Goal: Task Accomplishment & Management: Use online tool/utility

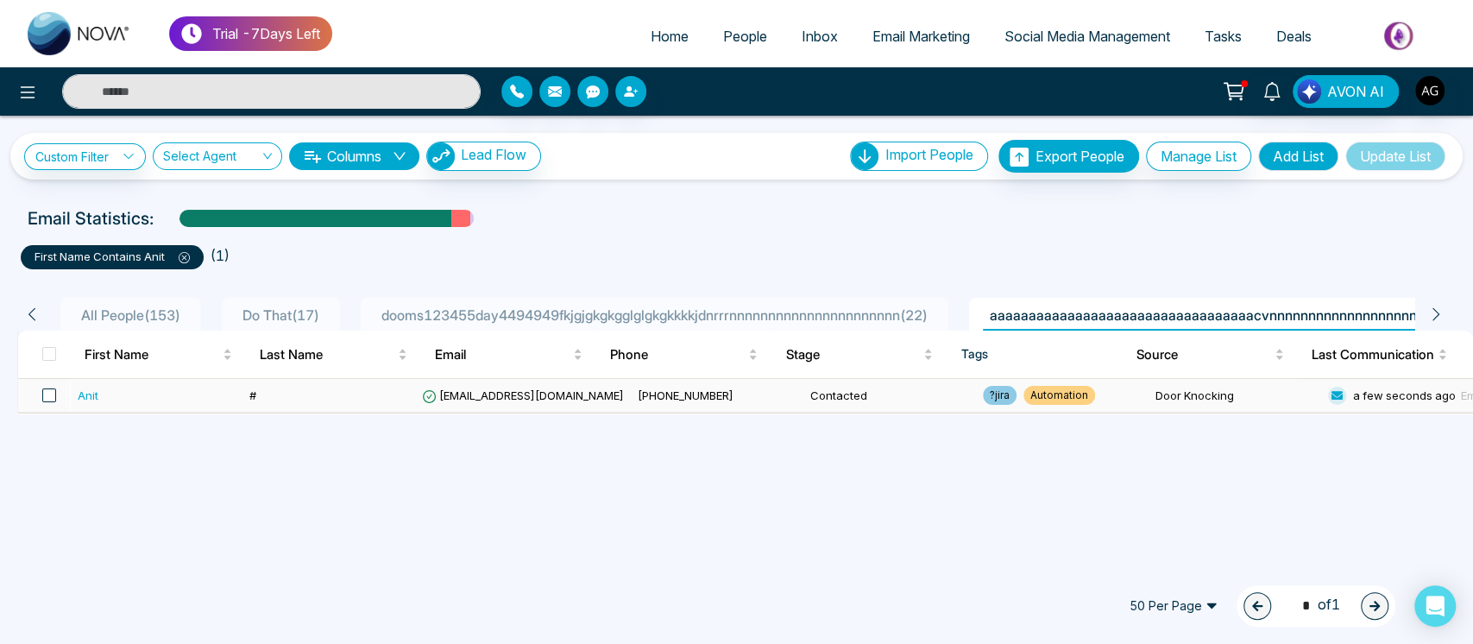
click at [50, 390] on span at bounding box center [49, 395] width 14 height 14
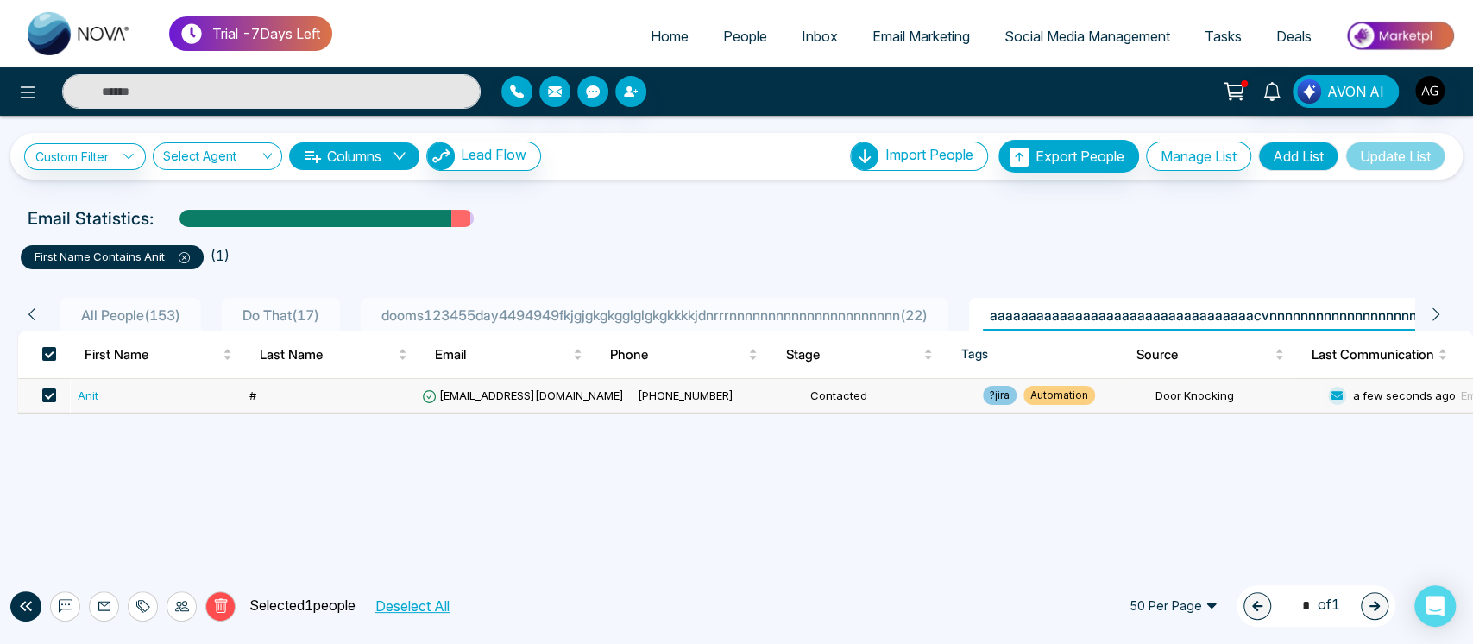
click at [653, 54] on li "Home" at bounding box center [669, 37] width 72 height 35
click at [28, 89] on icon at bounding box center [27, 92] width 21 height 21
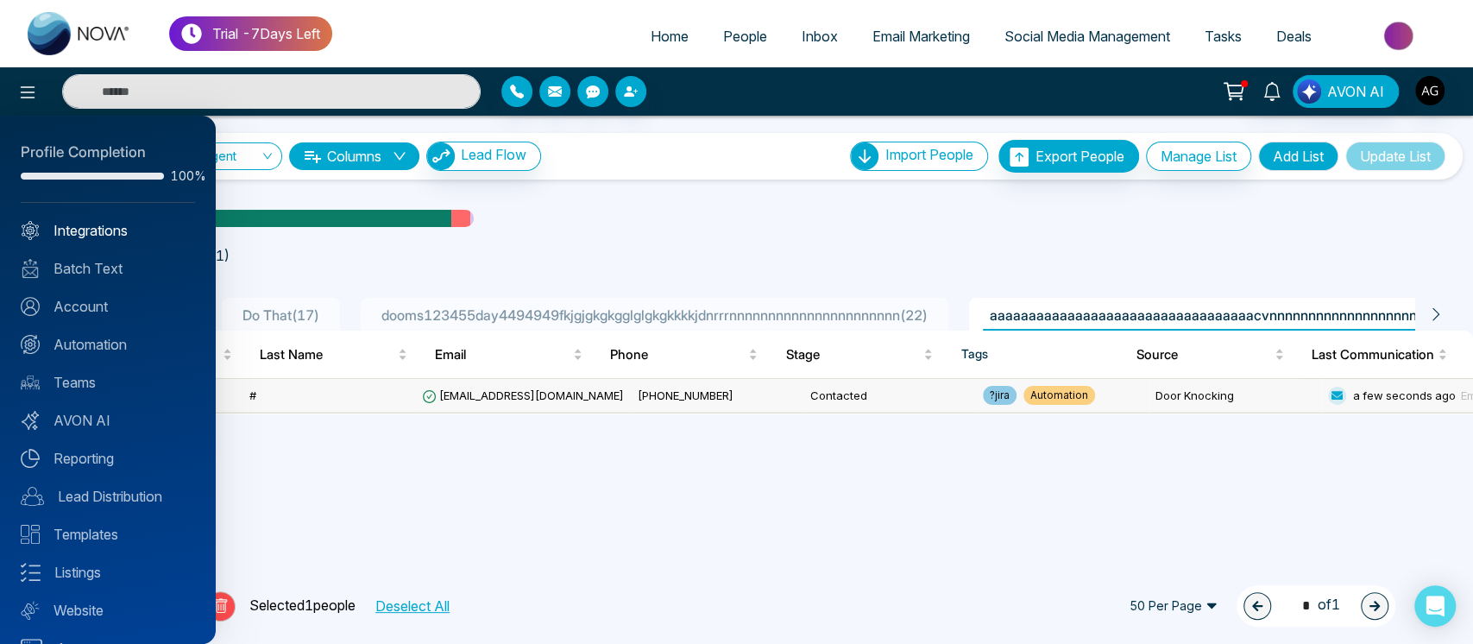
click at [138, 233] on link "Integrations" at bounding box center [108, 230] width 174 height 21
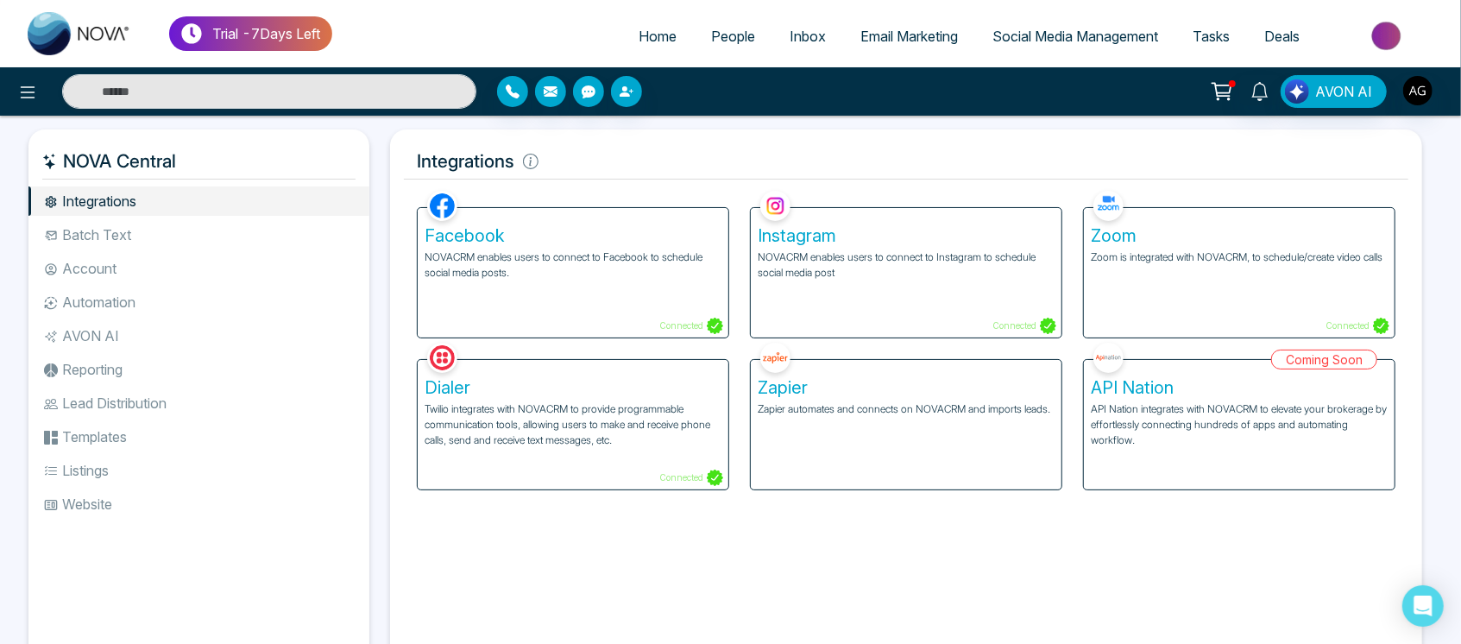
click at [217, 231] on li "Batch Text" at bounding box center [198, 234] width 341 height 29
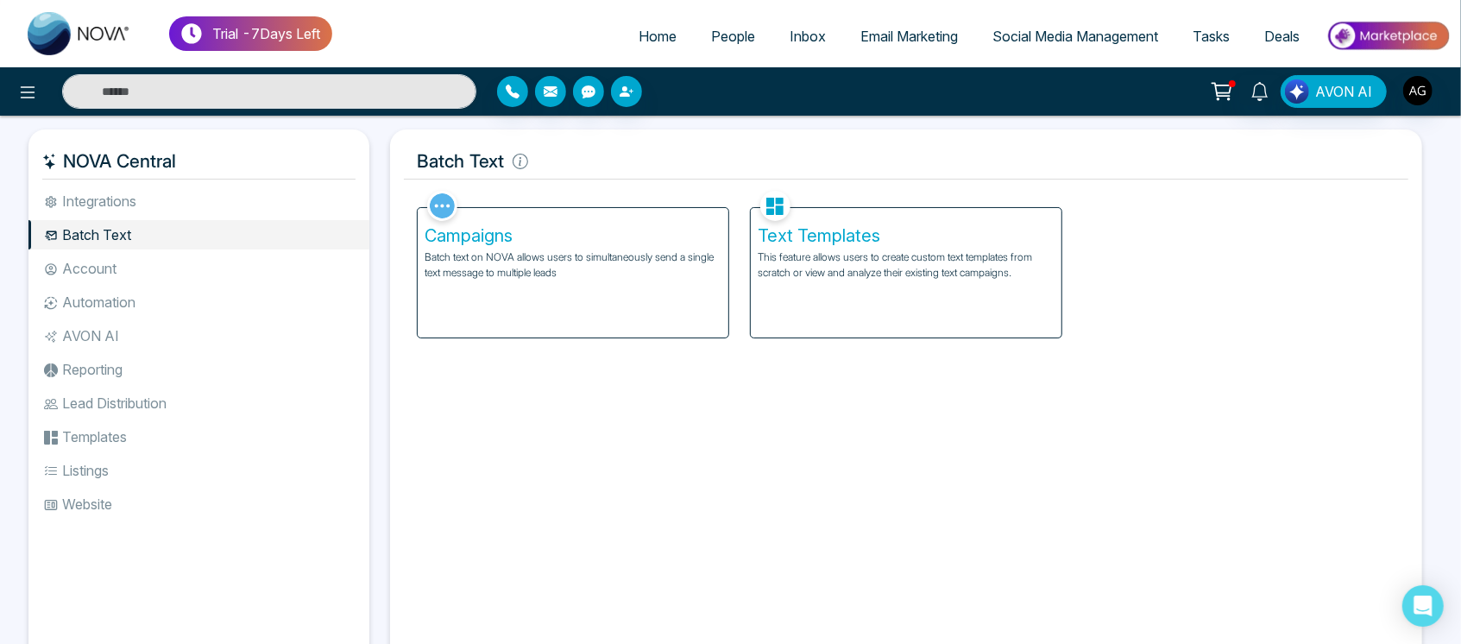
click at [185, 215] on li "Integrations" at bounding box center [198, 200] width 341 height 29
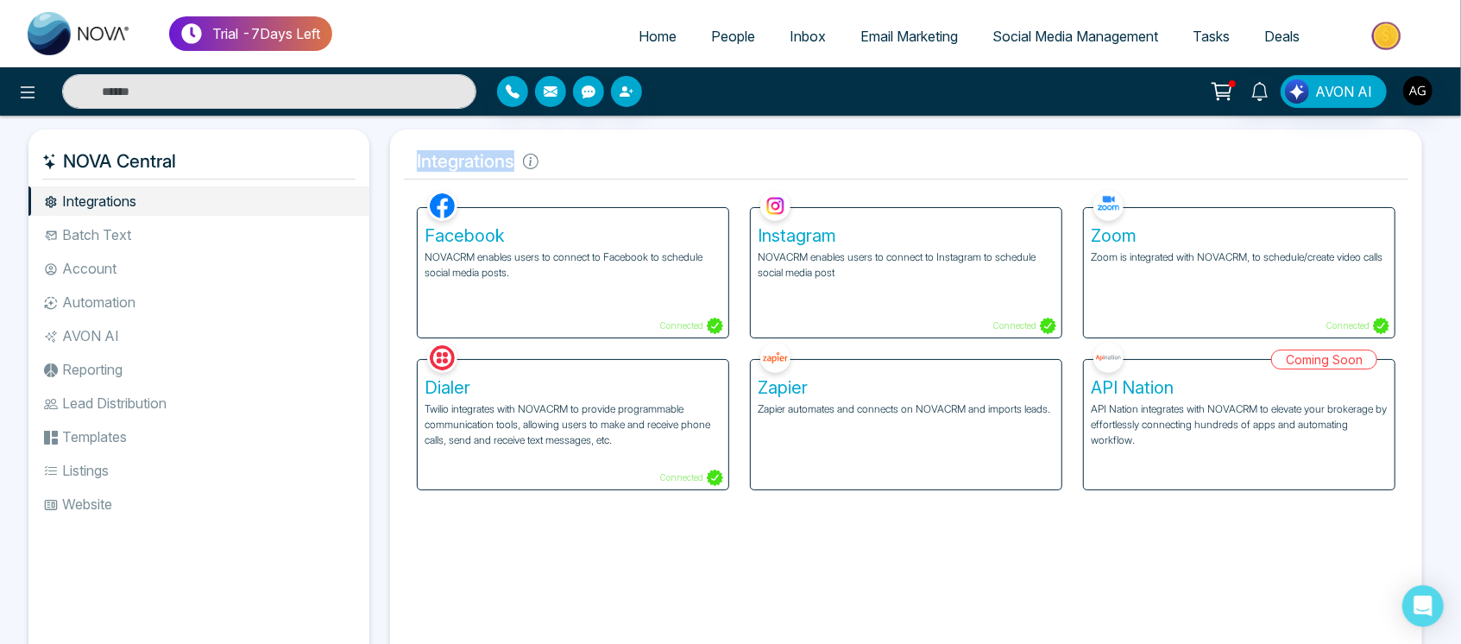
drag, startPoint x: 551, startPoint y: 153, endPoint x: 386, endPoint y: 155, distance: 164.8
click at [386, 155] on div "Integrations Facebook NOVACRM enables users to connect to Facebook to schedule …" at bounding box center [906, 399] width 1052 height 541
click at [533, 166] on icon at bounding box center [531, 162] width 16 height 16
click at [600, 298] on div "Facebook NOVACRM enables users to connect to Facebook to schedule social media …" at bounding box center [573, 272] width 311 height 129
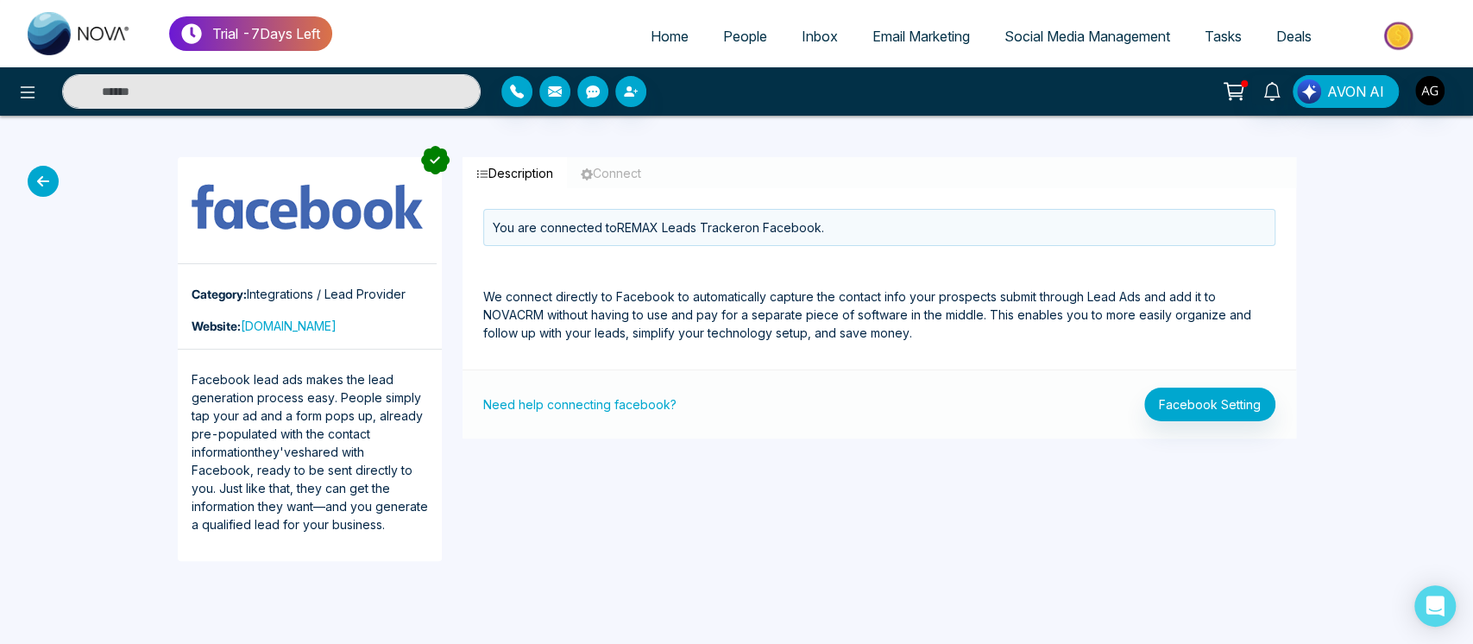
click at [39, 172] on icon at bounding box center [43, 181] width 31 height 31
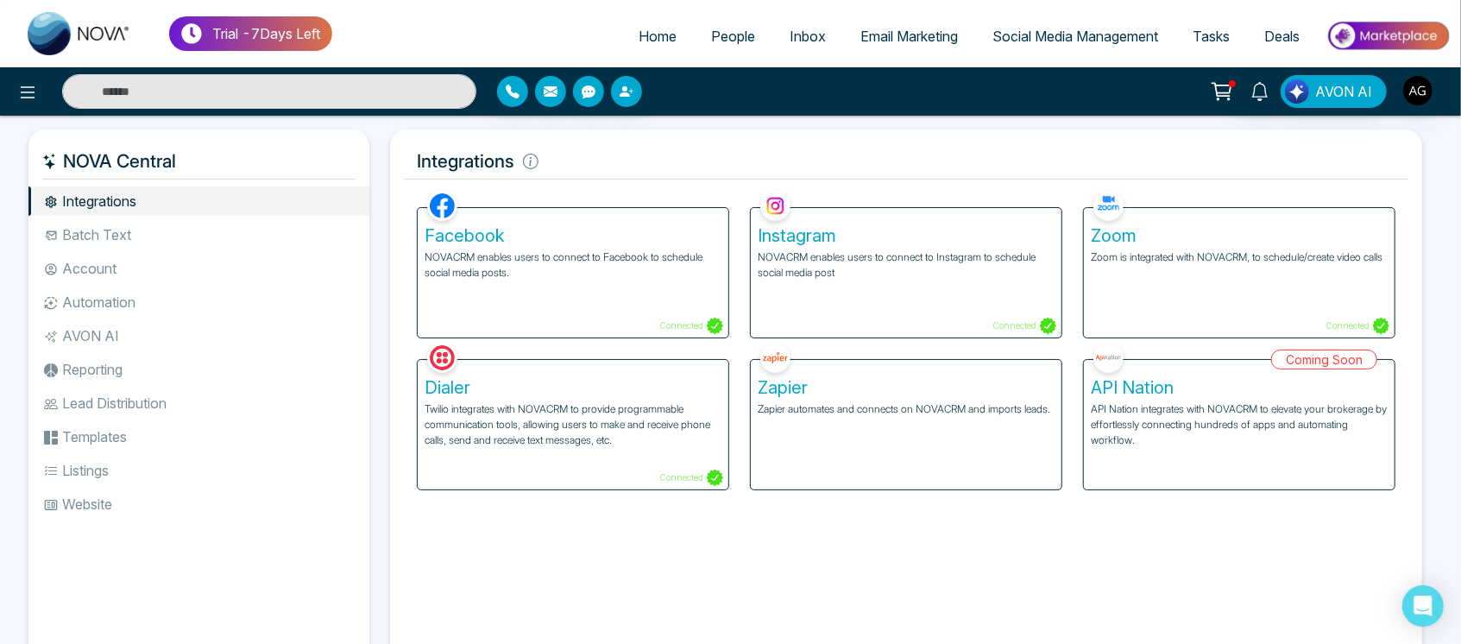
click at [620, 335] on div "Facebook NOVACRM enables users to connect to Facebook to schedule social media …" at bounding box center [573, 272] width 311 height 129
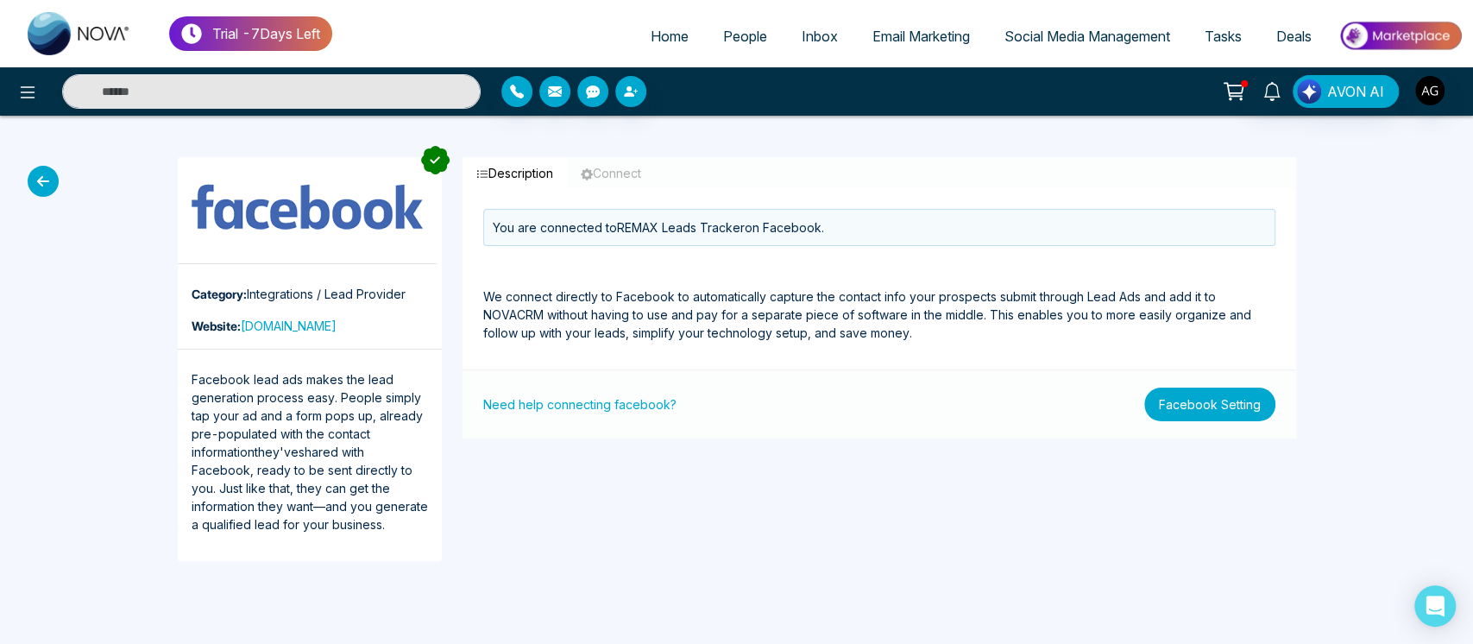
click at [1232, 393] on button "Facebook Setting" at bounding box center [1209, 404] width 131 height 34
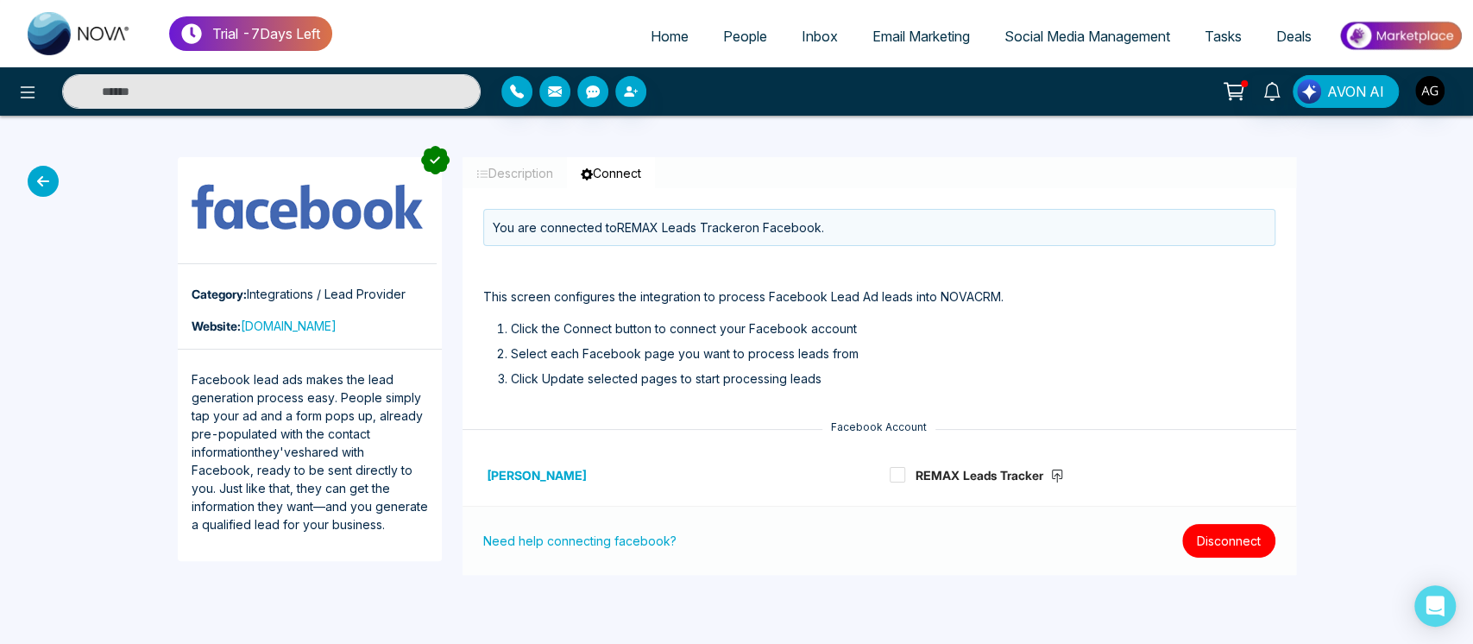
click at [1209, 534] on button "Disconnect" at bounding box center [1228, 541] width 93 height 34
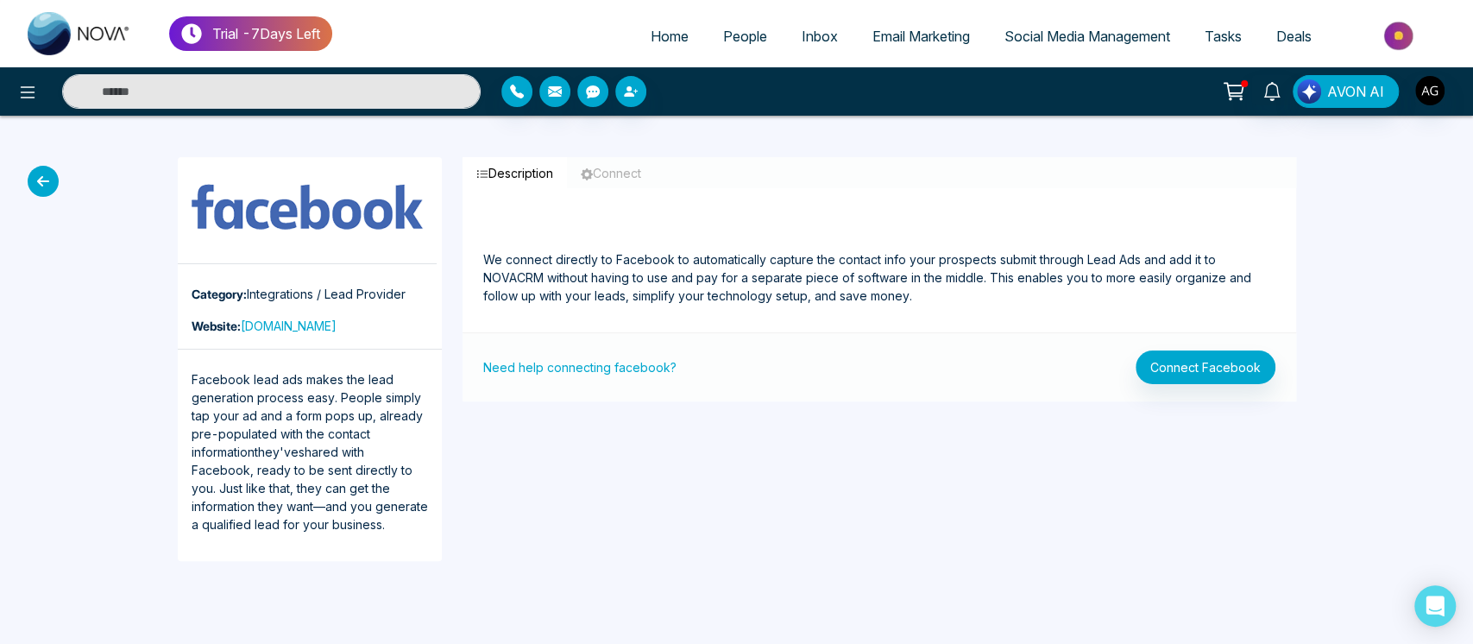
click at [1232, 349] on div "Need help connecting facebook? Connect Facebook" at bounding box center [878, 366] width 833 height 69
click at [1232, 355] on button "Connect Facebook" at bounding box center [1205, 367] width 140 height 34
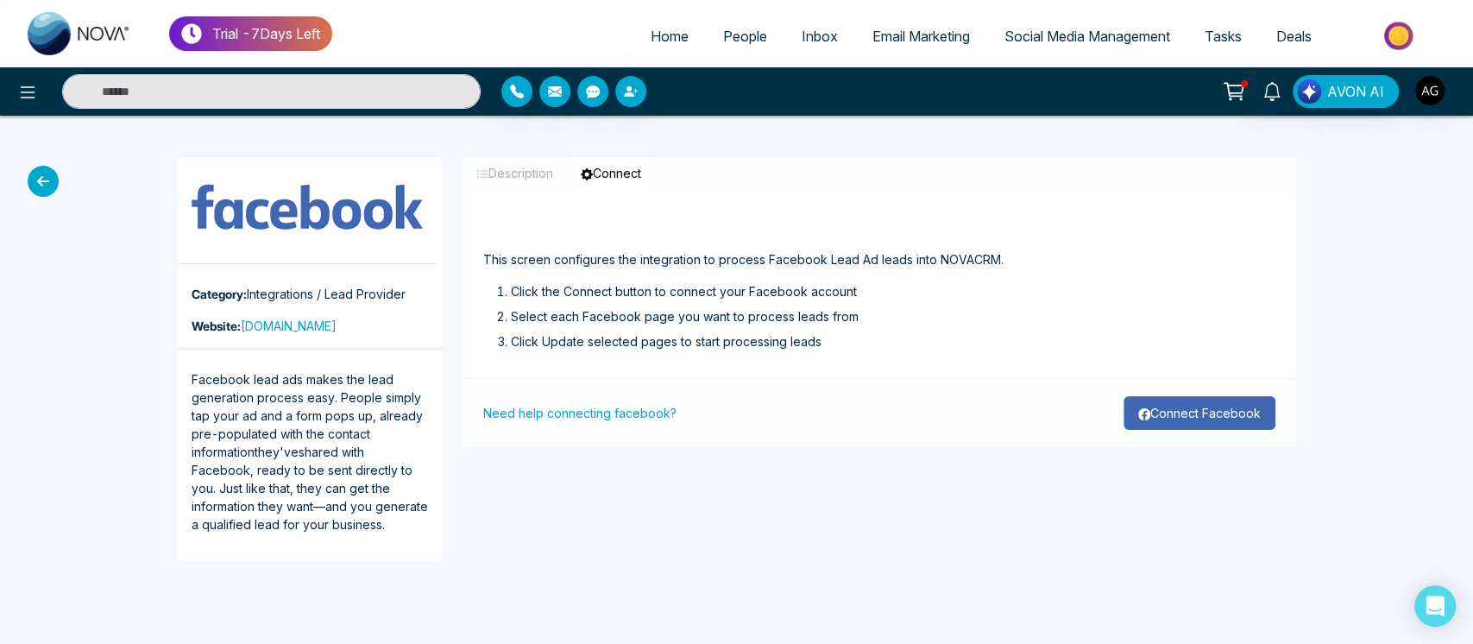
click at [1194, 416] on button "Connect Facebook" at bounding box center [1199, 413] width 152 height 34
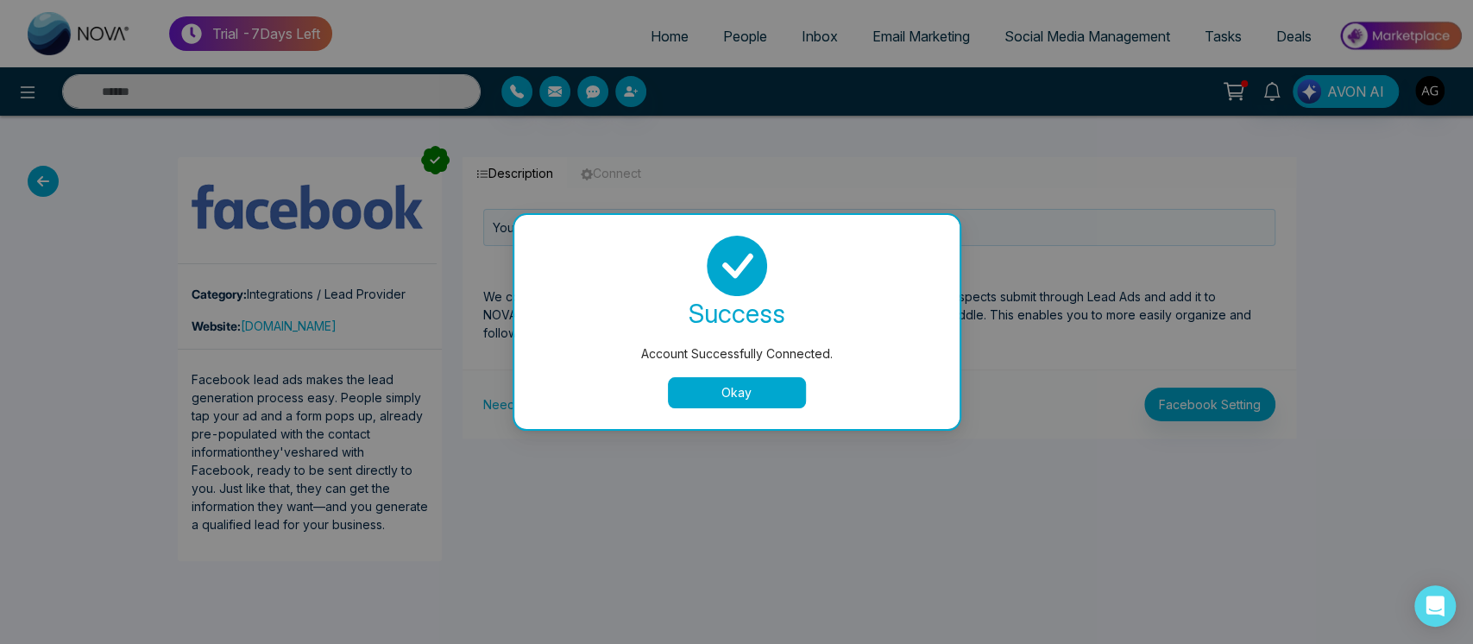
click at [741, 377] on button "Okay" at bounding box center [737, 392] width 138 height 31
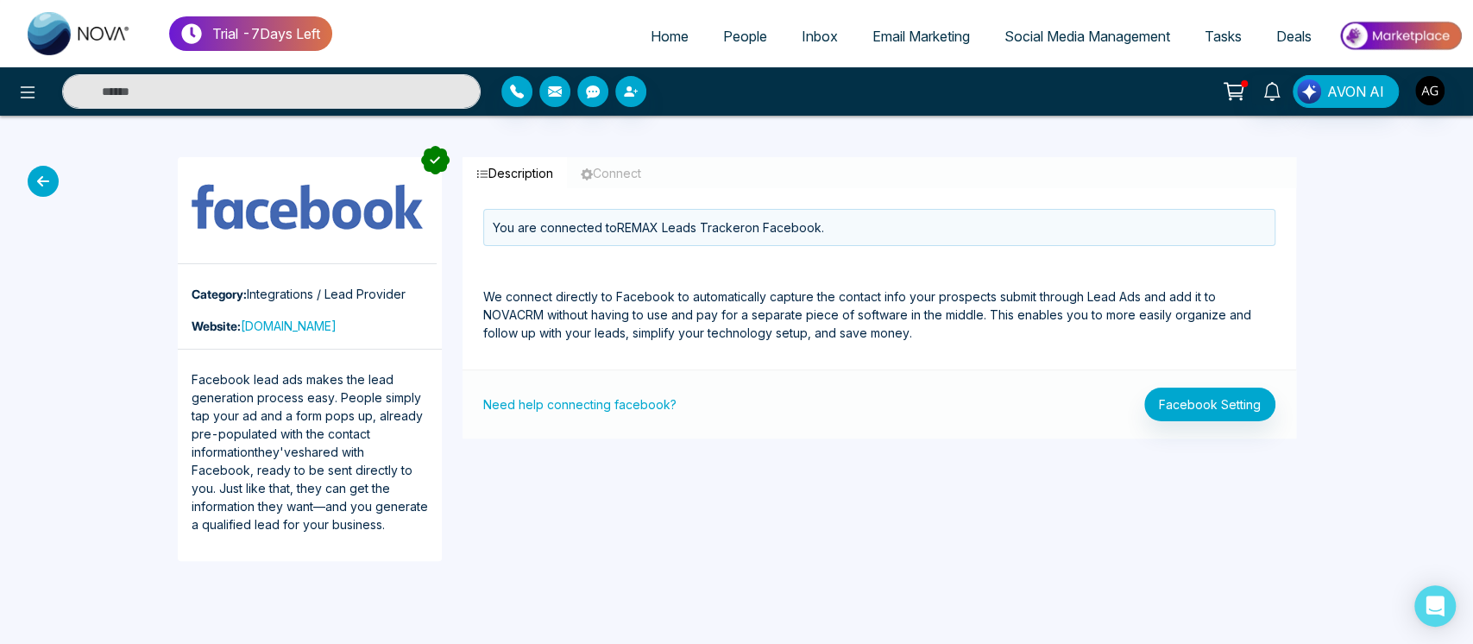
click at [42, 177] on icon at bounding box center [43, 181] width 31 height 31
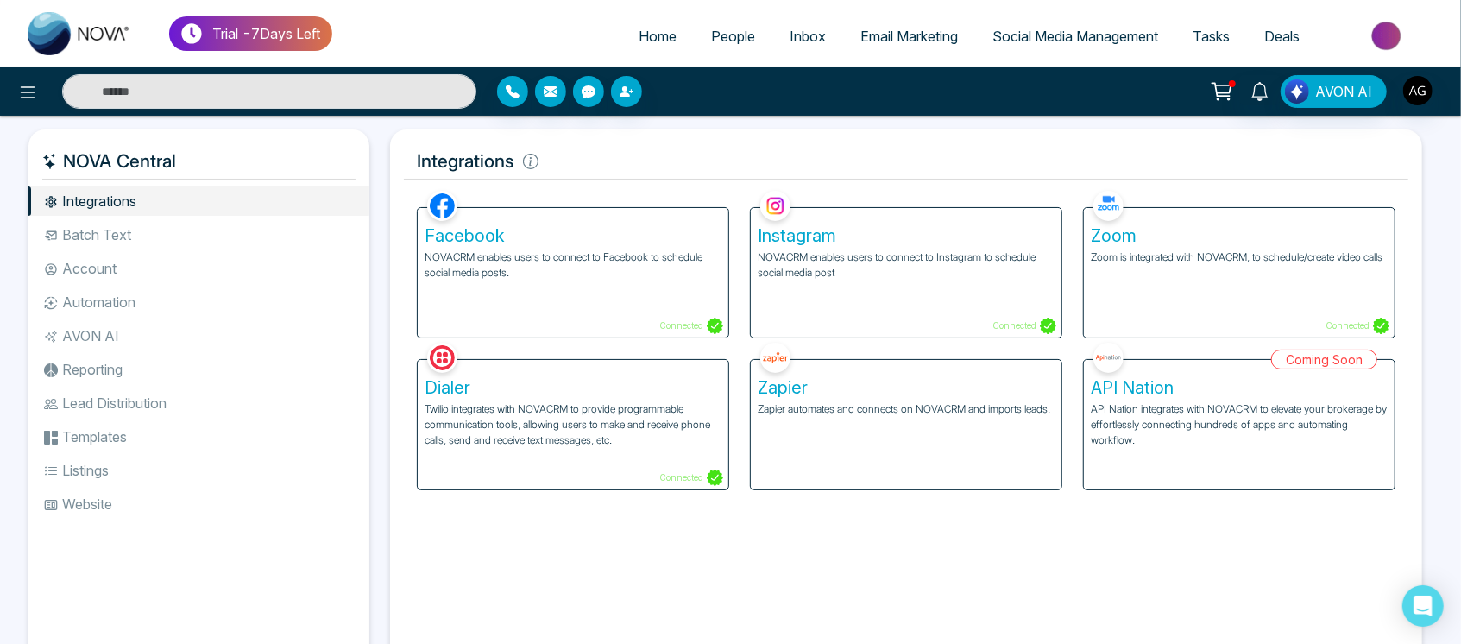
click at [866, 284] on div "Instagram NOVACRM enables users to connect to Instagram to schedule social medi…" at bounding box center [906, 272] width 311 height 129
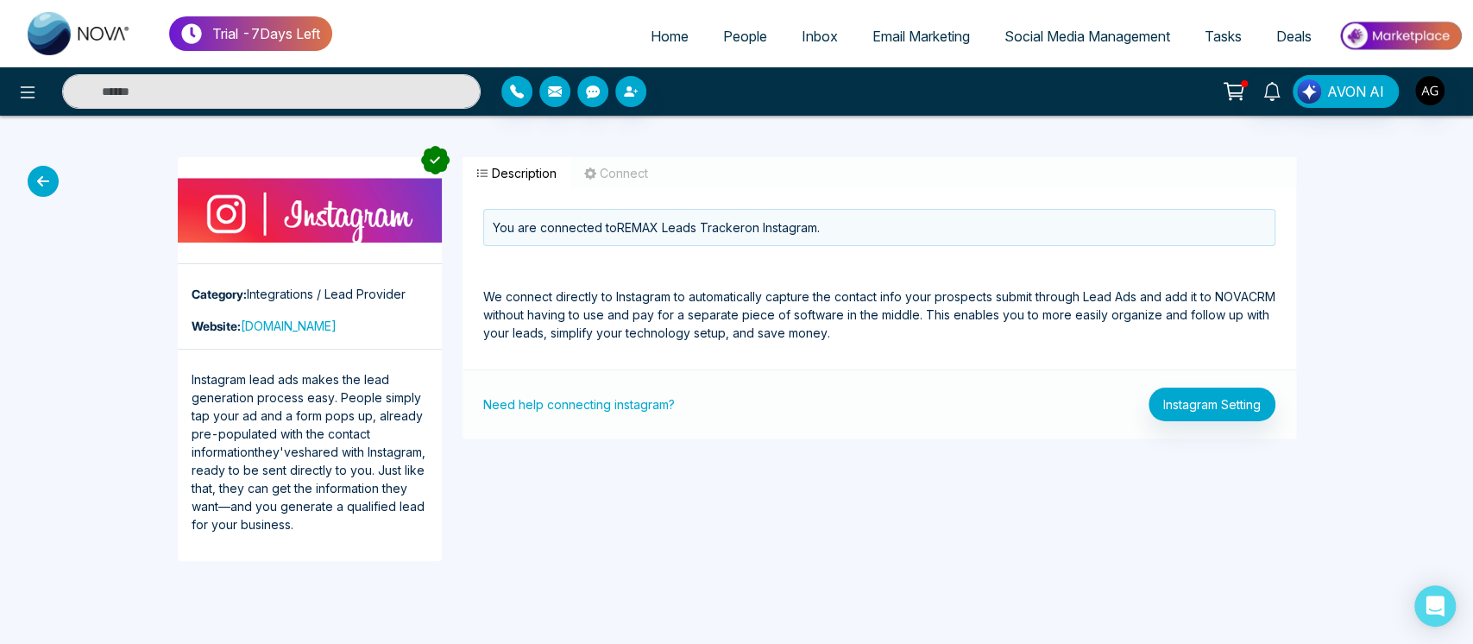
click at [41, 183] on icon at bounding box center [43, 181] width 31 height 31
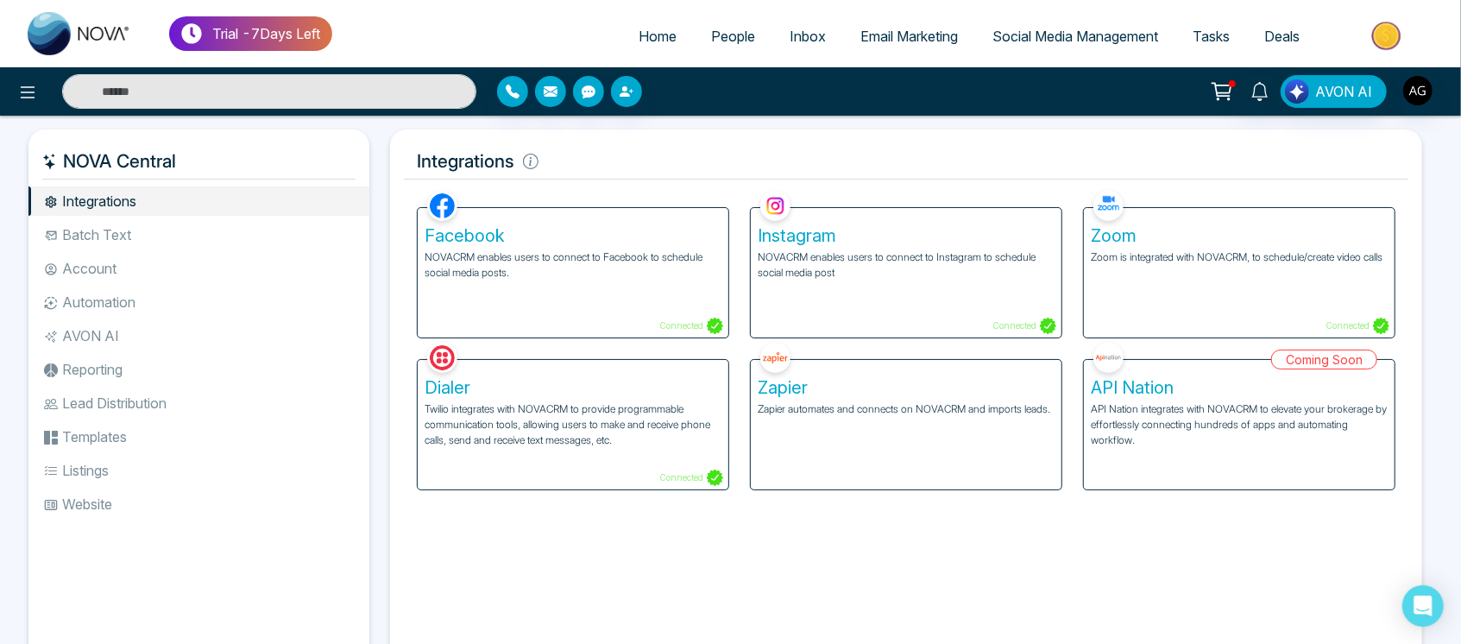
click at [1249, 228] on h5 "Zoom" at bounding box center [1238, 235] width 297 height 21
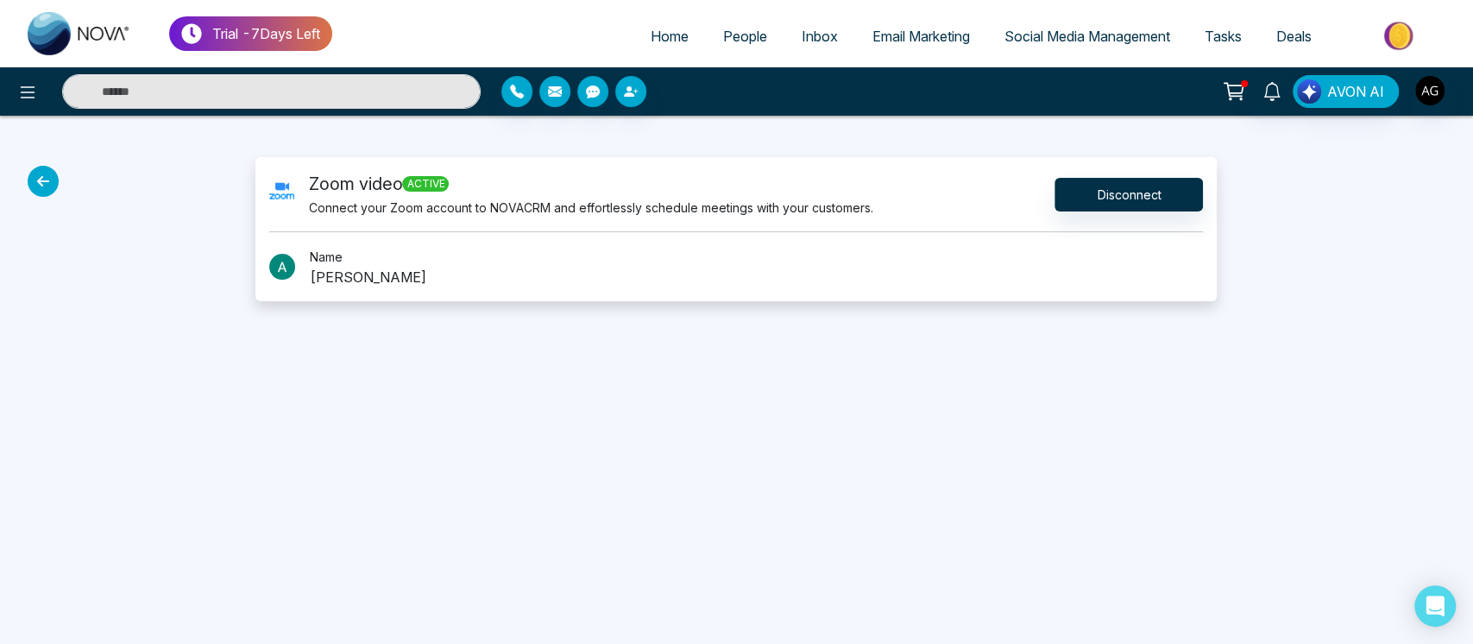
click at [42, 179] on icon at bounding box center [43, 181] width 31 height 31
click at [1115, 191] on button "Disconnect" at bounding box center [1128, 195] width 148 height 34
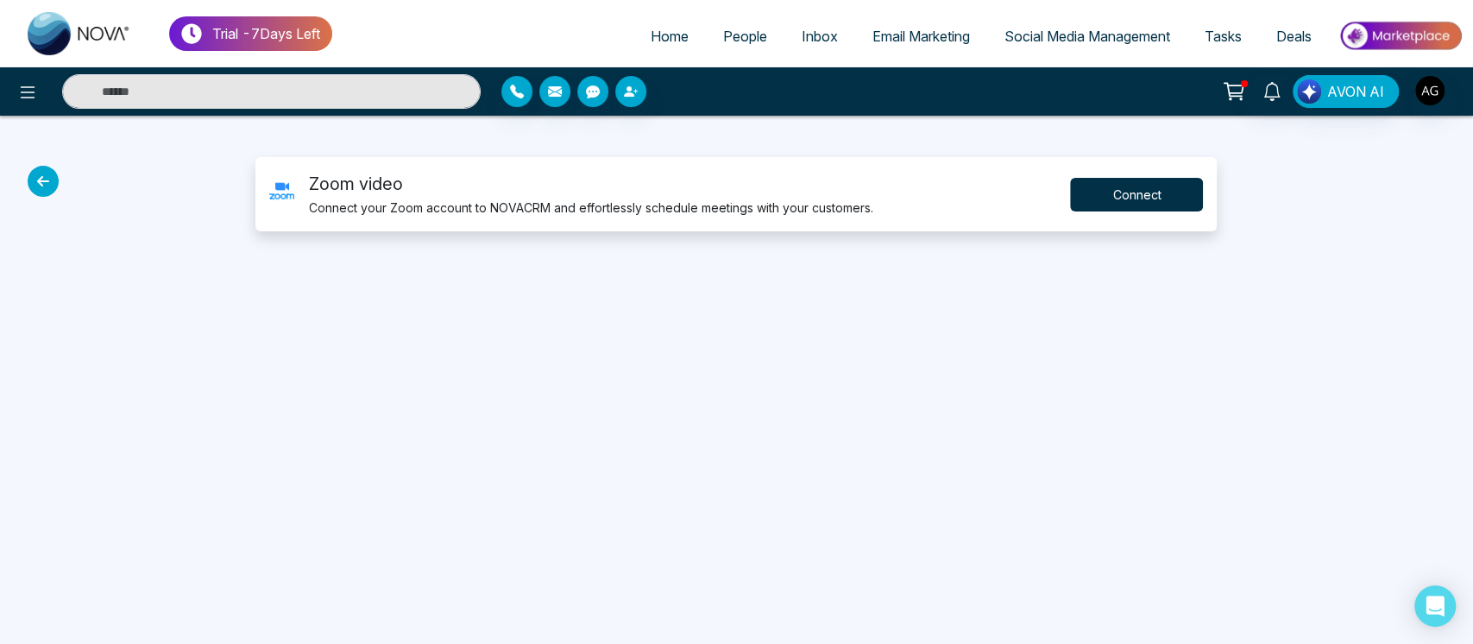
click at [1139, 193] on button "Connect" at bounding box center [1136, 195] width 133 height 34
click at [738, 399] on div "Trial - 7 Days Left Home People Inbox Email Marketing Social Media Management T…" at bounding box center [736, 322] width 1473 height 644
click at [1150, 198] on button "Connect" at bounding box center [1136, 195] width 133 height 34
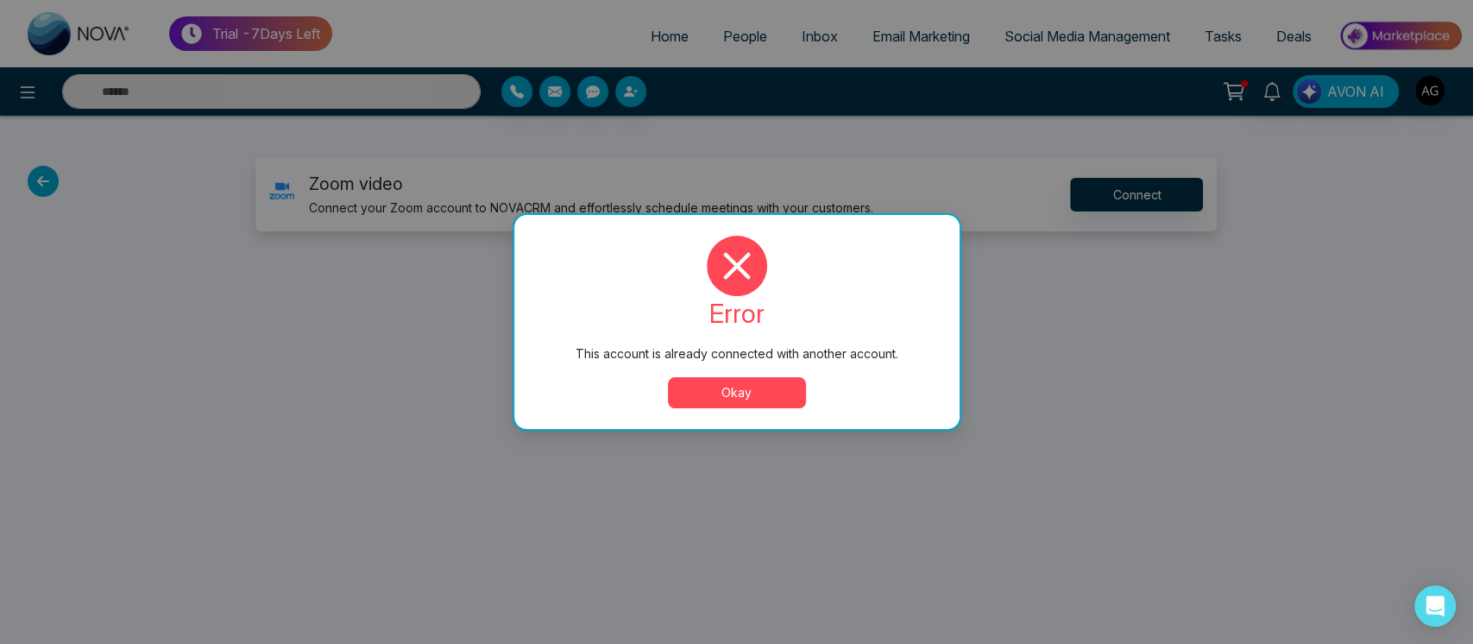
click at [797, 355] on div "This account is already connected with another account." at bounding box center [737, 353] width 376 height 19
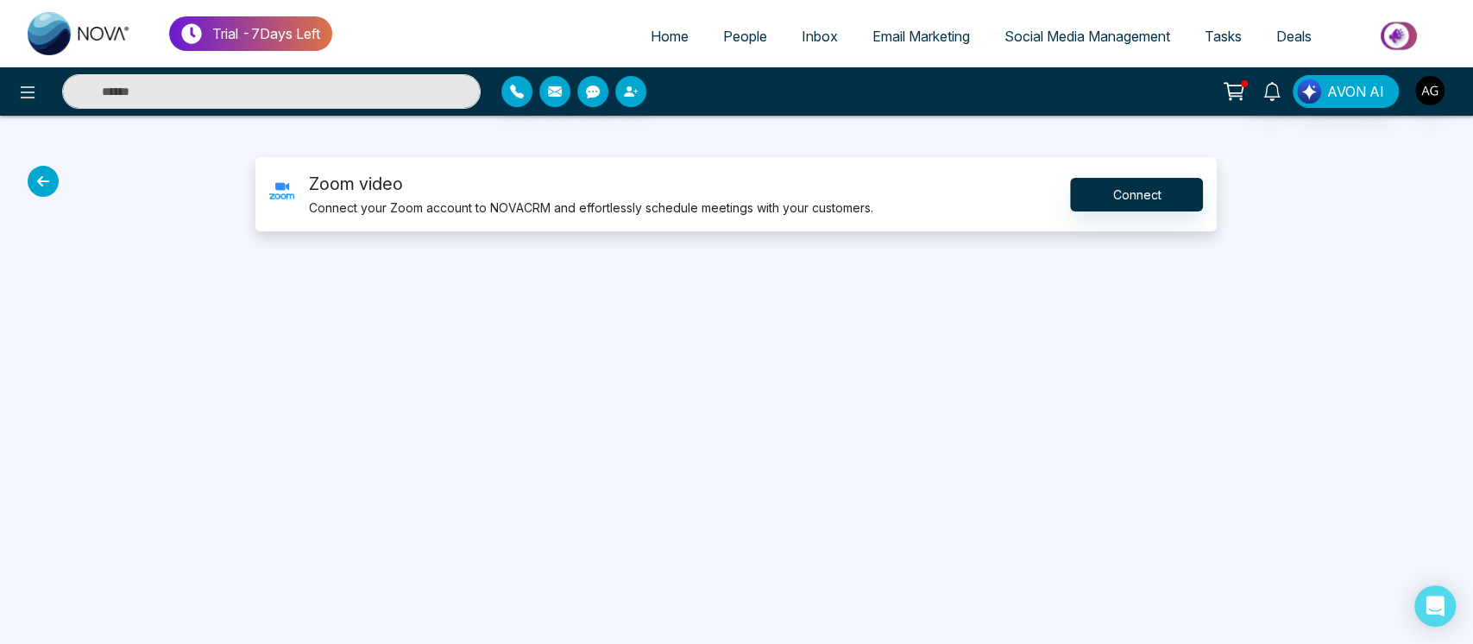
click at [754, 383] on div "Trial - 7 Days Left Home People Inbox Email Marketing Social Media Management T…" at bounding box center [736, 322] width 1473 height 644
click at [1428, 79] on img "button" at bounding box center [1429, 90] width 29 height 29
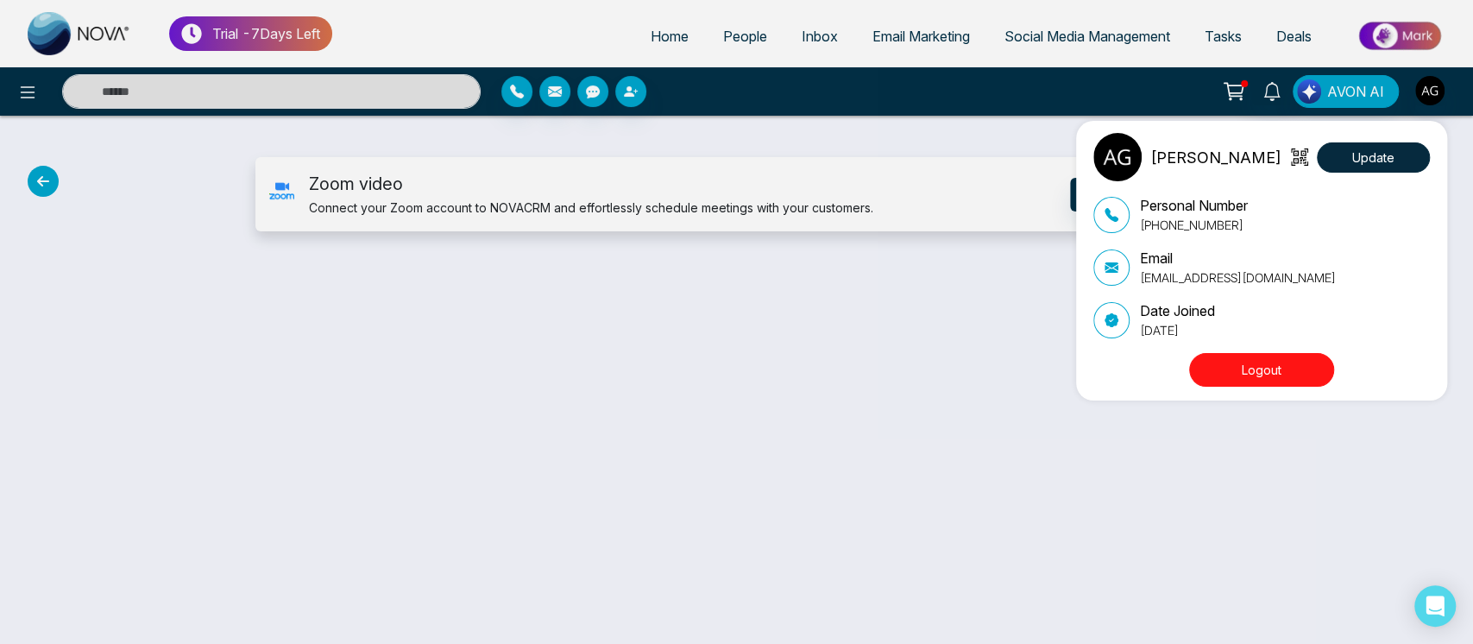
click at [50, 171] on div "[PERSON_NAME] Update Personal Number [PHONE_NUMBER] Email [EMAIL_ADDRESS][DOMAI…" at bounding box center [736, 322] width 1473 height 644
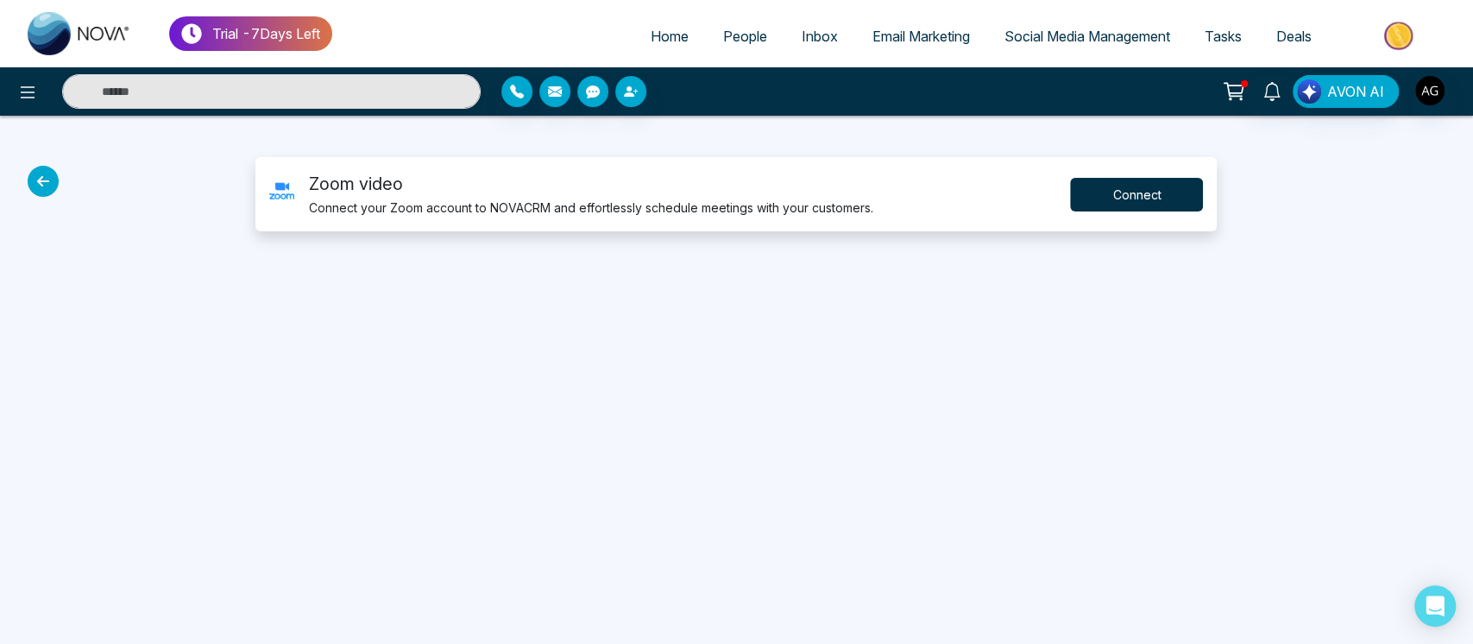
click at [1108, 193] on button "Connect" at bounding box center [1136, 195] width 133 height 34
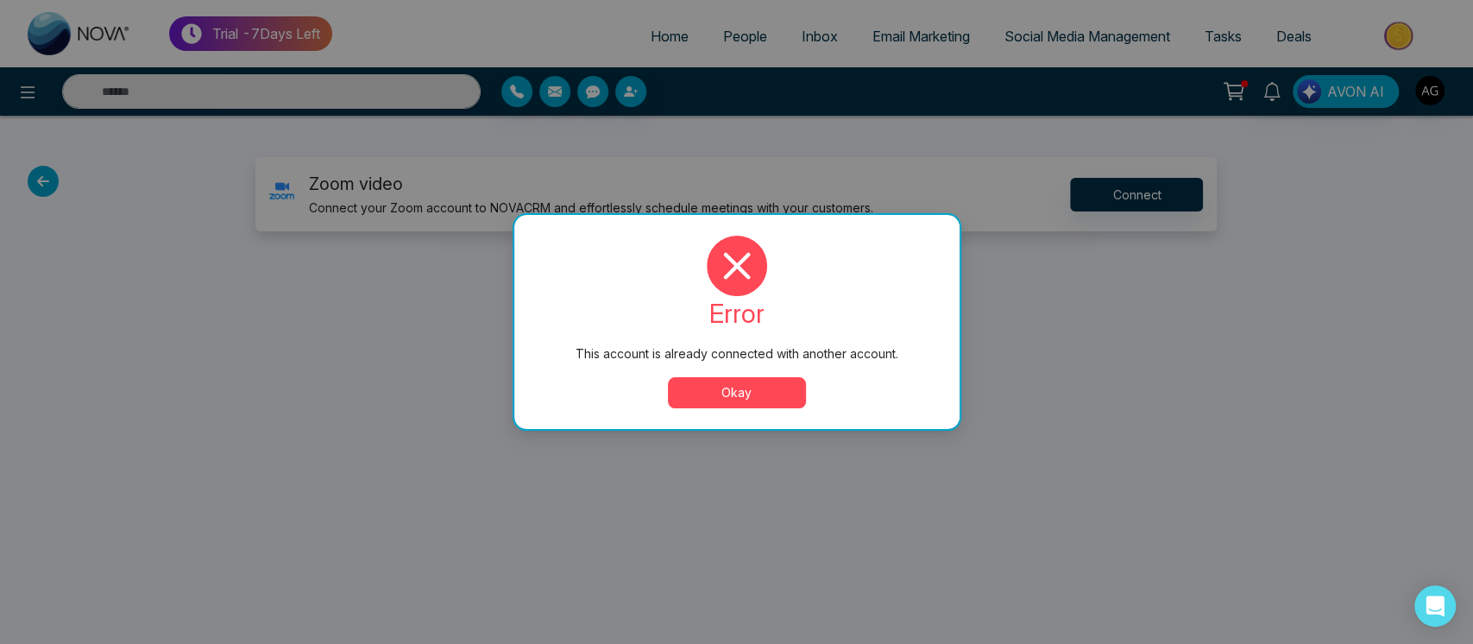
click at [776, 377] on button "Okay" at bounding box center [737, 392] width 138 height 31
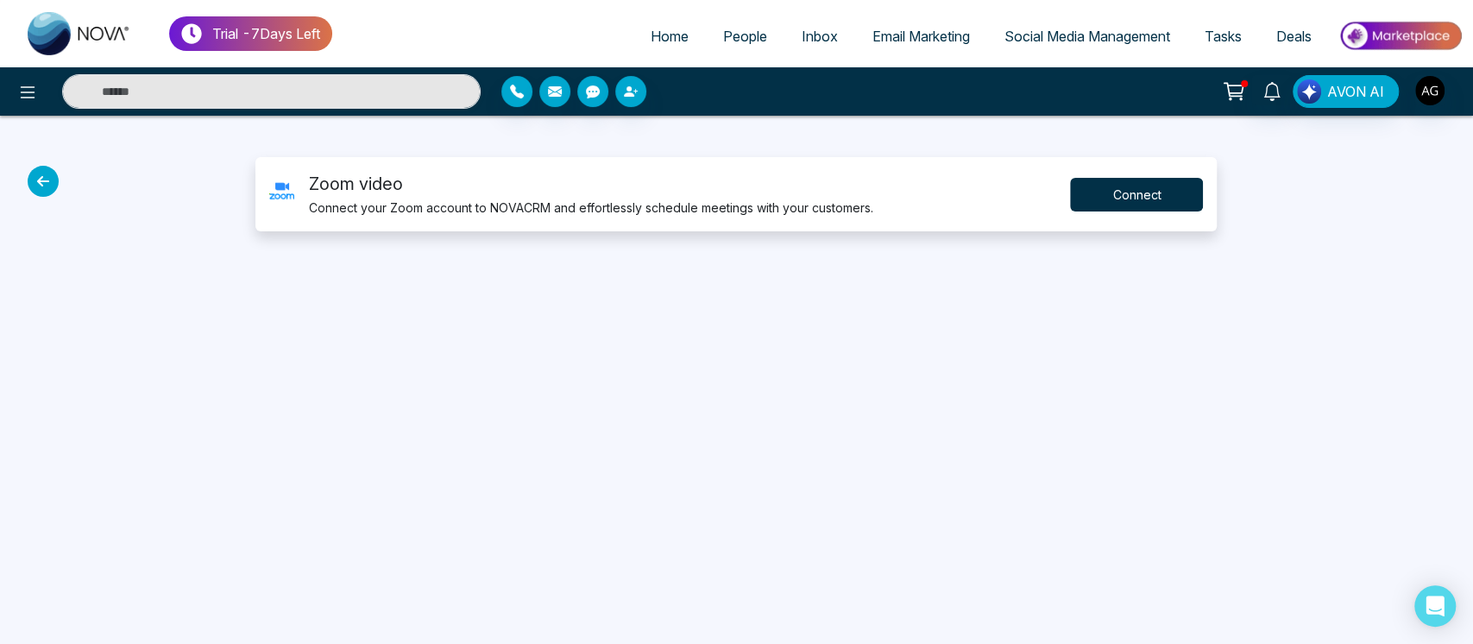
click at [1139, 187] on button "Connect" at bounding box center [1136, 195] width 133 height 34
click at [35, 177] on icon at bounding box center [43, 181] width 31 height 31
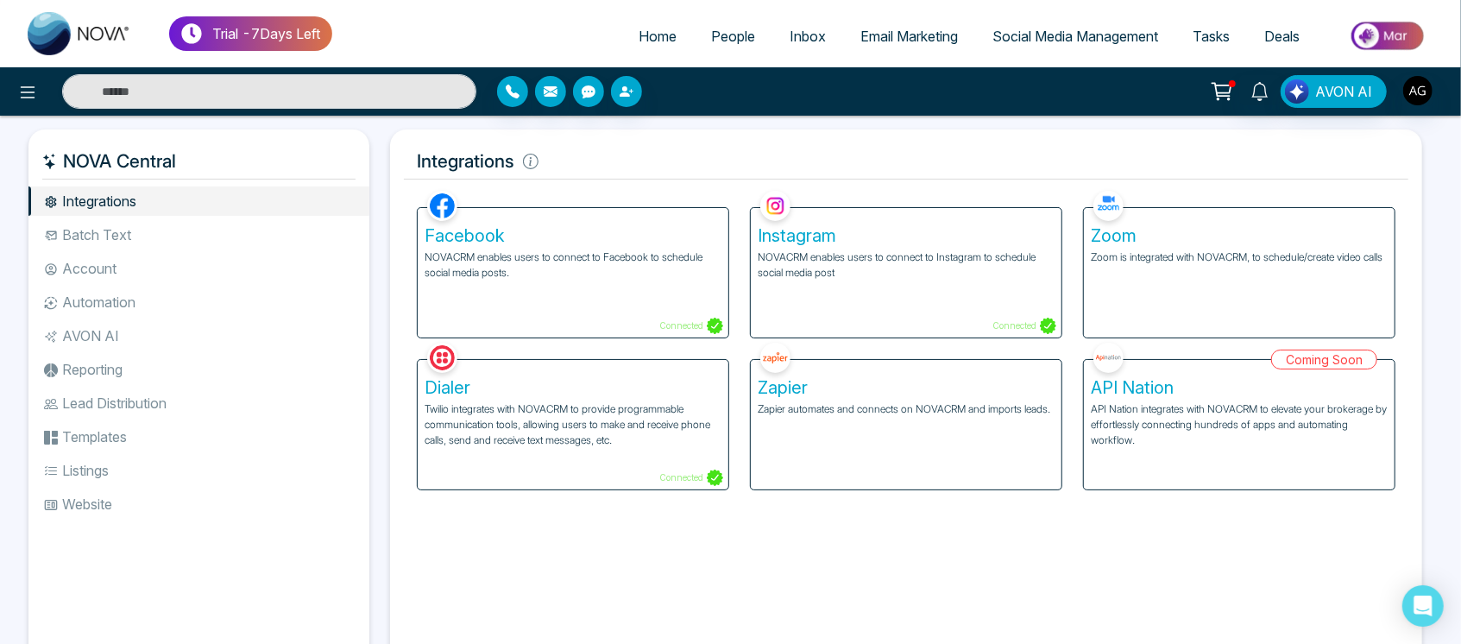
click at [1103, 210] on img at bounding box center [1108, 206] width 30 height 30
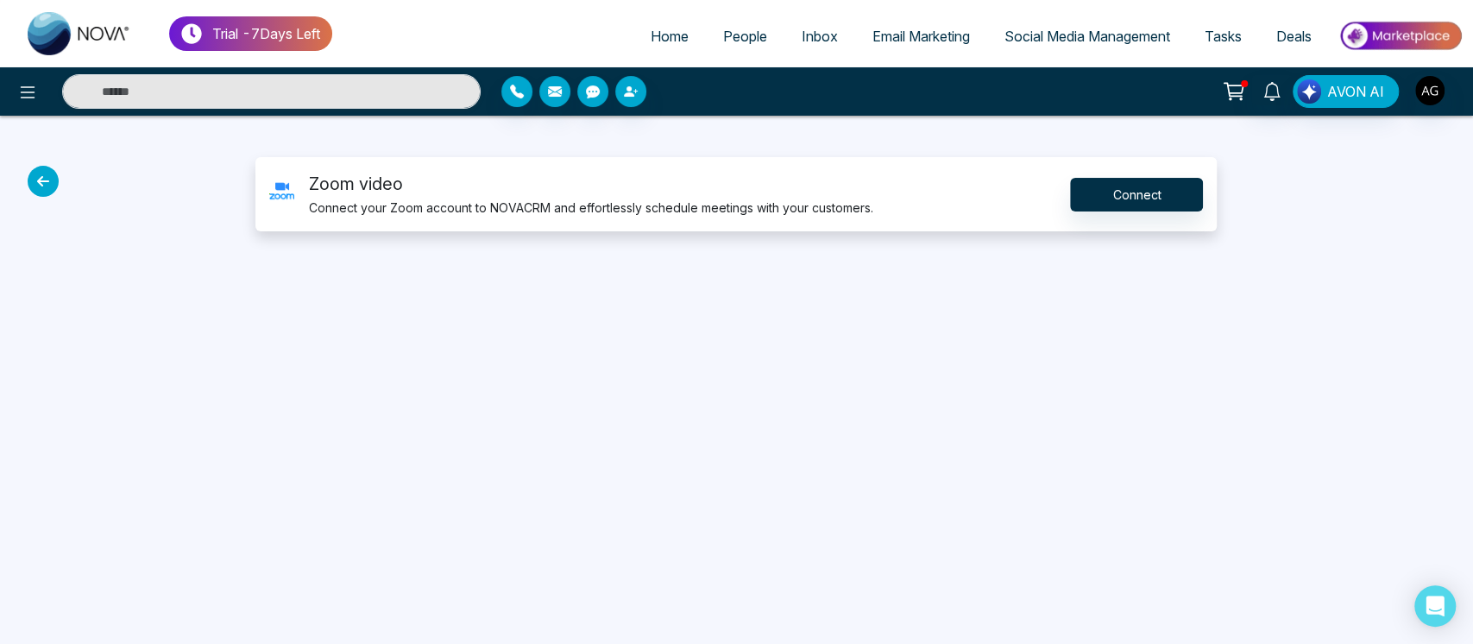
click at [34, 180] on icon at bounding box center [43, 181] width 31 height 31
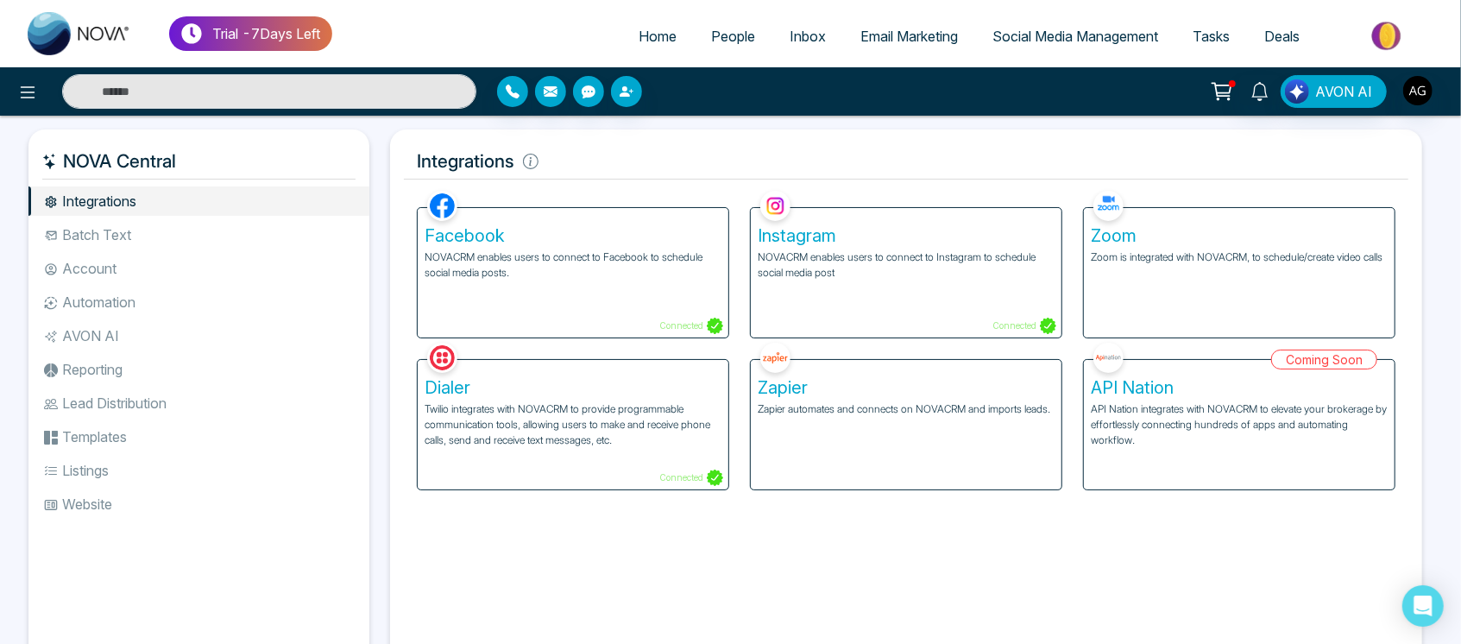
click at [551, 412] on p "Twilio integrates with NOVACRM to provide programmable communication tools, all…" at bounding box center [572, 424] width 297 height 47
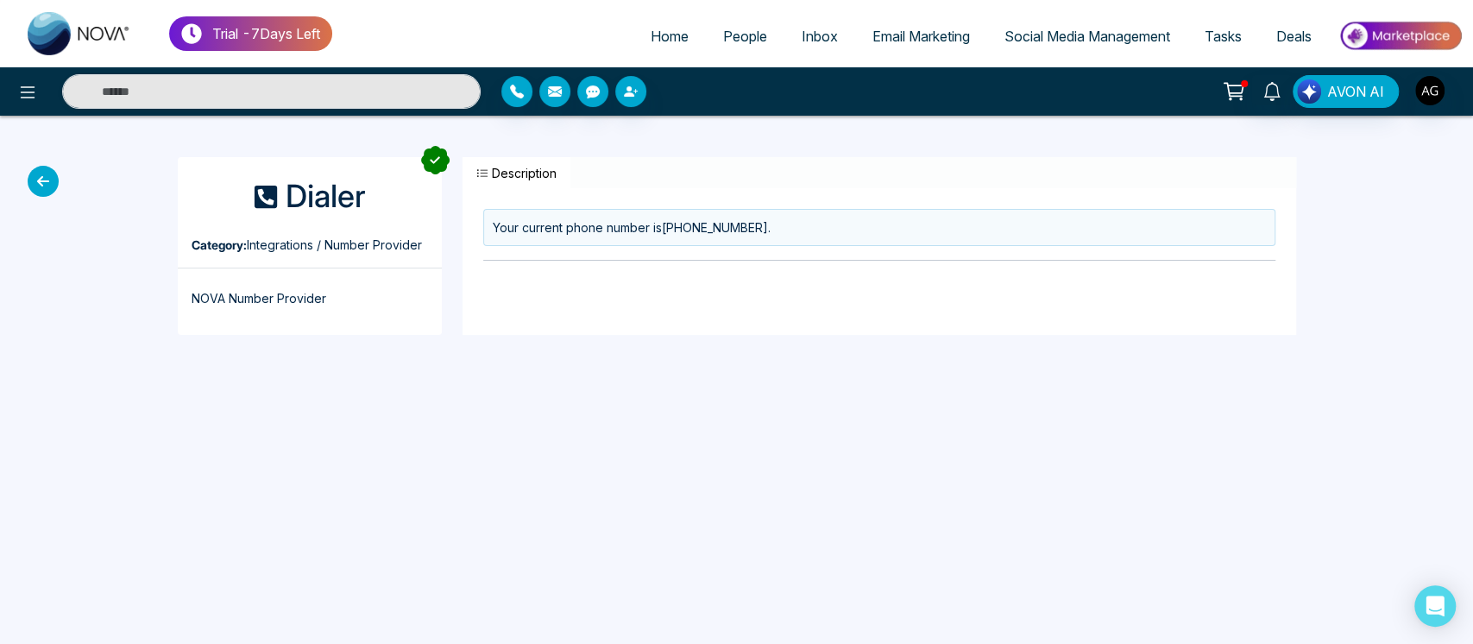
click at [485, 179] on button "Description" at bounding box center [516, 173] width 108 height 32
click at [47, 187] on icon at bounding box center [43, 181] width 31 height 31
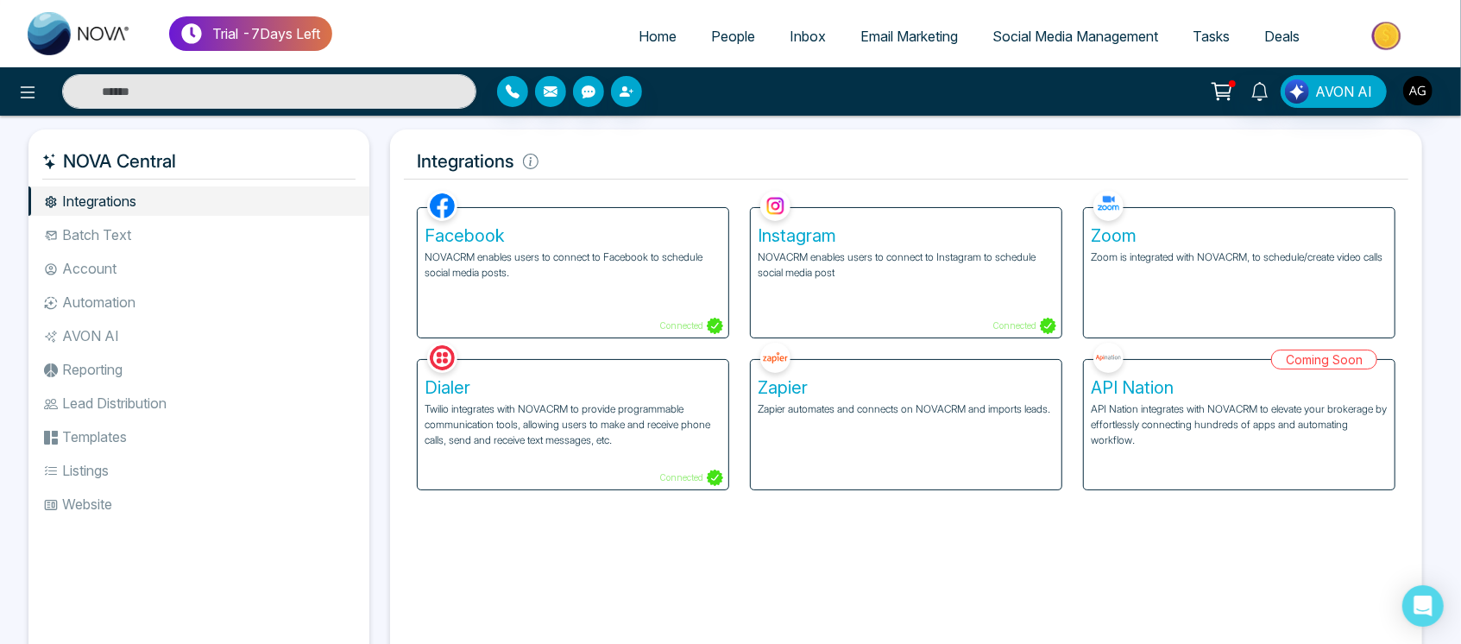
click at [173, 220] on li "Batch Text" at bounding box center [198, 234] width 341 height 29
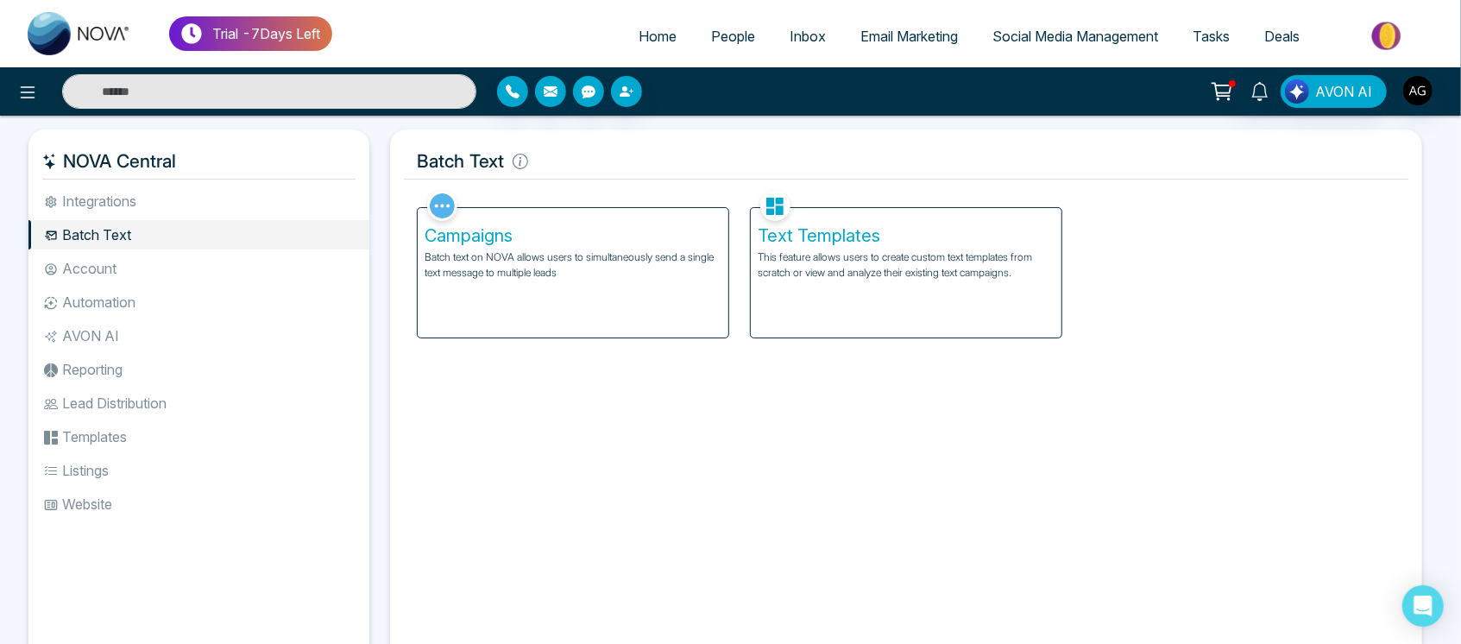
click at [648, 320] on div "Campaigns Batch text on NOVA allows users to simultaneously send a single text …" at bounding box center [573, 272] width 311 height 129
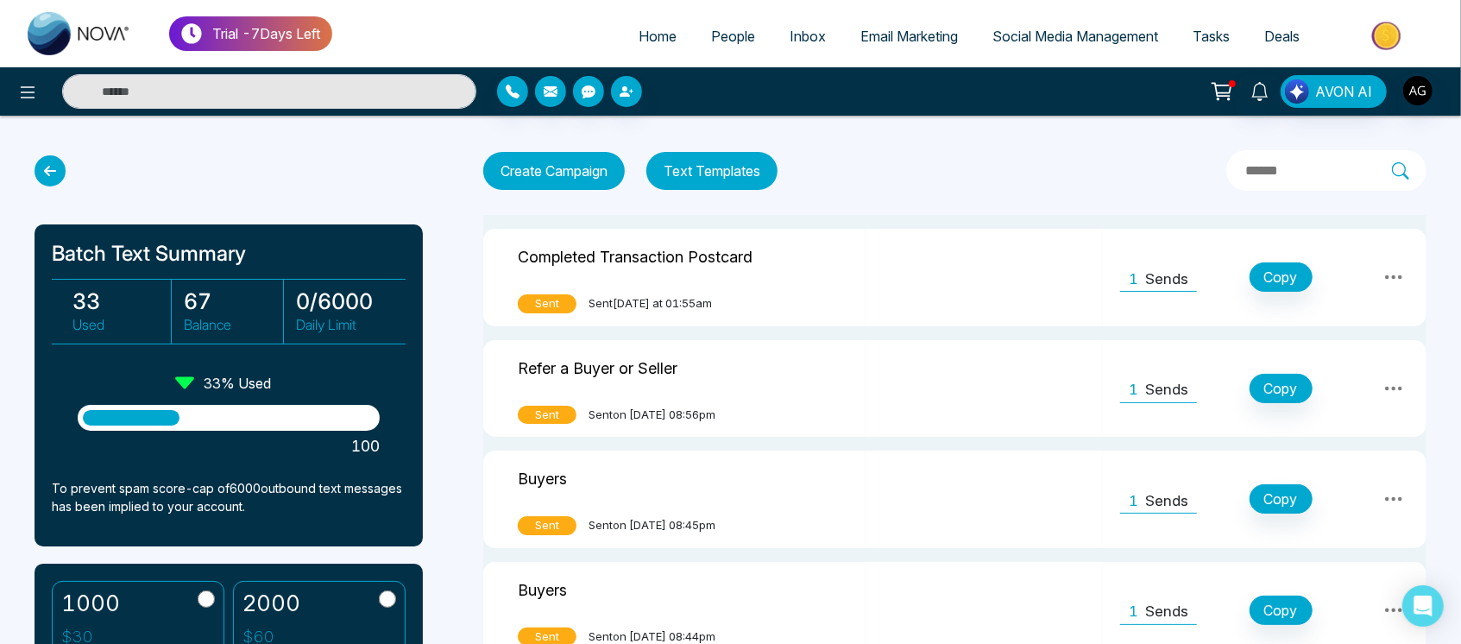
click at [738, 161] on button "Text Templates" at bounding box center [711, 171] width 131 height 38
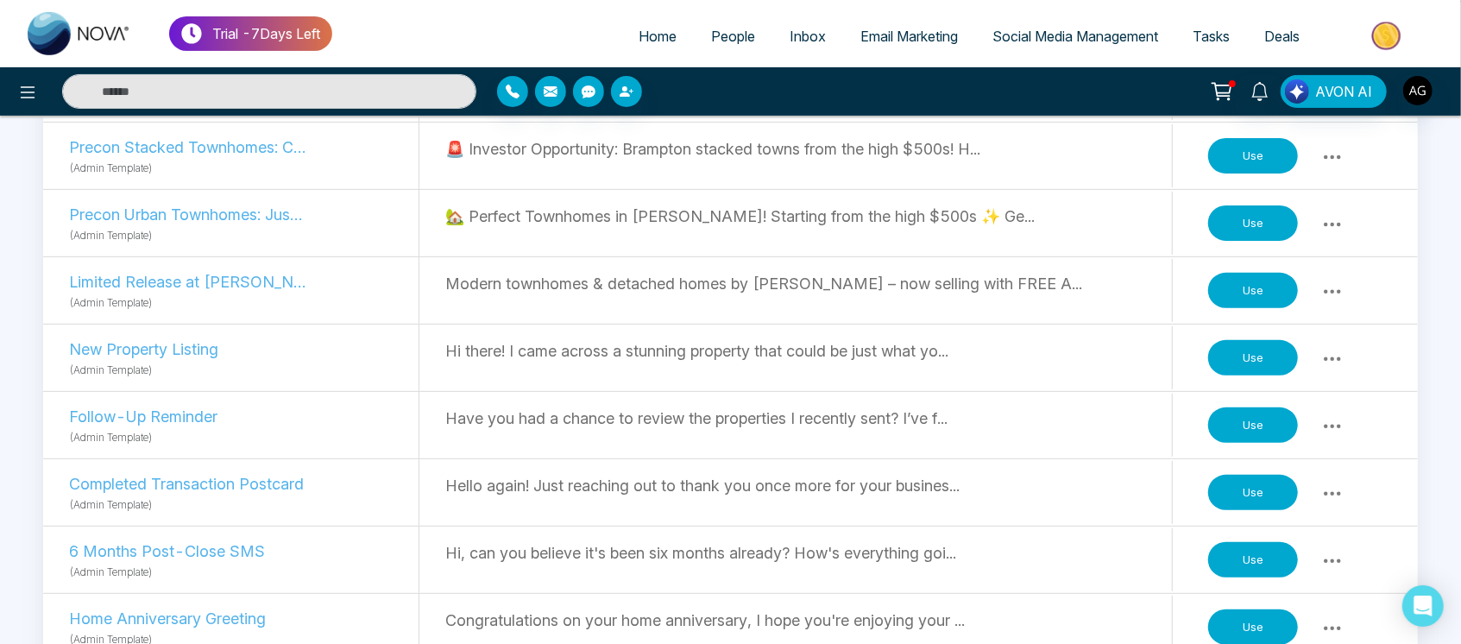
scroll to position [329, 0]
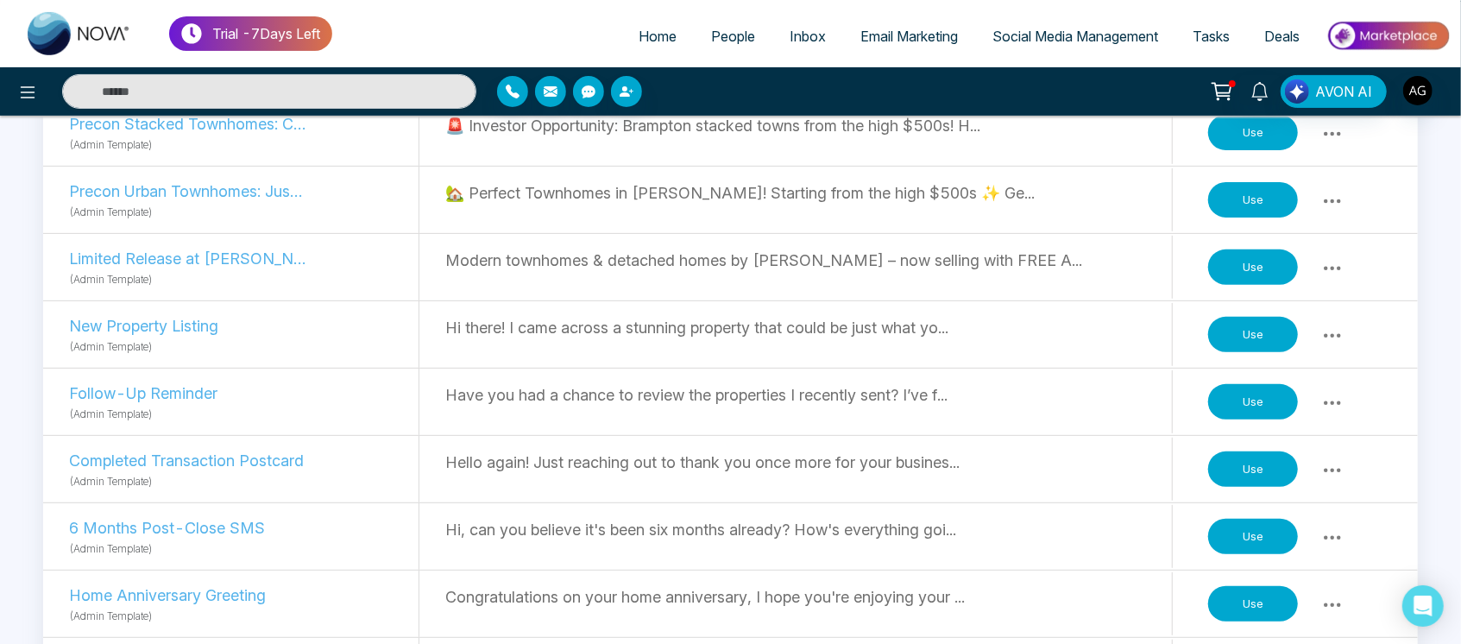
click at [1242, 267] on button "Use" at bounding box center [1253, 267] width 90 height 36
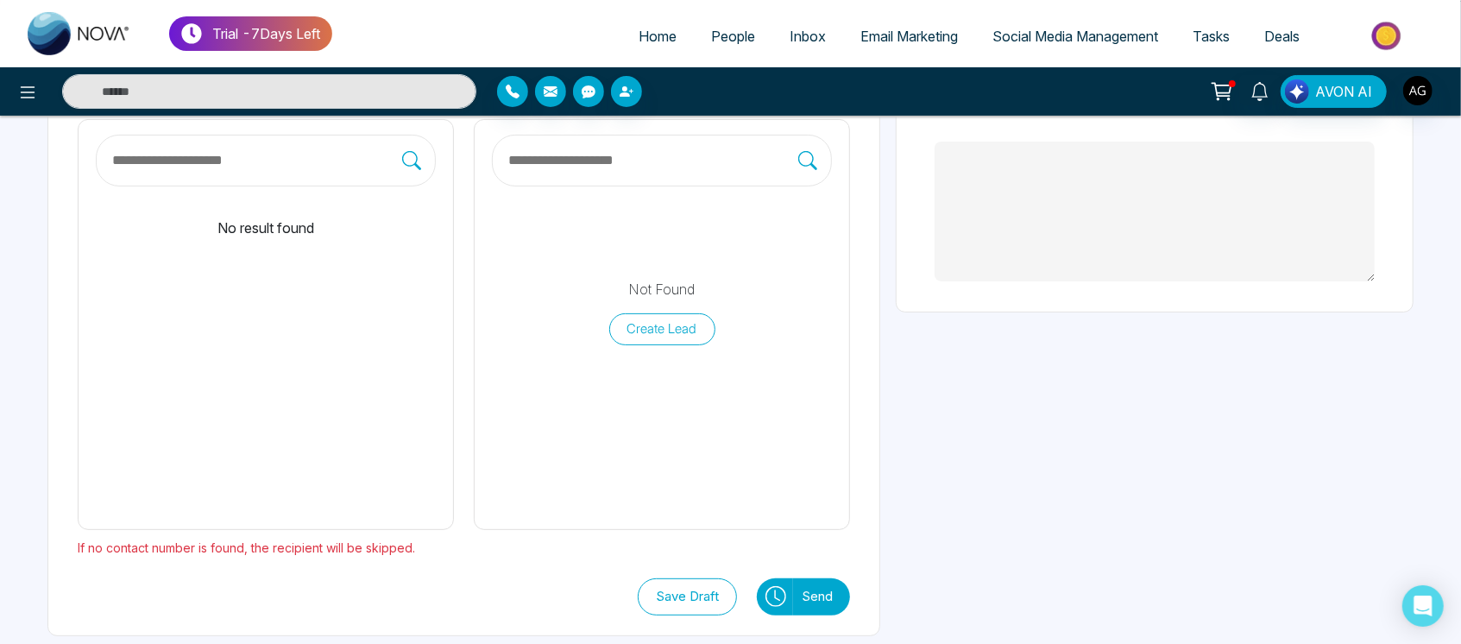
scroll to position [190, 0]
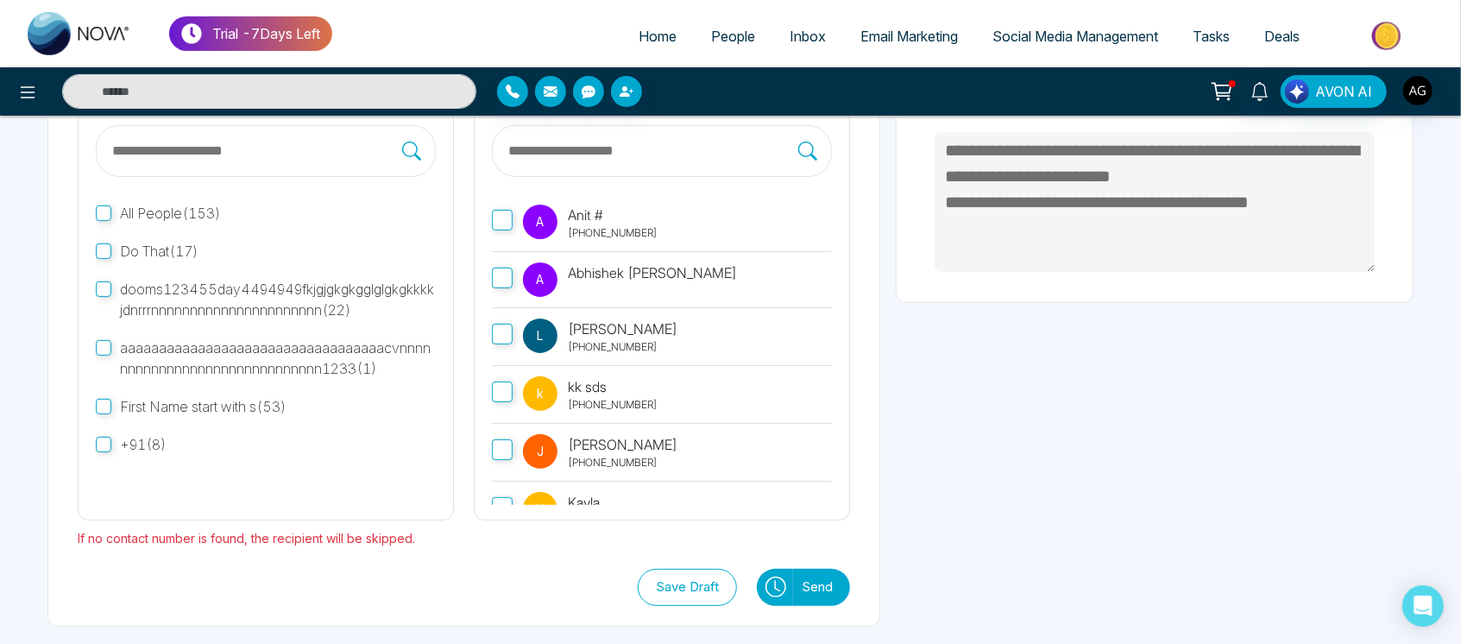
click at [515, 210] on label "A Anit # +919930053035" at bounding box center [662, 223] width 340 height 58
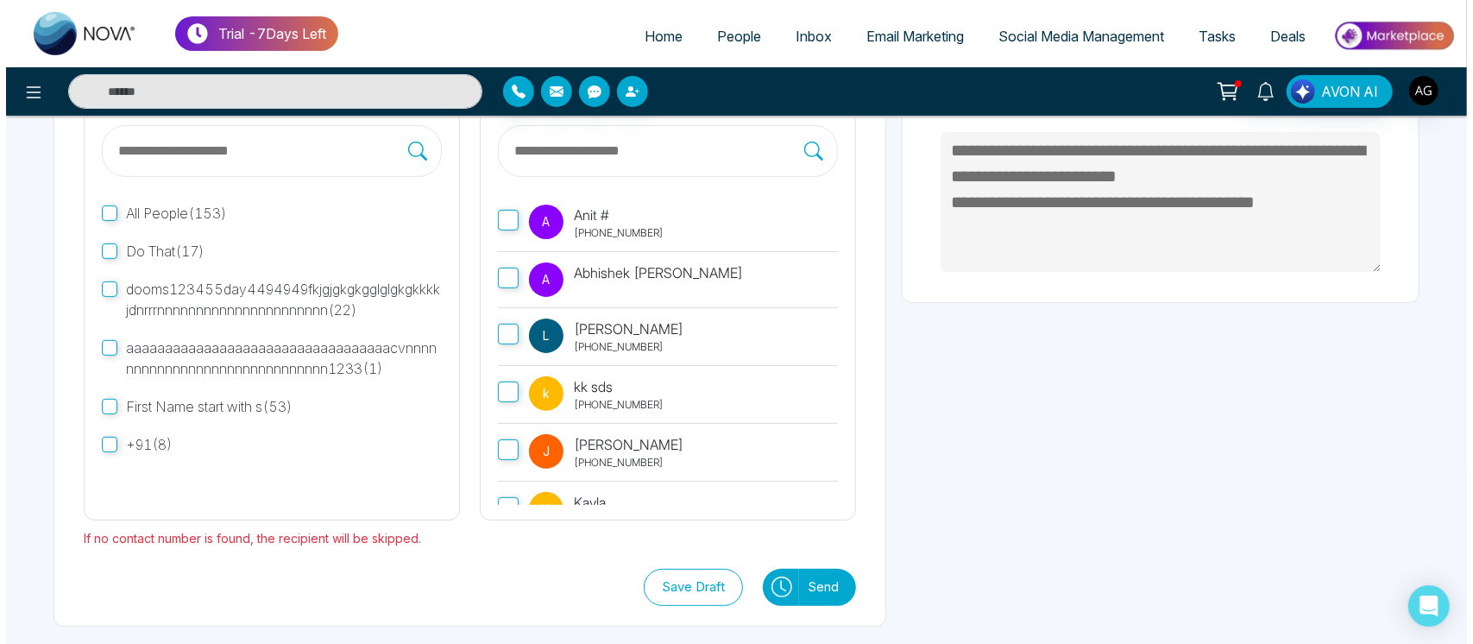
scroll to position [193, 0]
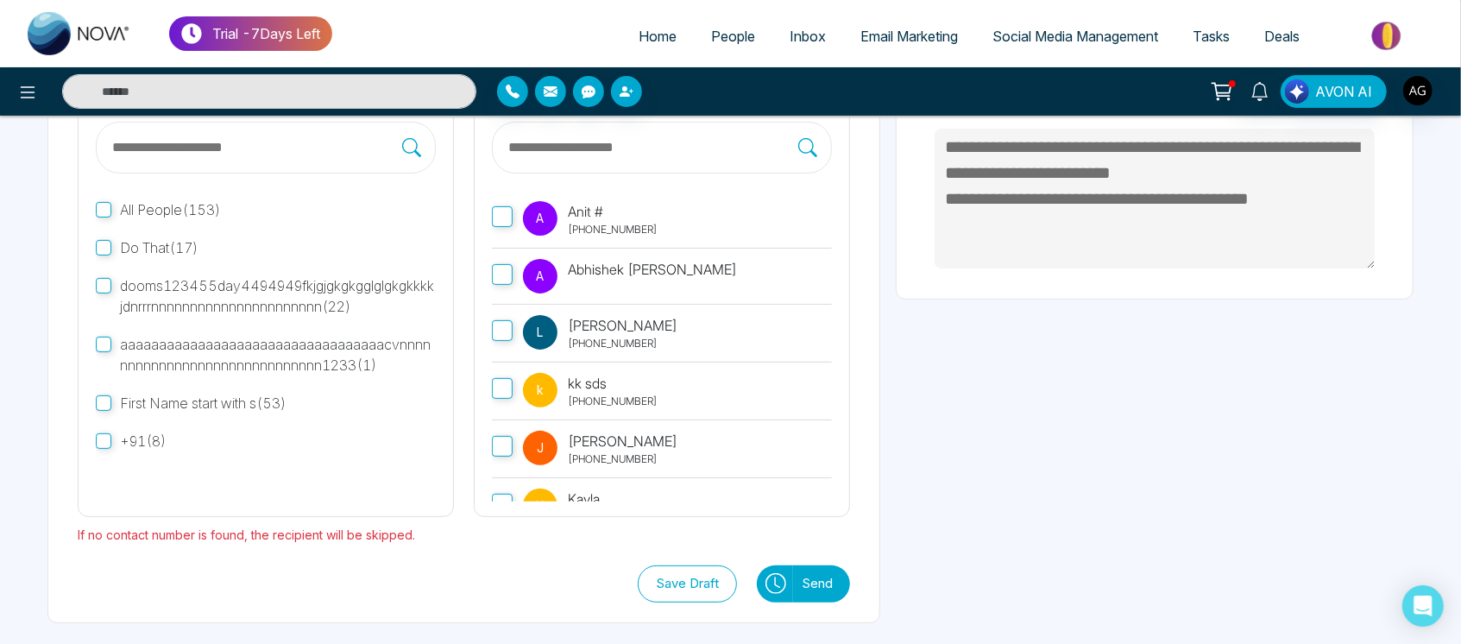
click at [824, 581] on button "Send" at bounding box center [821, 583] width 57 height 37
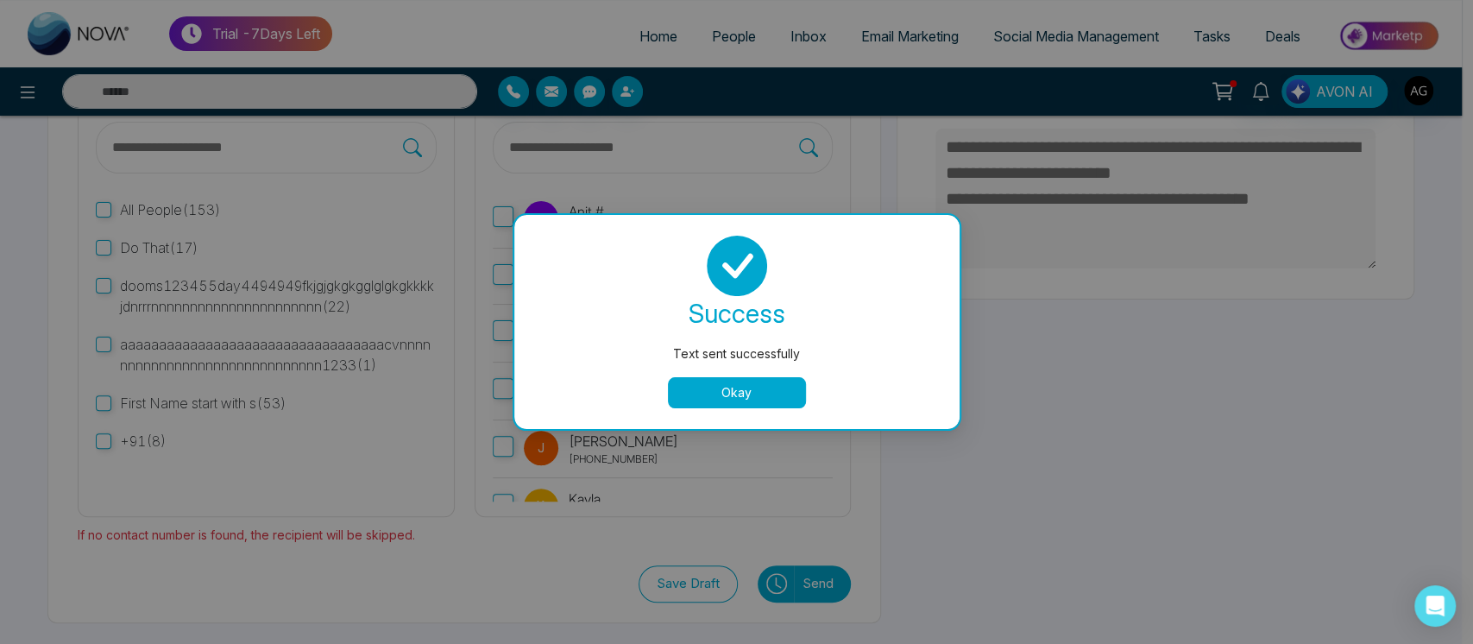
type textarea "**********"
drag, startPoint x: 770, startPoint y: 413, endPoint x: 770, endPoint y: 395, distance: 18.1
click at [770, 395] on div "success Text sent successfully Okay" at bounding box center [736, 322] width 445 height 214
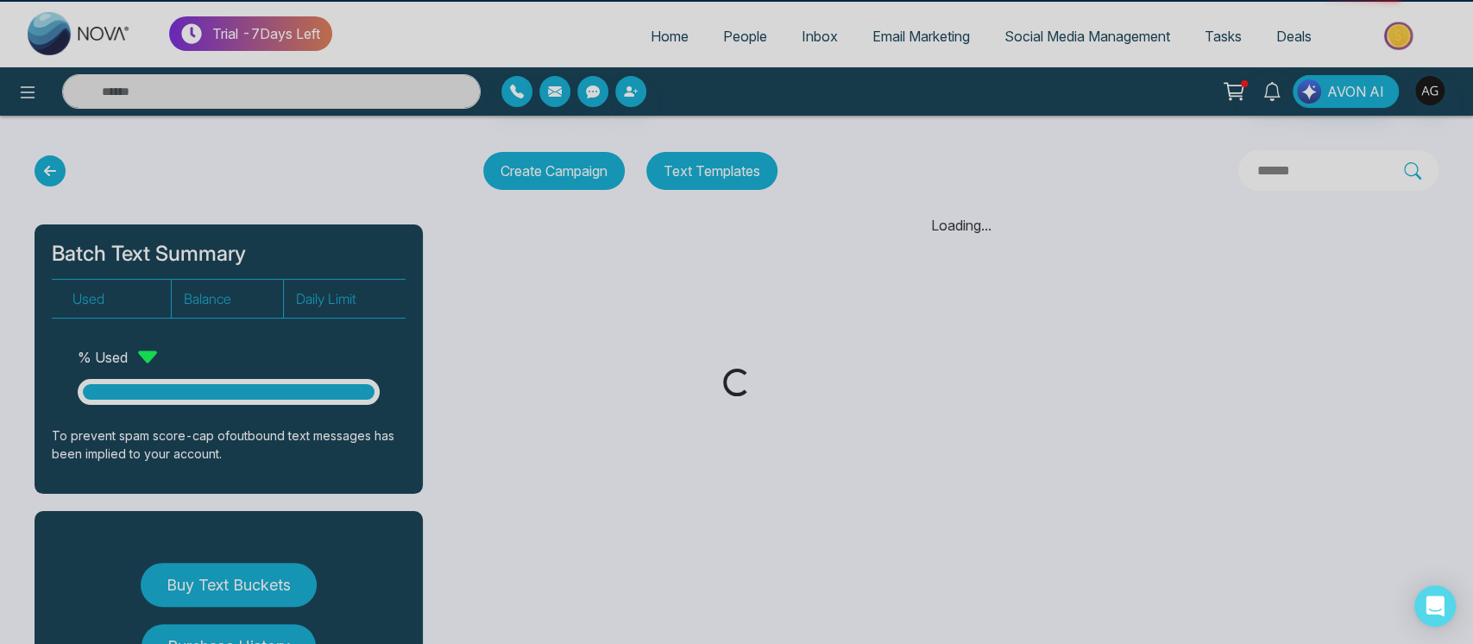
click at [770, 395] on div "Loading..." at bounding box center [736, 382] width 1473 height 28
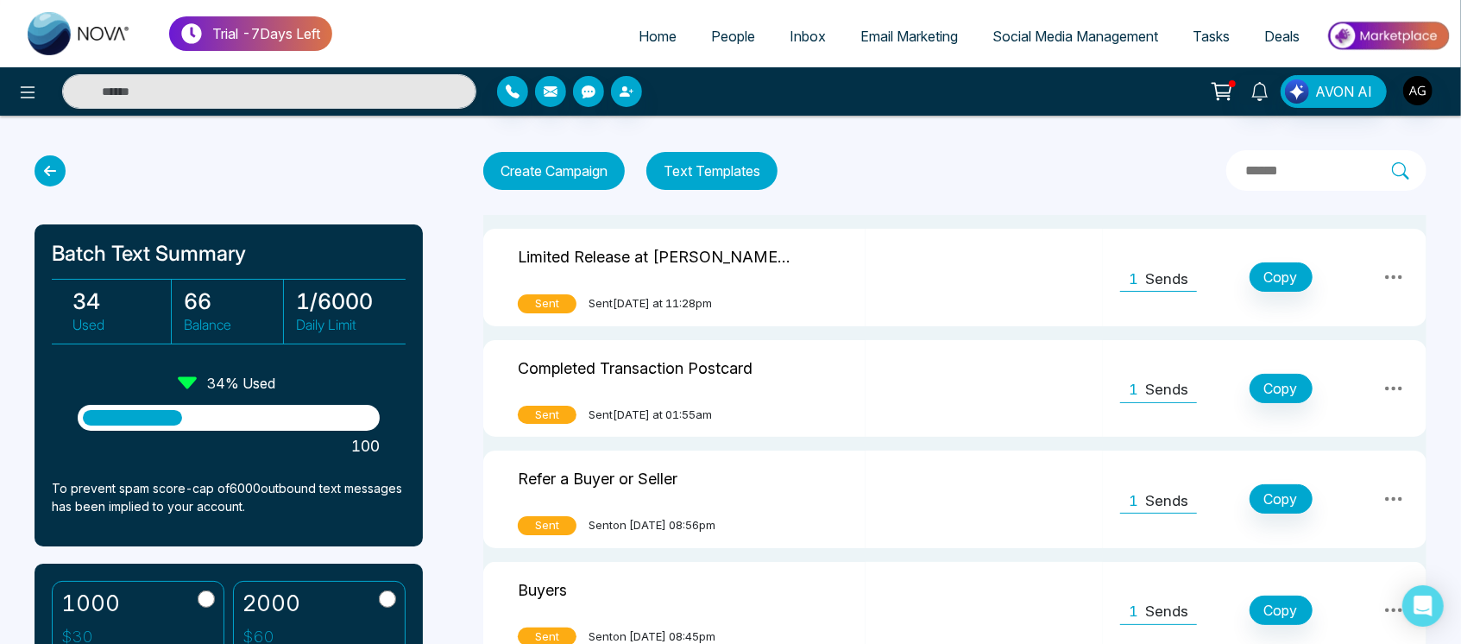
click at [714, 162] on button "Text Templates" at bounding box center [711, 171] width 131 height 38
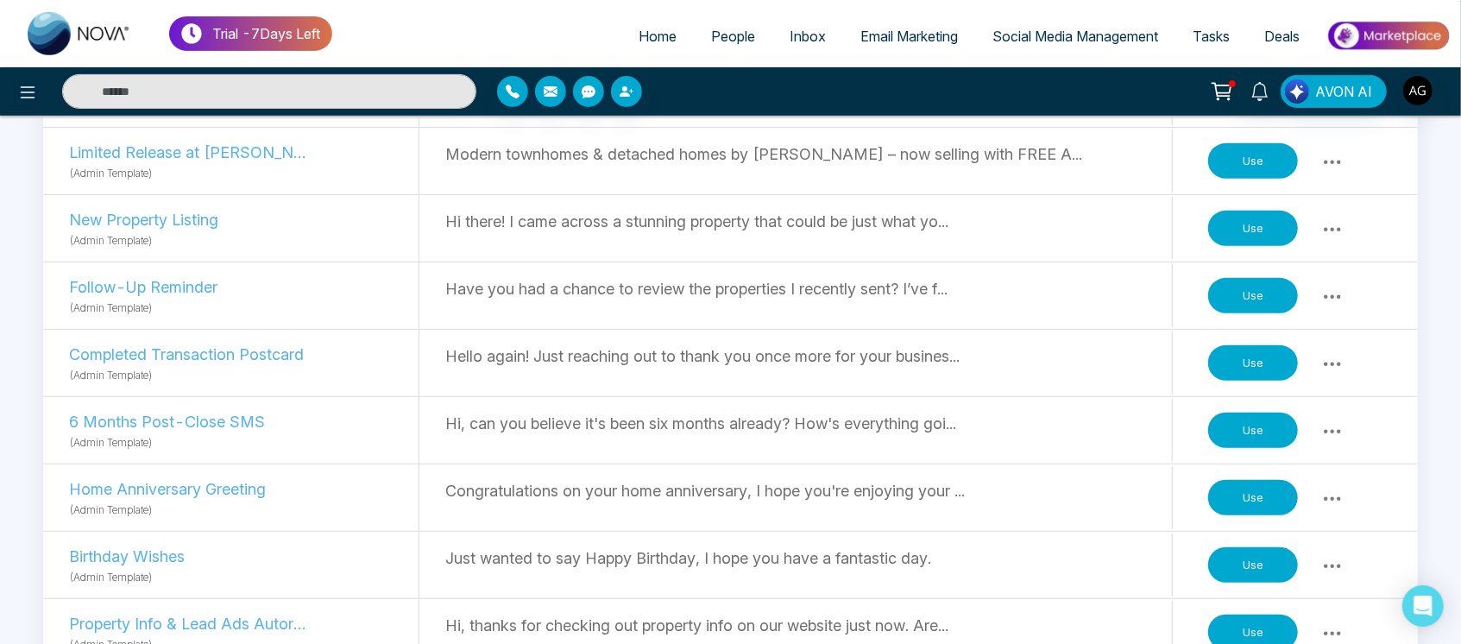
scroll to position [448, 0]
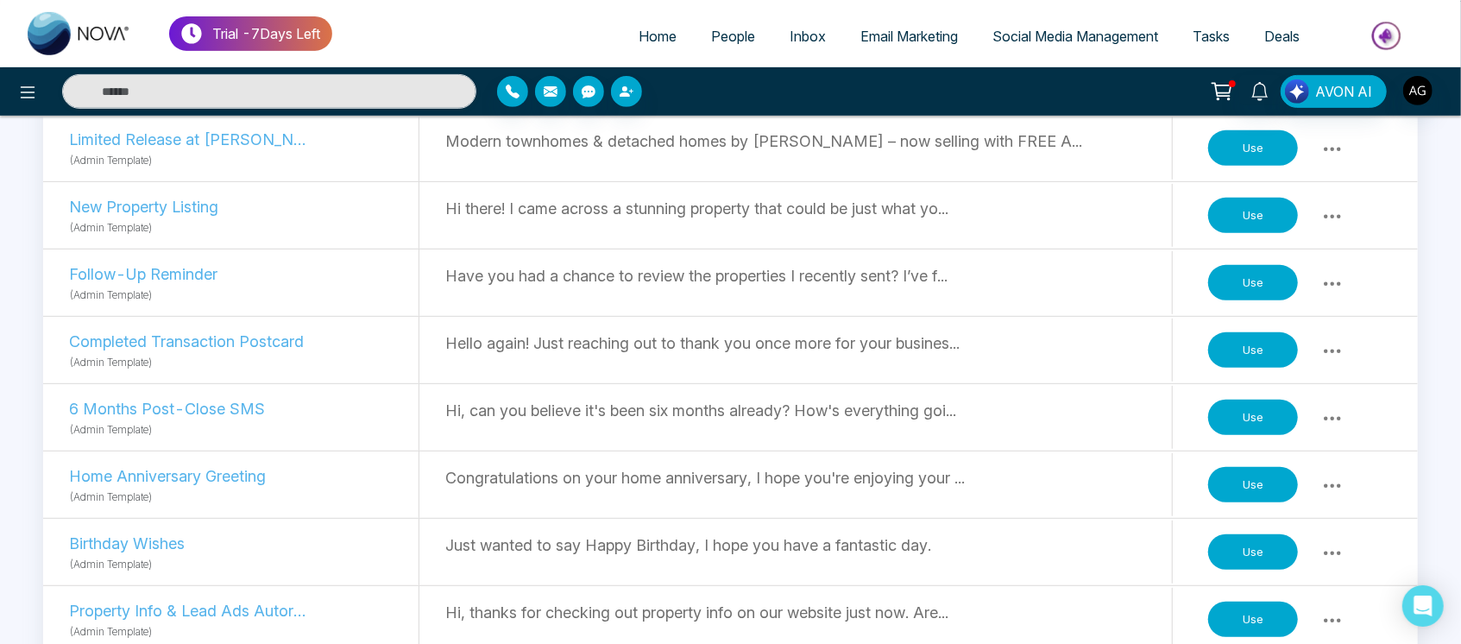
click at [1242, 412] on button "Use" at bounding box center [1253, 417] width 90 height 36
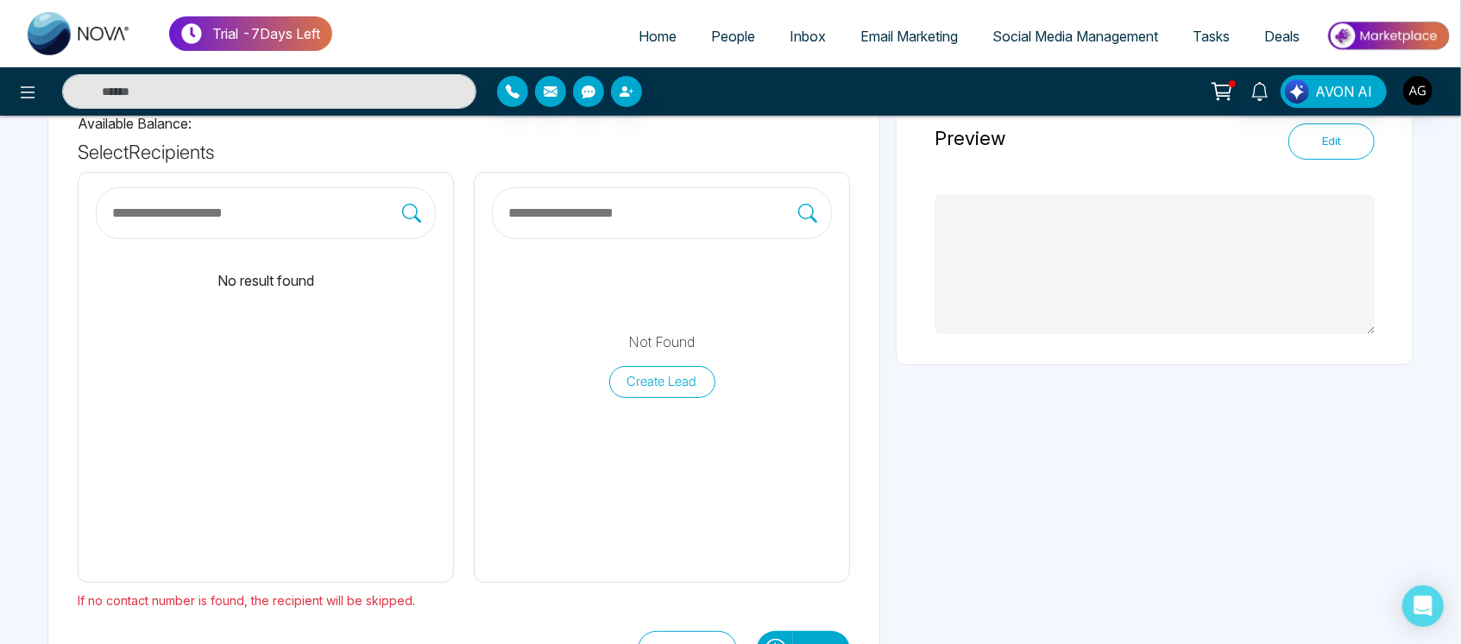
scroll to position [129, 0]
type textarea "**********"
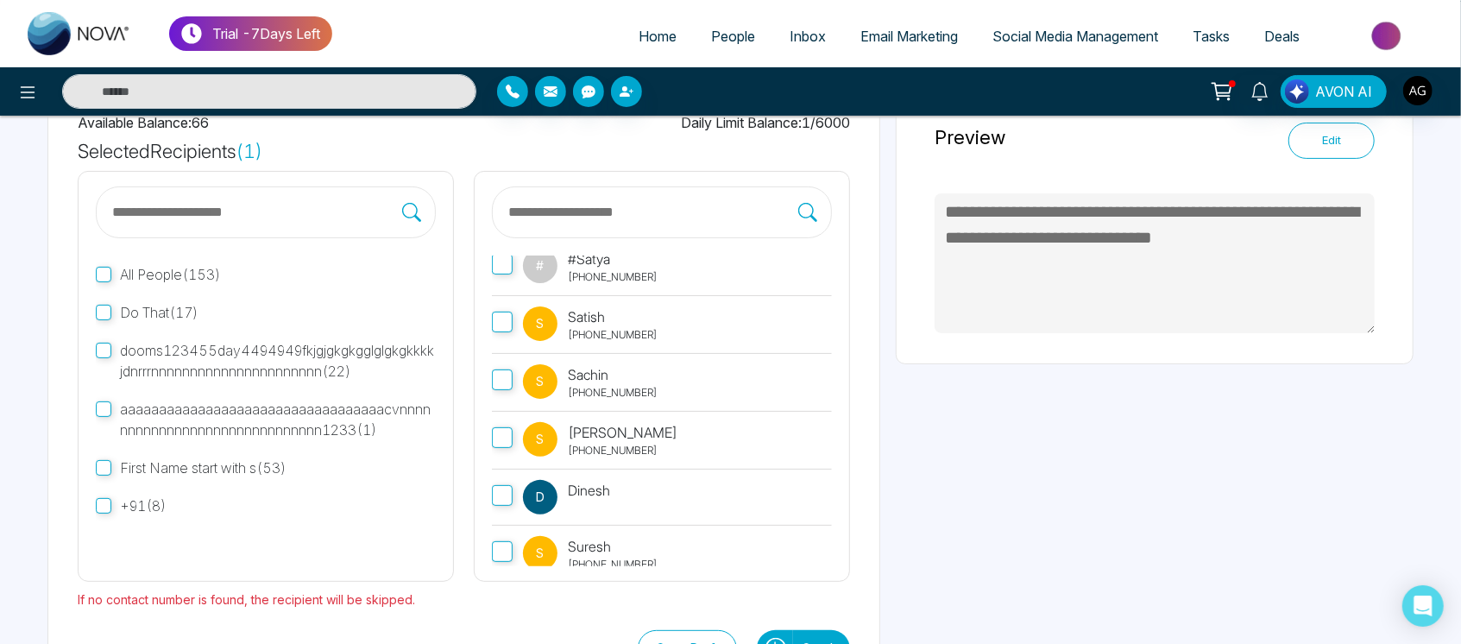
scroll to position [193, 0]
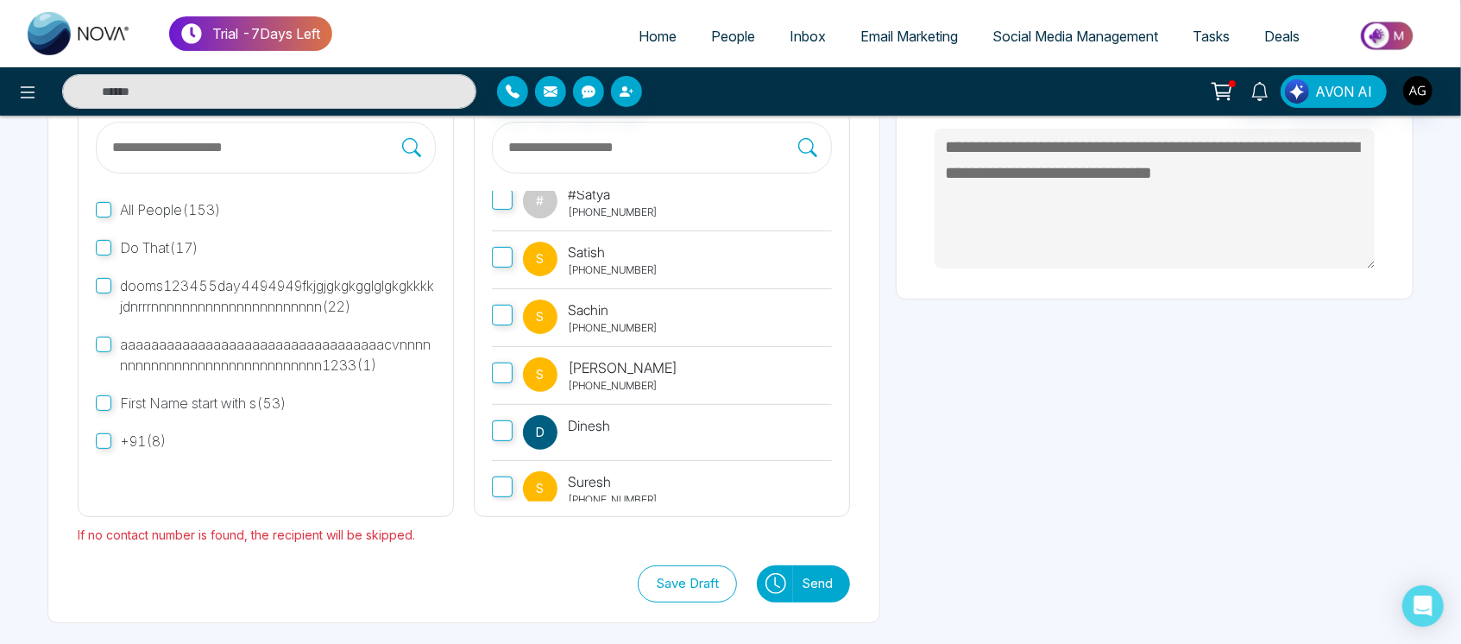
click at [769, 581] on icon at bounding box center [775, 583] width 21 height 21
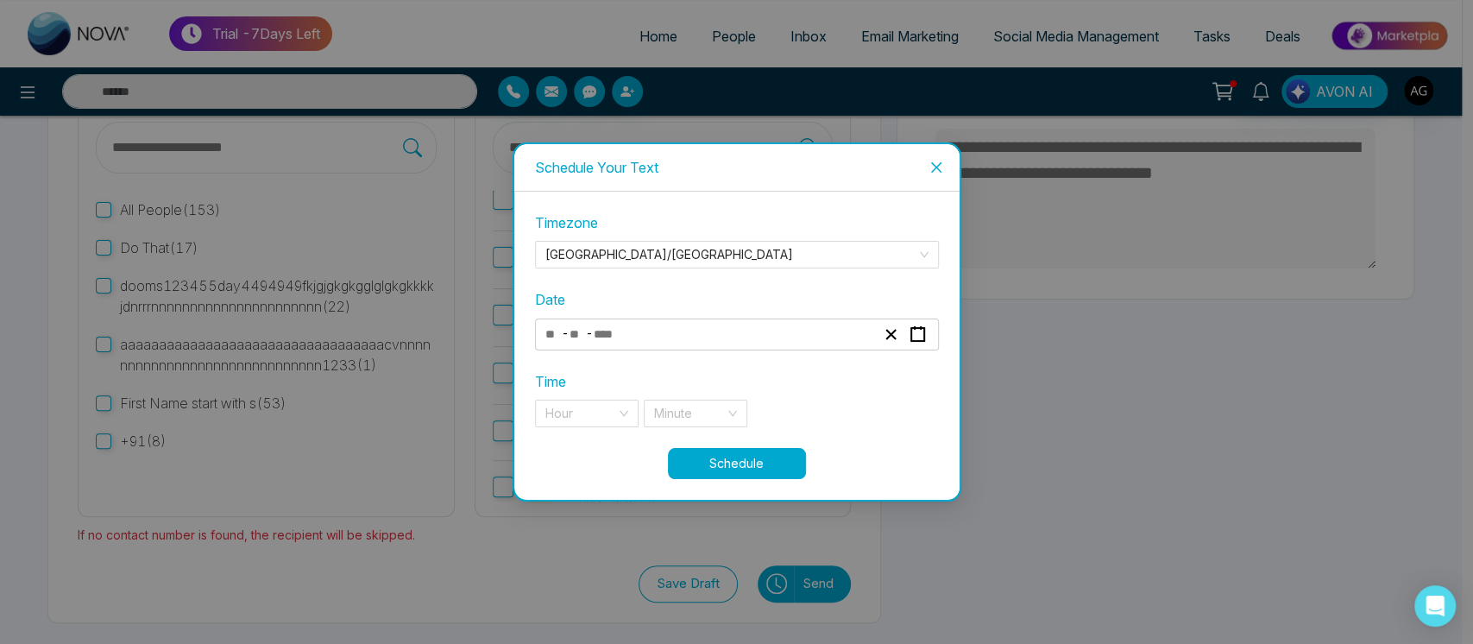
click at [704, 343] on div "- -" at bounding box center [710, 334] width 335 height 23
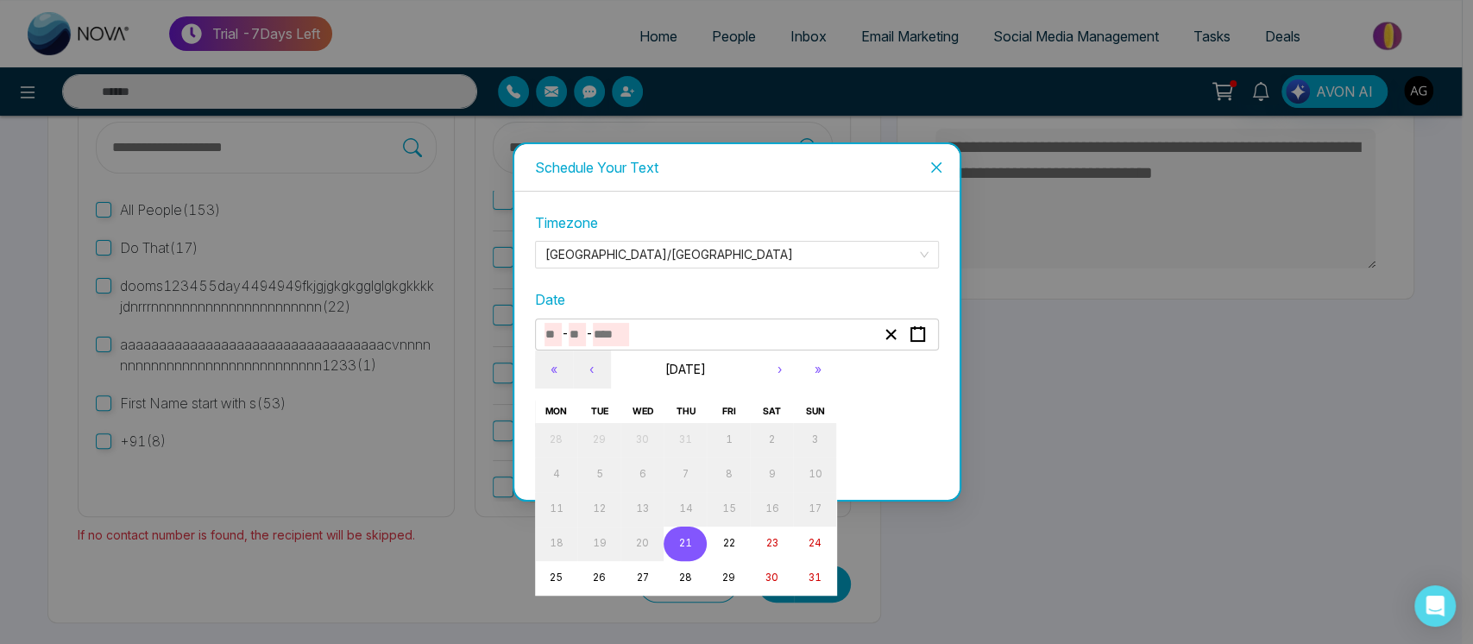
click at [690, 543] on abbr "21" at bounding box center [685, 543] width 13 height 12
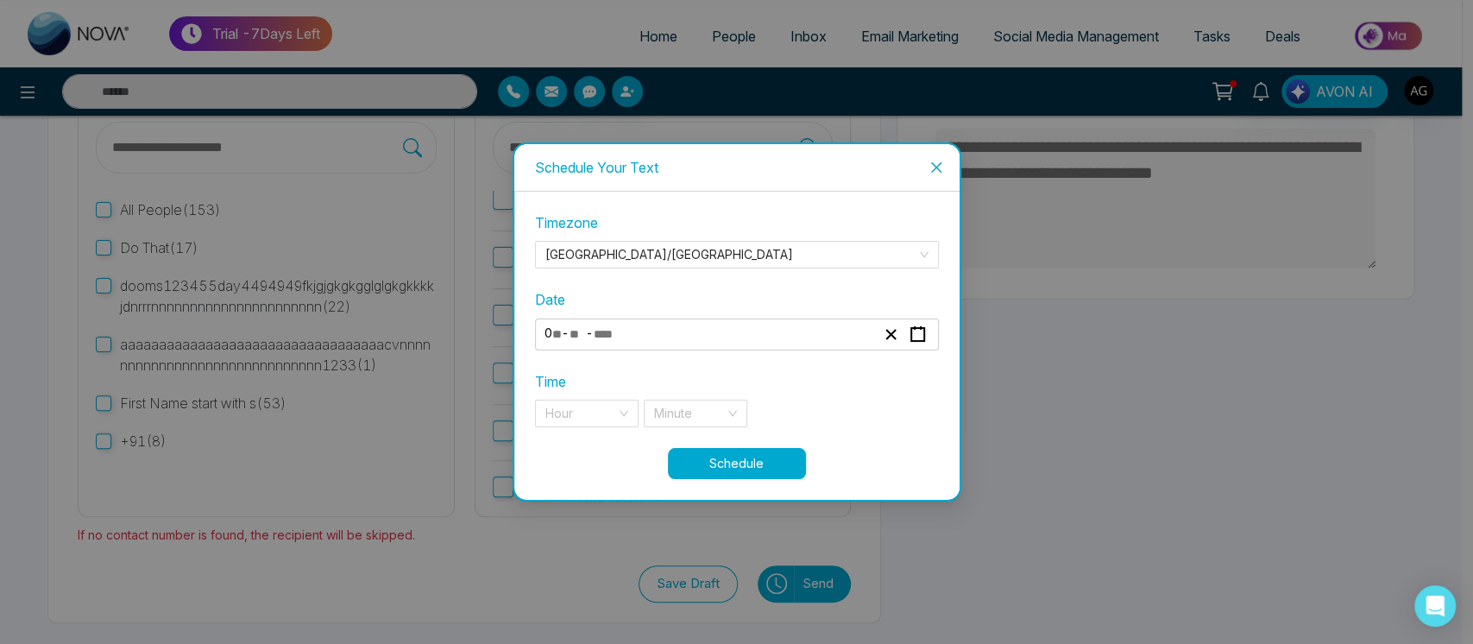
type input "*"
type input "**"
type input "****"
click at [590, 404] on input "search" at bounding box center [580, 413] width 71 height 26
click at [617, 452] on div "11 pm" at bounding box center [586, 447] width 83 height 19
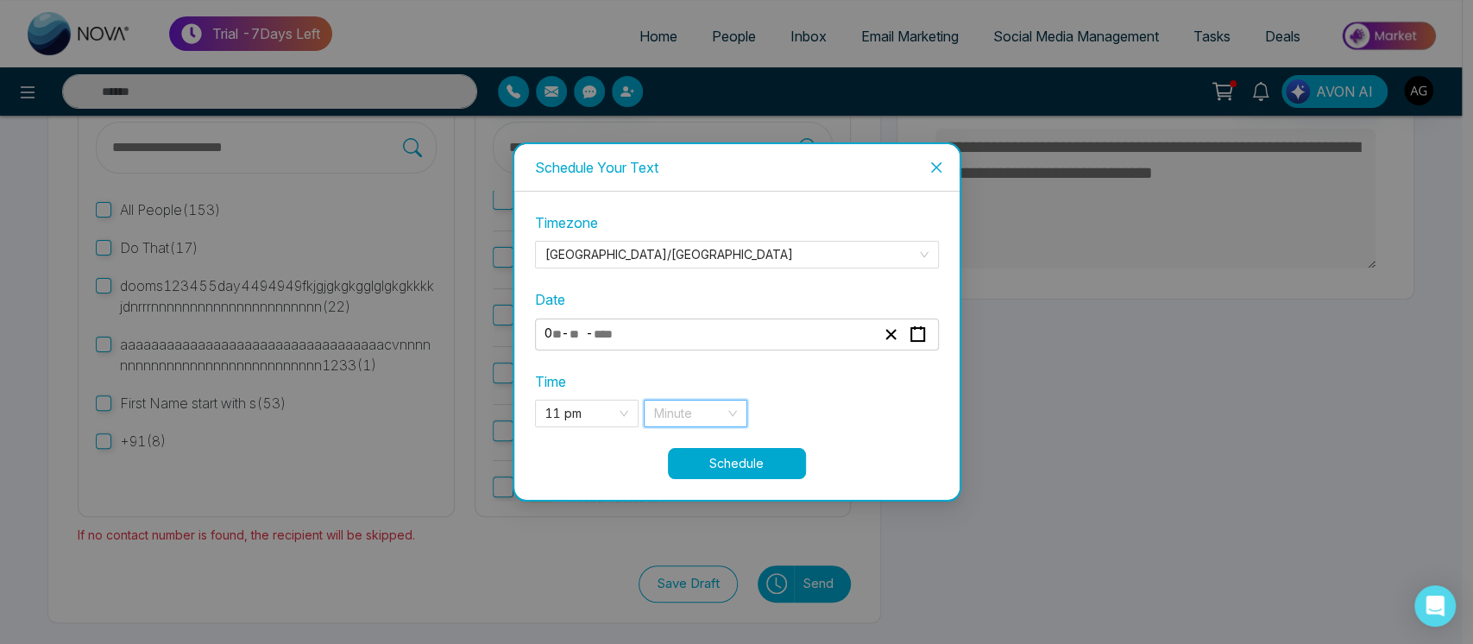
click at [711, 420] on input "search" at bounding box center [689, 413] width 71 height 26
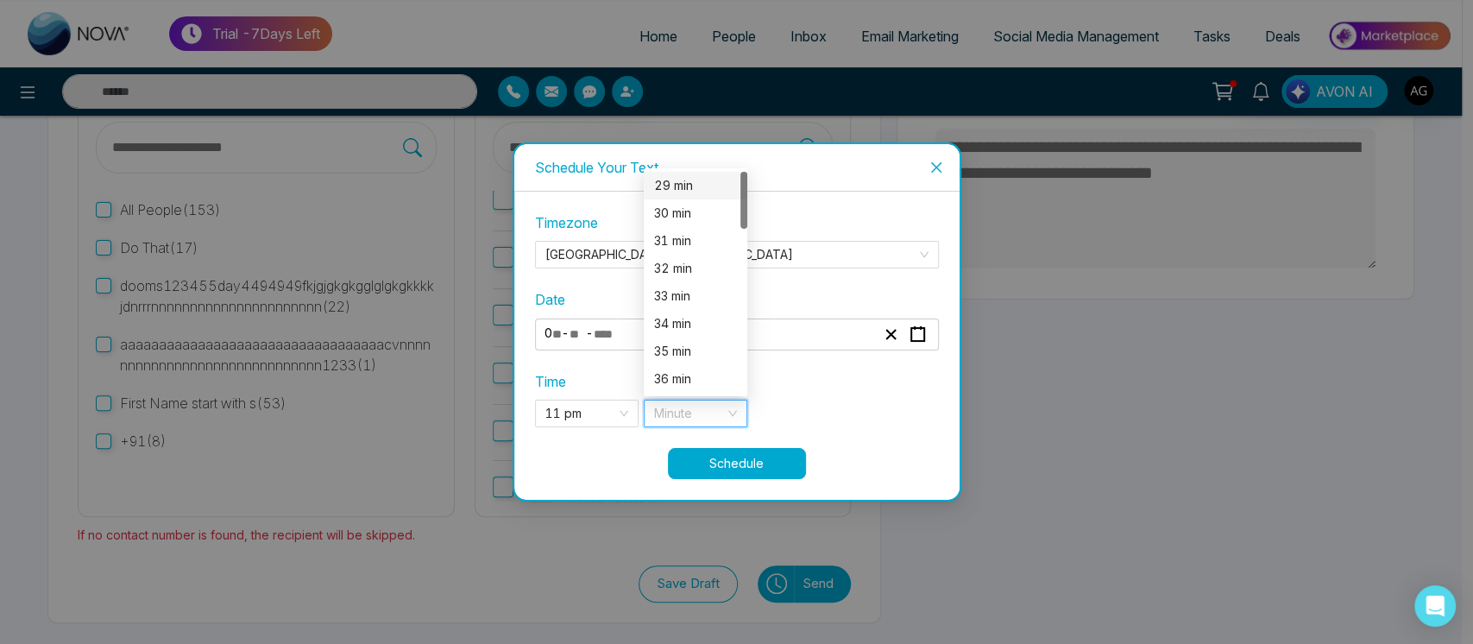
click at [721, 192] on div "29 min" at bounding box center [695, 185] width 83 height 19
click at [745, 410] on div "29 min" at bounding box center [696, 413] width 104 height 28
click at [697, 216] on div "30 min" at bounding box center [695, 213] width 83 height 19
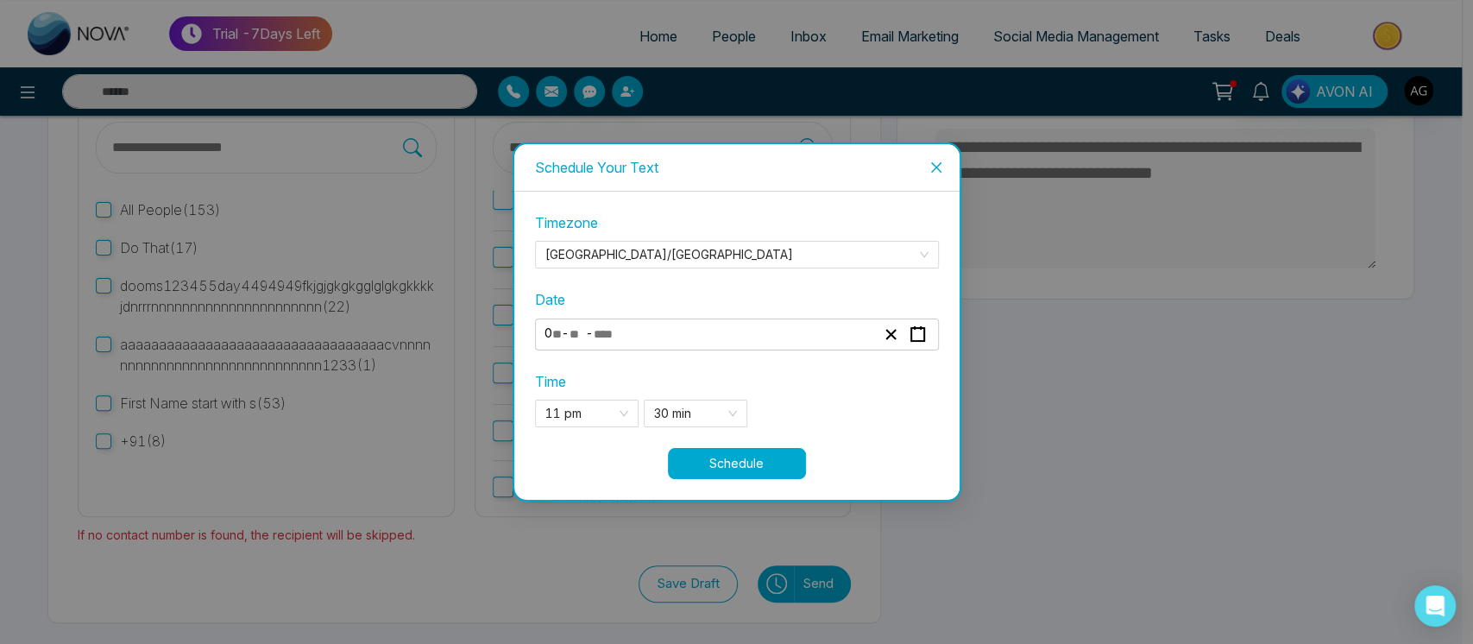
drag, startPoint x: 783, startPoint y: 480, endPoint x: 760, endPoint y: 474, distance: 24.1
click at [760, 474] on div "**********" at bounding box center [736, 345] width 445 height 307
click at [760, 474] on button "Schedule" at bounding box center [737, 463] width 138 height 31
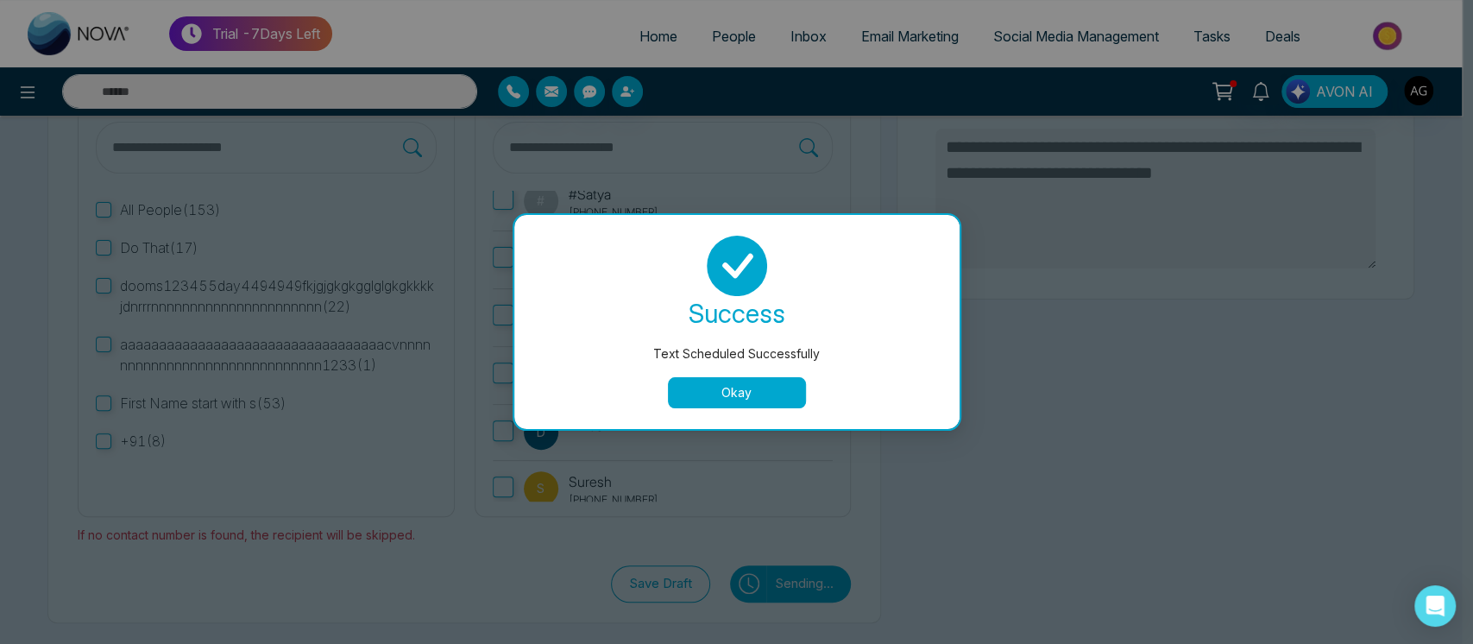
click at [738, 397] on button "Okay" at bounding box center [737, 392] width 138 height 31
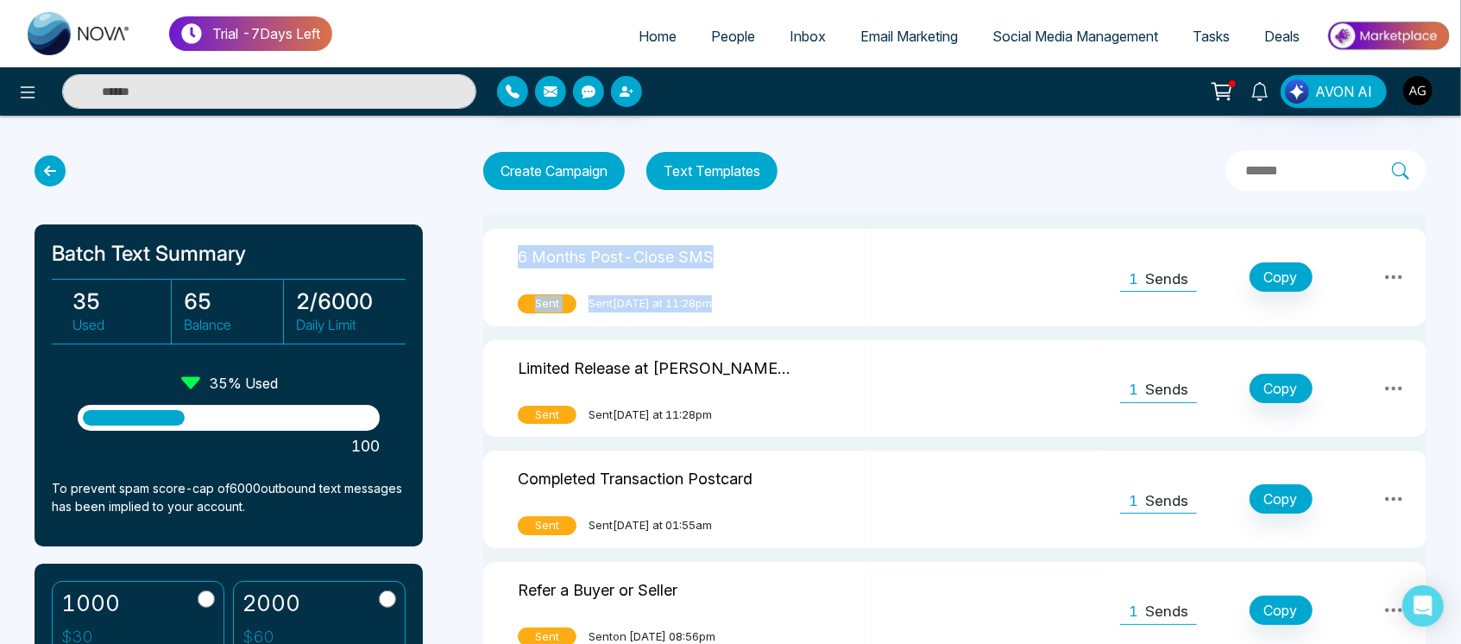
drag, startPoint x: 498, startPoint y: 254, endPoint x: 950, endPoint y: 208, distance: 454.4
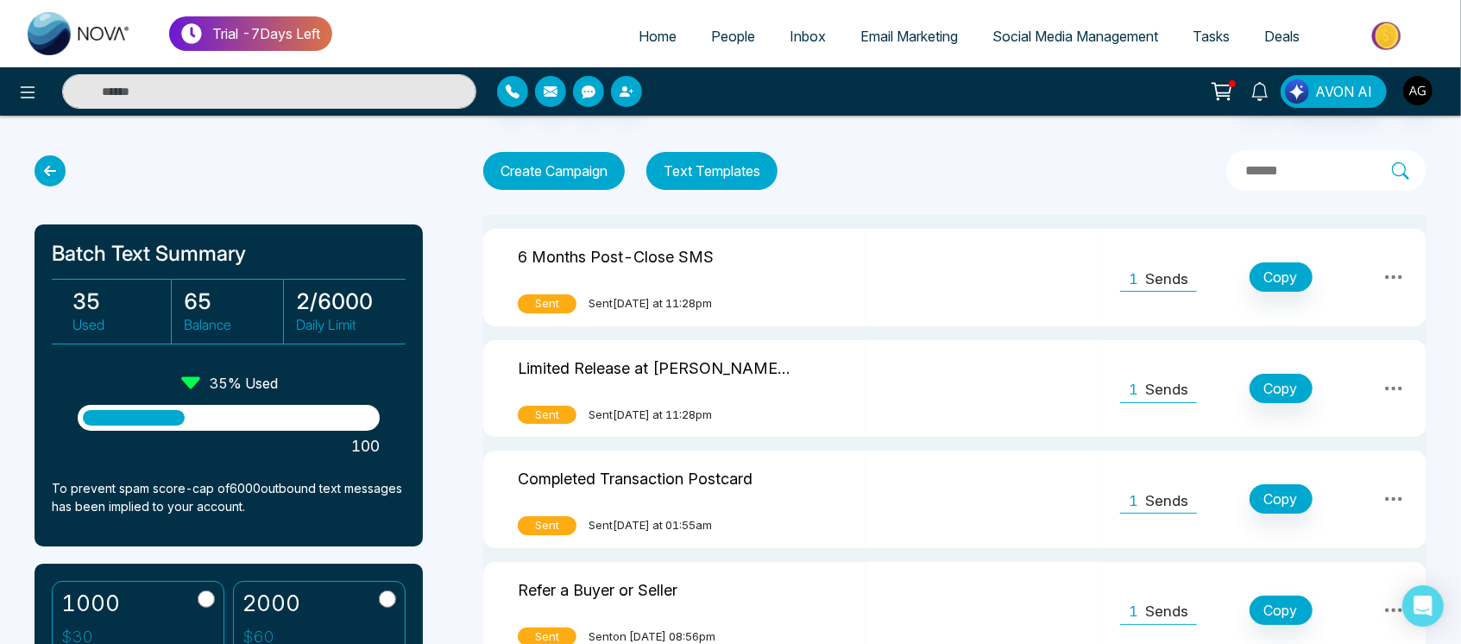
click at [738, 166] on button "Text Templates" at bounding box center [711, 171] width 131 height 38
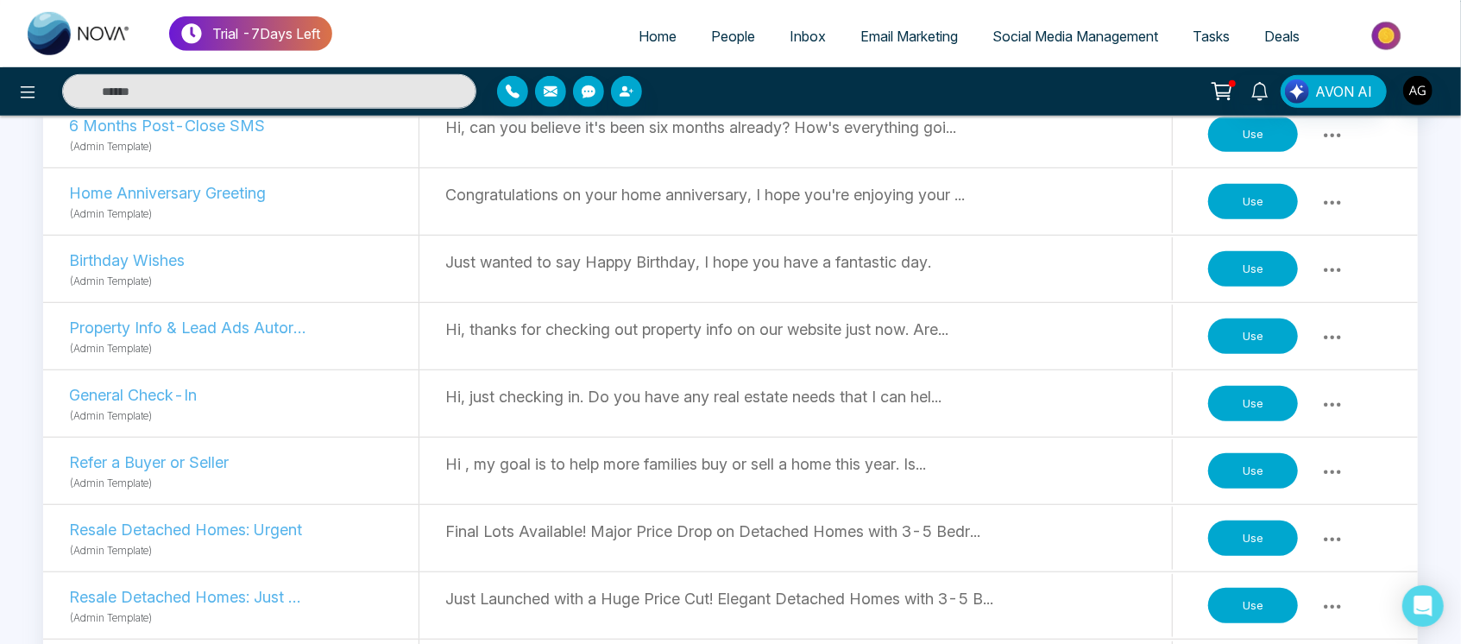
scroll to position [733, 0]
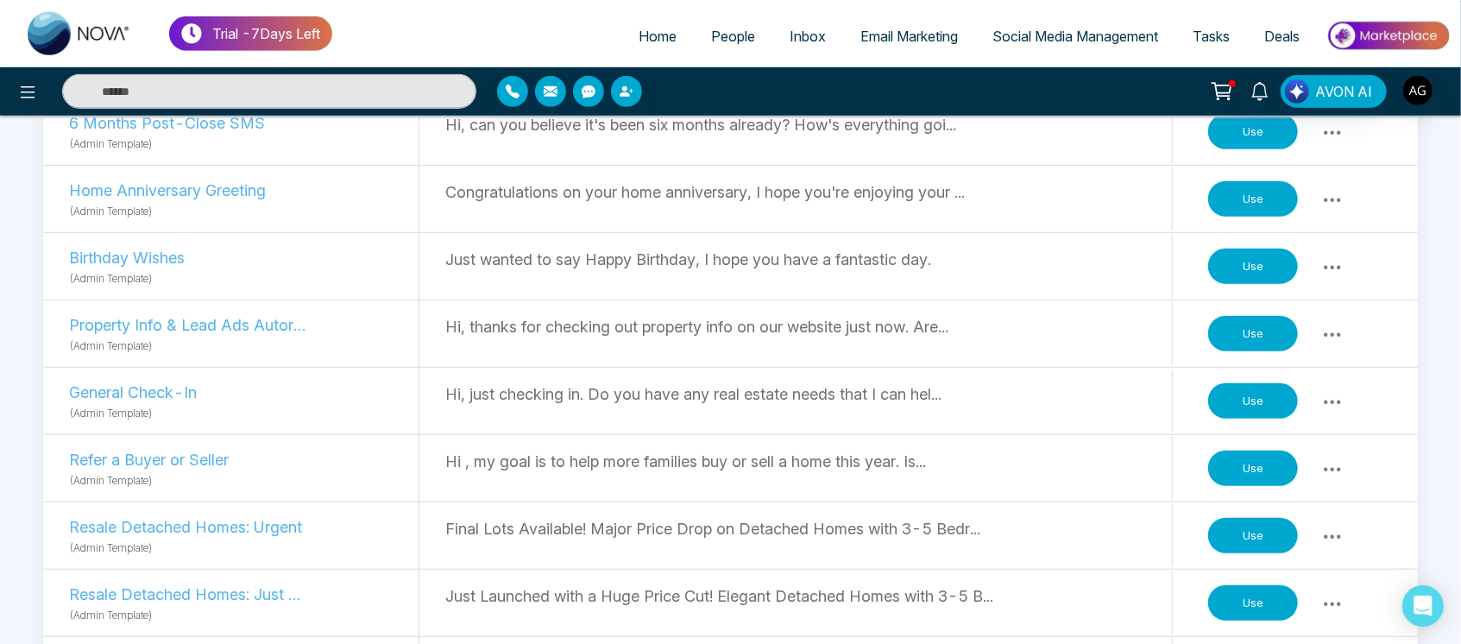
click at [1264, 477] on button "Use" at bounding box center [1253, 468] width 90 height 36
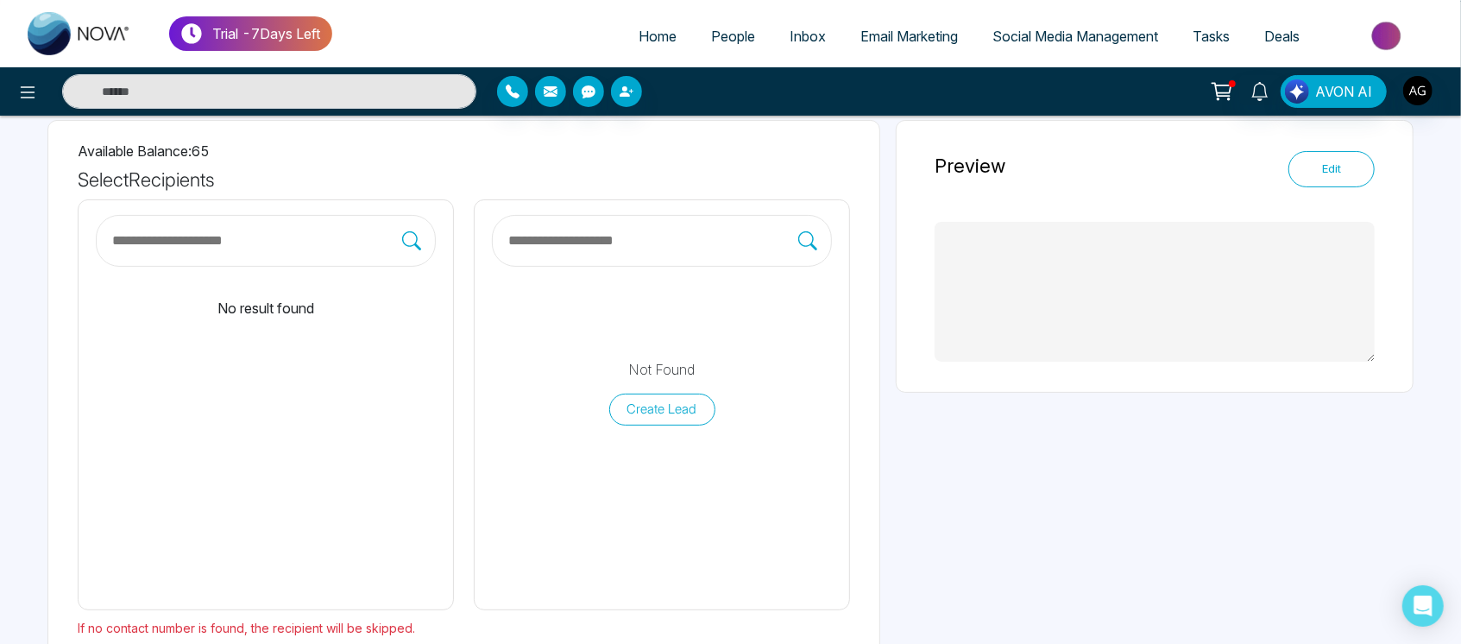
type textarea "**********"
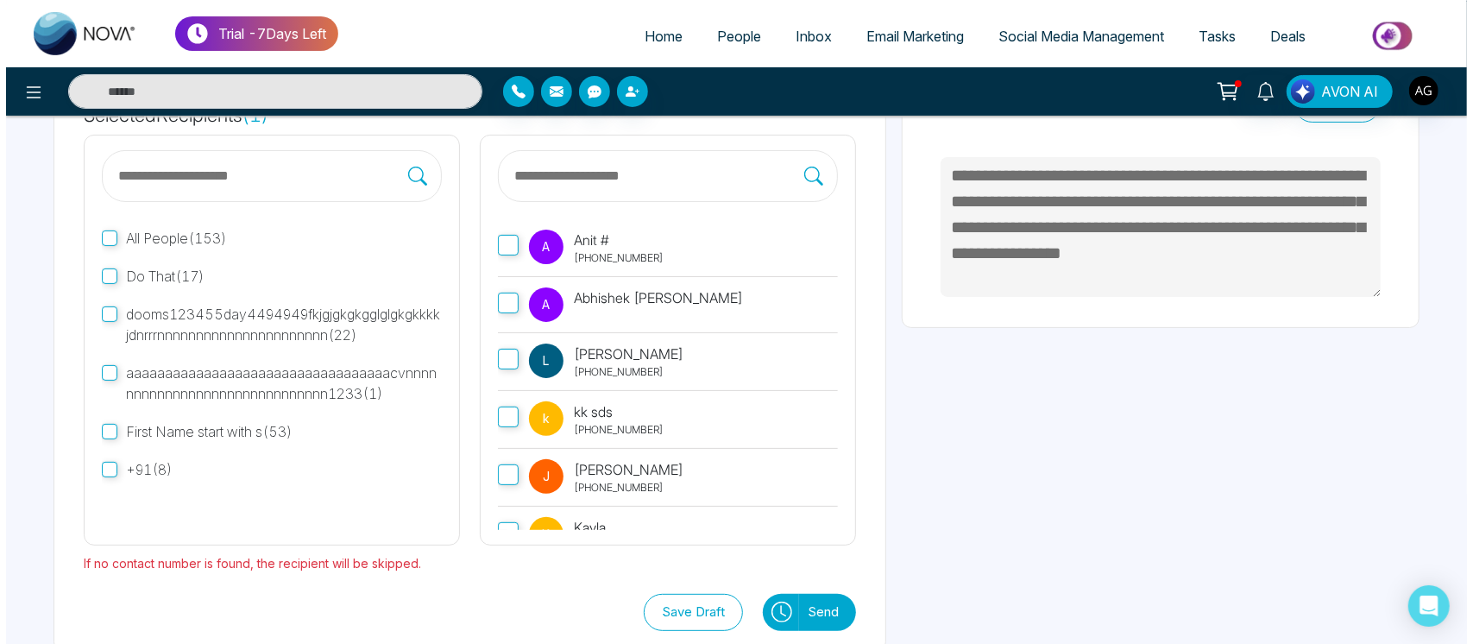
scroll to position [193, 0]
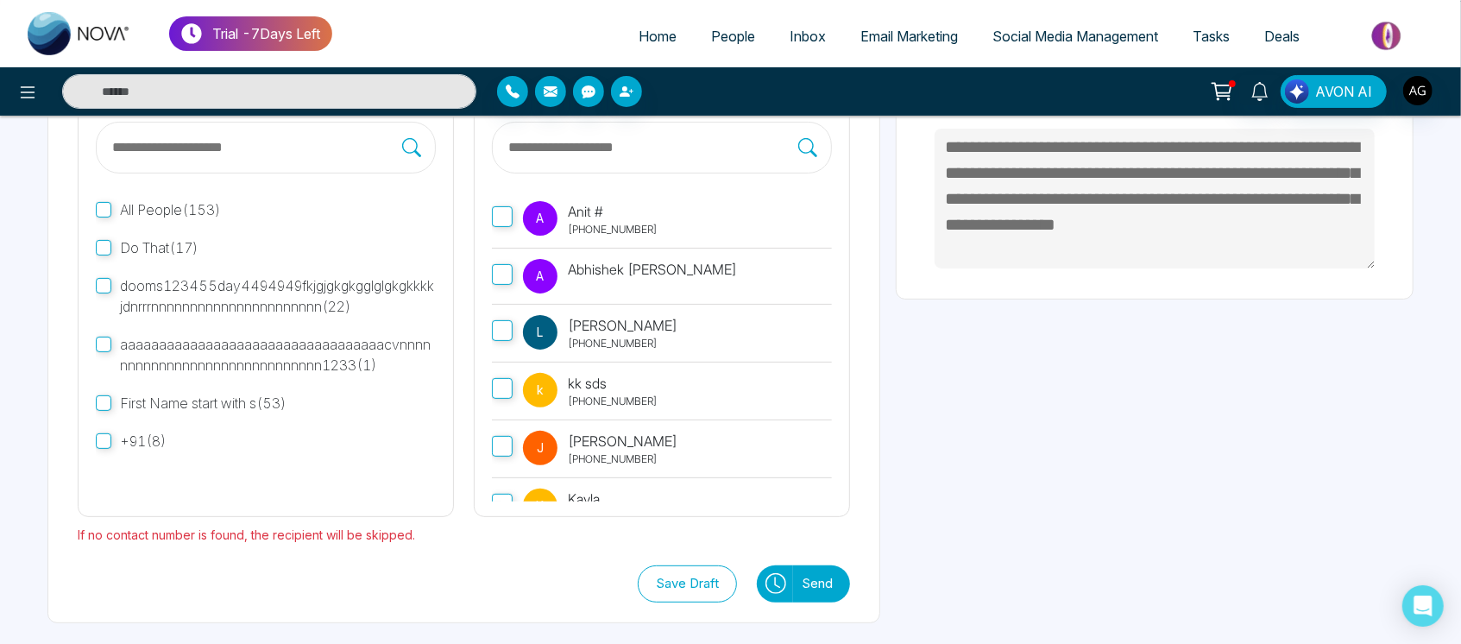
click at [810, 575] on button "Send" at bounding box center [821, 583] width 57 height 37
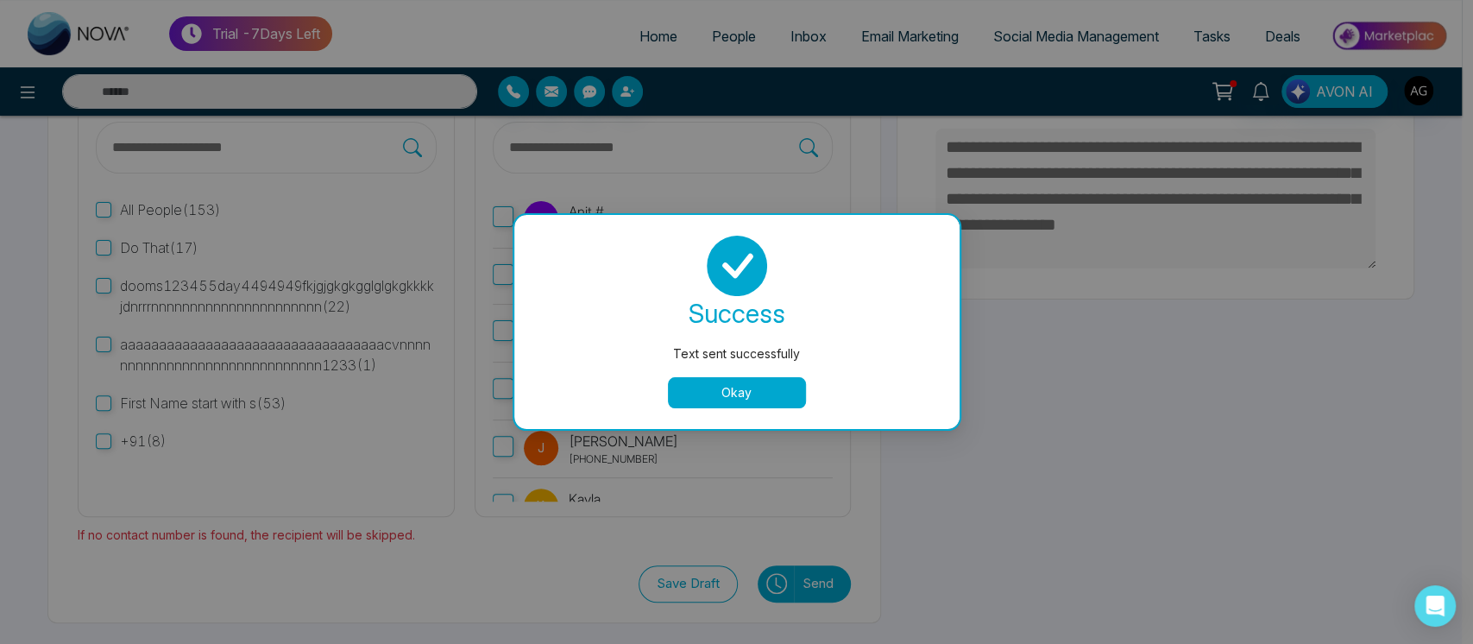
click at [740, 408] on div "success Text sent successfully Okay" at bounding box center [736, 322] width 445 height 214
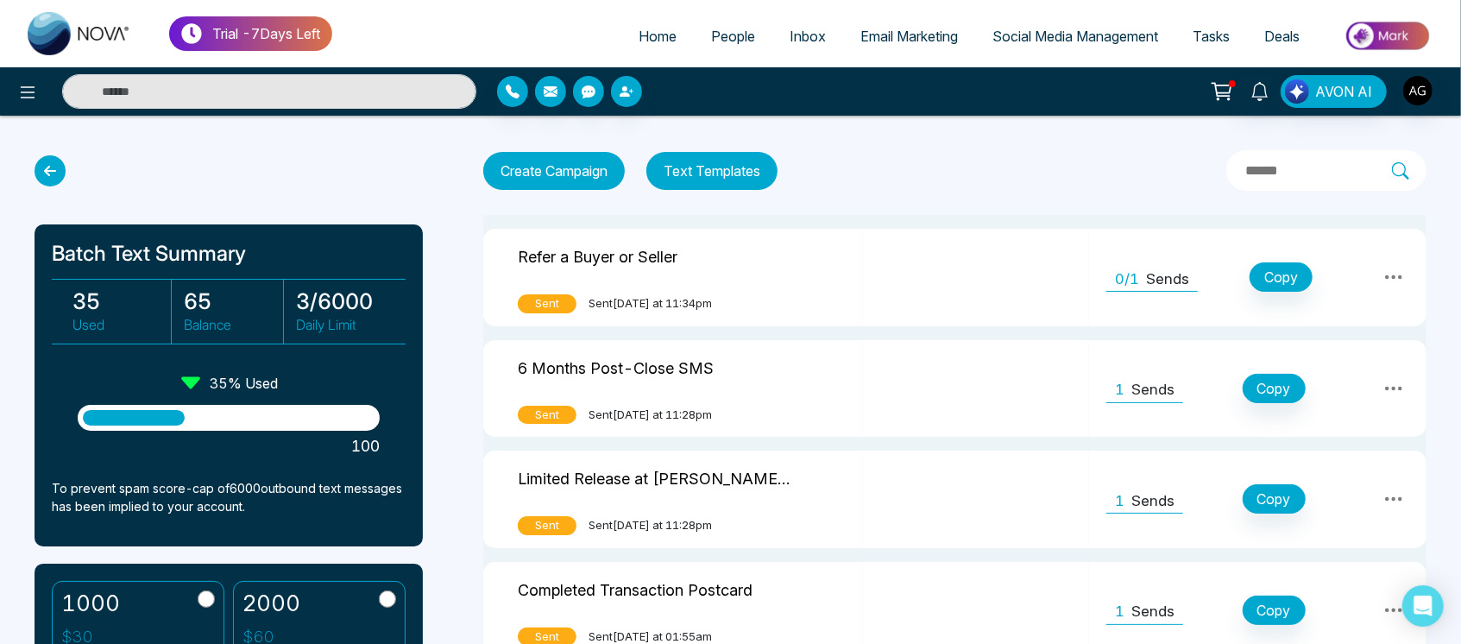
click at [689, 165] on button "Text Templates" at bounding box center [711, 171] width 131 height 38
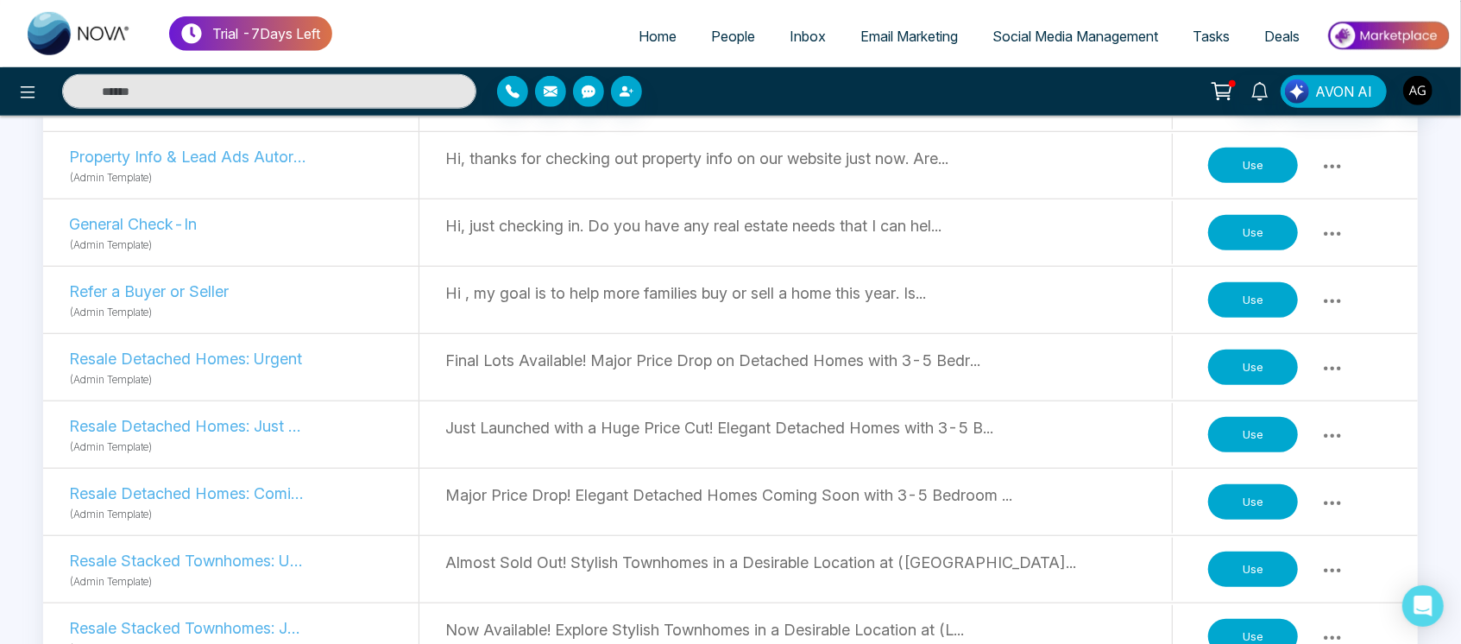
scroll to position [928, 0]
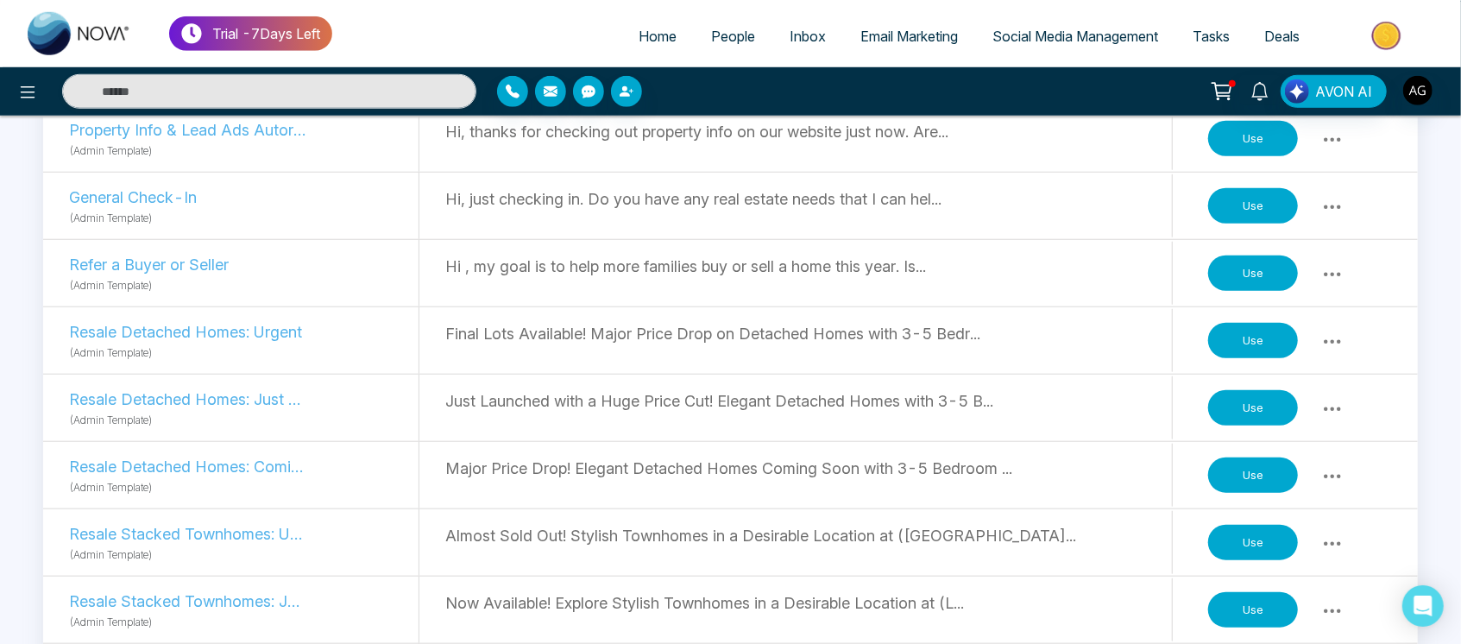
click at [1263, 457] on button "Use" at bounding box center [1253, 475] width 90 height 36
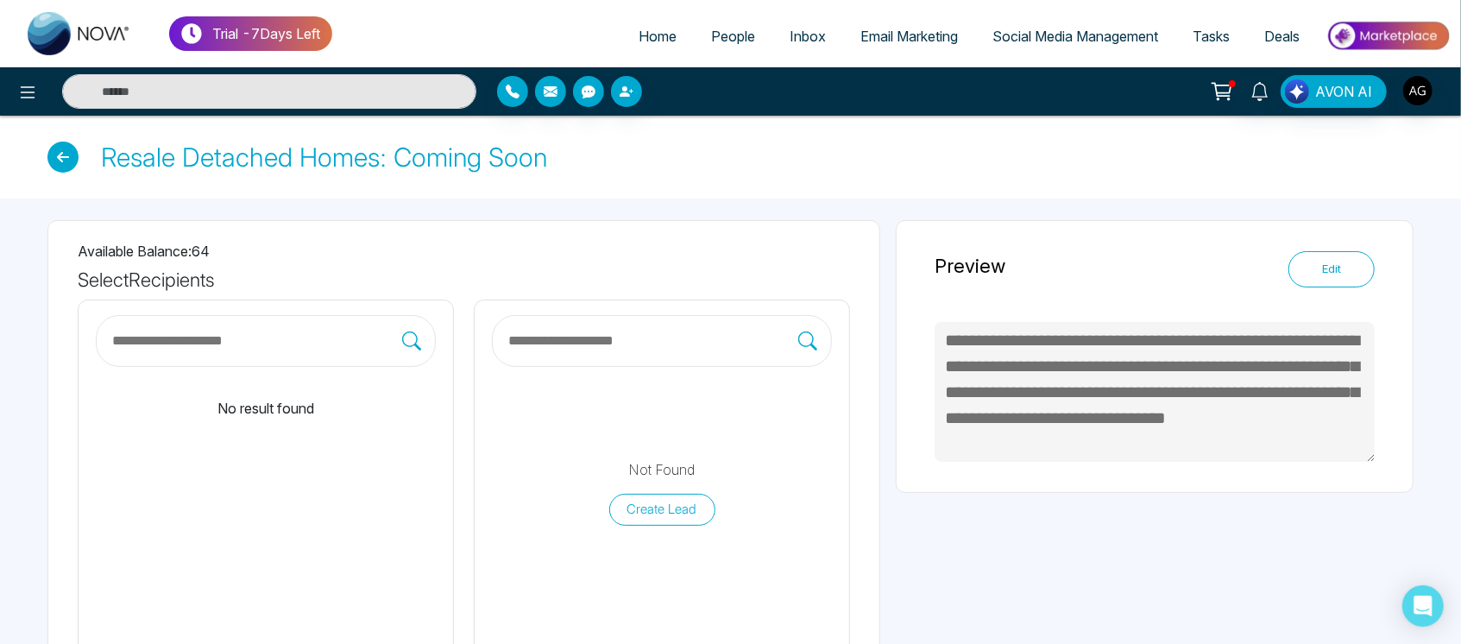
type textarea "**********"
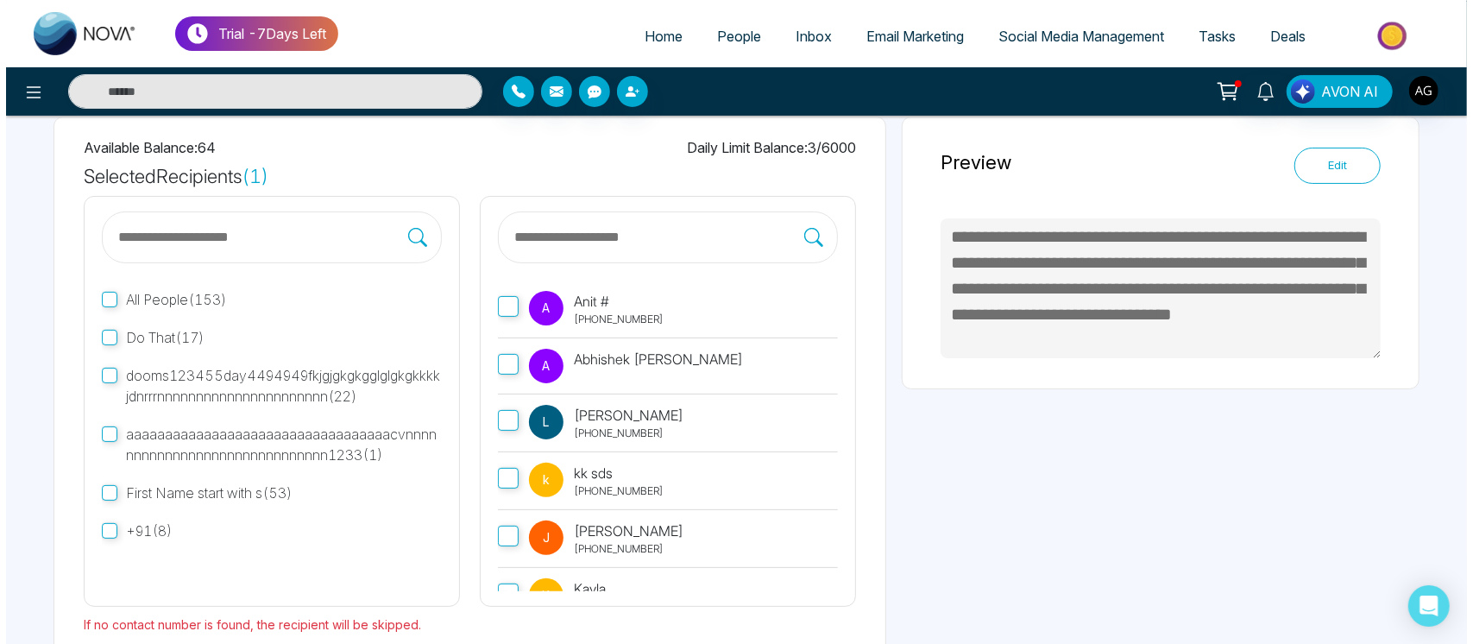
scroll to position [193, 0]
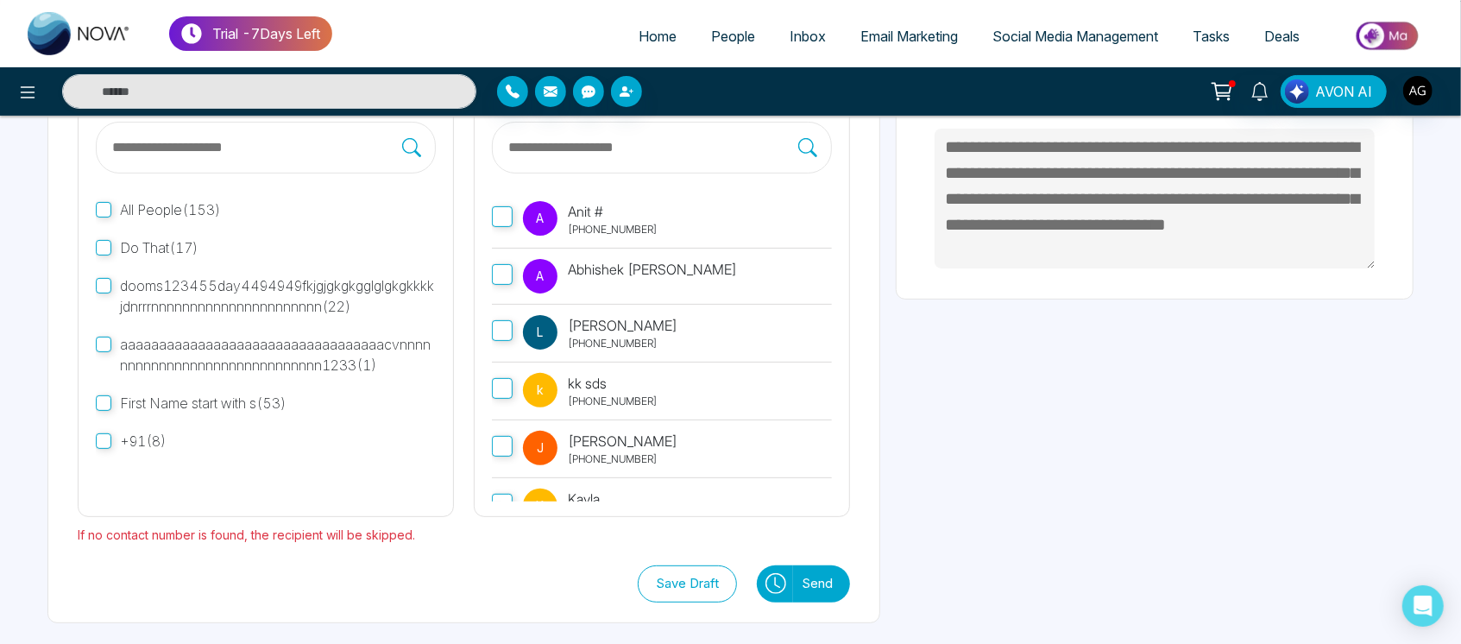
click at [769, 584] on icon at bounding box center [775, 583] width 21 height 21
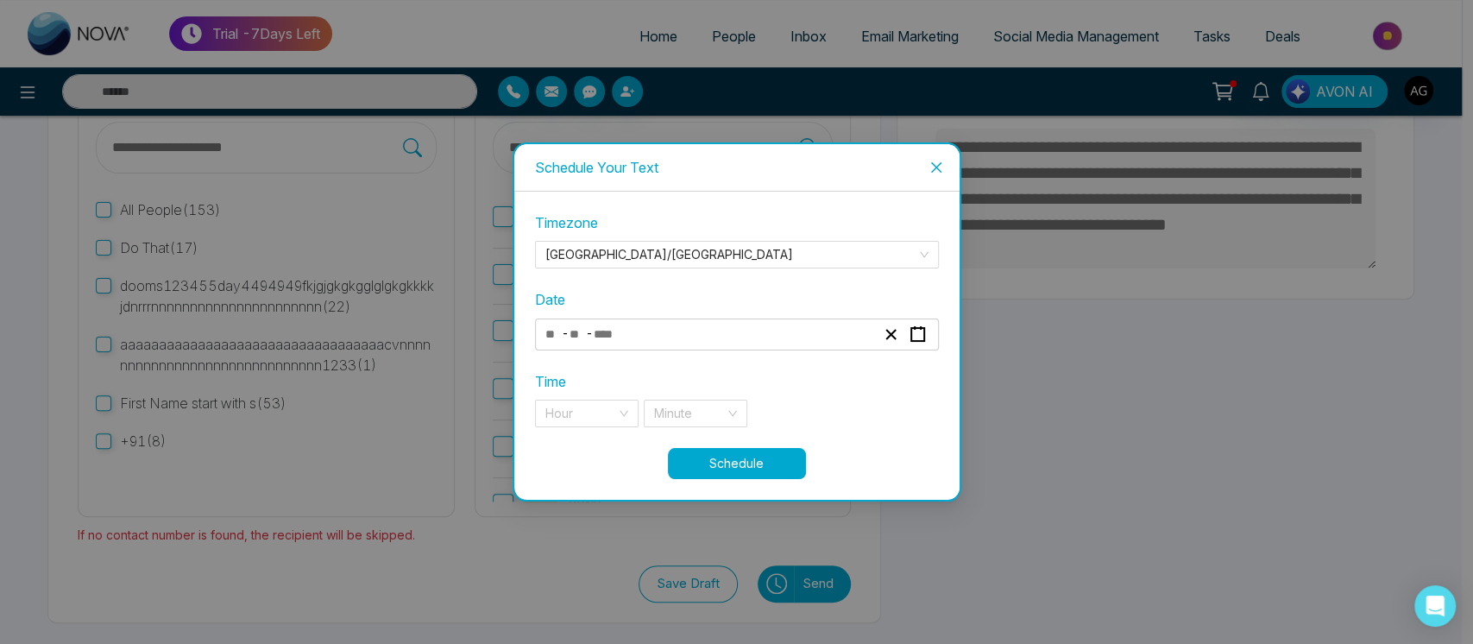
click at [683, 318] on div "- -" at bounding box center [737, 334] width 404 height 32
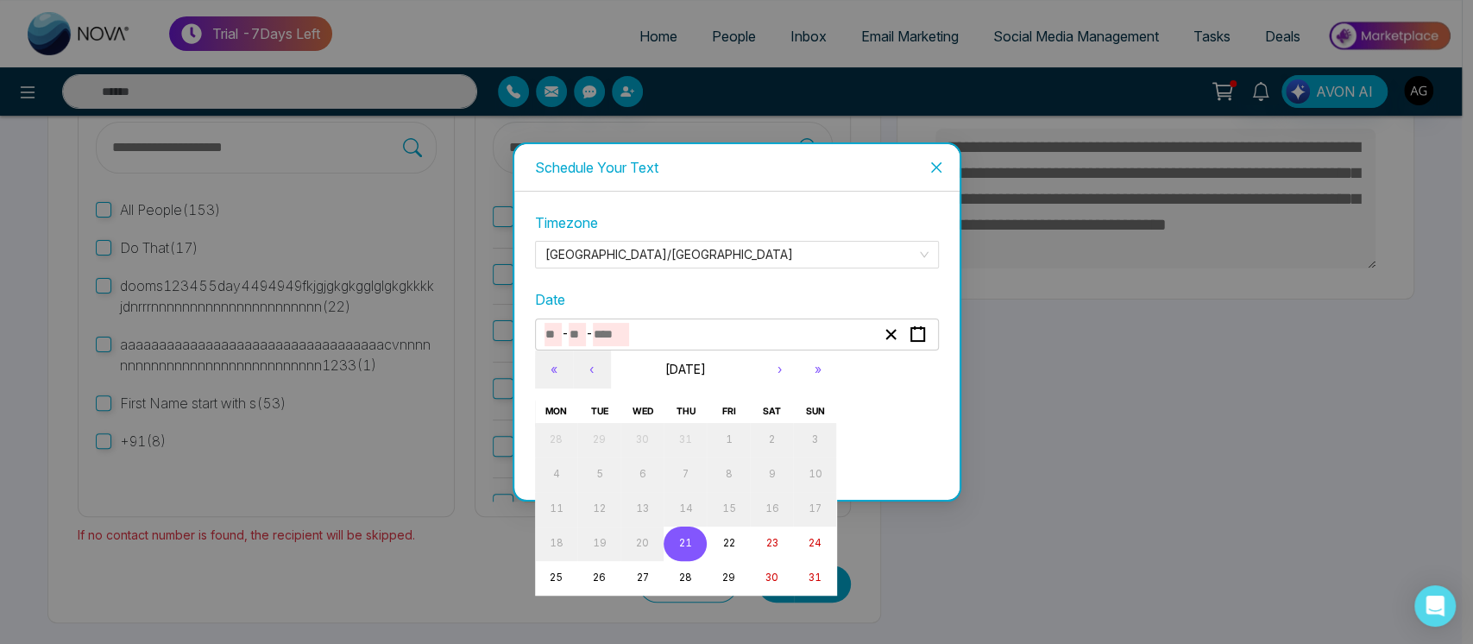
click at [621, 334] on input "number" at bounding box center [611, 334] width 36 height 23
click at [691, 546] on button "21" at bounding box center [684, 543] width 43 height 35
type input "*"
type input "**"
type input "****"
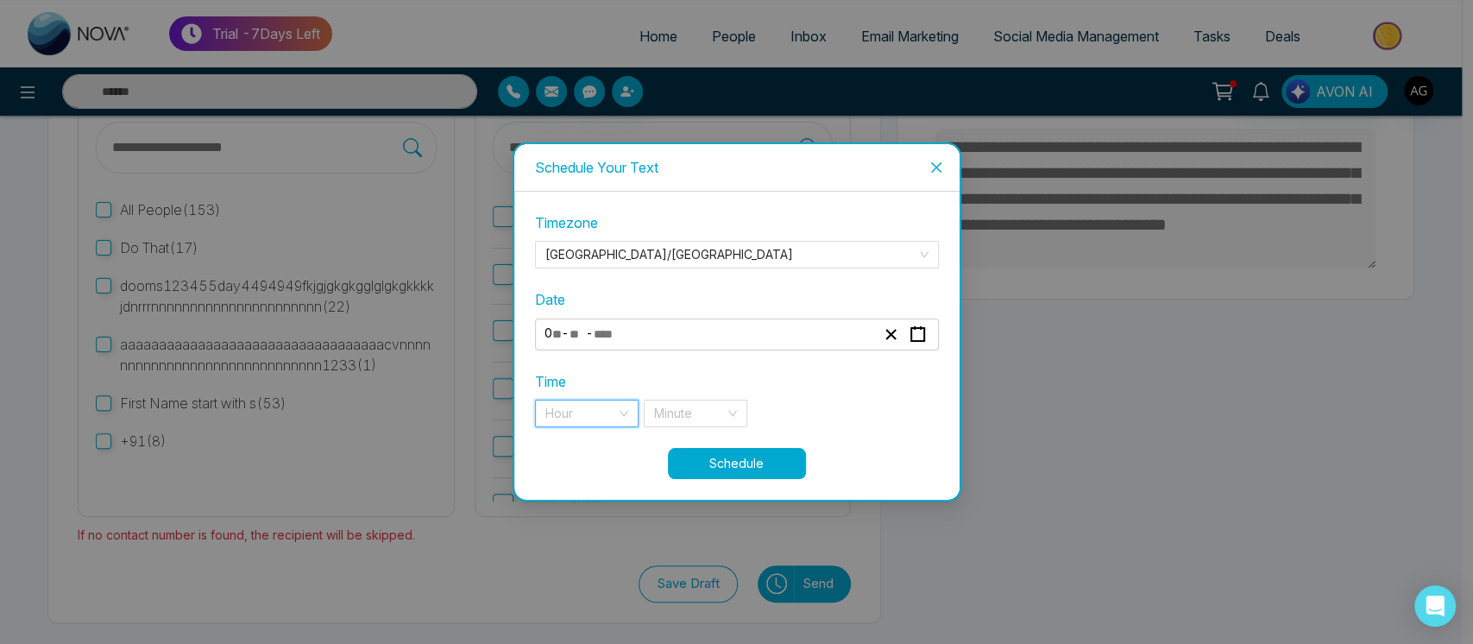
click at [610, 401] on input "search" at bounding box center [580, 413] width 71 height 26
click at [595, 442] on div "11 pm" at bounding box center [586, 447] width 83 height 19
drag, startPoint x: 685, startPoint y: 428, endPoint x: 702, endPoint y: 411, distance: 23.8
click at [702, 411] on div "**********" at bounding box center [737, 329] width 404 height 235
click at [702, 411] on input "search" at bounding box center [689, 413] width 71 height 26
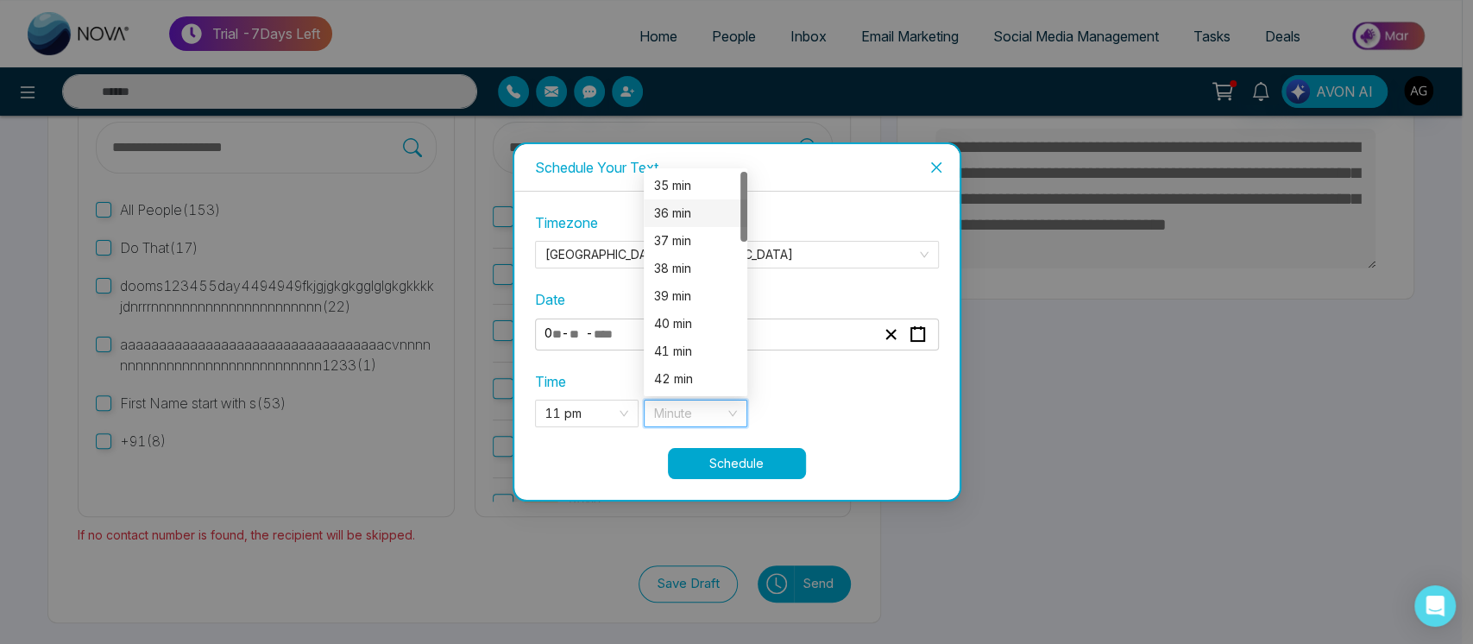
click at [682, 213] on div "36 min" at bounding box center [695, 213] width 83 height 19
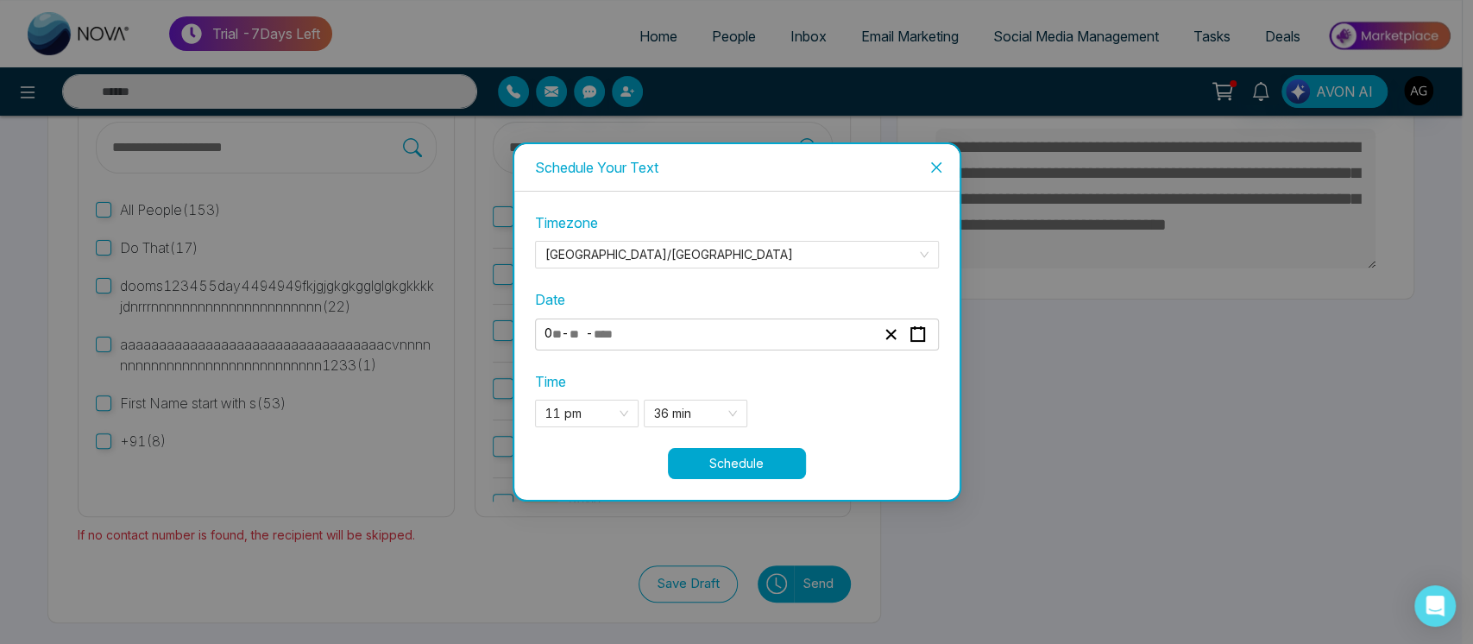
click at [791, 452] on button "Schedule" at bounding box center [737, 463] width 138 height 31
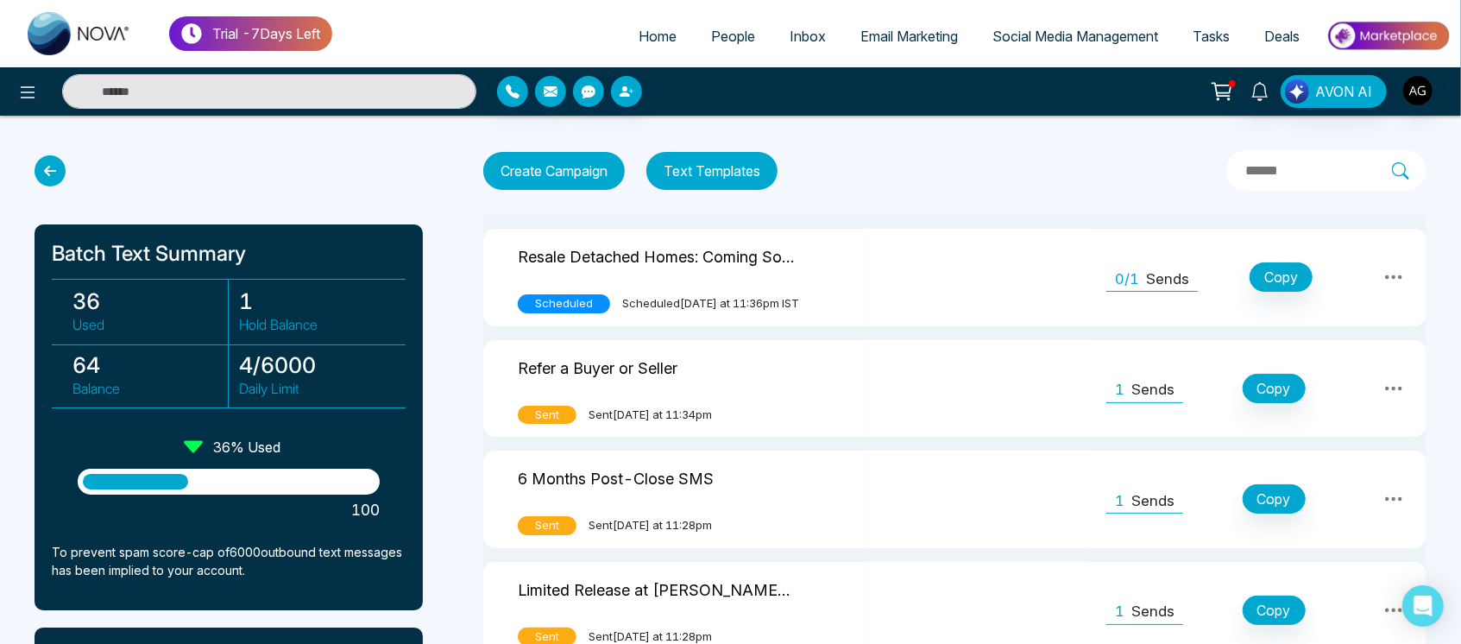
click at [1399, 389] on icon at bounding box center [1393, 388] width 21 height 21
click at [1342, 467] on link "View Analytics" at bounding box center [1357, 471] width 86 height 52
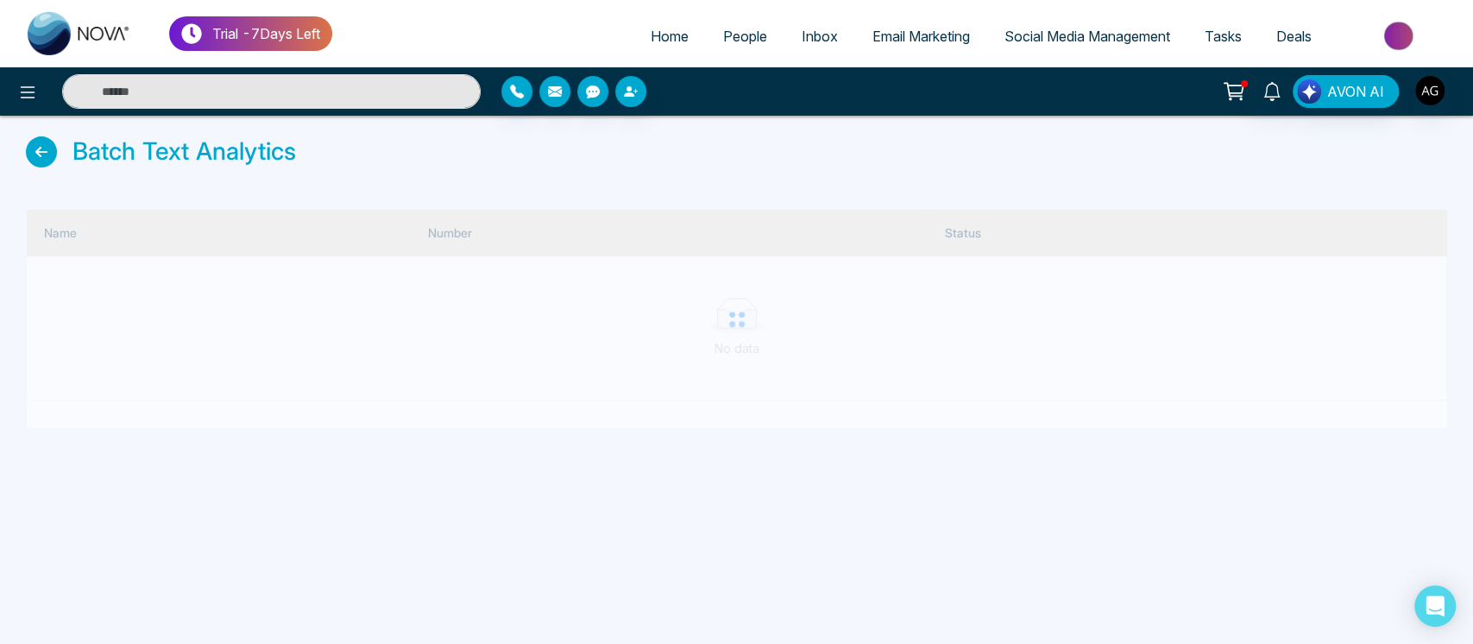
drag, startPoint x: 41, startPoint y: 231, endPoint x: 141, endPoint y: 241, distance: 100.5
click at [141, 241] on div at bounding box center [736, 319] width 1421 height 220
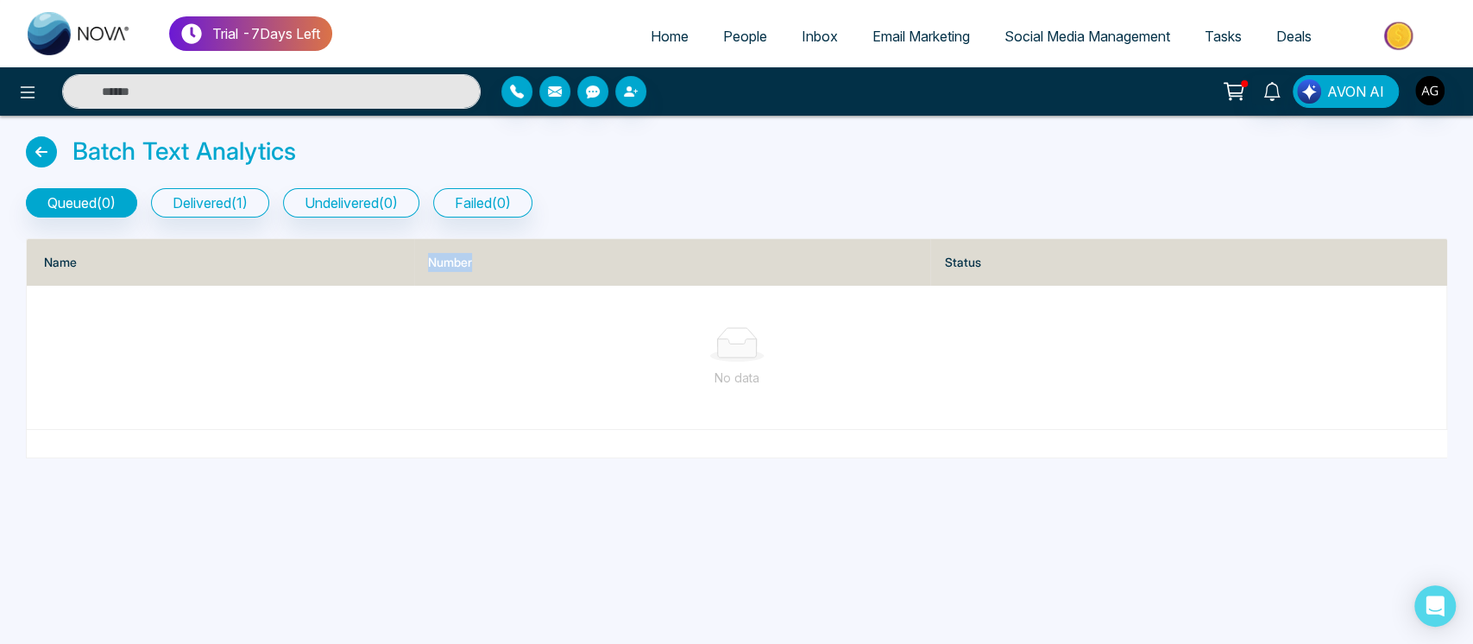
drag, startPoint x: 414, startPoint y: 240, endPoint x: 586, endPoint y: 268, distance: 174.0
click at [586, 268] on th "Number" at bounding box center [672, 262] width 517 height 47
click at [248, 195] on button "delivered ( 1 )" at bounding box center [210, 202] width 118 height 29
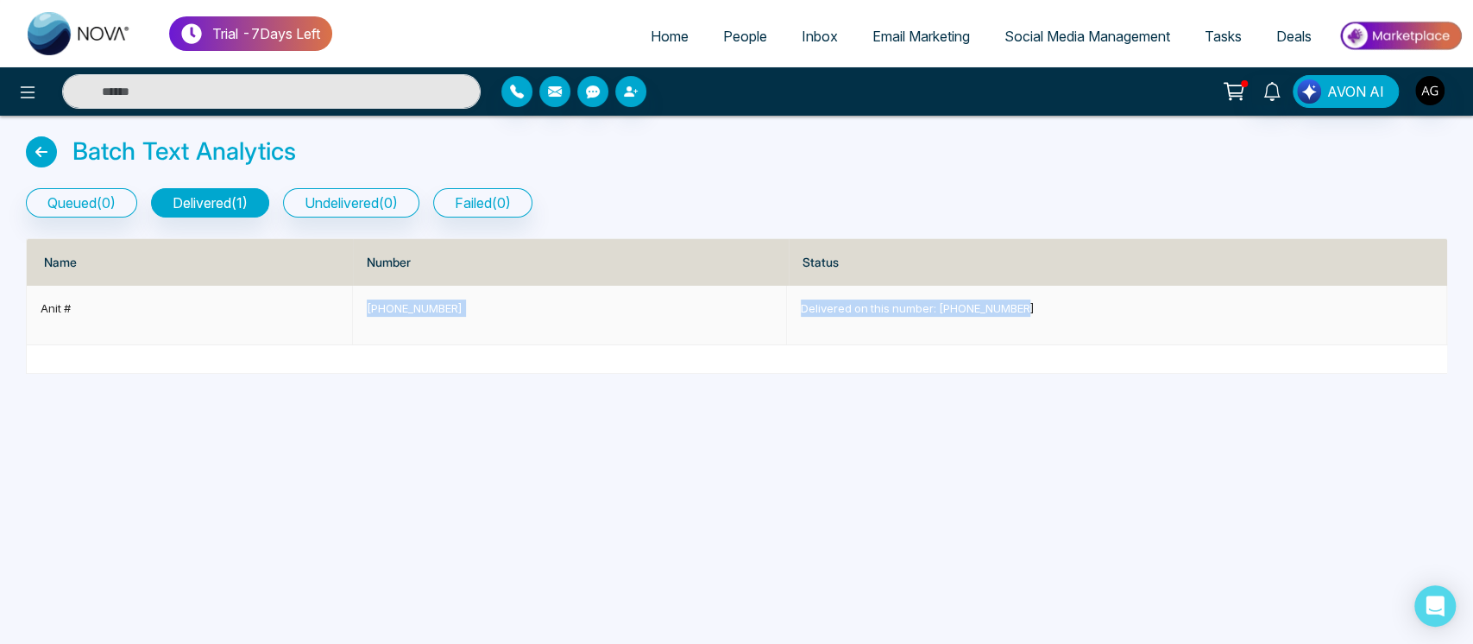
drag, startPoint x: 356, startPoint y: 316, endPoint x: 1140, endPoint y: 325, distance: 784.2
click at [1140, 325] on tr "Anit # +919930053035 Delivered on this number: +919930053035" at bounding box center [737, 316] width 1420 height 60
click at [1140, 325] on td "Delivered on this number: +919930053035" at bounding box center [1117, 316] width 660 height 60
click at [780, 189] on div "queued ( 0 ) delivered ( 1 ) undelivered ( 0 ) failed ( 0 )" at bounding box center [736, 202] width 1421 height 29
click at [41, 146] on icon at bounding box center [41, 151] width 31 height 31
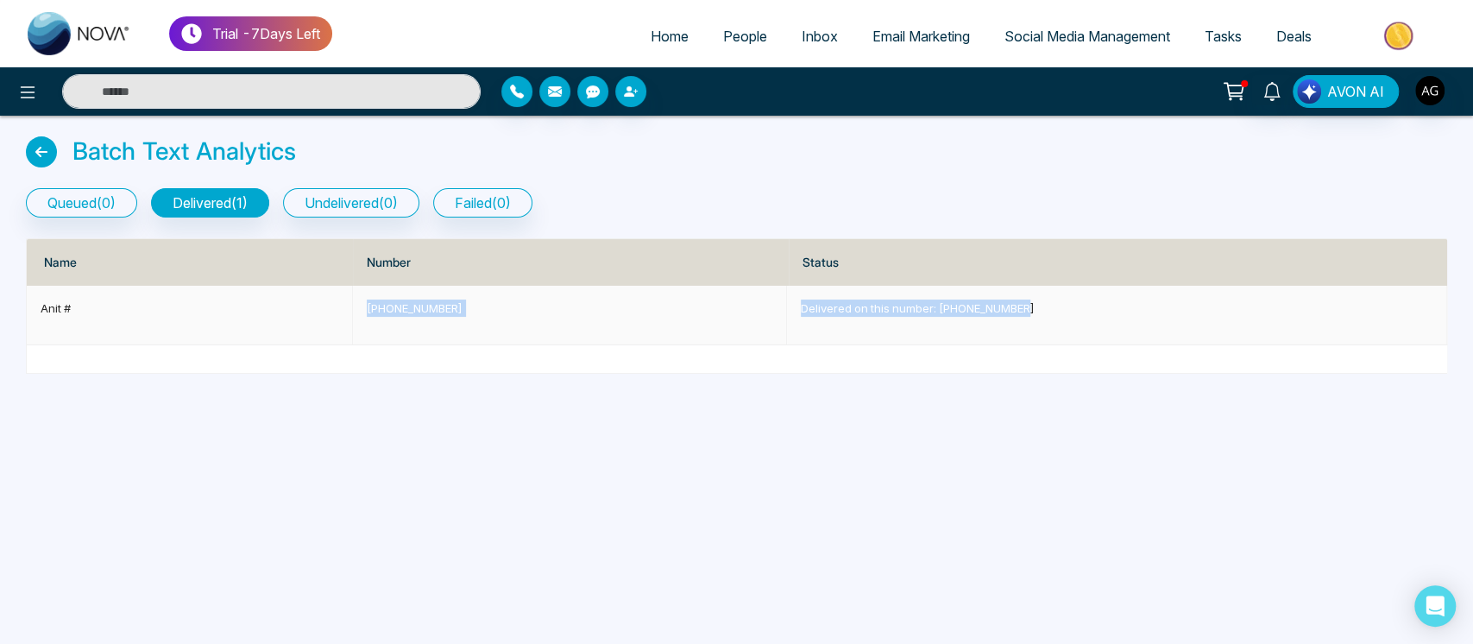
click at [43, 155] on icon at bounding box center [41, 151] width 31 height 31
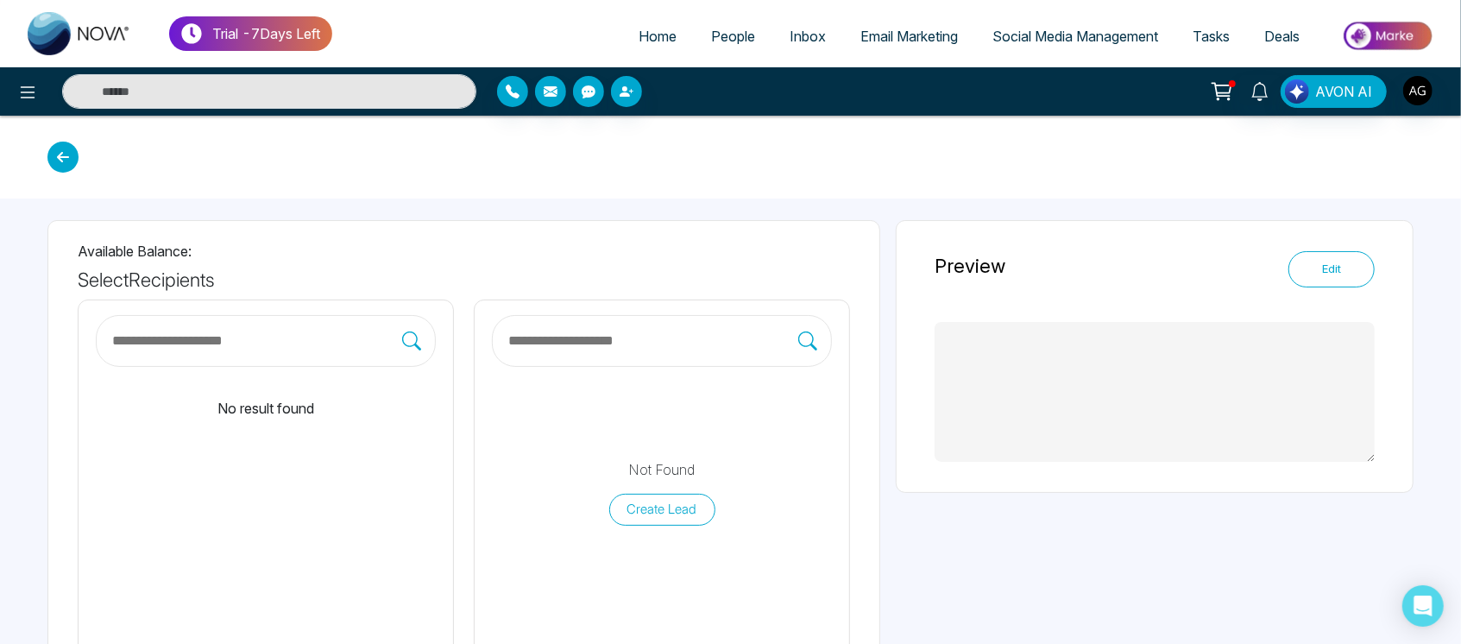
type textarea "**********"
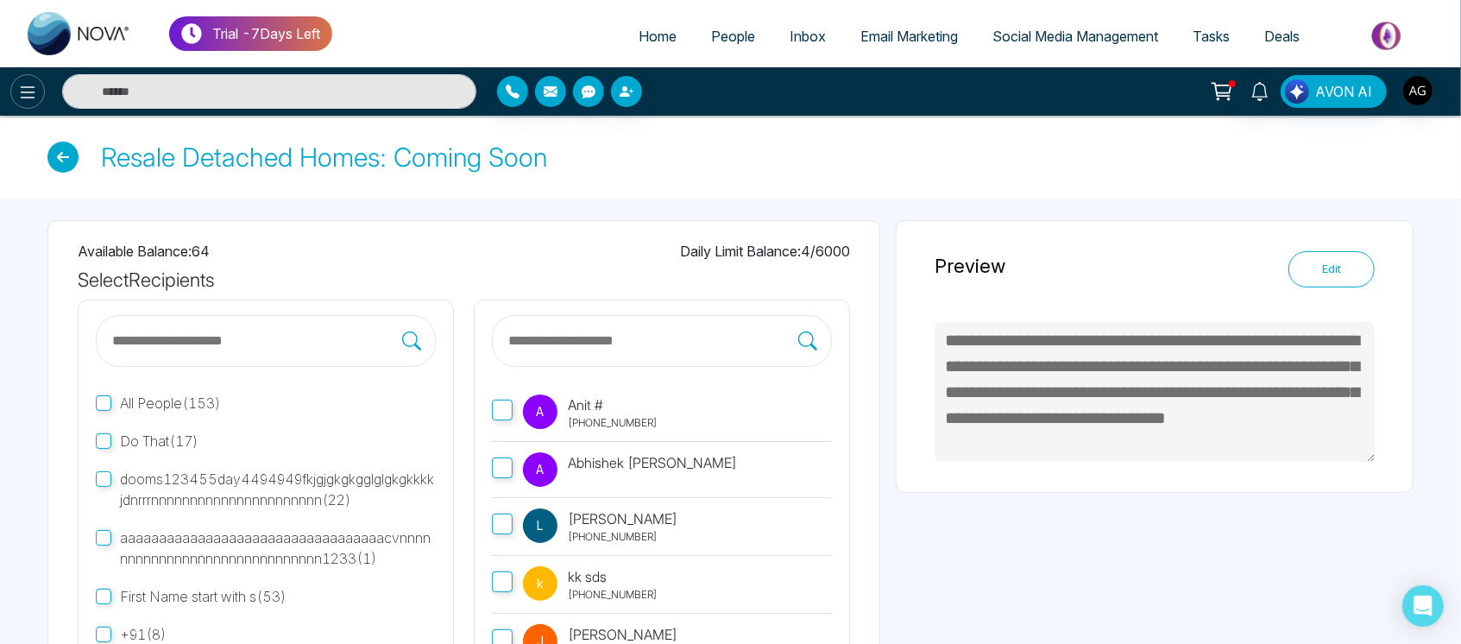
click at [11, 93] on button at bounding box center [27, 91] width 35 height 35
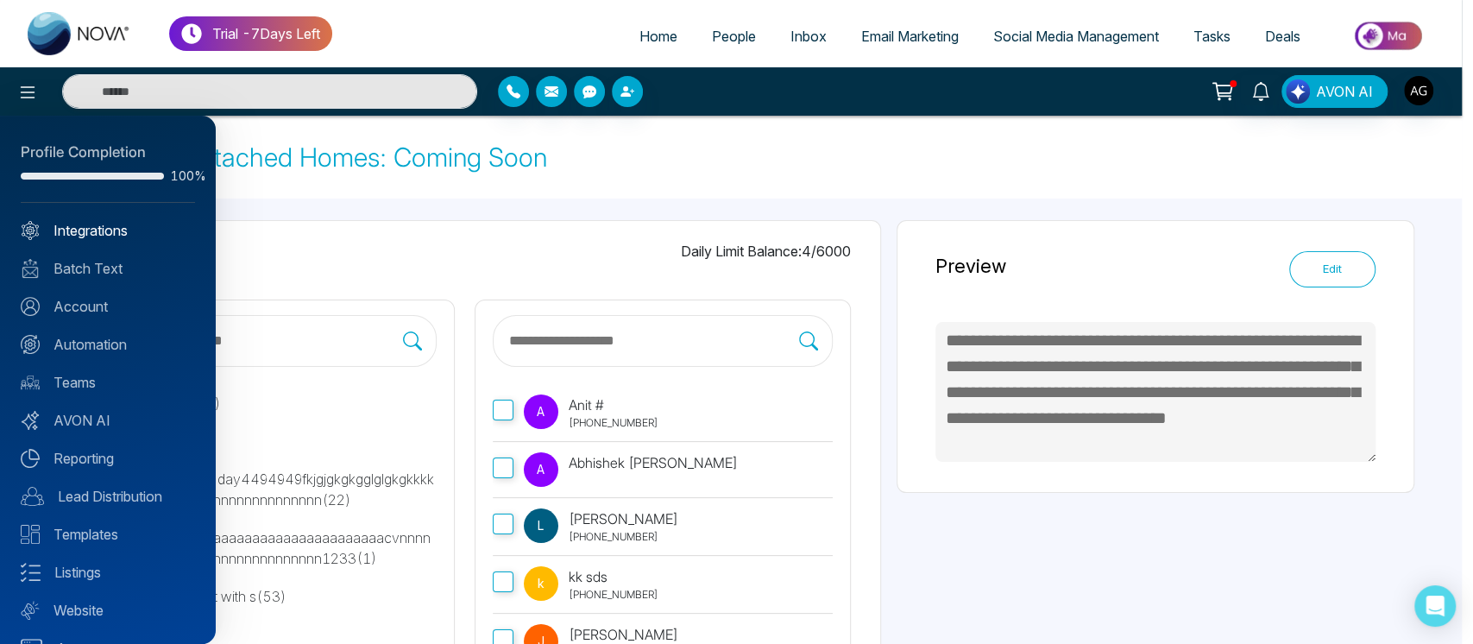
click at [129, 235] on link "Integrations" at bounding box center [108, 230] width 174 height 21
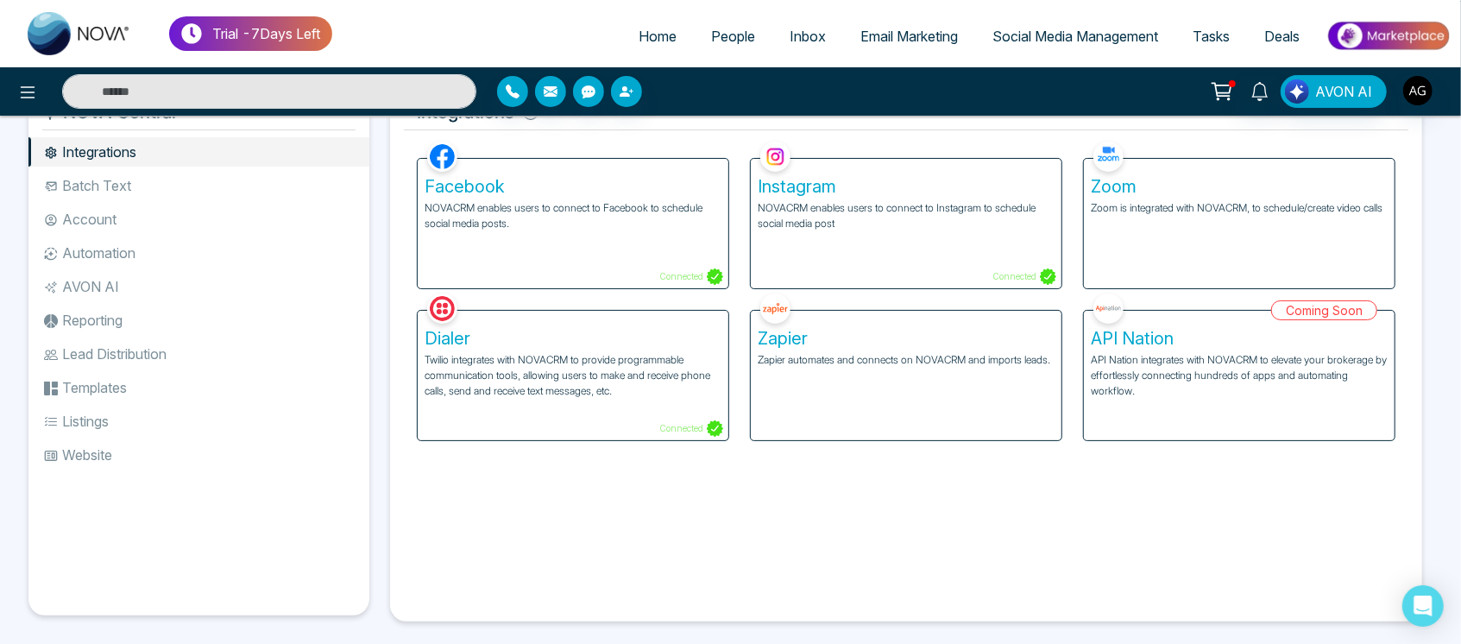
scroll to position [50, 0]
click at [154, 170] on li "Batch Text" at bounding box center [198, 184] width 341 height 29
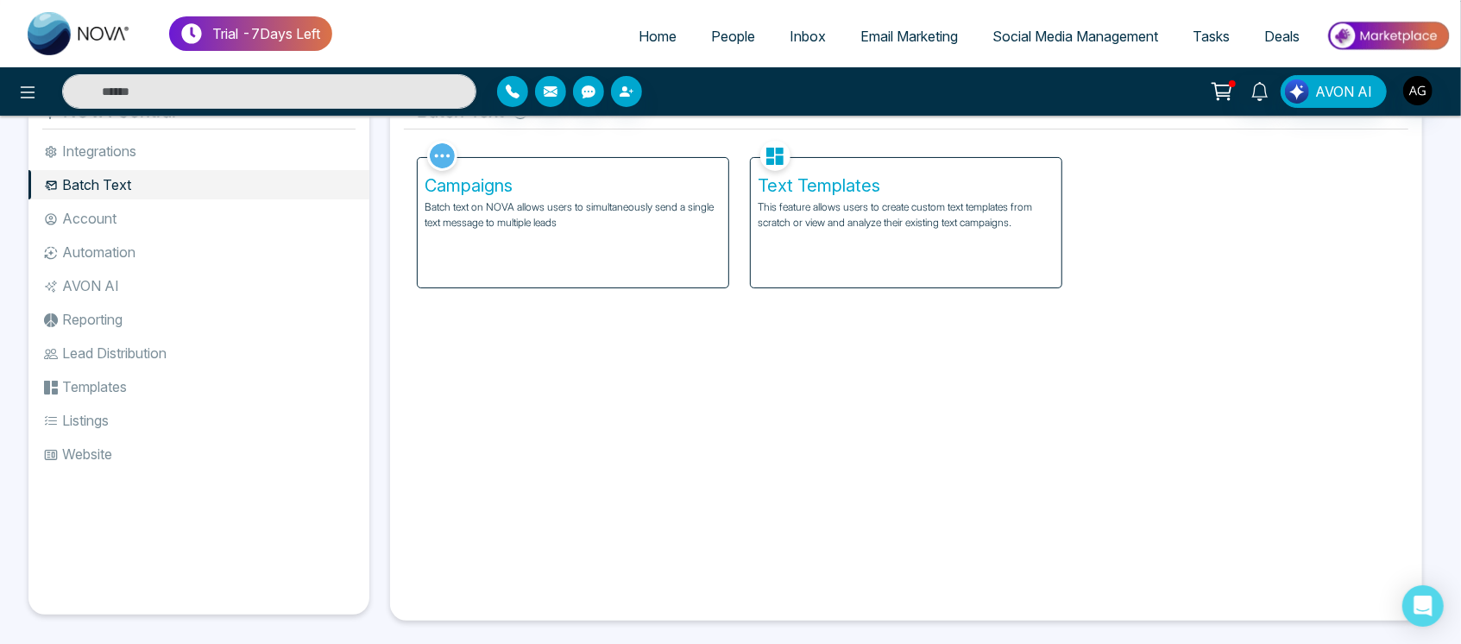
click at [154, 234] on ul "Integrations Batch Text Account Automation AVON AI Reporting Lead Distribution …" at bounding box center [198, 361] width 341 height 450
click at [126, 198] on ul "Integrations Batch Text Account Automation AVON AI Reporting Lead Distribution …" at bounding box center [198, 361] width 341 height 450
click at [192, 208] on li "Account" at bounding box center [198, 218] width 341 height 29
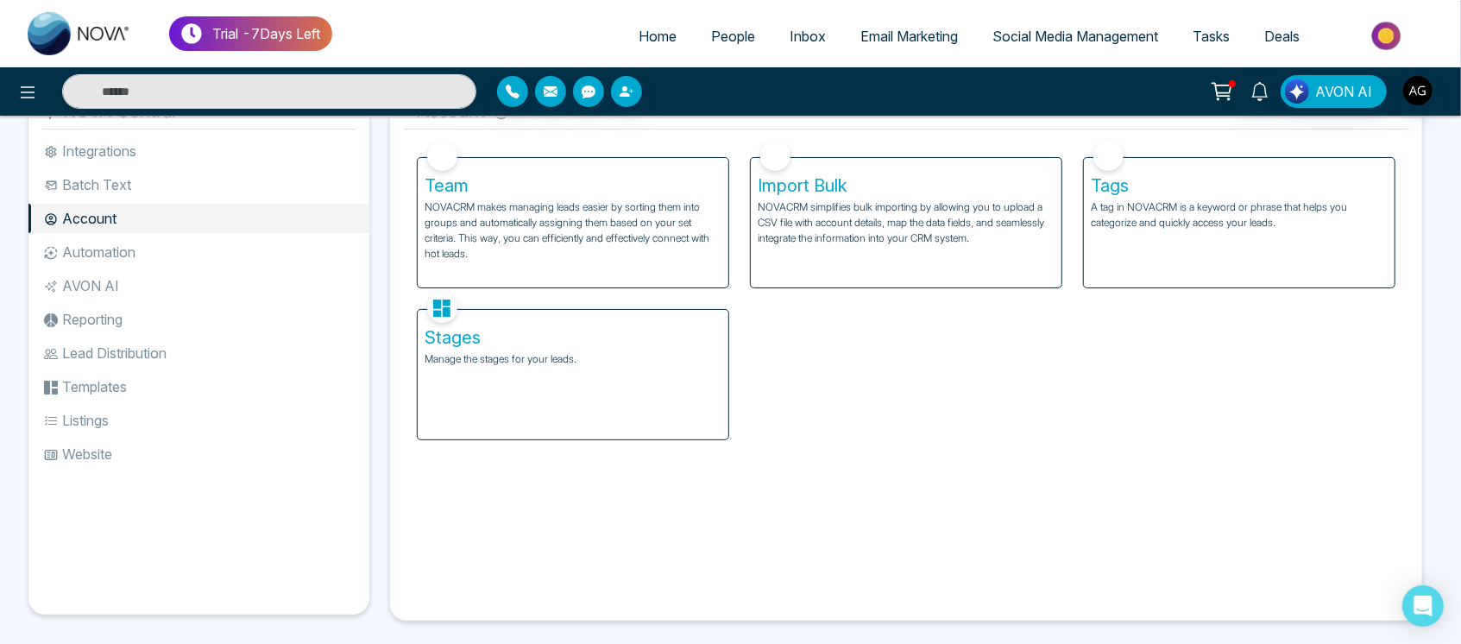
click at [666, 218] on p "NOVACRM makes managing leads easier by sorting them into groups and automatical…" at bounding box center [572, 230] width 297 height 62
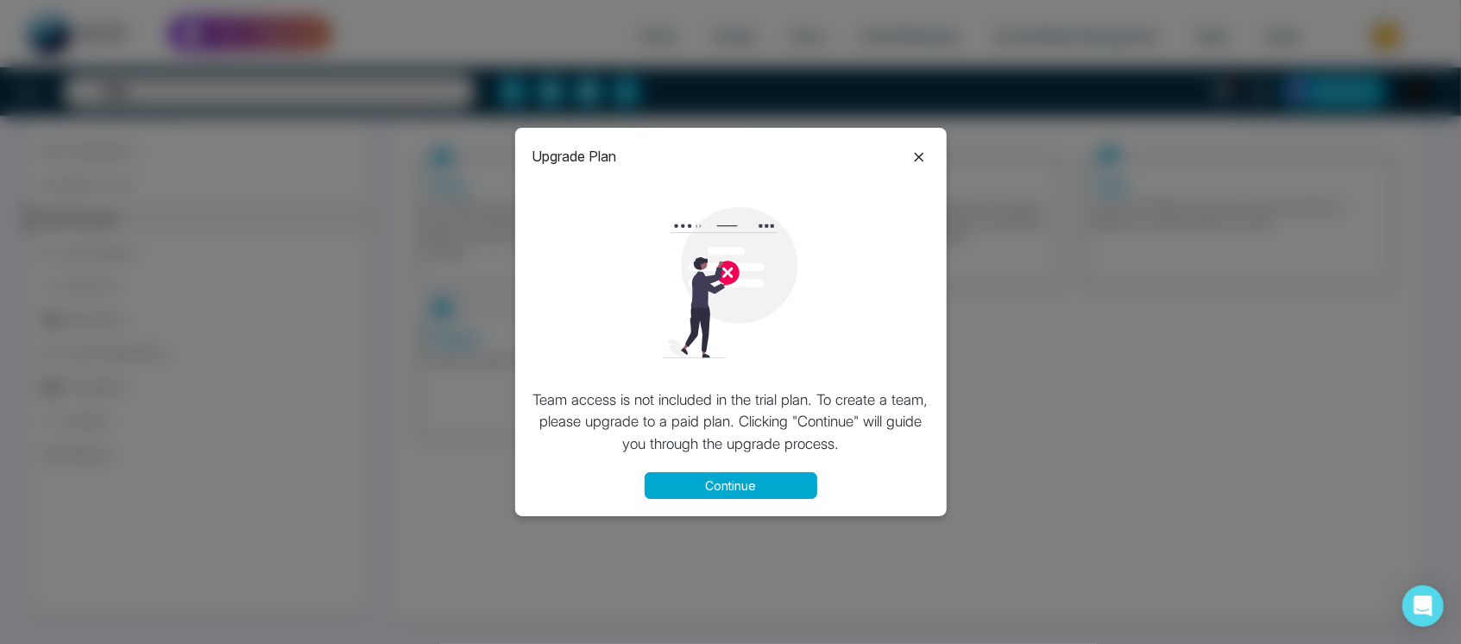
click at [750, 482] on button "Continue" at bounding box center [730, 485] width 173 height 27
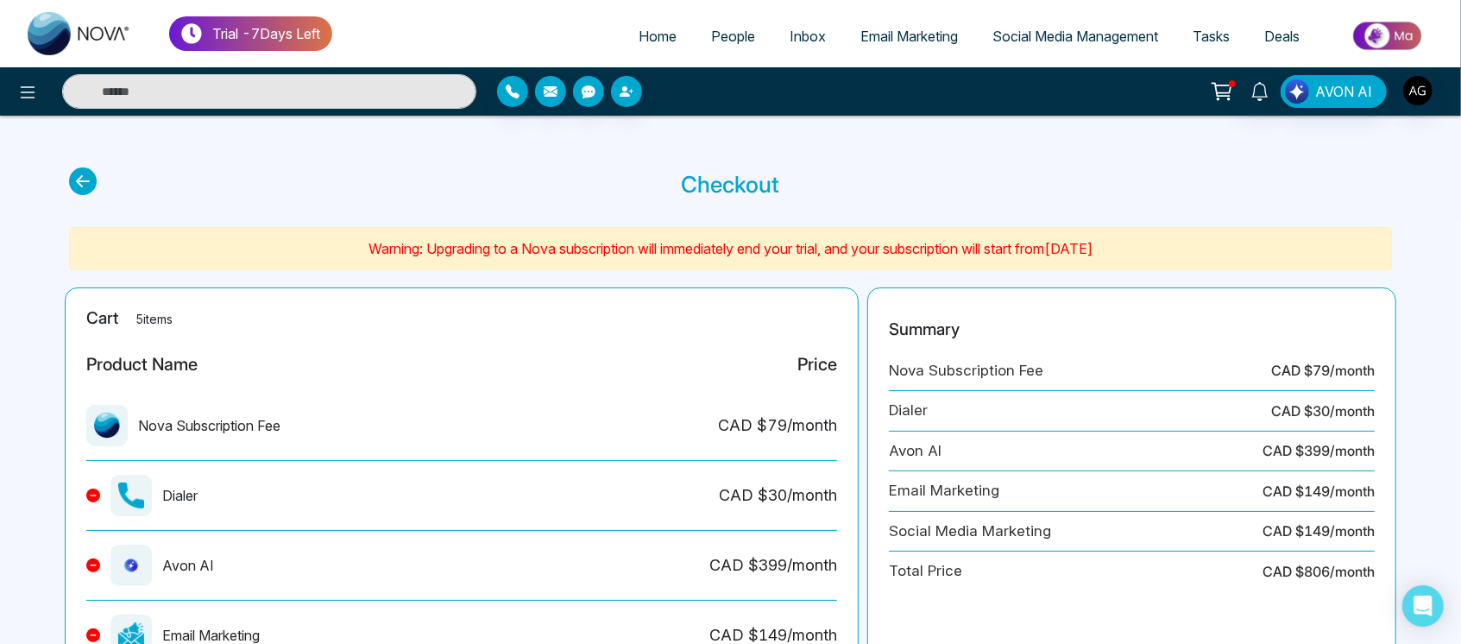
click at [82, 180] on icon at bounding box center [83, 181] width 28 height 28
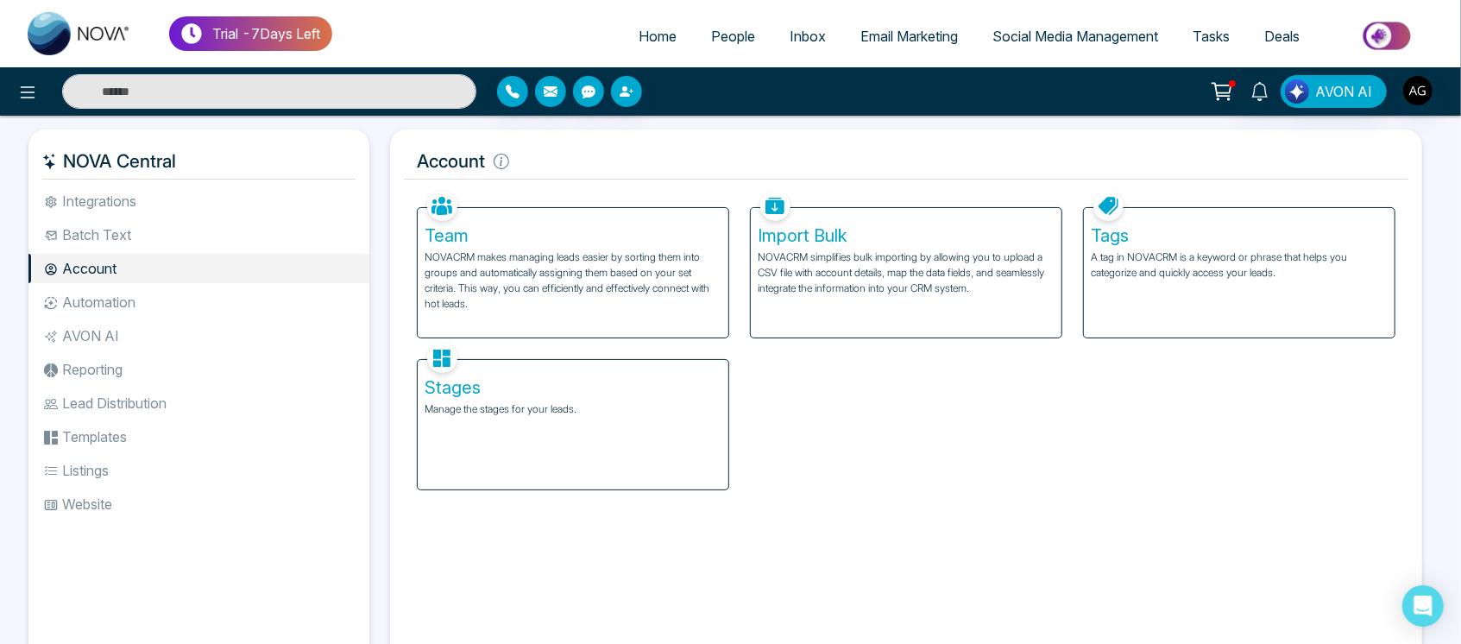
click at [947, 269] on p "NOVACRM simplifies bulk importing by allowing you to upload a CSV file with acc…" at bounding box center [905, 272] width 297 height 47
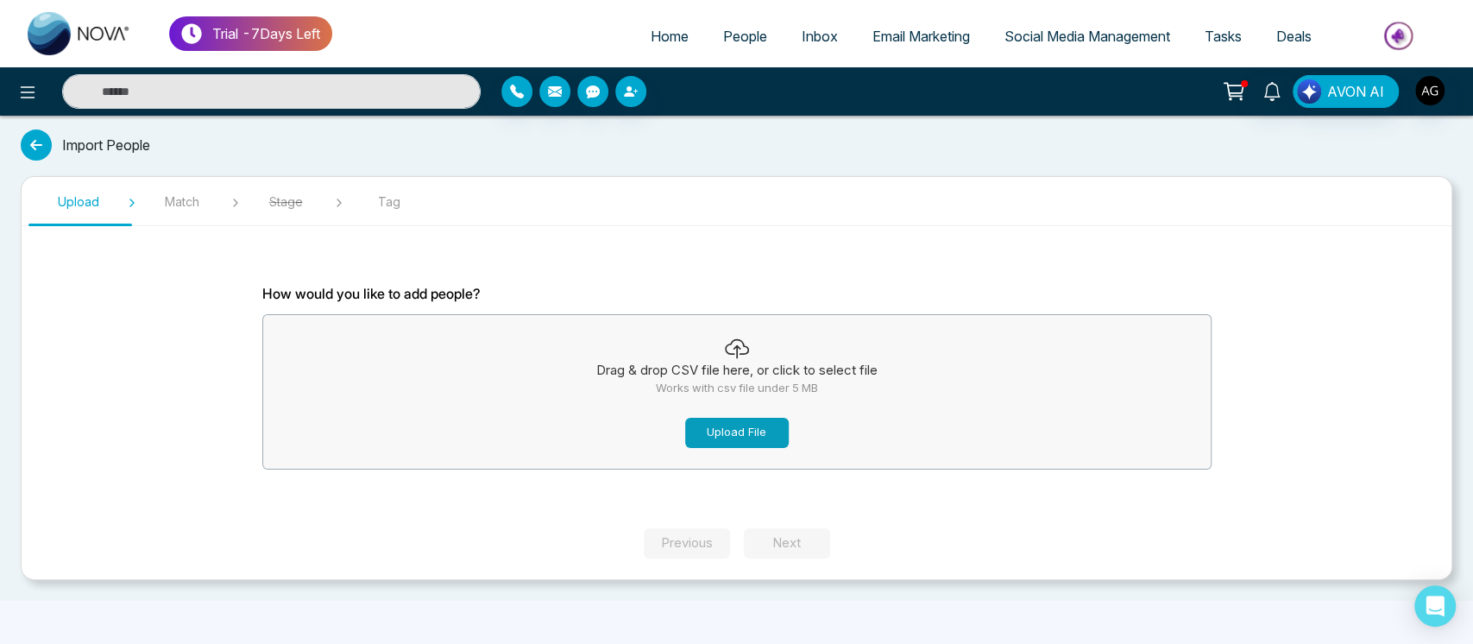
click at [741, 424] on button "Upload File" at bounding box center [737, 433] width 104 height 30
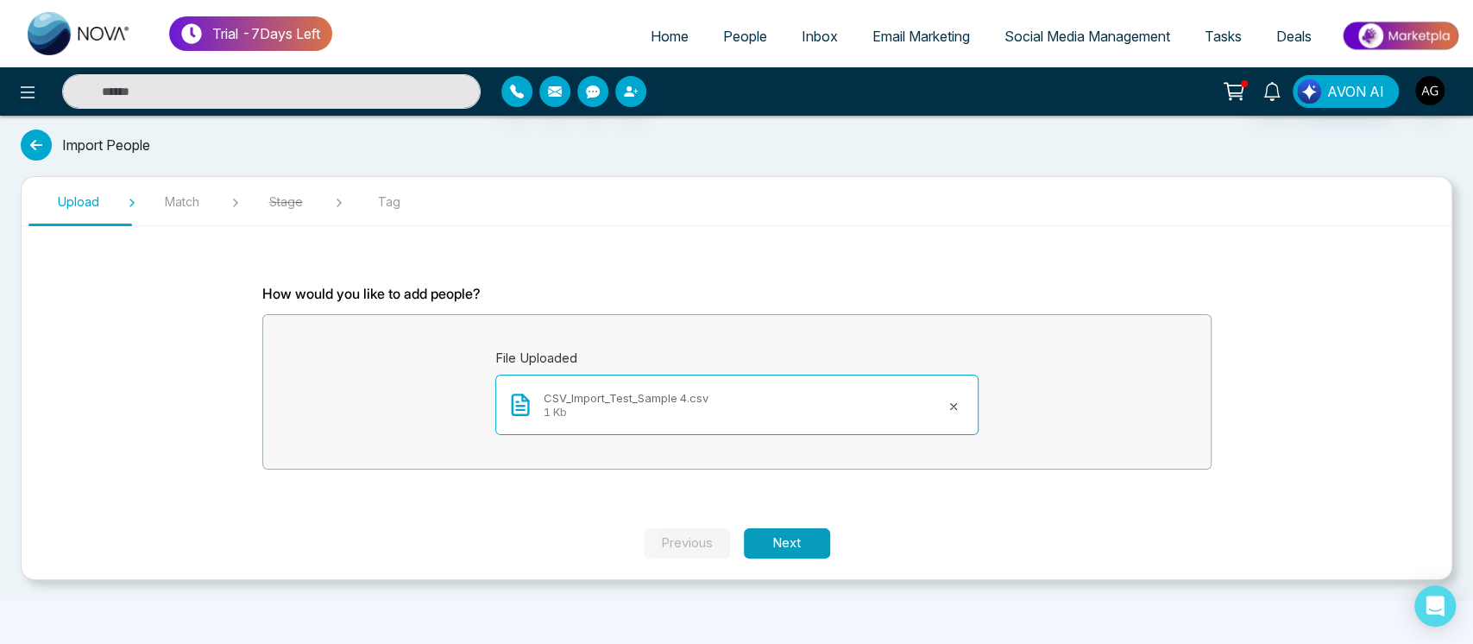
click at [787, 539] on button "Next" at bounding box center [787, 543] width 86 height 30
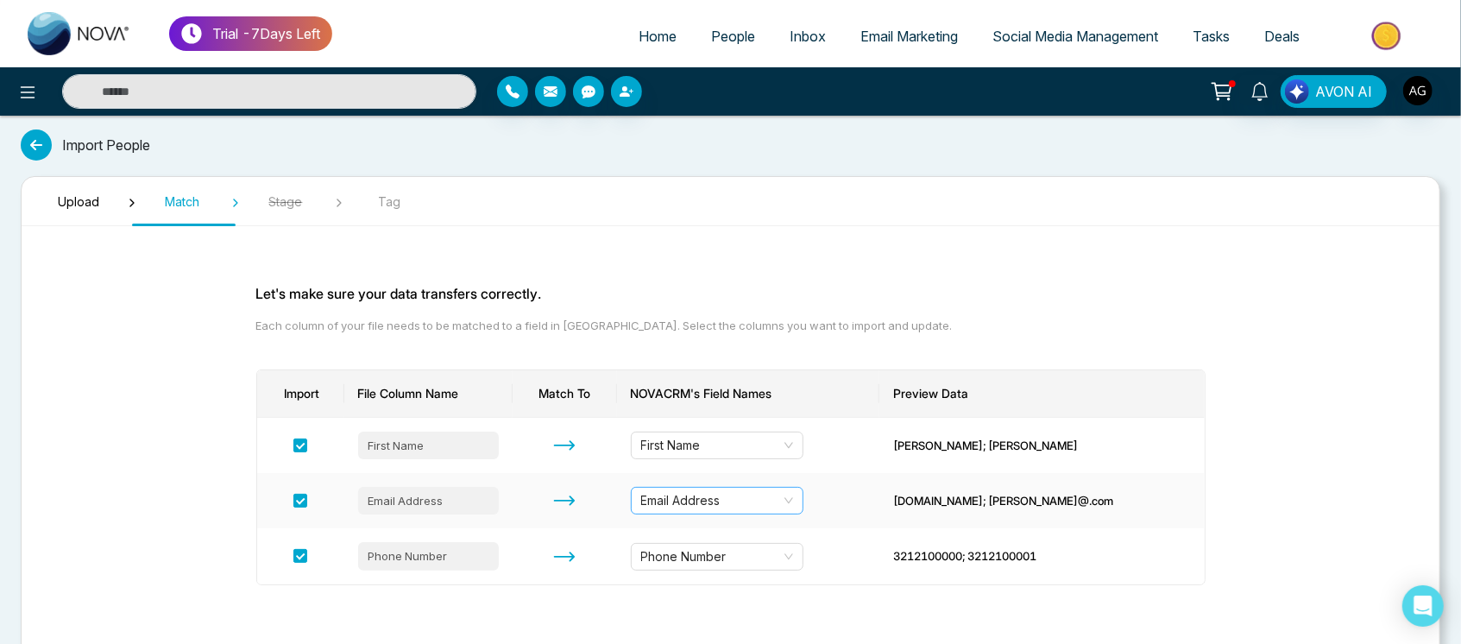
scroll to position [76, 0]
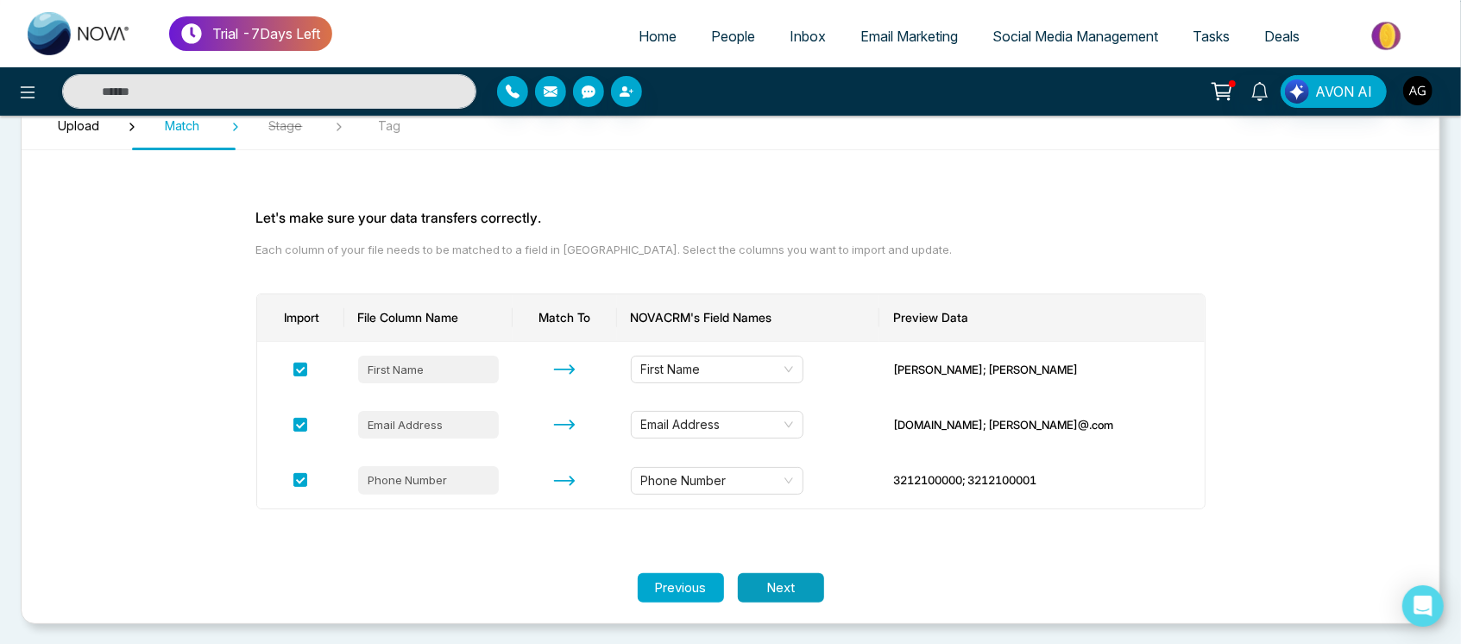
click at [780, 597] on button "Next" at bounding box center [781, 588] width 86 height 30
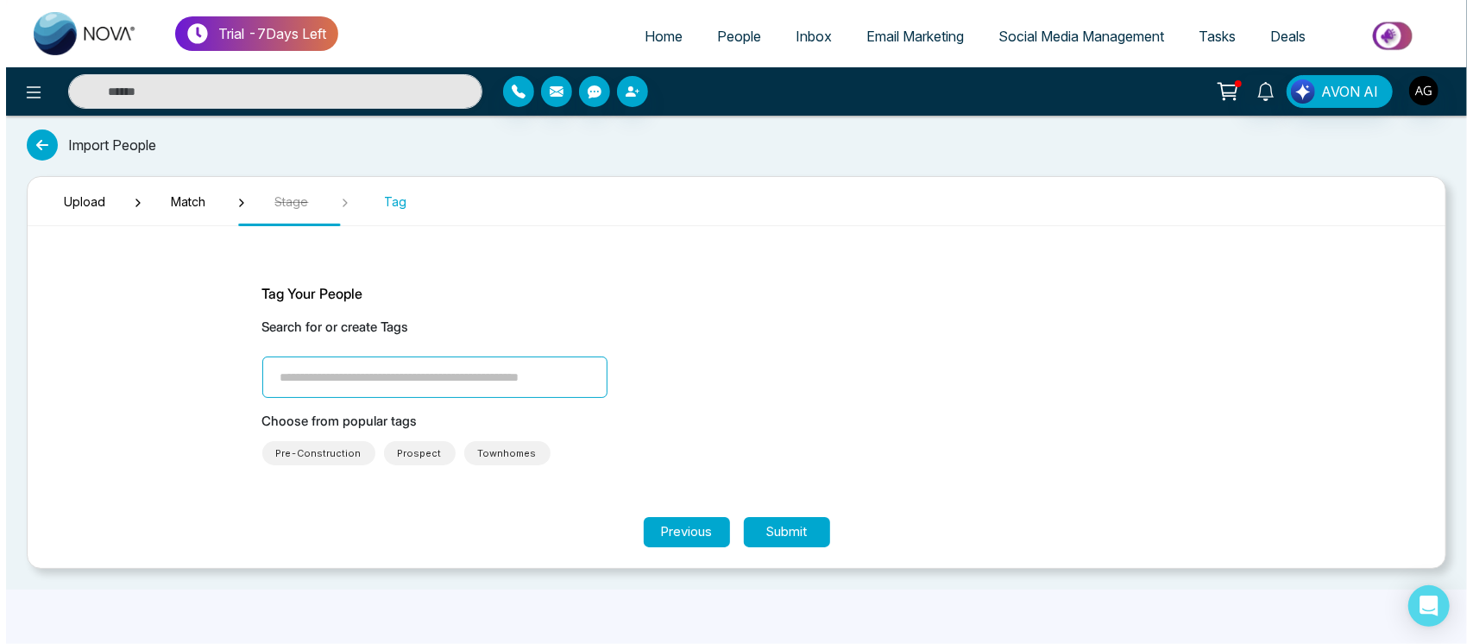
scroll to position [0, 0]
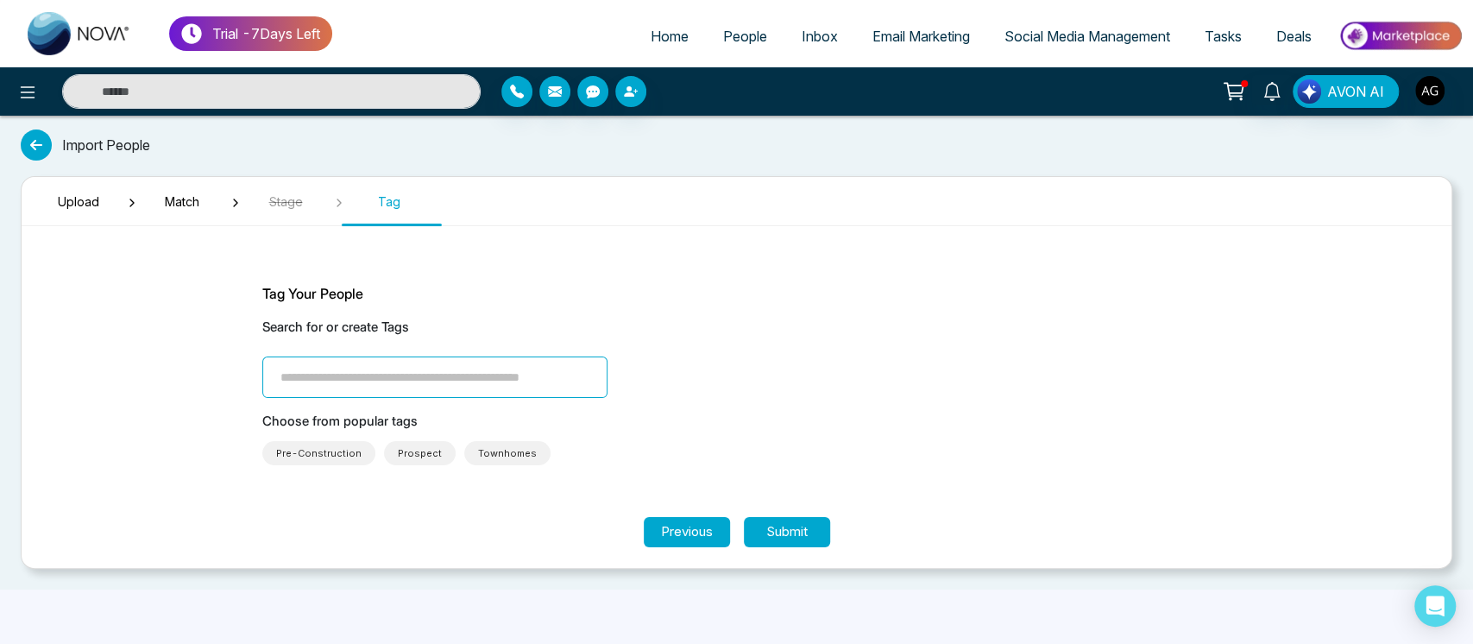
click at [789, 592] on div "Trial - 7 Days Left Home People Inbox Email Marketing Social Media Management T…" at bounding box center [736, 322] width 1473 height 644
click at [436, 445] on span "Prospect" at bounding box center [420, 453] width 72 height 24
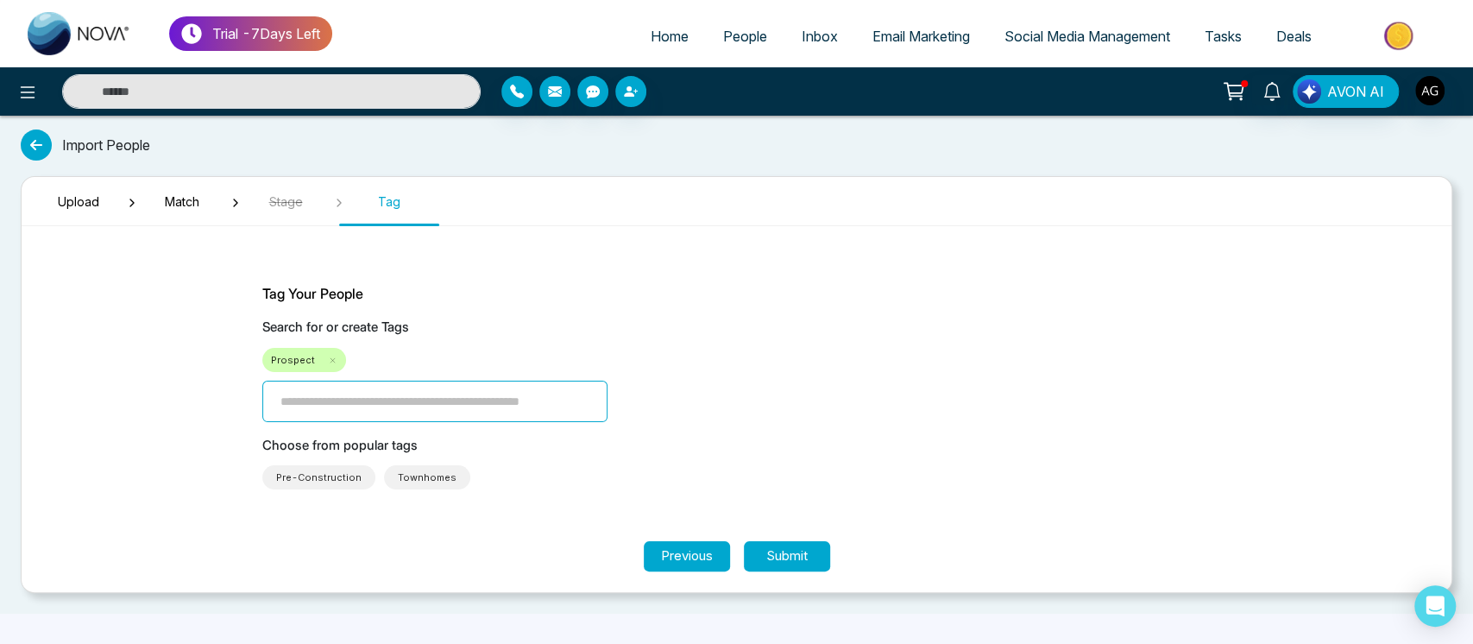
click at [436, 445] on p "Choose from popular tags" at bounding box center [736, 446] width 949 height 20
click at [788, 543] on button "Submit" at bounding box center [787, 556] width 86 height 30
click at [788, 543] on div "Trial - 7 Days Left Home People Inbox Email Marketing Social Media Management T…" at bounding box center [736, 322] width 1473 height 644
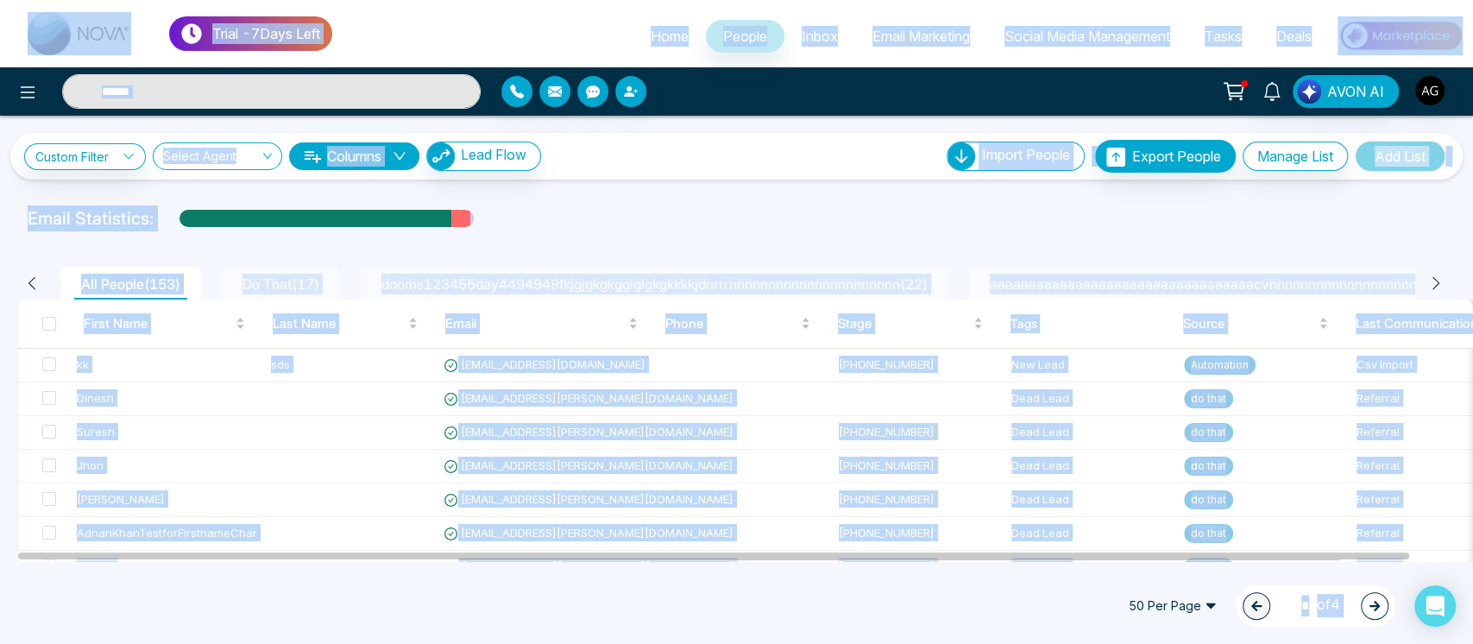
scroll to position [63, 0]
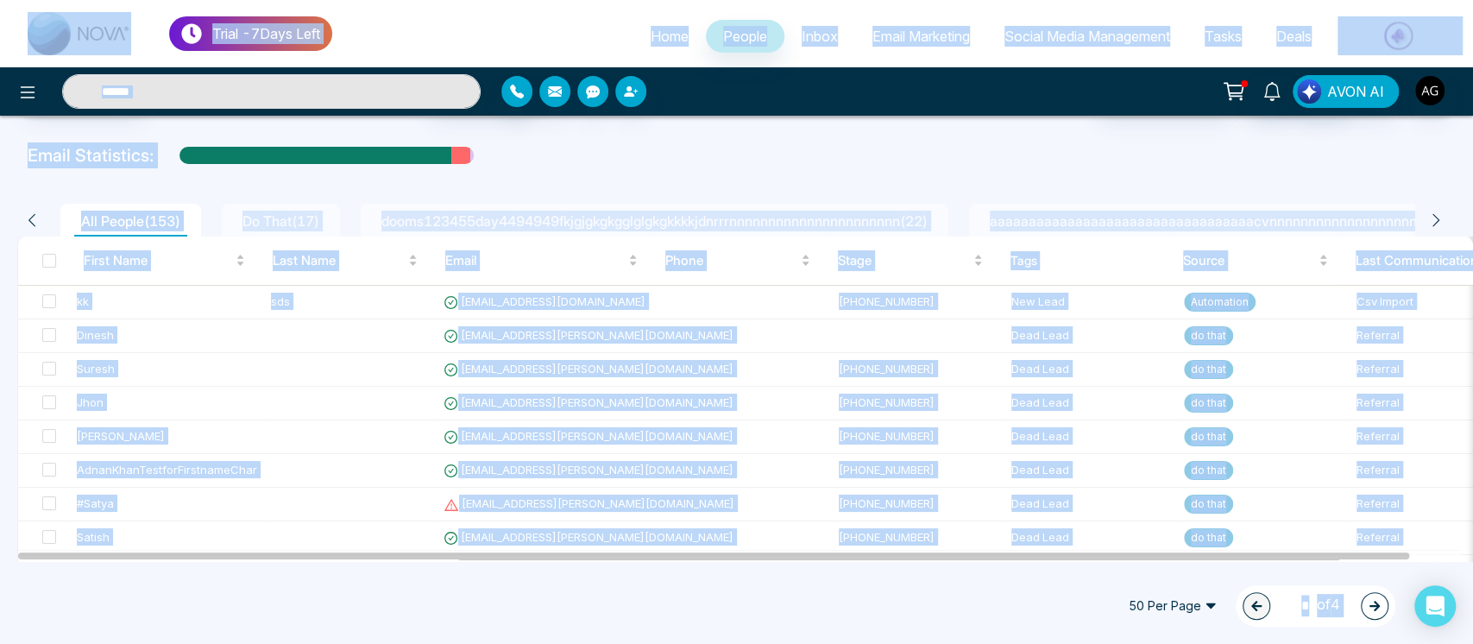
click at [762, 148] on div "Email Statistics:" at bounding box center [736, 155] width 1417 height 26
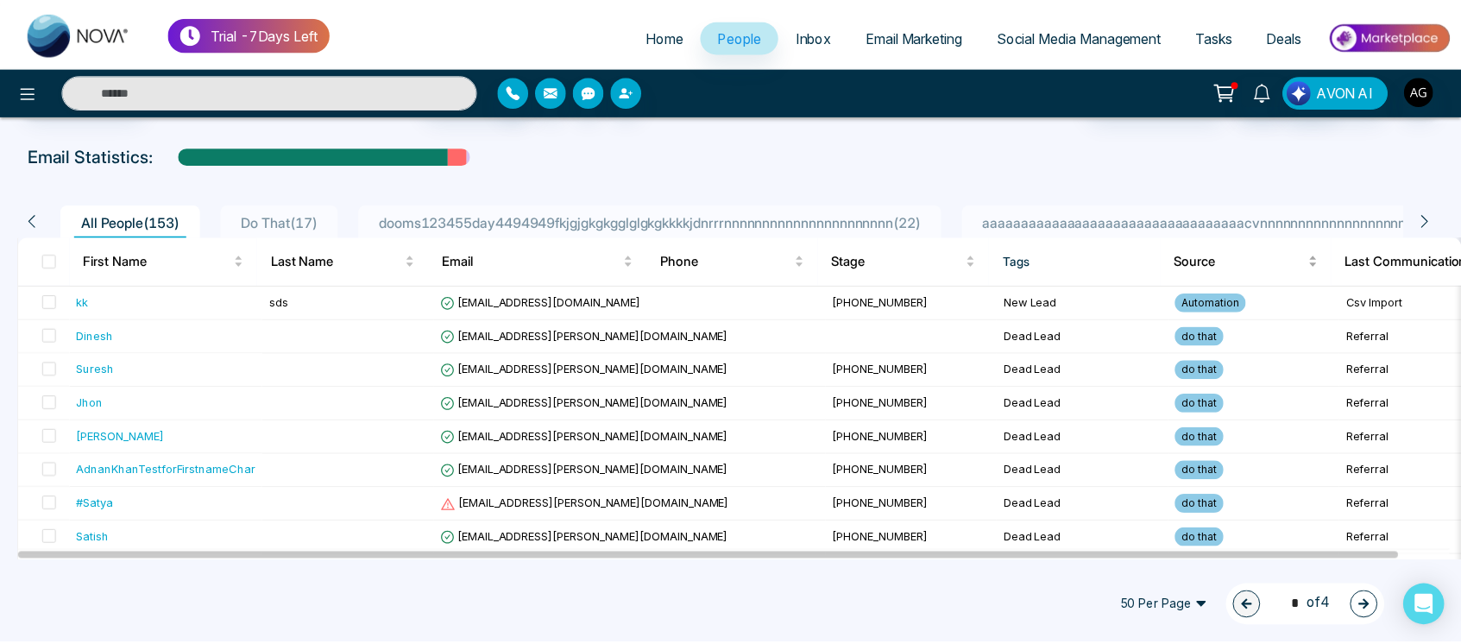
scroll to position [0, 0]
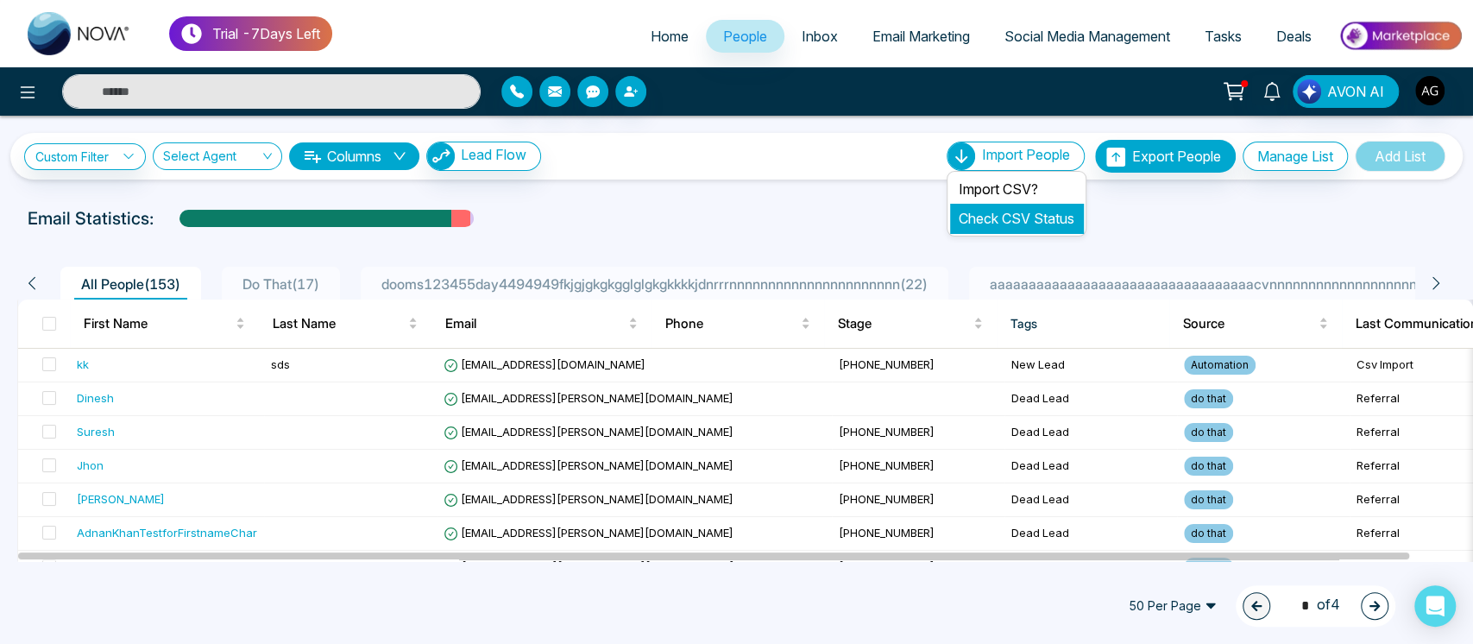
click at [1021, 215] on link "Check CSV Status" at bounding box center [1016, 218] width 116 height 17
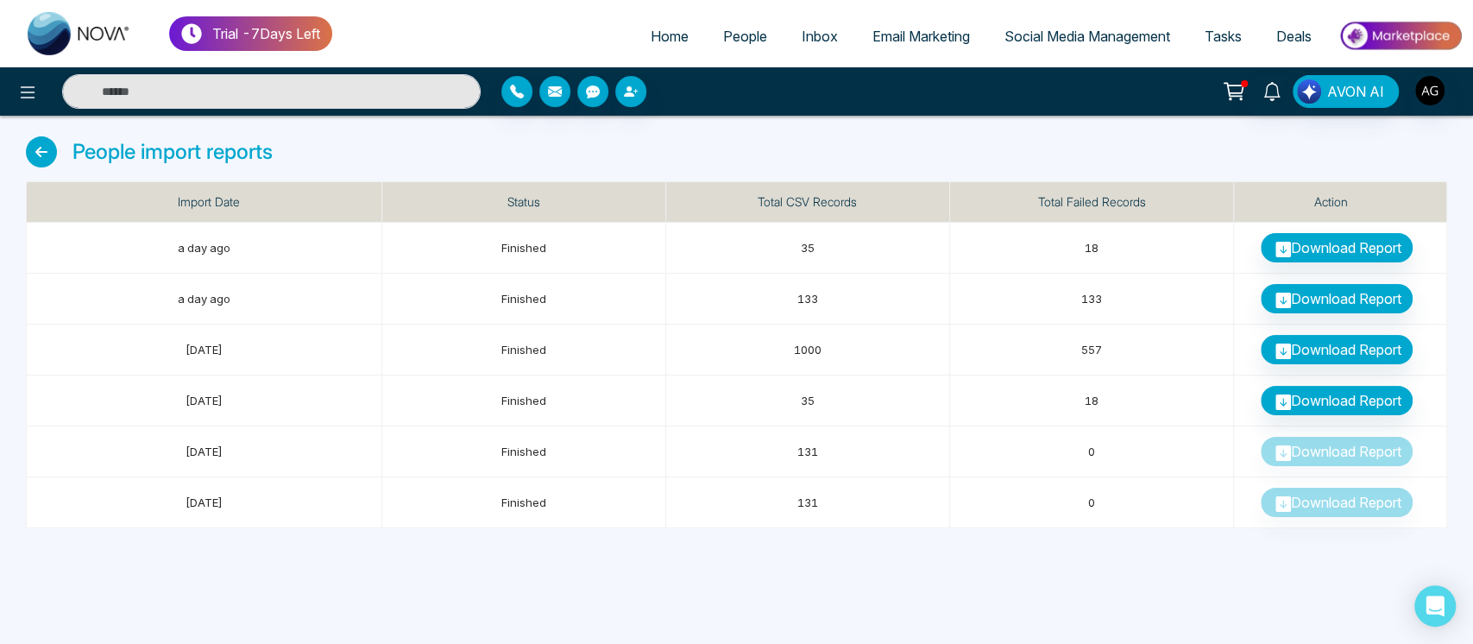
click at [46, 140] on icon at bounding box center [41, 151] width 31 height 31
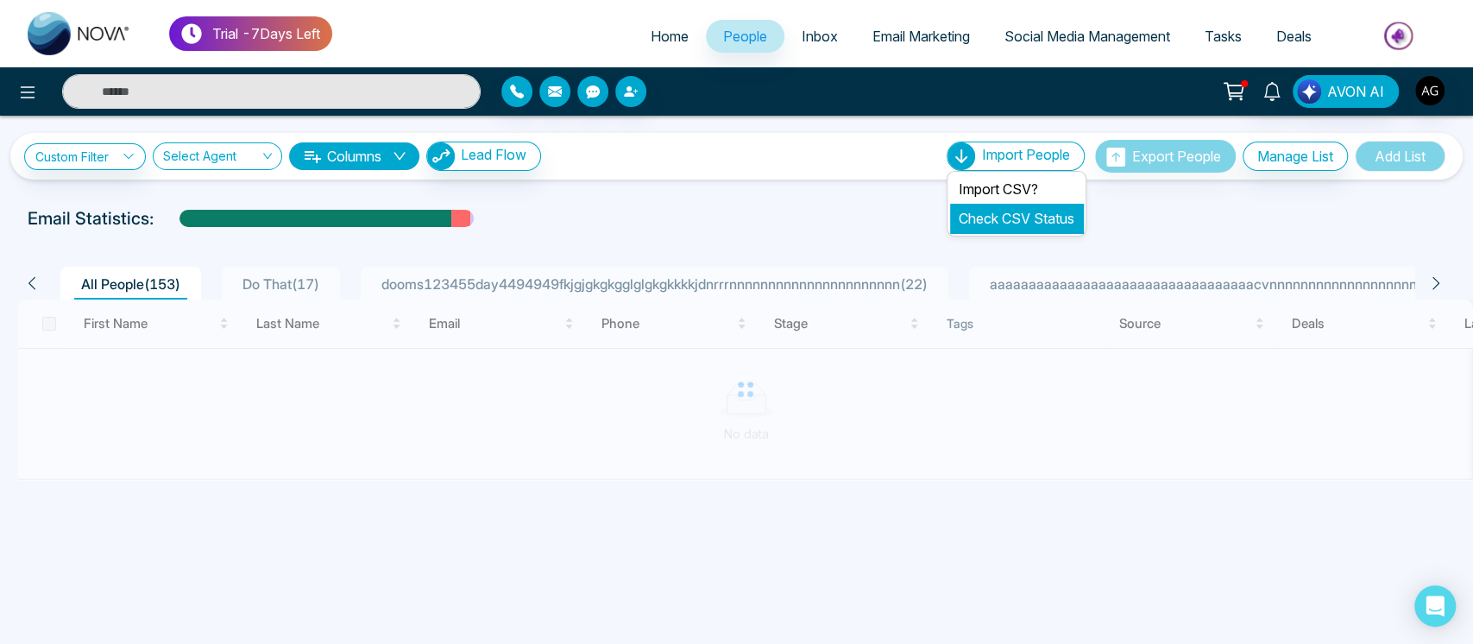
click at [1015, 223] on link "Check CSV Status" at bounding box center [1016, 218] width 116 height 17
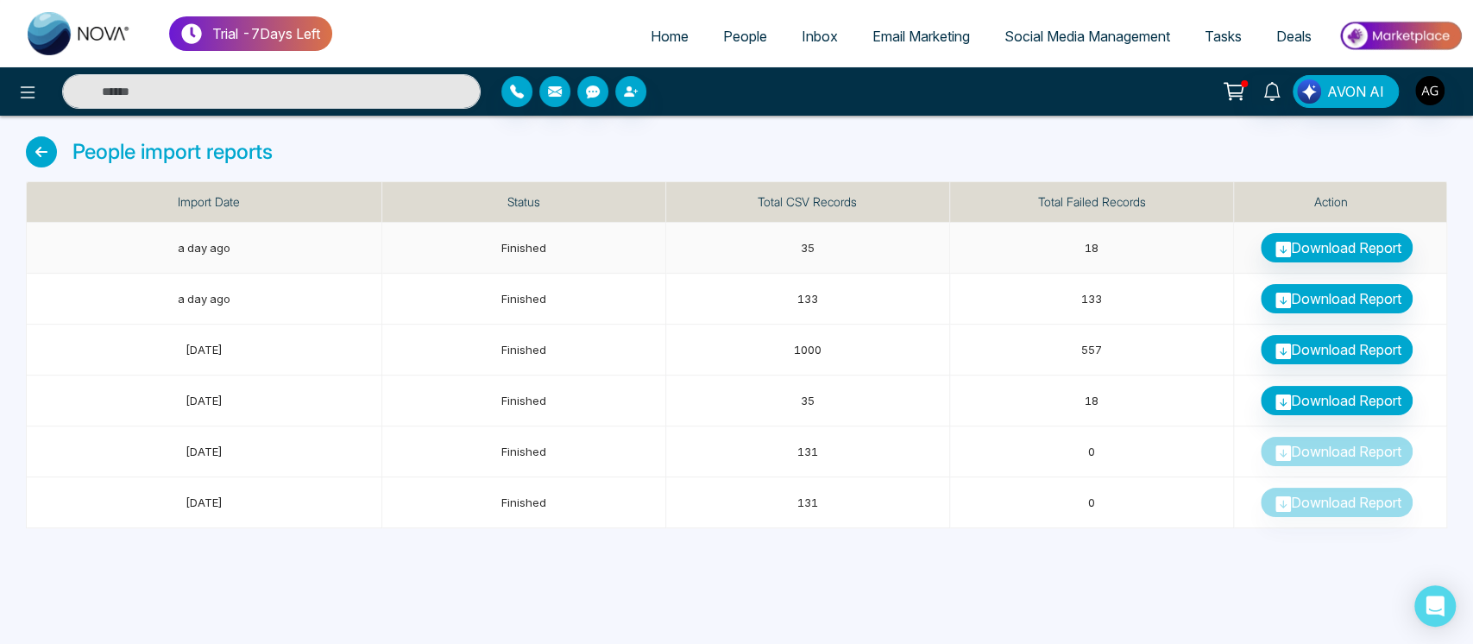
click at [1015, 223] on td "18" at bounding box center [1092, 248] width 284 height 51
click at [41, 149] on icon at bounding box center [41, 151] width 31 height 31
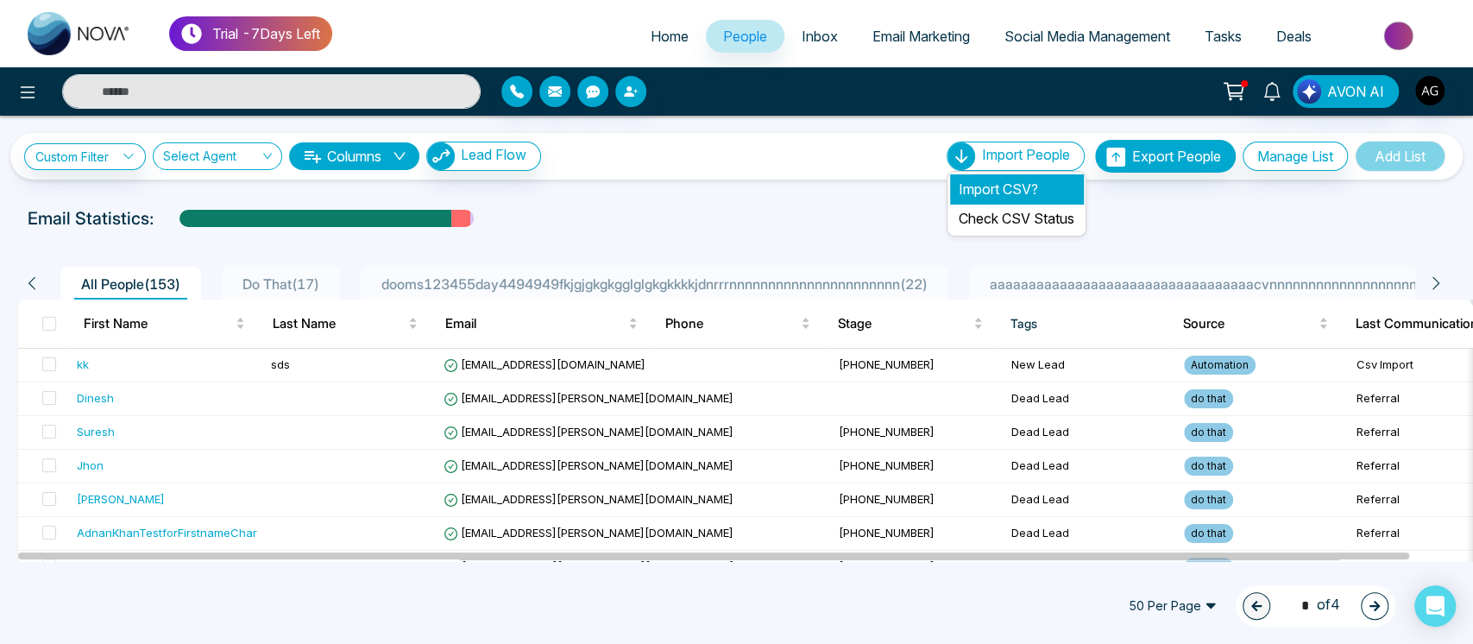
click at [1026, 192] on li "Import CSV?" at bounding box center [1016, 188] width 133 height 29
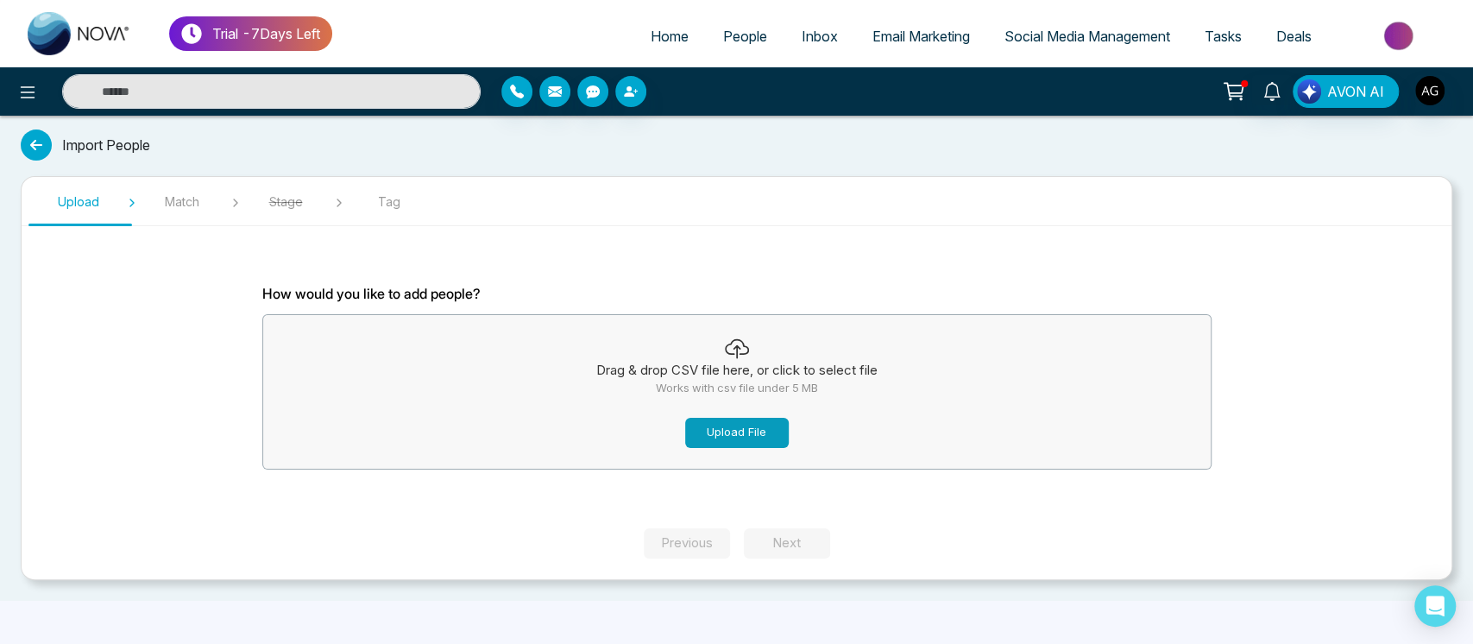
click at [771, 424] on button "Upload File" at bounding box center [737, 433] width 104 height 30
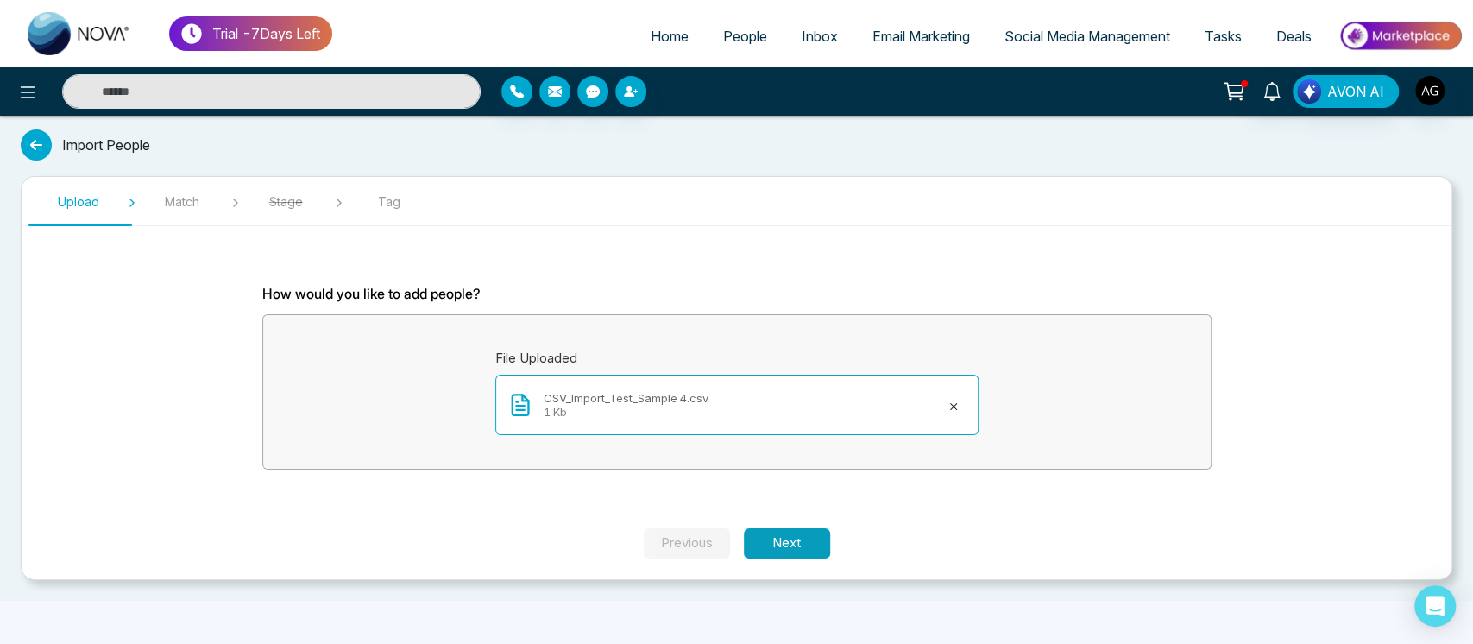
click at [754, 537] on button "Next" at bounding box center [787, 543] width 86 height 30
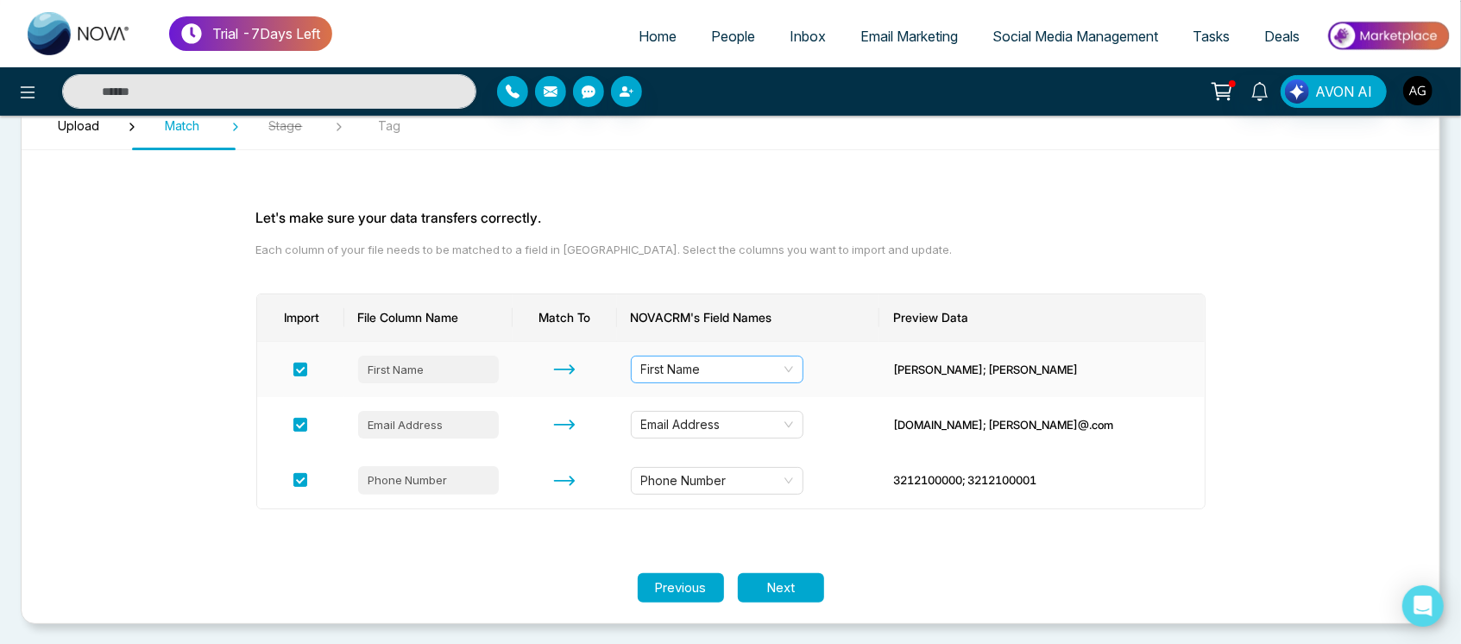
scroll to position [76, 0]
click at [776, 564] on section "Let's make sure your data transfers correctly. Each column of your file needs t…" at bounding box center [730, 368] width 1035 height 409
click at [811, 593] on button "Next" at bounding box center [781, 588] width 86 height 30
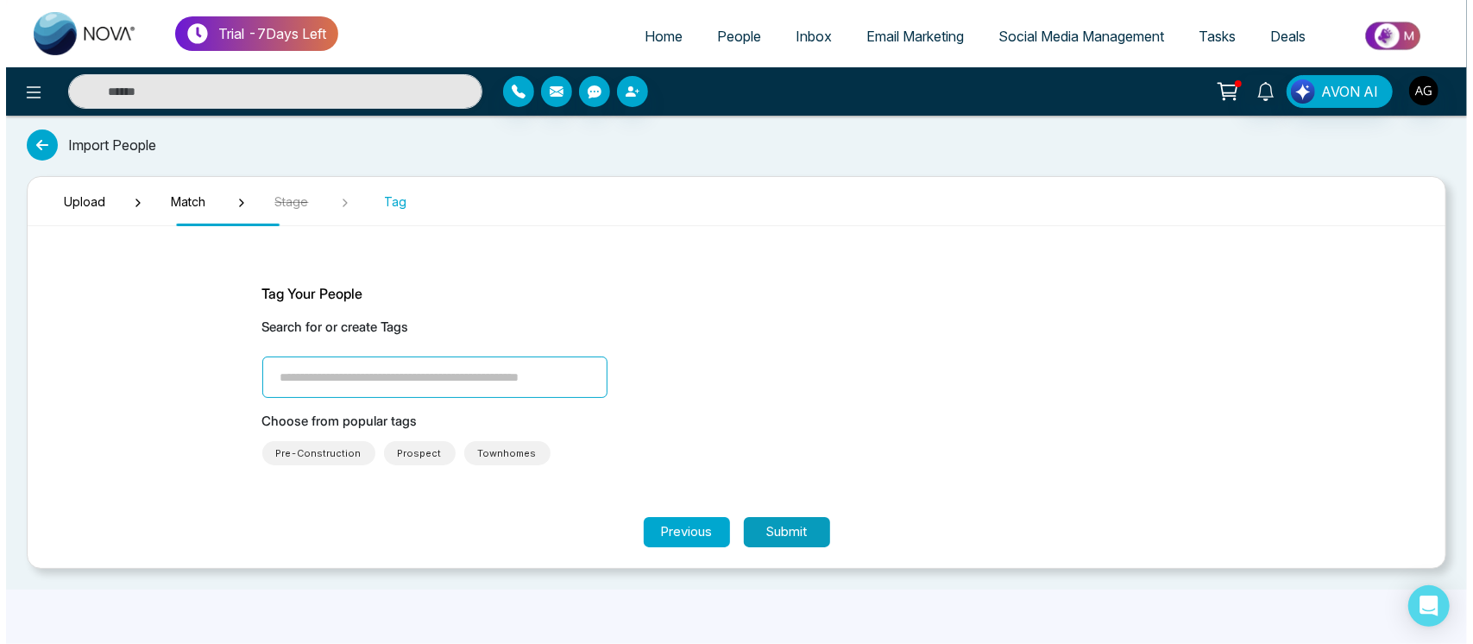
scroll to position [0, 0]
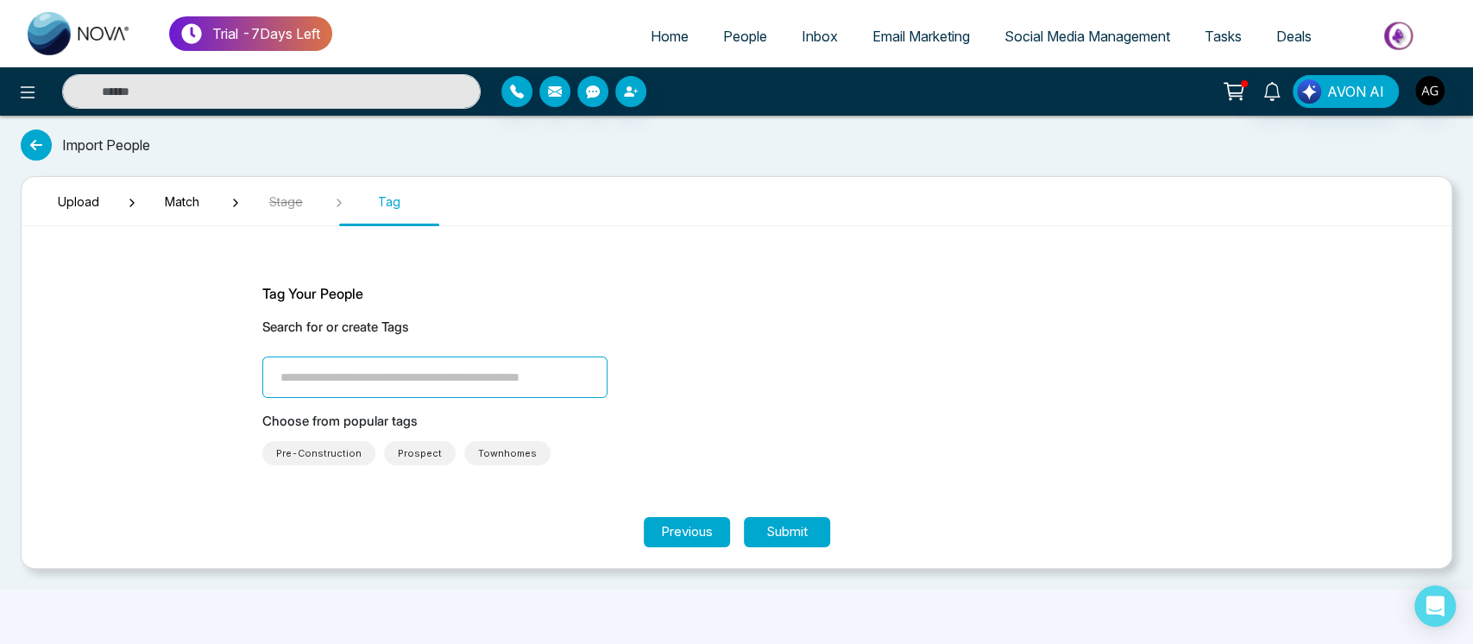
click at [493, 391] on input "search" at bounding box center [434, 376] width 345 height 41
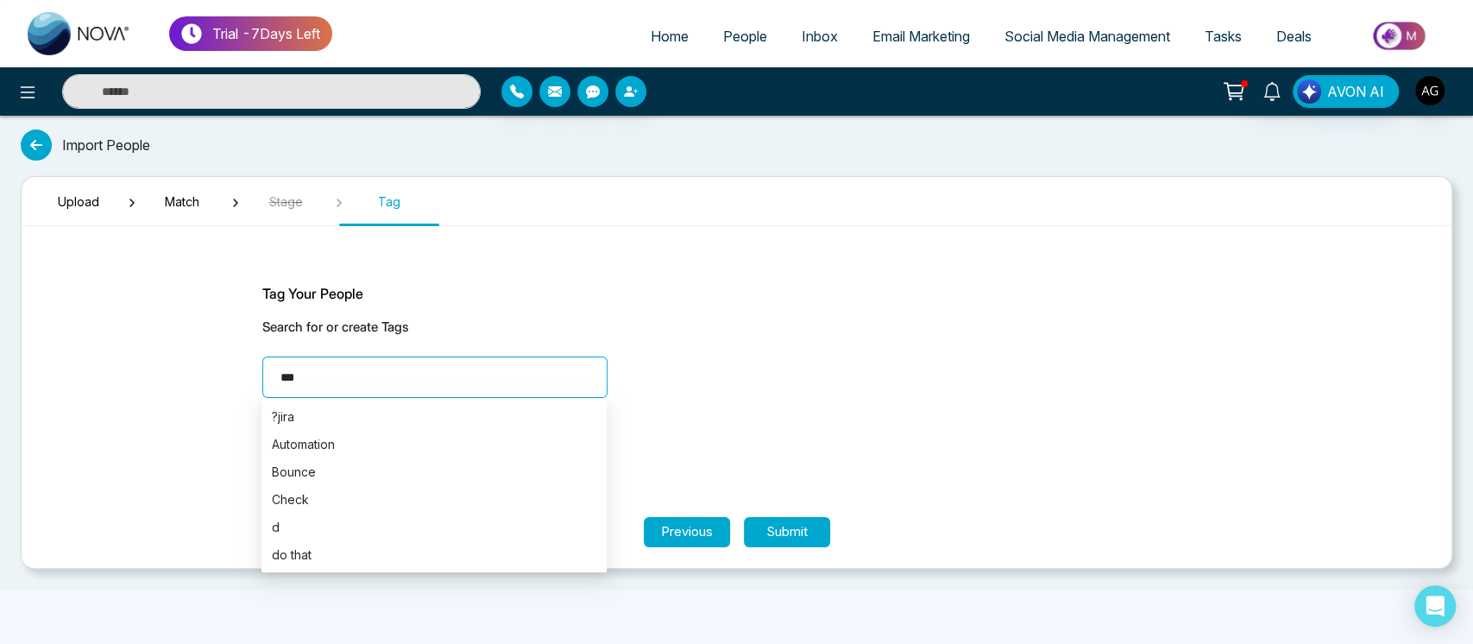
type input "****"
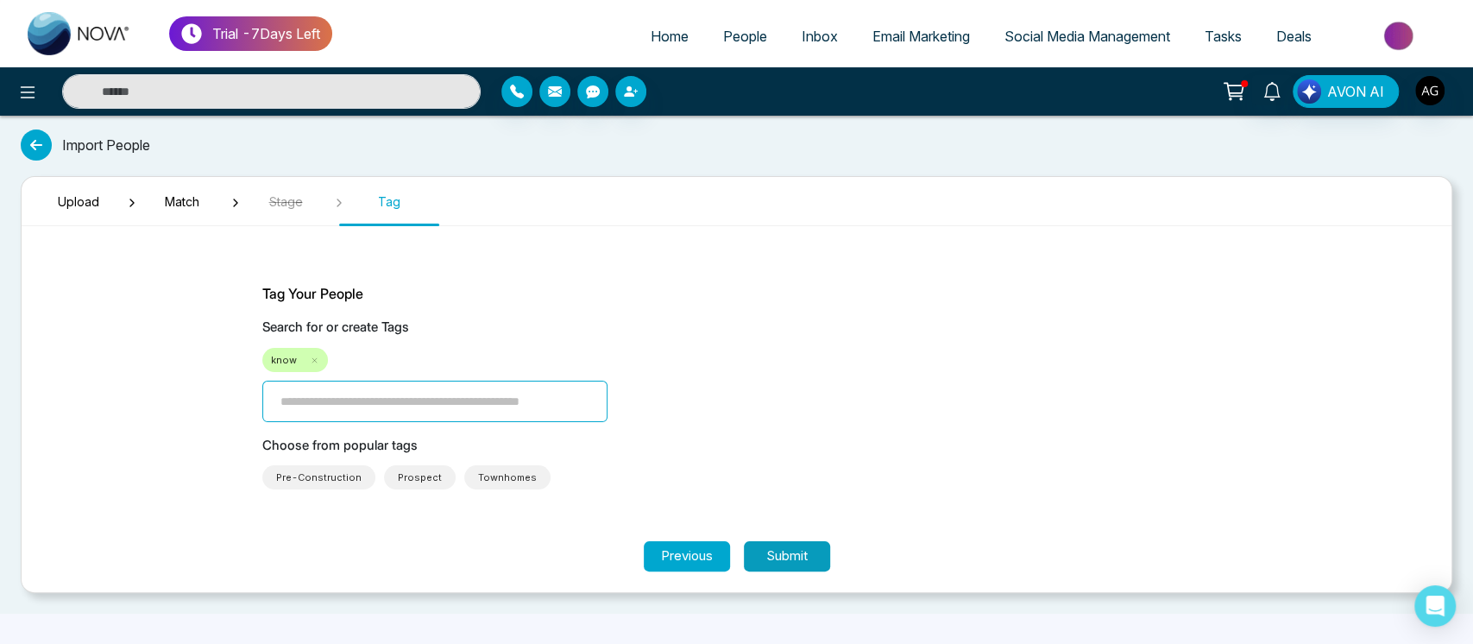
click at [814, 559] on button "Submit" at bounding box center [787, 556] width 86 height 30
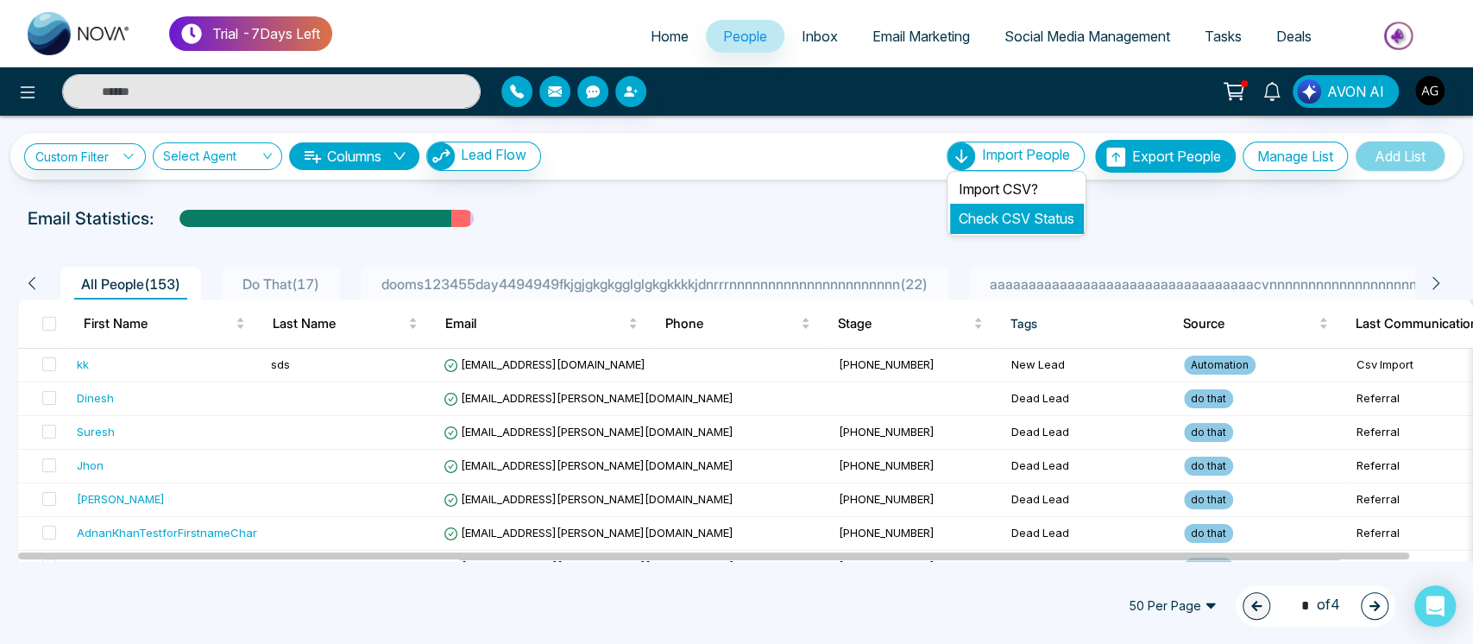
click at [1015, 219] on link "Check CSV Status" at bounding box center [1016, 218] width 116 height 17
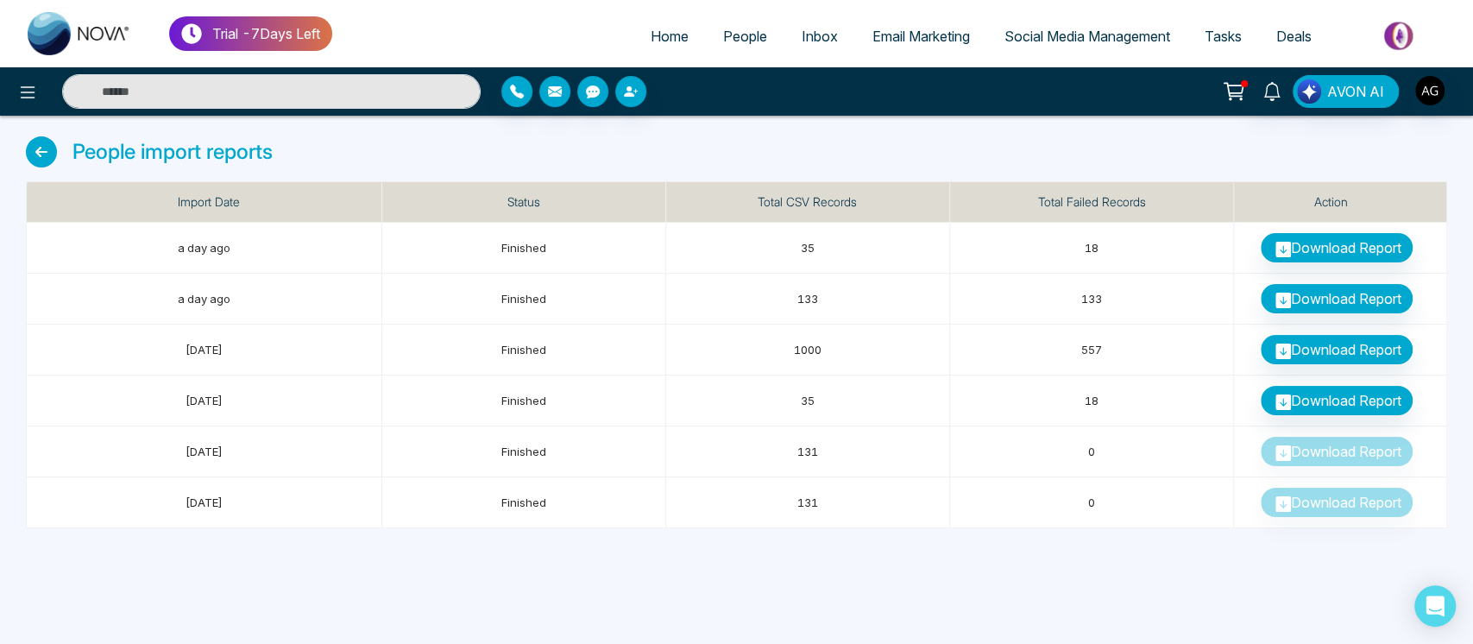
click at [578, 152] on div "People import reports" at bounding box center [736, 158] width 1421 height 45
click at [43, 150] on icon at bounding box center [41, 151] width 31 height 31
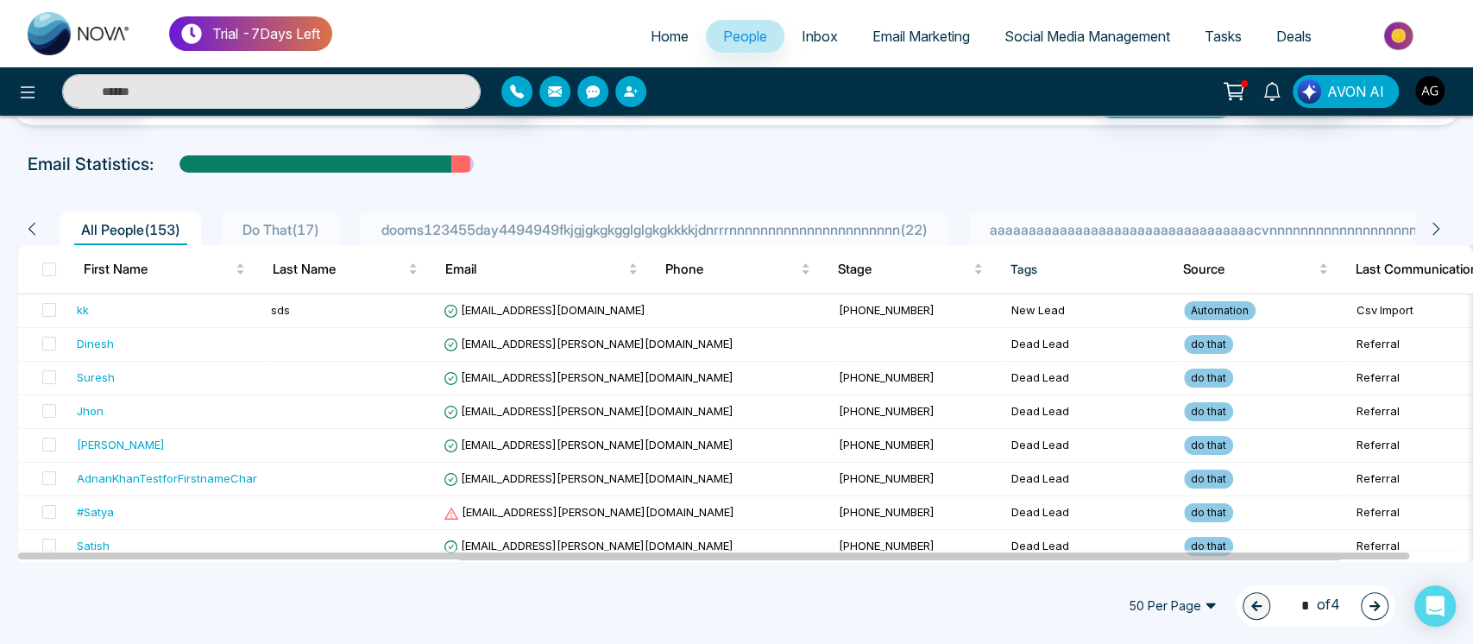
scroll to position [56, 0]
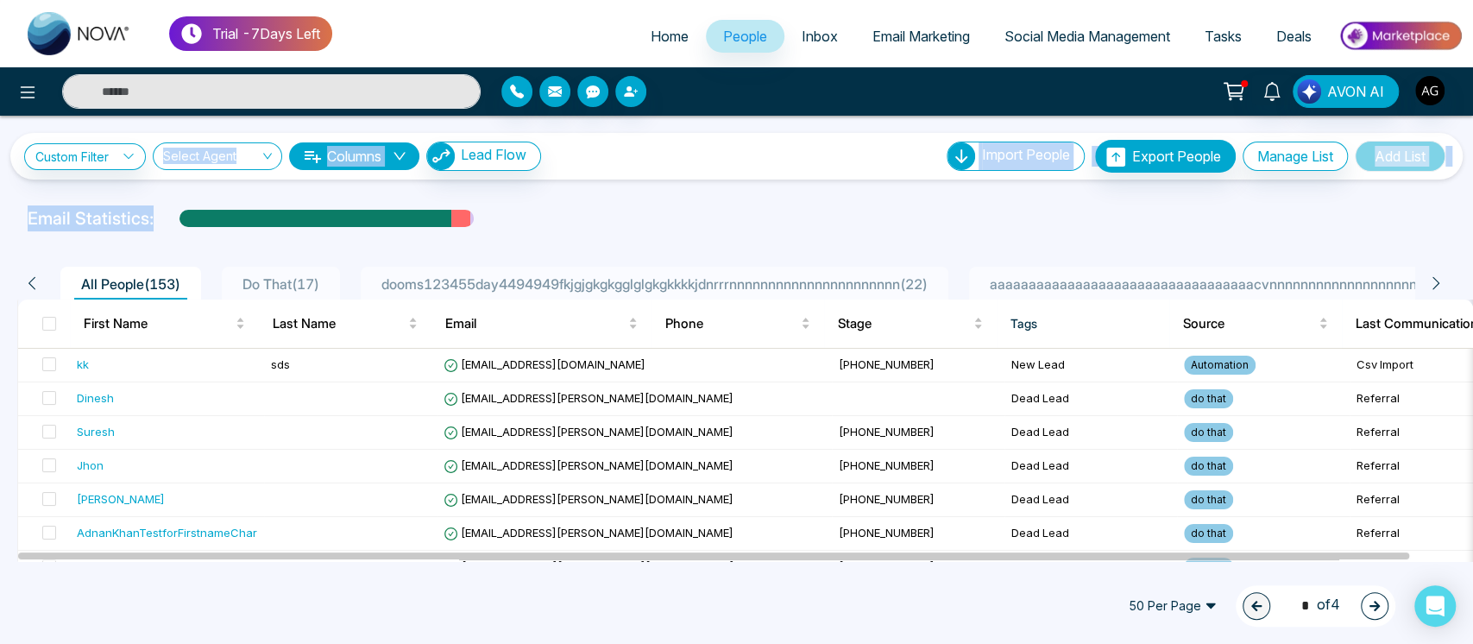
drag, startPoint x: 497, startPoint y: 141, endPoint x: 0, endPoint y: 123, distance: 497.2
click at [0, 123] on div "**********" at bounding box center [736, 338] width 1473 height 445
click at [691, 214] on div "Email Statistics:" at bounding box center [736, 218] width 1417 height 26
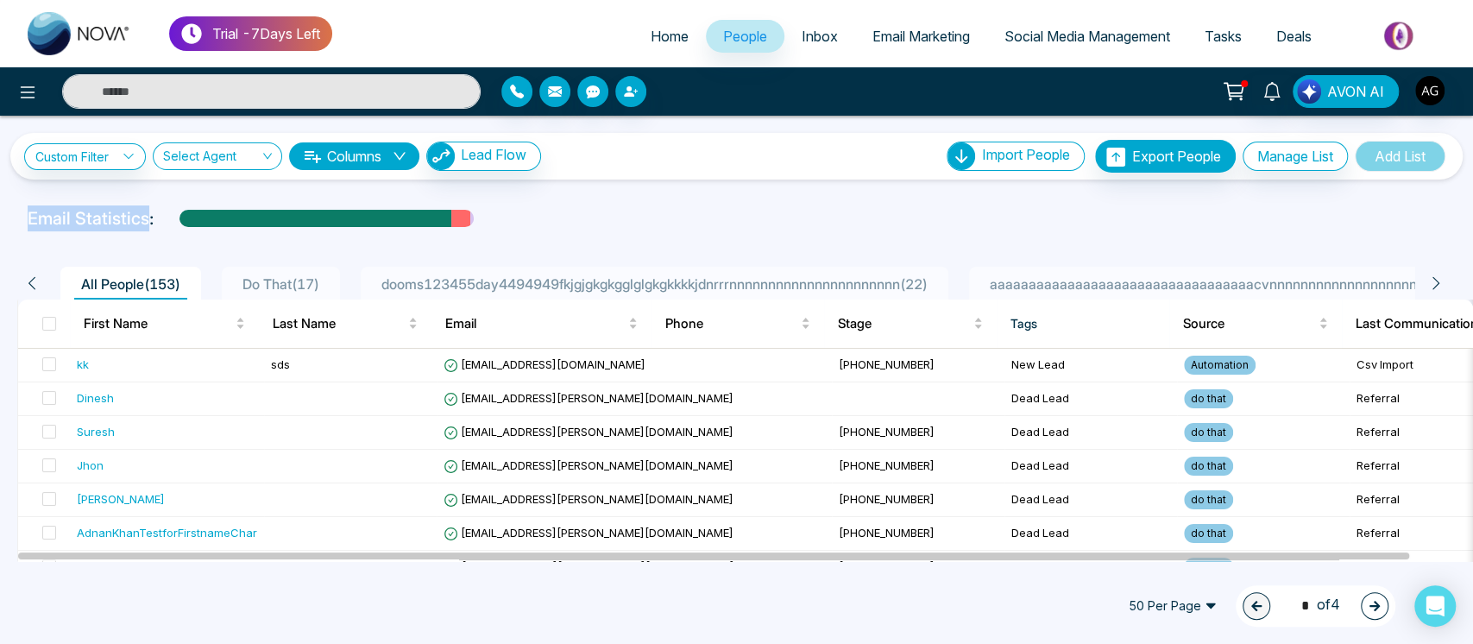
drag, startPoint x: 148, startPoint y: 217, endPoint x: 0, endPoint y: 215, distance: 147.5
click at [0, 215] on div "Email Statistics:" at bounding box center [736, 218] width 1473 height 26
drag, startPoint x: 148, startPoint y: 214, endPoint x: 0, endPoint y: 217, distance: 148.4
click at [0, 217] on div "Email Statistics:" at bounding box center [736, 218] width 1473 height 26
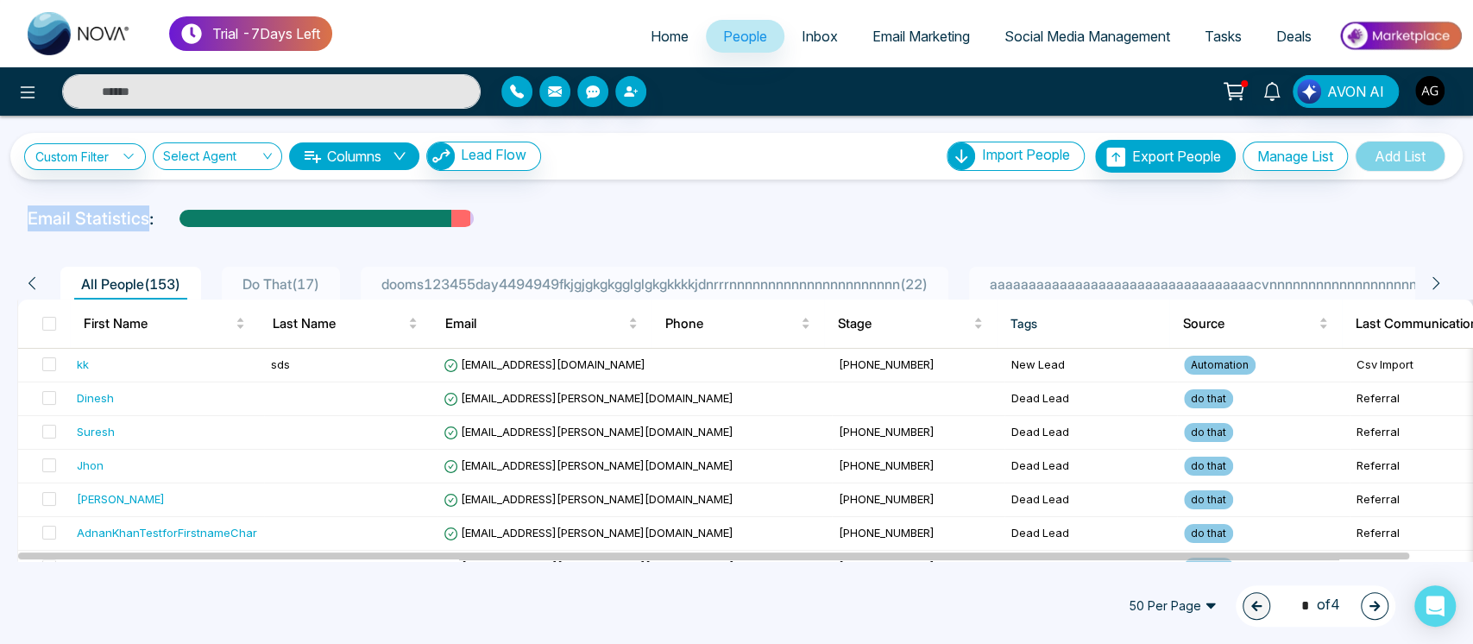
click at [0, 217] on div "Email Statistics:" at bounding box center [736, 218] width 1473 height 26
drag, startPoint x: 154, startPoint y: 220, endPoint x: 0, endPoint y: 216, distance: 153.6
click at [0, 216] on div "Email Statistics:" at bounding box center [736, 218] width 1473 height 26
click at [613, 217] on div "Email Statistics:" at bounding box center [736, 218] width 1417 height 26
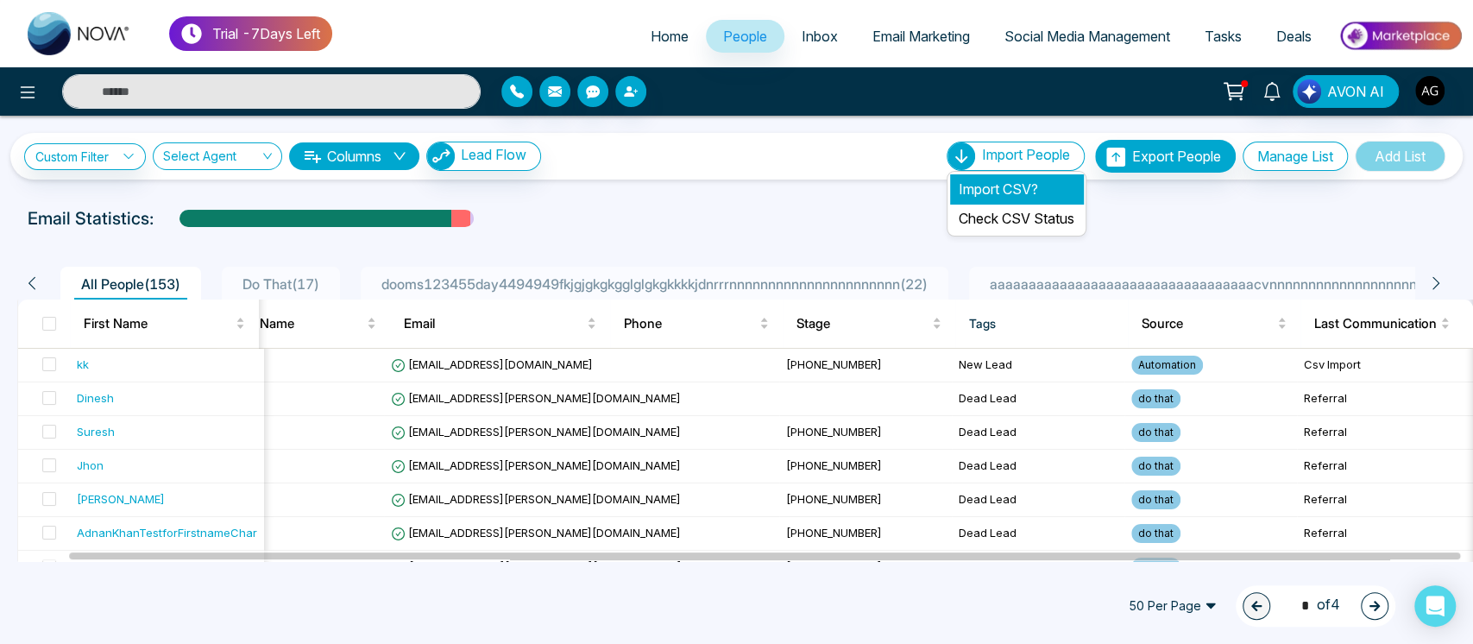
click at [1003, 190] on li "Import CSV?" at bounding box center [1016, 188] width 133 height 29
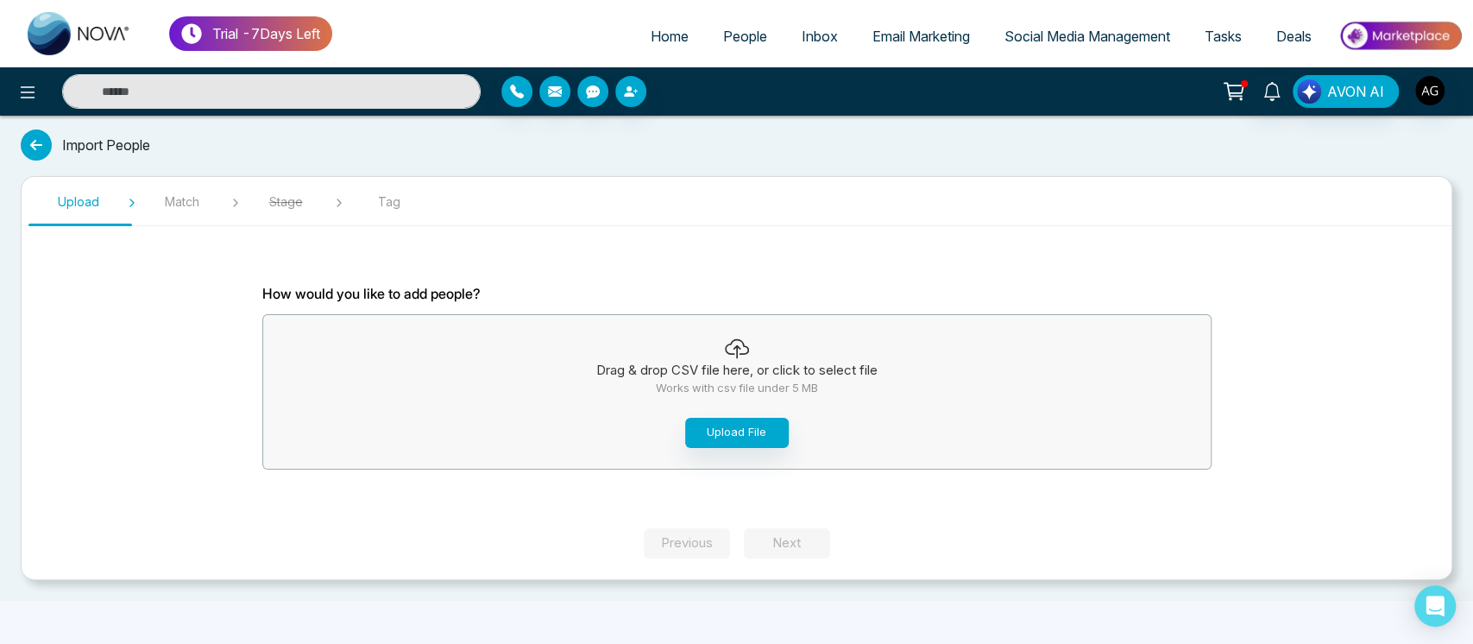
click at [42, 135] on icon at bounding box center [36, 144] width 31 height 31
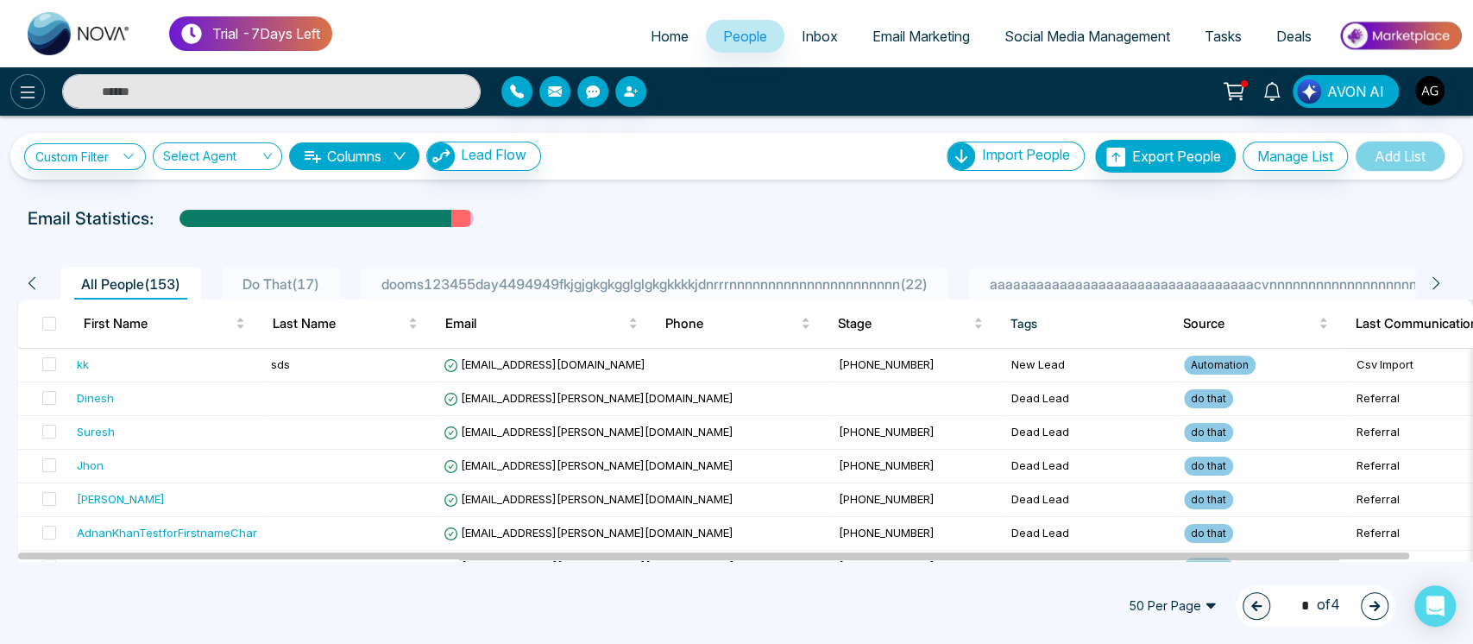
click at [28, 98] on icon at bounding box center [27, 92] width 21 height 21
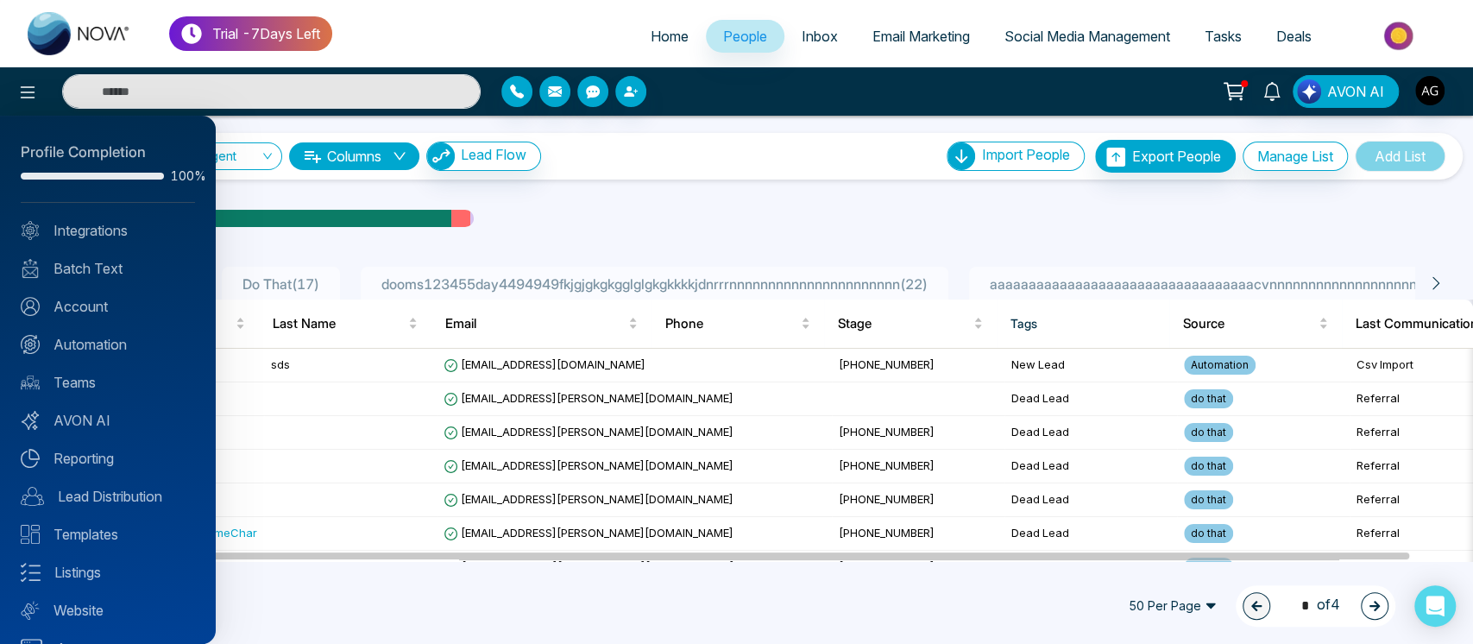
drag, startPoint x: 608, startPoint y: 302, endPoint x: 593, endPoint y: 298, distance: 15.9
click at [593, 298] on div at bounding box center [736, 322] width 1473 height 644
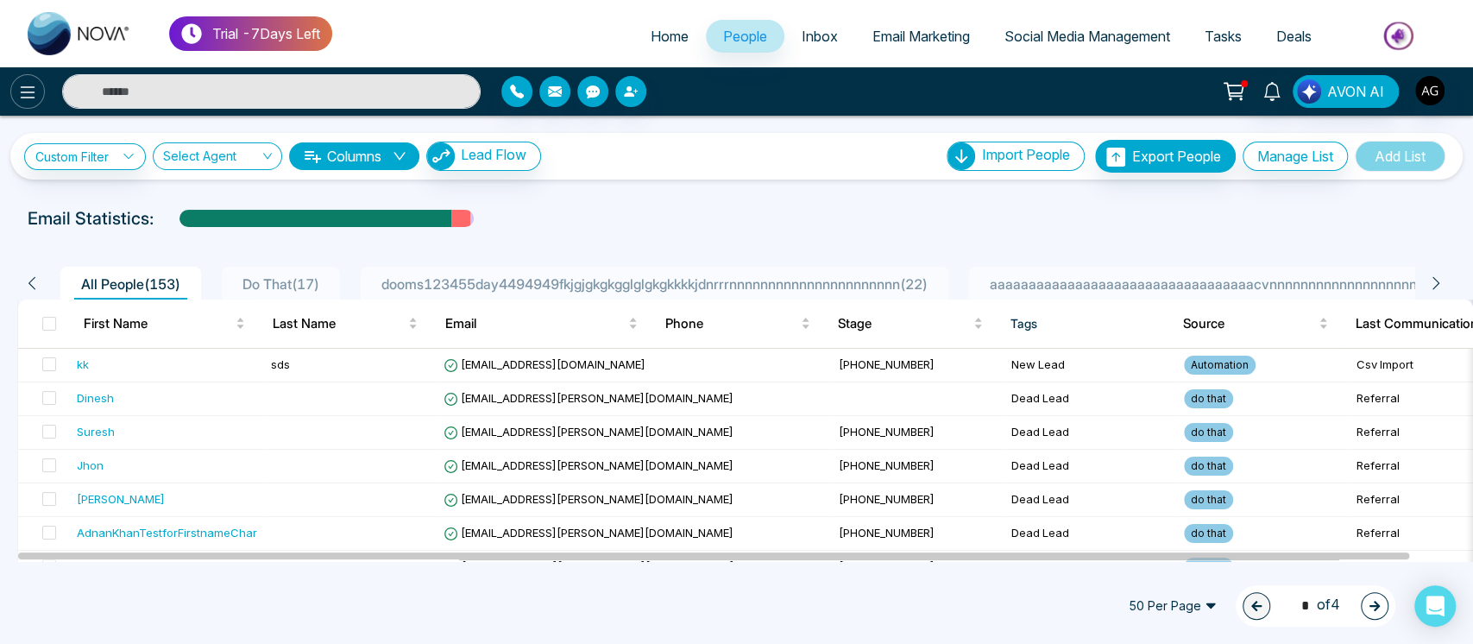
click at [23, 97] on icon at bounding box center [28, 92] width 15 height 12
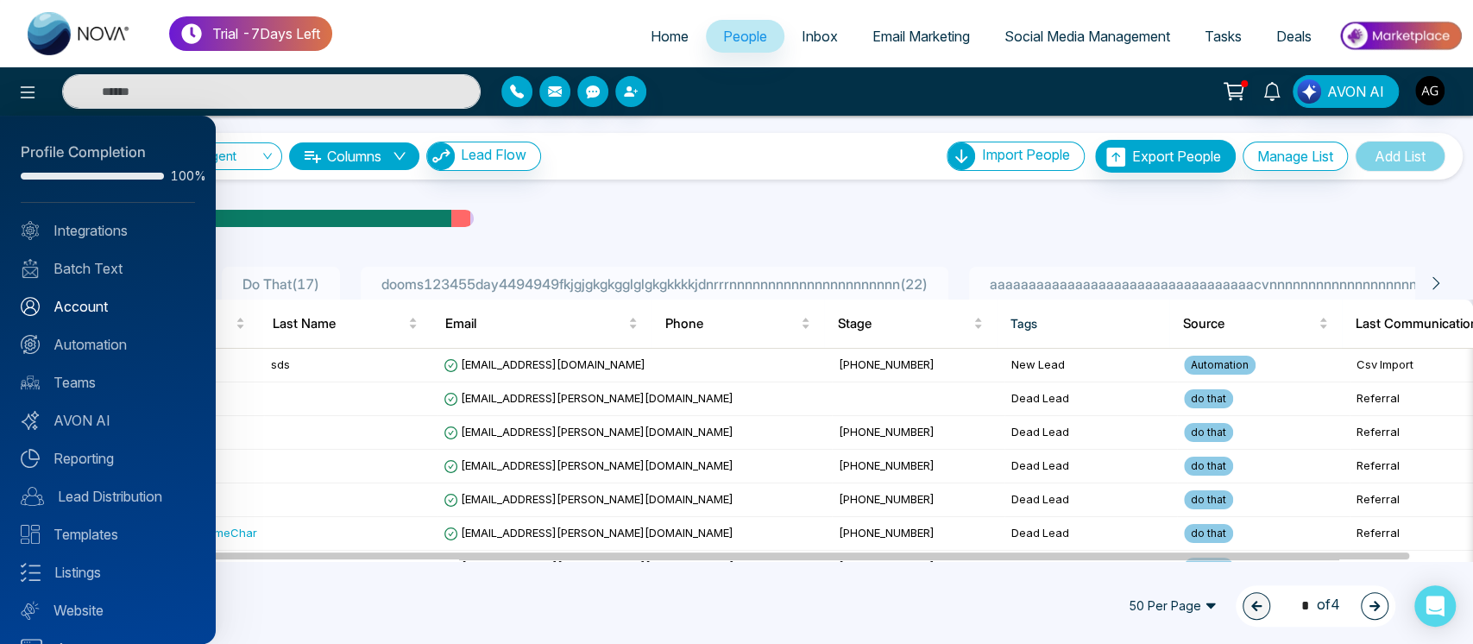
click at [106, 301] on link "Account" at bounding box center [108, 306] width 174 height 21
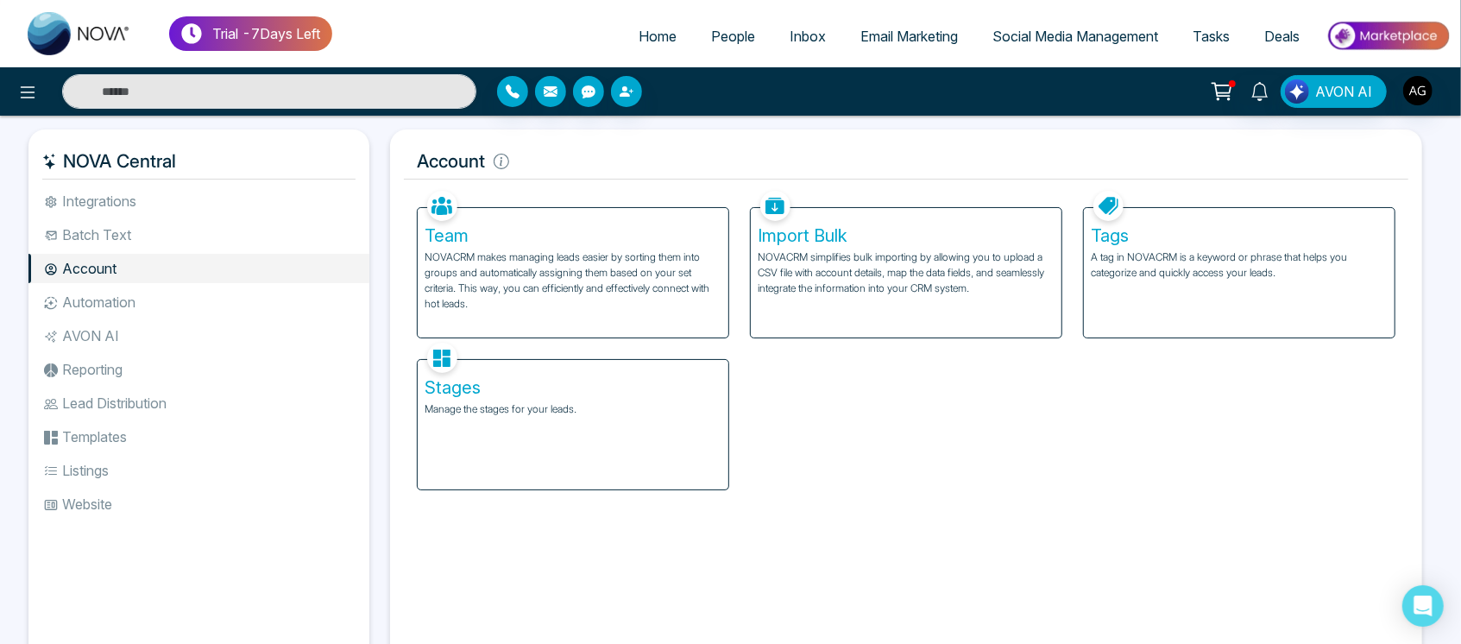
click at [1260, 245] on h5 "Tags" at bounding box center [1238, 235] width 297 height 21
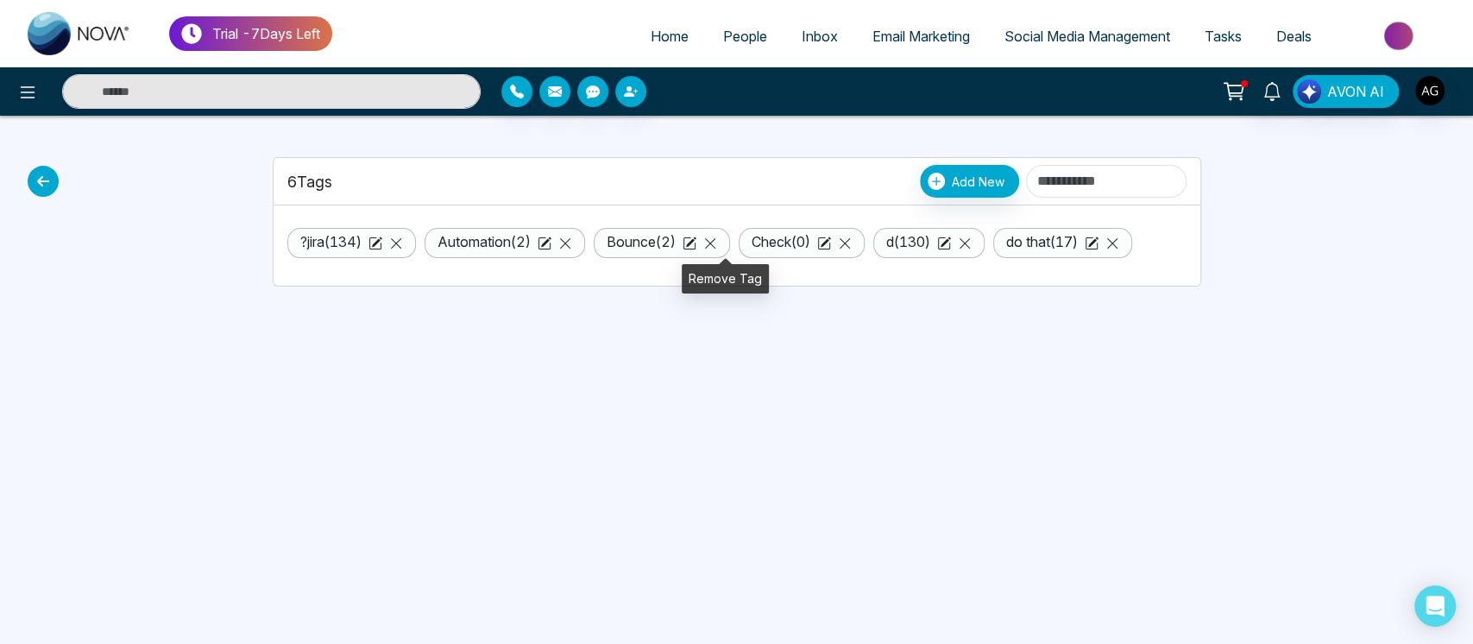
click at [717, 236] on icon at bounding box center [710, 243] width 14 height 14
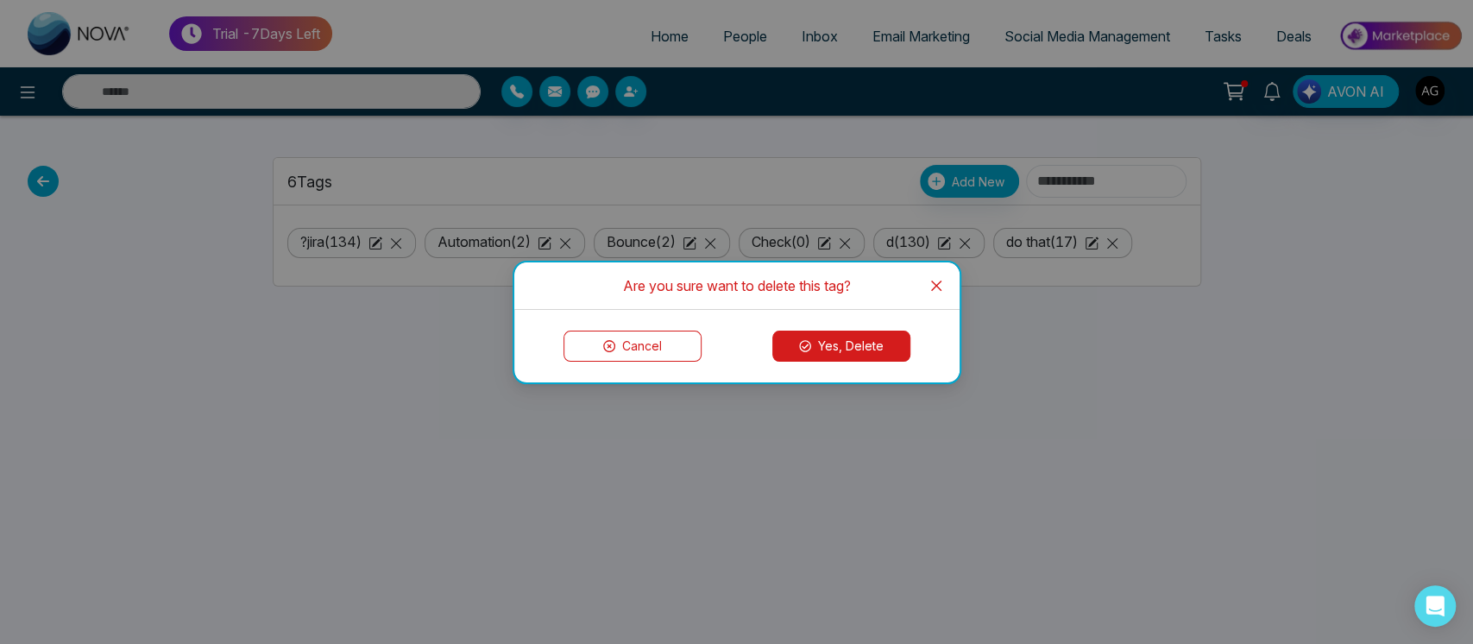
click at [857, 352] on button "Yes, Delete" at bounding box center [841, 345] width 138 height 31
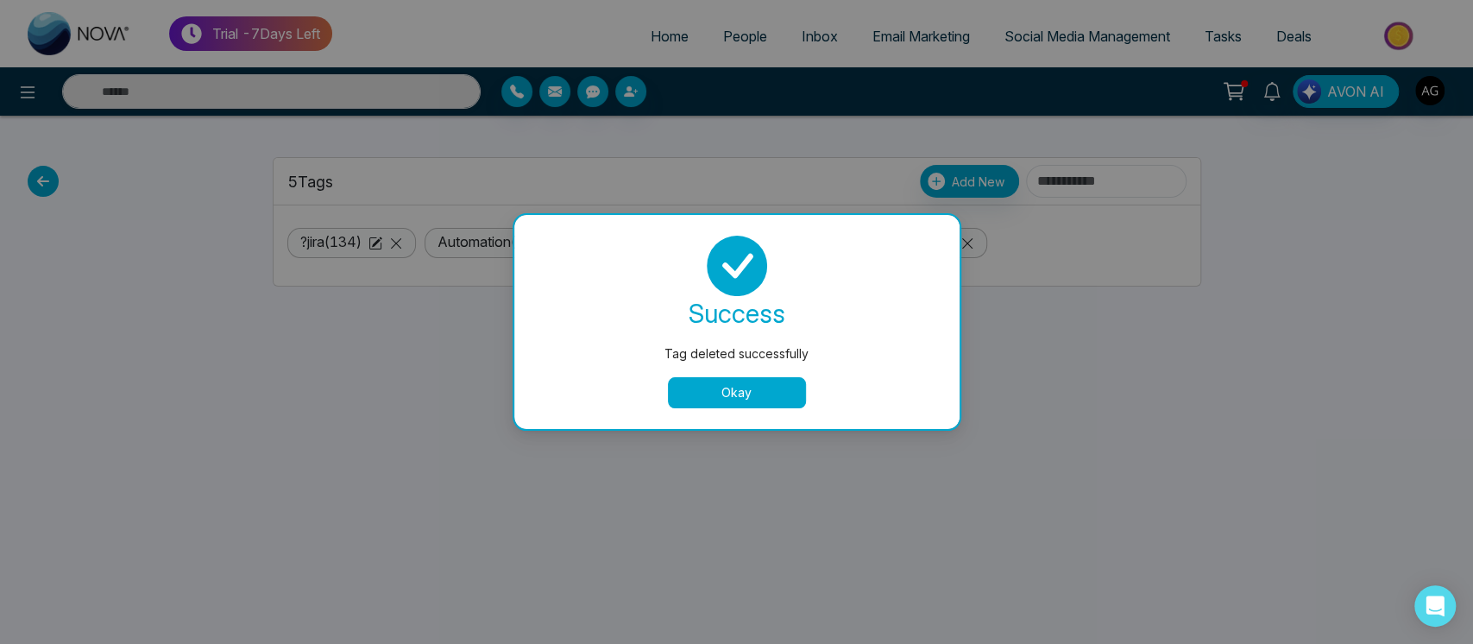
click at [697, 392] on button "Okay" at bounding box center [737, 392] width 138 height 31
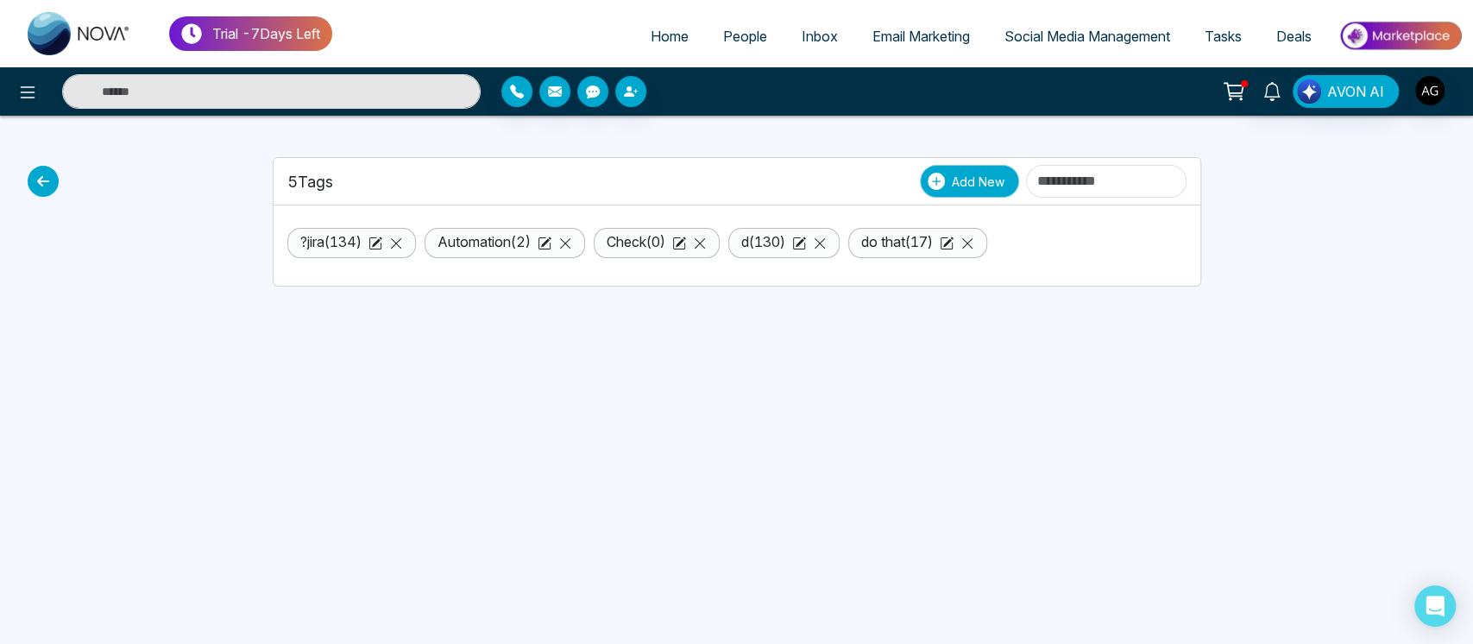
click at [952, 181] on span "Add New" at bounding box center [978, 182] width 53 height 18
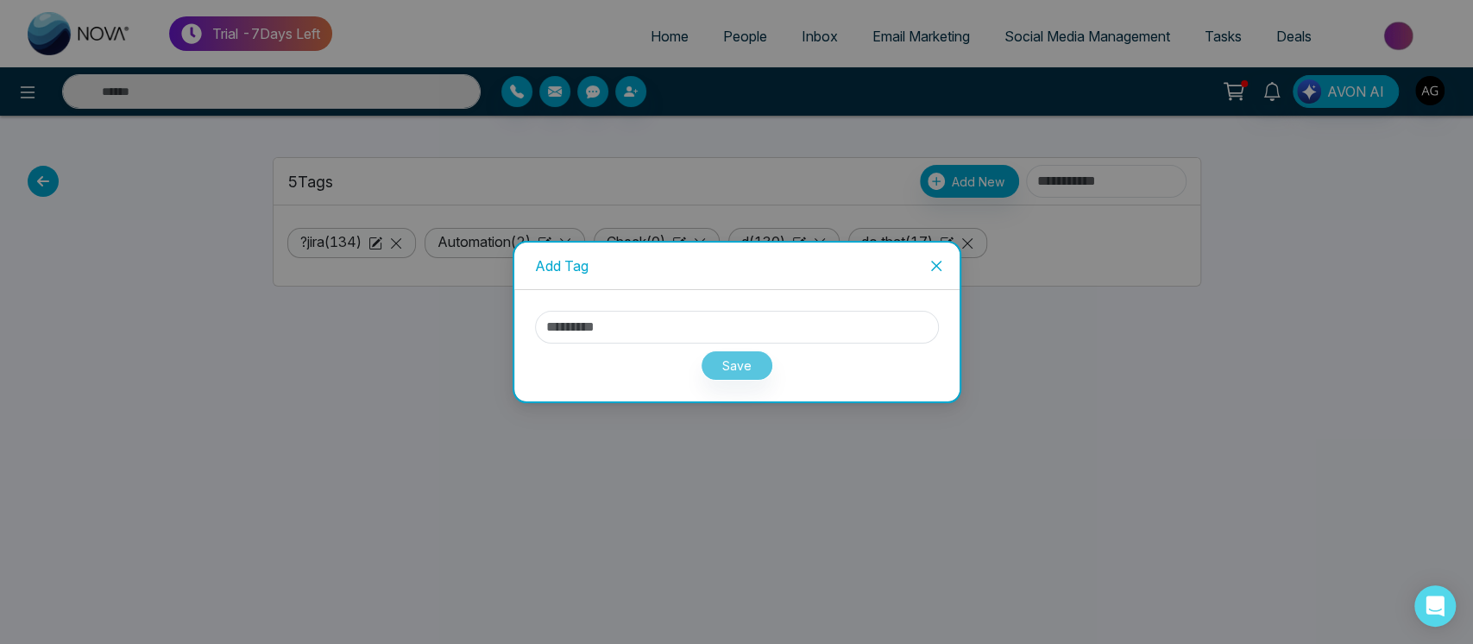
click at [933, 266] on icon "close" at bounding box center [936, 266] width 14 height 14
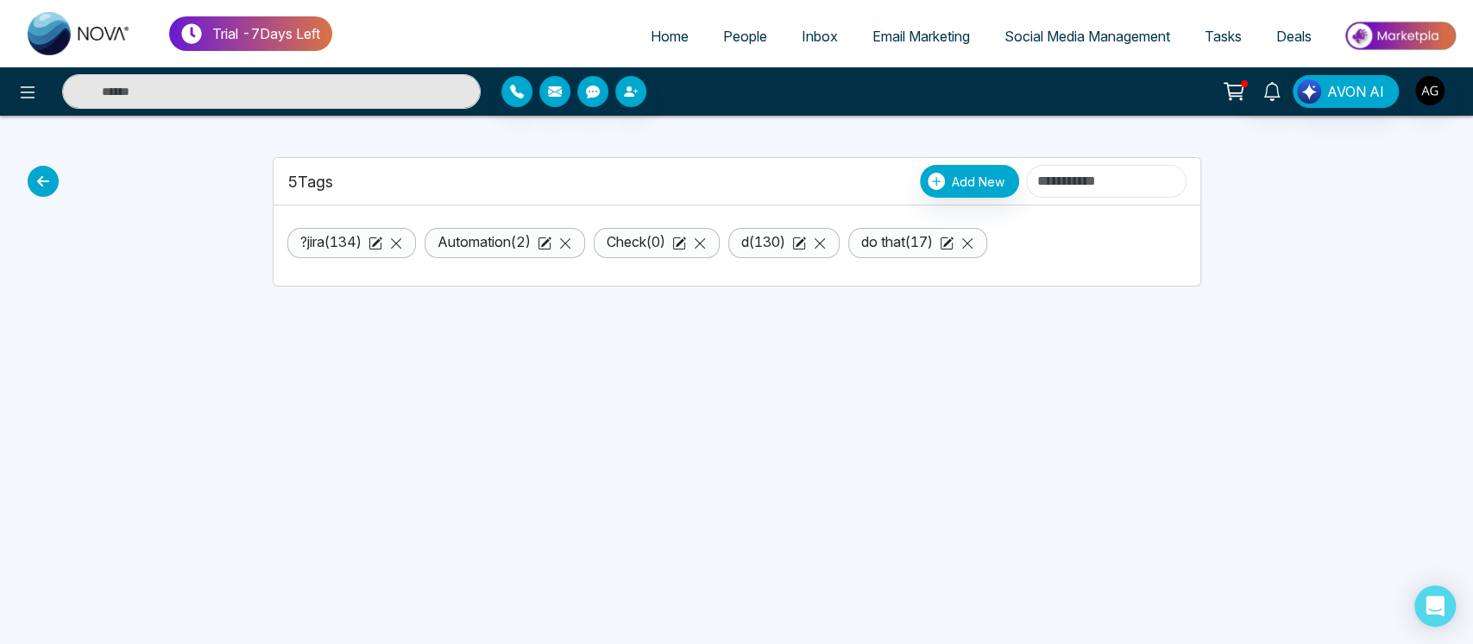
click at [1026, 166] on input at bounding box center [1106, 181] width 160 height 33
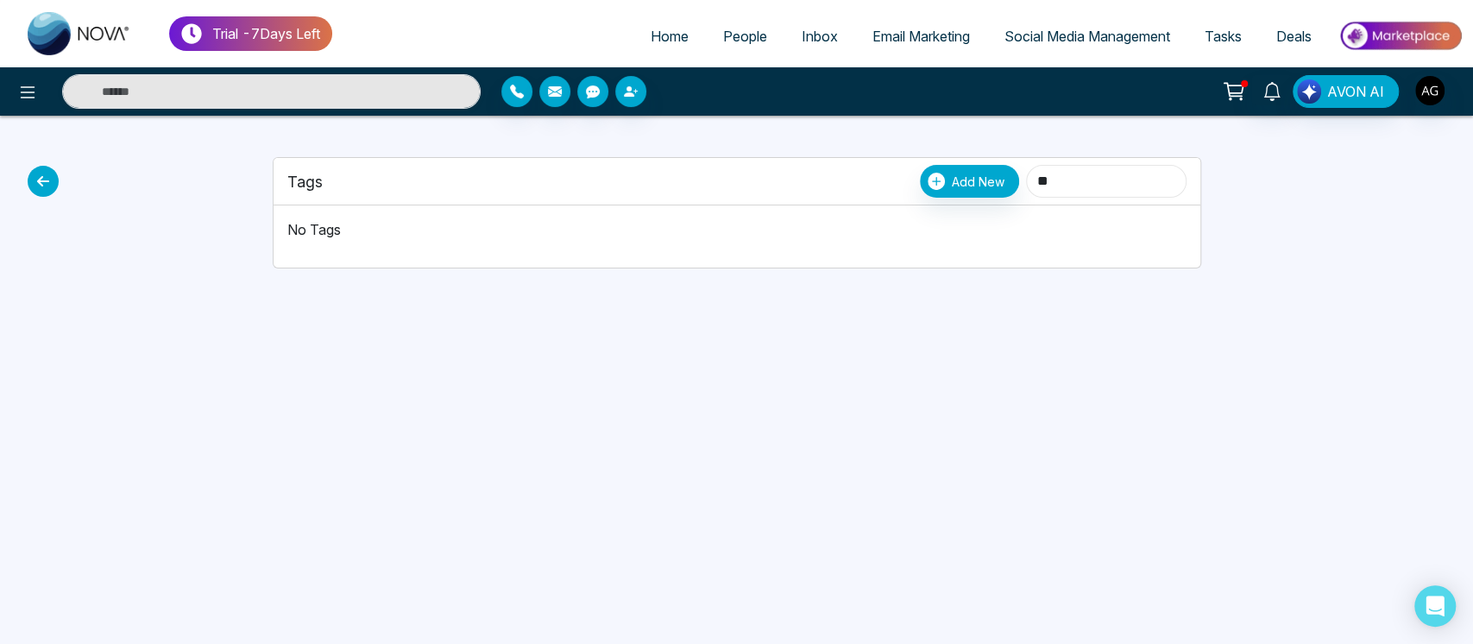
type input "*"
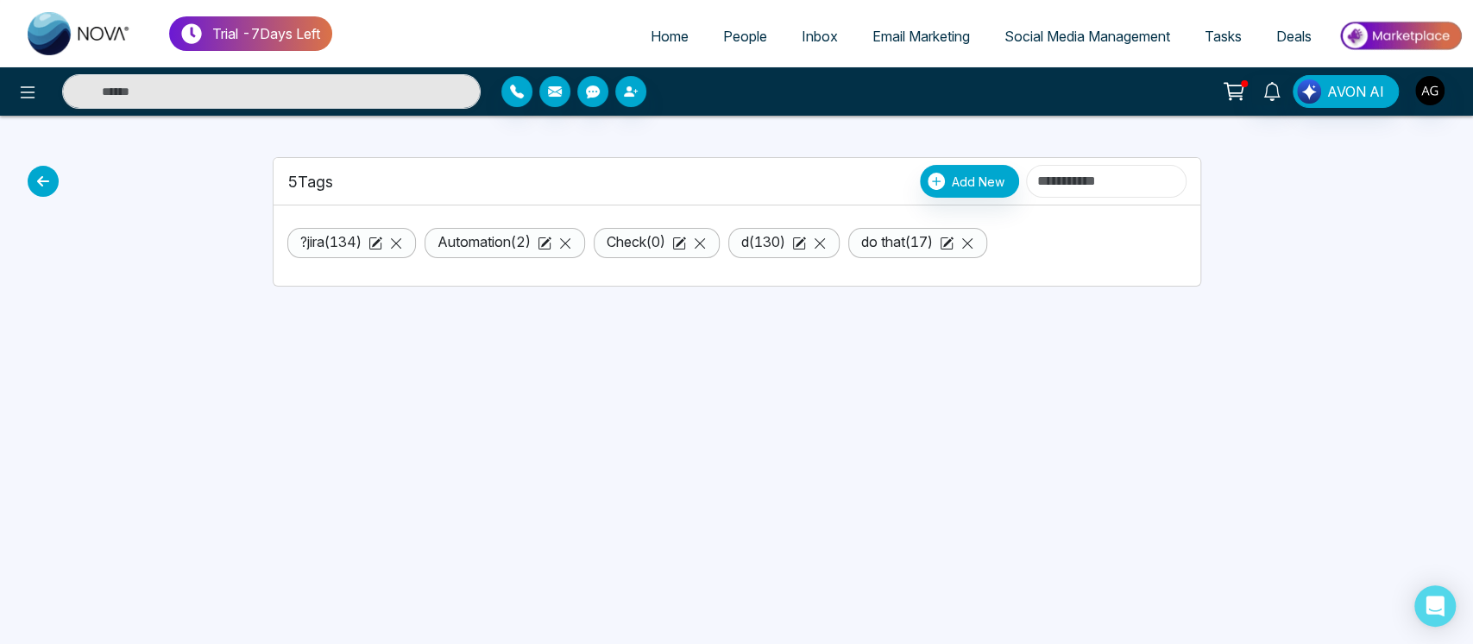
type input "*"
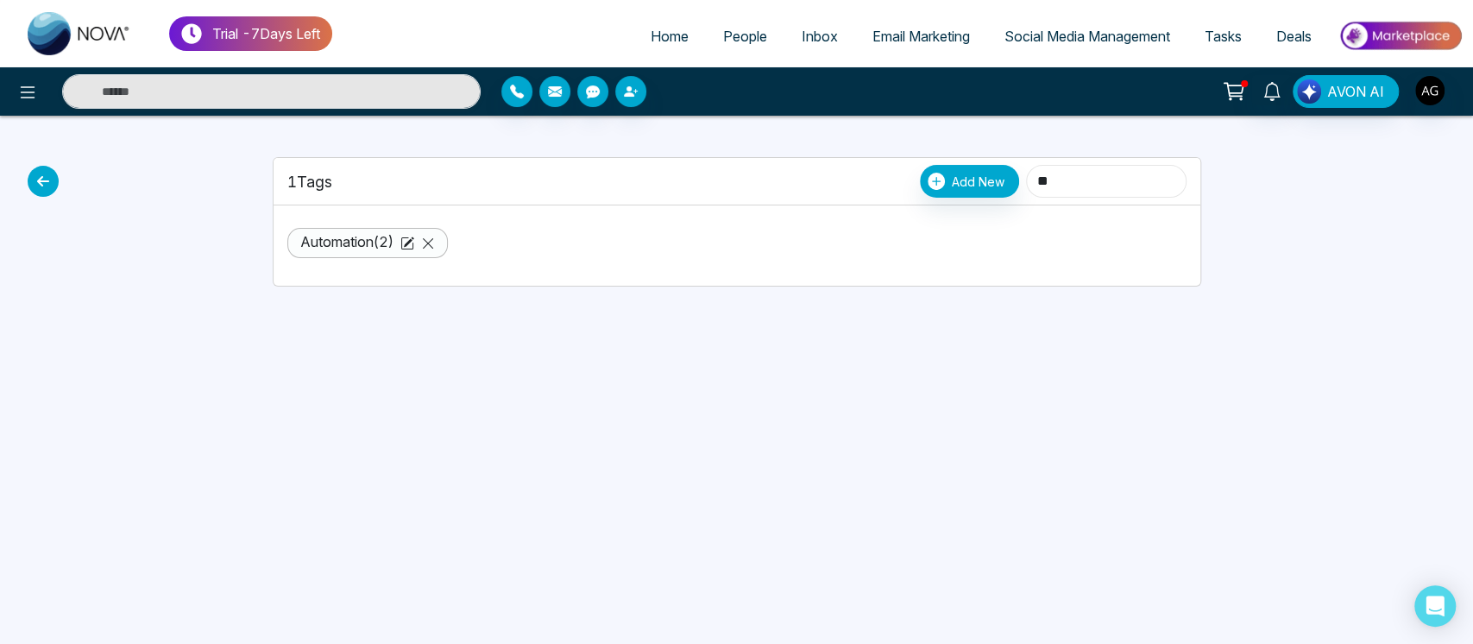
type input "*"
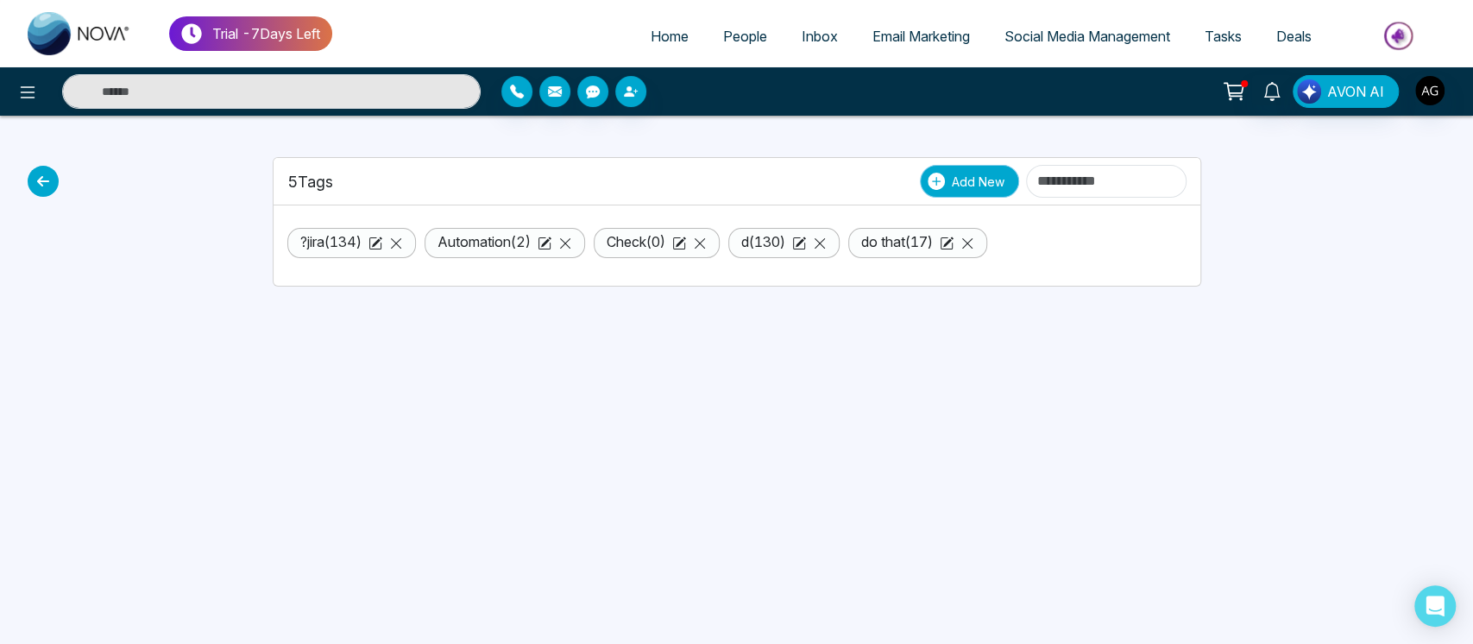
click at [940, 192] on button "Add New" at bounding box center [969, 181] width 99 height 33
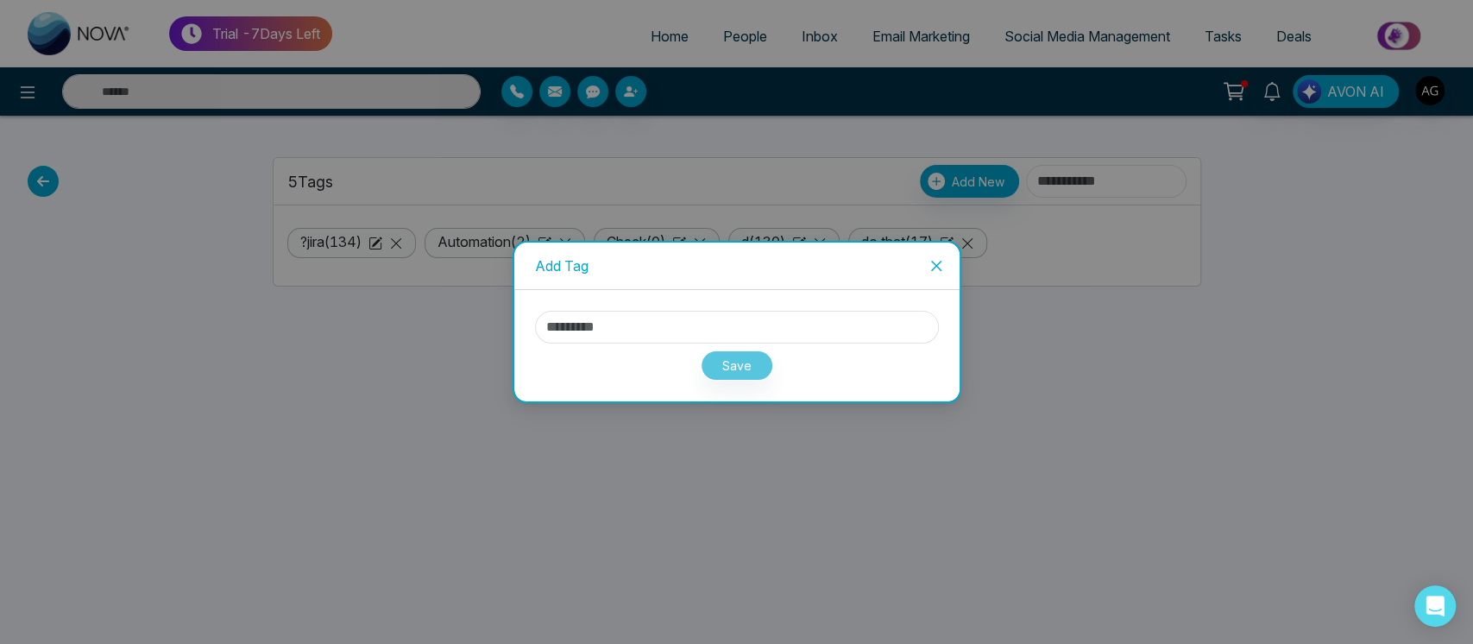
click at [675, 343] on div "Save" at bounding box center [737, 361] width 404 height 37
click at [573, 321] on input "text" at bounding box center [737, 327] width 404 height 33
type input "****"
click at [751, 355] on button "Save" at bounding box center [736, 365] width 72 height 30
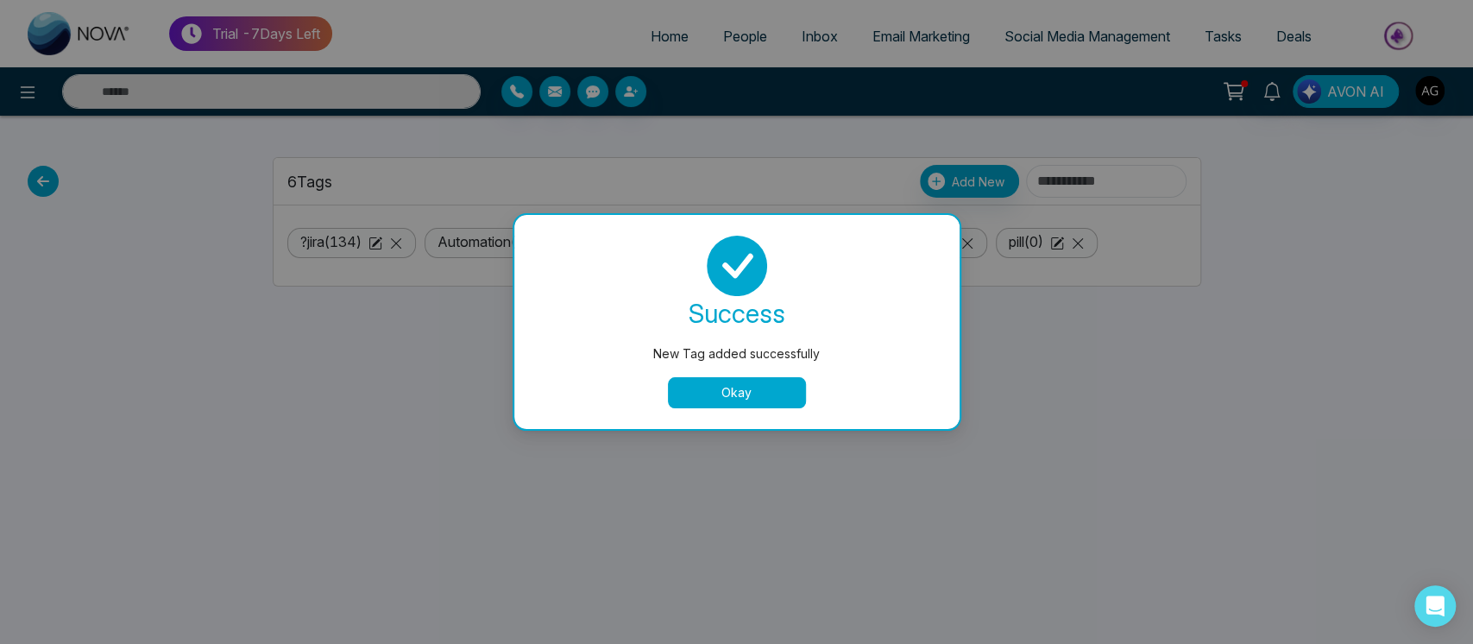
click at [701, 370] on div "success New Tag added successfully Okay" at bounding box center [737, 322] width 404 height 173
click at [726, 389] on button "Okay" at bounding box center [737, 392] width 138 height 31
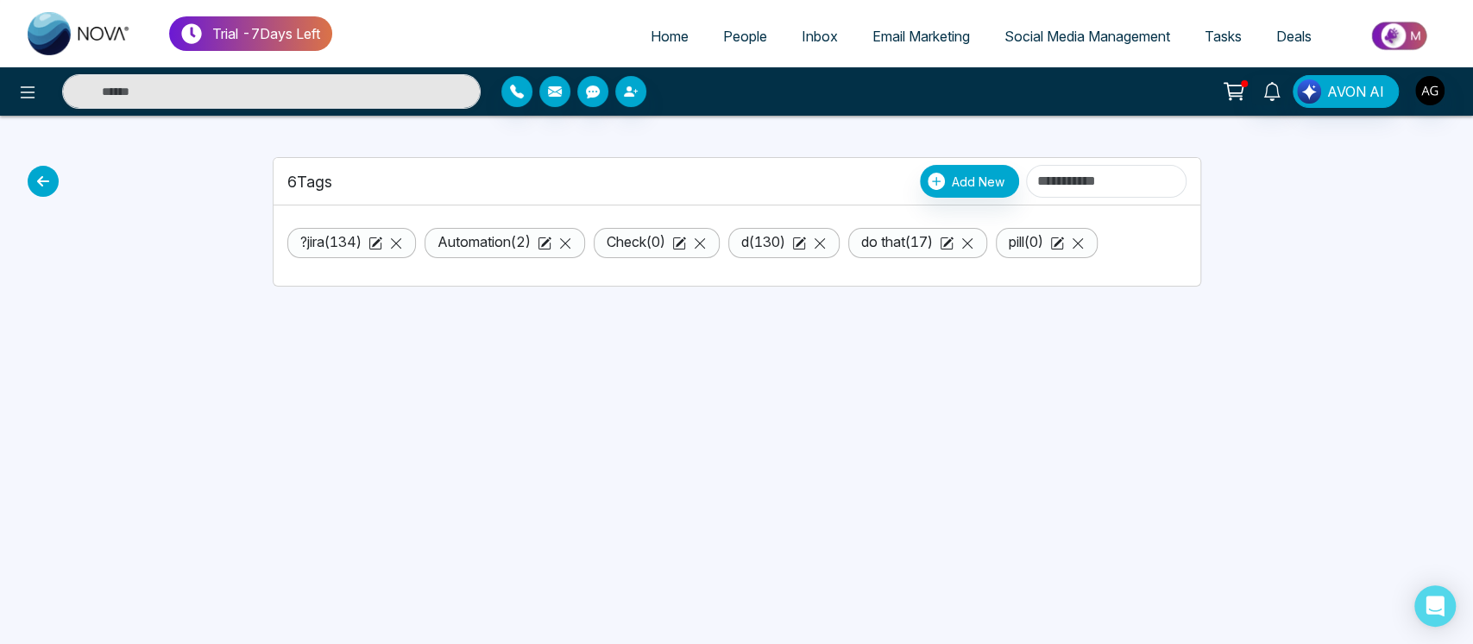
click at [32, 175] on icon at bounding box center [43, 181] width 31 height 31
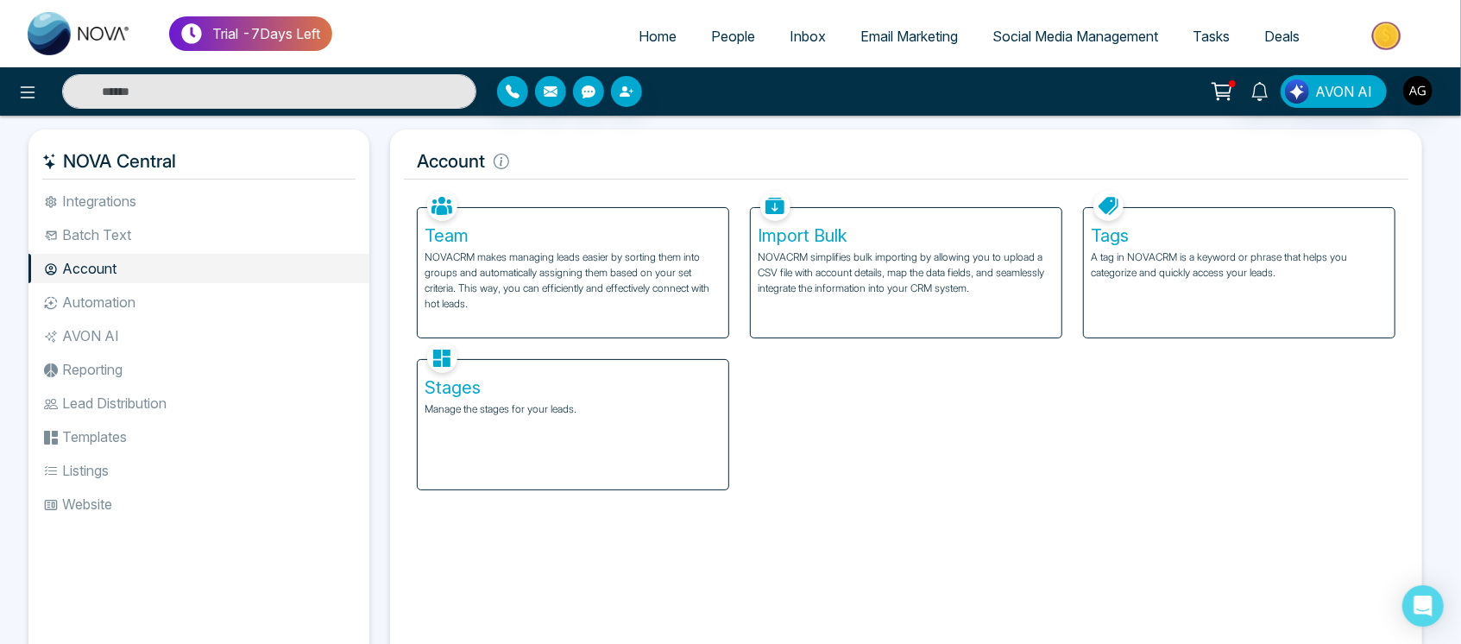
click at [1188, 270] on p "A tag in NOVACRM is a keyword or phrase that helps you categorize and quickly a…" at bounding box center [1238, 264] width 297 height 31
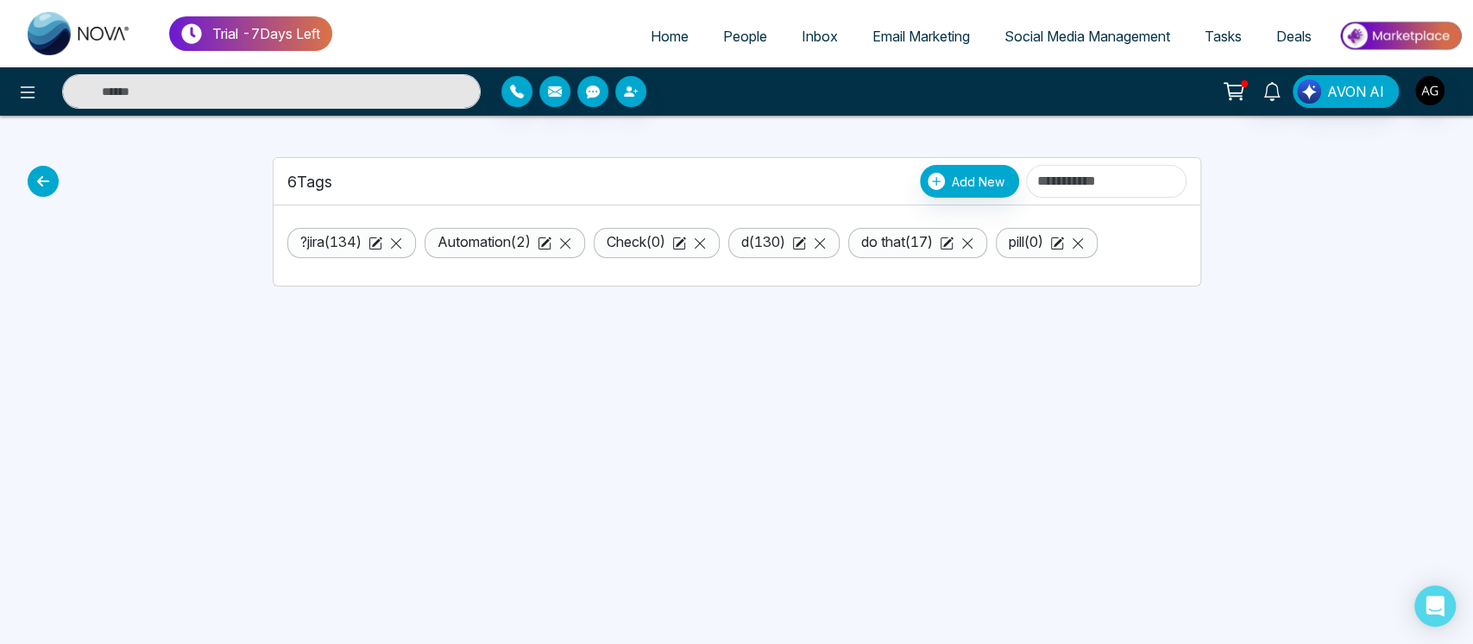
click at [39, 179] on icon at bounding box center [43, 181] width 31 height 31
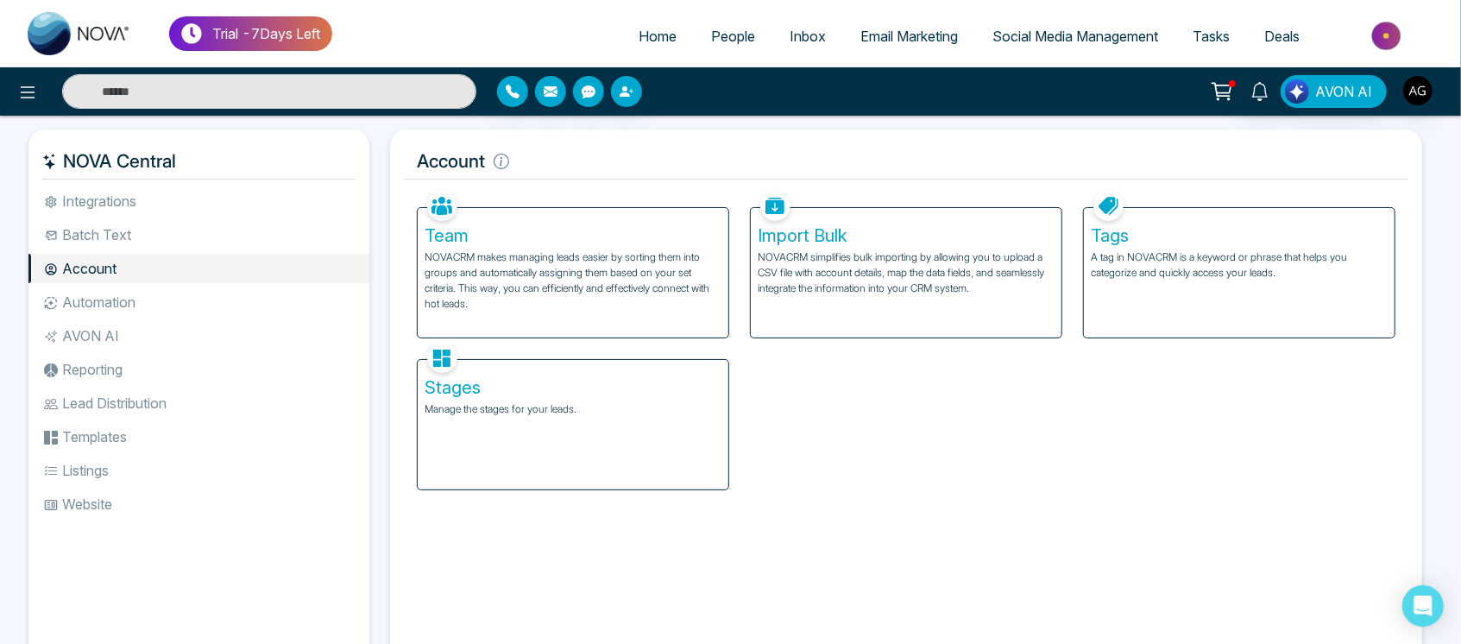
click at [509, 480] on div "Stages Manage the stages for your leads." at bounding box center [573, 424] width 311 height 129
click at [536, 467] on div "Stages Manage the stages for your leads." at bounding box center [573, 424] width 311 height 129
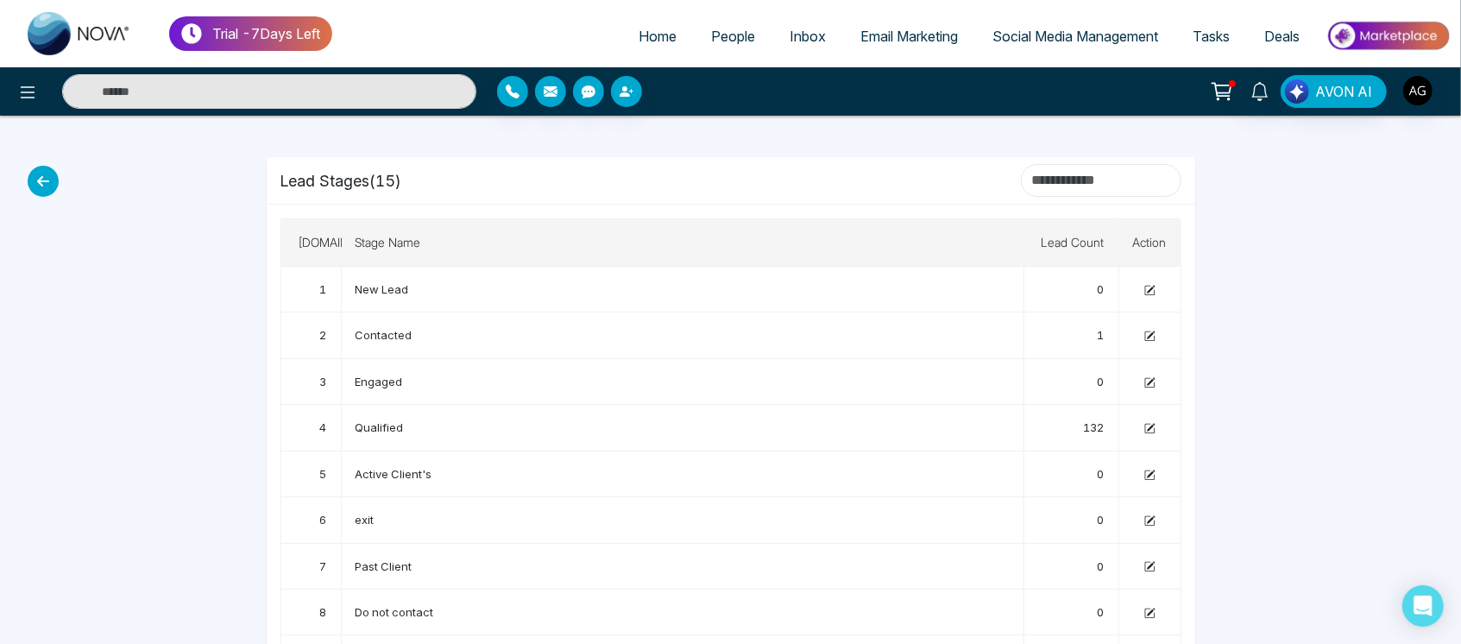
click at [1093, 174] on input at bounding box center [1101, 180] width 160 height 33
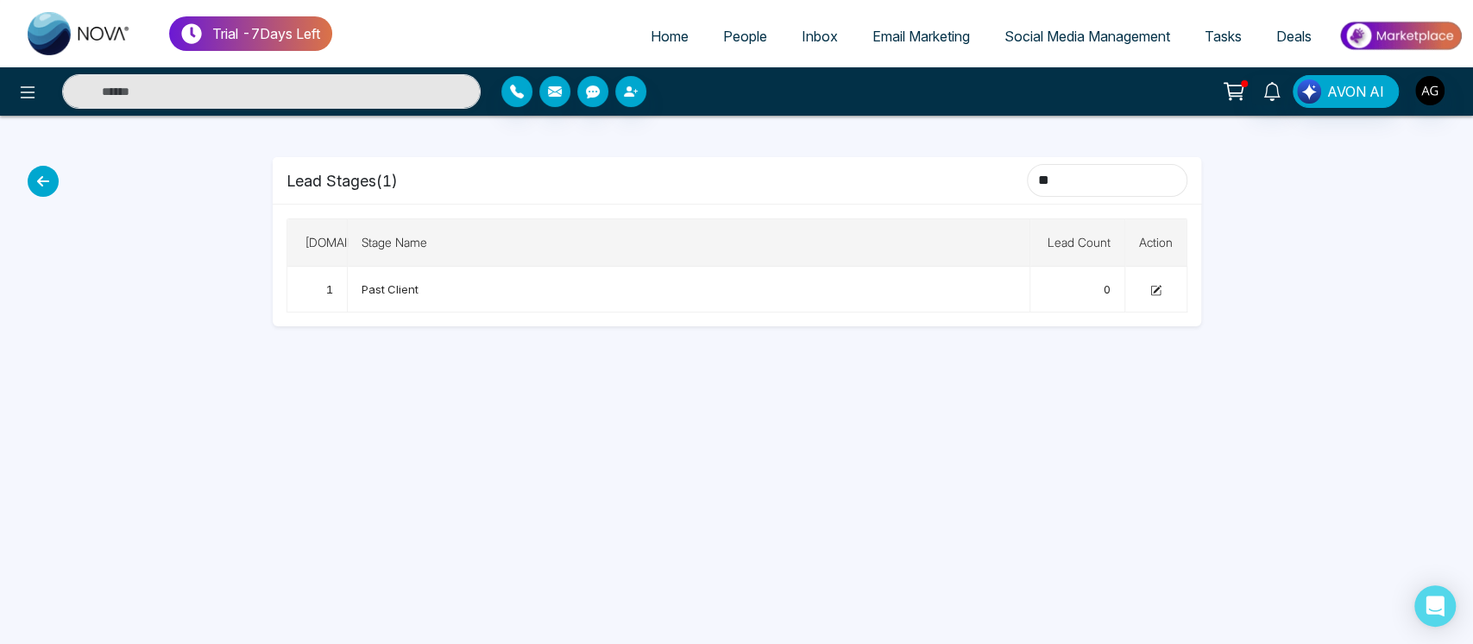
type input "*"
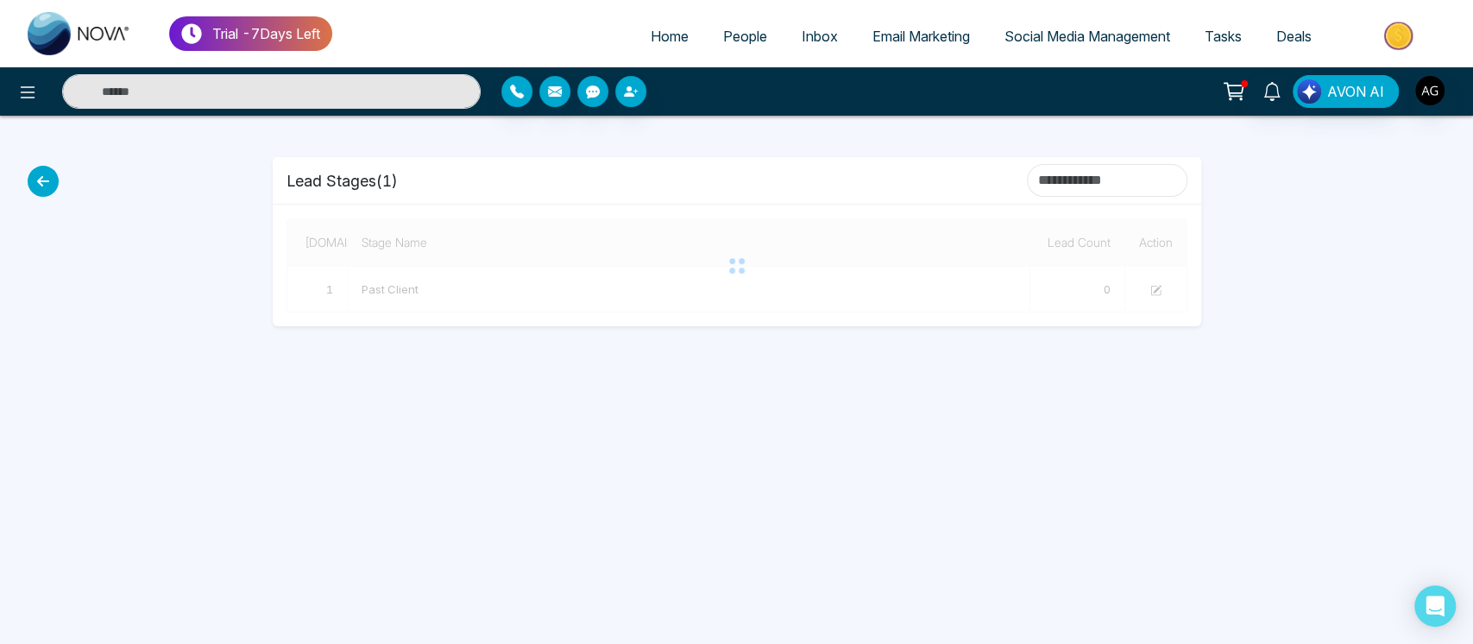
click at [1064, 175] on input at bounding box center [1107, 180] width 160 height 33
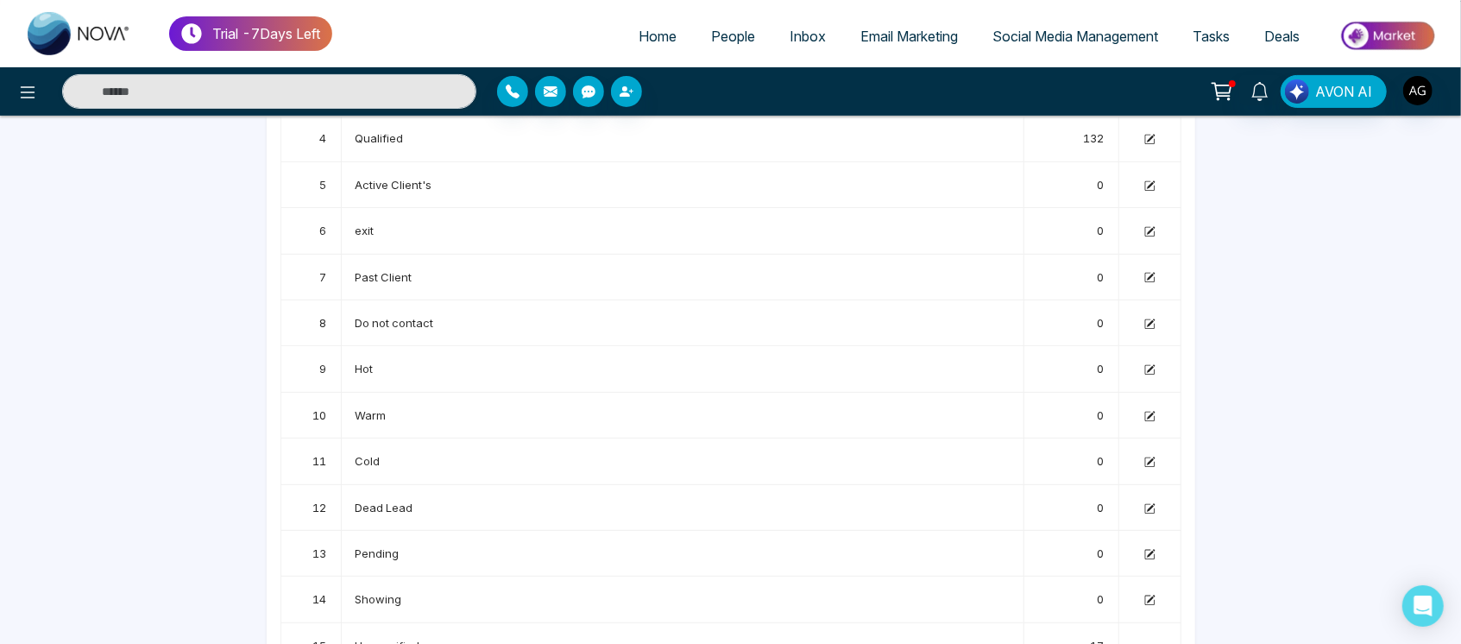
scroll to position [326, 0]
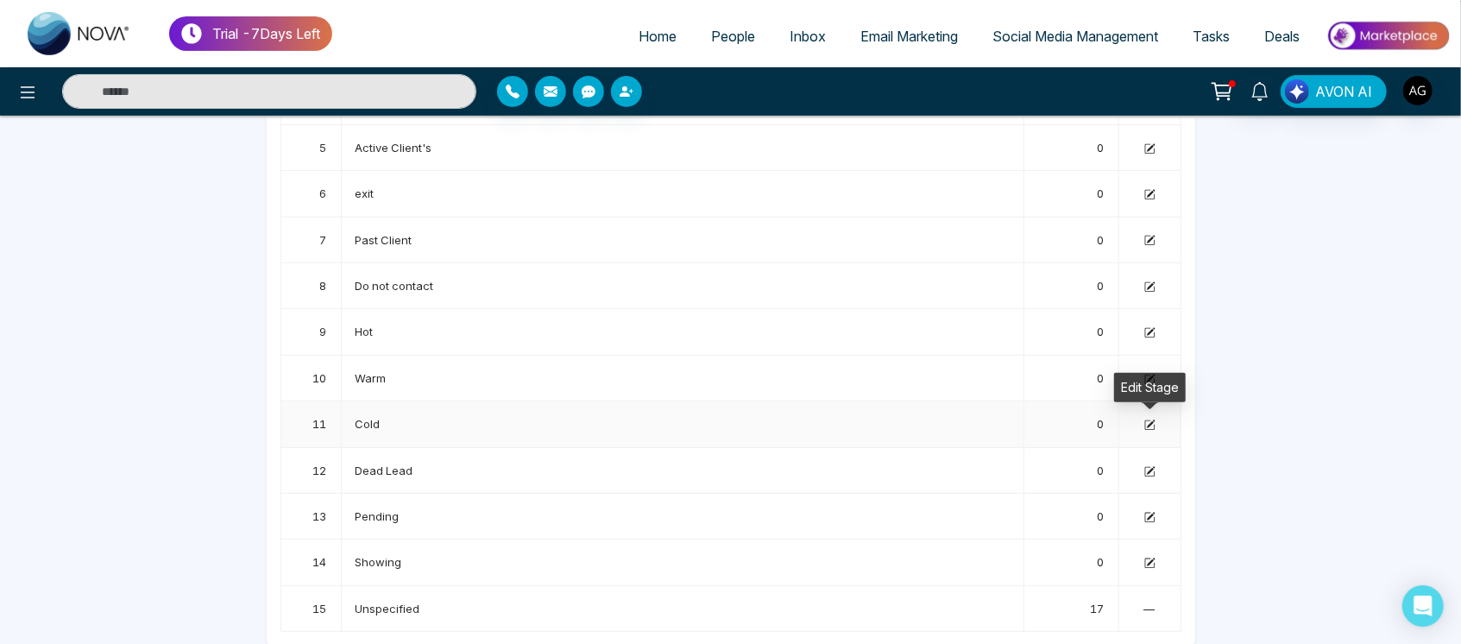
click at [1150, 419] on icon at bounding box center [1149, 424] width 11 height 11
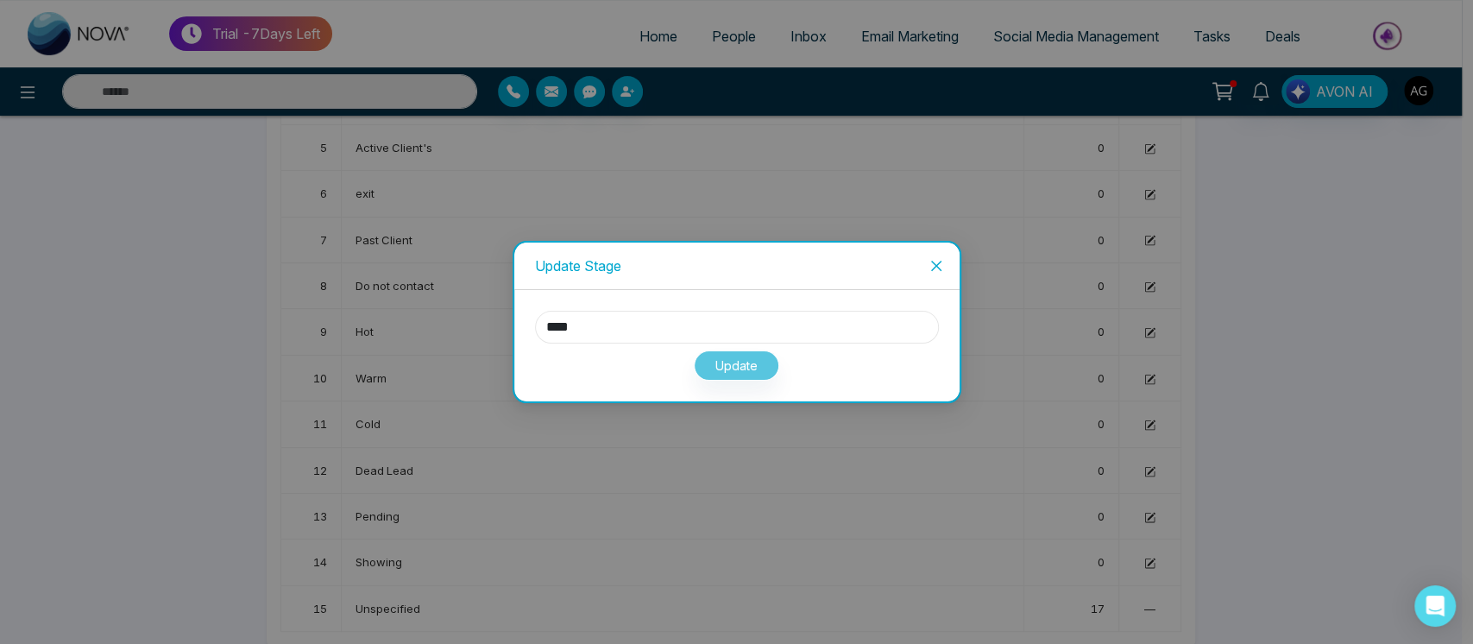
drag, startPoint x: 632, startPoint y: 335, endPoint x: 374, endPoint y: 317, distance: 258.6
click at [374, 317] on div "Update Stage **** Update" at bounding box center [736, 322] width 1473 height 644
type input "******"
click at [719, 355] on button "Update" at bounding box center [736, 365] width 85 height 30
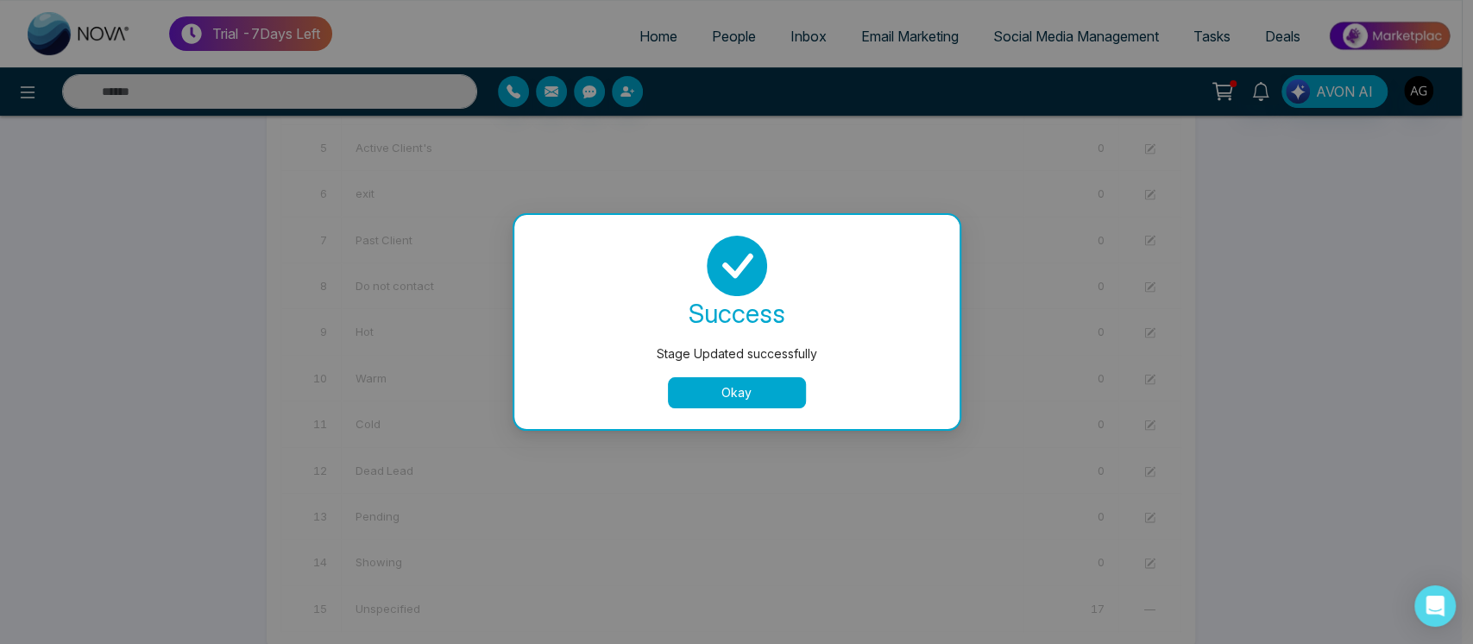
click at [686, 398] on button "Okay" at bounding box center [737, 392] width 138 height 31
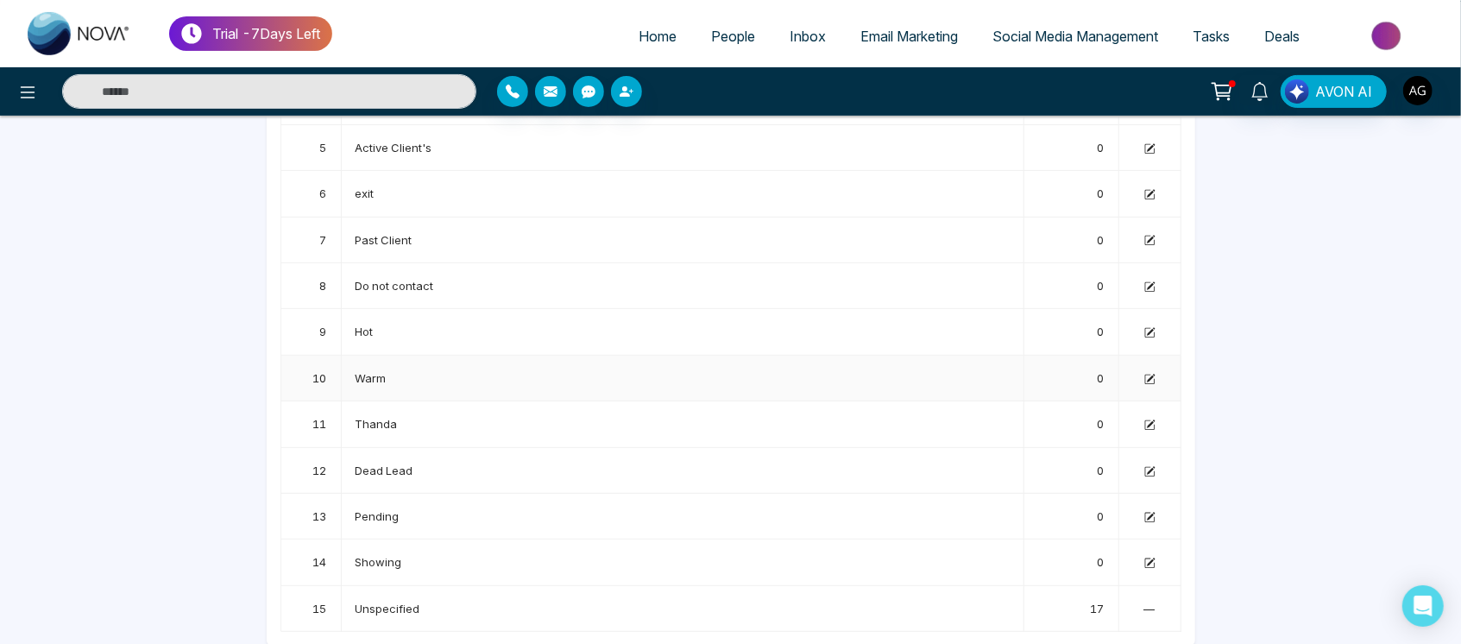
scroll to position [0, 0]
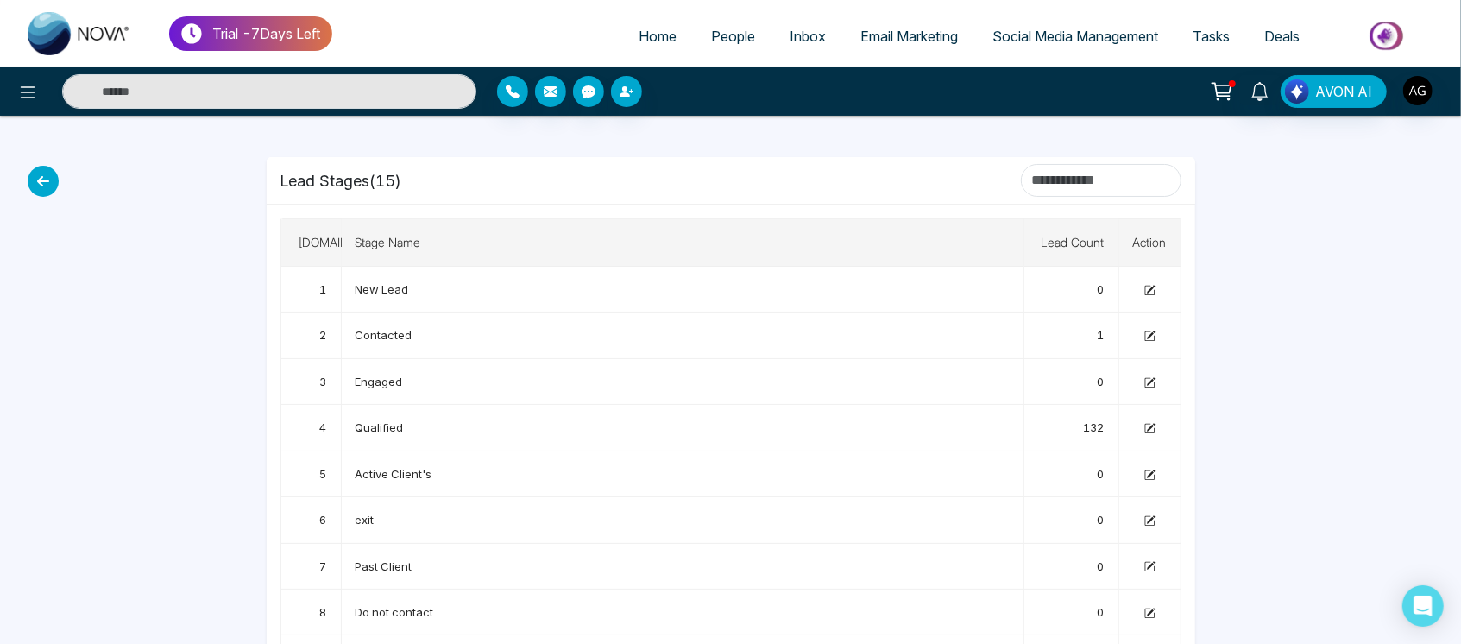
click at [41, 173] on icon at bounding box center [43, 181] width 31 height 31
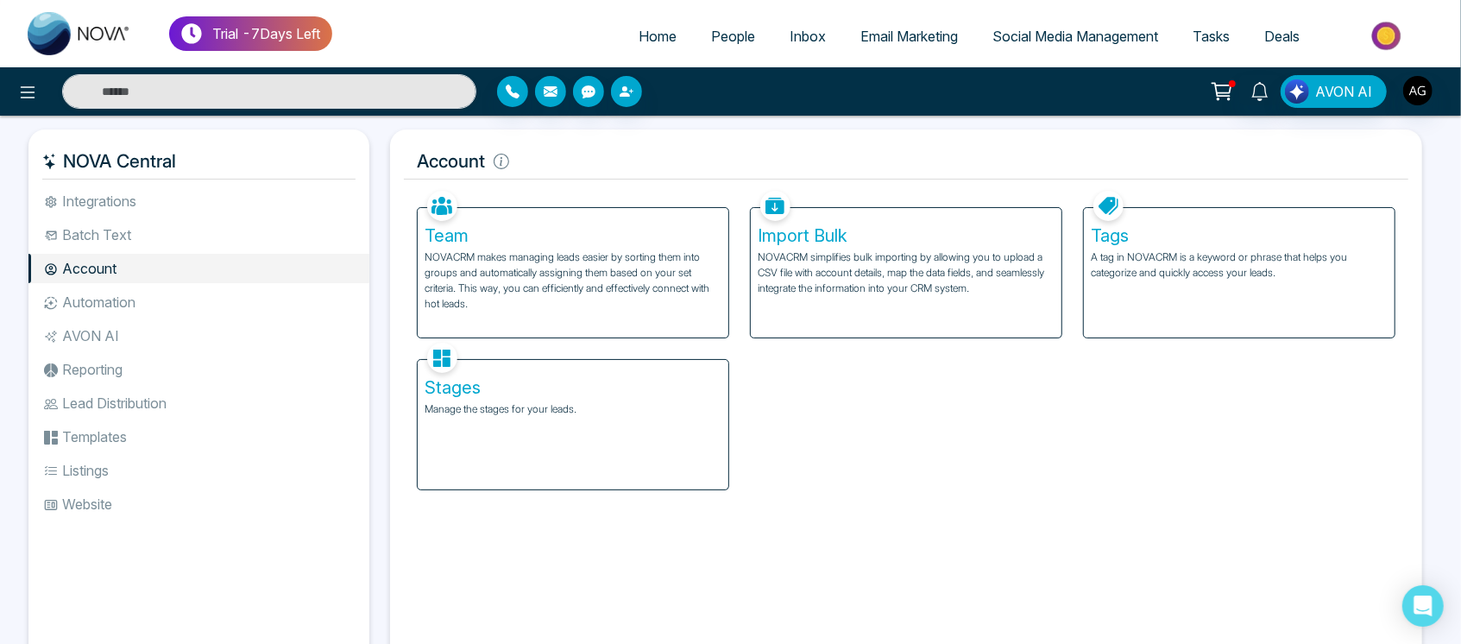
click at [210, 319] on ul "Integrations Batch Text Account Automation AVON AI Reporting Lead Distribution …" at bounding box center [198, 411] width 341 height 450
click at [81, 285] on ul "Integrations Batch Text Account Automation AVON AI Reporting Lead Distribution …" at bounding box center [198, 411] width 341 height 450
click at [115, 307] on li "Automation" at bounding box center [198, 301] width 341 height 29
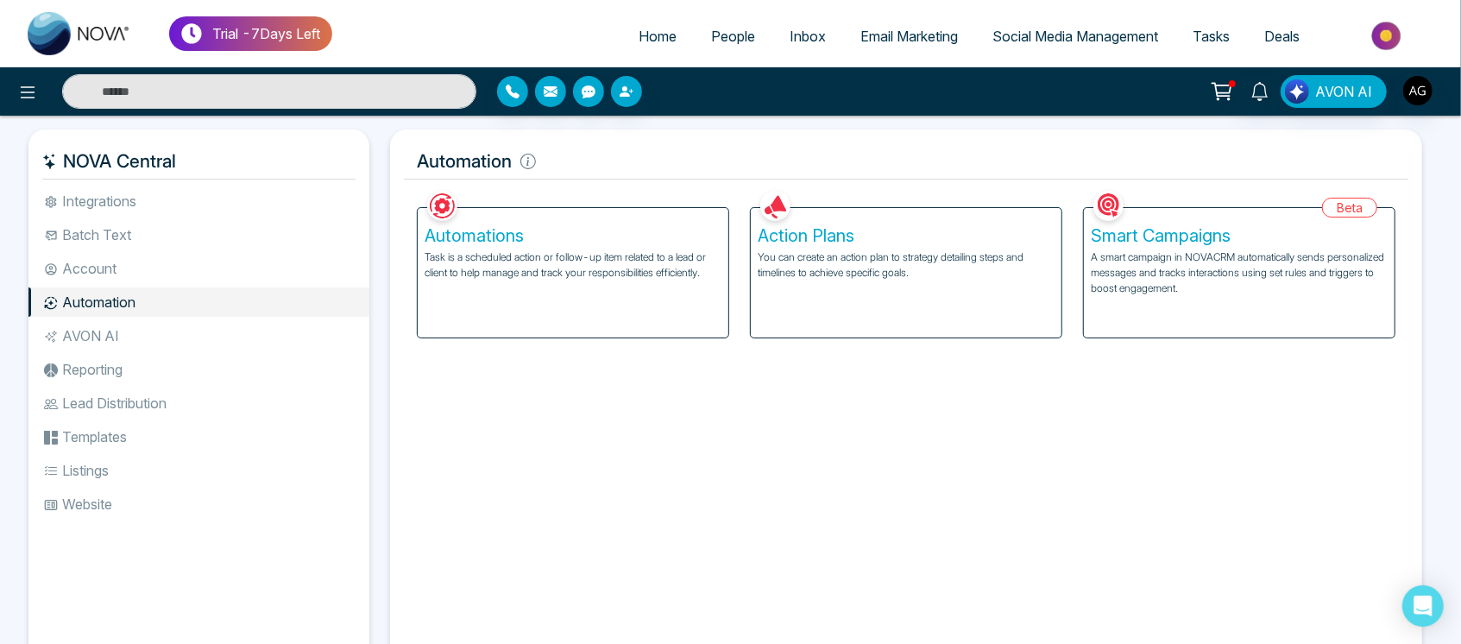
click at [854, 278] on p "You can create an action plan to strategy detailing steps and timelines to achi…" at bounding box center [905, 264] width 297 height 31
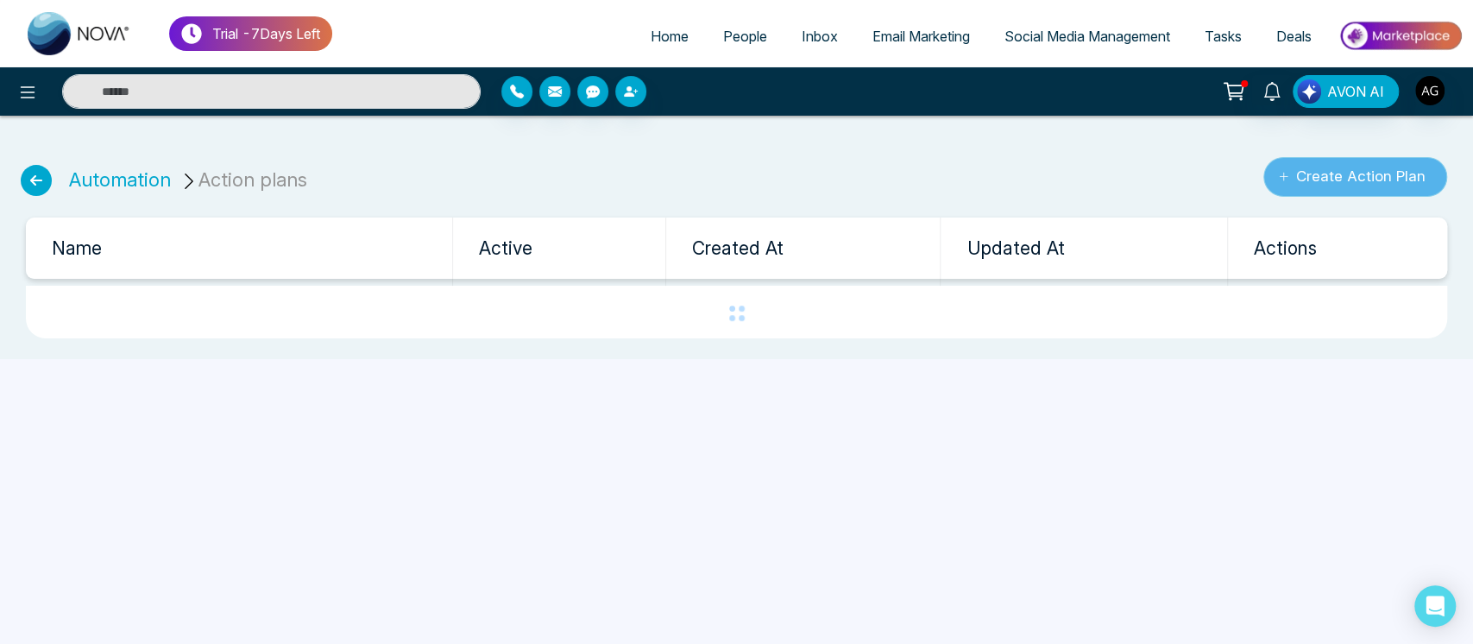
click at [1366, 169] on button "Create Action Plan" at bounding box center [1355, 177] width 184 height 40
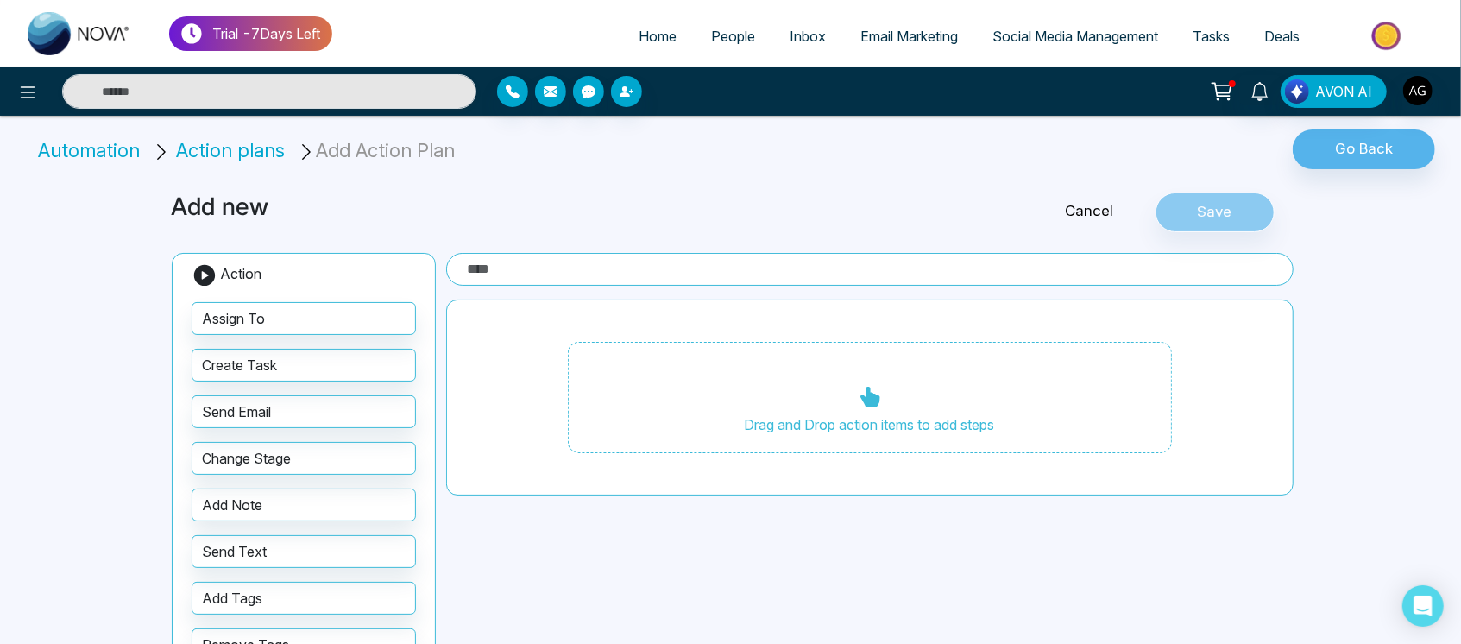
click at [566, 277] on input "text" at bounding box center [869, 269] width 847 height 33
type input "*"
type input "***"
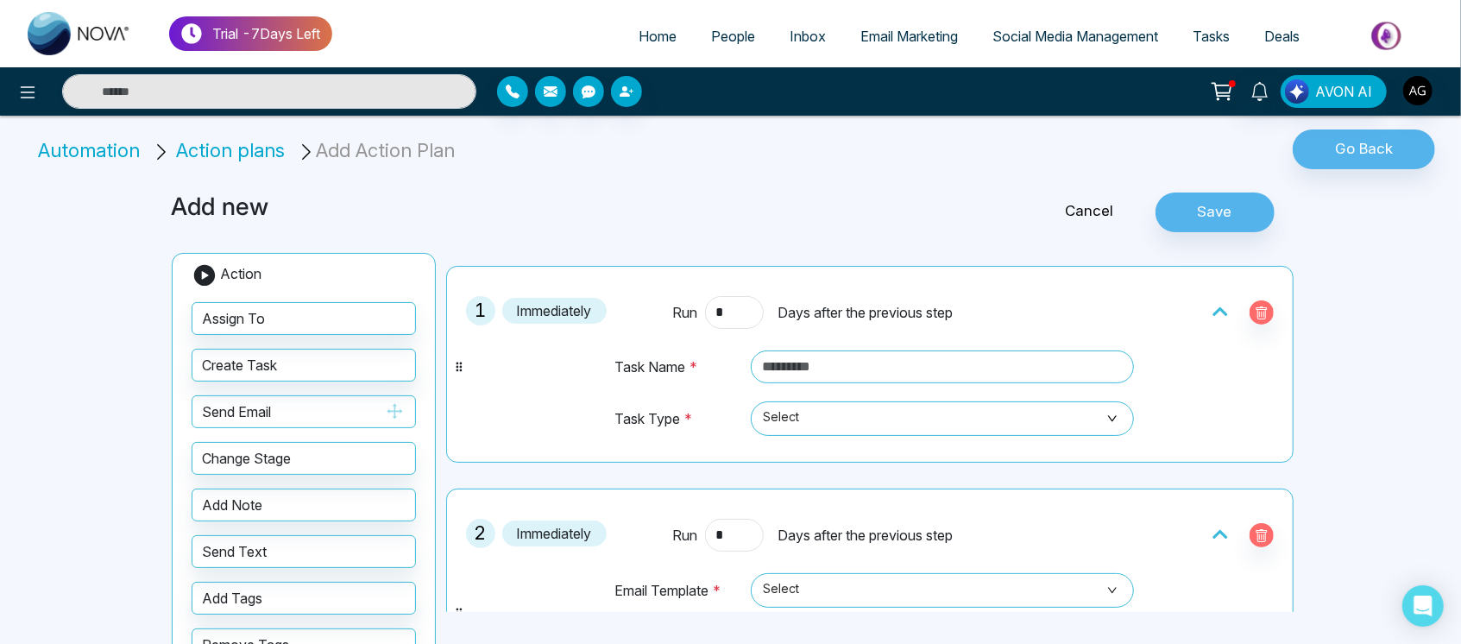
scroll to position [1, 0]
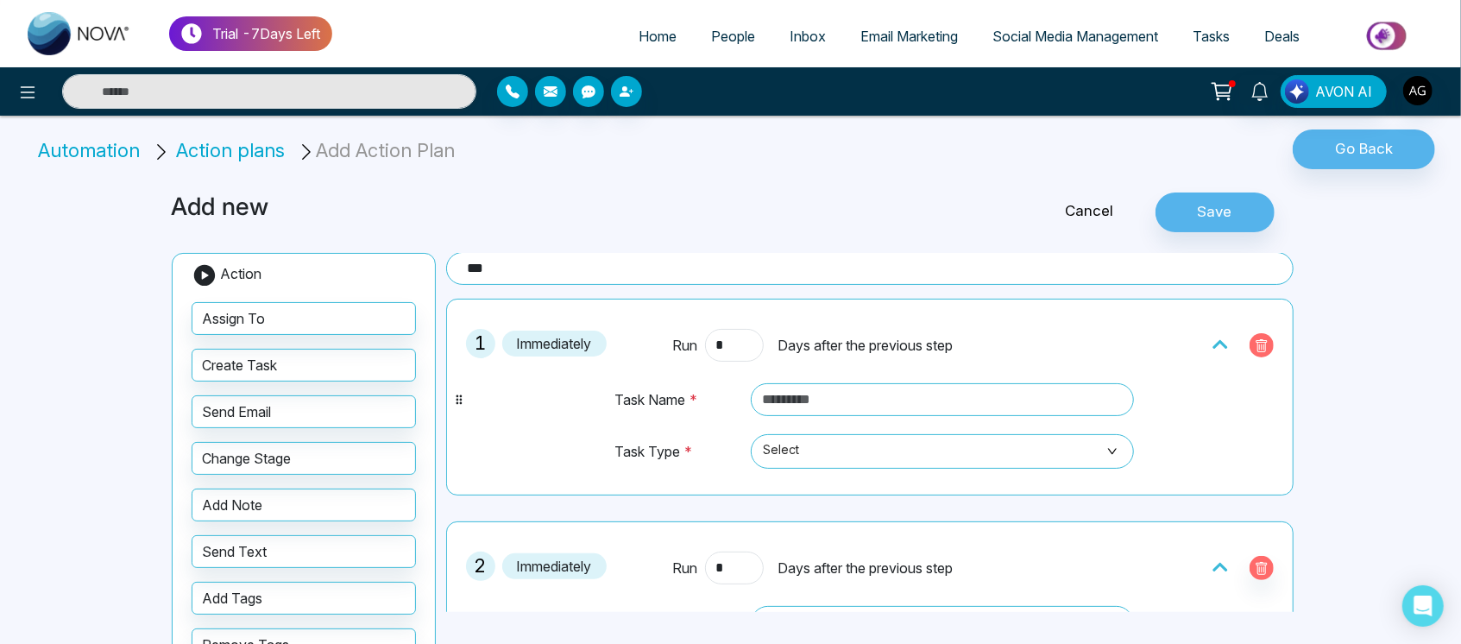
click at [1251, 351] on button "button" at bounding box center [1261, 345] width 24 height 24
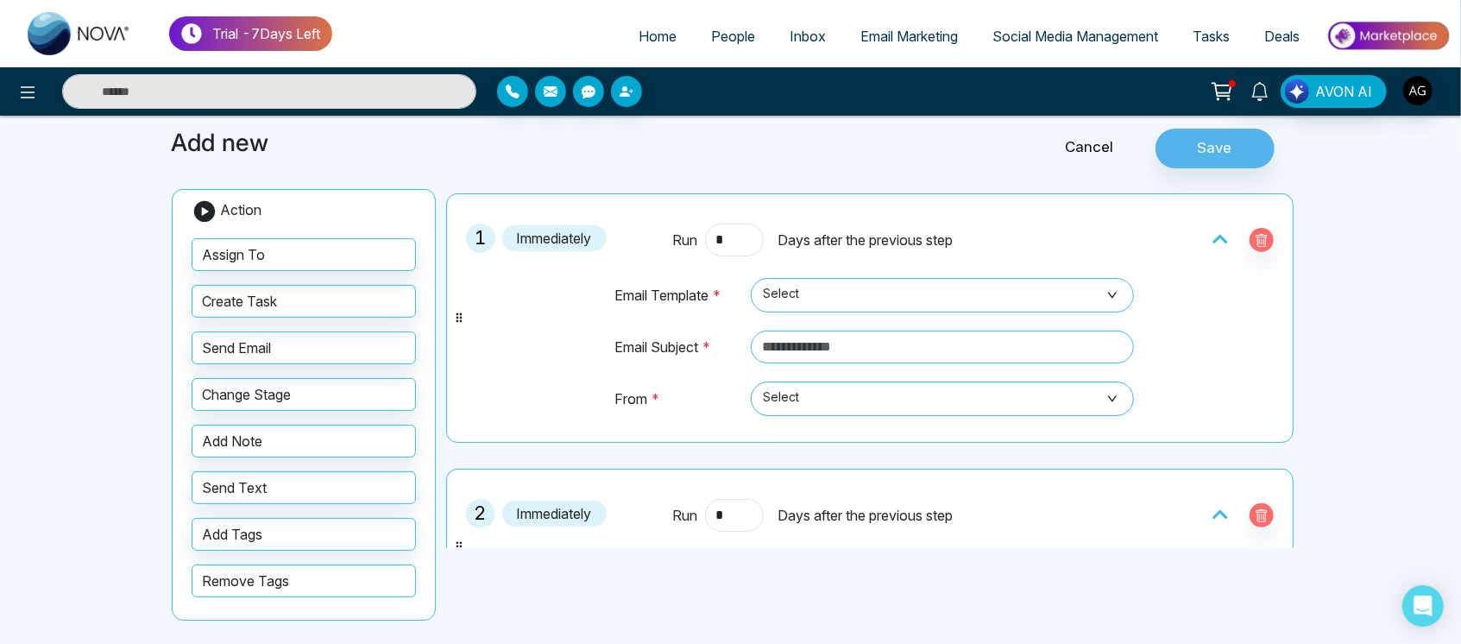
scroll to position [41, 0]
click at [845, 299] on span "Select" at bounding box center [942, 295] width 359 height 29
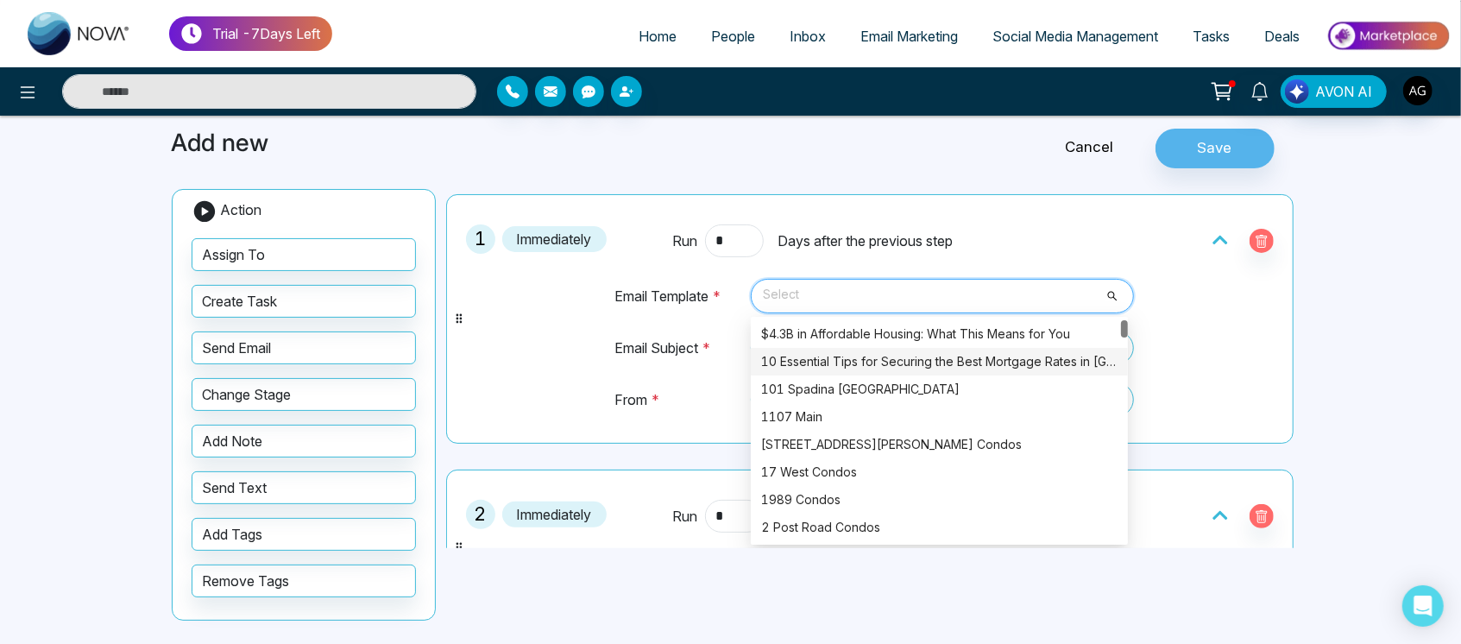
click at [846, 365] on div "10 Essential Tips for Securing the Best Mortgage Rates in Canada" at bounding box center [939, 361] width 356 height 19
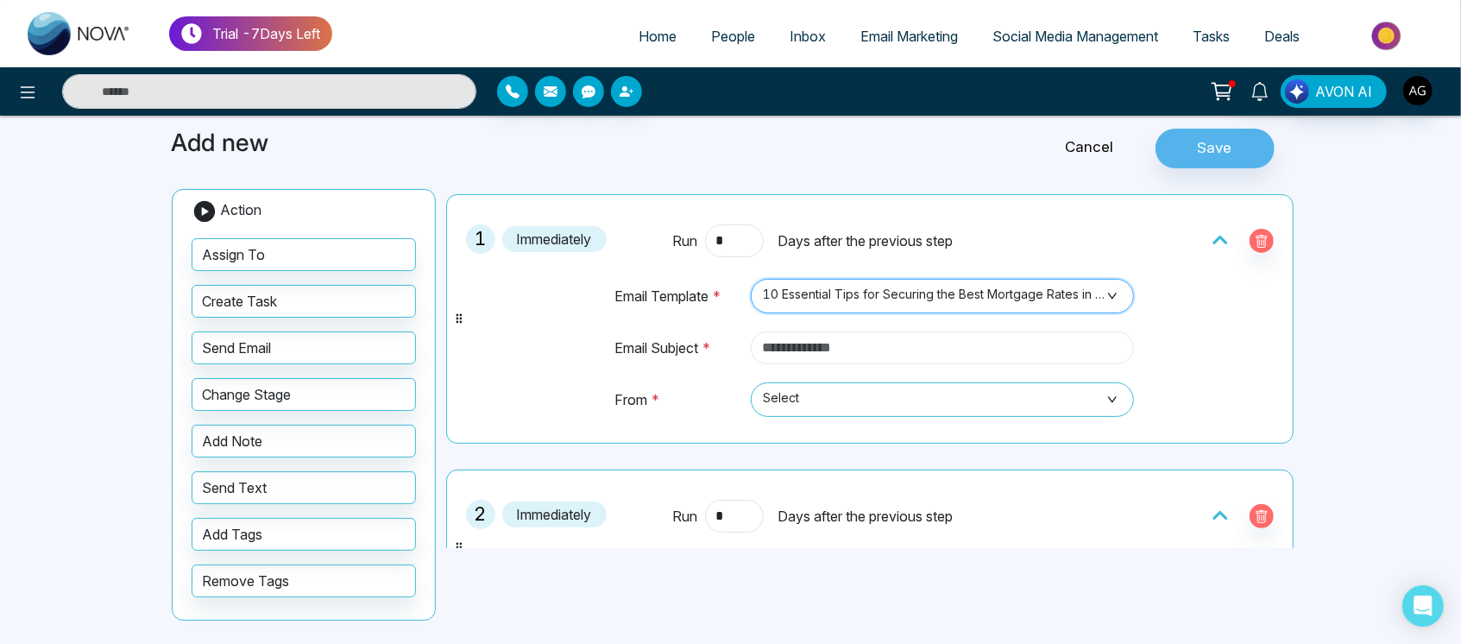
click at [886, 342] on input "text" at bounding box center [942, 347] width 383 height 33
type input "*******"
click at [883, 406] on span "Select" at bounding box center [942, 399] width 359 height 29
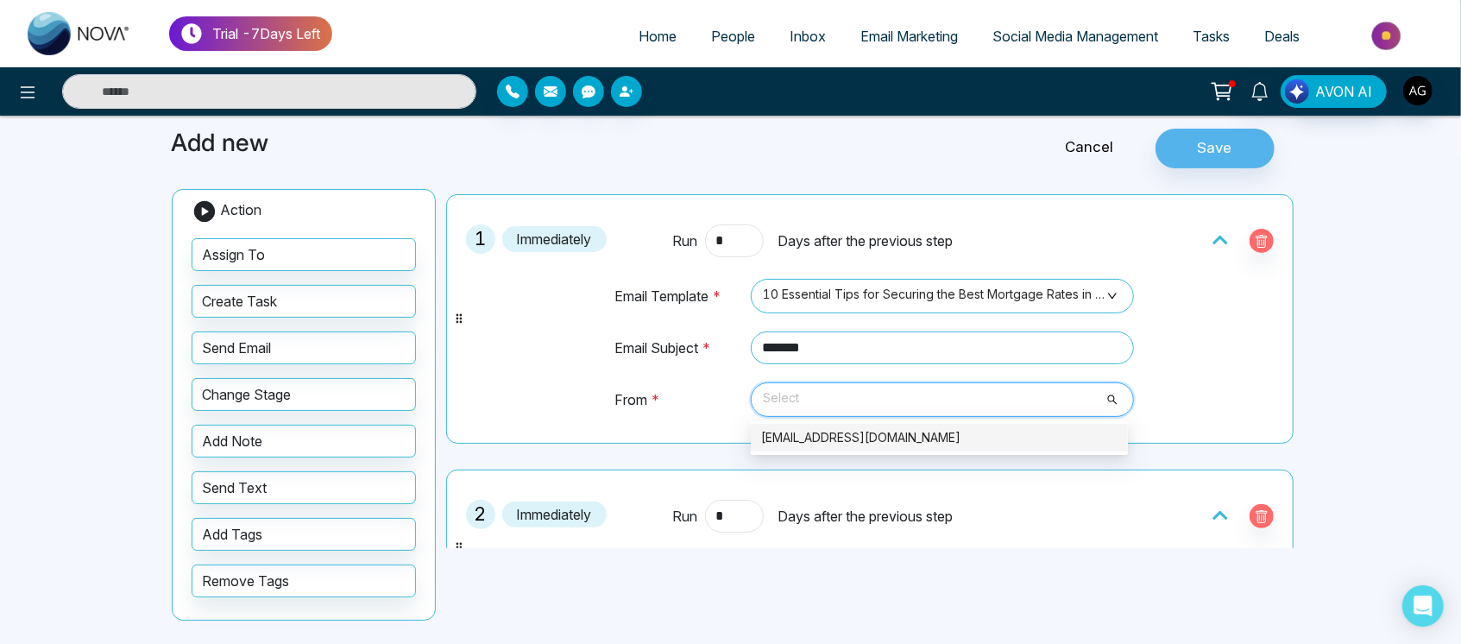
click at [878, 443] on div "[EMAIL_ADDRESS][DOMAIN_NAME]" at bounding box center [939, 437] width 356 height 19
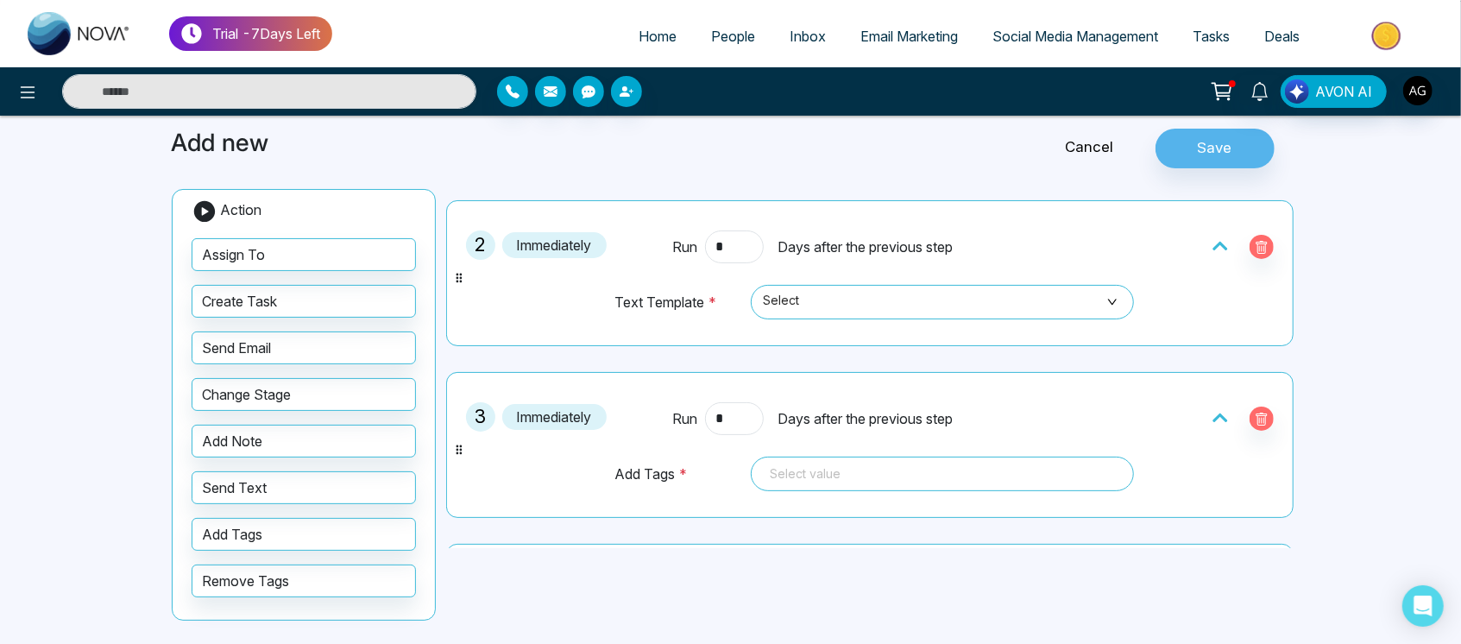
scroll to position [324, 0]
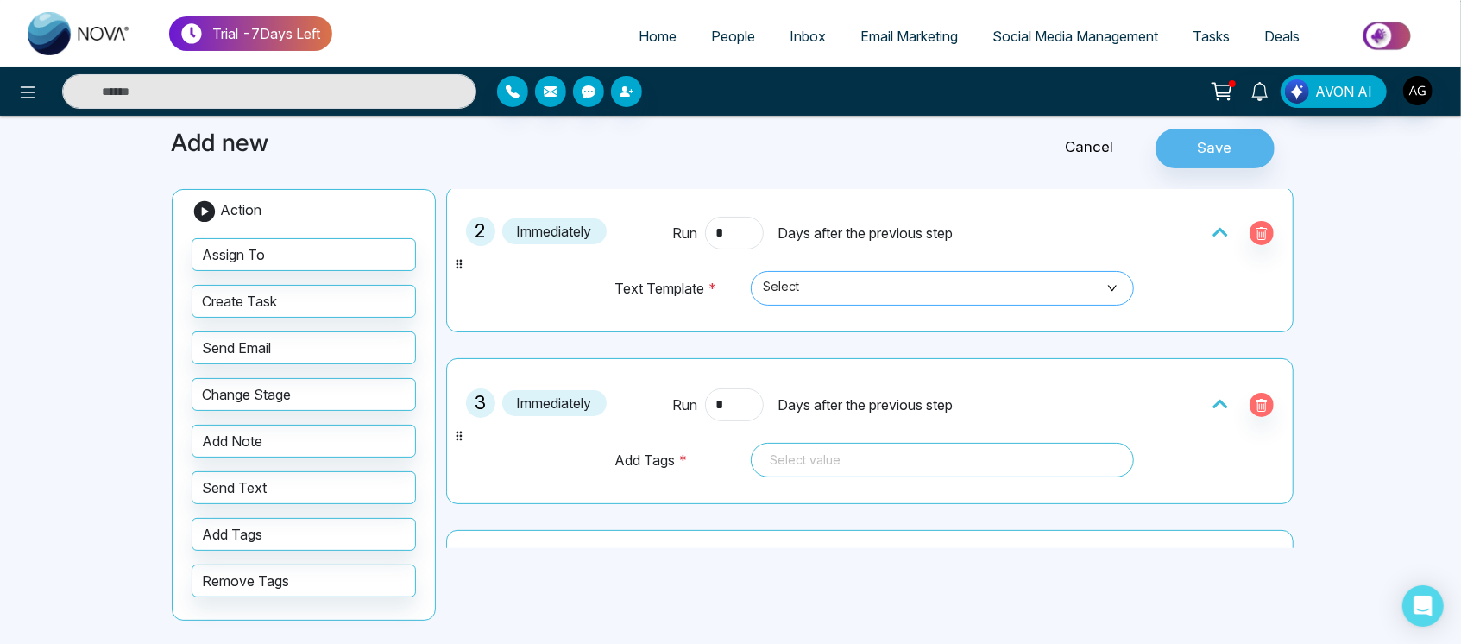
click at [858, 281] on span "Select" at bounding box center [942, 287] width 359 height 29
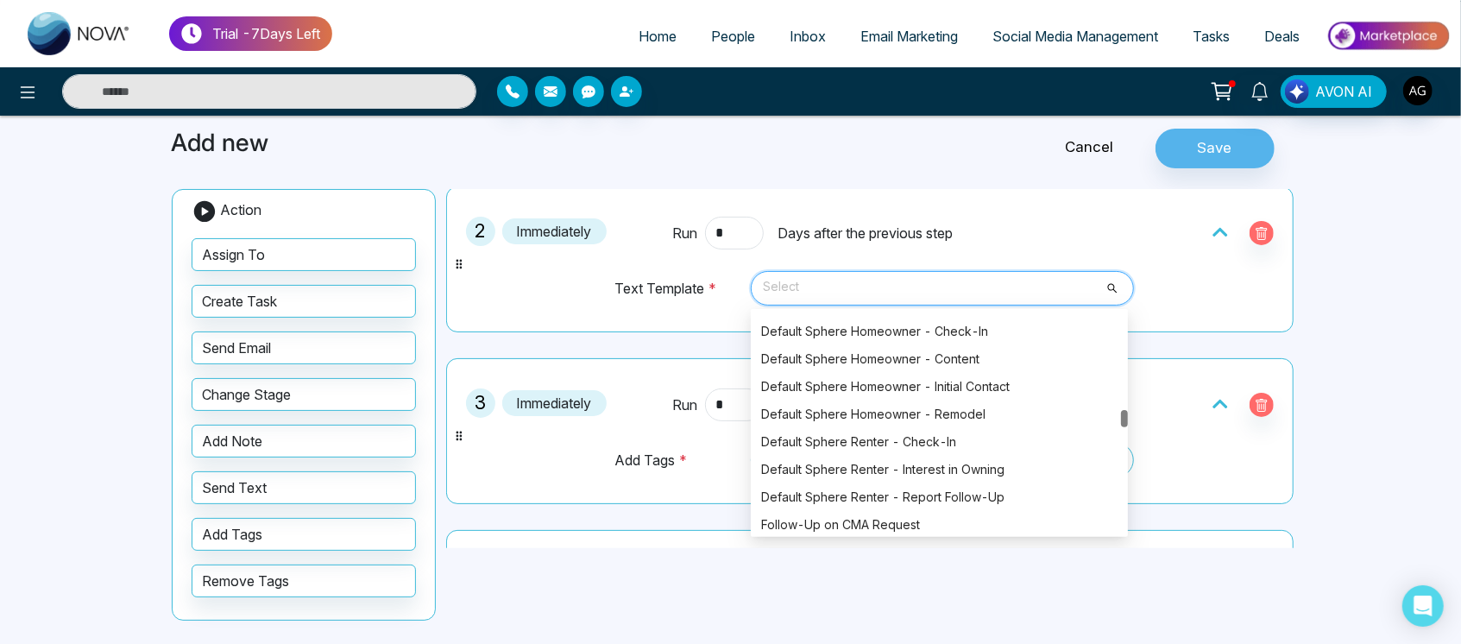
scroll to position [1926, 0]
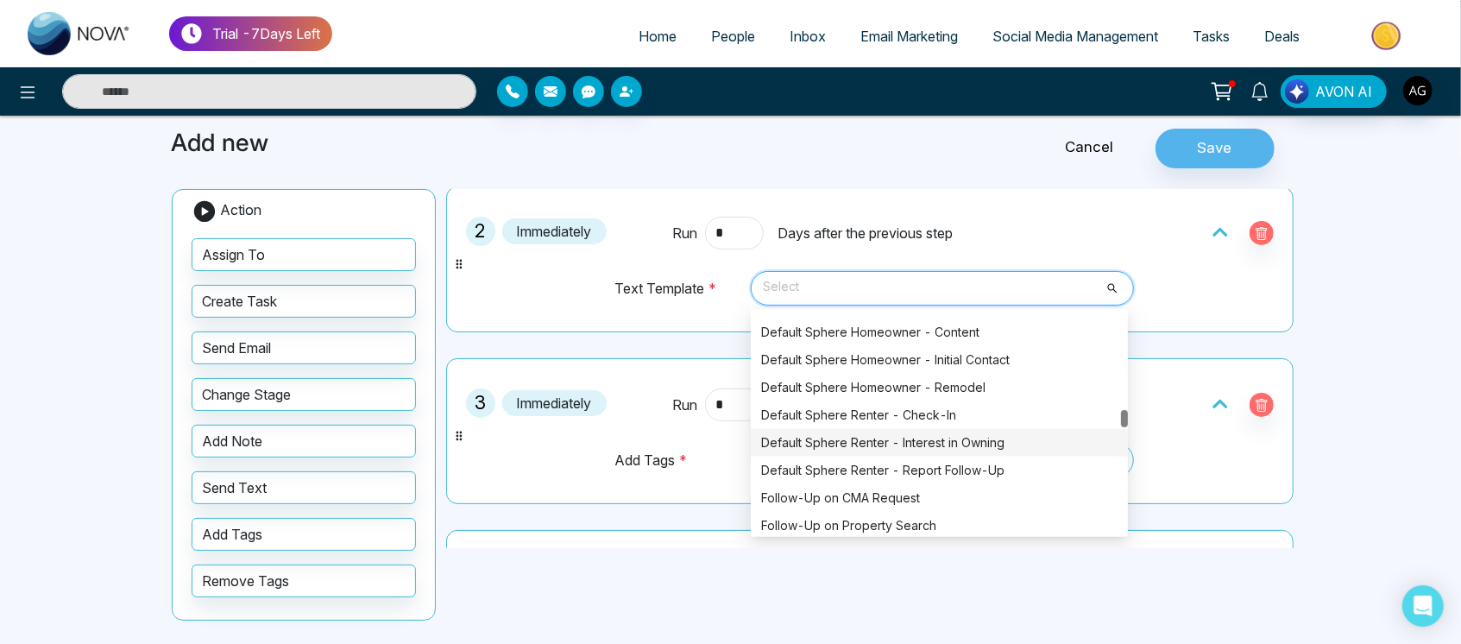
click at [881, 452] on div "Default Sphere Renter - Interest in Owning" at bounding box center [939, 443] width 377 height 28
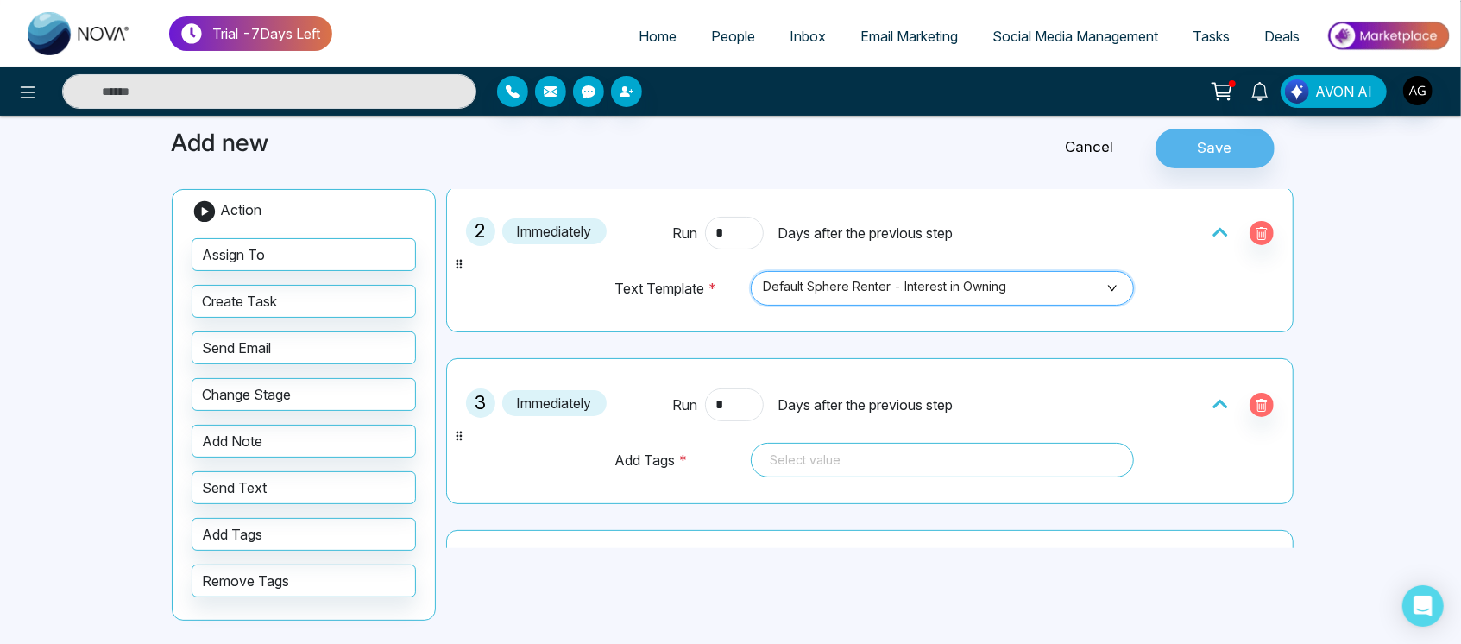
click at [881, 452] on div at bounding box center [942, 459] width 359 height 21
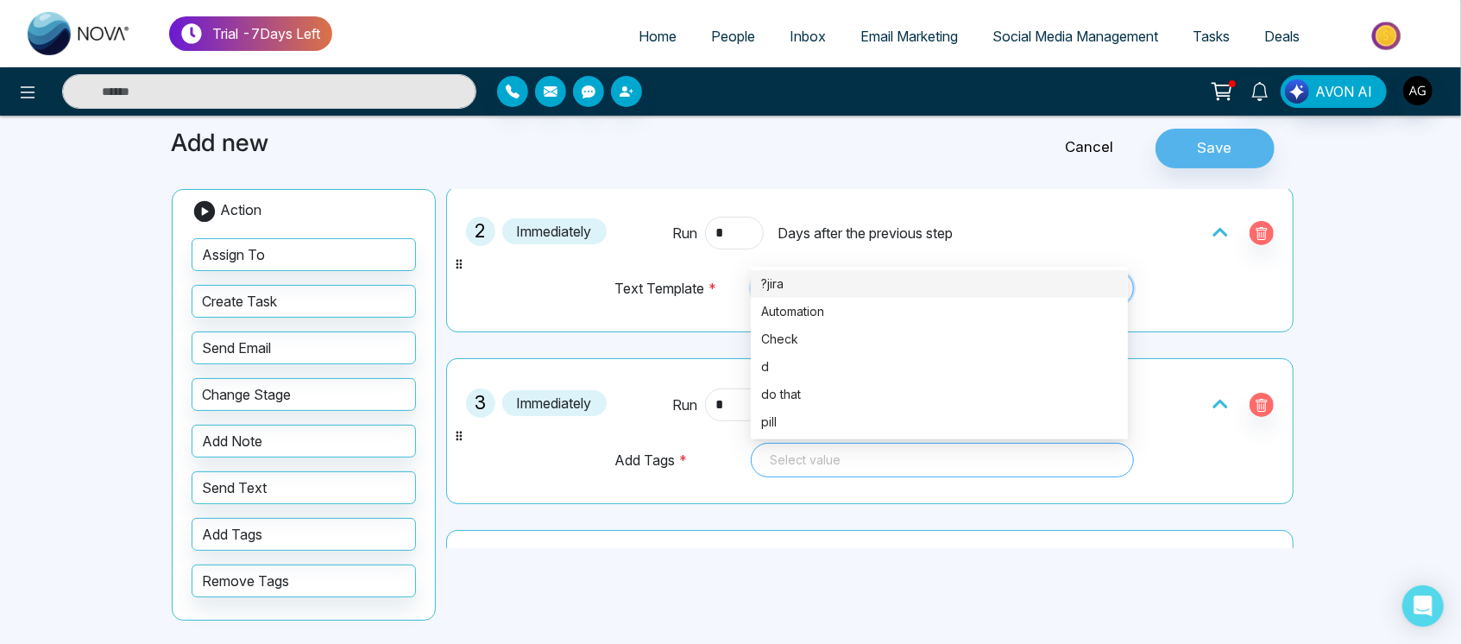
click at [881, 452] on div at bounding box center [942, 459] width 359 height 21
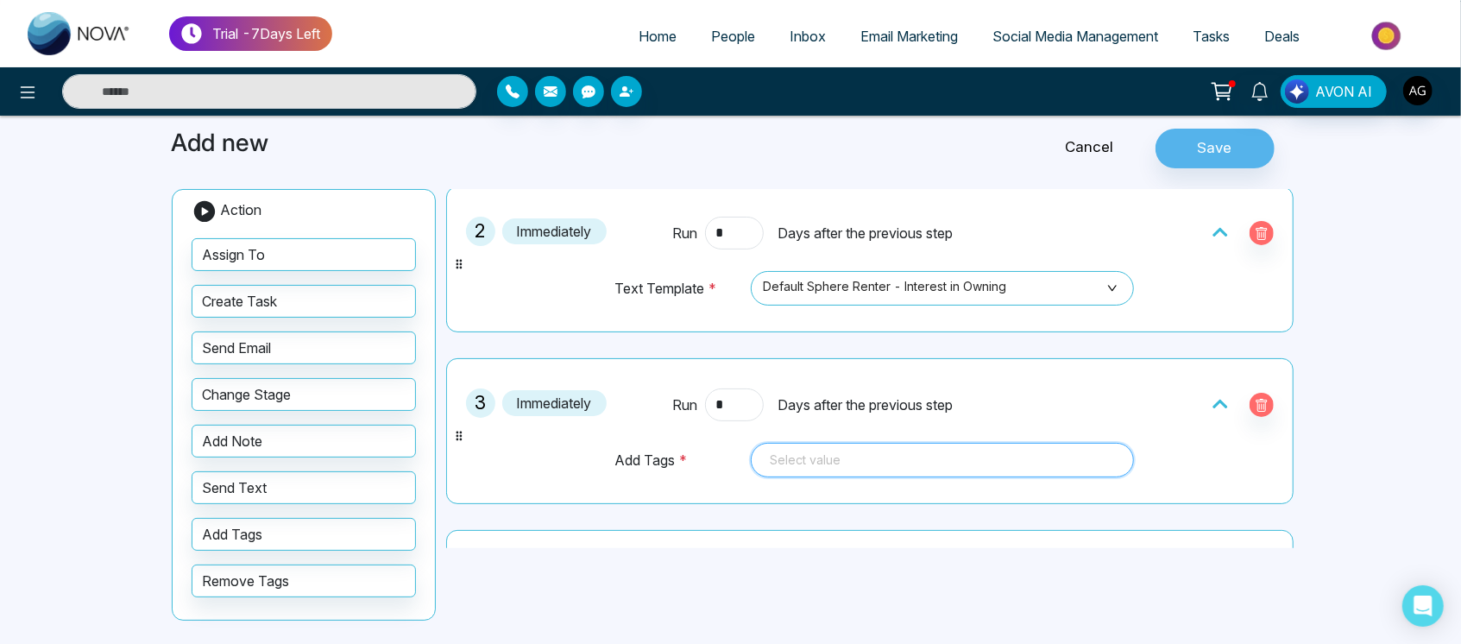
click at [881, 452] on div at bounding box center [942, 459] width 359 height 21
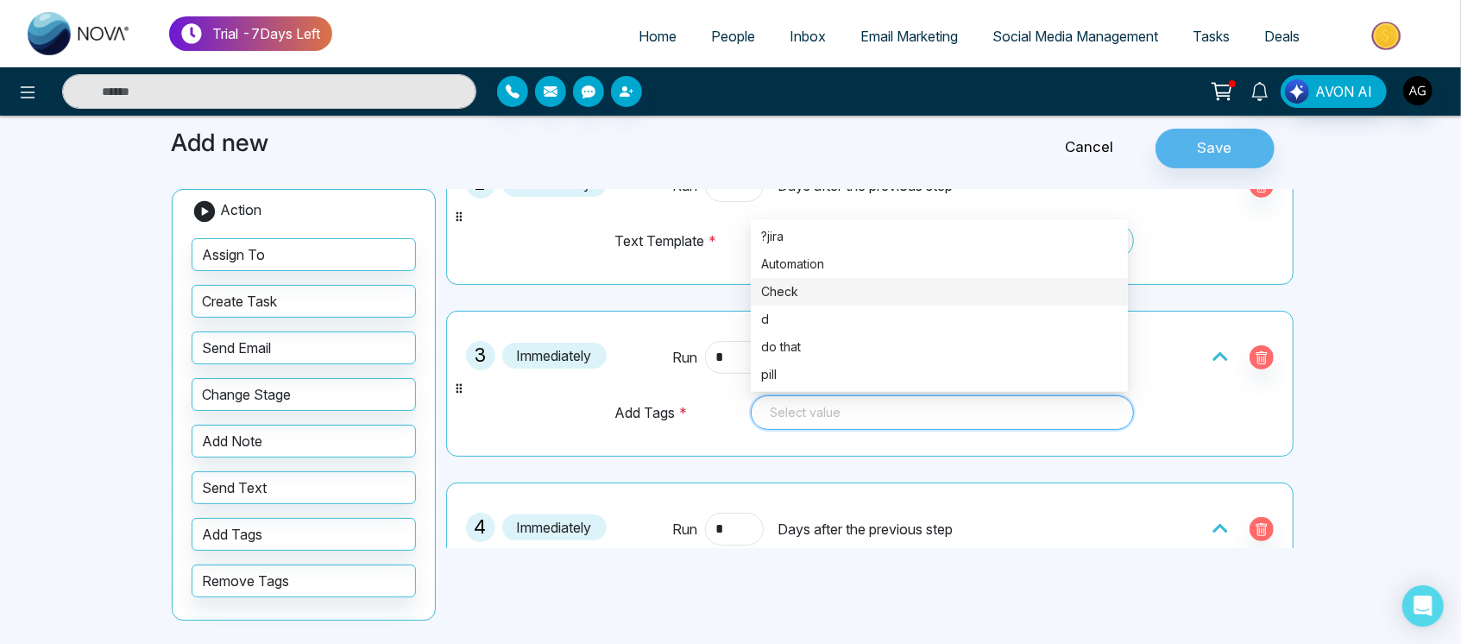
scroll to position [370, 0]
click at [876, 382] on div "pill" at bounding box center [939, 376] width 356 height 19
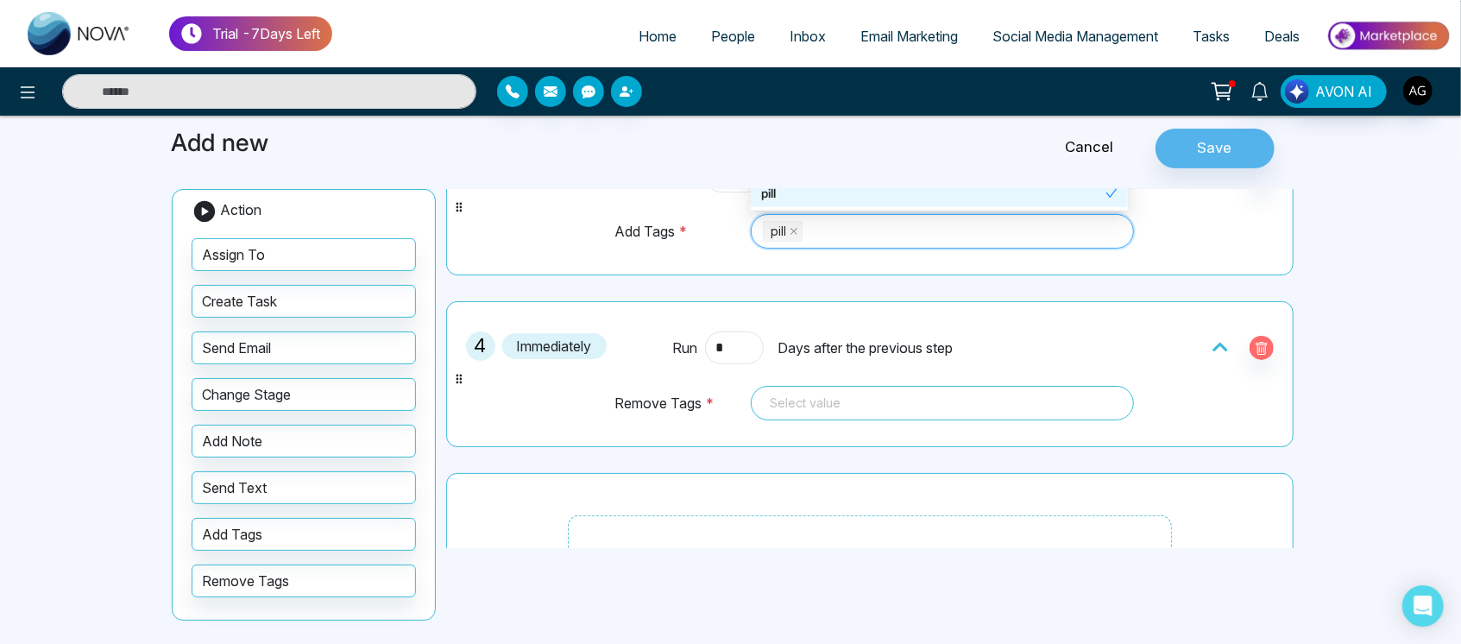
scroll to position [554, 0]
click at [832, 392] on div at bounding box center [942, 402] width 359 height 21
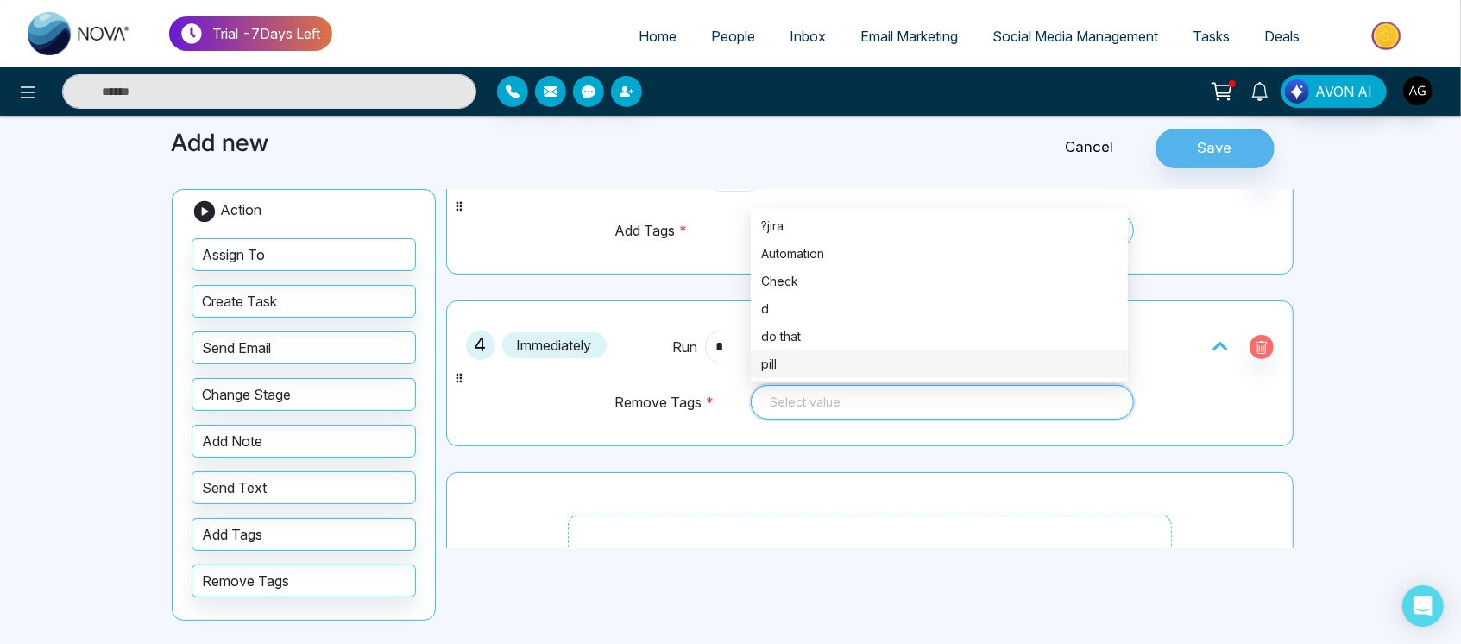
click at [790, 361] on div "pill" at bounding box center [939, 364] width 356 height 19
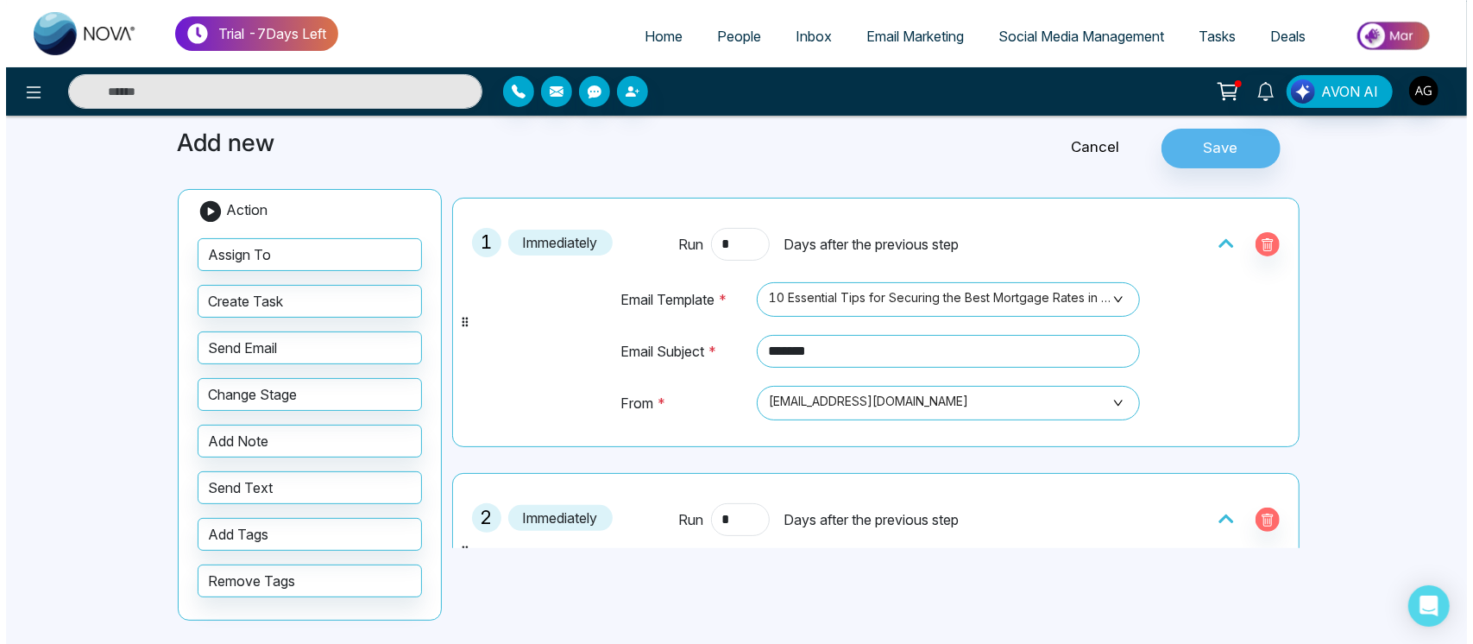
scroll to position [0, 0]
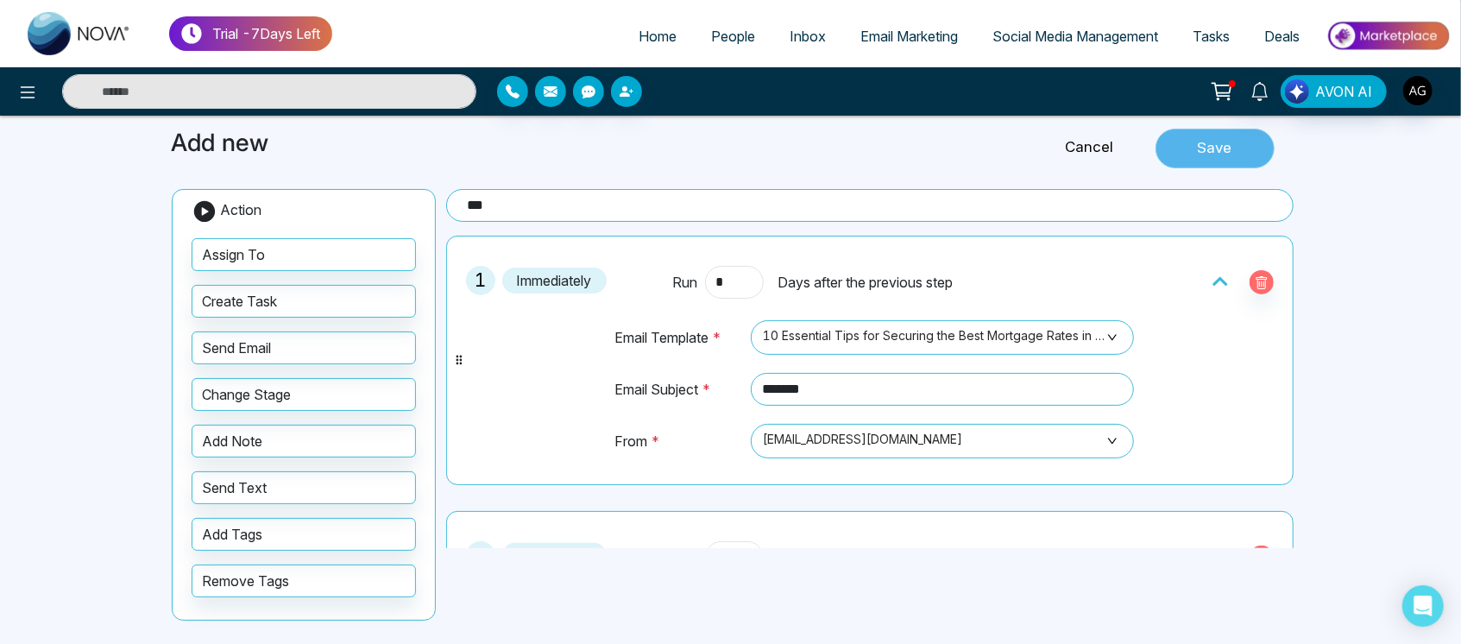
click at [1200, 148] on button "Save" at bounding box center [1214, 149] width 119 height 40
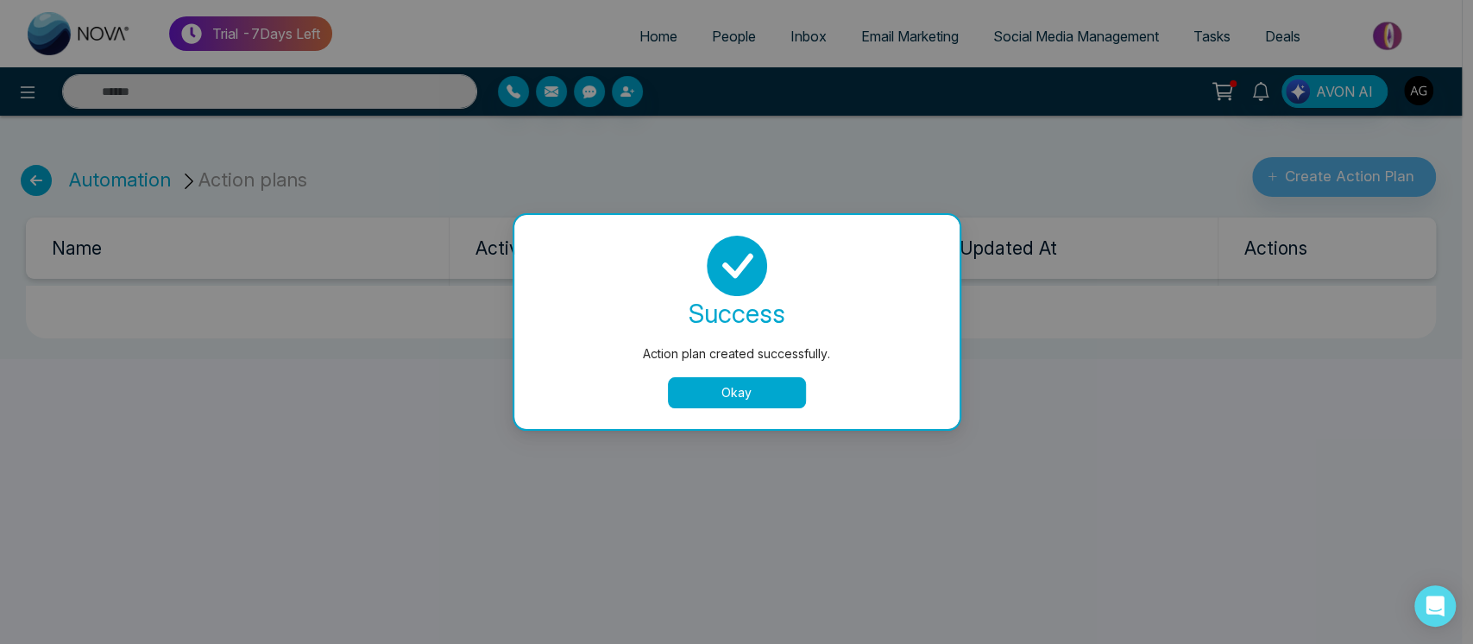
click at [739, 389] on button "Okay" at bounding box center [737, 392] width 138 height 31
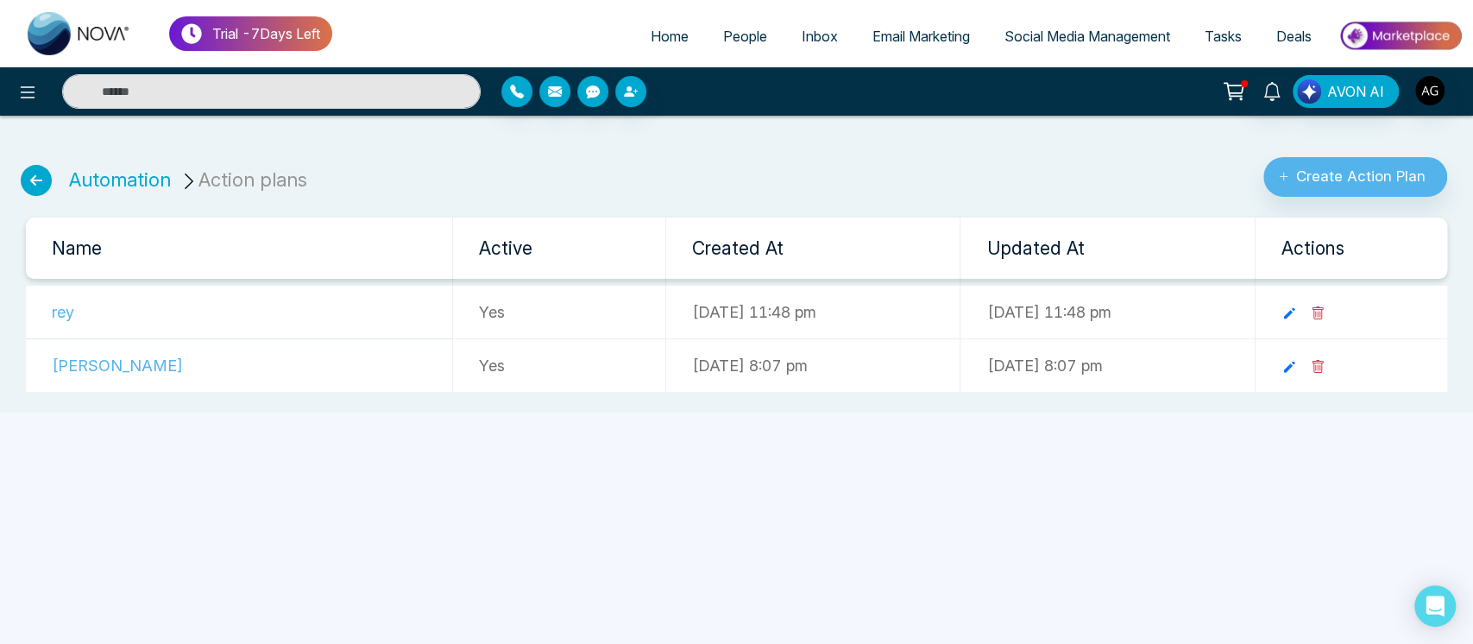
click at [27, 183] on icon at bounding box center [36, 180] width 31 height 31
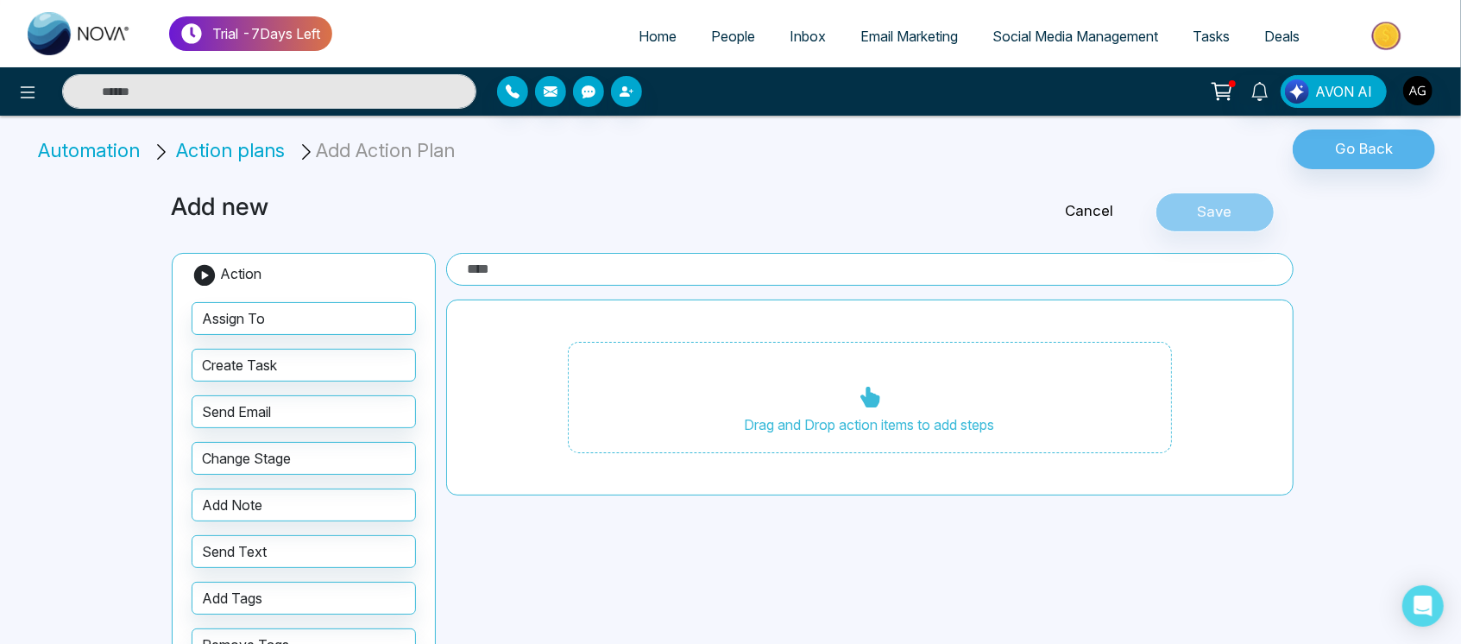
click at [1090, 213] on link "Cancel" at bounding box center [1089, 211] width 131 height 22
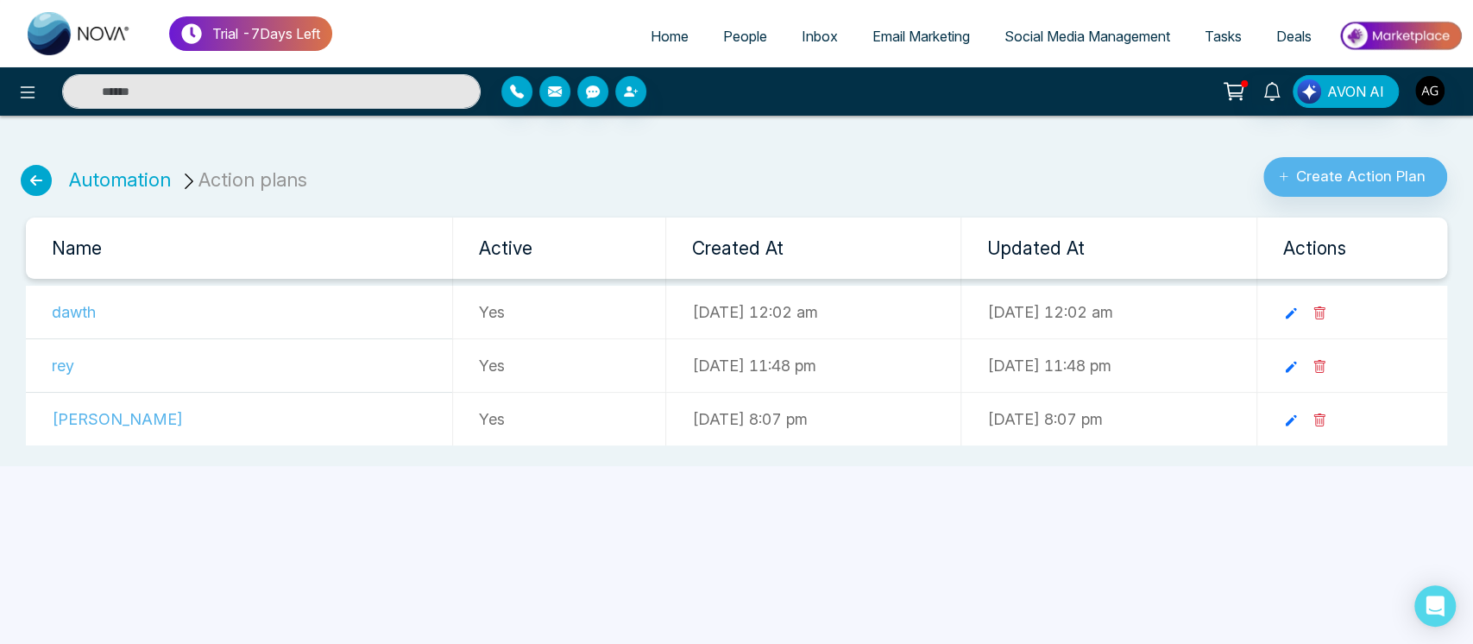
click at [894, 25] on link "Email Marketing" at bounding box center [921, 36] width 132 height 33
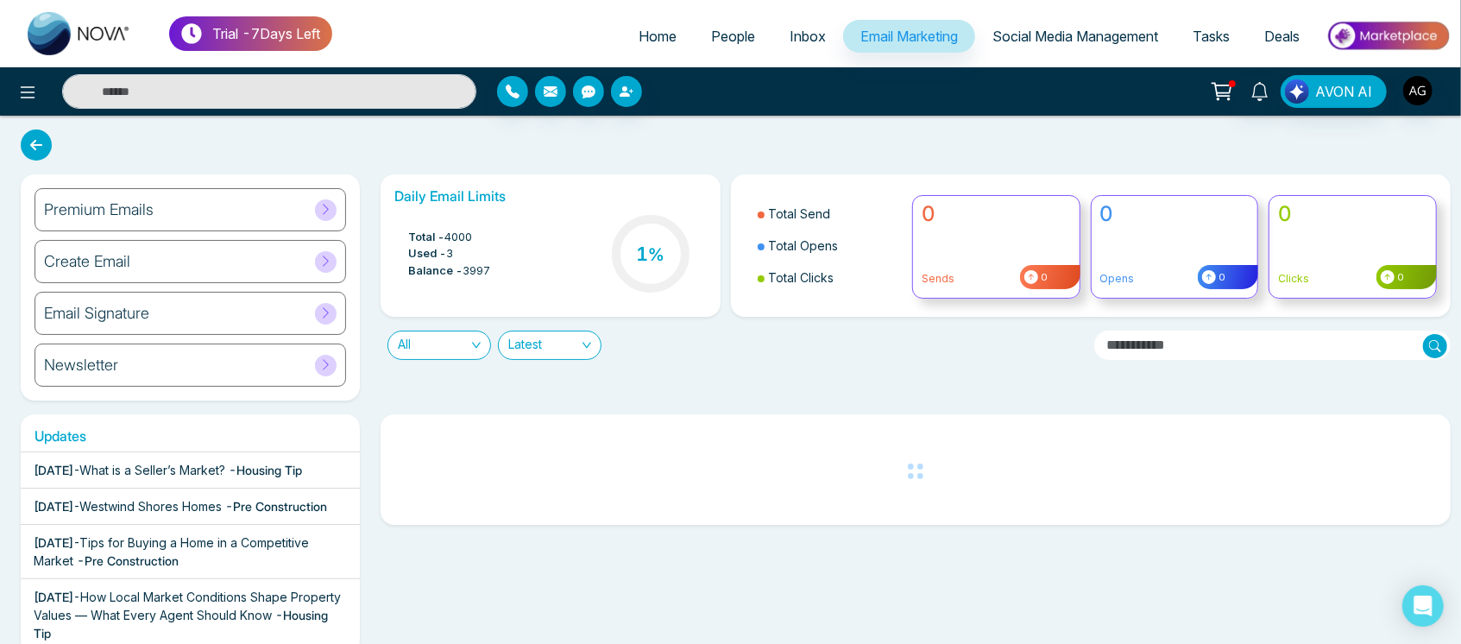
click at [36, 135] on icon at bounding box center [36, 144] width 31 height 31
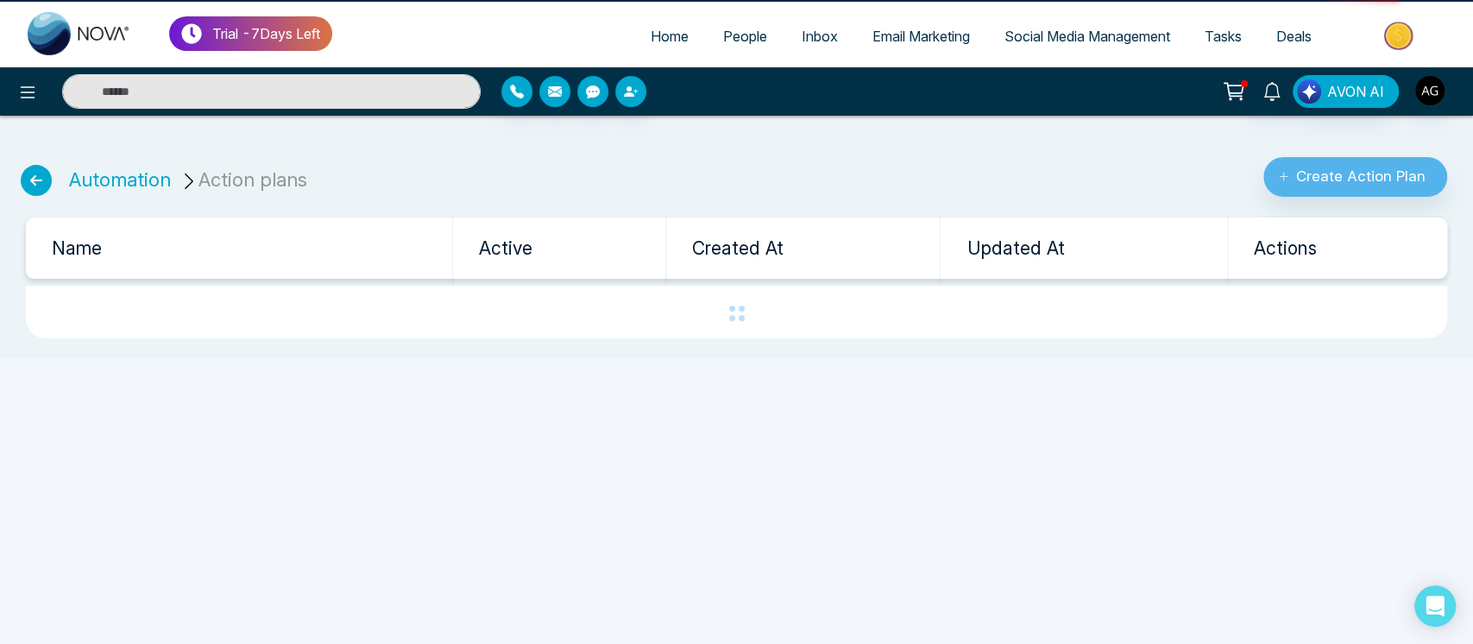
click at [36, 135] on div "Automation Action plans Create Action Plan" at bounding box center [736, 162] width 1473 height 67
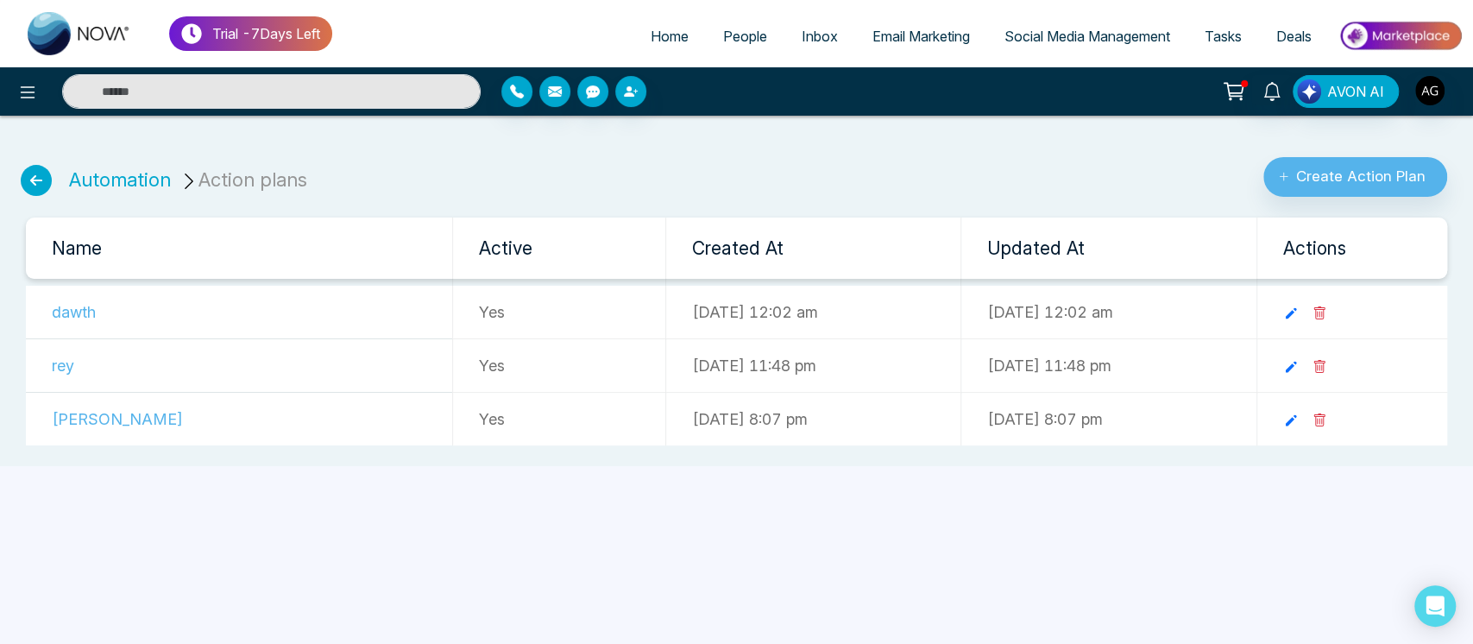
click at [651, 32] on span "Home" at bounding box center [669, 36] width 38 height 17
select select "*"
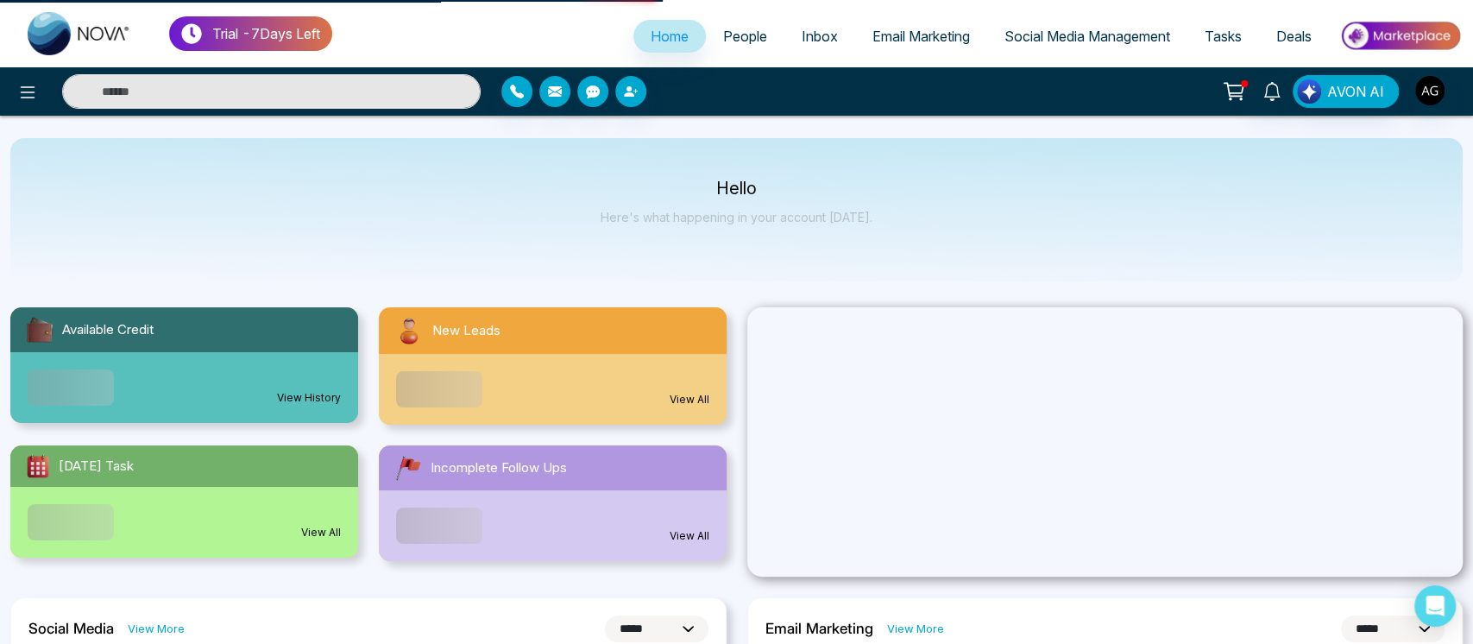
click at [906, 17] on ul "Home People Inbox Email Marketing Social Media Management Tasks Deals" at bounding box center [897, 37] width 1130 height 47
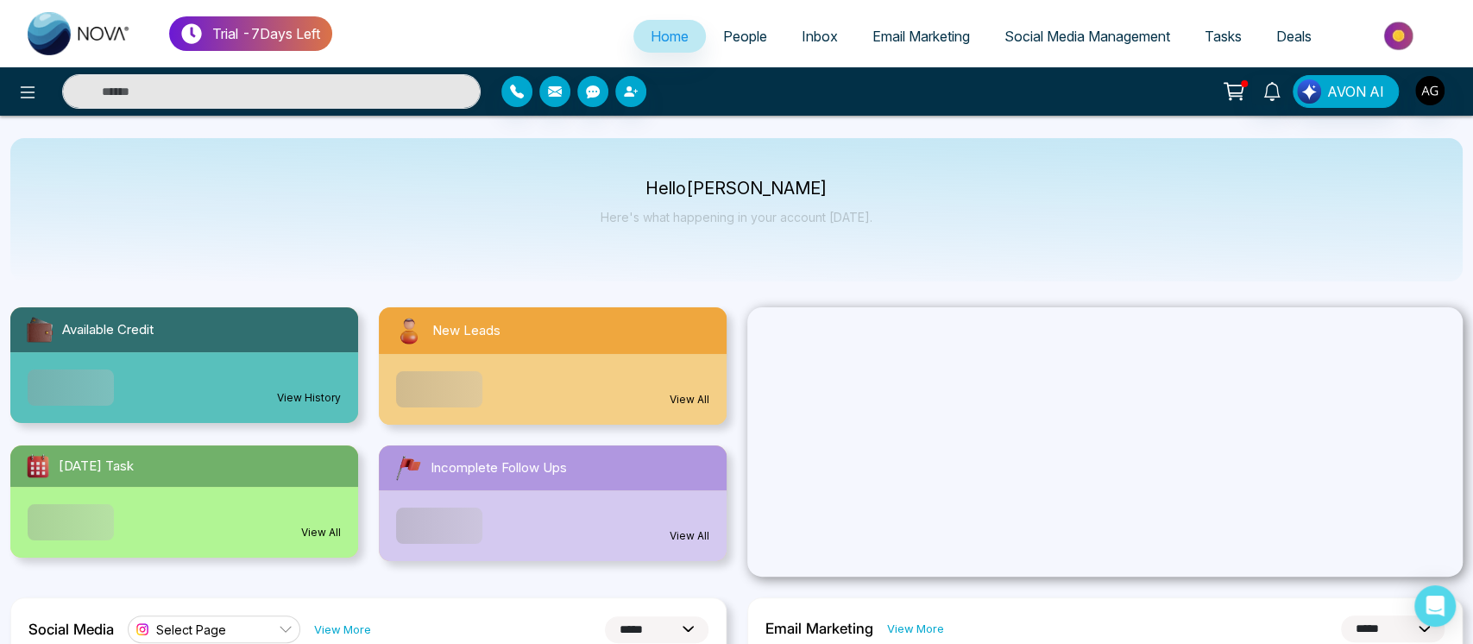
click at [920, 39] on span "Email Marketing" at bounding box center [920, 36] width 97 height 17
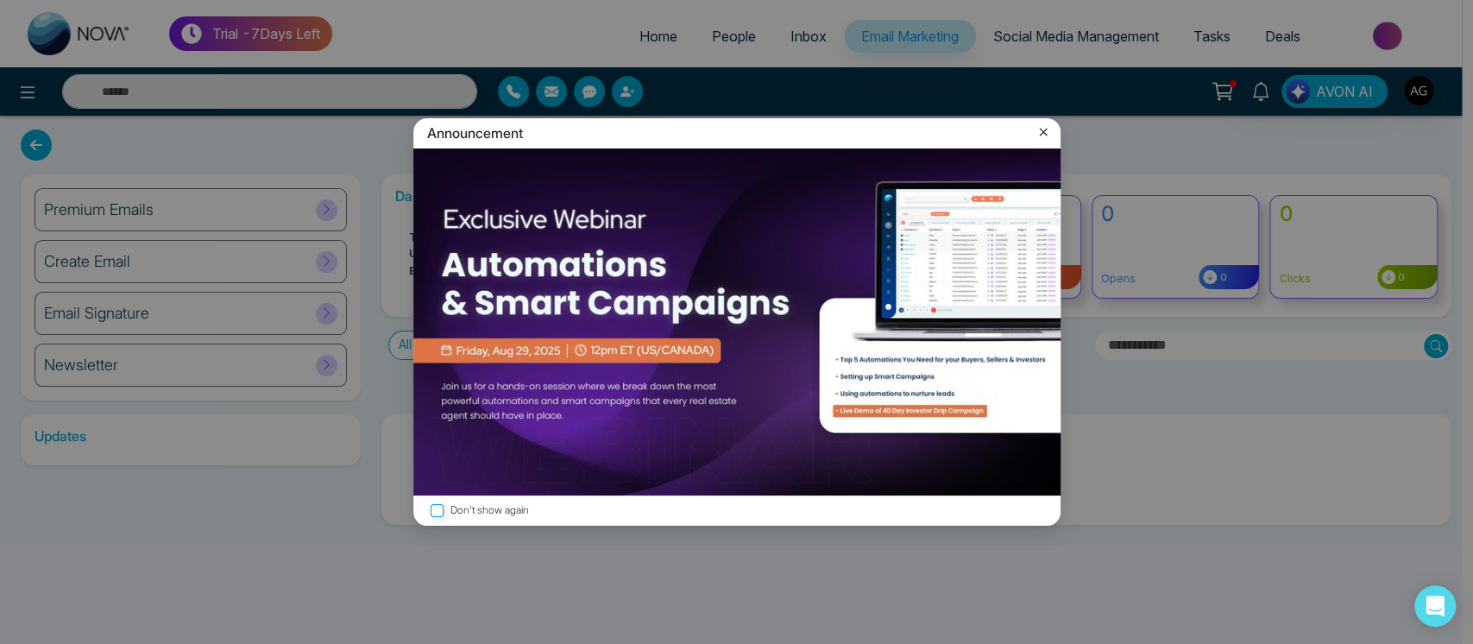
click at [1046, 129] on icon at bounding box center [1042, 131] width 17 height 17
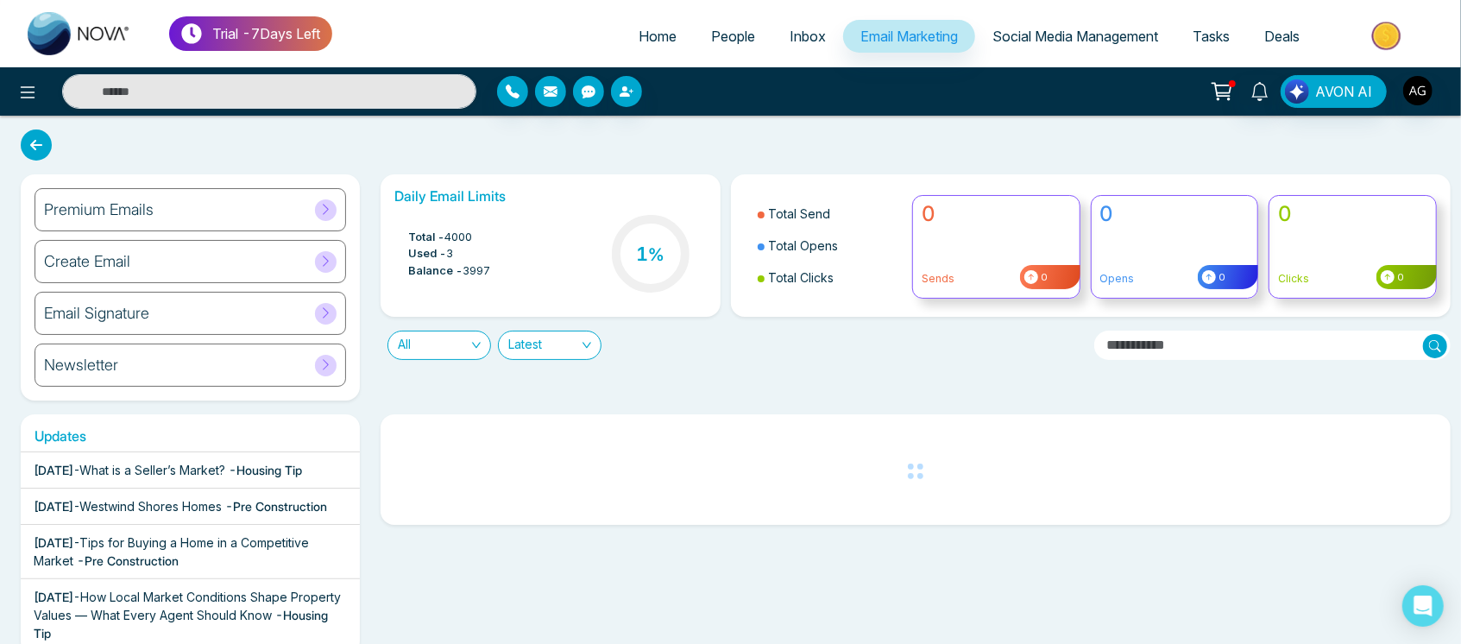
scroll to position [87, 0]
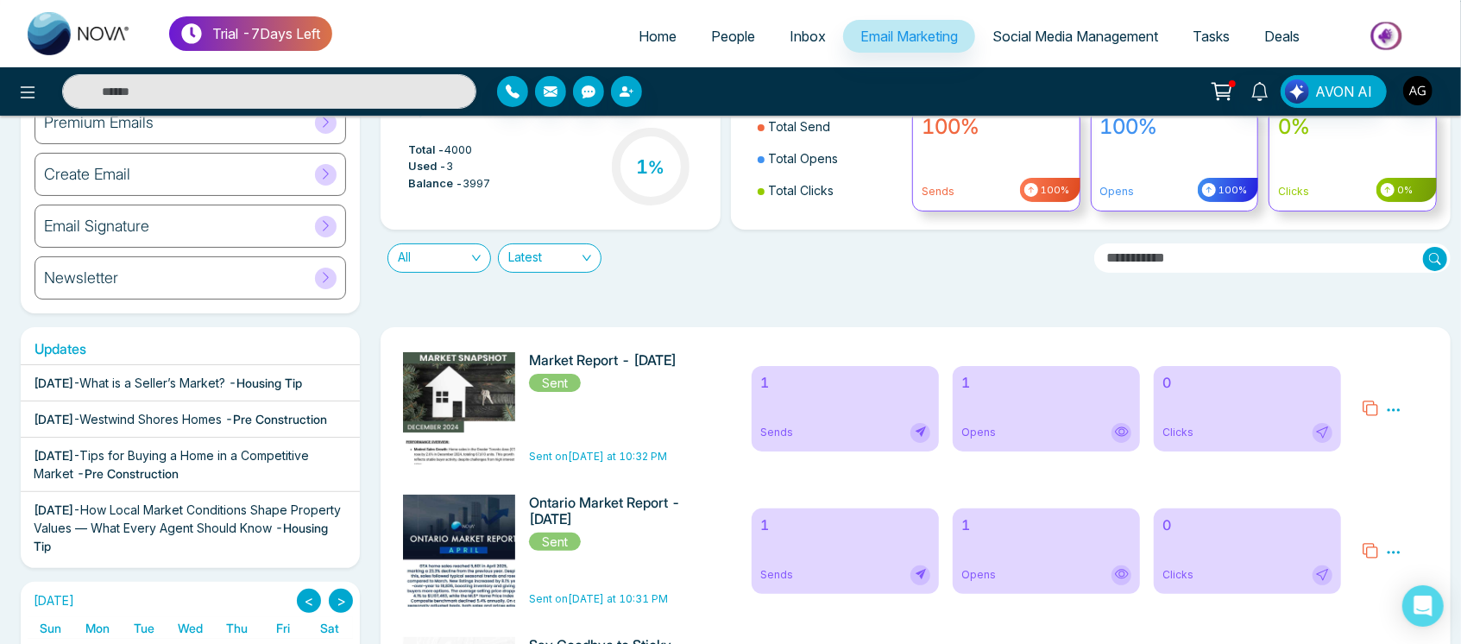
click at [1397, 408] on icon at bounding box center [1393, 410] width 16 height 16
click at [1350, 455] on link "Analytics" at bounding box center [1362, 459] width 50 height 15
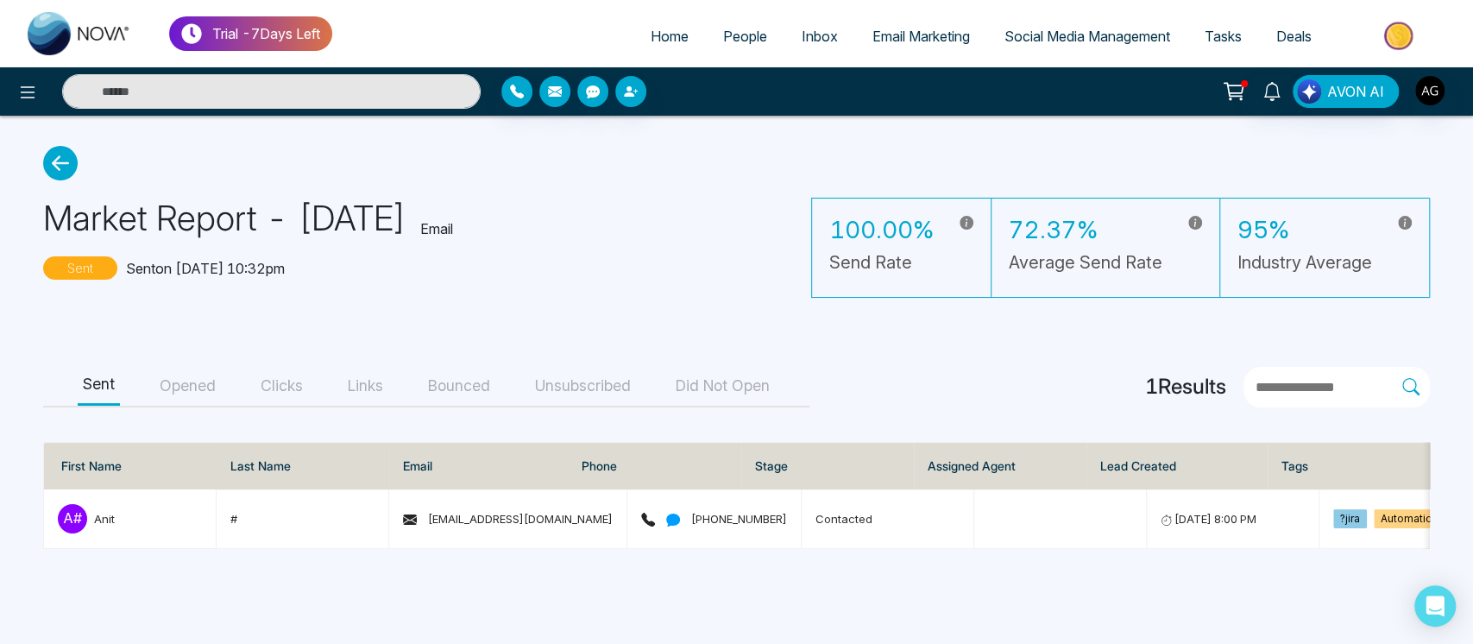
click at [66, 162] on icon at bounding box center [60, 163] width 35 height 35
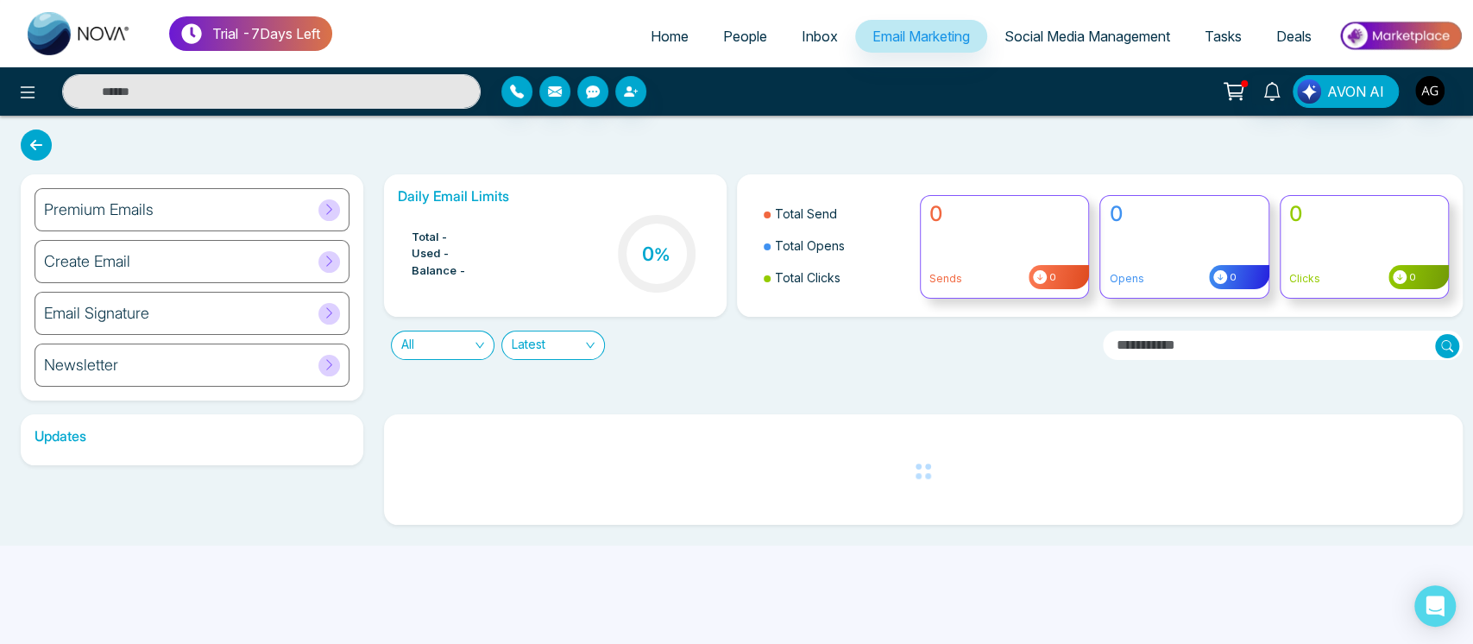
click at [31, 146] on icon at bounding box center [36, 144] width 31 height 31
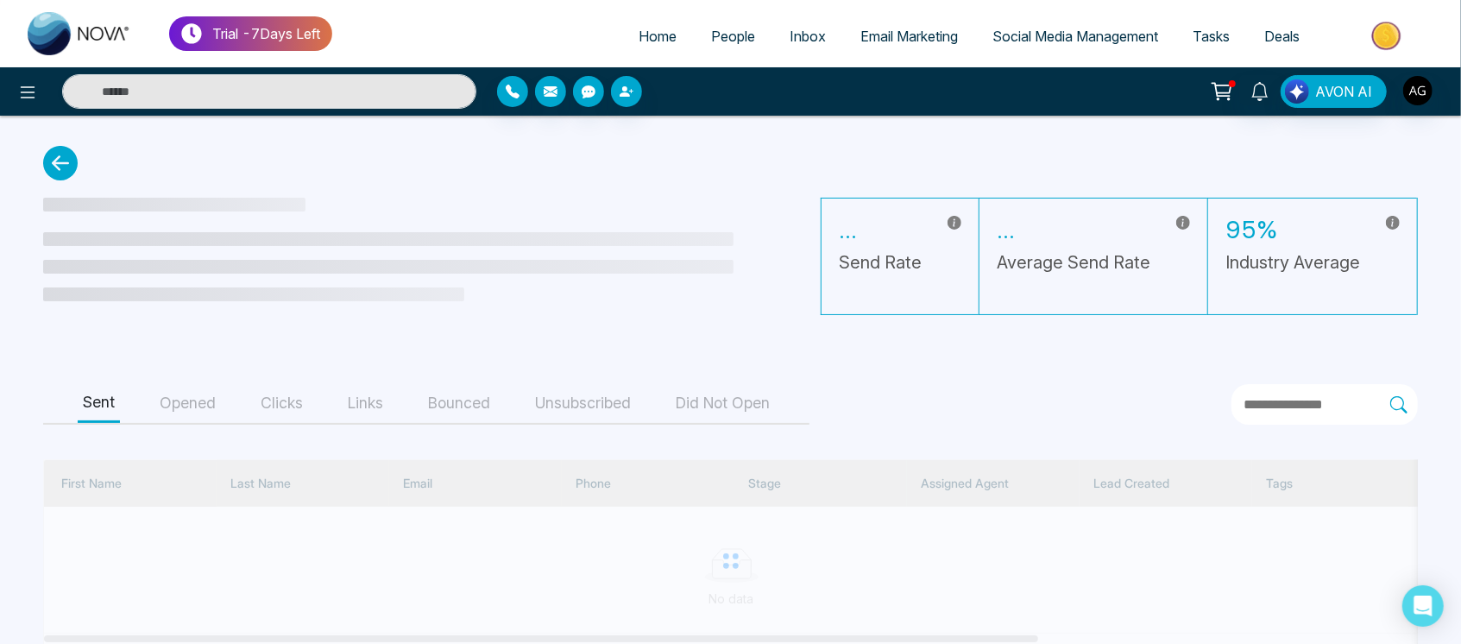
click at [52, 156] on icon at bounding box center [60, 163] width 35 height 35
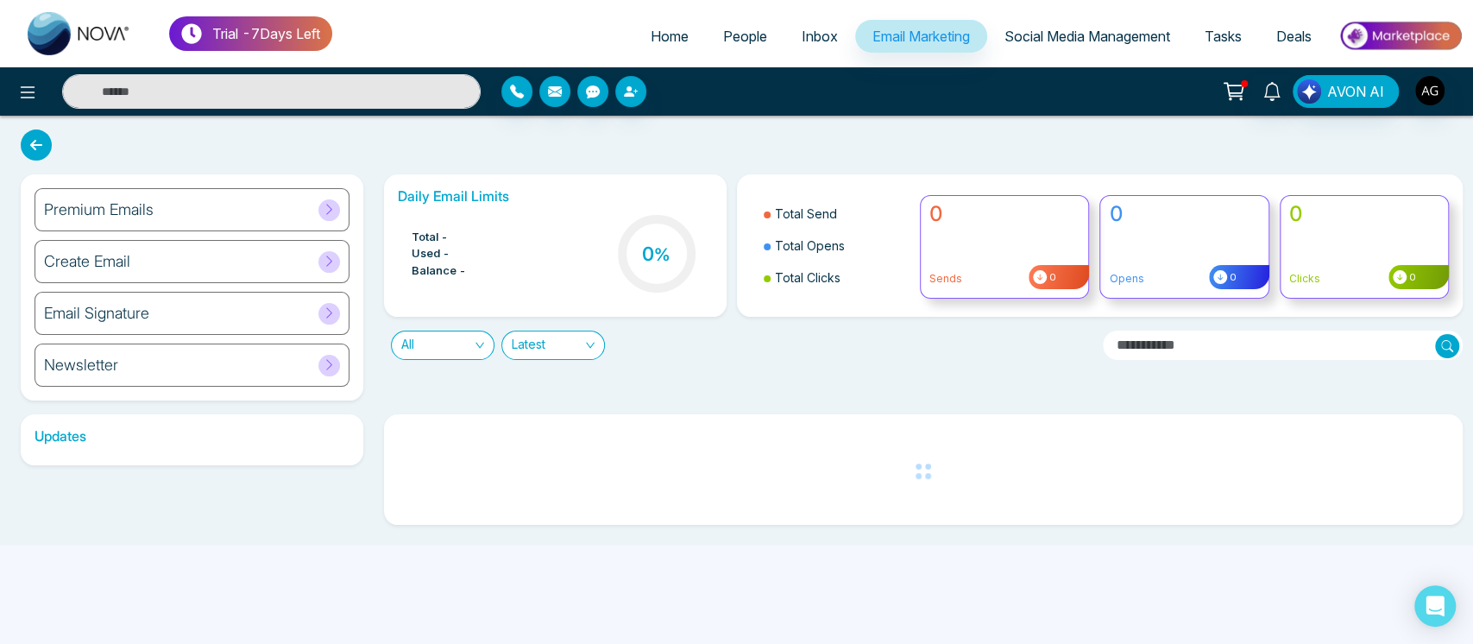
drag, startPoint x: 52, startPoint y: 156, endPoint x: 39, endPoint y: 149, distance: 14.7
click at [39, 149] on div "Premium Emails Create Email Email Signature Newsletter Daily Email Limits Total…" at bounding box center [736, 331] width 1473 height 430
click at [39, 149] on icon at bounding box center [36, 144] width 31 height 31
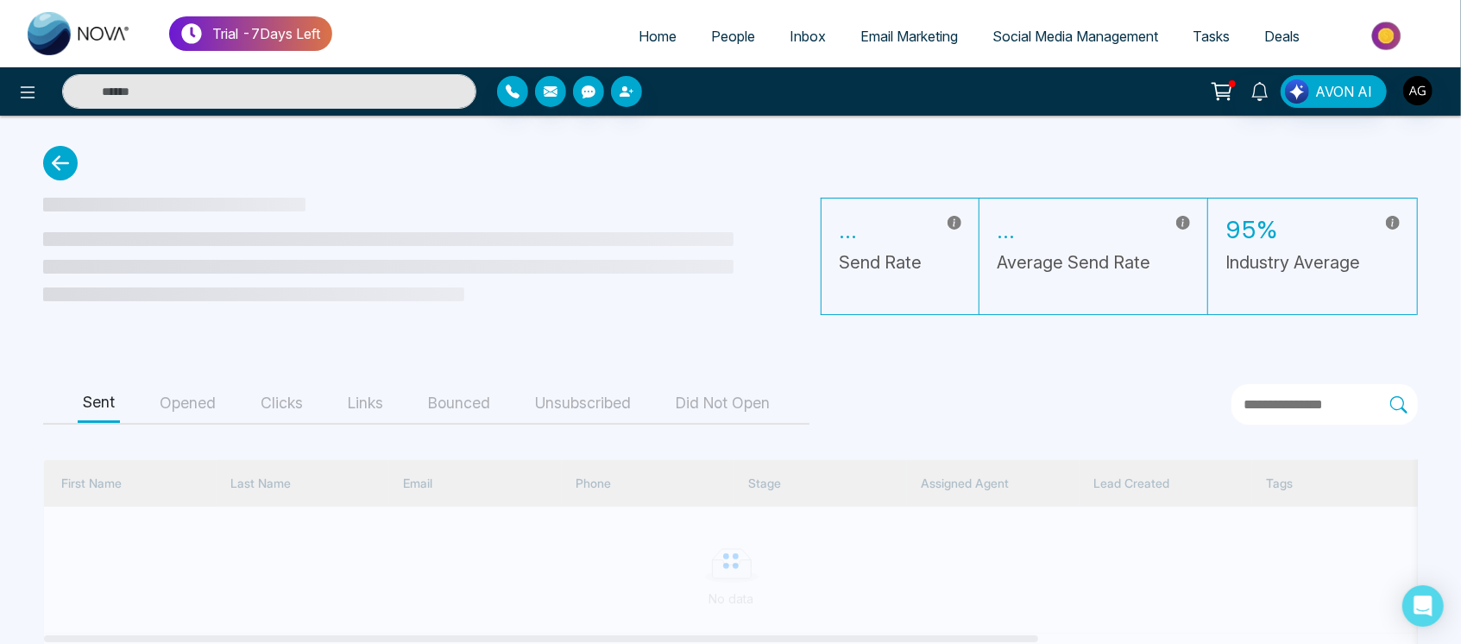
click at [656, 39] on span "Home" at bounding box center [657, 36] width 38 height 17
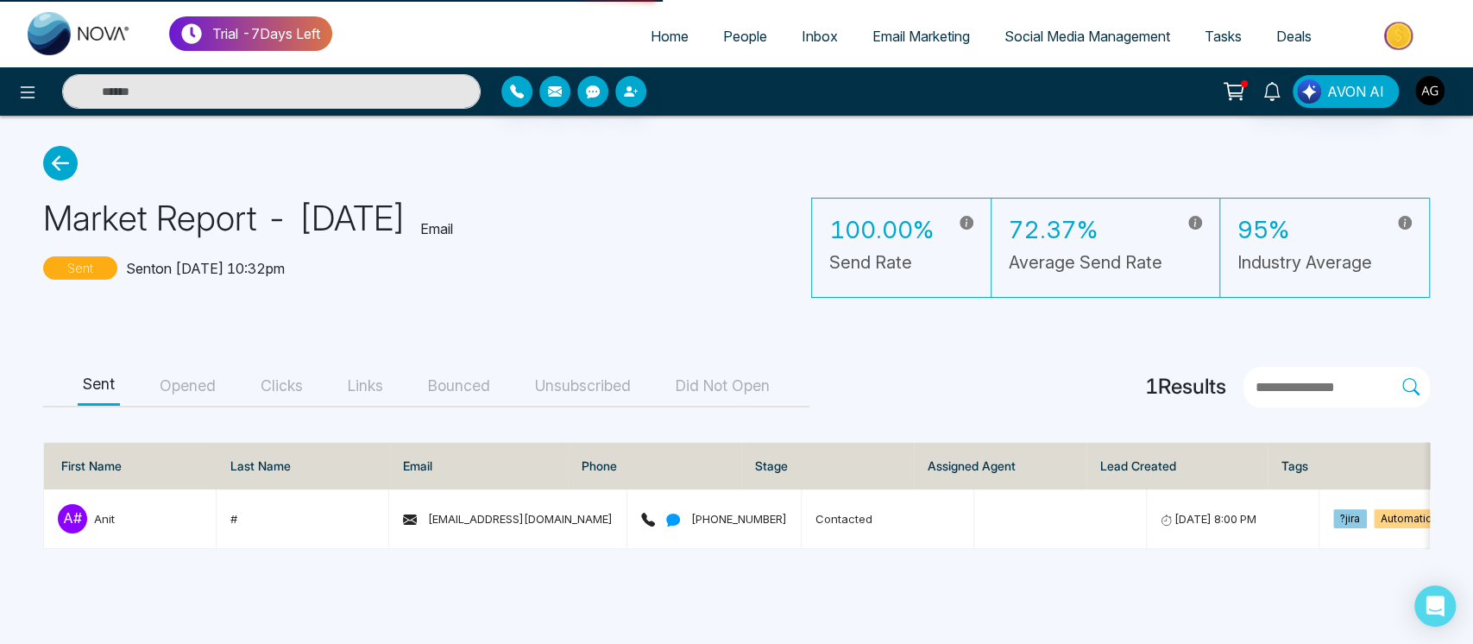
select select "*"
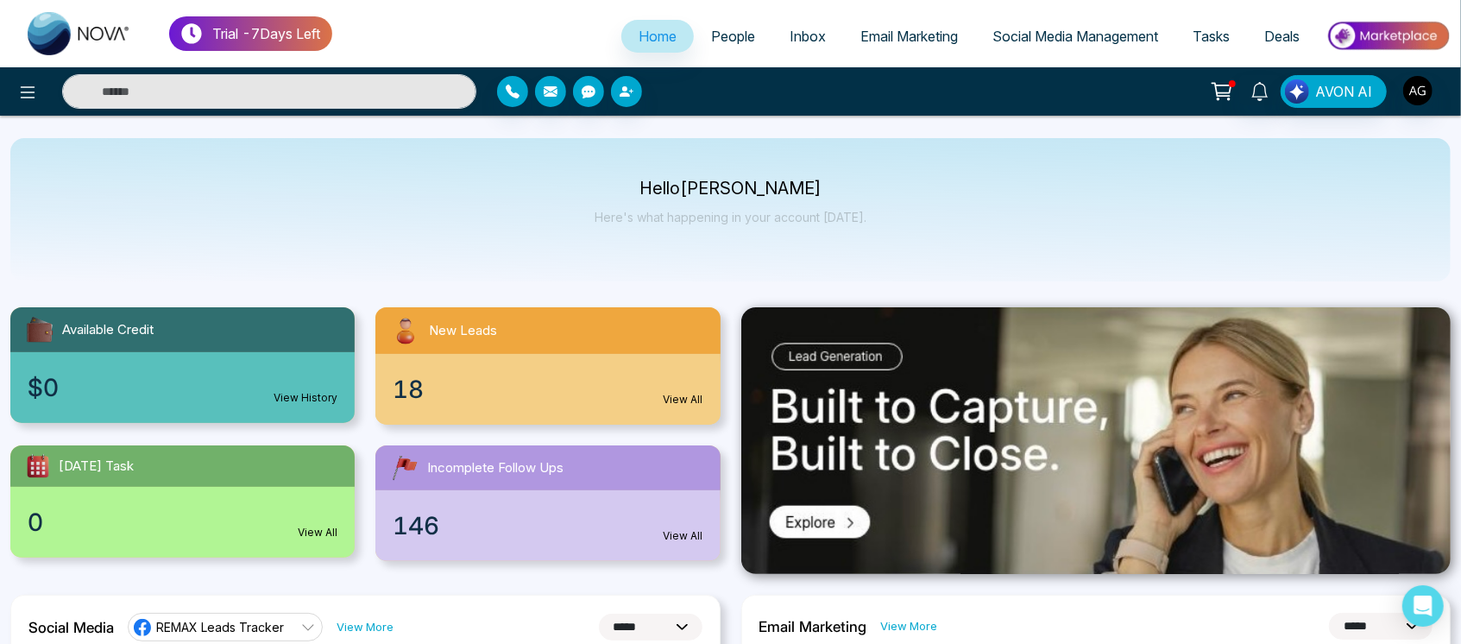
click at [649, 166] on div "Hello Anit Gupta Here's what happening in your account today." at bounding box center [730, 209] width 1440 height 143
click at [897, 226] on body "**********" at bounding box center [730, 322] width 1461 height 644
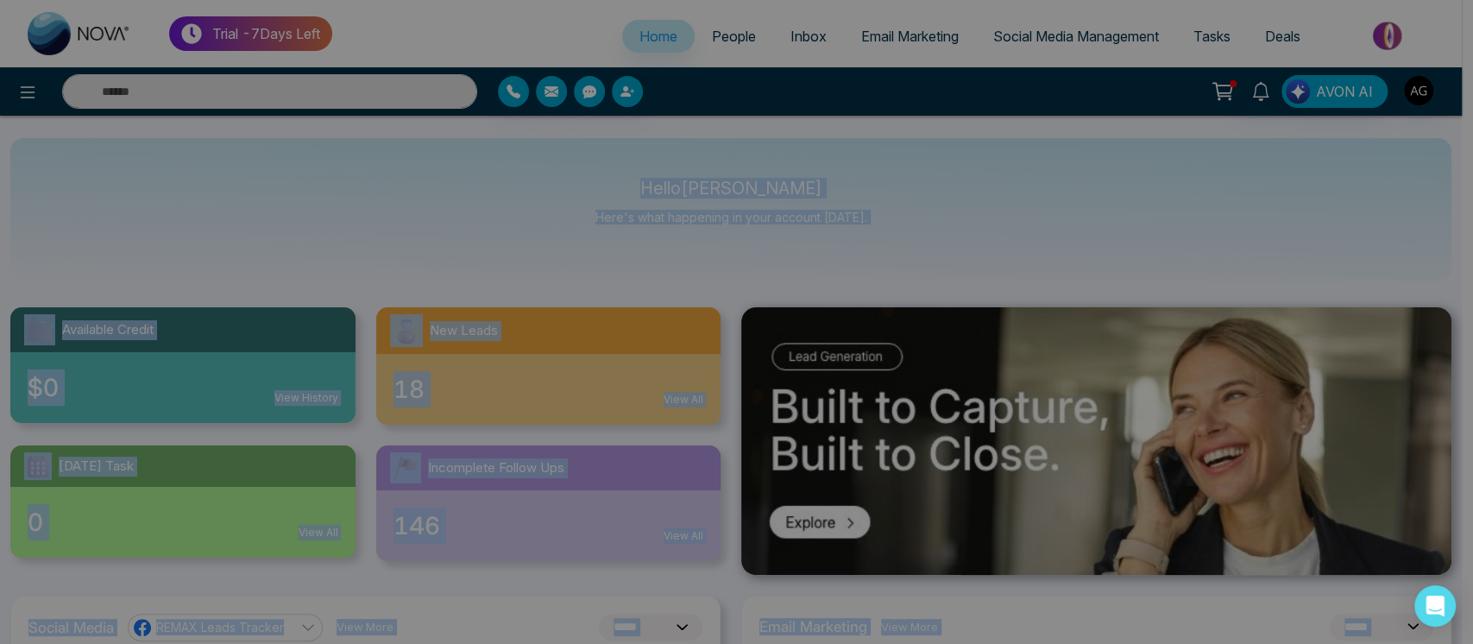
click at [893, 218] on img at bounding box center [736, 321] width 647 height 347
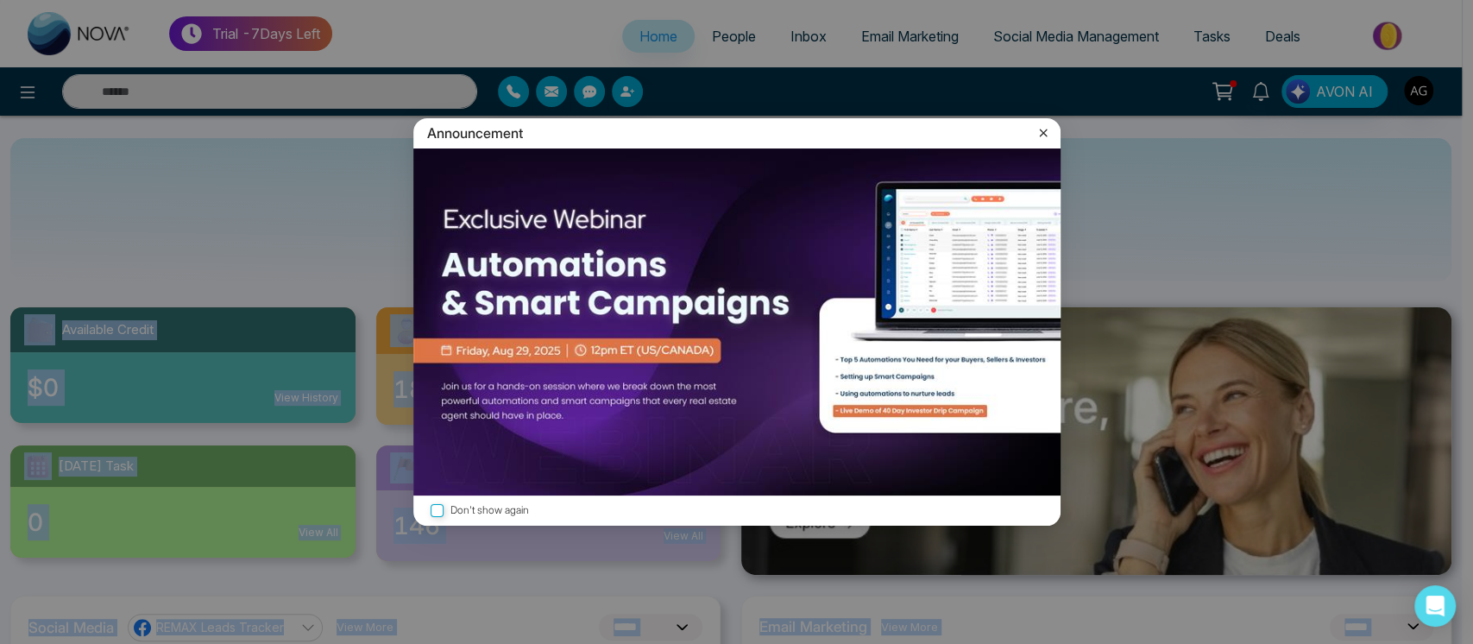
click at [1041, 135] on div "Announcement Don't show again" at bounding box center [736, 322] width 1473 height 644
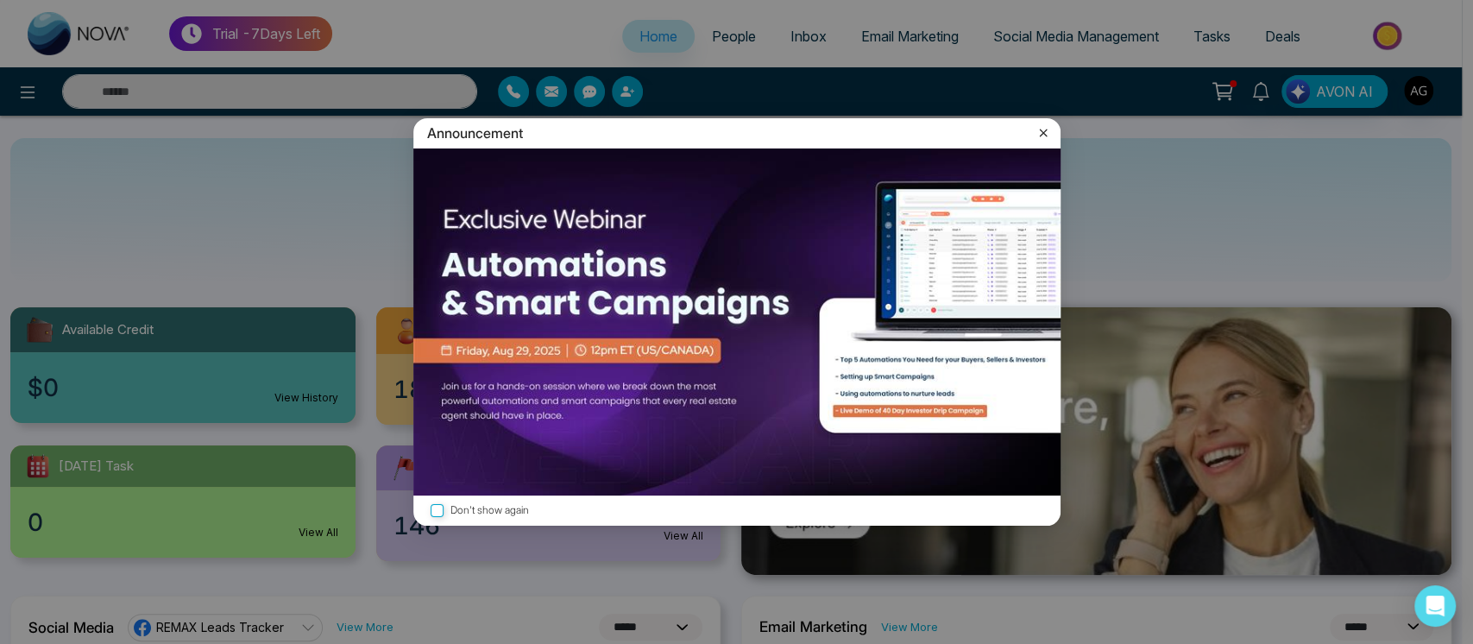
click at [1041, 131] on div "Announcement Don't show again" at bounding box center [736, 322] width 1473 height 644
click at [1053, 125] on div "Announcement Don't show again" at bounding box center [736, 322] width 1473 height 644
click at [1036, 128] on div "Announcement Don't show again" at bounding box center [736, 322] width 1473 height 644
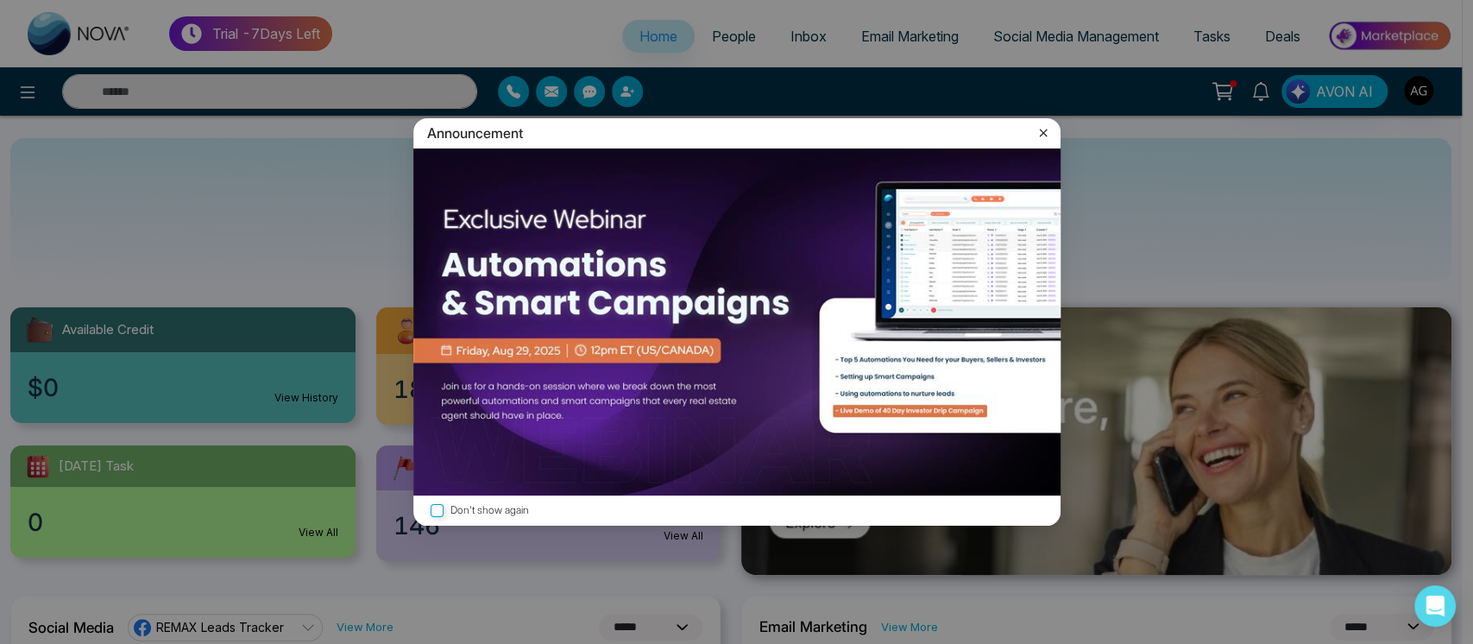
click at [1038, 131] on div "Announcement Don't show again" at bounding box center [736, 322] width 1473 height 644
click at [432, 512] on div "Announcement Don't show again" at bounding box center [736, 322] width 1473 height 644
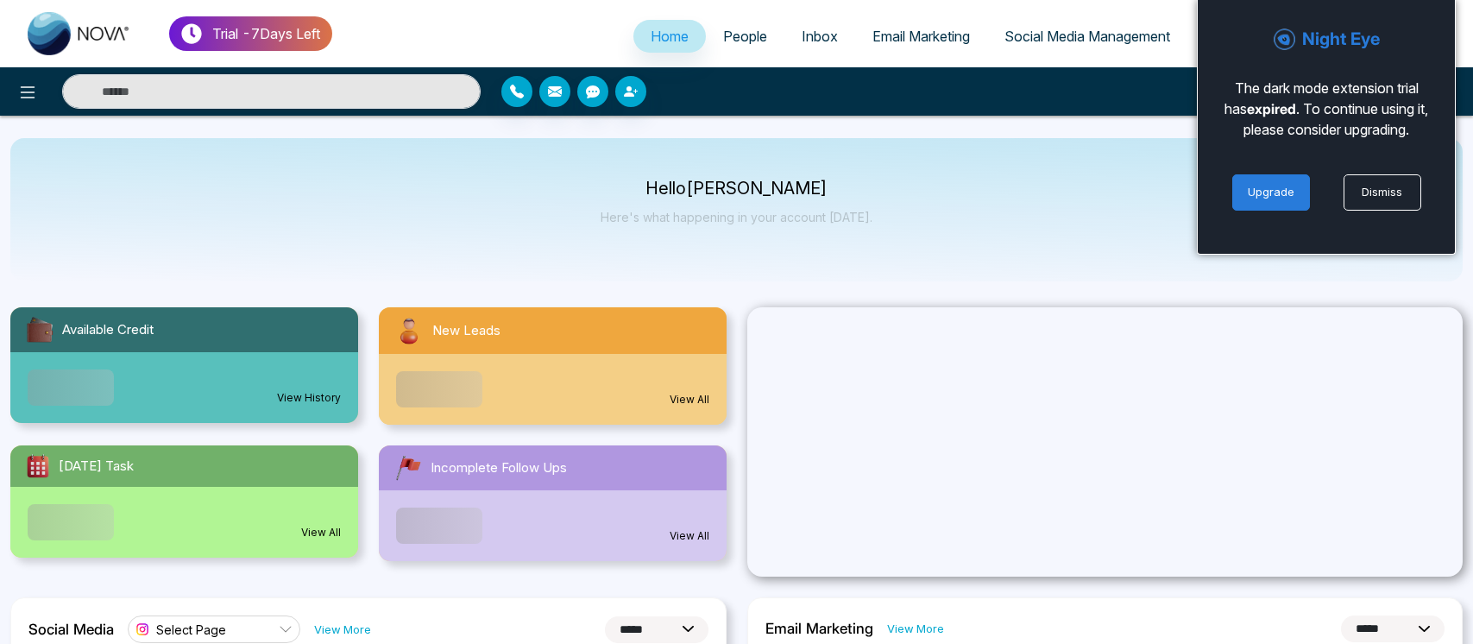
select select "*"
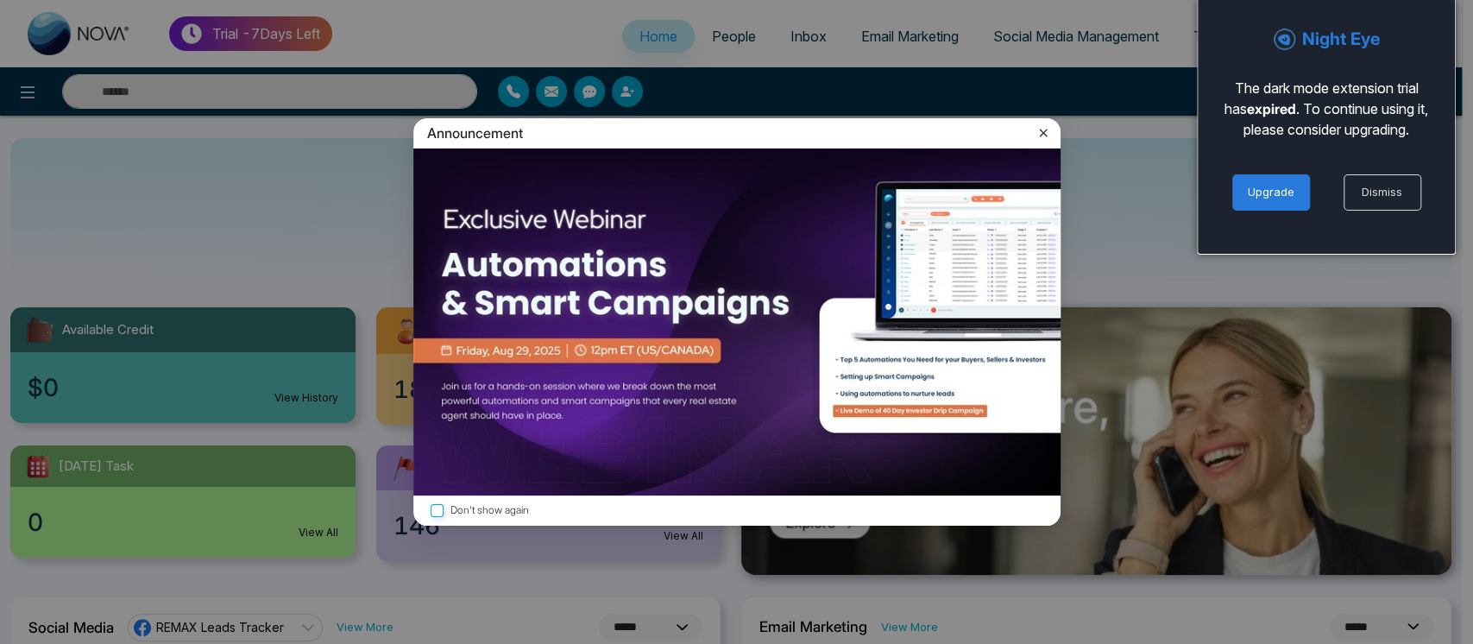
click at [1376, 190] on link "Dismiss" at bounding box center [1382, 192] width 78 height 36
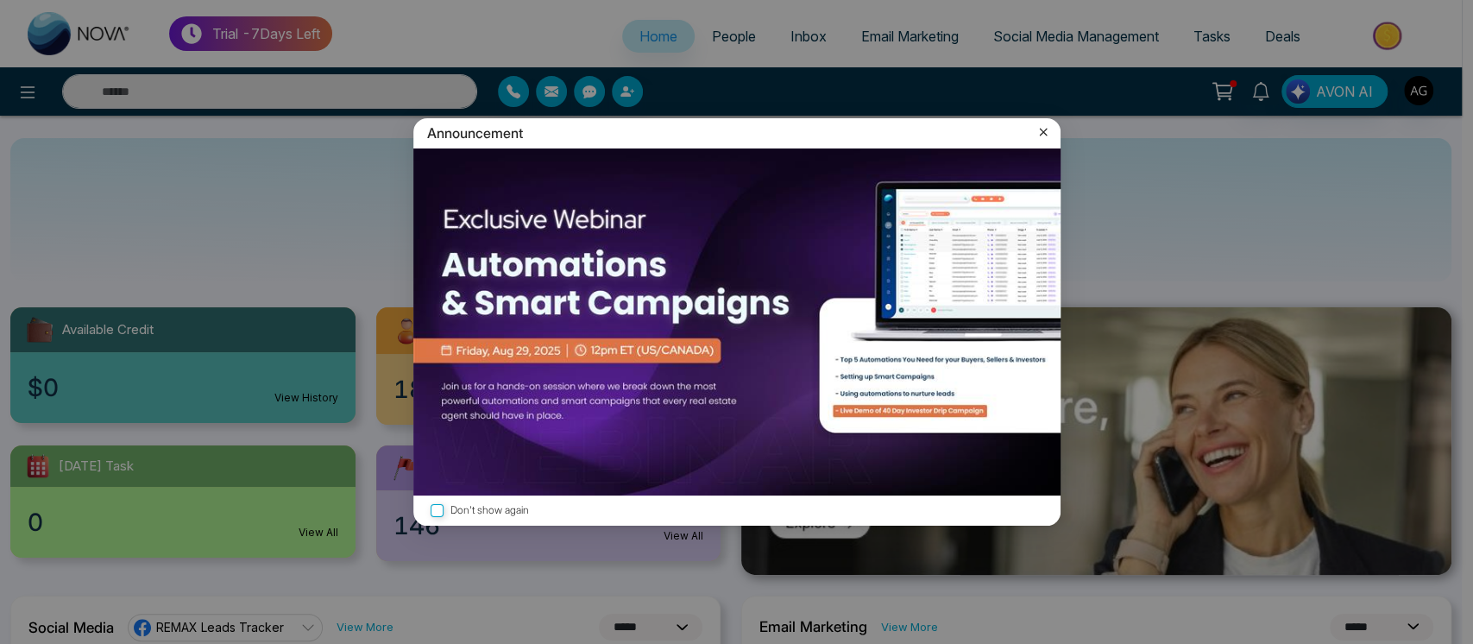
click at [1042, 135] on icon at bounding box center [1042, 131] width 17 height 17
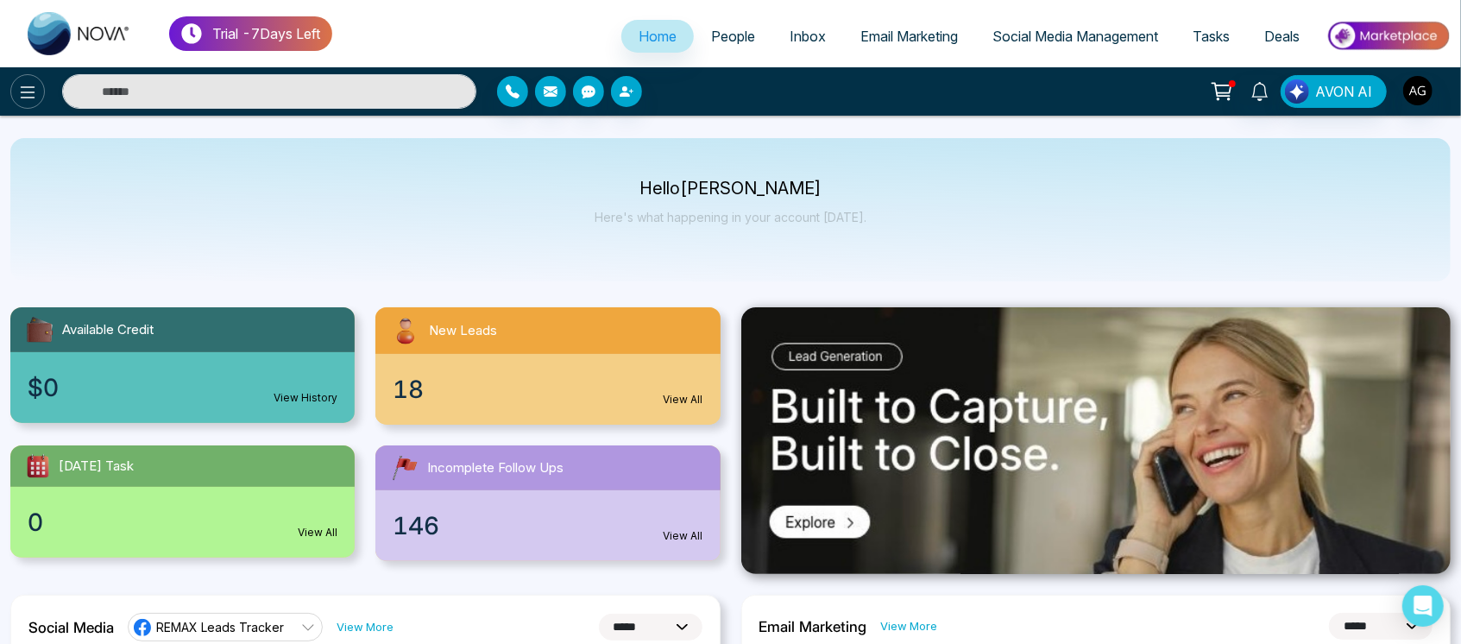
click at [33, 90] on icon at bounding box center [27, 92] width 21 height 21
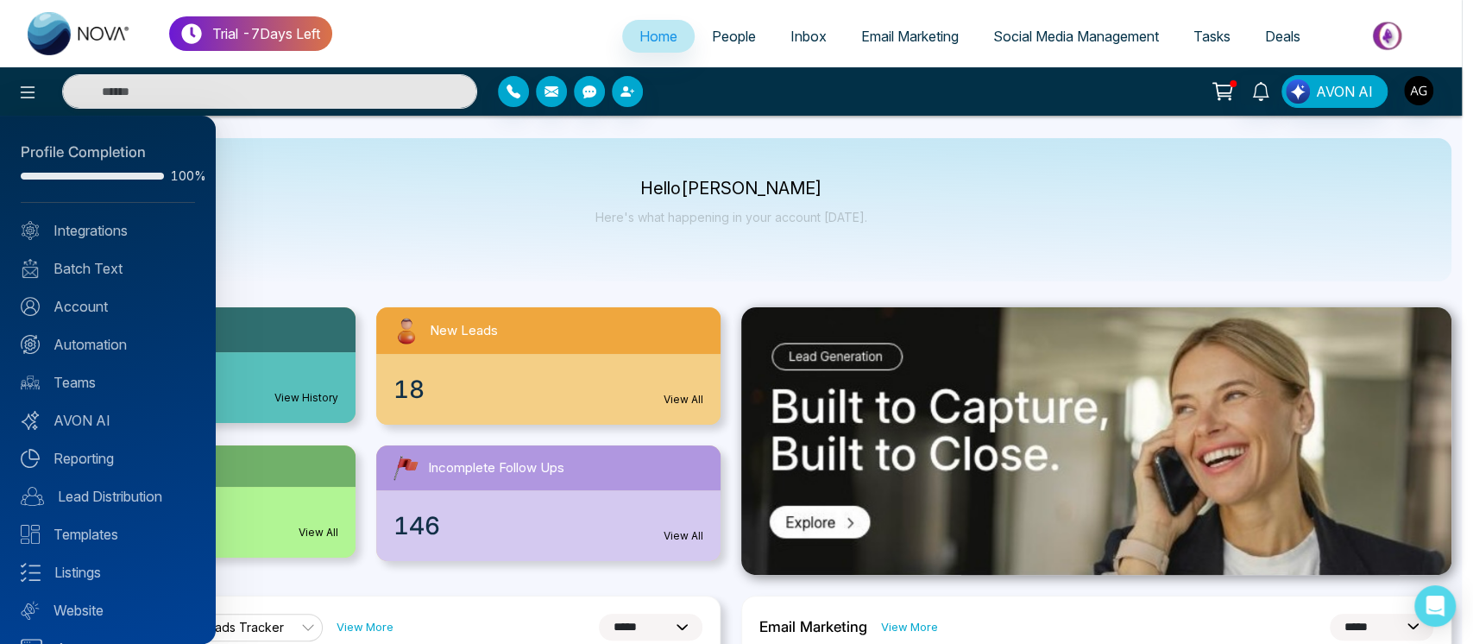
click at [535, 250] on div at bounding box center [736, 322] width 1473 height 644
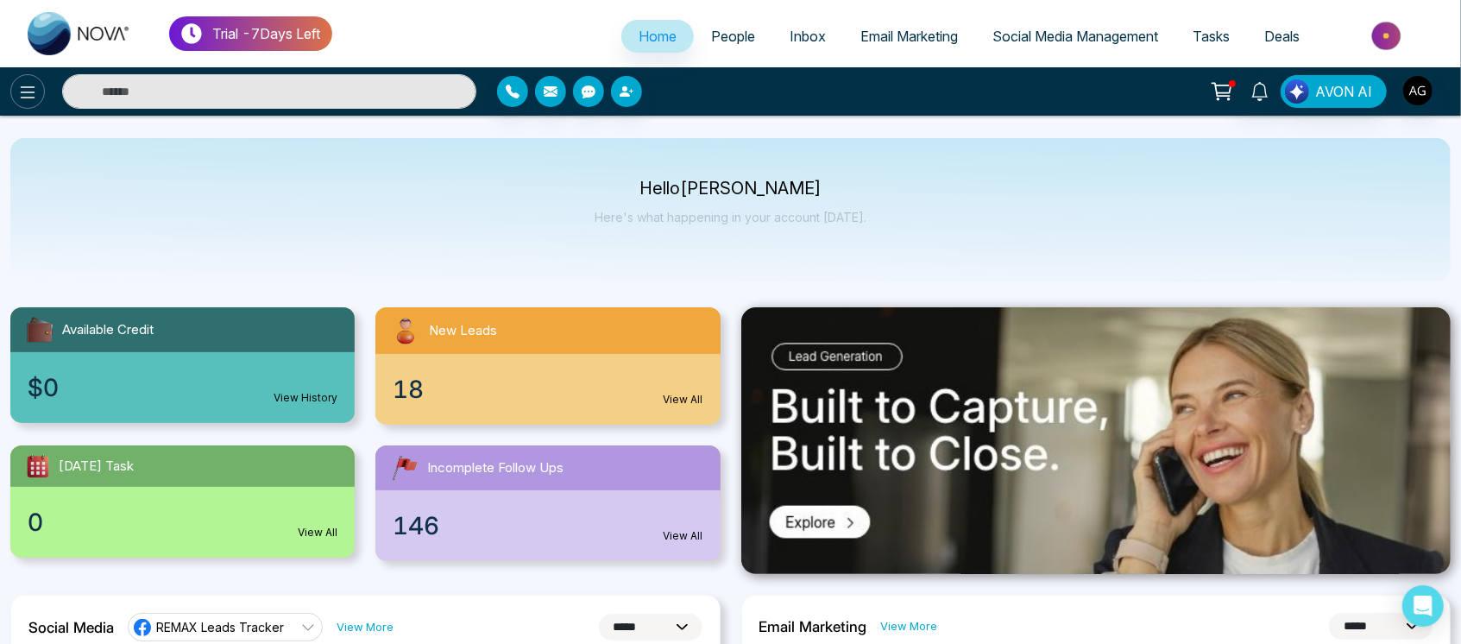
click at [35, 86] on icon at bounding box center [27, 92] width 21 height 21
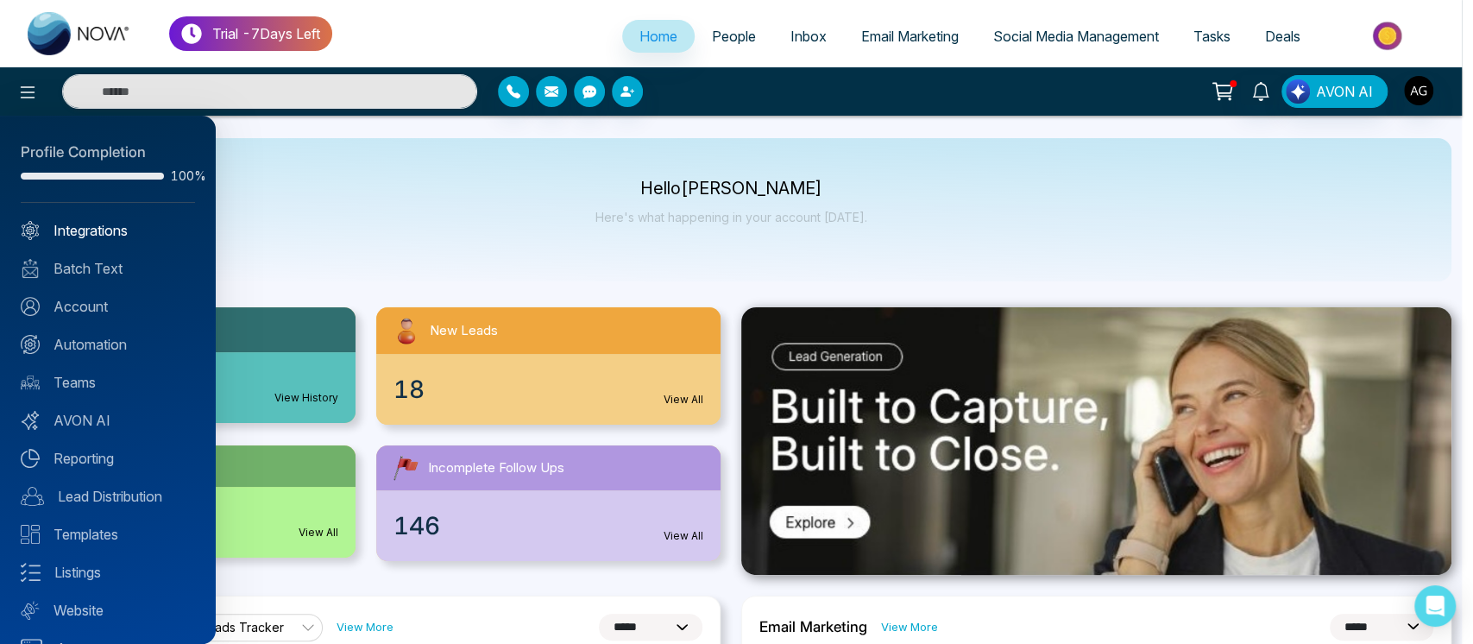
click at [131, 225] on link "Integrations" at bounding box center [108, 230] width 174 height 21
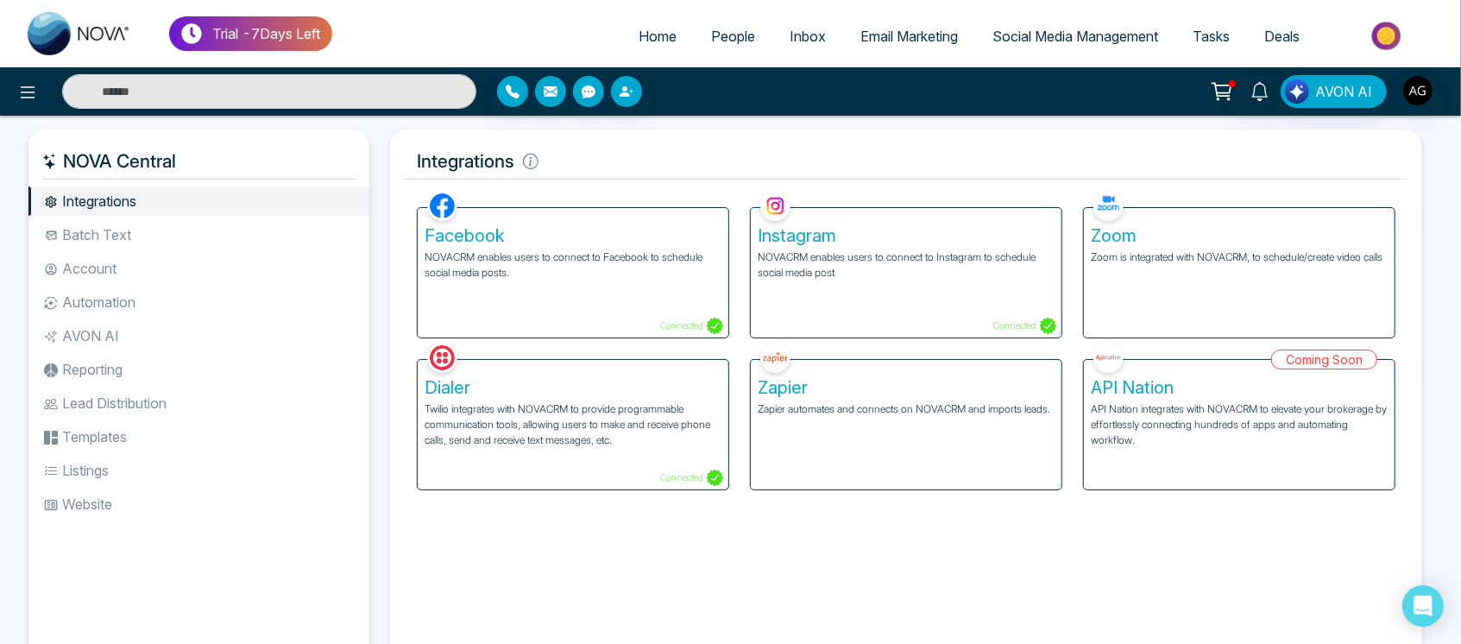
click at [725, 18] on ul "Home People Inbox Email Marketing Social Media Management Tasks Deals" at bounding box center [891, 37] width 1118 height 47
click at [730, 31] on span "People" at bounding box center [733, 36] width 44 height 17
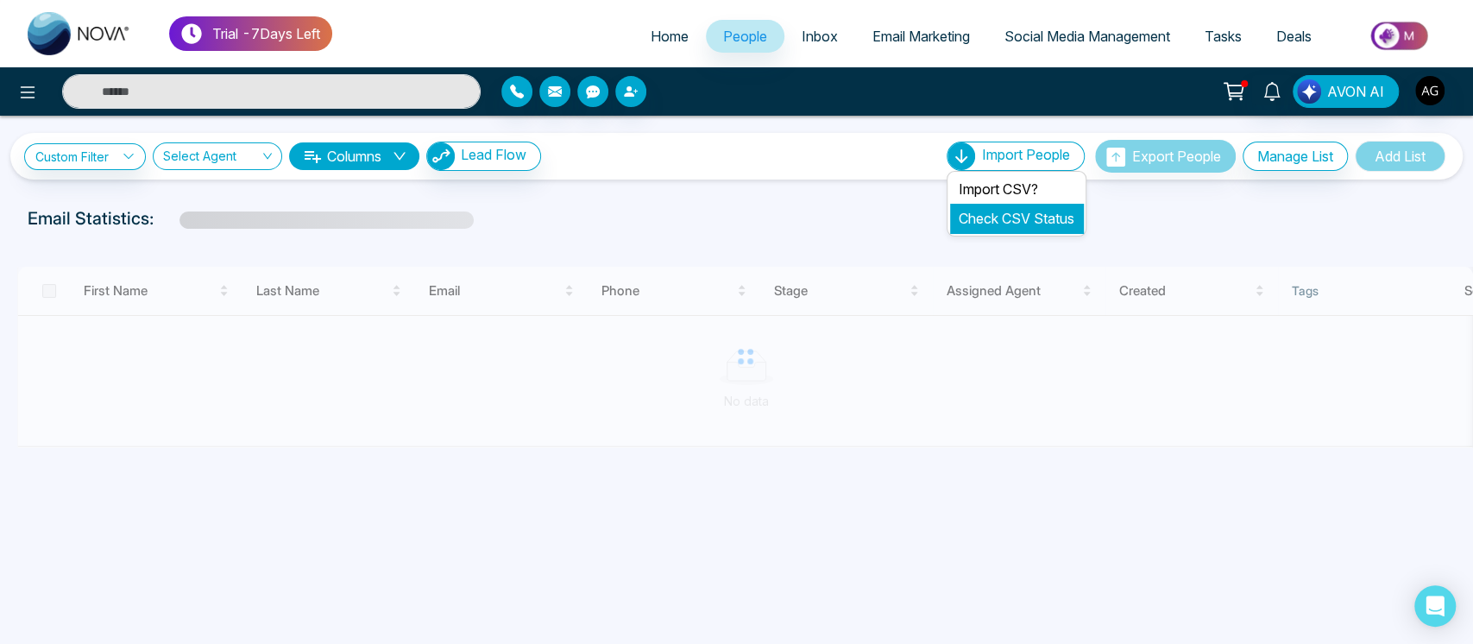
click at [1042, 218] on link "Check CSV Status" at bounding box center [1016, 218] width 116 height 17
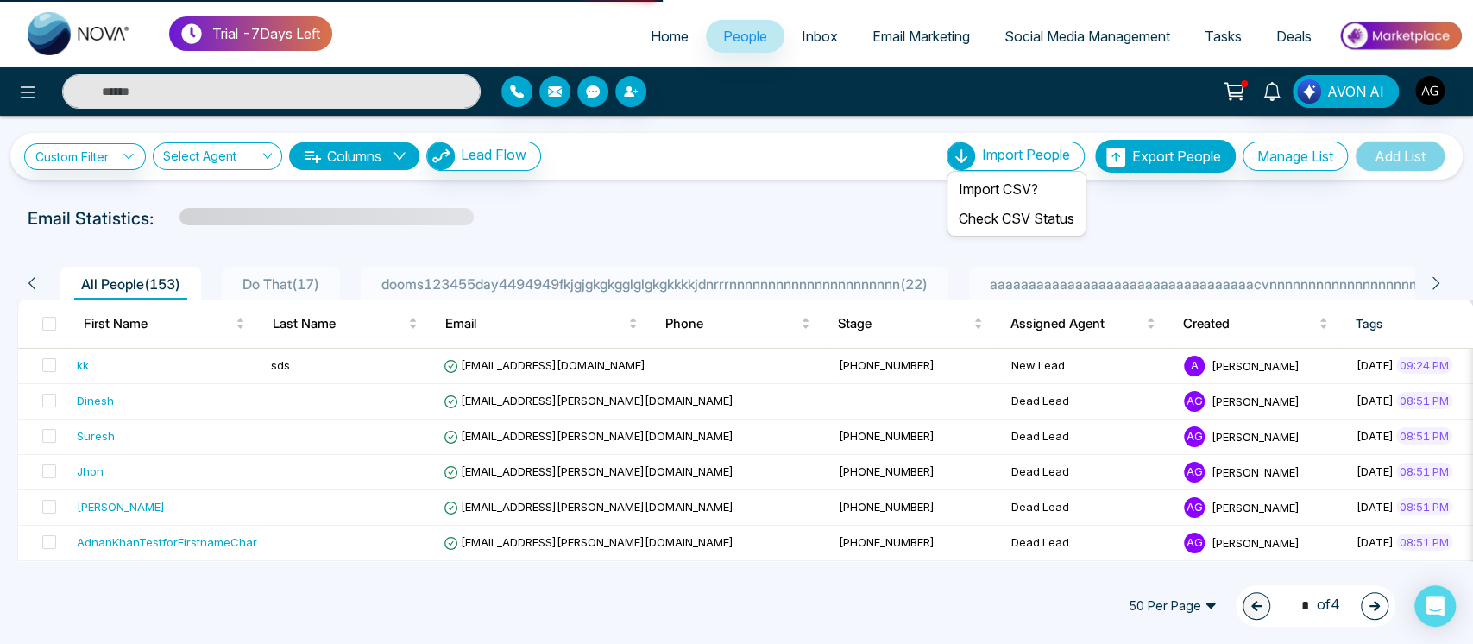
click at [985, 166] on div "Import People" at bounding box center [1015, 155] width 138 height 29
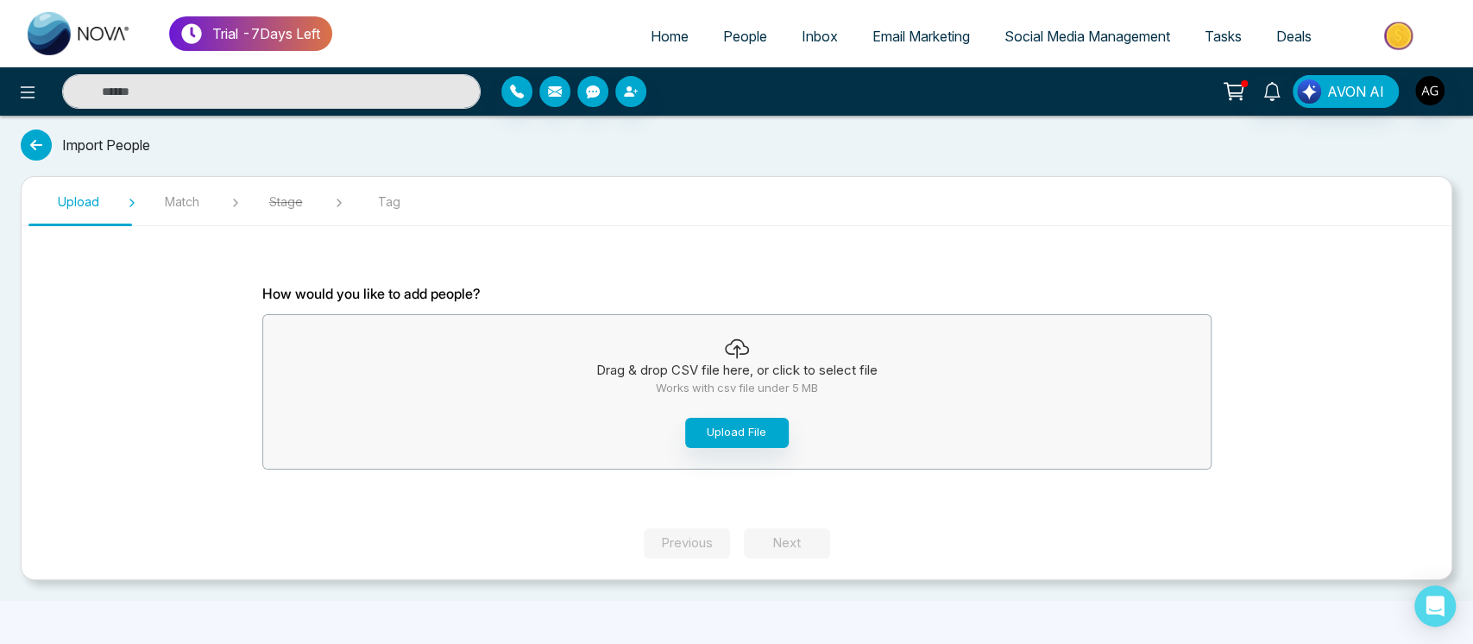
click at [32, 138] on icon at bounding box center [36, 144] width 31 height 31
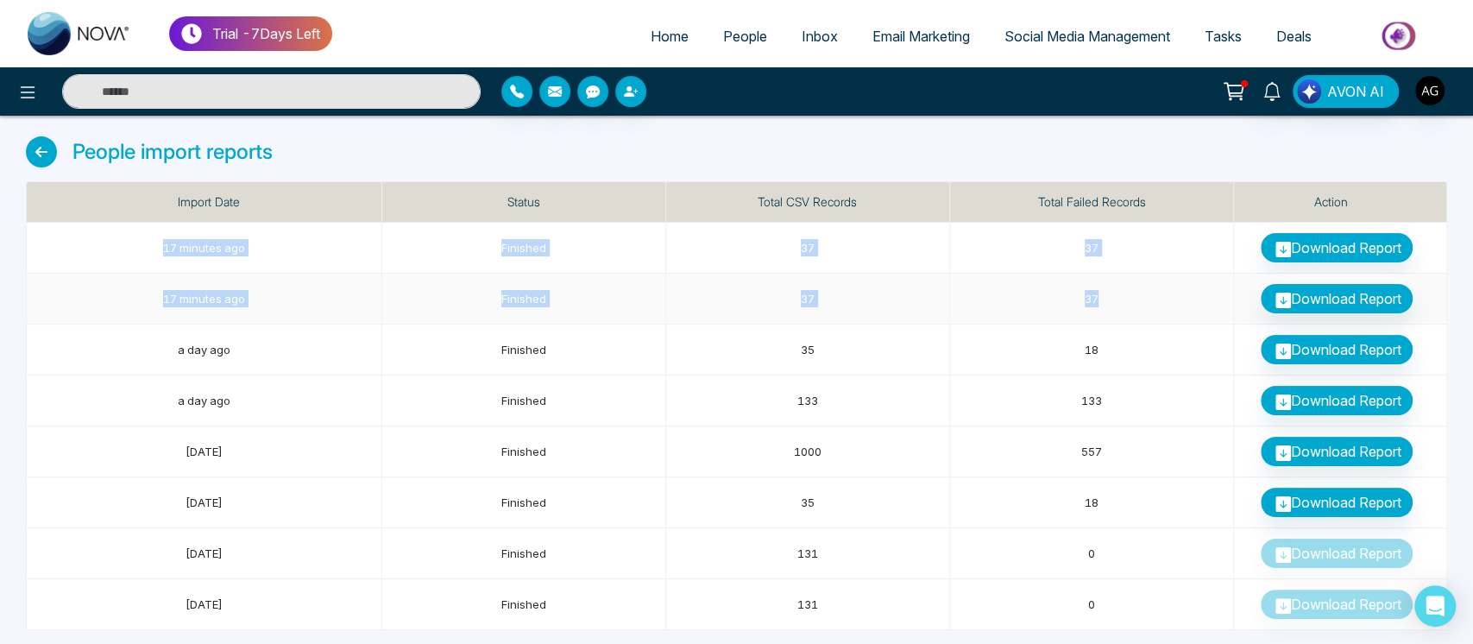
drag, startPoint x: 138, startPoint y: 236, endPoint x: 1198, endPoint y: 296, distance: 1061.9
click at [1198, 296] on tbody "17 minutes ago Finished 37 37 Download Report 17 minutes ago Finished 37 37 Dow…" at bounding box center [737, 426] width 1420 height 407
click at [1198, 296] on td "37" at bounding box center [1092, 298] width 284 height 51
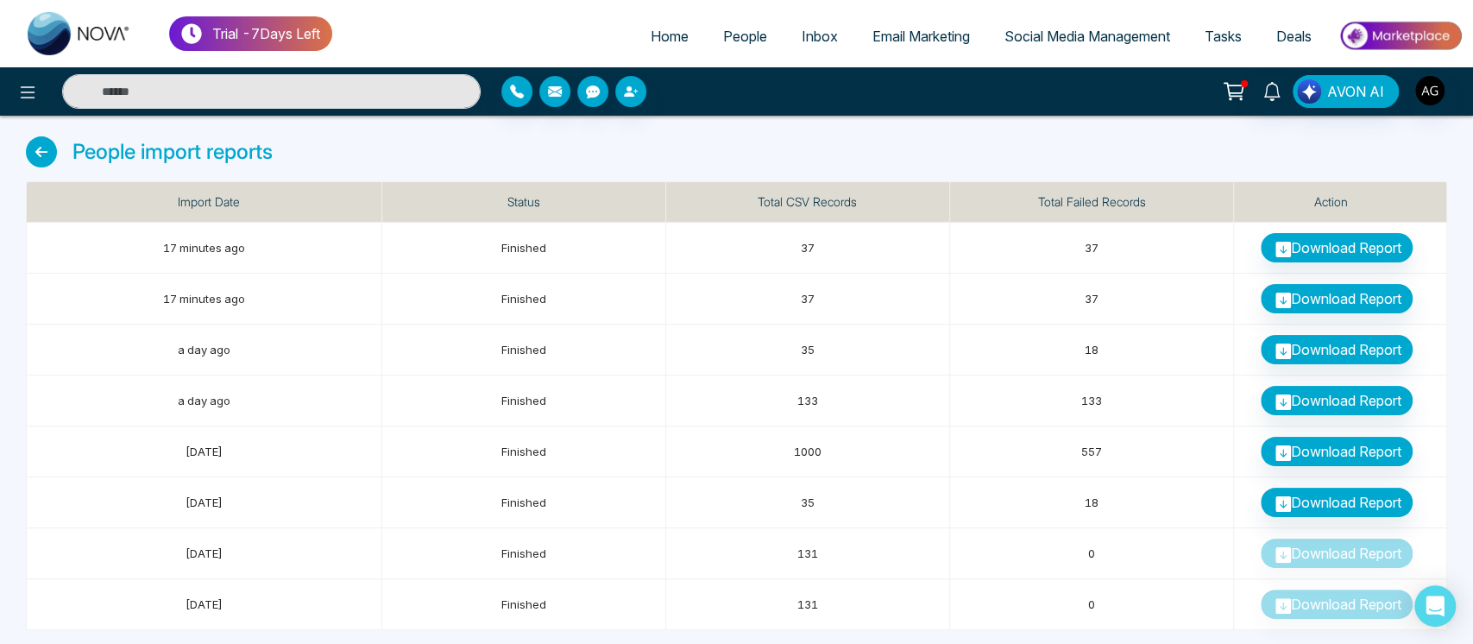
click at [41, 155] on icon at bounding box center [41, 151] width 31 height 31
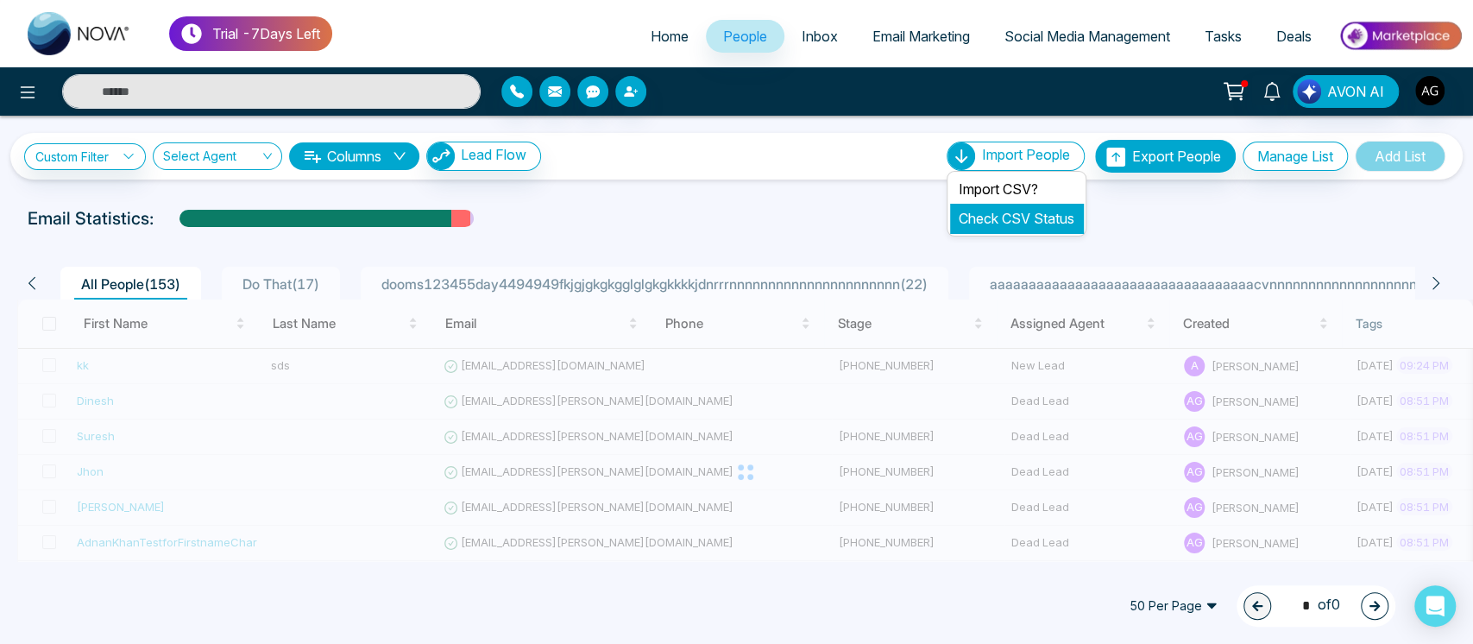
click at [1042, 219] on link "Check CSV Status" at bounding box center [1016, 218] width 116 height 17
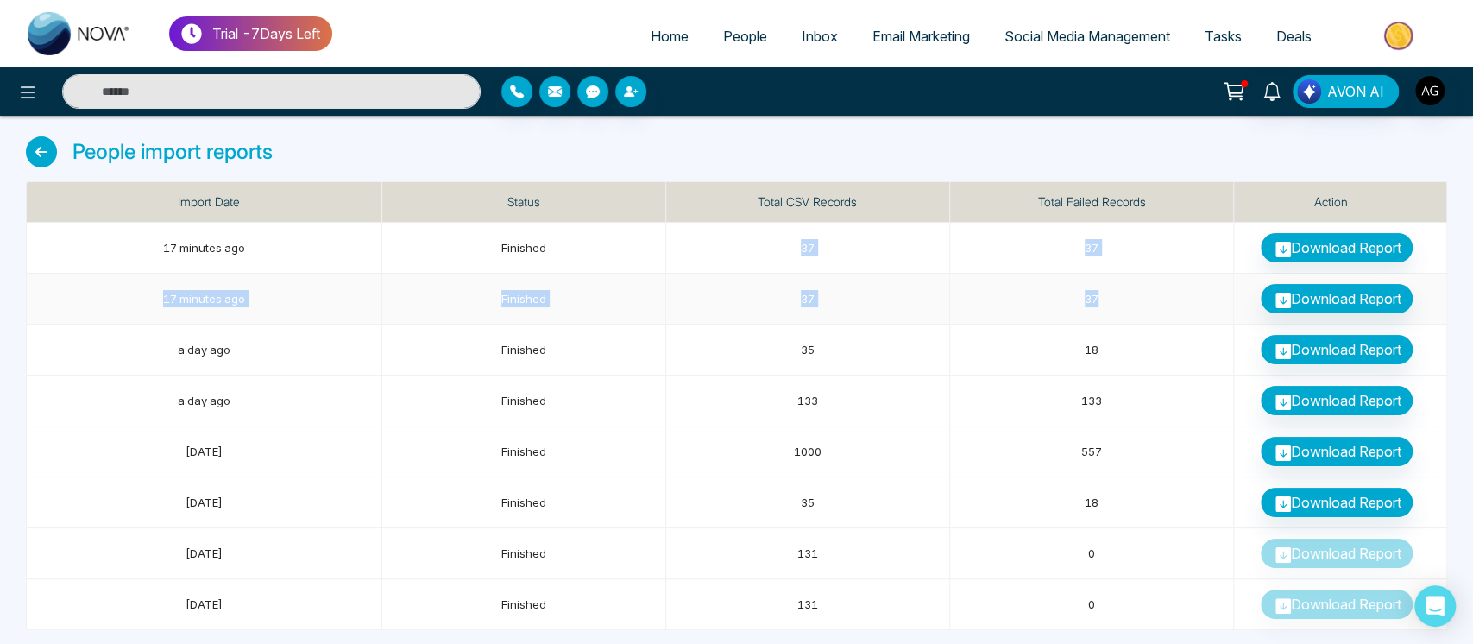
drag, startPoint x: 776, startPoint y: 253, endPoint x: 1137, endPoint y: 299, distance: 363.6
click at [1137, 299] on tbody "17 minutes ago Finished 37 37 Download Report 17 minutes ago Finished 37 37 Dow…" at bounding box center [737, 426] width 1420 height 407
click at [1137, 299] on td "37" at bounding box center [1092, 298] width 284 height 51
click at [31, 149] on icon at bounding box center [41, 151] width 31 height 31
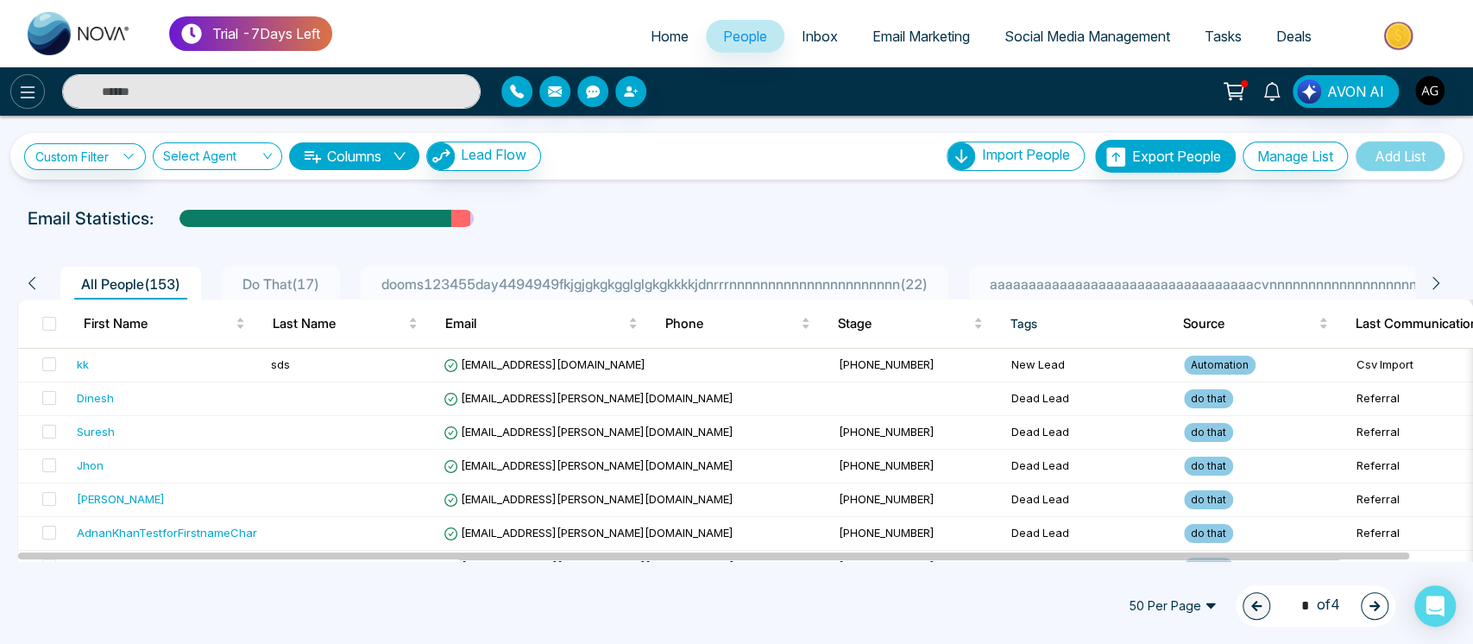
click at [23, 93] on icon at bounding box center [27, 92] width 21 height 21
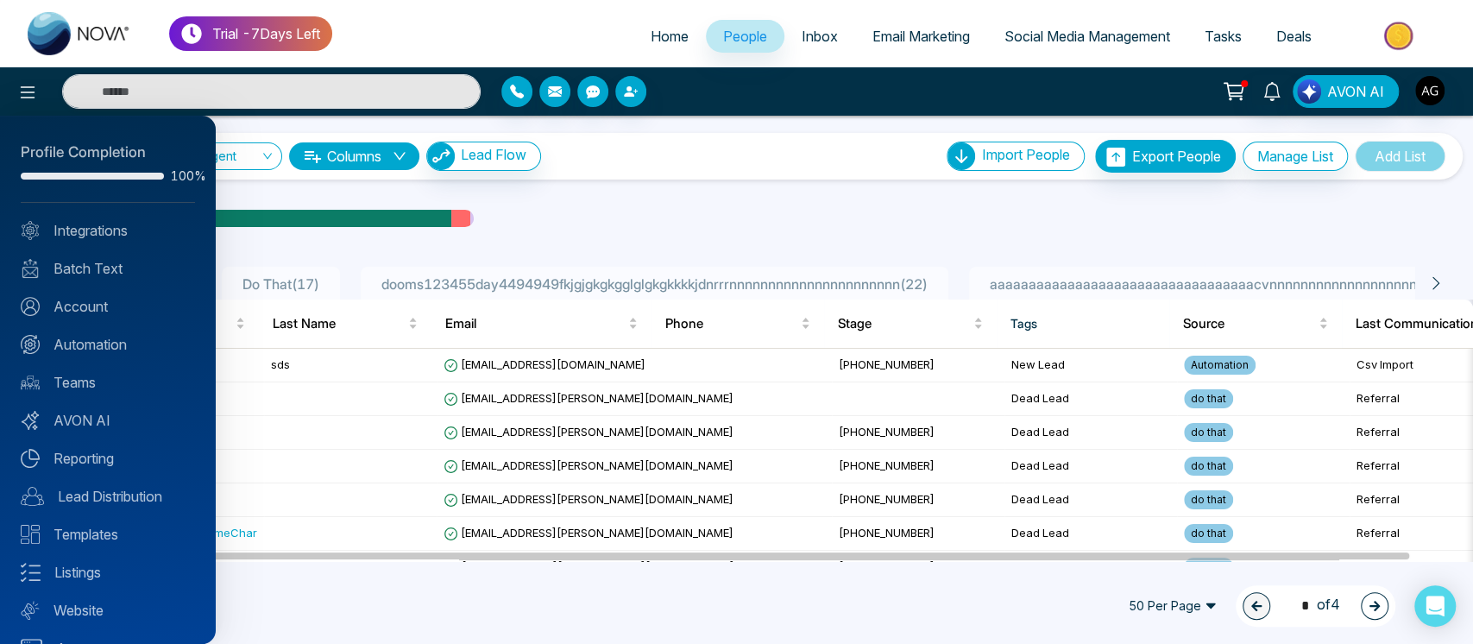
click at [122, 474] on div "Profile Completion 100% Integrations Batch Text Account Automation Teams AVON A…" at bounding box center [108, 380] width 216 height 528
click at [104, 459] on link "Reporting" at bounding box center [108, 458] width 174 height 21
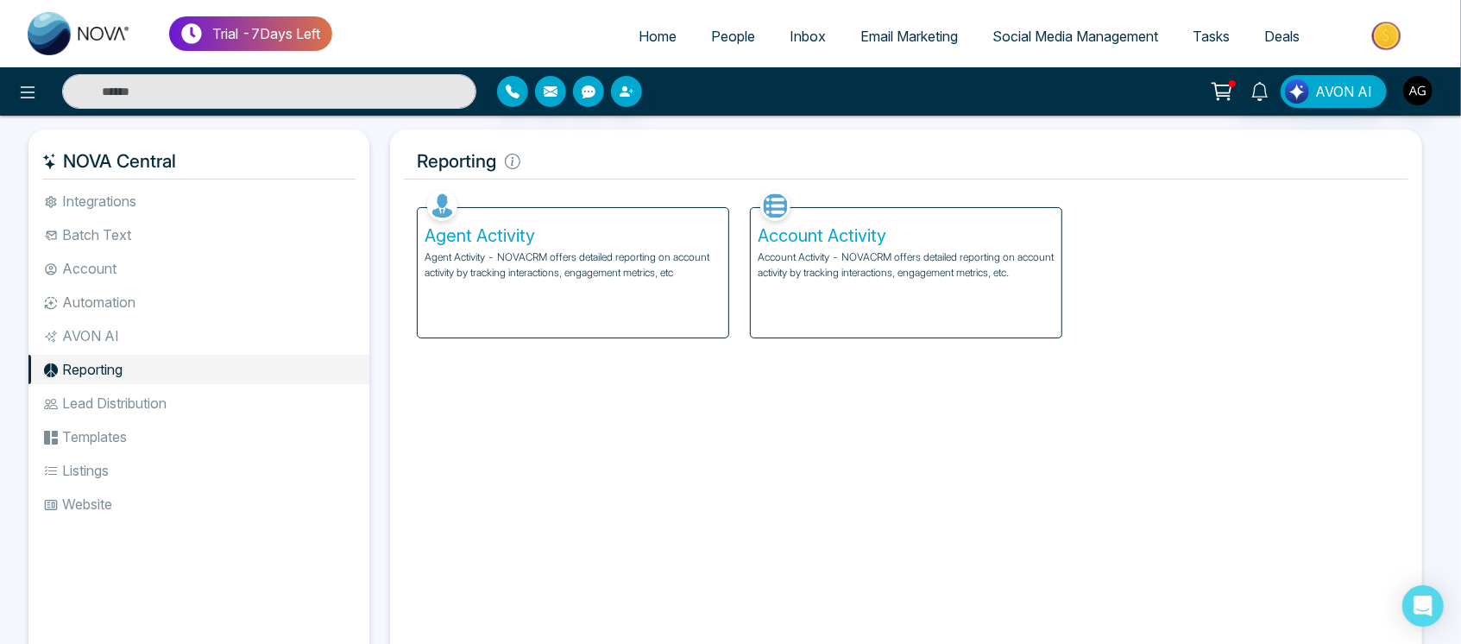
click at [166, 417] on li "Lead Distribution" at bounding box center [198, 402] width 341 height 29
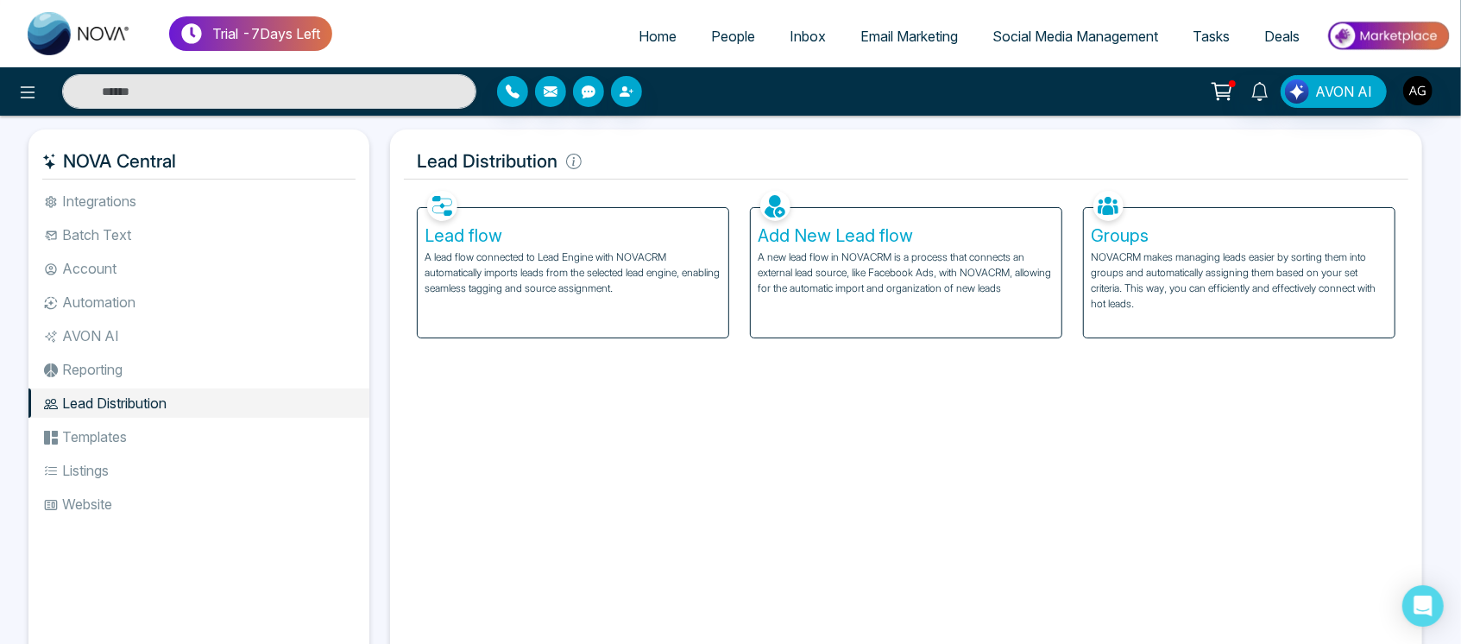
click at [141, 448] on li "Templates" at bounding box center [198, 436] width 341 height 29
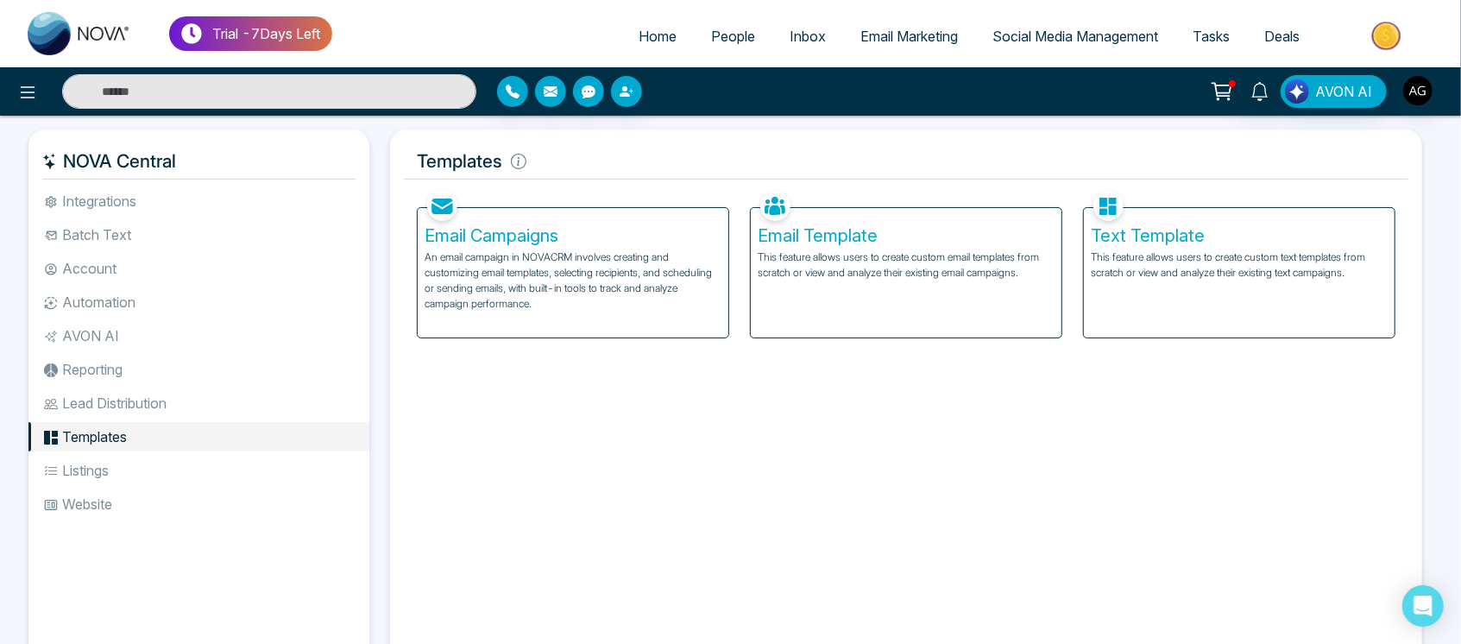
click at [156, 474] on li "Listings" at bounding box center [198, 469] width 341 height 29
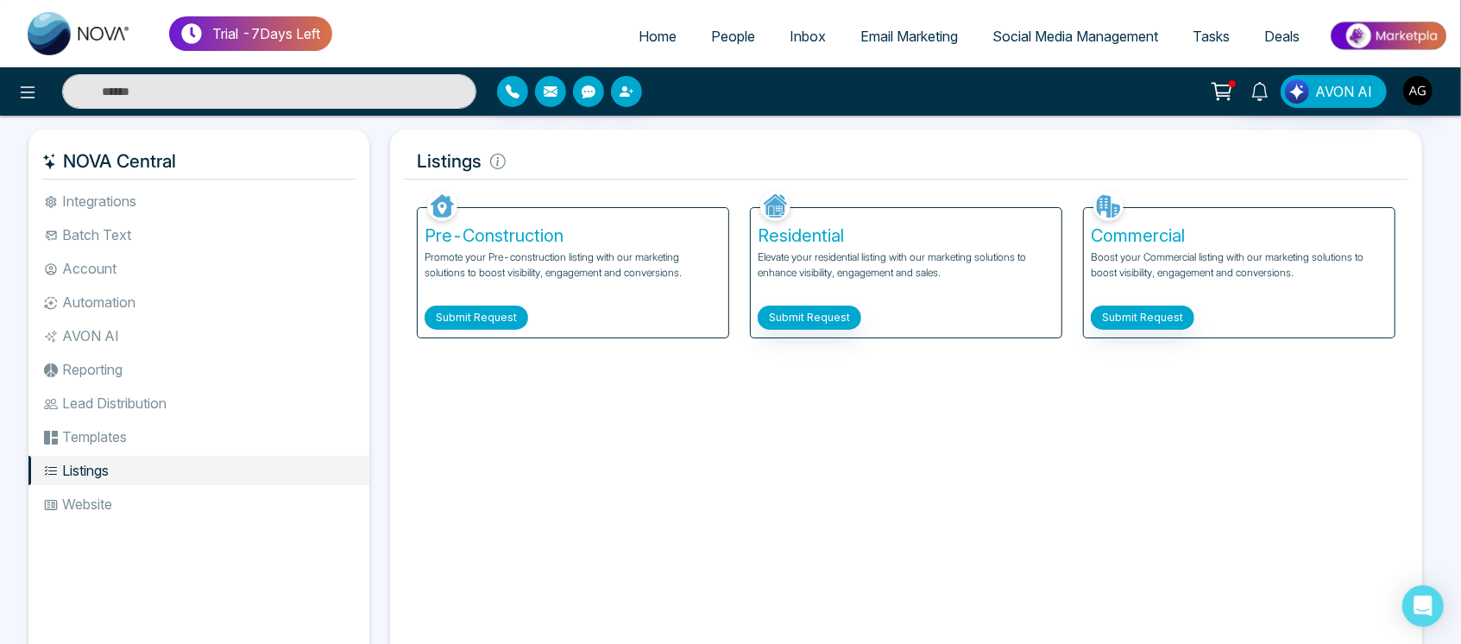
click at [478, 311] on button "Submit Request" at bounding box center [476, 317] width 104 height 24
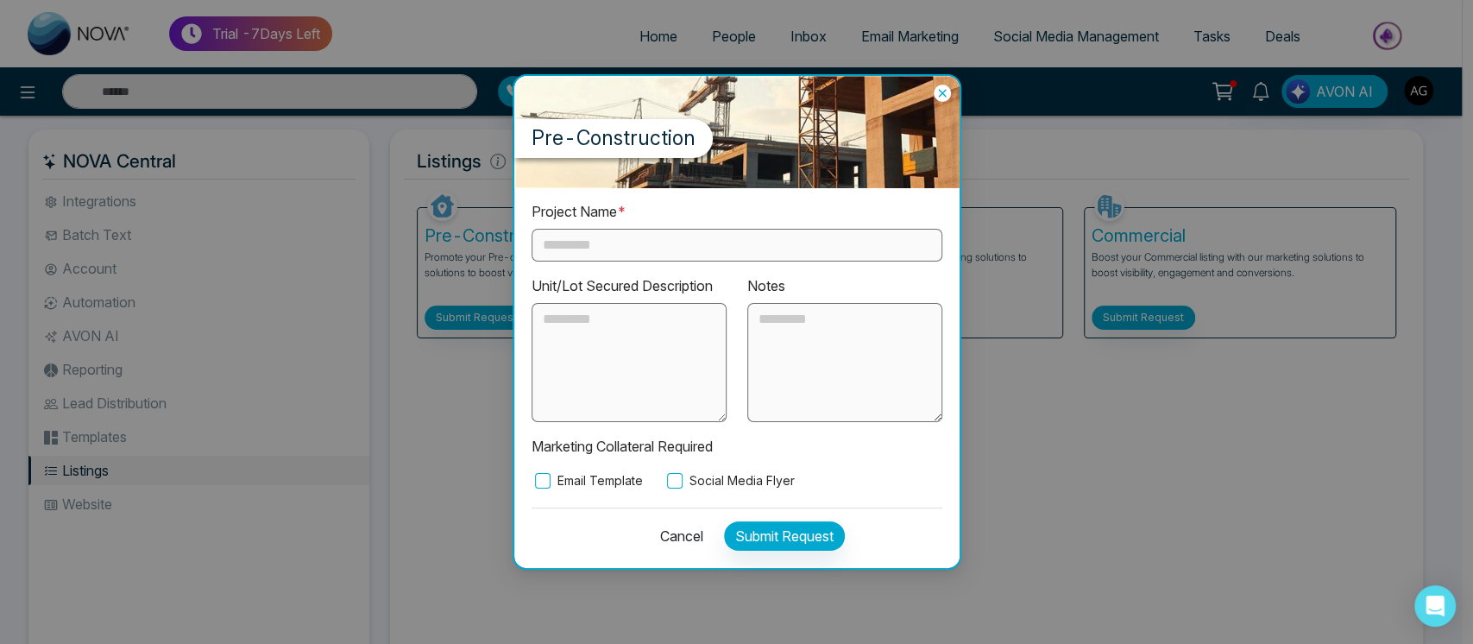
drag, startPoint x: 710, startPoint y: 254, endPoint x: 719, endPoint y: 360, distance: 105.6
click at [719, 360] on div "Project Name * Unit/Lot Secured Description Notes Marketing Collateral Required…" at bounding box center [736, 345] width 411 height 289
type input "**"
drag, startPoint x: 700, startPoint y: 459, endPoint x: 676, endPoint y: 469, distance: 25.5
click at [676, 469] on div "Project Name * ** Unit/Lot Secured Description Notes Marketing Collateral Requi…" at bounding box center [736, 345] width 411 height 289
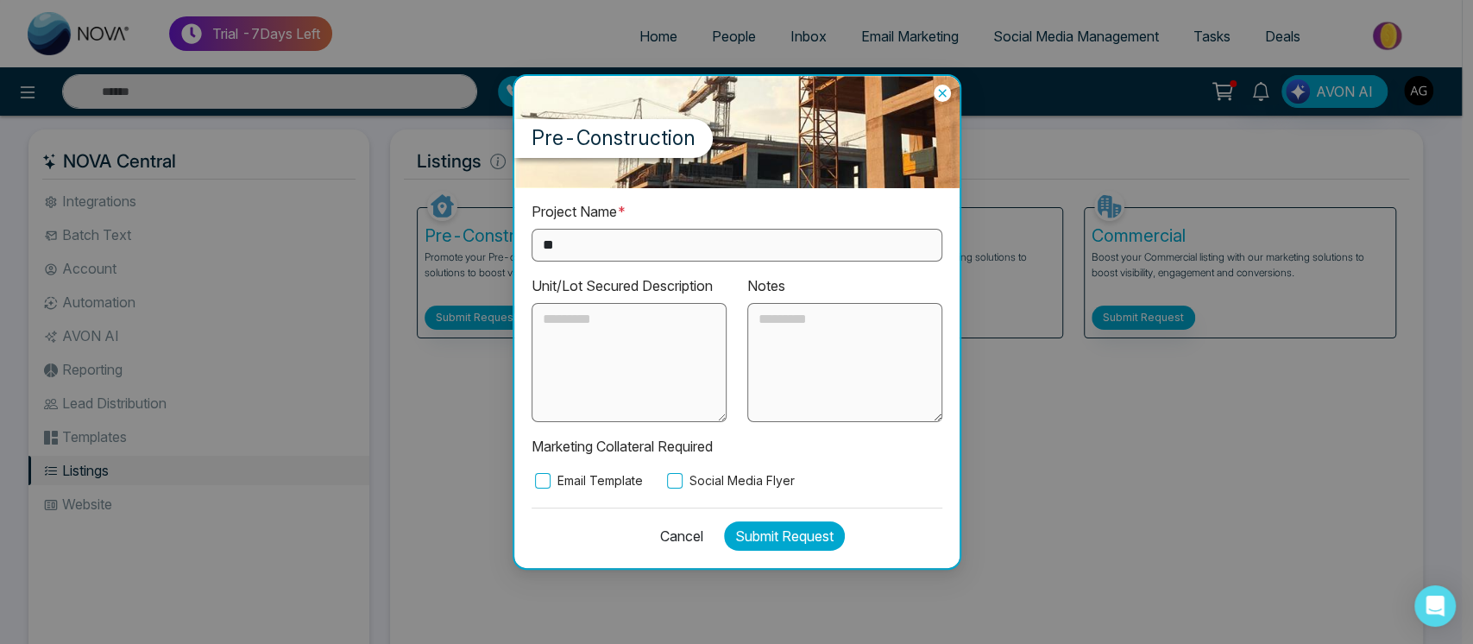
click at [744, 528] on button "Submit Request" at bounding box center [784, 535] width 121 height 29
click at [810, 521] on button "Submit Request" at bounding box center [784, 535] width 121 height 29
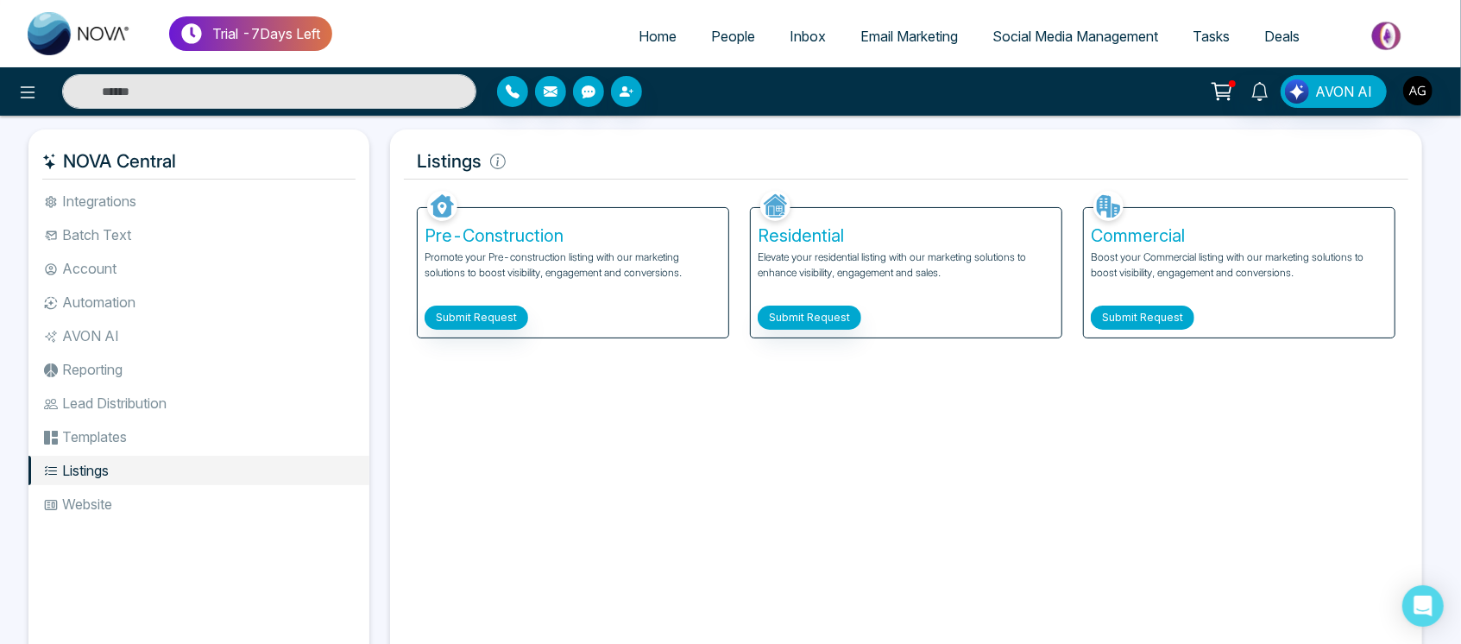
click at [1104, 319] on button "Submit Request" at bounding box center [1142, 317] width 104 height 24
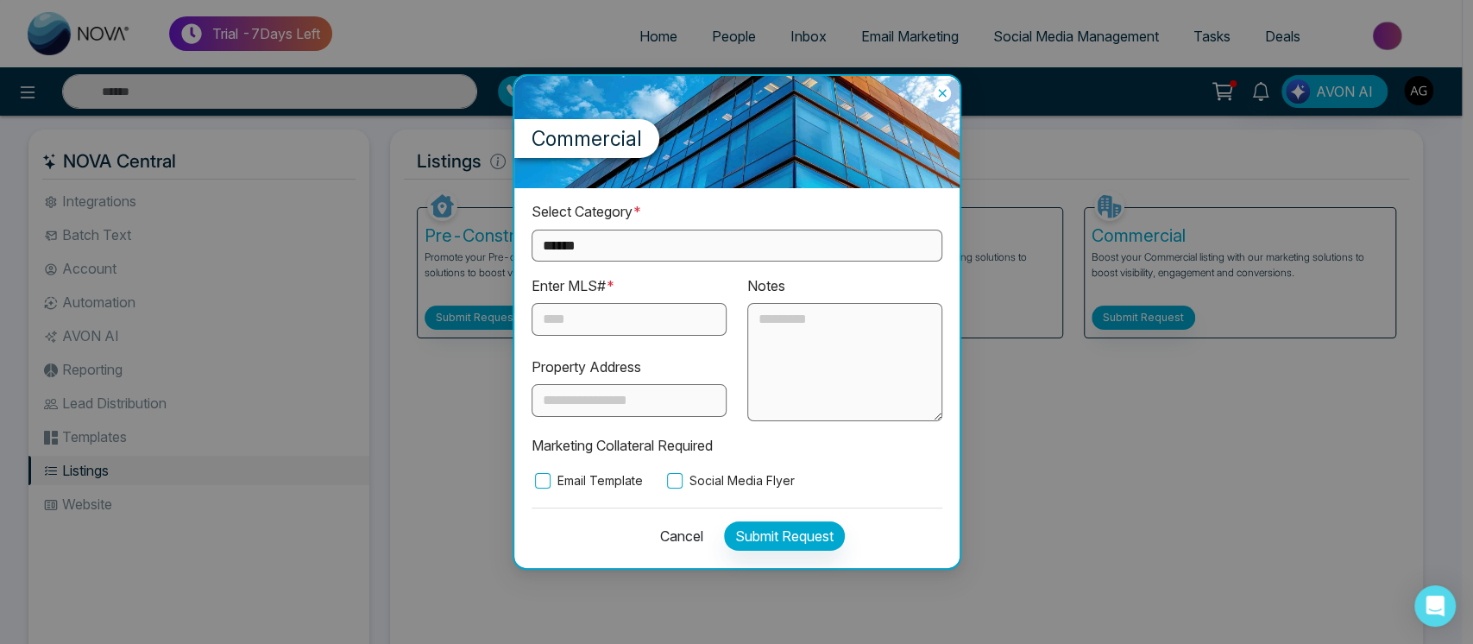
click at [772, 245] on select "**********" at bounding box center [736, 245] width 411 height 32
select select "*********"
click at [531, 229] on select "**********" at bounding box center [736, 245] width 411 height 32
click at [625, 328] on input "text" at bounding box center [628, 319] width 195 height 33
click at [625, 330] on input "text" at bounding box center [628, 319] width 195 height 33
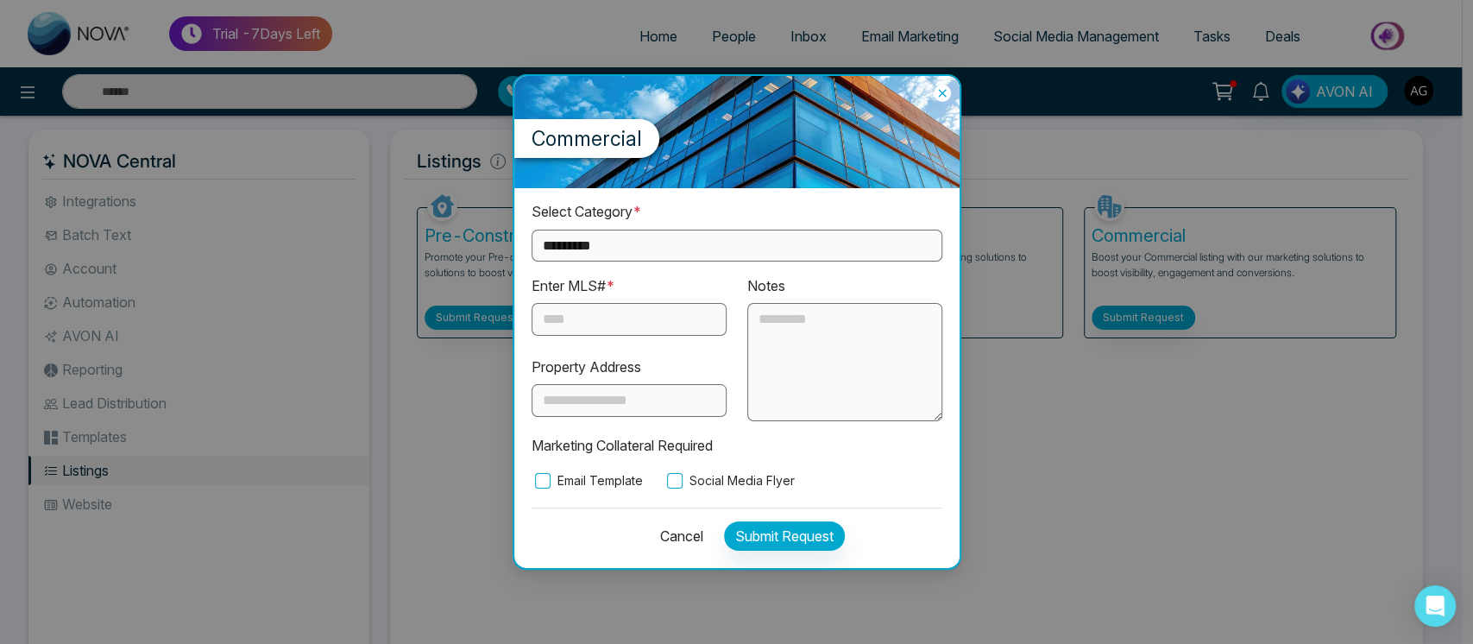
click at [625, 330] on input "text" at bounding box center [628, 319] width 195 height 33
click at [625, 331] on input "text" at bounding box center [628, 319] width 195 height 33
type input "***"
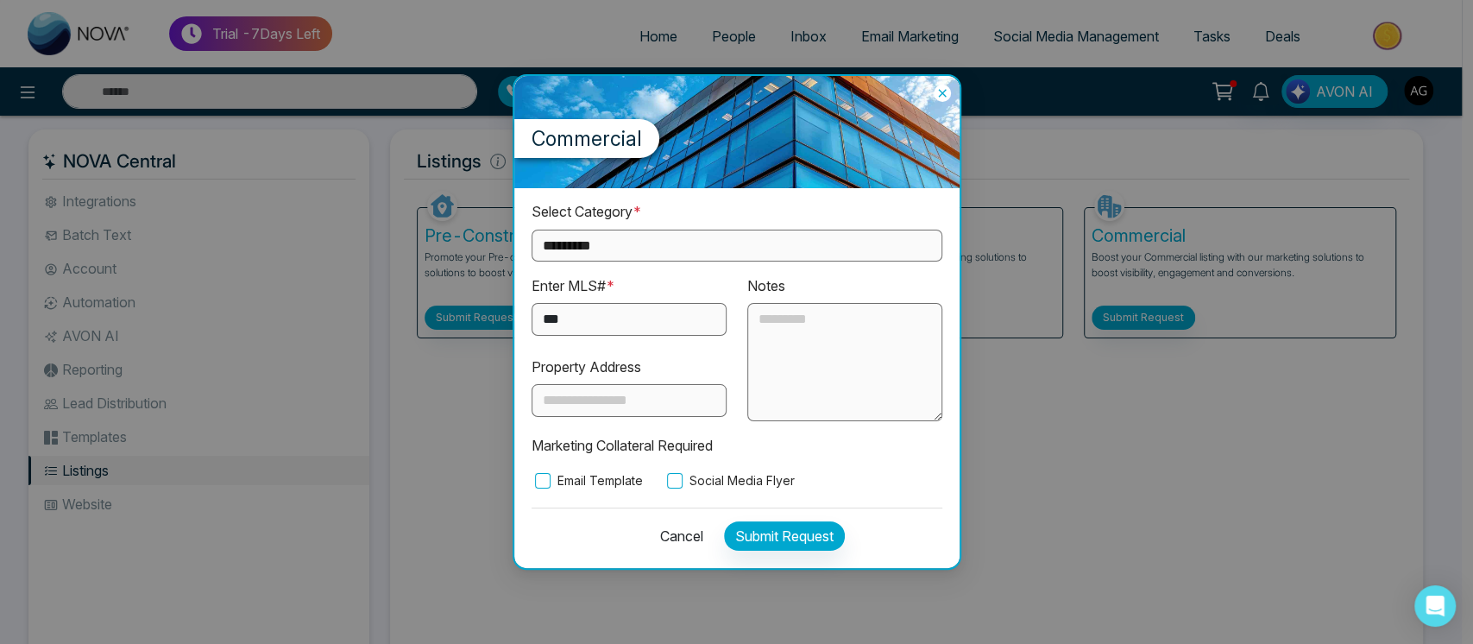
drag, startPoint x: 795, startPoint y: 516, endPoint x: 794, endPoint y: 542, distance: 25.9
click at [794, 542] on div "Cancel Submit Request" at bounding box center [736, 530] width 411 height 47
click at [794, 542] on button "Submit Request" at bounding box center [784, 535] width 121 height 29
drag, startPoint x: 738, startPoint y: 551, endPoint x: 804, endPoint y: 514, distance: 76.1
click at [804, 514] on div "Cancel Submit Request" at bounding box center [736, 530] width 411 height 47
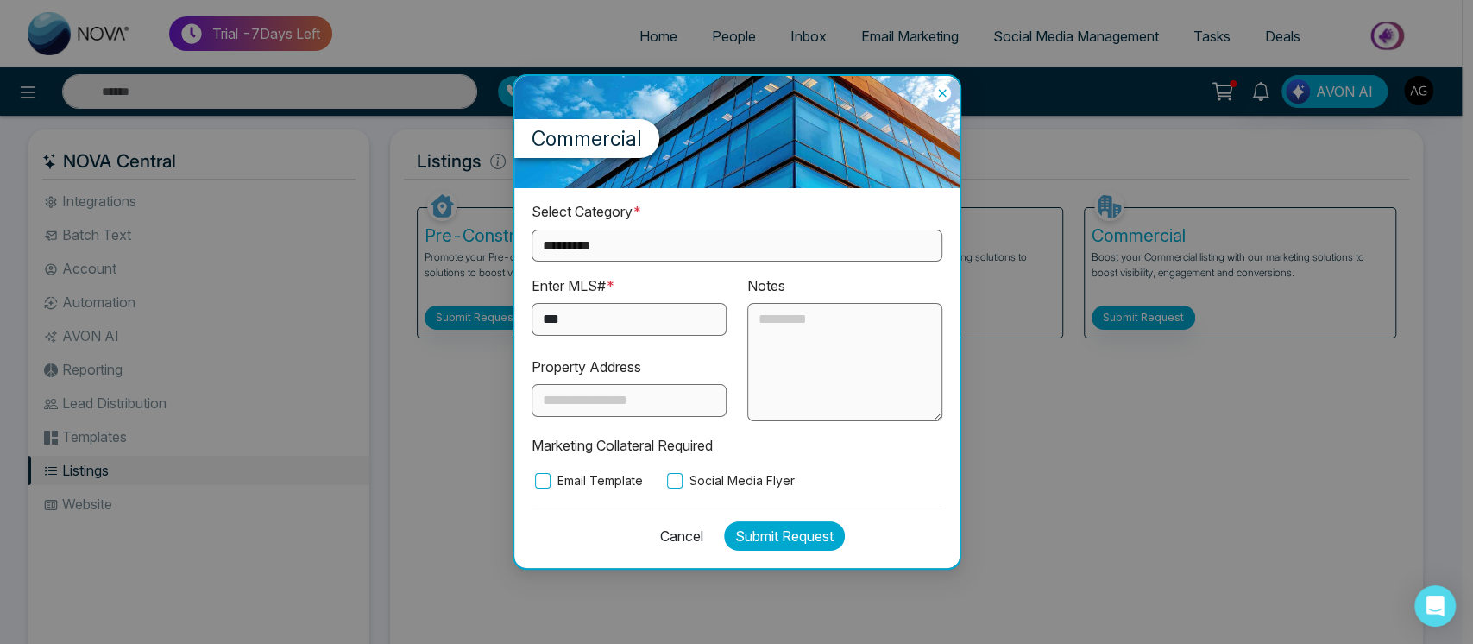
click at [795, 546] on button "Submit Request" at bounding box center [784, 535] width 121 height 29
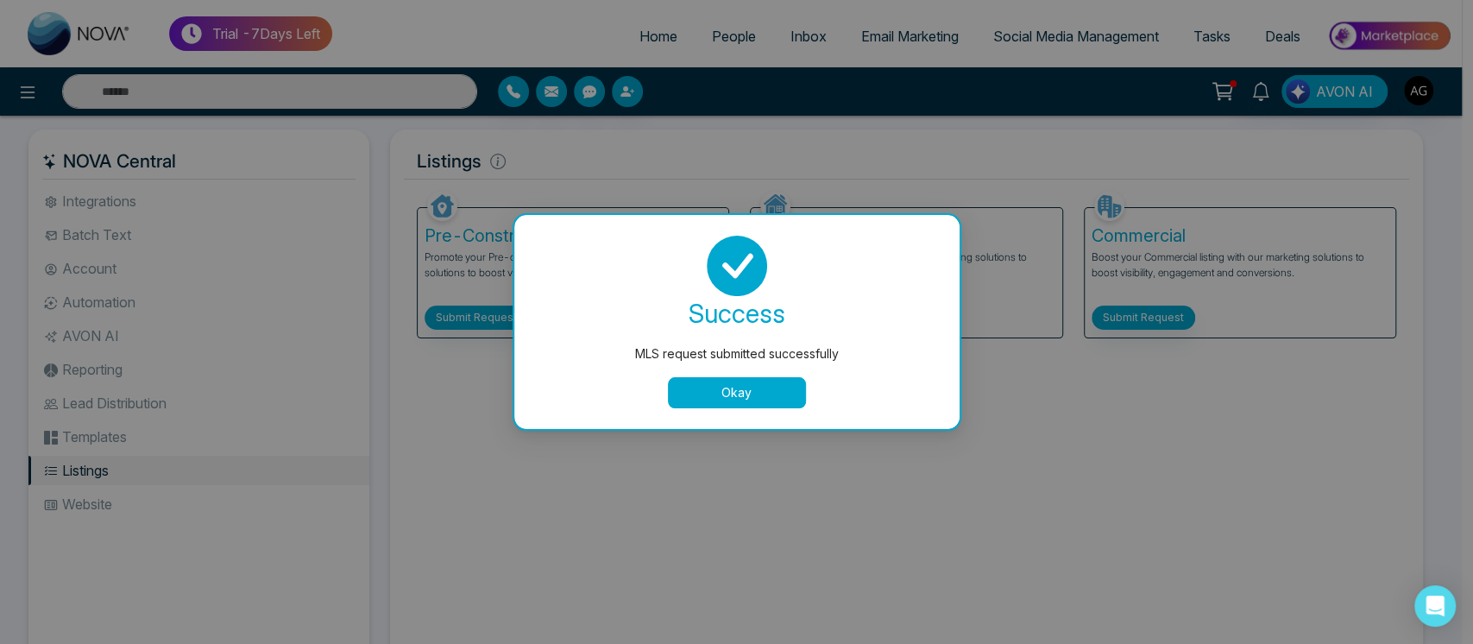
click at [754, 397] on button "Okay" at bounding box center [737, 392] width 138 height 31
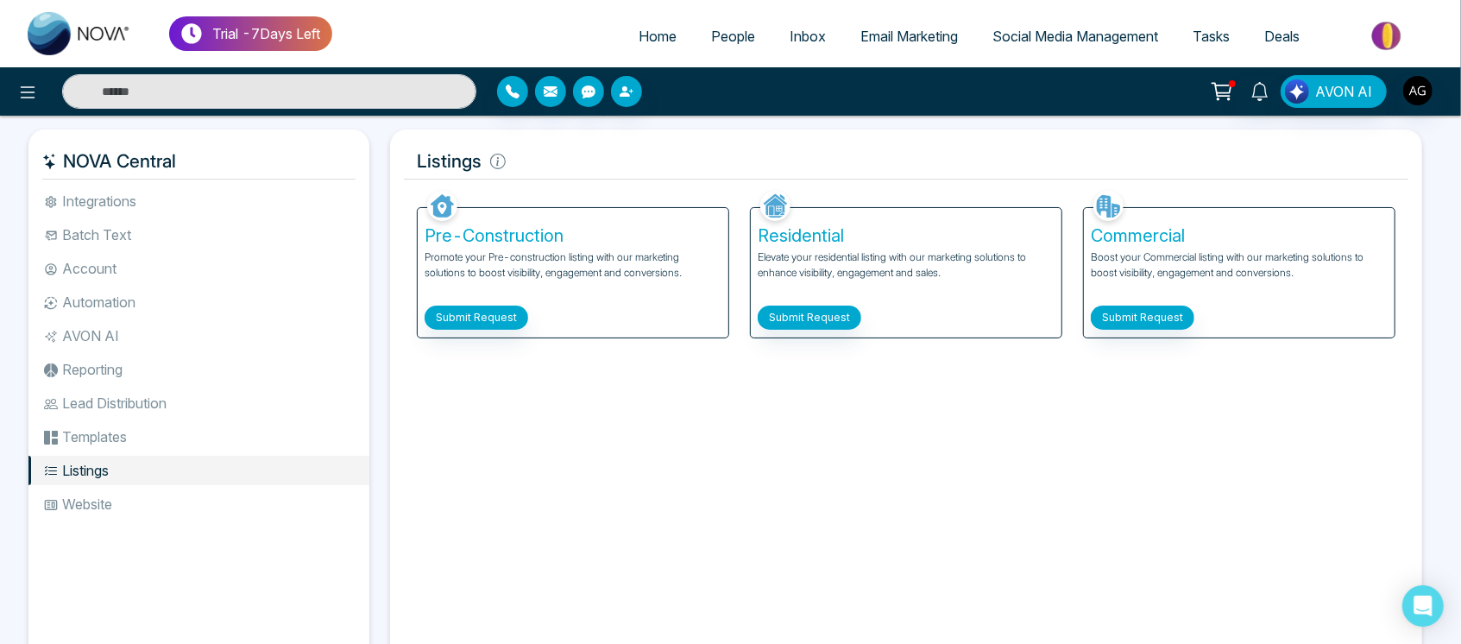
click at [158, 503] on li "Website" at bounding box center [198, 503] width 341 height 29
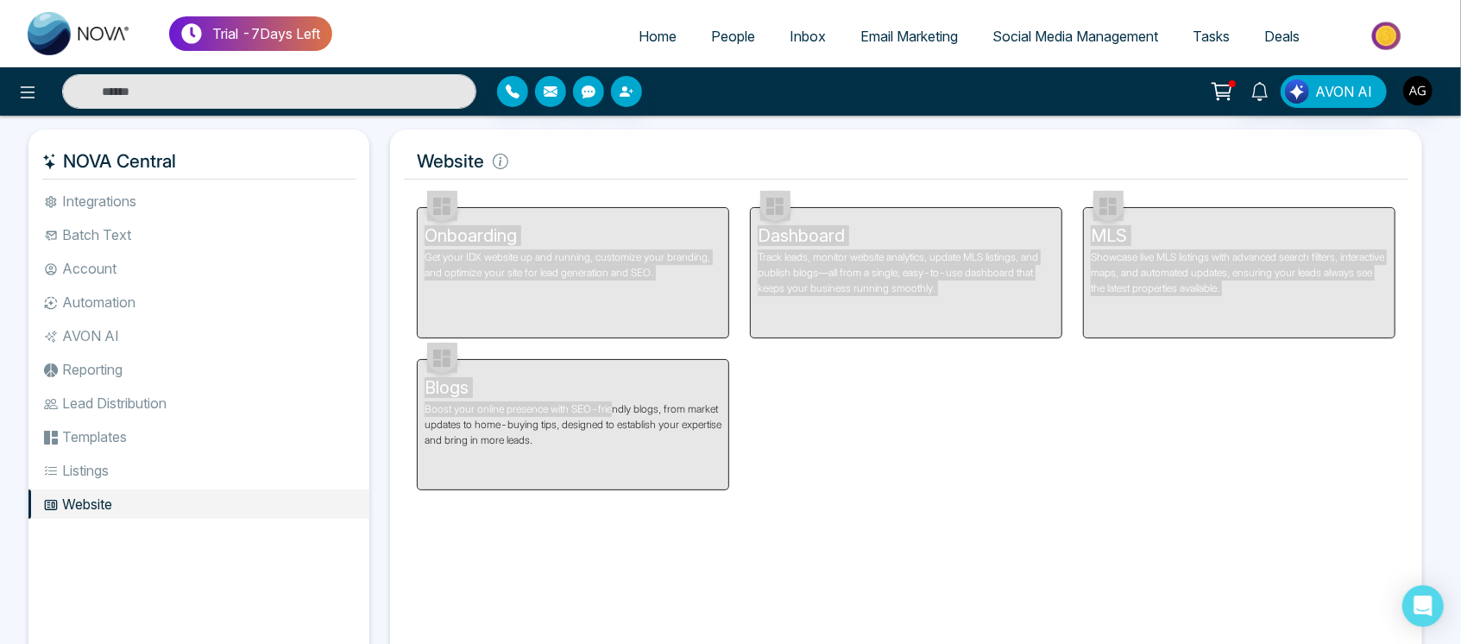
drag, startPoint x: 509, startPoint y: 226, endPoint x: 549, endPoint y: 557, distance: 333.6
click at [549, 557] on div "Facebook NOVACRM enables users to connect to Facebook to schedule social media …" at bounding box center [906, 421] width 1004 height 470
click at [671, 354] on div "Blogs Boost your online presence with SEO-friendly blogs, from market updates t…" at bounding box center [572, 414] width 333 height 152
drag, startPoint x: 671, startPoint y: 354, endPoint x: 501, endPoint y: 158, distance: 259.3
click at [501, 158] on div "Website Facebook NOVACRM enables users to connect to Facebook to schedule socia…" at bounding box center [906, 399] width 1032 height 541
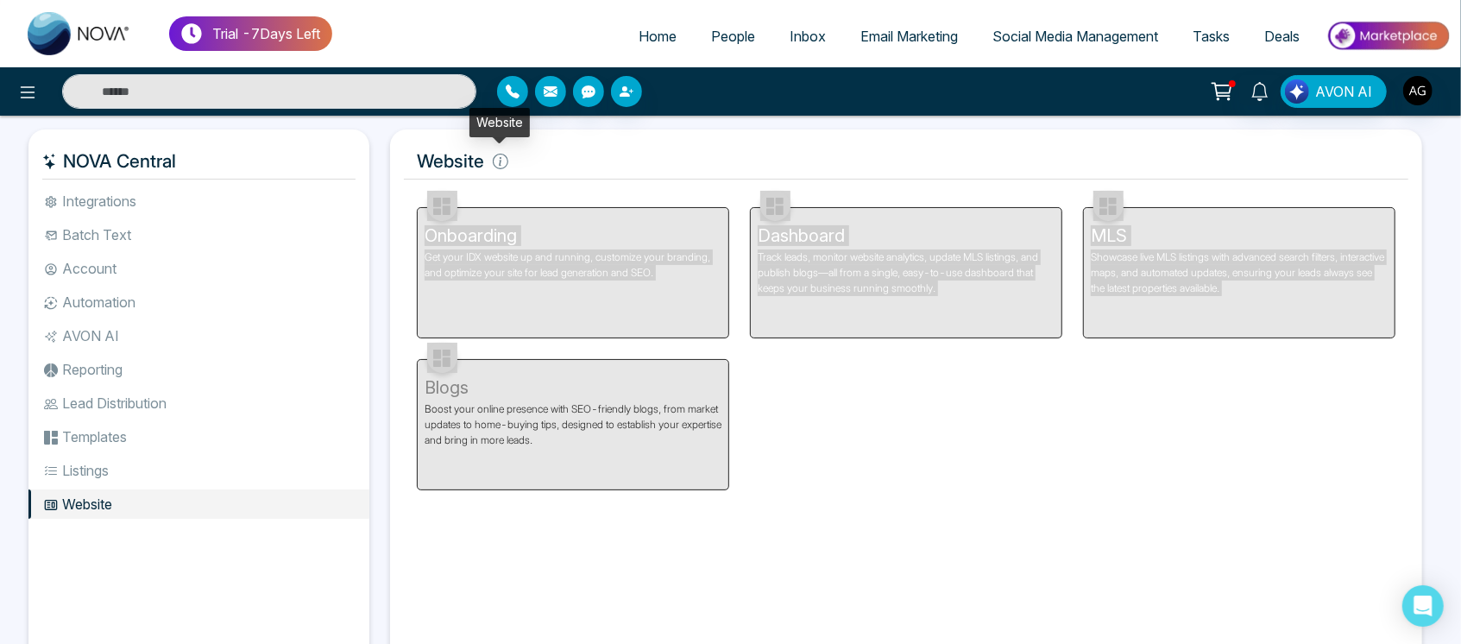
click at [501, 158] on icon at bounding box center [501, 162] width 16 height 16
click at [600, 183] on div "Website Facebook NOVACRM enables users to connect to Facebook to schedule socia…" at bounding box center [906, 399] width 1032 height 541
click at [149, 485] on ul "Integrations Batch Text Account Automation AVON AI Reporting Lead Distribution …" at bounding box center [198, 411] width 341 height 450
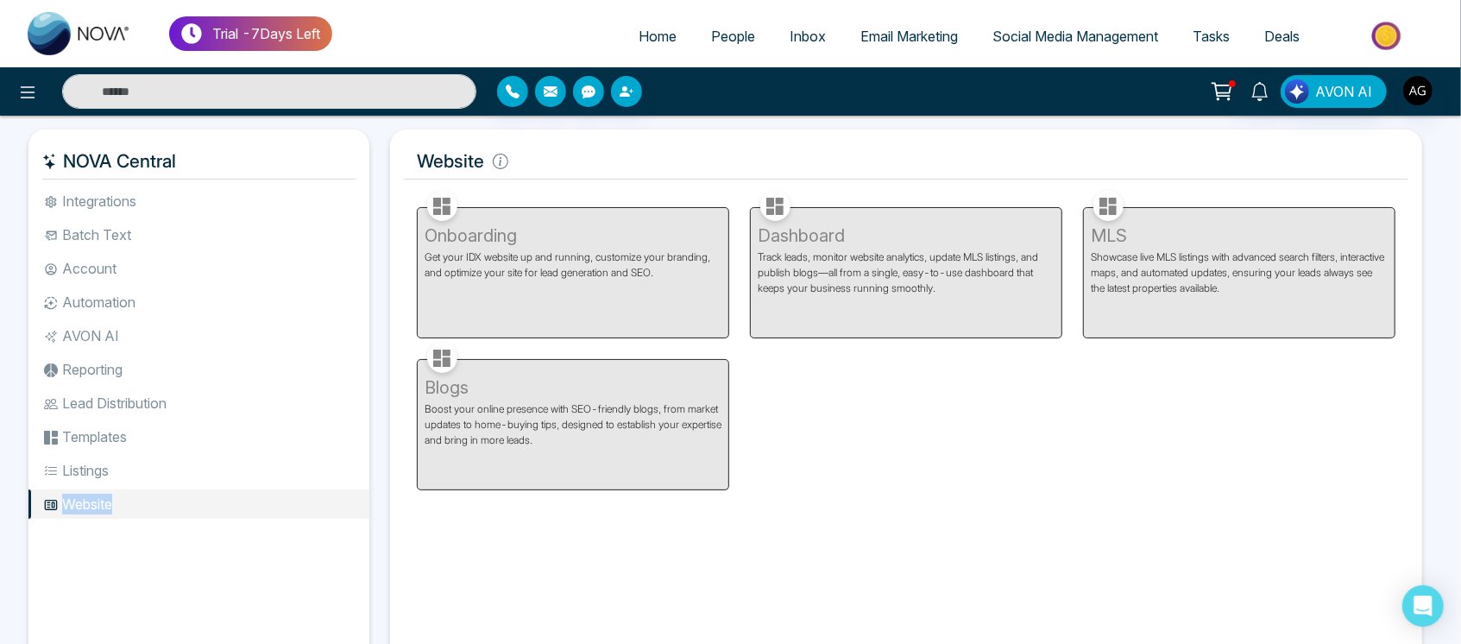
click at [149, 485] on ul "Integrations Batch Text Account Automation AVON AI Reporting Lead Distribution …" at bounding box center [198, 411] width 341 height 450
click at [121, 473] on li "Listings" at bounding box center [198, 469] width 341 height 29
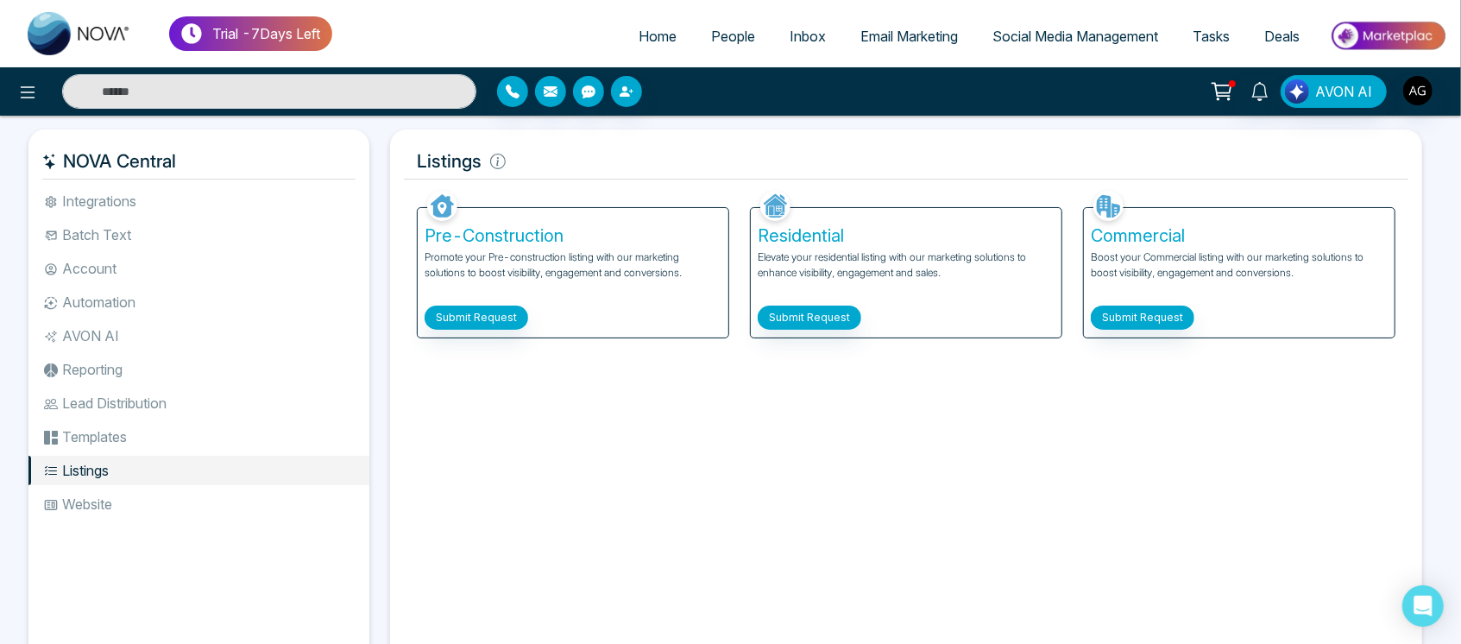
click at [142, 440] on li "Templates" at bounding box center [198, 436] width 341 height 29
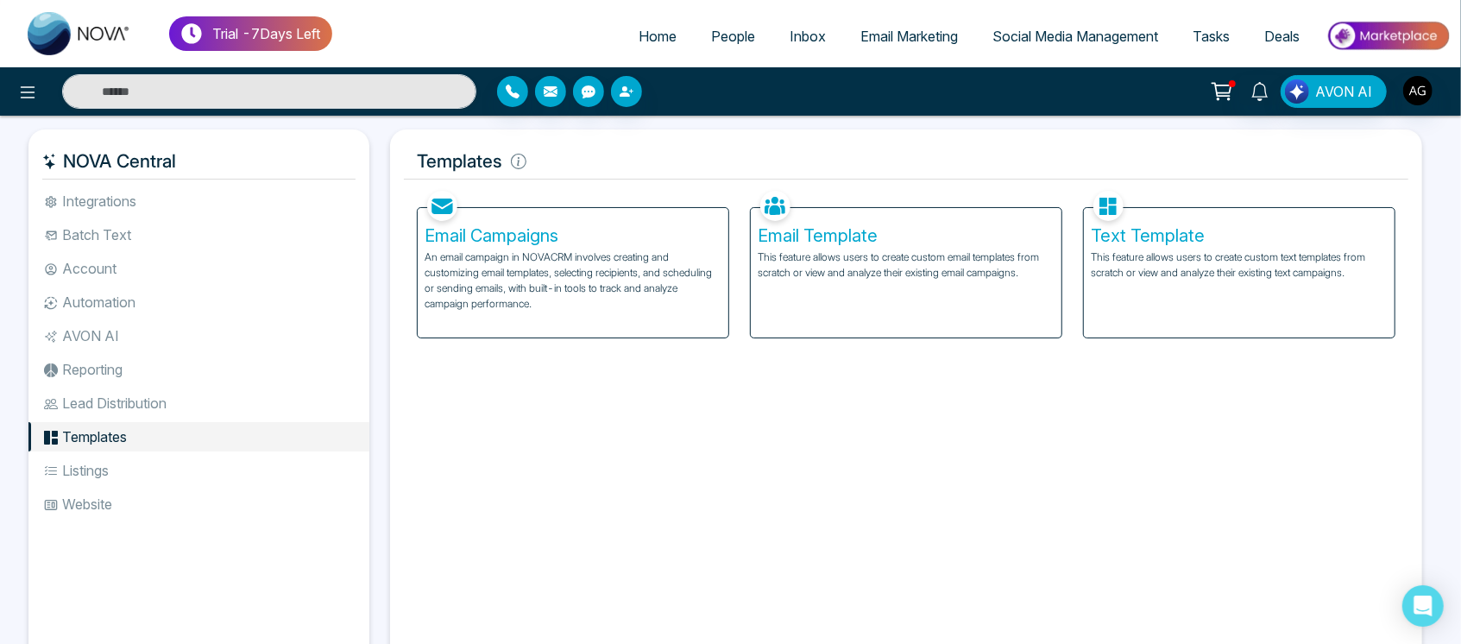
click at [171, 403] on li "Lead Distribution" at bounding box center [198, 402] width 341 height 29
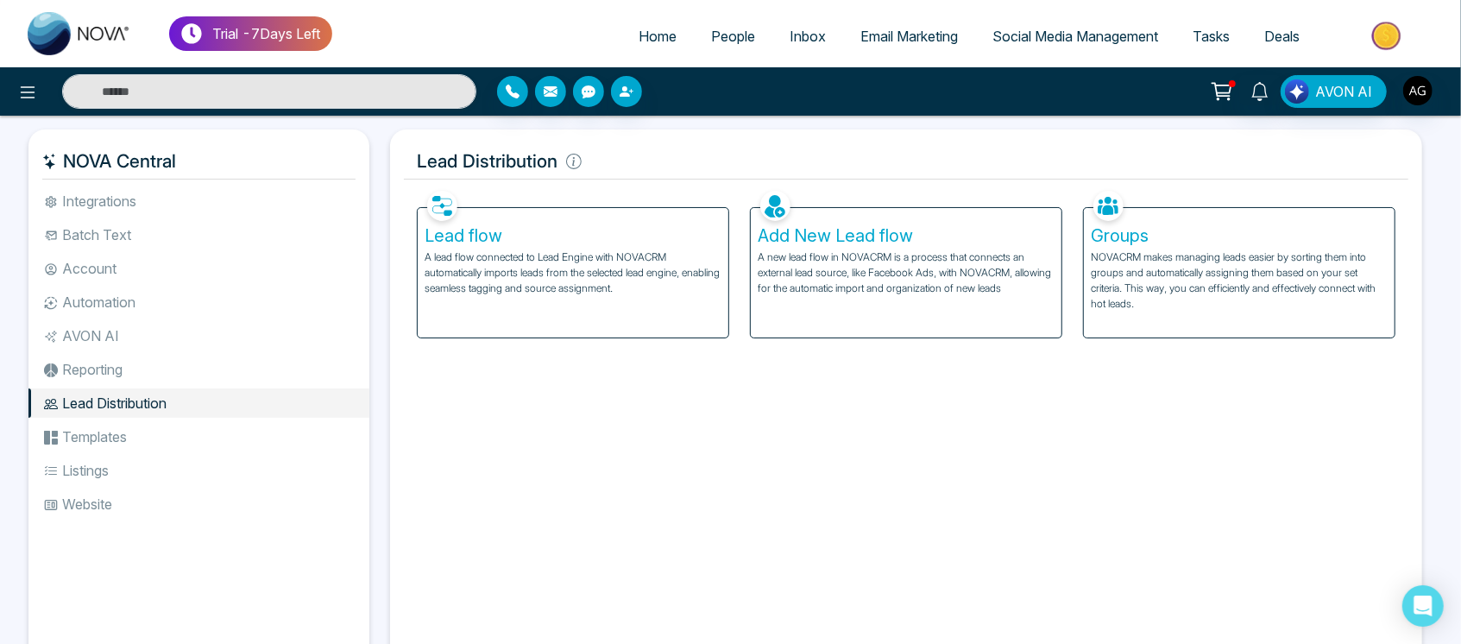
click at [143, 367] on li "Reporting" at bounding box center [198, 369] width 341 height 29
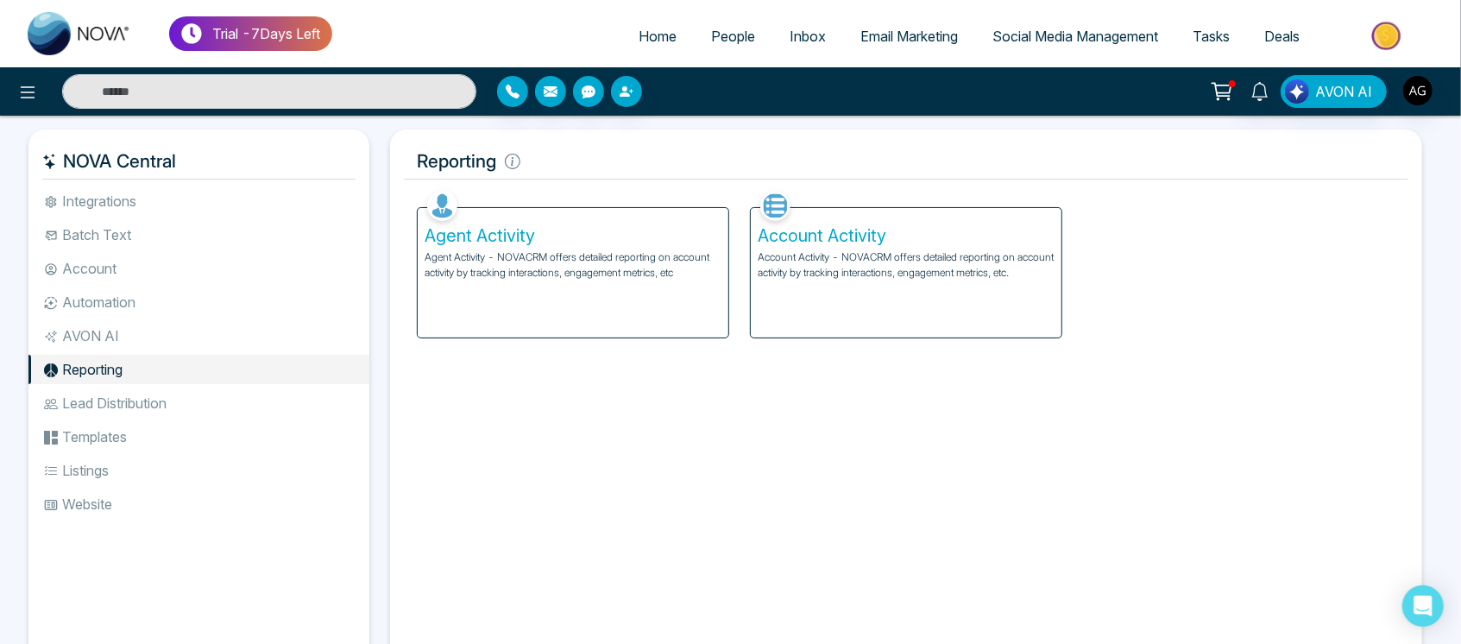
click at [73, 321] on li "AVON AI" at bounding box center [198, 335] width 341 height 29
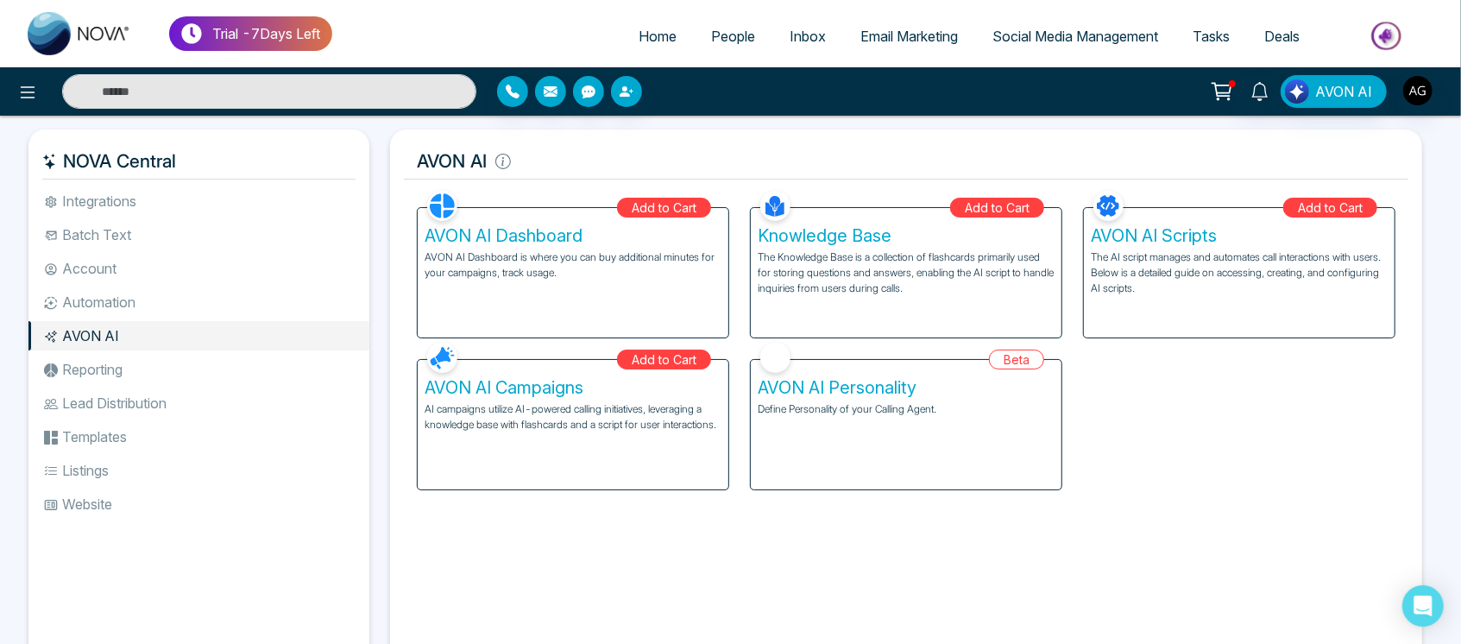
click at [154, 292] on li "Automation" at bounding box center [198, 301] width 341 height 29
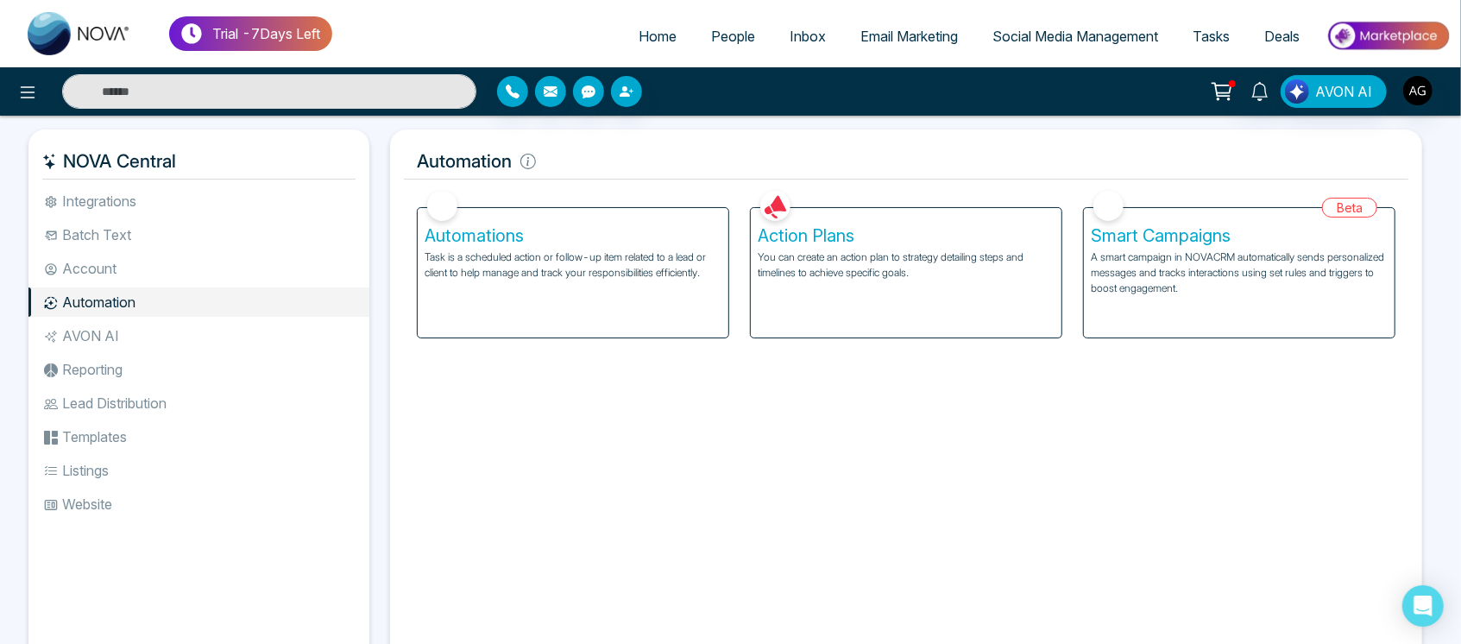
click at [110, 329] on li "AVON AI" at bounding box center [198, 335] width 341 height 29
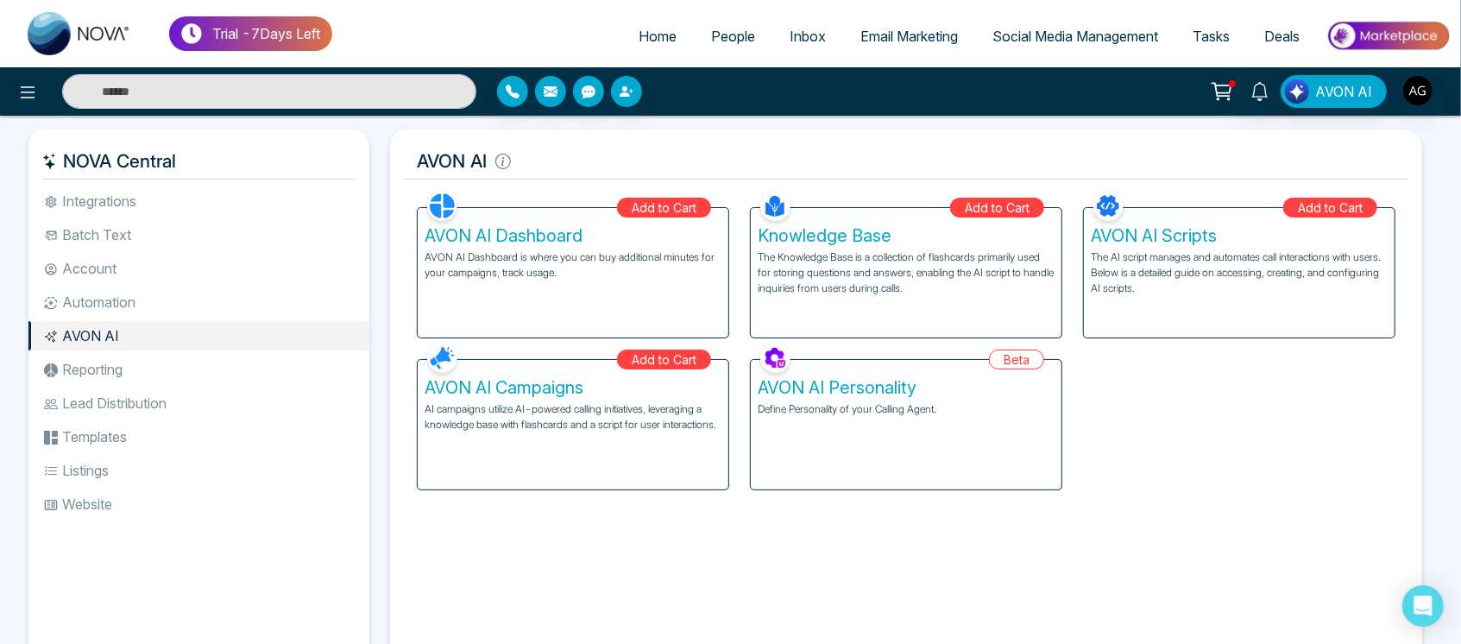
click at [149, 366] on li "Reporting" at bounding box center [198, 369] width 341 height 29
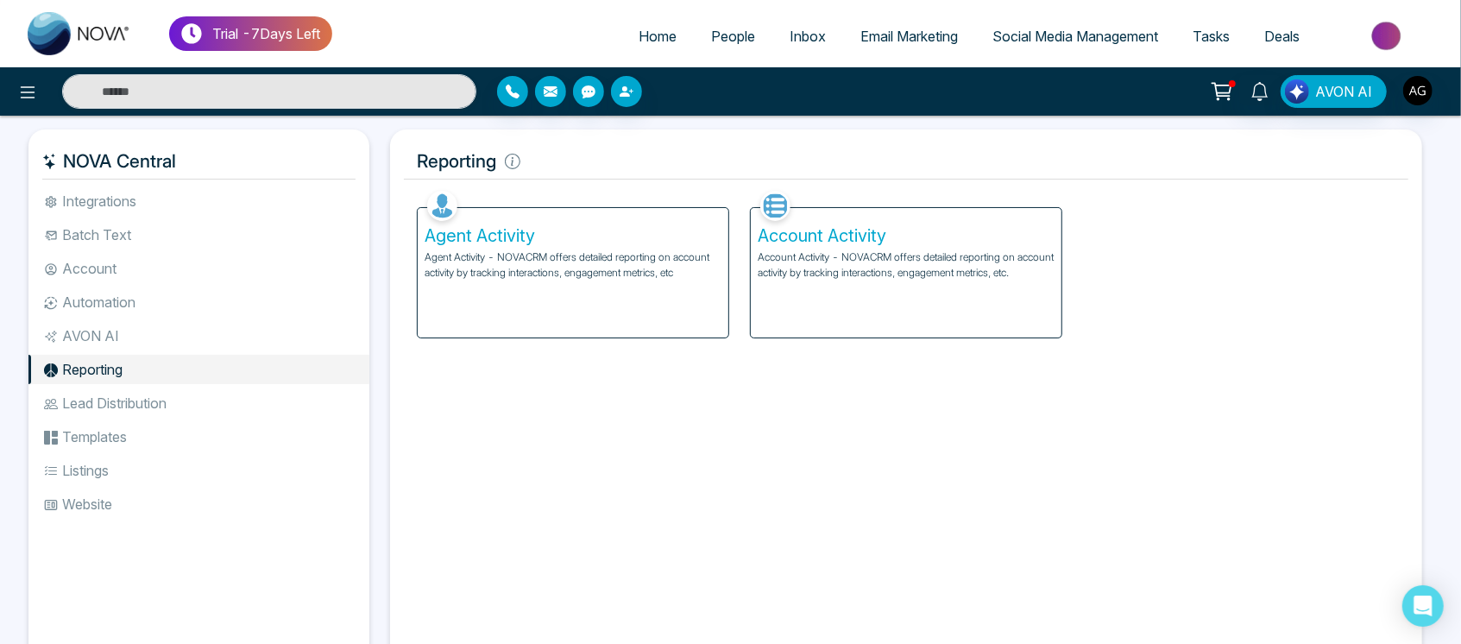
click at [65, 513] on li "Website" at bounding box center [198, 503] width 341 height 29
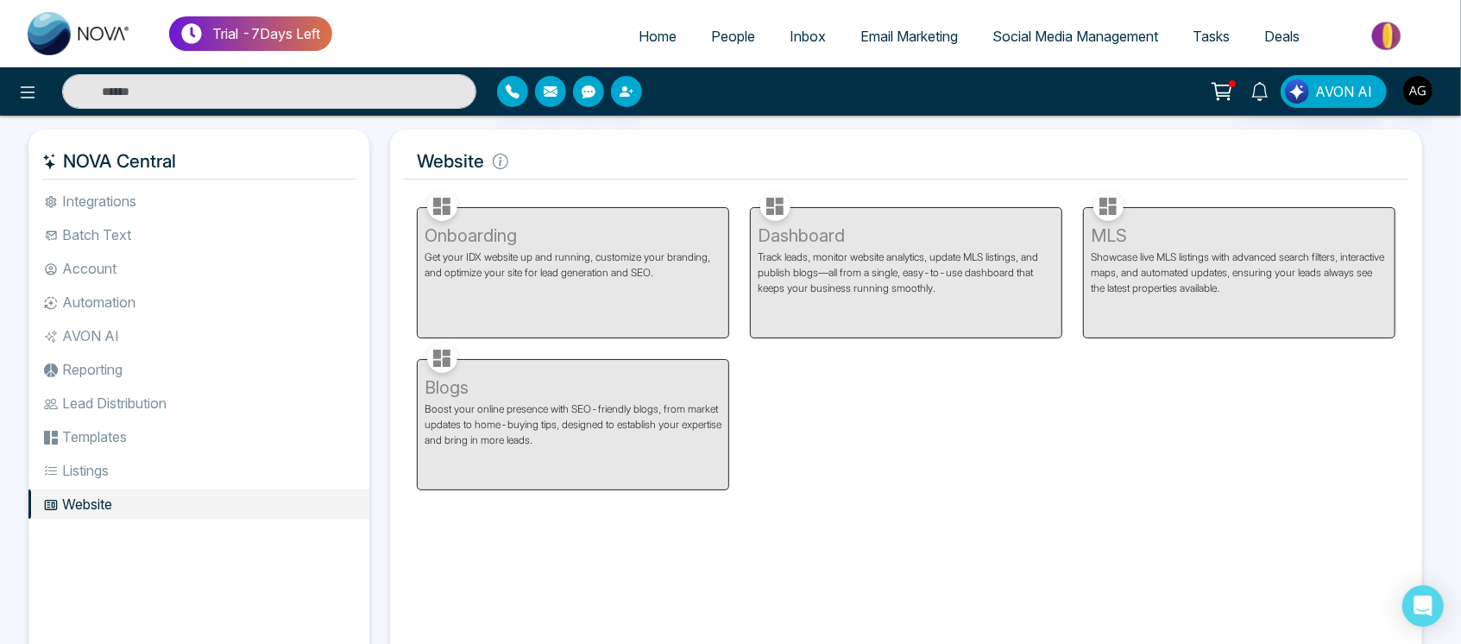
click at [108, 481] on li "Listings" at bounding box center [198, 469] width 341 height 29
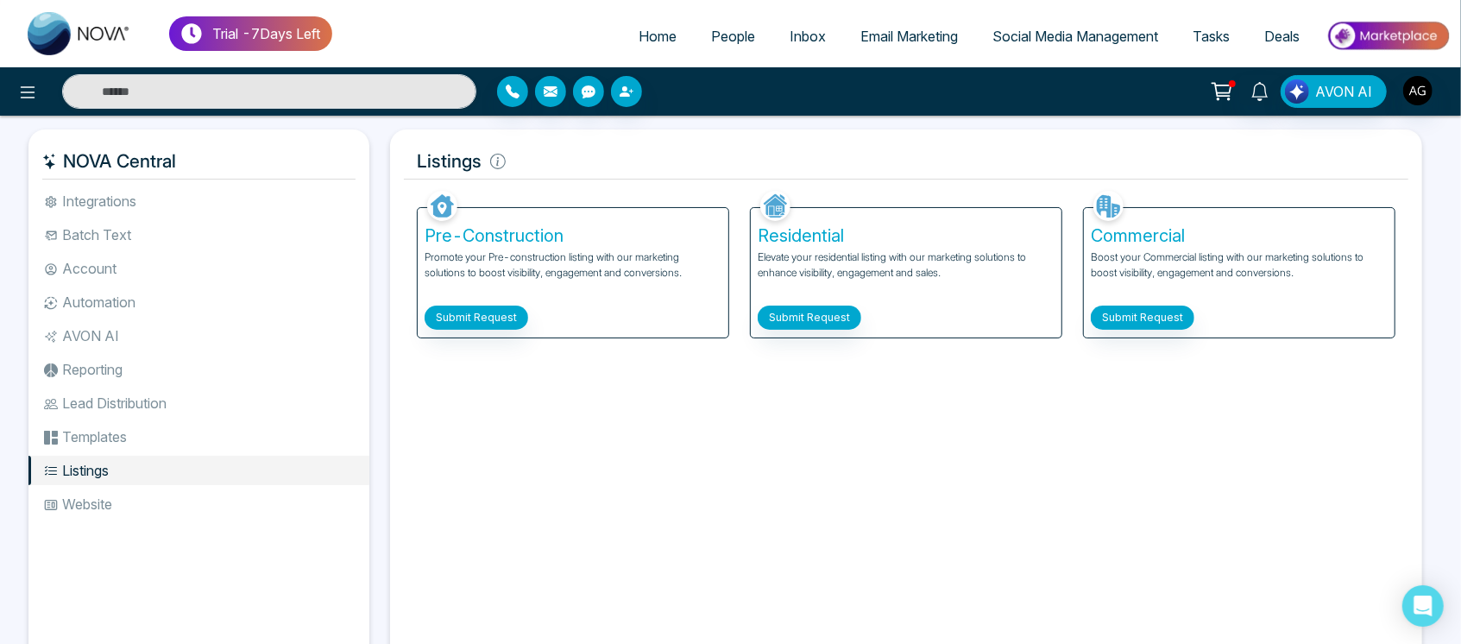
click at [136, 437] on li "Templates" at bounding box center [198, 436] width 341 height 29
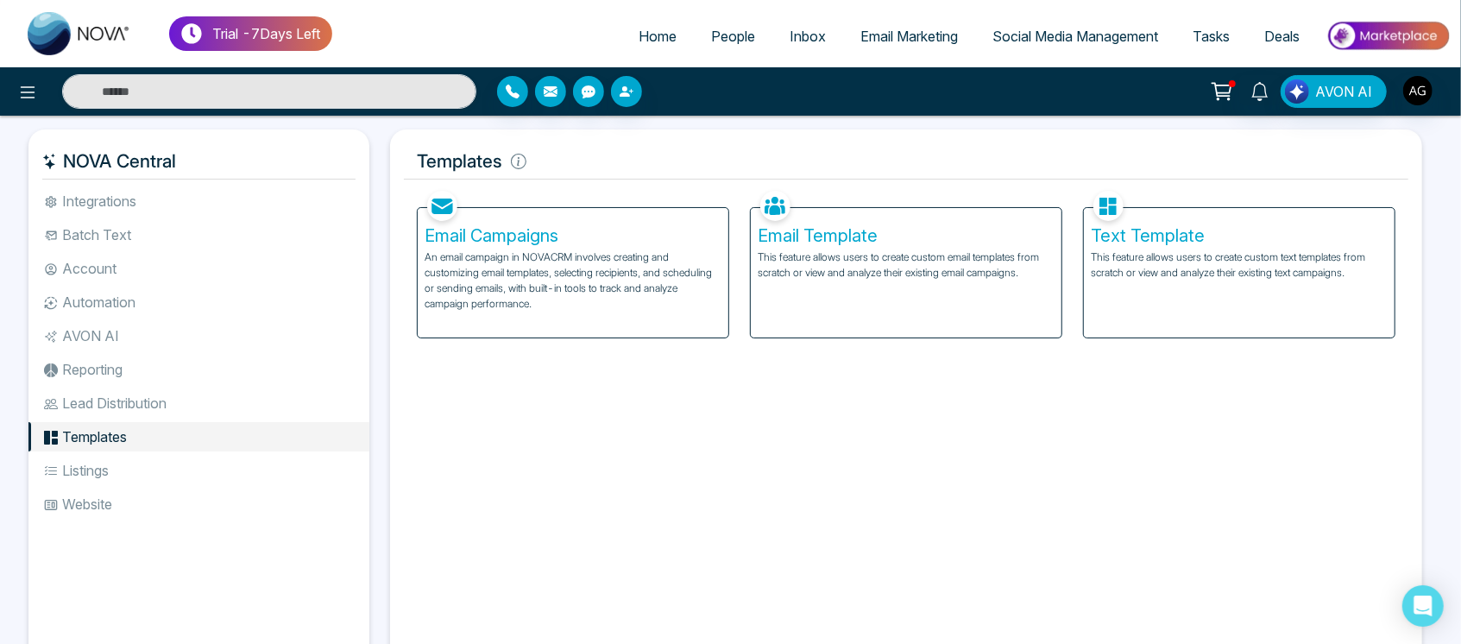
click at [159, 411] on li "Lead Distribution" at bounding box center [198, 402] width 341 height 29
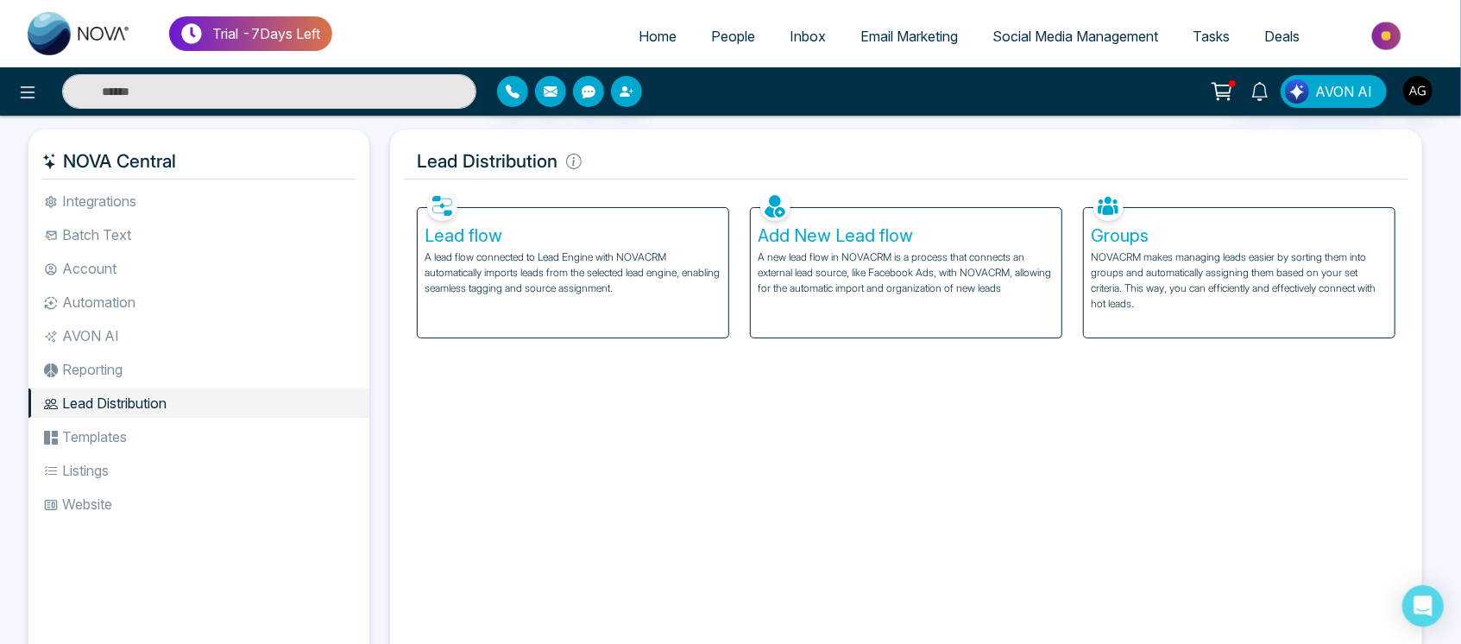
click at [95, 378] on li "Reporting" at bounding box center [198, 369] width 341 height 29
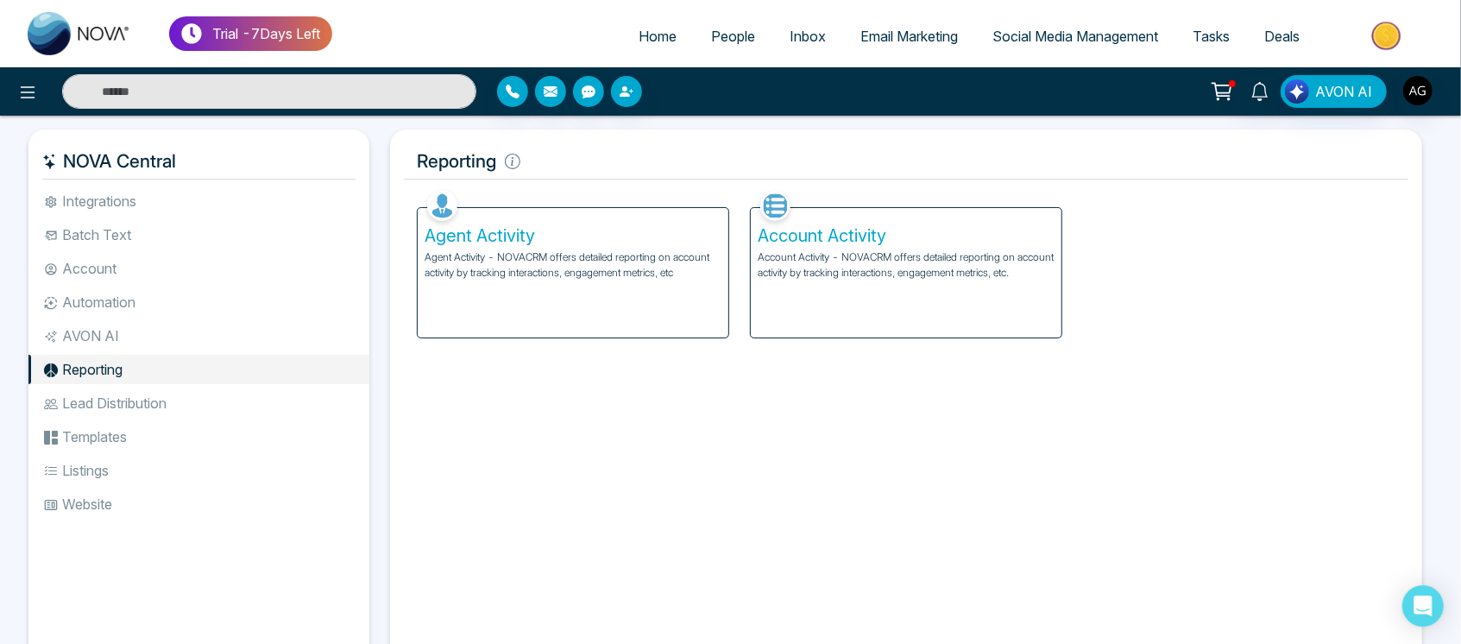
click at [80, 342] on li "AVON AI" at bounding box center [198, 335] width 341 height 29
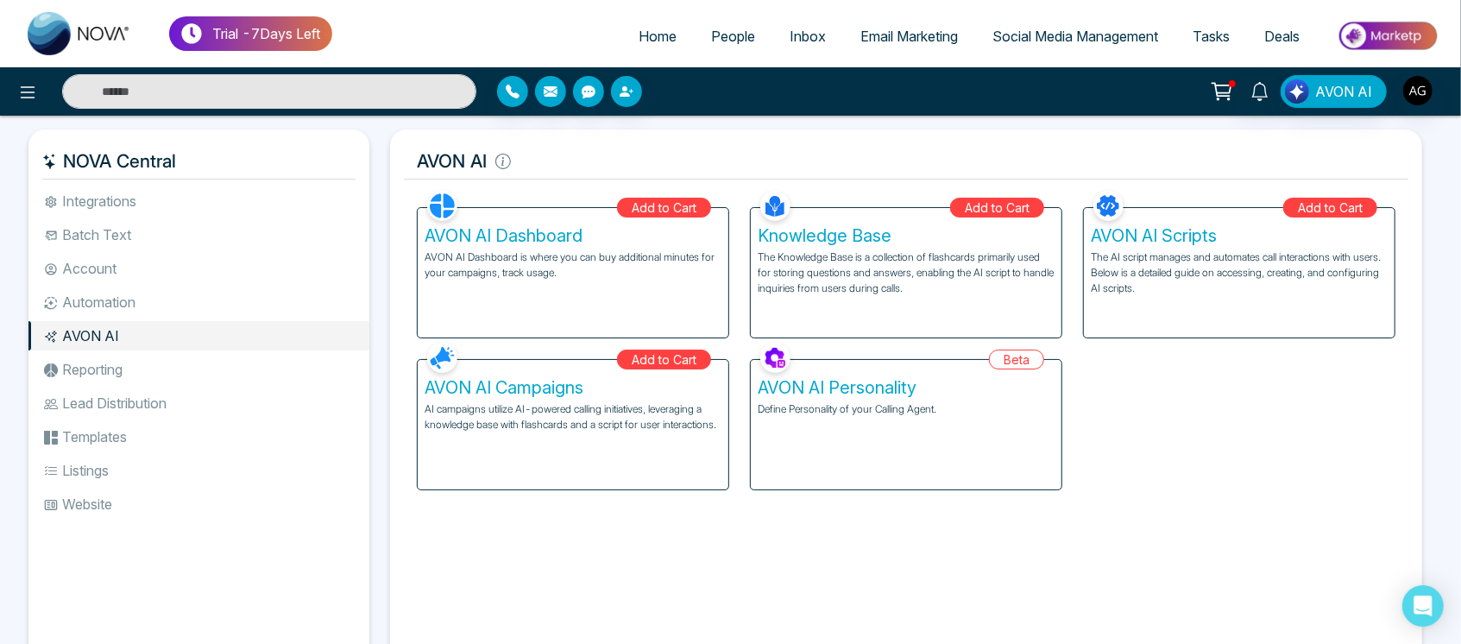
click at [101, 312] on li "Automation" at bounding box center [198, 301] width 341 height 29
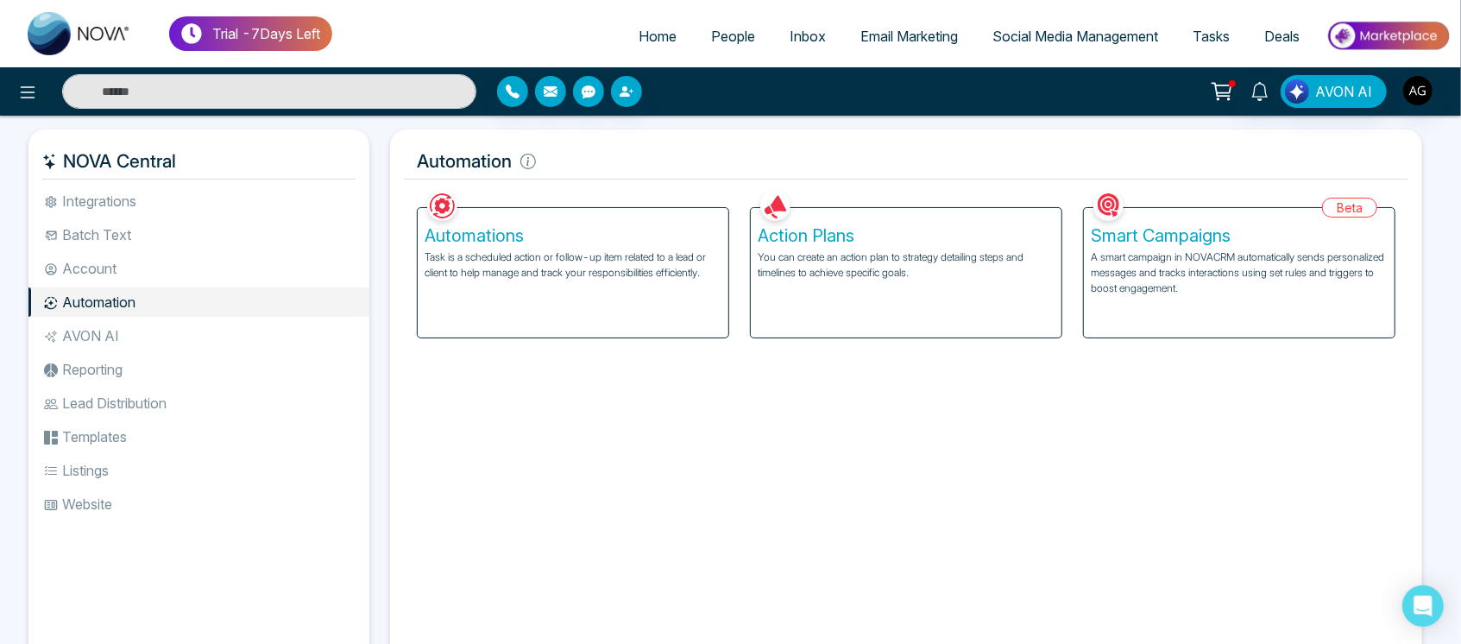
click at [124, 264] on li "Account" at bounding box center [198, 268] width 341 height 29
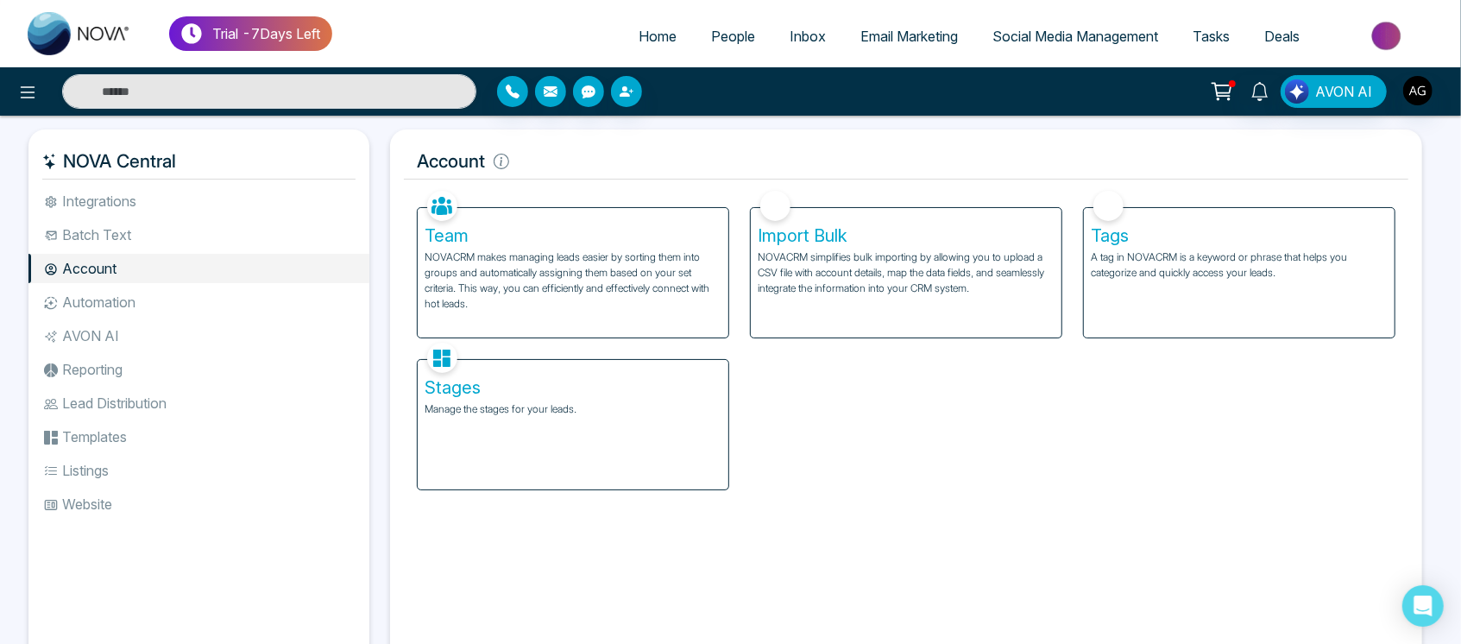
click at [139, 233] on li "Batch Text" at bounding box center [198, 234] width 341 height 29
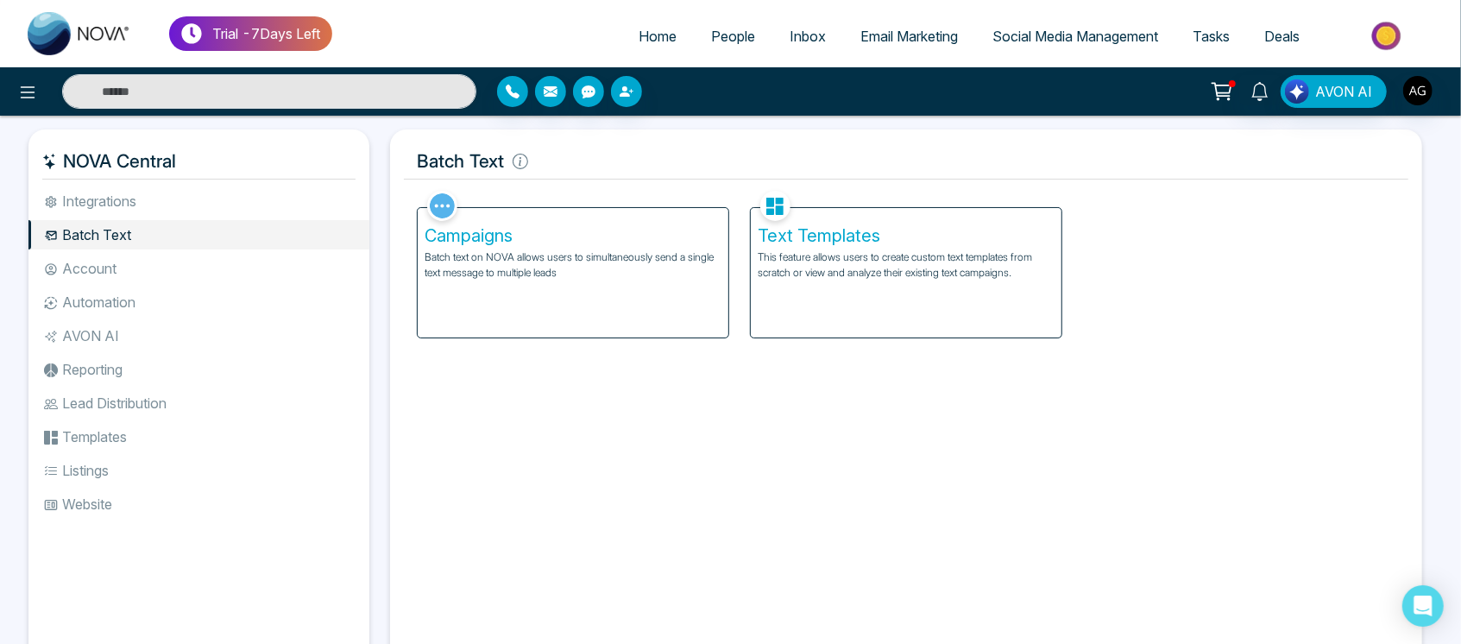
click at [175, 204] on li "Integrations" at bounding box center [198, 200] width 341 height 29
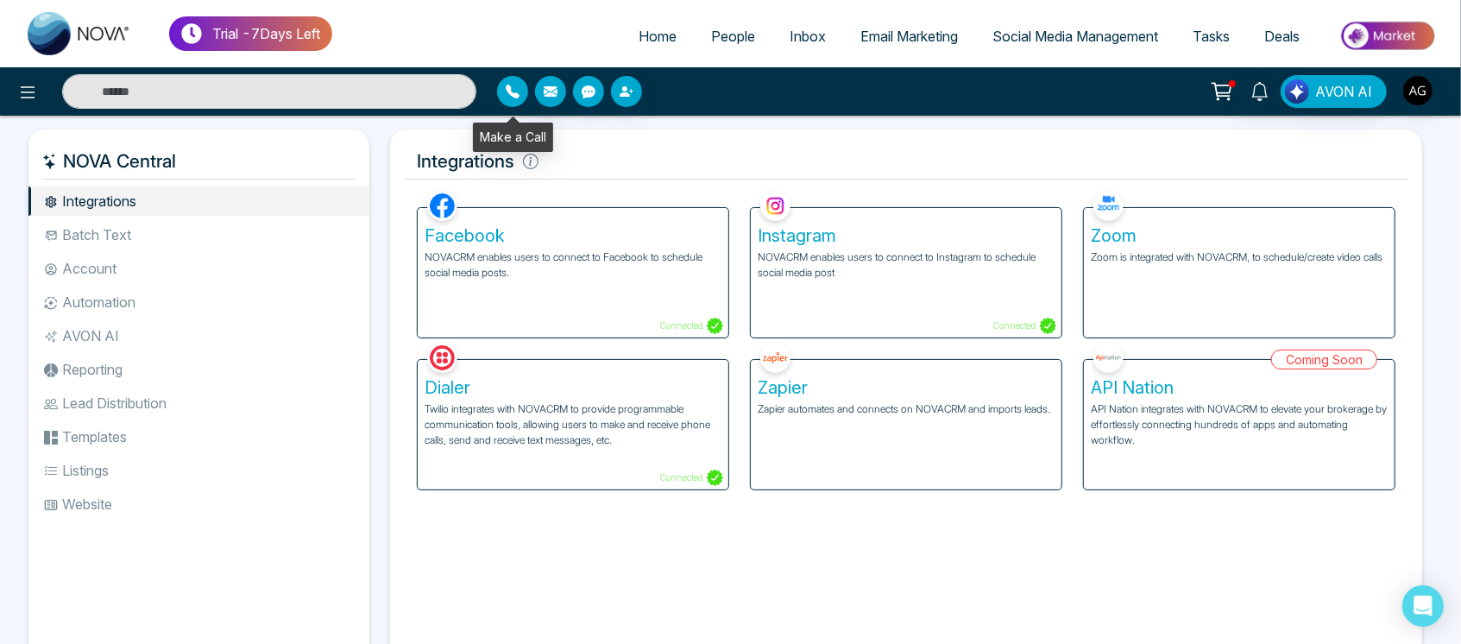
click at [522, 86] on button "button" at bounding box center [512, 91] width 31 height 31
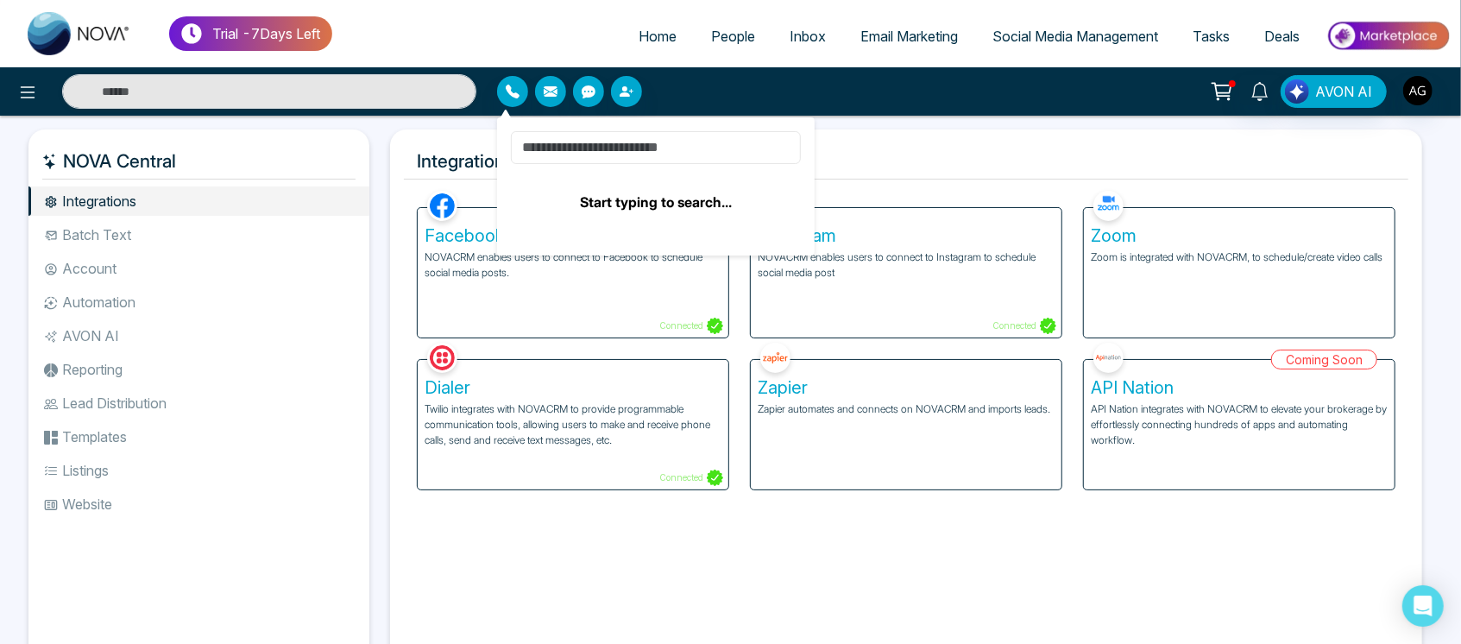
click at [602, 154] on input at bounding box center [656, 147] width 290 height 33
type input "*"
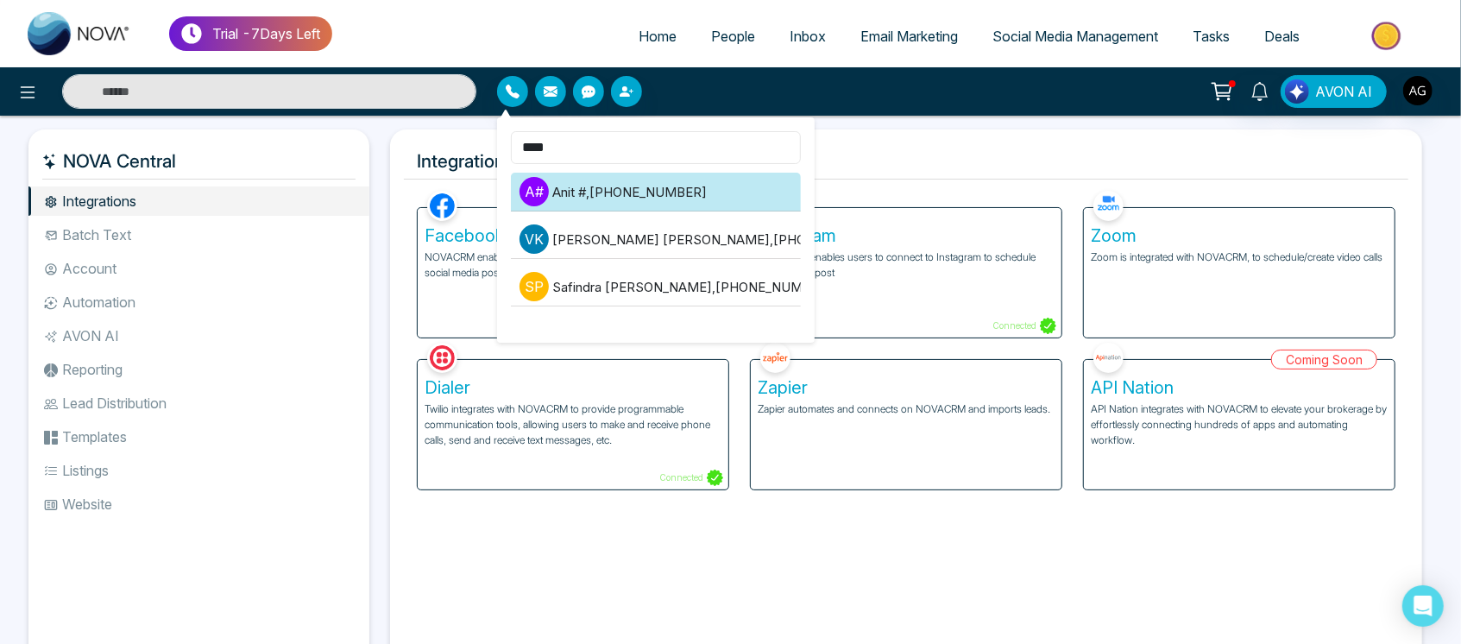
type input "****"
click at [679, 175] on li "A # Anit # , +919930053035" at bounding box center [656, 192] width 290 height 39
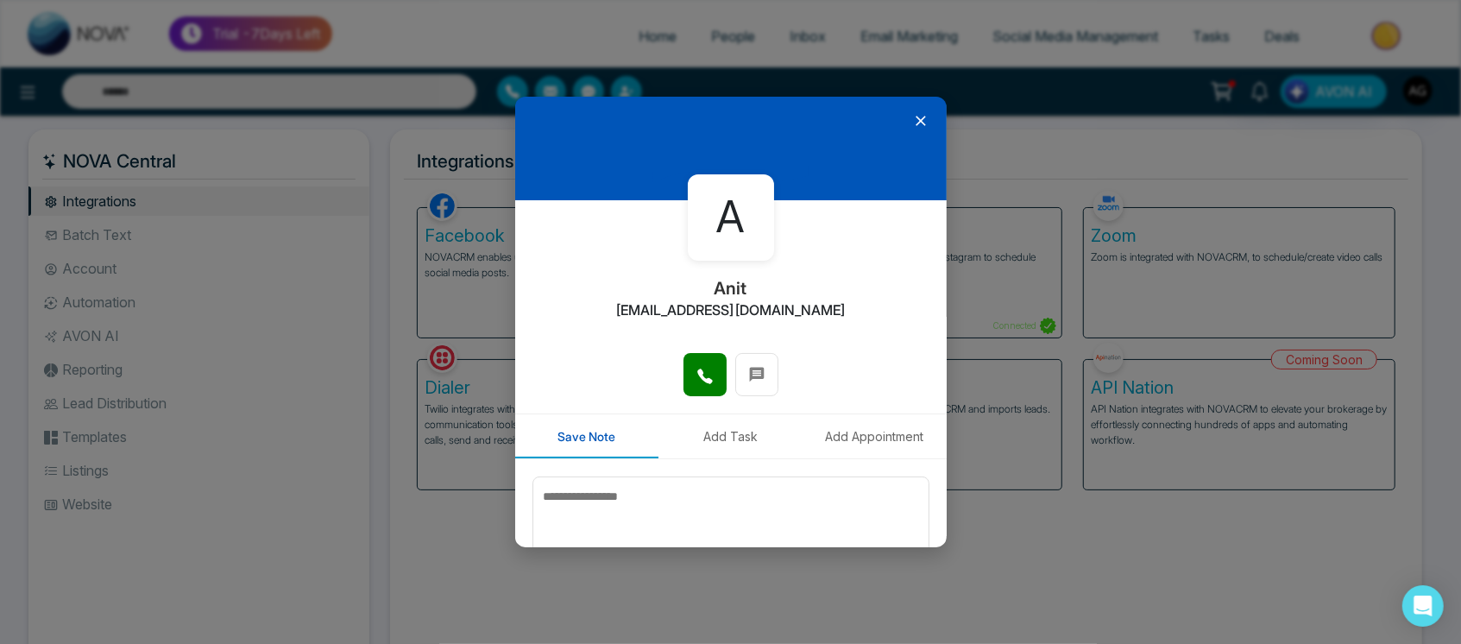
scroll to position [85, 0]
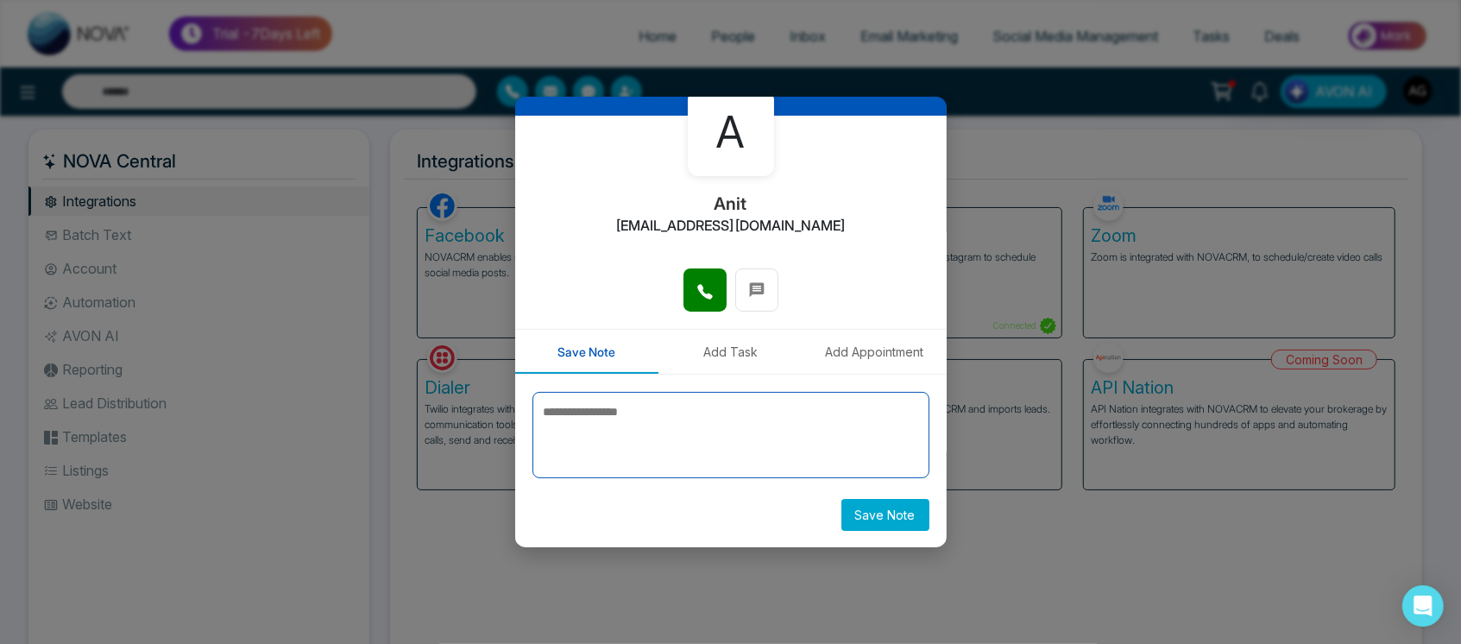
click at [629, 429] on textarea at bounding box center [730, 435] width 397 height 86
type textarea "*******"
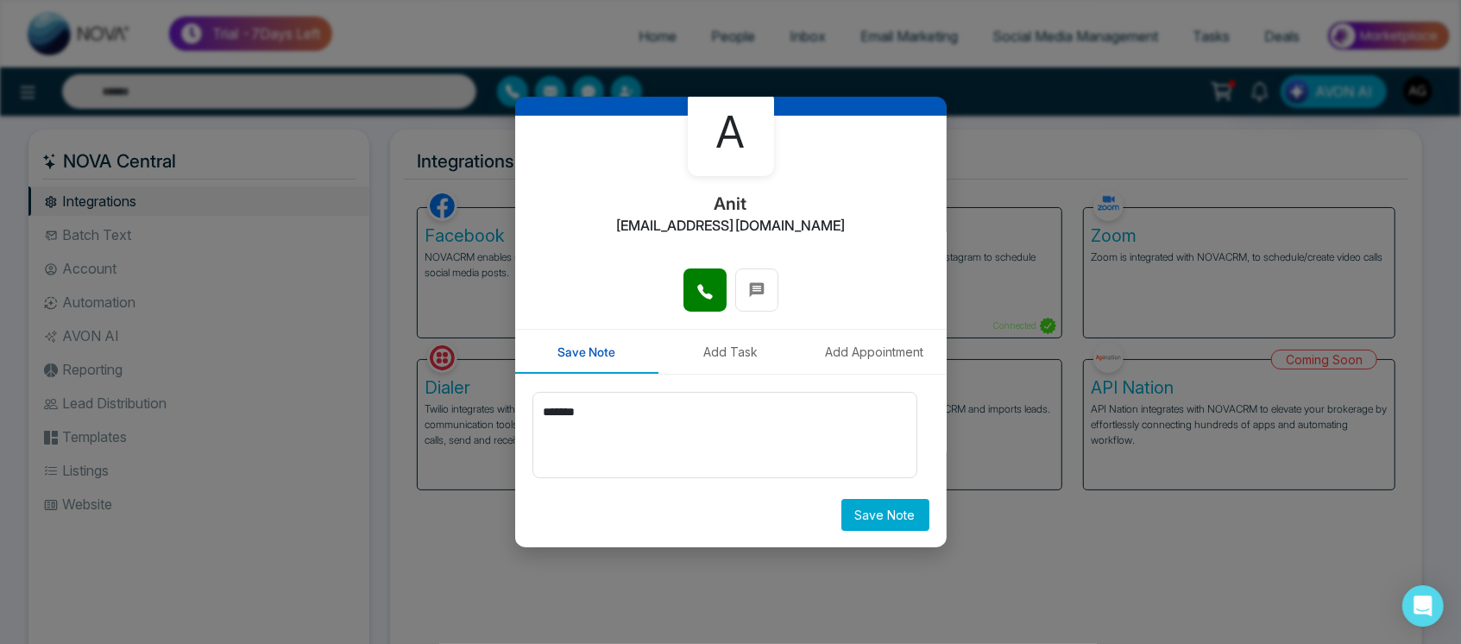
click at [880, 502] on button "Save Note" at bounding box center [885, 515] width 88 height 32
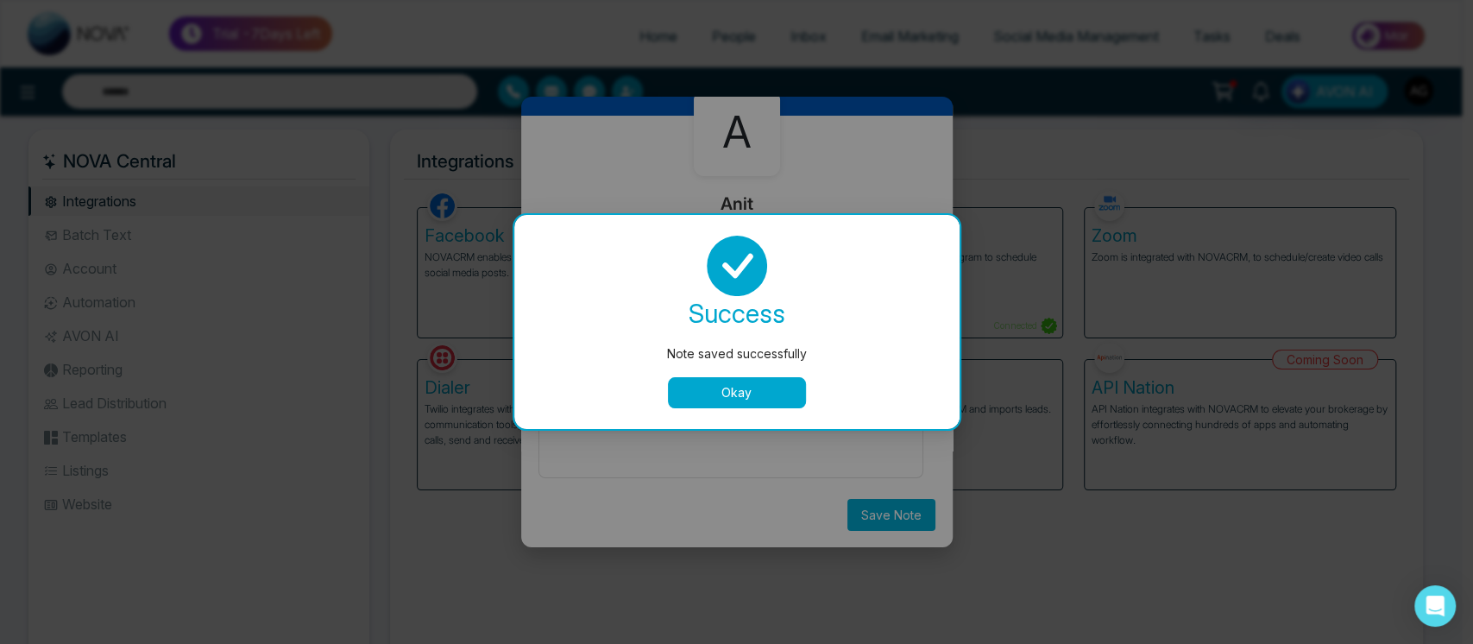
click at [759, 383] on button "Okay" at bounding box center [737, 392] width 138 height 31
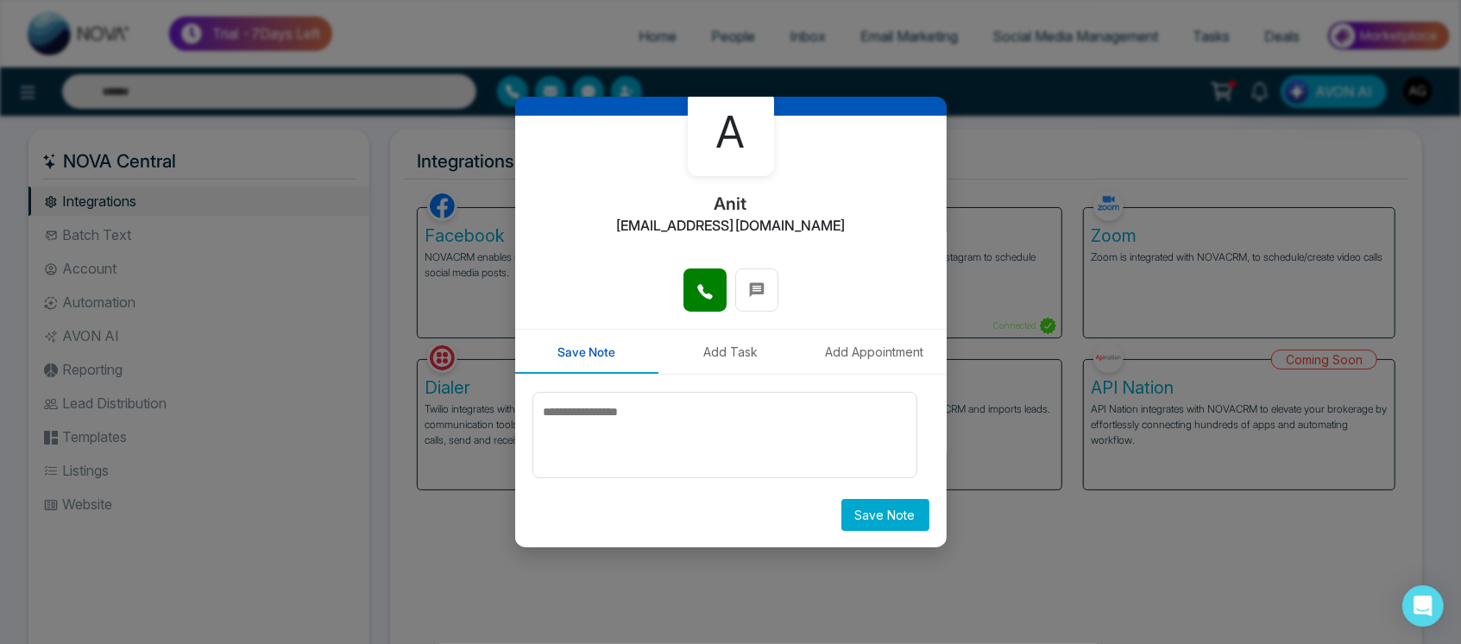
scroll to position [68, 0]
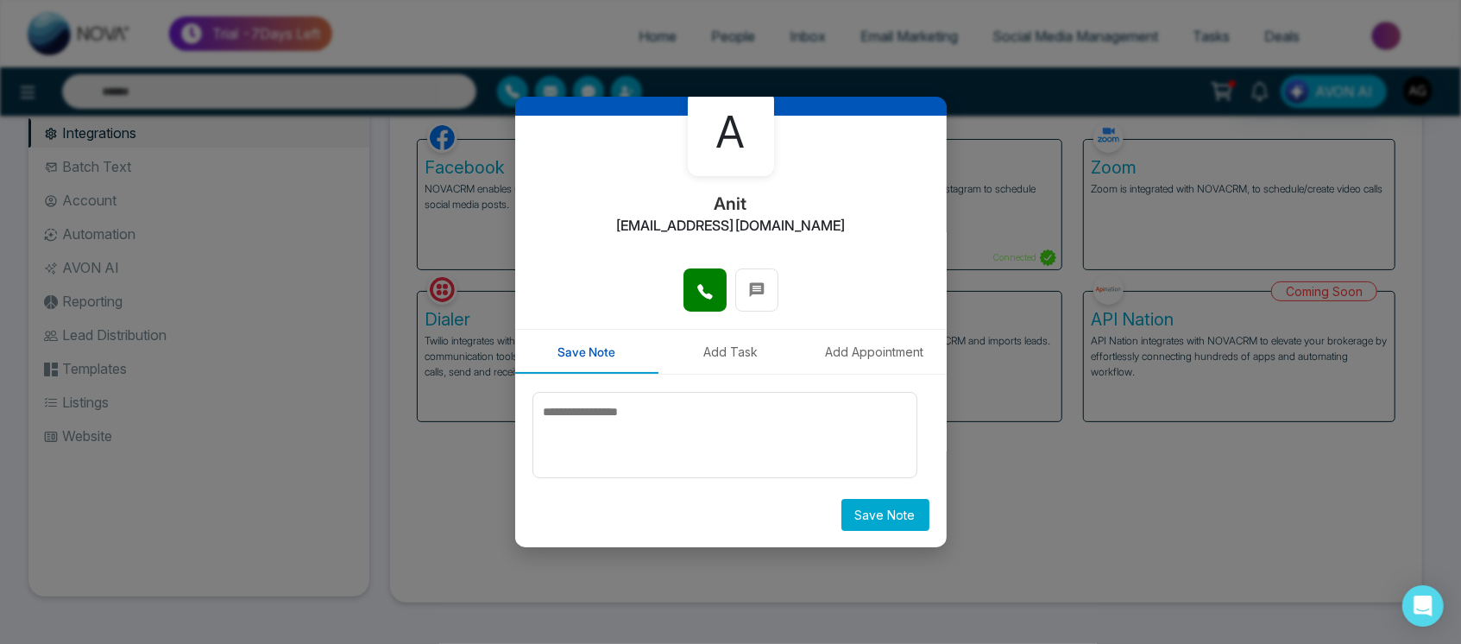
click at [710, 361] on button "Add Task" at bounding box center [730, 352] width 144 height 44
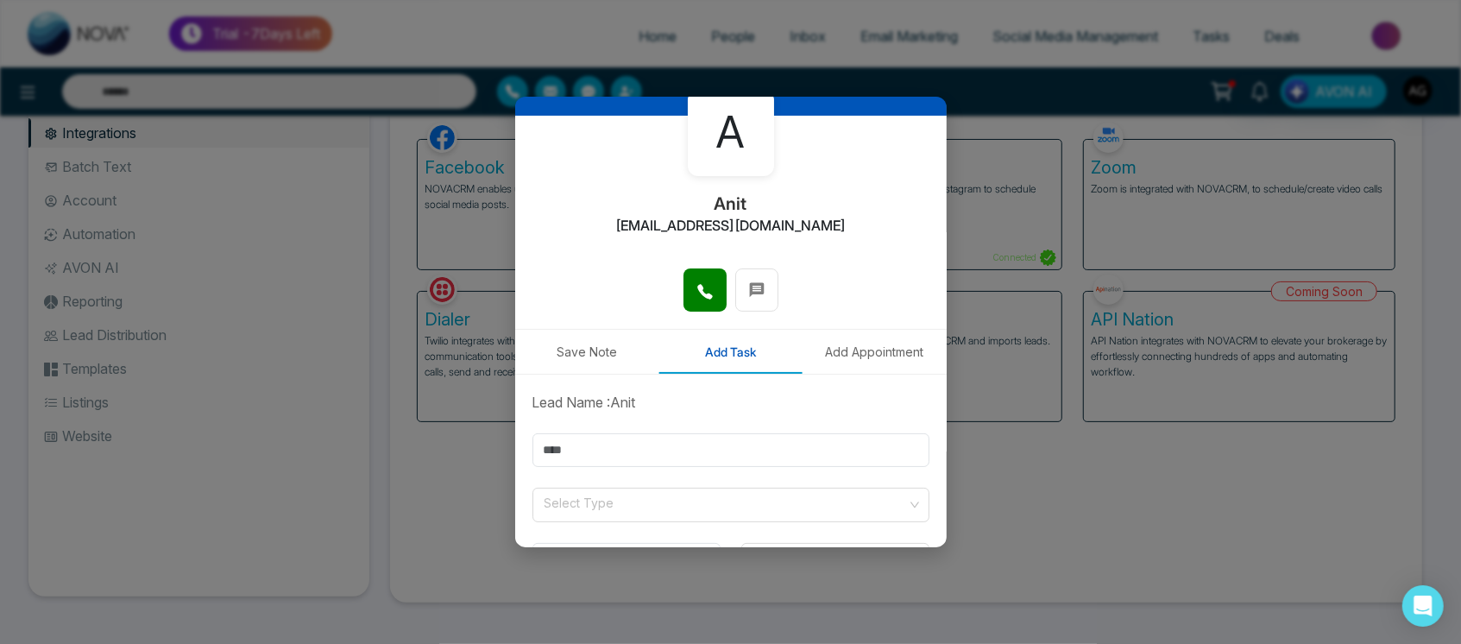
scroll to position [207, 0]
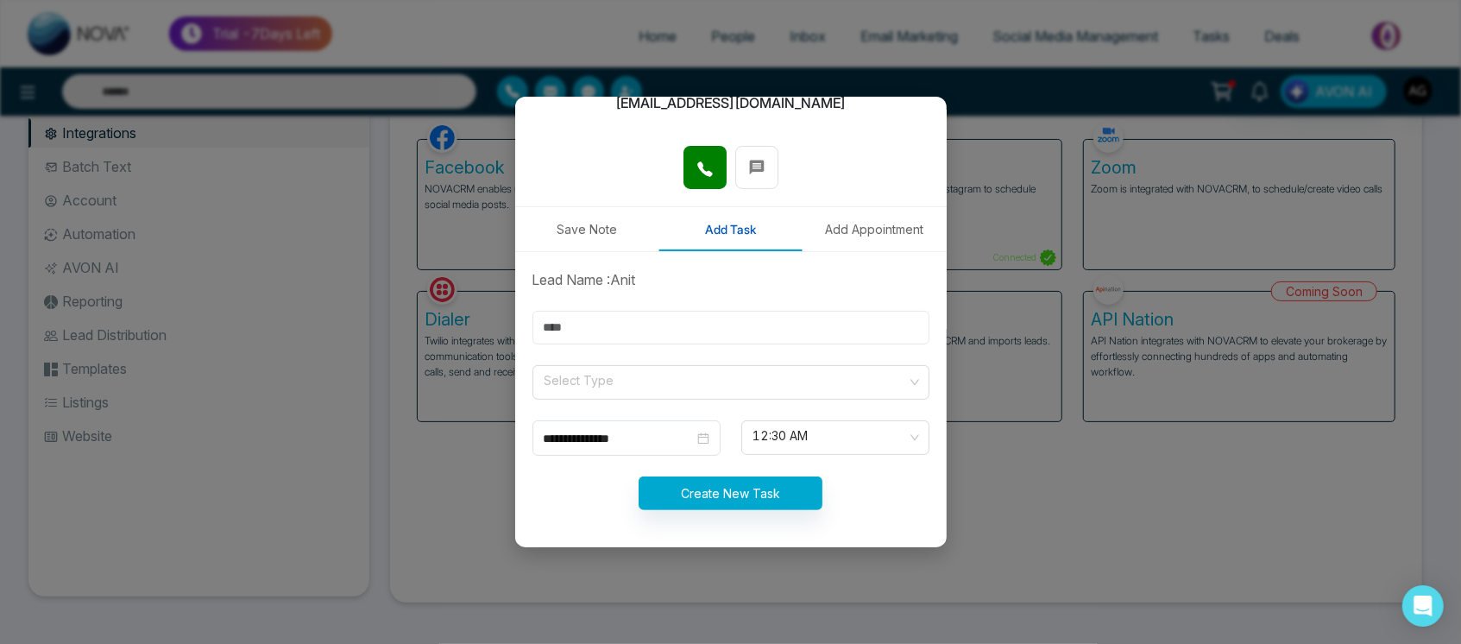
click at [746, 340] on input "text" at bounding box center [730, 328] width 397 height 34
click at [580, 317] on input "text" at bounding box center [730, 328] width 397 height 34
type input "****"
click at [644, 389] on input "search" at bounding box center [725, 379] width 364 height 26
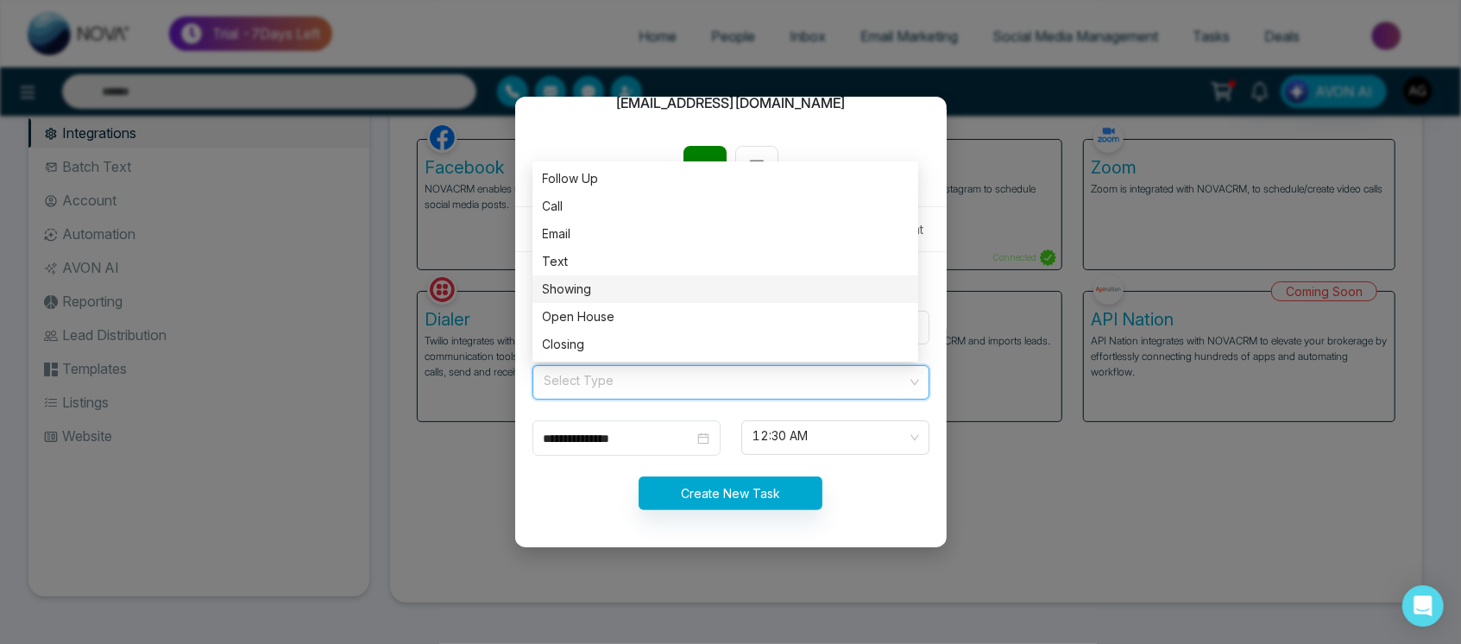
click at [631, 283] on div "Showing" at bounding box center [725, 289] width 365 height 19
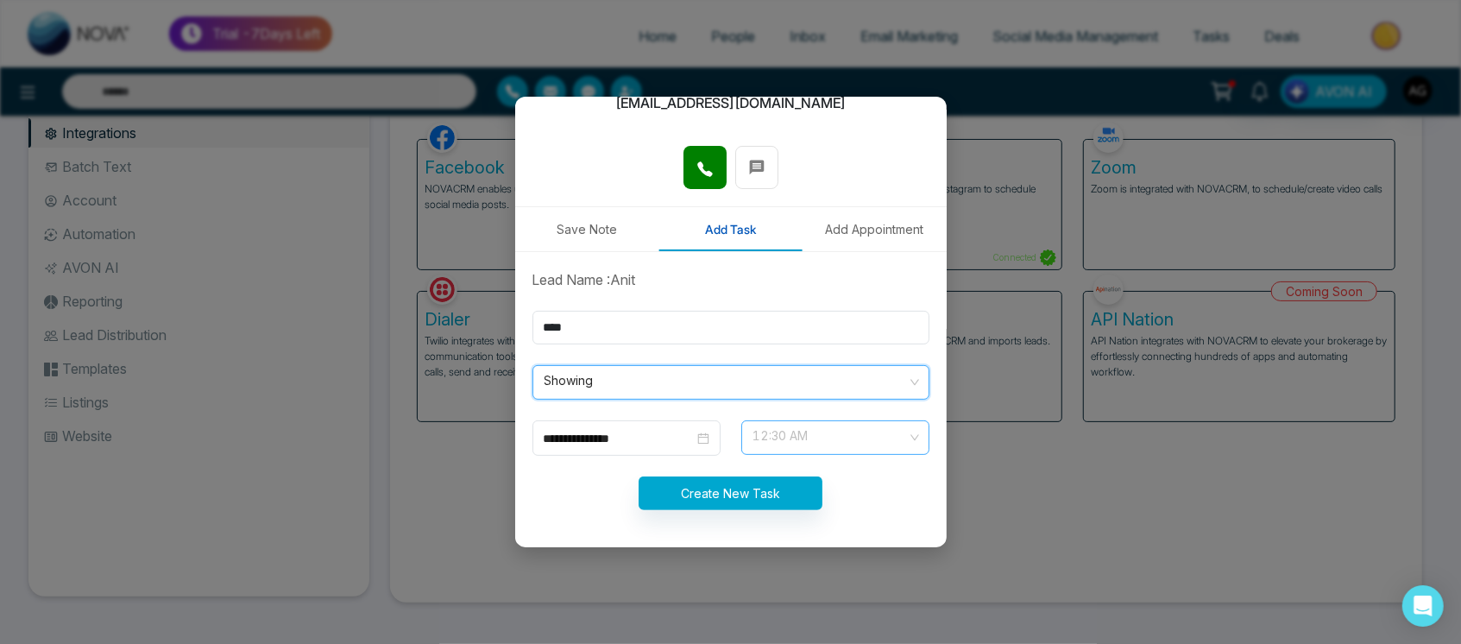
click at [882, 430] on span "12:30 AM" at bounding box center [835, 437] width 164 height 29
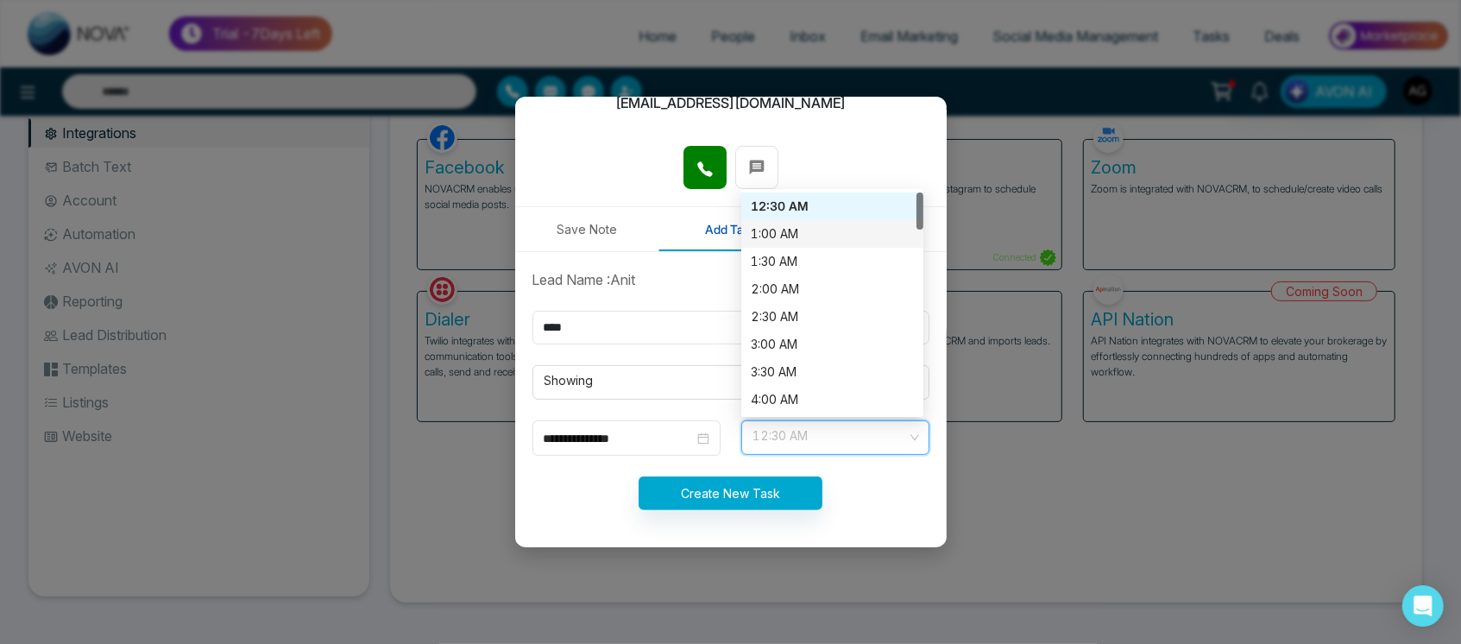
click at [799, 224] on div "1:00 AM" at bounding box center [831, 233] width 161 height 19
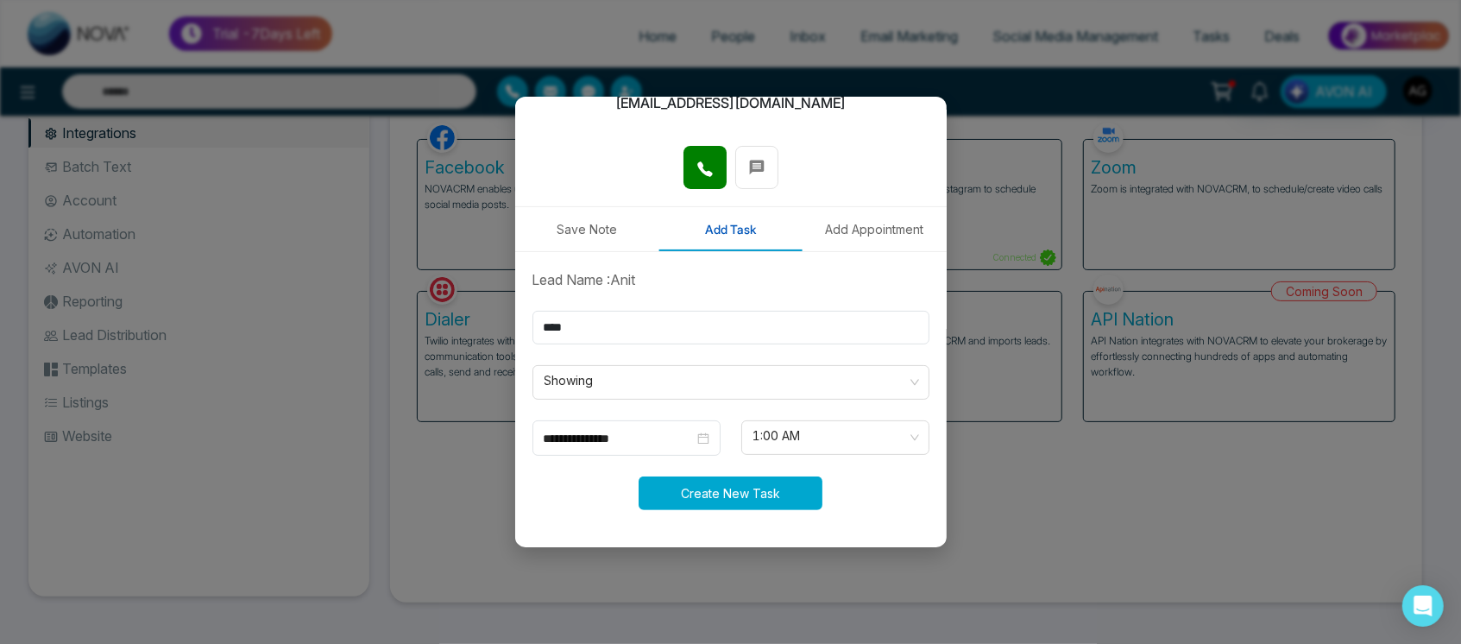
click at [742, 484] on button "Create New Task" at bounding box center [730, 493] width 184 height 34
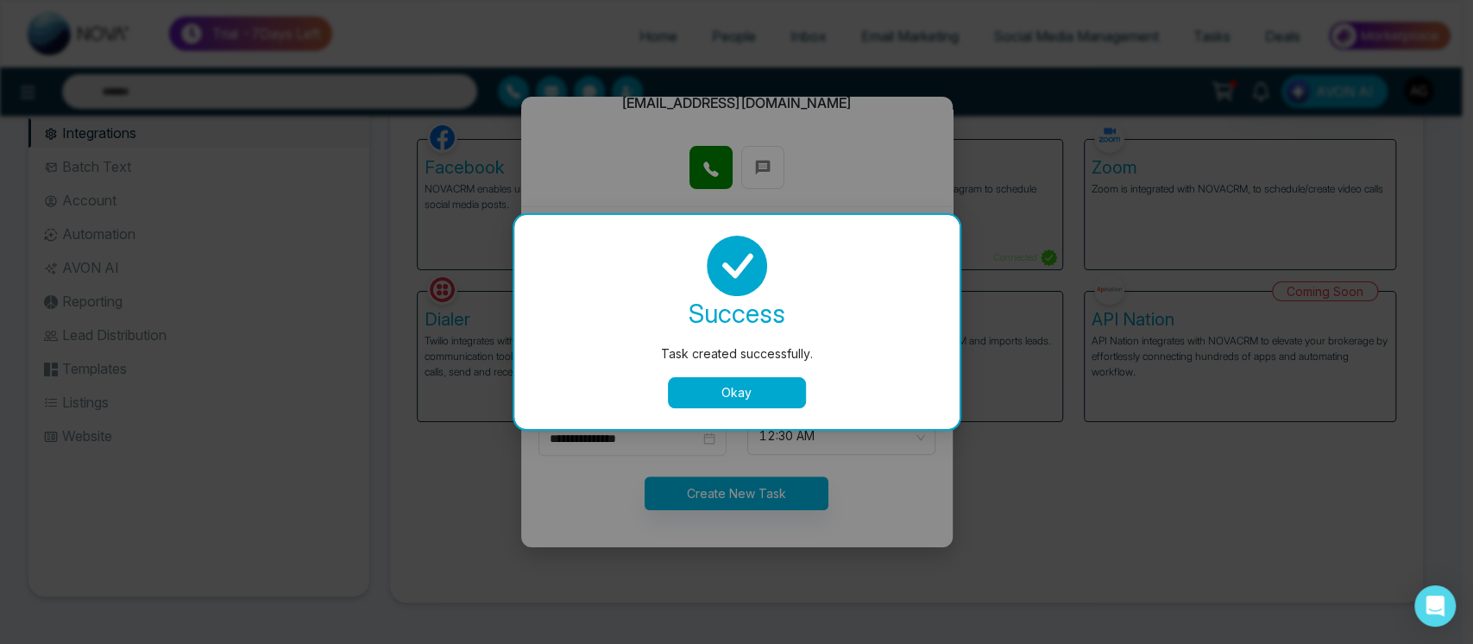
click at [748, 396] on button "Okay" at bounding box center [737, 392] width 138 height 31
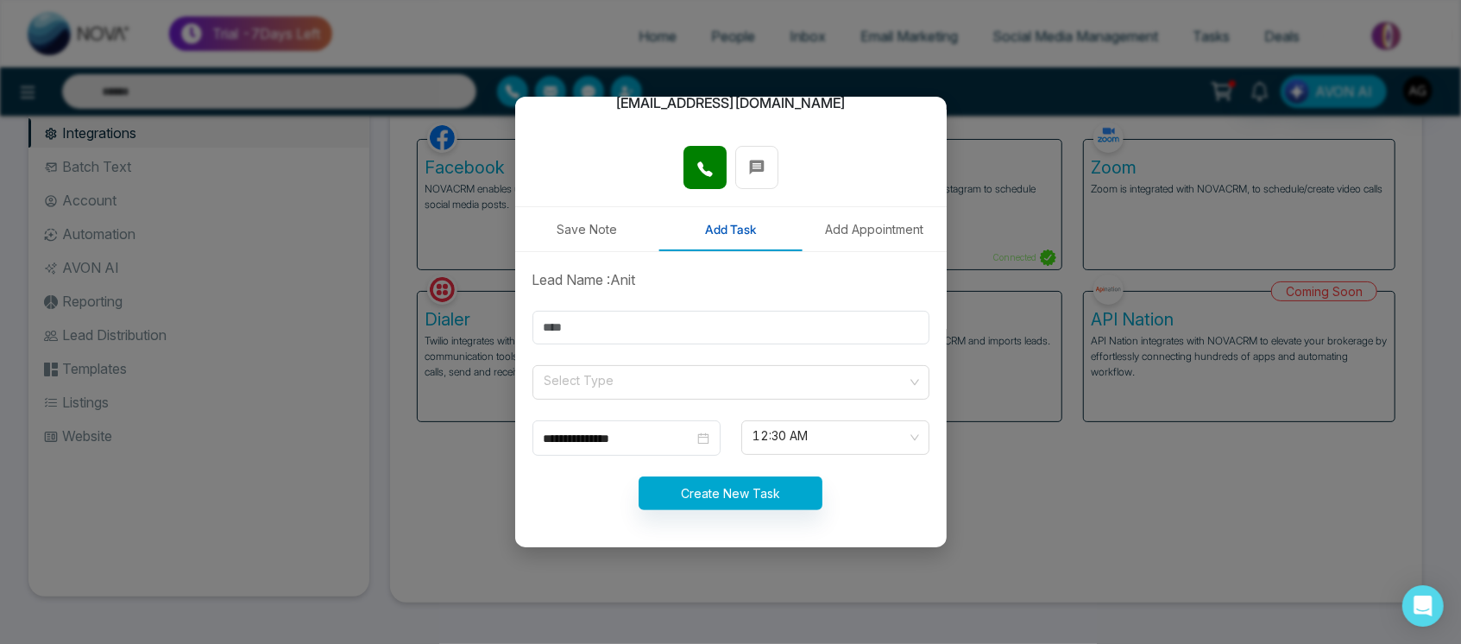
click at [836, 227] on button "Add Appointment" at bounding box center [874, 229] width 144 height 44
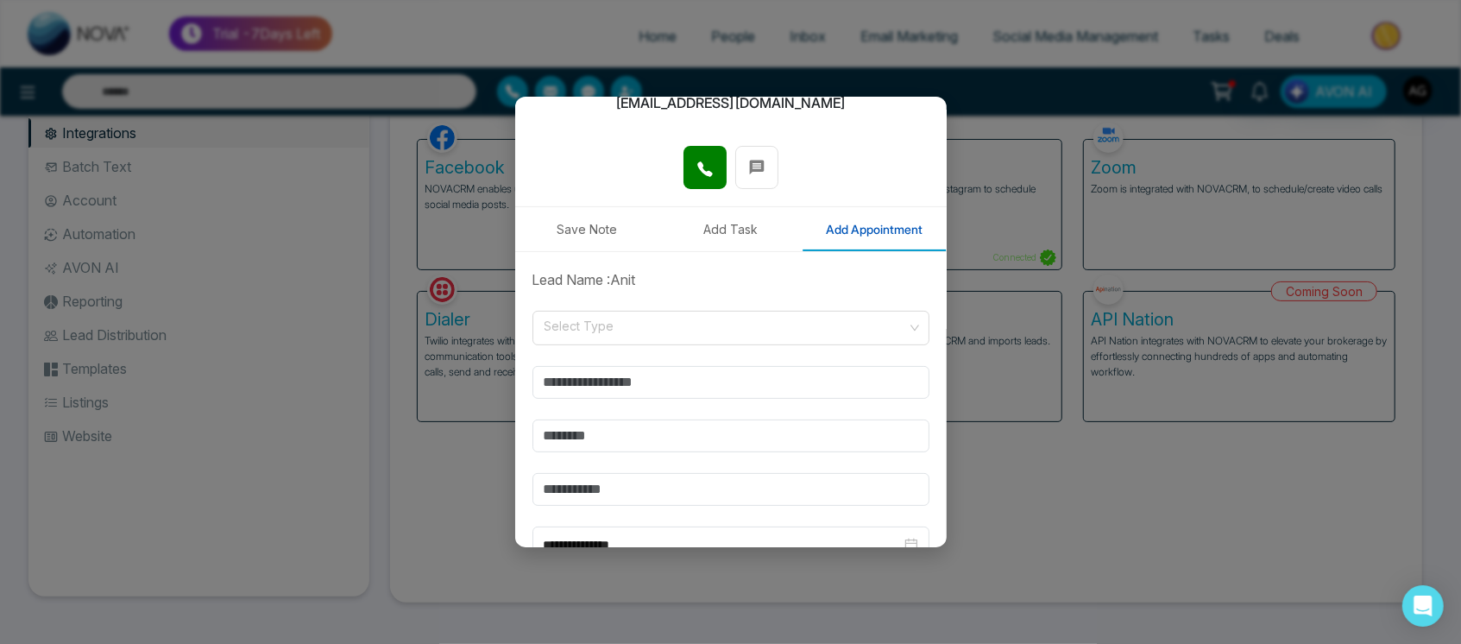
click at [738, 222] on button "Add Task" at bounding box center [730, 229] width 144 height 44
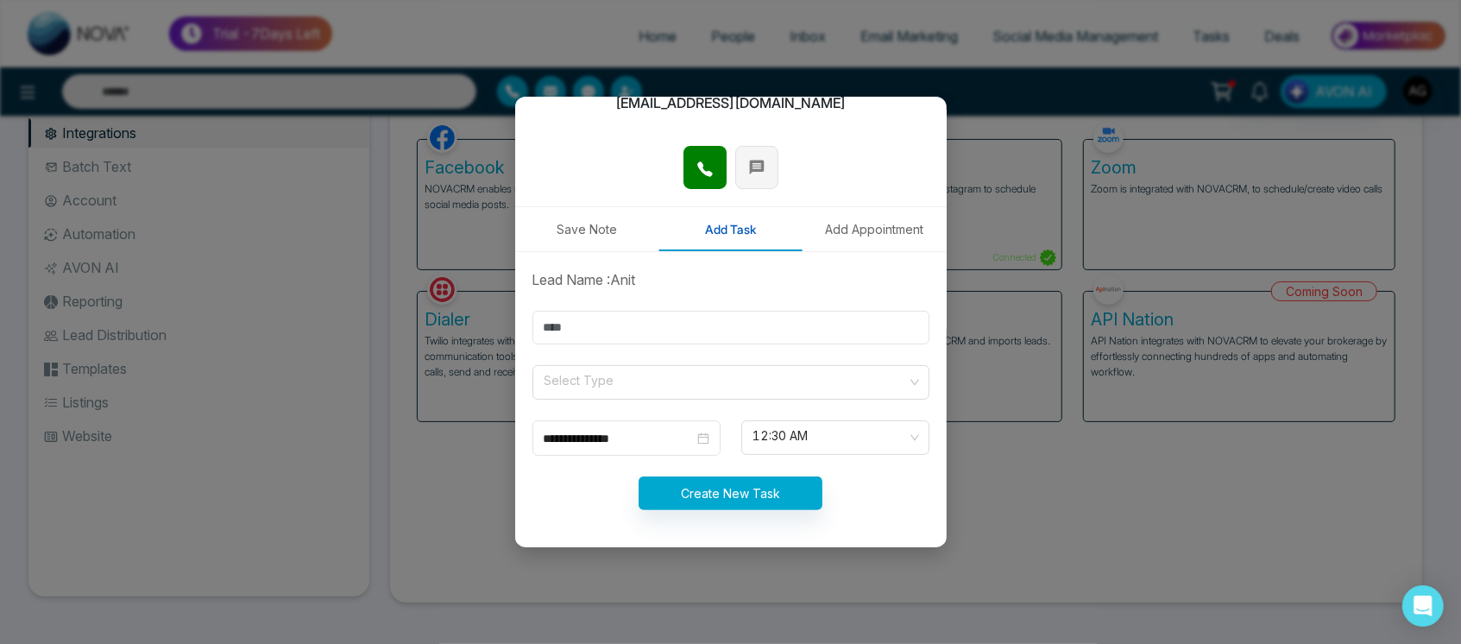
click at [748, 155] on span at bounding box center [756, 166] width 17 height 26
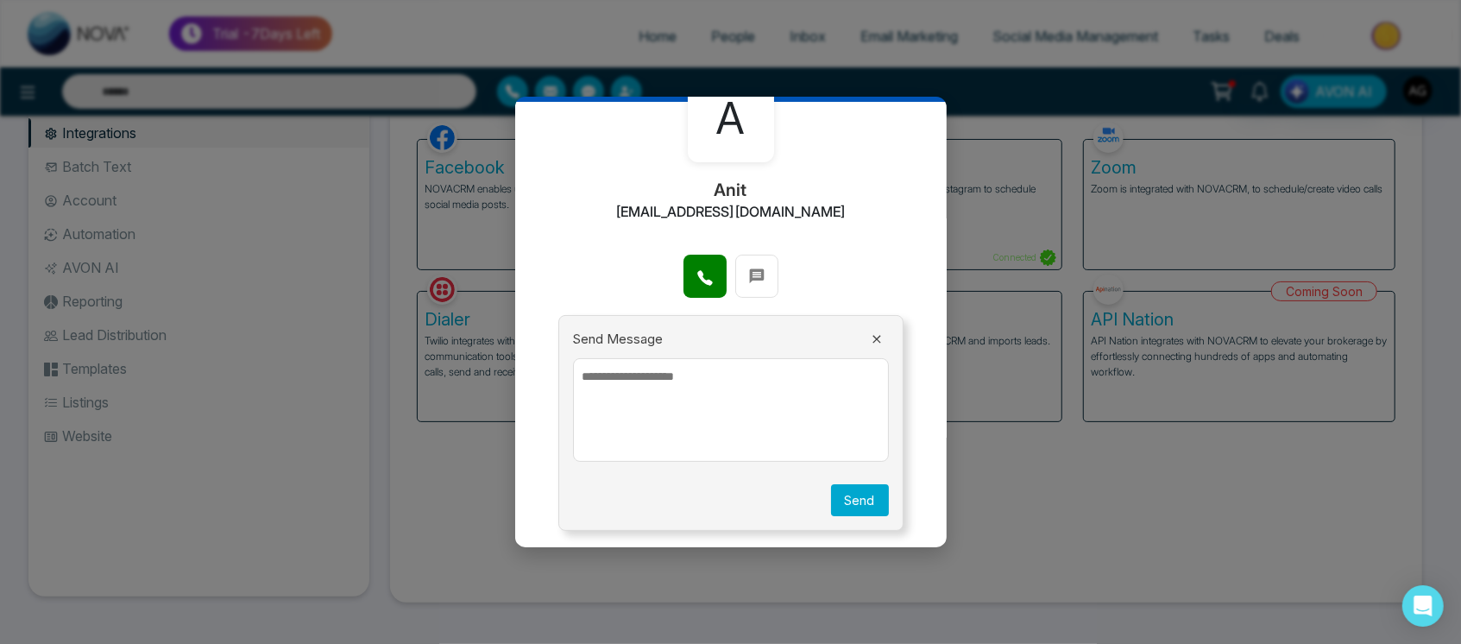
click at [718, 429] on textarea at bounding box center [731, 410] width 316 height 104
type textarea "*****"
click at [863, 493] on button "Send" at bounding box center [860, 500] width 58 height 32
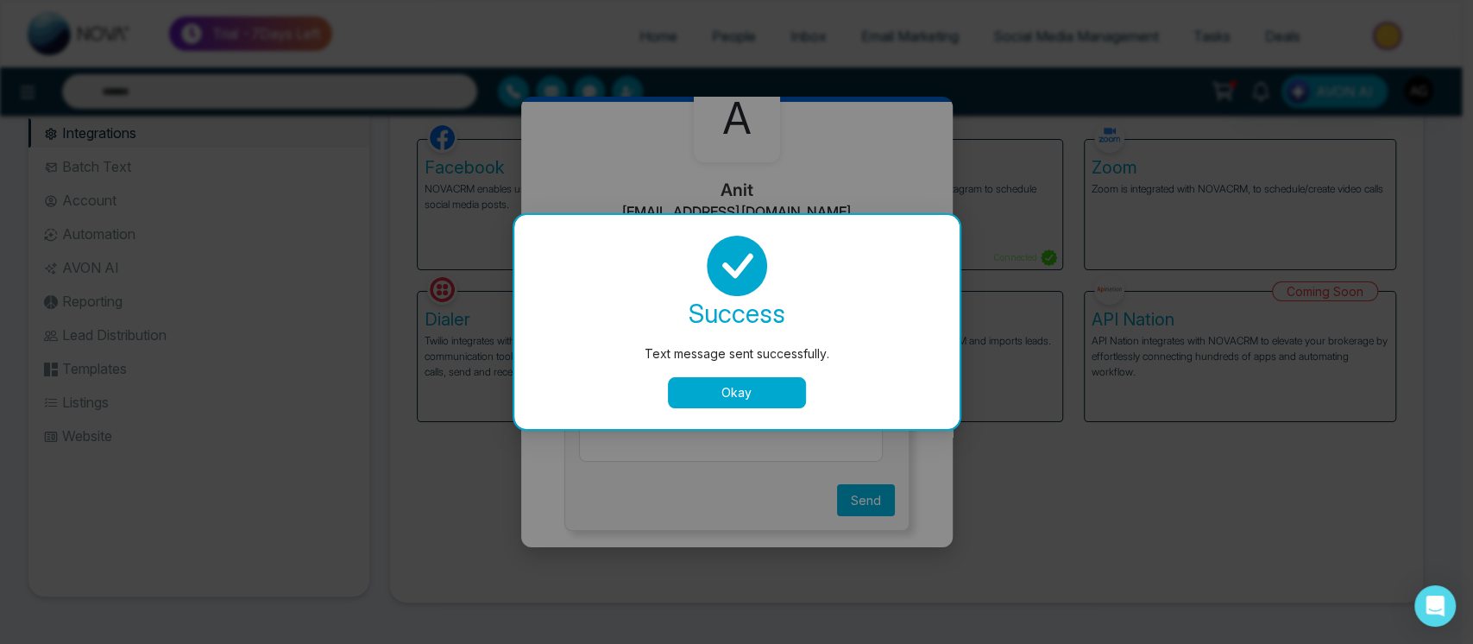
click at [726, 388] on button "Okay" at bounding box center [737, 392] width 138 height 31
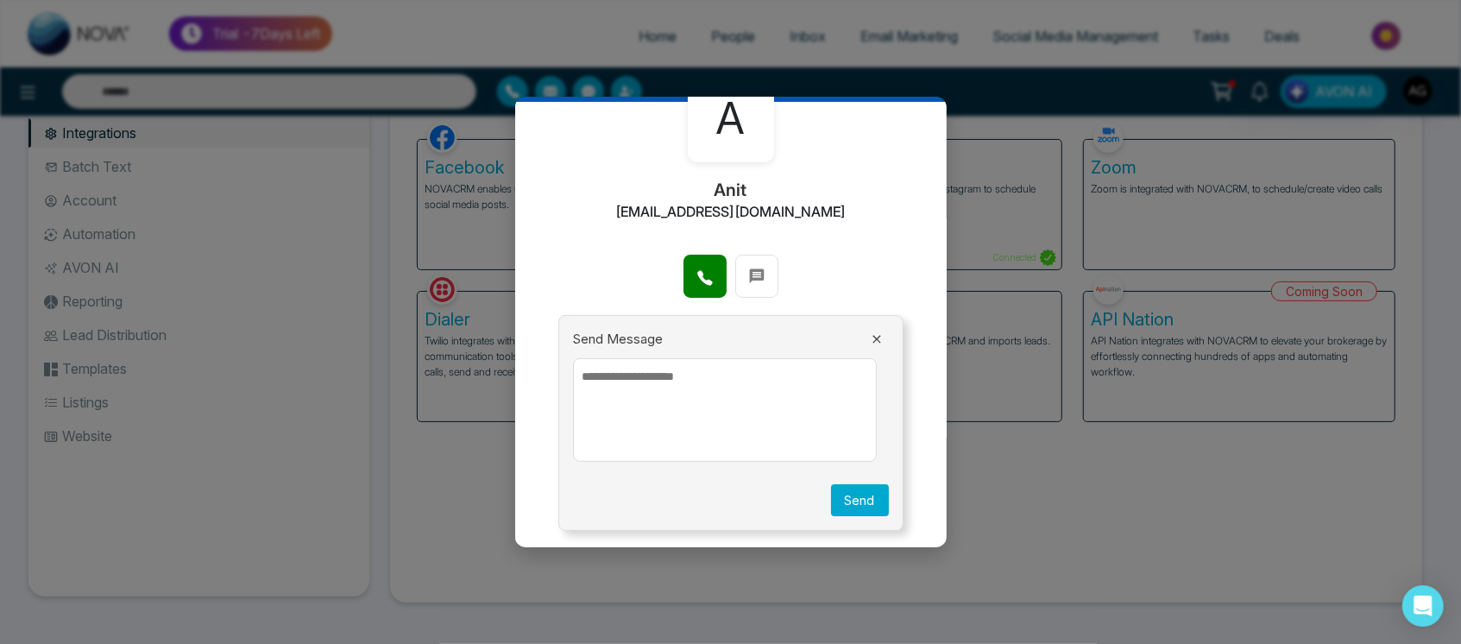
scroll to position [0, 0]
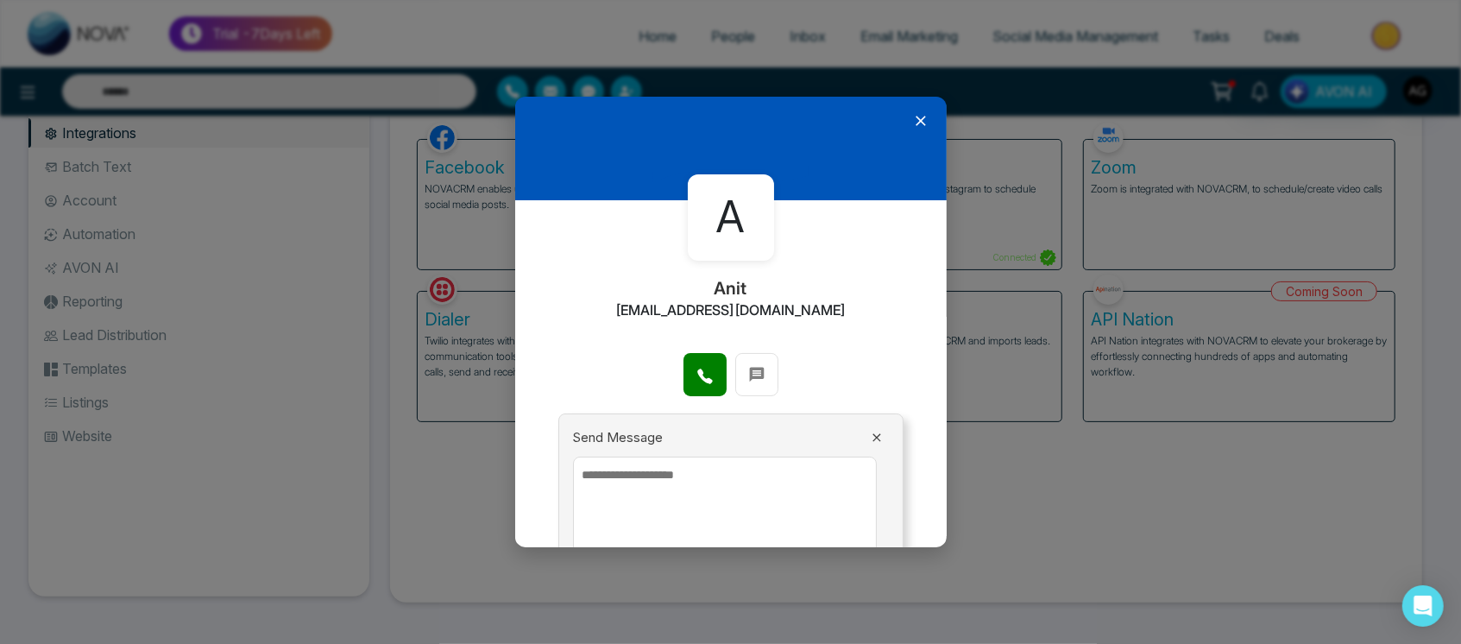
click at [915, 121] on icon at bounding box center [920, 121] width 10 height 10
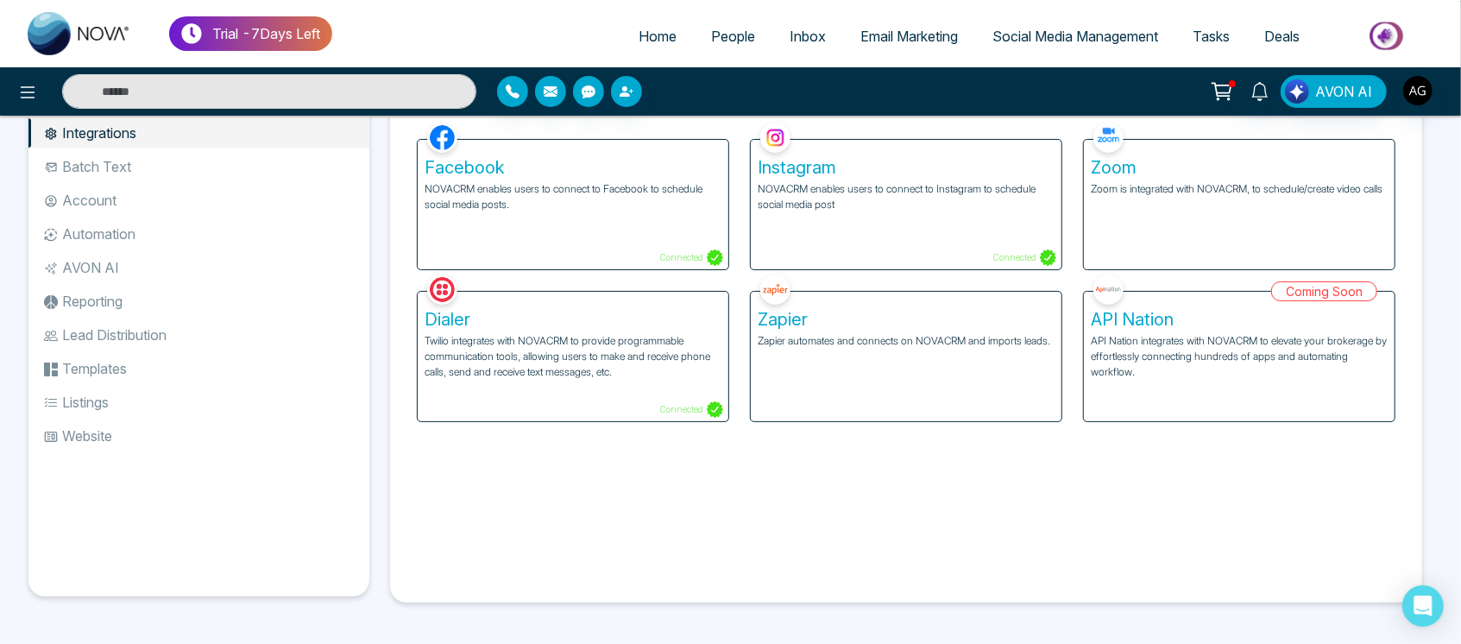
click at [927, 342] on p "Zapier automates and connects on NOVACRM and imports leads." at bounding box center [905, 341] width 297 height 16
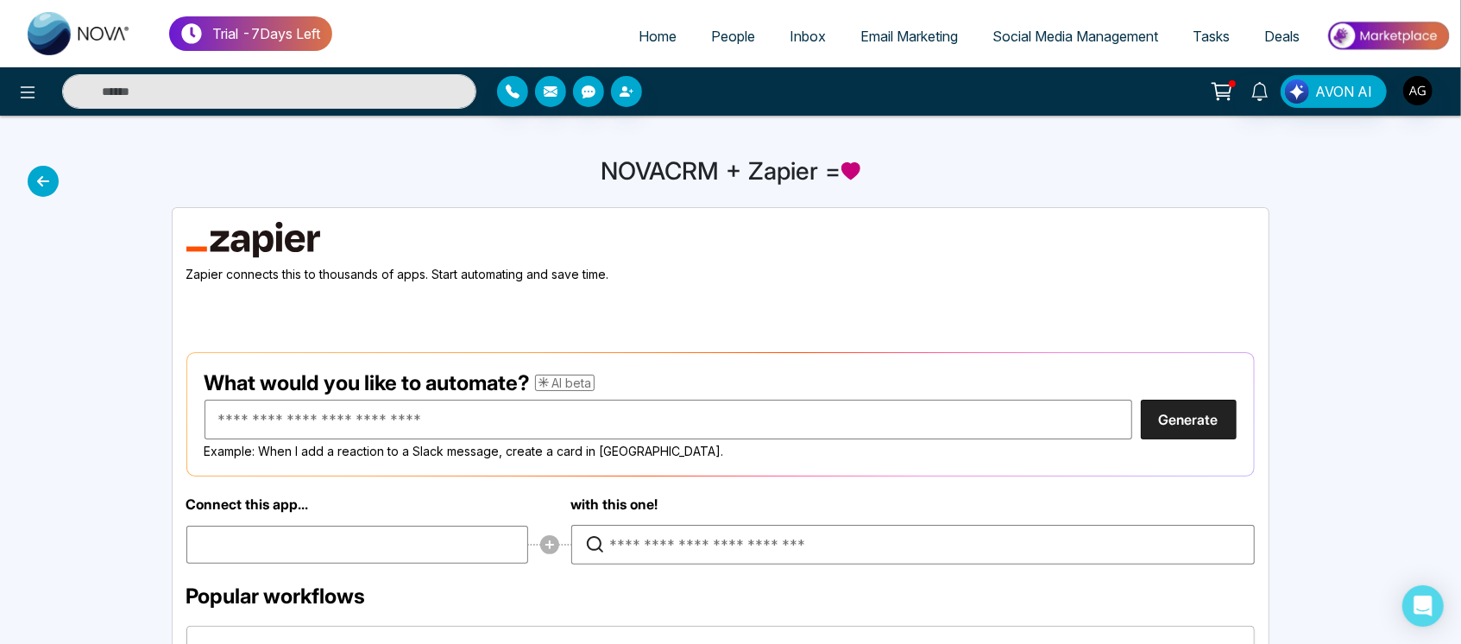
click at [44, 174] on icon at bounding box center [43, 181] width 31 height 31
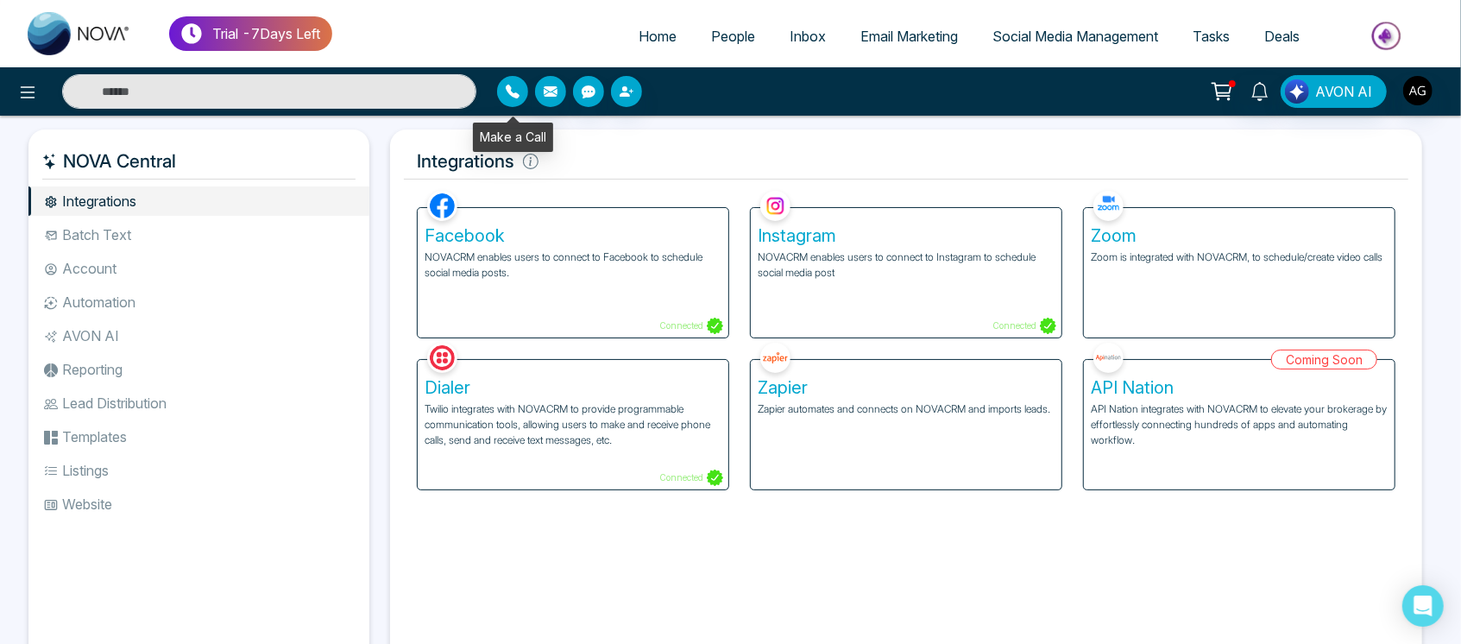
click at [520, 83] on button "button" at bounding box center [512, 91] width 31 height 31
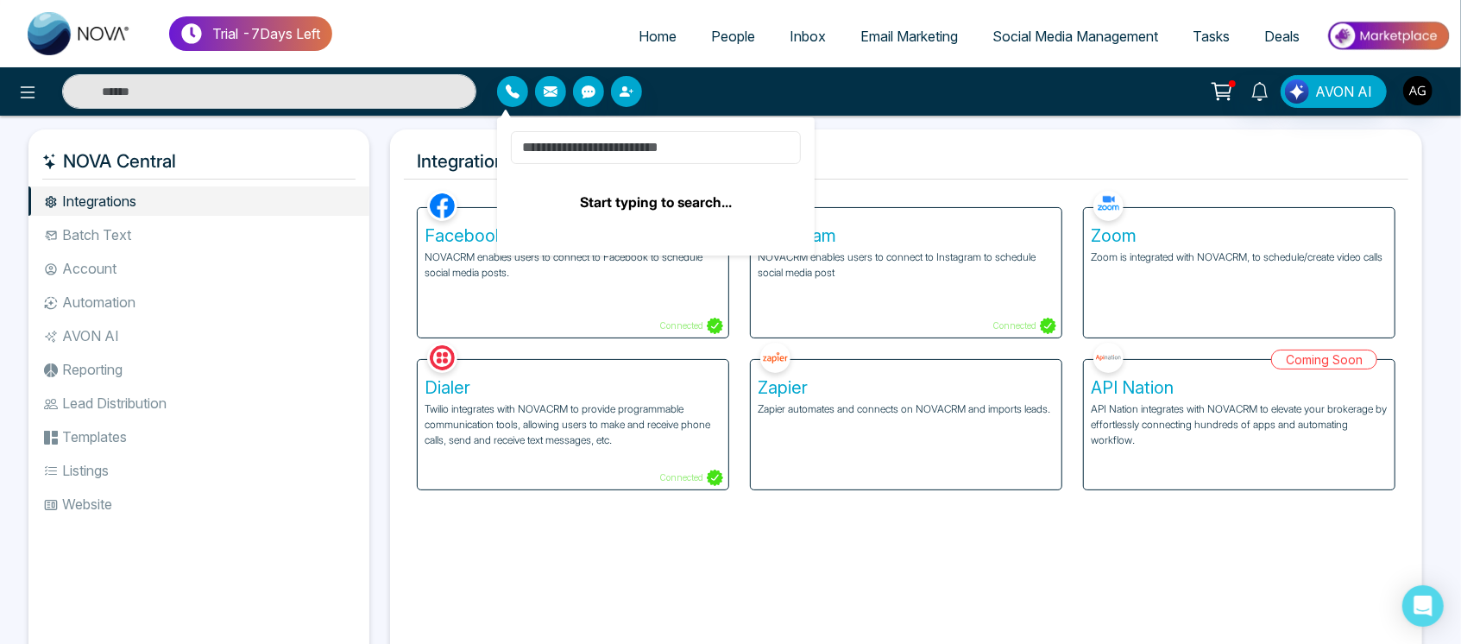
click at [681, 145] on input at bounding box center [656, 147] width 290 height 33
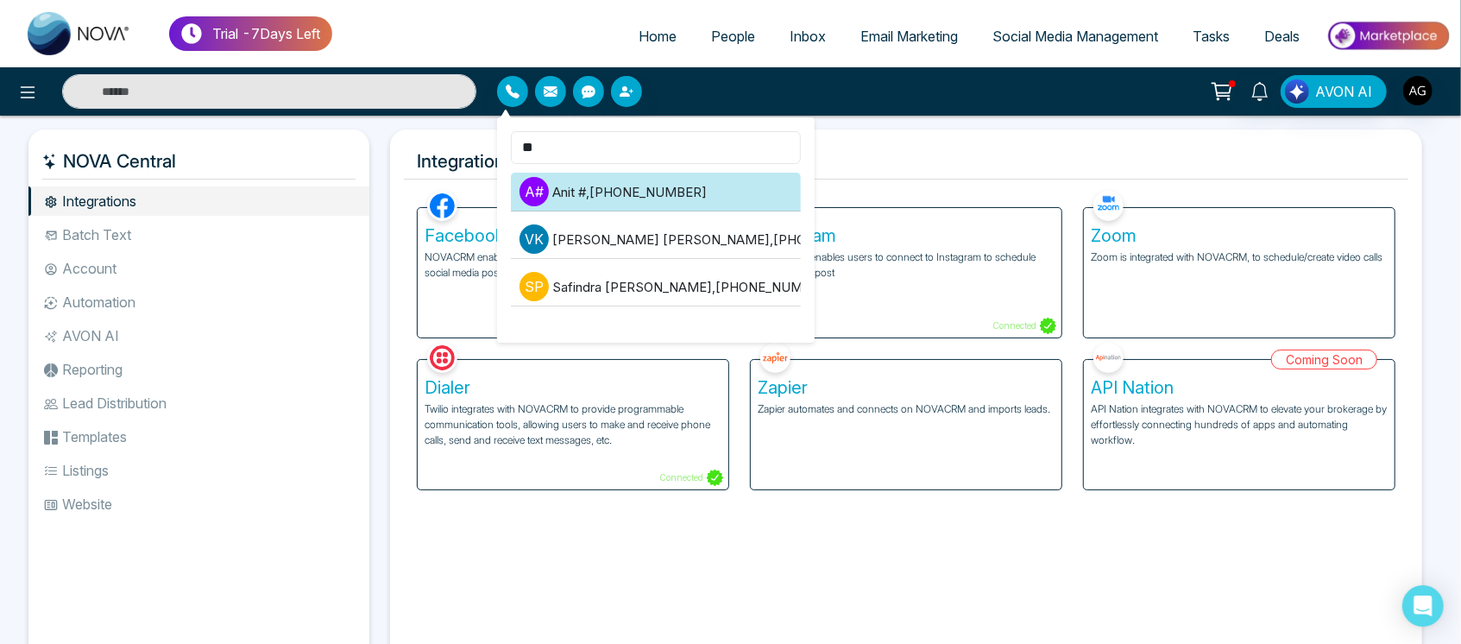
type input "**"
click at [682, 175] on li "A # Anit # , +919930053035" at bounding box center [656, 192] width 290 height 39
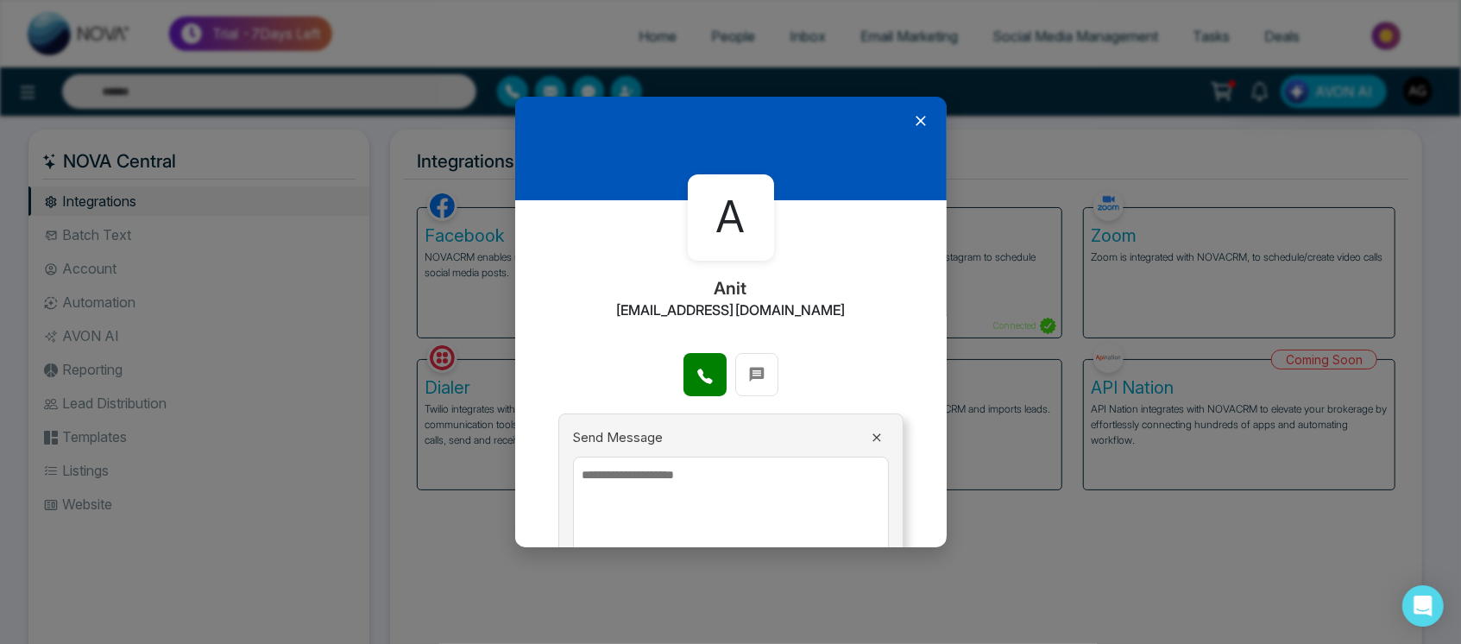
click at [856, 424] on div "Send Message Send" at bounding box center [730, 521] width 345 height 216
drag, startPoint x: 856, startPoint y: 424, endPoint x: 866, endPoint y: 438, distance: 18.0
click at [866, 438] on div "Send Message Send" at bounding box center [730, 521] width 345 height 216
click at [872, 438] on icon at bounding box center [876, 438] width 8 height 8
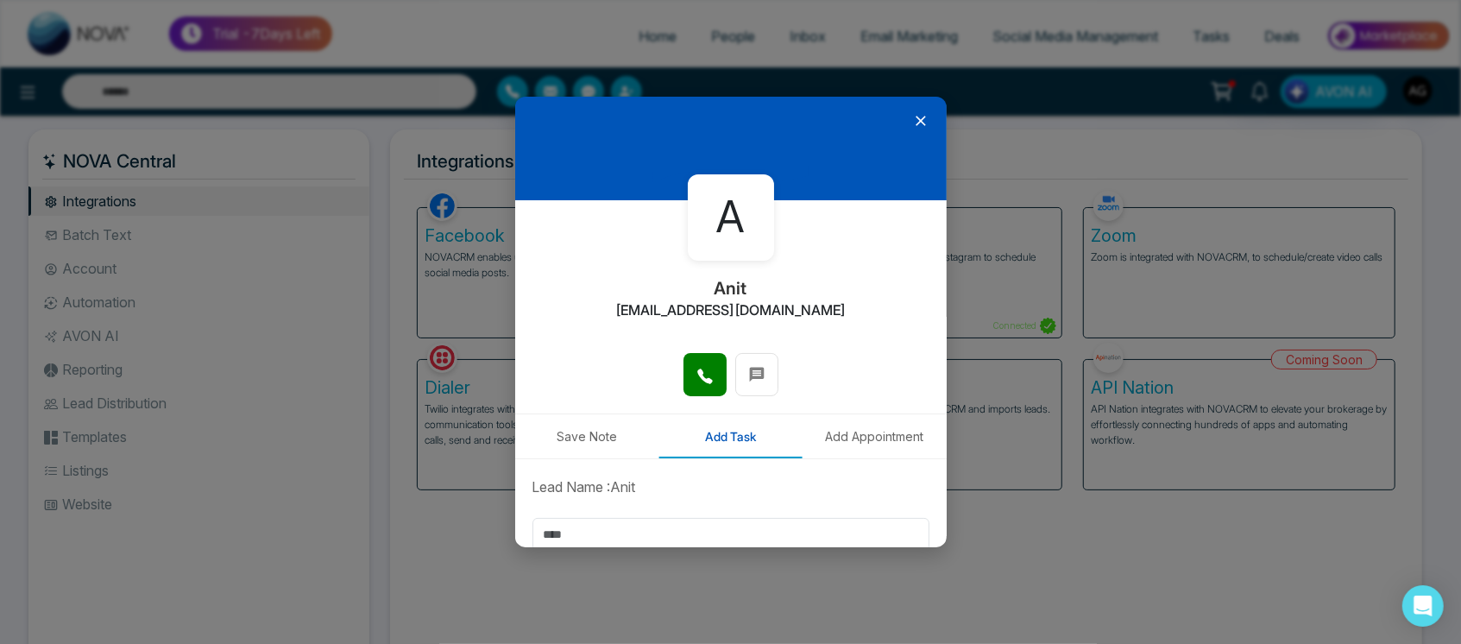
scroll to position [207, 0]
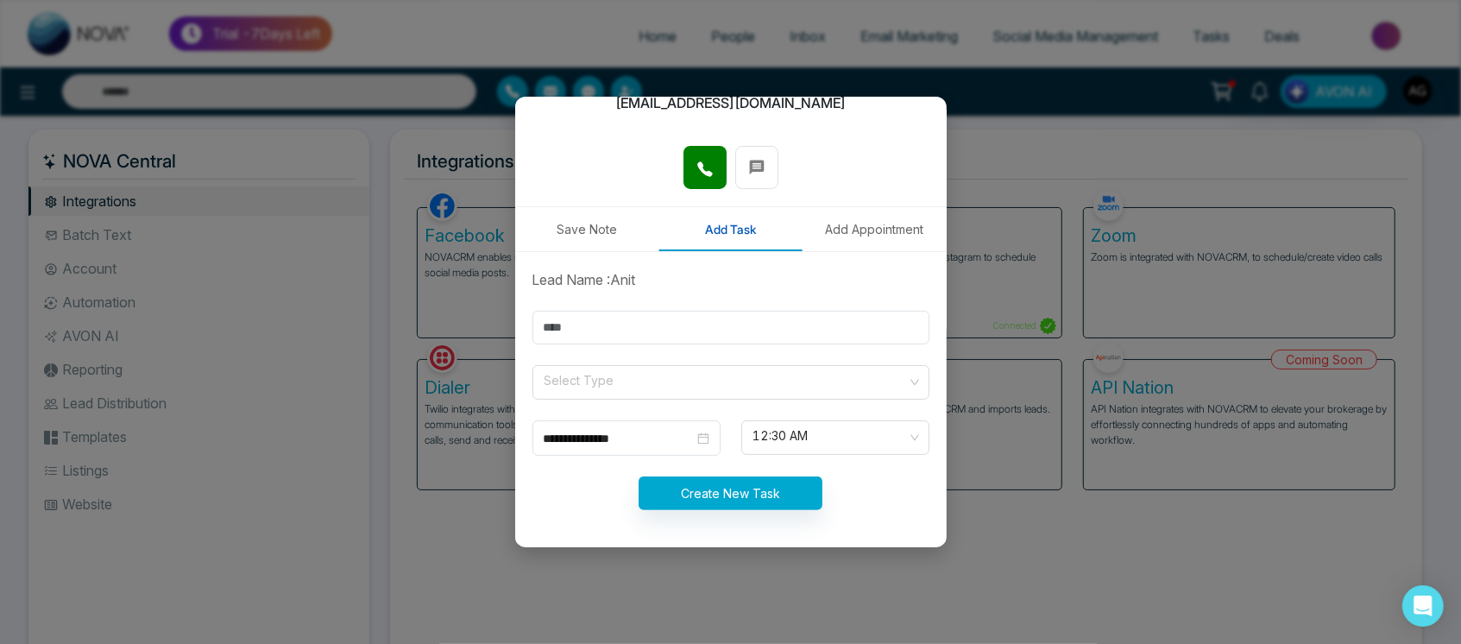
click at [888, 135] on div "A Anit anit@mmnovatech.com" at bounding box center [730, 69] width 431 height 153
click at [871, 222] on button "Add Appointment" at bounding box center [874, 229] width 144 height 44
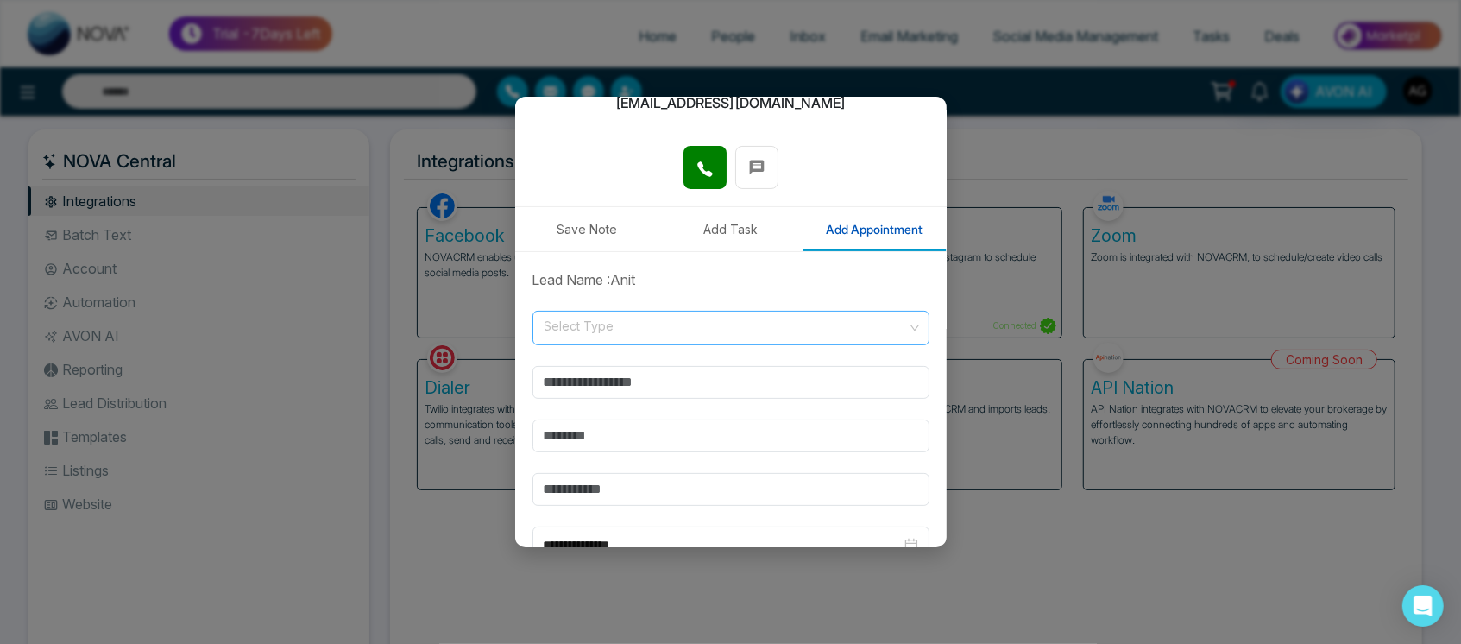
click at [751, 326] on input "search" at bounding box center [725, 324] width 364 height 26
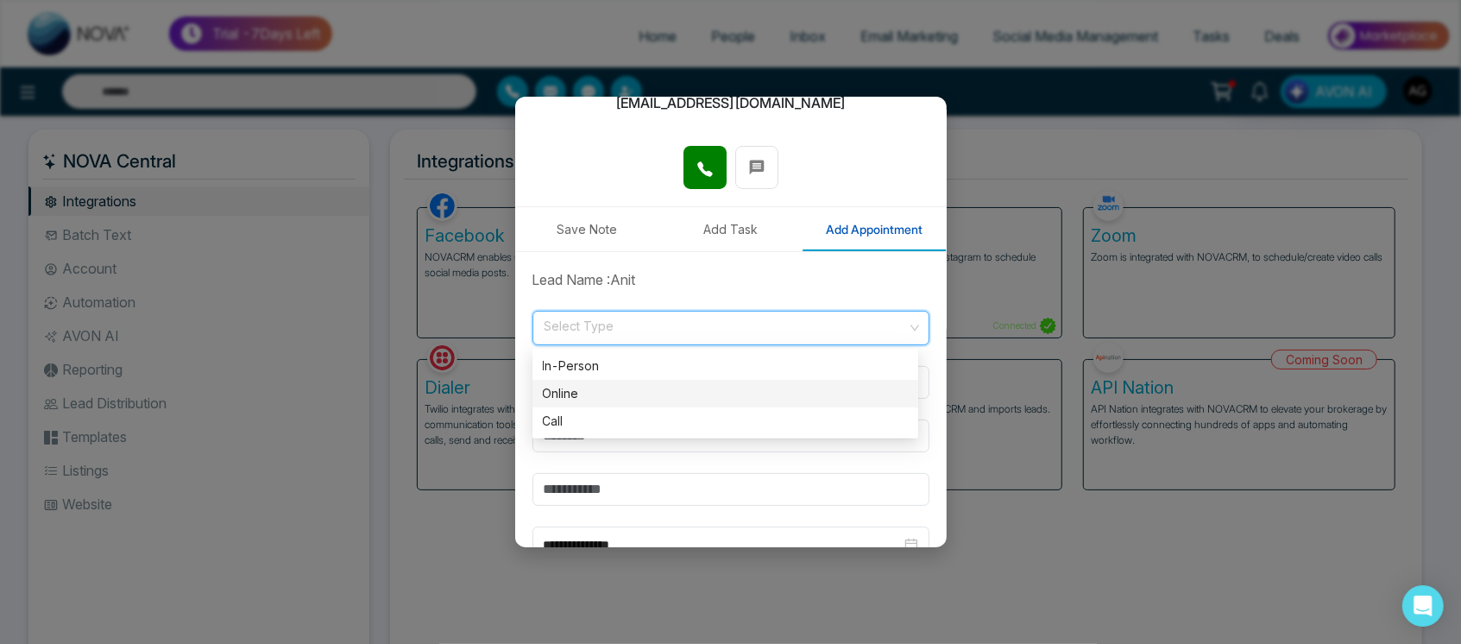
click at [773, 397] on div "Online" at bounding box center [725, 393] width 365 height 19
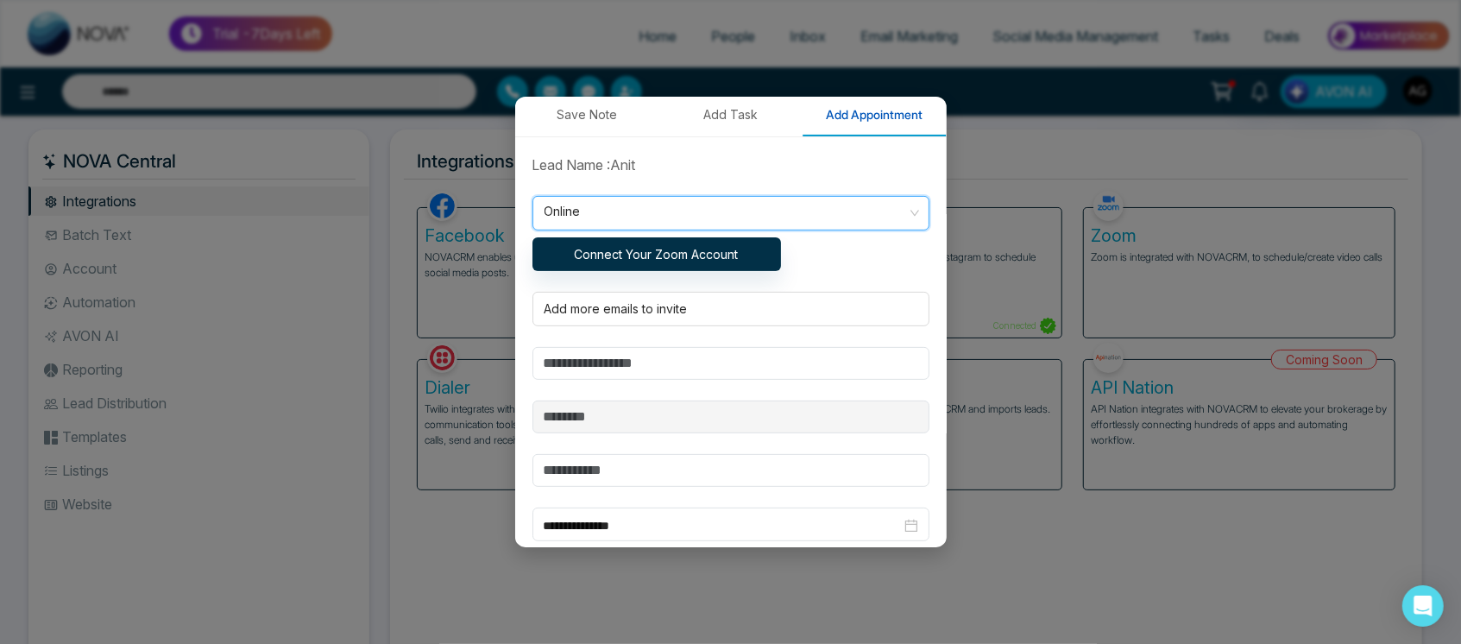
scroll to position [324, 0]
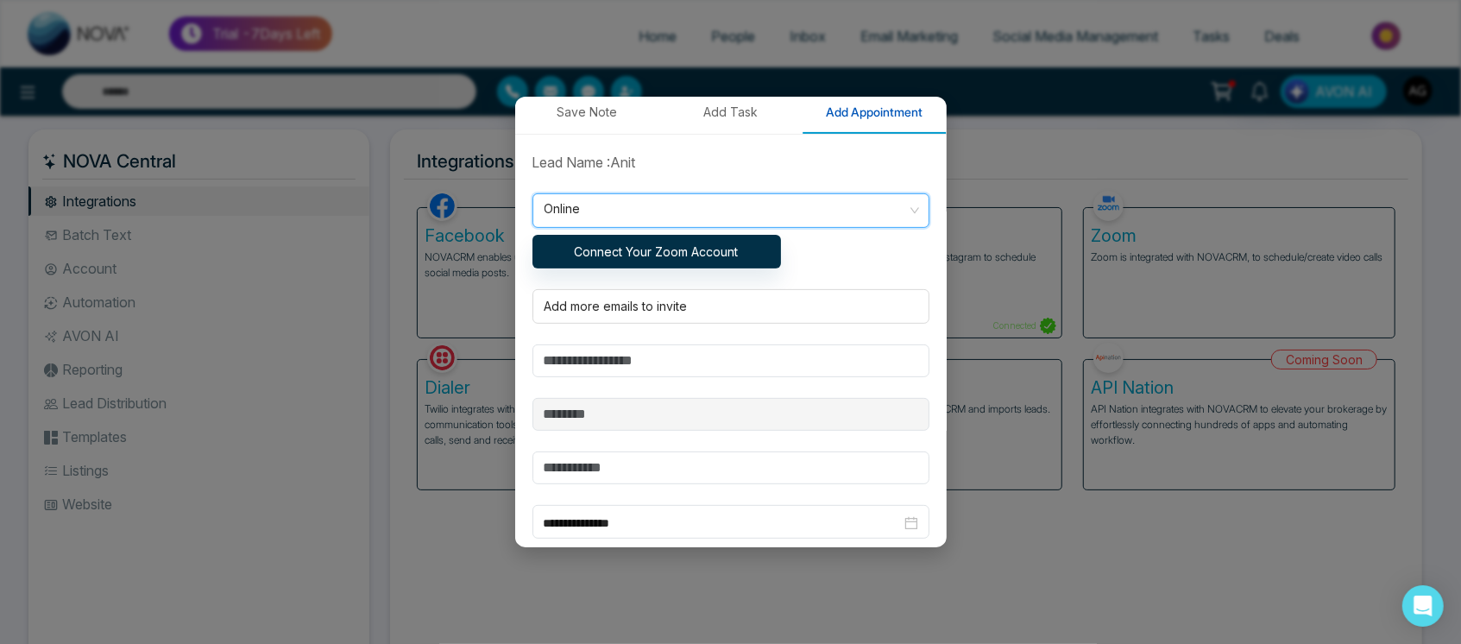
click at [826, 190] on form "**********" at bounding box center [731, 410] width 418 height 517
click at [827, 196] on span "Online" at bounding box center [730, 210] width 373 height 29
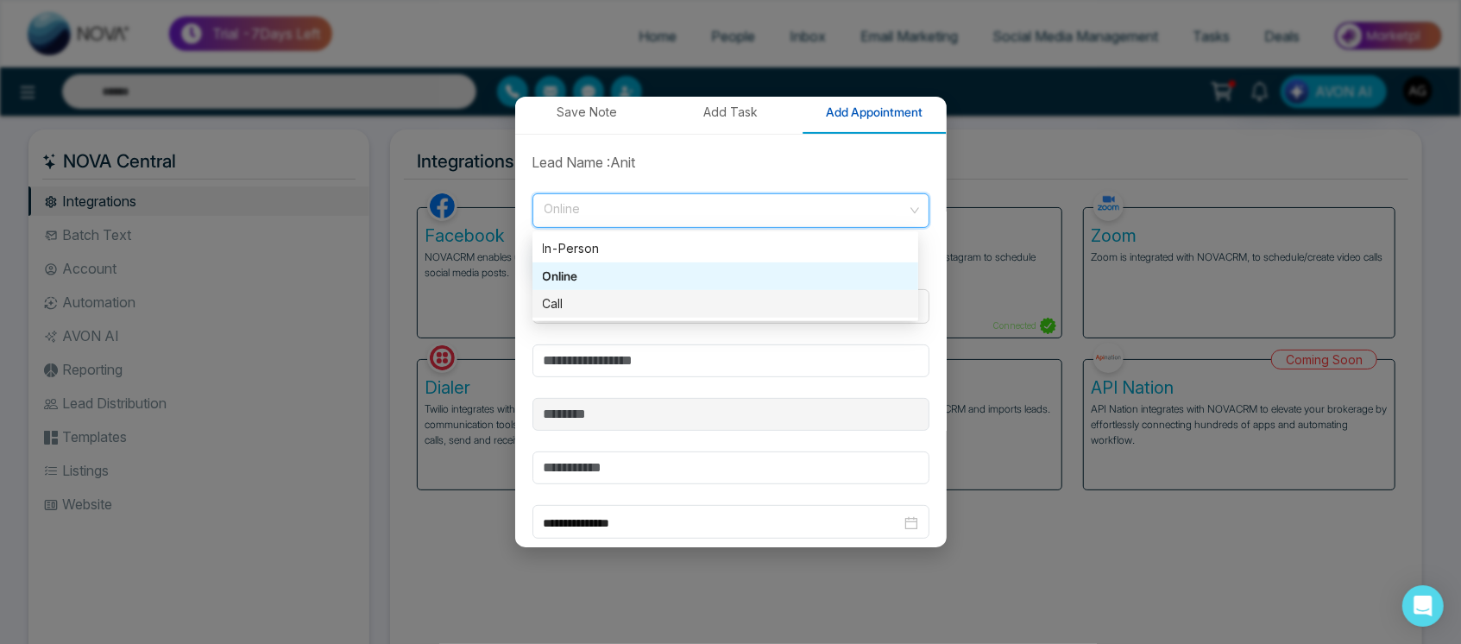
click at [708, 296] on div "Call" at bounding box center [725, 303] width 365 height 19
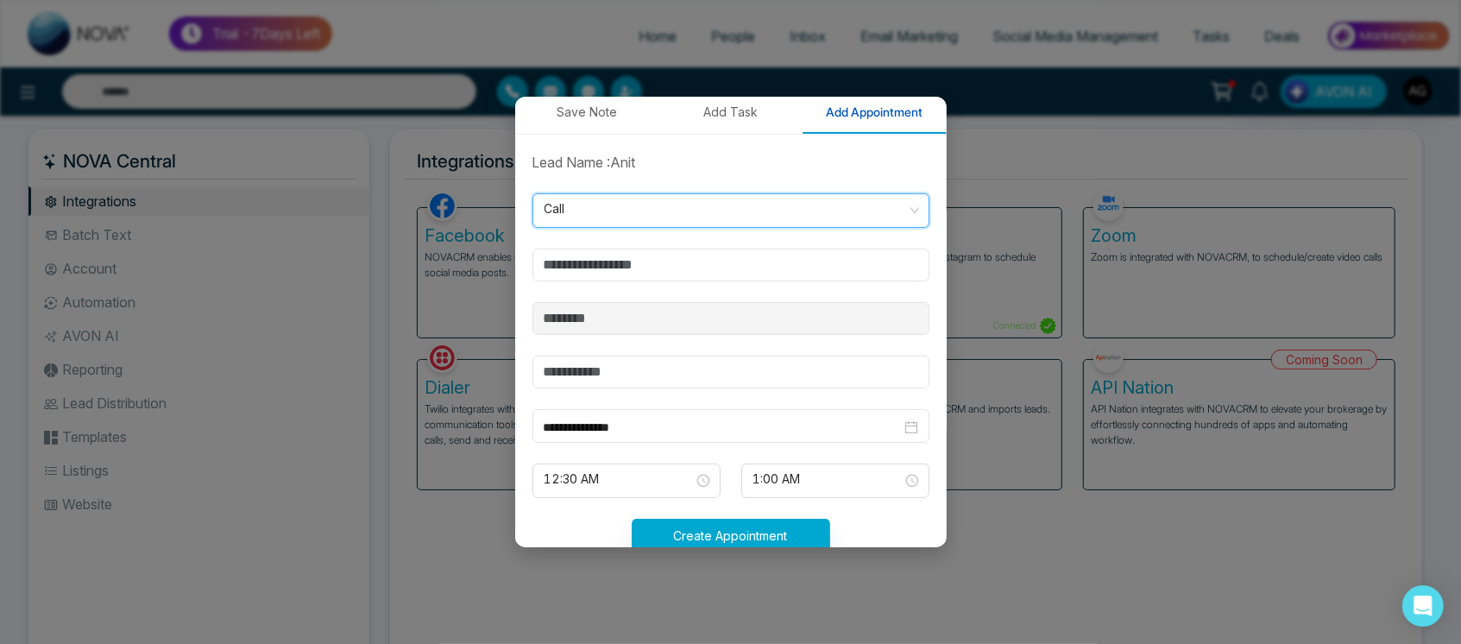
scroll to position [366, 0]
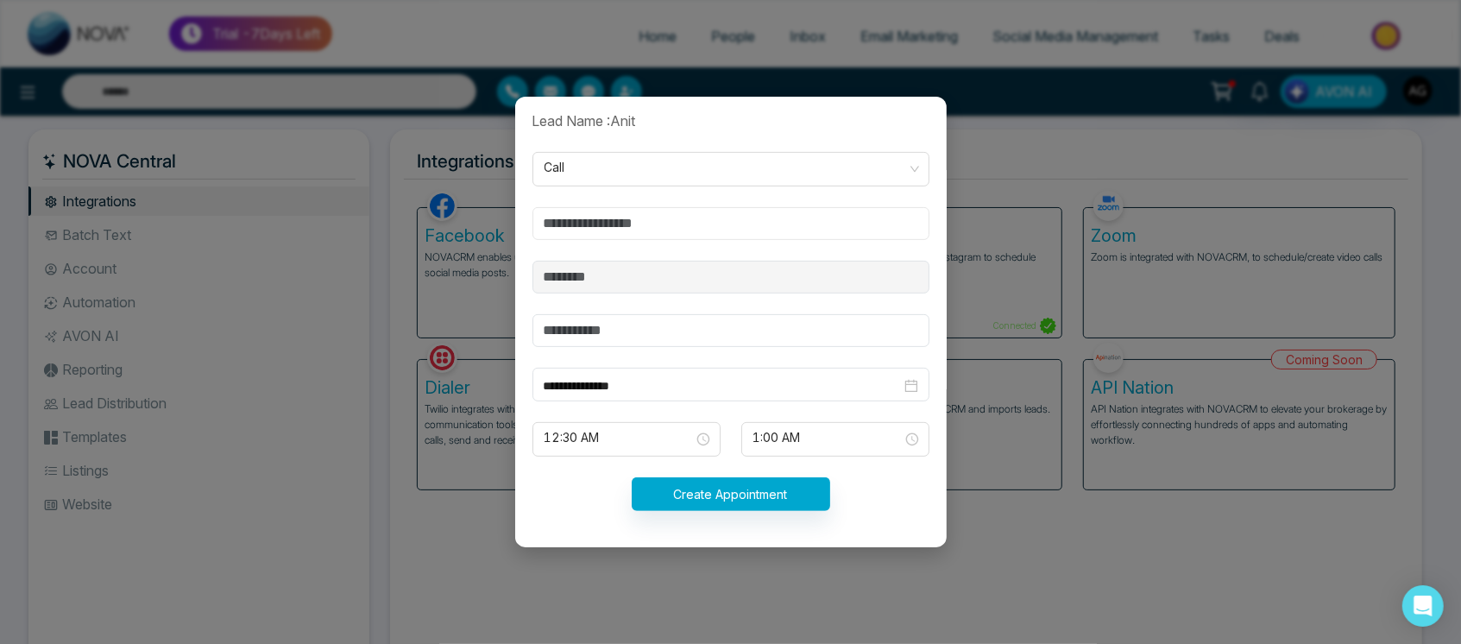
click at [726, 211] on input "text" at bounding box center [730, 223] width 397 height 33
click at [623, 227] on input "text" at bounding box center [730, 223] width 397 height 33
type input "***"
click at [614, 325] on input "text" at bounding box center [730, 330] width 397 height 33
click at [683, 427] on span "12:30 AM" at bounding box center [626, 438] width 164 height 29
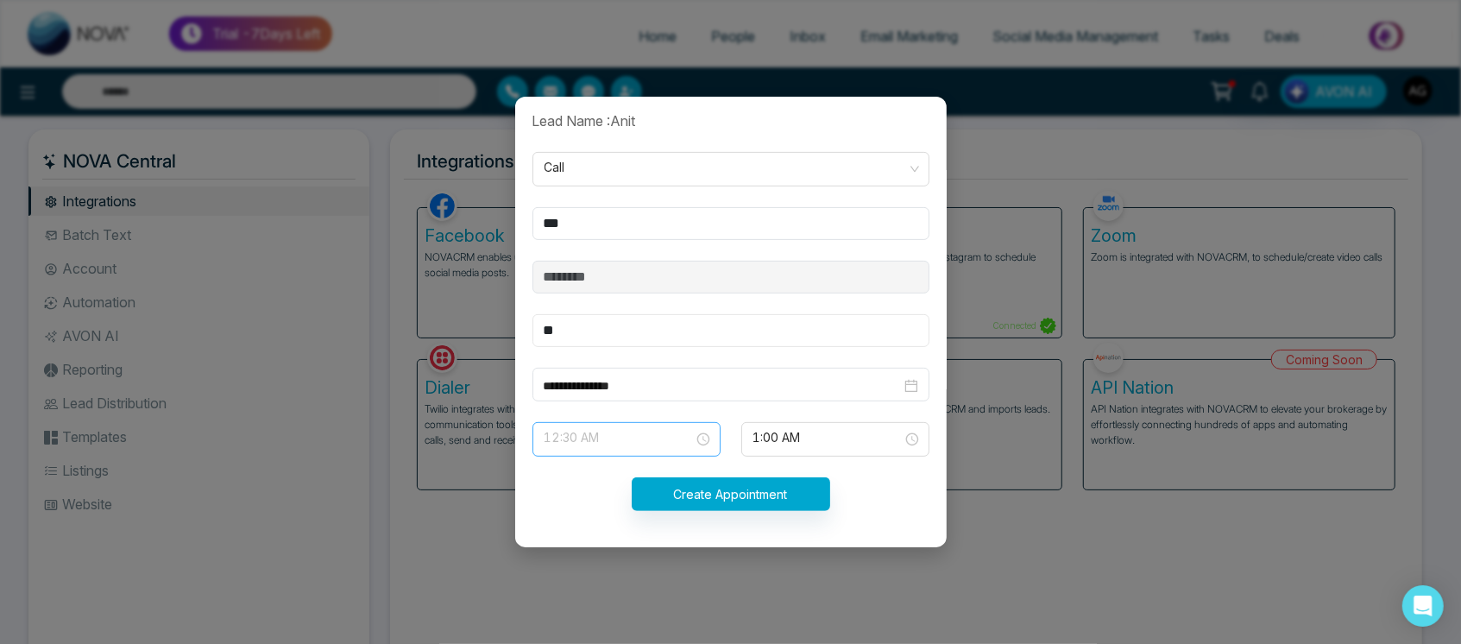
type input "**"
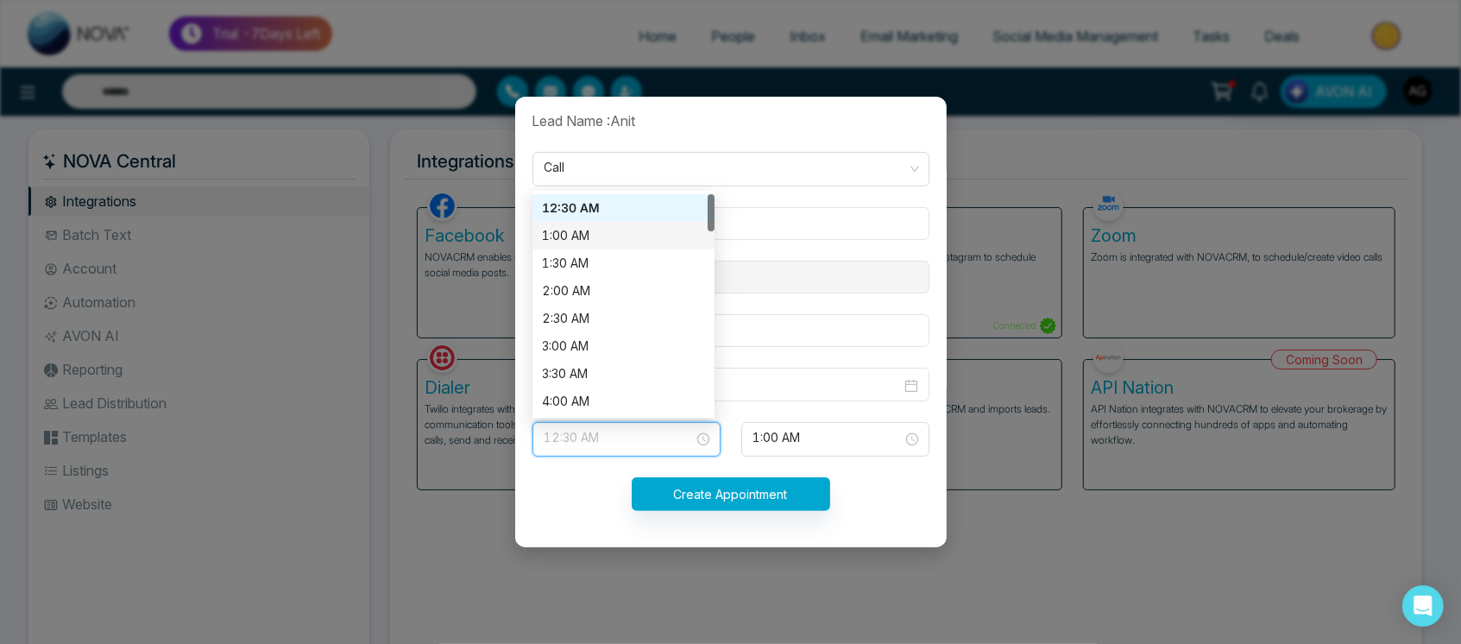
click at [626, 242] on div "1:00 AM" at bounding box center [623, 235] width 161 height 19
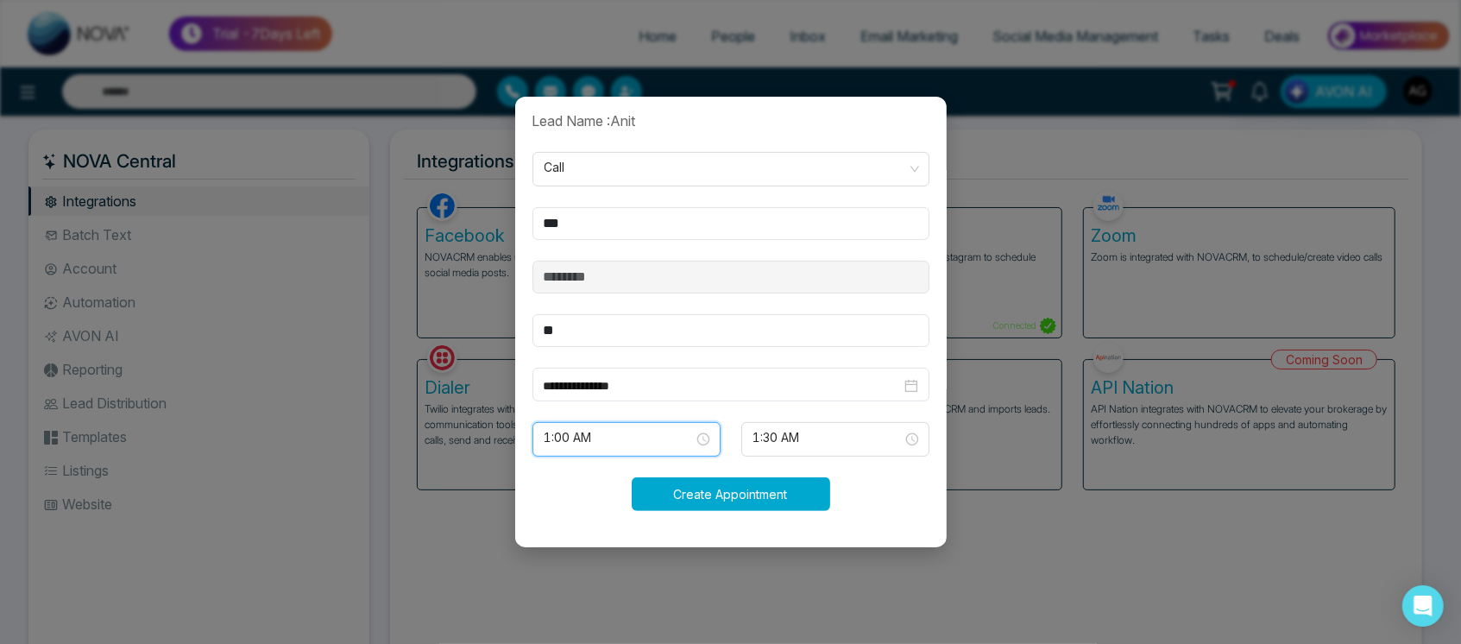
click at [721, 499] on button "Create Appointment" at bounding box center [730, 494] width 198 height 34
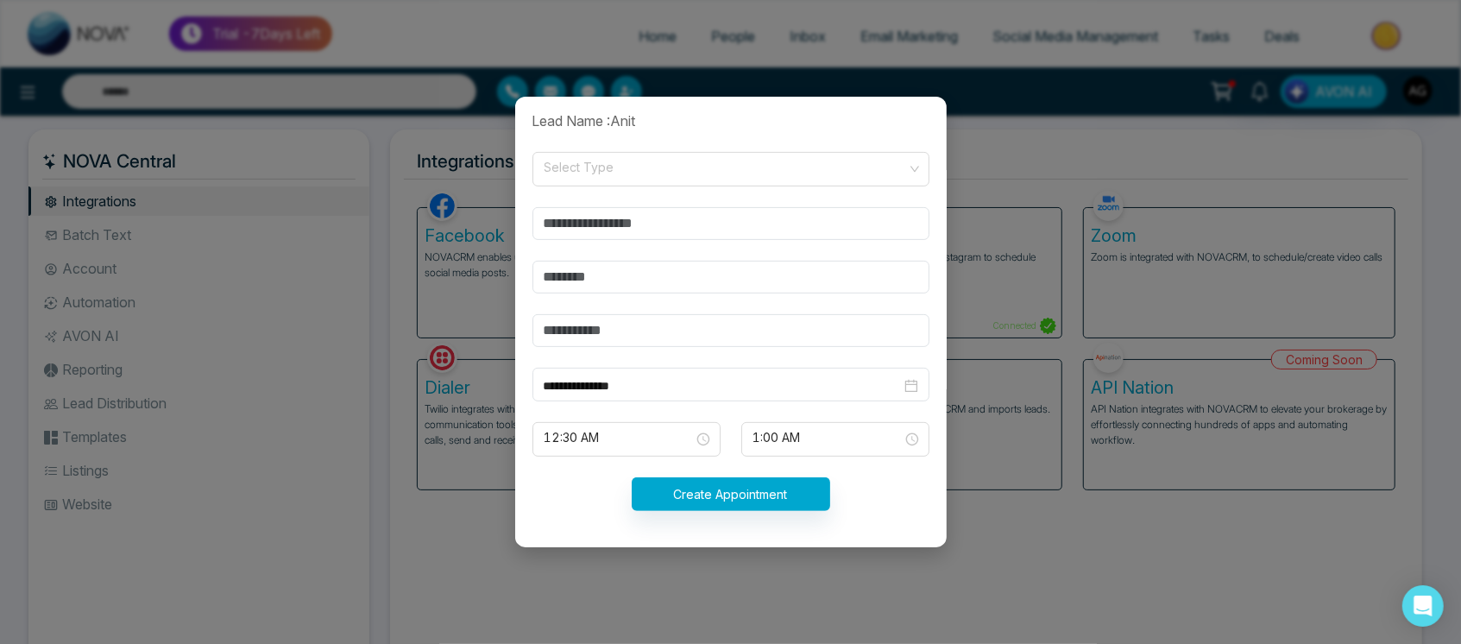
drag, startPoint x: 747, startPoint y: 406, endPoint x: 804, endPoint y: 355, distance: 76.9
click at [804, 355] on form "**********" at bounding box center [731, 320] width 418 height 421
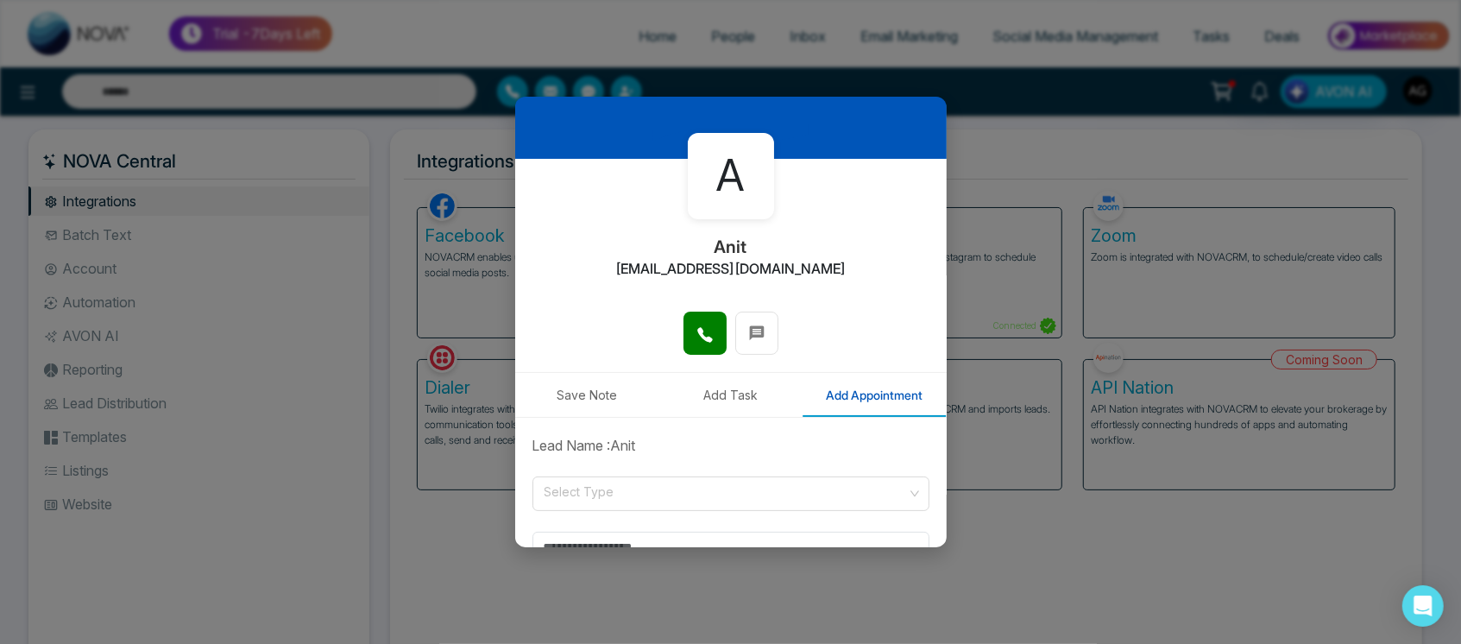
scroll to position [0, 0]
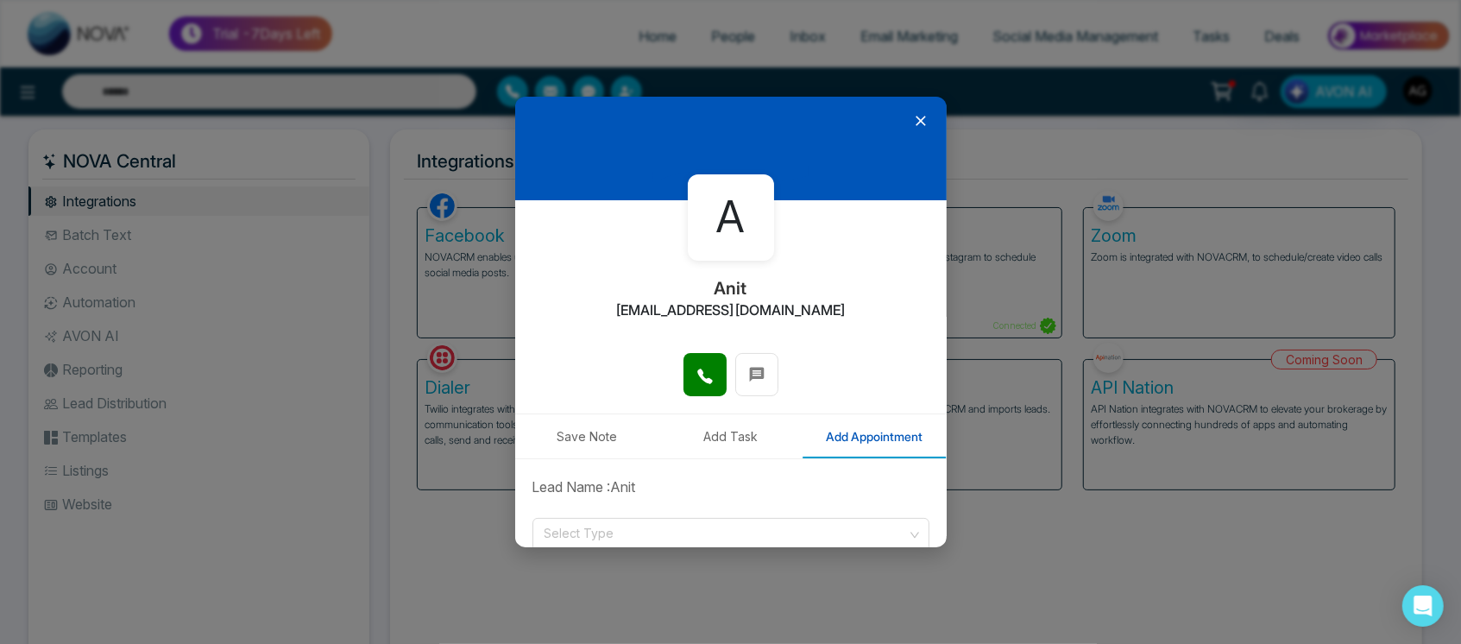
click at [912, 114] on icon at bounding box center [920, 120] width 17 height 17
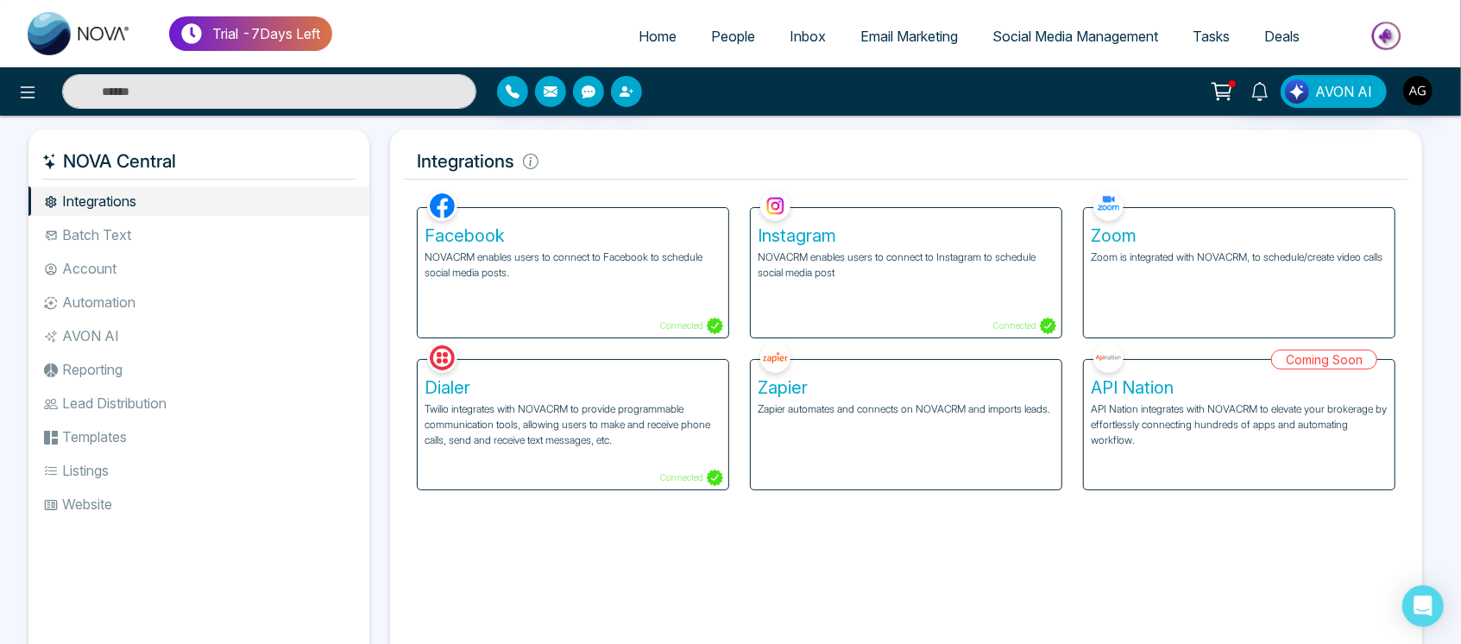
click at [692, 158] on h5 "Integrations" at bounding box center [906, 161] width 1004 height 36
click at [512, 88] on icon "button" at bounding box center [513, 92] width 14 height 14
click at [1227, 47] on link "Tasks" at bounding box center [1211, 36] width 72 height 33
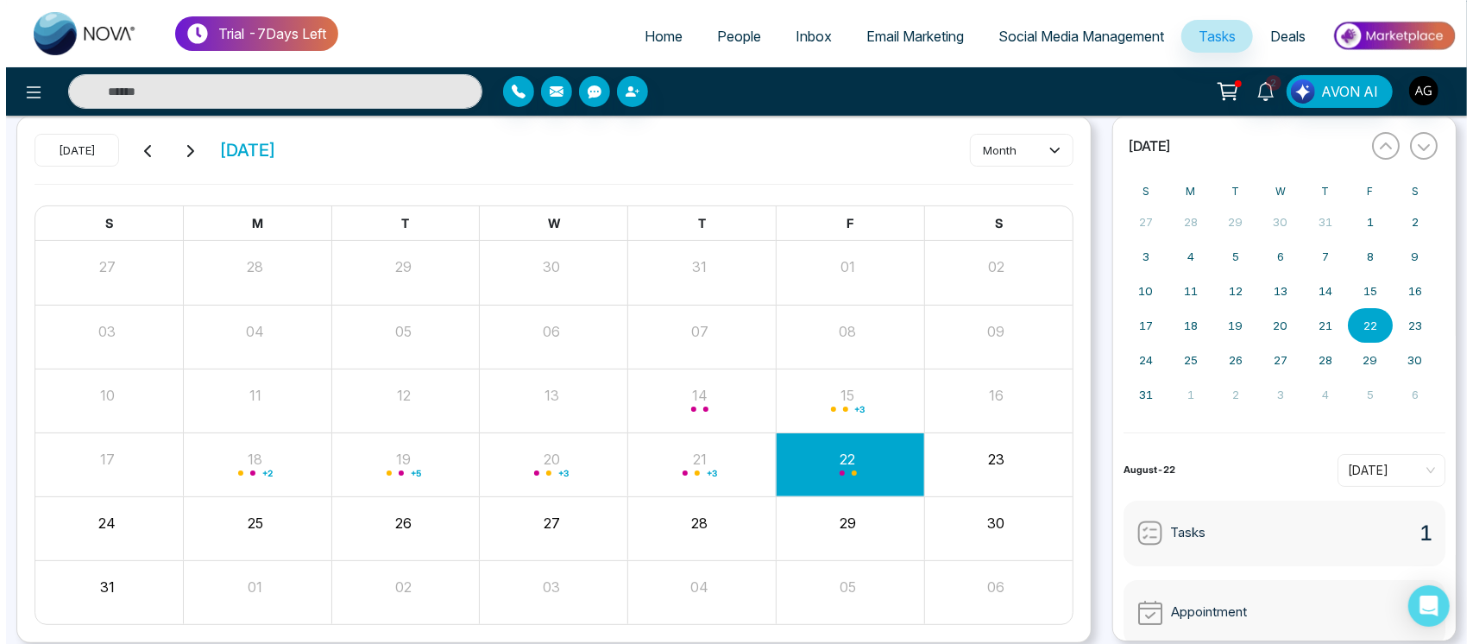
scroll to position [123, 0]
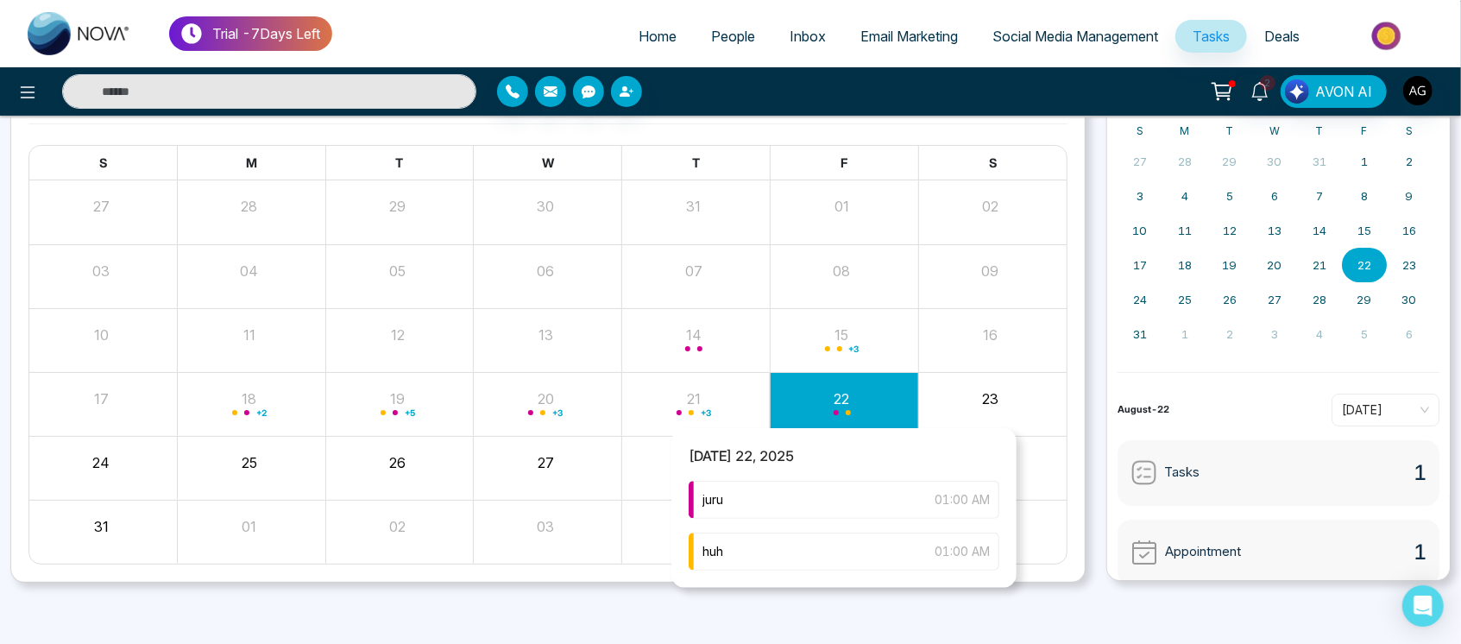
click at [897, 519] on div "juru 01:00 AM huh 01:00 AM" at bounding box center [843, 534] width 345 height 107
click at [901, 510] on div "juru 01:00 AM" at bounding box center [843, 500] width 311 height 38
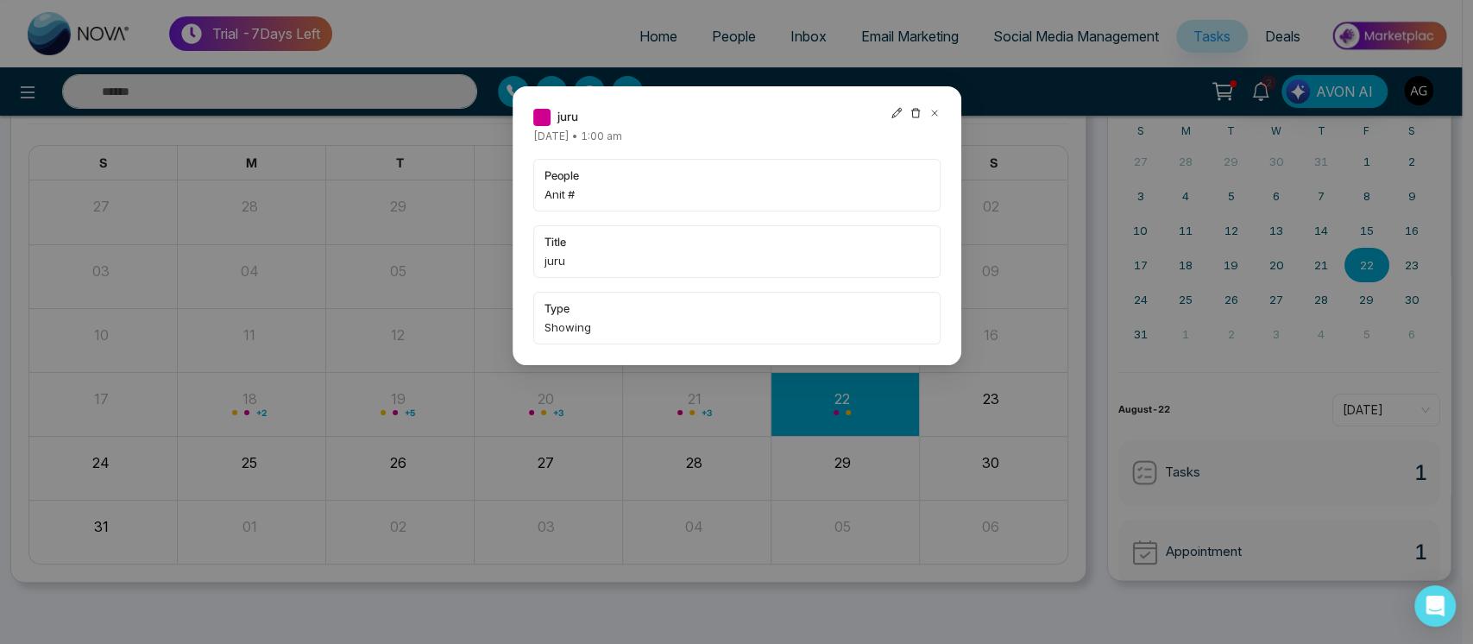
click at [897, 114] on icon at bounding box center [896, 113] width 12 height 12
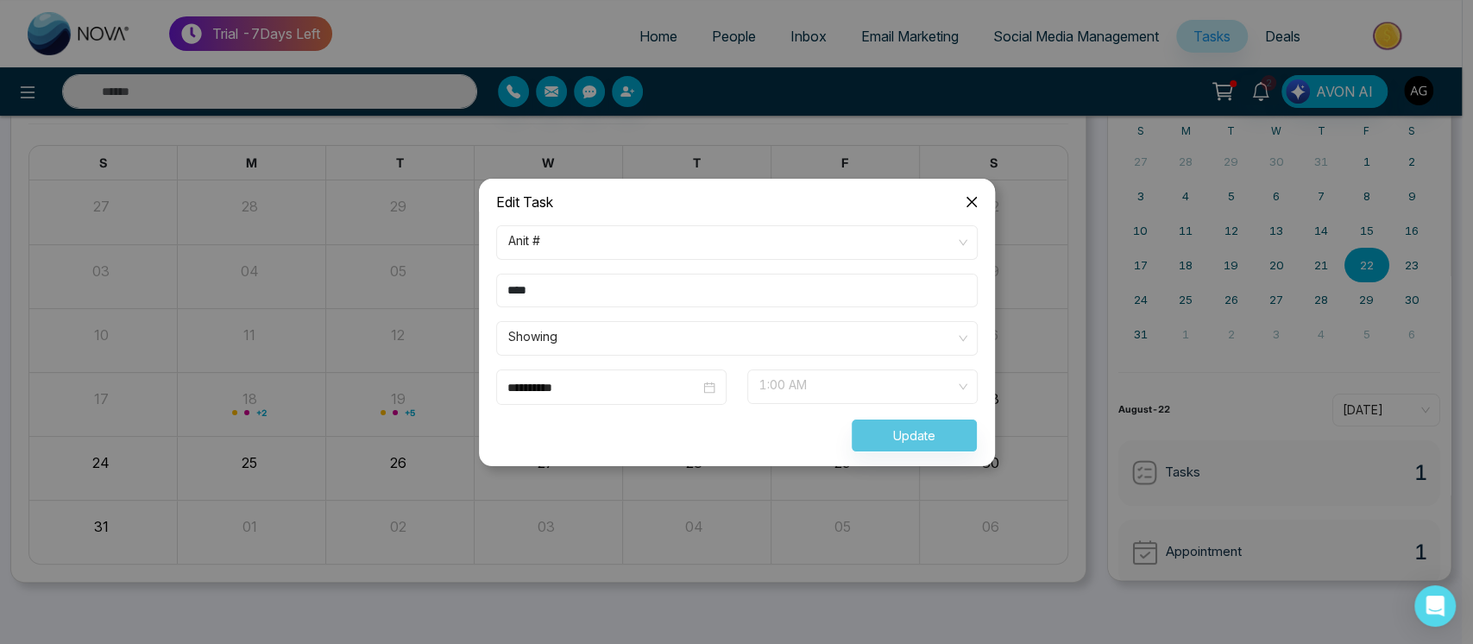
click at [819, 375] on span "1:00 AM" at bounding box center [862, 386] width 206 height 29
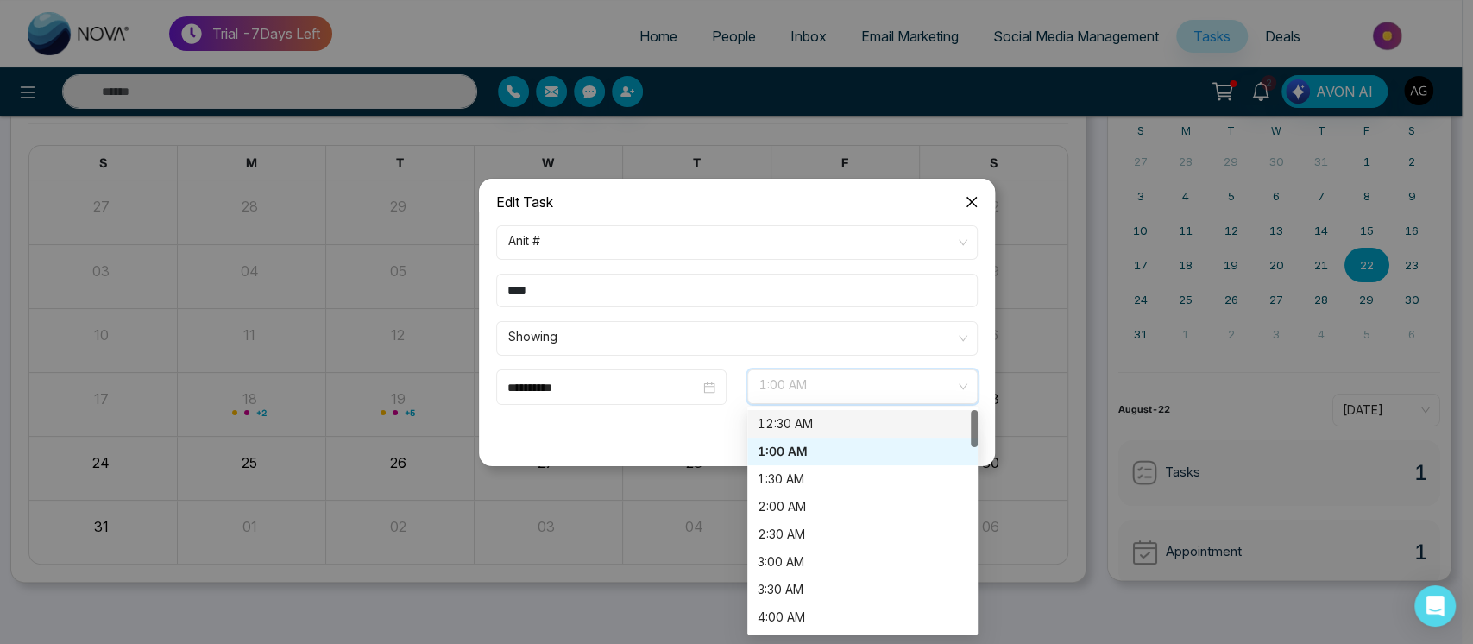
click at [816, 426] on div "12:30 AM" at bounding box center [862, 423] width 210 height 19
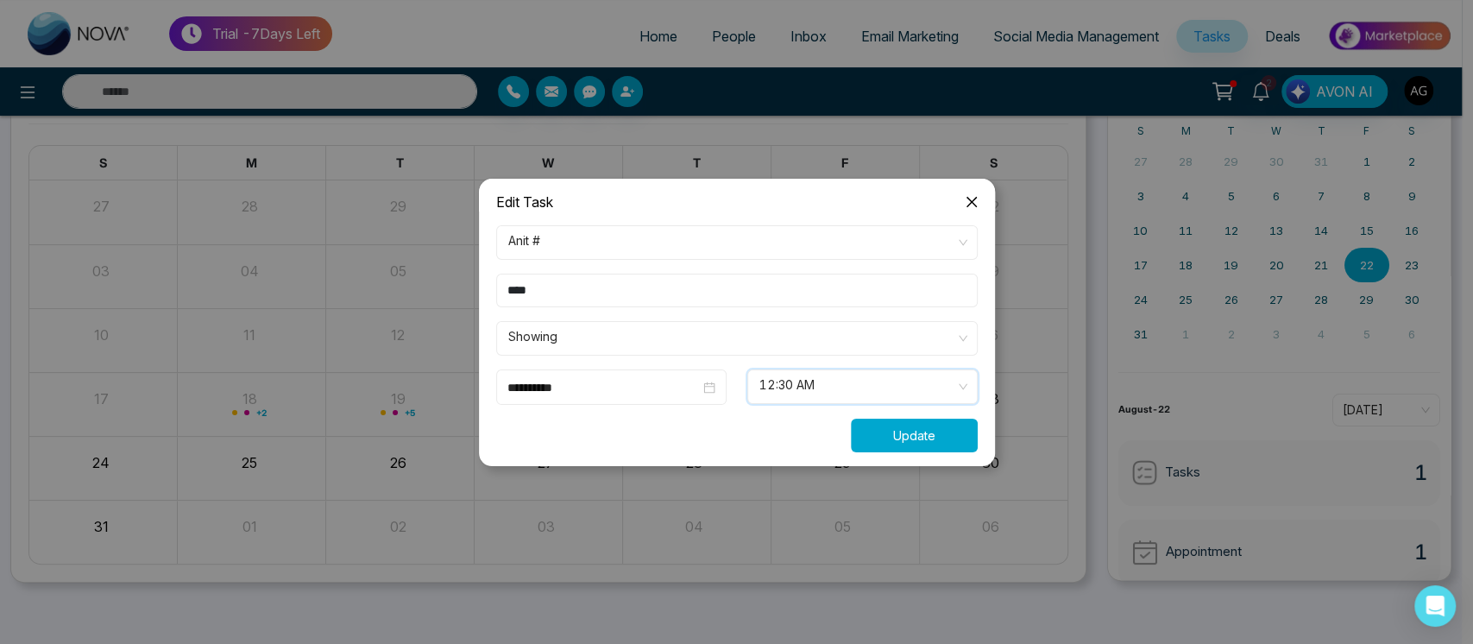
click at [904, 436] on button "Update" at bounding box center [914, 435] width 127 height 34
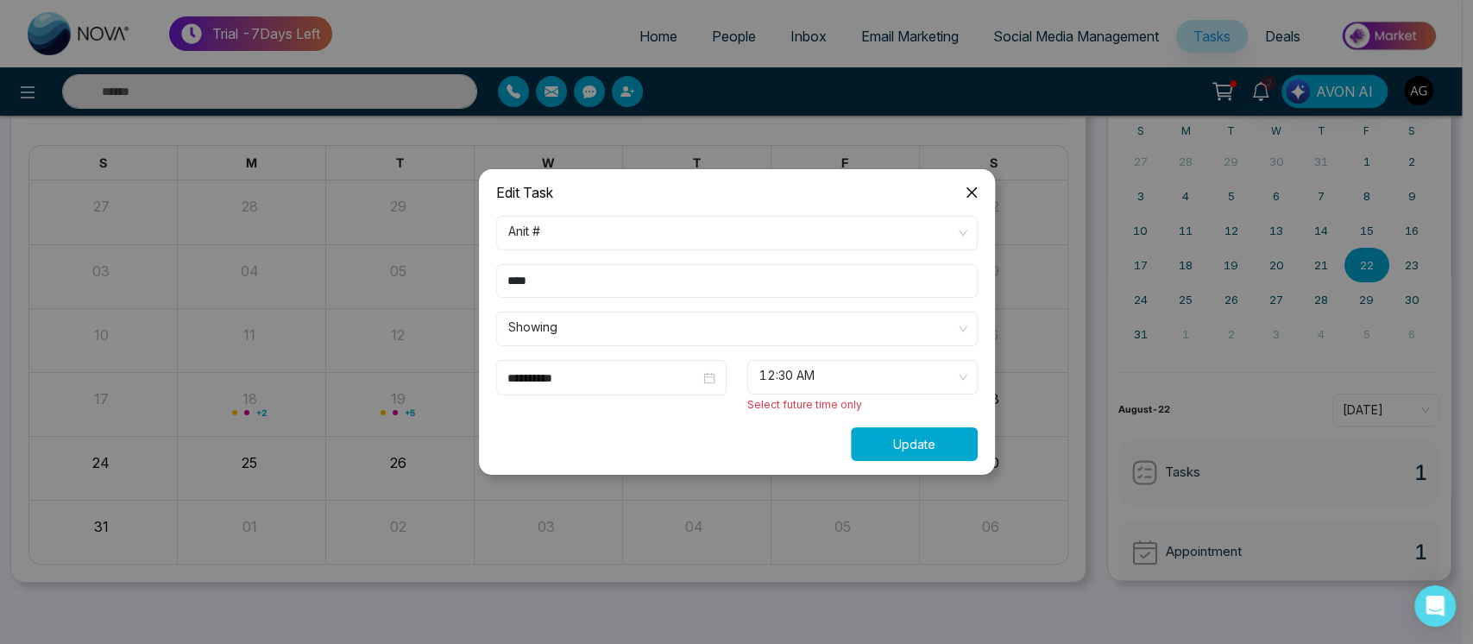
click at [904, 436] on button "Update" at bounding box center [914, 444] width 127 height 34
drag, startPoint x: 904, startPoint y: 436, endPoint x: 955, endPoint y: 359, distance: 92.1
click at [955, 359] on form "**********" at bounding box center [737, 338] width 502 height 245
click at [955, 360] on div "12:30 AM" at bounding box center [862, 377] width 230 height 35
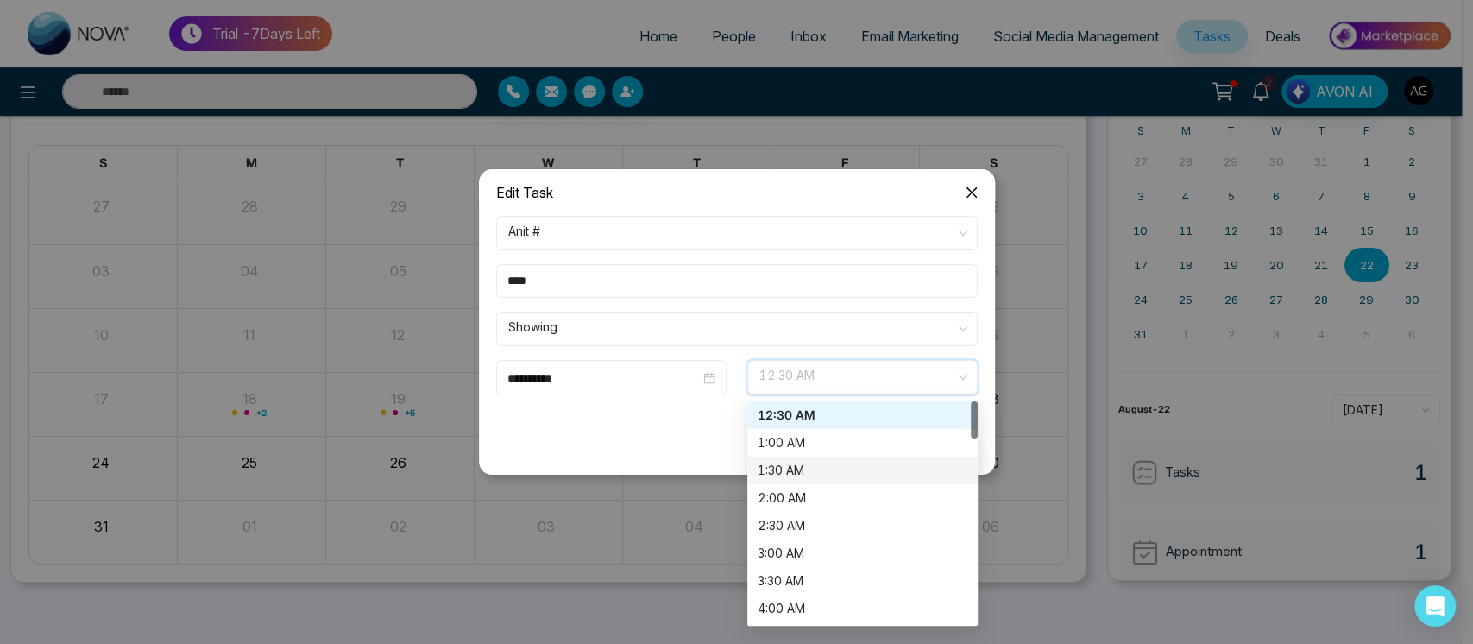
click at [840, 461] on div "1:30 AM" at bounding box center [862, 470] width 210 height 19
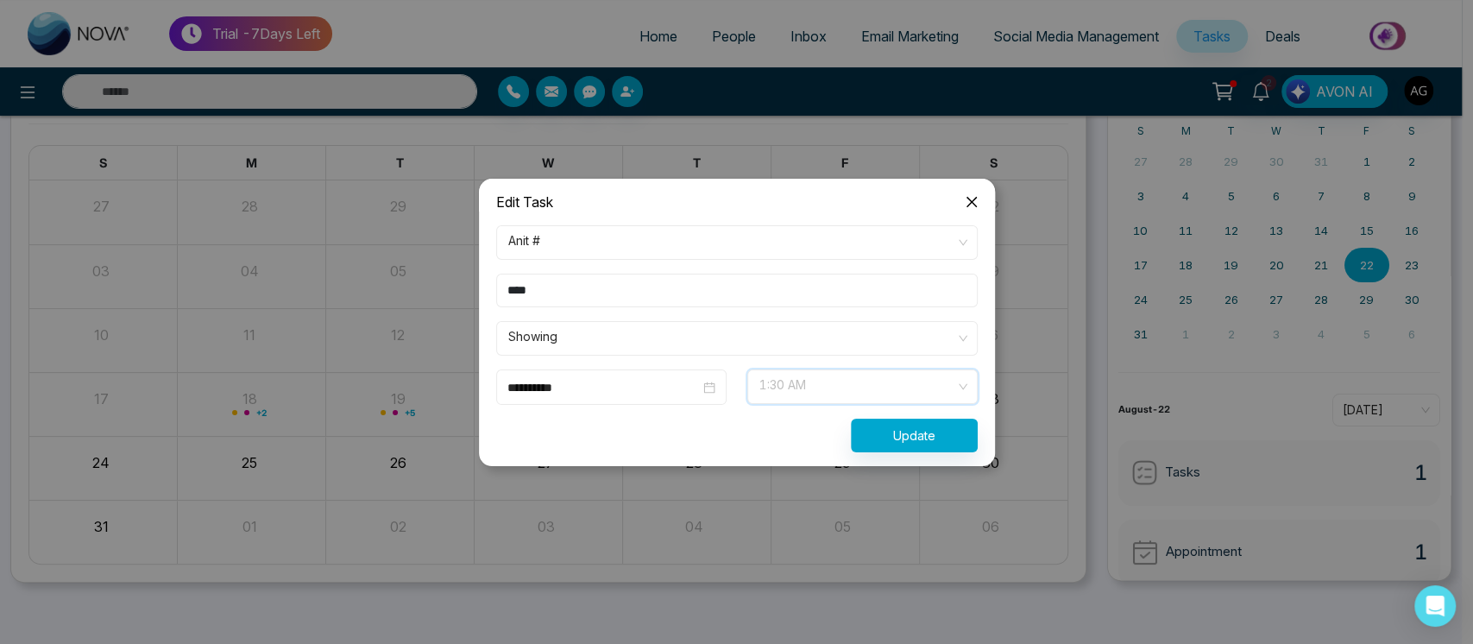
click at [904, 393] on span "1:30 AM" at bounding box center [862, 386] width 206 height 29
click at [667, 411] on form "**********" at bounding box center [737, 338] width 502 height 227
click at [723, 326] on span "Showing" at bounding box center [736, 338] width 457 height 29
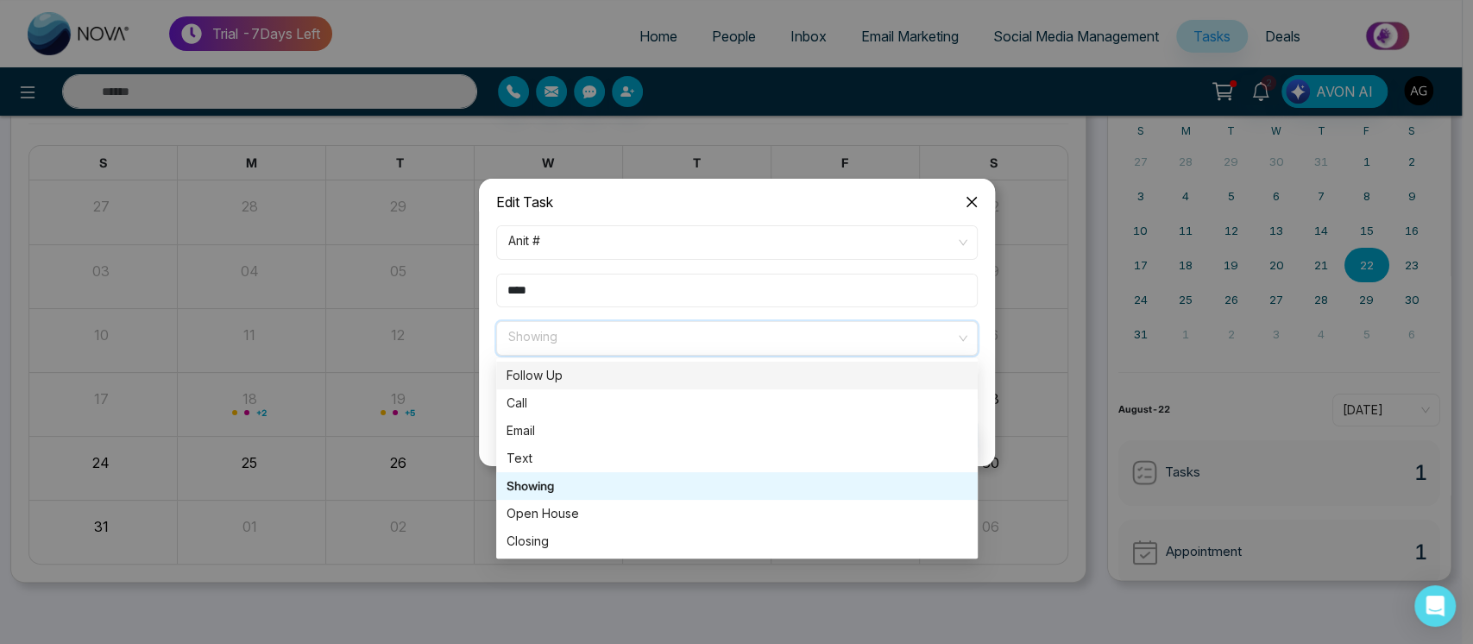
click at [690, 371] on div "Follow Up" at bounding box center [736, 375] width 461 height 19
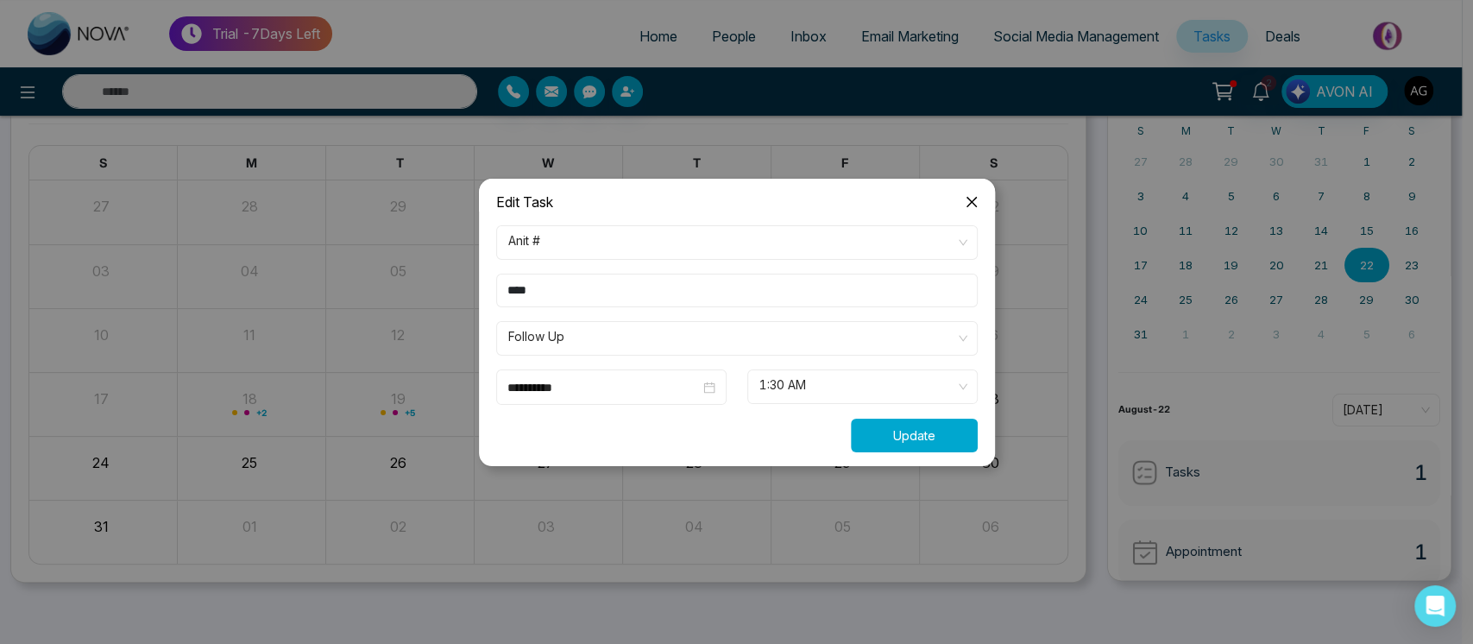
click at [952, 440] on button "Update" at bounding box center [914, 435] width 127 height 34
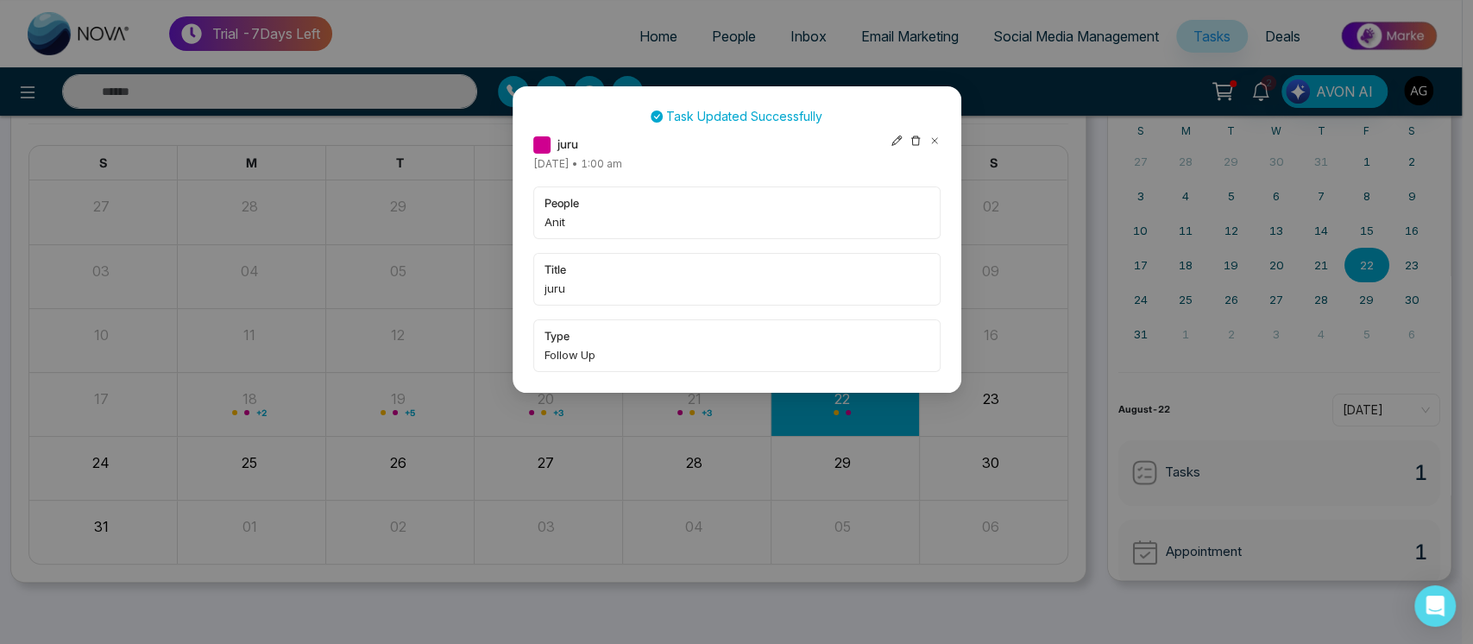
click at [914, 140] on icon at bounding box center [915, 141] width 12 height 12
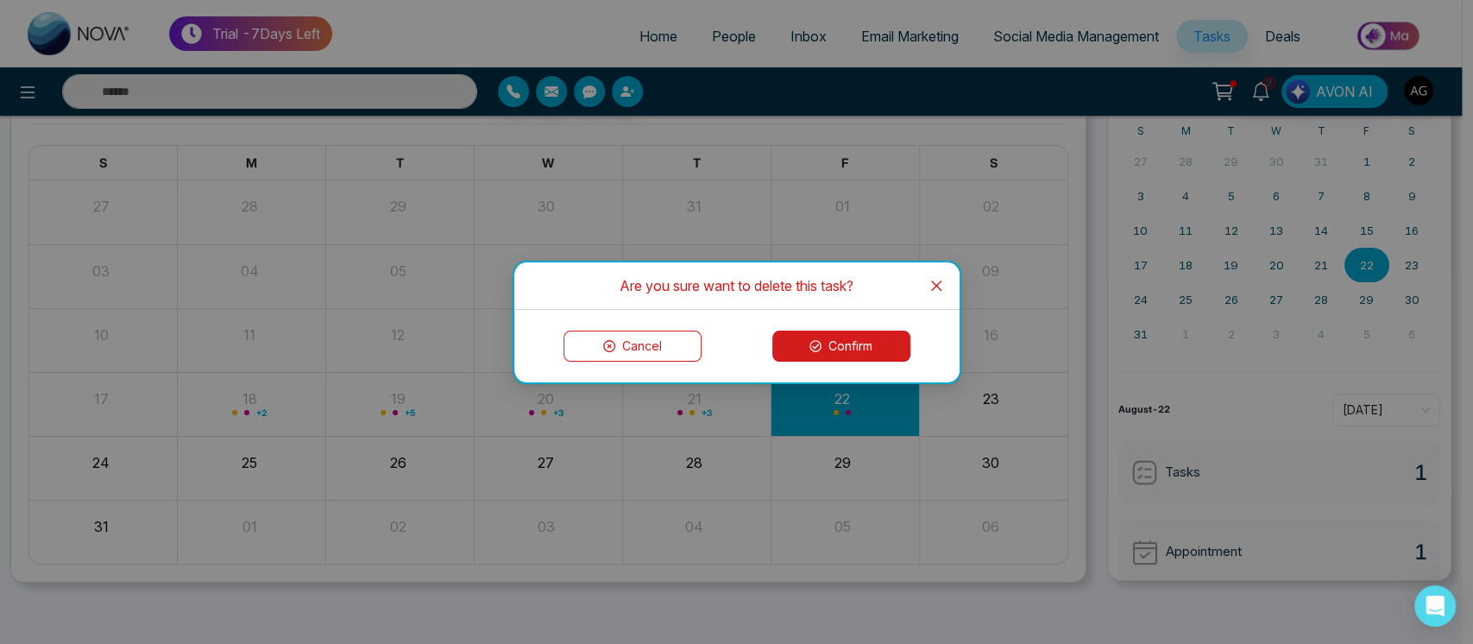
click at [937, 274] on span "Close" at bounding box center [936, 285] width 47 height 47
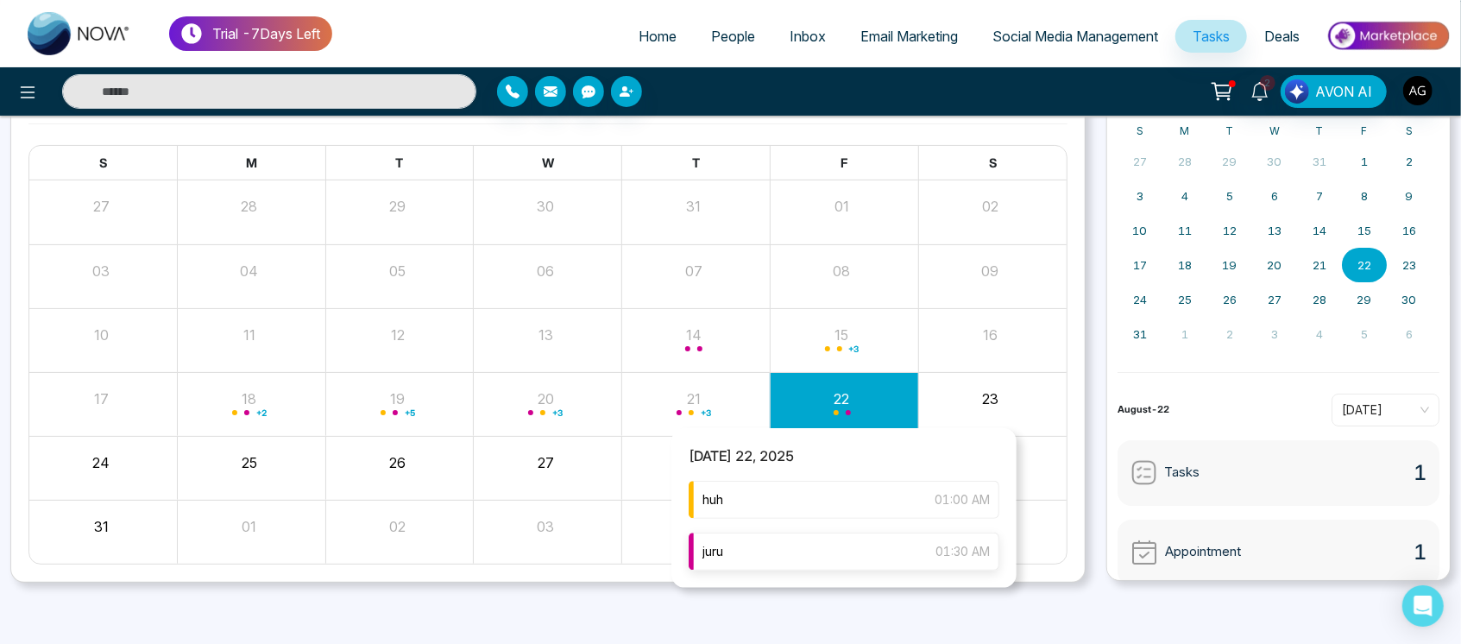
click at [835, 542] on div "juru 01:30 AM" at bounding box center [843, 551] width 311 height 38
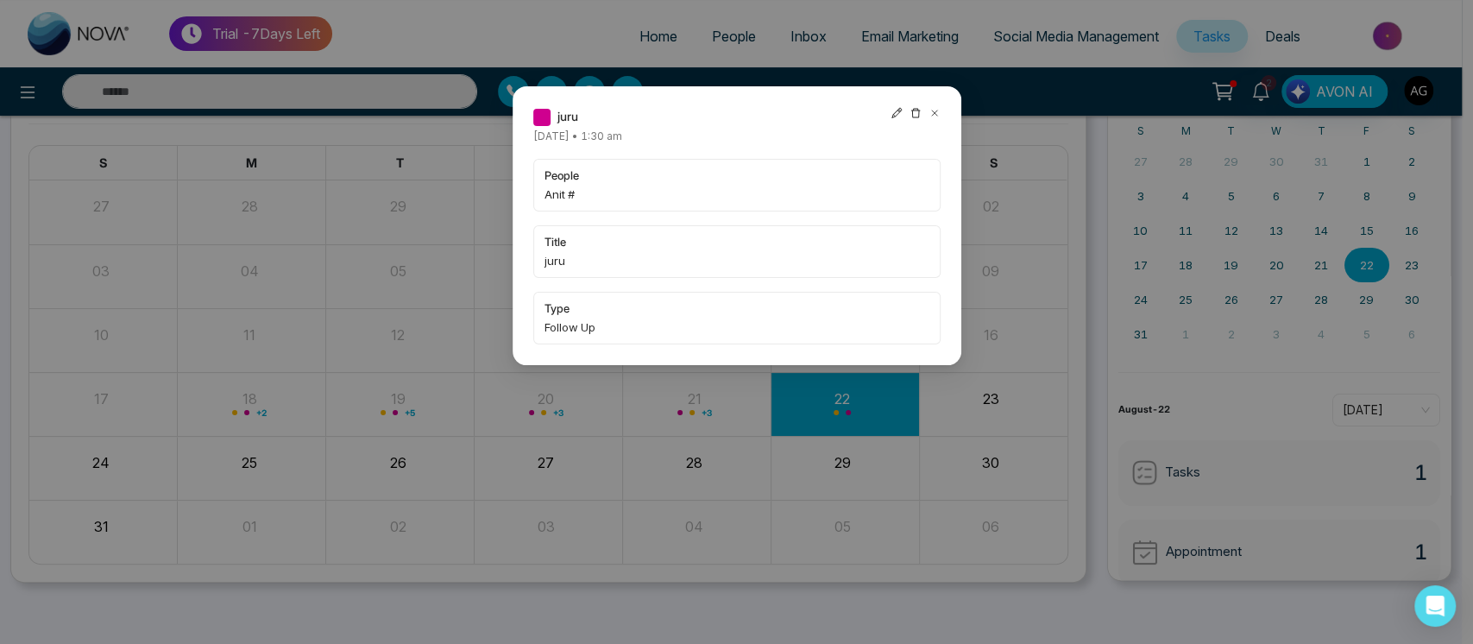
click at [936, 114] on icon at bounding box center [934, 113] width 12 height 12
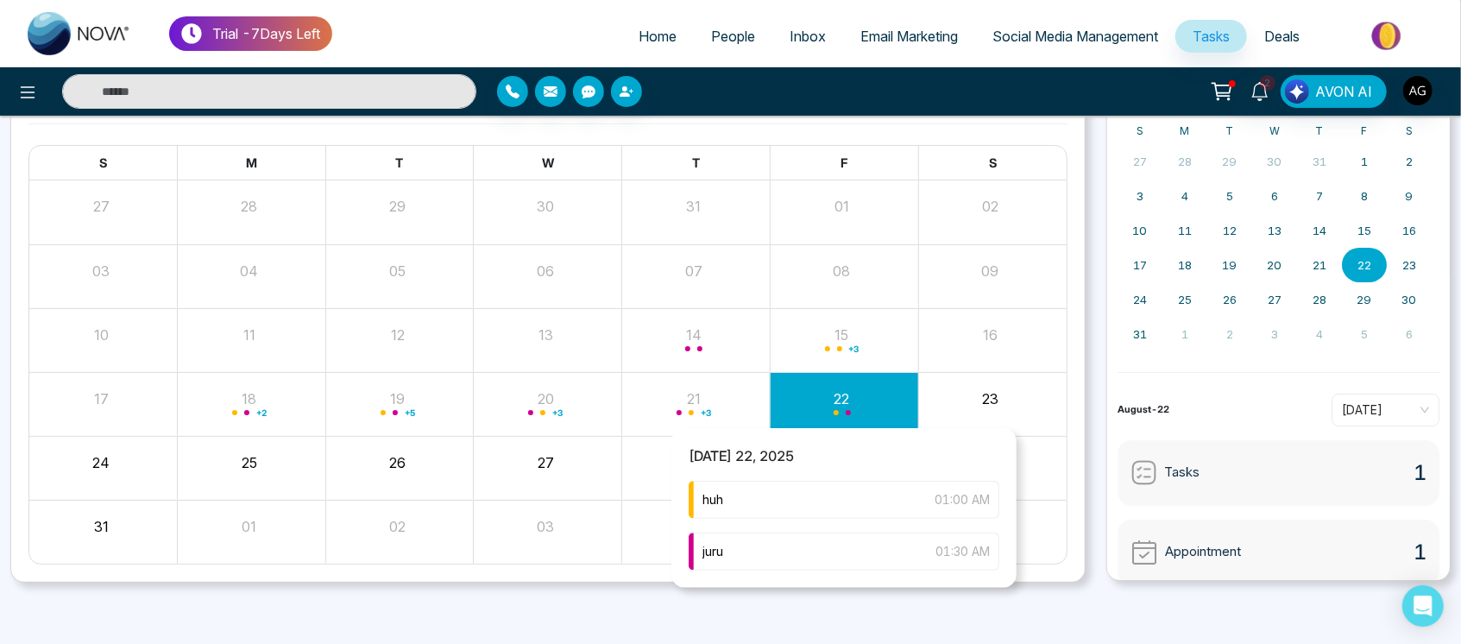
click at [839, 518] on div "huh 01:00 AM juru 01:30 AM" at bounding box center [843, 534] width 345 height 107
click at [847, 502] on div "huh 01:00 AM" at bounding box center [843, 500] width 311 height 38
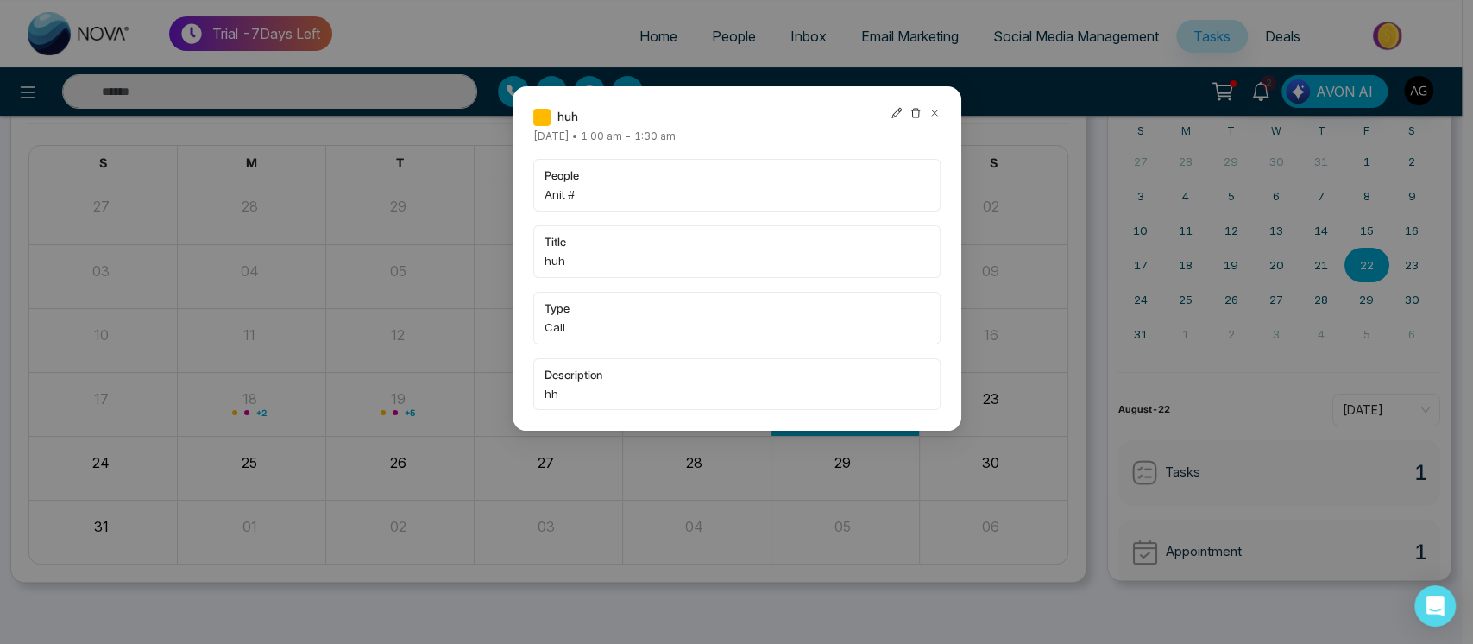
click at [894, 110] on icon at bounding box center [896, 113] width 12 height 12
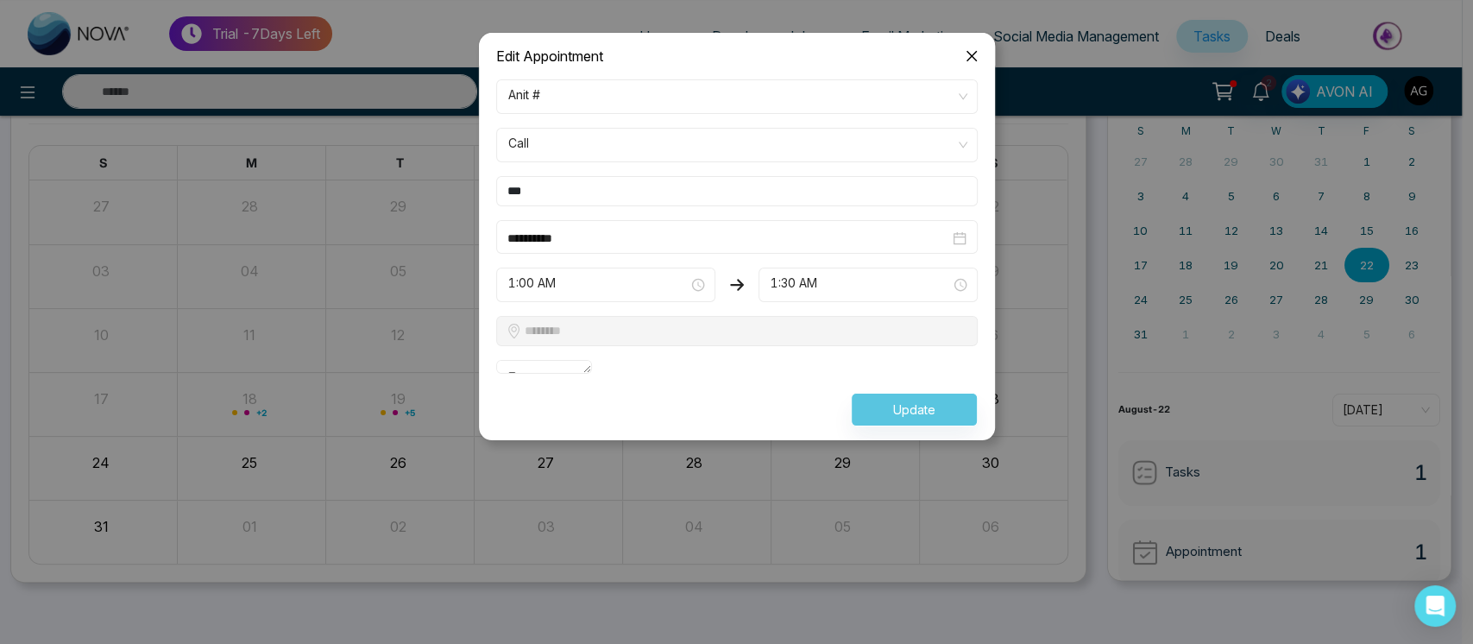
click at [663, 294] on span "1:00 AM" at bounding box center [605, 284] width 195 height 29
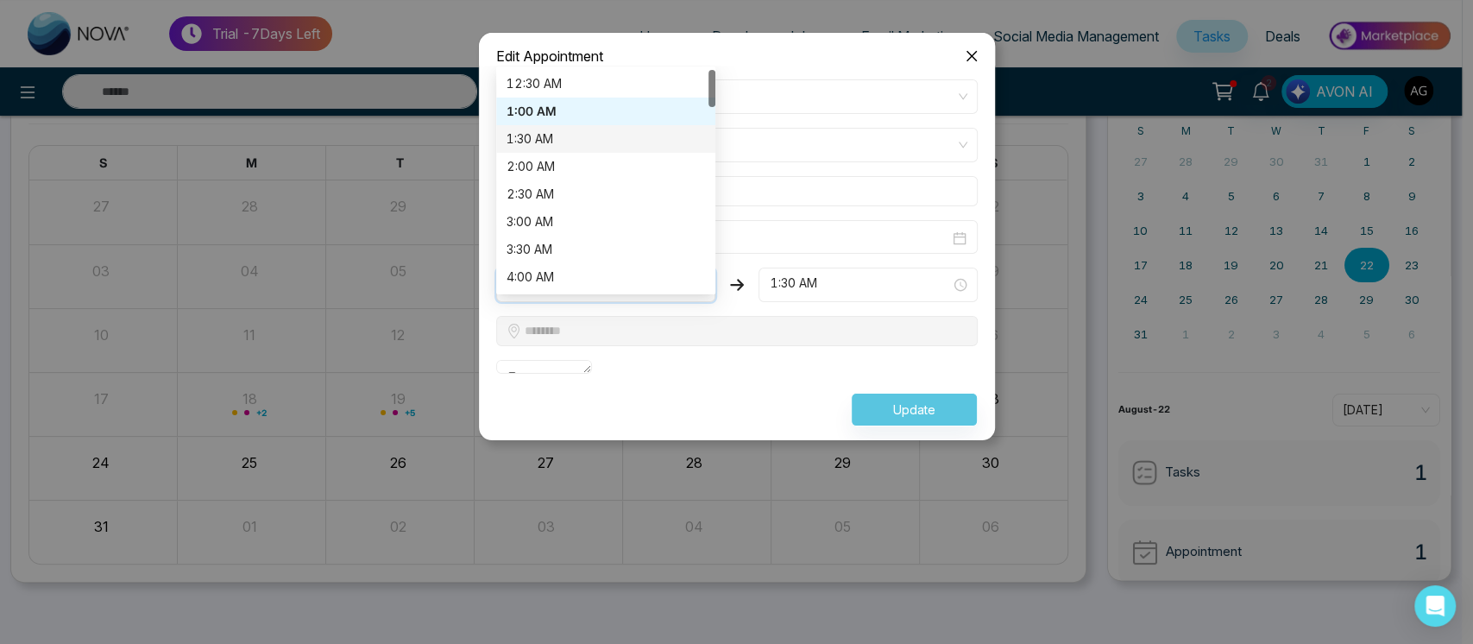
click at [625, 135] on div "1:30 AM" at bounding box center [605, 138] width 198 height 19
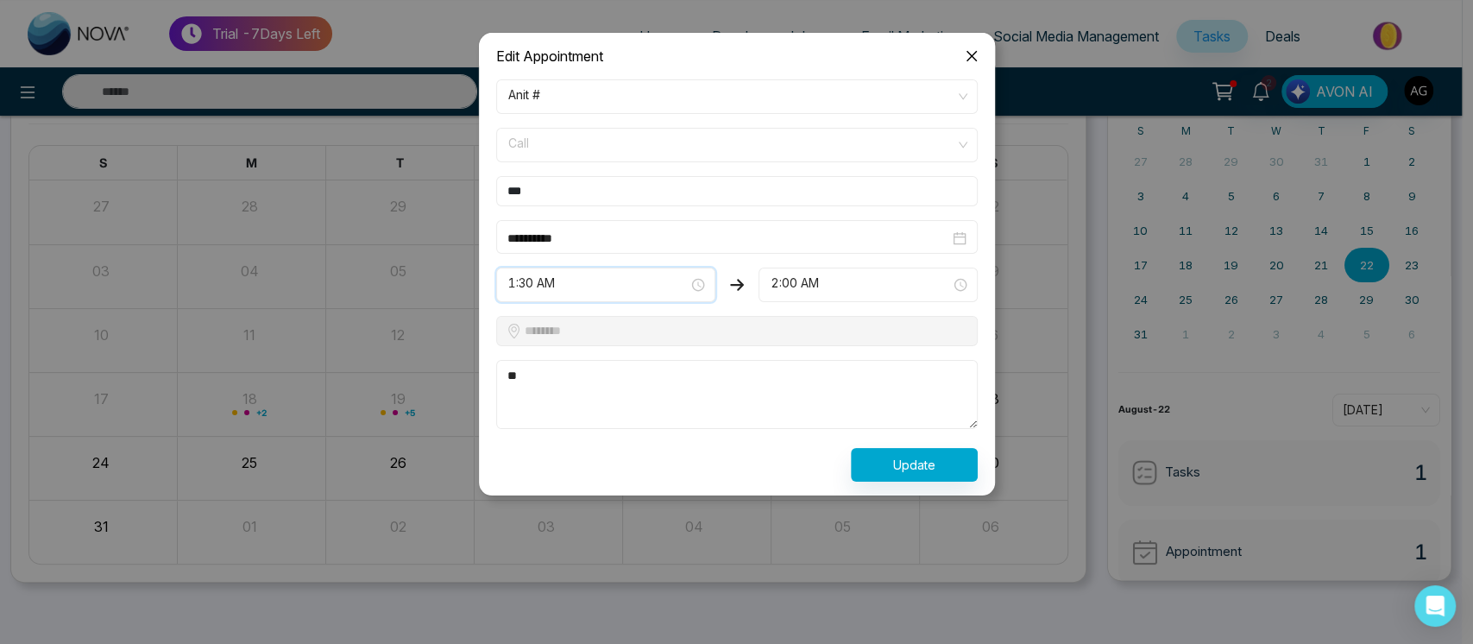
click at [647, 137] on span "Call" at bounding box center [736, 144] width 457 height 29
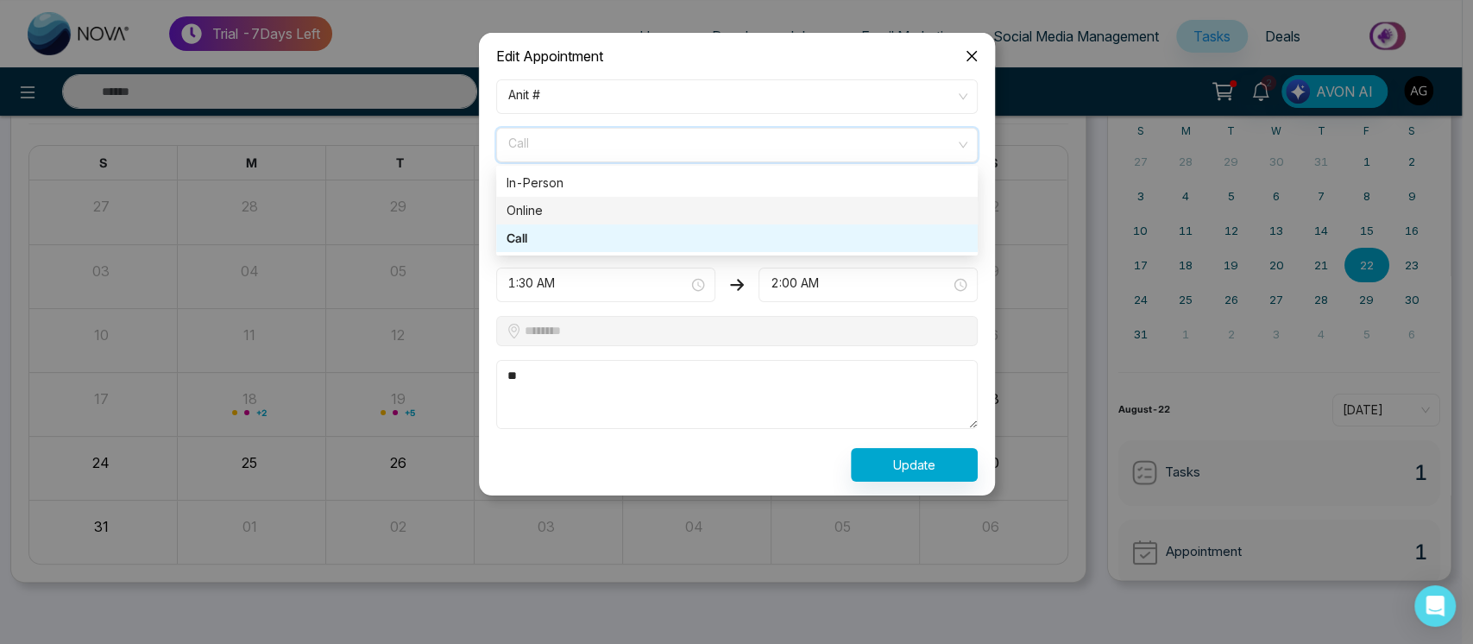
click at [651, 198] on div "Online" at bounding box center [736, 211] width 481 height 28
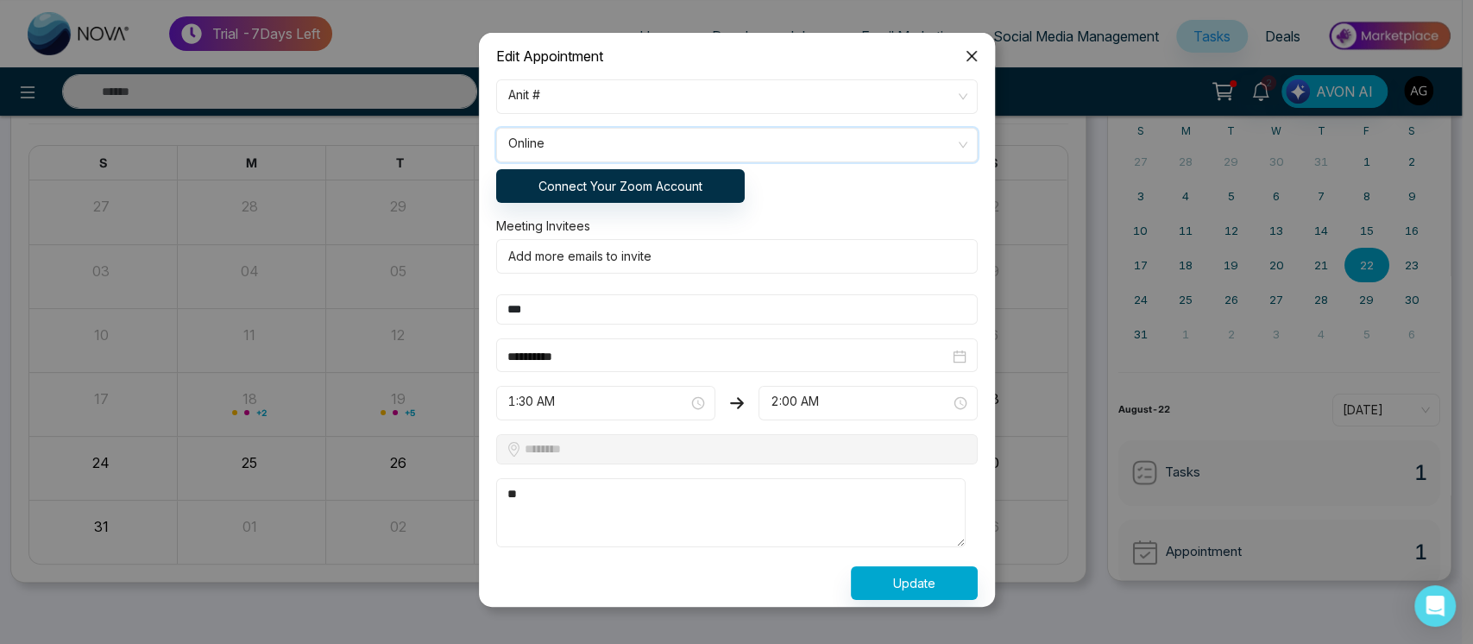
click at [734, 140] on span "Online" at bounding box center [736, 144] width 457 height 29
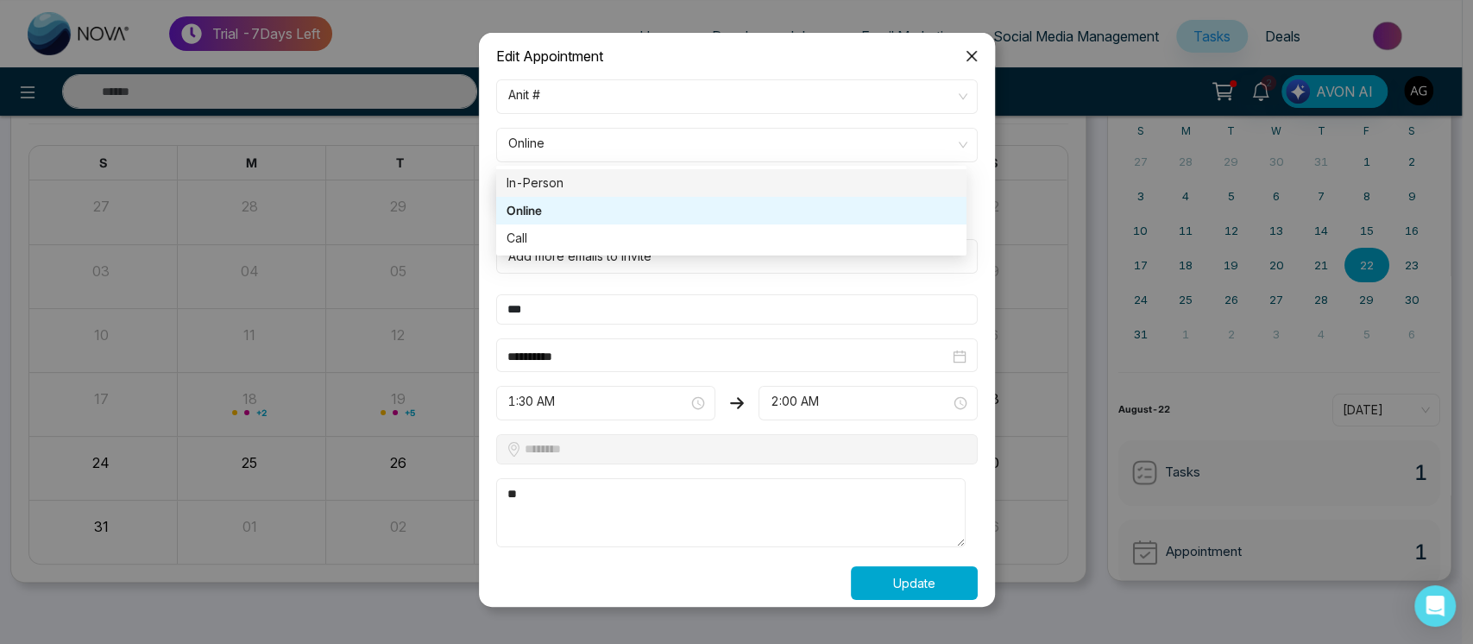
click at [897, 569] on button "Update" at bounding box center [914, 583] width 127 height 34
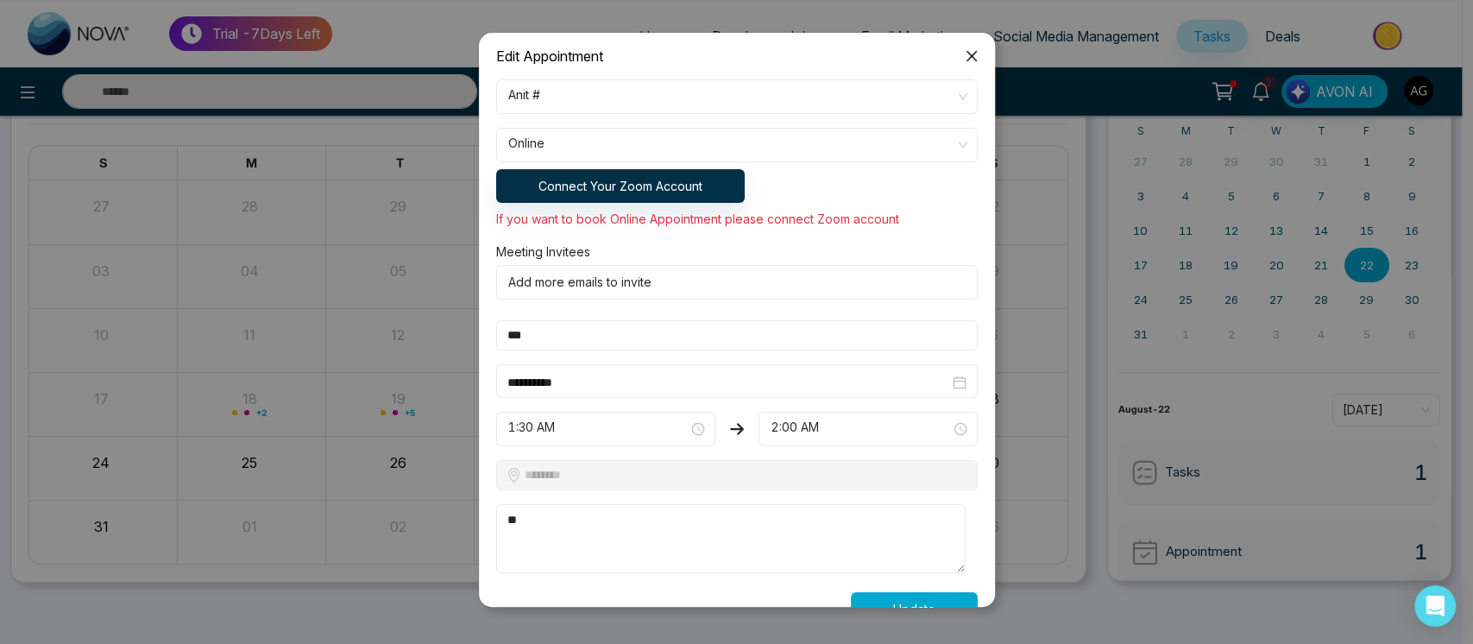
click at [876, 161] on span at bounding box center [730, 145] width 449 height 33
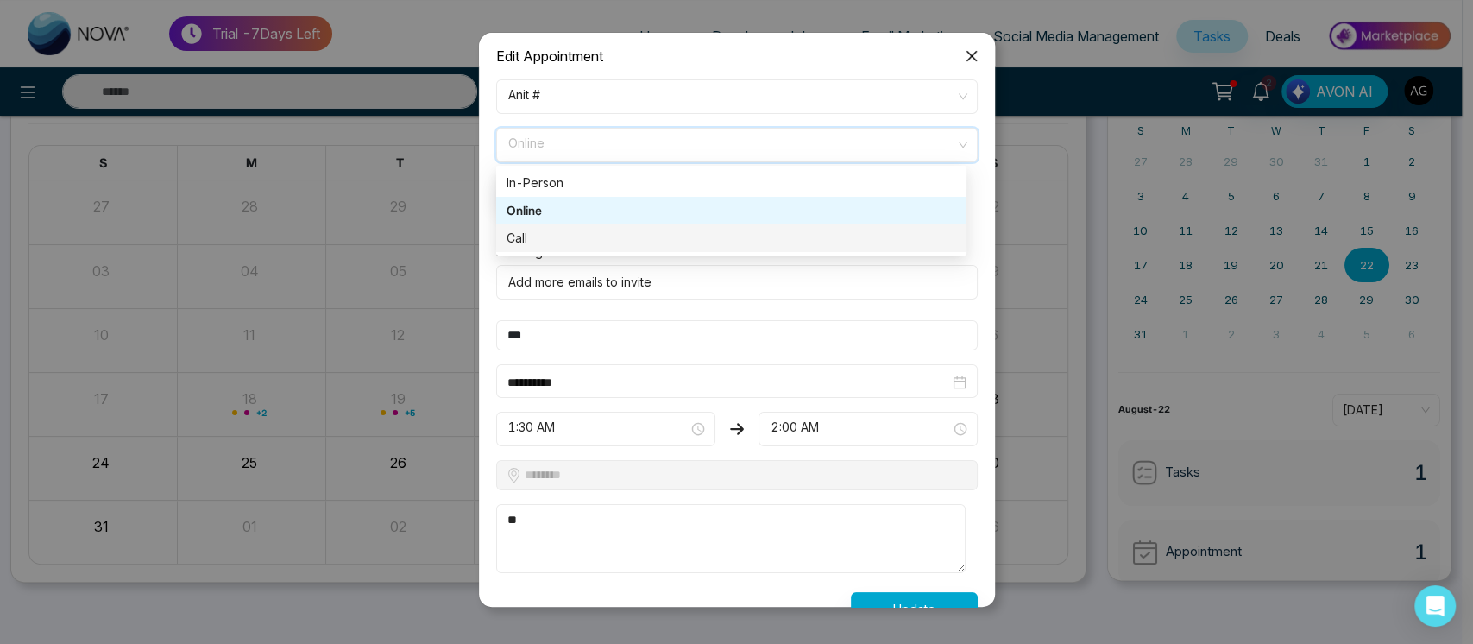
click at [824, 240] on div "Call" at bounding box center [730, 238] width 449 height 19
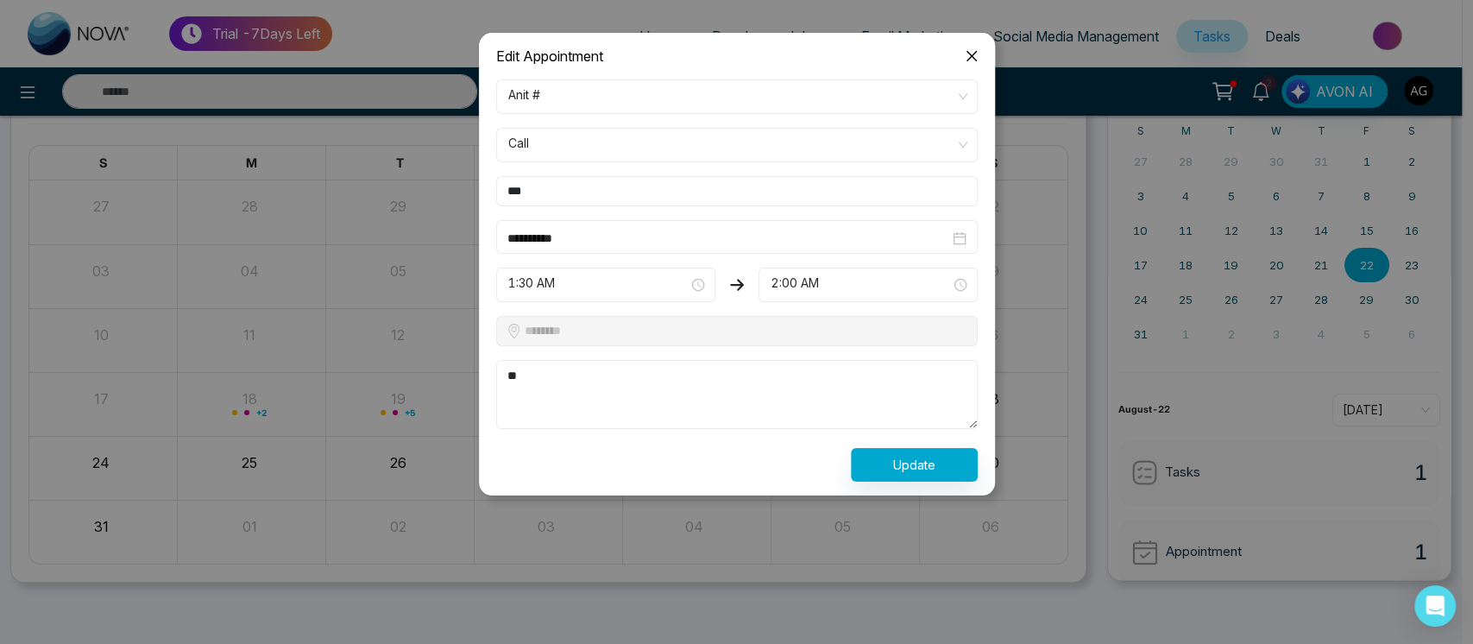
click at [911, 443] on form "**********" at bounding box center [737, 280] width 502 height 402
click at [922, 462] on button "Update" at bounding box center [914, 465] width 127 height 34
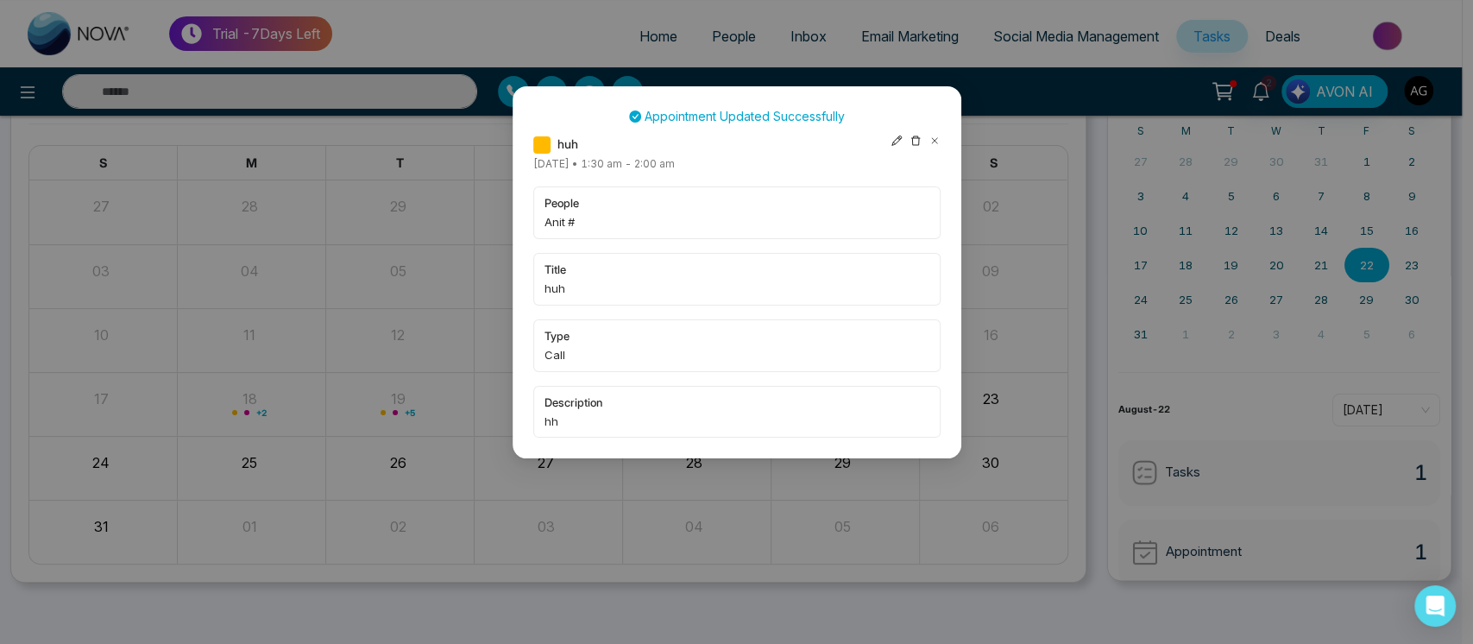
click at [939, 141] on icon at bounding box center [934, 141] width 12 height 12
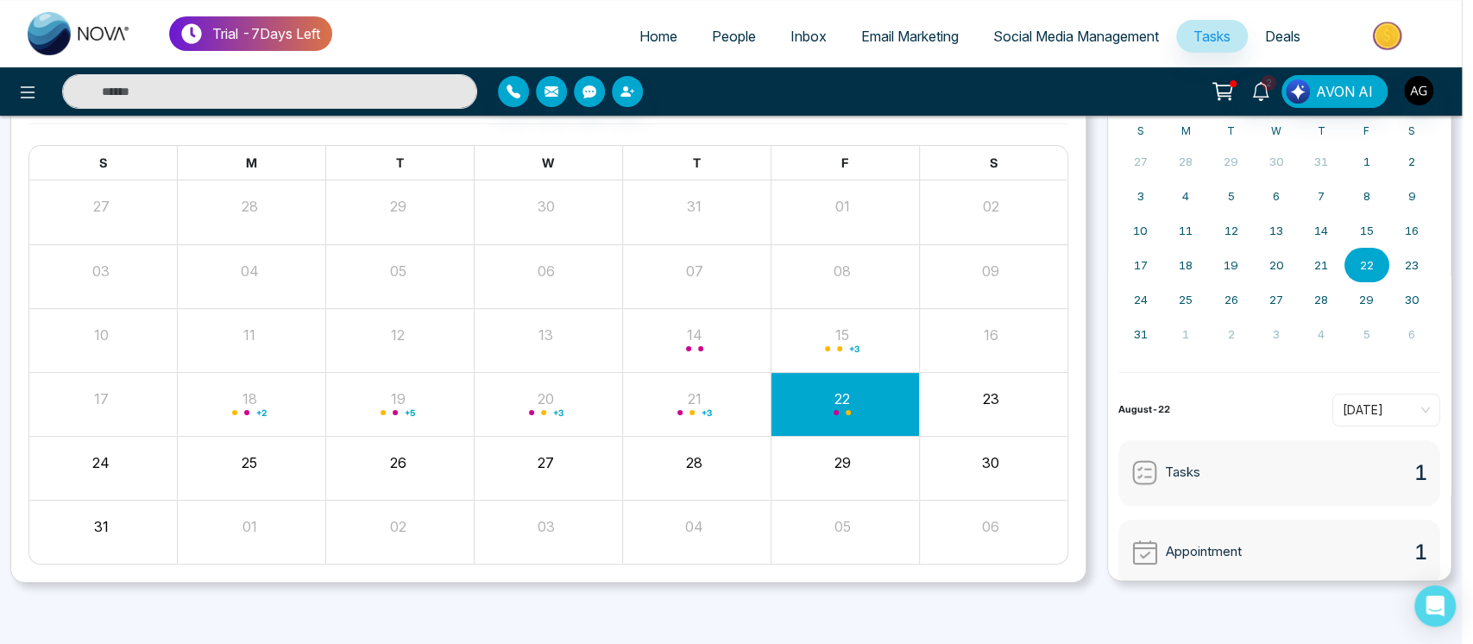
click at [939, 141] on div "Appointment Updated Successfully huh Friday August-22-2025 • 1:30 am - 2:00 am …" at bounding box center [736, 322] width 1473 height 644
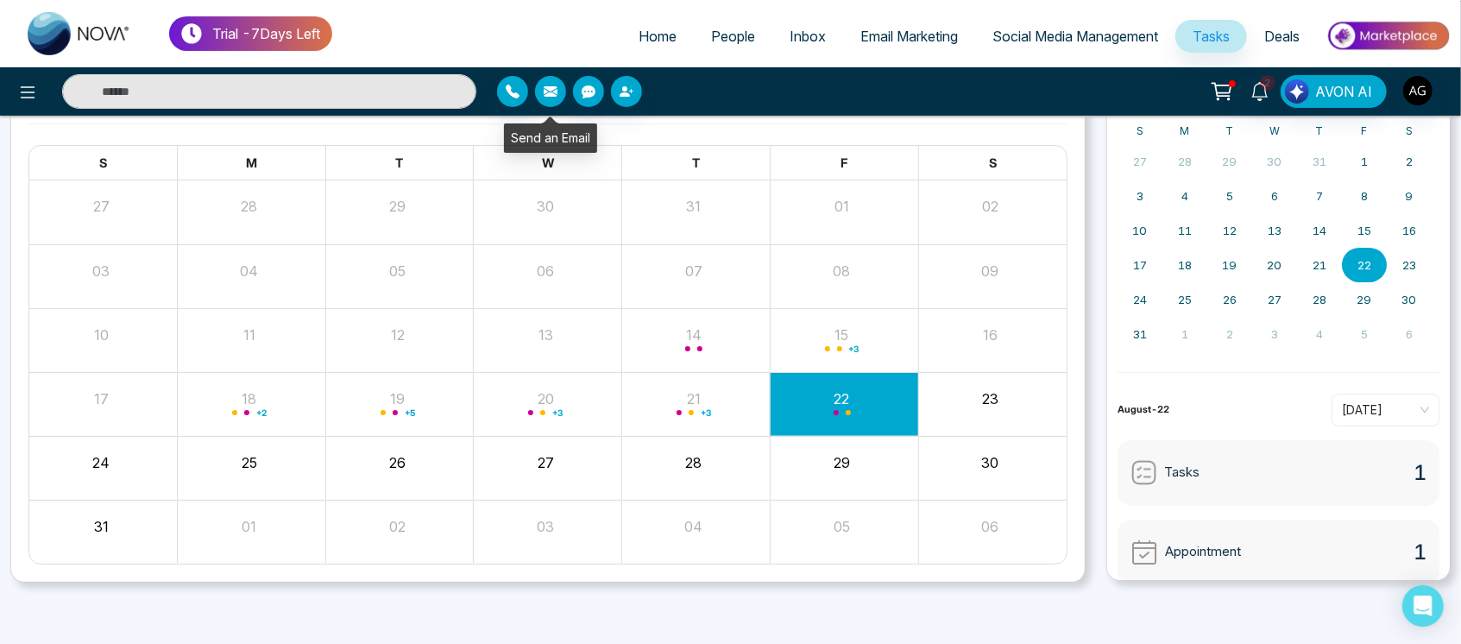
click at [539, 84] on button "button" at bounding box center [550, 91] width 31 height 31
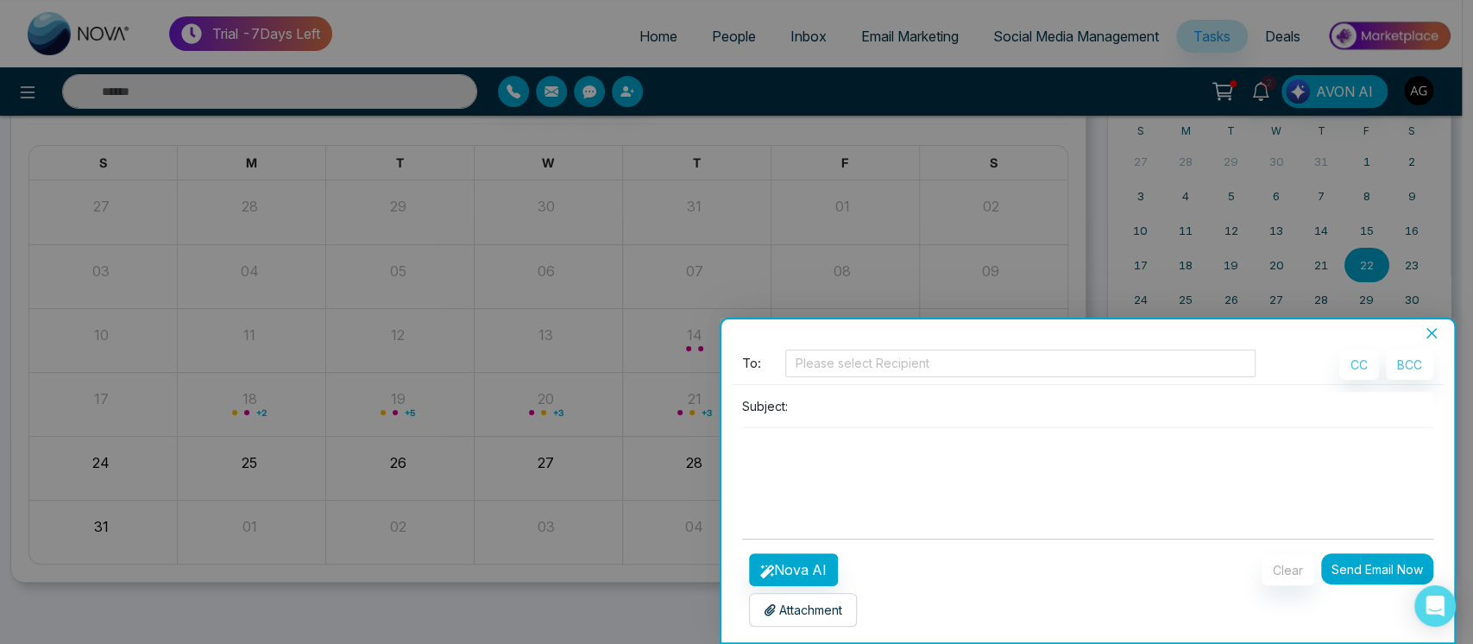
drag, startPoint x: 858, startPoint y: 381, endPoint x: 1375, endPoint y: 452, distance: 521.6
click at [1375, 452] on div "To: Please select Recipient CC BCC Subject:" at bounding box center [1088, 436] width 713 height 175
click at [1028, 353] on div at bounding box center [1020, 363] width 462 height 21
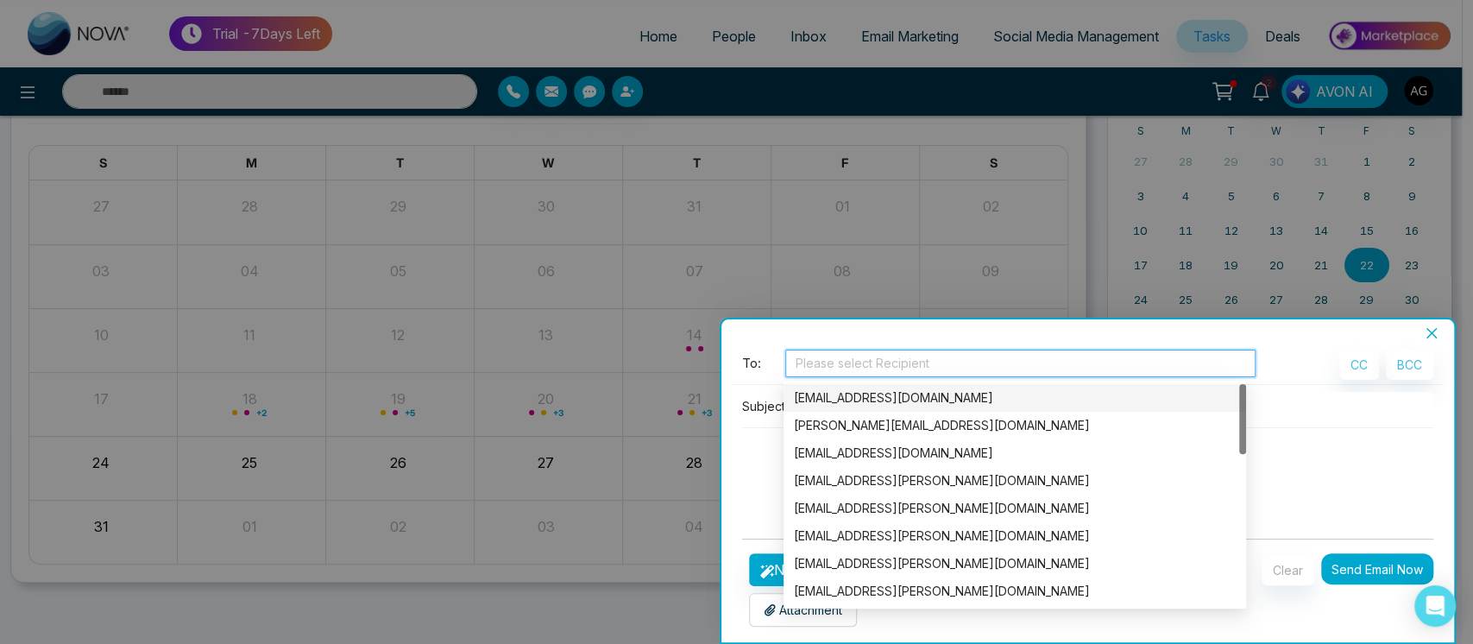
click at [1028, 353] on div at bounding box center [1020, 363] width 462 height 21
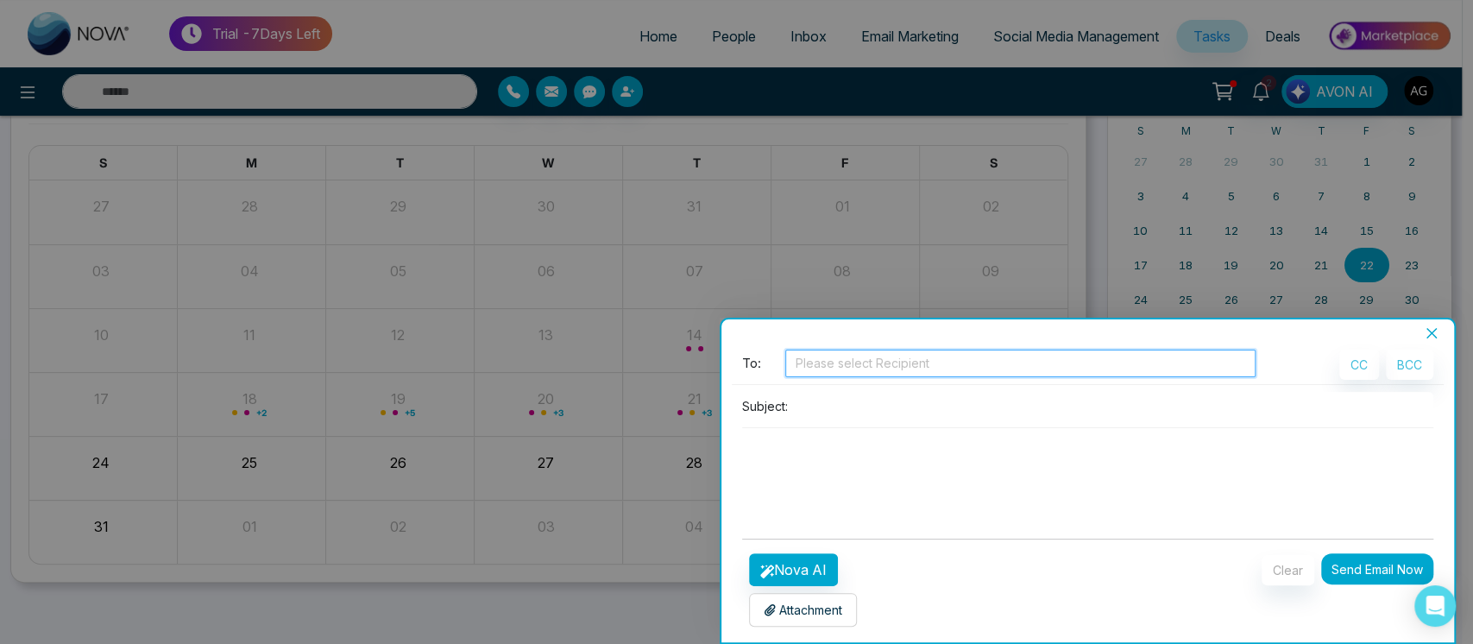
click at [1028, 353] on div at bounding box center [1020, 363] width 462 height 21
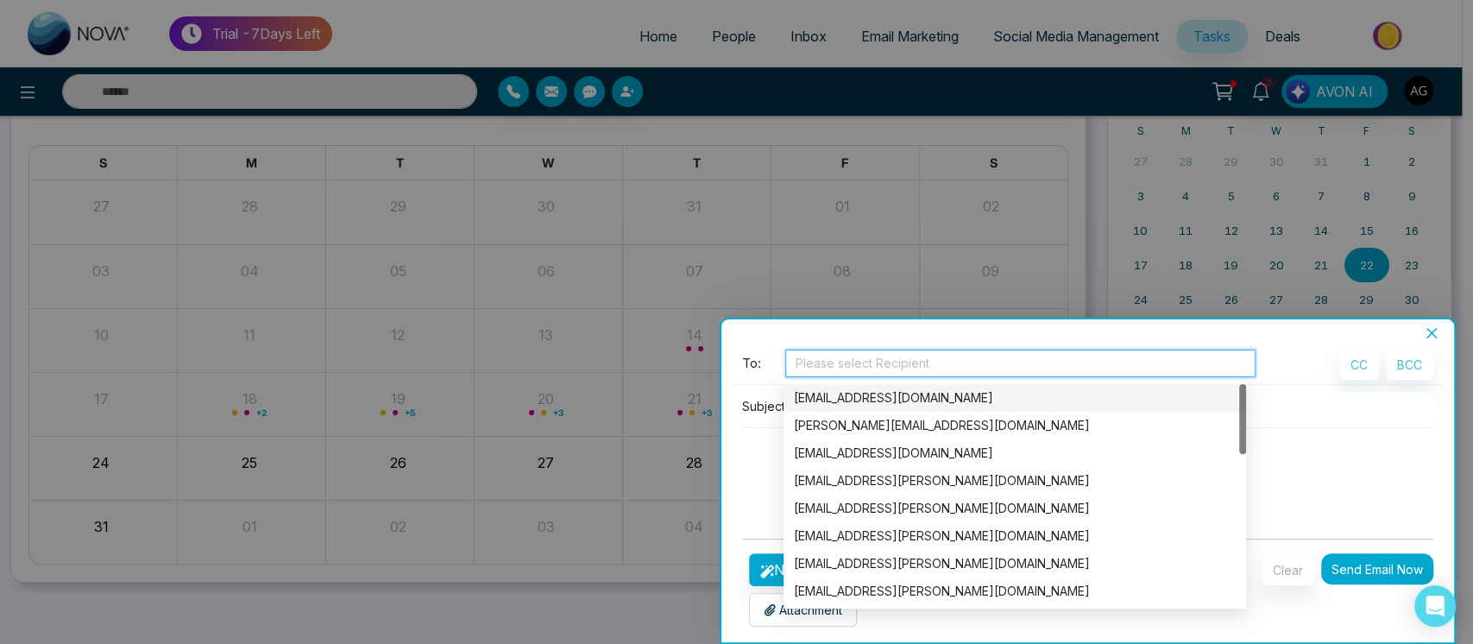
click at [955, 402] on div "[EMAIL_ADDRESS][DOMAIN_NAME]" at bounding box center [1015, 397] width 442 height 19
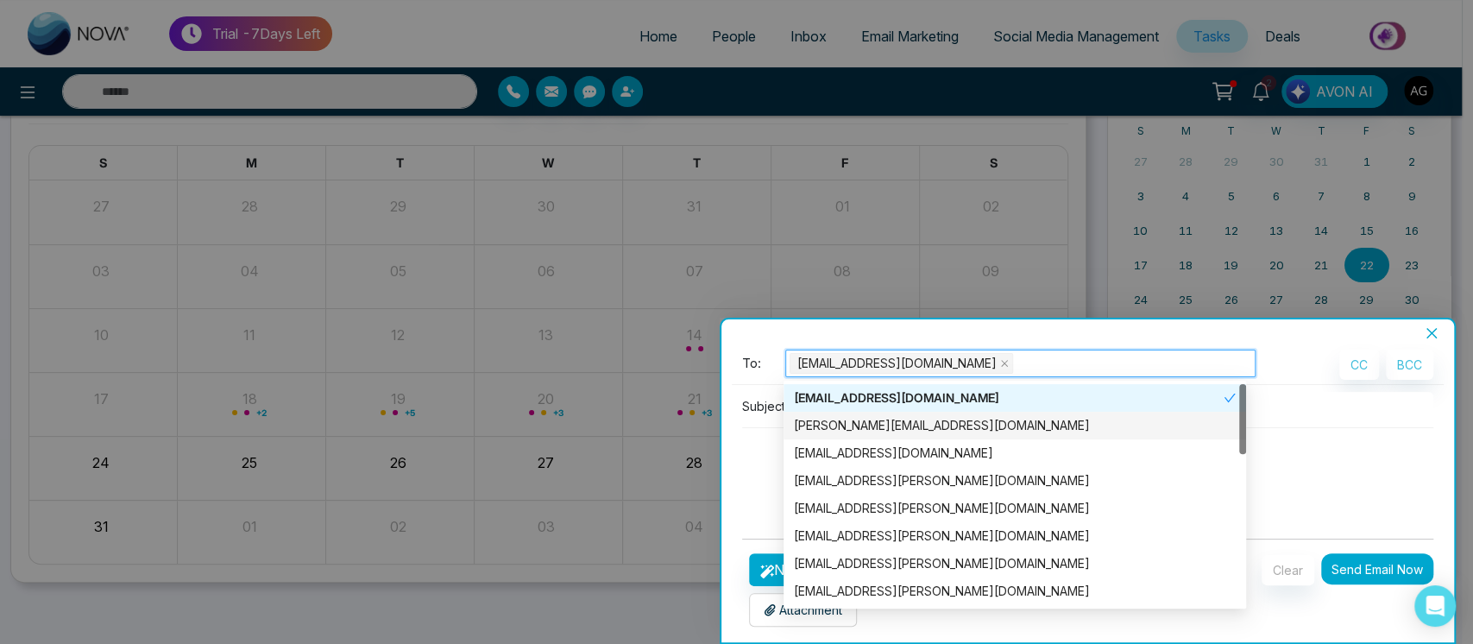
click at [718, 479] on div at bounding box center [736, 322] width 1473 height 644
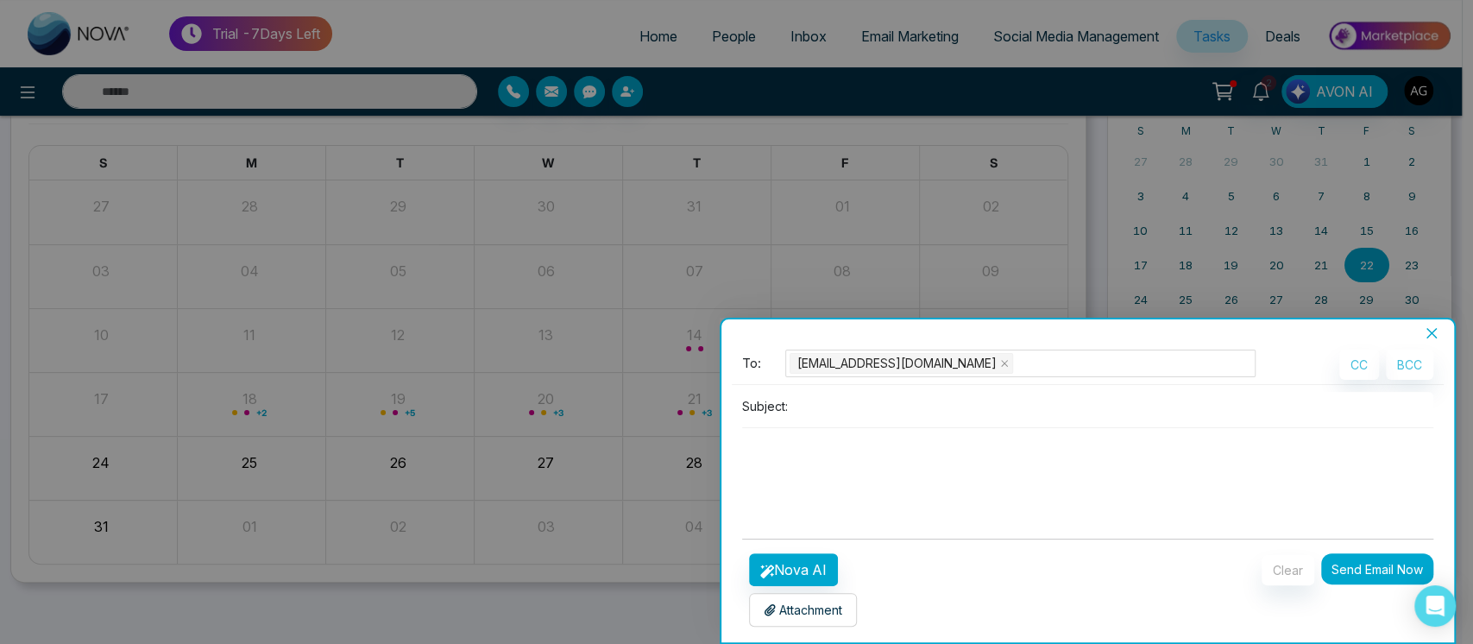
click at [858, 415] on input at bounding box center [1114, 406] width 639 height 28
type input "**********"
click at [790, 563] on button "Nova AI" at bounding box center [793, 569] width 89 height 33
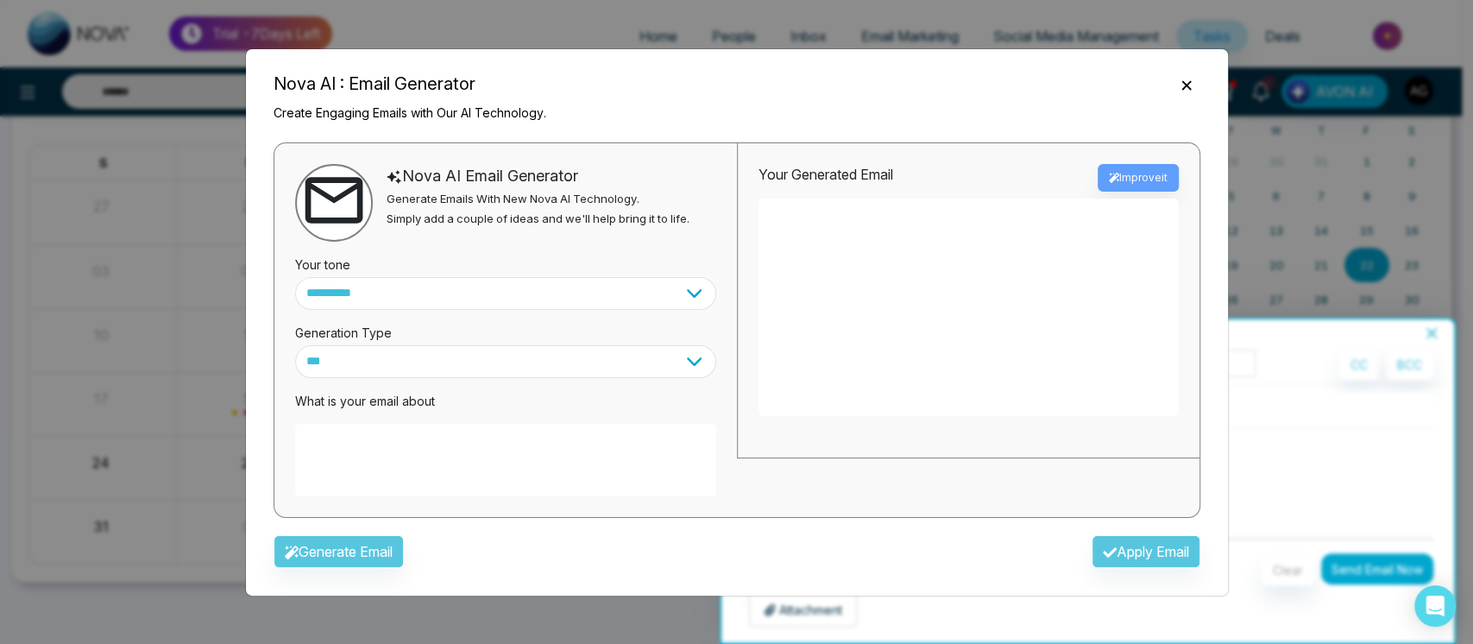
click at [435, 469] on textarea at bounding box center [505, 460] width 421 height 72
type textarea "**********"
click at [323, 550] on button "Generate Email" at bounding box center [338, 551] width 130 height 33
type textarea "**********"
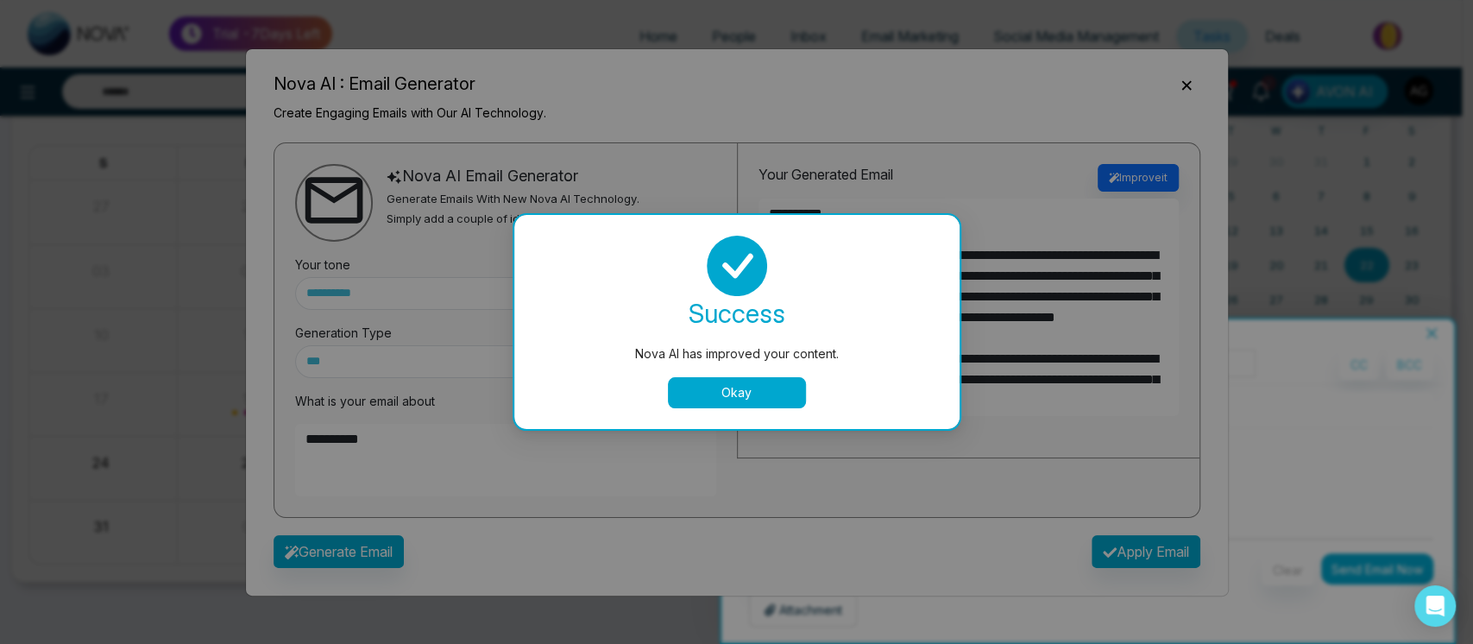
click at [776, 386] on textarea "**********" at bounding box center [968, 306] width 420 height 217
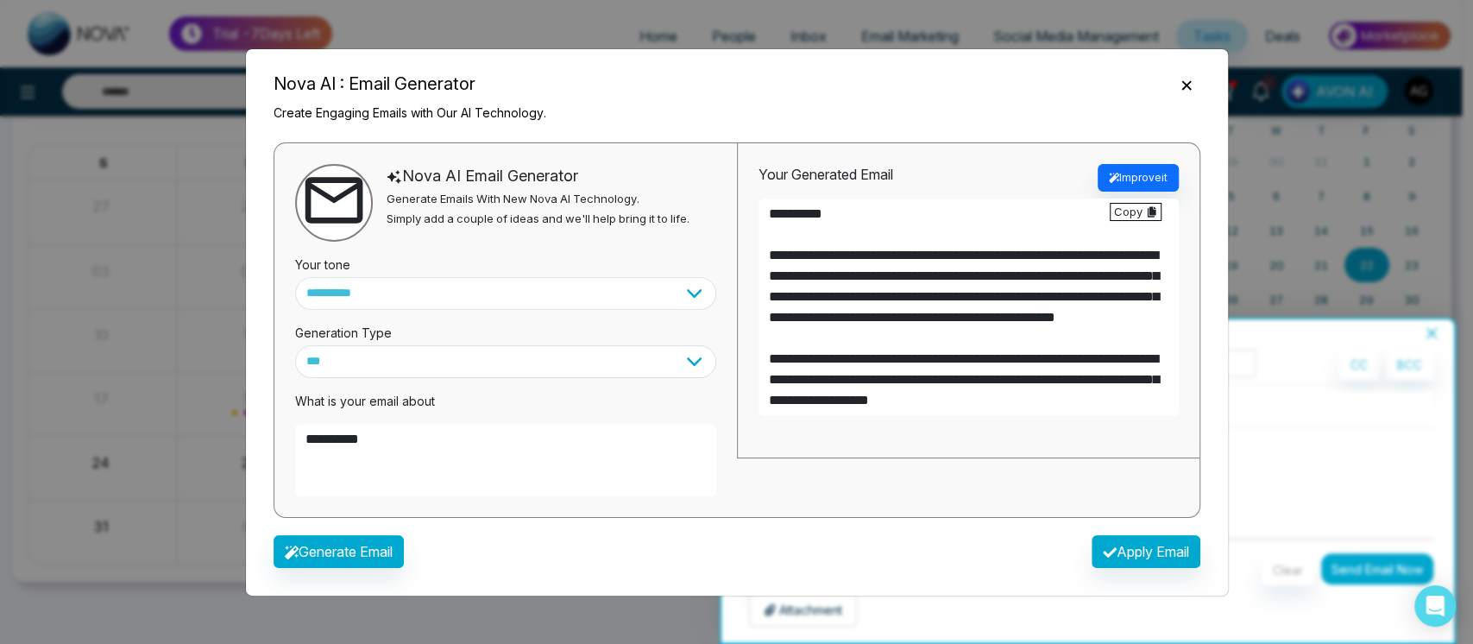
scroll to position [228, 0]
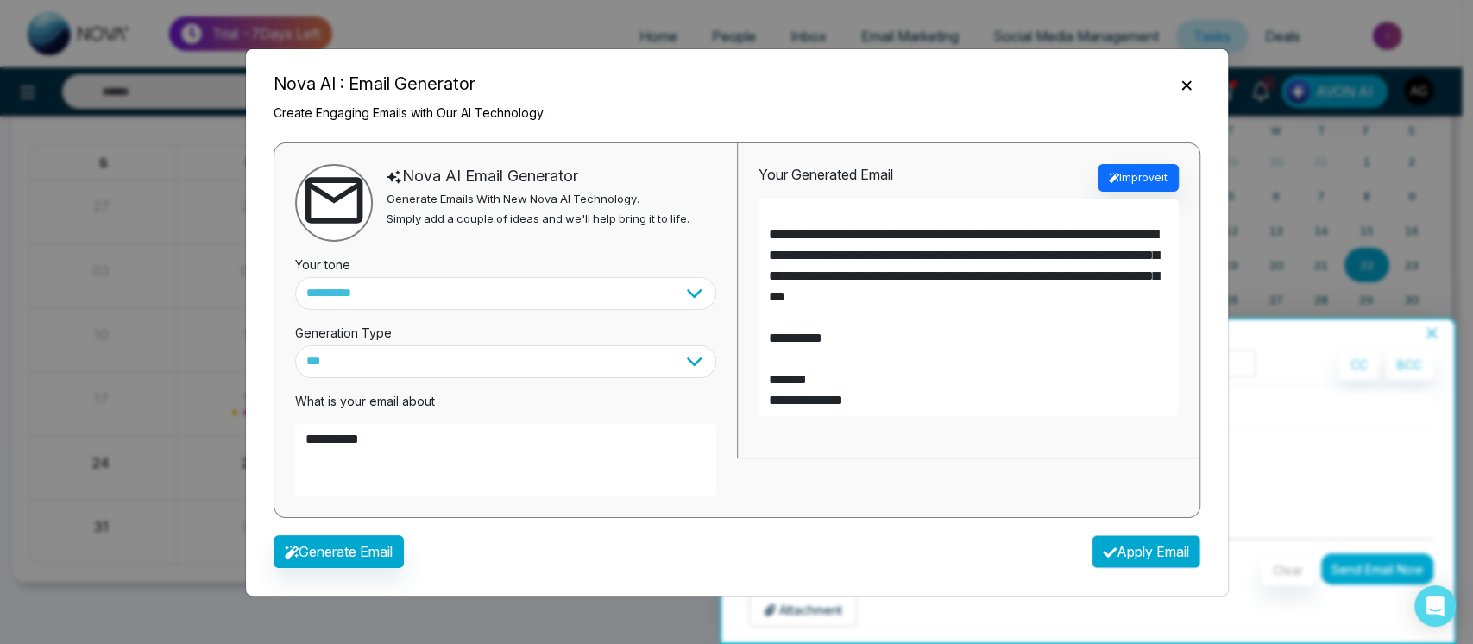
click at [1118, 552] on button "Apply Email" at bounding box center [1145, 551] width 109 height 33
type textarea "**********"
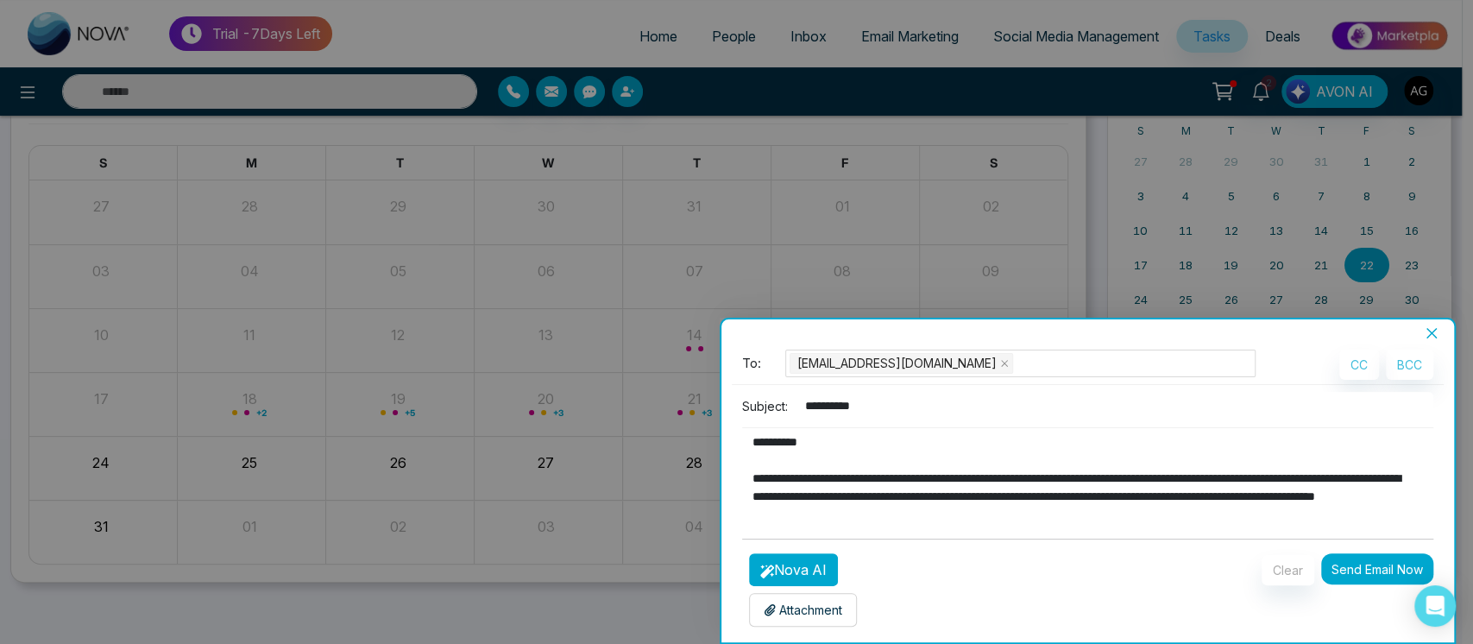
scroll to position [4, 0]
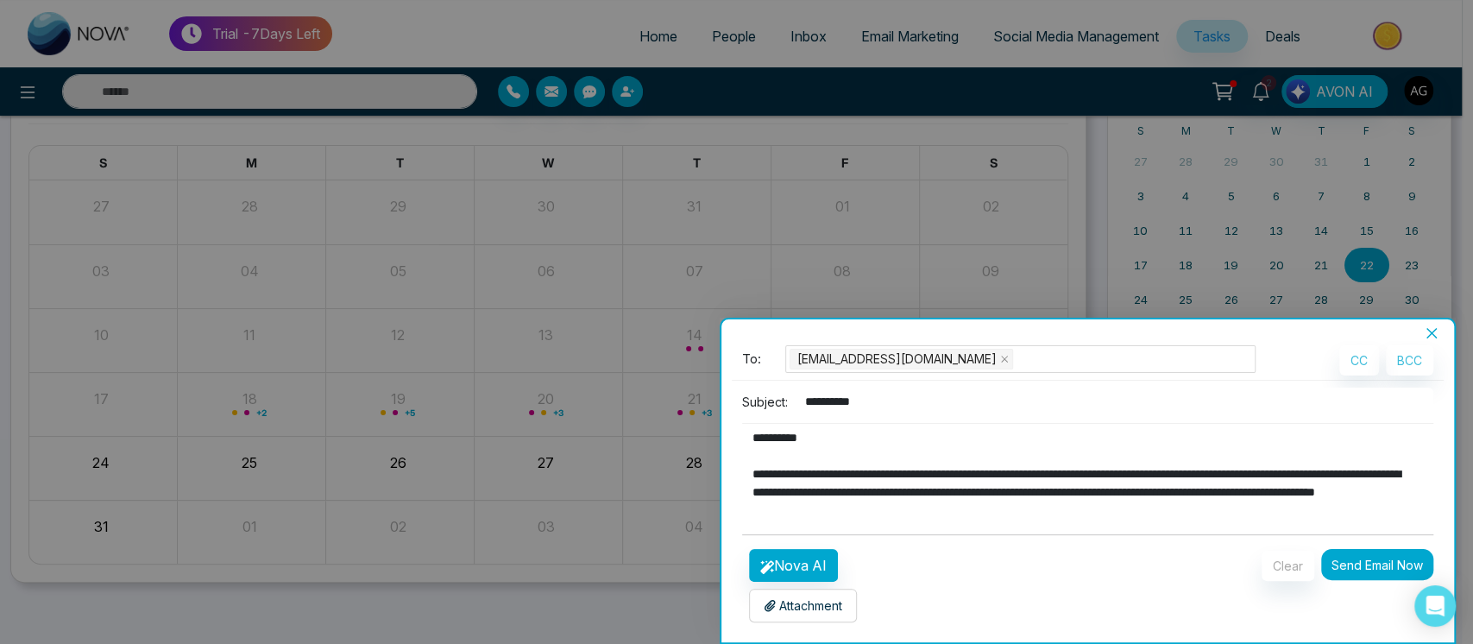
click at [827, 592] on div "Attachment Choose File" at bounding box center [803, 605] width 108 height 34
click at [810, 607] on p "Attachment" at bounding box center [802, 605] width 79 height 18
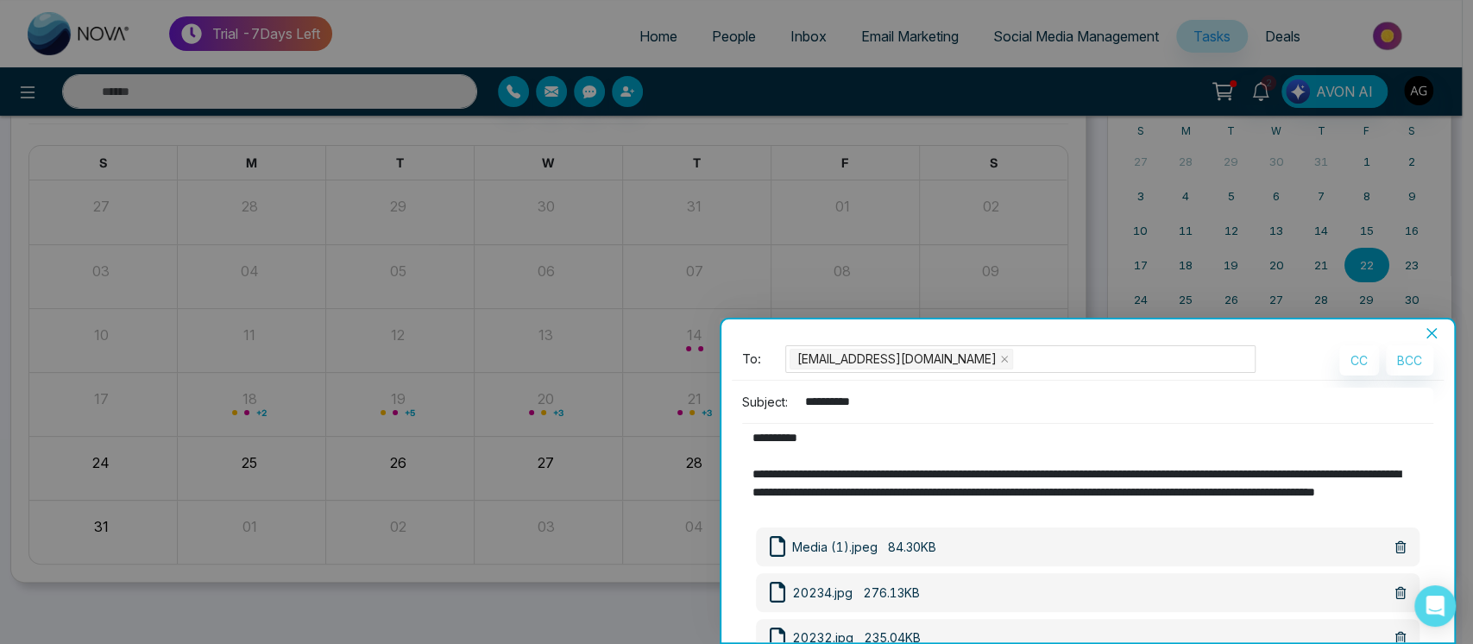
scroll to position [186, 0]
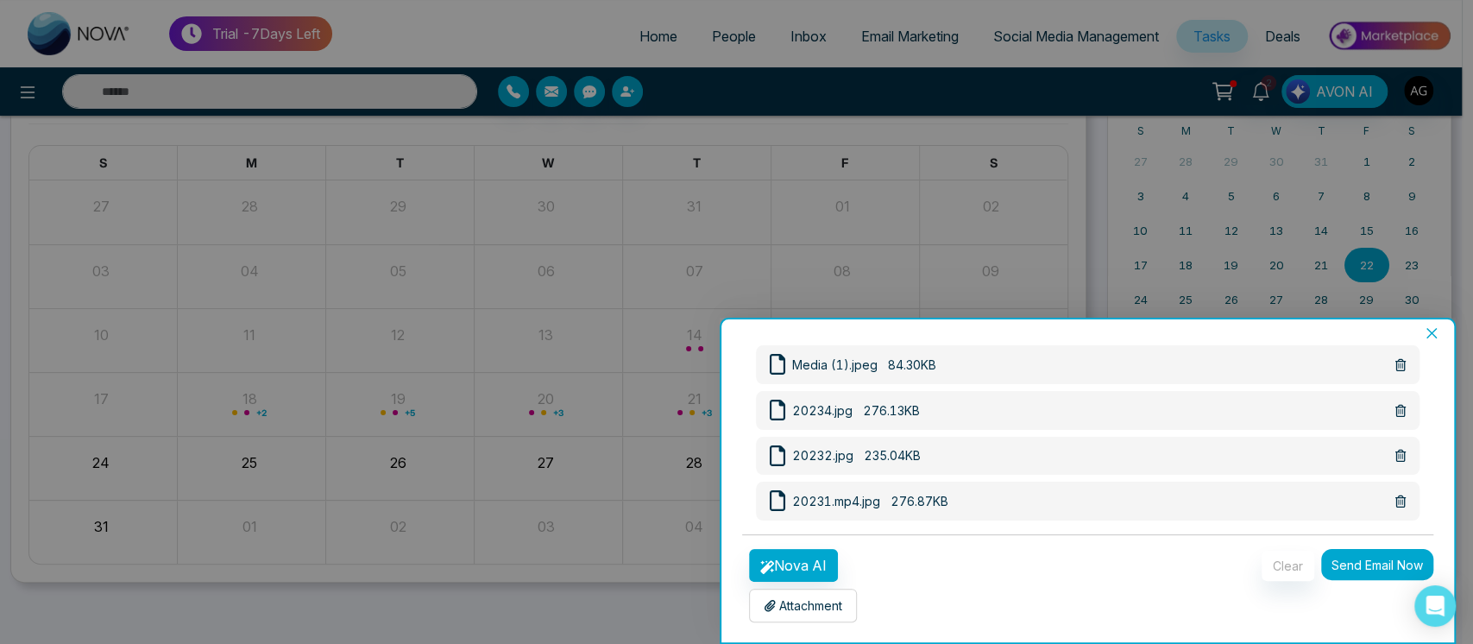
click at [1345, 562] on button "Send Email Now" at bounding box center [1377, 564] width 112 height 31
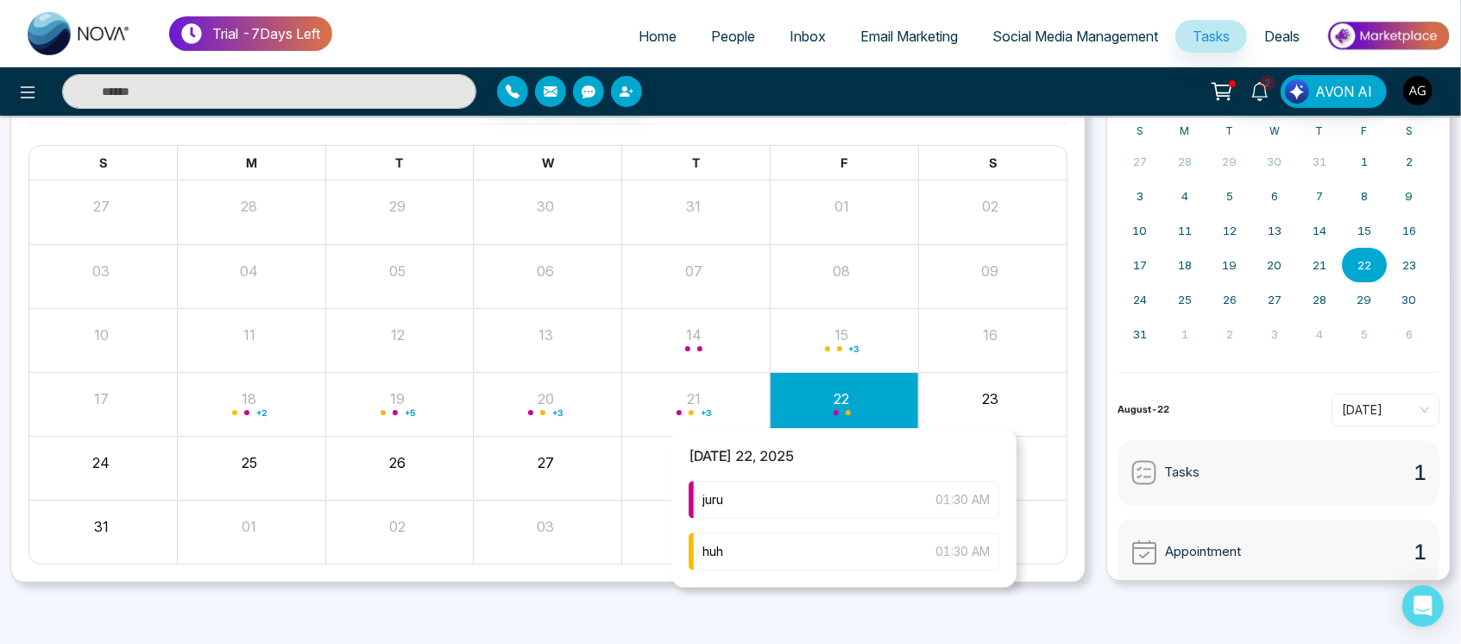
scroll to position [0, 0]
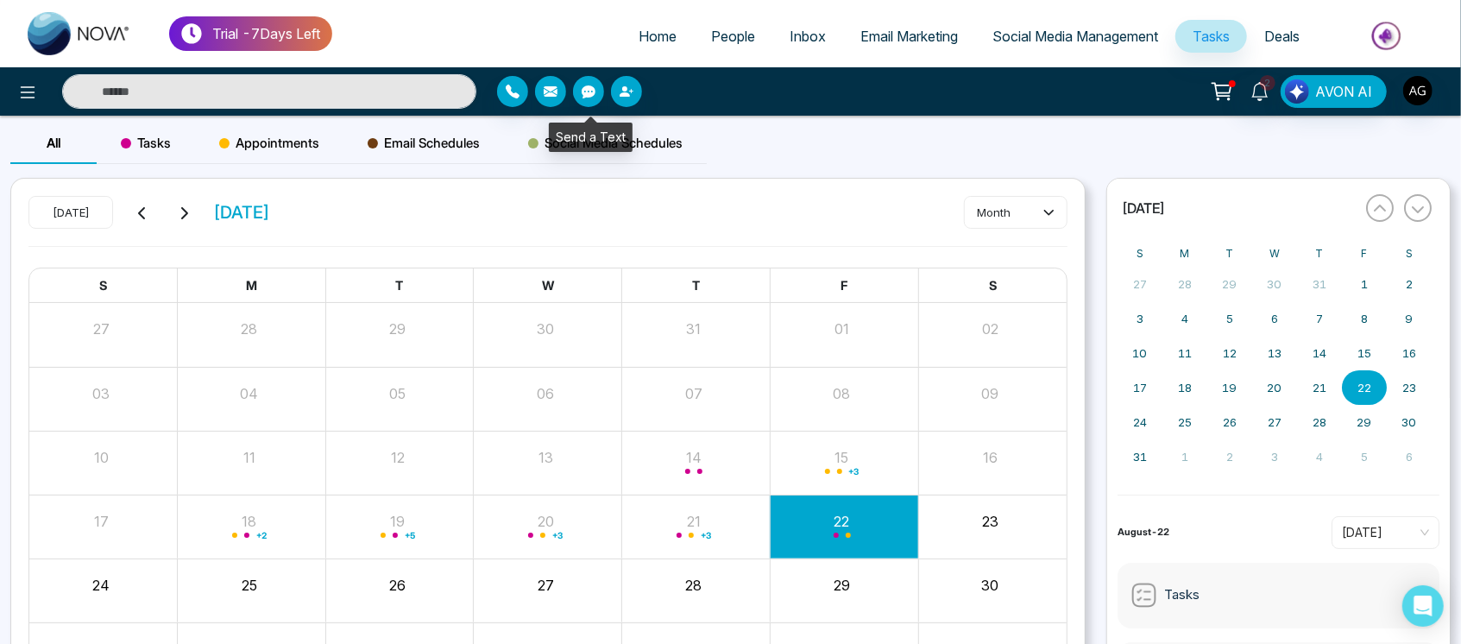
click at [584, 88] on icon "button" at bounding box center [588, 91] width 14 height 13
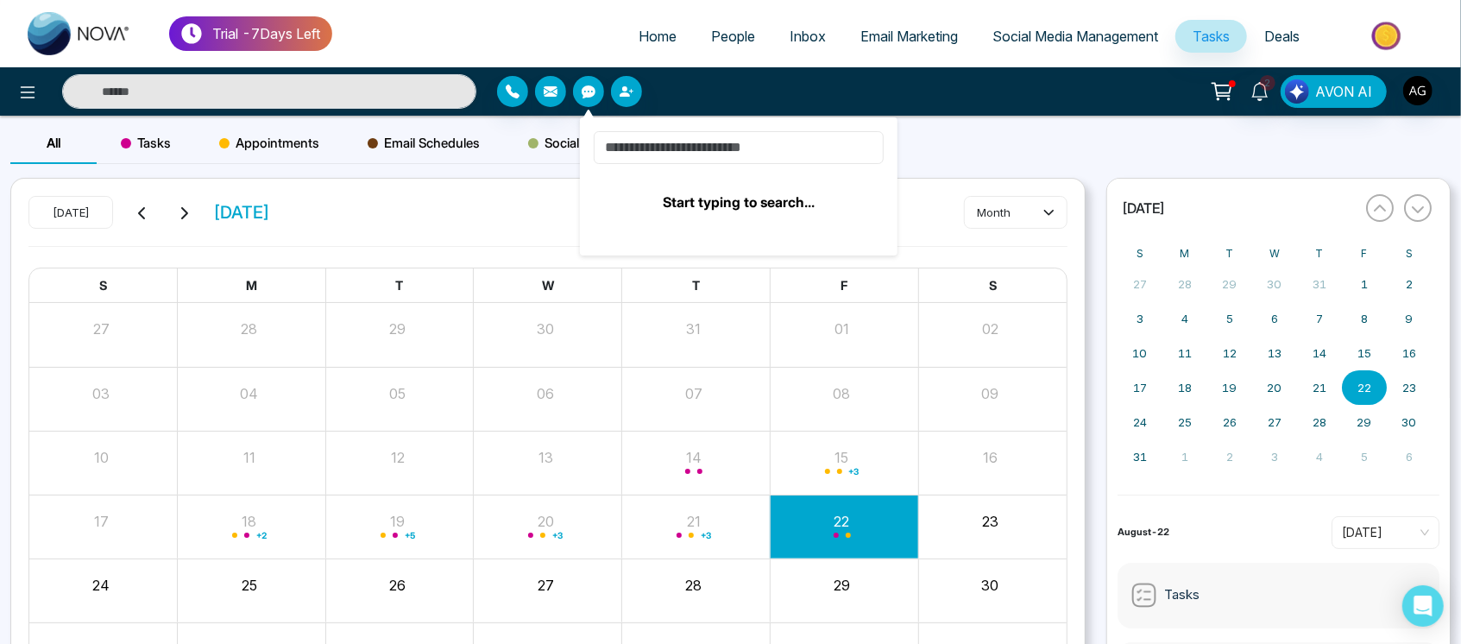
click at [717, 149] on input at bounding box center [739, 147] width 290 height 33
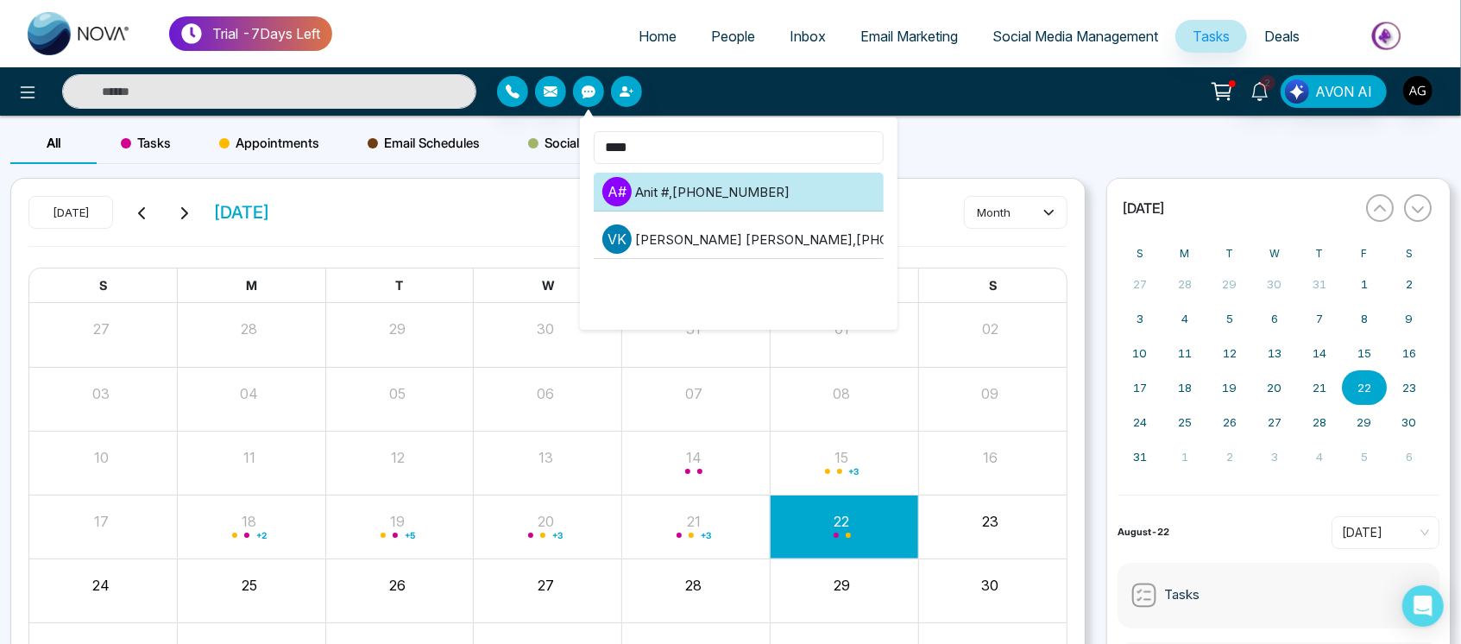
type input "****"
click at [725, 203] on li "A # Anit # , +919930053035" at bounding box center [739, 192] width 290 height 39
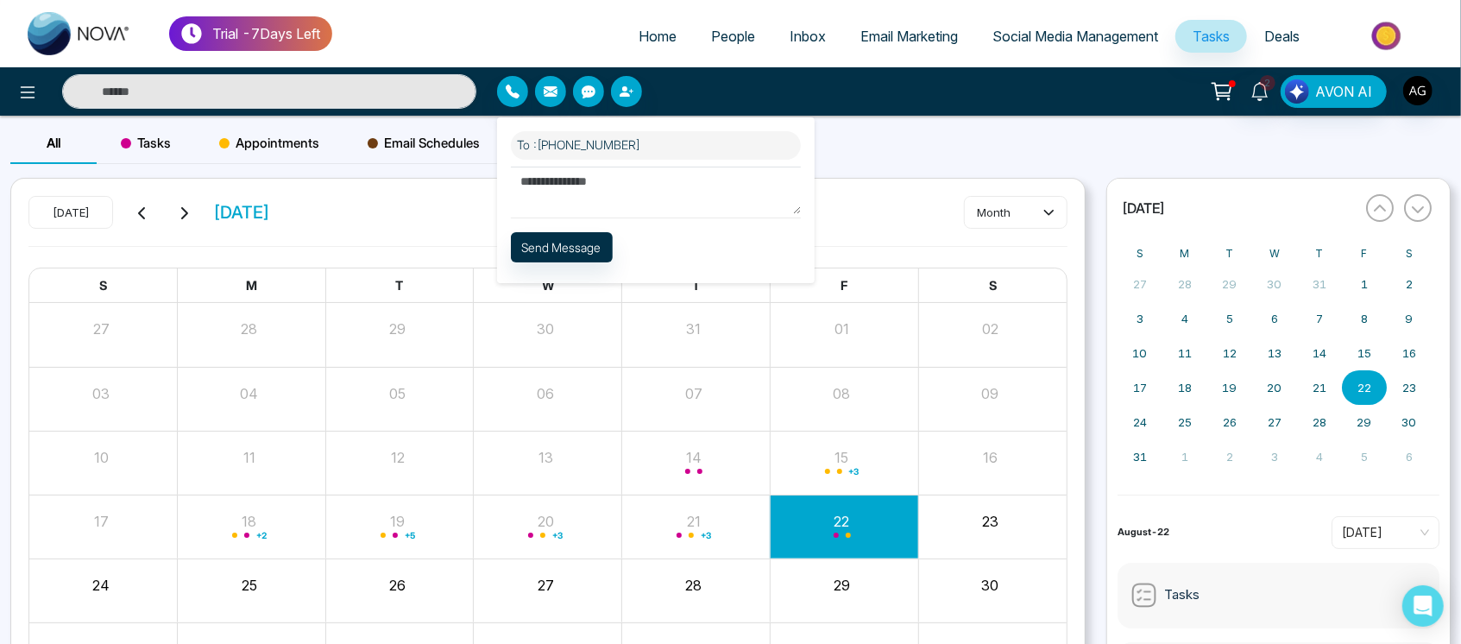
click at [612, 207] on textarea at bounding box center [656, 189] width 290 height 47
type textarea "*****"
click at [568, 236] on button "Send Message" at bounding box center [562, 247] width 102 height 30
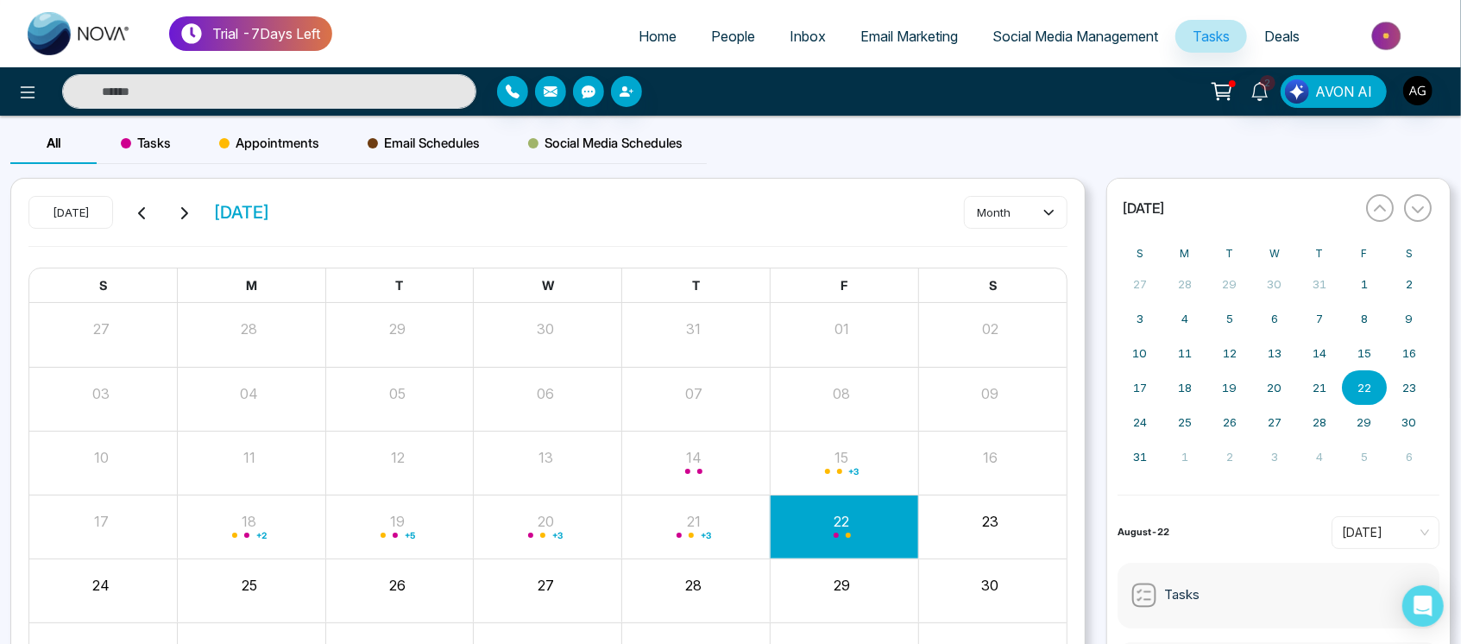
scroll to position [123, 0]
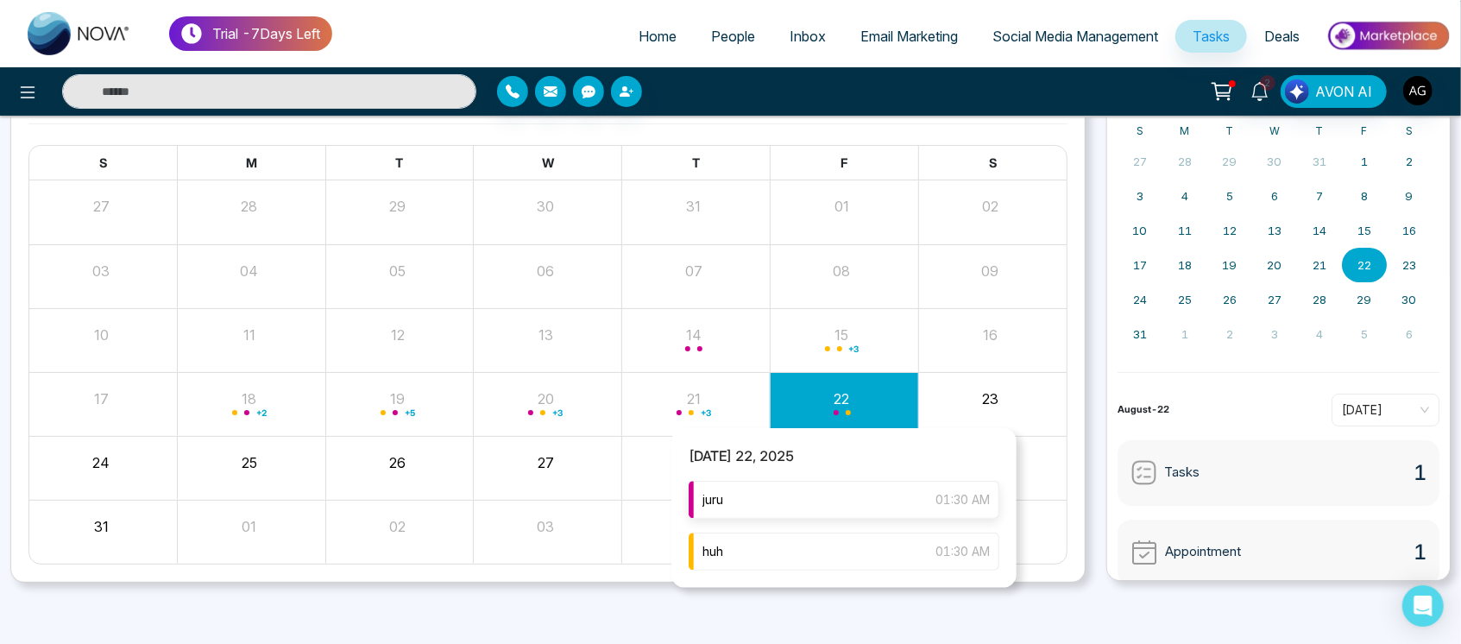
click at [847, 515] on div "juru 01:30 AM" at bounding box center [843, 500] width 311 height 38
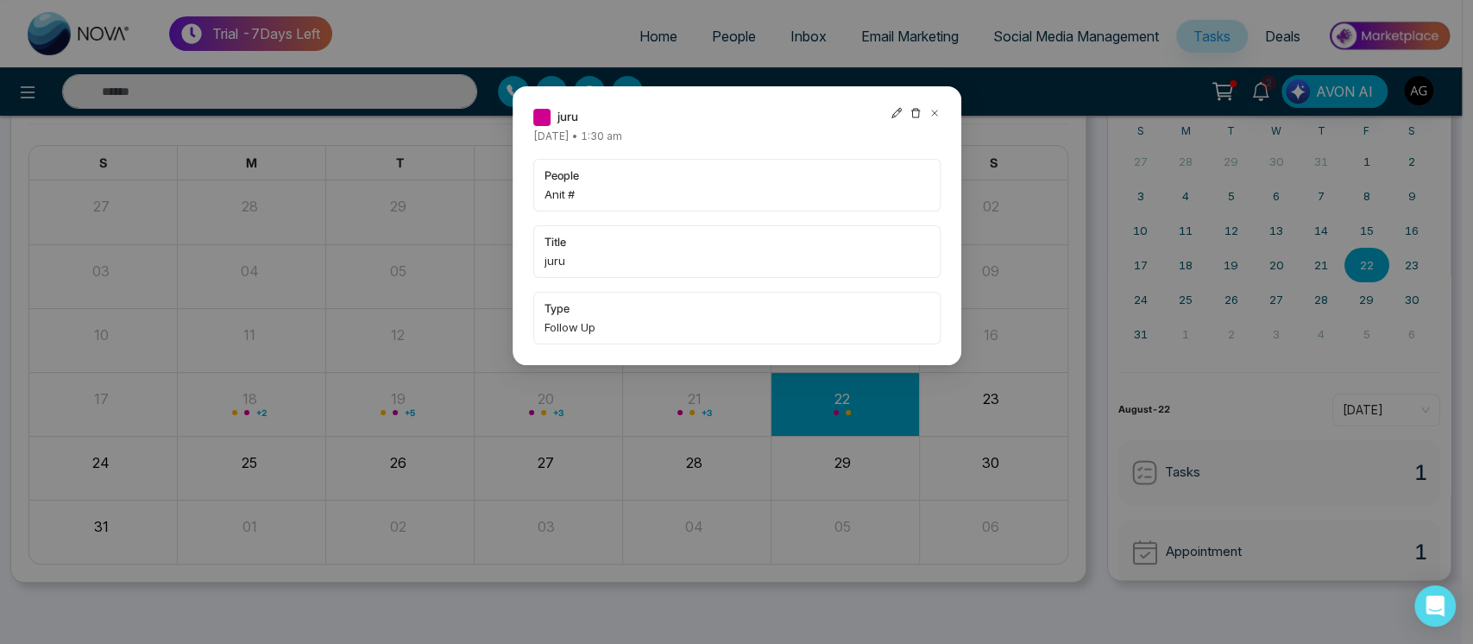
click at [932, 110] on icon at bounding box center [934, 113] width 12 height 12
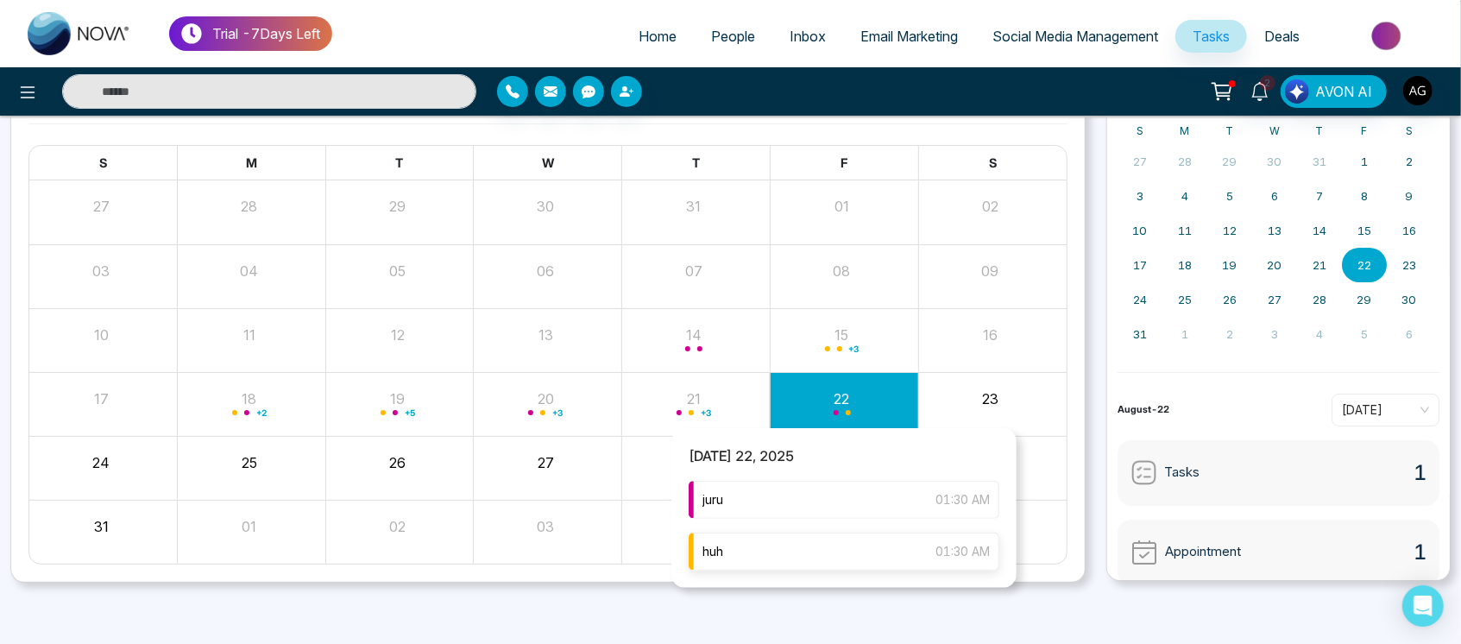
click at [777, 540] on div "huh 01:30 AM" at bounding box center [843, 551] width 311 height 38
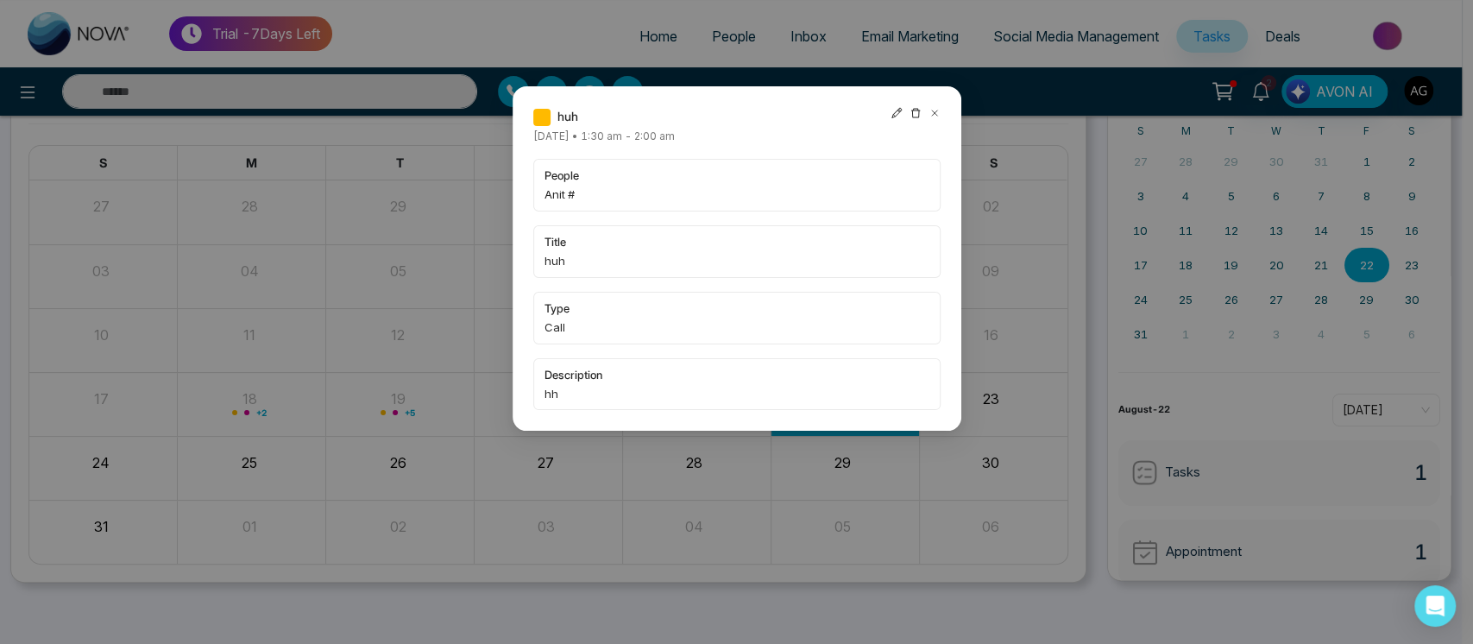
click at [928, 112] on icon at bounding box center [934, 113] width 12 height 12
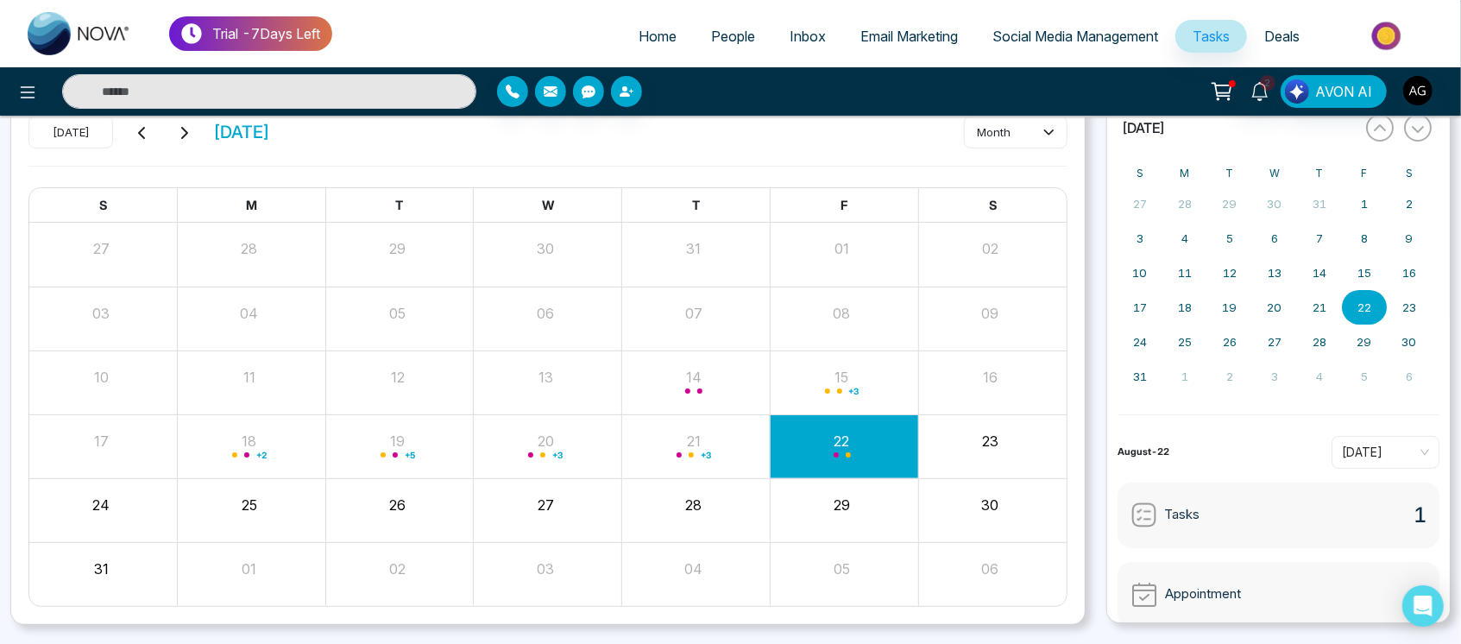
scroll to position [0, 0]
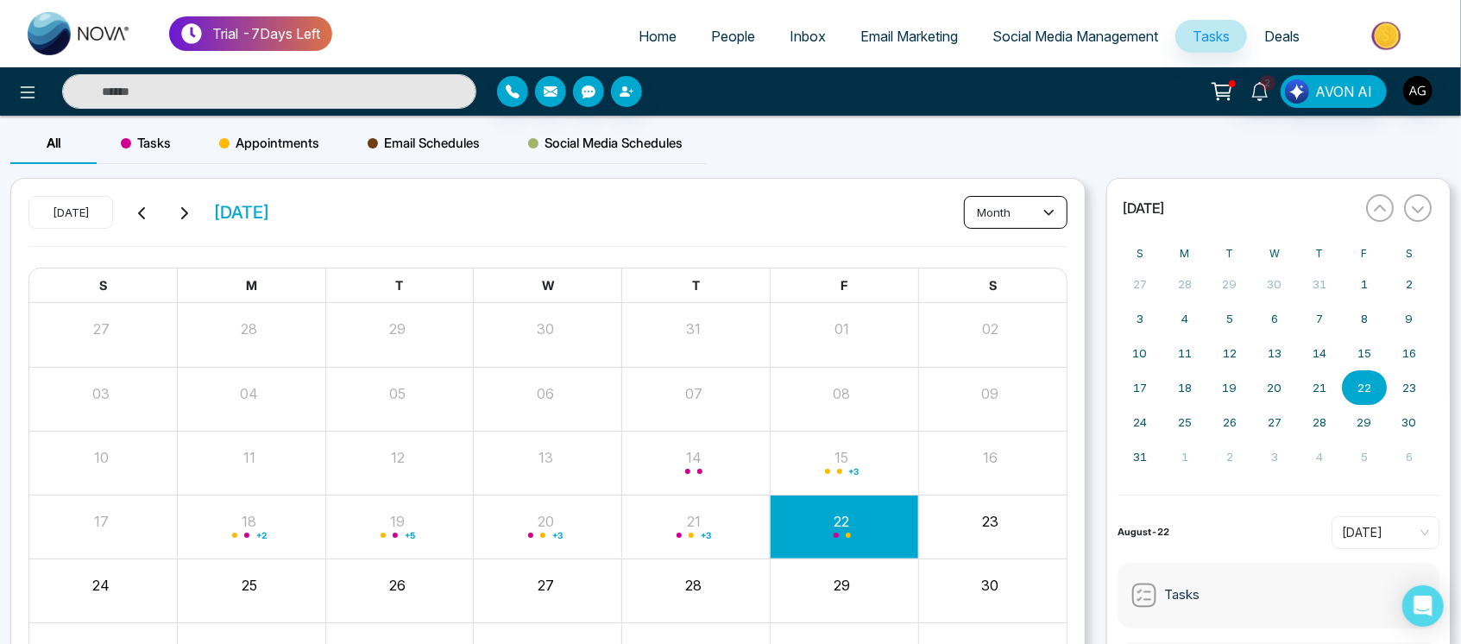
click at [1038, 216] on button "month" at bounding box center [1016, 212] width 104 height 33
drag, startPoint x: 324, startPoint y: 204, endPoint x: 99, endPoint y: 223, distance: 226.0
click at [99, 223] on div "Today August 2025 month" at bounding box center [547, 221] width 1039 height 50
click at [457, 159] on div "Email Schedules" at bounding box center [423, 143] width 160 height 41
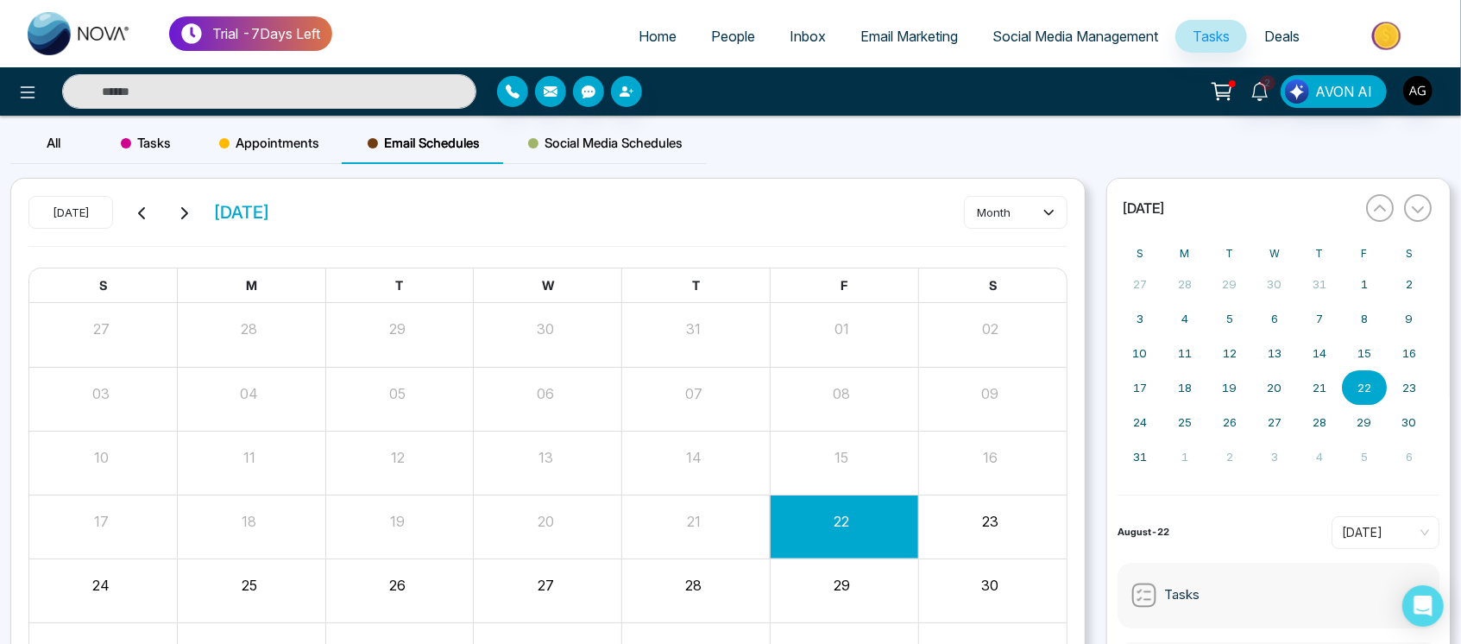
click at [97, 148] on div "Tasks" at bounding box center [146, 143] width 98 height 41
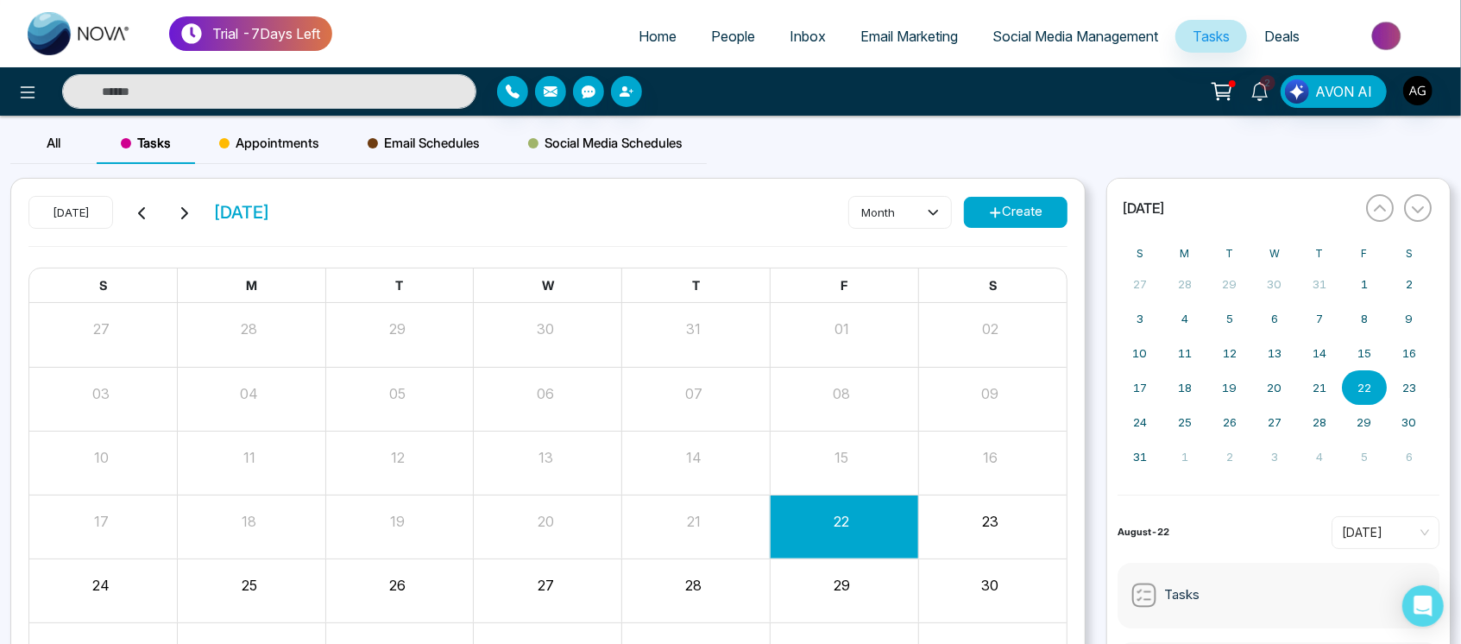
click at [131, 147] on span "Tasks" at bounding box center [146, 143] width 50 height 21
click at [31, 129] on div "All" at bounding box center [53, 143] width 86 height 41
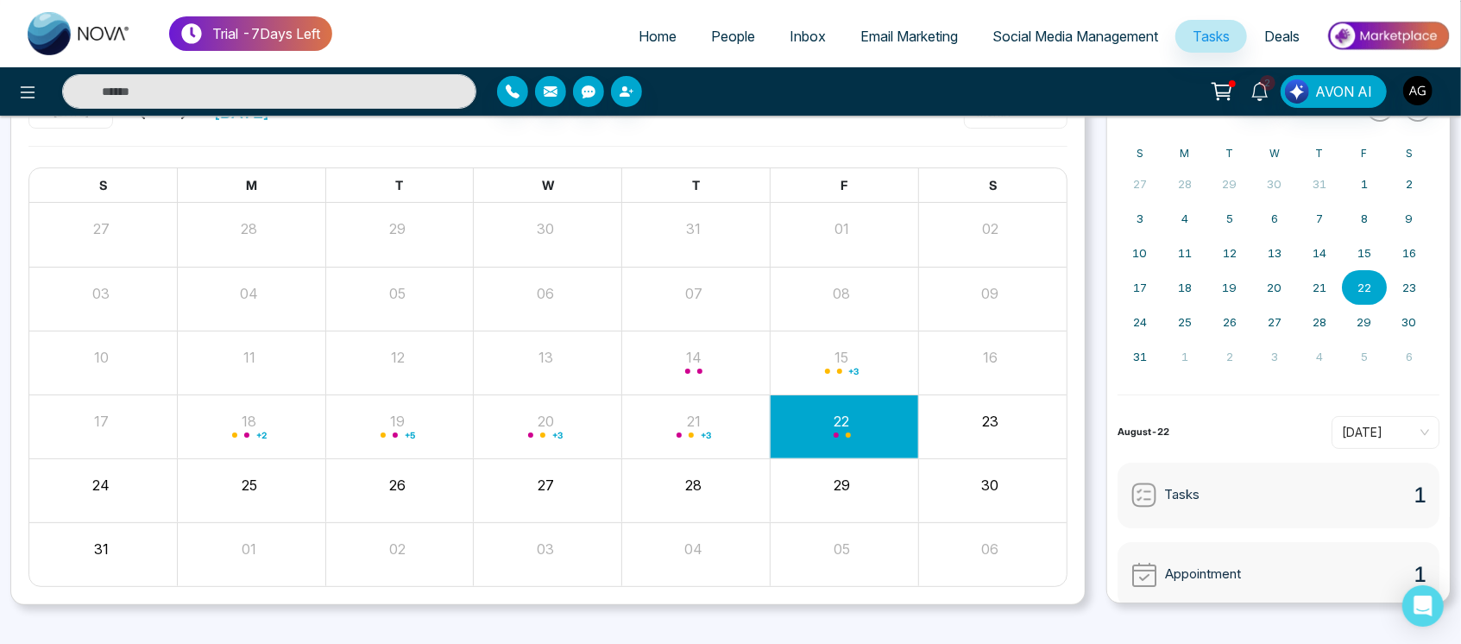
scroll to position [123, 0]
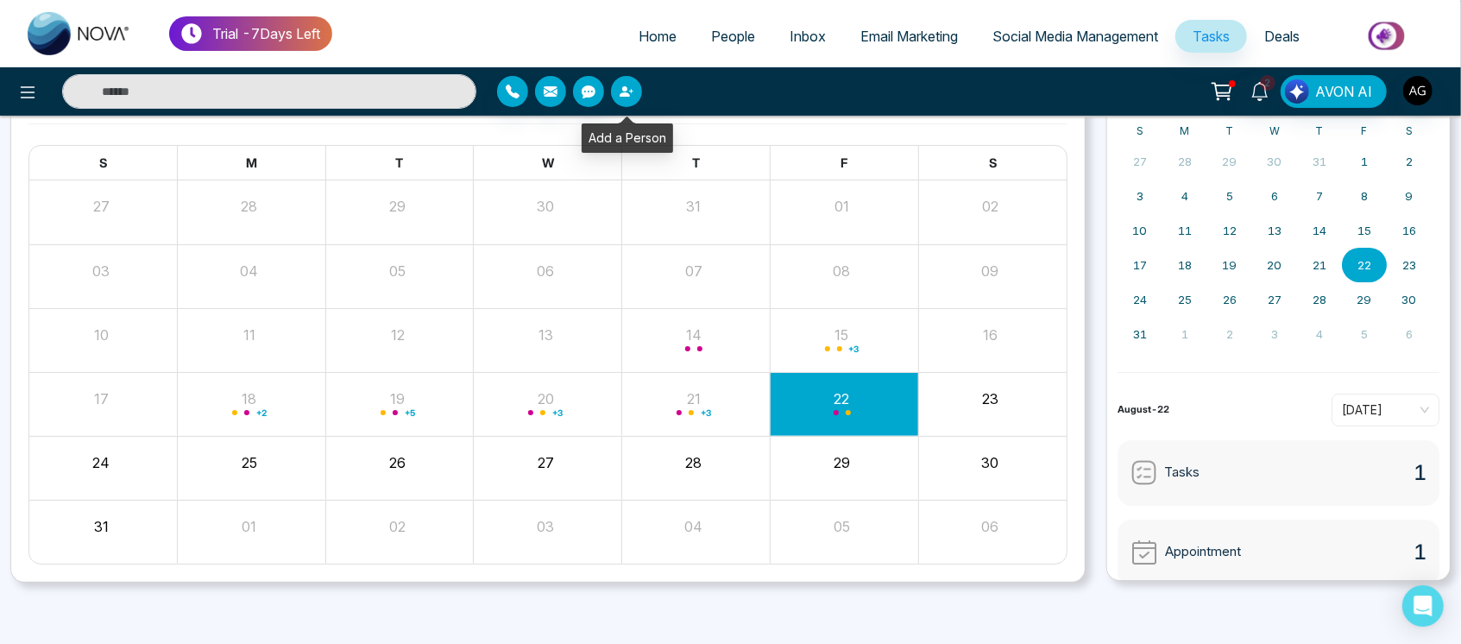
click at [635, 102] on button "button" at bounding box center [626, 91] width 31 height 31
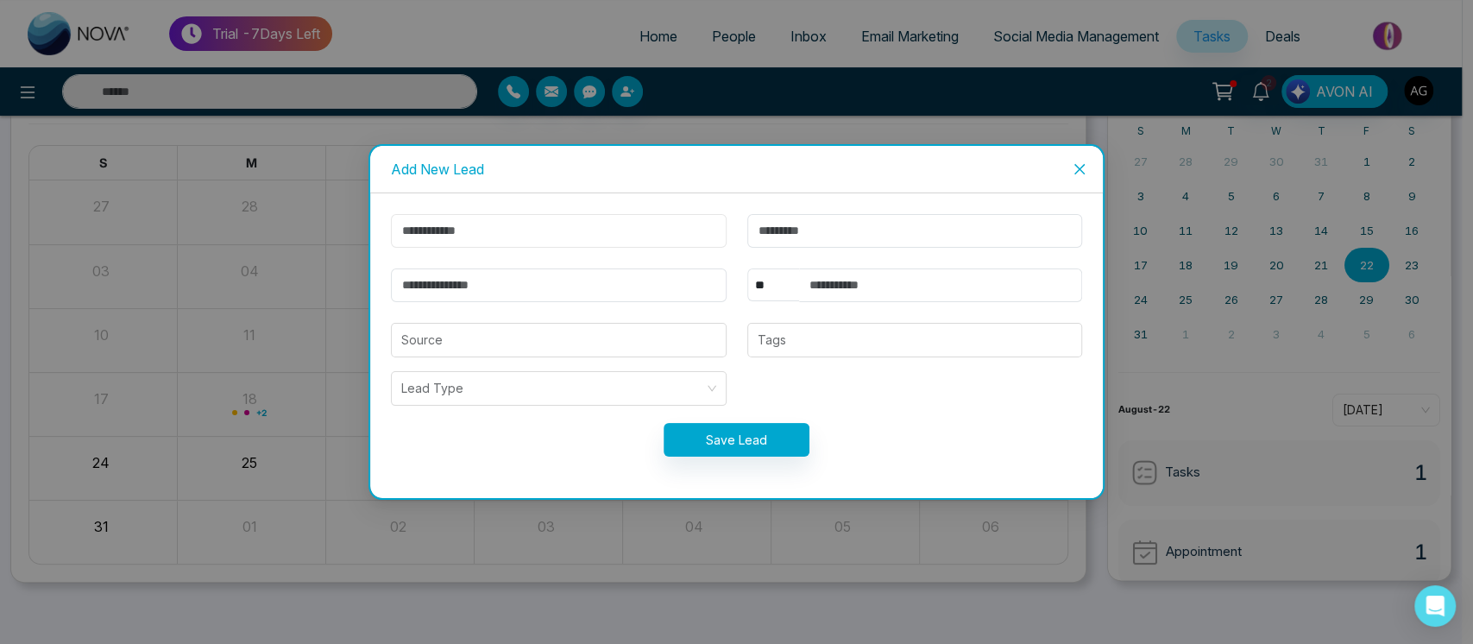
click at [666, 236] on input "text" at bounding box center [559, 231] width 336 height 34
click at [406, 232] on input "*******" at bounding box center [559, 231] width 336 height 34
type input "******"
click at [489, 286] on input "email" at bounding box center [559, 285] width 336 height 34
click at [443, 284] on input "**********" at bounding box center [559, 285] width 336 height 34
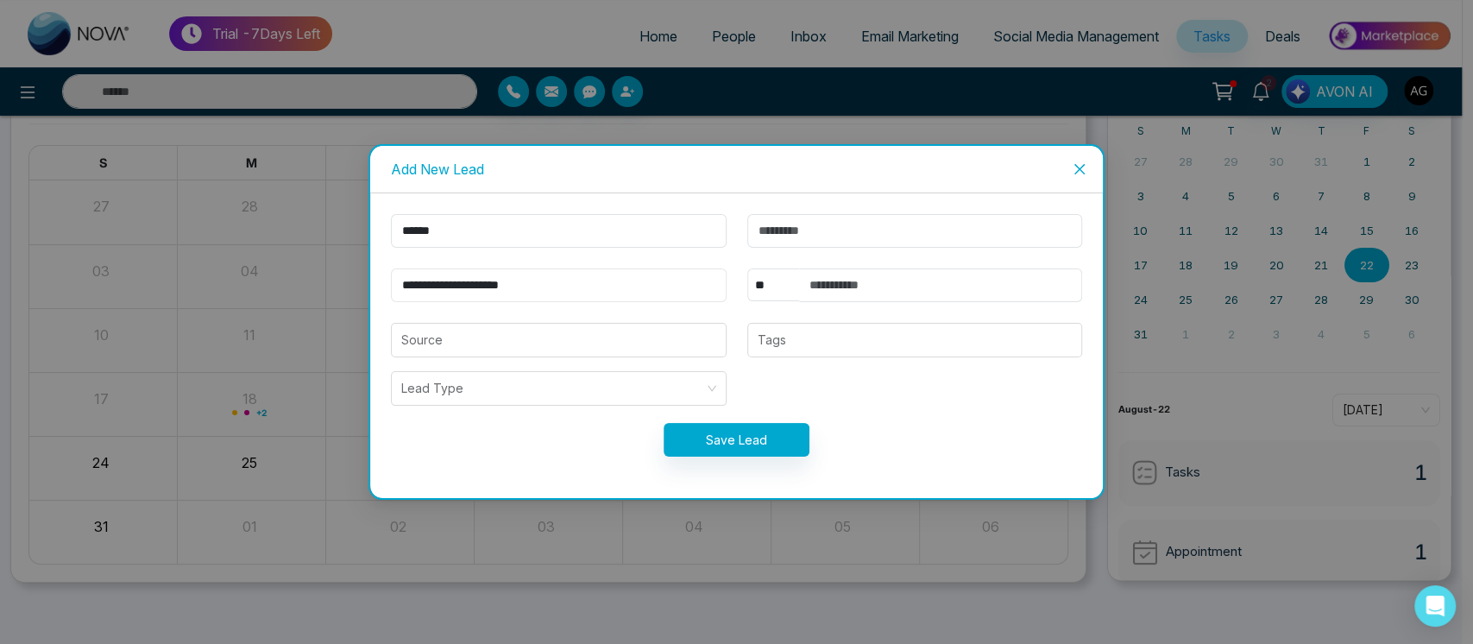
type input "**********"
click at [757, 289] on select "** **** *** *** *** **** ***" at bounding box center [773, 284] width 52 height 33
select select "***"
click at [747, 268] on select "** **** *** *** *** **** ***" at bounding box center [773, 284] width 52 height 33
click at [870, 286] on input "text" at bounding box center [941, 285] width 284 height 34
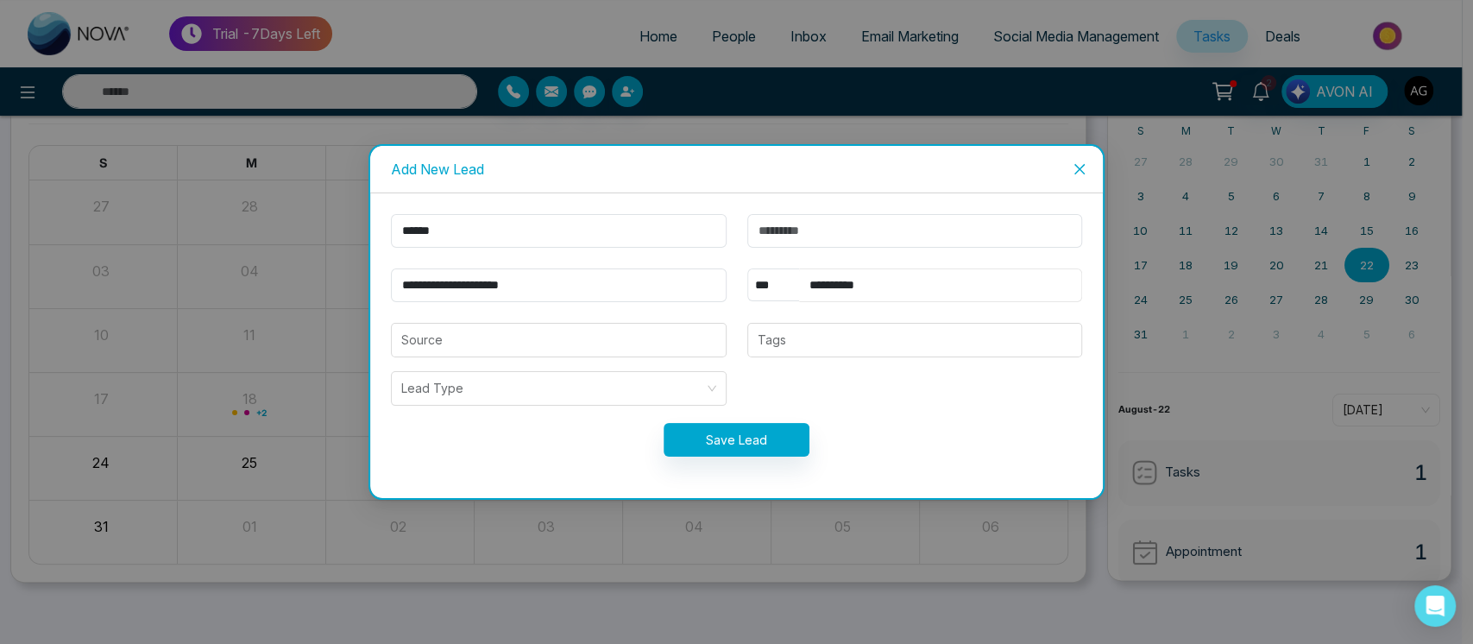
type input "**********"
click at [757, 439] on button "Save Lead" at bounding box center [736, 440] width 146 height 34
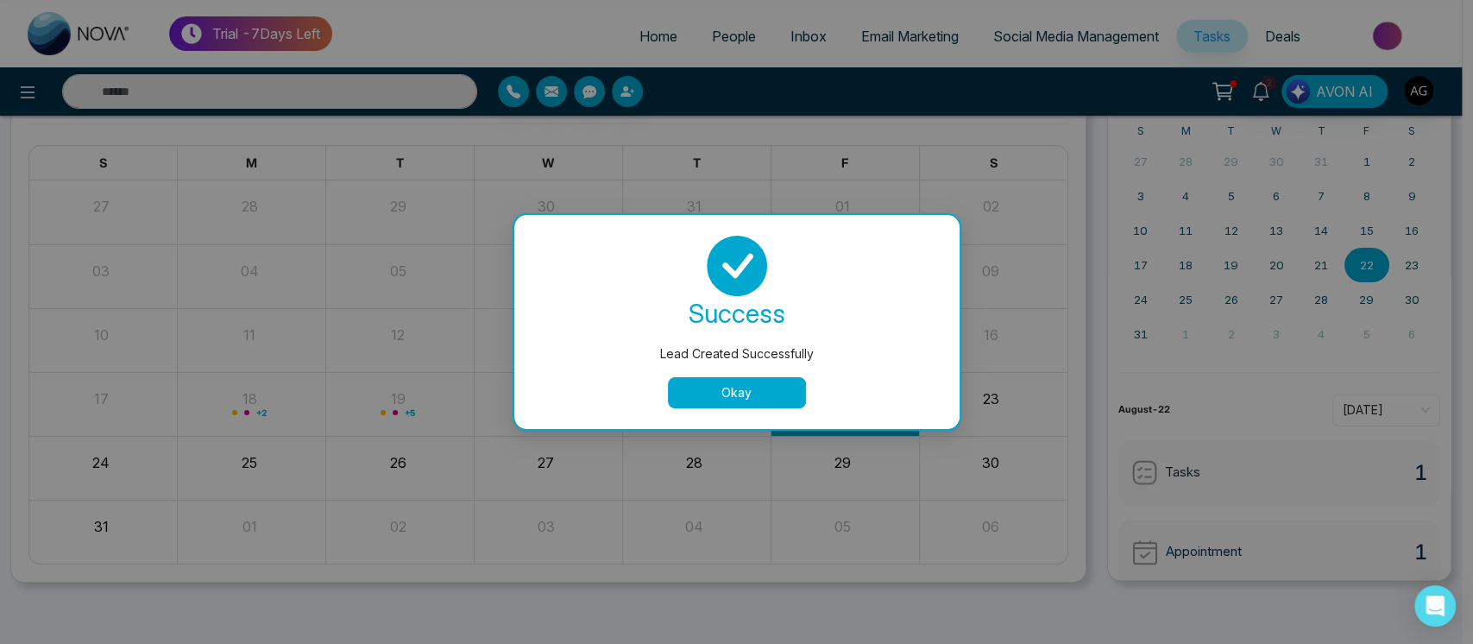
click at [777, 387] on button "Okay" at bounding box center [737, 392] width 138 height 31
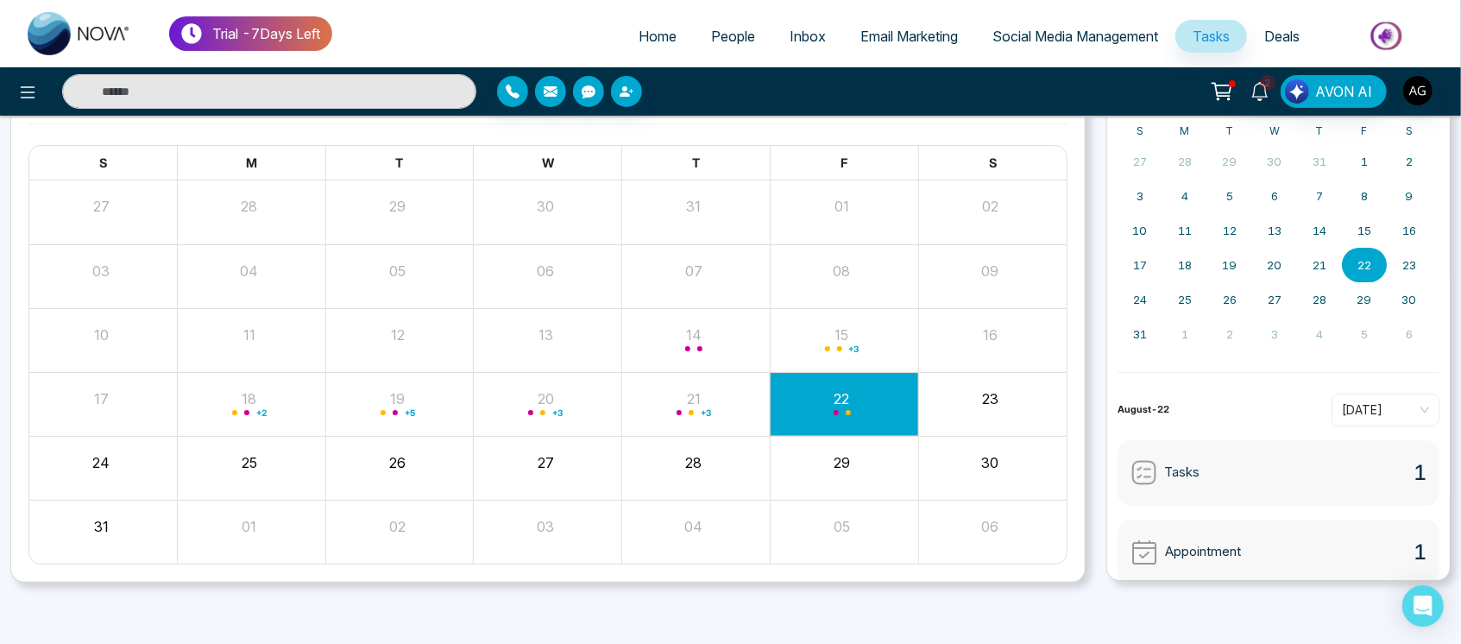
click at [720, 21] on link "People" at bounding box center [733, 36] width 79 height 33
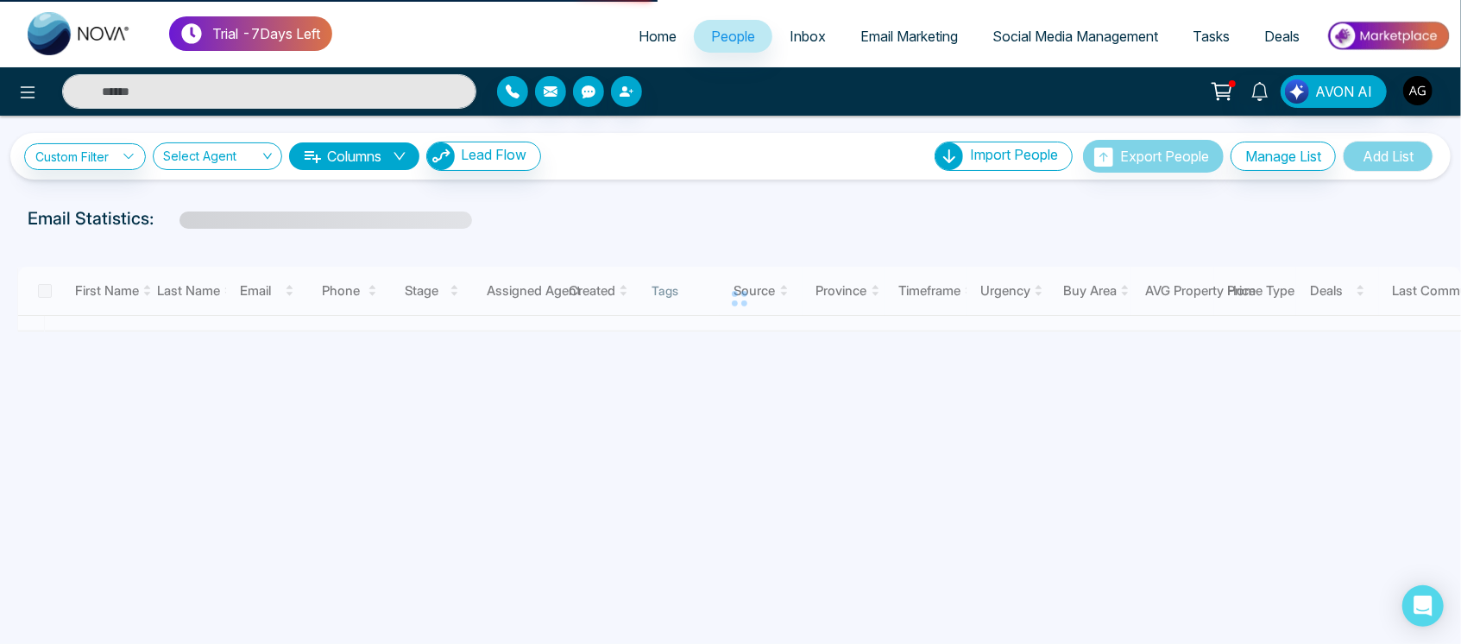
click at [720, 21] on link "People" at bounding box center [733, 36] width 79 height 33
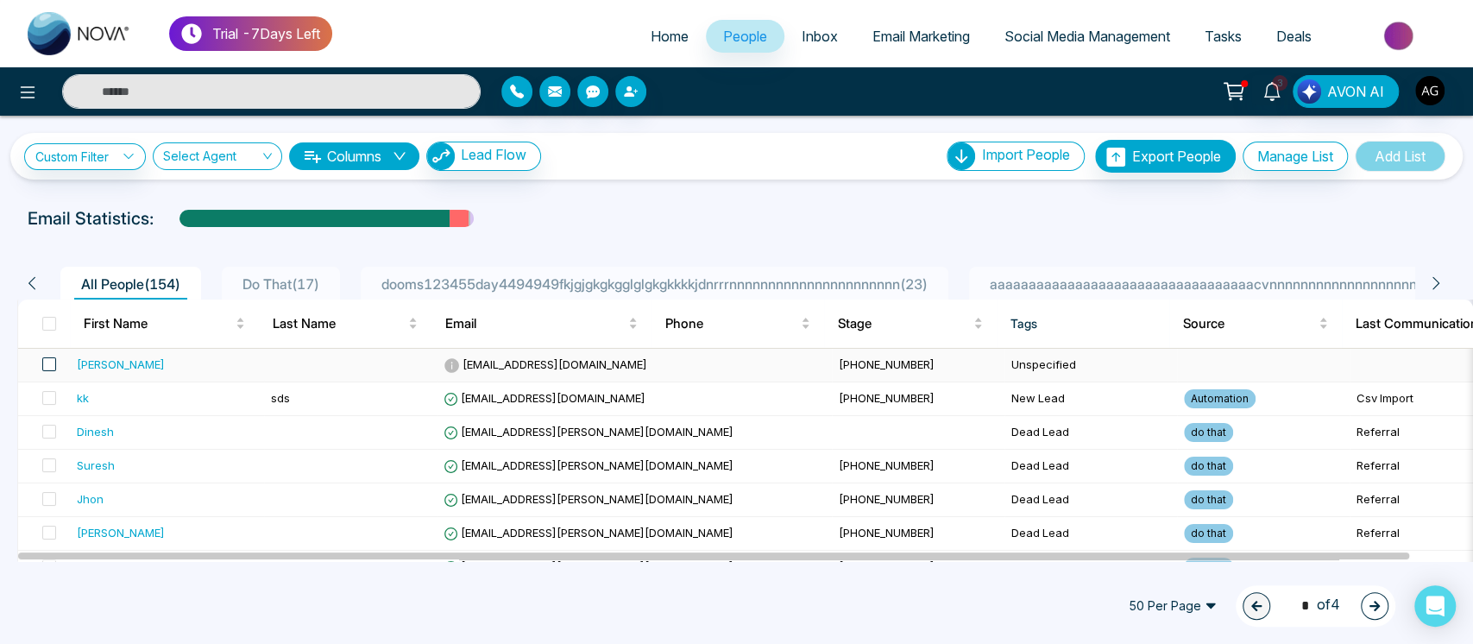
click at [47, 361] on span at bounding box center [49, 364] width 14 height 14
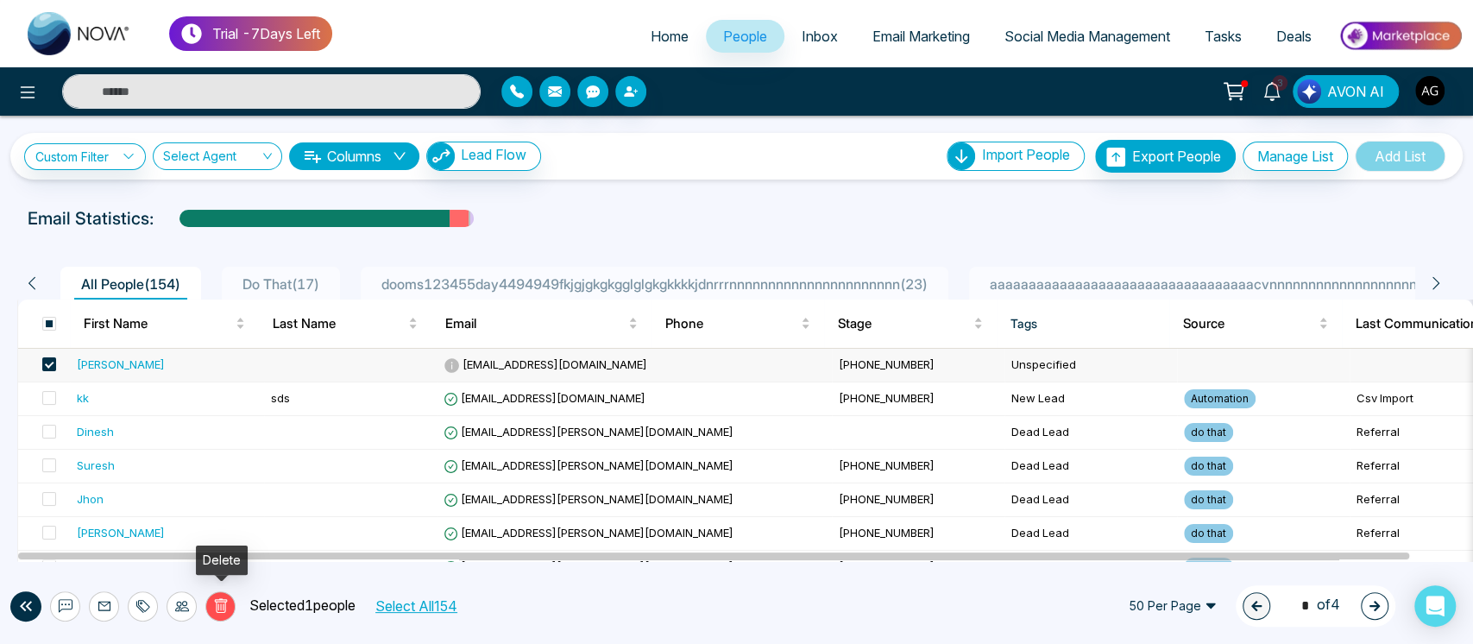
click at [220, 602] on icon at bounding box center [221, 606] width 16 height 16
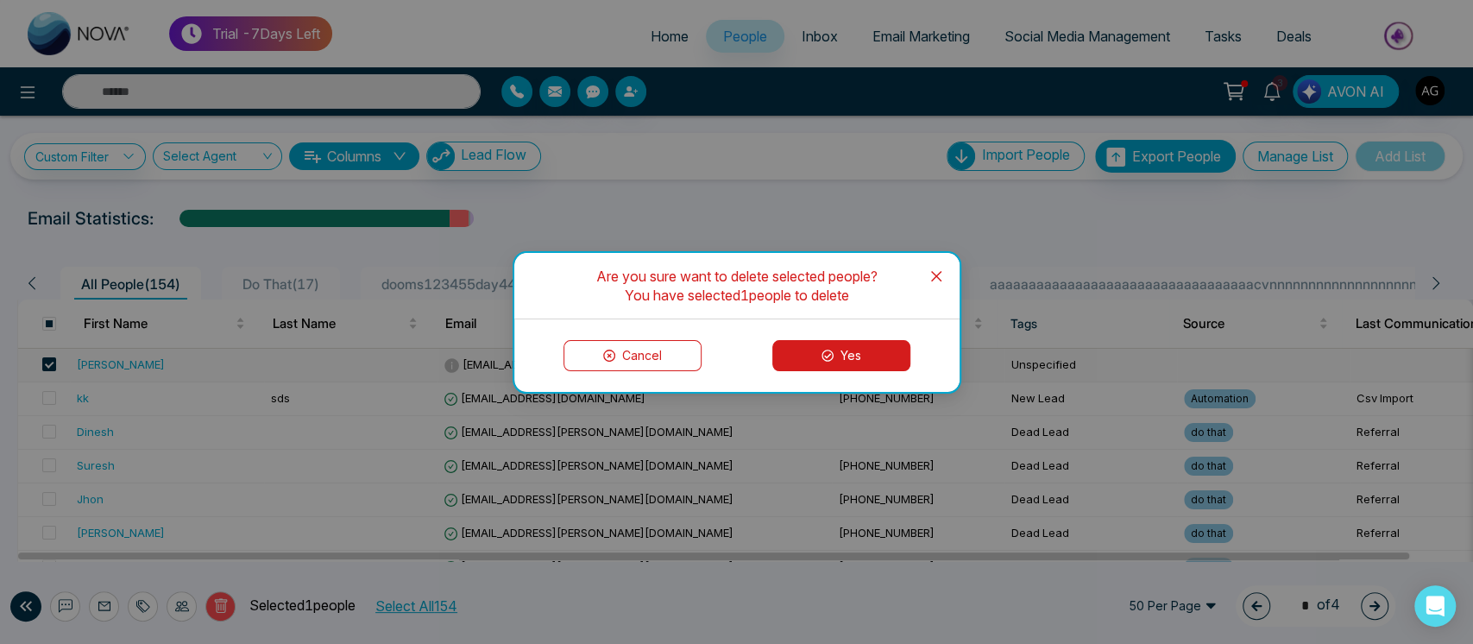
click at [832, 353] on icon at bounding box center [827, 355] width 12 height 12
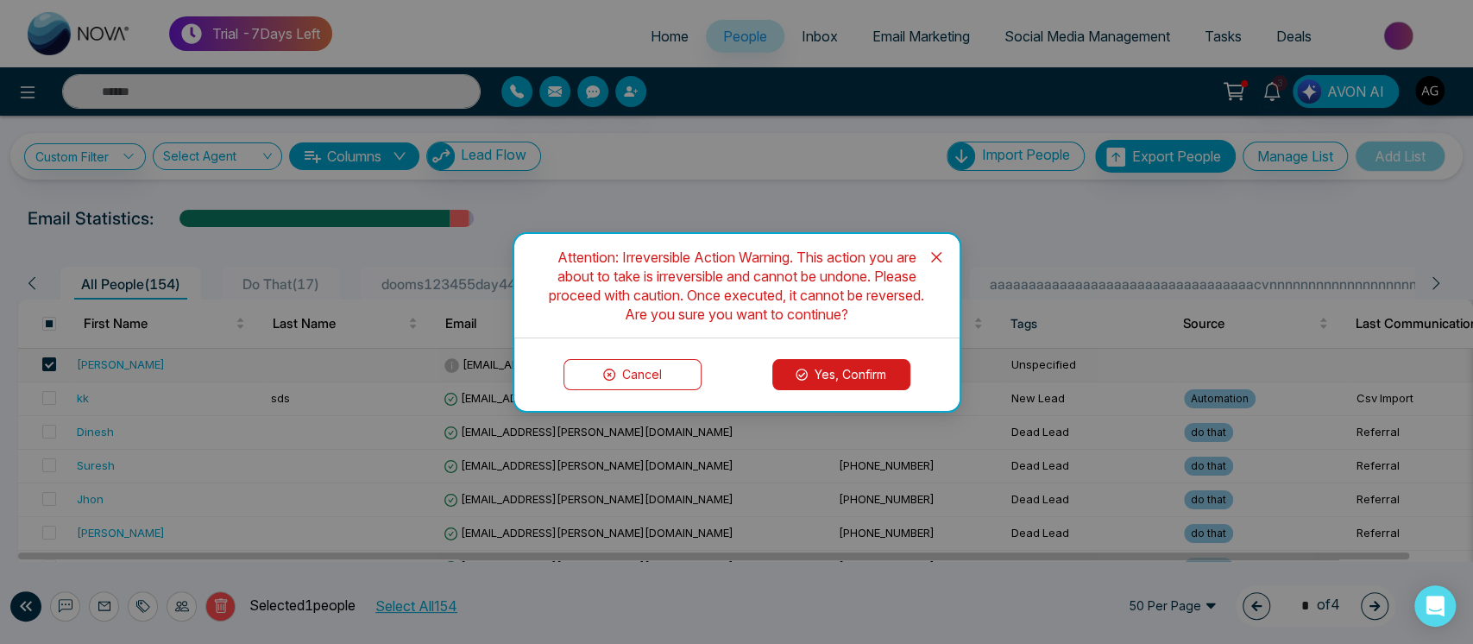
click at [843, 379] on button "Yes, Confirm" at bounding box center [841, 374] width 138 height 31
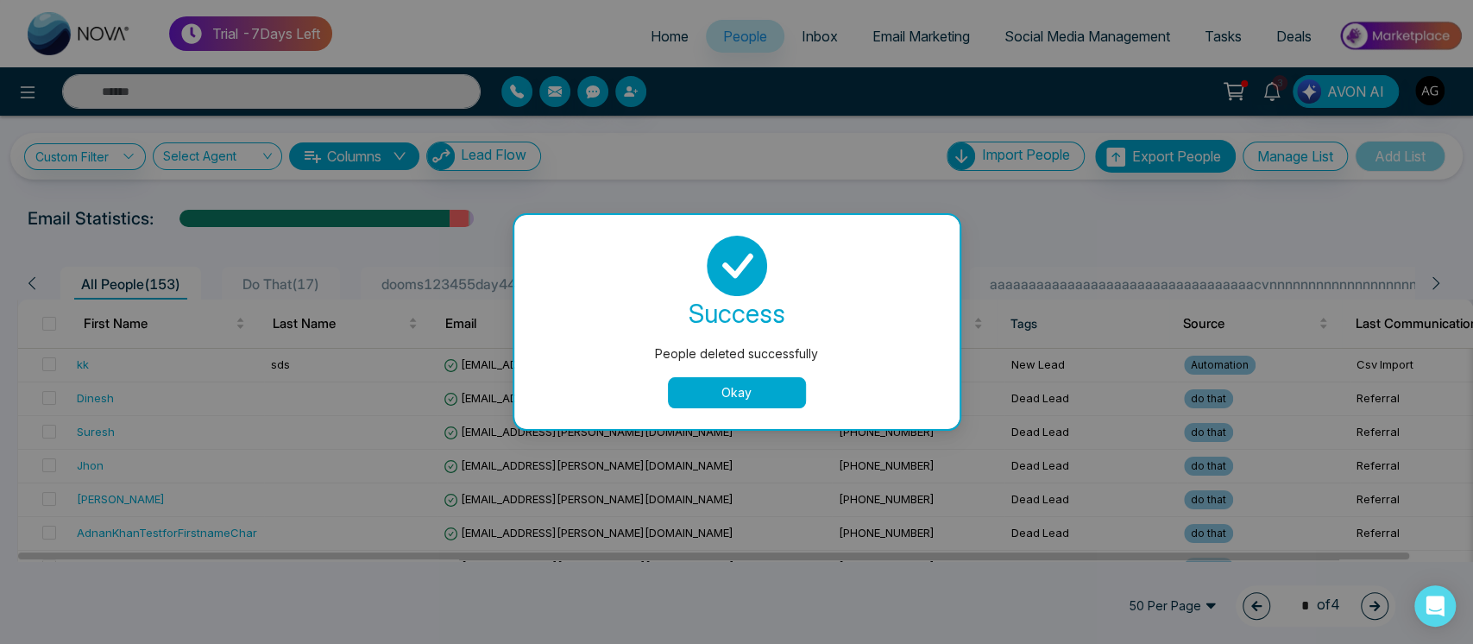
click at [759, 389] on button "Okay" at bounding box center [737, 392] width 138 height 31
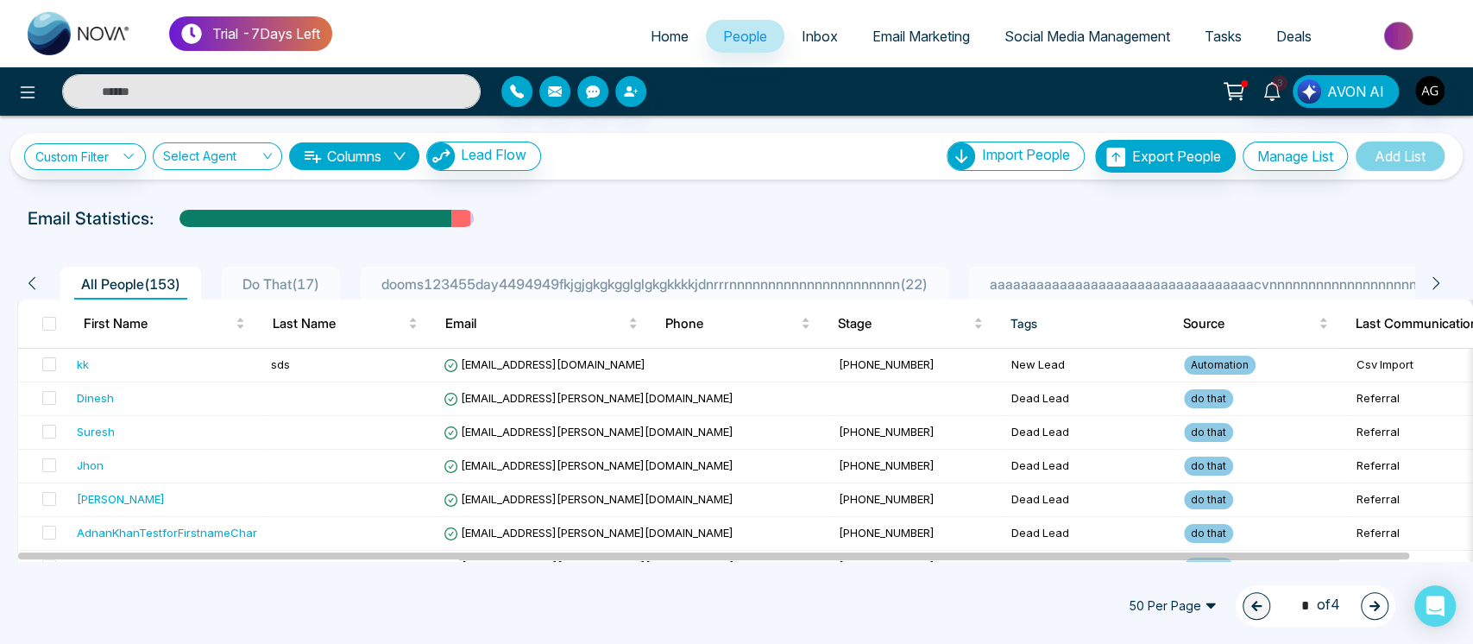
click at [655, 49] on link "Home" at bounding box center [669, 36] width 72 height 33
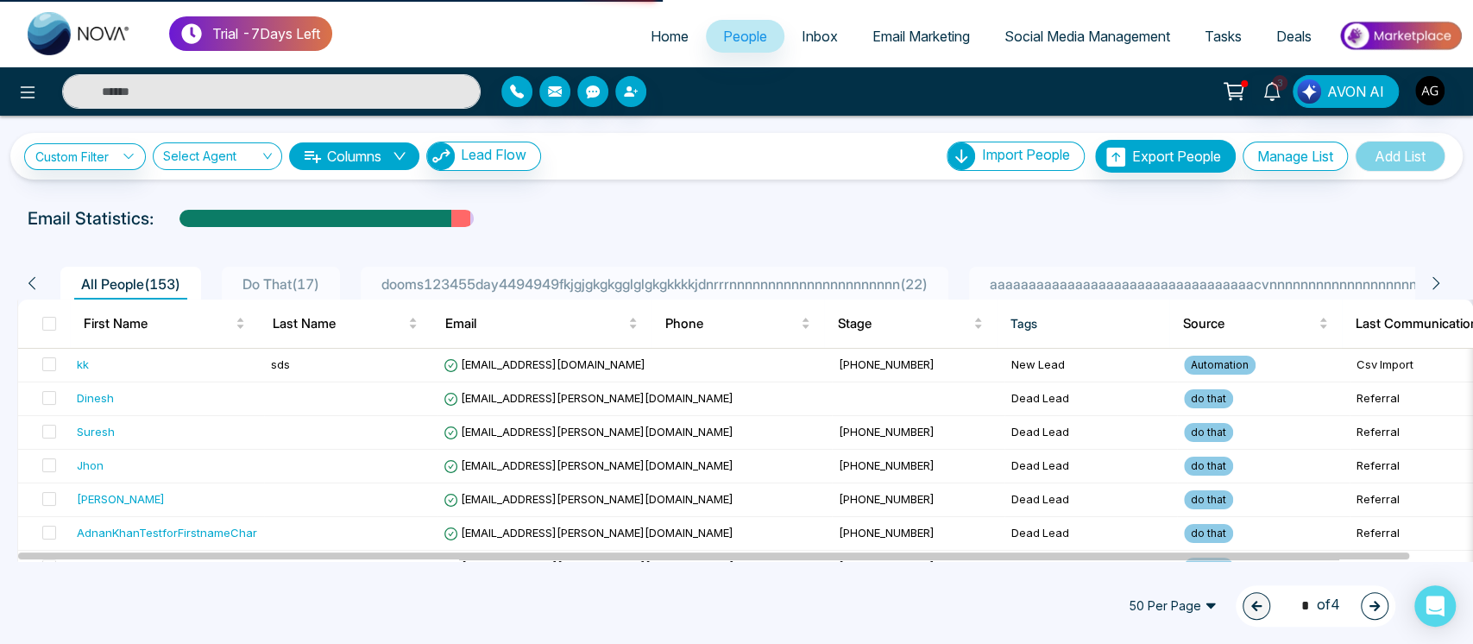
click at [655, 49] on link "Home" at bounding box center [669, 36] width 72 height 33
select select "*"
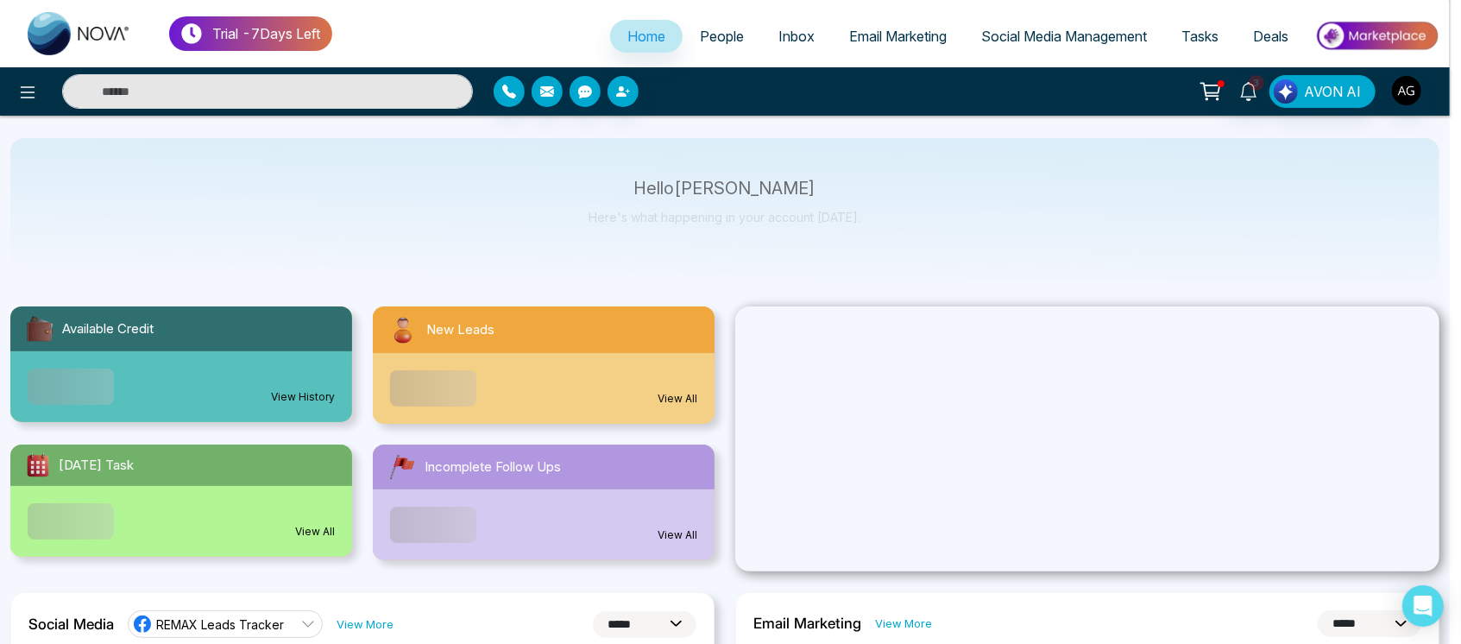
scroll to position [79, 0]
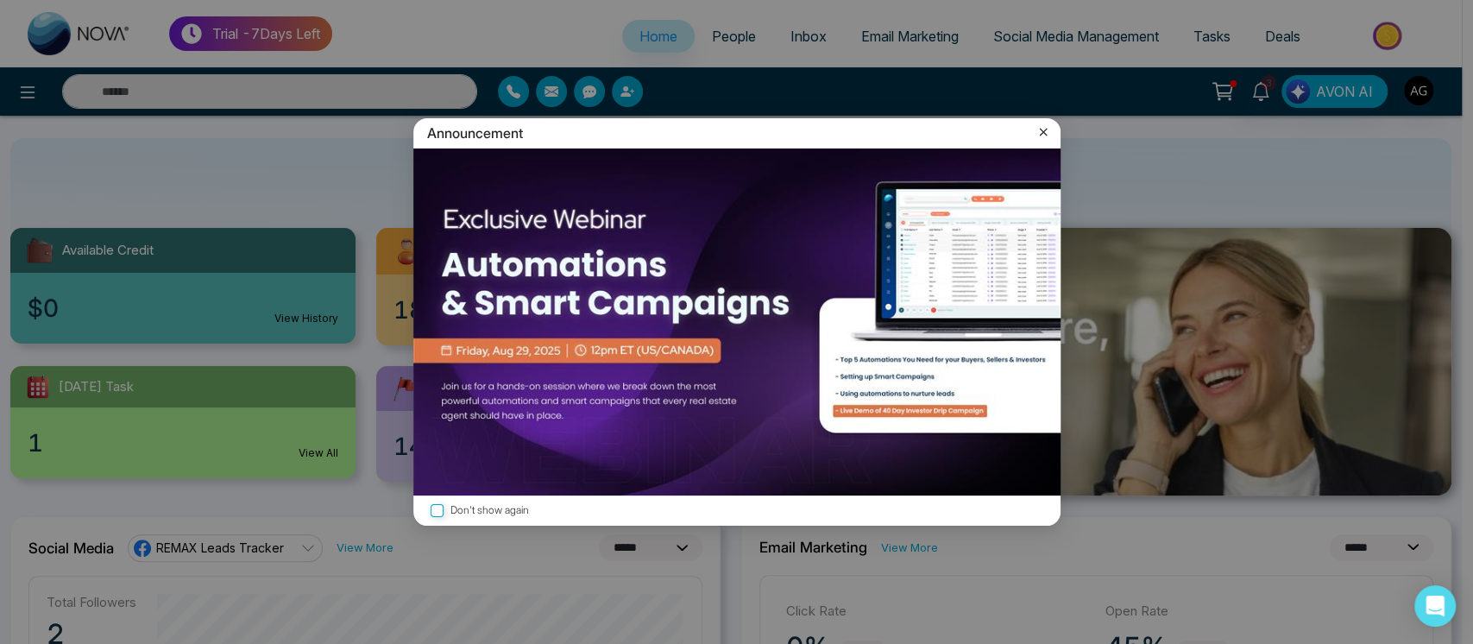
click at [1040, 137] on icon at bounding box center [1042, 131] width 17 height 17
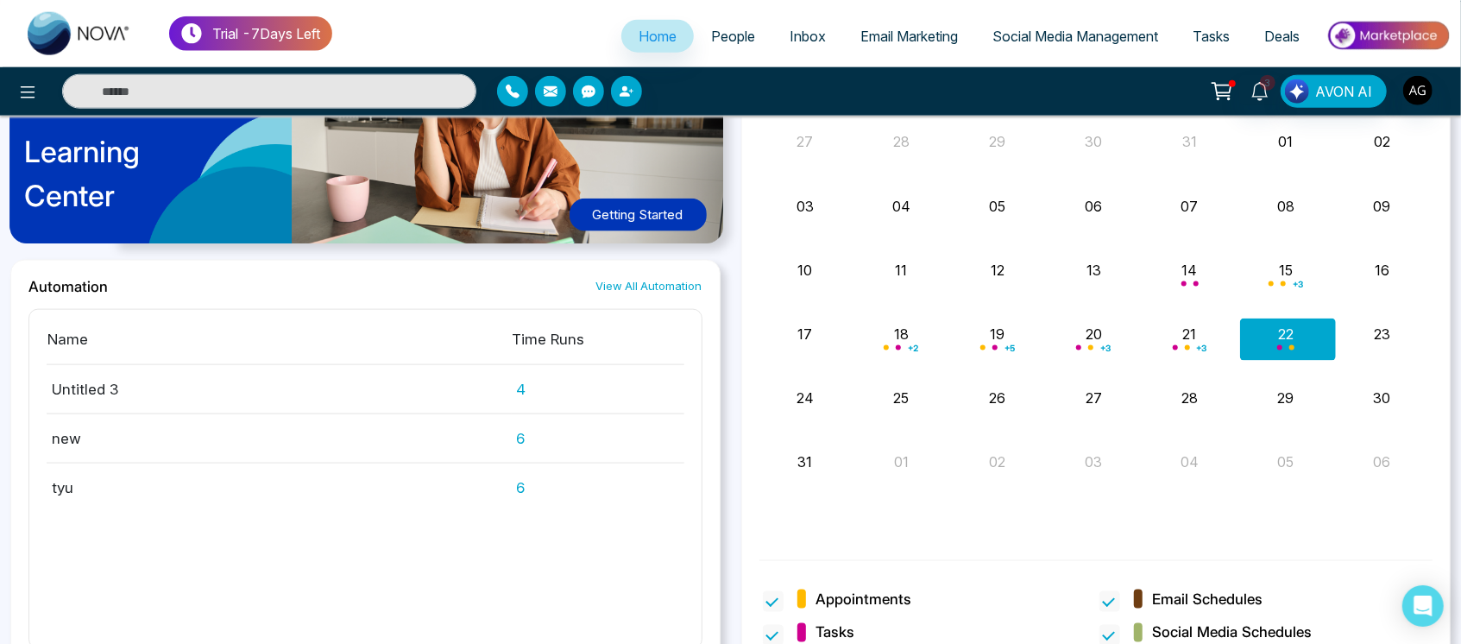
scroll to position [1443, 0]
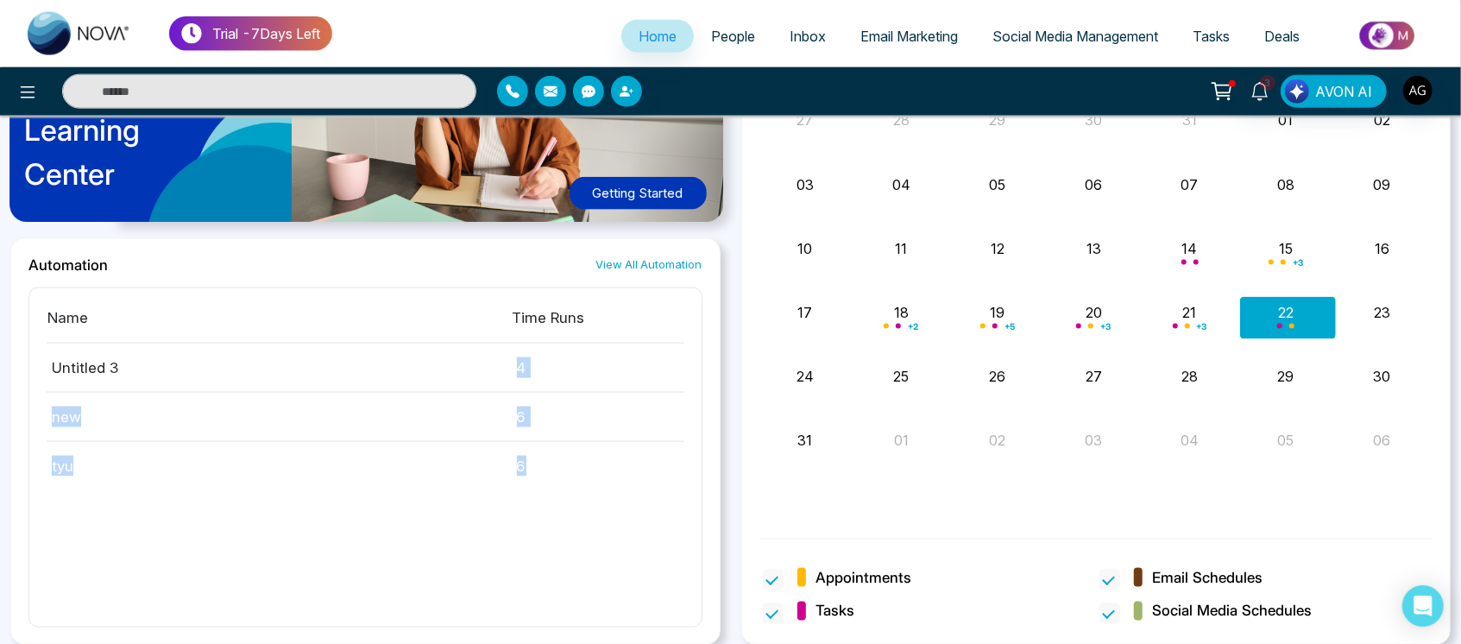
drag, startPoint x: 349, startPoint y: 369, endPoint x: 619, endPoint y: 475, distance: 290.1
click at [619, 475] on div "Name Time Runs Untitled 3 4 new 6 tyu 6" at bounding box center [365, 457] width 674 height 341
click at [773, 575] on span at bounding box center [773, 579] width 21 height 21
click at [774, 573] on span at bounding box center [773, 579] width 21 height 21
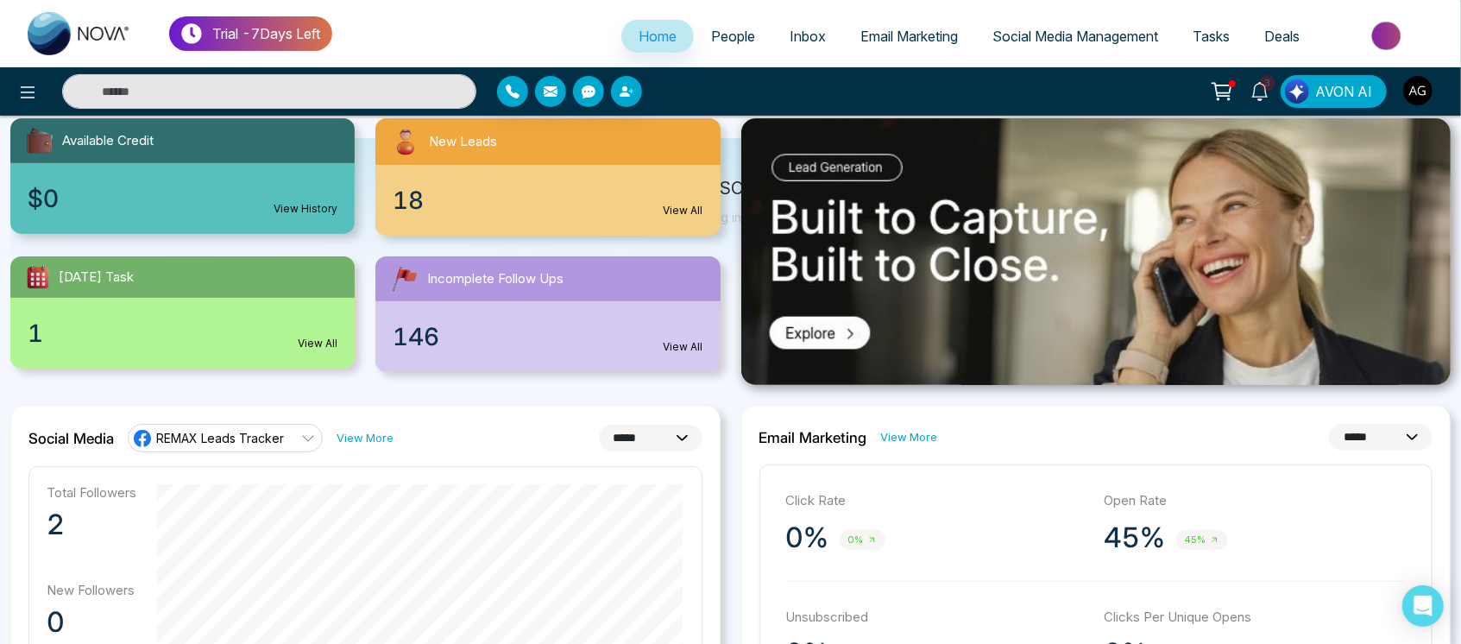
scroll to position [0, 0]
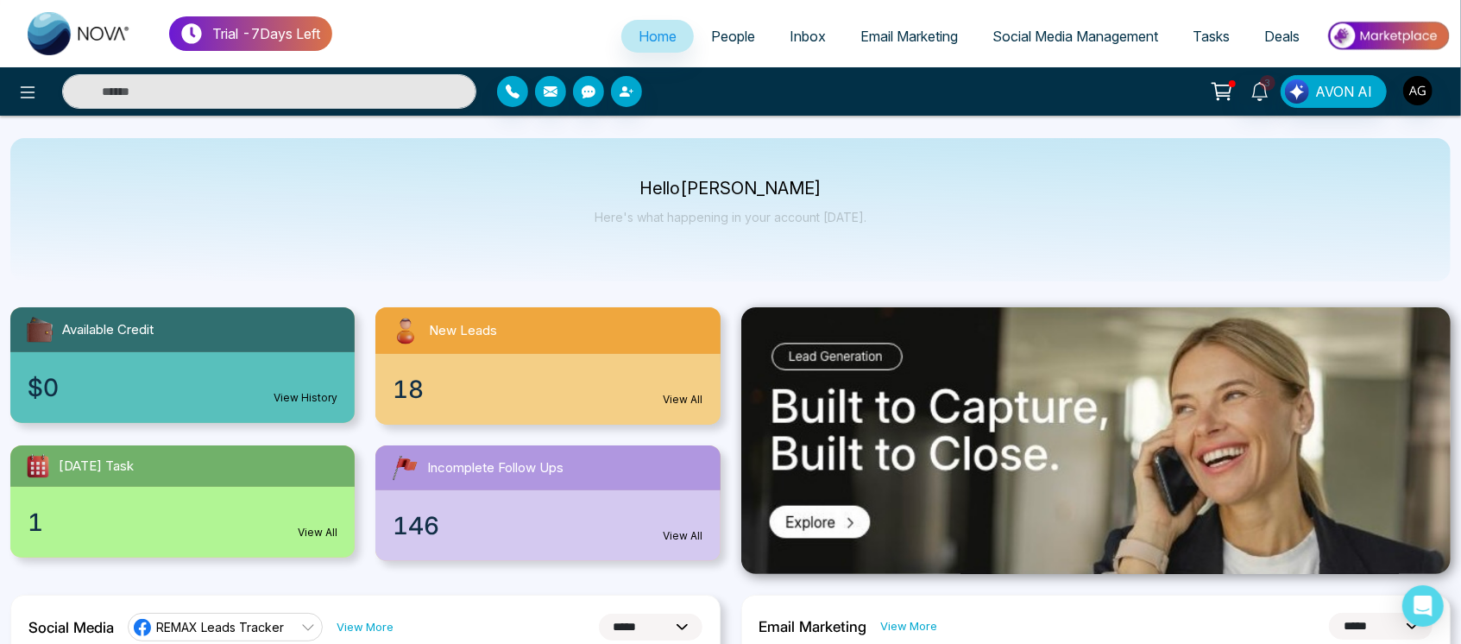
click at [732, 39] on span "People" at bounding box center [733, 36] width 44 height 17
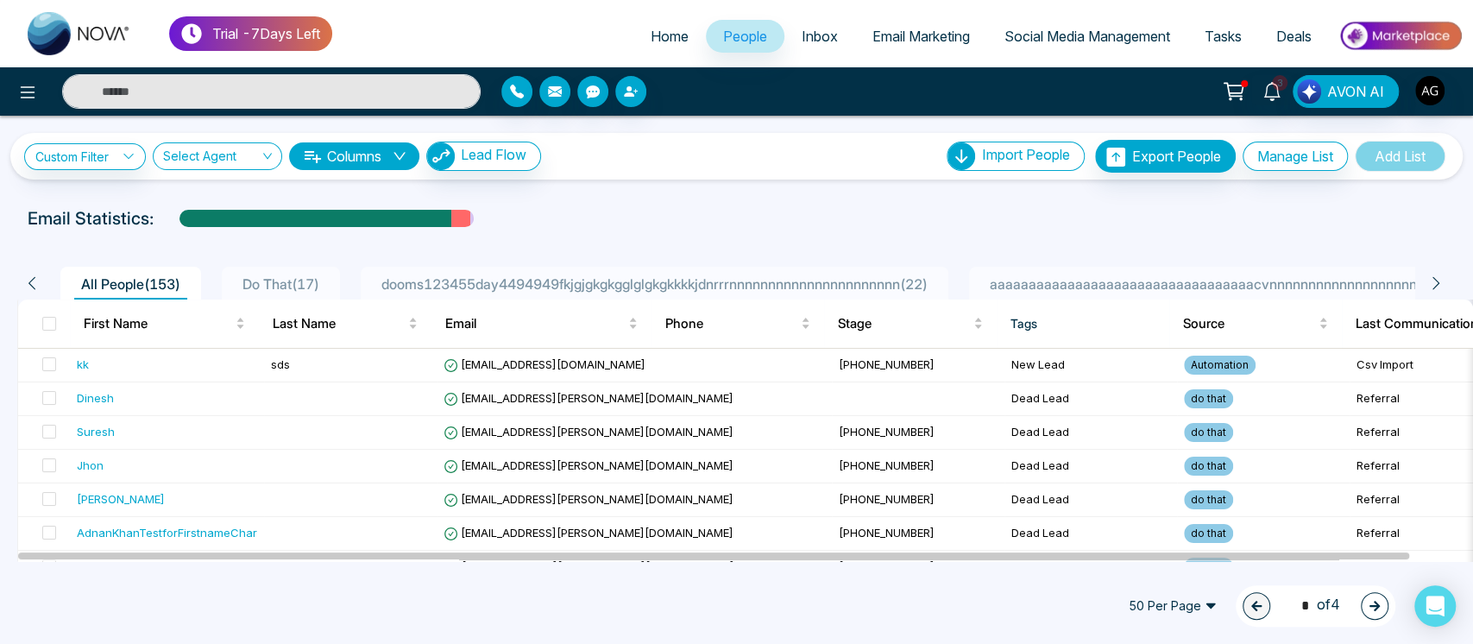
click at [1097, 268] on li "aaaaaaaaaaaaaaaaaaaaaaaaaaaaaaaaaacvnnnnnnnnnnnnnnnnnnnnnnnnnnnnnn1233 ( 1 )" at bounding box center [1272, 283] width 607 height 33
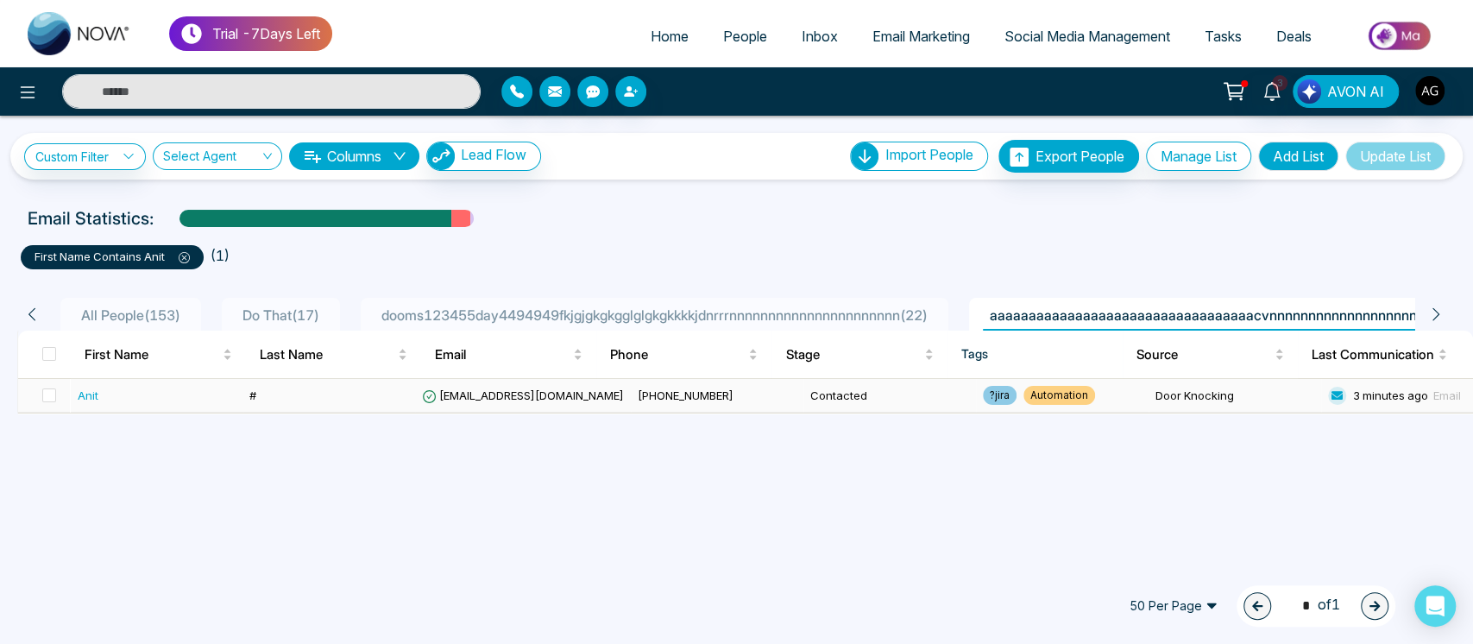
click at [711, 394] on td "[PHONE_NUMBER]" at bounding box center [717, 396] width 173 height 34
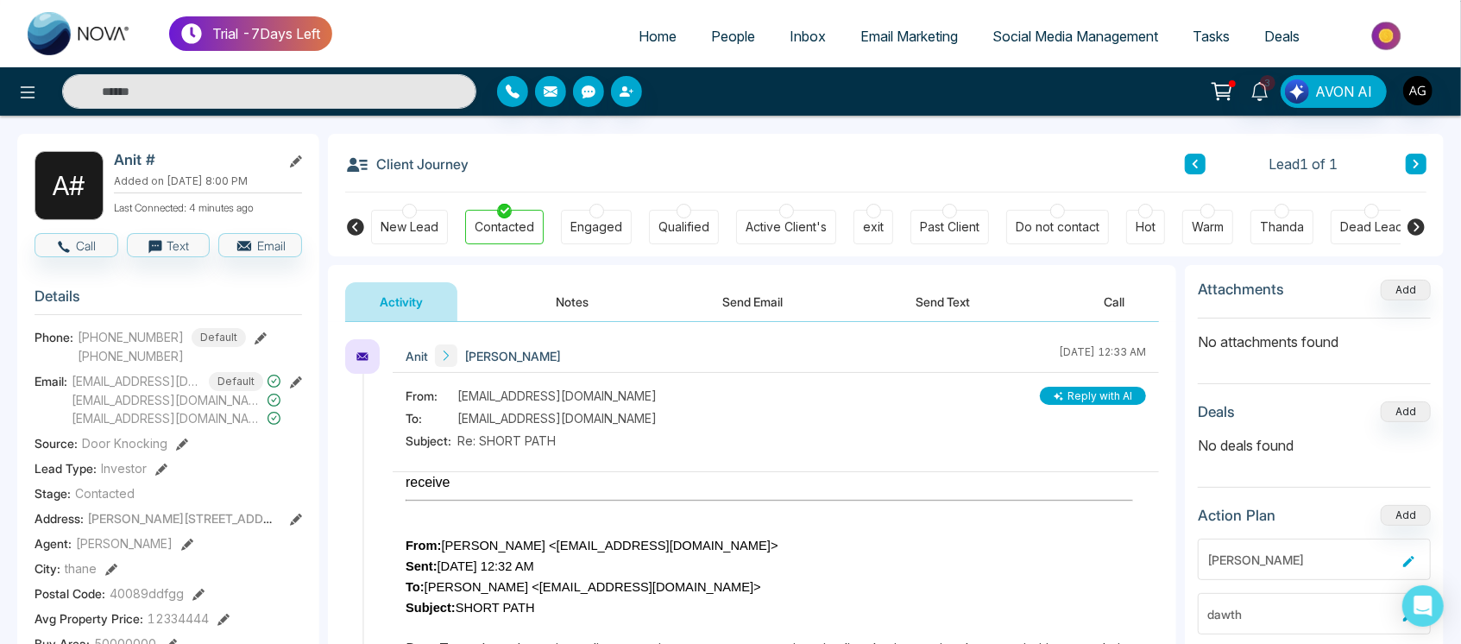
scroll to position [62, 0]
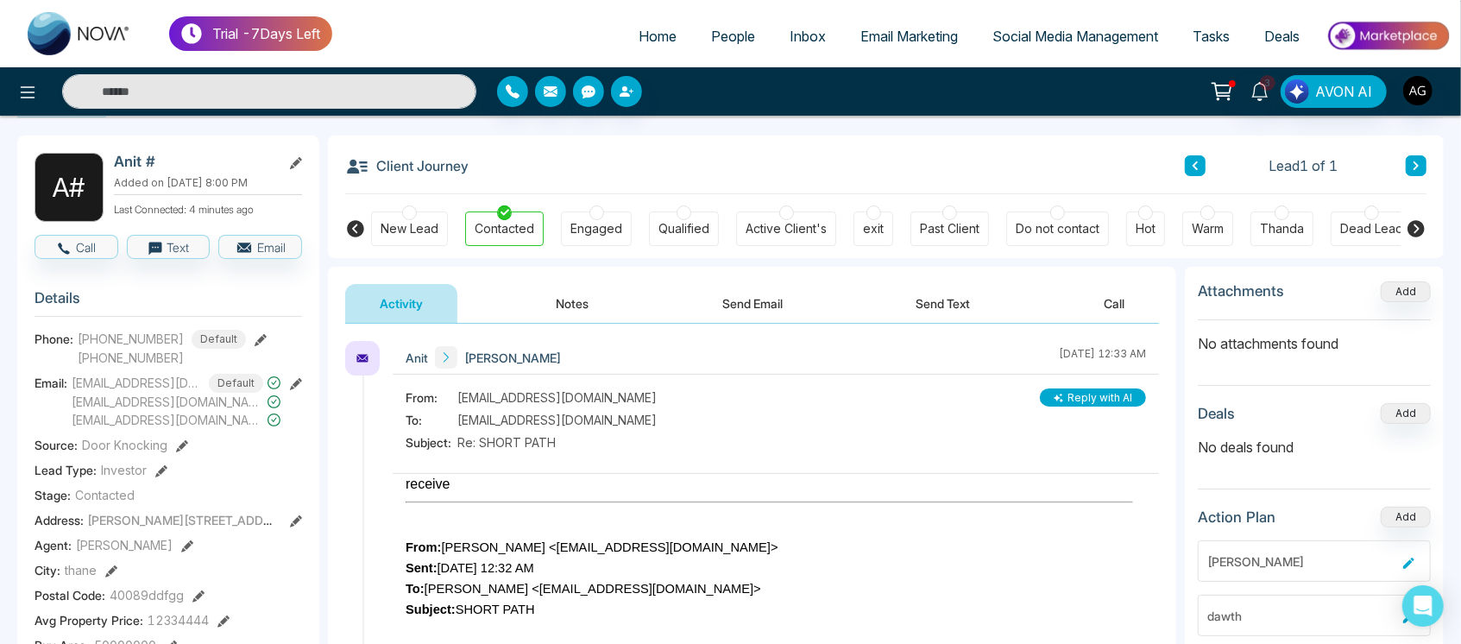
click at [1414, 221] on icon at bounding box center [1415, 228] width 17 height 17
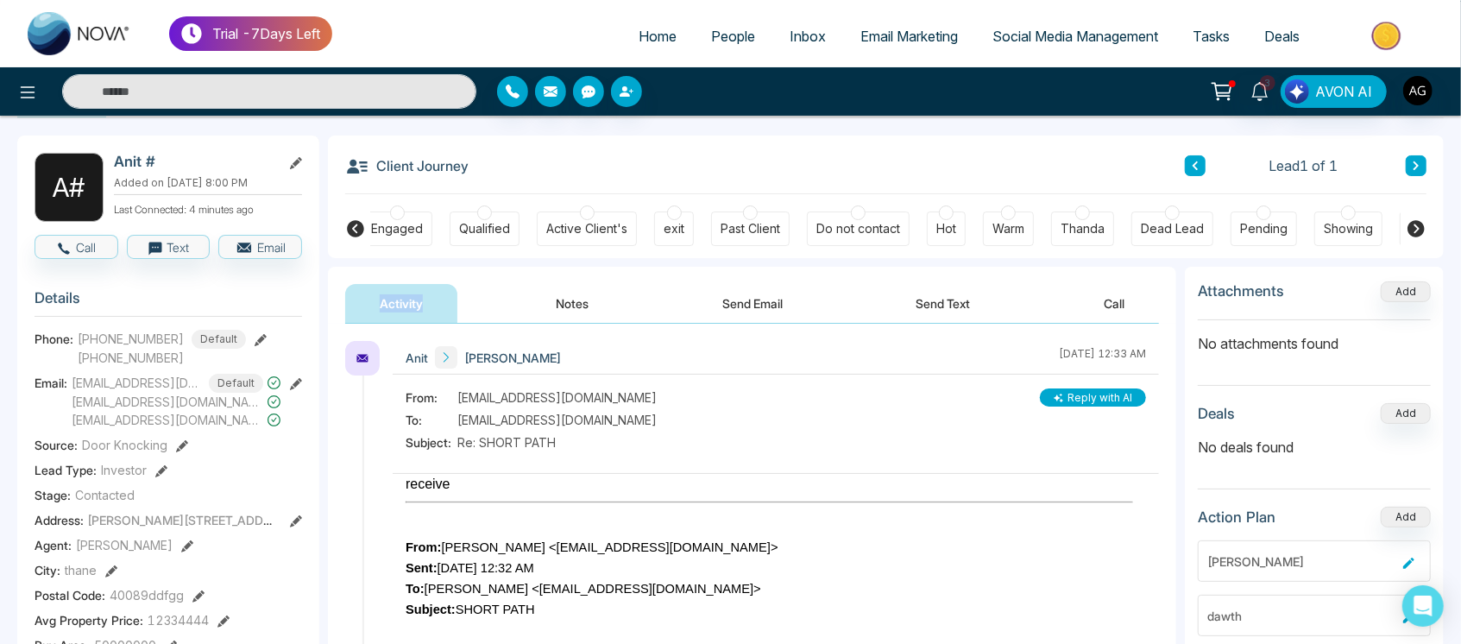
click at [1414, 221] on icon at bounding box center [1415, 228] width 17 height 17
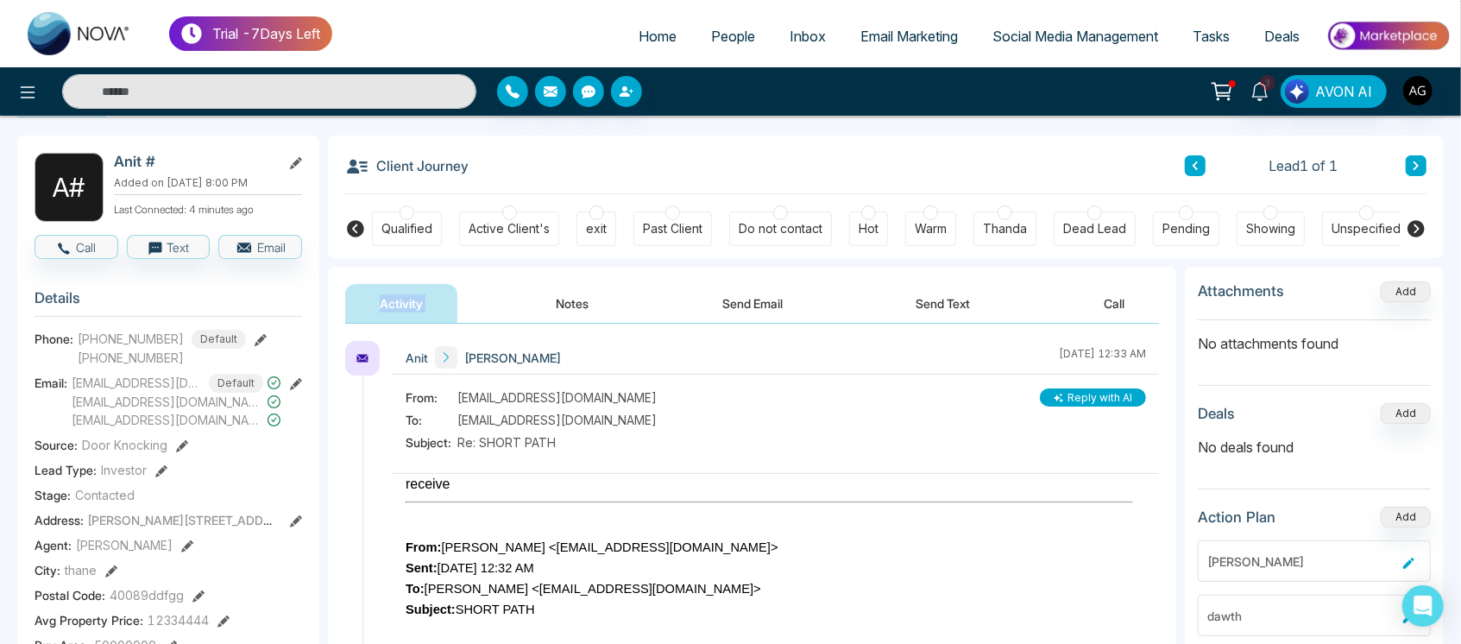
click at [1414, 221] on icon at bounding box center [1415, 228] width 17 height 17
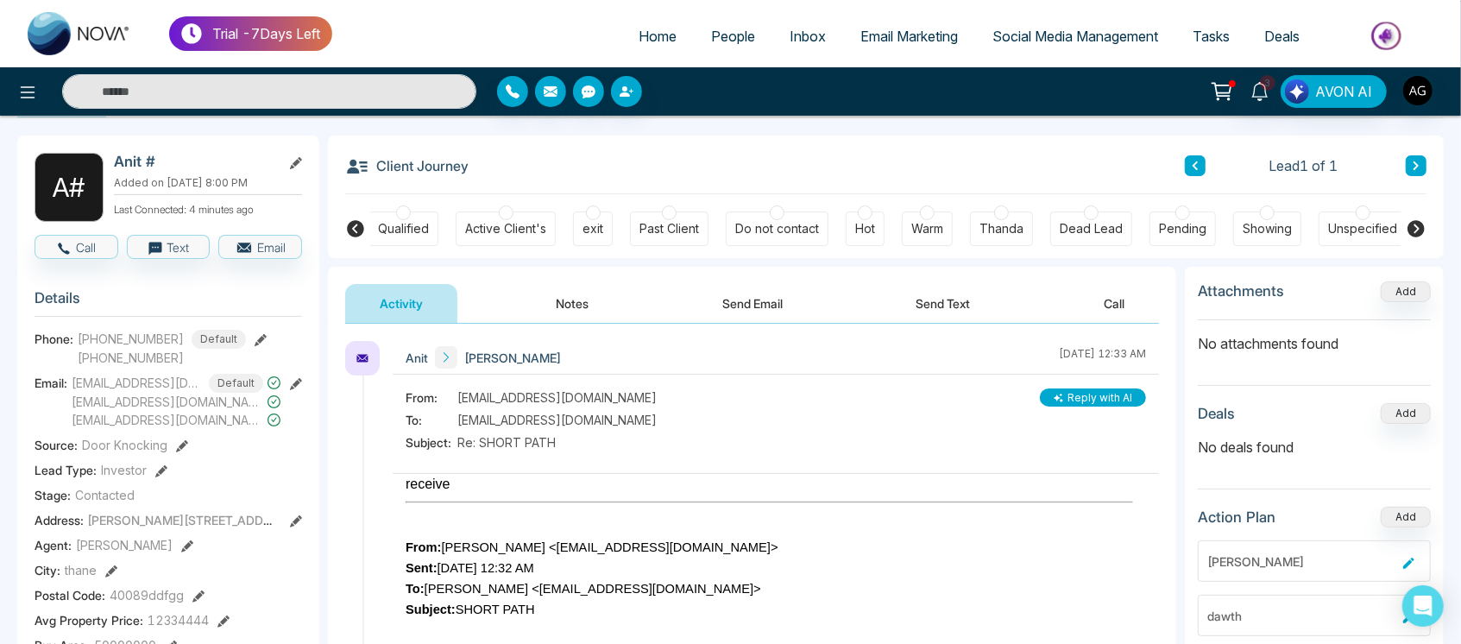
click at [354, 228] on icon at bounding box center [355, 228] width 17 height 17
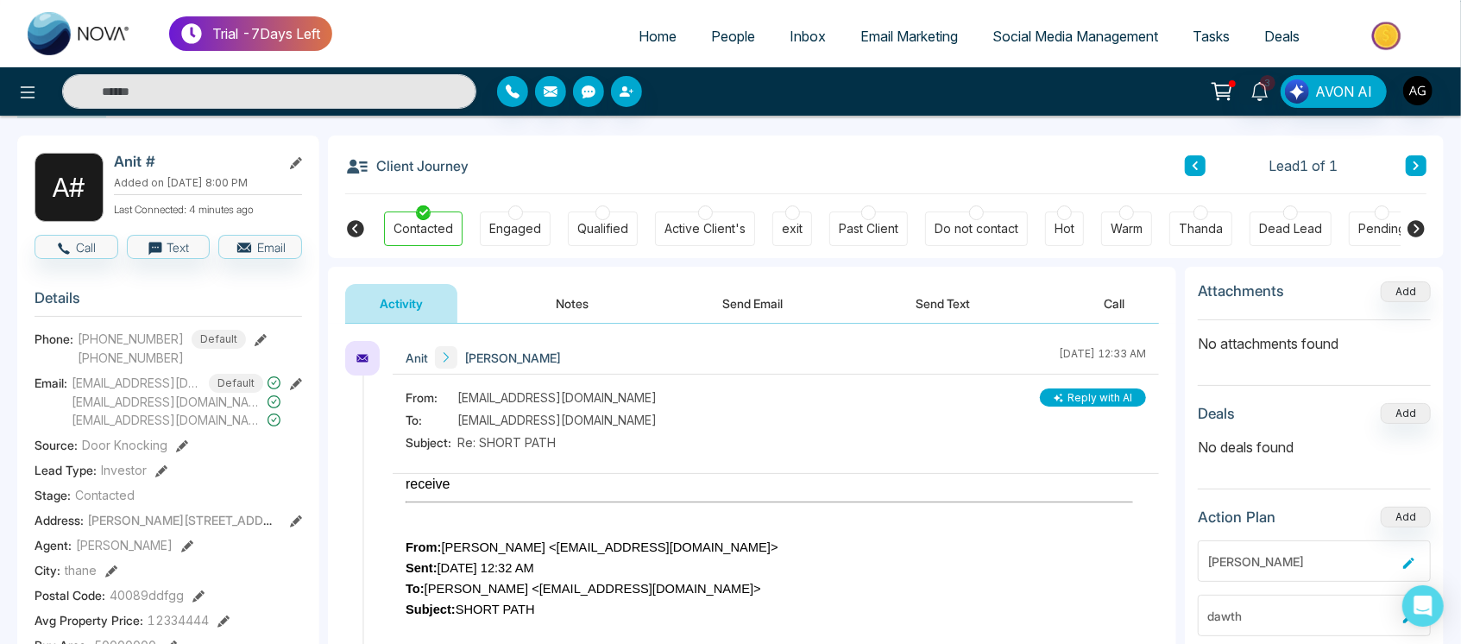
click at [354, 228] on icon at bounding box center [355, 228] width 17 height 17
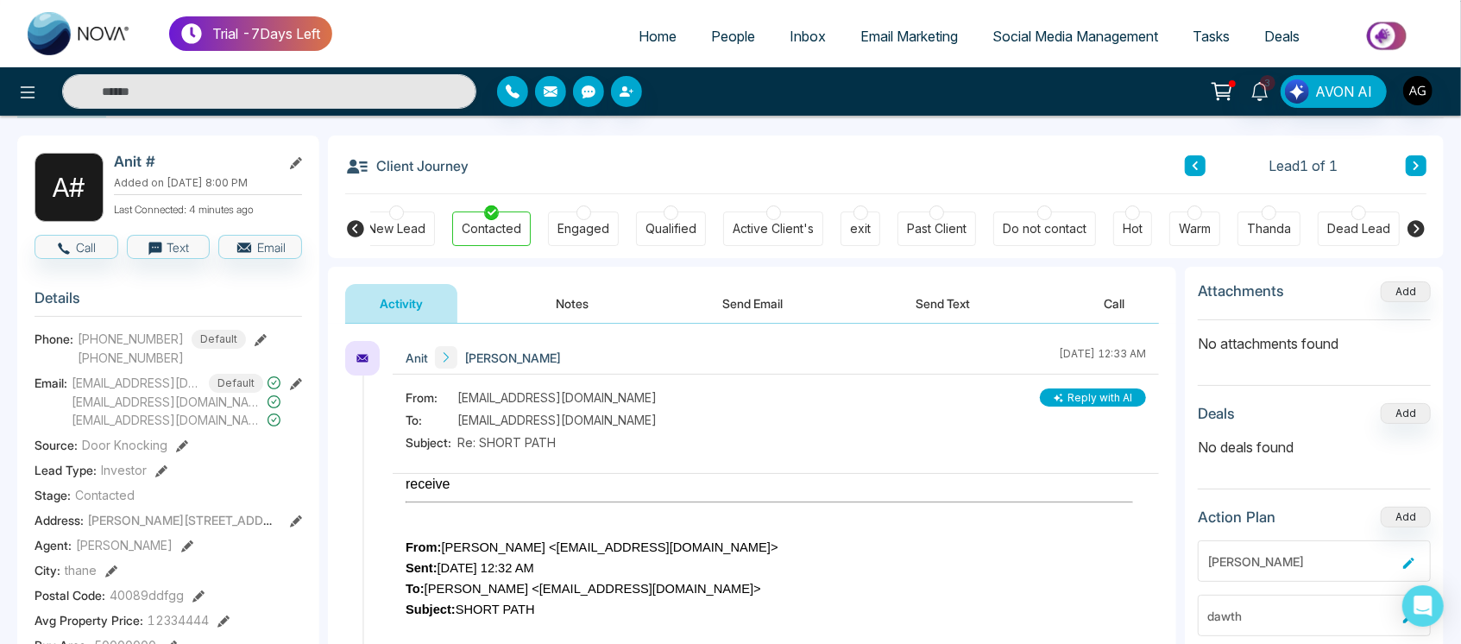
scroll to position [0, 0]
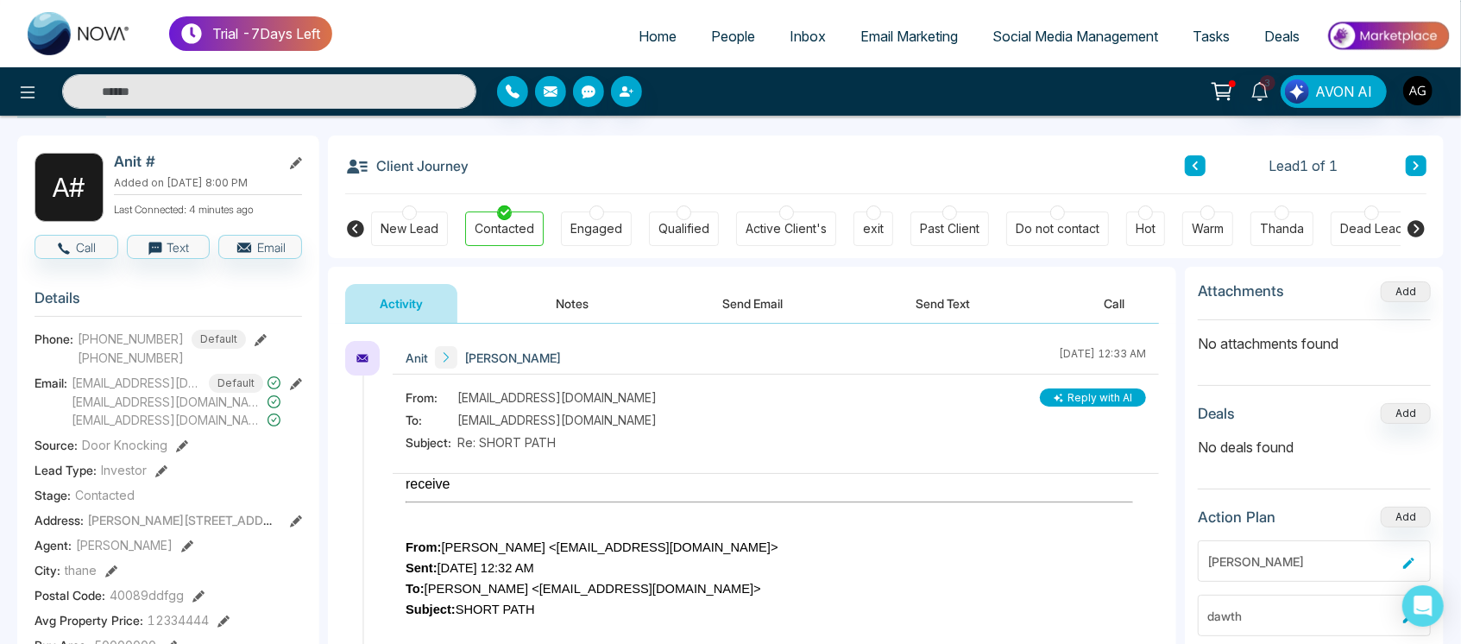
click at [354, 228] on icon at bounding box center [355, 228] width 17 height 17
click at [1416, 218] on icon at bounding box center [1415, 228] width 21 height 21
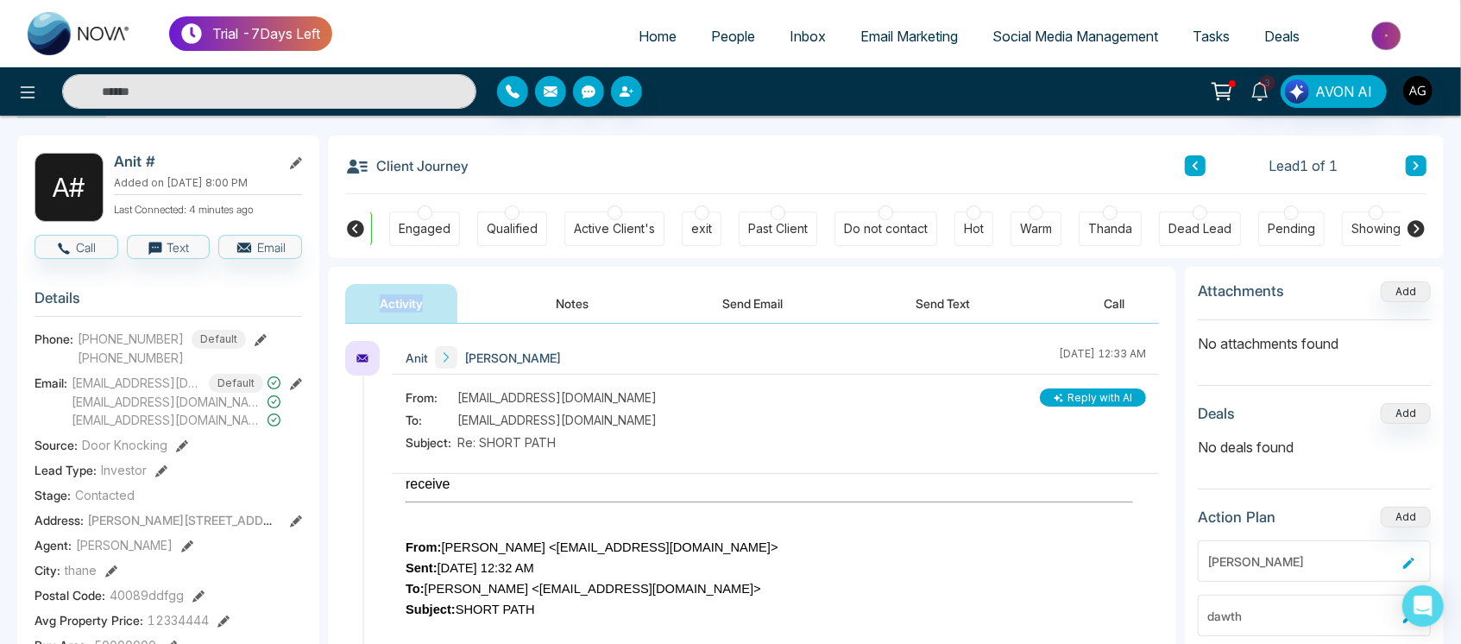
click at [1416, 218] on icon at bounding box center [1415, 228] width 21 height 21
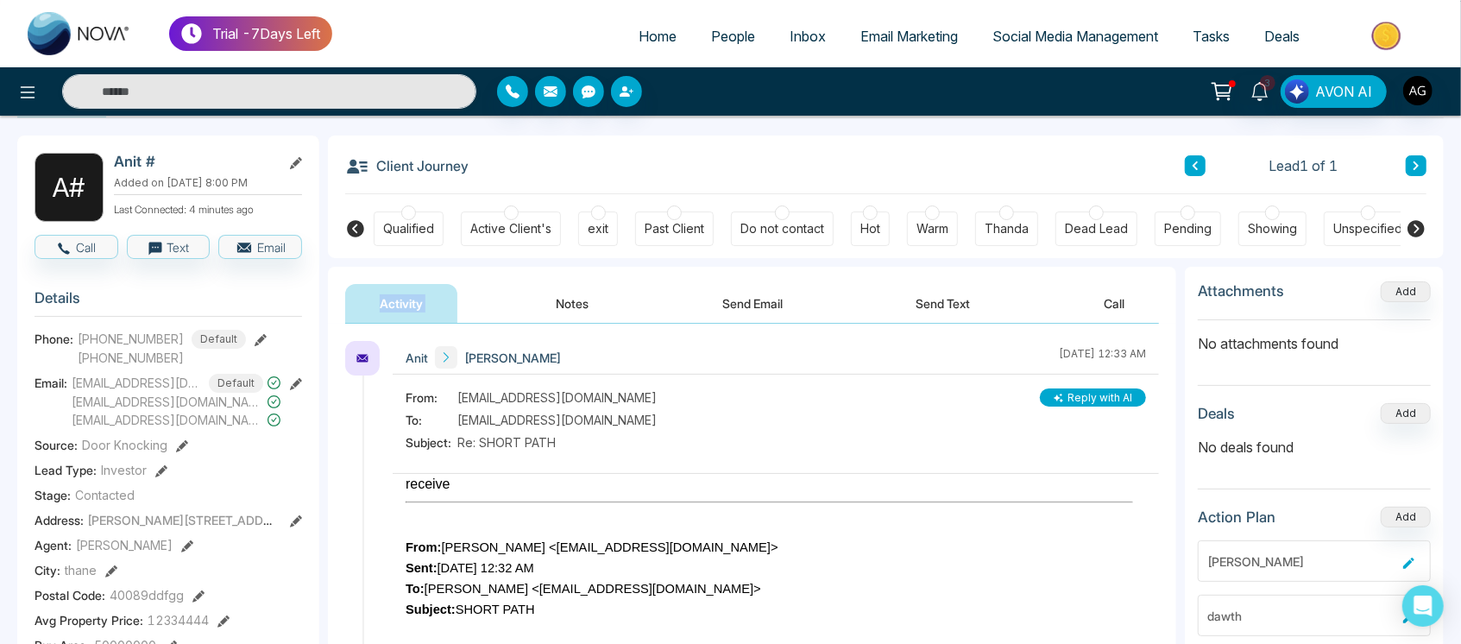
click at [1416, 218] on icon at bounding box center [1415, 228] width 21 height 21
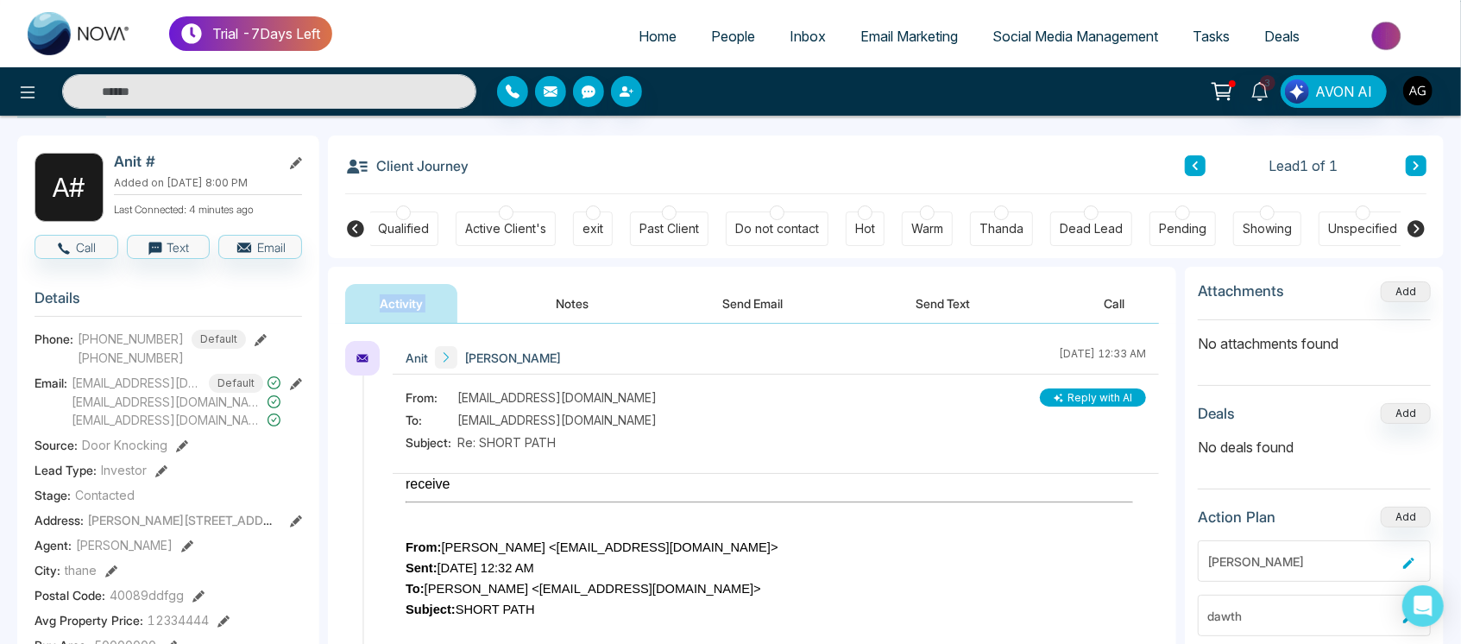
click at [1415, 221] on icon at bounding box center [1415, 228] width 17 height 17
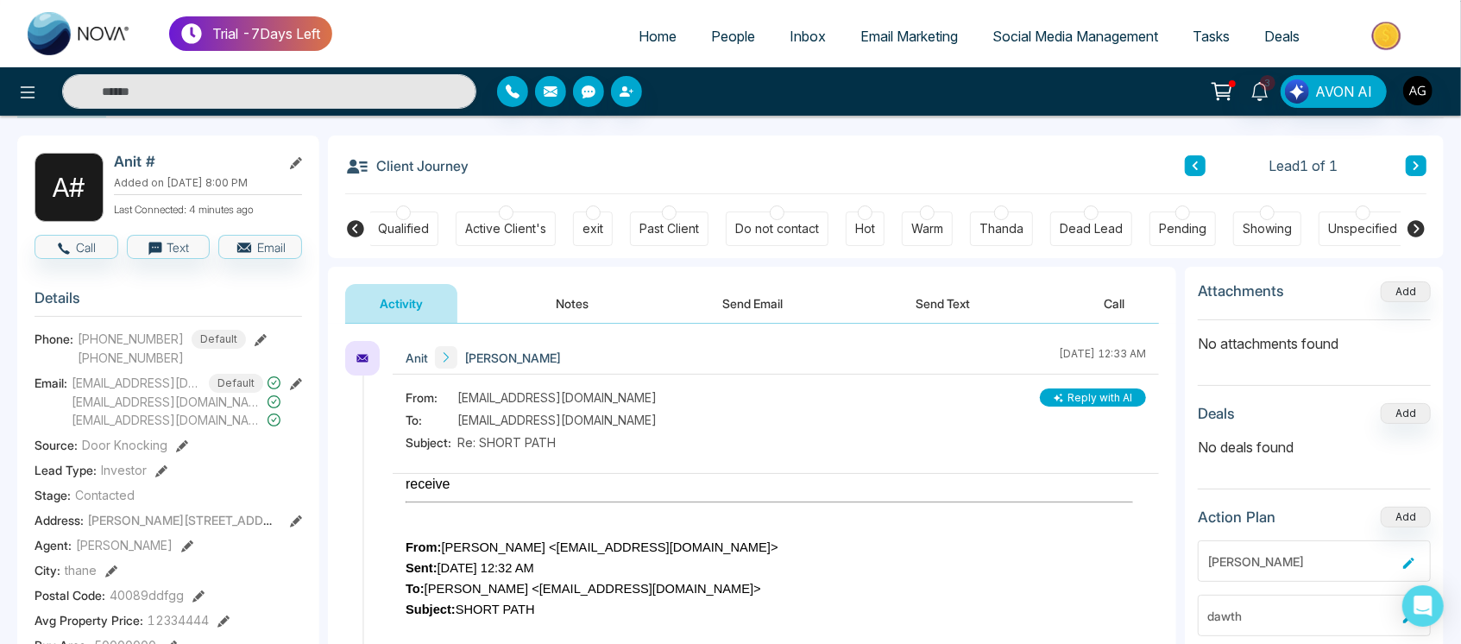
click at [355, 232] on icon at bounding box center [355, 228] width 17 height 17
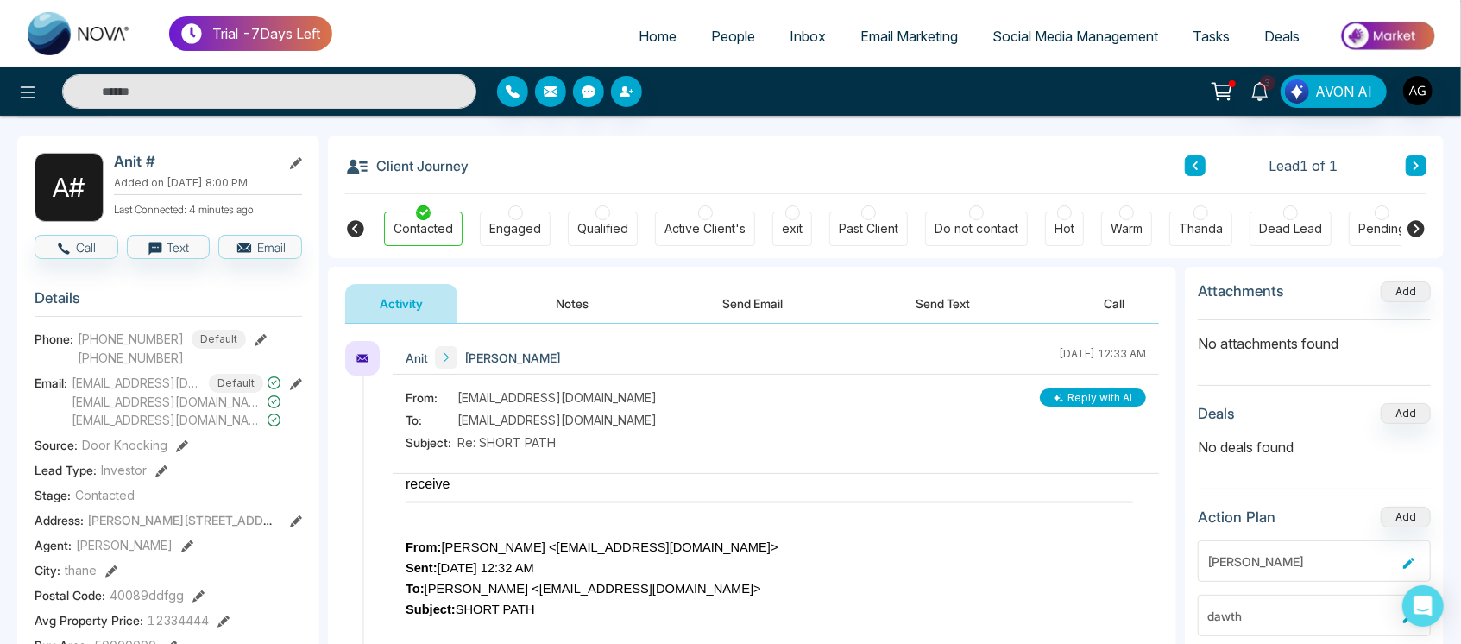
click at [355, 232] on icon at bounding box center [355, 228] width 17 height 17
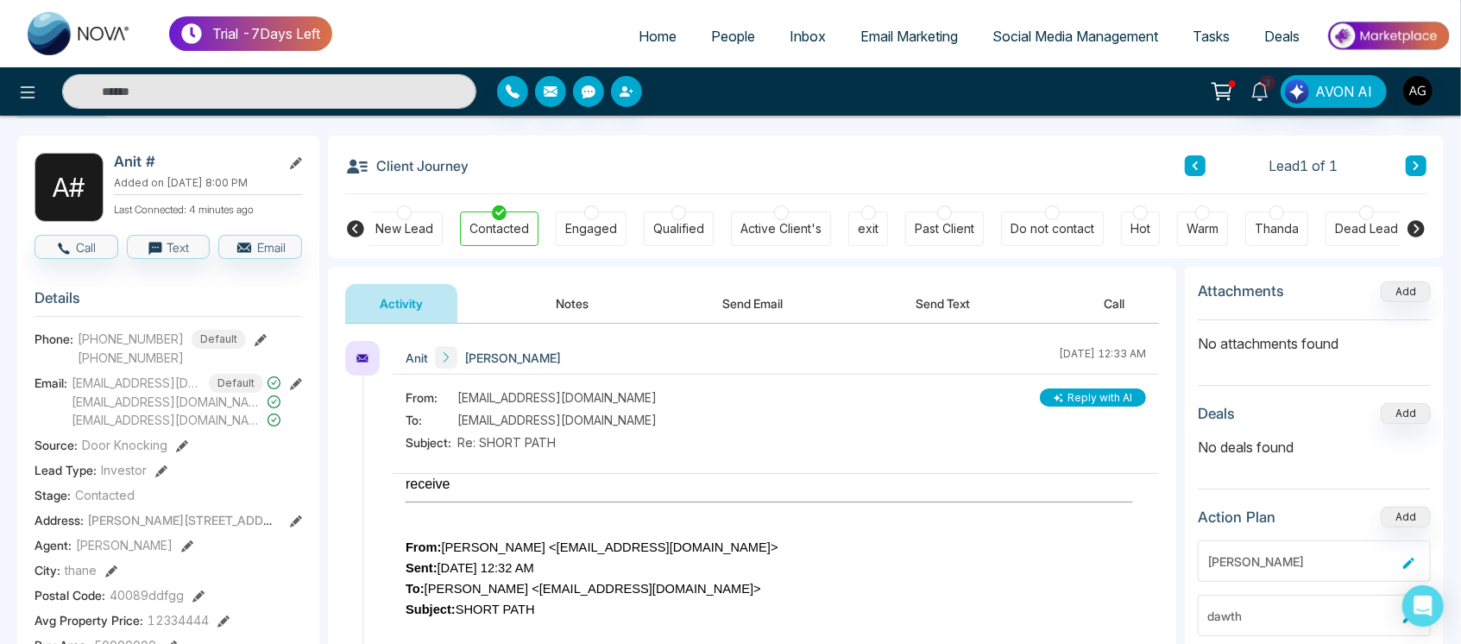
scroll to position [0, 0]
click at [355, 232] on icon at bounding box center [355, 228] width 17 height 17
click at [1073, 392] on button "Reply with AI" at bounding box center [1093, 397] width 106 height 18
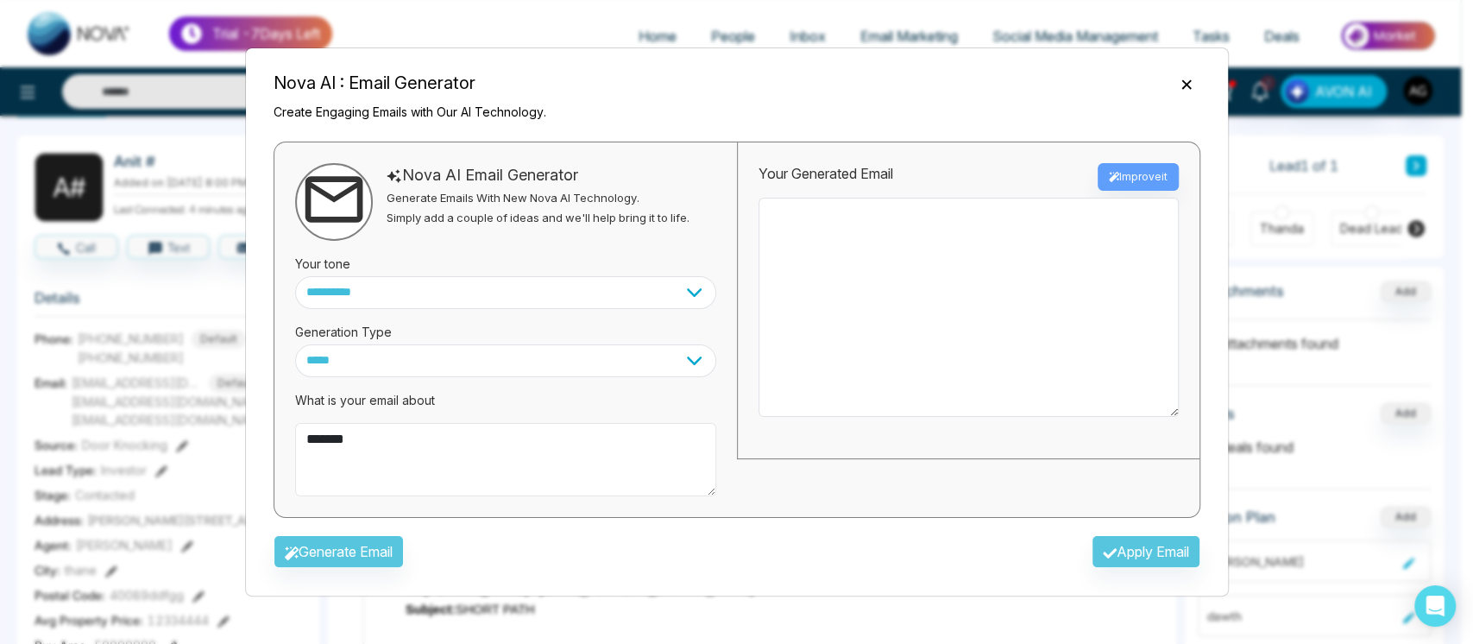
click at [481, 446] on textarea "*******" at bounding box center [505, 460] width 421 height 74
click at [469, 431] on textarea "*******" at bounding box center [505, 460] width 421 height 74
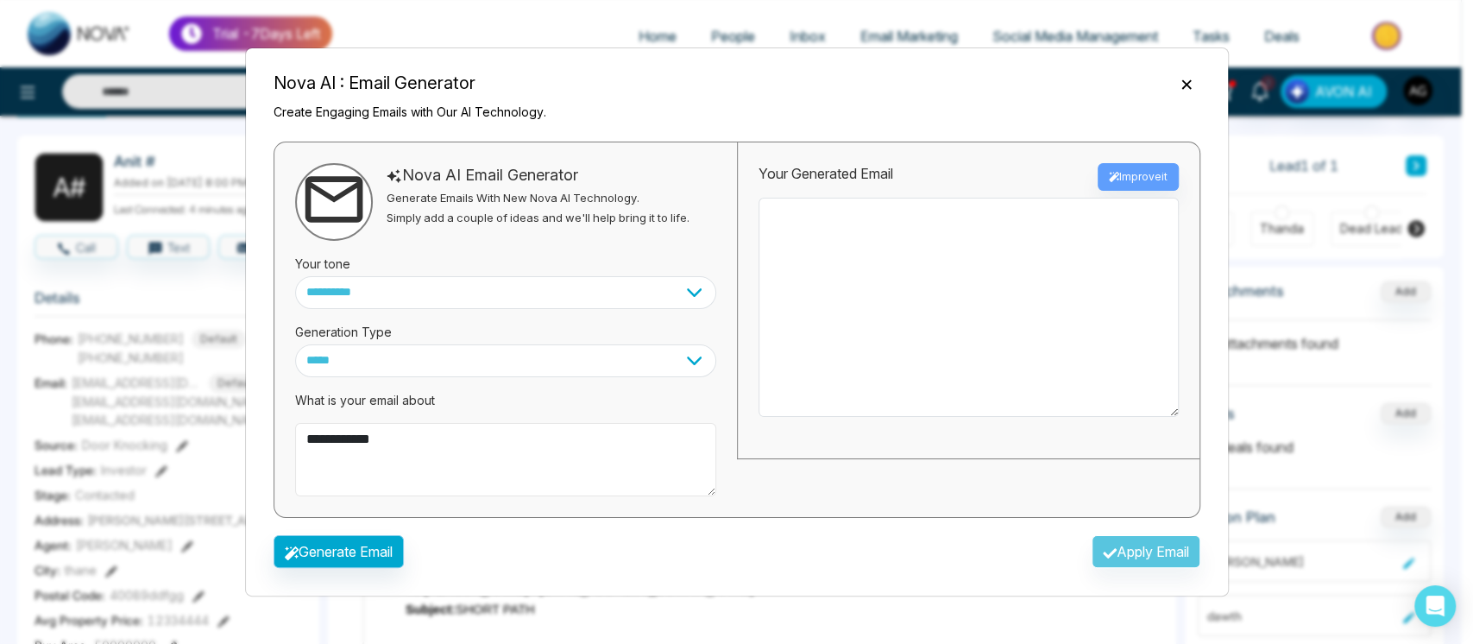
type textarea "**********"
click at [390, 557] on button "Generate Email" at bounding box center [338, 551] width 130 height 33
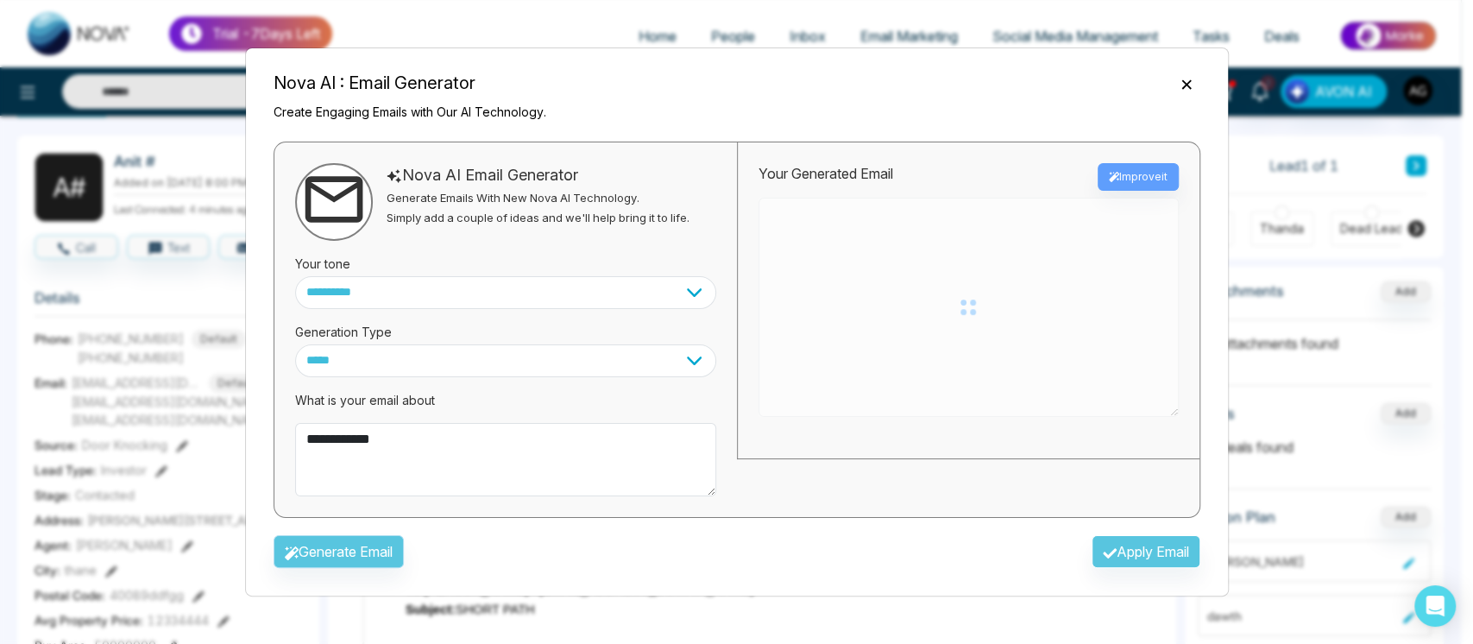
type textarea "**********"
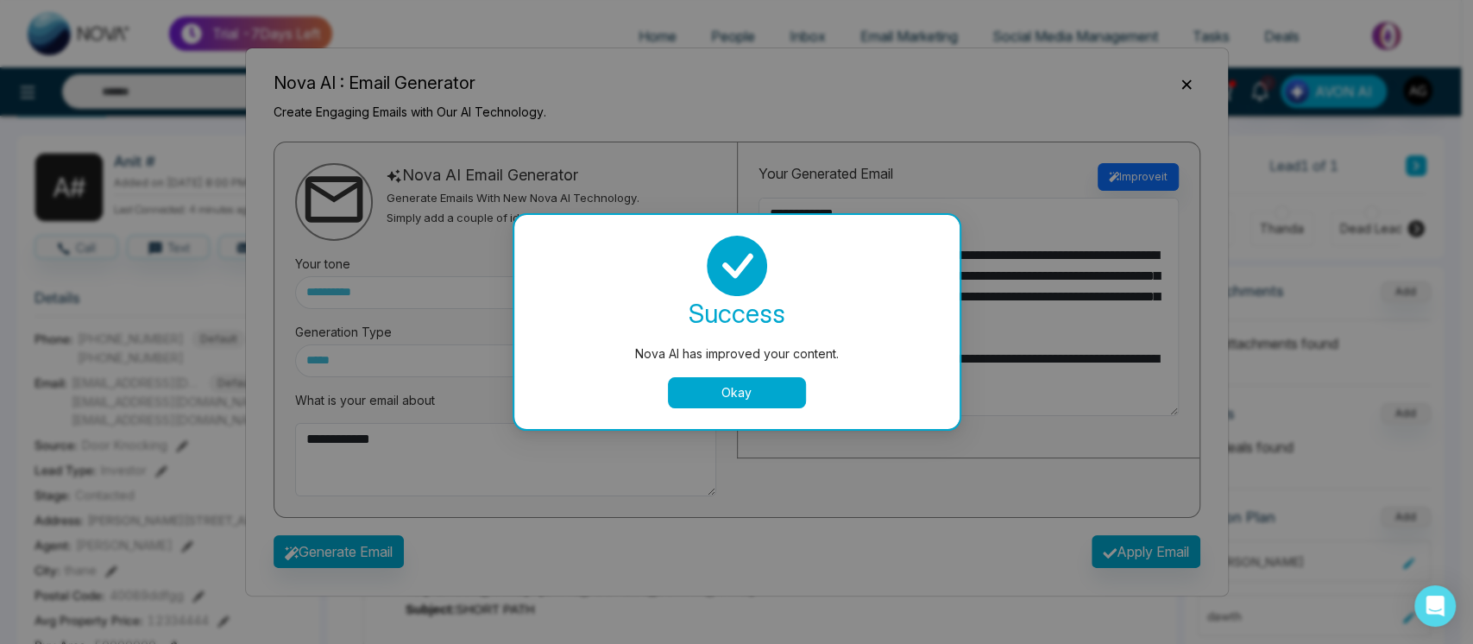
click at [745, 388] on button "Okay" at bounding box center [737, 392] width 138 height 31
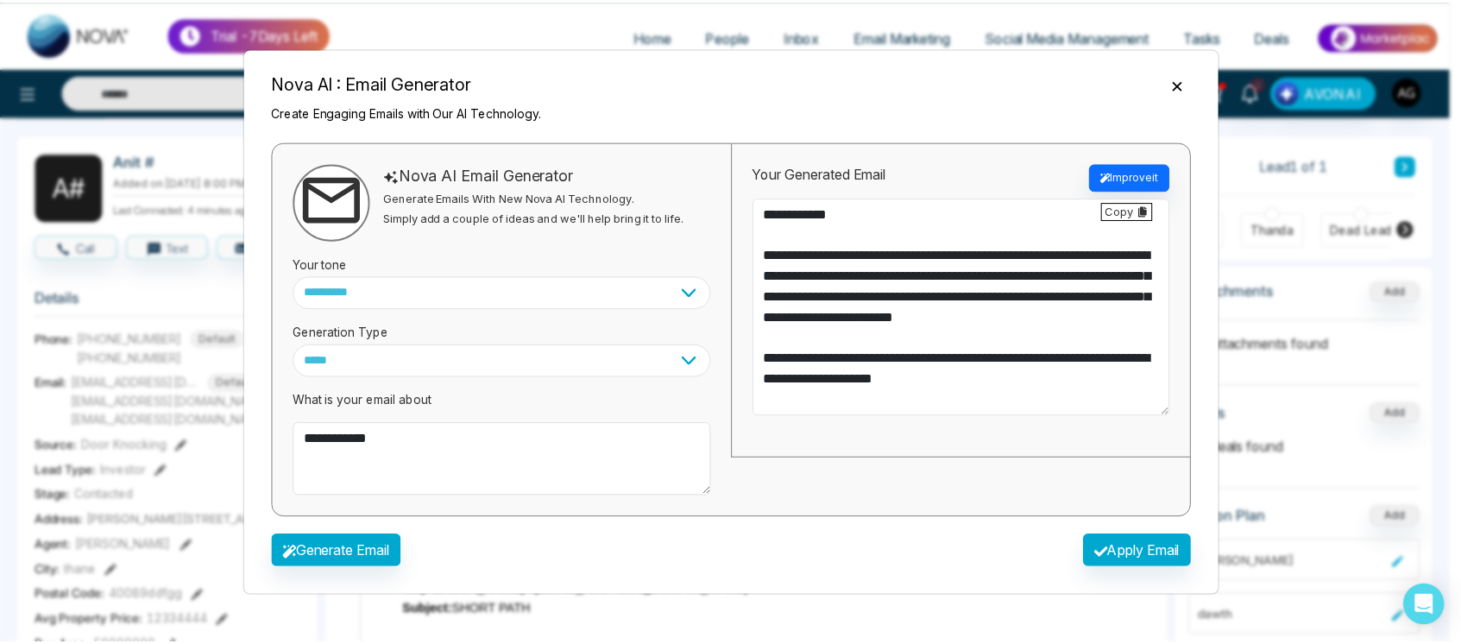
scroll to position [83, 0]
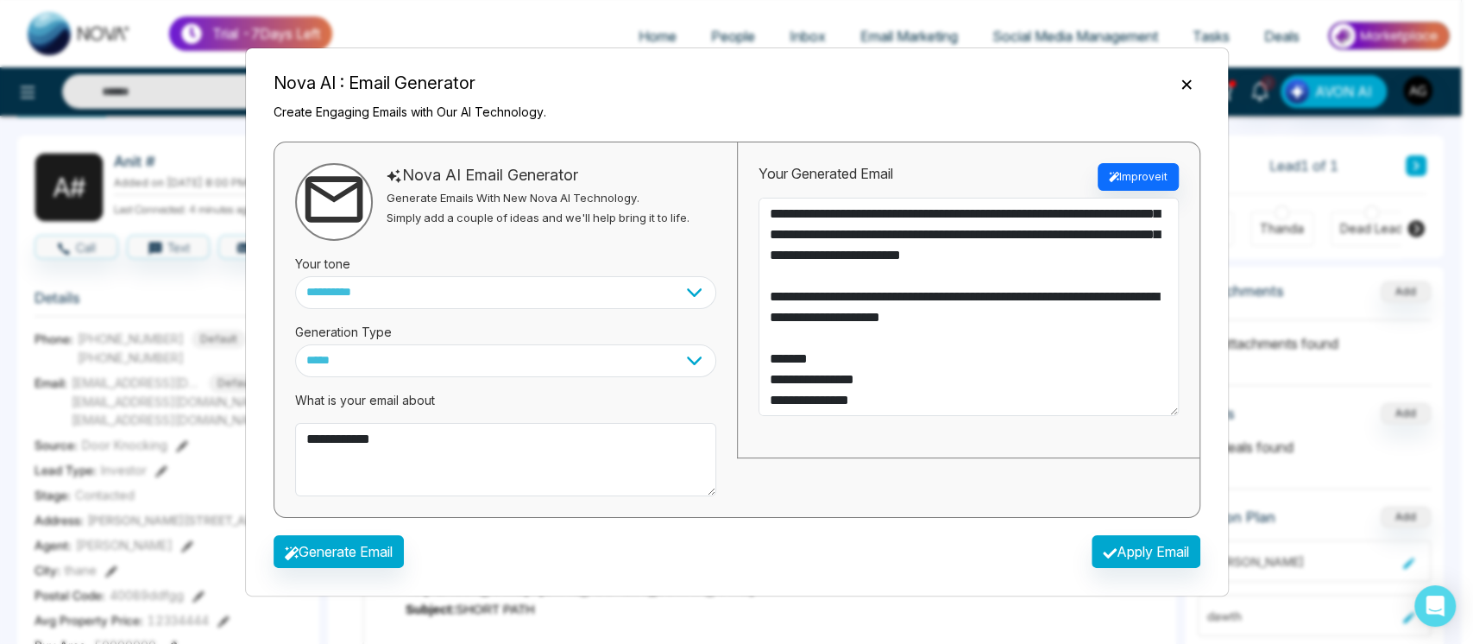
click at [1184, 88] on icon "Close" at bounding box center [1186, 84] width 17 height 17
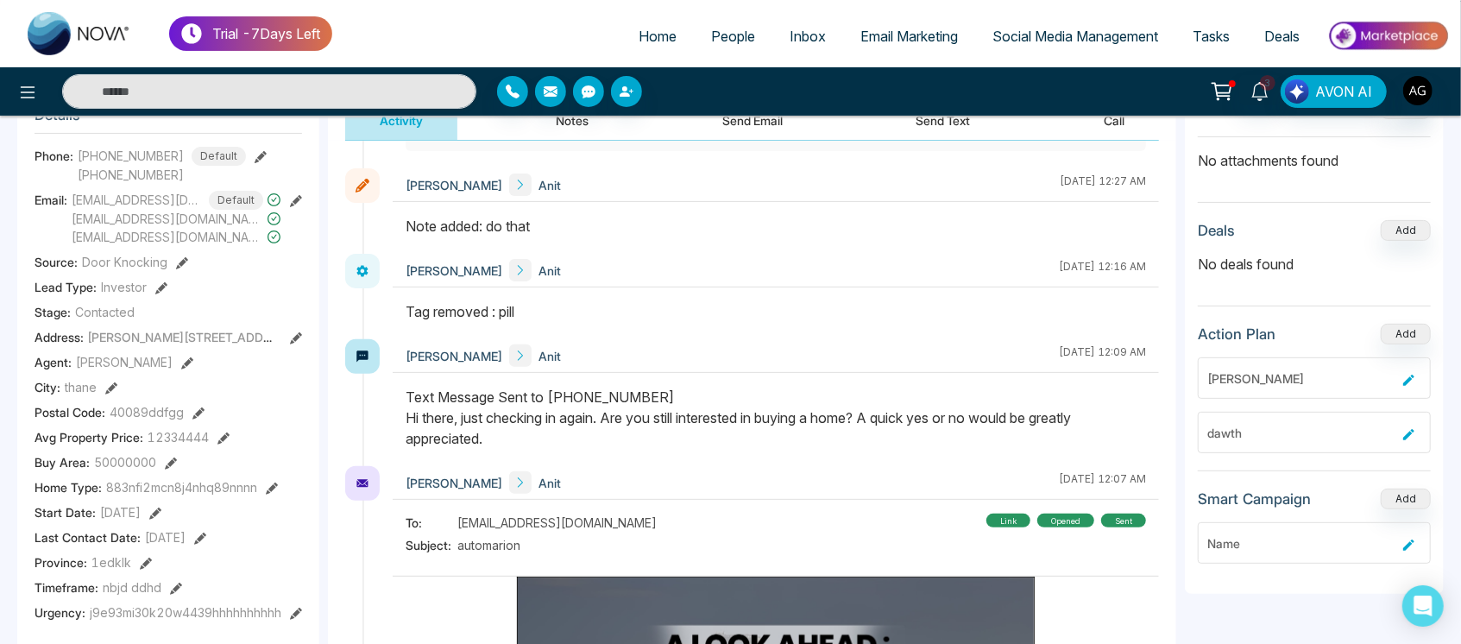
scroll to position [243, 0]
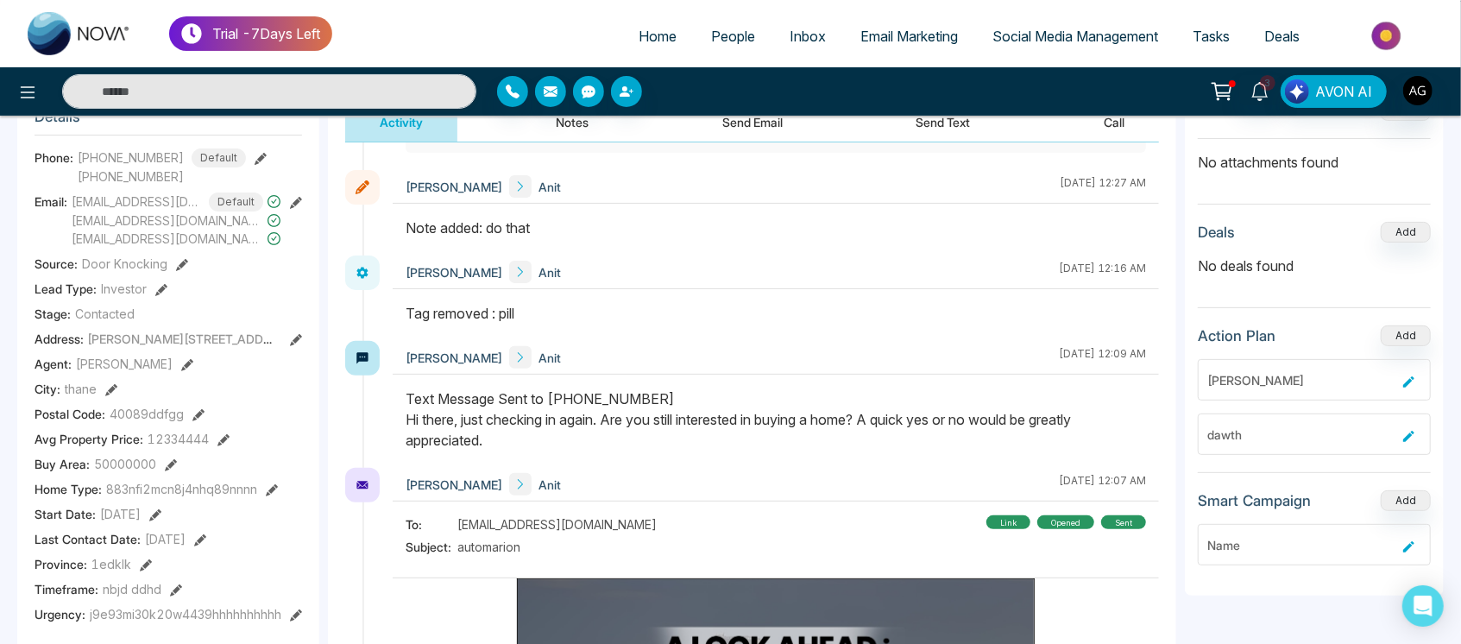
click at [228, 549] on section "Details Phone: +919930053035 Default +919167018173 Email: anit@mmnovatech.com D…" at bounding box center [168, 362] width 267 height 534
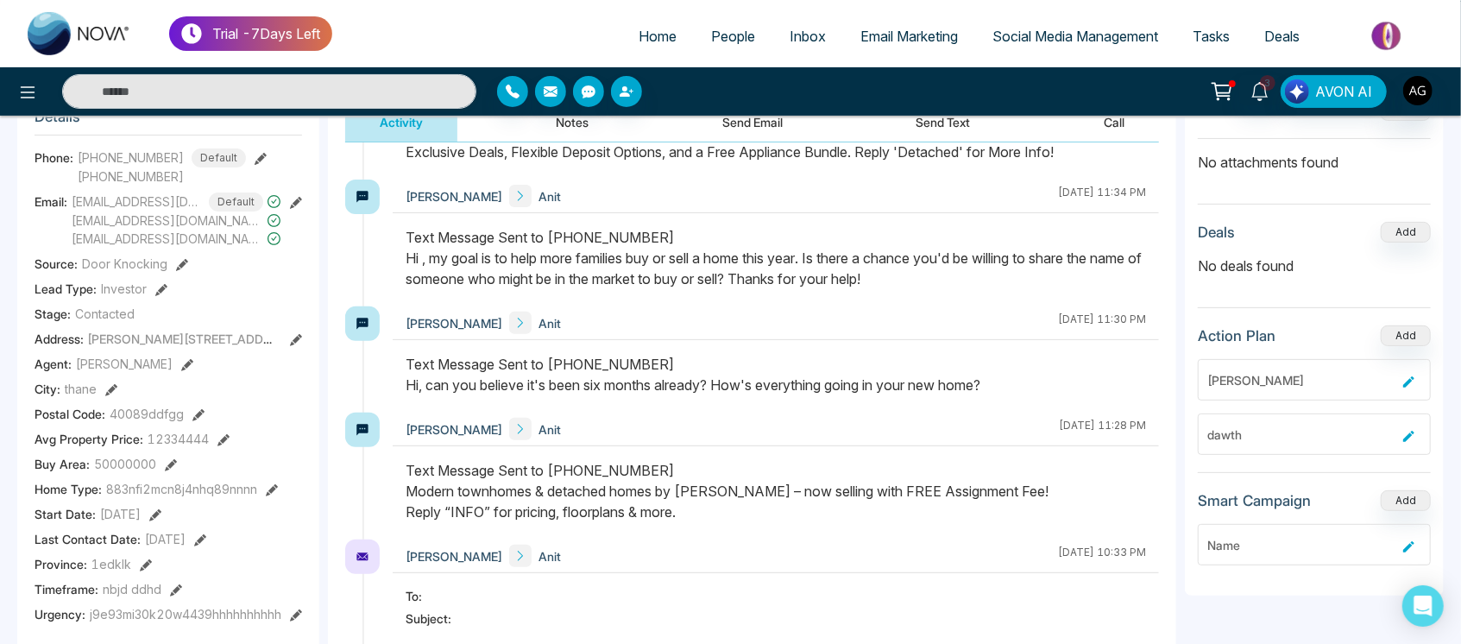
scroll to position [2626, 0]
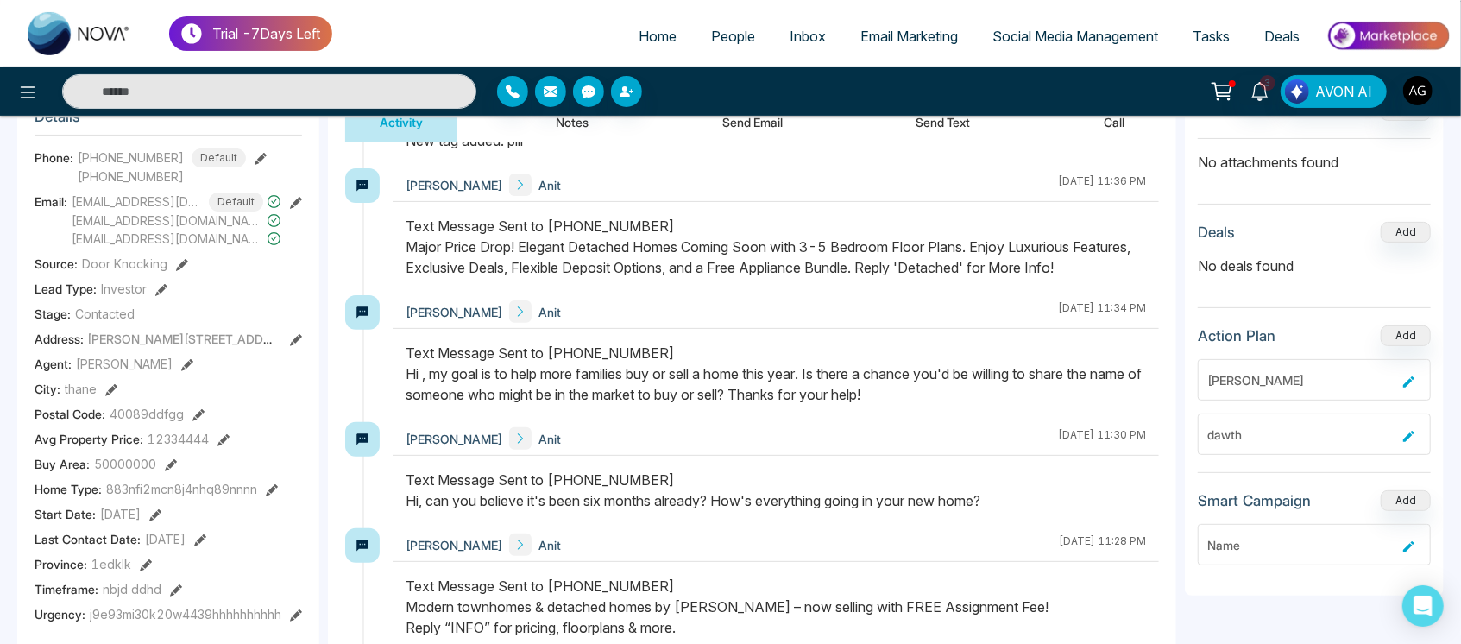
drag, startPoint x: 389, startPoint y: 314, endPoint x: 518, endPoint y: 351, distance: 133.8
click at [518, 351] on div "Anit Gupta Anit August 21 2025 | 11:34 PM" at bounding box center [752, 358] width 814 height 127
drag, startPoint x: 450, startPoint y: 210, endPoint x: 484, endPoint y: 223, distance: 36.0
click at [484, 223] on div "Text Message Sent to +919930053035 Major Price Drop! Elegant Detached Homes Com…" at bounding box center [775, 247] width 740 height 62
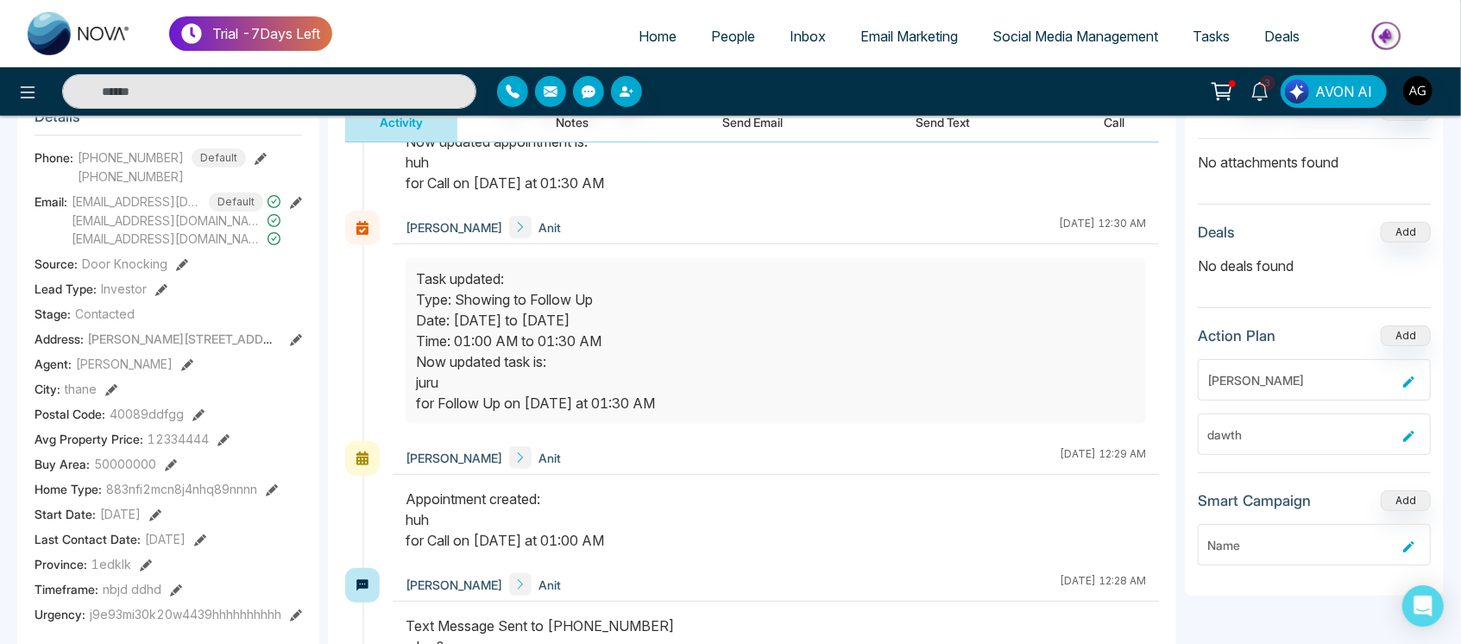
scroll to position [1110, 0]
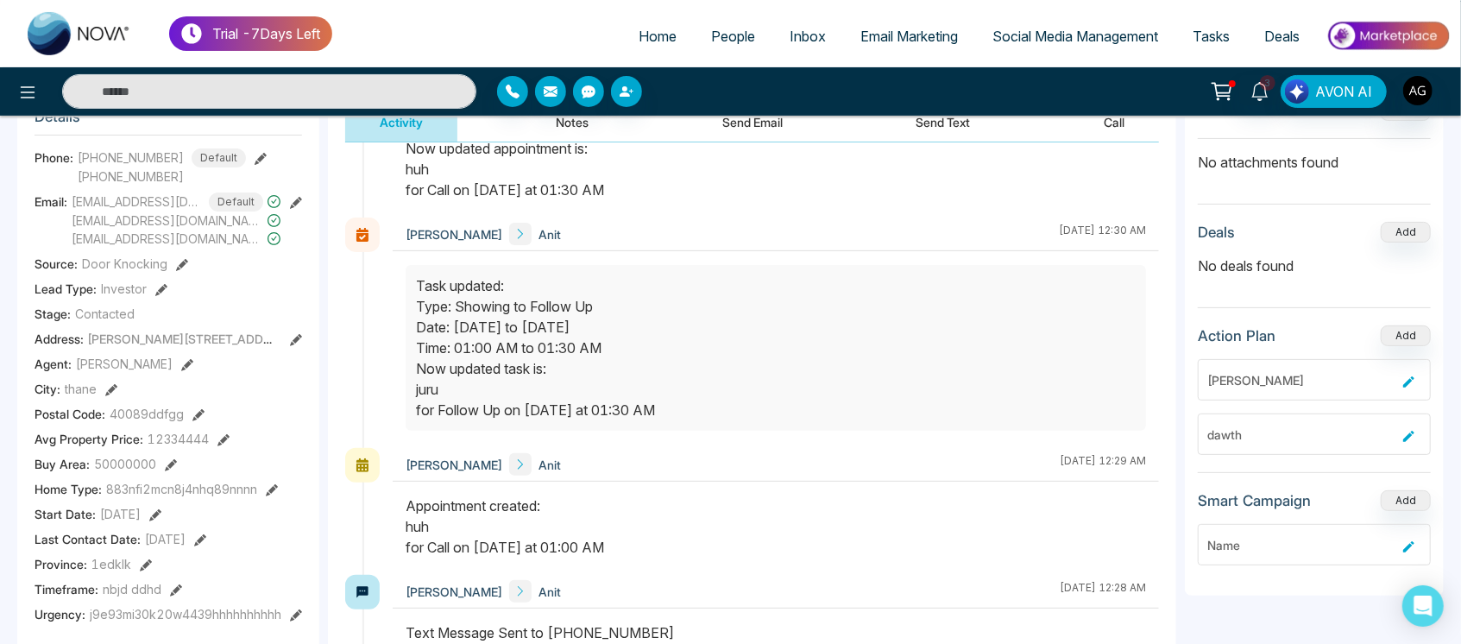
drag, startPoint x: 427, startPoint y: 306, endPoint x: 693, endPoint y: 395, distance: 280.2
click at [693, 395] on div "Task updated: Type: Showing to Follow Up Date: Aug, 22 2025 to Aug, 22 2025 Tim…" at bounding box center [775, 347] width 719 height 145
drag, startPoint x: 424, startPoint y: 327, endPoint x: 689, endPoint y: 376, distance: 270.2
click at [689, 376] on div "Task updated: Type: Showing to Follow Up Date: Aug, 22 2025 to Aug, 22 2025 Tim…" at bounding box center [775, 347] width 719 height 145
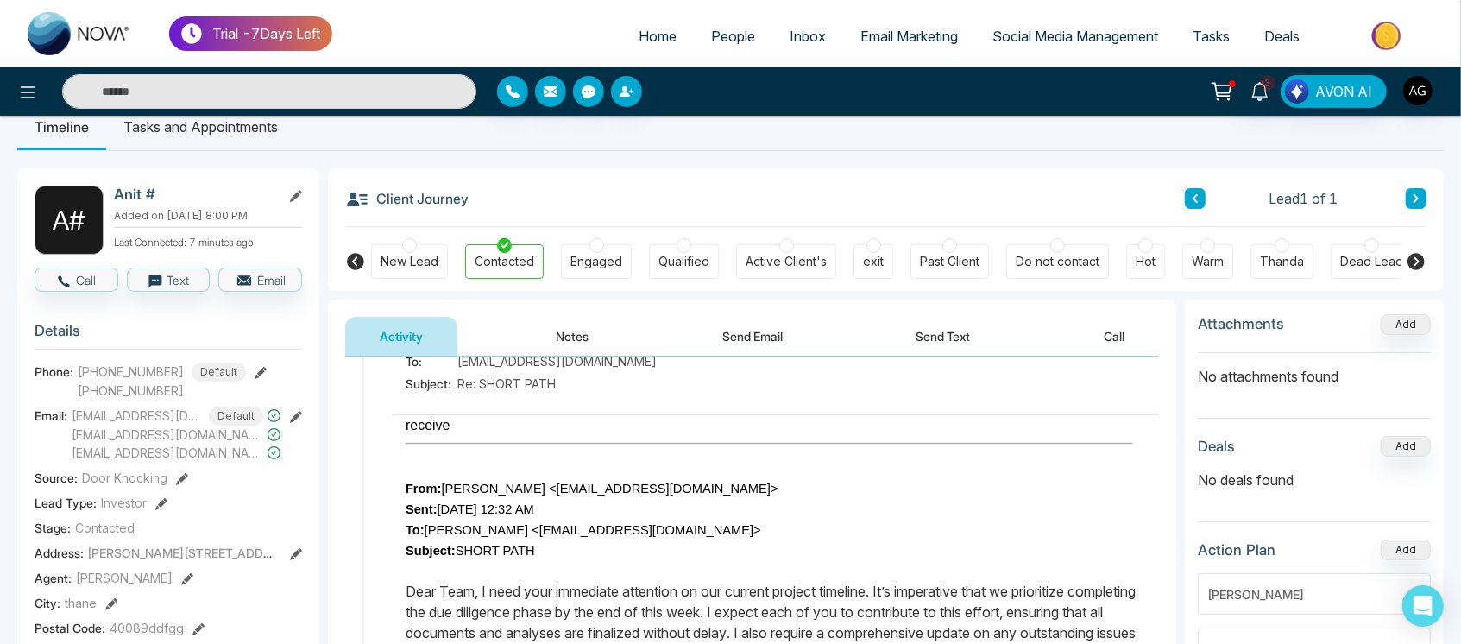
scroll to position [0, 0]
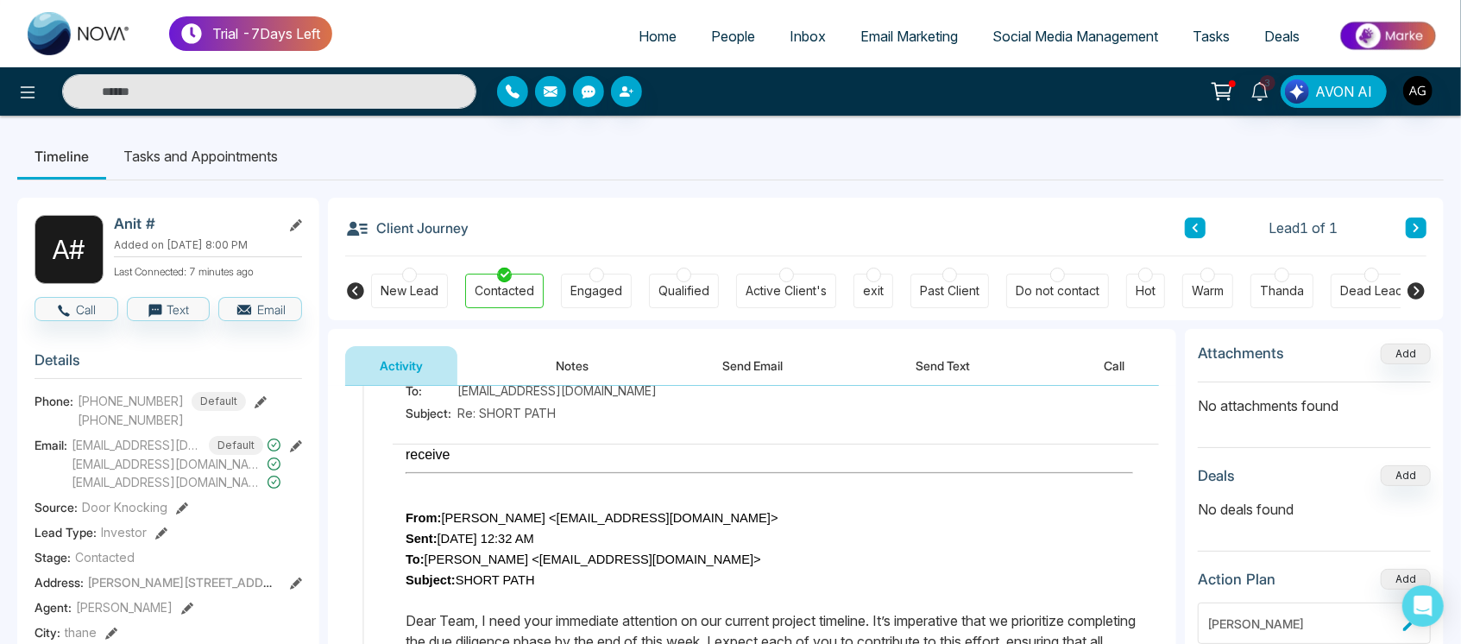
click at [186, 168] on li "Tasks and Appointments" at bounding box center [200, 156] width 189 height 47
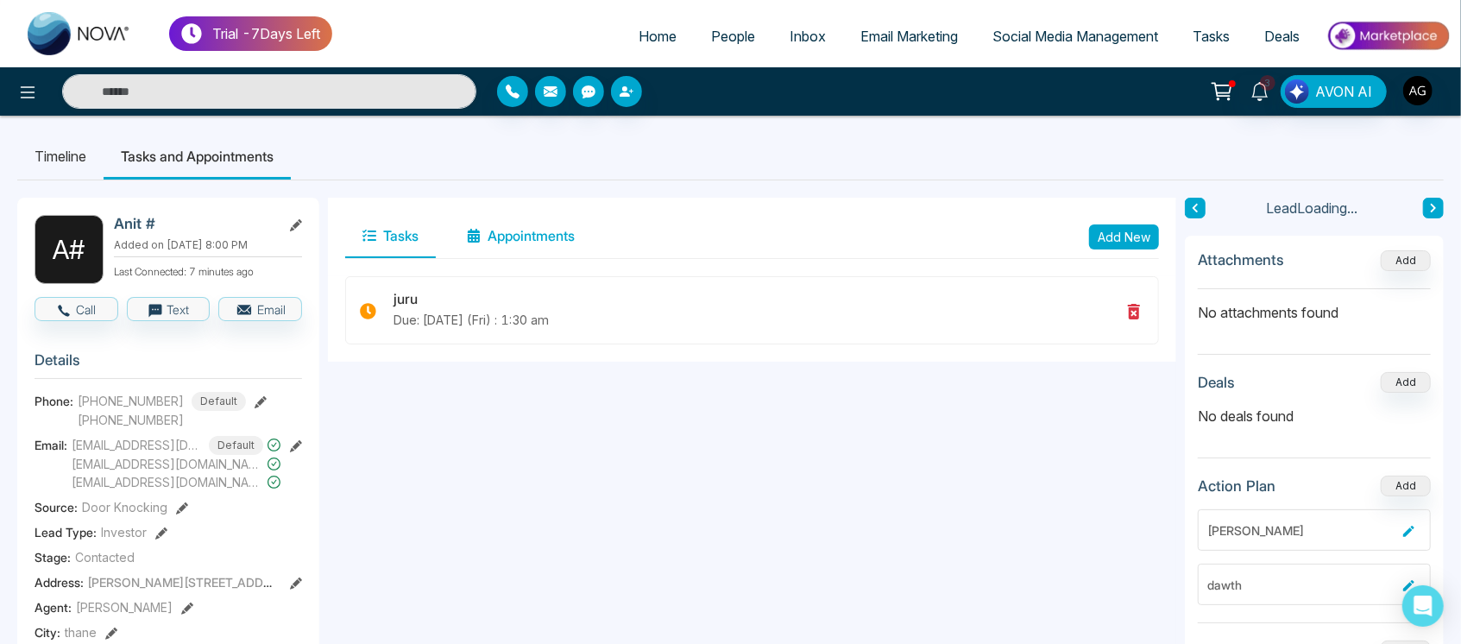
click at [508, 241] on button "Appointments" at bounding box center [520, 236] width 142 height 43
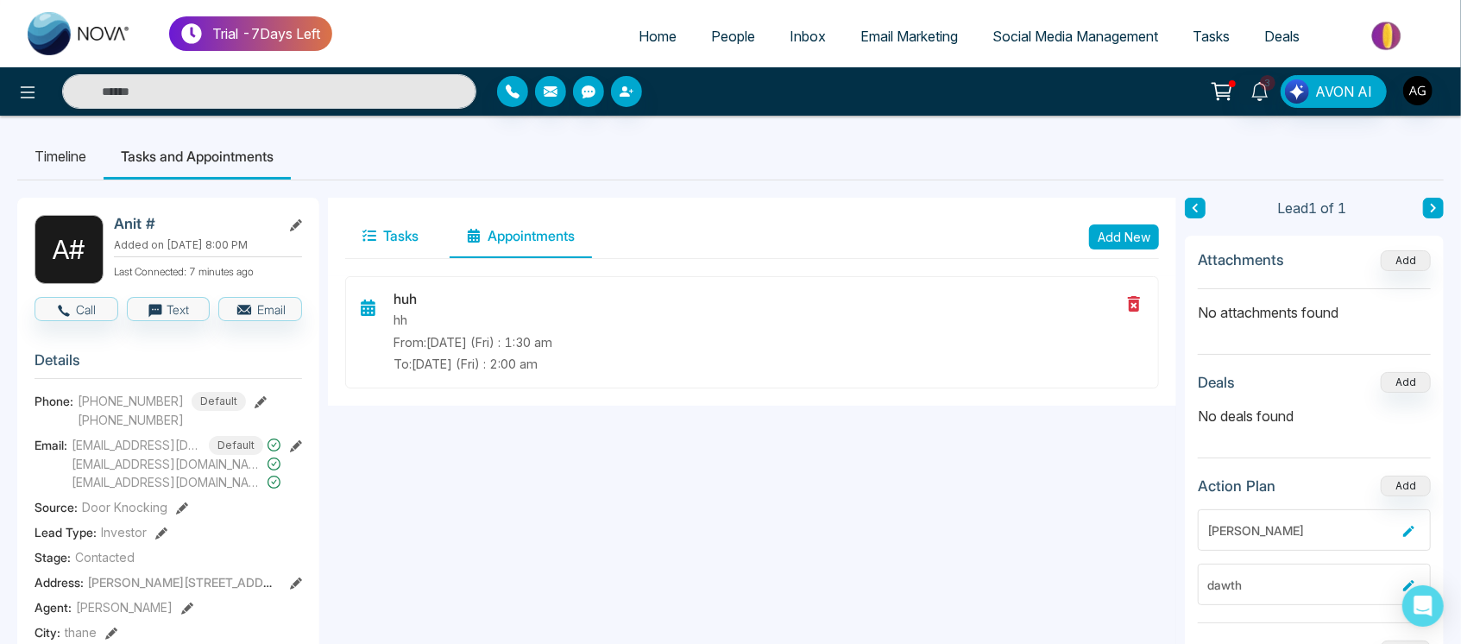
click at [406, 245] on button "Tasks" at bounding box center [390, 236] width 91 height 43
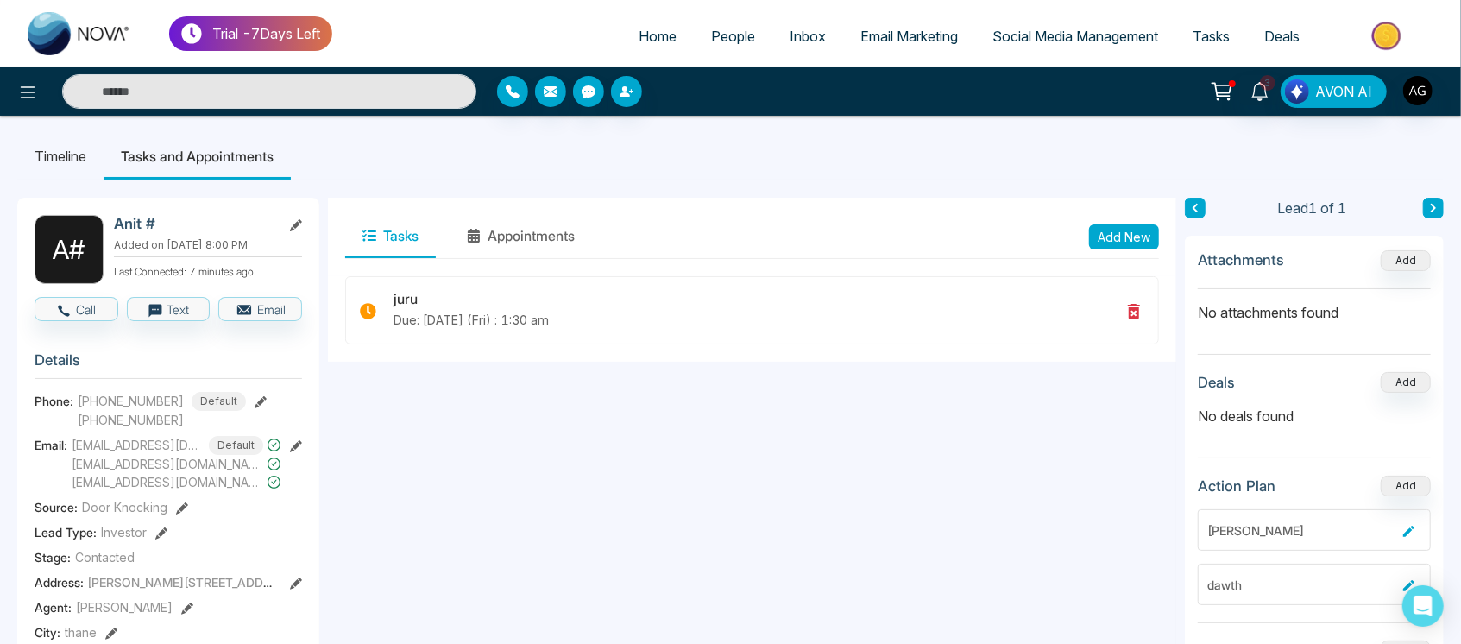
click at [74, 143] on li "Timeline" at bounding box center [60, 156] width 86 height 47
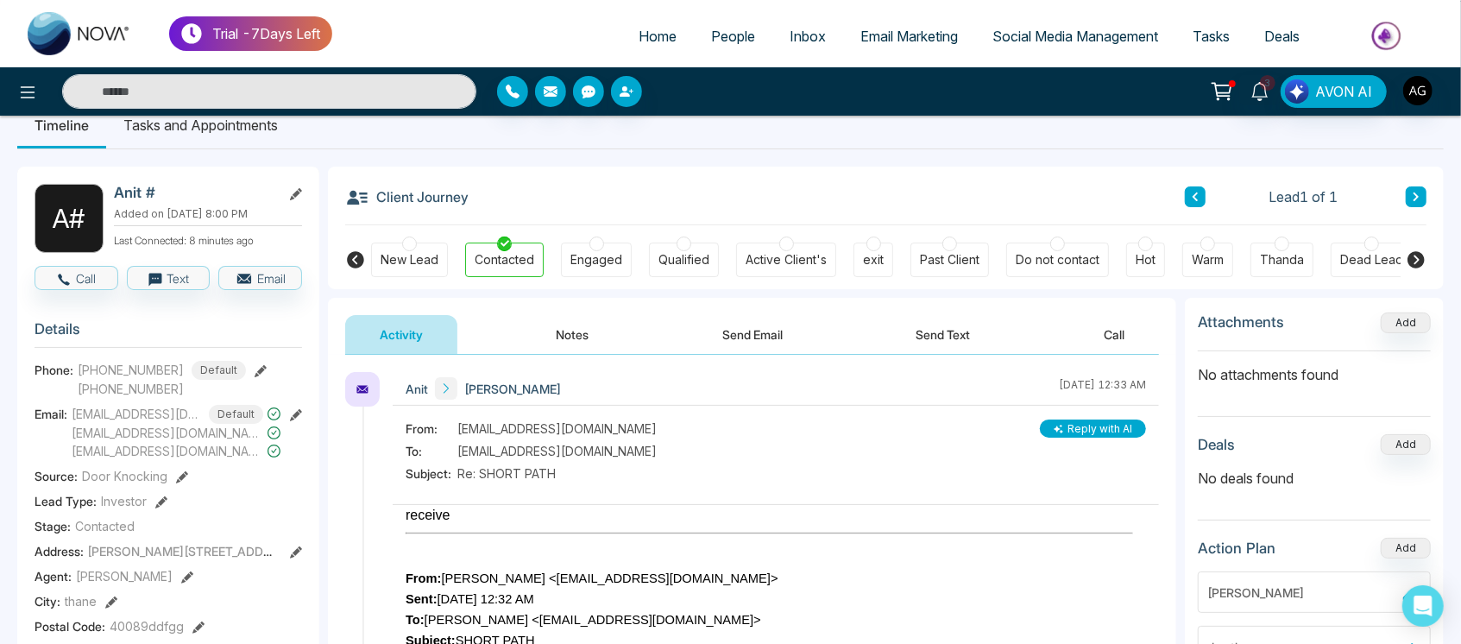
scroll to position [15, 0]
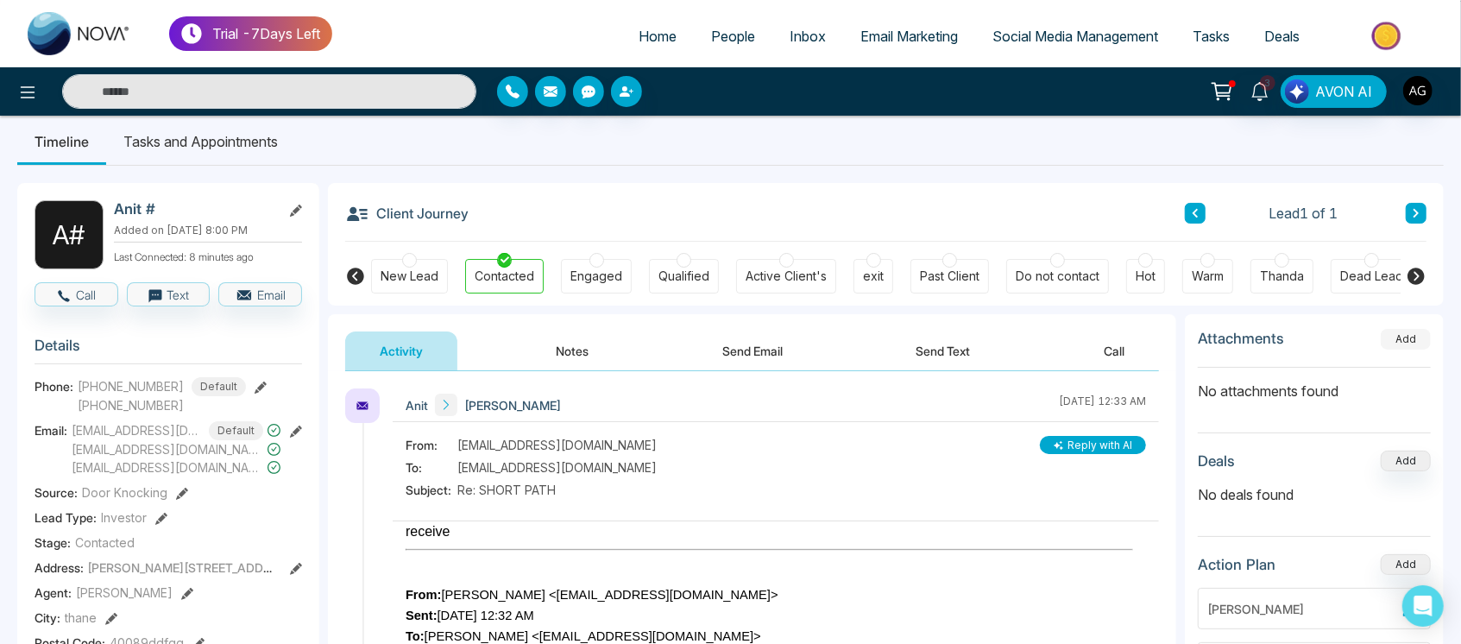
click at [1415, 342] on button "Add" at bounding box center [1405, 339] width 50 height 21
click at [786, 408] on div "Anit Anit Gupta August 22 2025 | 12:33 AM" at bounding box center [776, 405] width 766 height 34
click at [1406, 340] on button "Add" at bounding box center [1405, 339] width 50 height 21
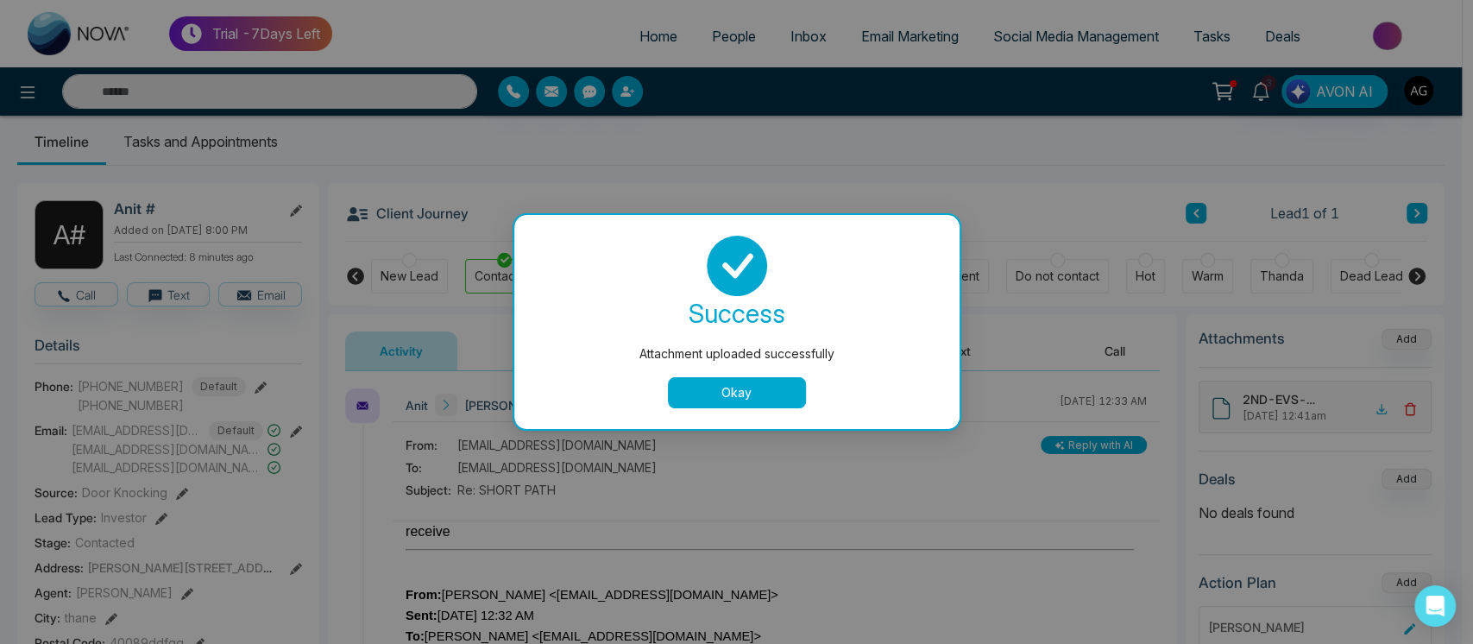
click at [763, 374] on div "success Attachment uploaded successfully Okay" at bounding box center [737, 322] width 404 height 173
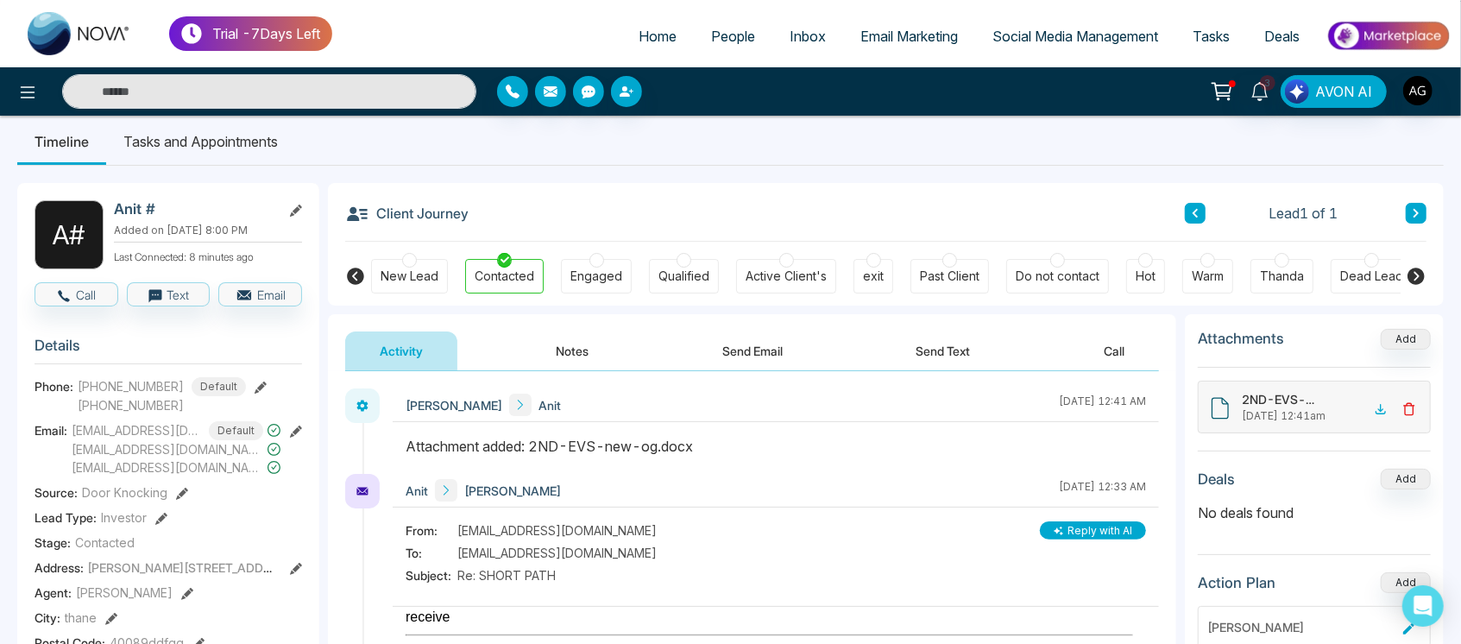
click at [1410, 403] on icon at bounding box center [1408, 408] width 8 height 11
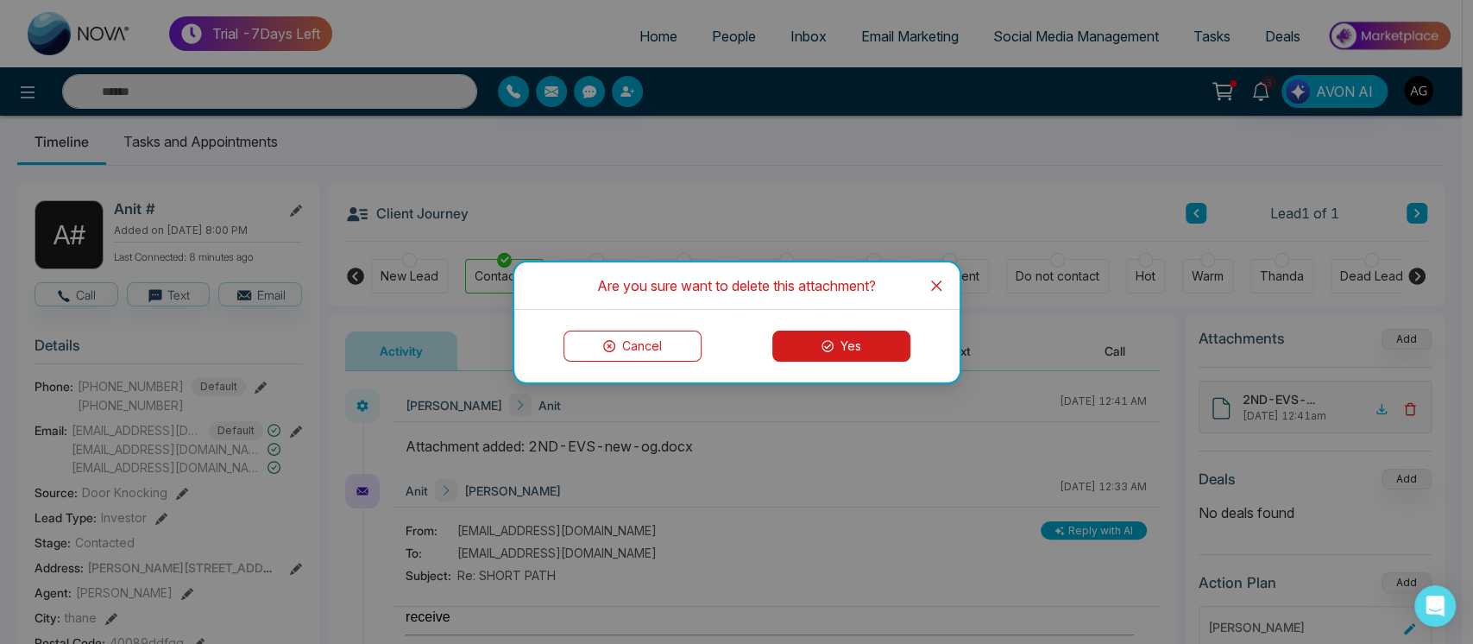
click at [863, 350] on button "Yes" at bounding box center [841, 345] width 138 height 31
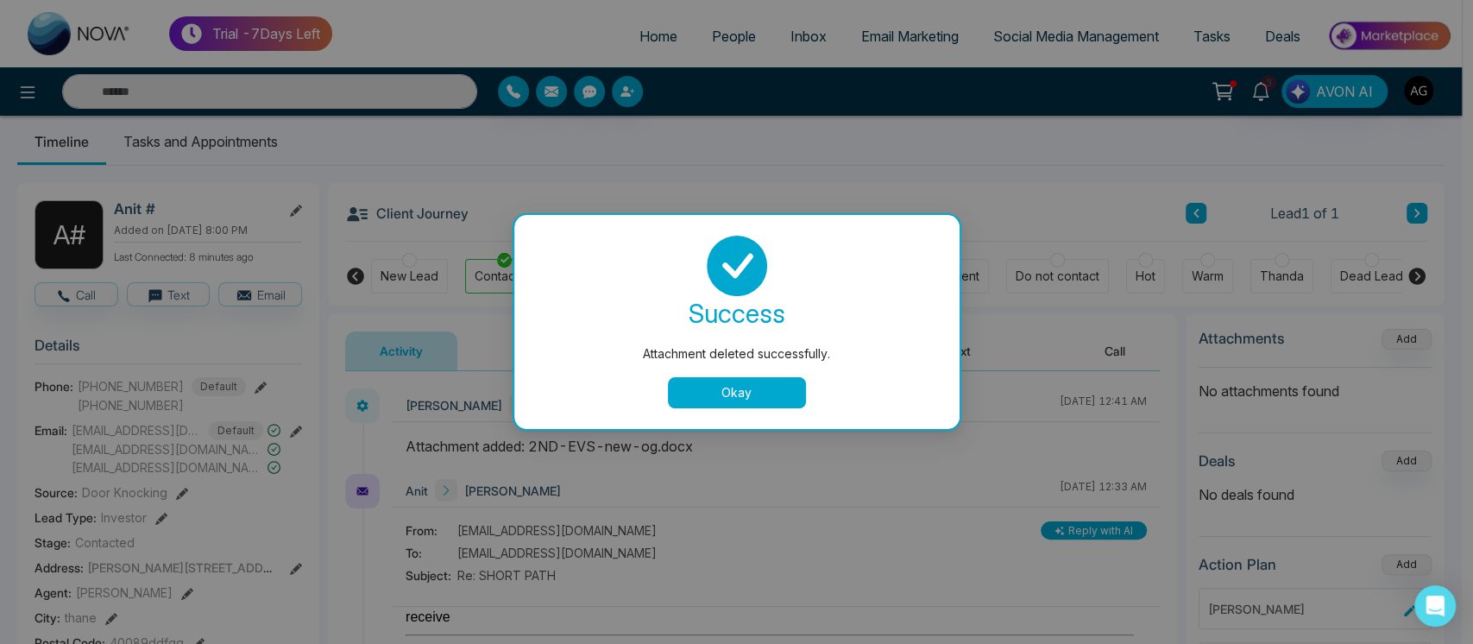
click at [732, 397] on button "Okay" at bounding box center [737, 392] width 138 height 31
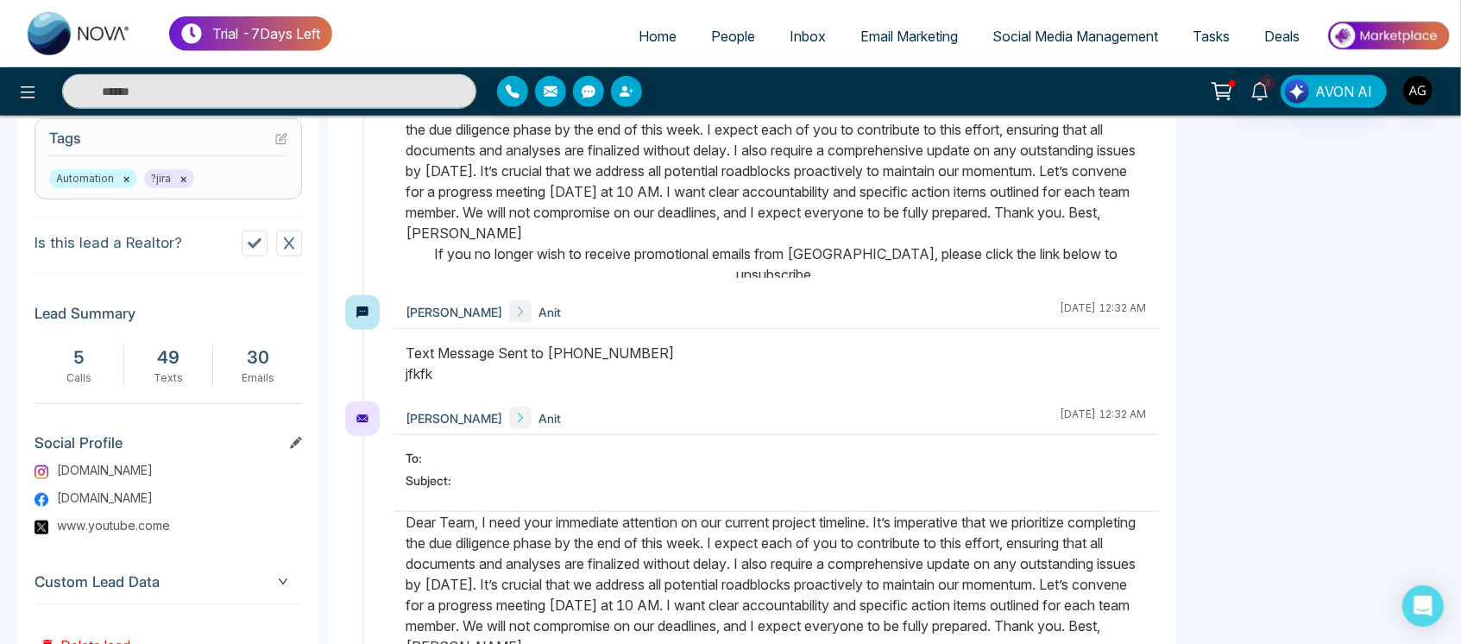
scroll to position [839, 0]
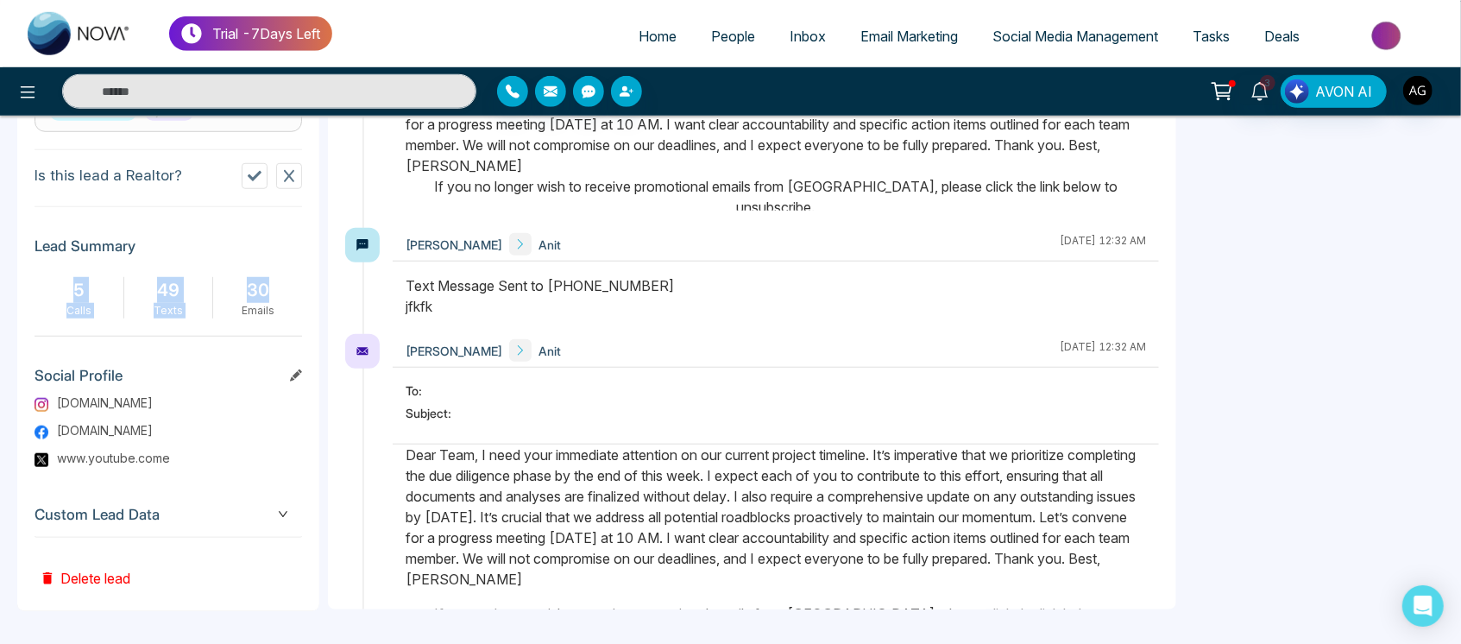
drag, startPoint x: 69, startPoint y: 283, endPoint x: 298, endPoint y: 290, distance: 229.6
click at [298, 290] on div "5 Calls 49 Texts 30 Emails" at bounding box center [168, 297] width 267 height 41
click at [264, 508] on span "Custom Lead Data" at bounding box center [168, 514] width 267 height 23
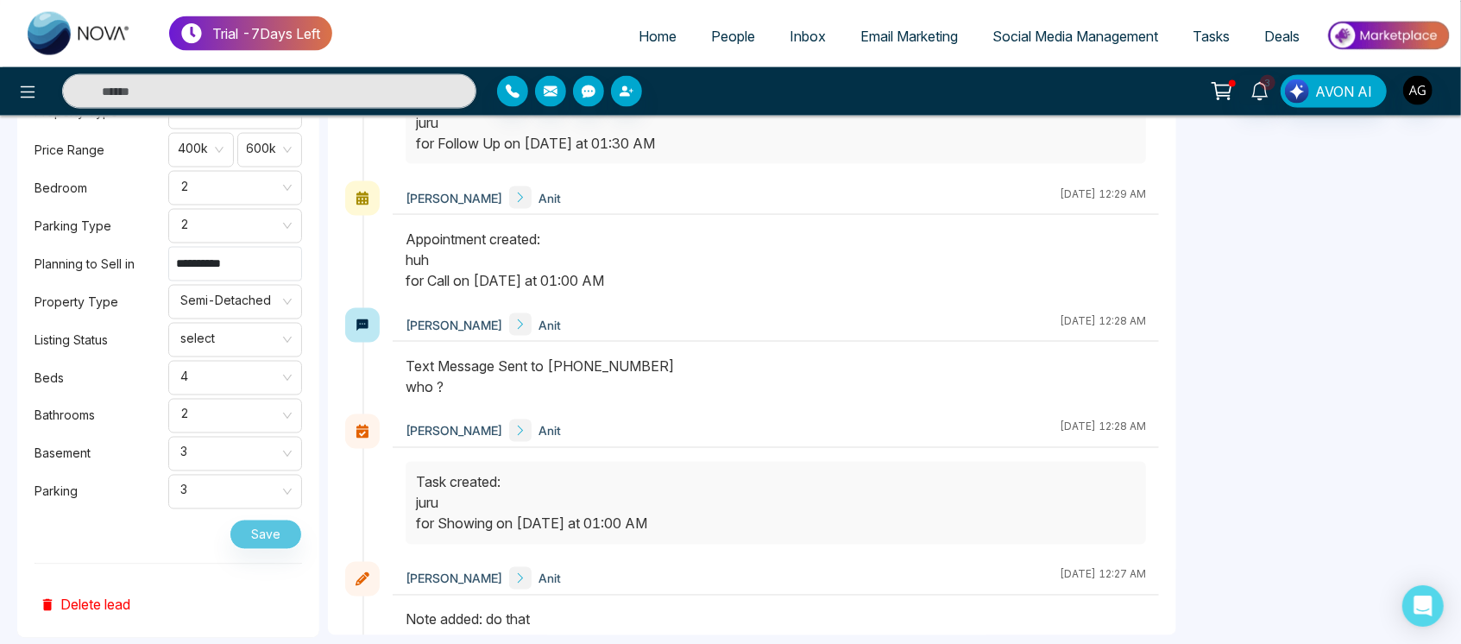
scroll to position [1815, 0]
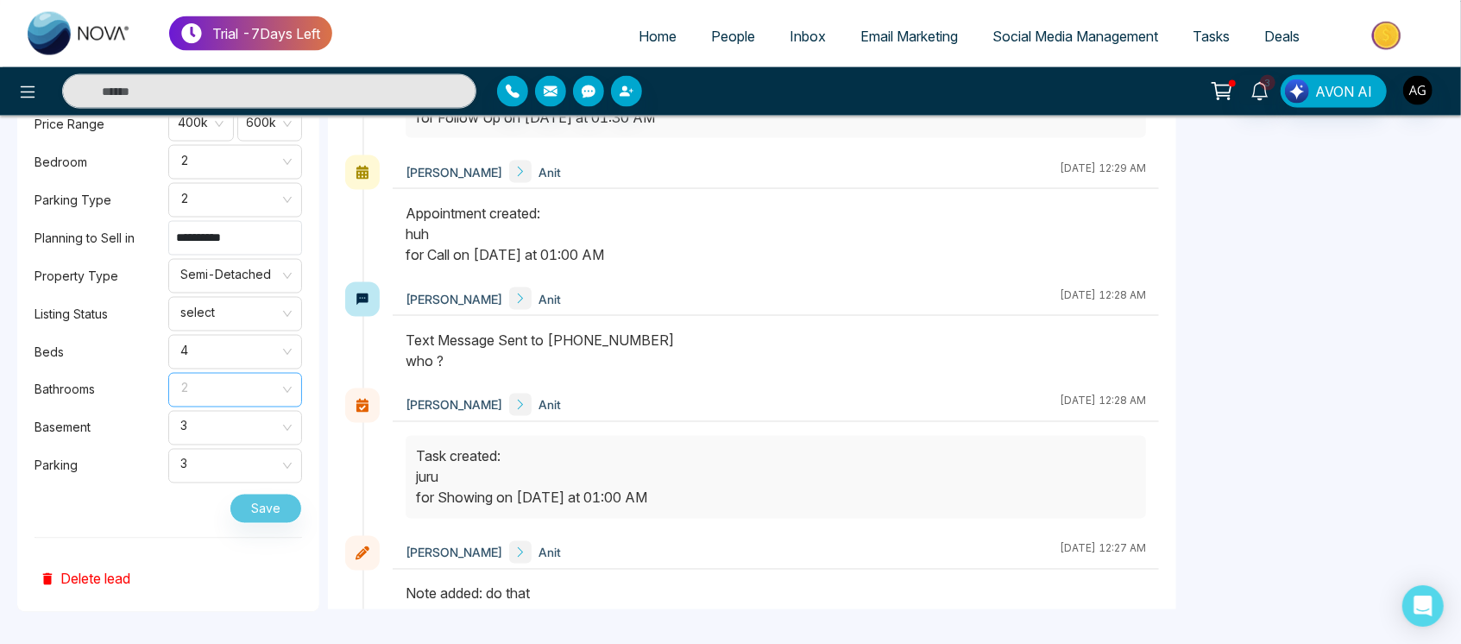
click at [233, 375] on span "2" at bounding box center [235, 389] width 110 height 29
click at [251, 488] on div "3" at bounding box center [235, 480] width 113 height 19
click at [265, 281] on span "Semi-Detached" at bounding box center [235, 275] width 110 height 29
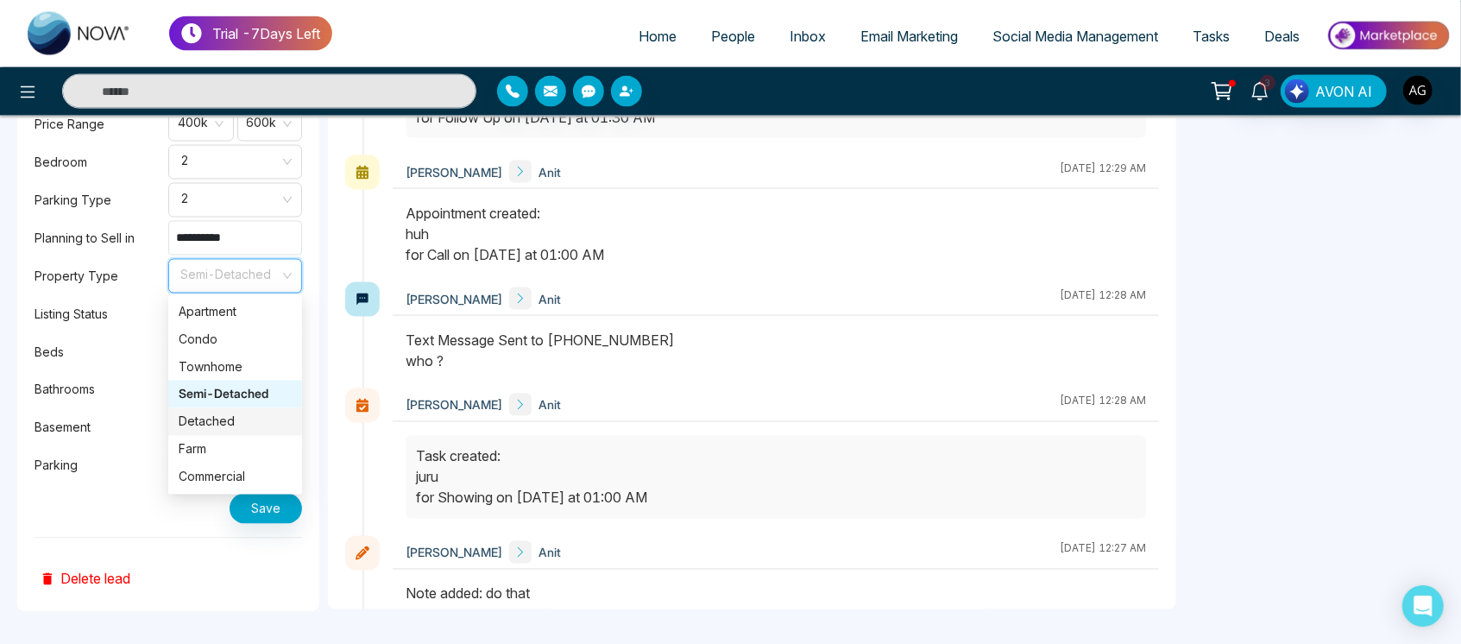
click at [268, 418] on div "Detached" at bounding box center [235, 421] width 113 height 19
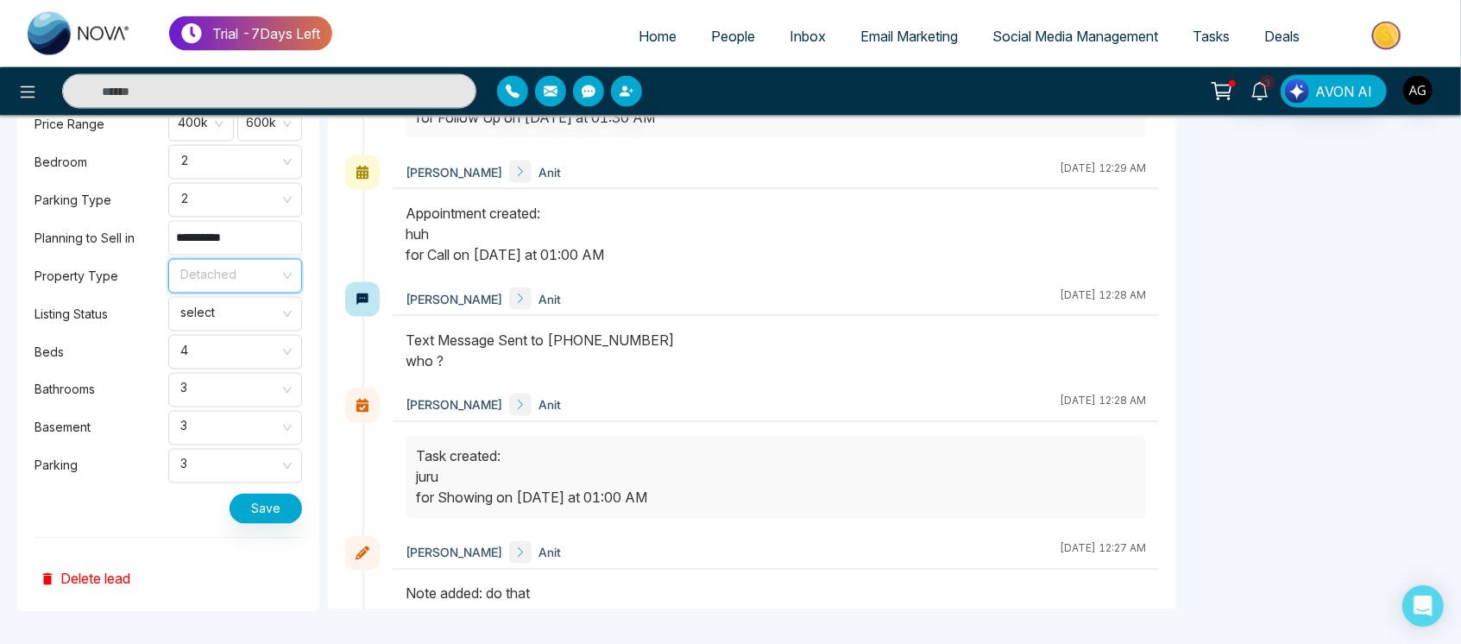
click at [260, 273] on span "Detached" at bounding box center [235, 275] width 110 height 29
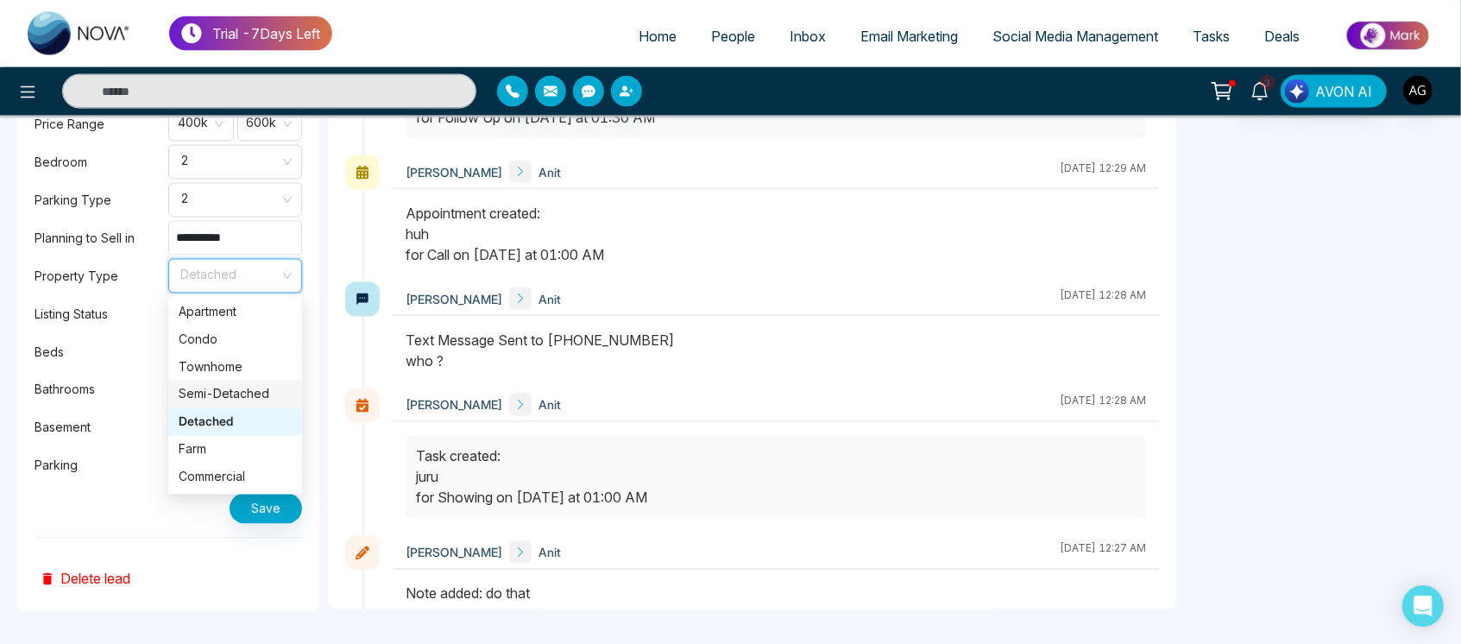
click at [262, 397] on div "Semi-Detached" at bounding box center [235, 394] width 113 height 19
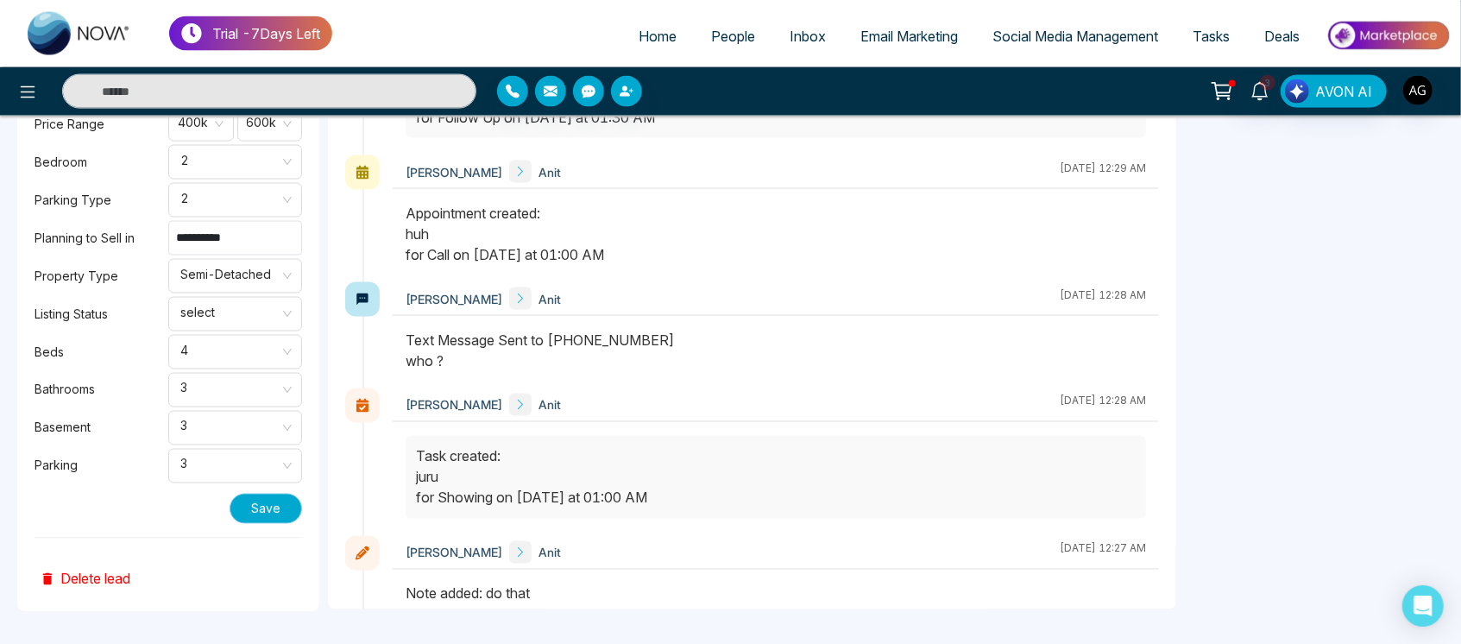
click at [286, 501] on button "Save" at bounding box center [265, 508] width 72 height 30
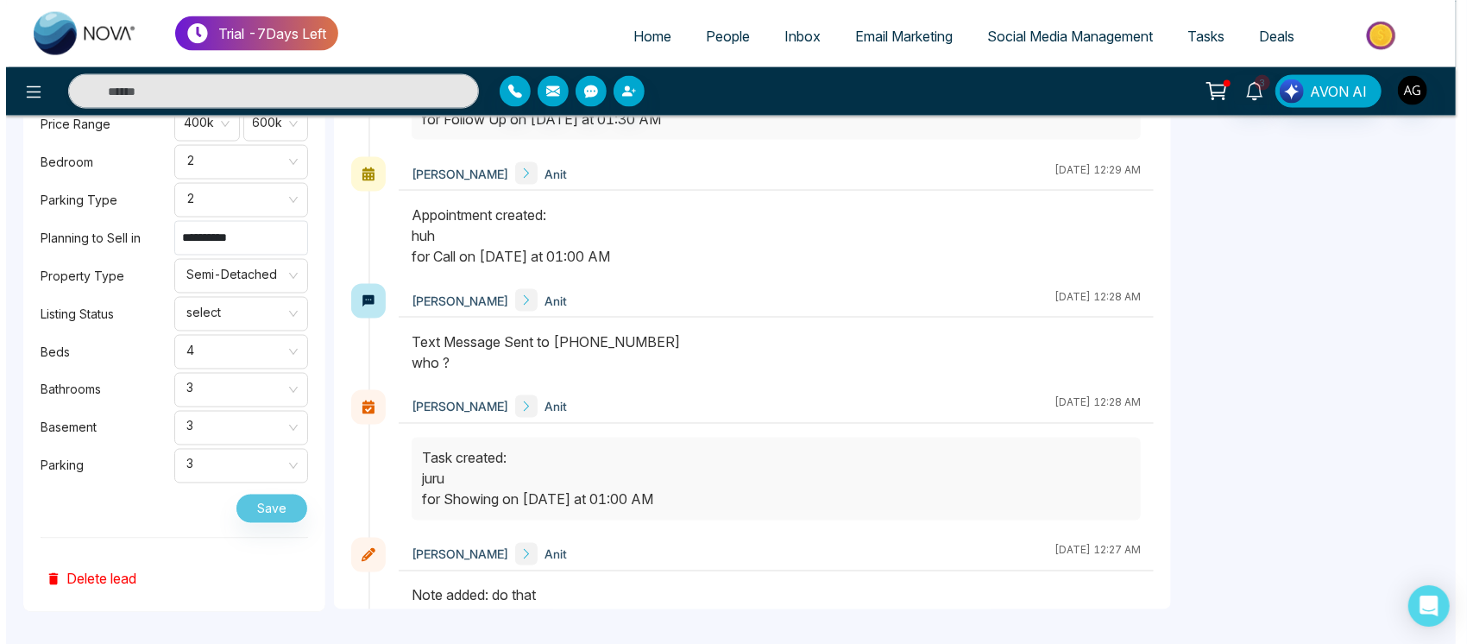
scroll to position [1308, 0]
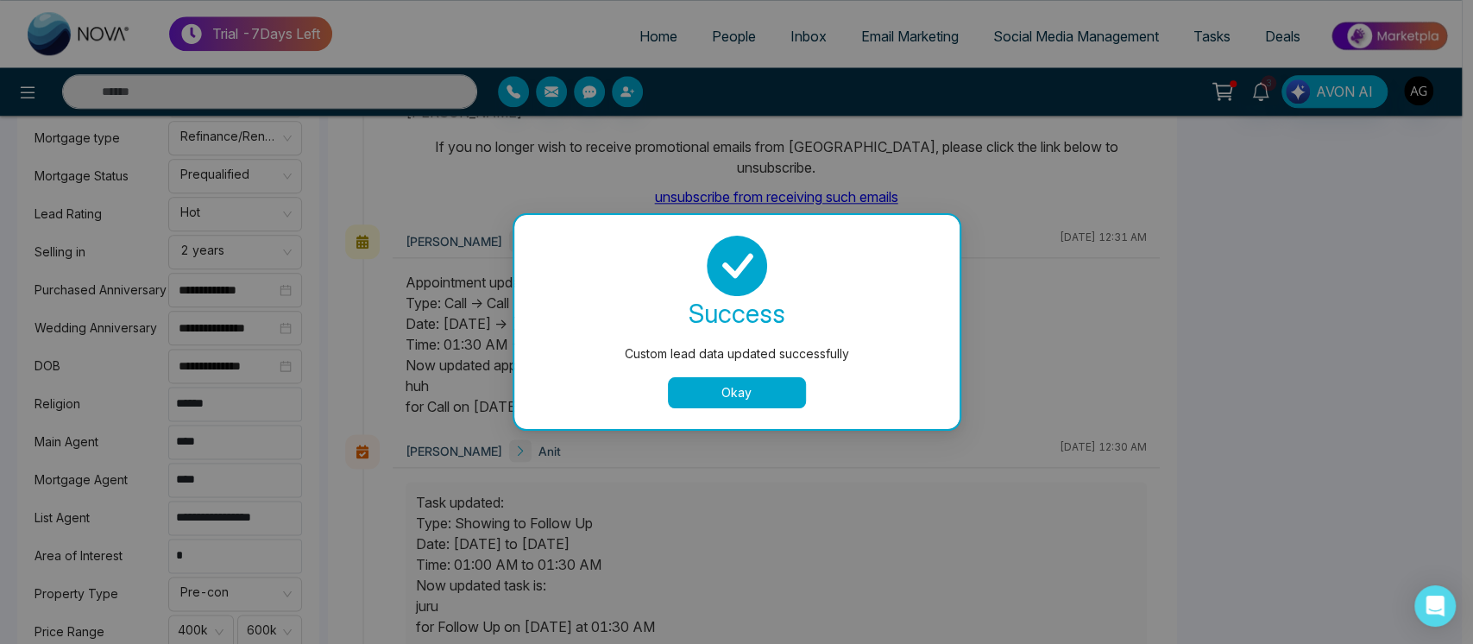
click at [744, 390] on button "Okay" at bounding box center [737, 392] width 138 height 31
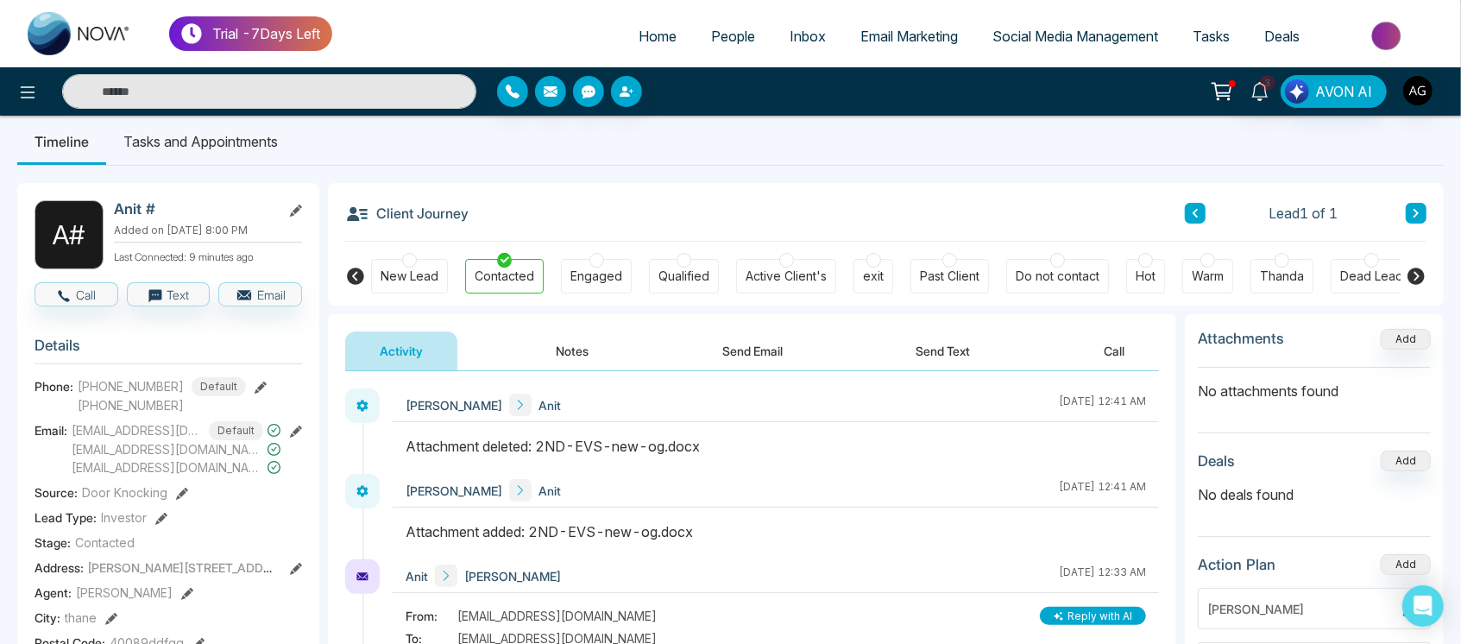
scroll to position [0, 0]
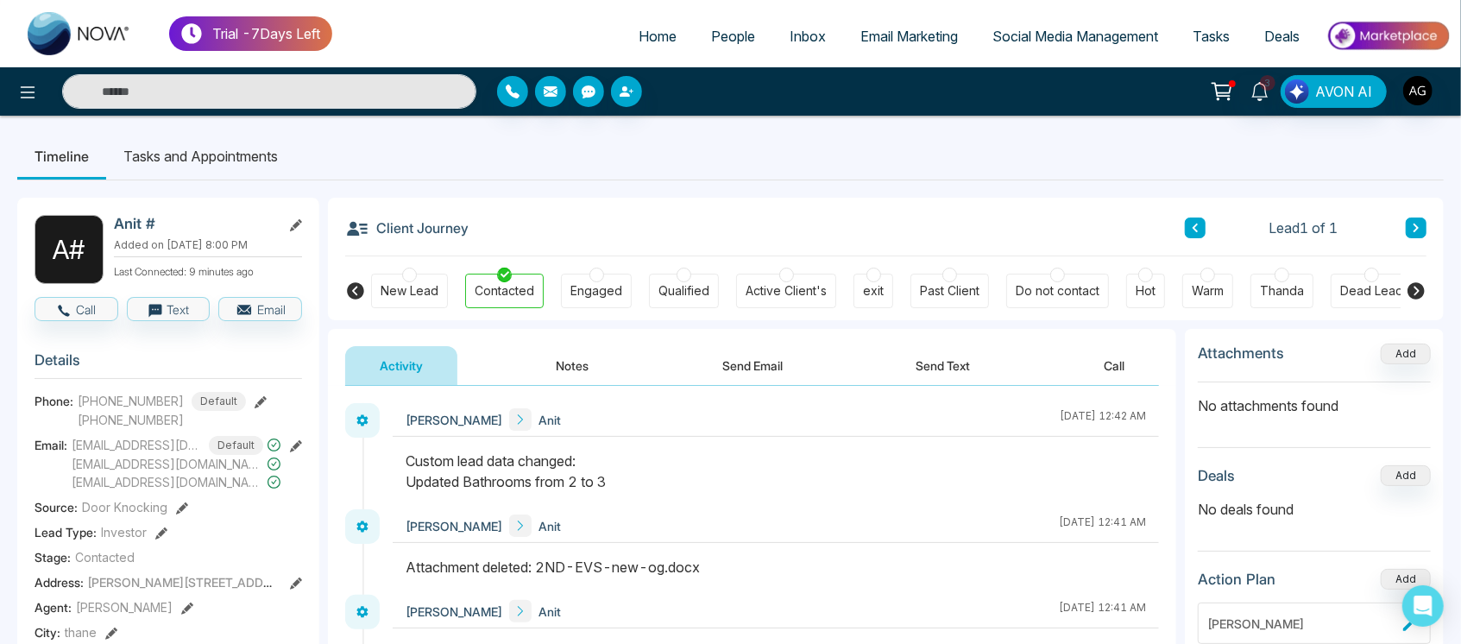
click at [594, 361] on button "Notes" at bounding box center [573, 365] width 102 height 39
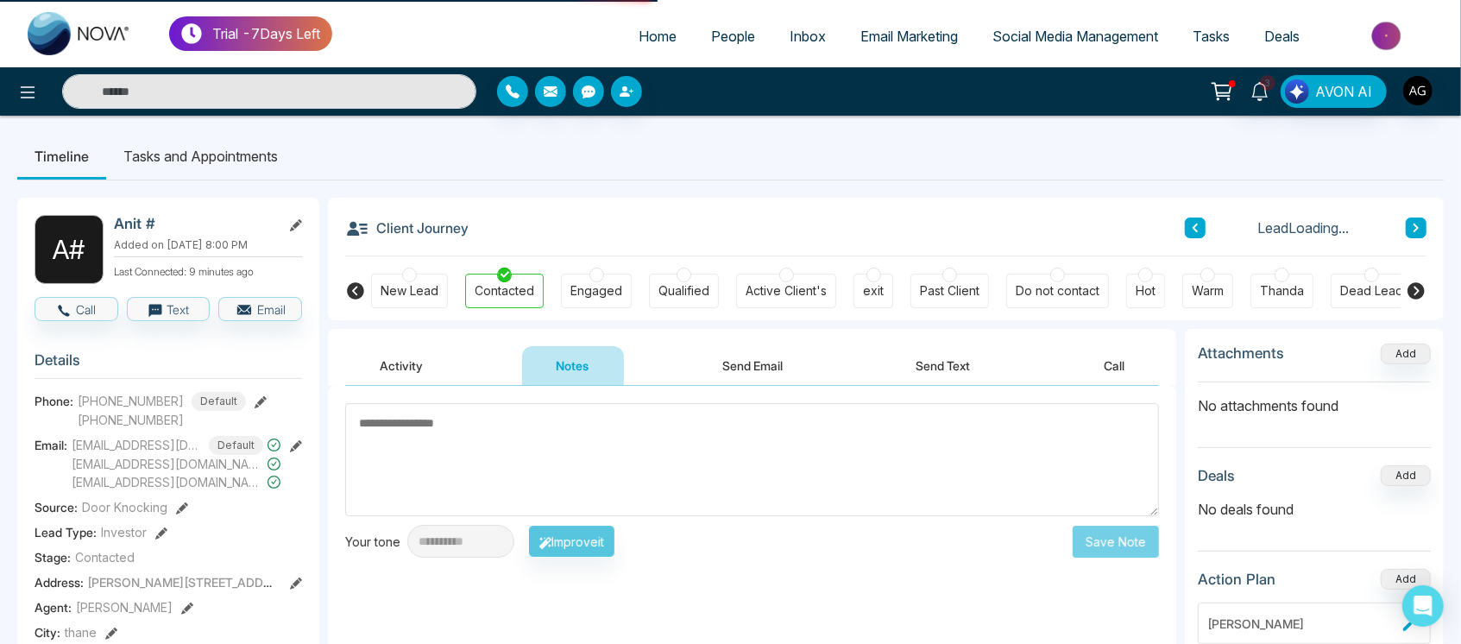
click at [469, 363] on div "Activity Notes Send Email Send Text Call" at bounding box center [752, 366] width 814 height 40
click at [422, 368] on button "Activity" at bounding box center [401, 365] width 112 height 39
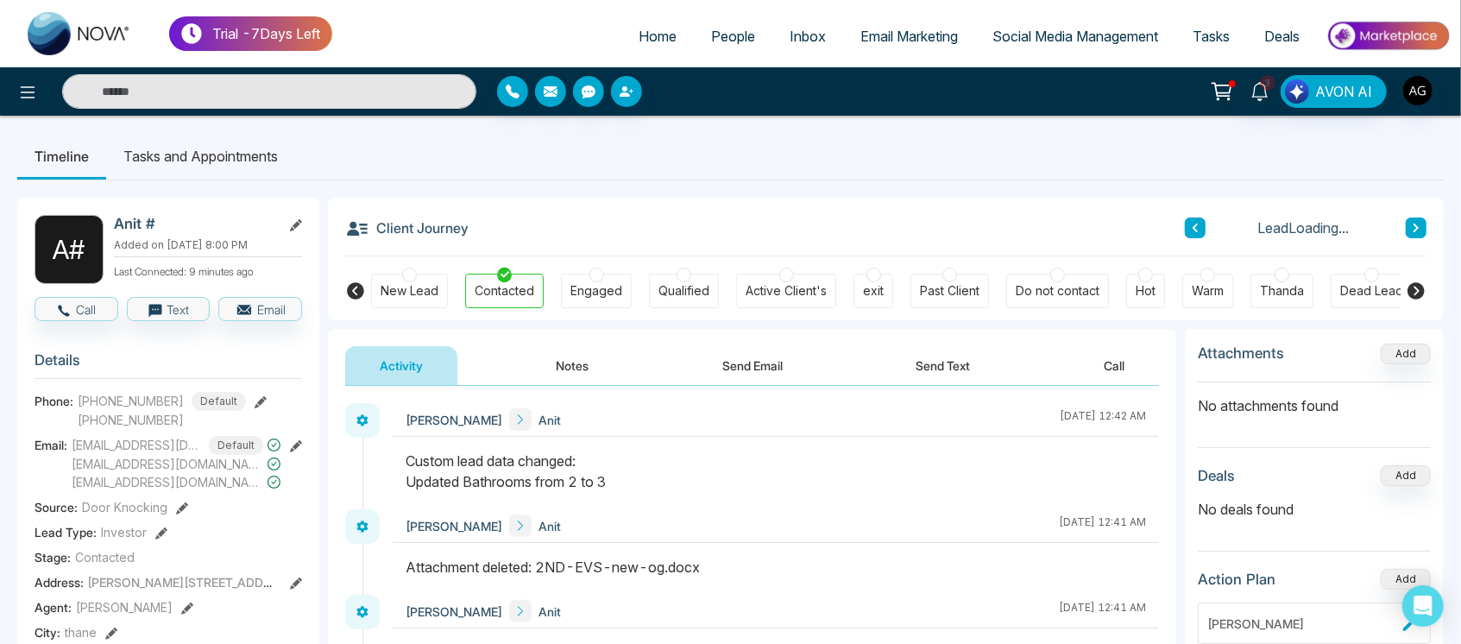
click at [564, 359] on button "Notes" at bounding box center [573, 365] width 102 height 39
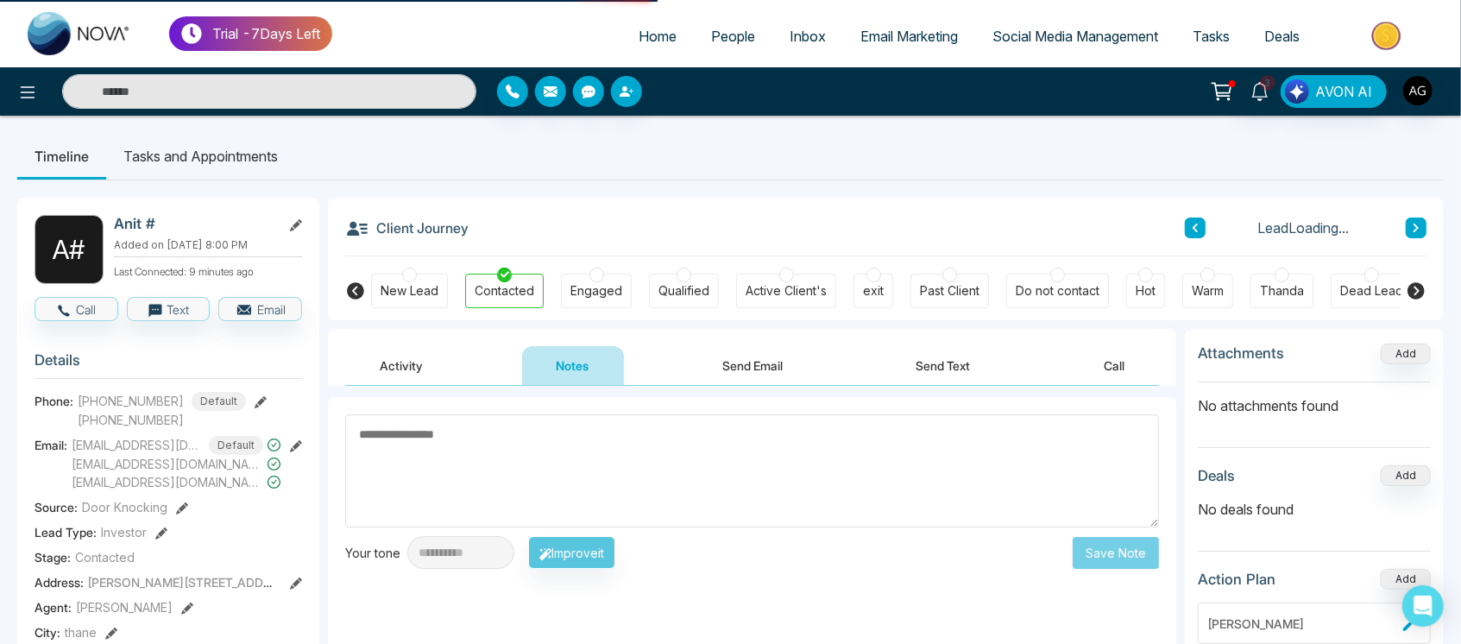
click at [738, 376] on button "Send Email" at bounding box center [752, 365] width 129 height 39
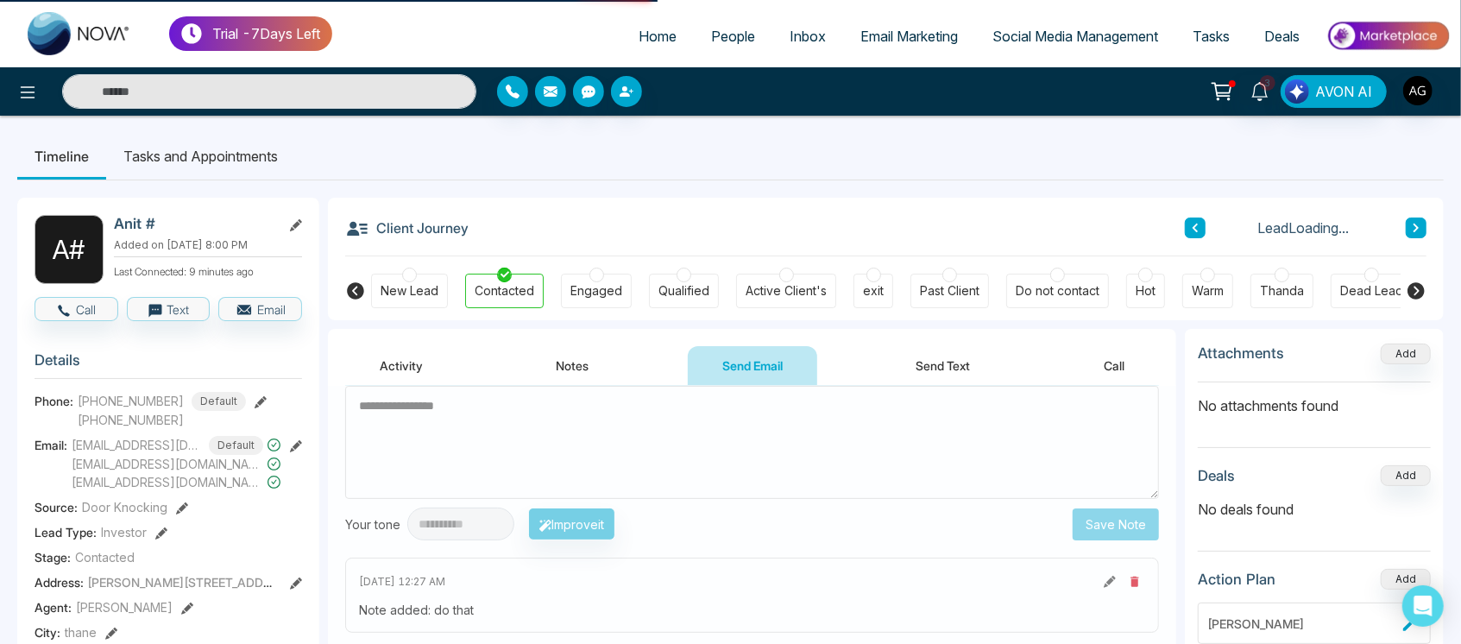
drag, startPoint x: 929, startPoint y: 362, endPoint x: 1134, endPoint y: 357, distance: 205.4
click at [1134, 357] on div "Activity Notes Send Email Send Text Call" at bounding box center [752, 366] width 814 height 40
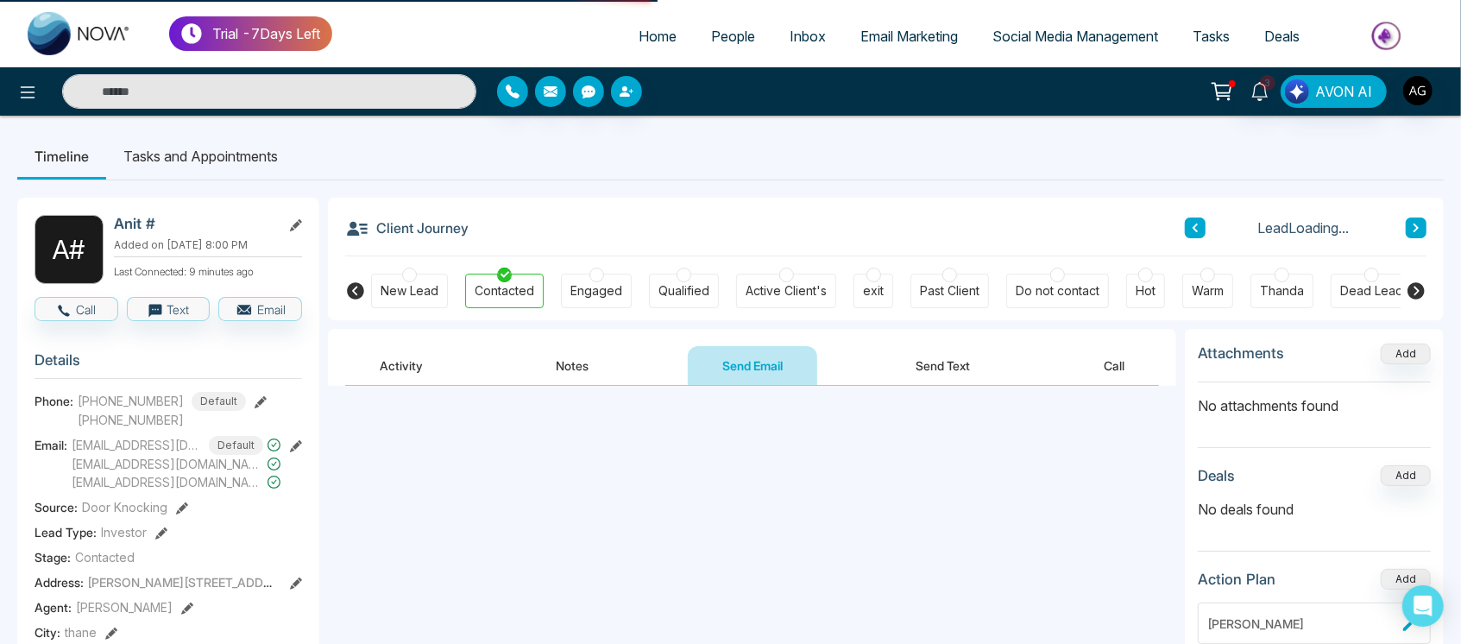
click at [1134, 357] on button "Call" at bounding box center [1114, 365] width 90 height 39
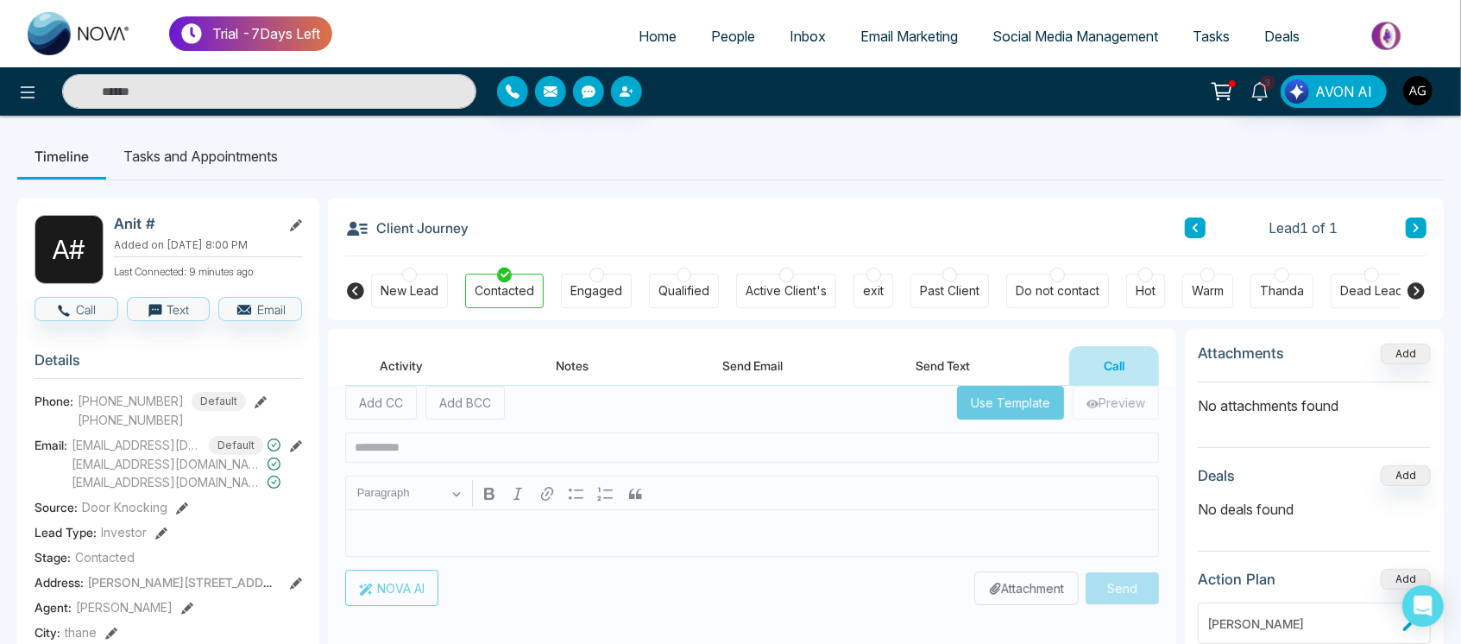
click at [954, 365] on button "Send Text" at bounding box center [943, 365] width 123 height 39
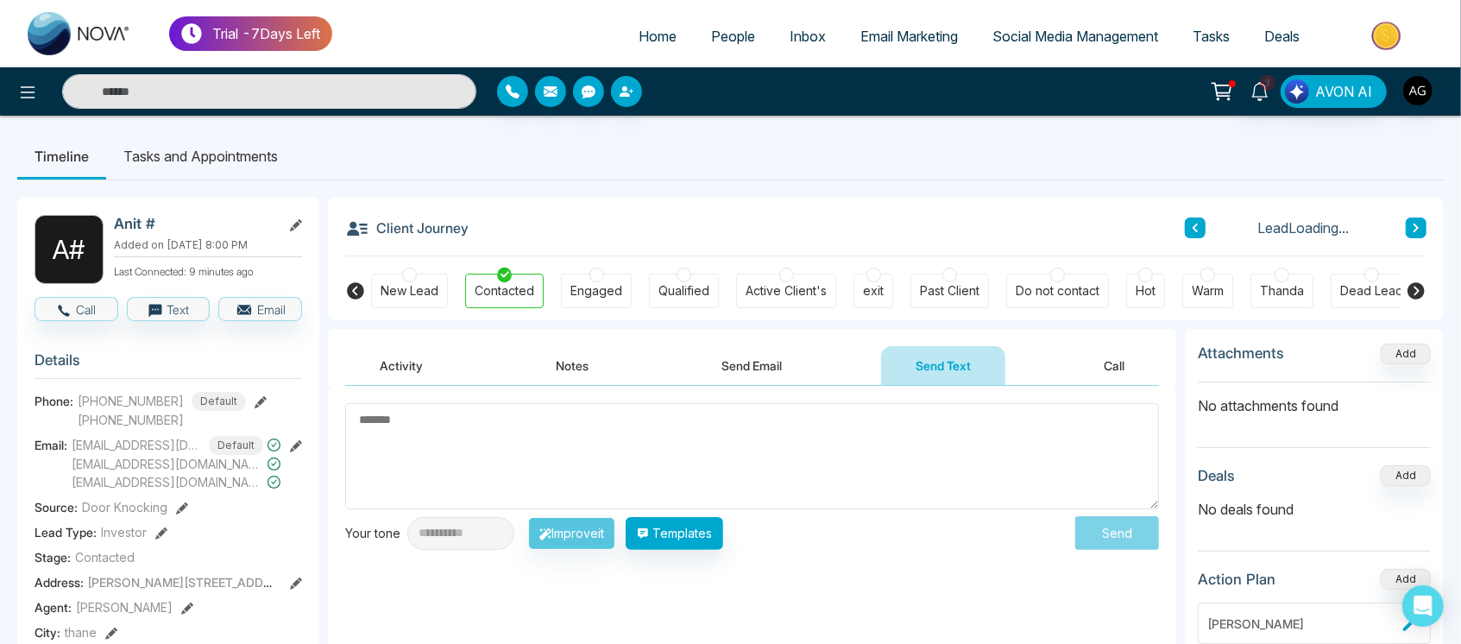
drag, startPoint x: 838, startPoint y: 355, endPoint x: 732, endPoint y: 360, distance: 106.2
click at [732, 360] on div "Activity Notes Send Email Send Text Call" at bounding box center [752, 366] width 814 height 40
click at [732, 360] on button "Send Email" at bounding box center [752, 365] width 129 height 39
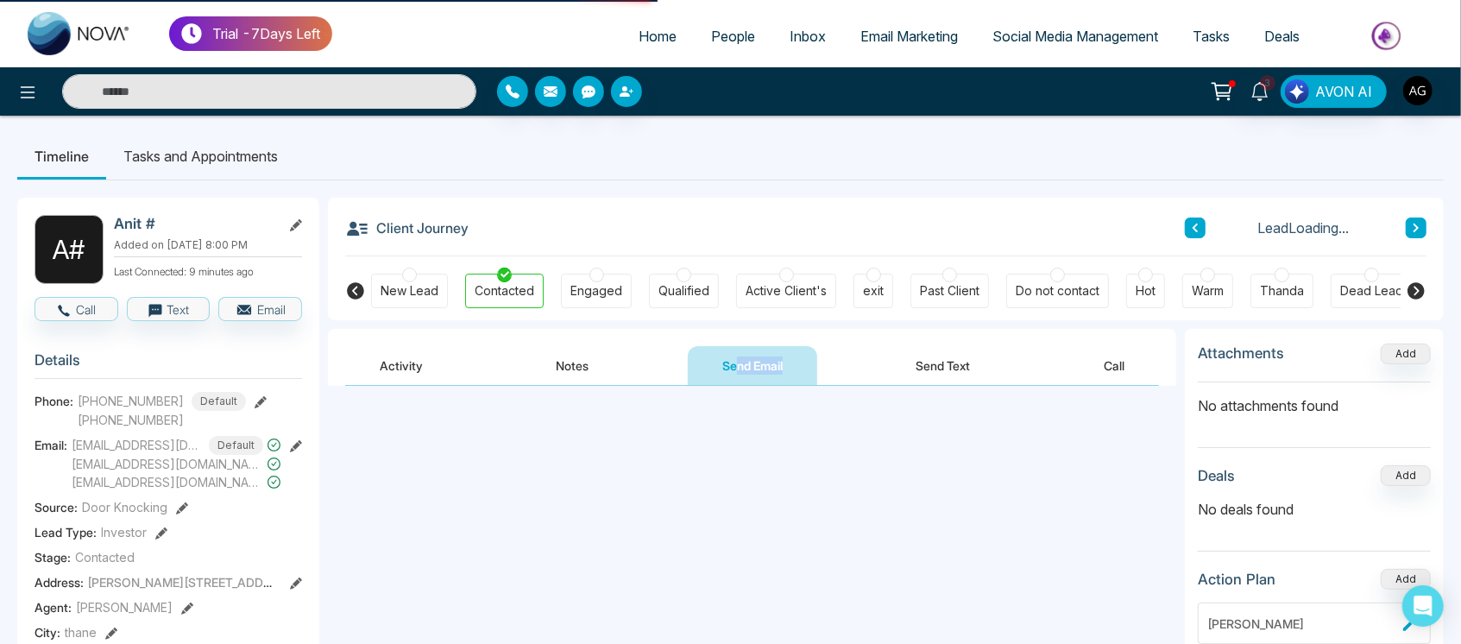
drag, startPoint x: 569, startPoint y: 370, endPoint x: 387, endPoint y: 361, distance: 182.3
click at [387, 361] on div "Activity Notes Send Email Send Text Call" at bounding box center [752, 366] width 814 height 40
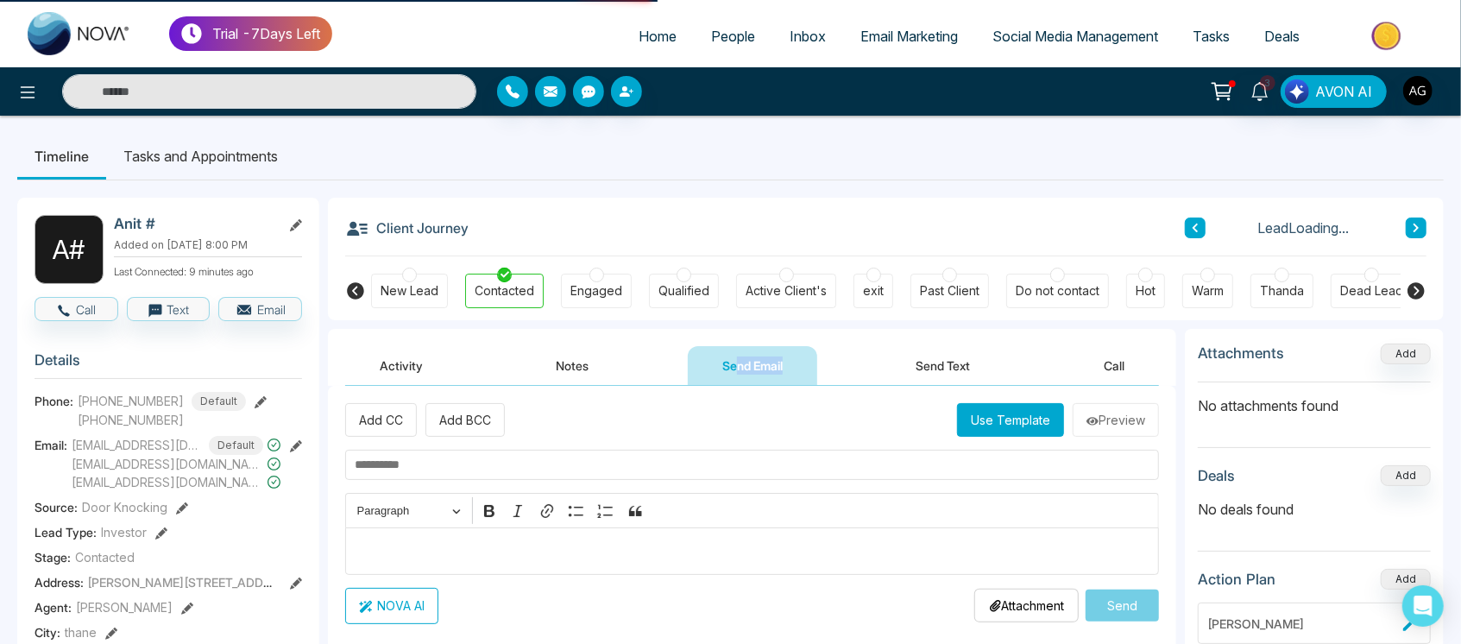
drag, startPoint x: 387, startPoint y: 361, endPoint x: 624, endPoint y: 348, distance: 236.7
click at [624, 348] on div "Activity Notes Send Email Send Text Call" at bounding box center [752, 366] width 814 height 40
click at [558, 363] on button "Notes" at bounding box center [573, 365] width 102 height 39
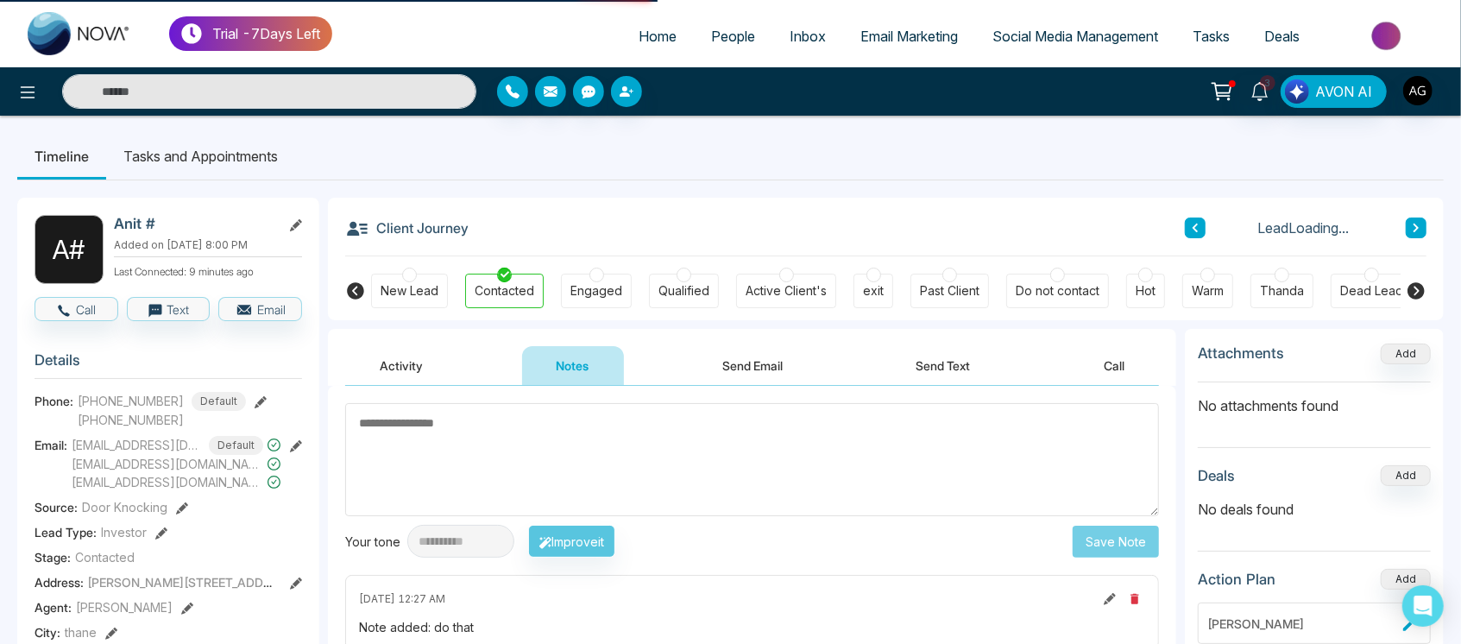
drag, startPoint x: 759, startPoint y: 369, endPoint x: 883, endPoint y: 373, distance: 123.4
click at [883, 373] on div "Activity Notes Send Email Send Text Call" at bounding box center [752, 366] width 814 height 40
drag, startPoint x: 964, startPoint y: 364, endPoint x: 1122, endPoint y: 370, distance: 158.8
click at [1122, 370] on div "Activity Notes Send Email Send Text Call" at bounding box center [752, 366] width 814 height 40
click at [1122, 370] on button "Call" at bounding box center [1114, 365] width 90 height 39
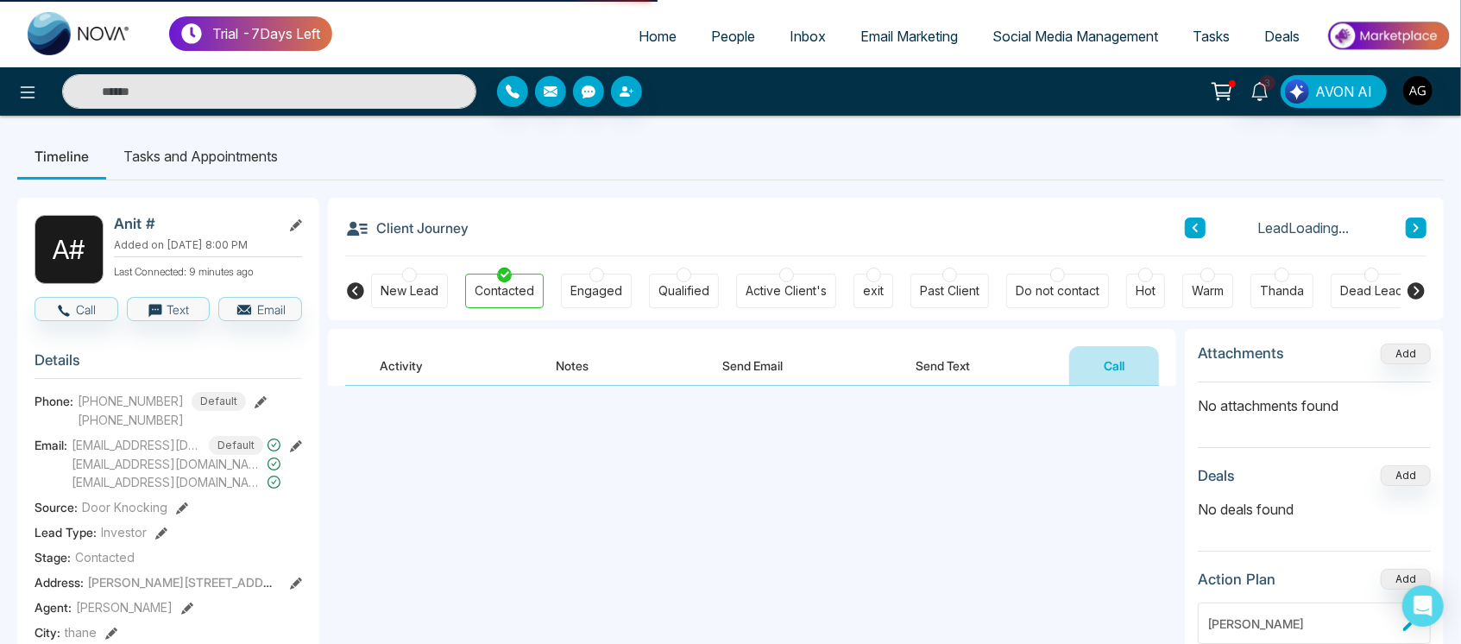
click at [934, 378] on button "Send Text" at bounding box center [943, 365] width 123 height 39
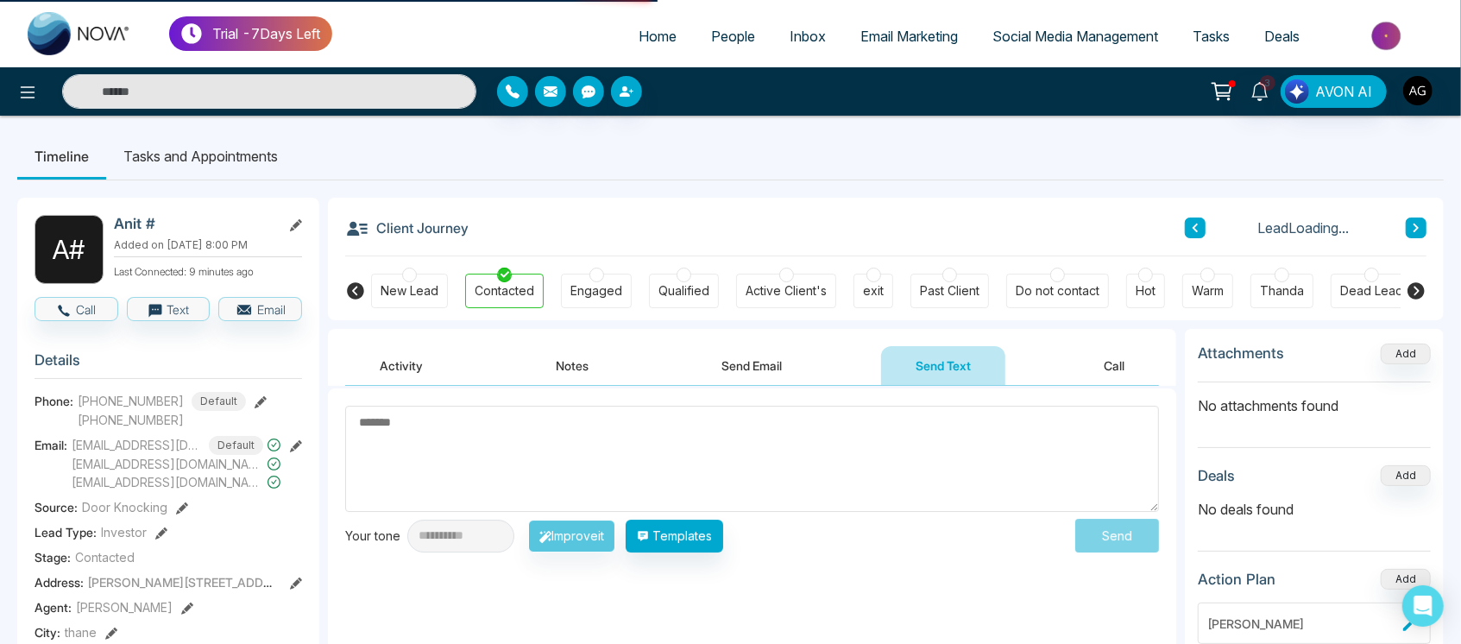
click at [795, 366] on button "Send Email" at bounding box center [752, 365] width 129 height 39
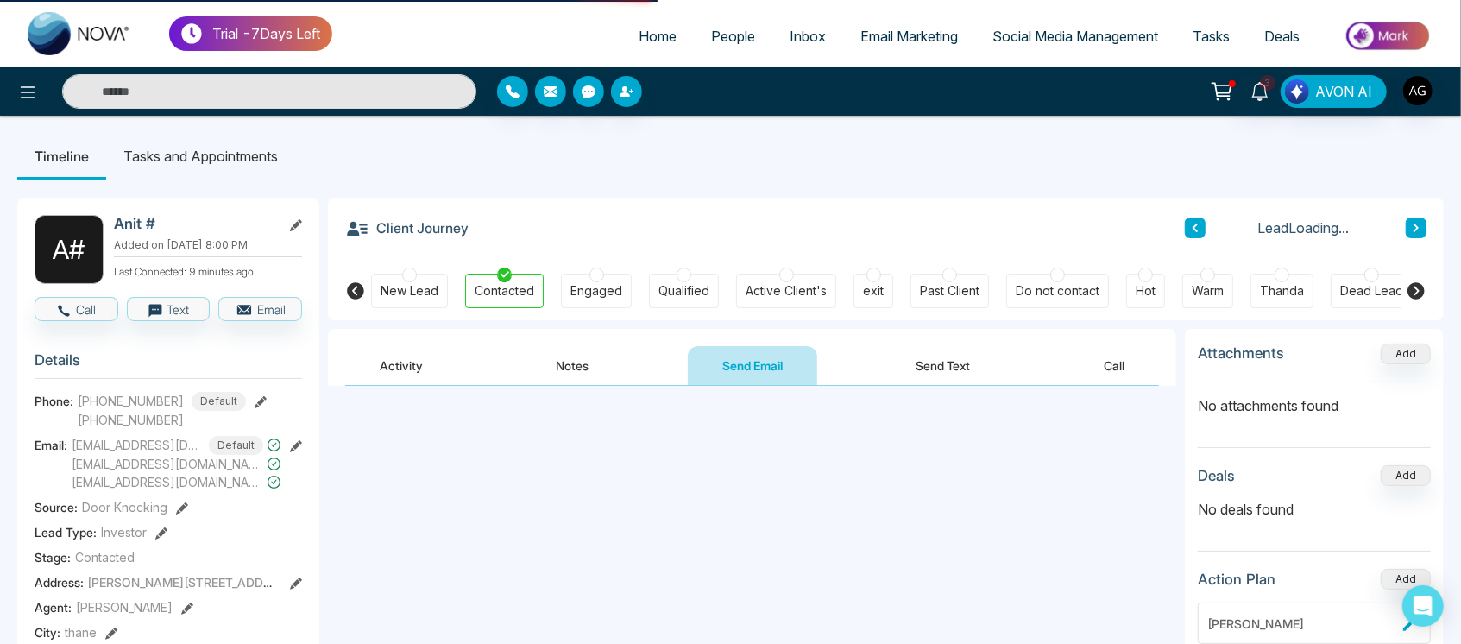
click at [497, 362] on div "Activity Notes Send Email Send Text Call" at bounding box center [752, 366] width 814 height 40
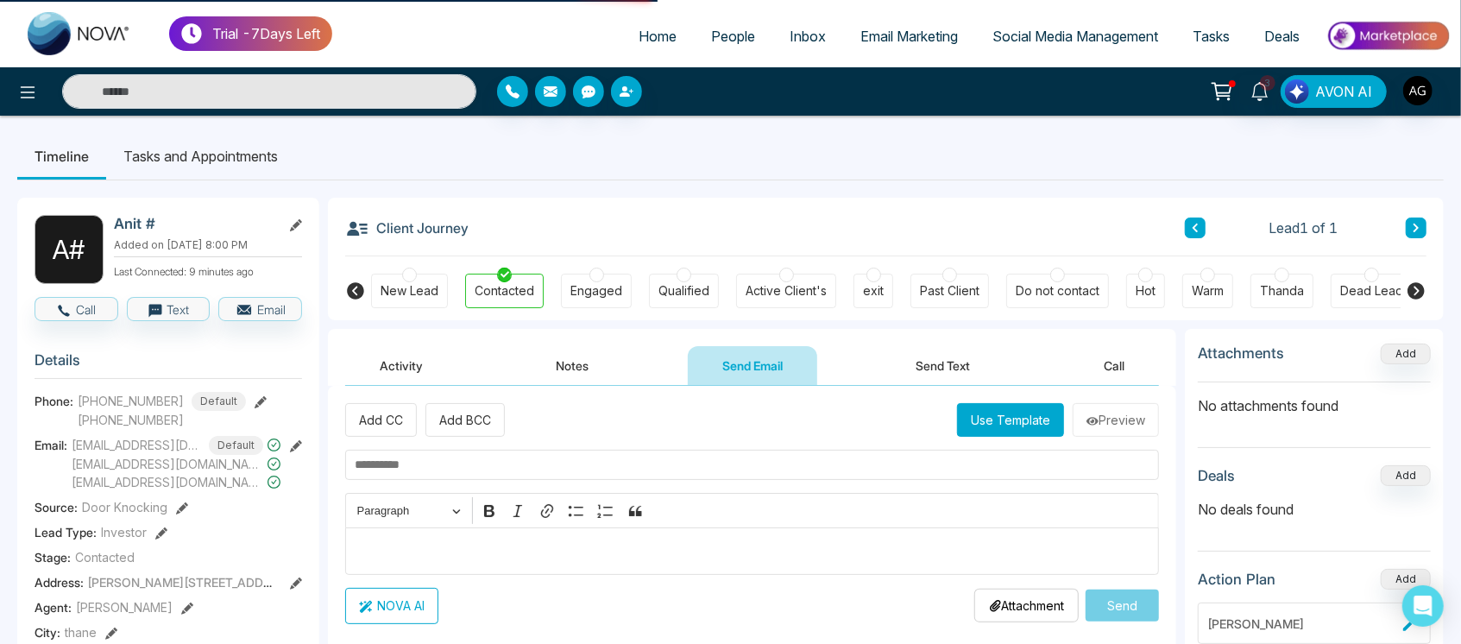
click at [430, 366] on button "Activity" at bounding box center [401, 365] width 112 height 39
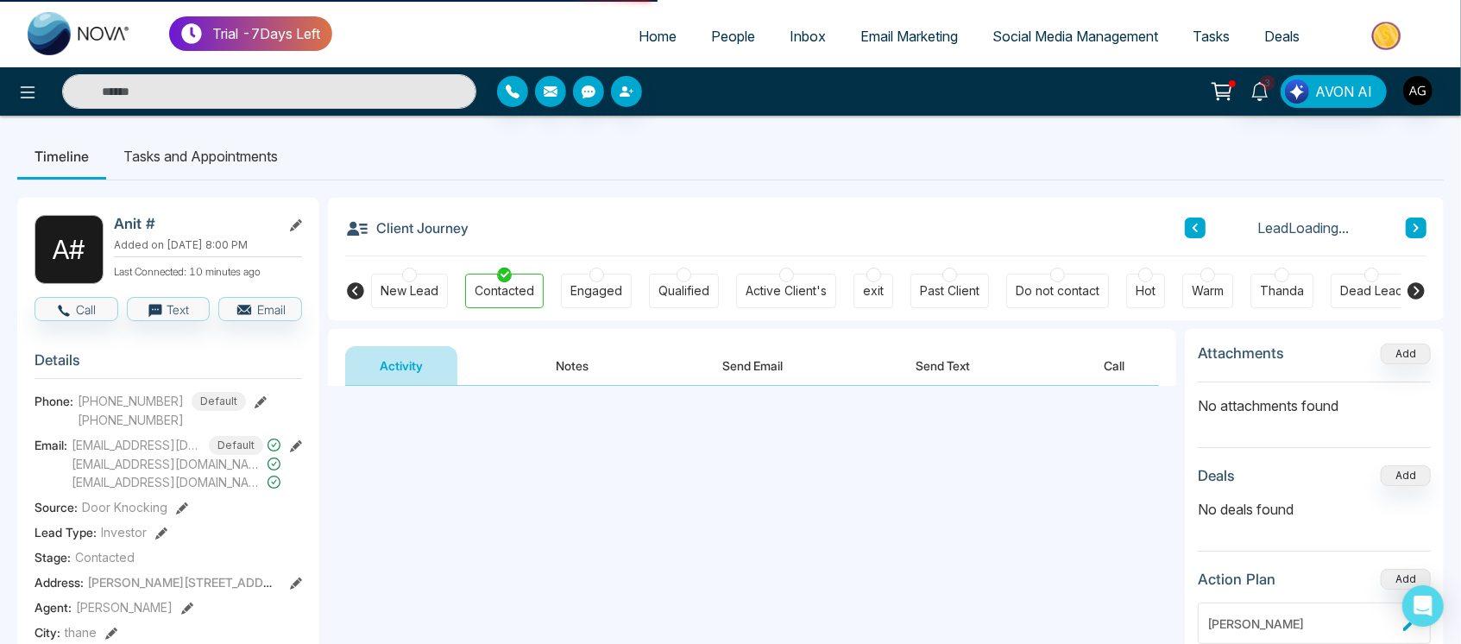
click at [640, 359] on div "Activity Notes Send Email Send Text Call" at bounding box center [752, 366] width 814 height 40
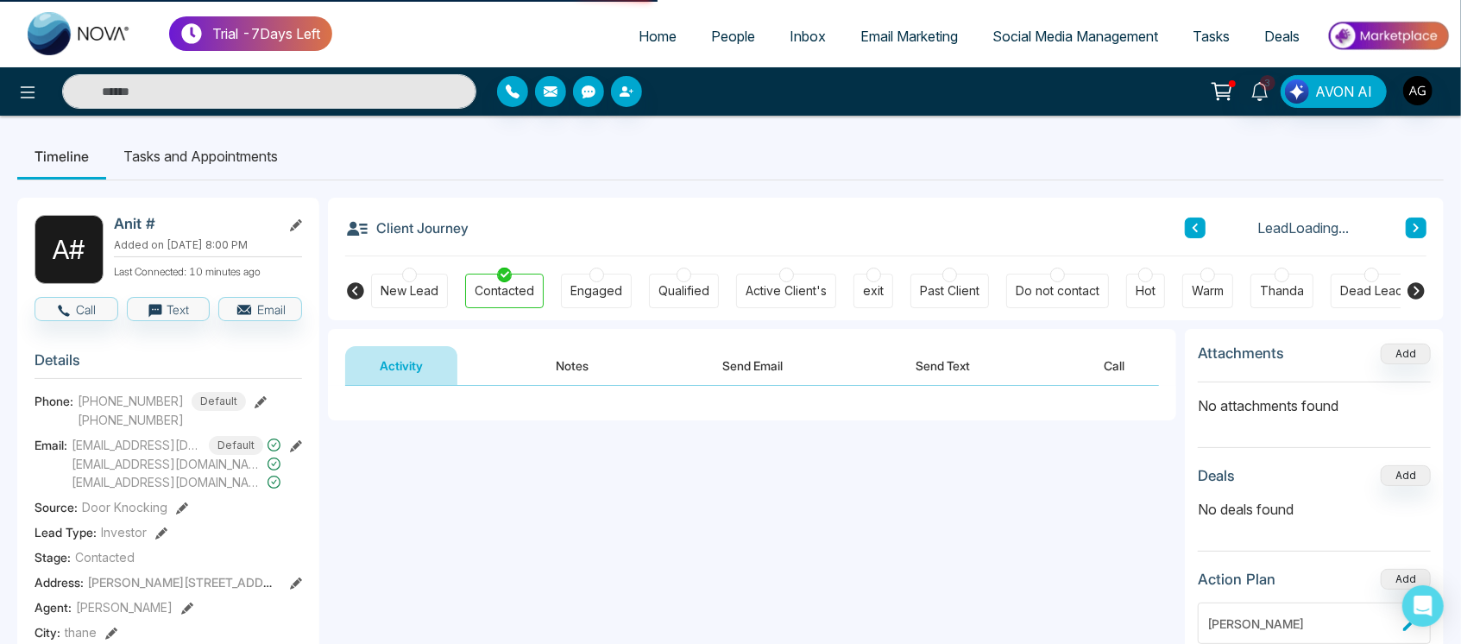
click at [774, 372] on button "Send Email" at bounding box center [752, 365] width 129 height 39
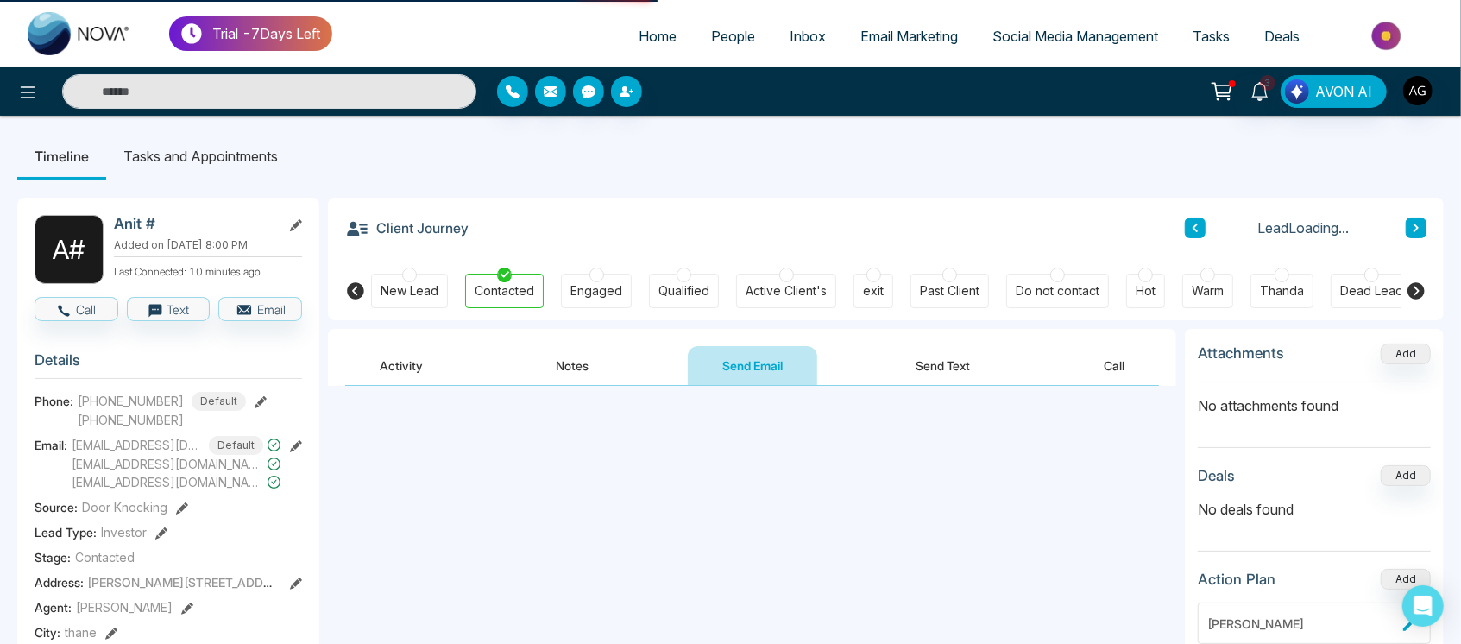
click at [925, 366] on button "Send Text" at bounding box center [943, 365] width 123 height 39
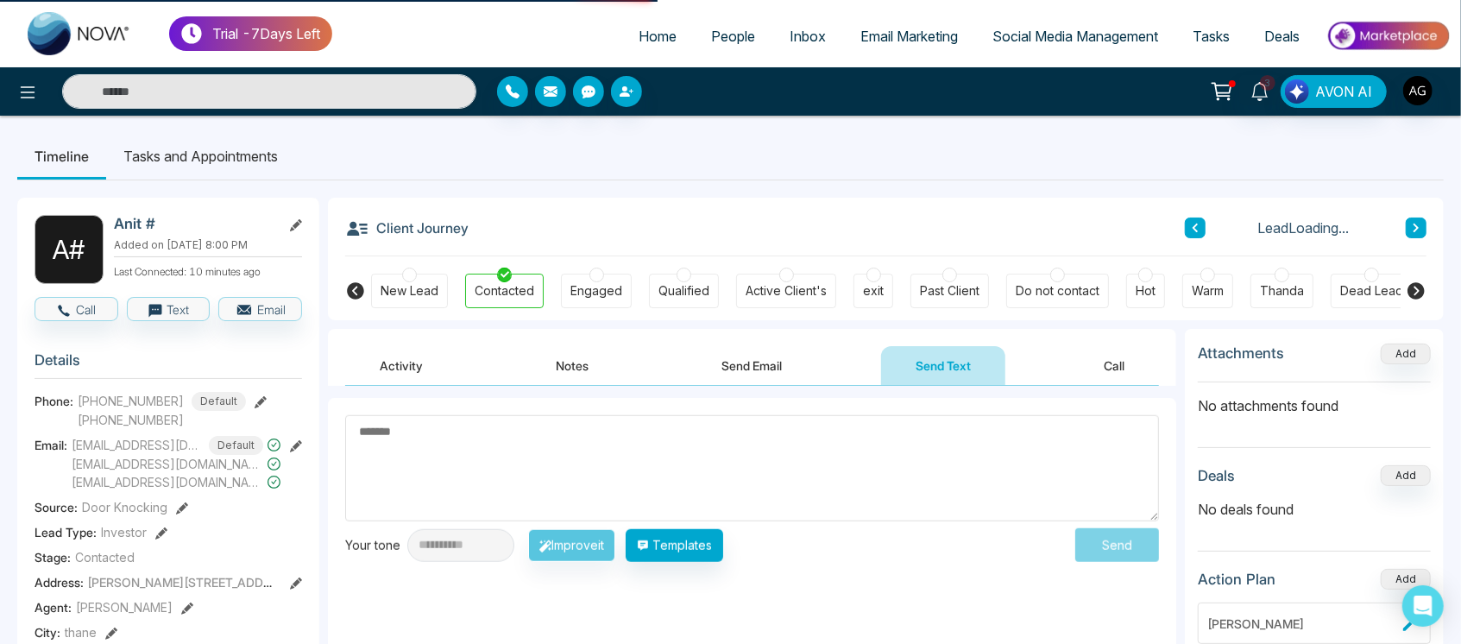
click at [1129, 369] on button "Call" at bounding box center [1114, 365] width 90 height 39
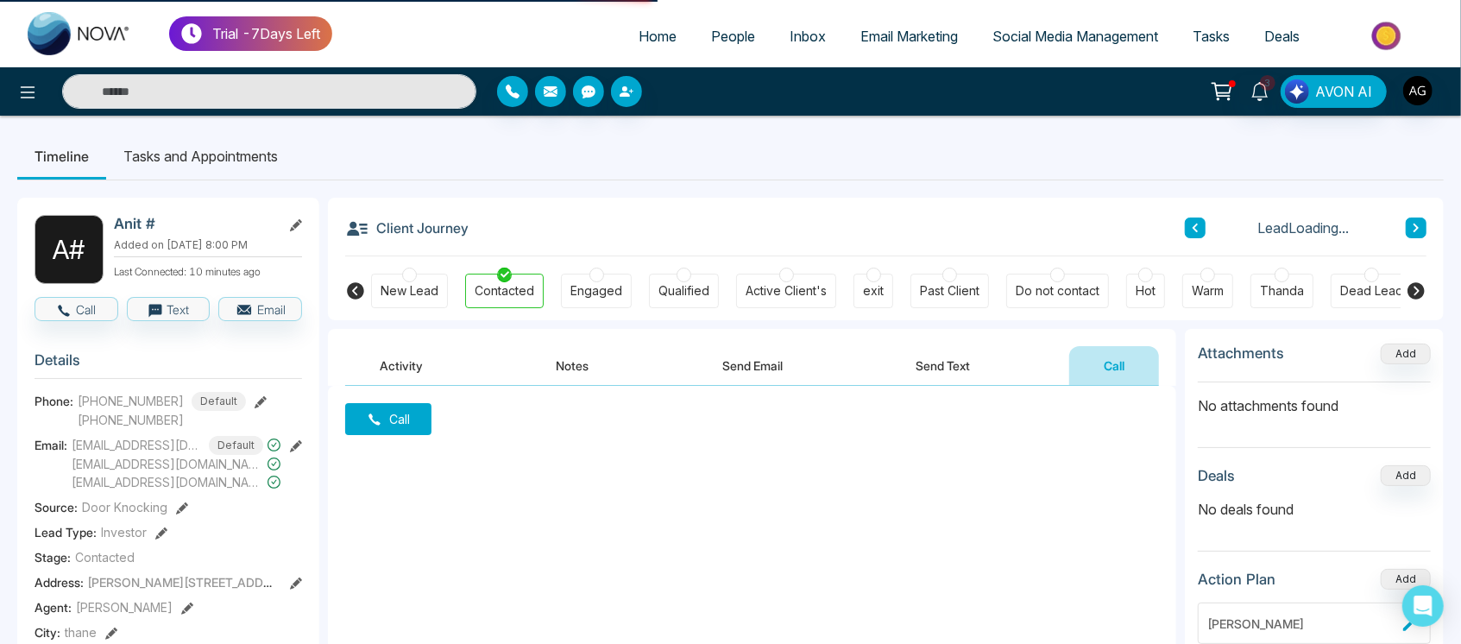
click at [555, 367] on button "Notes" at bounding box center [573, 365] width 102 height 39
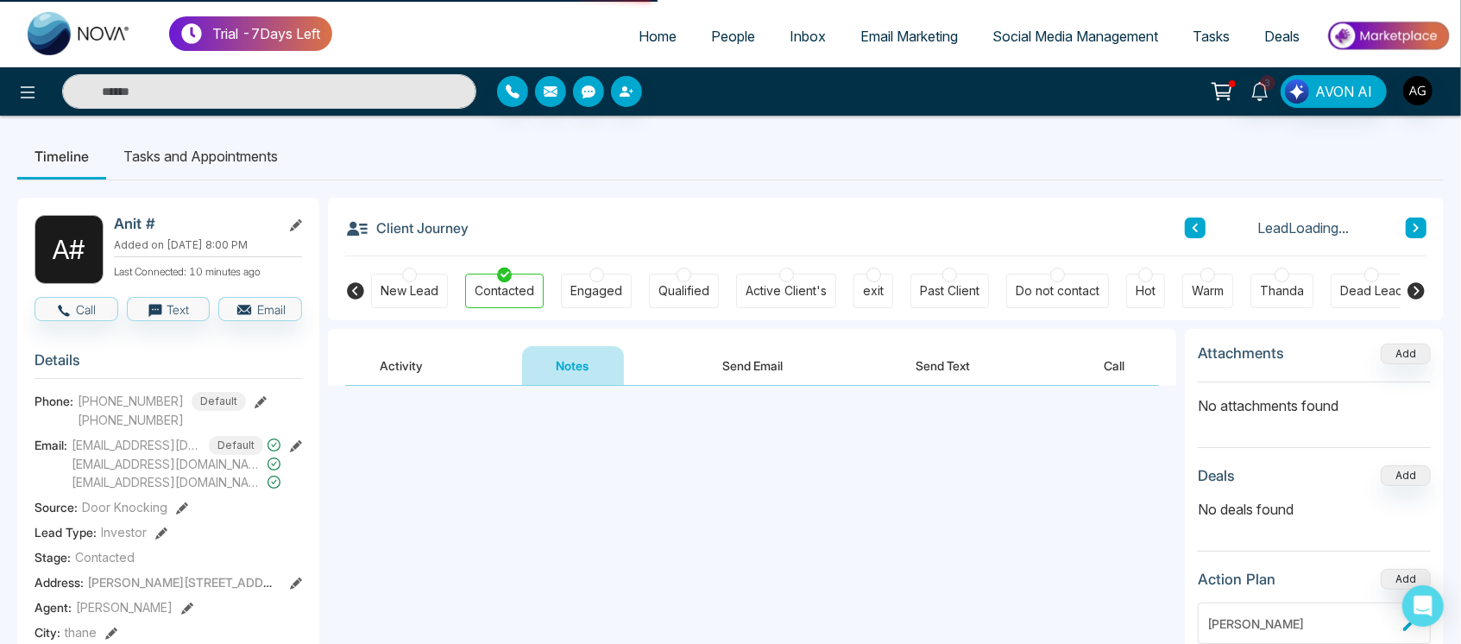
click at [389, 372] on button "Activity" at bounding box center [401, 365] width 112 height 39
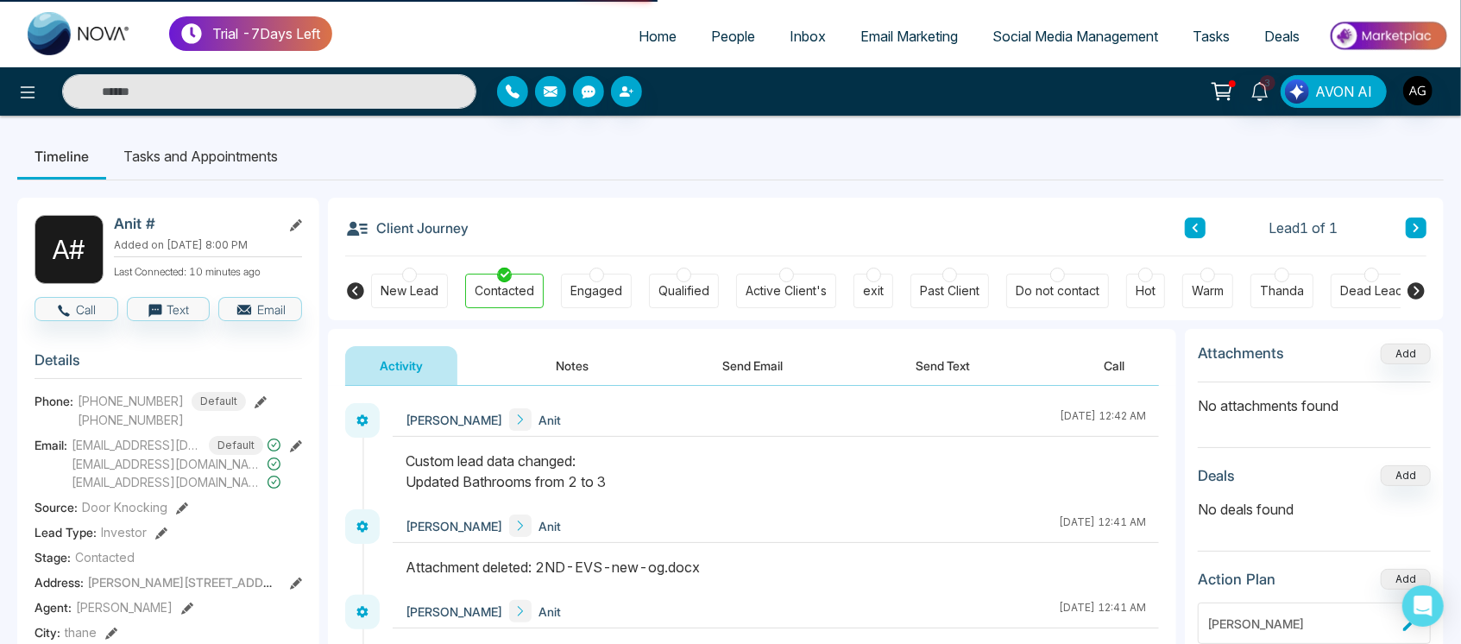
click at [405, 221] on div "Client Journey Lead 1 of 1" at bounding box center [885, 227] width 1081 height 59
click at [245, 157] on li "Tasks and Appointments" at bounding box center [200, 156] width 189 height 47
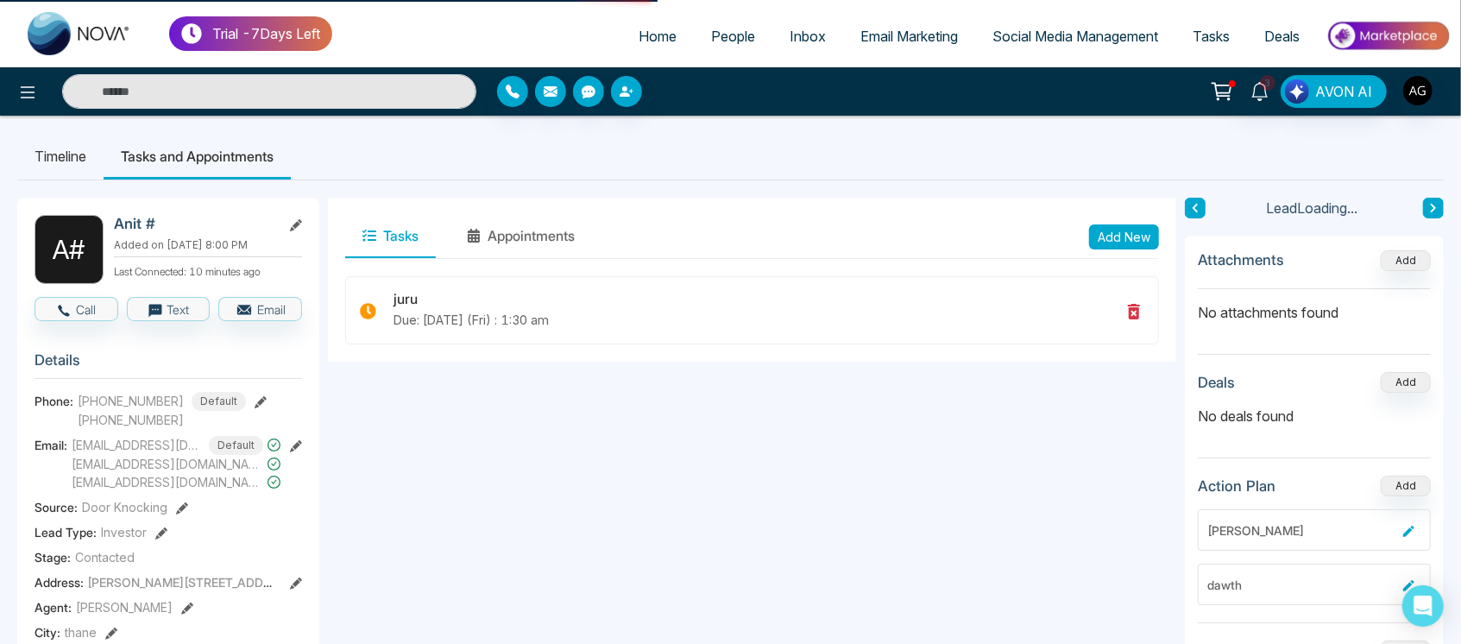
click at [1120, 241] on button "Add New" at bounding box center [1124, 236] width 70 height 25
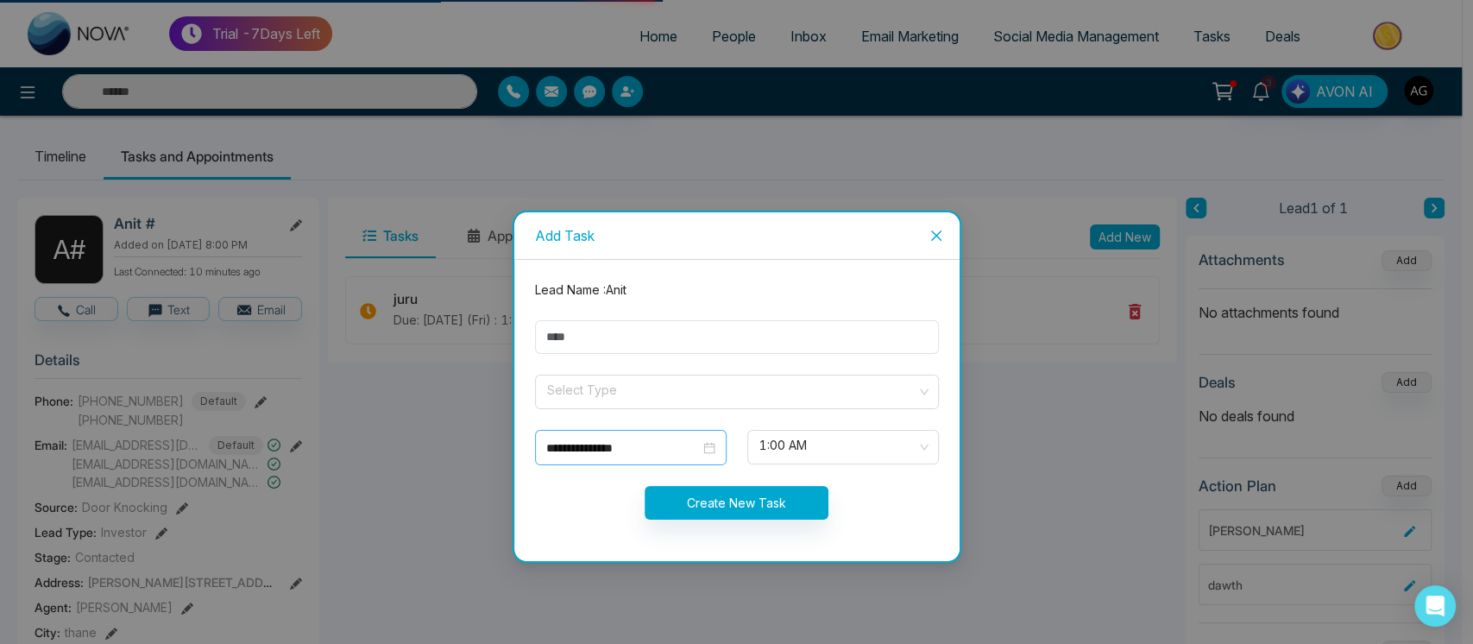
click at [689, 450] on input "**********" at bounding box center [623, 447] width 154 height 19
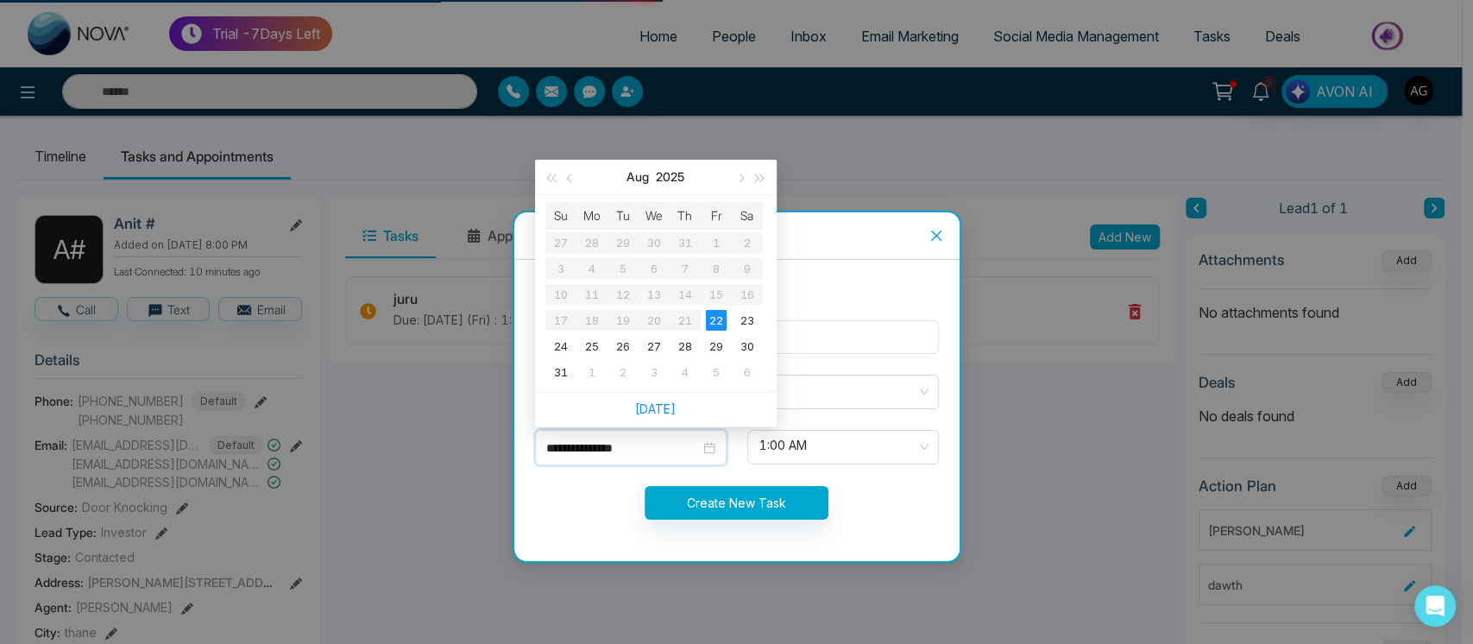
type input "**********"
click at [744, 178] on button "button" at bounding box center [740, 177] width 19 height 35
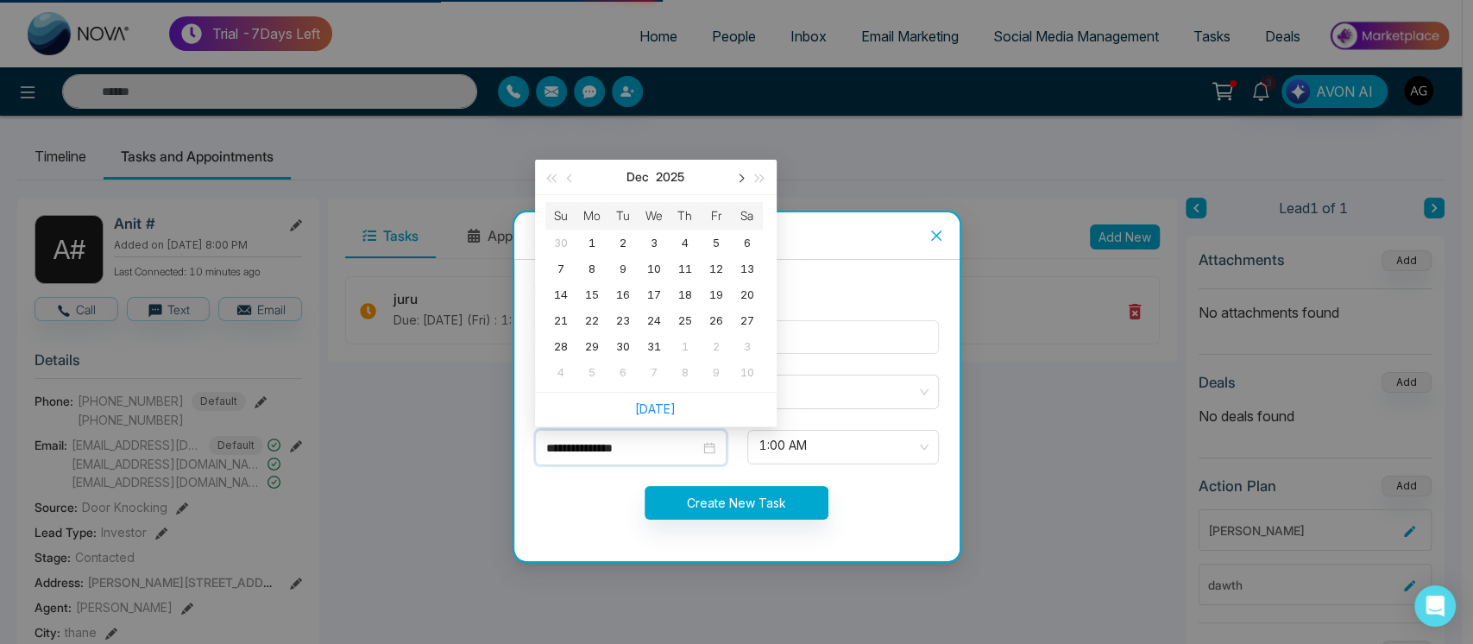
click at [744, 178] on button "button" at bounding box center [740, 177] width 19 height 35
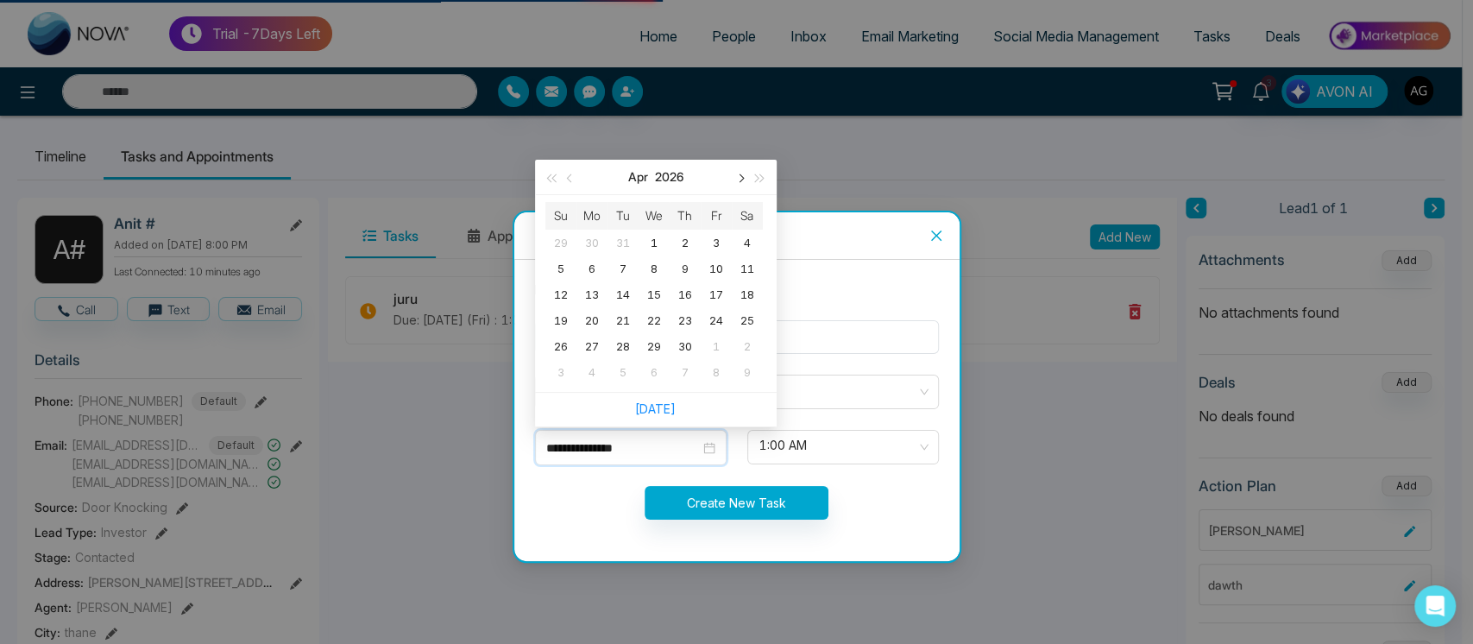
click at [744, 178] on button "button" at bounding box center [740, 177] width 19 height 35
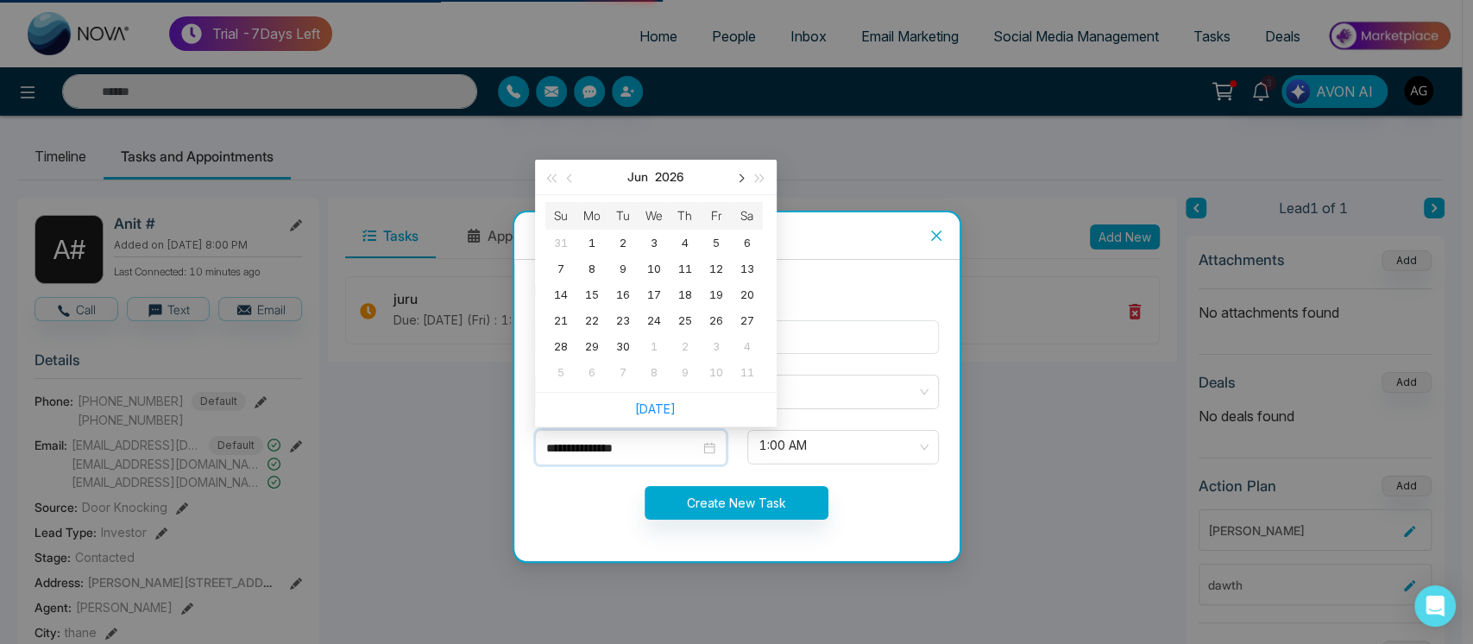
click at [744, 178] on button "button" at bounding box center [740, 177] width 19 height 35
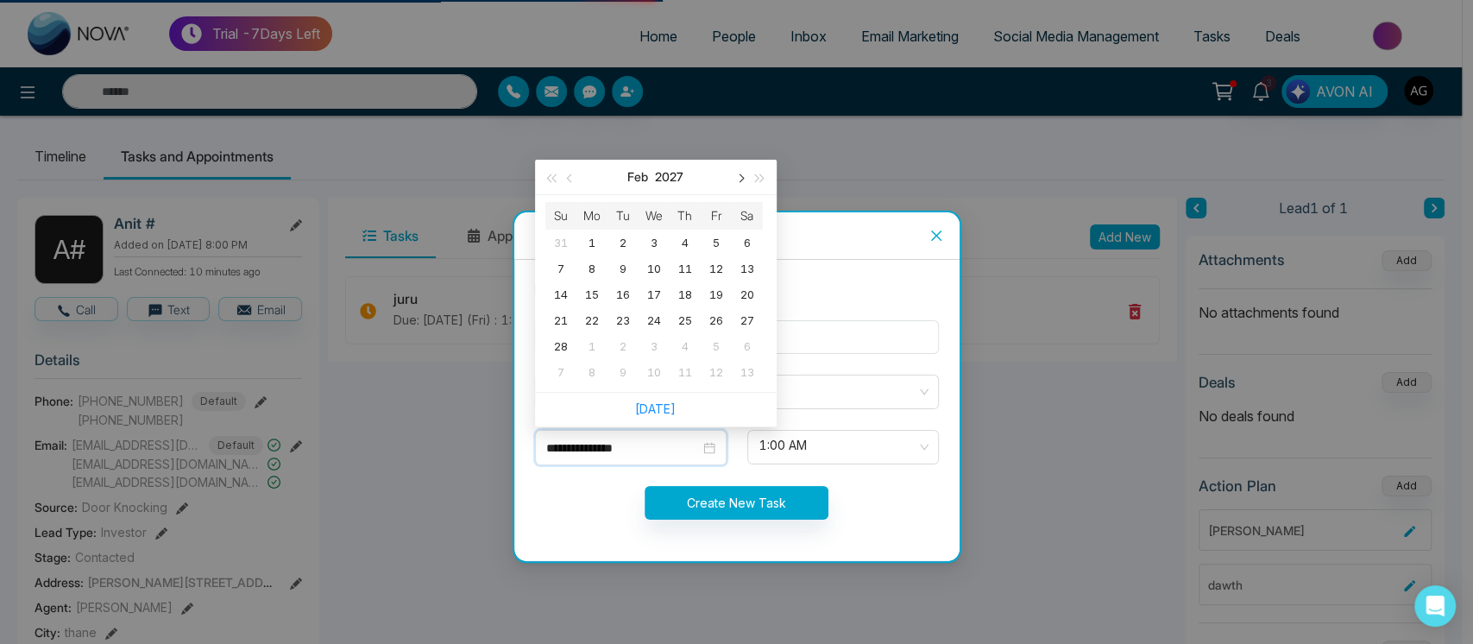
click at [744, 178] on button "button" at bounding box center [740, 177] width 19 height 35
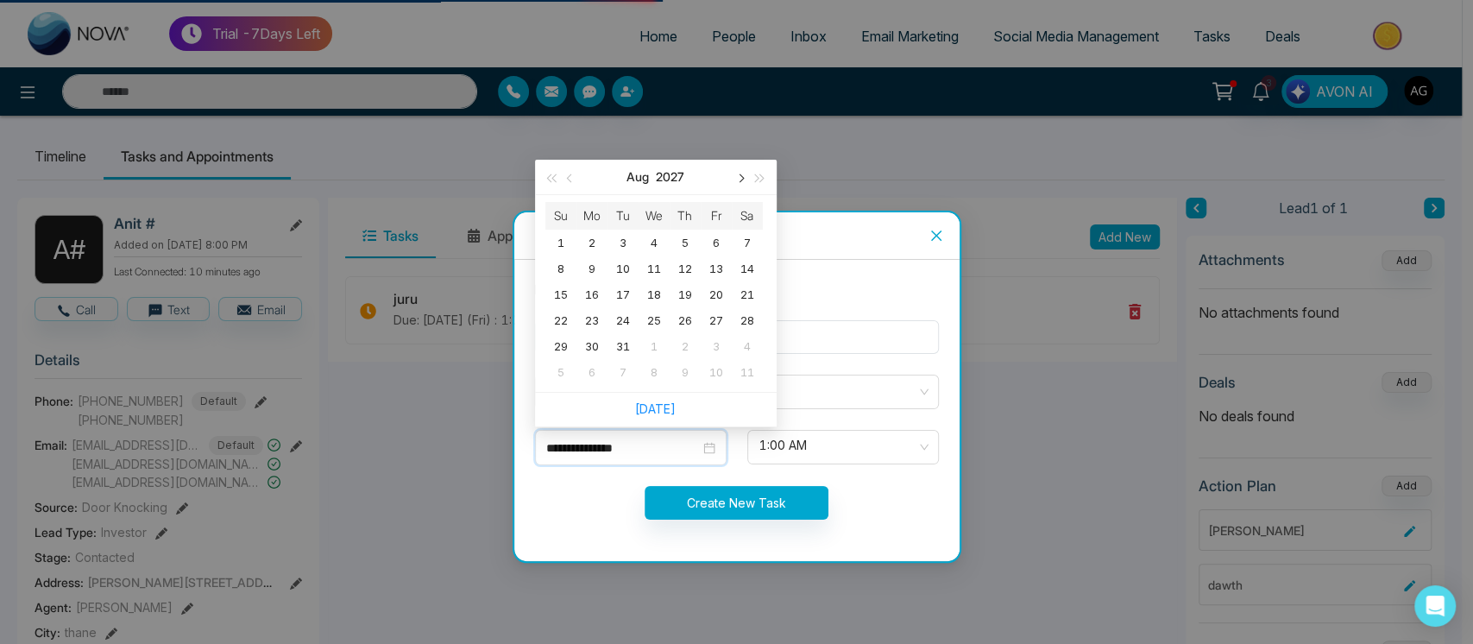
click at [744, 178] on button "button" at bounding box center [740, 177] width 19 height 35
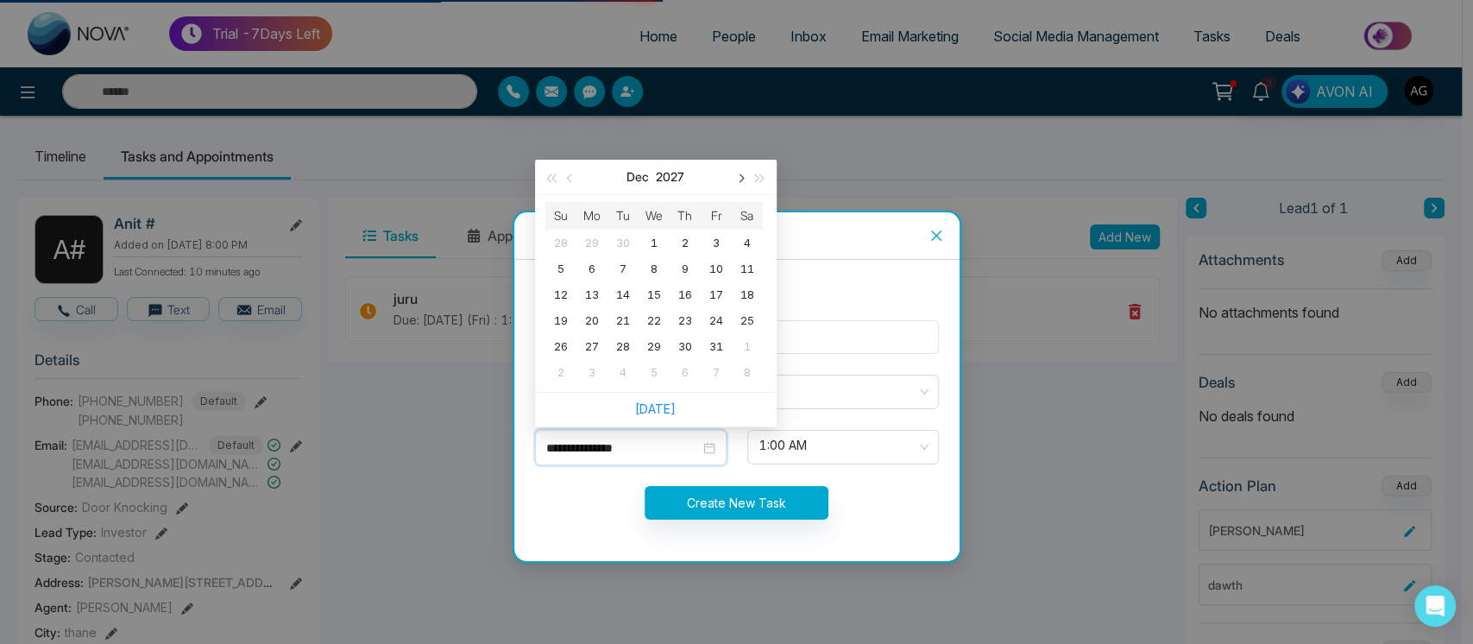
click at [744, 178] on button "button" at bounding box center [740, 177] width 19 height 35
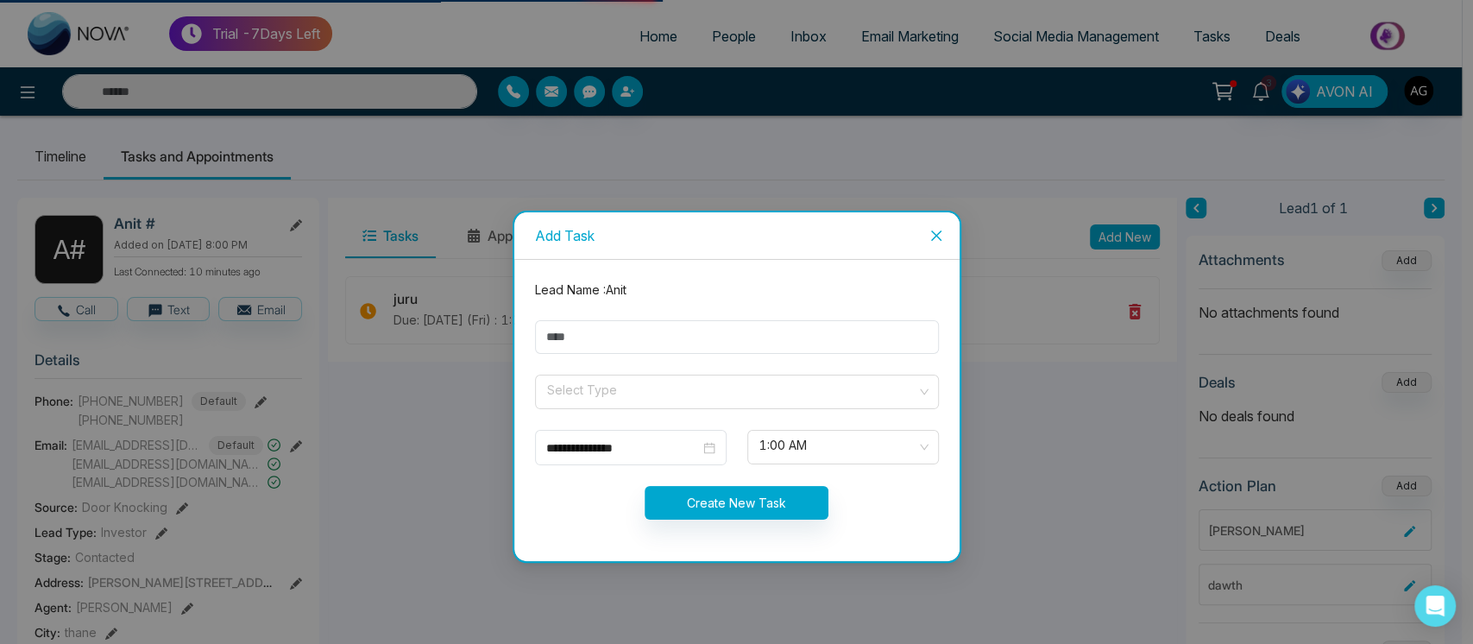
click at [838, 242] on div "Add Task" at bounding box center [737, 235] width 404 height 19
click at [682, 444] on input "**********" at bounding box center [623, 447] width 154 height 19
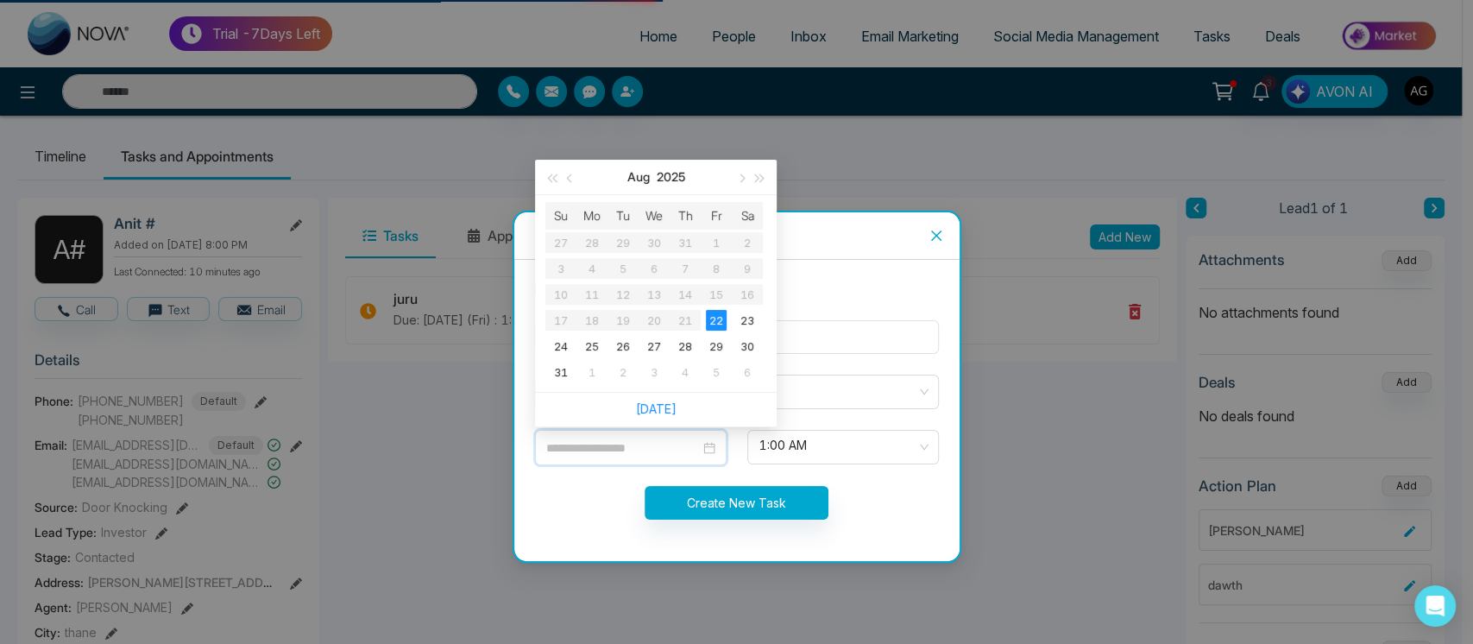
type input "**********"
click at [748, 186] on button "button" at bounding box center [740, 177] width 19 height 35
click at [752, 186] on button "button" at bounding box center [759, 177] width 19 height 35
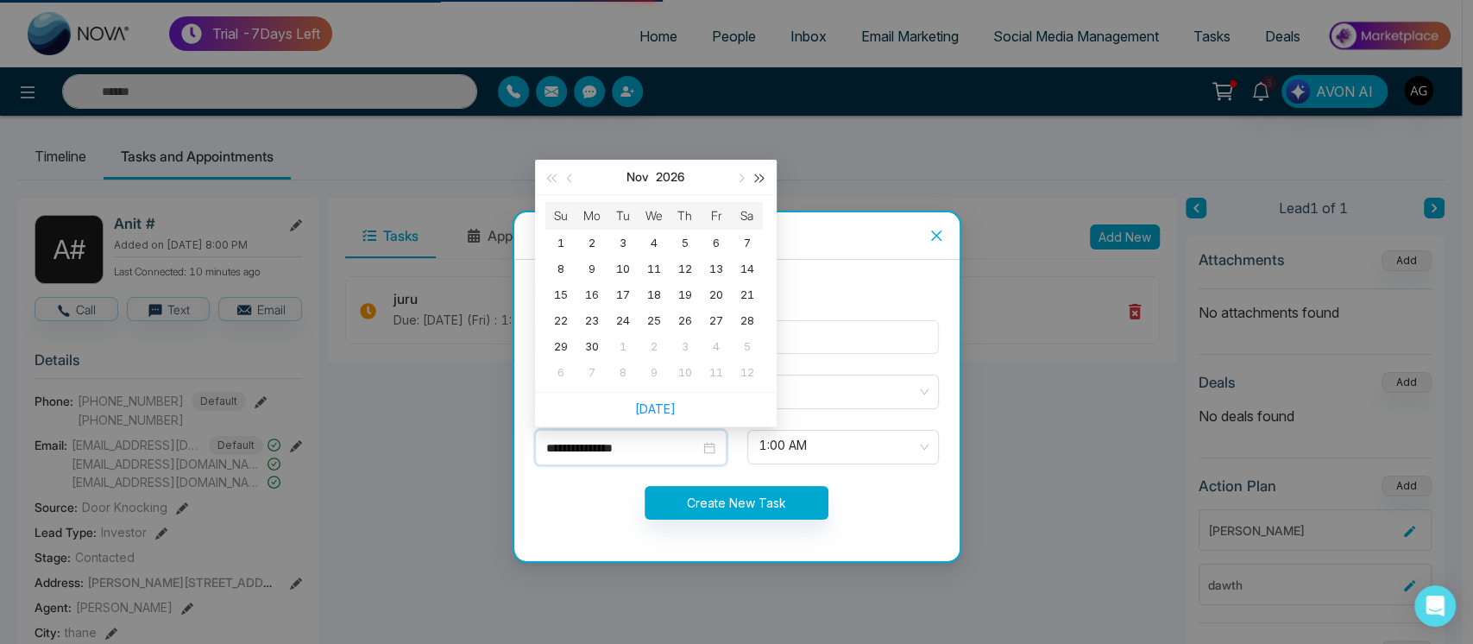
click at [752, 186] on button "button" at bounding box center [759, 177] width 19 height 35
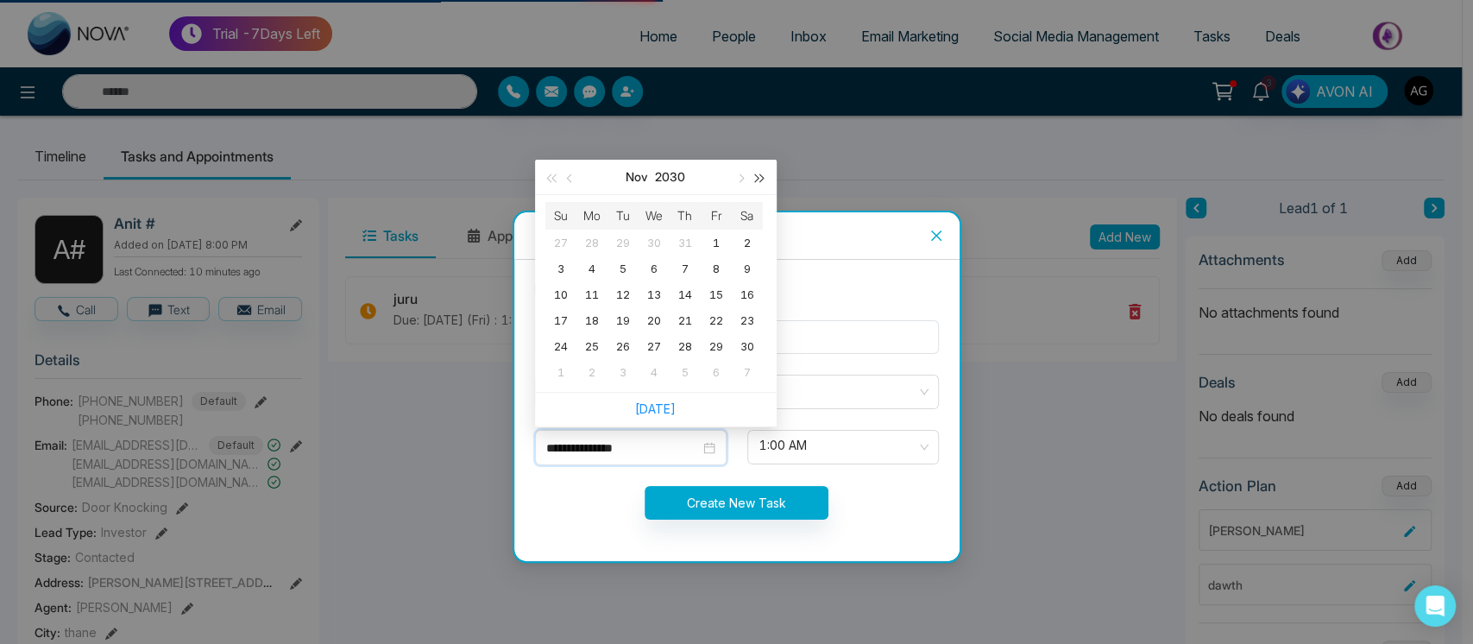
click at [752, 186] on button "button" at bounding box center [759, 177] width 19 height 35
drag, startPoint x: 752, startPoint y: 186, endPoint x: 752, endPoint y: 142, distance: 44.0
click at [752, 142] on div "**********" at bounding box center [736, 322] width 1473 height 644
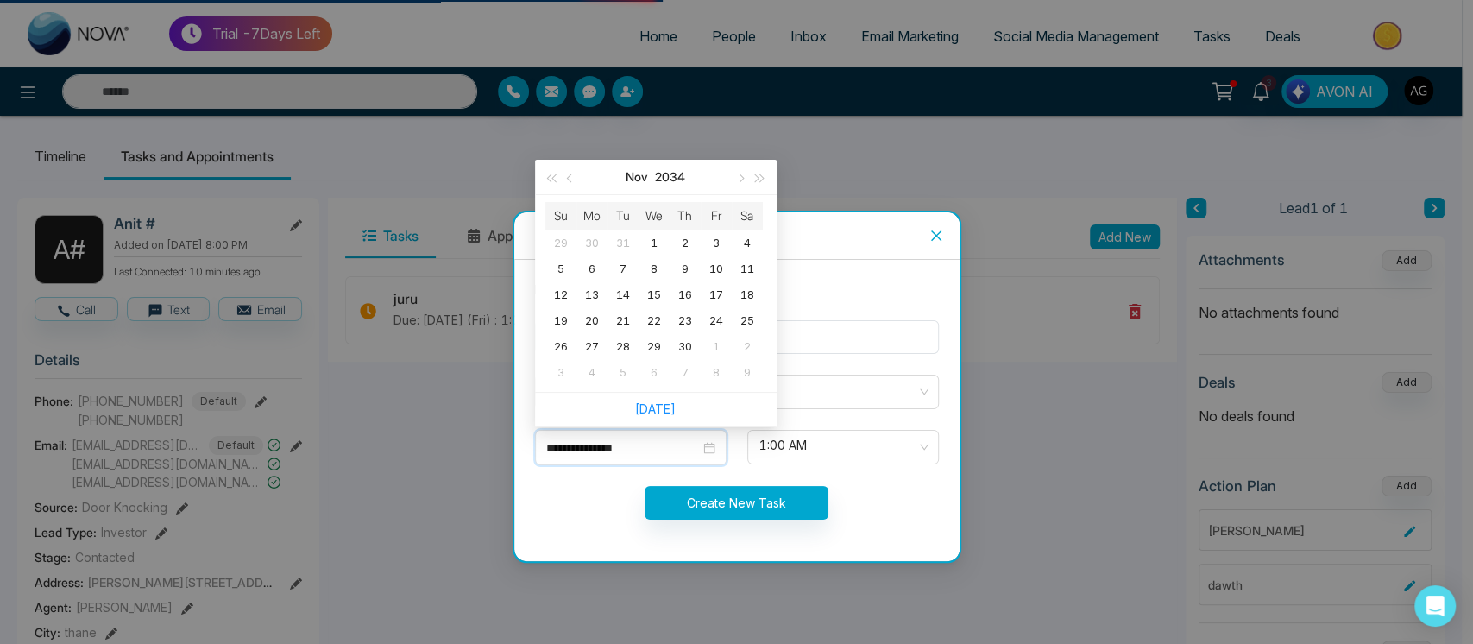
click at [752, 142] on div "**********" at bounding box center [736, 322] width 1473 height 644
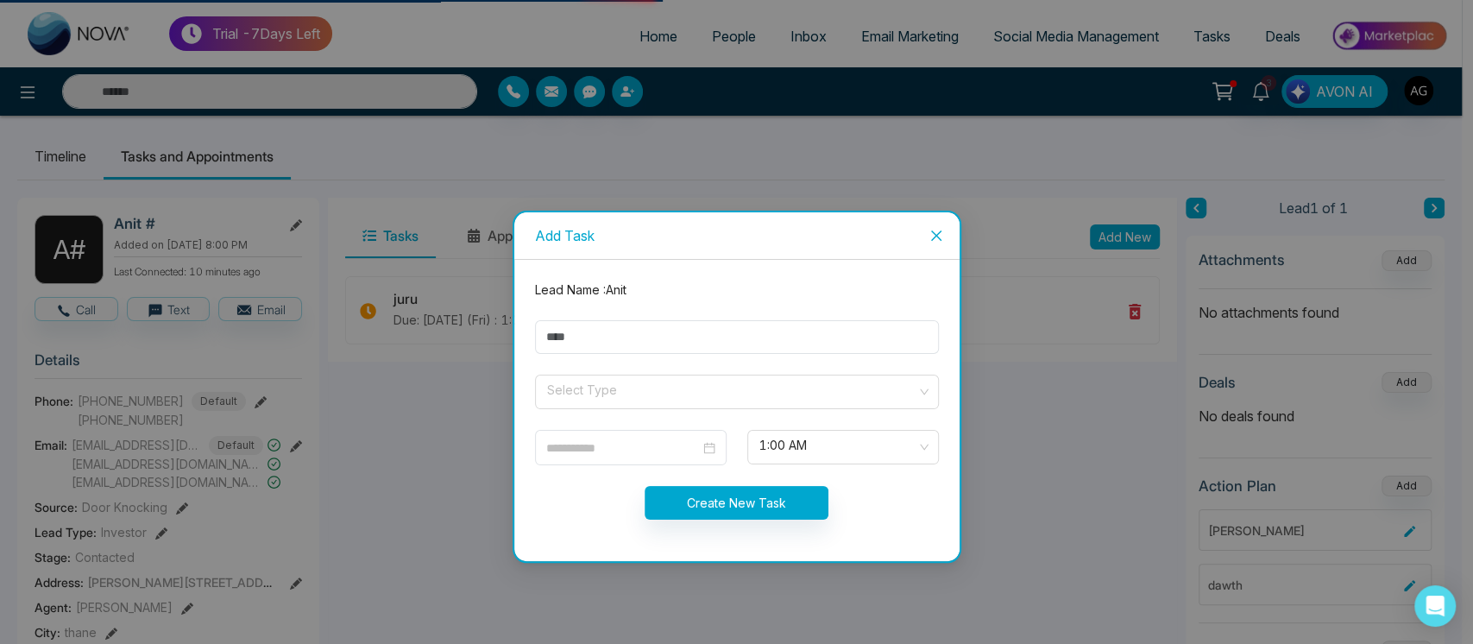
type input "**********"
click at [934, 238] on icon "close" at bounding box center [936, 236] width 14 height 14
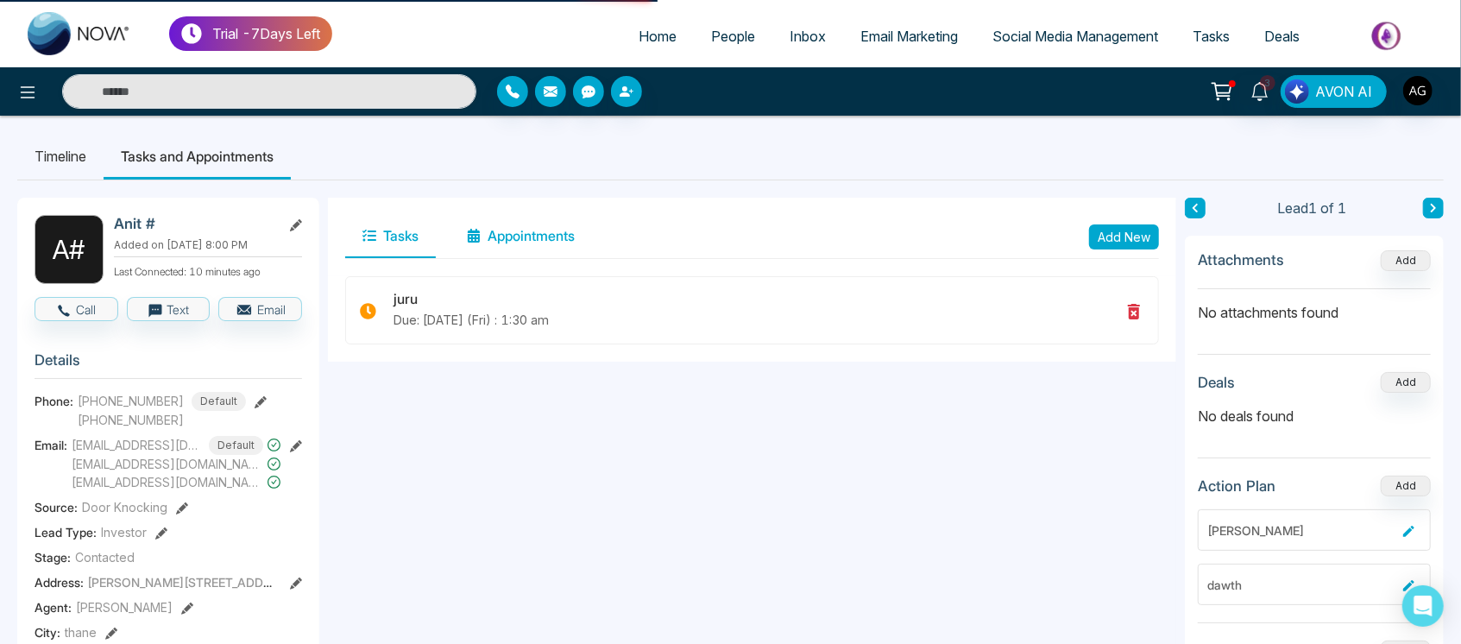
click at [486, 246] on button "Appointments" at bounding box center [520, 236] width 142 height 43
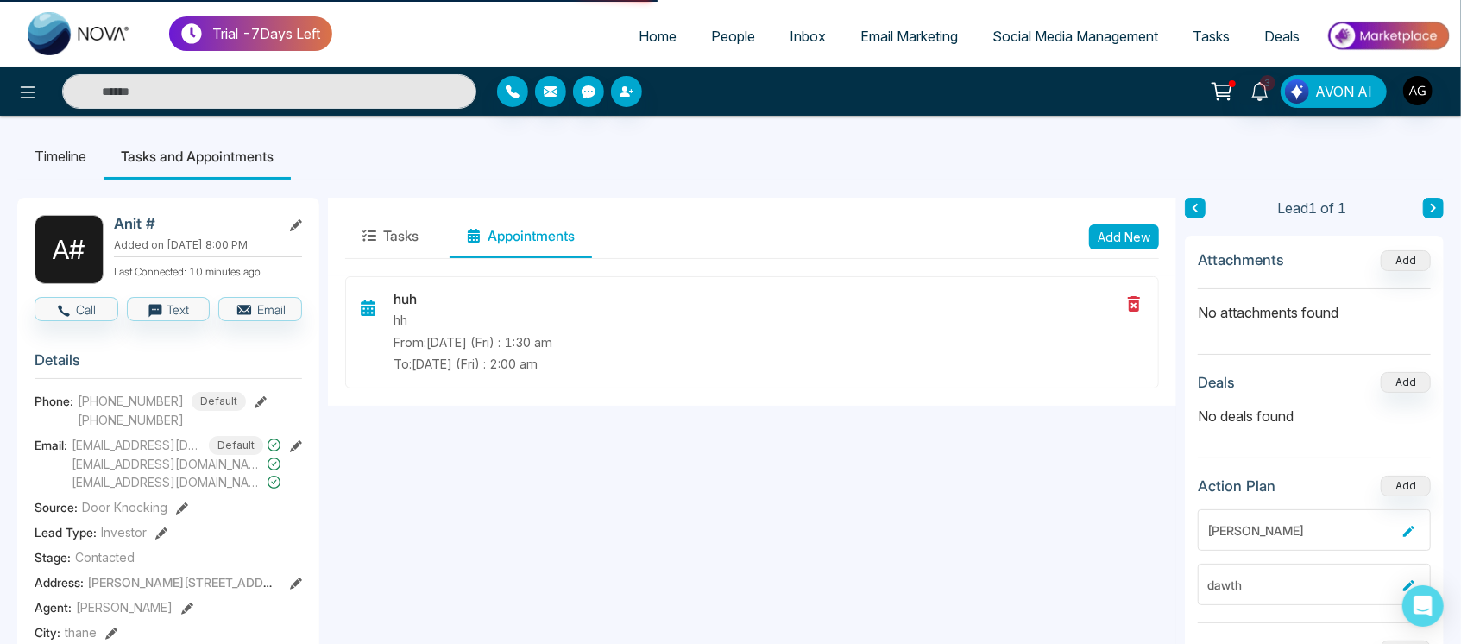
click at [48, 136] on li "Timeline" at bounding box center [60, 156] width 86 height 47
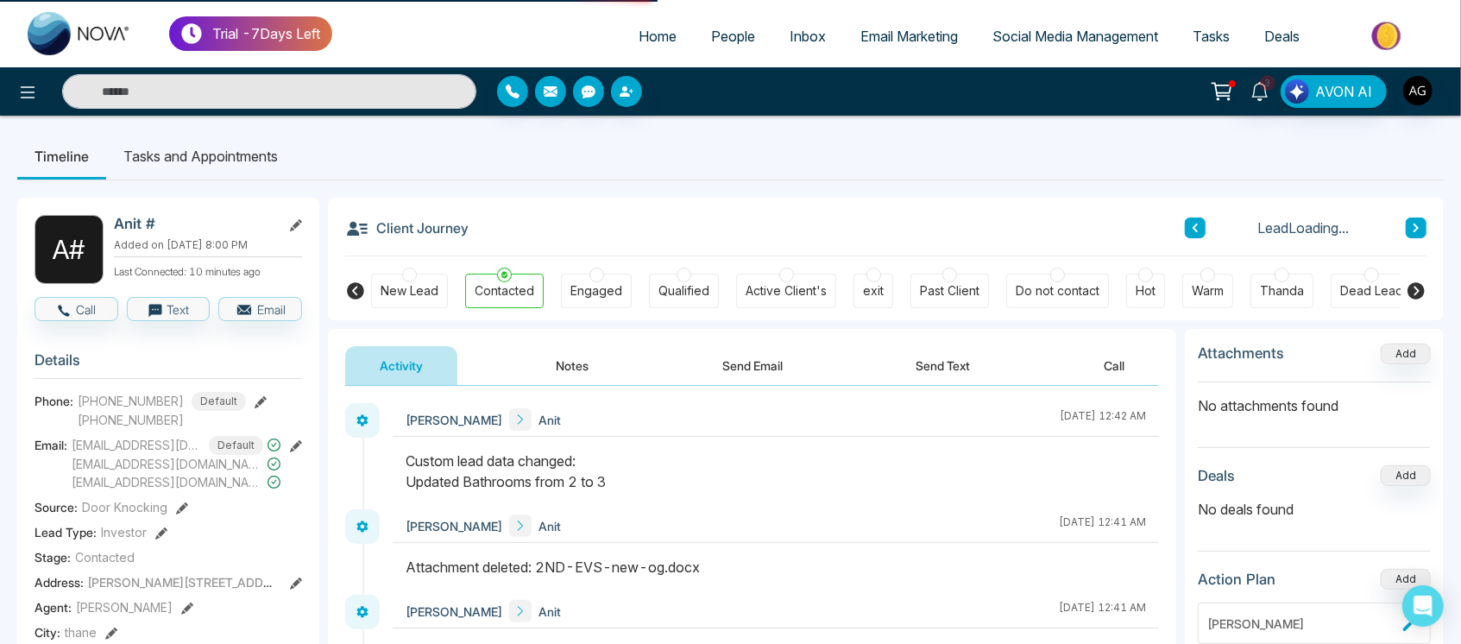
drag, startPoint x: 221, startPoint y: 66, endPoint x: 210, endPoint y: 79, distance: 17.3
click at [210, 79] on div "Trial - 7 Days Left Home People Inbox Email Marketing Social Media Management T…" at bounding box center [730, 58] width 1461 height 116
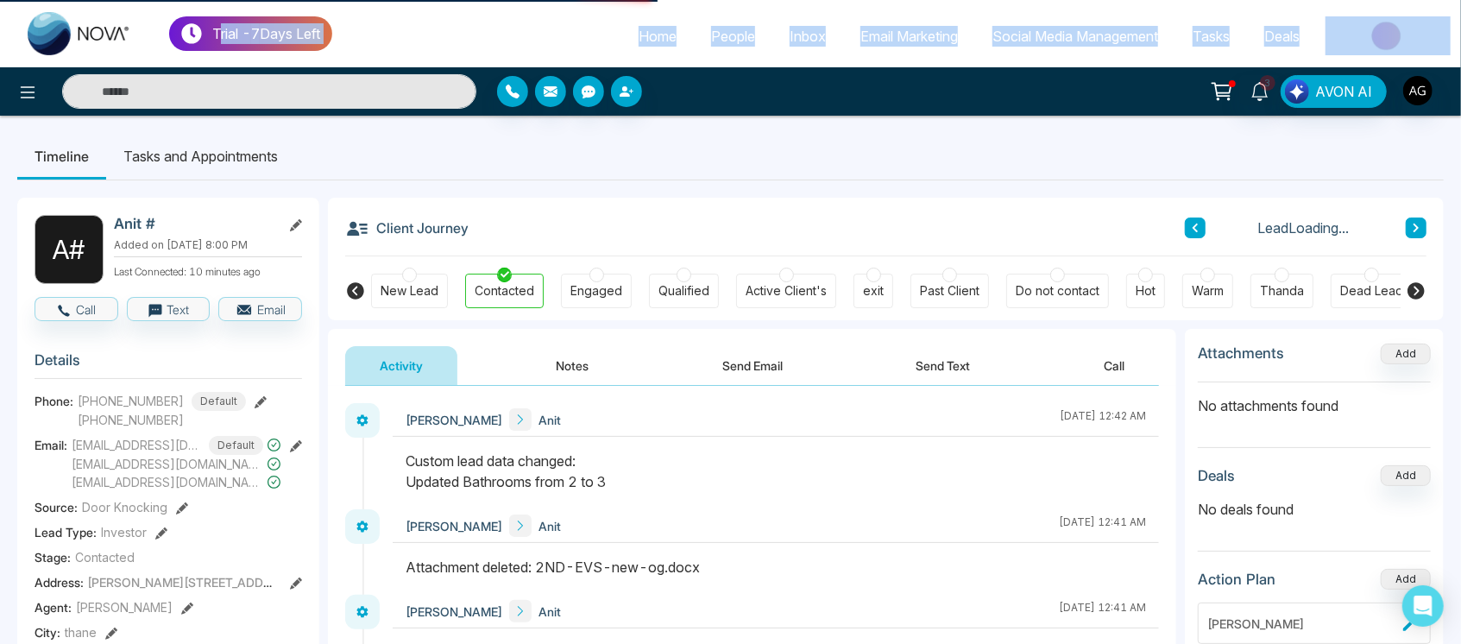
click at [210, 79] on input "text" at bounding box center [269, 91] width 414 height 35
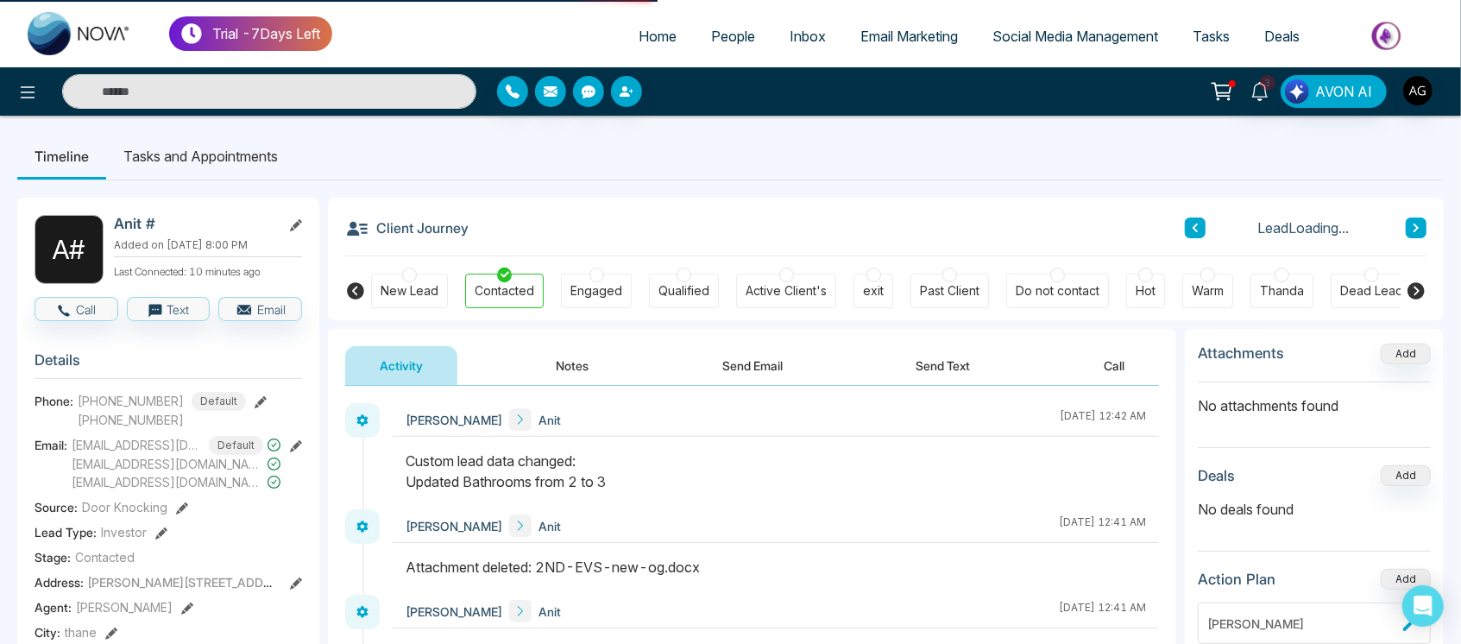
type input "****"
click at [369, 137] on ul "Timeline Tasks and Appointments" at bounding box center [730, 156] width 1426 height 47
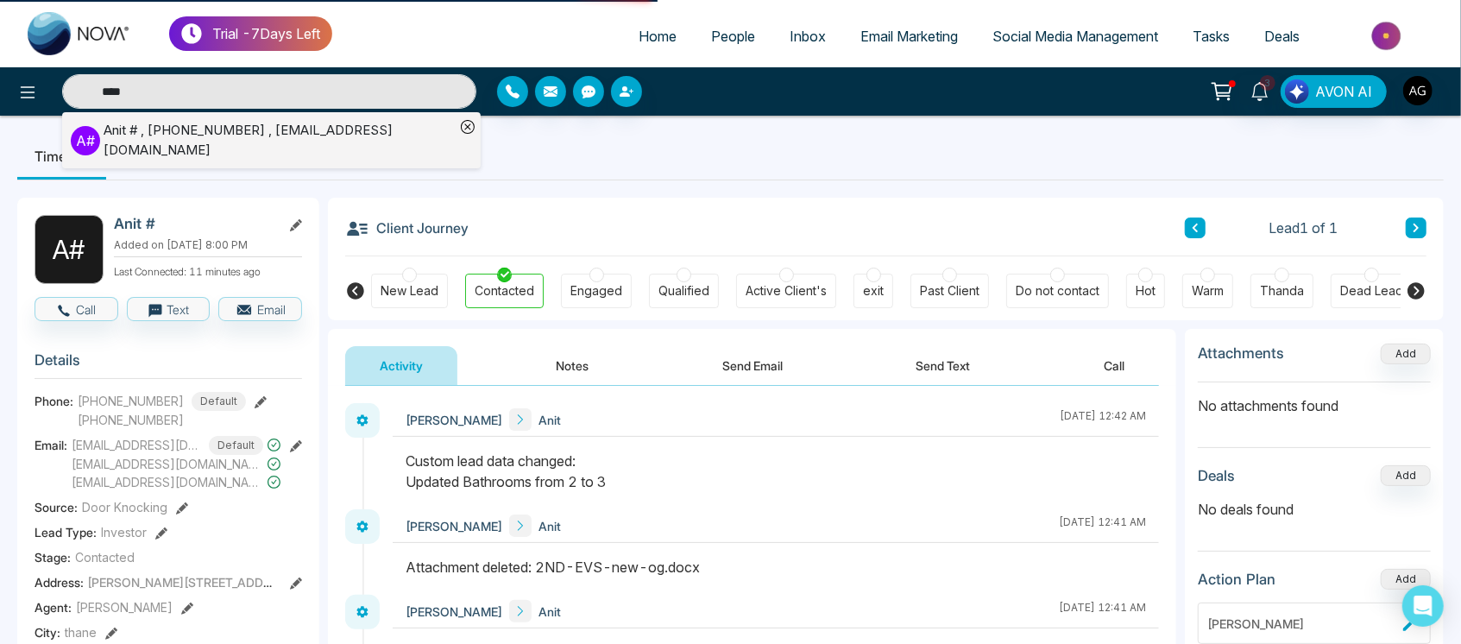
click at [302, 87] on input "****" at bounding box center [269, 91] width 414 height 35
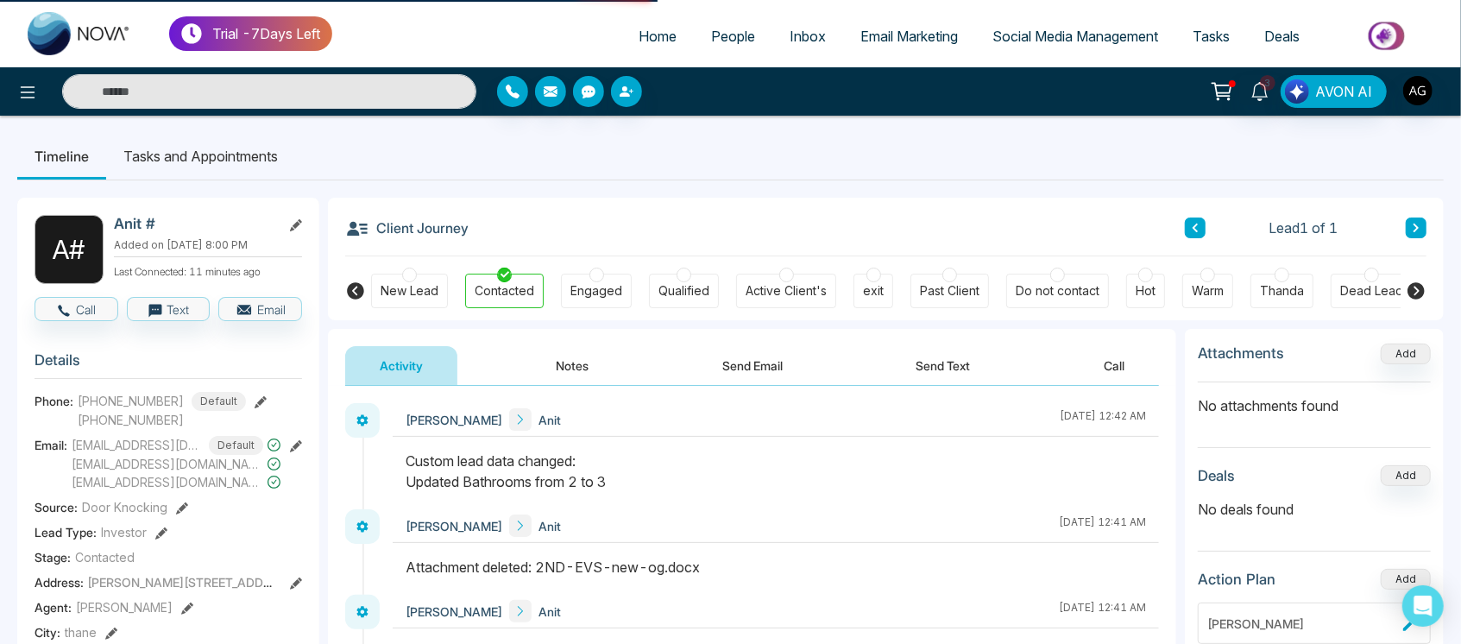
click at [302, 87] on input "text" at bounding box center [269, 91] width 414 height 35
type input "****"
click at [209, 99] on input "****" at bounding box center [269, 91] width 414 height 35
click at [209, 99] on input "text" at bounding box center [269, 91] width 414 height 35
type input "****"
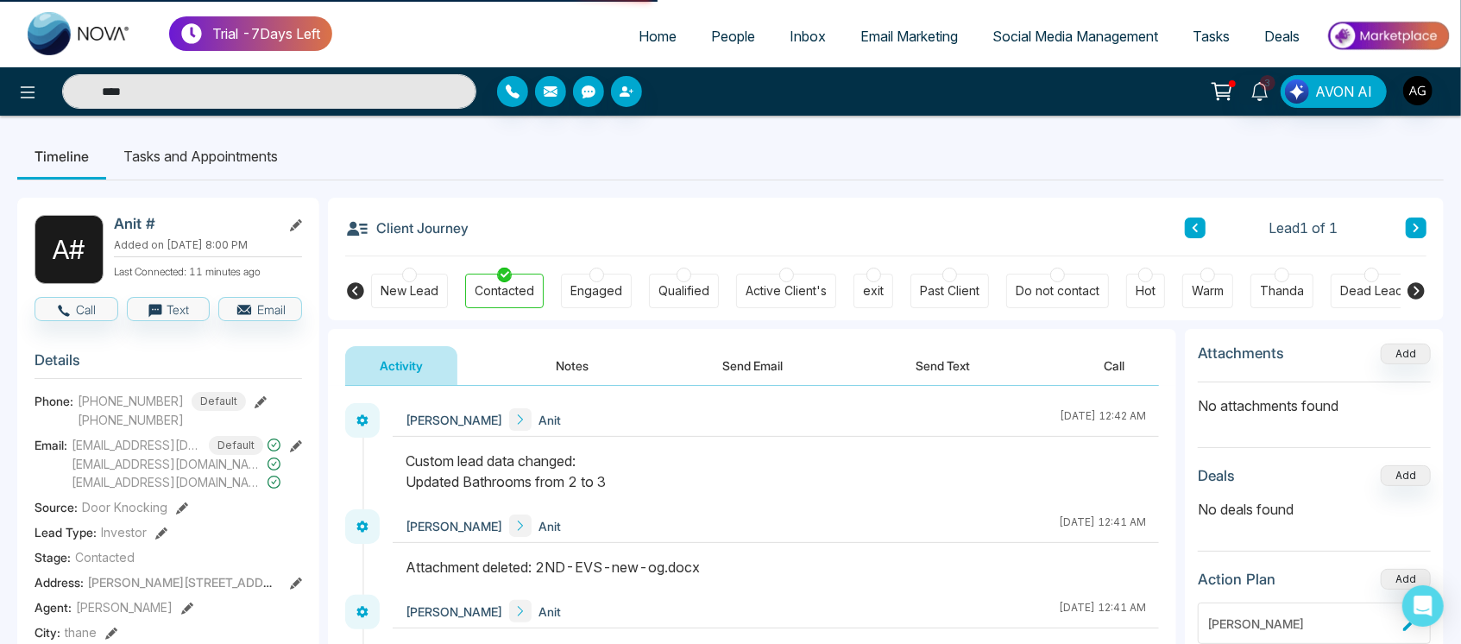
click at [148, 98] on input "****" at bounding box center [269, 91] width 414 height 35
type input "*"
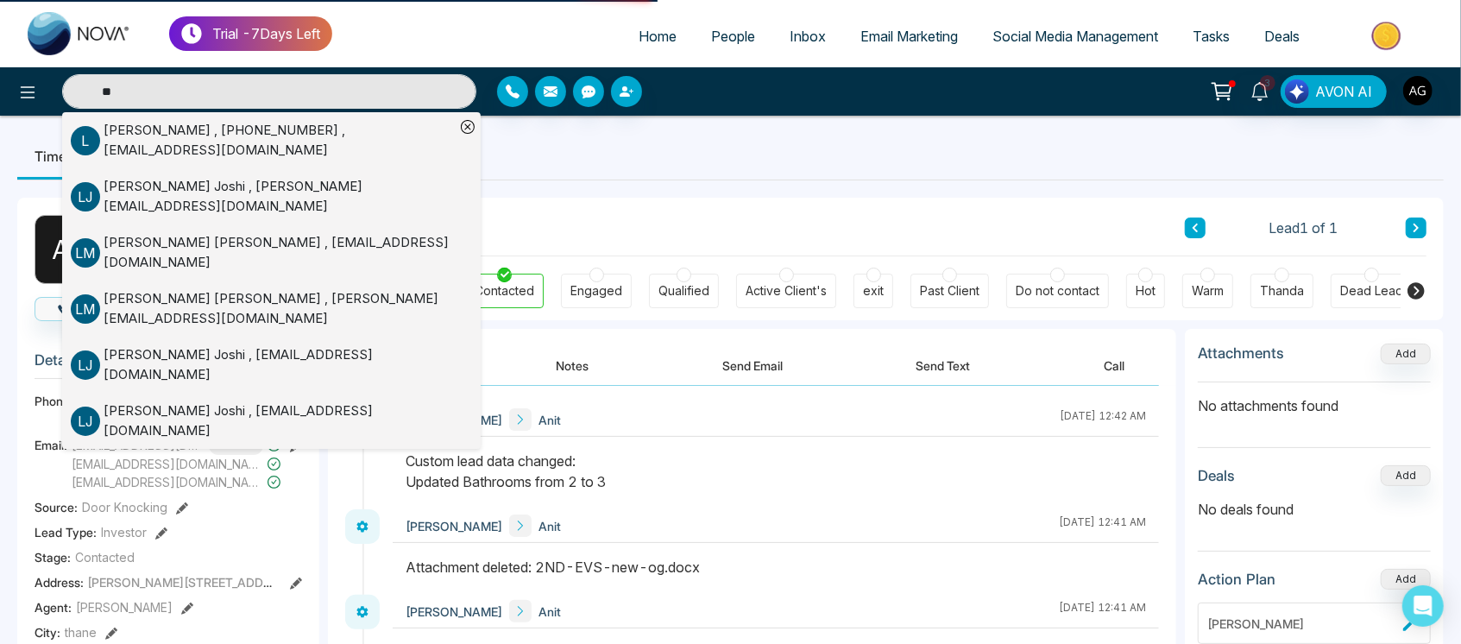
type input "*"
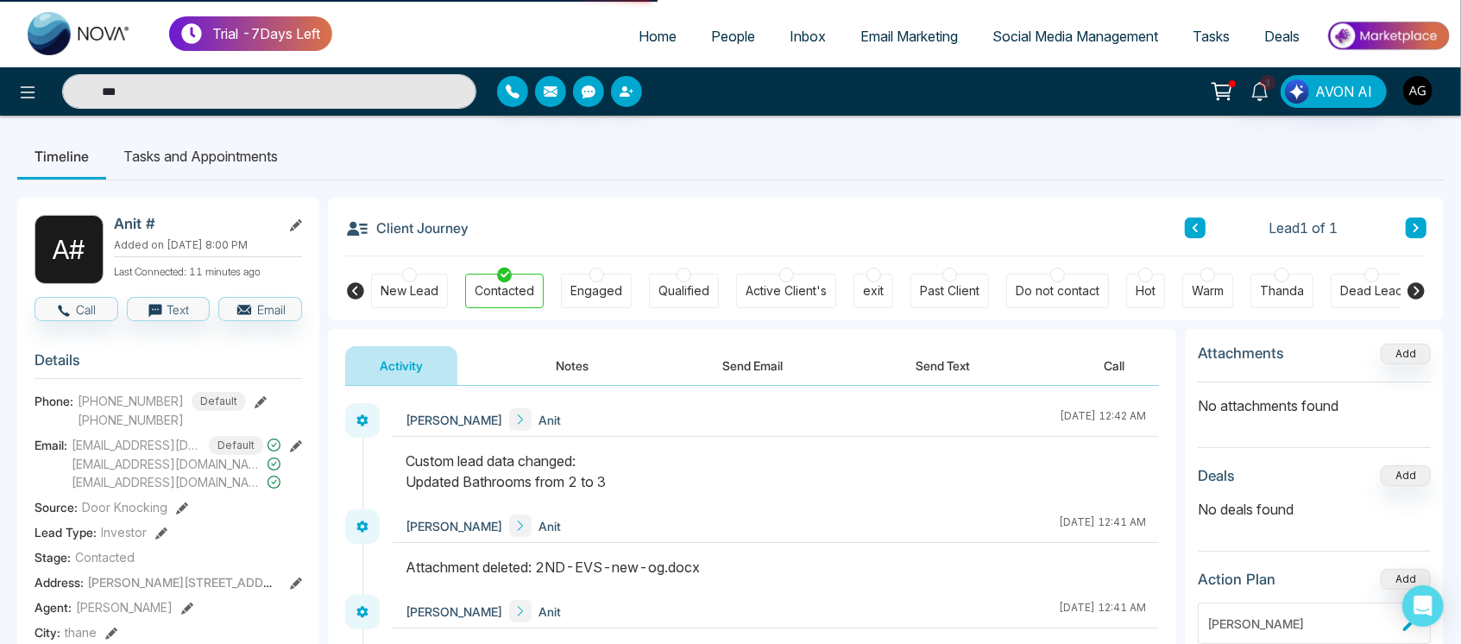
type input "****"
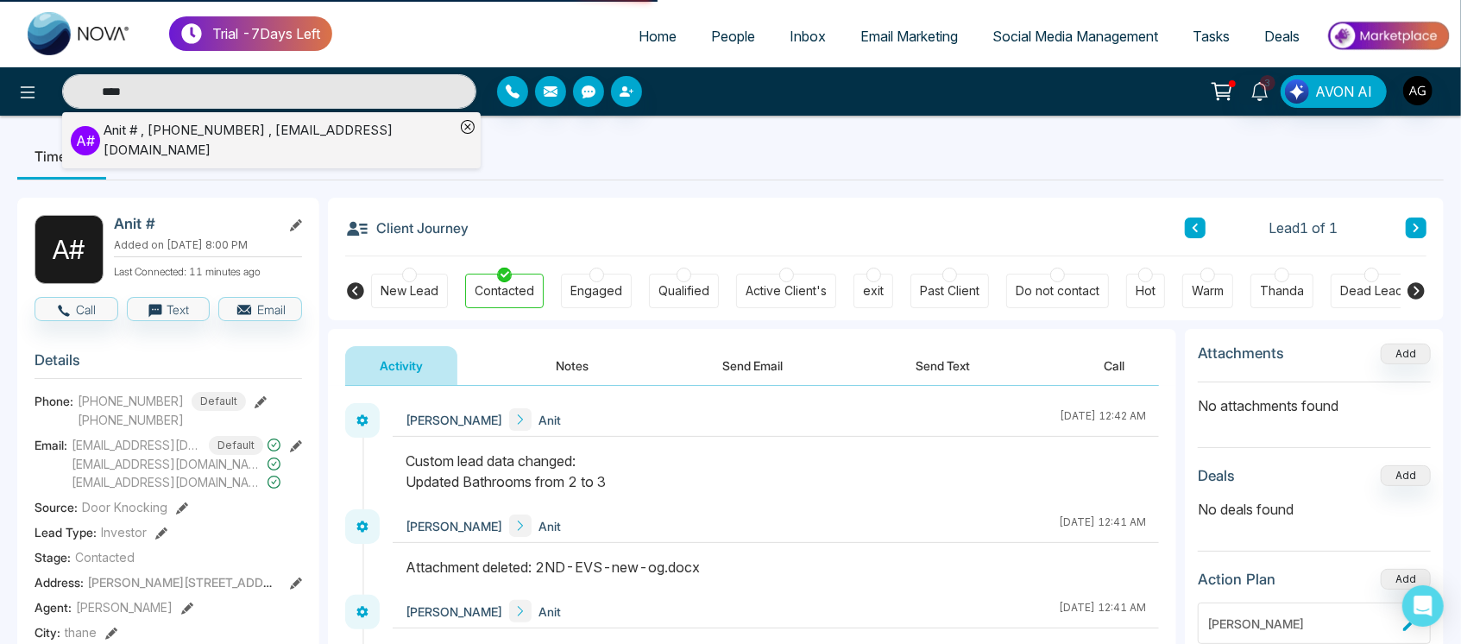
click at [464, 123] on icon at bounding box center [468, 127] width 14 height 14
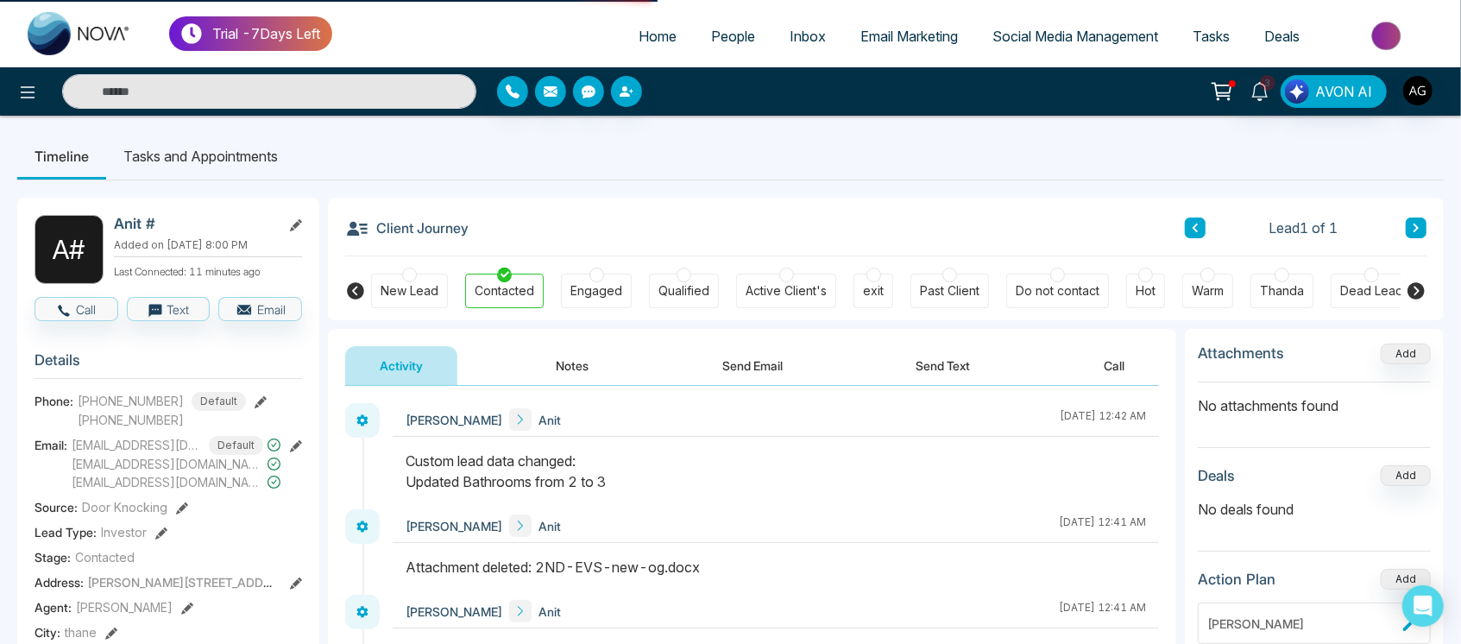
type input "****"
click at [727, 33] on span "People" at bounding box center [733, 36] width 44 height 17
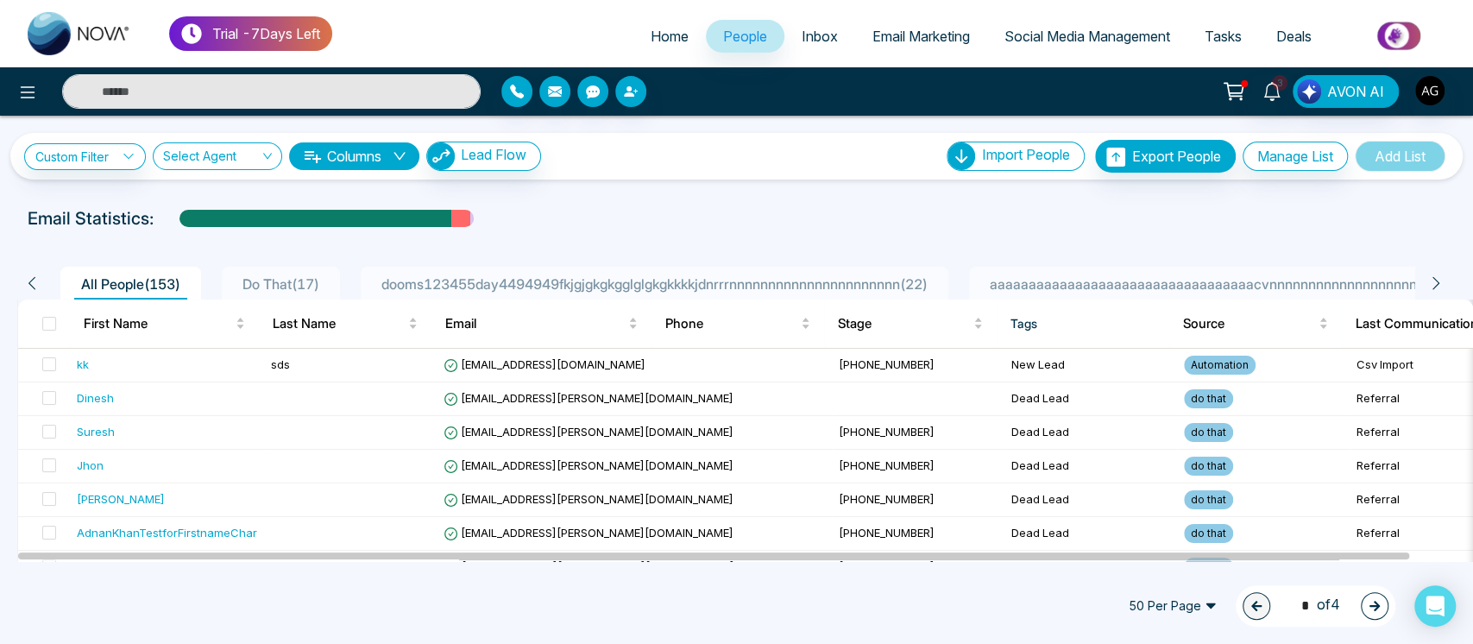
click at [33, 322] on th at bounding box center [44, 323] width 52 height 48
click at [53, 322] on span at bounding box center [49, 324] width 14 height 14
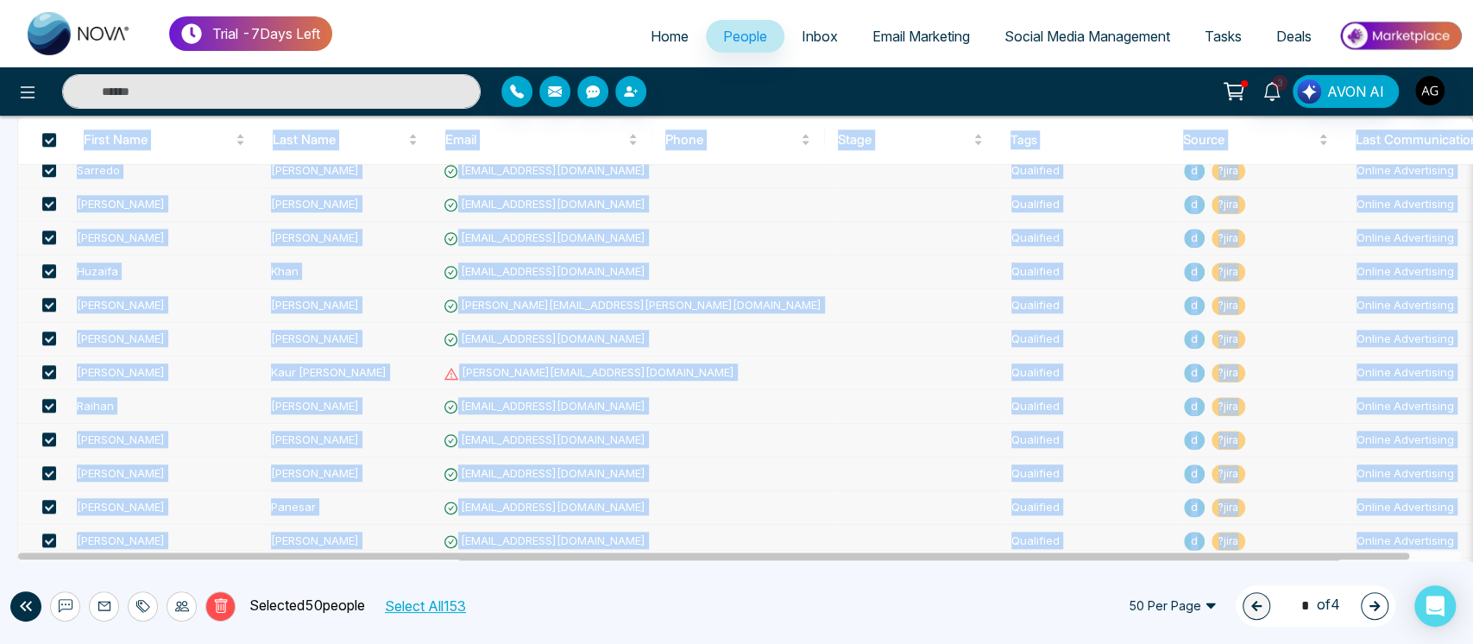
drag, startPoint x: 436, startPoint y: 187, endPoint x: 145, endPoint y: 604, distance: 508.1
click at [145, 561] on div "**********" at bounding box center [736, 338] width 1473 height 445
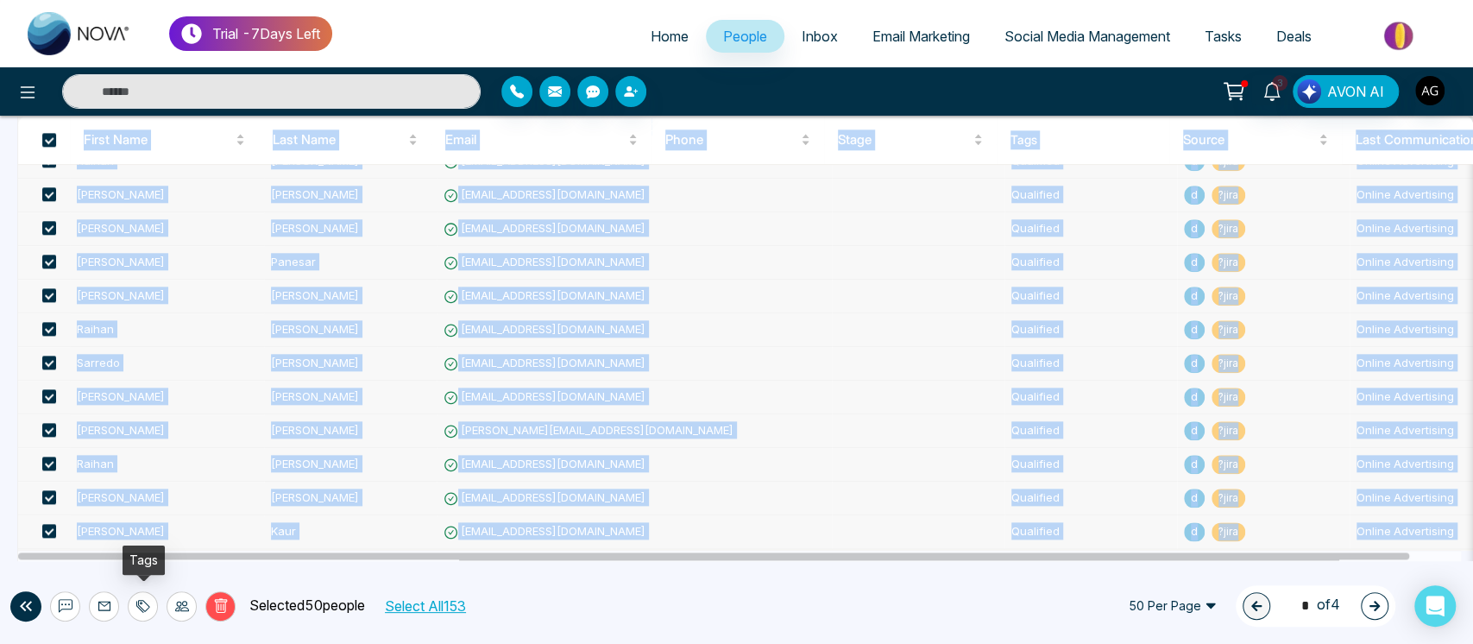
click at [145, 604] on icon at bounding box center [143, 606] width 14 height 14
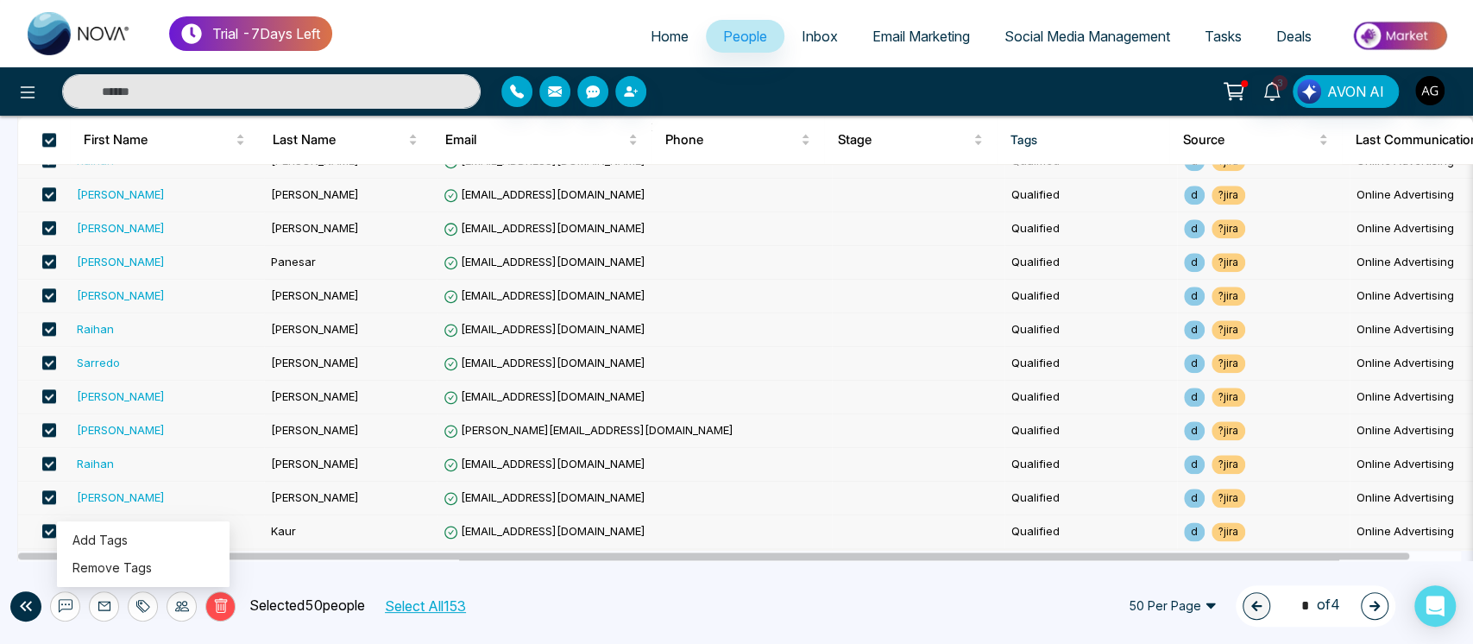
click at [457, 601] on button "Select All 153" at bounding box center [424, 605] width 93 height 22
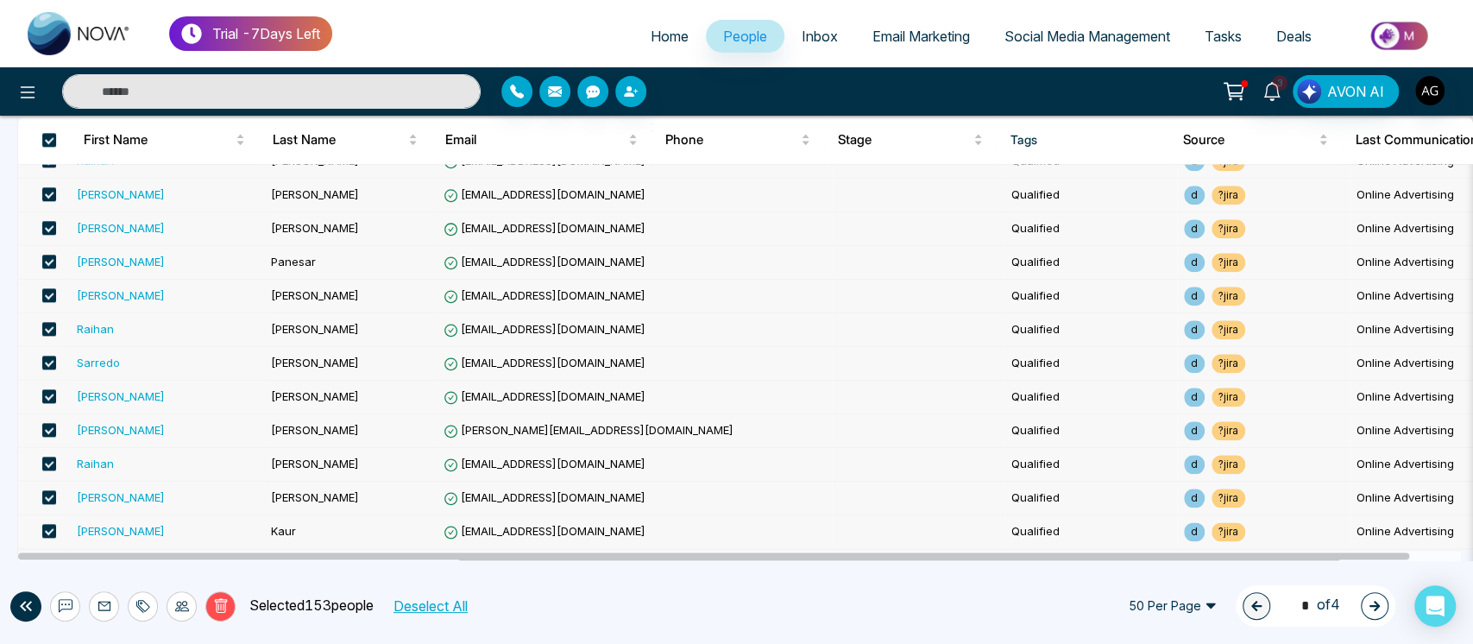
click at [140, 600] on icon at bounding box center [143, 606] width 14 height 14
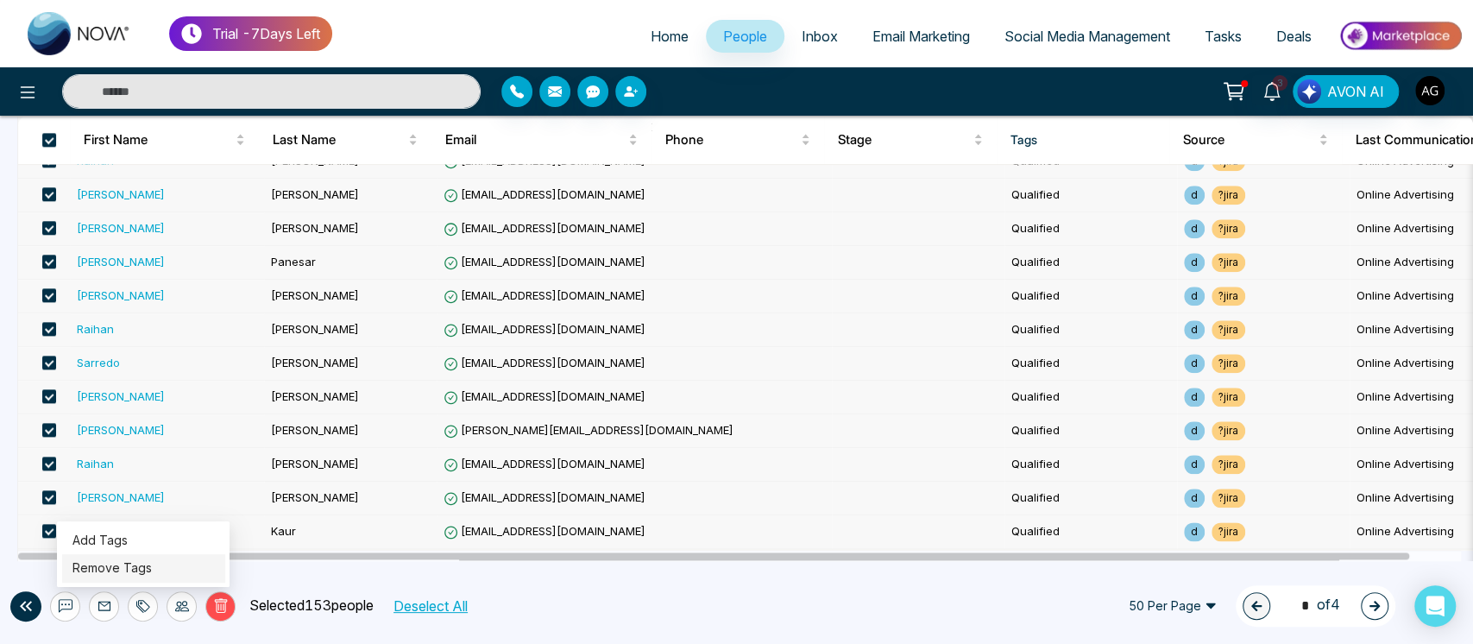
click at [149, 564] on link "Remove Tags" at bounding box center [111, 567] width 79 height 15
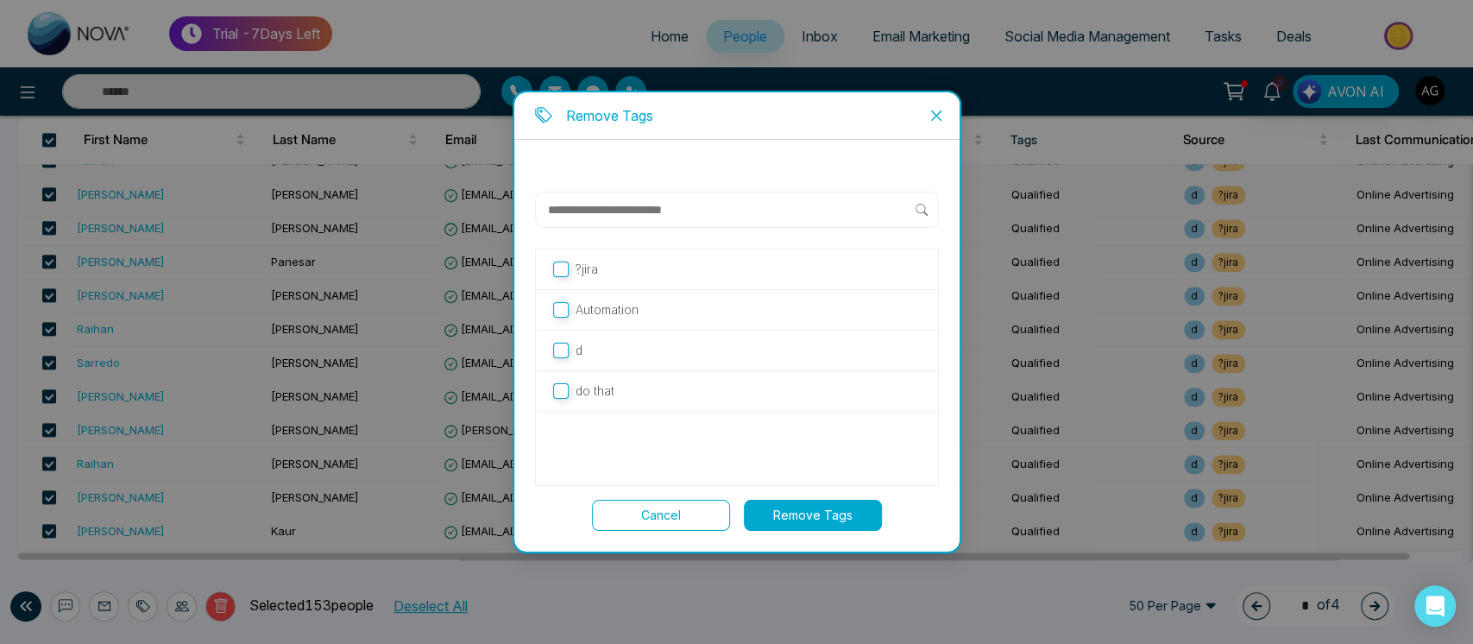
click at [636, 361] on div "d" at bounding box center [737, 350] width 402 height 41
click at [784, 514] on button "Remove Tags" at bounding box center [813, 514] width 138 height 31
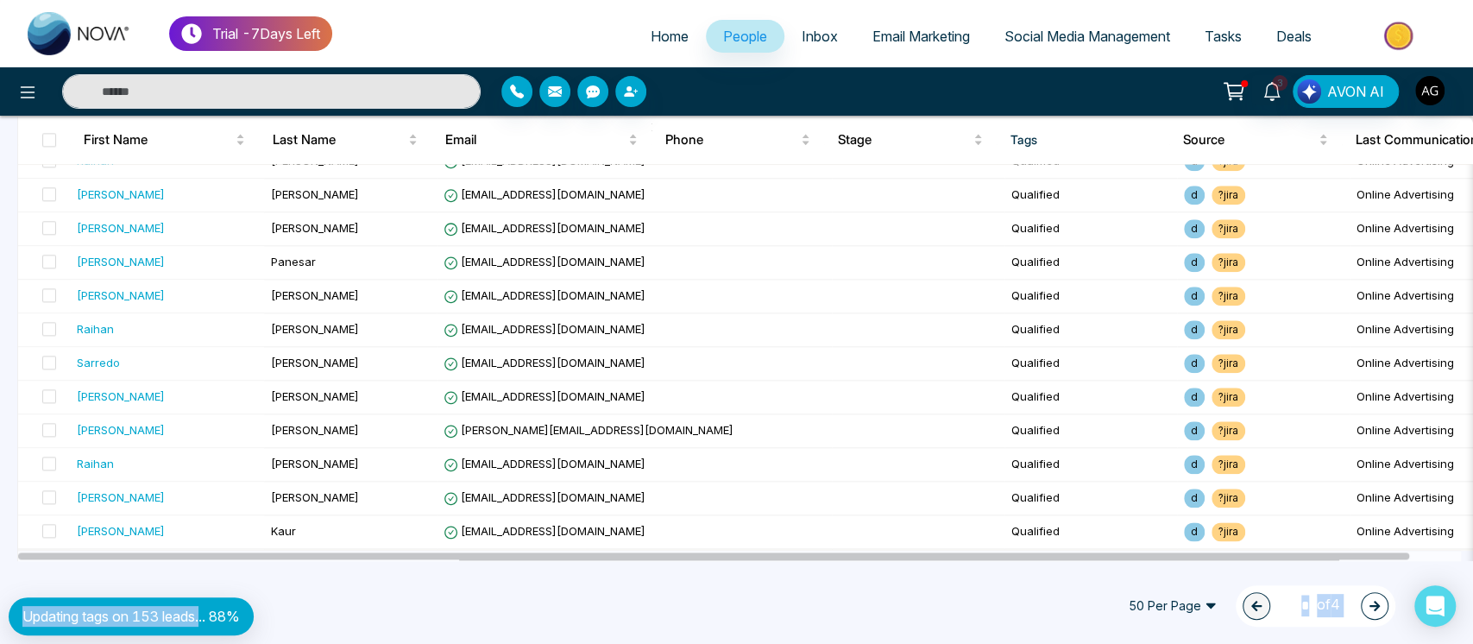
drag, startPoint x: 204, startPoint y: 617, endPoint x: 305, endPoint y: 622, distance: 101.9
click at [305, 622] on div "**********" at bounding box center [736, 322] width 1473 height 644
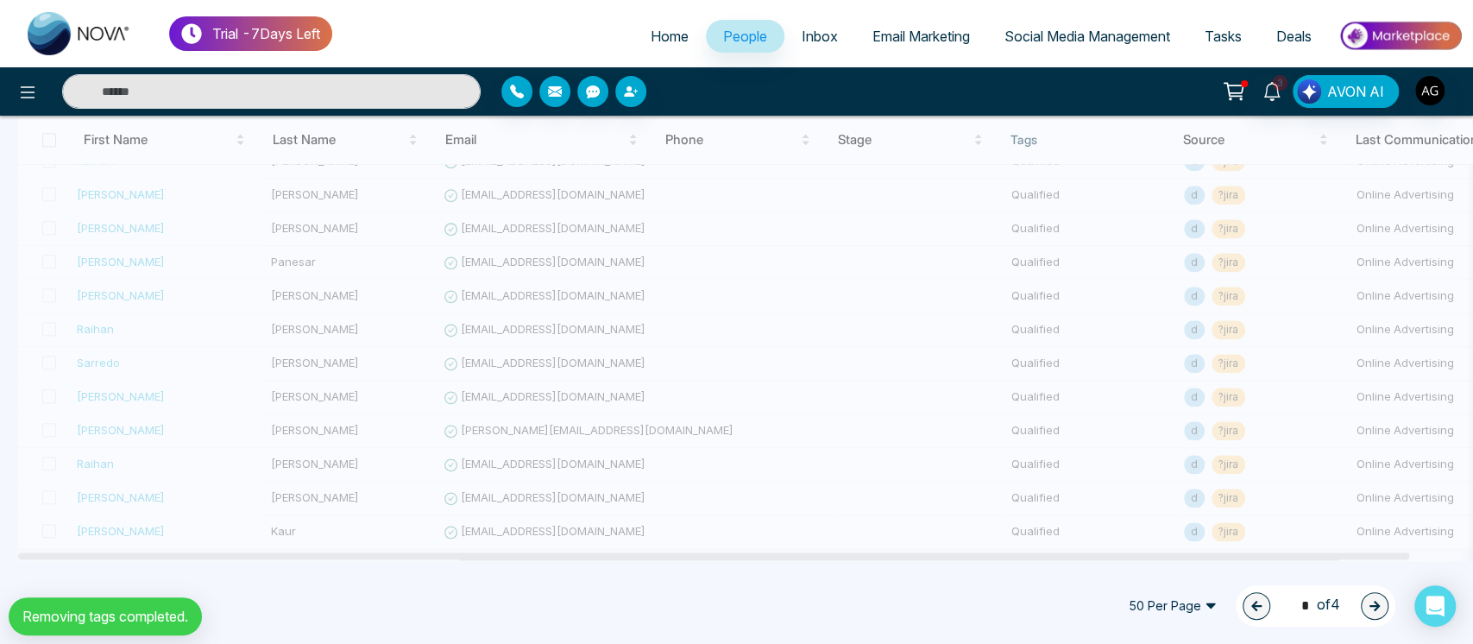
click at [305, 622] on div "50 Per Page 1 * of 4" at bounding box center [736, 606] width 1473 height 76
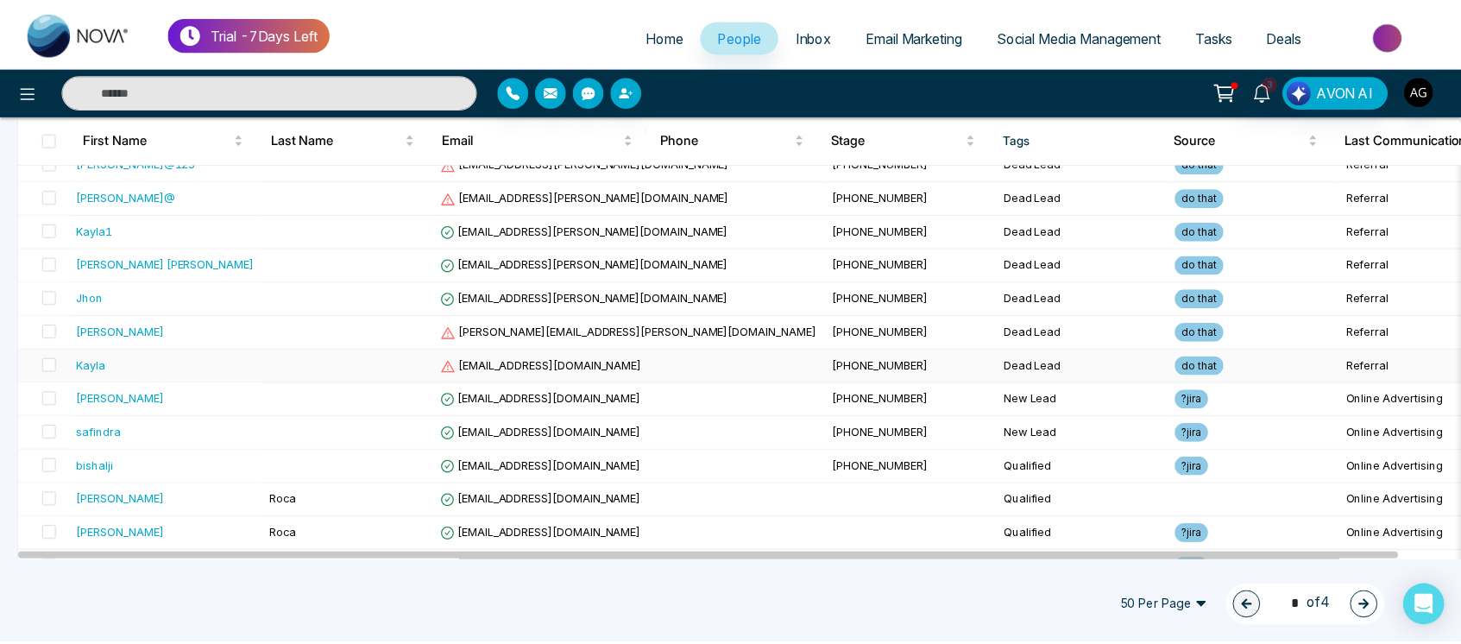
scroll to position [0, 0]
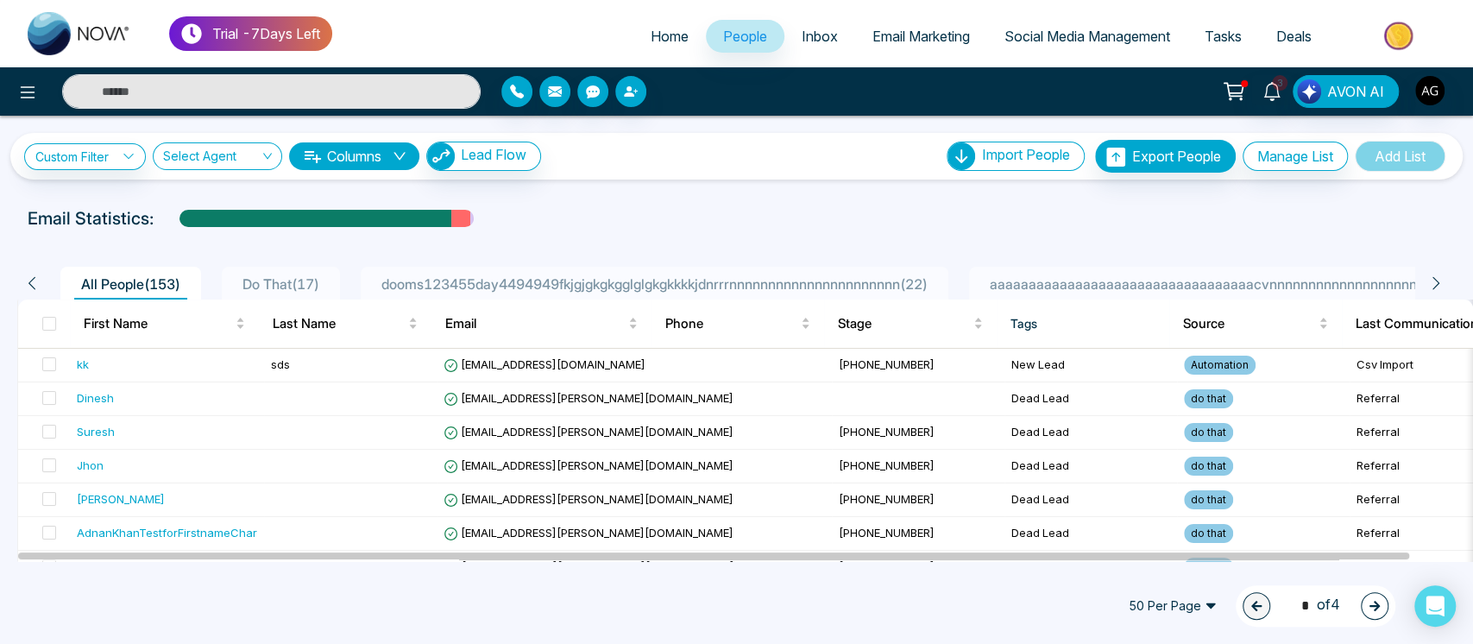
click at [1373, 602] on icon "button" at bounding box center [1374, 605] width 10 height 10
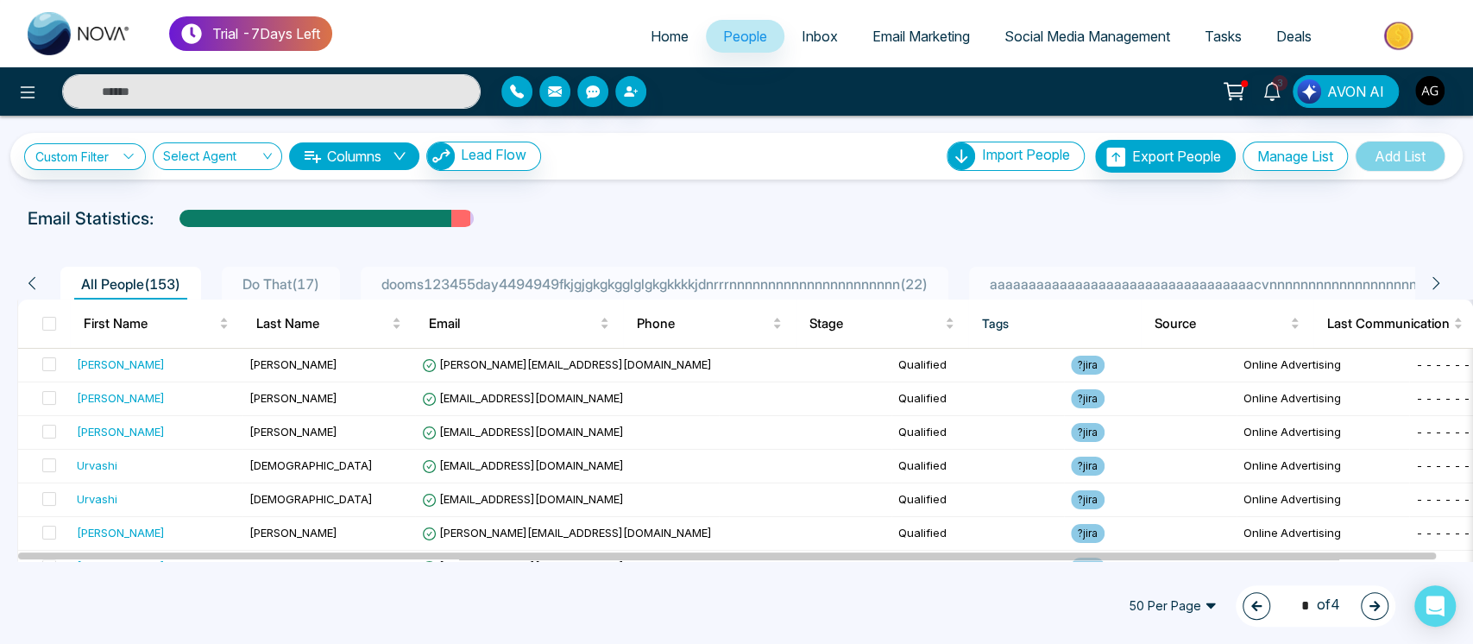
click at [1250, 605] on icon "button" at bounding box center [1256, 606] width 12 height 12
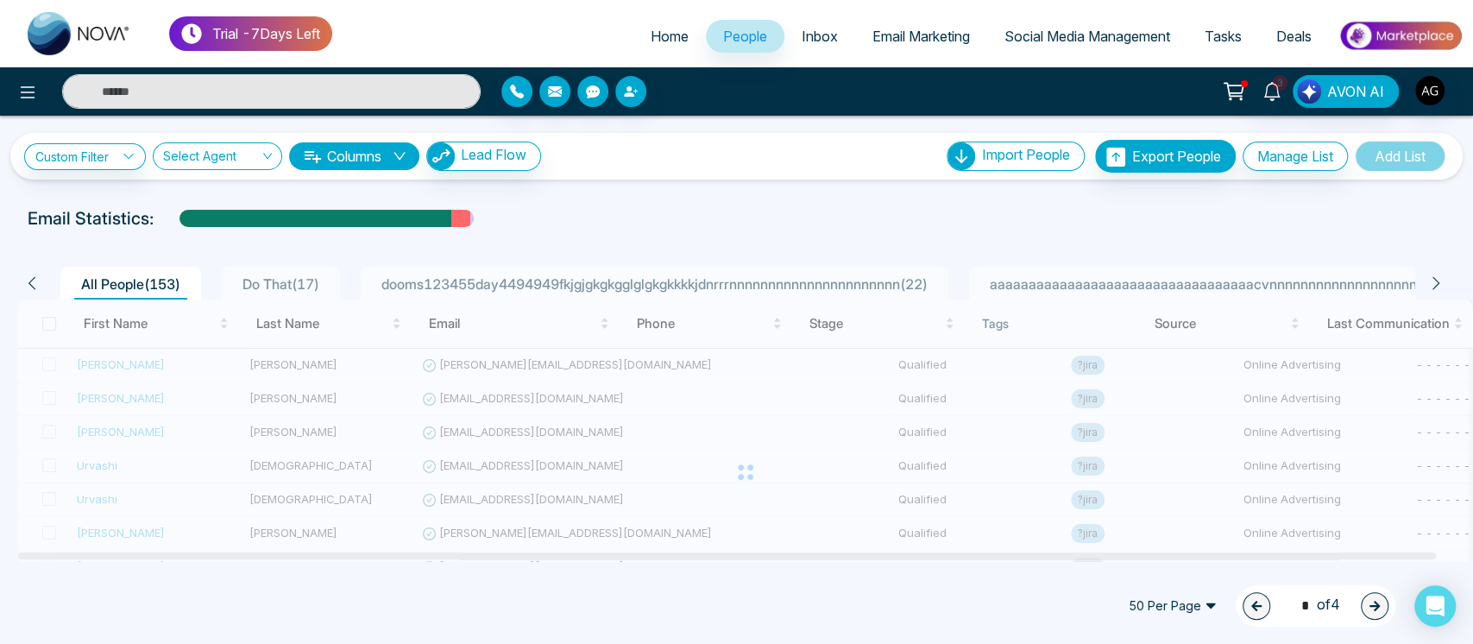
click at [1366, 602] on button "button" at bounding box center [1374, 606] width 28 height 28
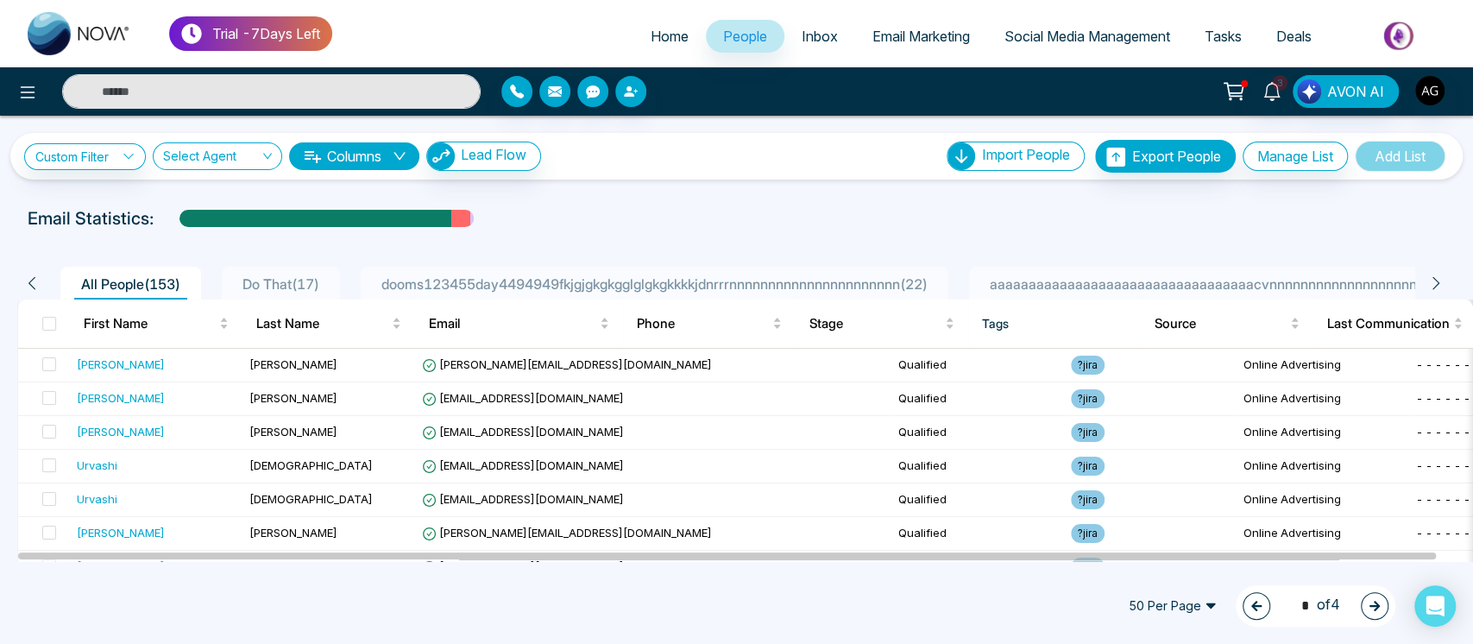
click at [1377, 606] on icon "button" at bounding box center [1374, 605] width 10 height 10
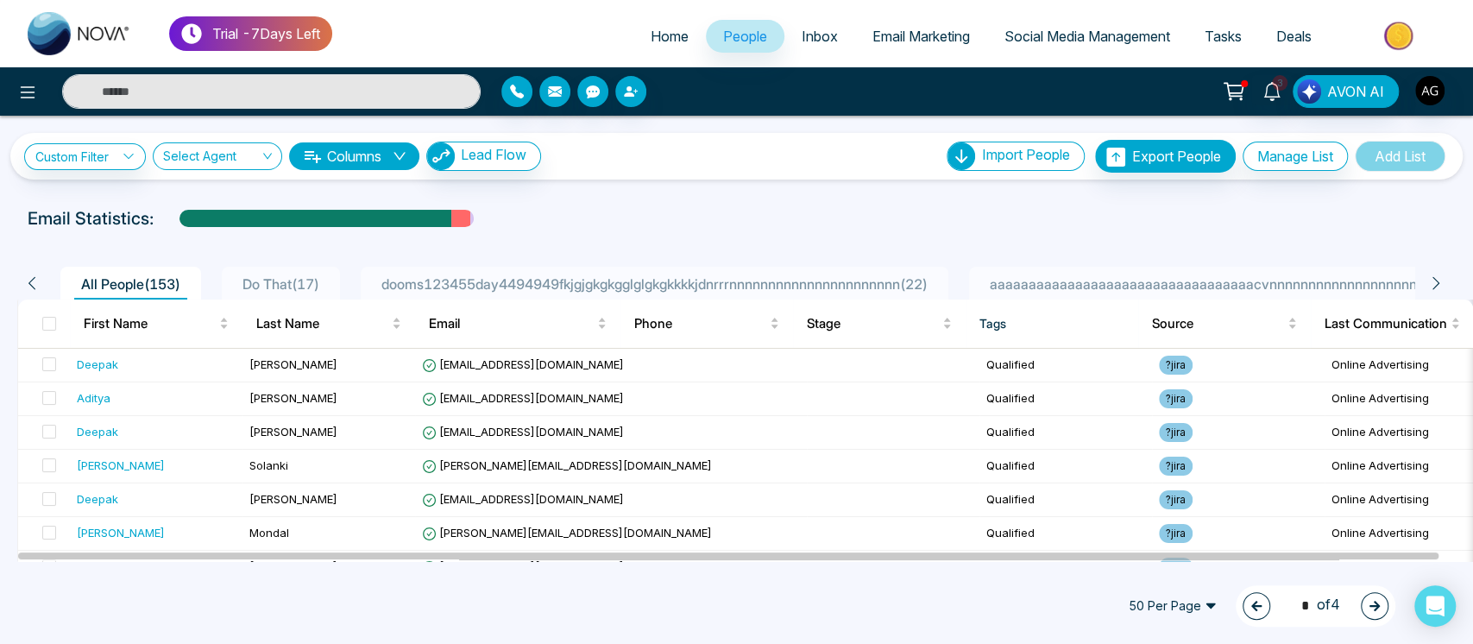
click at [1250, 609] on icon "button" at bounding box center [1256, 606] width 12 height 12
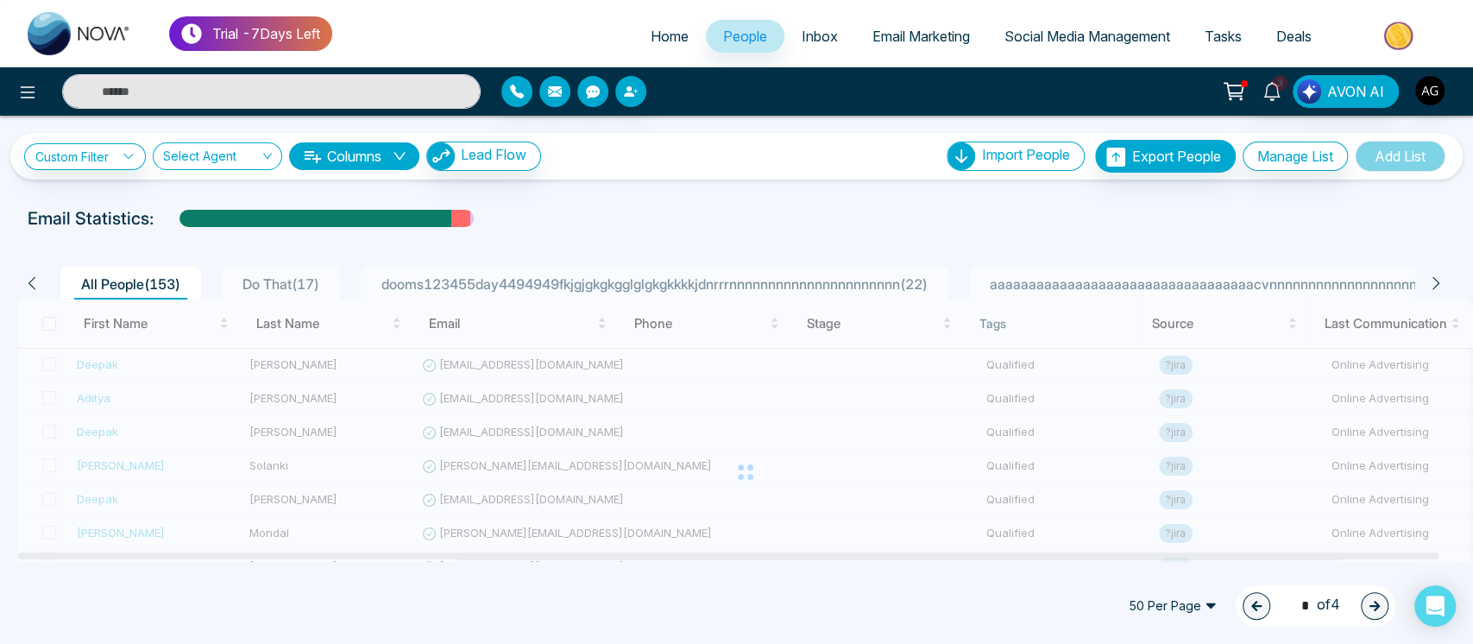
type input "*"
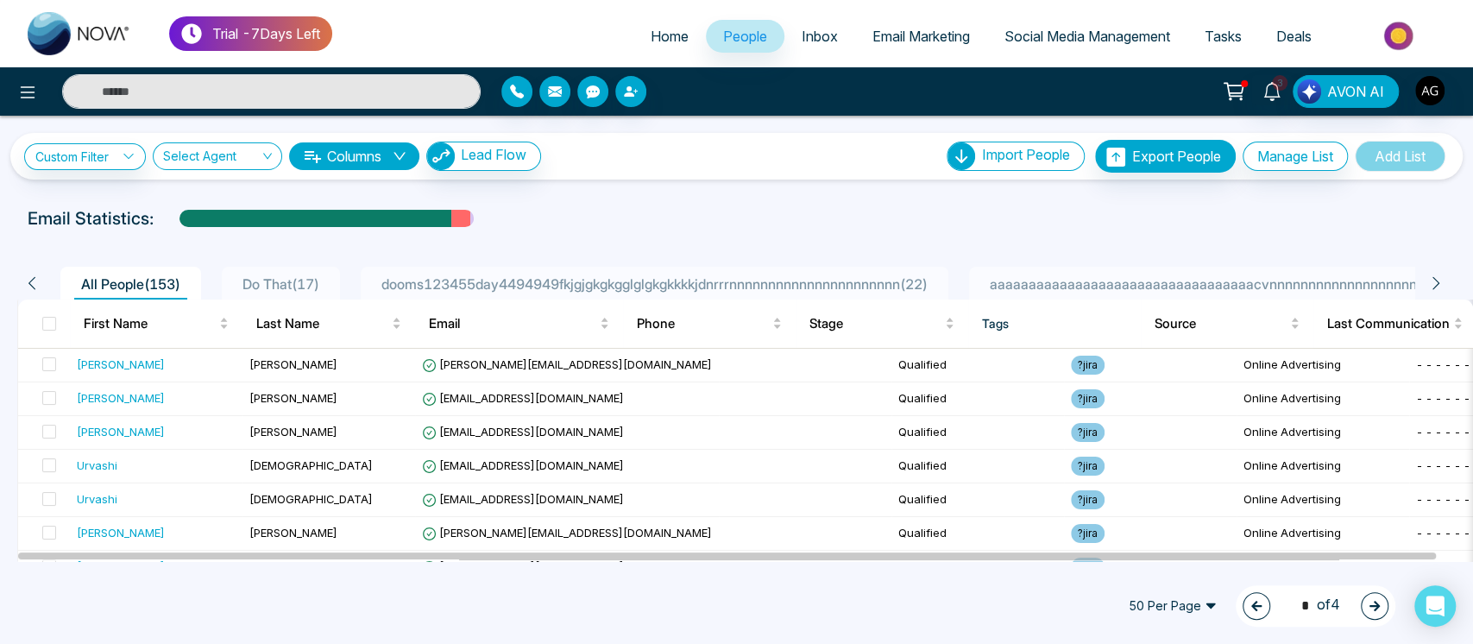
click at [790, 405] on td at bounding box center [805, 399] width 173 height 34
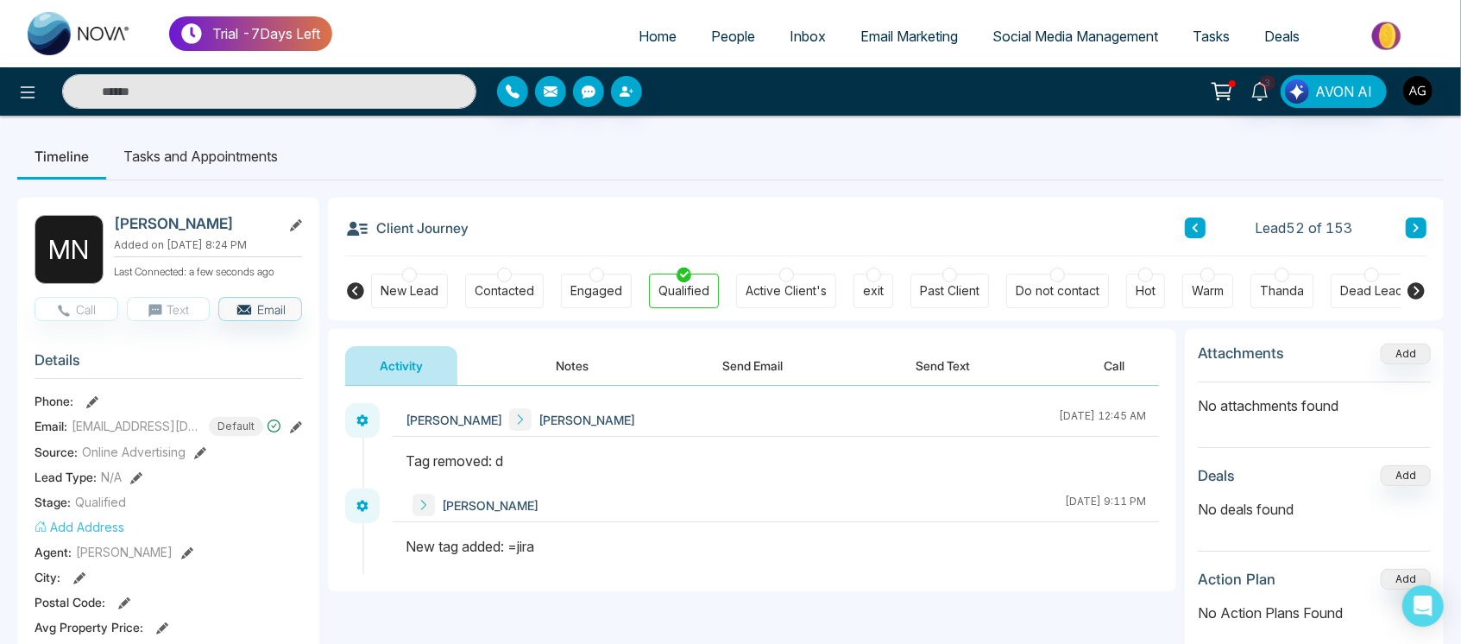
click at [725, 55] on ul "Home People Inbox Email Marketing Social Media Management Tasks Deals" at bounding box center [891, 37] width 1118 height 47
click at [719, 50] on link "People" at bounding box center [733, 36] width 79 height 33
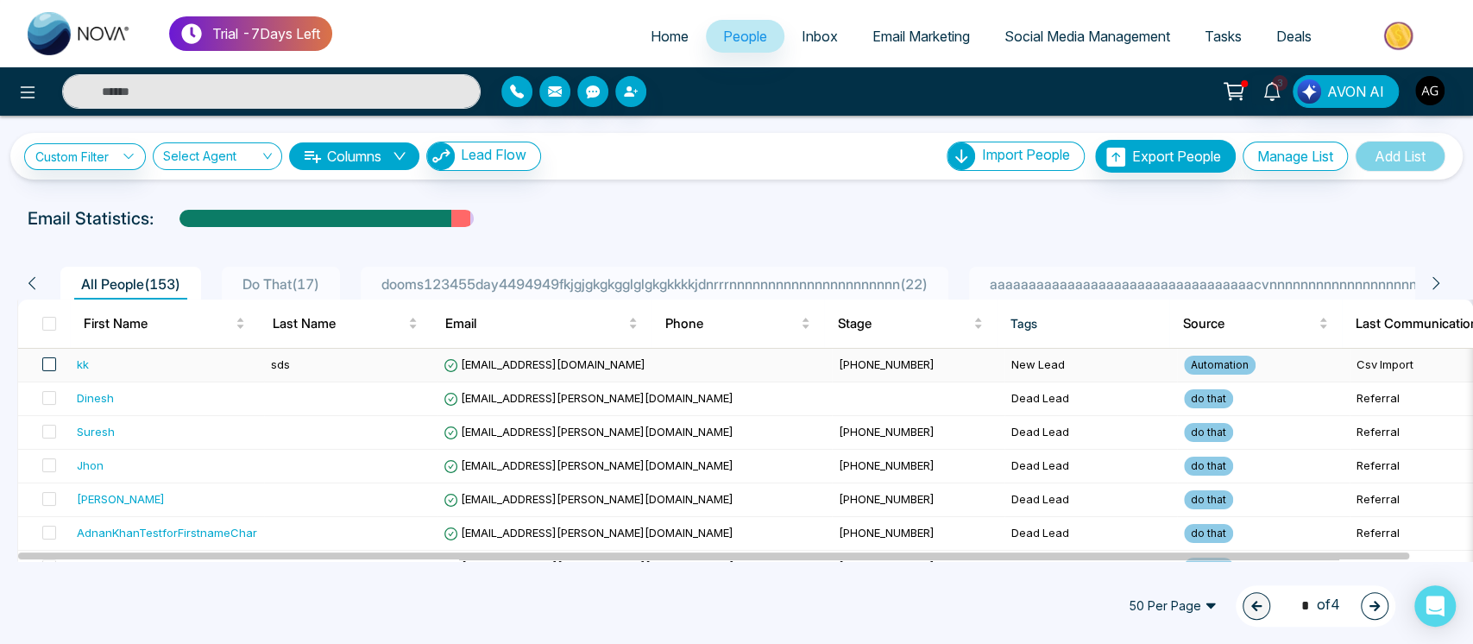
click at [50, 369] on span at bounding box center [49, 364] width 14 height 14
click at [48, 320] on span at bounding box center [49, 324] width 14 height 14
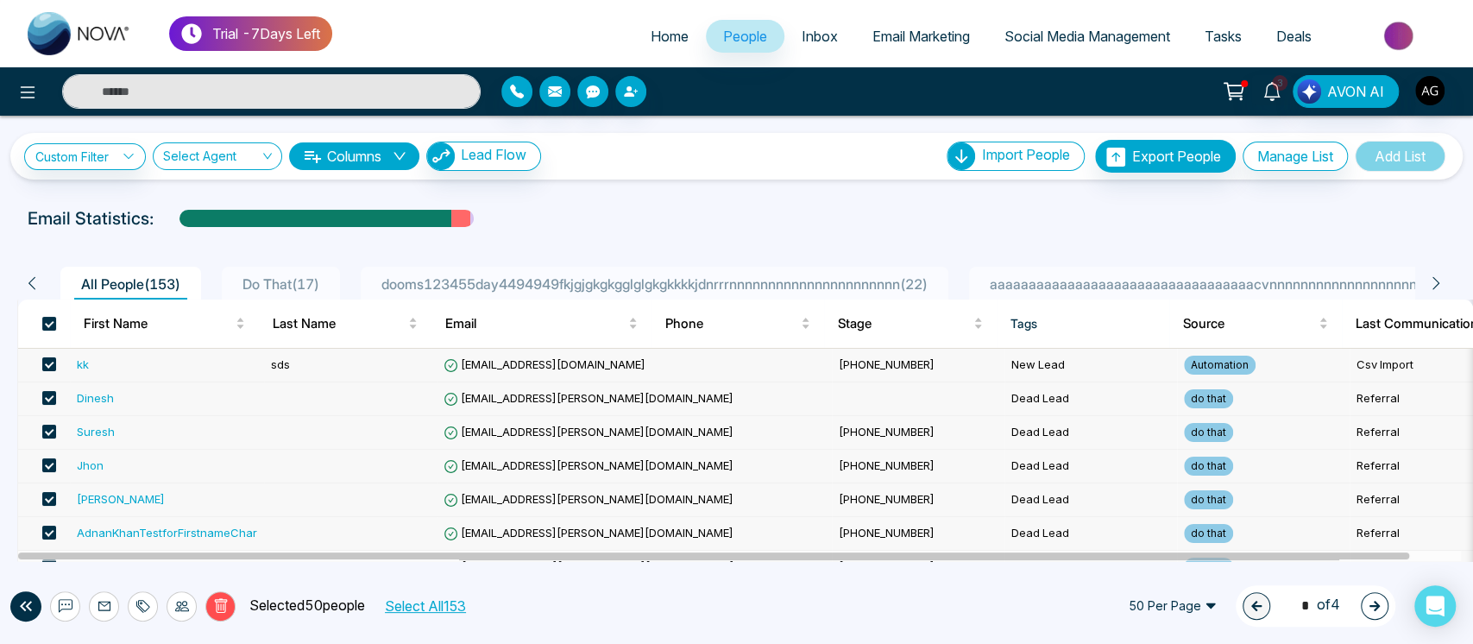
click at [452, 600] on button "Select All 153" at bounding box center [424, 605] width 93 height 22
click at [139, 608] on icon at bounding box center [140, 606] width 8 height 12
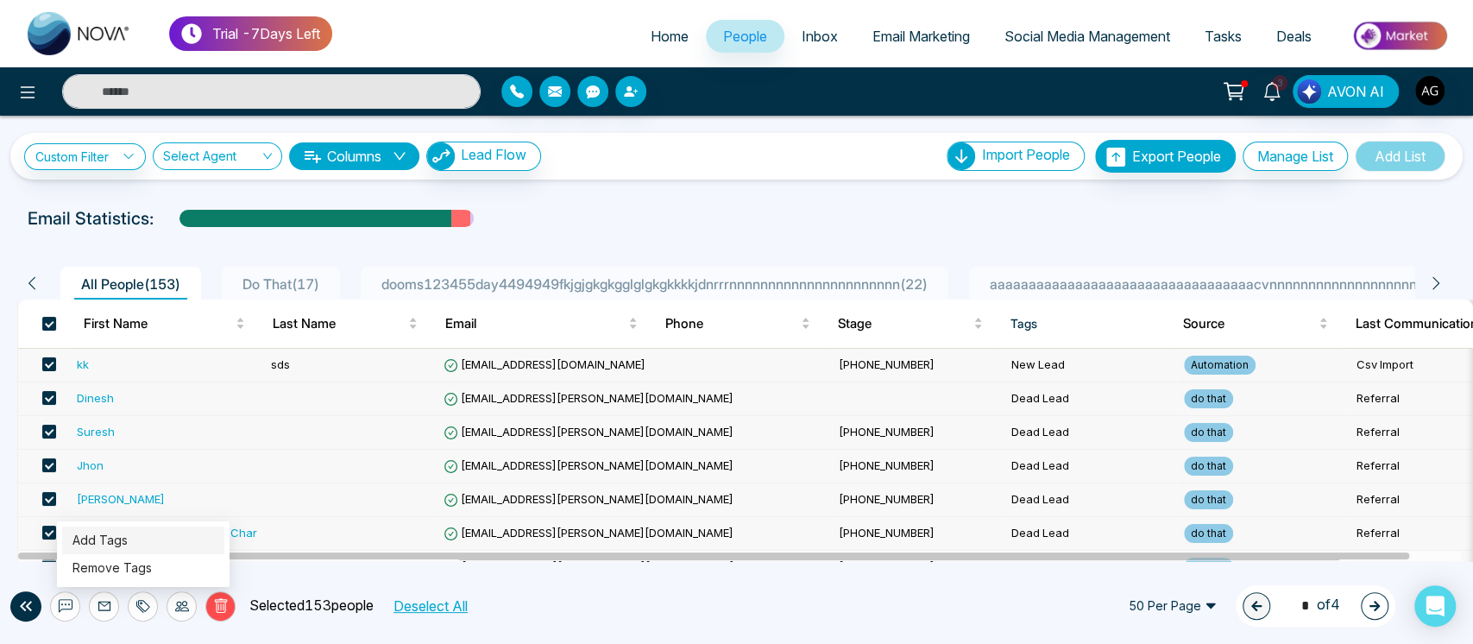
click at [128, 538] on link "Add Tags" at bounding box center [99, 539] width 55 height 15
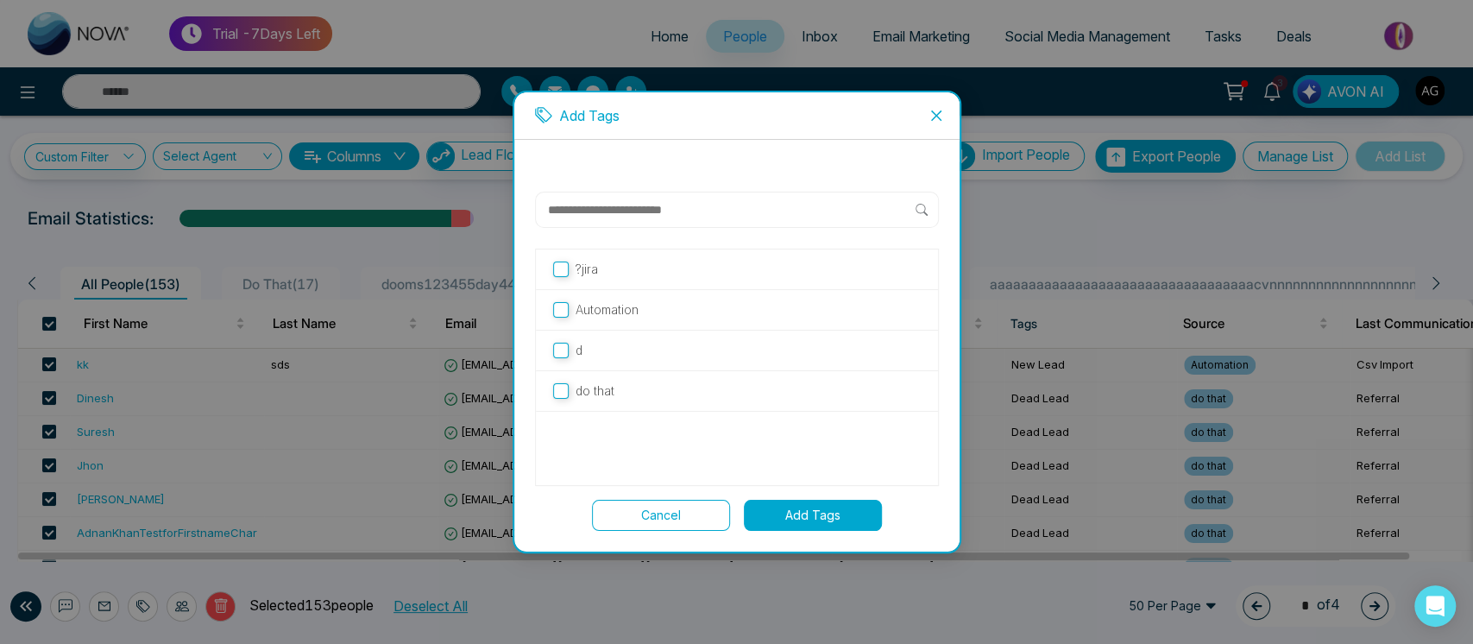
click at [829, 521] on button "Add Tags" at bounding box center [813, 514] width 138 height 31
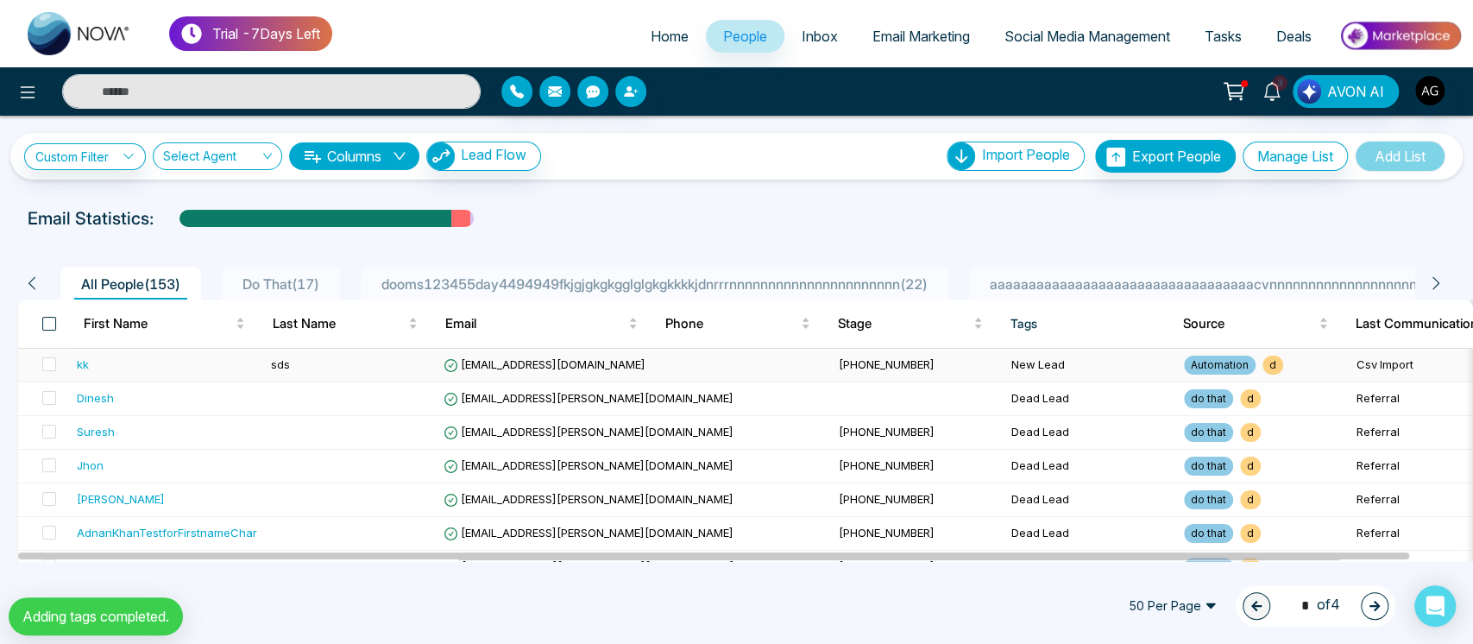
click at [53, 325] on span at bounding box center [49, 324] width 14 height 14
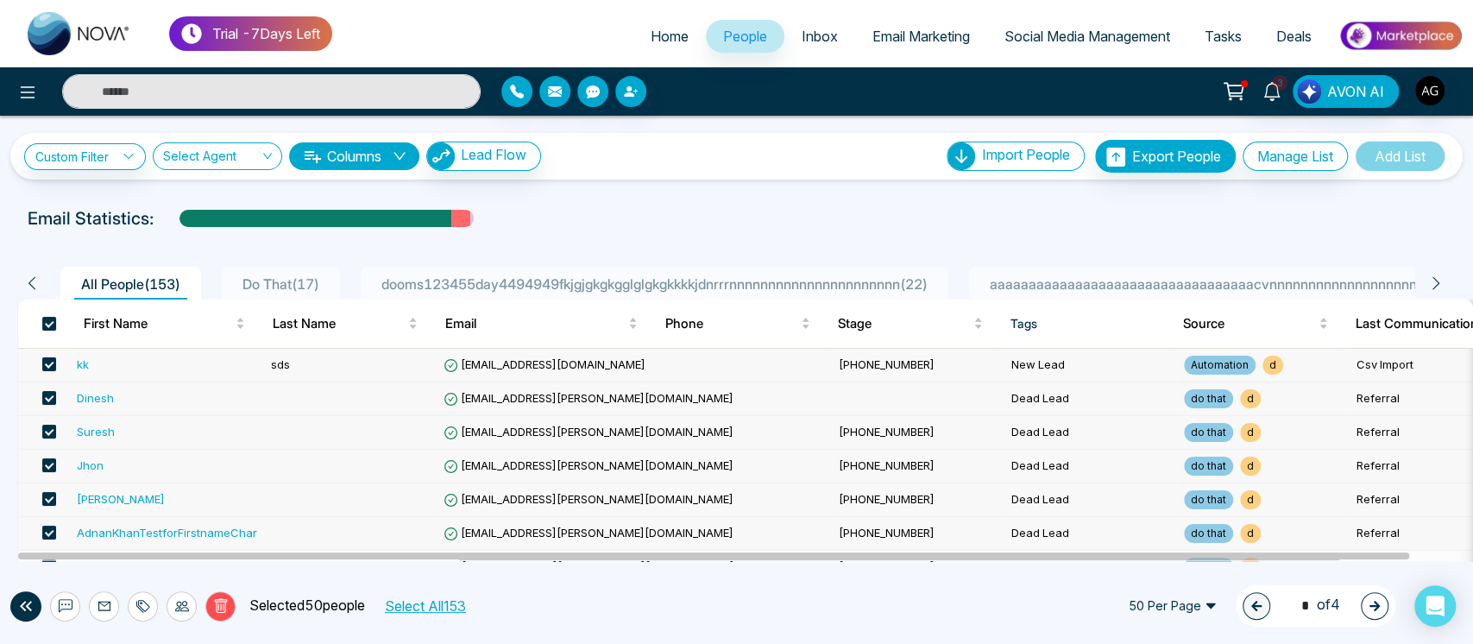
click at [437, 606] on button "Select All 153" at bounding box center [424, 605] width 93 height 22
click at [191, 605] on div at bounding box center [181, 606] width 30 height 30
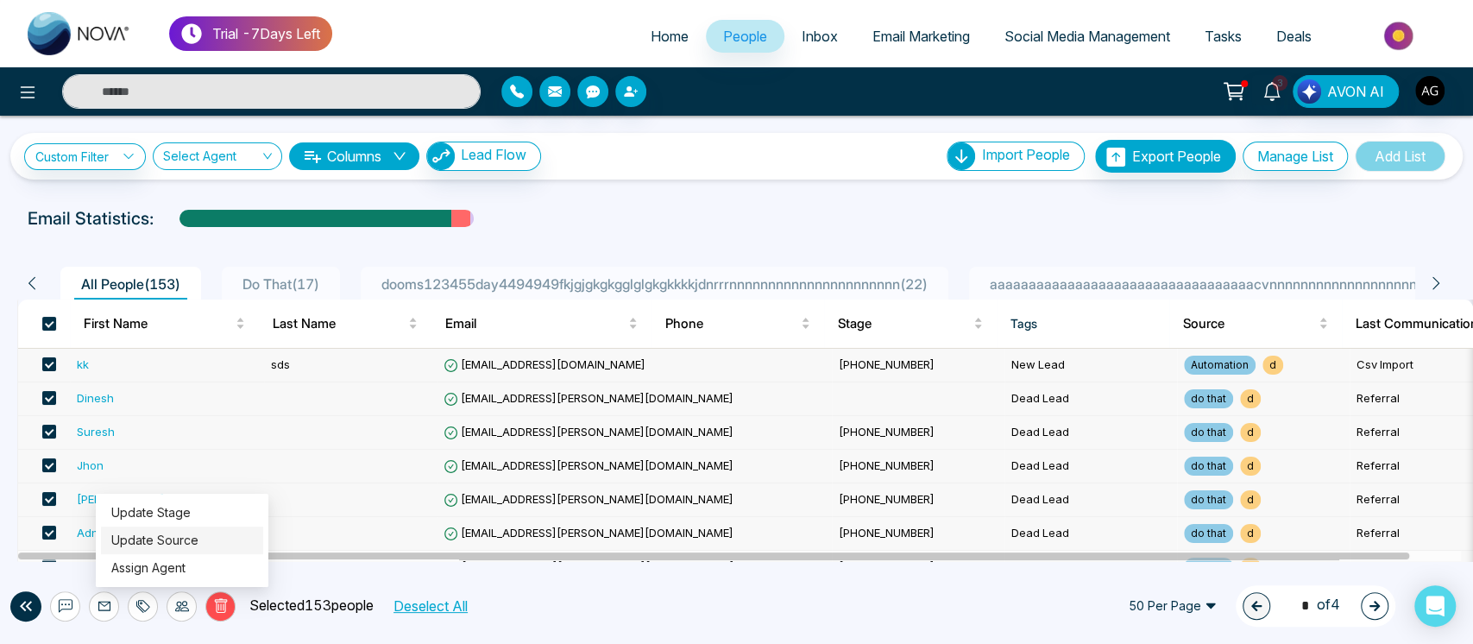
click at [185, 540] on link "Update Source" at bounding box center [154, 539] width 87 height 15
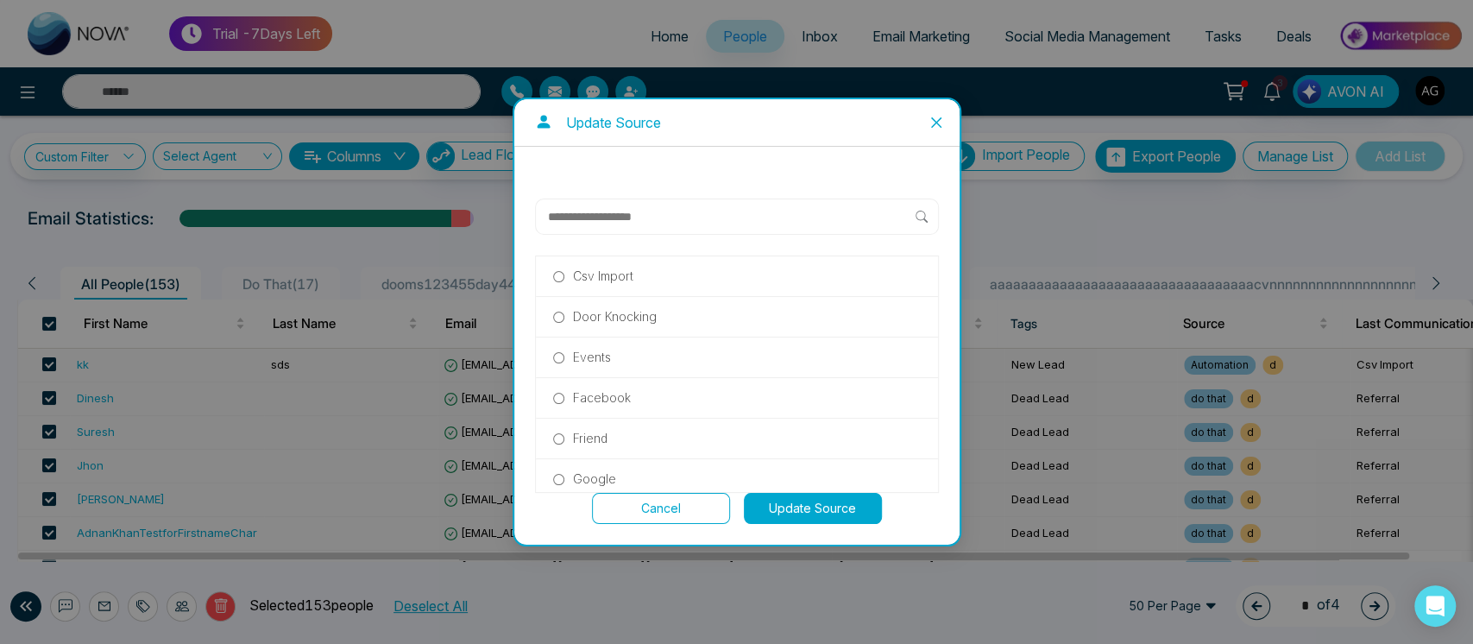
click at [588, 389] on p "Facebook" at bounding box center [602, 397] width 58 height 19
click at [823, 500] on button "Update Source" at bounding box center [813, 508] width 138 height 31
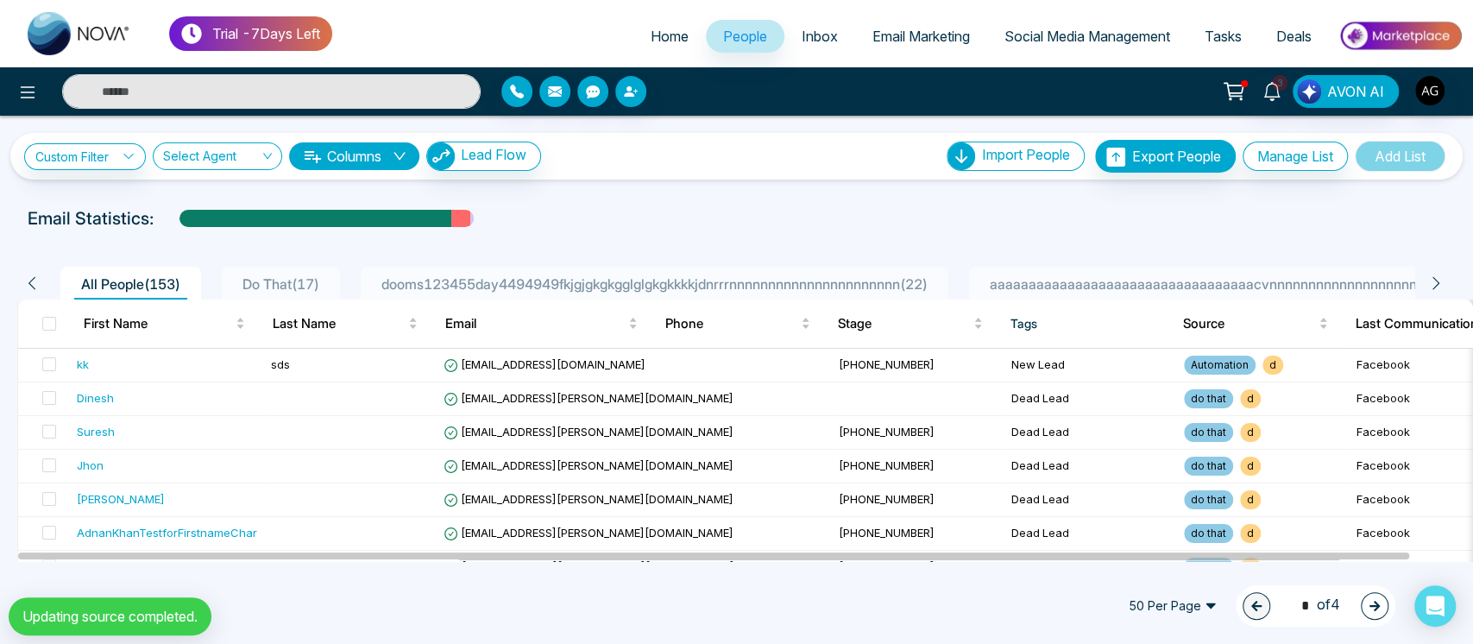
click at [1376, 604] on icon "button" at bounding box center [1374, 605] width 10 height 10
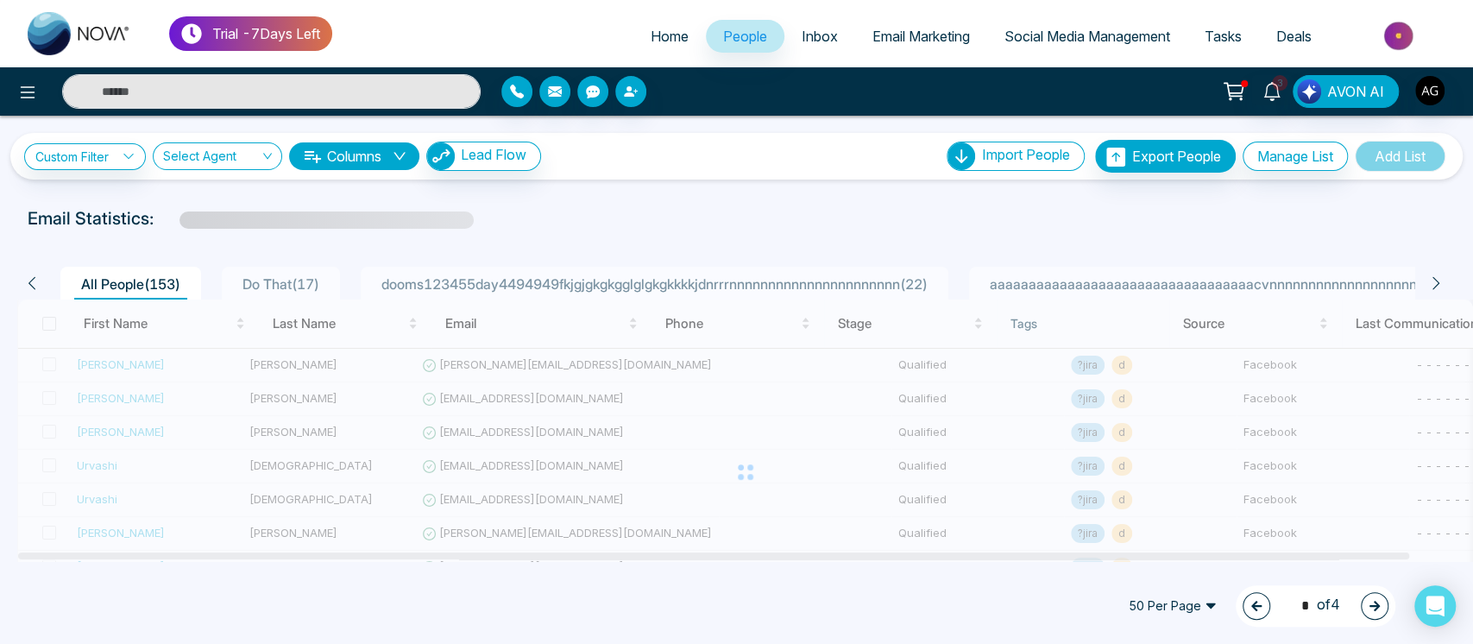
type input "*"
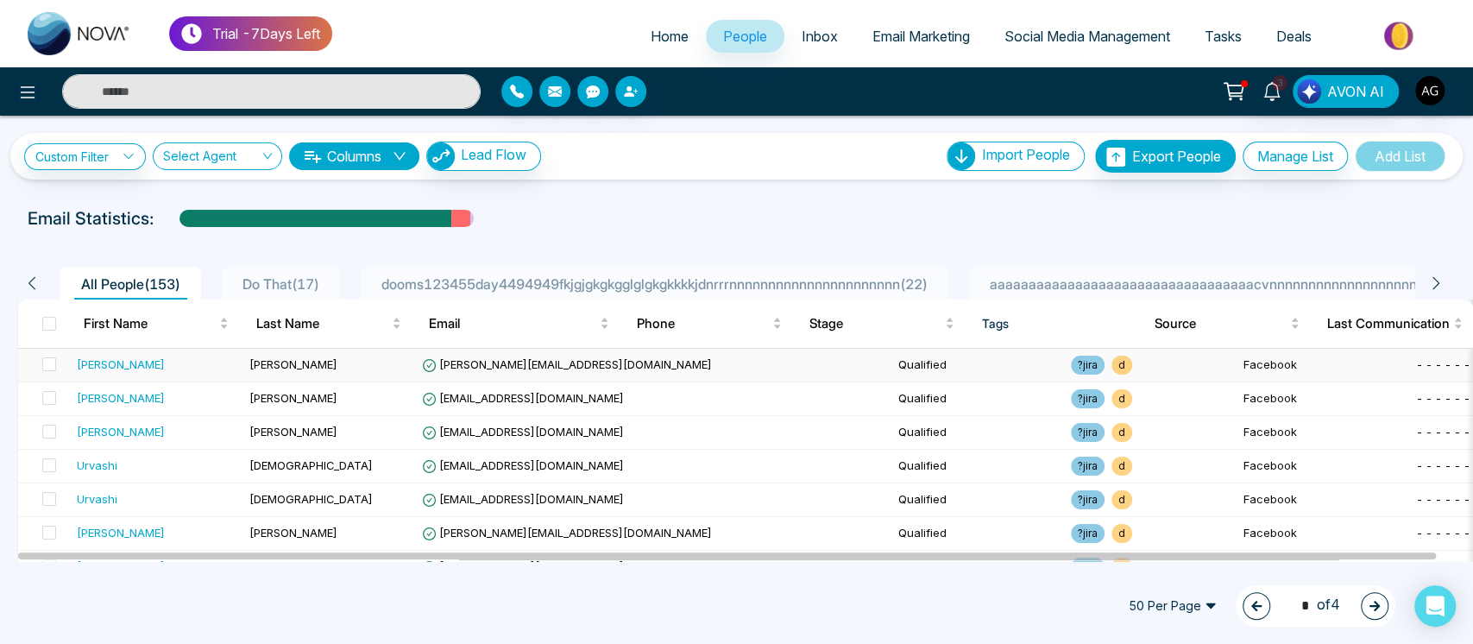
click at [719, 364] on td at bounding box center [805, 366] width 173 height 34
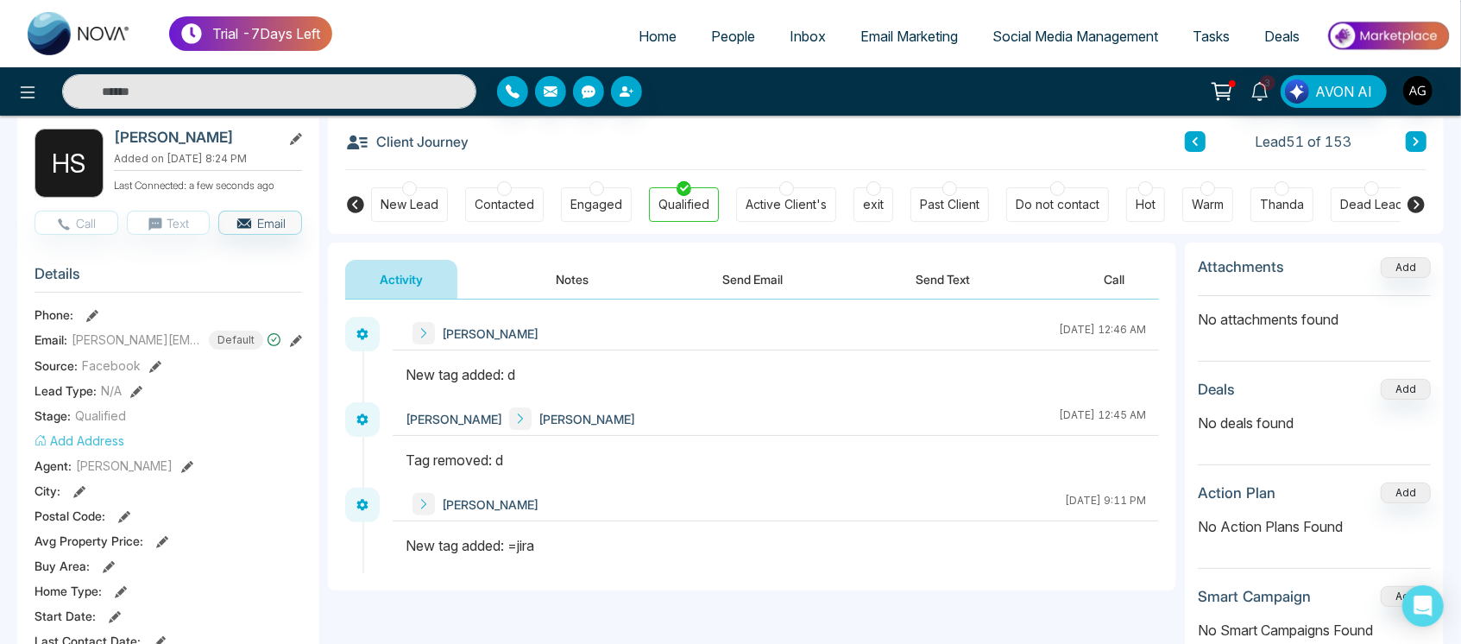
scroll to position [4, 0]
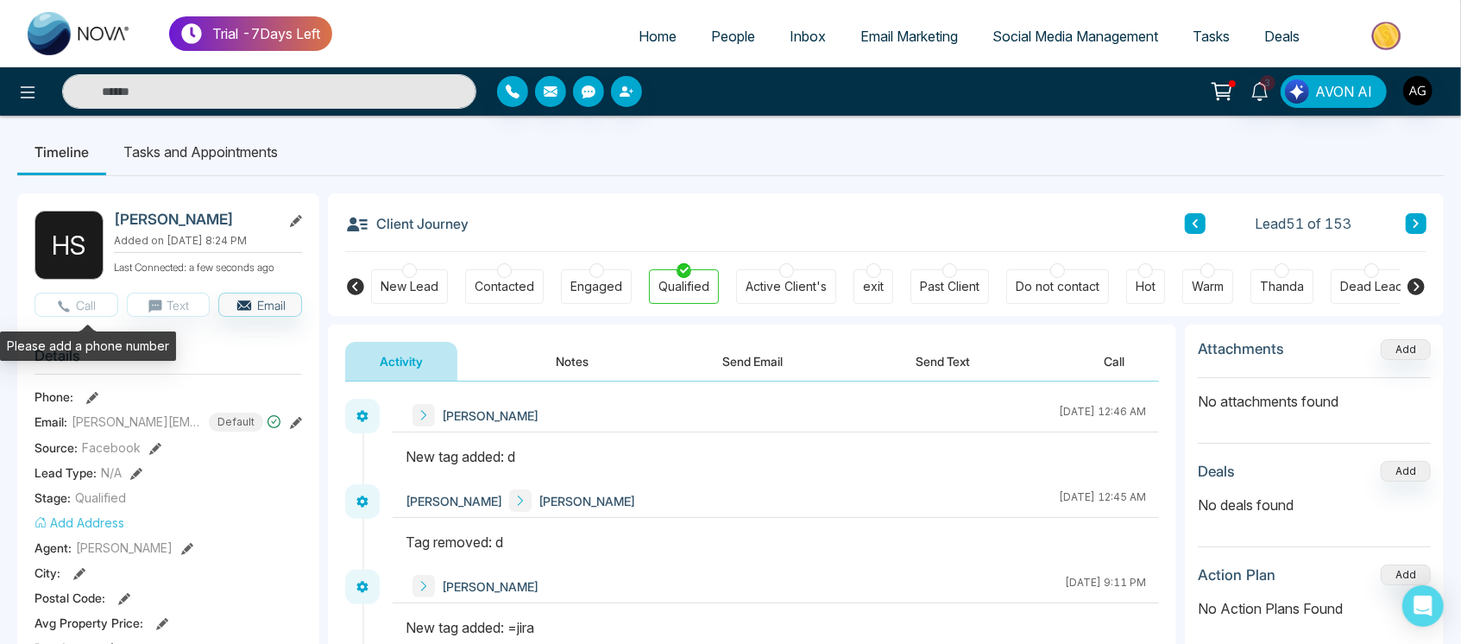
drag, startPoint x: 110, startPoint y: 311, endPoint x: 254, endPoint y: 344, distance: 148.8
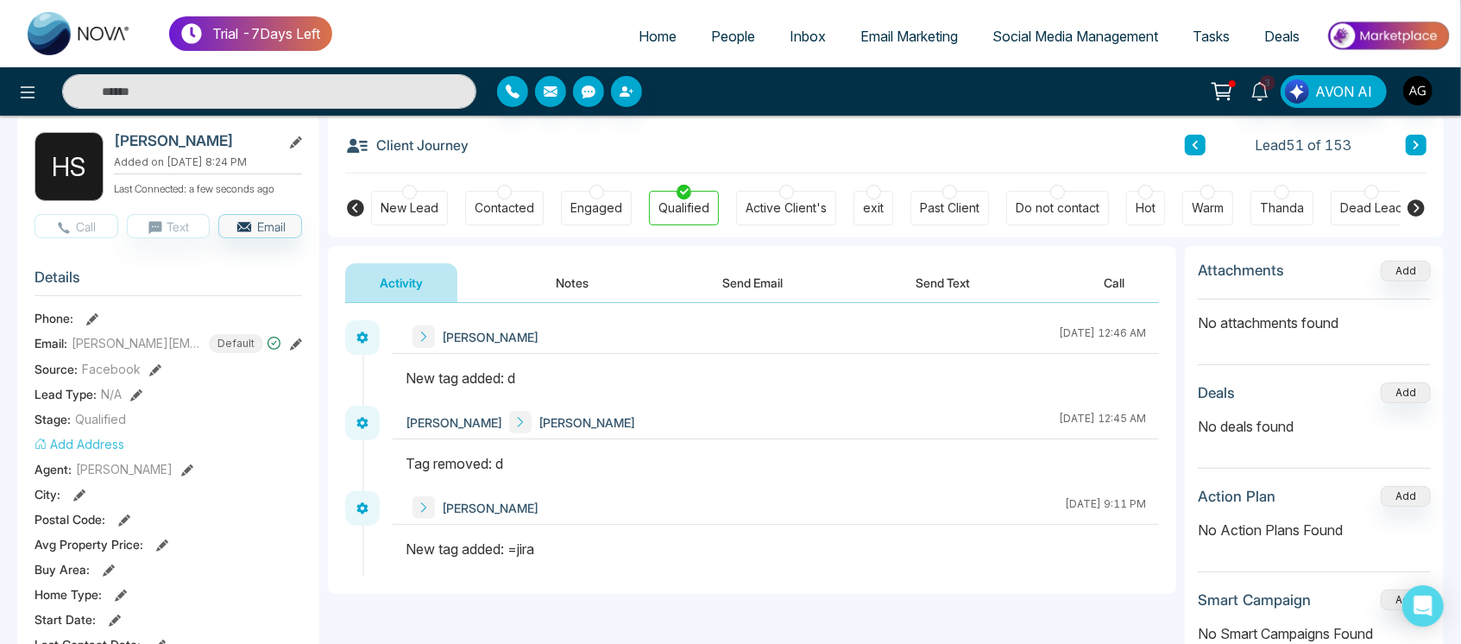
scroll to position [82, 0]
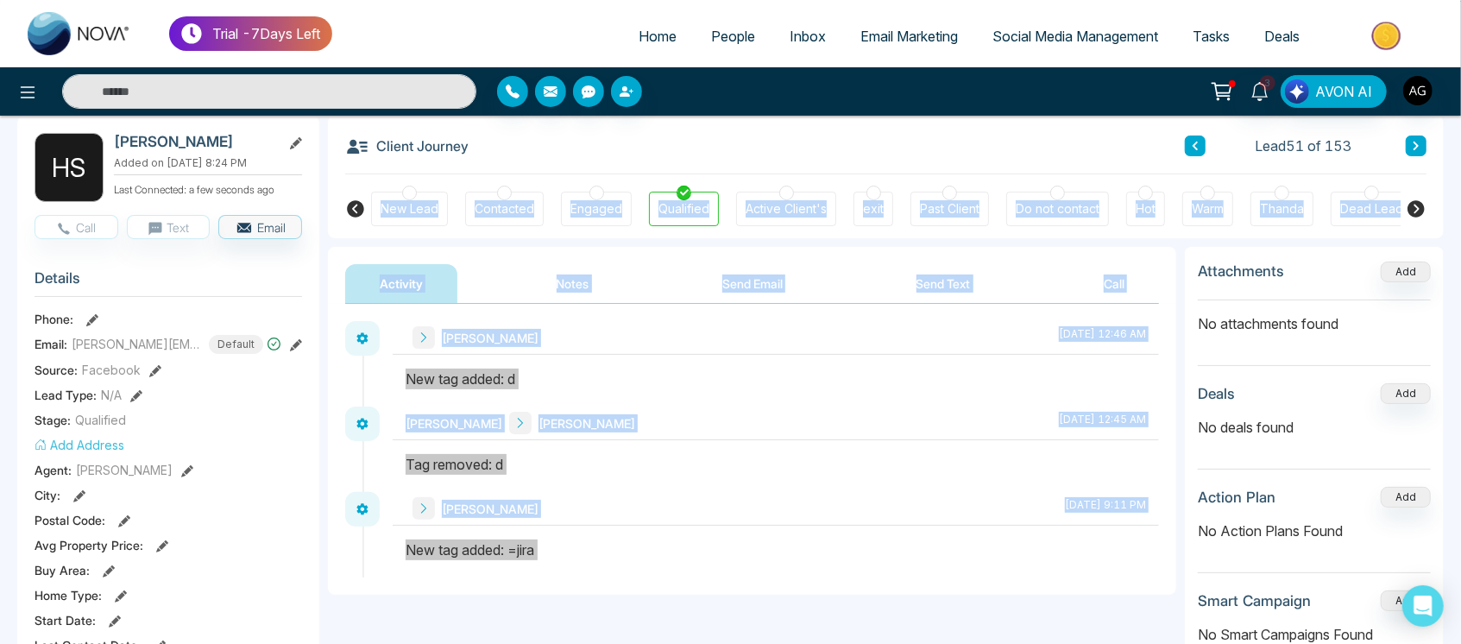
drag, startPoint x: 356, startPoint y: 216, endPoint x: 1197, endPoint y: 267, distance: 842.7
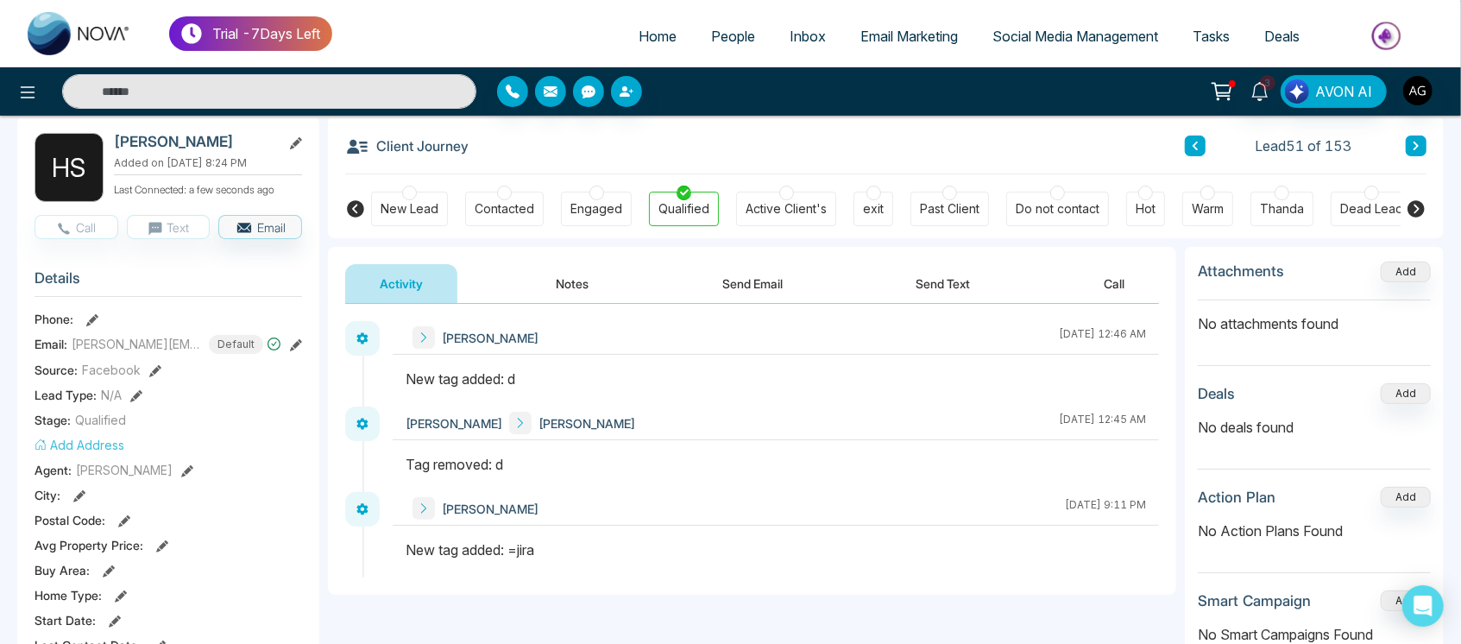
click at [1070, 160] on div "Client Journey Lead 51 of 153" at bounding box center [885, 145] width 1081 height 59
click at [1409, 205] on icon at bounding box center [1415, 208] width 17 height 17
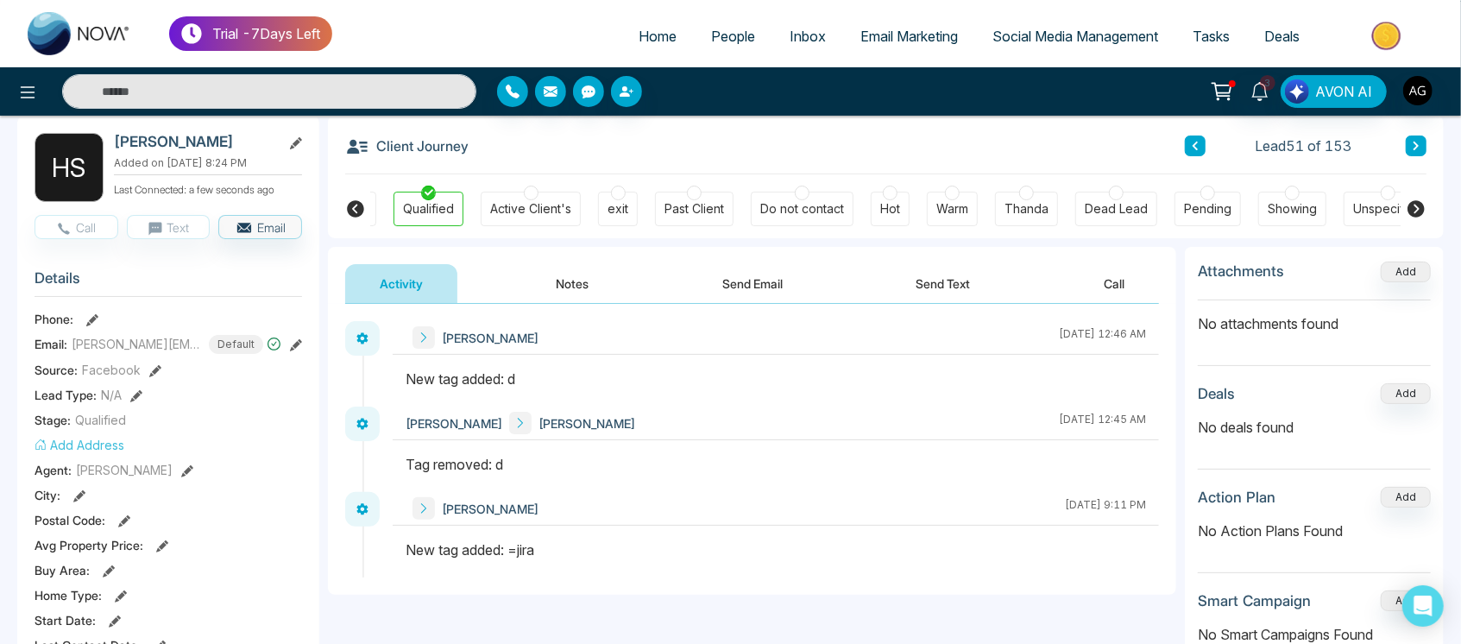
scroll to position [0, 280]
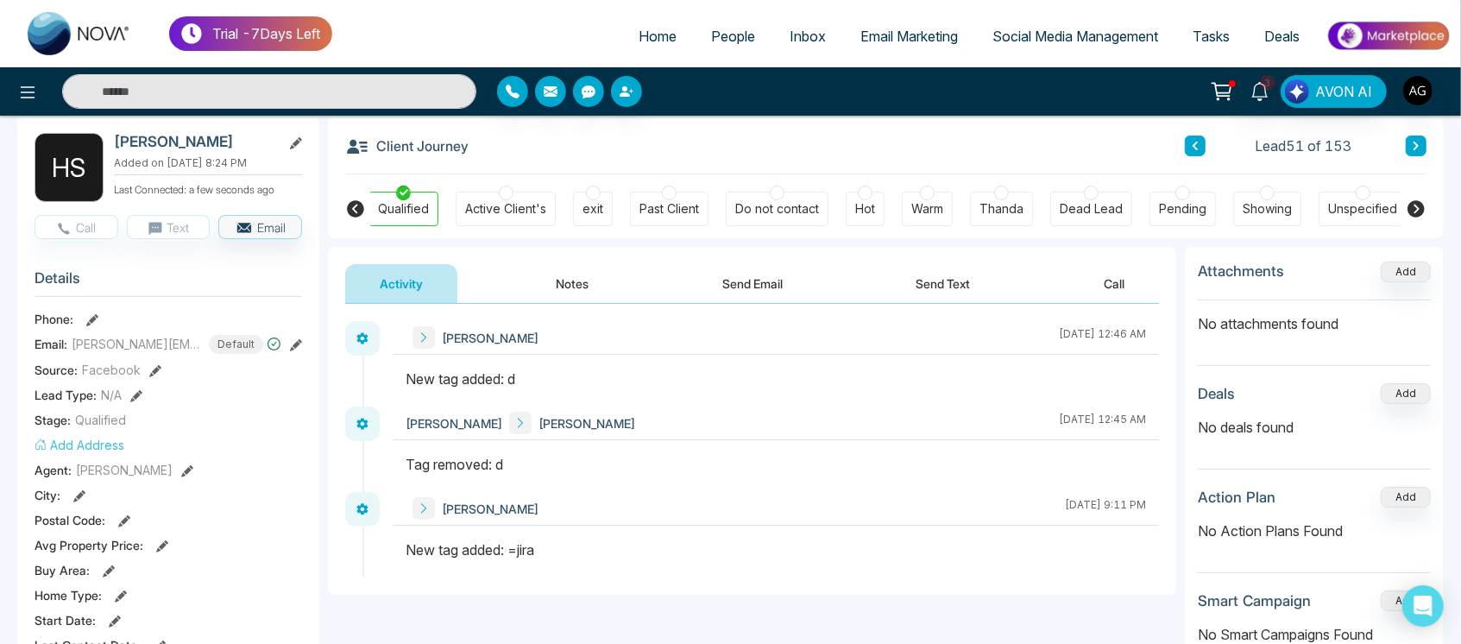
click at [1409, 205] on icon at bounding box center [1415, 208] width 17 height 17
click at [817, 537] on div "Harmanjot August 18 2025 | 9:11 PM" at bounding box center [776, 534] width 766 height 85
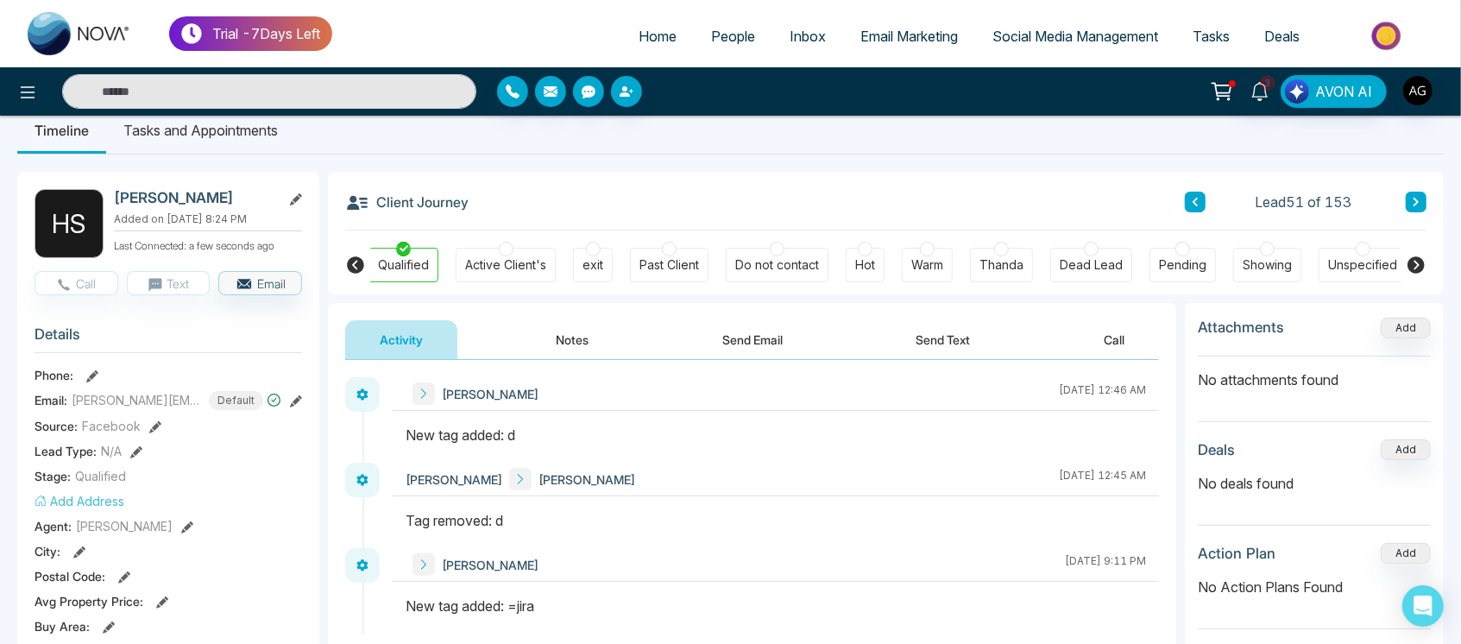
scroll to position [0, 0]
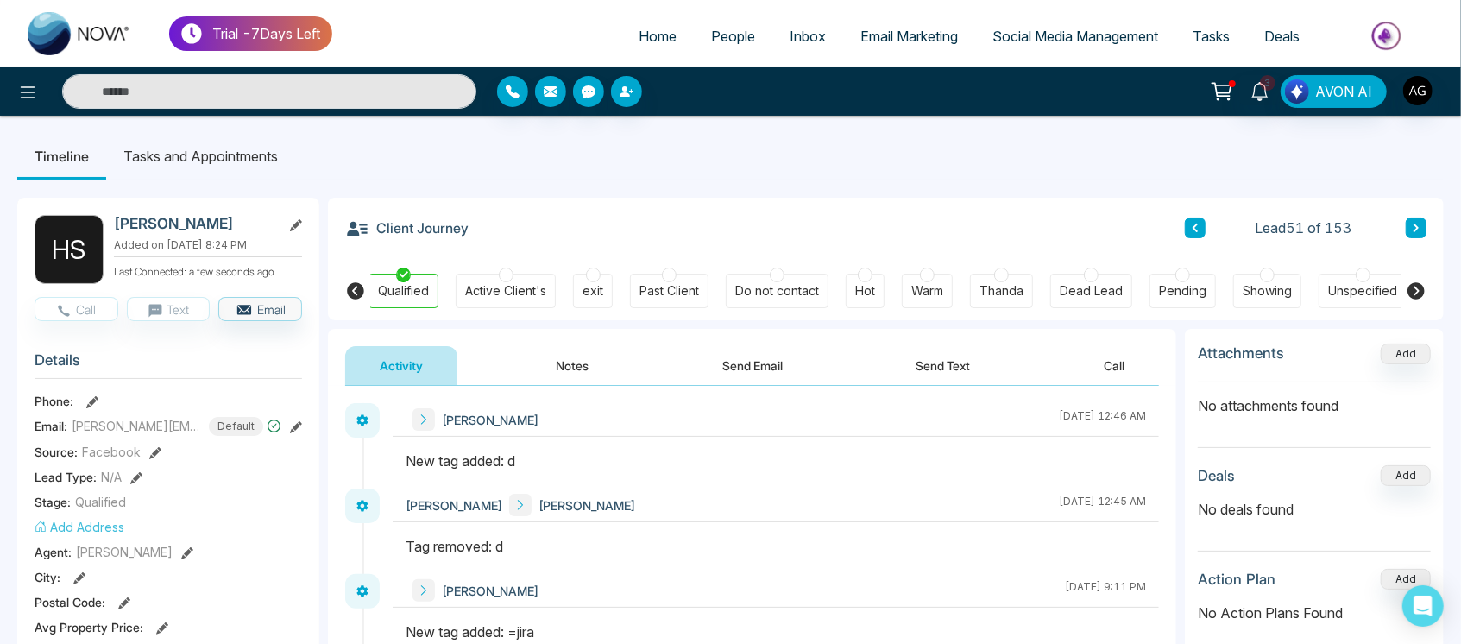
drag, startPoint x: 23, startPoint y: 357, endPoint x: 174, endPoint y: 355, distance: 151.0
click at [174, 355] on h3 "Details" at bounding box center [168, 364] width 267 height 27
click at [751, 30] on link "People" at bounding box center [733, 36] width 79 height 33
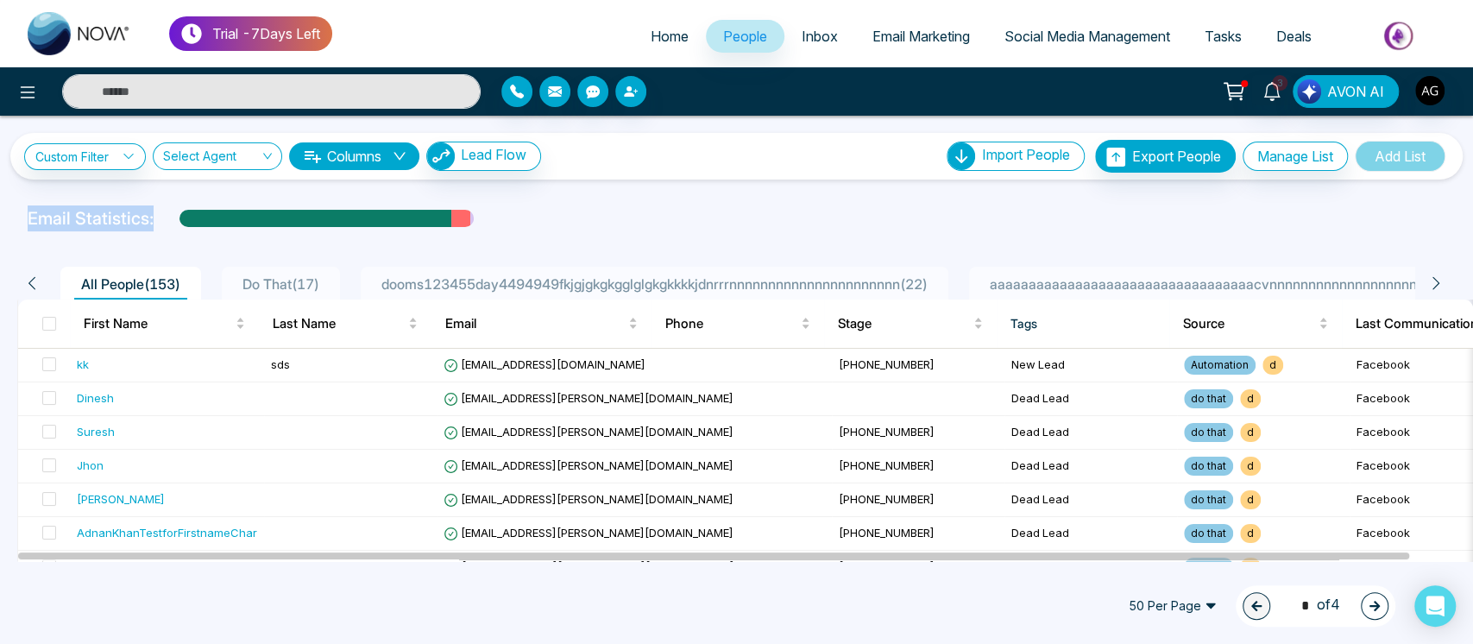
drag, startPoint x: 154, startPoint y: 219, endPoint x: 12, endPoint y: 215, distance: 141.5
click at [12, 215] on div "Email Statistics:" at bounding box center [736, 218] width 1473 height 26
click at [635, 201] on div "**********" at bounding box center [736, 338] width 1473 height 445
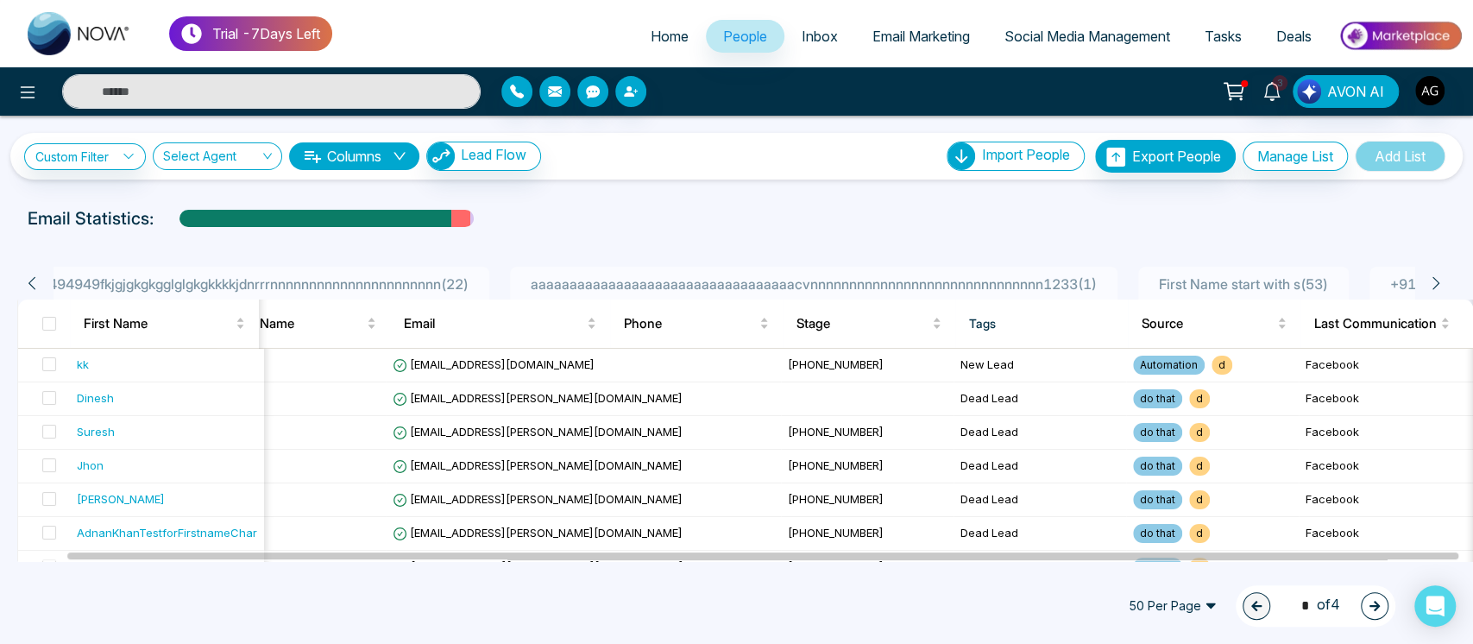
scroll to position [0, 549]
click at [1312, 155] on button "Manage List" at bounding box center [1294, 155] width 105 height 29
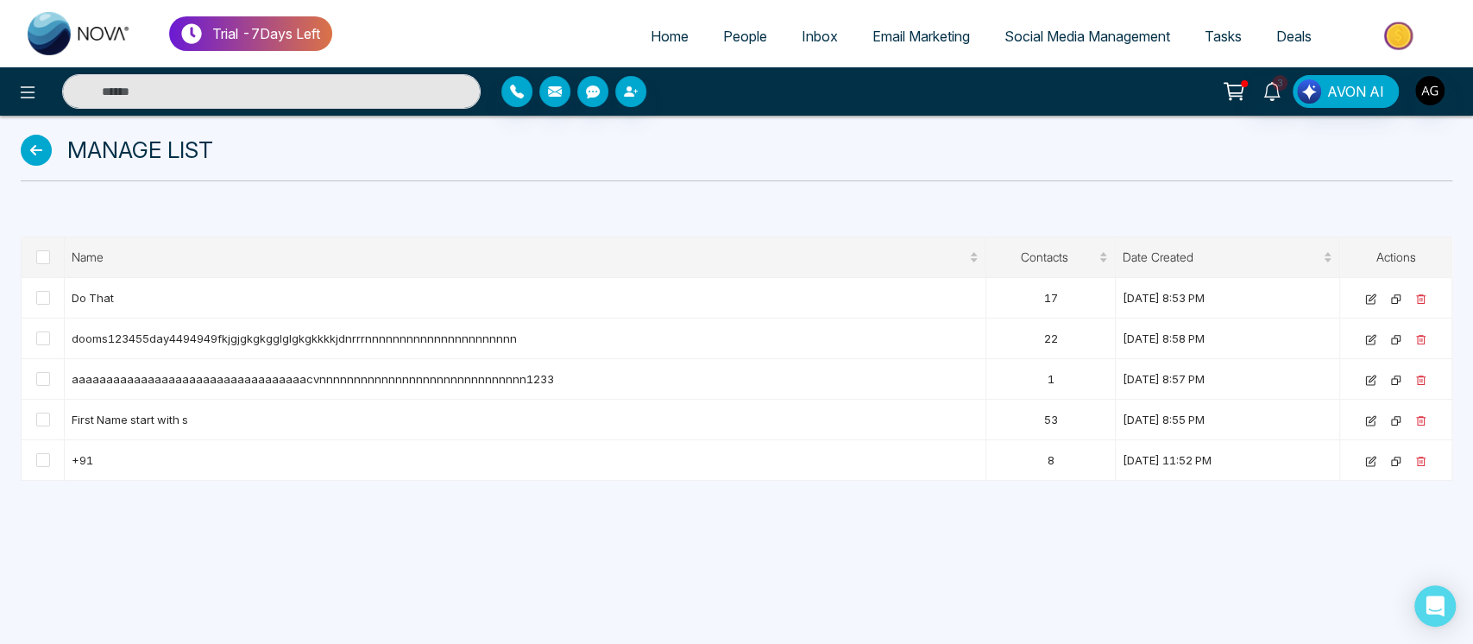
click at [41, 141] on icon at bounding box center [36, 150] width 31 height 31
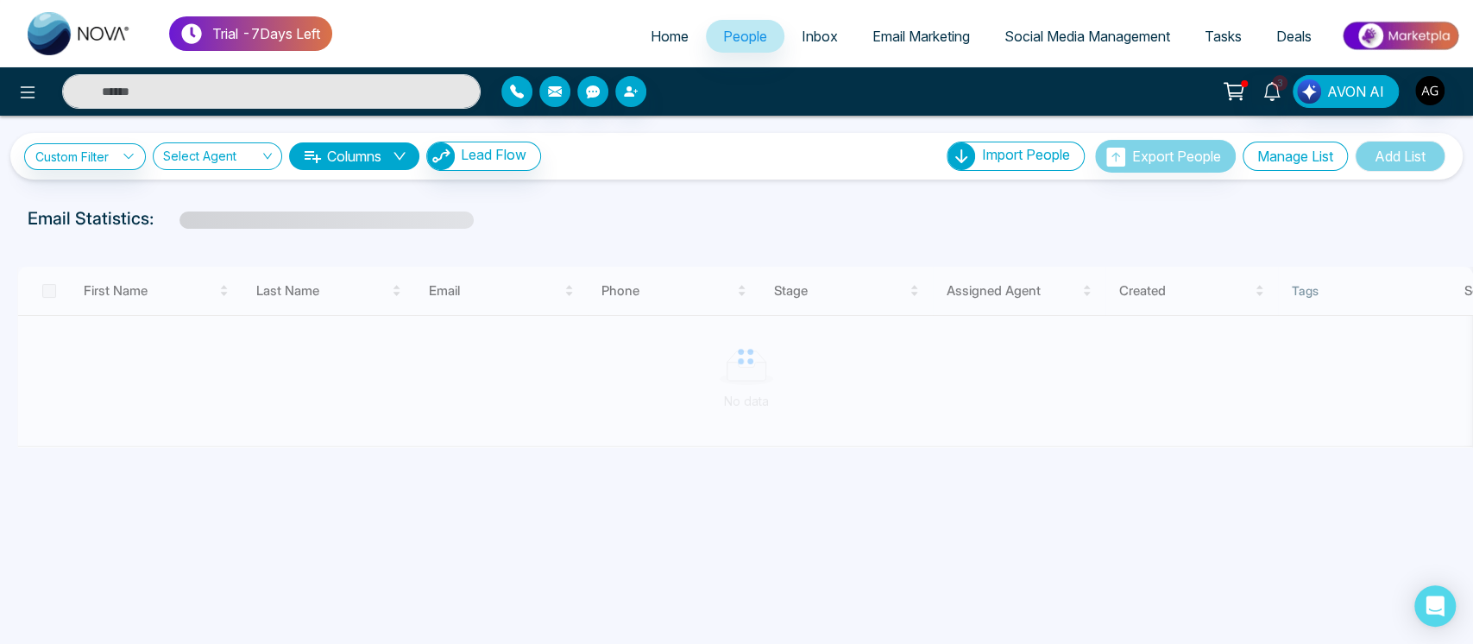
click at [1297, 155] on button "Manage List" at bounding box center [1294, 155] width 105 height 29
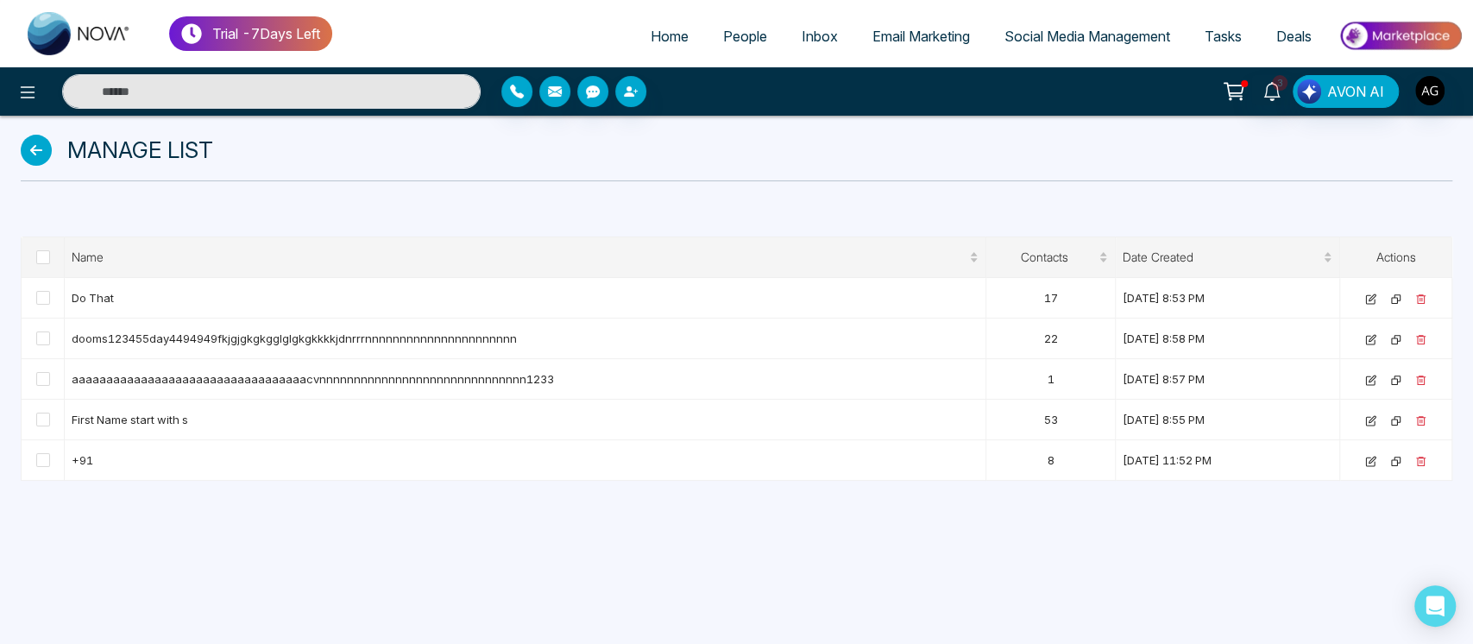
click at [37, 146] on icon at bounding box center [36, 150] width 31 height 31
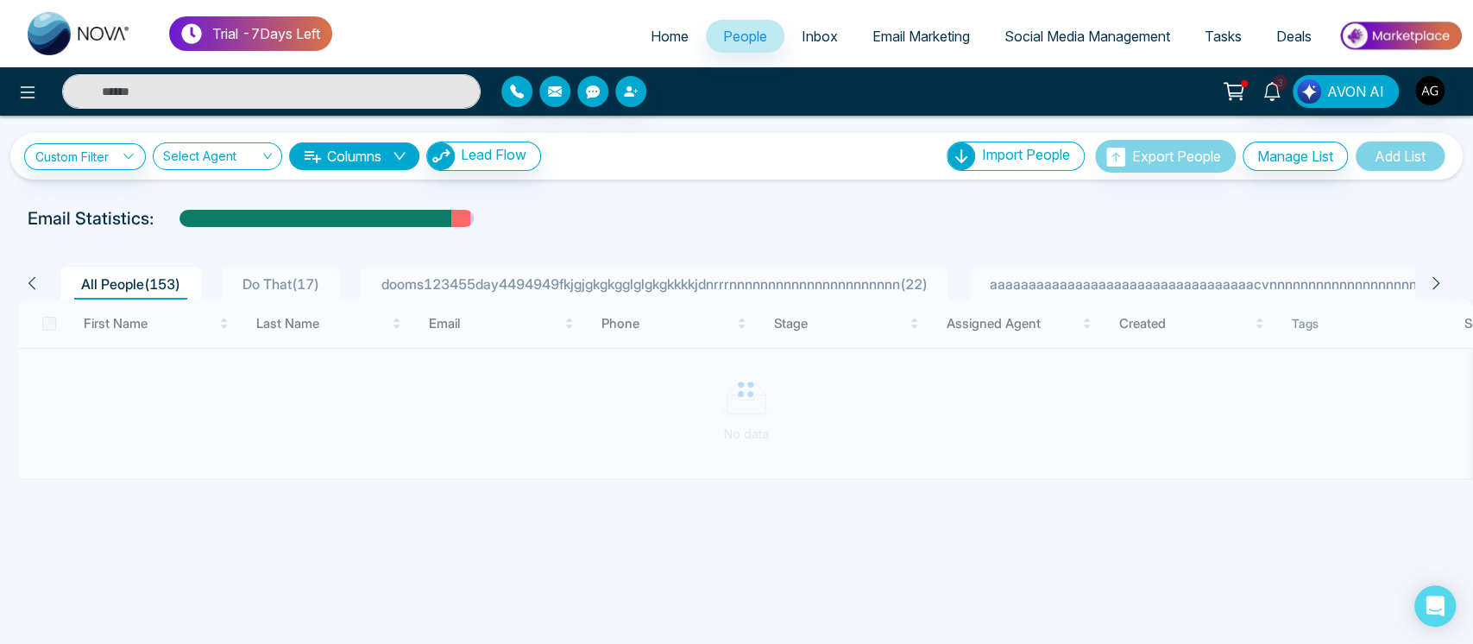
click at [653, 277] on span "dooms123455day4494949fkjgjgkgkgglglgkgkkkkjdnrrrnnnnnnnnnnnnnnnnnnnnnn ( 22 )" at bounding box center [654, 283] width 560 height 17
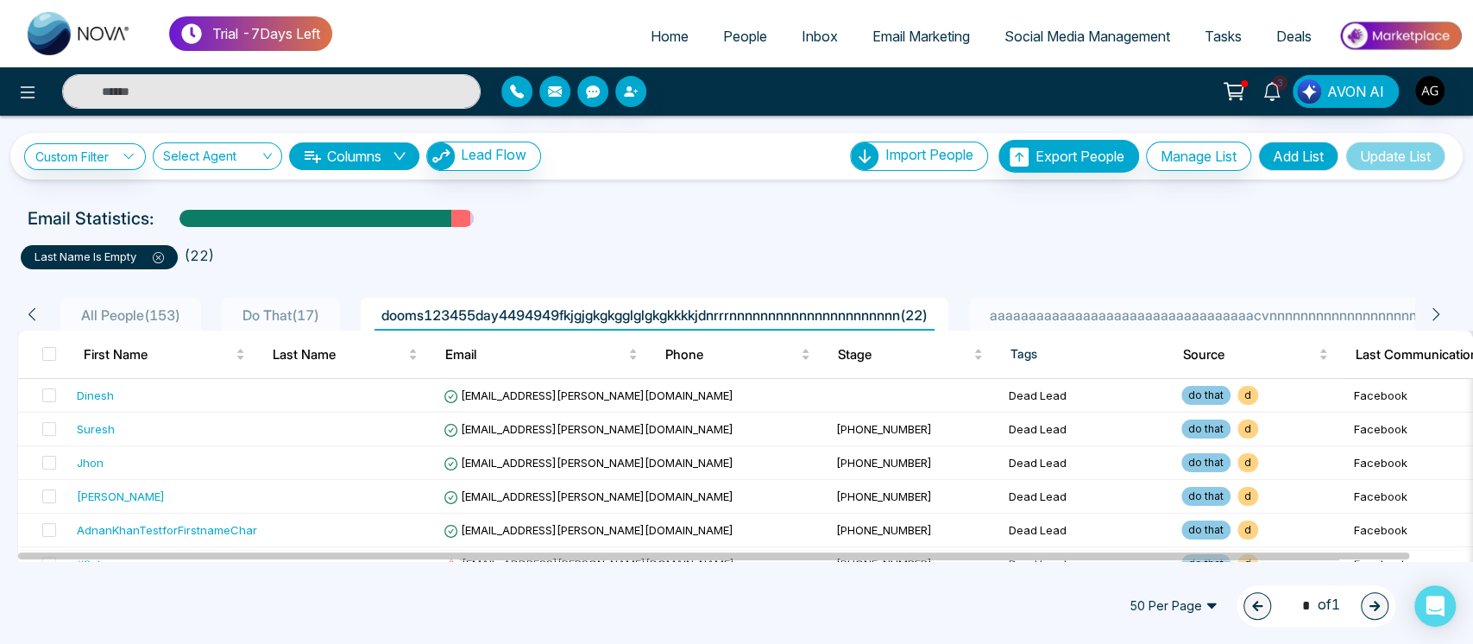
click at [41, 353] on th at bounding box center [44, 354] width 52 height 48
click at [47, 353] on span at bounding box center [49, 354] width 14 height 14
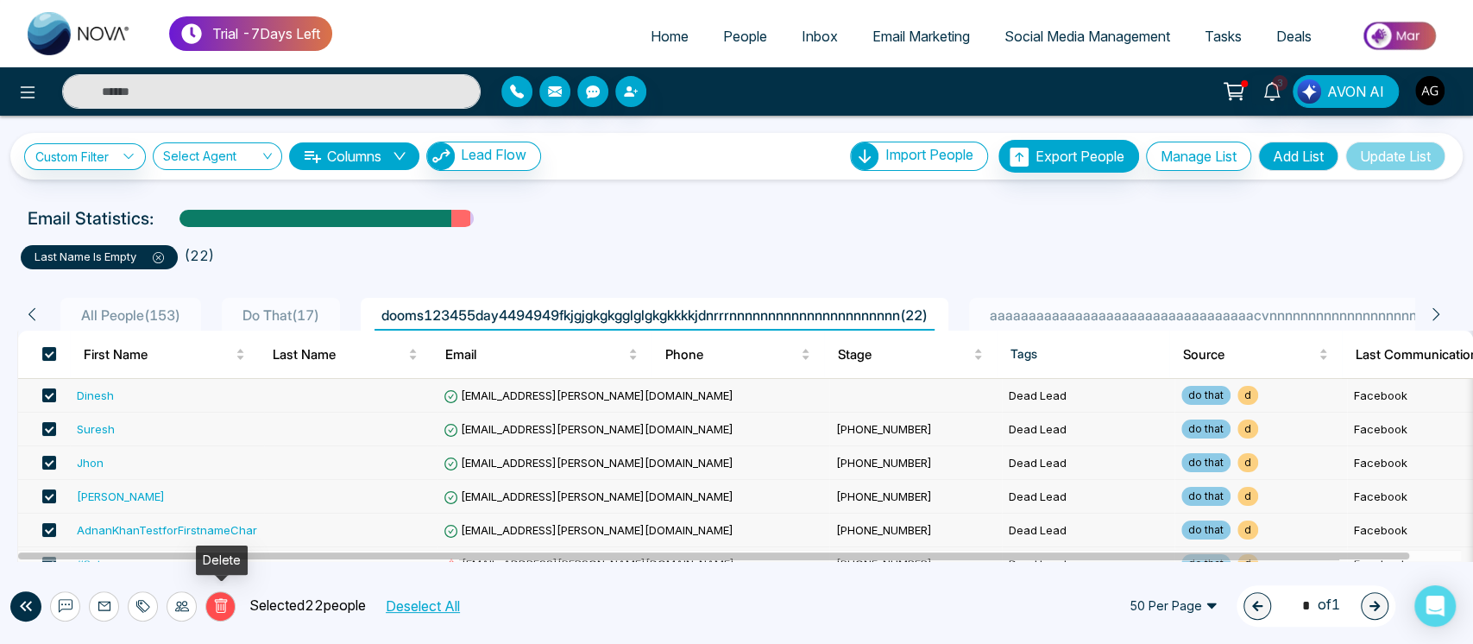
click at [223, 605] on icon at bounding box center [220, 606] width 6 height 7
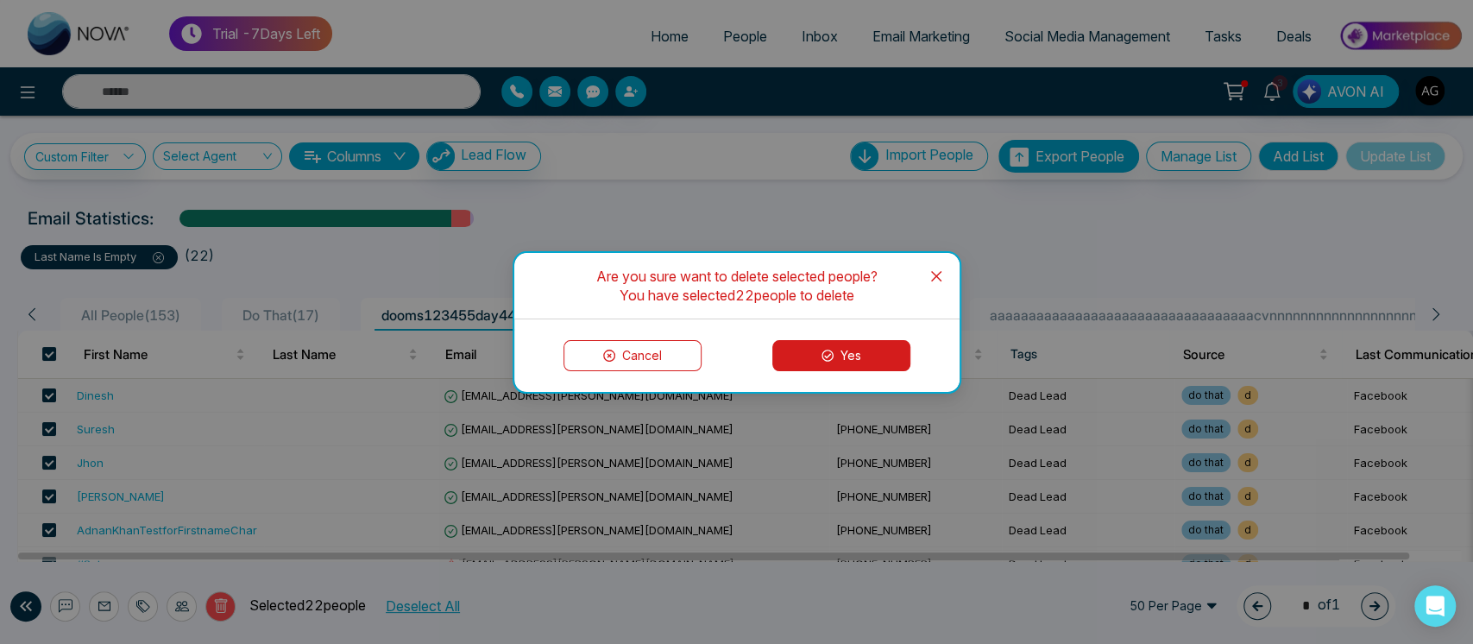
click at [863, 357] on button "Yes" at bounding box center [841, 355] width 138 height 31
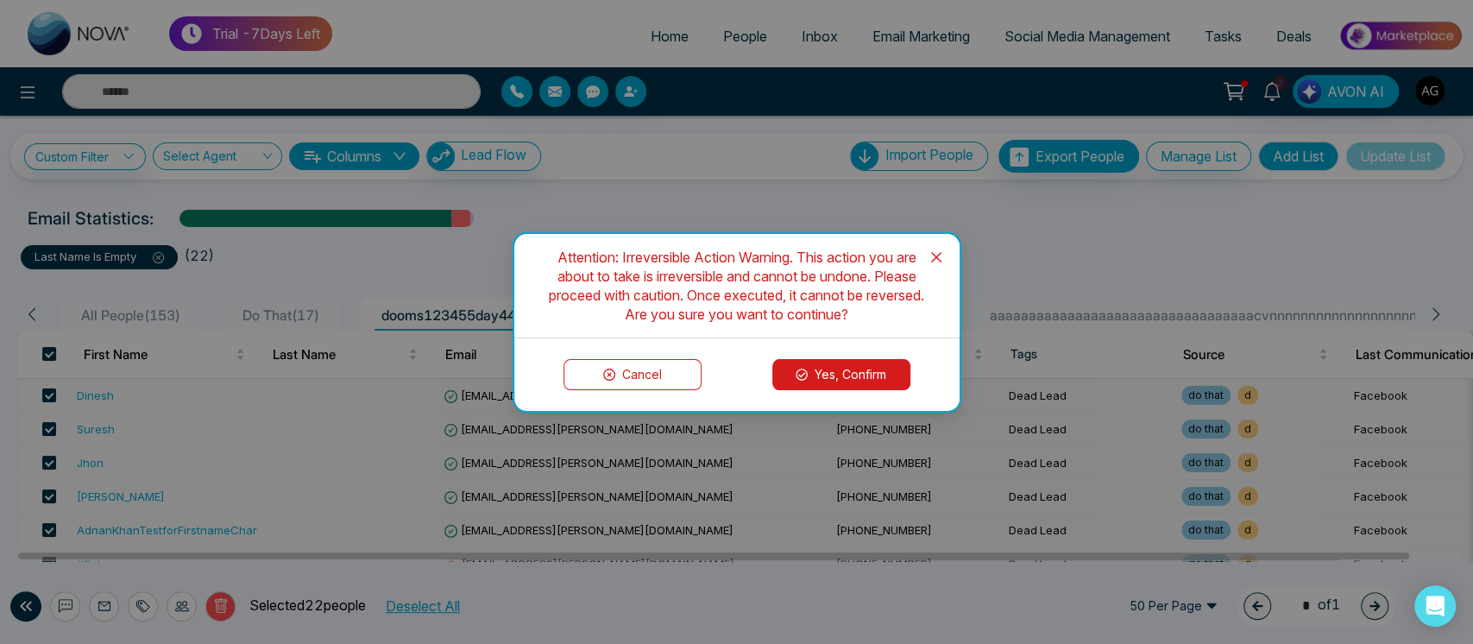
click at [850, 374] on button "Yes, Confirm" at bounding box center [841, 374] width 138 height 31
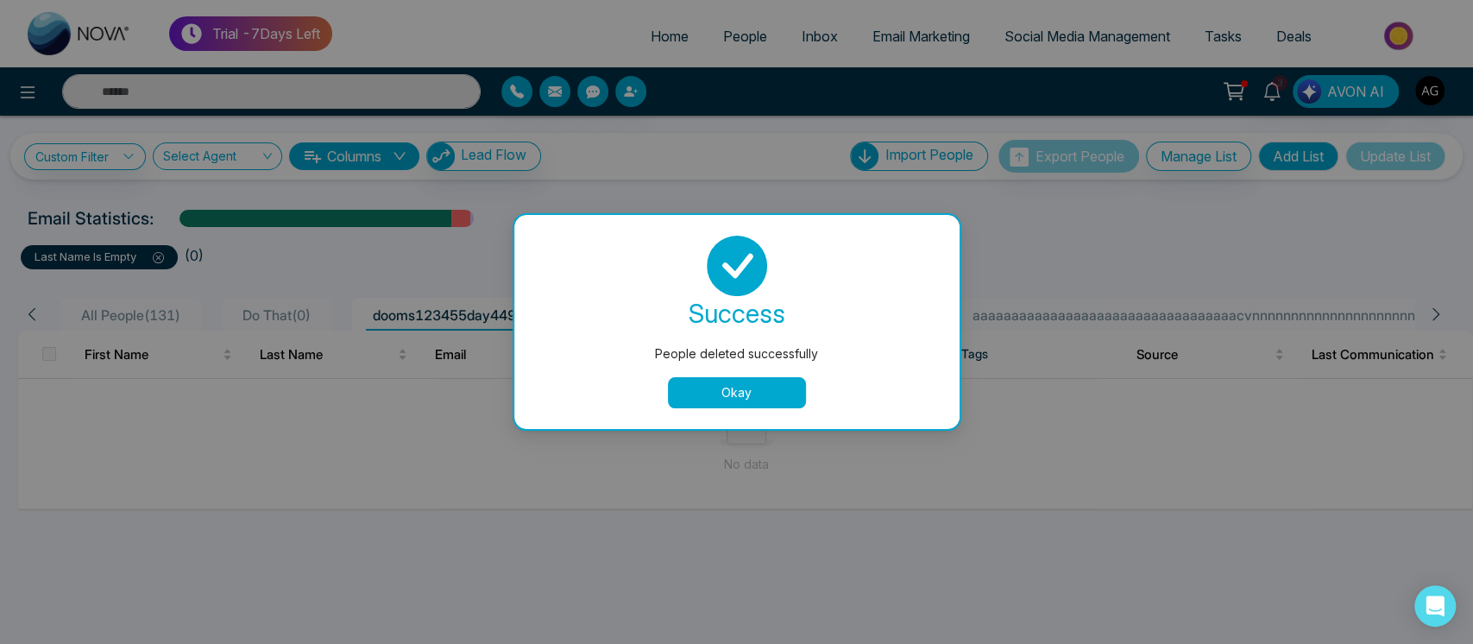
click at [732, 390] on button "Okay" at bounding box center [737, 392] width 138 height 31
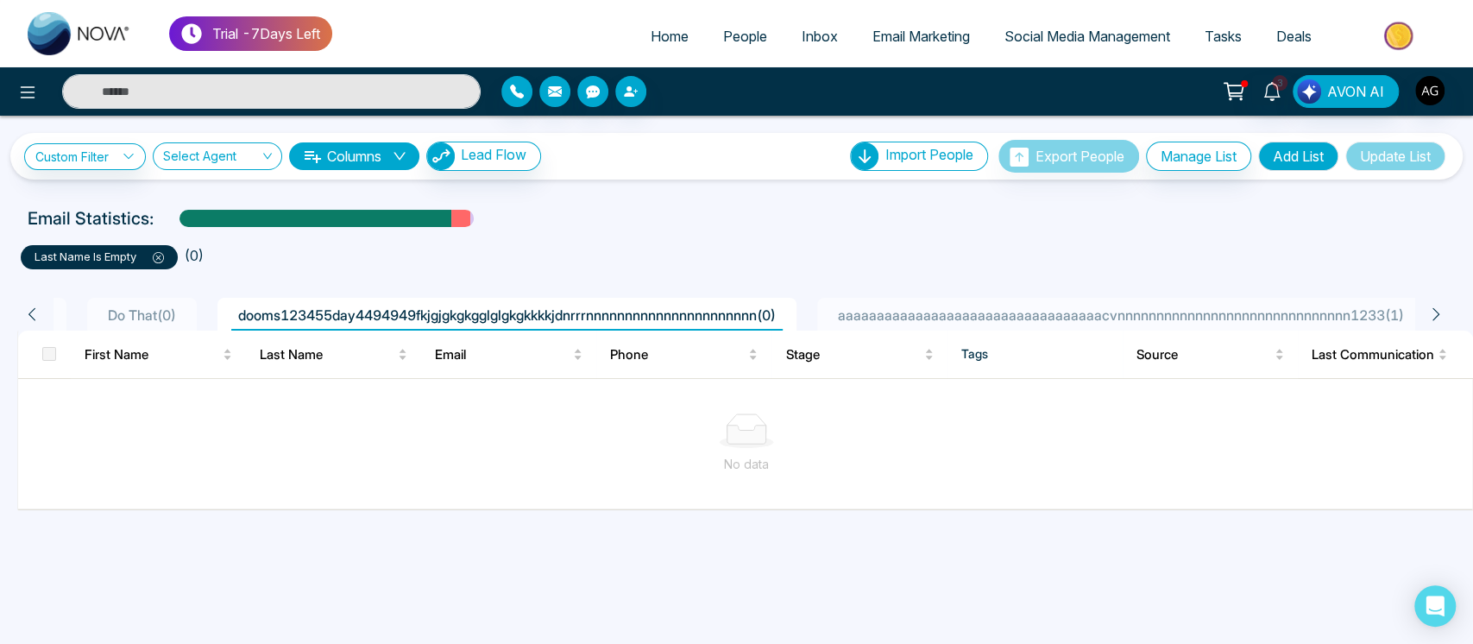
scroll to position [0, 135]
click at [1201, 156] on button "Manage List" at bounding box center [1198, 155] width 105 height 29
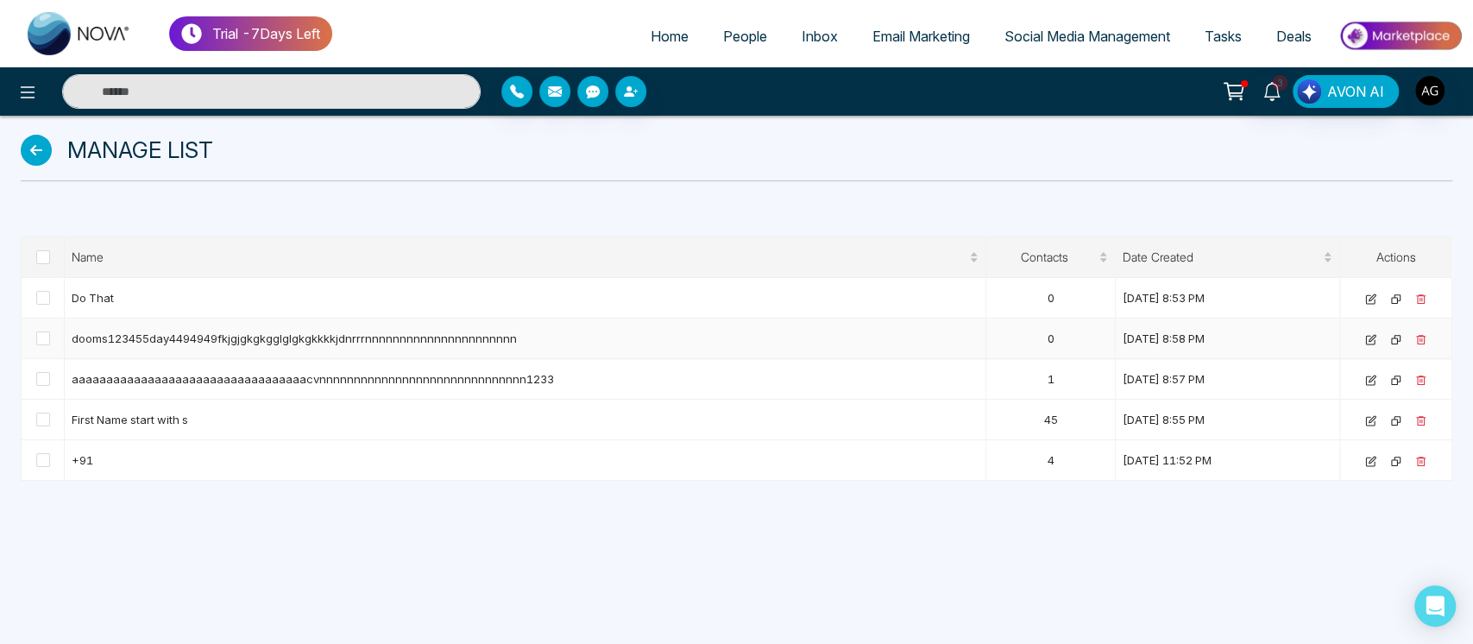
click at [33, 342] on td at bounding box center [43, 338] width 43 height 41
click at [44, 334] on span at bounding box center [43, 338] width 14 height 14
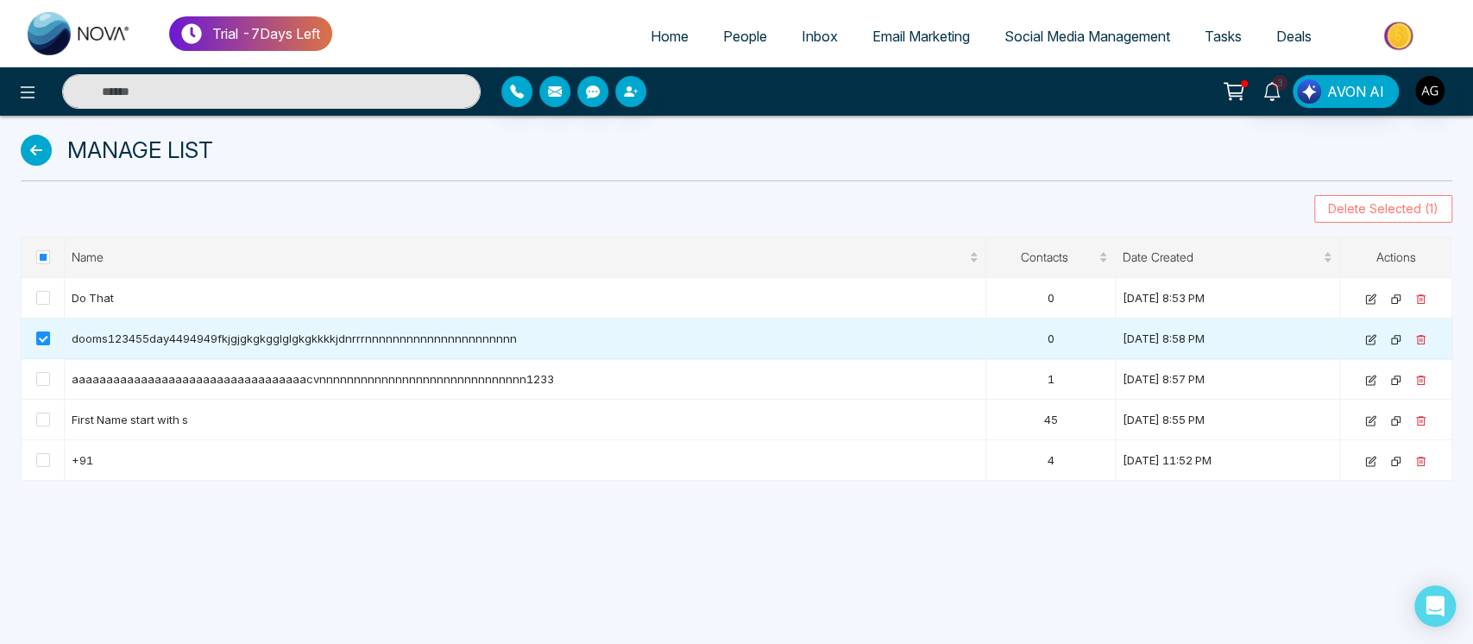
click at [1390, 213] on span "Delete Selected (1)" at bounding box center [1383, 208] width 110 height 19
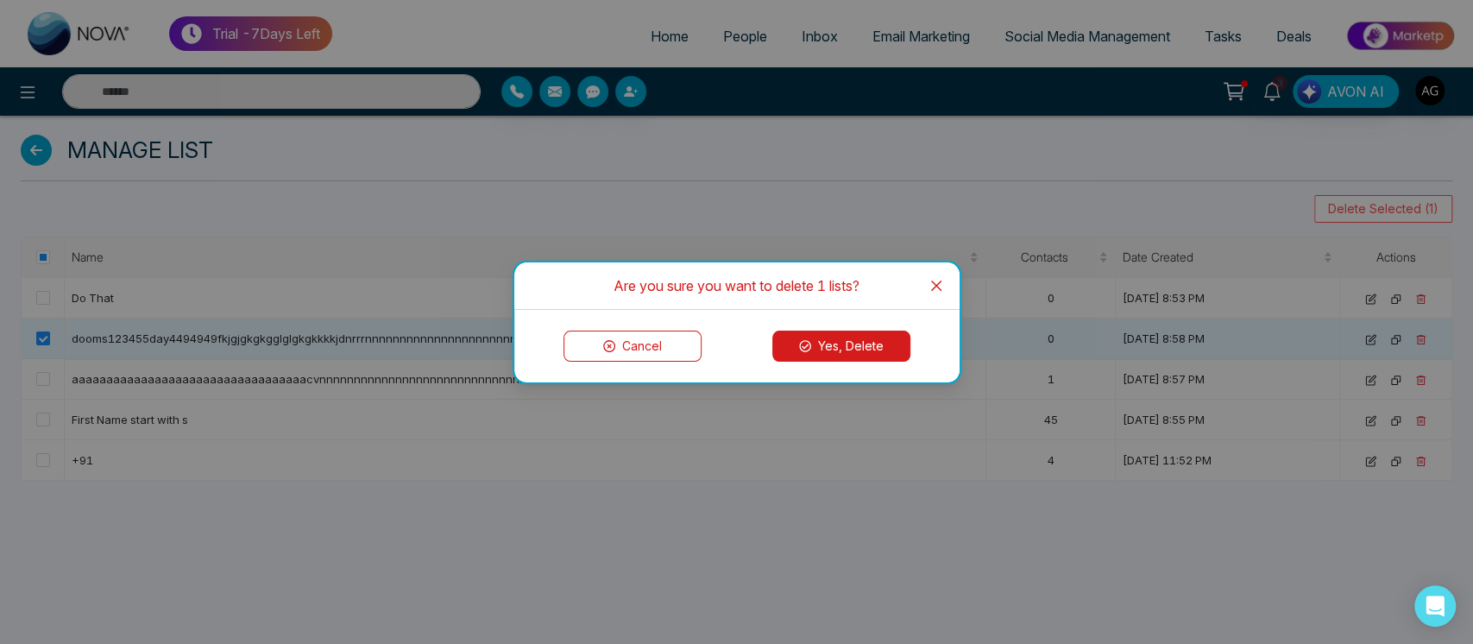
click at [816, 340] on button "Yes, Delete" at bounding box center [841, 345] width 138 height 31
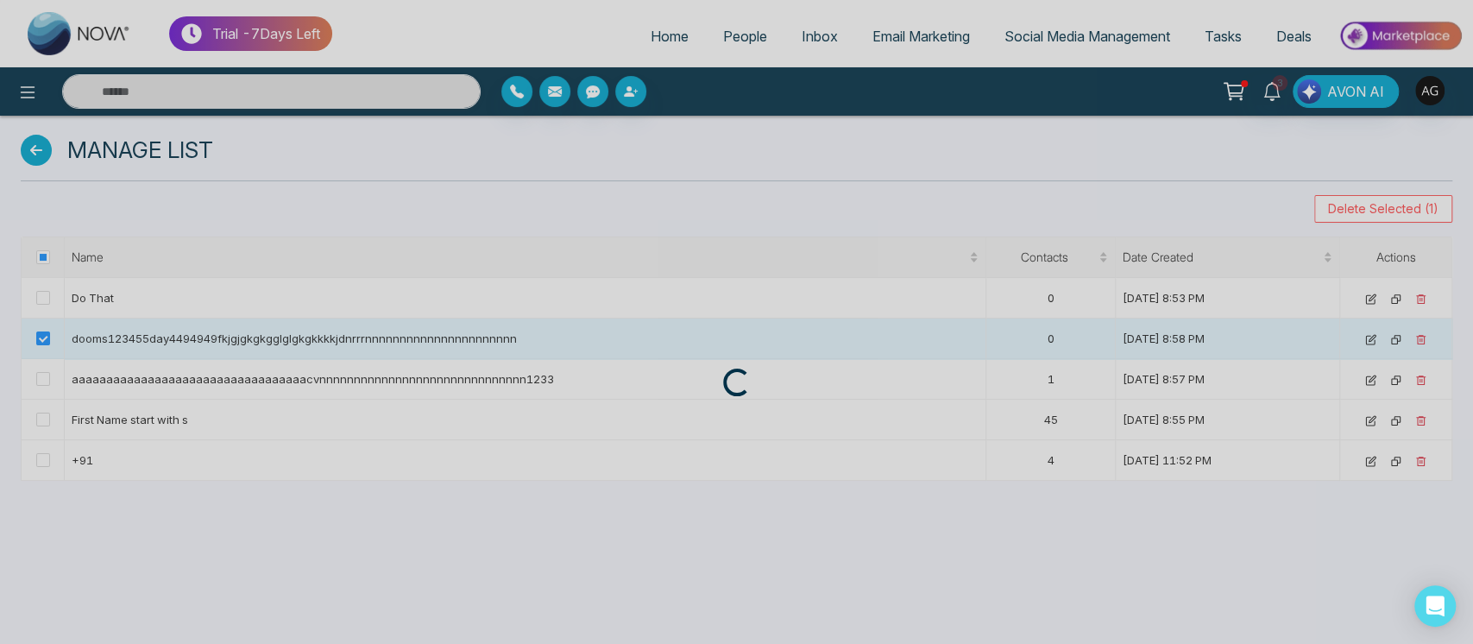
click at [752, 387] on div "Loading..." at bounding box center [736, 382] width 1473 height 28
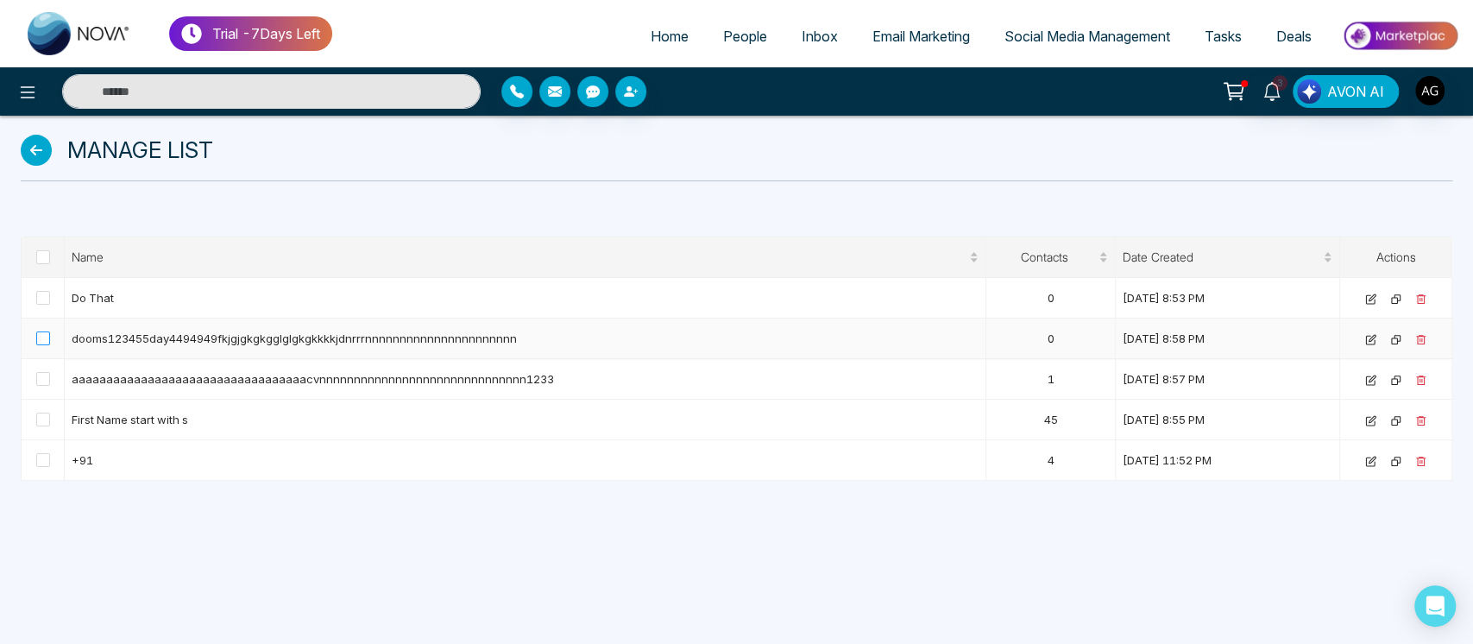
click at [47, 334] on span at bounding box center [43, 338] width 14 height 14
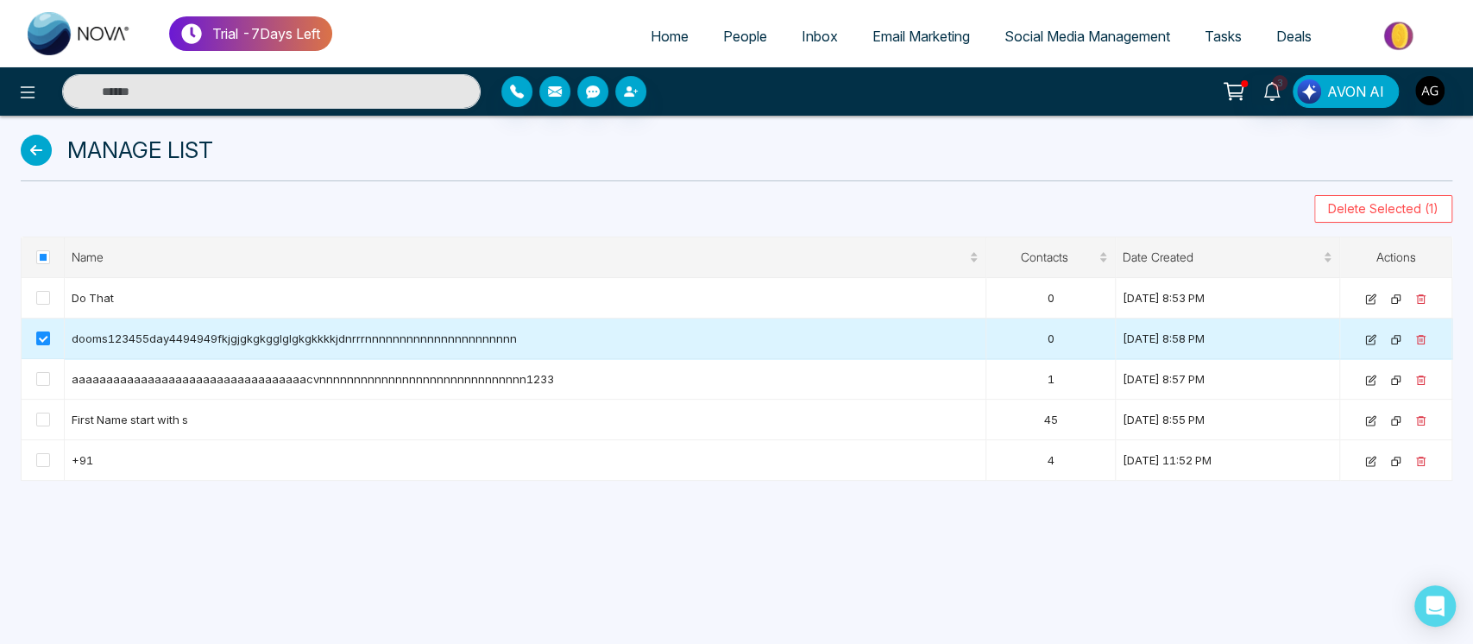
click at [1417, 333] on td at bounding box center [1396, 338] width 112 height 41
click at [1423, 338] on icon at bounding box center [1420, 339] width 9 height 9
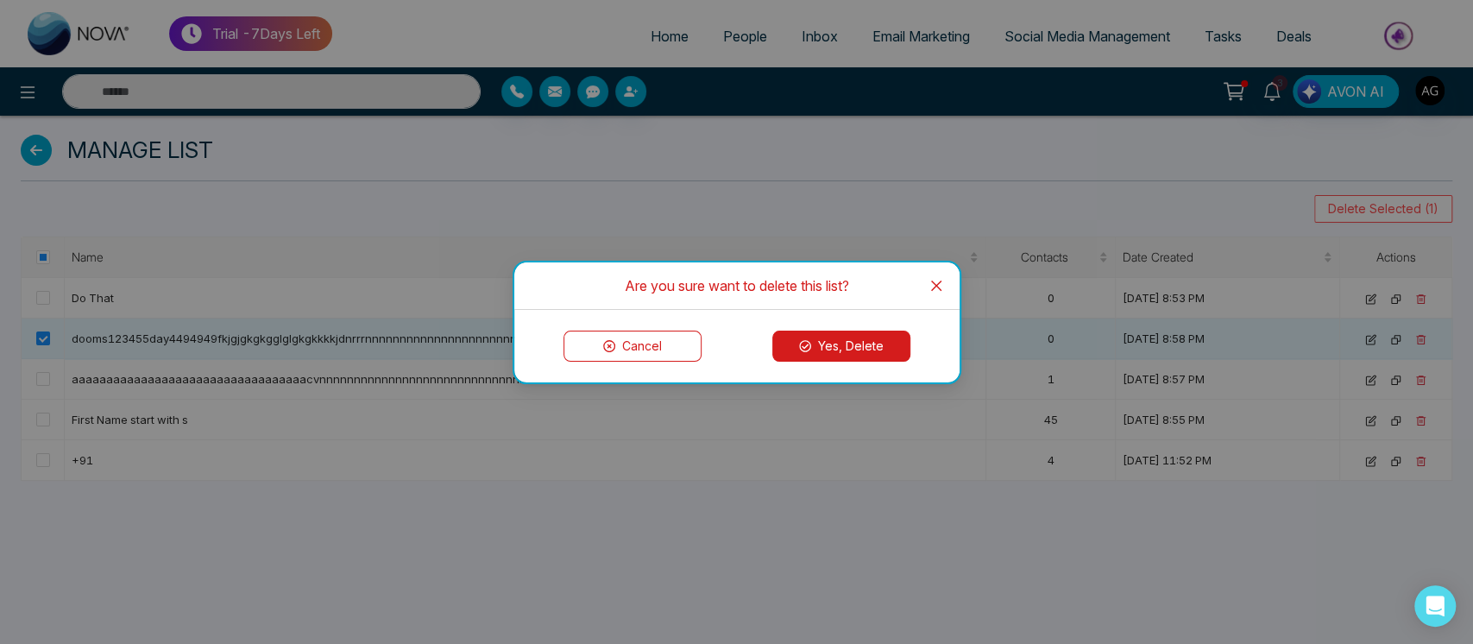
click at [868, 340] on button "Yes, Delete" at bounding box center [841, 345] width 138 height 31
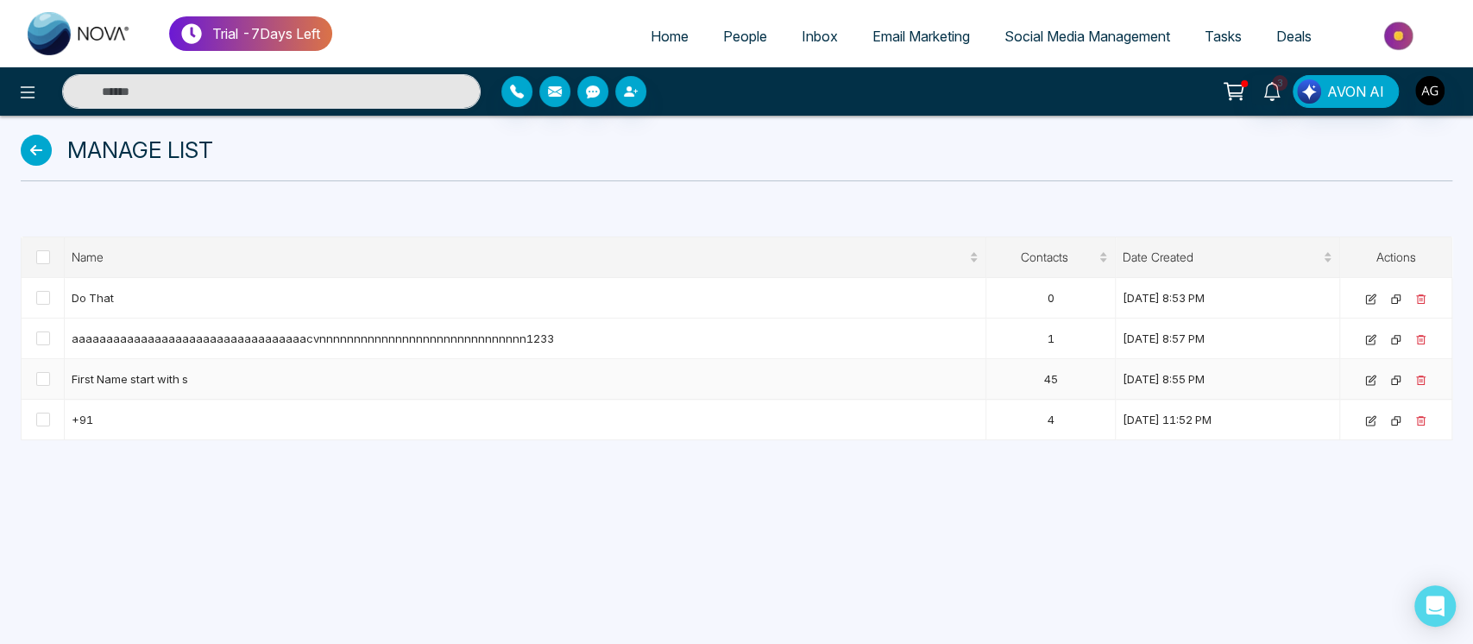
click at [1009, 399] on td "45" at bounding box center [1050, 379] width 129 height 41
click at [28, 133] on div "Manage List" at bounding box center [736, 150] width 1431 height 34
click at [35, 143] on icon at bounding box center [36, 150] width 31 height 31
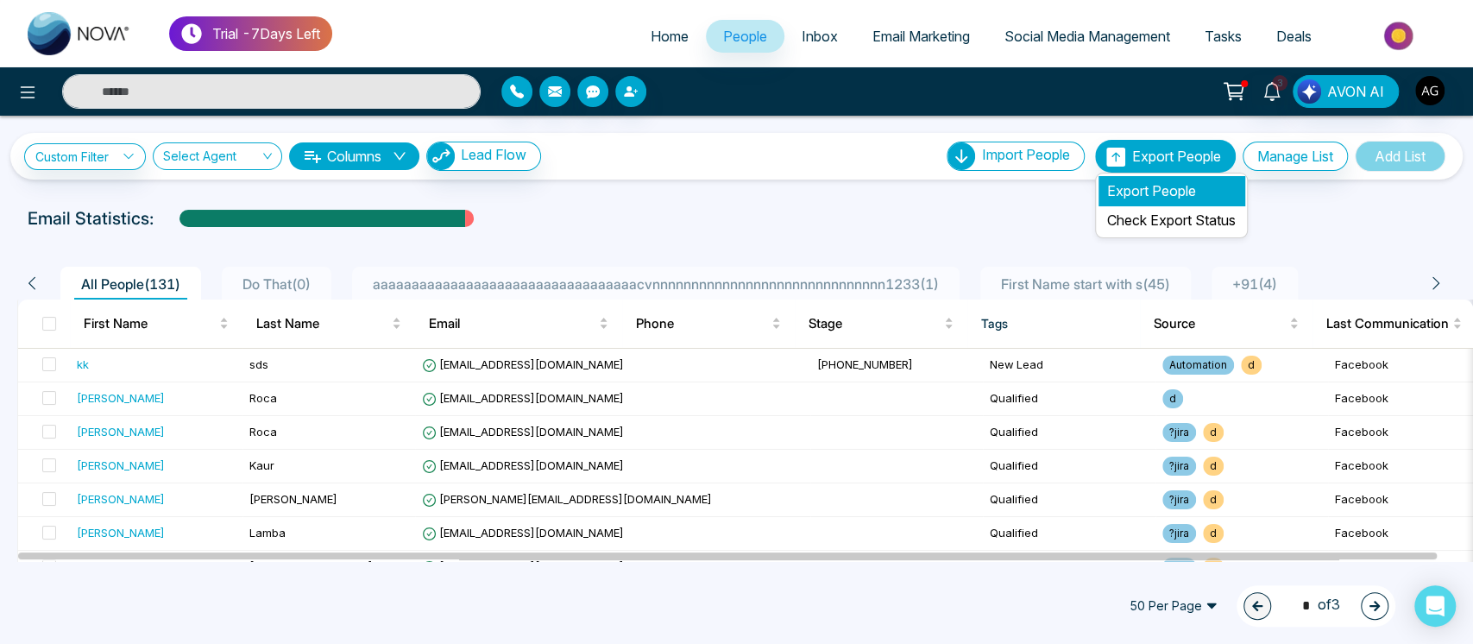
click at [1165, 176] on li "Export People" at bounding box center [1171, 190] width 146 height 29
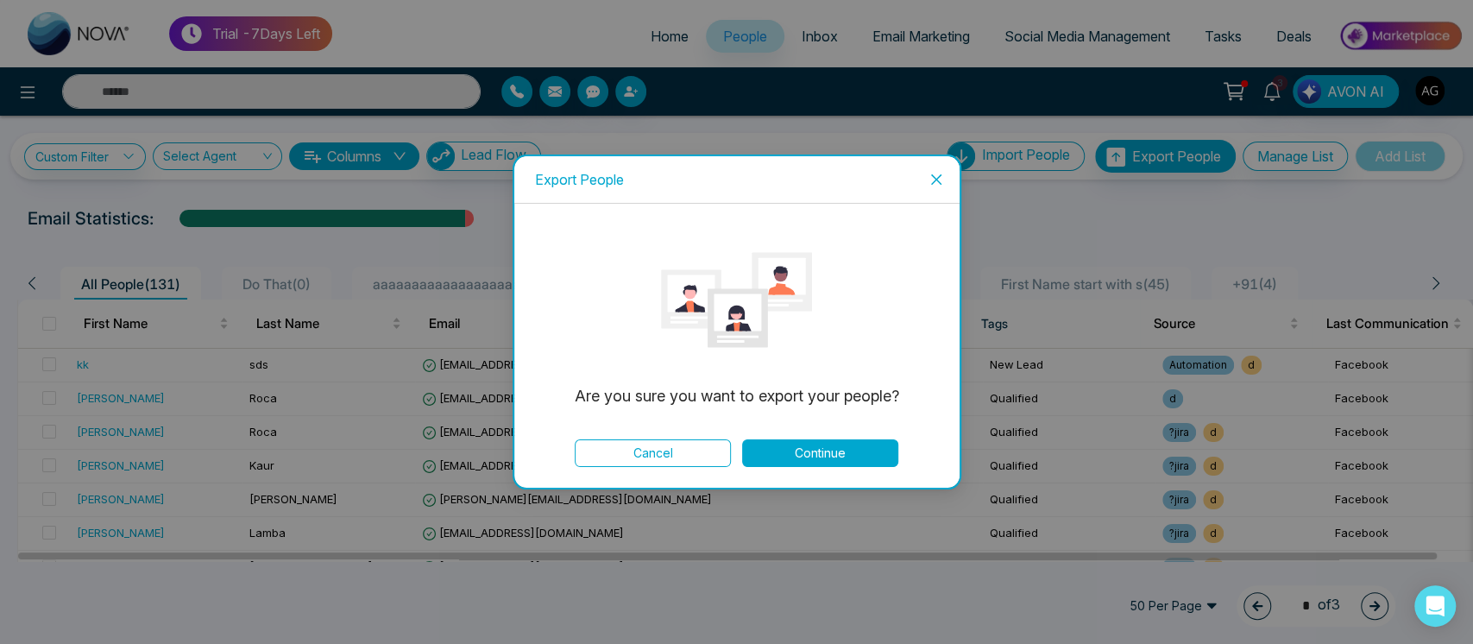
click at [833, 455] on button "Continue" at bounding box center [820, 453] width 156 height 28
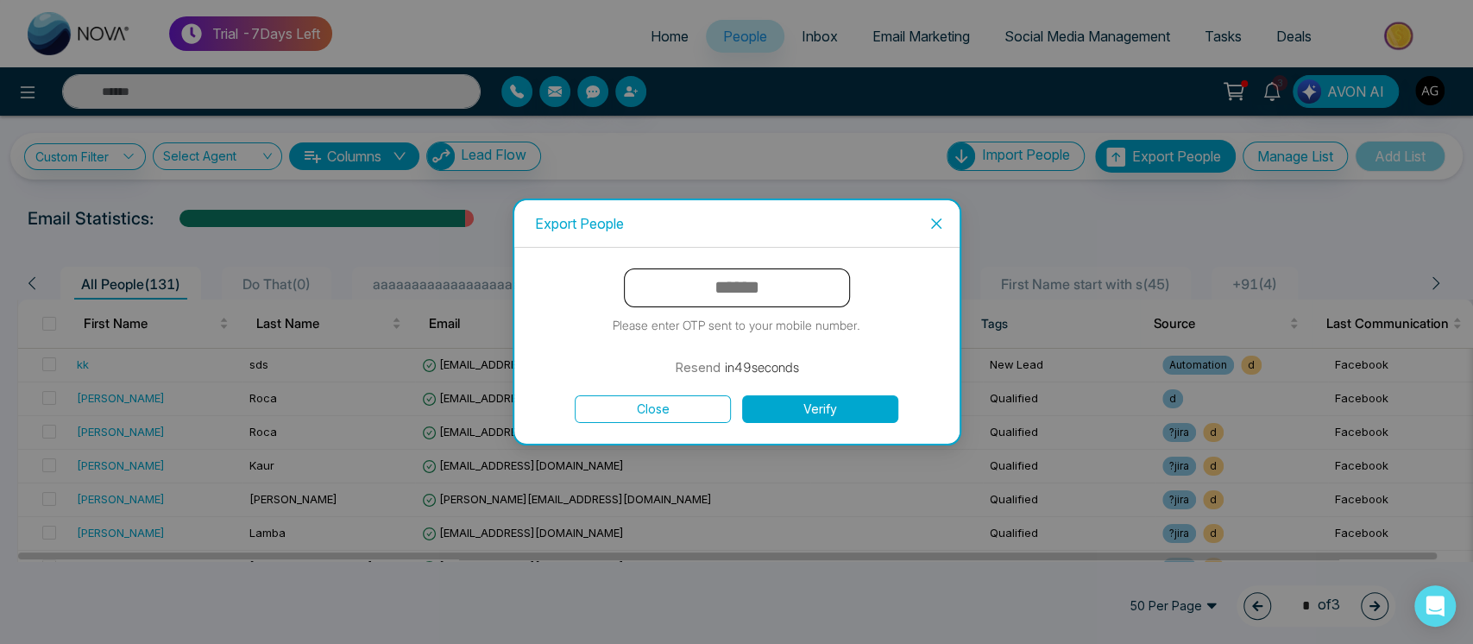
click at [760, 280] on input "text" at bounding box center [737, 287] width 226 height 39
type input "******"
click at [818, 401] on button "Verify" at bounding box center [820, 409] width 156 height 28
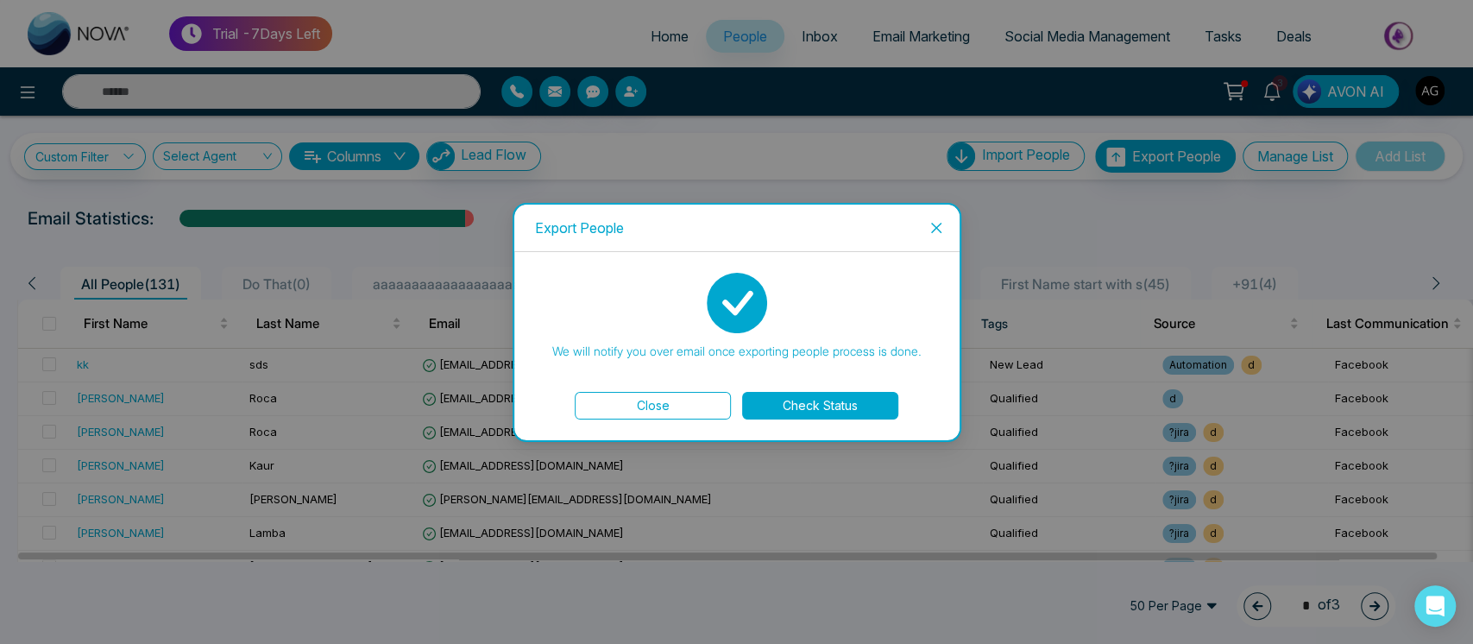
click at [818, 401] on button "Check Status" at bounding box center [820, 406] width 156 height 28
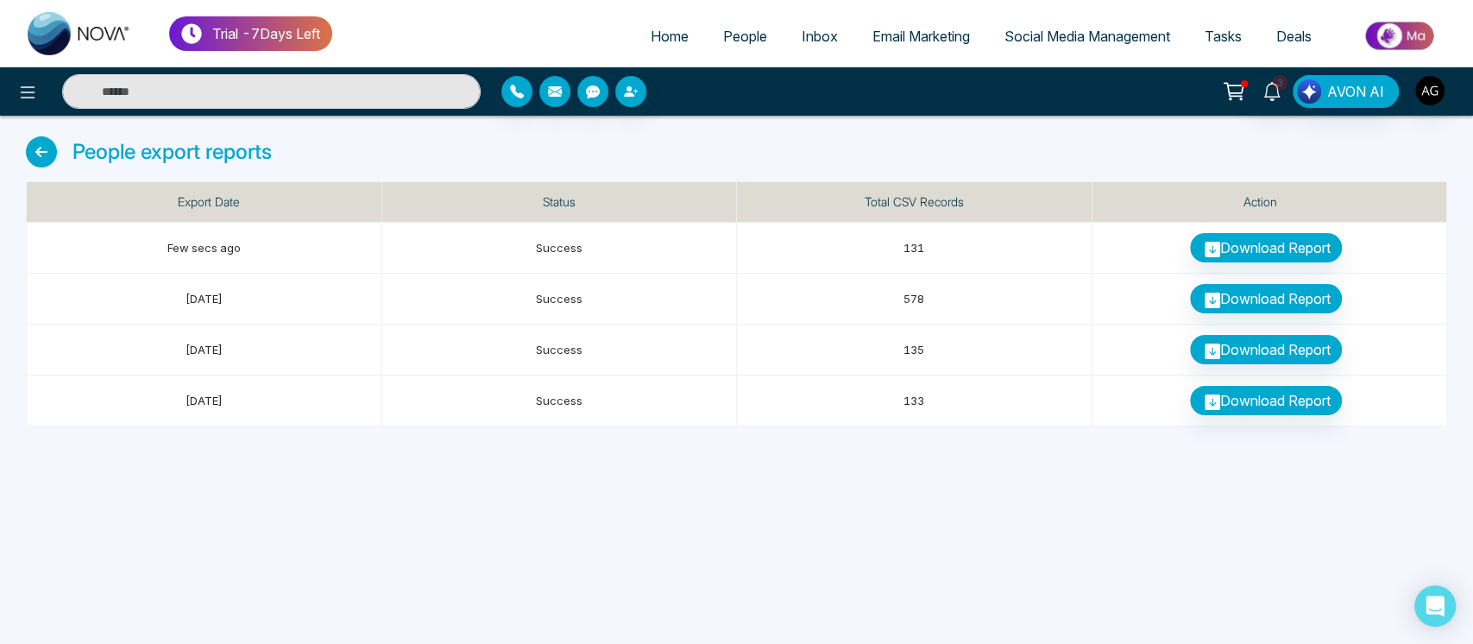
click at [47, 155] on icon at bounding box center [41, 151] width 31 height 31
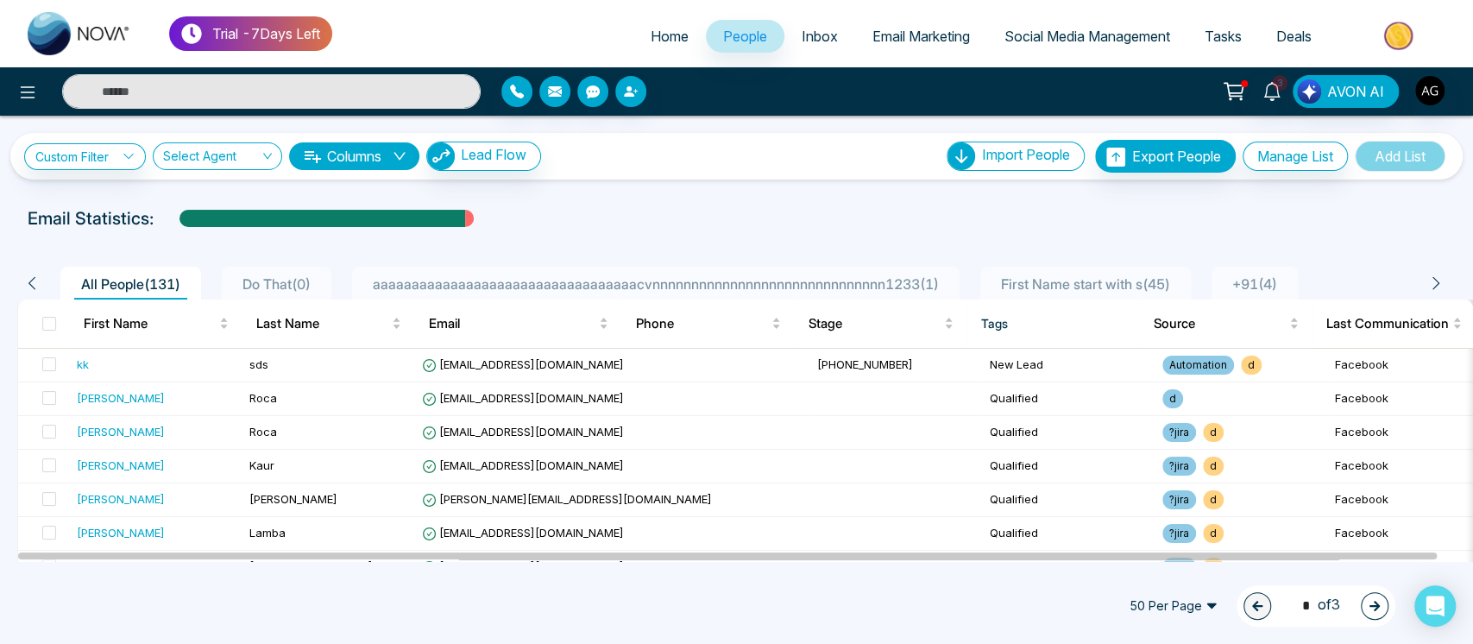
click at [1435, 281] on icon at bounding box center [1436, 283] width 16 height 16
drag, startPoint x: 1435, startPoint y: 281, endPoint x: 1239, endPoint y: 190, distance: 216.1
click at [1239, 190] on div "**********" at bounding box center [736, 338] width 1473 height 445
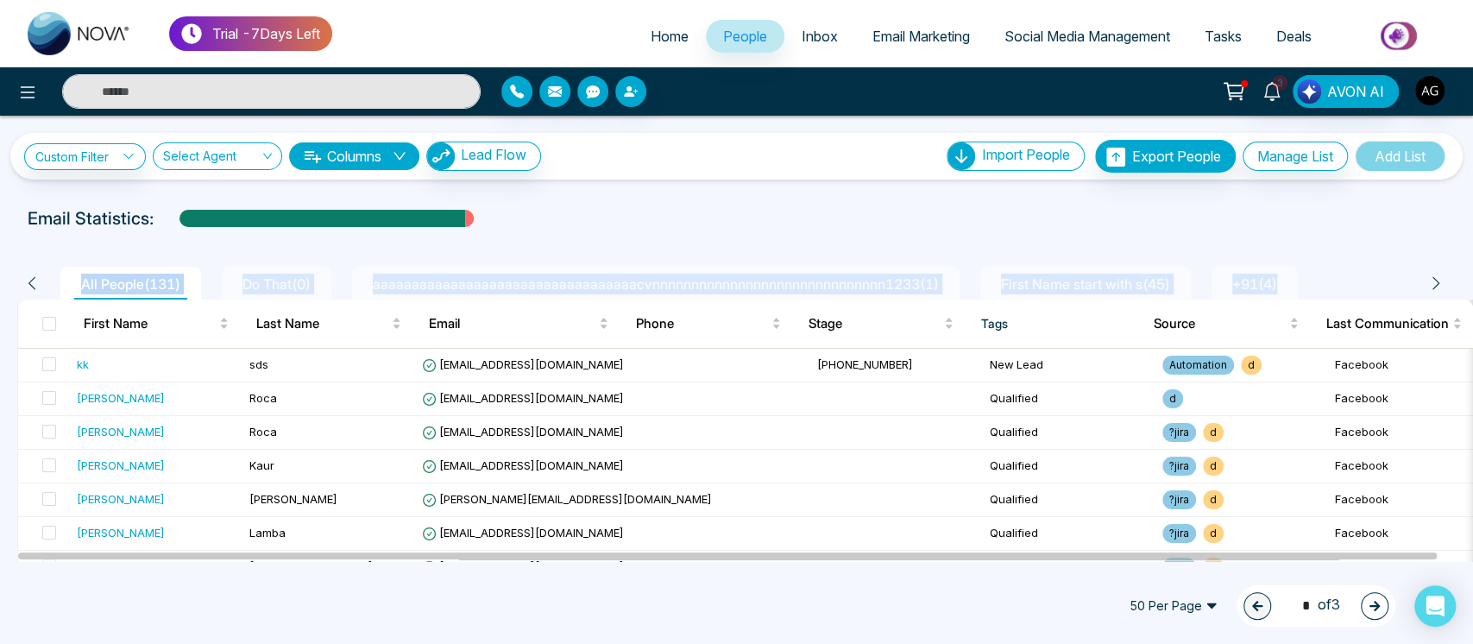
click at [1239, 190] on div "**********" at bounding box center [736, 338] width 1473 height 445
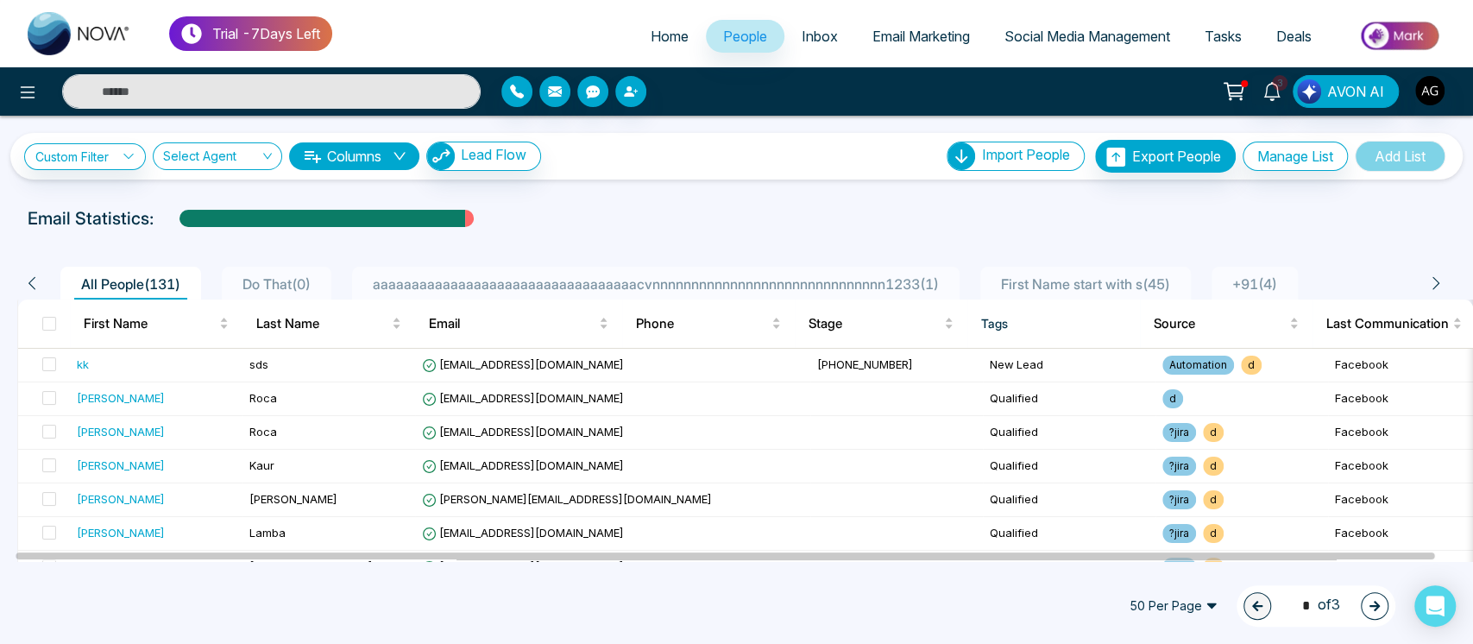
click at [399, 149] on icon "down" at bounding box center [400, 156] width 14 height 14
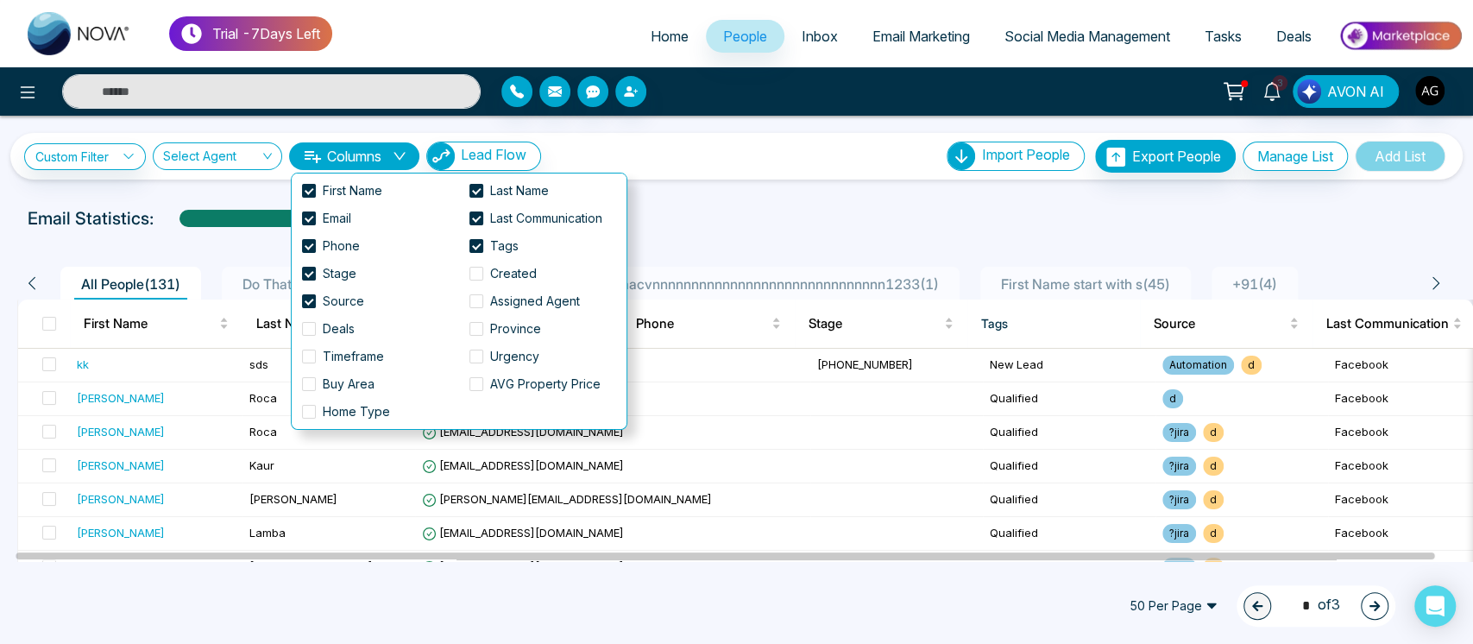
click at [399, 149] on icon "down" at bounding box center [400, 156] width 14 height 14
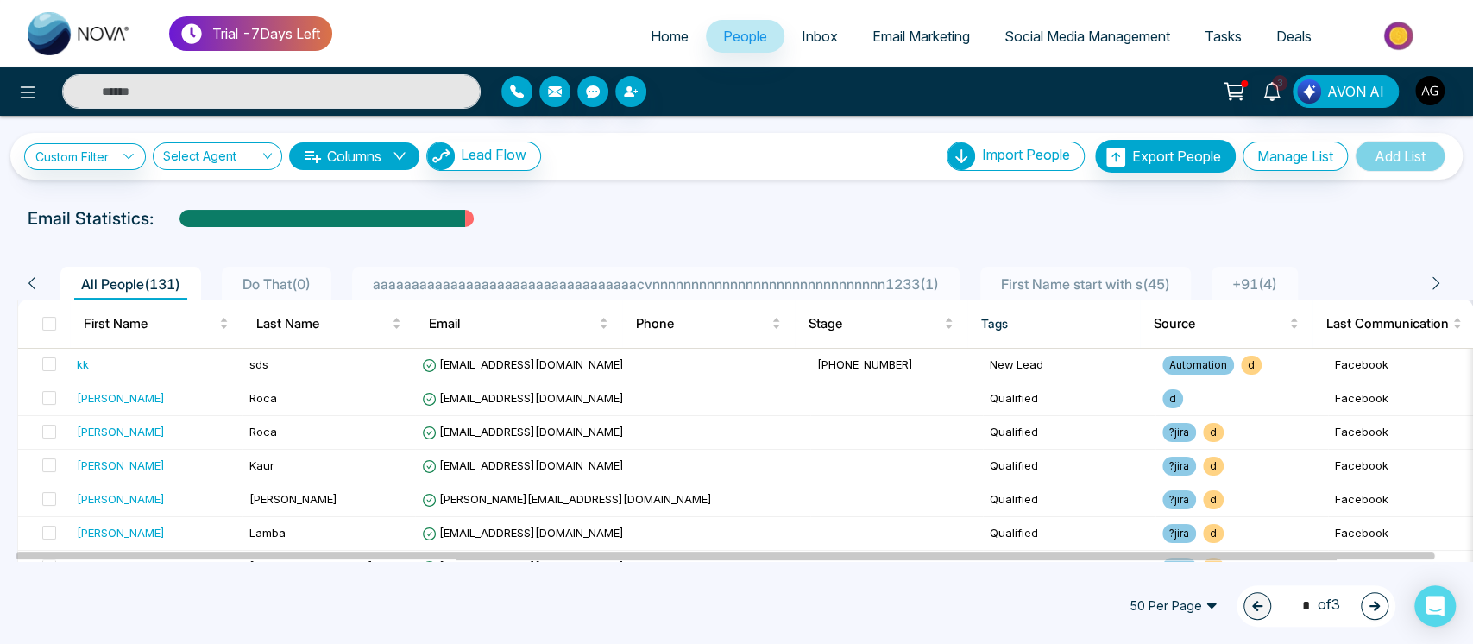
click at [705, 176] on div "**********" at bounding box center [736, 156] width 1452 height 47
click at [814, 40] on span "Inbox" at bounding box center [819, 36] width 36 height 17
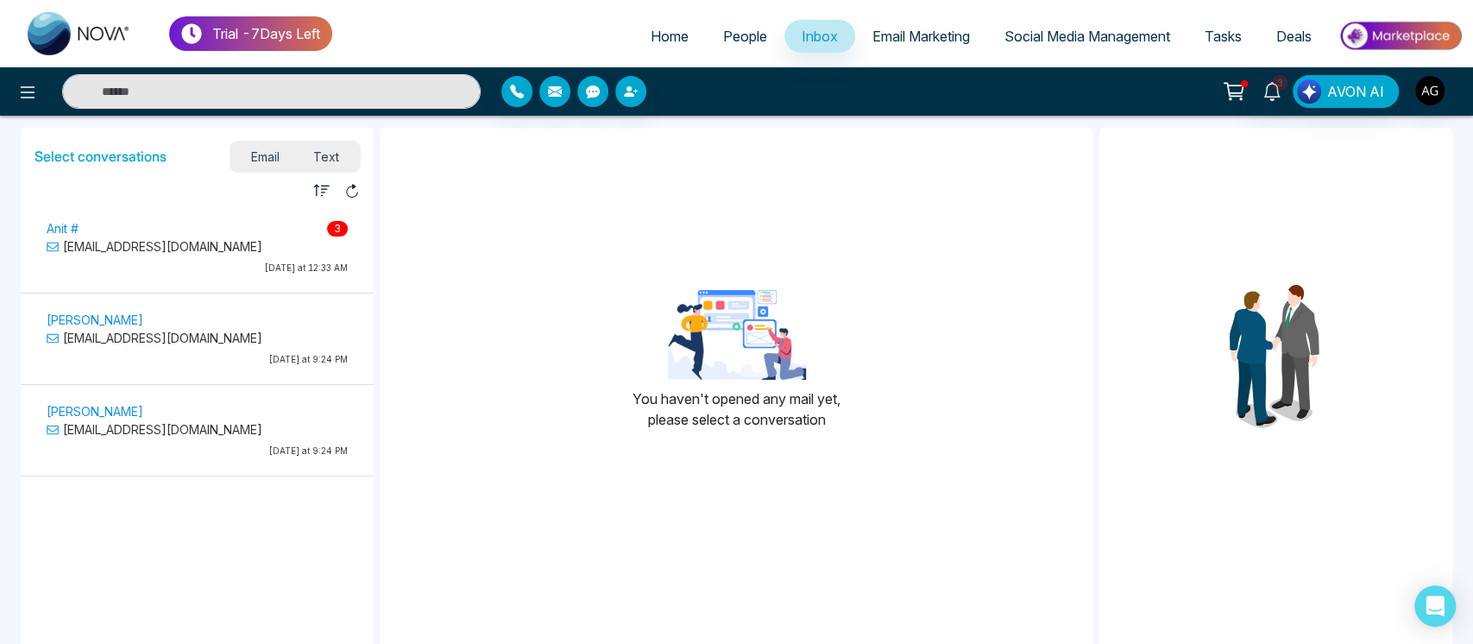
click at [254, 253] on p "[EMAIL_ADDRESS][DOMAIN_NAME]" at bounding box center [197, 246] width 301 height 18
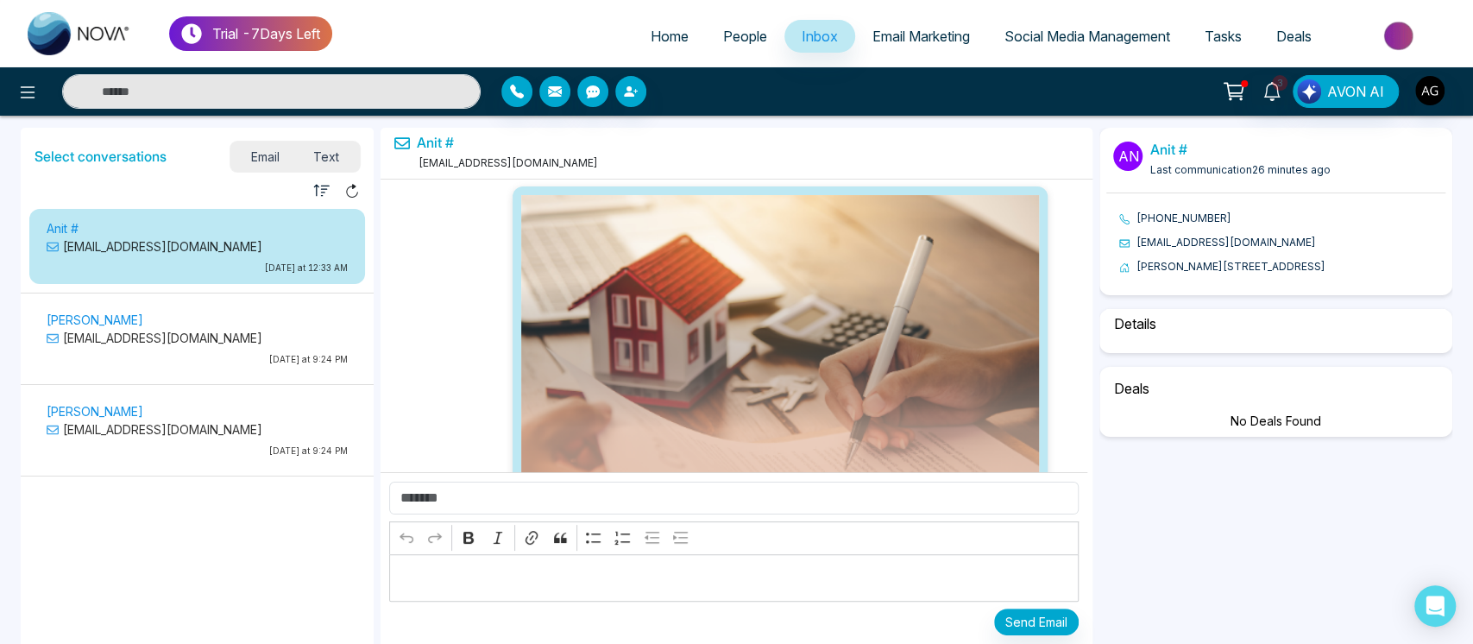
select select "********"
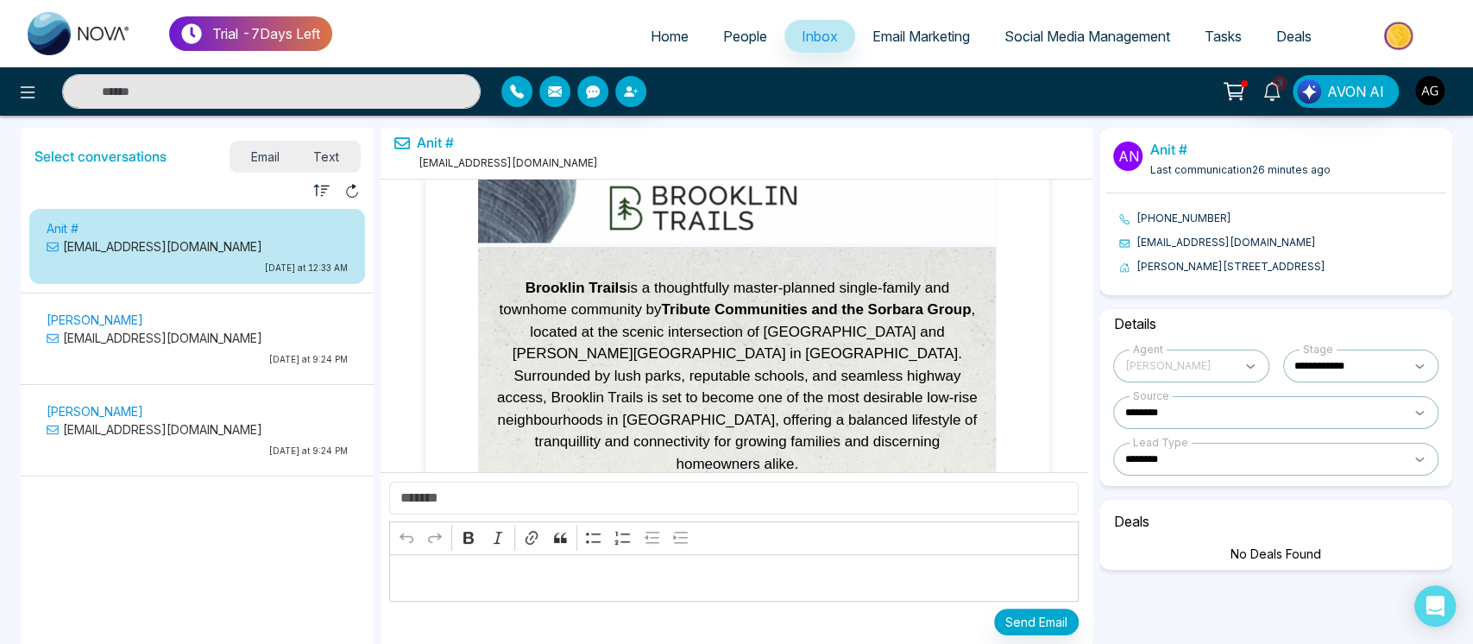
select select "****"
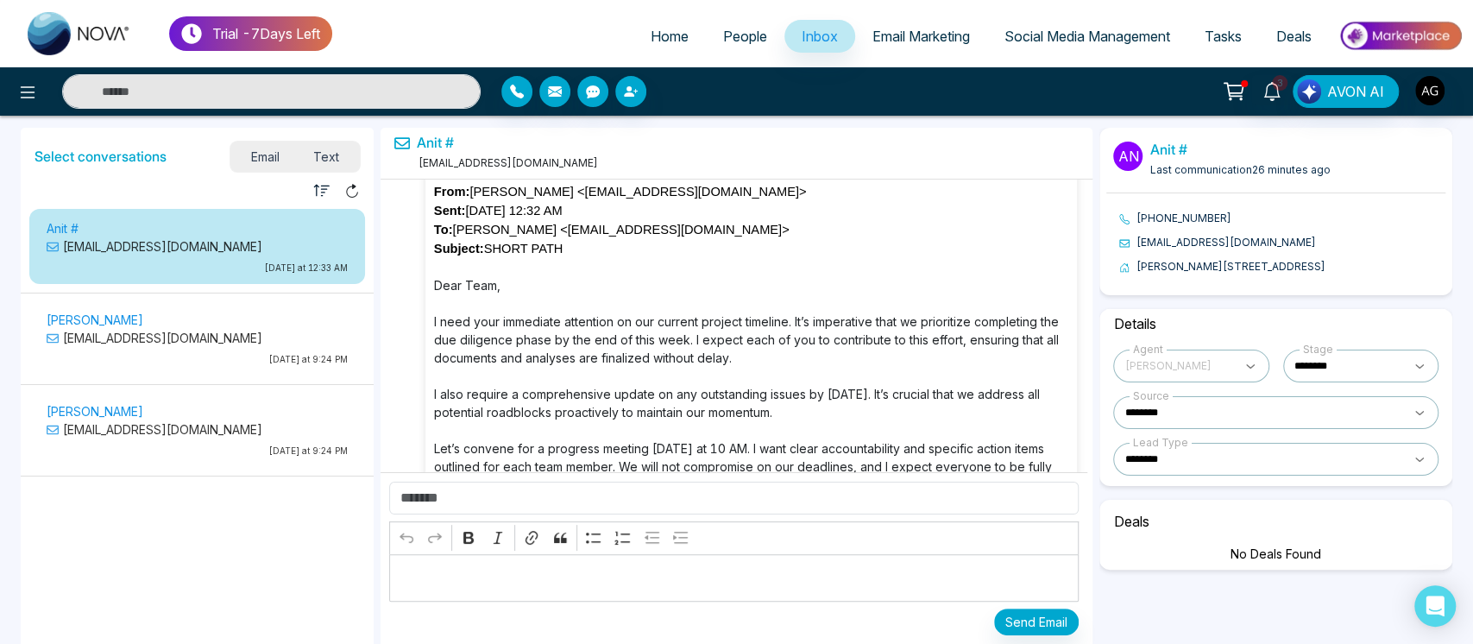
scroll to position [94480, 0]
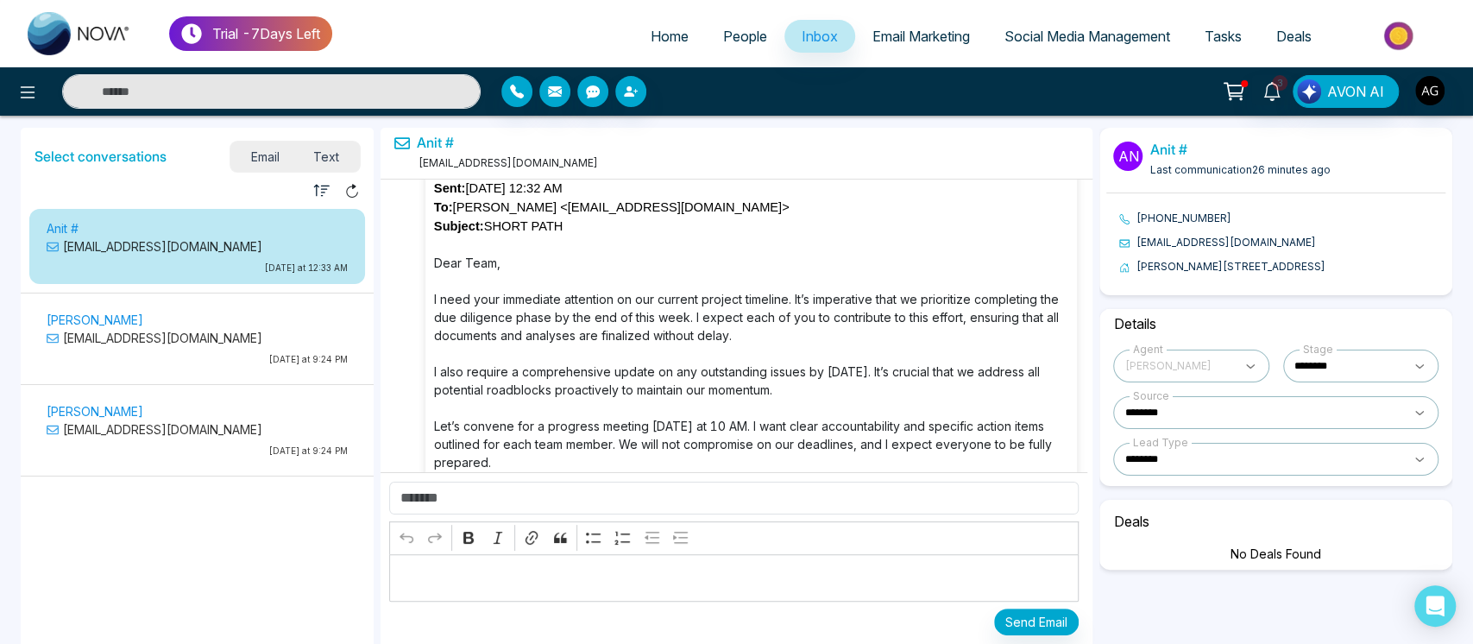
click at [1255, 475] on select "**********" at bounding box center [1275, 459] width 325 height 33
click at [1113, 458] on select "**********" at bounding box center [1275, 459] width 325 height 33
select select "*****"
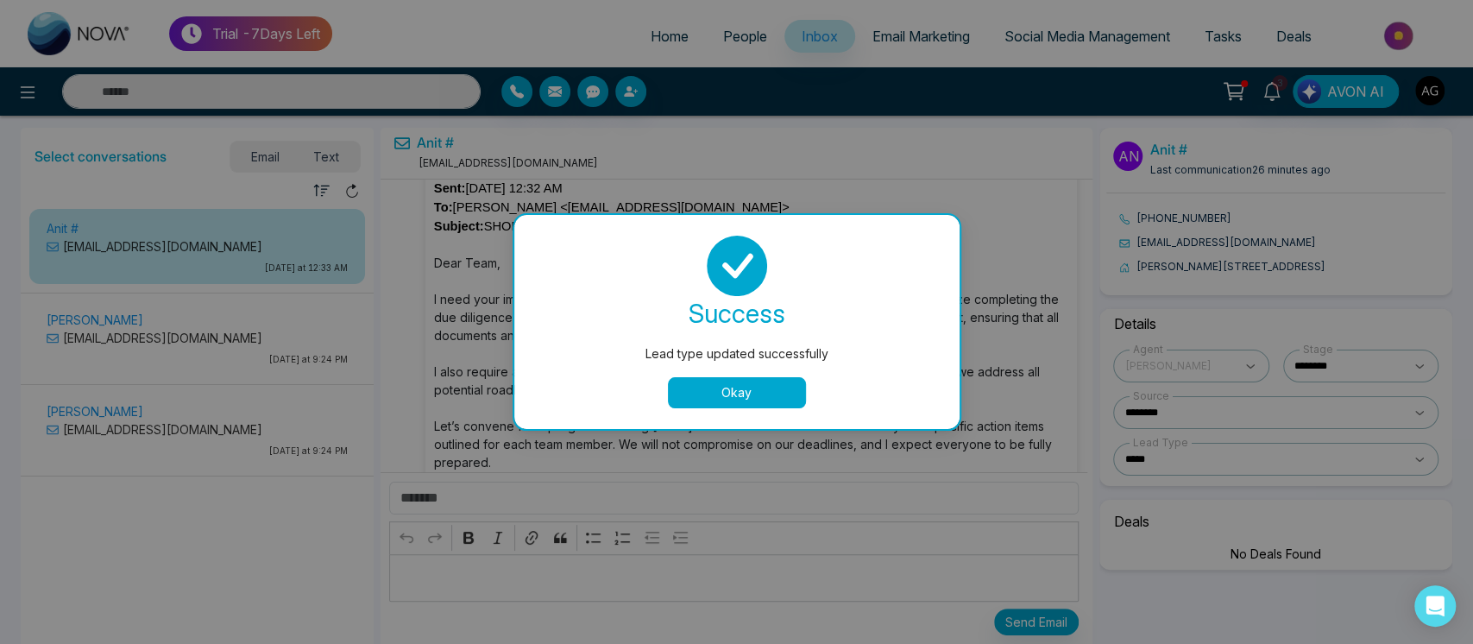
click at [778, 374] on div "success Lead type updated successfully Okay" at bounding box center [737, 322] width 404 height 173
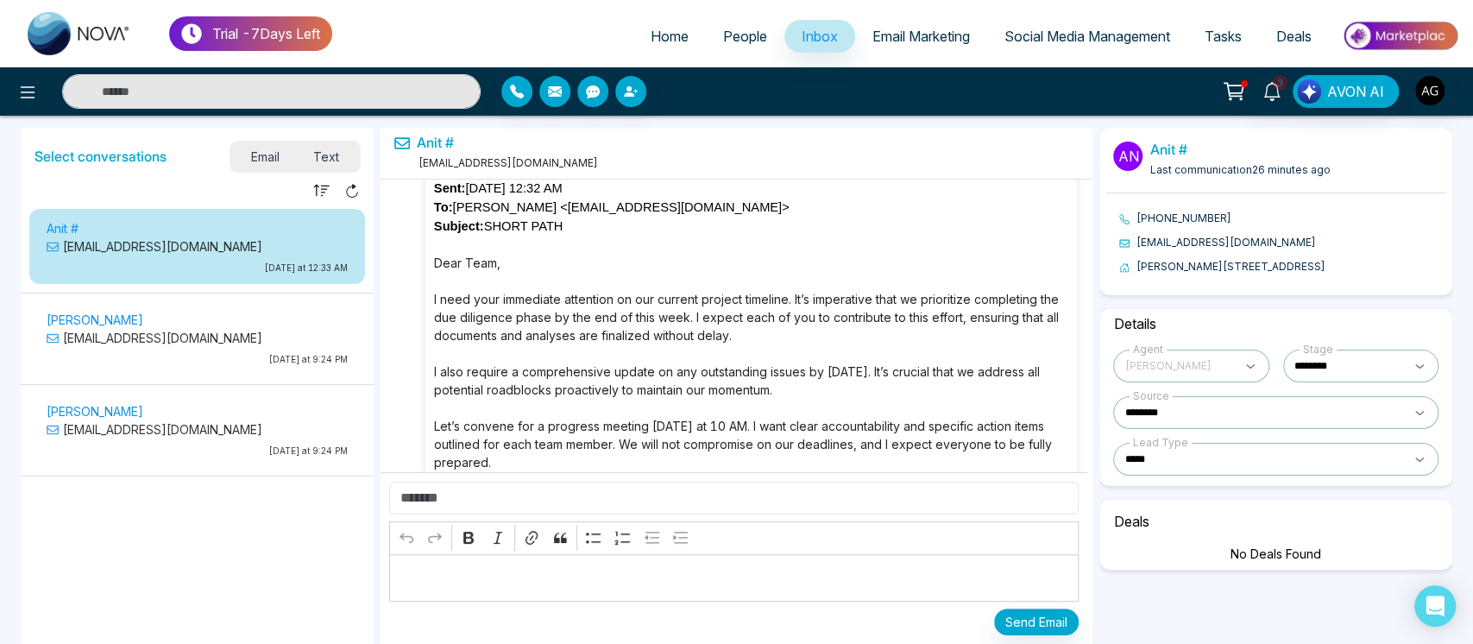
click at [555, 493] on input "text" at bounding box center [733, 497] width 689 height 33
type input "******"
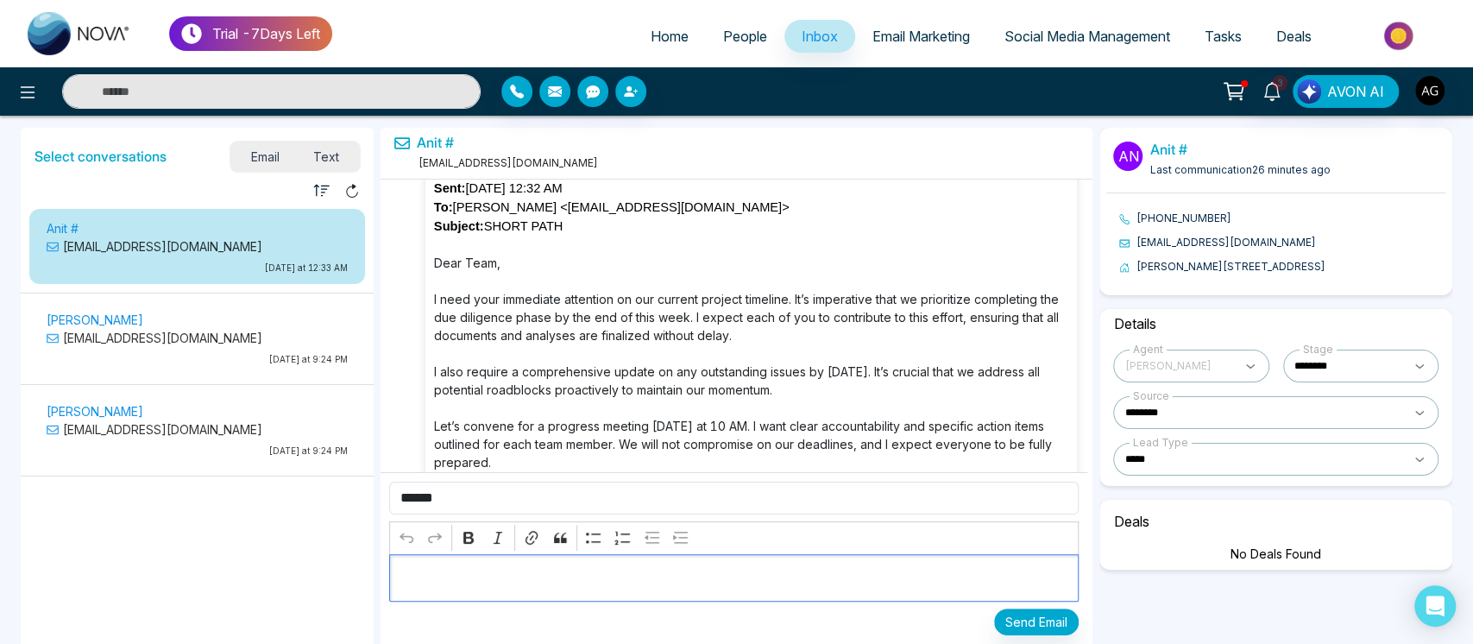
click at [560, 590] on div "Editor editing area: main" at bounding box center [733, 577] width 689 height 47
click at [650, 563] on div "Editor editing area: main" at bounding box center [733, 577] width 689 height 47
click at [443, 564] on div "Editor editing area: main" at bounding box center [733, 577] width 689 height 47
click at [468, 529] on icon "Editor toolbar" at bounding box center [468, 537] width 17 height 17
drag, startPoint x: 444, startPoint y: 578, endPoint x: 376, endPoint y: 587, distance: 68.7
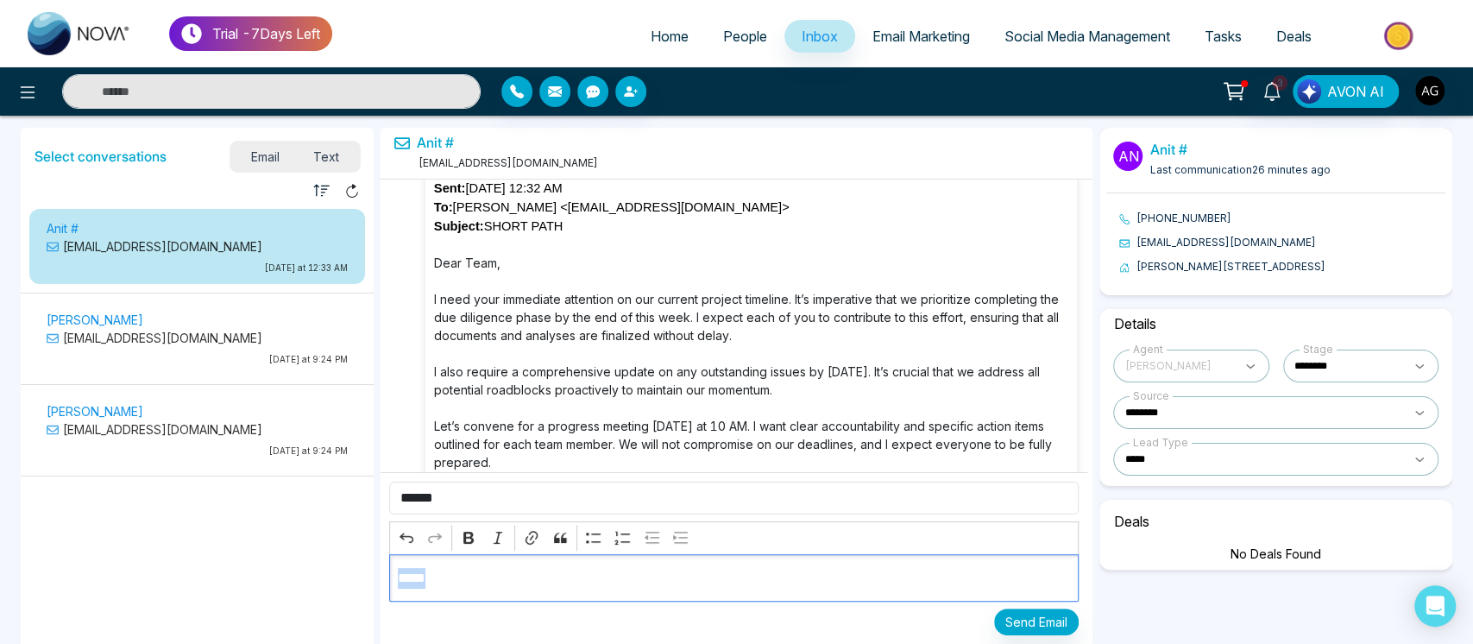
click at [377, 587] on div "Anit # anit@mmnovatech.com 08/14/2025 An An 08/14/2025 08/14/2025 An 08/14/2025…" at bounding box center [736, 449] width 719 height 650
click at [527, 577] on p "*****" at bounding box center [733, 578] width 671 height 21
click at [1008, 615] on button "Send Email" at bounding box center [1036, 621] width 85 height 27
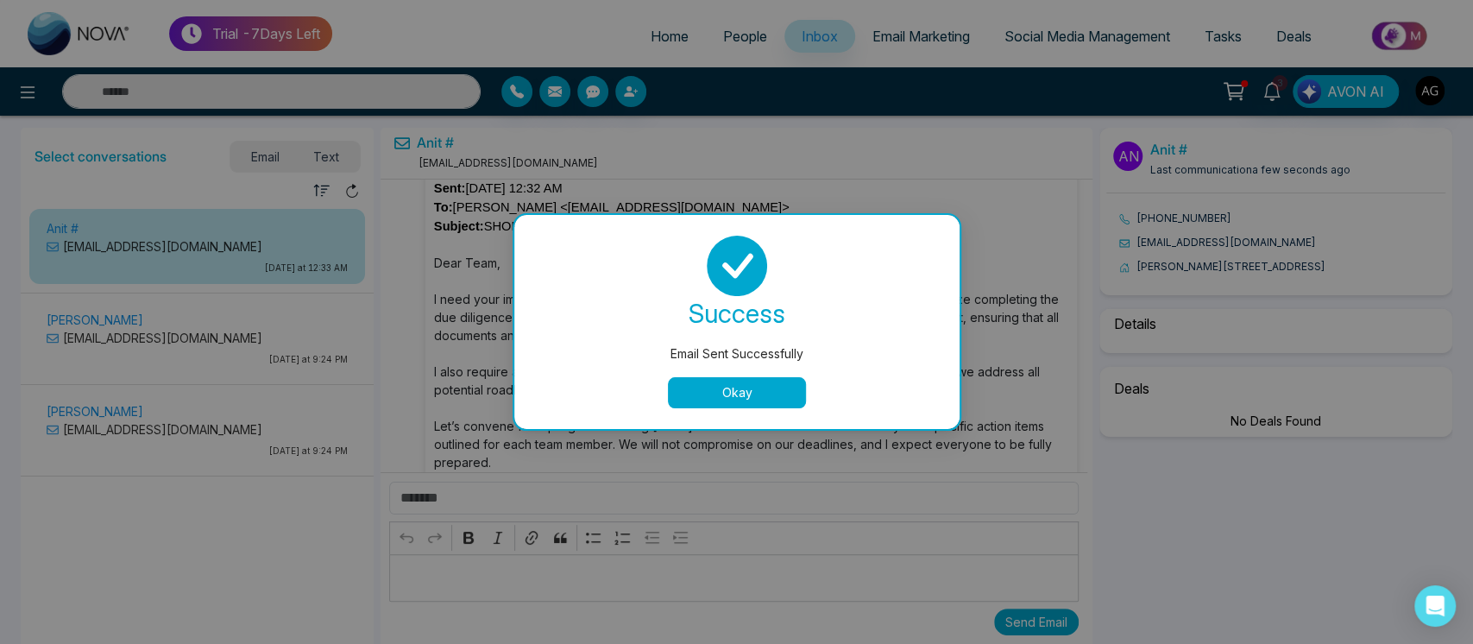
scroll to position [94569, 0]
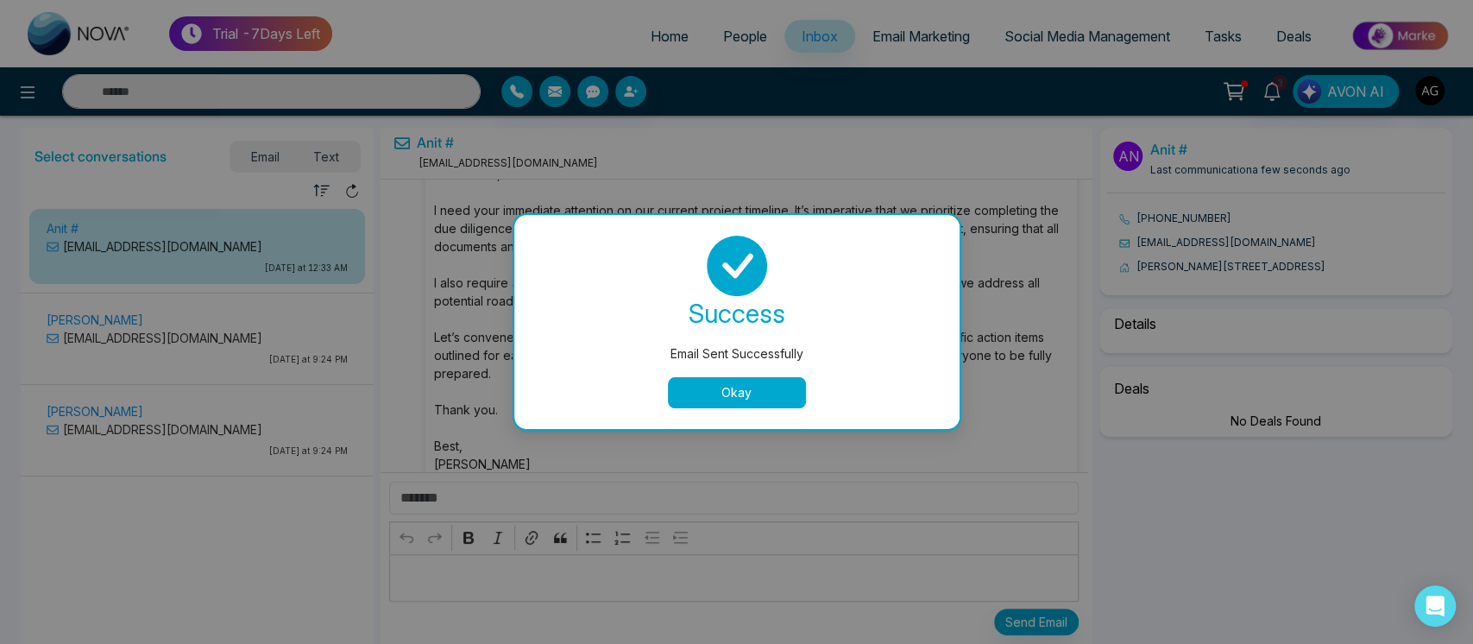
select select "****"
select select "********"
select select "*****"
click at [754, 386] on button "Okay" at bounding box center [737, 392] width 138 height 31
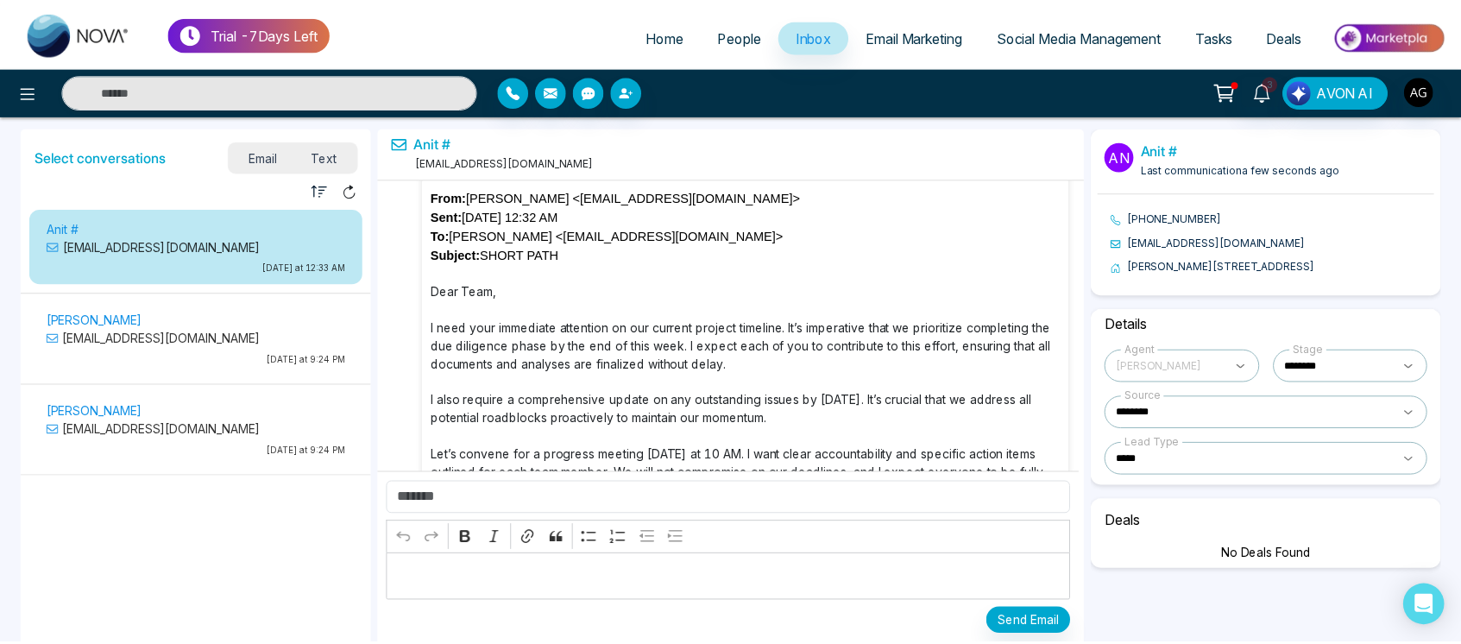
scroll to position [94418, 0]
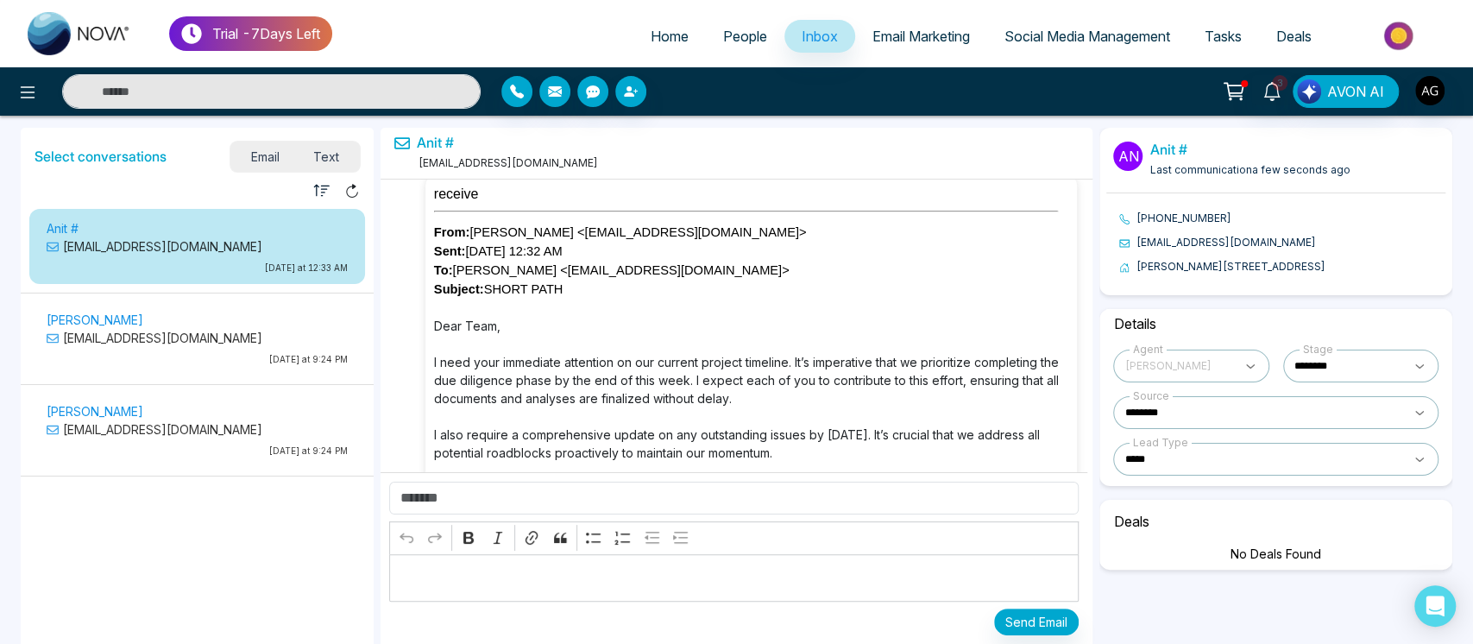
click at [306, 152] on span "Text" at bounding box center [326, 156] width 60 height 23
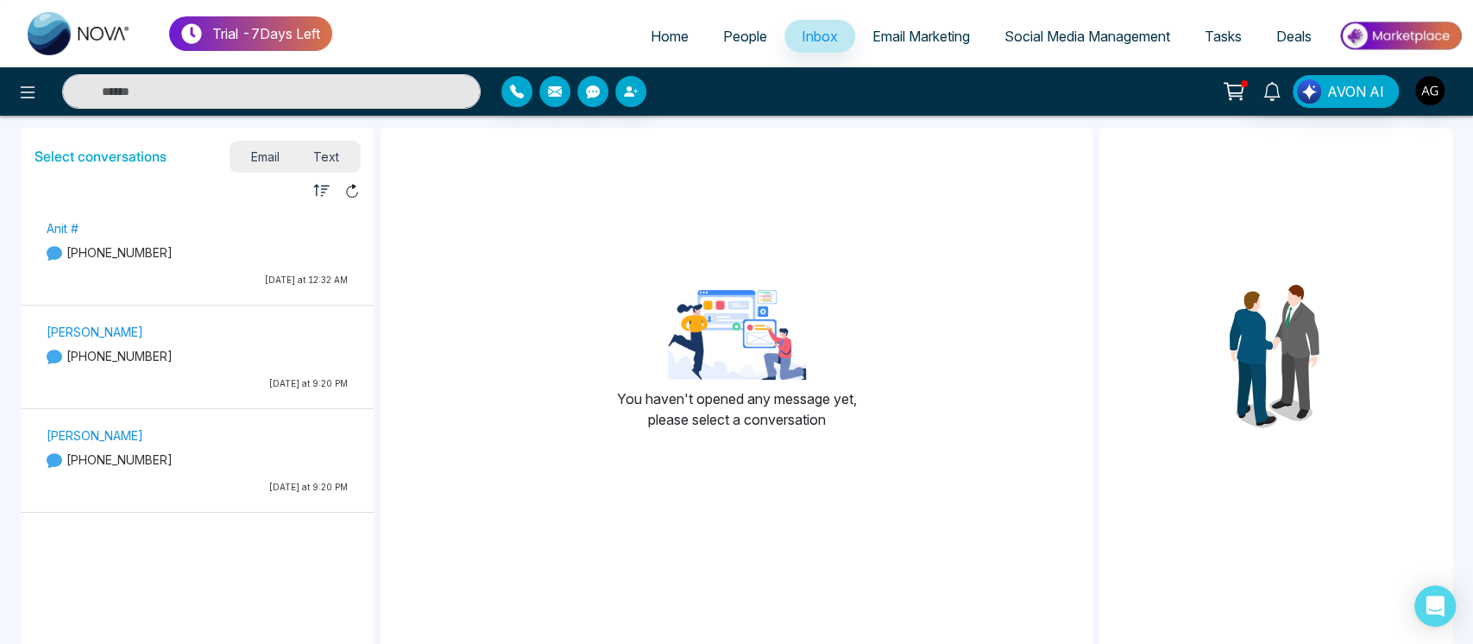
click at [727, 38] on span "People" at bounding box center [745, 36] width 44 height 17
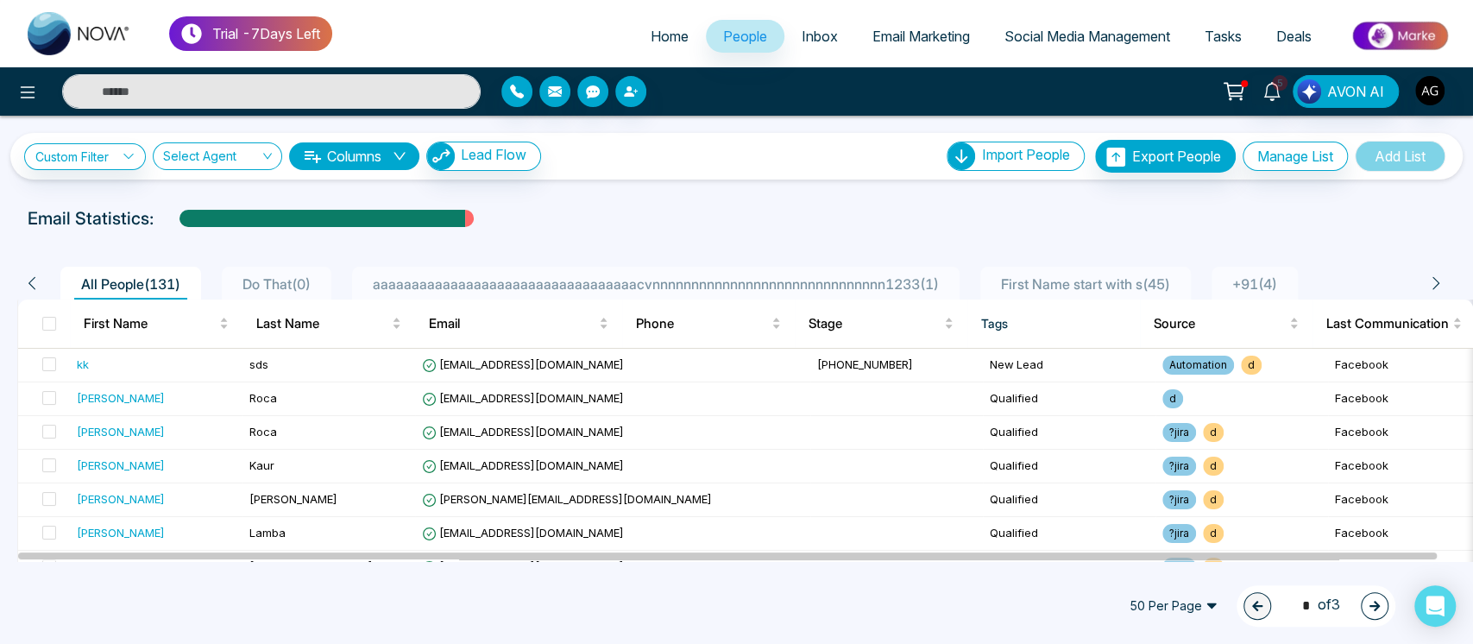
click at [617, 271] on li "aaaaaaaaaaaaaaaaaaaaaaaaaaaaaaaaaacvnnnnnnnnnnnnnnnnnnnnnnnnnnnnnn1233 ( 1 )" at bounding box center [655, 283] width 607 height 33
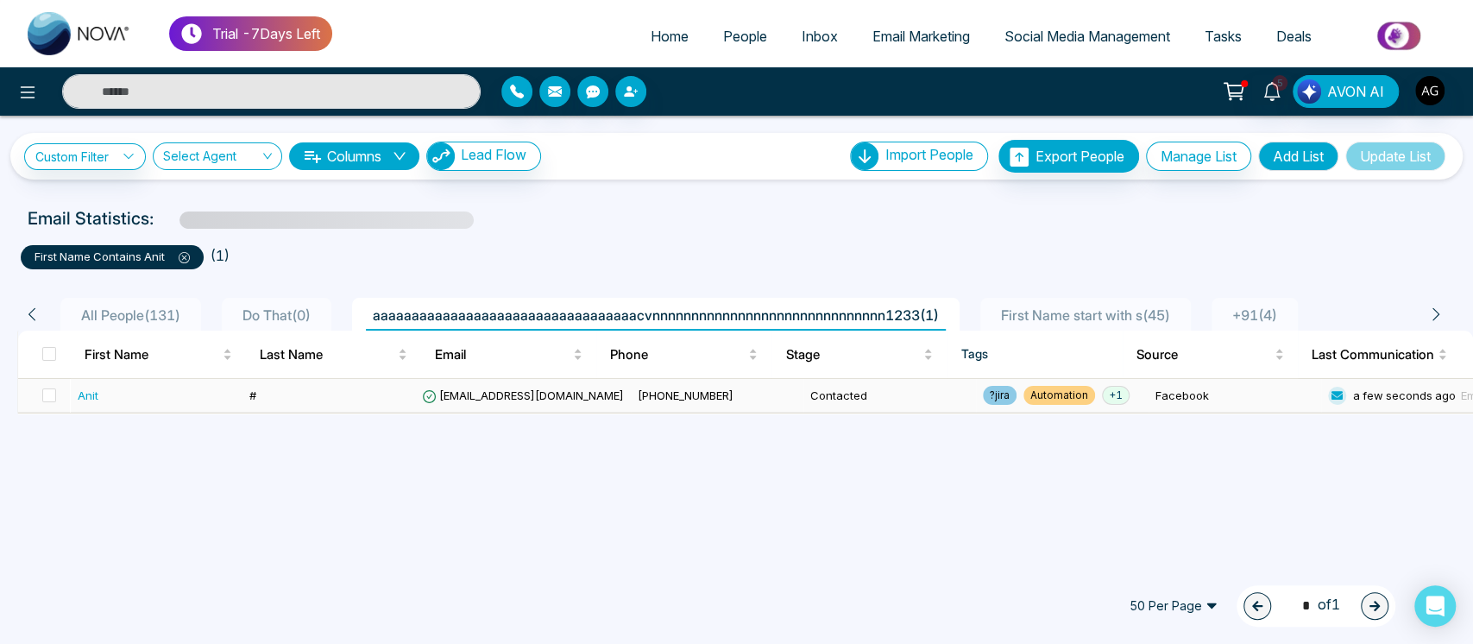
click at [433, 400] on icon at bounding box center [429, 396] width 13 height 13
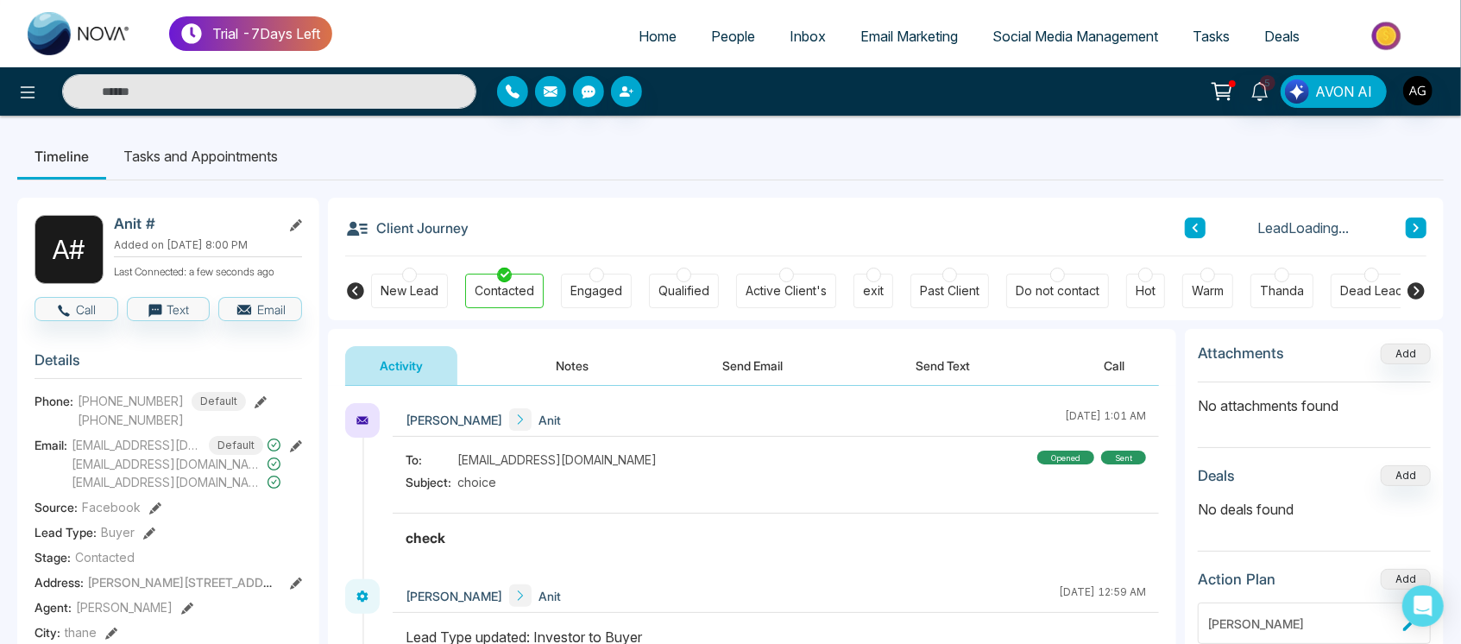
click at [600, 361] on button "Notes" at bounding box center [573, 365] width 102 height 39
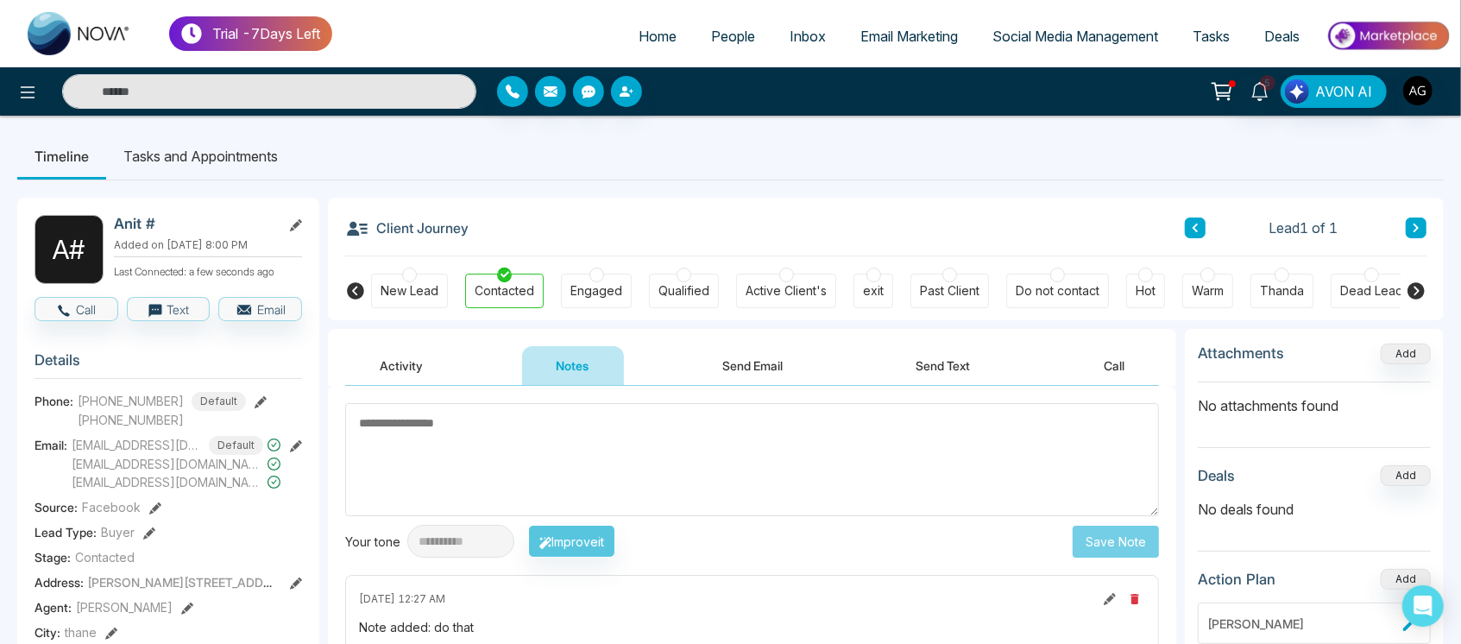
click at [564, 443] on textarea at bounding box center [752, 459] width 814 height 113
type textarea "*"
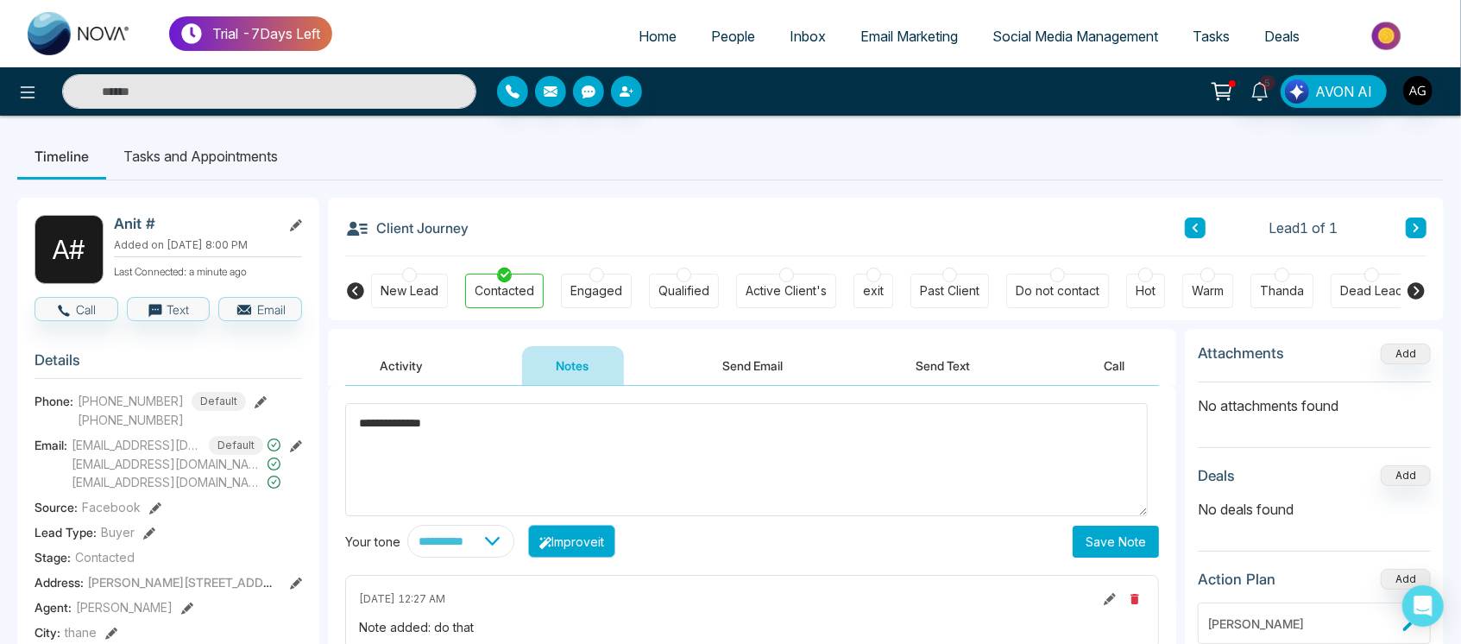
click at [603, 550] on button "Improve it" at bounding box center [571, 541] width 87 height 33
type textarea "**********"
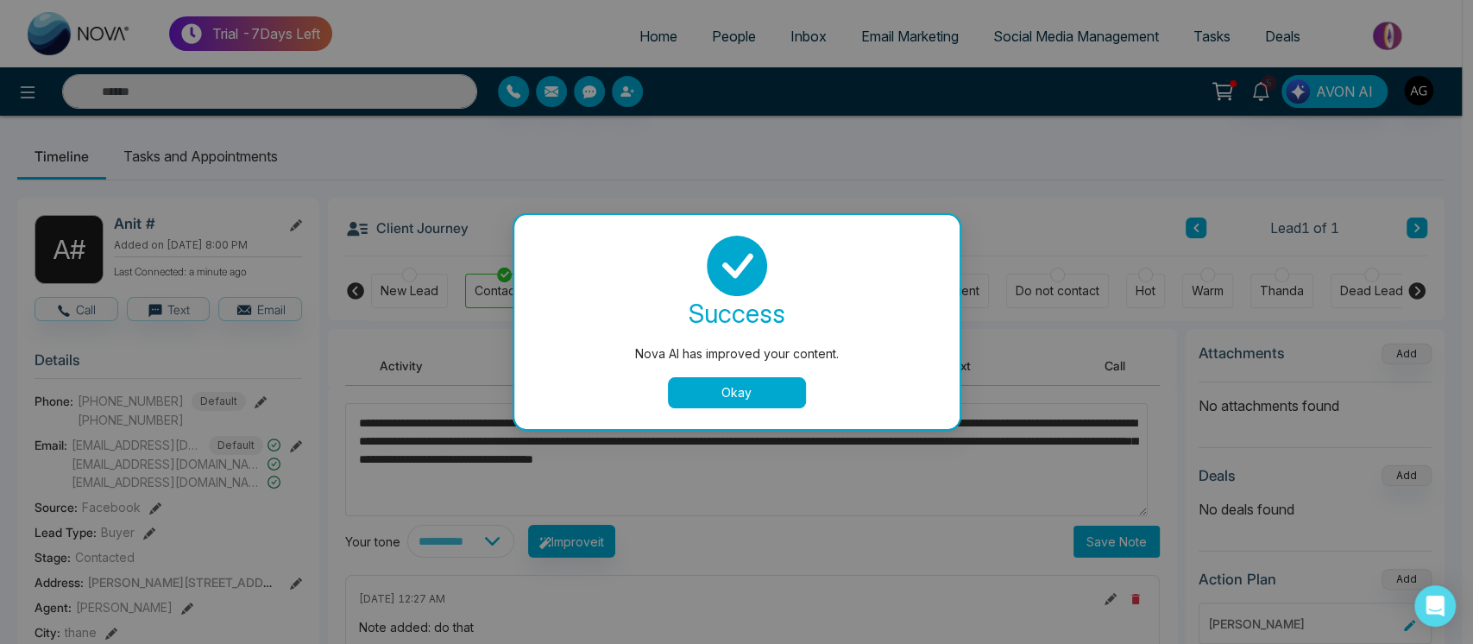
click at [742, 405] on button "Okay" at bounding box center [737, 392] width 138 height 31
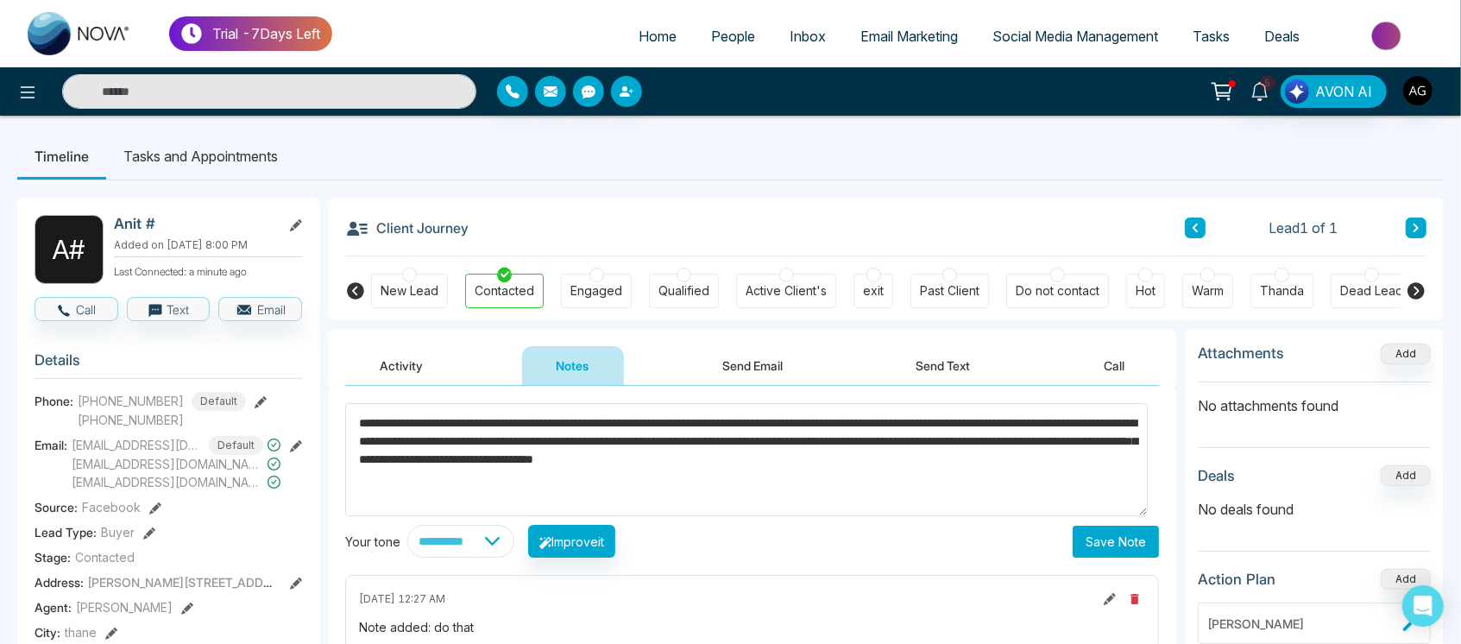
click at [1088, 550] on button "Save Note" at bounding box center [1115, 541] width 86 height 32
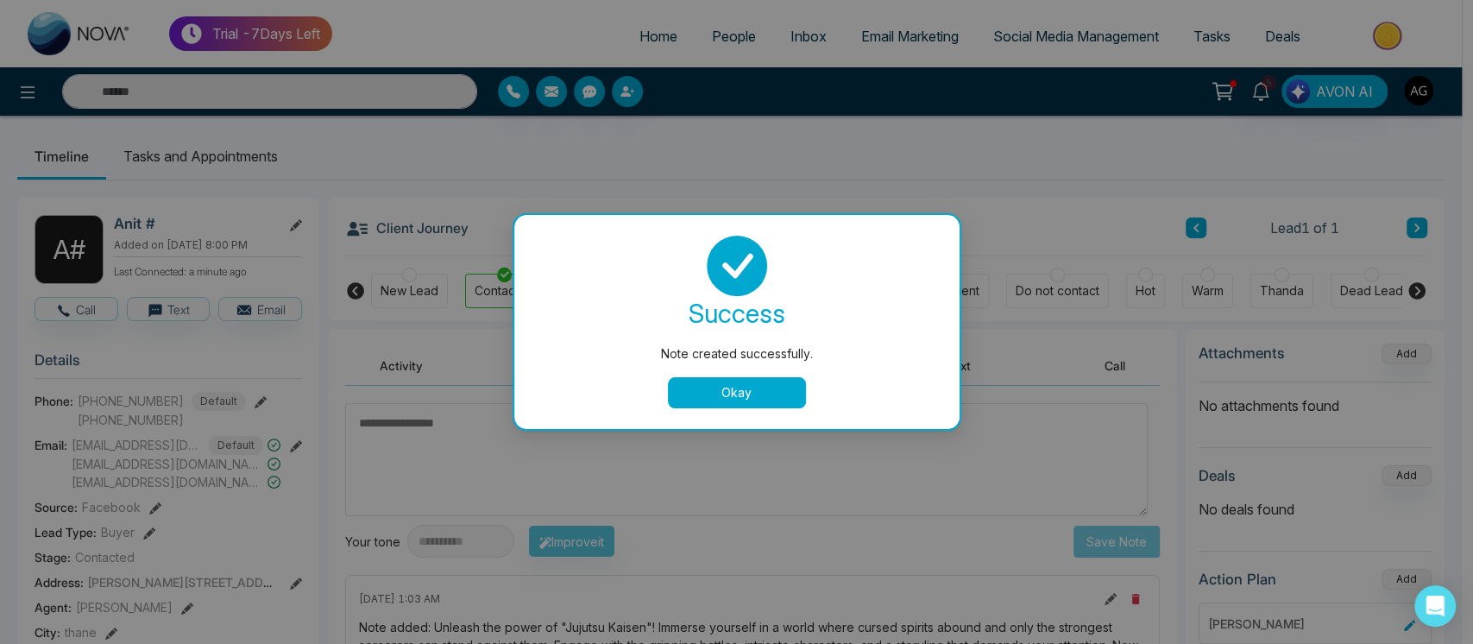
click at [755, 388] on button "Okay" at bounding box center [737, 392] width 138 height 31
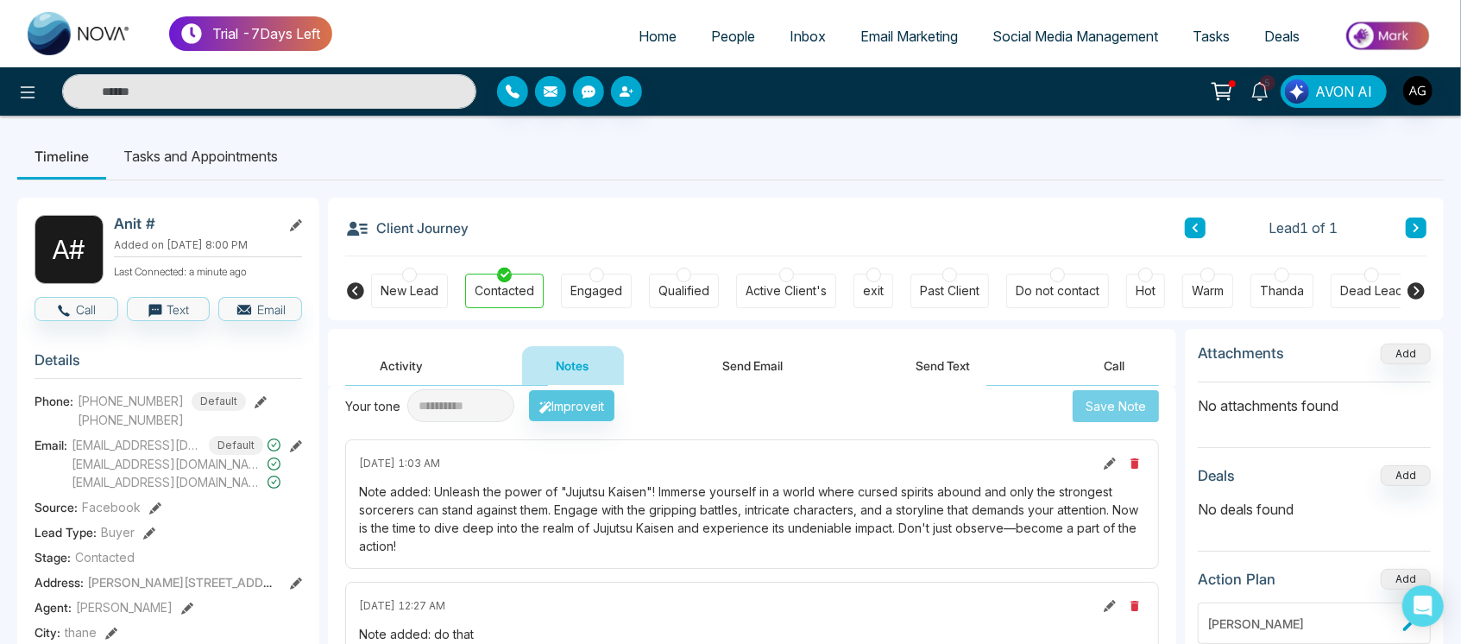
scroll to position [150, 0]
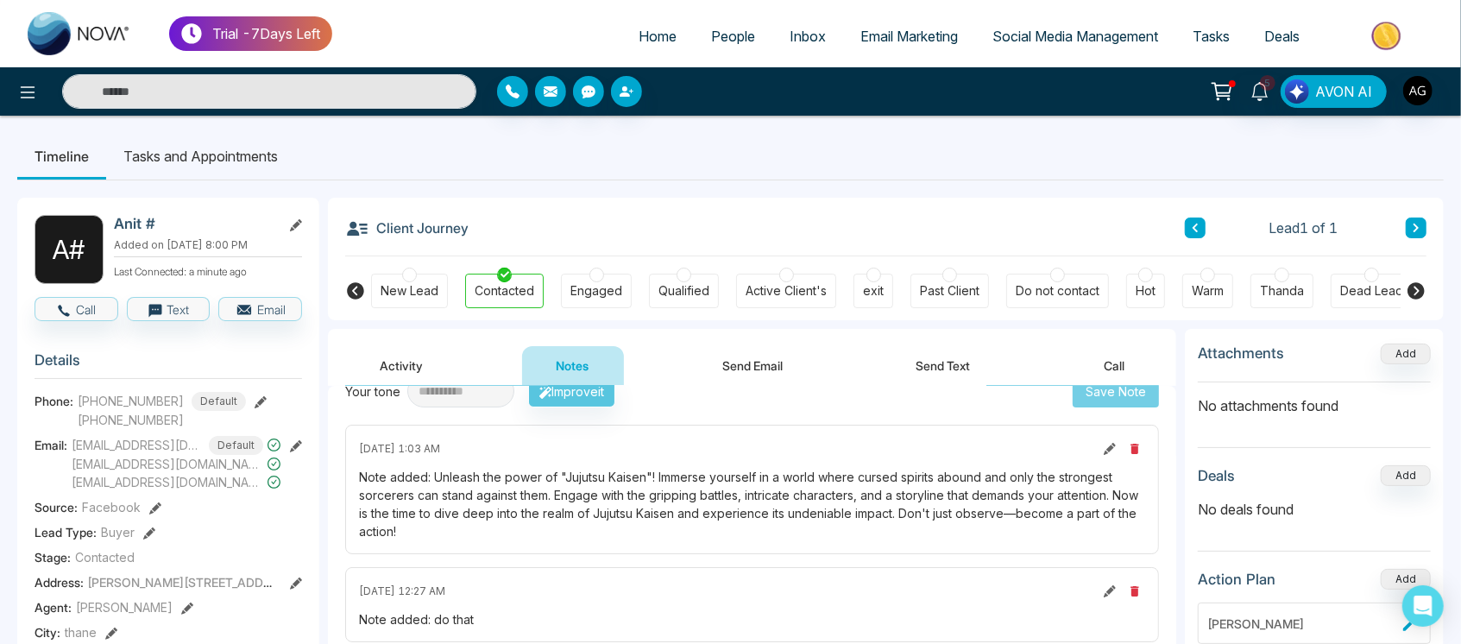
click at [759, 359] on button "Send Email" at bounding box center [752, 365] width 129 height 39
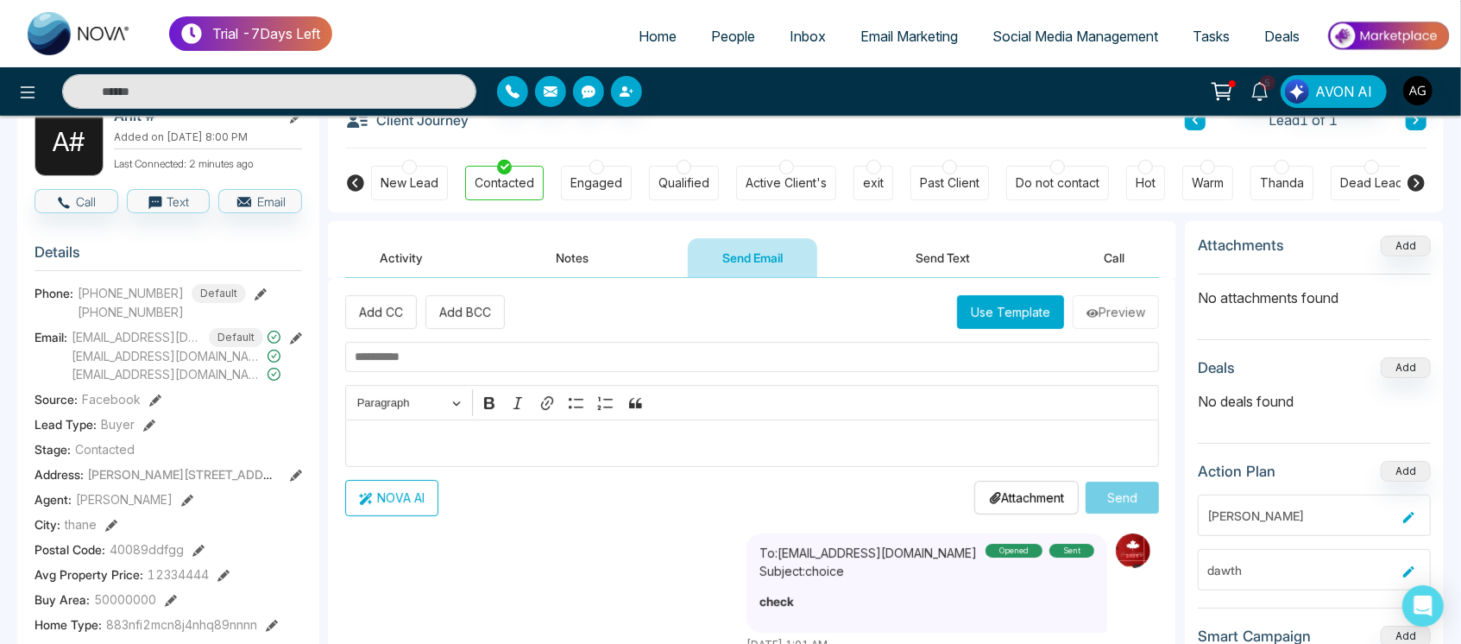
click at [1011, 470] on div "Add CC Add BCC Use Template Preview Rich Text Editor Paragraph Bold Italic Link…" at bounding box center [752, 405] width 814 height 220
click at [1019, 485] on div "Attachment Choose File" at bounding box center [1026, 498] width 104 height 34
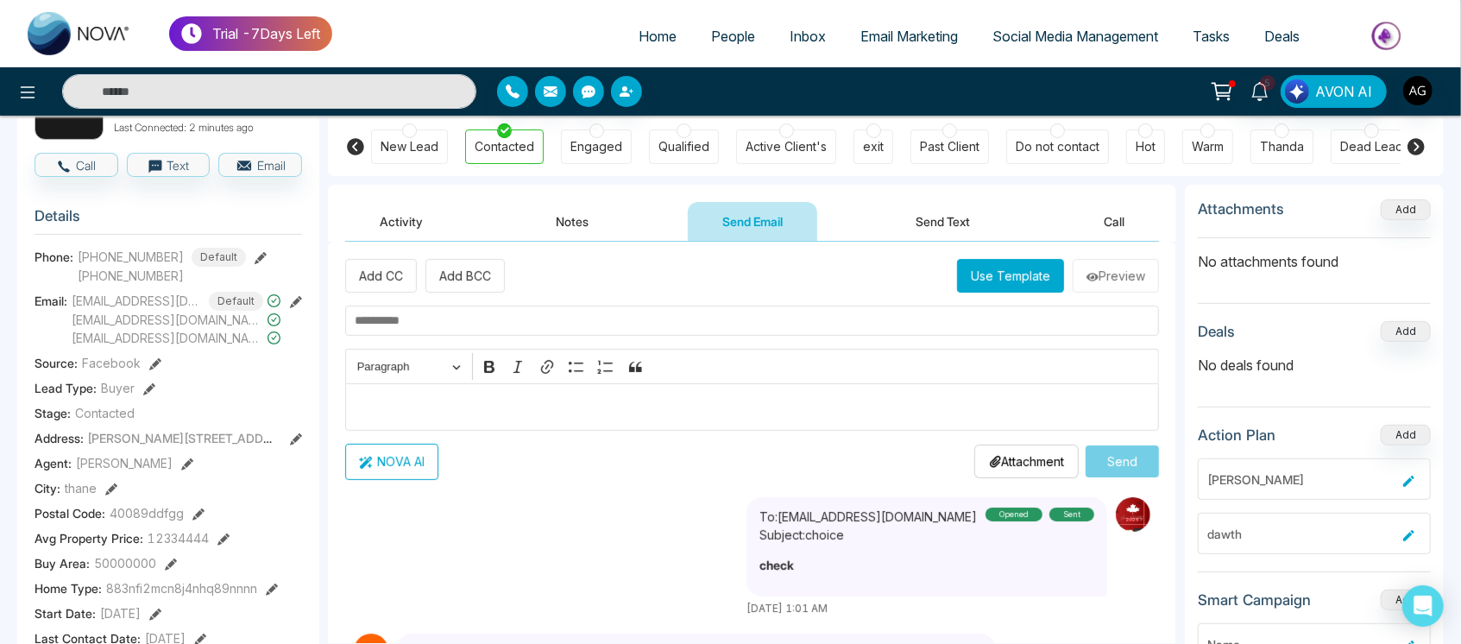
scroll to position [145, 0]
click at [1001, 459] on p "Attachment" at bounding box center [1026, 460] width 75 height 18
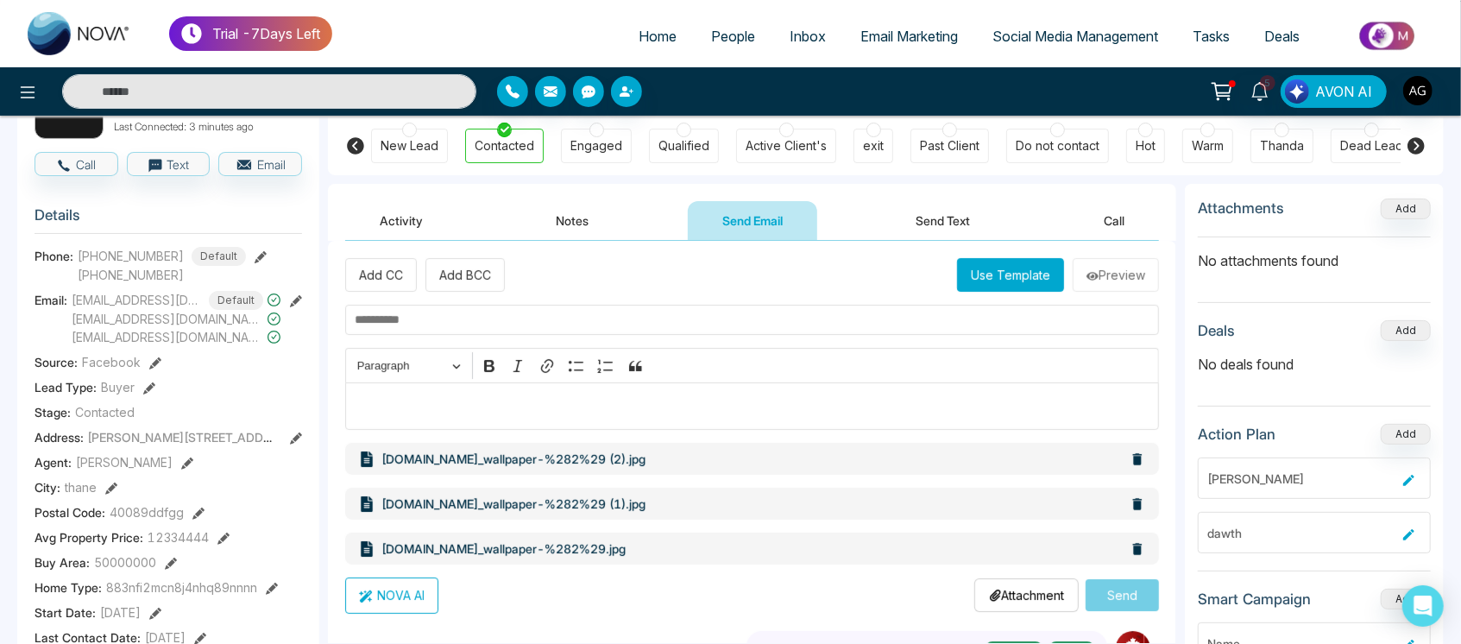
click at [634, 318] on input "text" at bounding box center [752, 320] width 814 height 30
type input "*"
type input "*****"
click at [424, 398] on p "Editor editing area: main" at bounding box center [752, 405] width 795 height 21
click at [400, 587] on button "NOVA AI" at bounding box center [391, 595] width 93 height 36
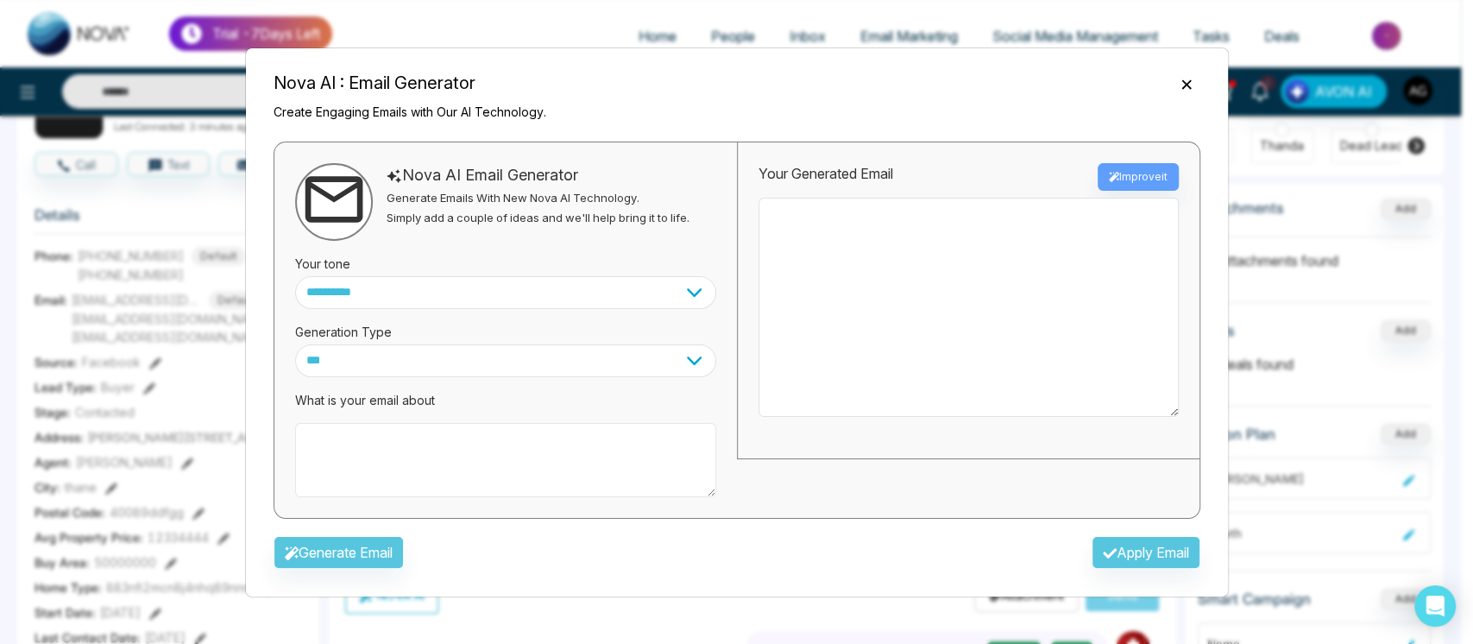
click at [402, 437] on textarea at bounding box center [505, 460] width 421 height 74
click at [487, 286] on select "**********" at bounding box center [505, 292] width 421 height 33
click at [683, 292] on select "**********" at bounding box center [505, 292] width 421 height 33
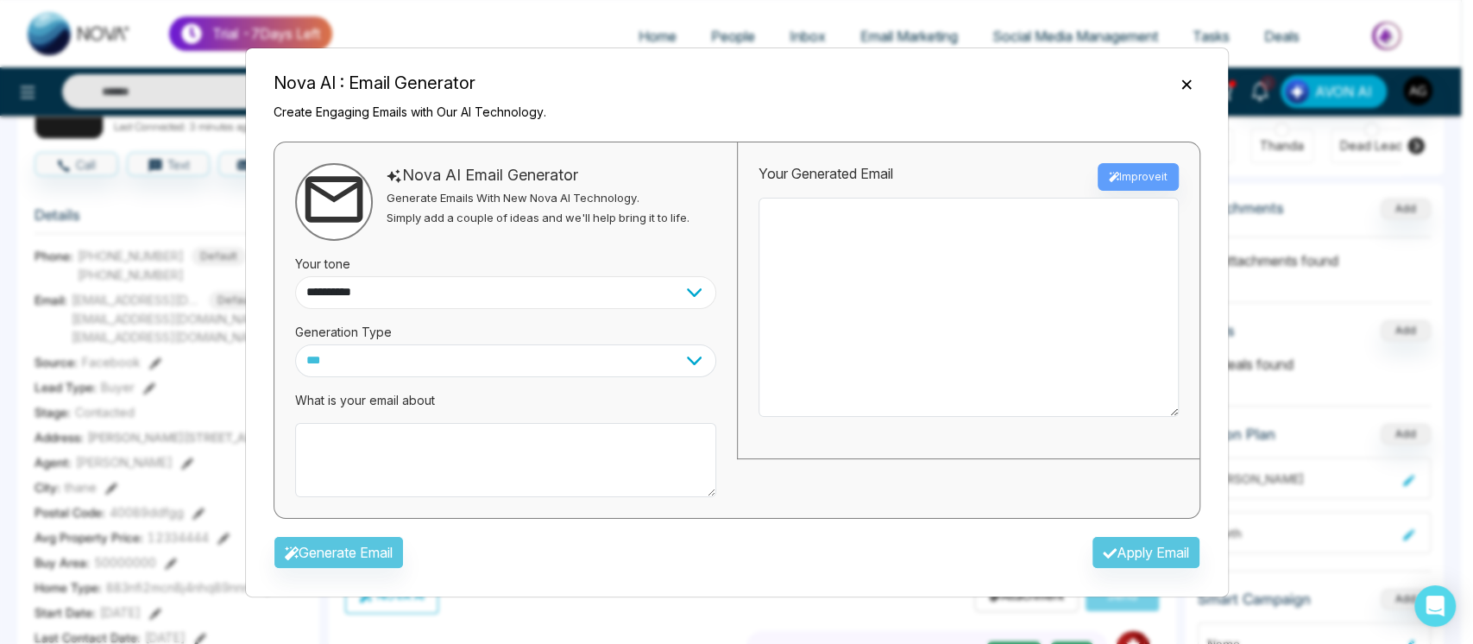
click at [688, 292] on select "**********" at bounding box center [505, 292] width 421 height 33
click at [663, 284] on select "**********" at bounding box center [505, 292] width 421 height 33
click at [682, 286] on select "**********" at bounding box center [505, 292] width 421 height 33
click at [613, 292] on select "**********" at bounding box center [505, 292] width 421 height 33
click at [636, 365] on select "*** ***** ******* ******* ********" at bounding box center [505, 360] width 421 height 33
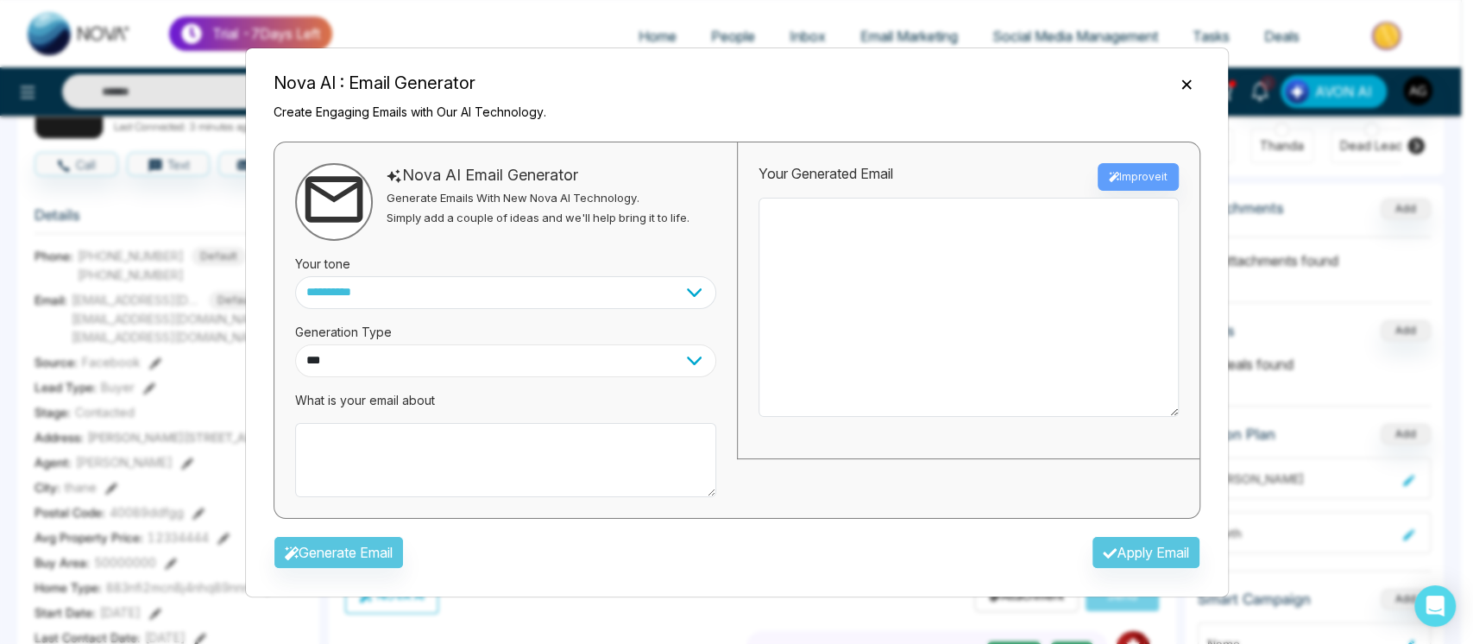
click at [636, 365] on select "*** ***** ******* ******* ********" at bounding box center [505, 360] width 421 height 33
click at [744, 396] on div "**********" at bounding box center [736, 329] width 927 height 377
click at [386, 443] on textarea at bounding box center [505, 460] width 421 height 74
click at [1181, 79] on div "**********" at bounding box center [736, 322] width 983 height 550
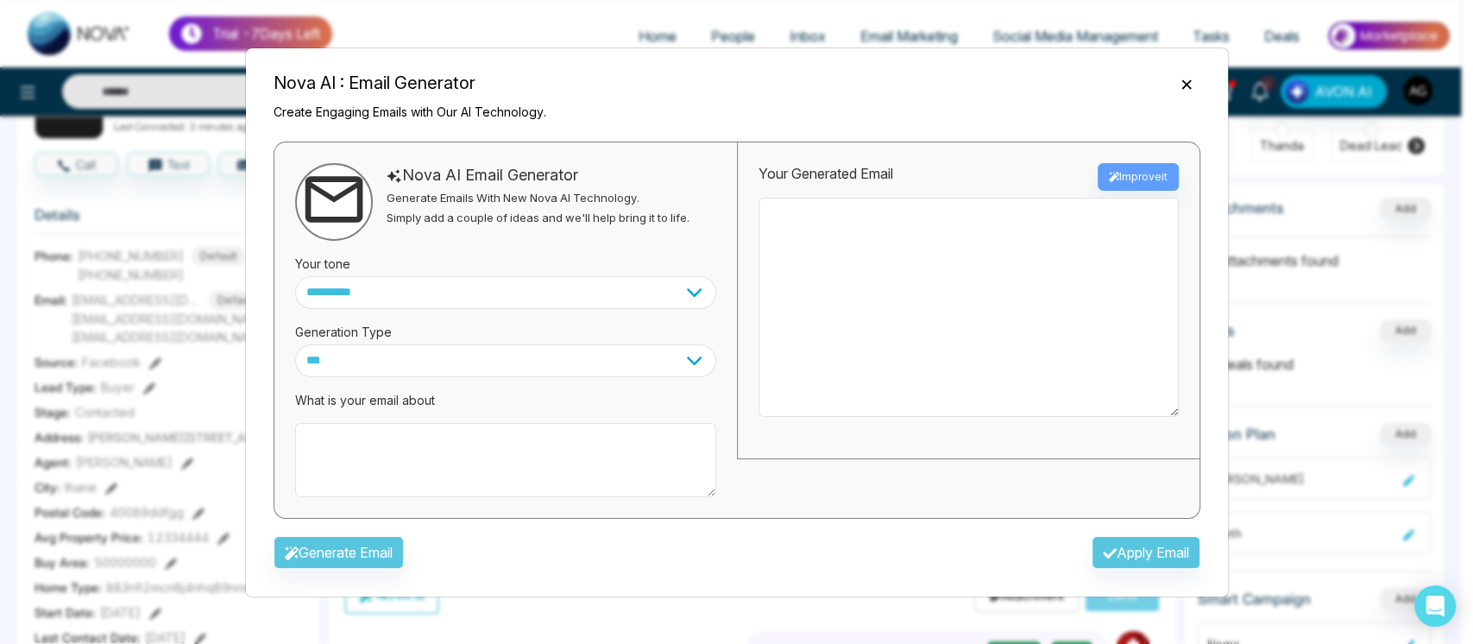
click at [1181, 79] on icon "Close" at bounding box center [1186, 84] width 17 height 17
click at [1188, 84] on icon "Close" at bounding box center [1186, 84] width 17 height 17
click at [1180, 84] on icon "Close" at bounding box center [1186, 84] width 17 height 17
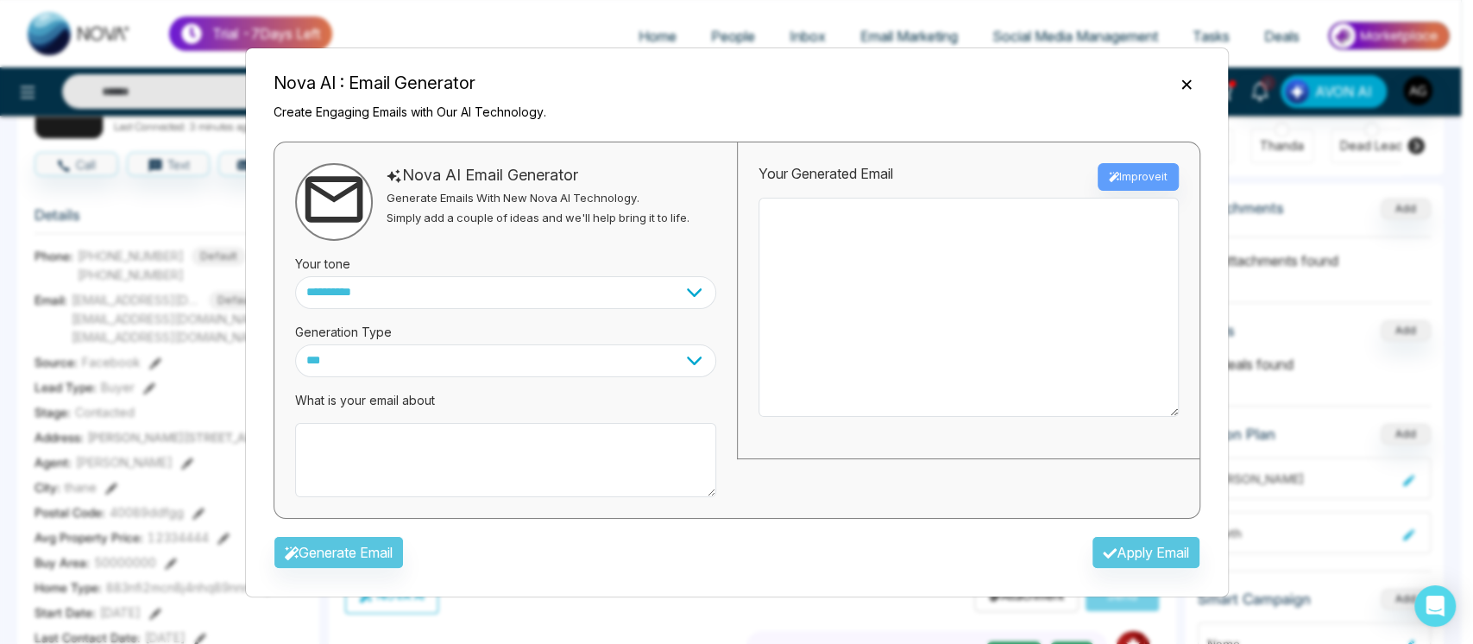
click at [1180, 84] on icon "Close" at bounding box center [1186, 84] width 17 height 17
click at [742, 267] on div "**********" at bounding box center [736, 322] width 983 height 550
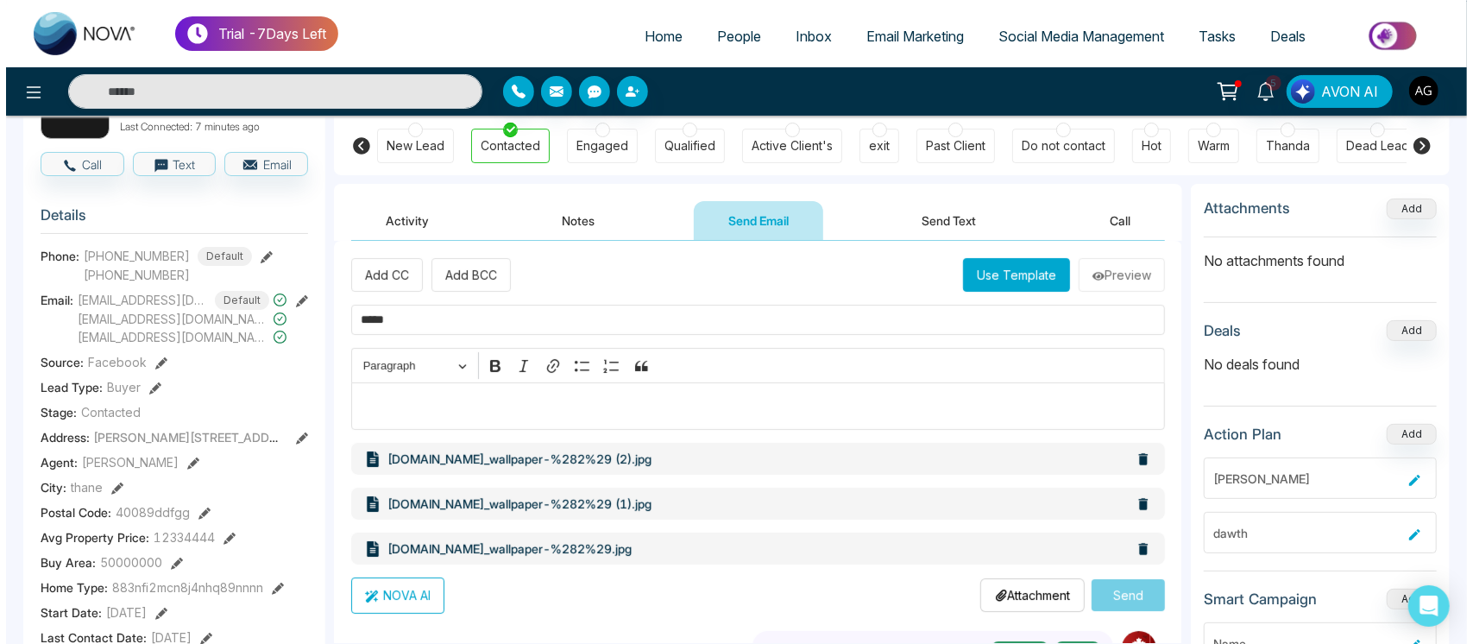
scroll to position [0, 0]
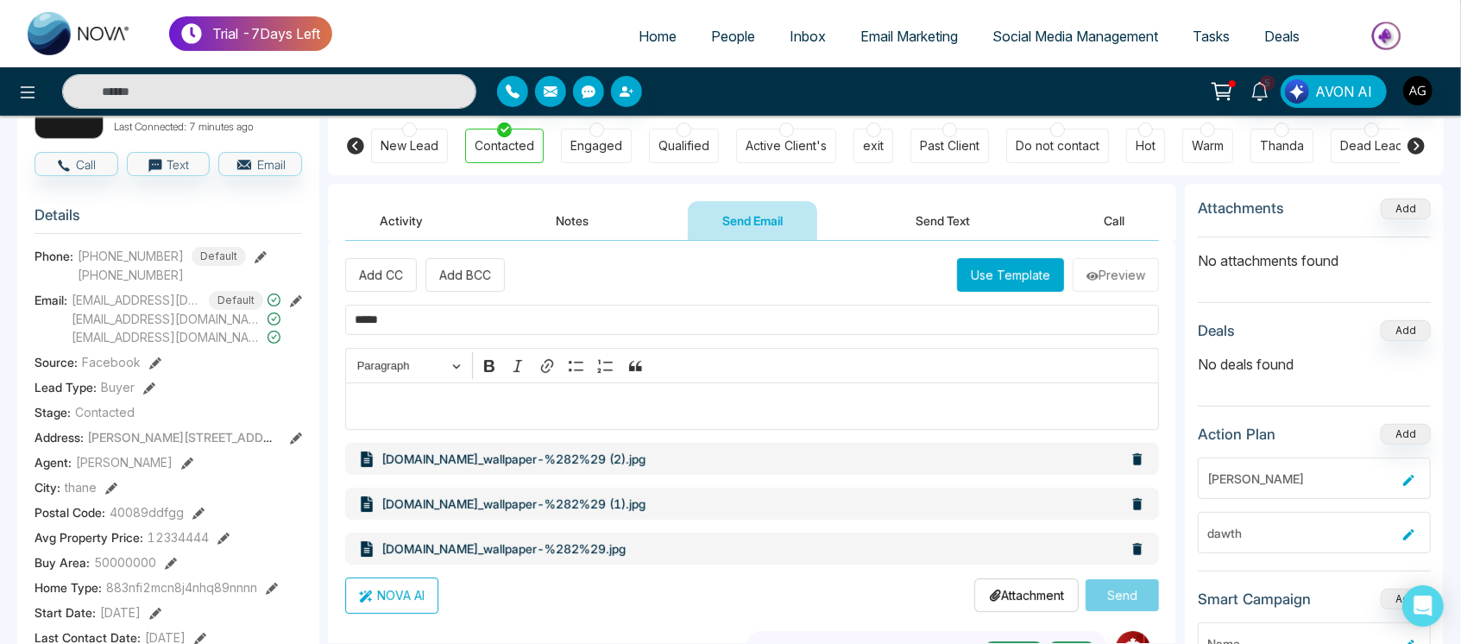
click at [398, 581] on button "NOVA AI" at bounding box center [391, 595] width 93 height 36
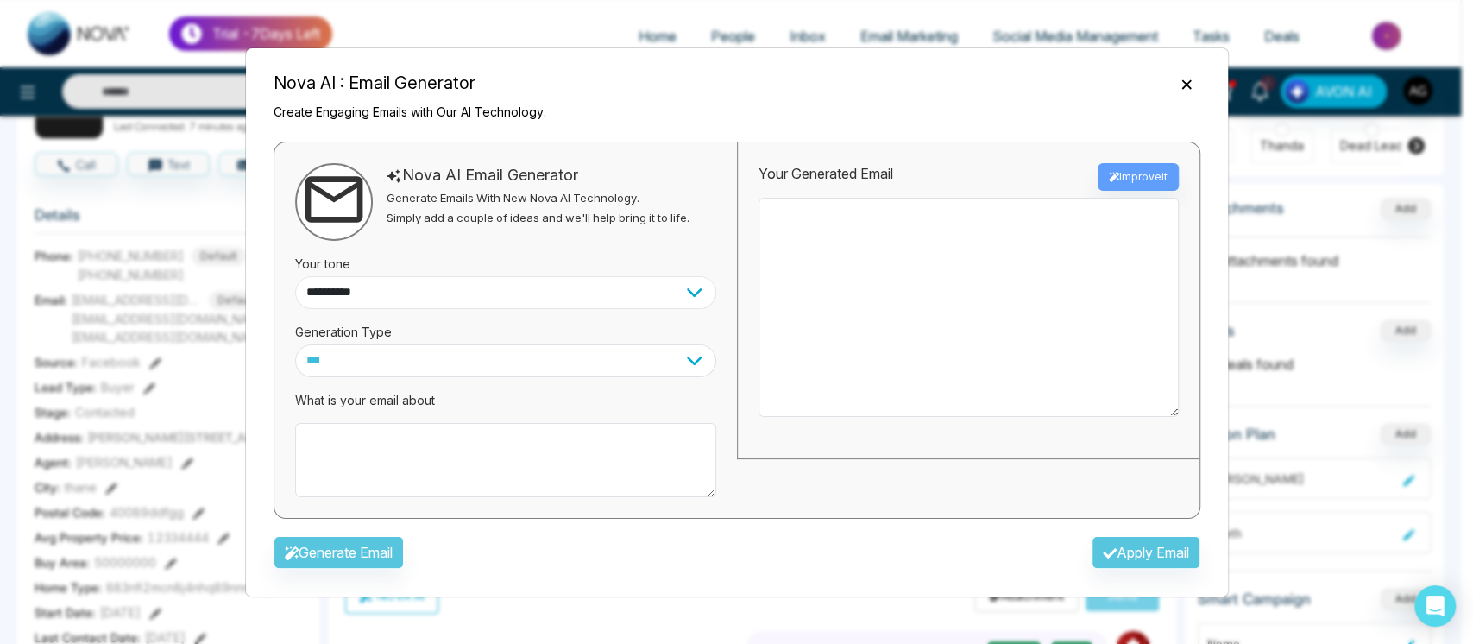
click at [562, 301] on select "**********" at bounding box center [505, 292] width 421 height 33
click at [686, 300] on select "**********" at bounding box center [505, 292] width 421 height 33
click at [679, 296] on select "**********" at bounding box center [505, 292] width 421 height 33
click at [658, 376] on div "**********" at bounding box center [505, 329] width 462 height 375
click at [697, 355] on select "*** ***** ******* ******* ********" at bounding box center [505, 360] width 421 height 33
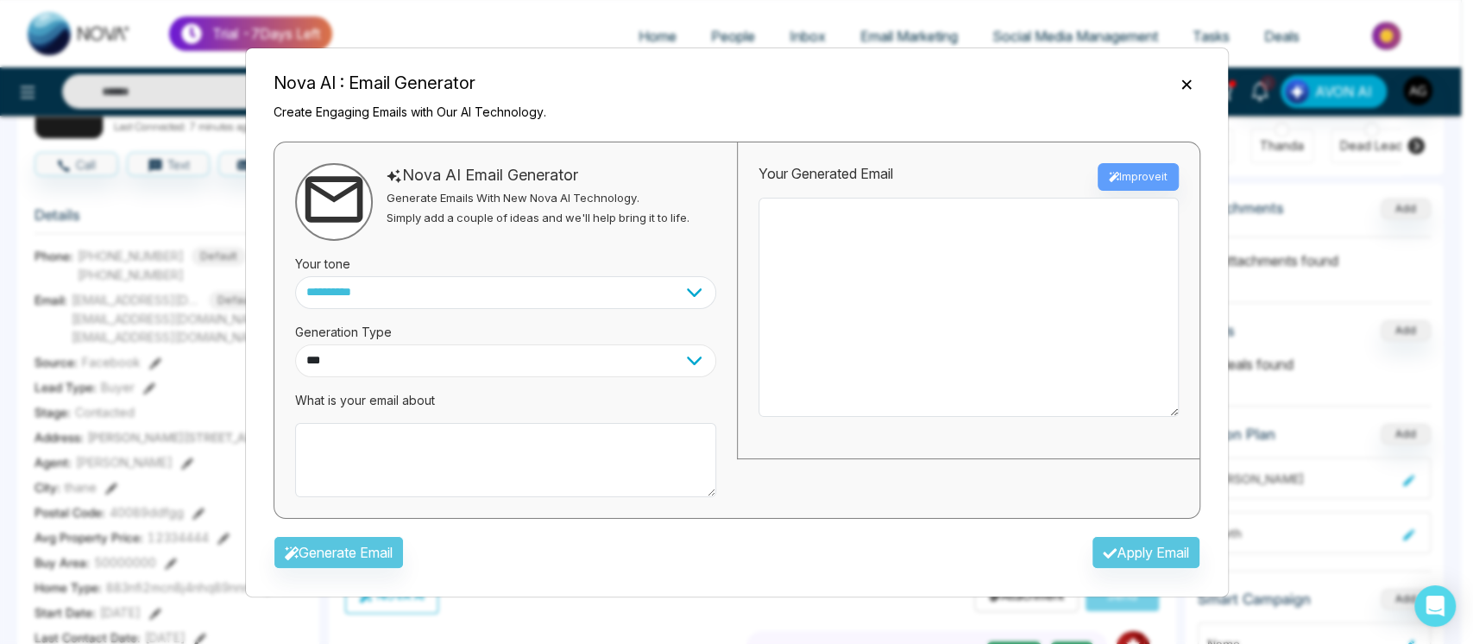
click at [592, 453] on div "**********" at bounding box center [505, 329] width 462 height 375
click at [592, 453] on textarea at bounding box center [505, 460] width 421 height 74
click at [1181, 85] on div "**********" at bounding box center [736, 322] width 983 height 550
click at [1181, 85] on icon "Close" at bounding box center [1186, 84] width 17 height 17
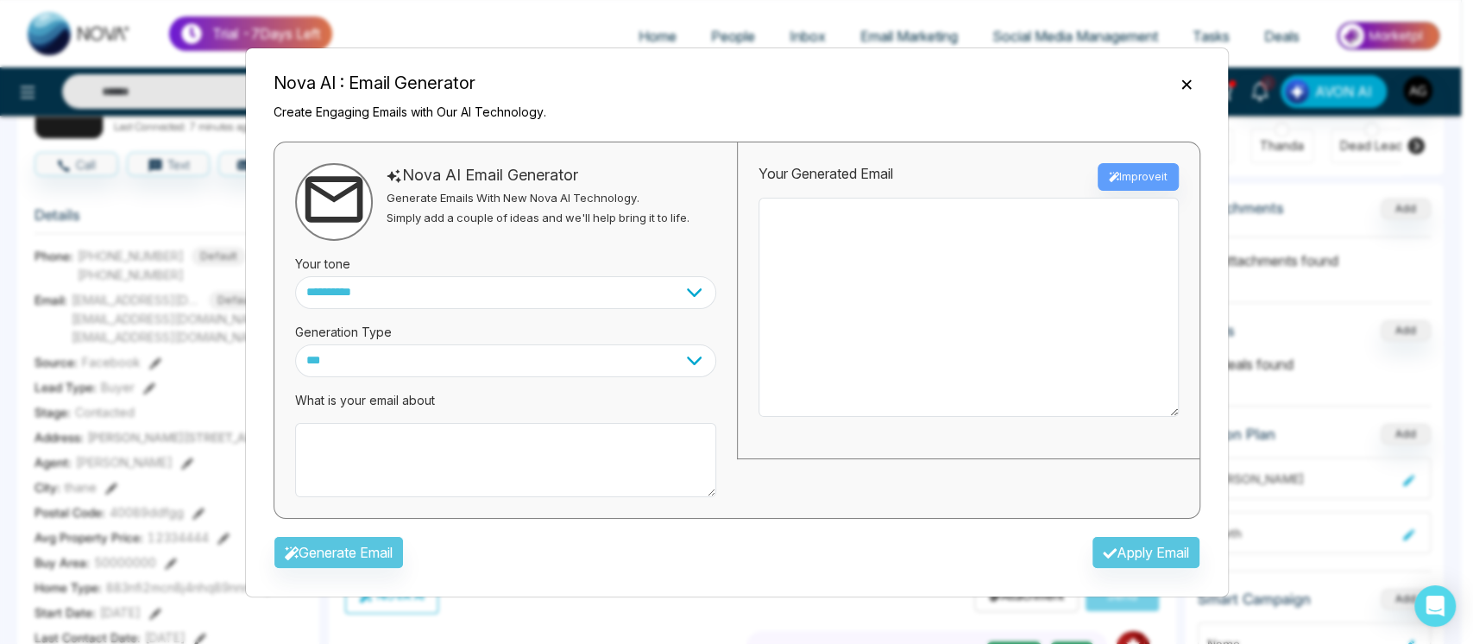
click at [1181, 85] on icon "Close" at bounding box center [1186, 84] width 17 height 17
click at [503, 244] on div "**********" at bounding box center [736, 322] width 983 height 550
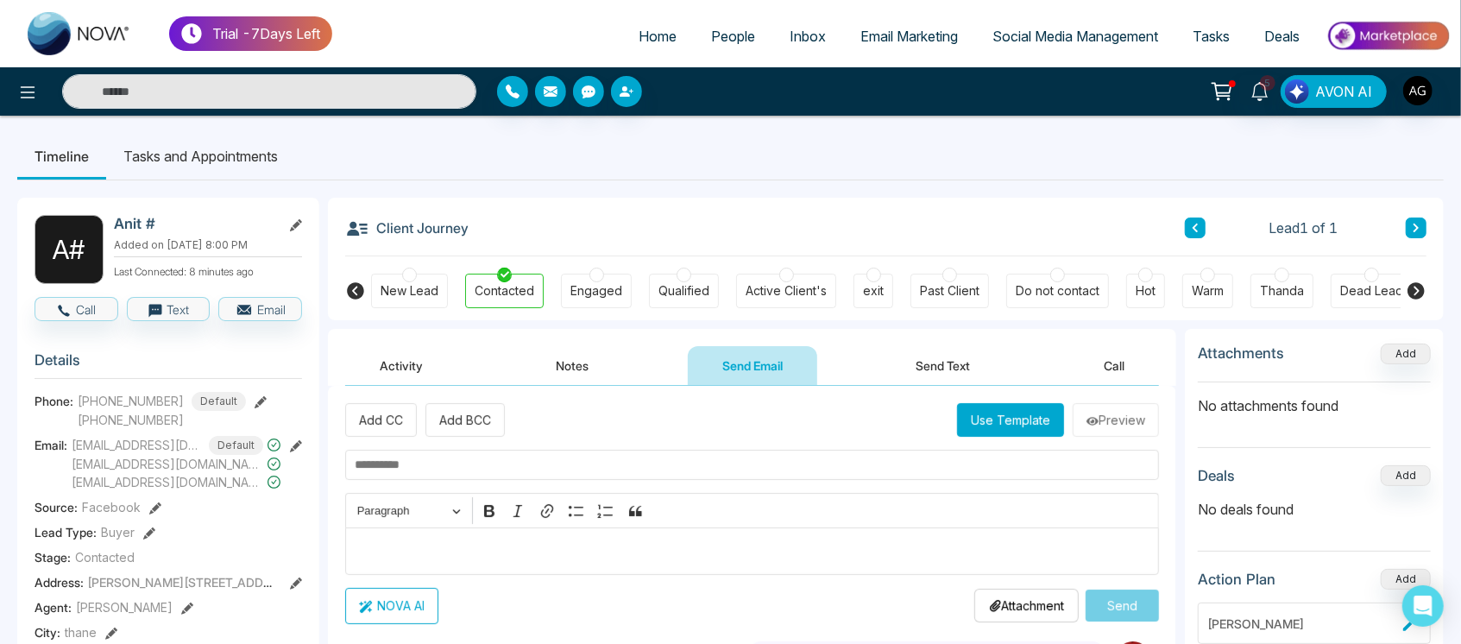
click at [874, 35] on span "Email Marketing" at bounding box center [908, 36] width 97 height 17
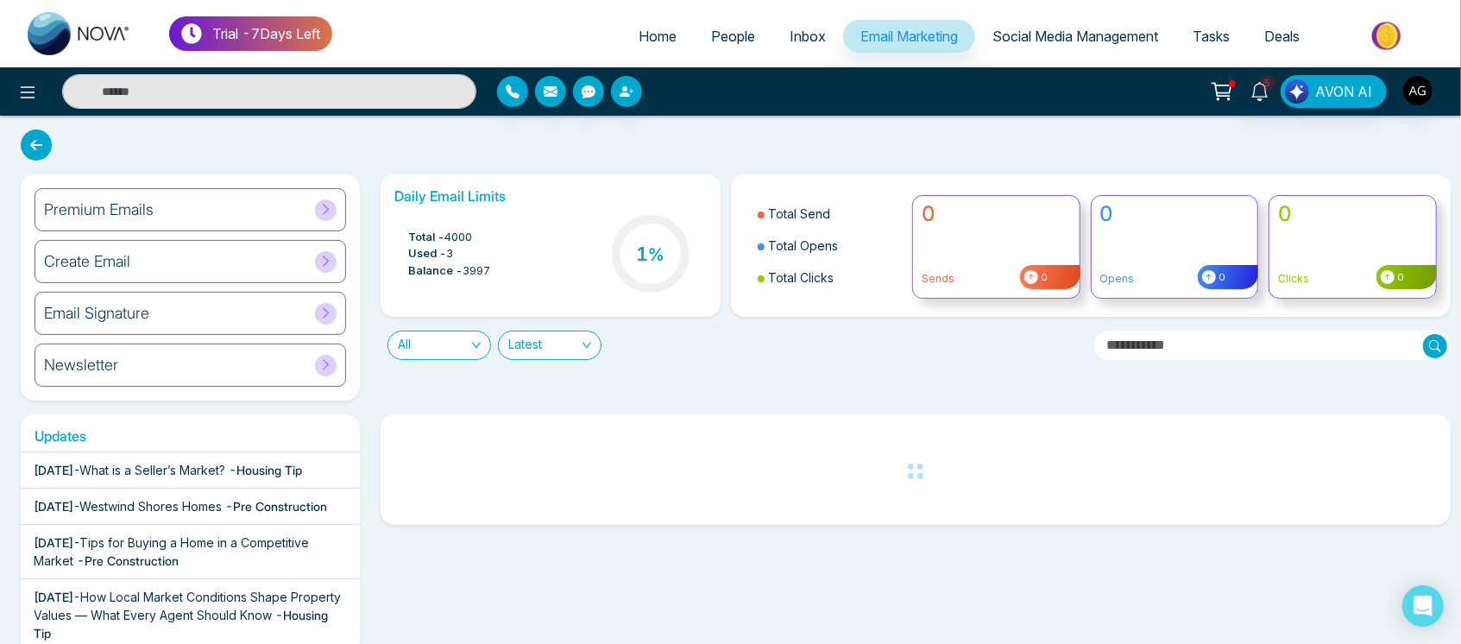
click at [186, 197] on div "Premium Emails" at bounding box center [190, 209] width 311 height 43
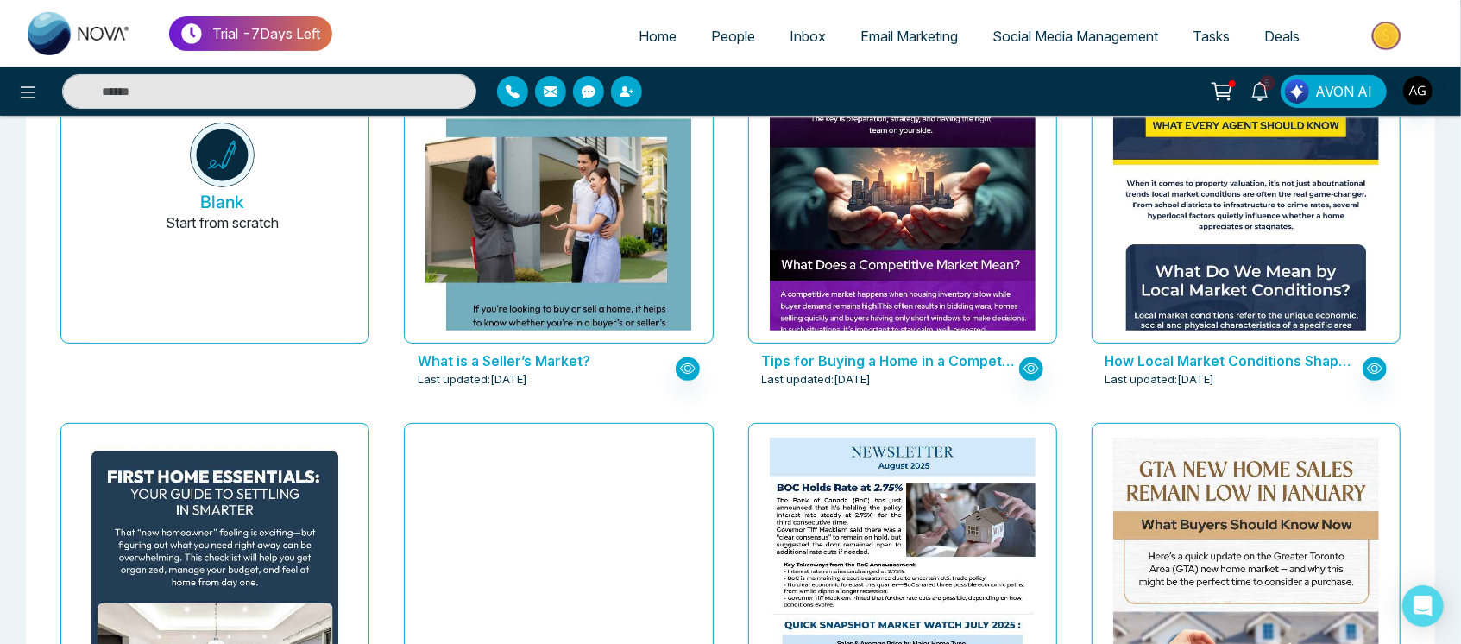
scroll to position [595, 0]
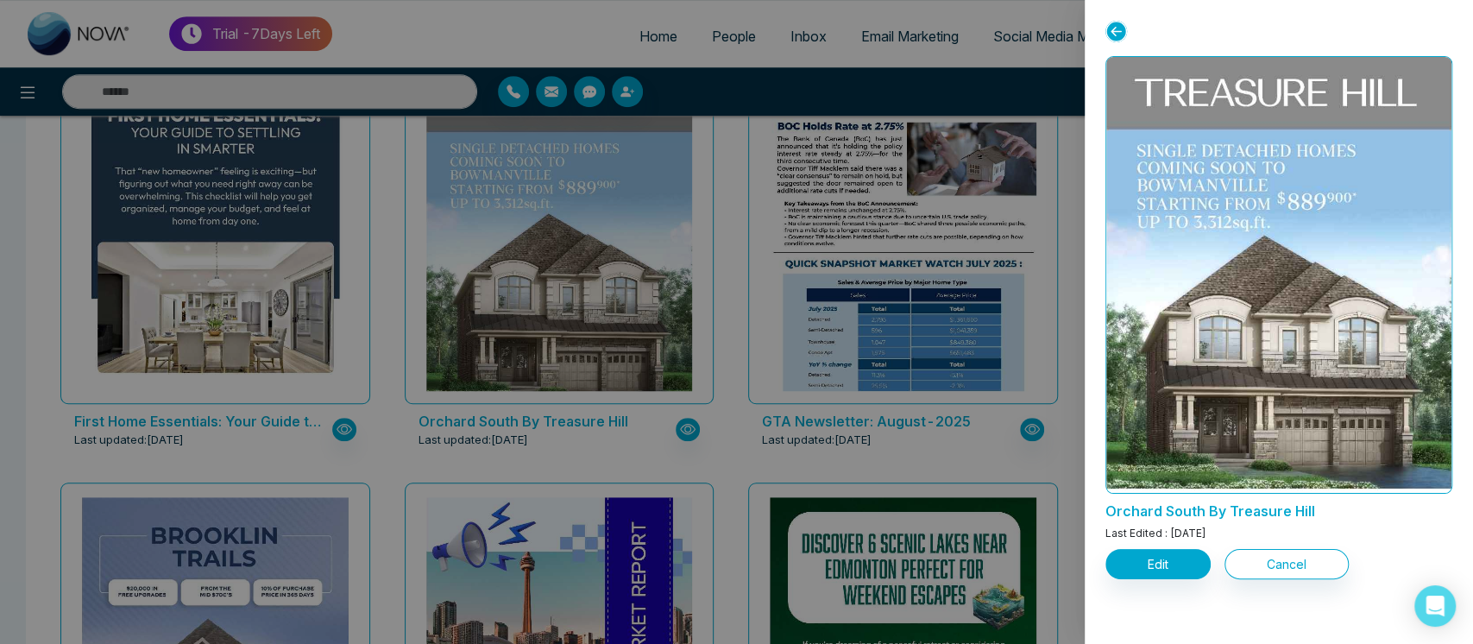
click at [700, 138] on div at bounding box center [736, 322] width 1473 height 644
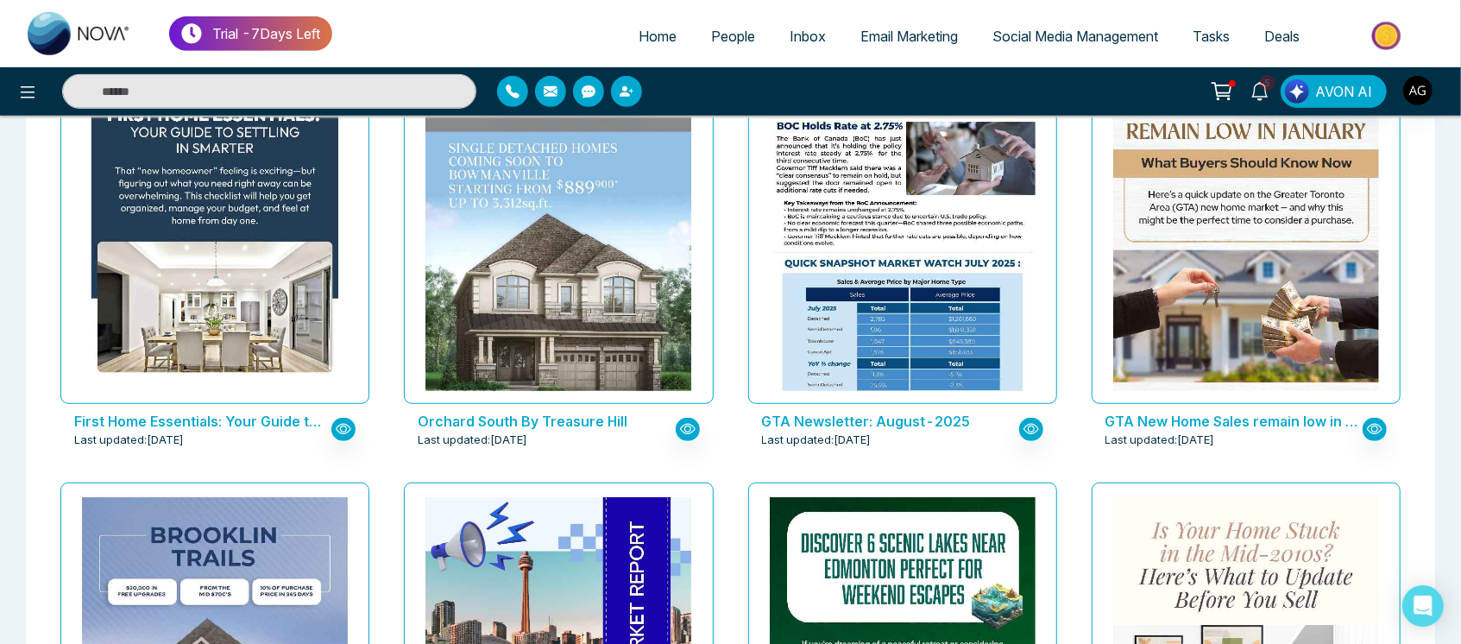
click at [719, 47] on link "People" at bounding box center [733, 36] width 79 height 33
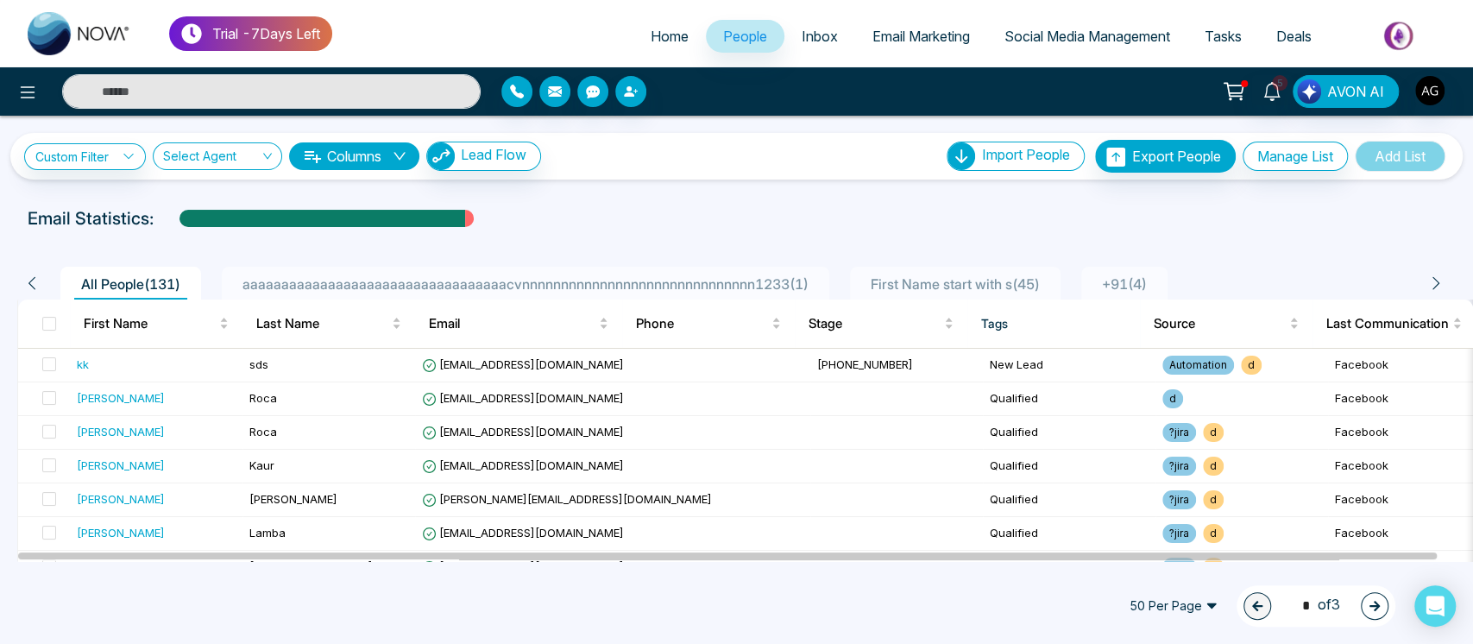
click at [550, 275] on span "aaaaaaaaaaaaaaaaaaaaaaaaaaaaaaaaaacvnnnnnnnnnnnnnnnnnnnnnnnnnnnnnn1233 ( 1 )" at bounding box center [526, 283] width 580 height 17
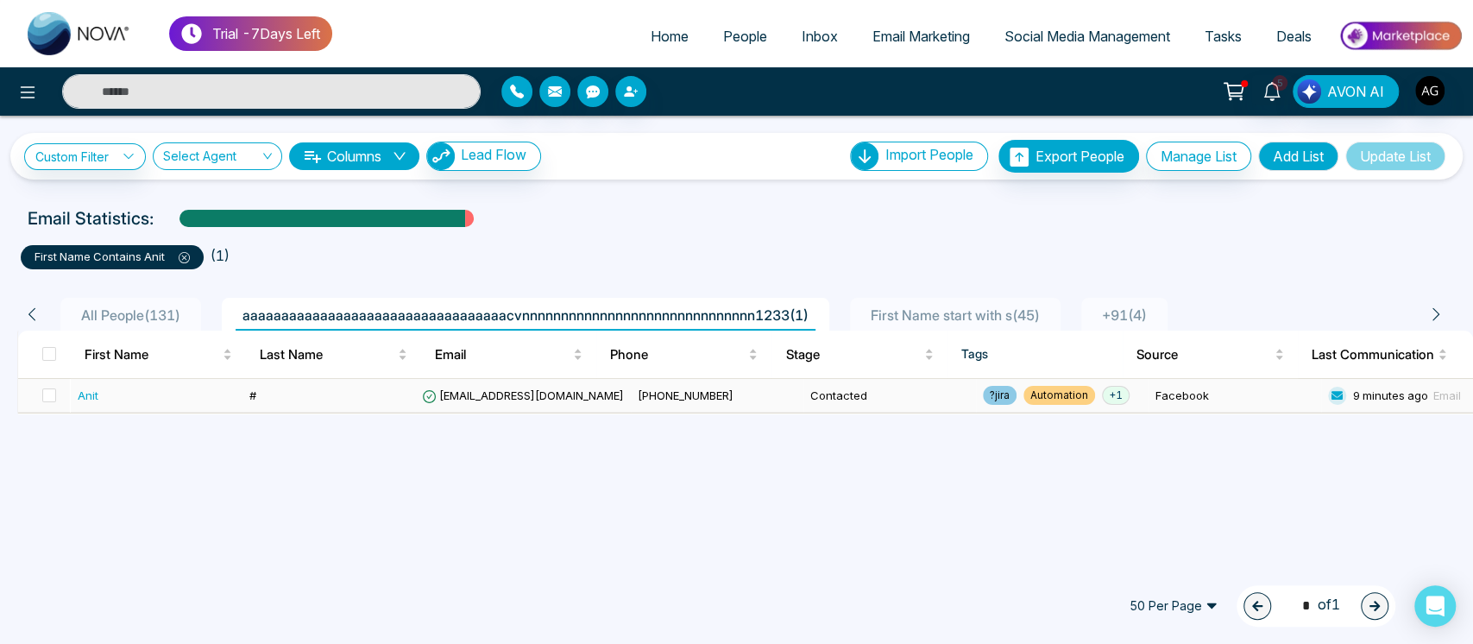
click at [631, 390] on td "[PHONE_NUMBER]" at bounding box center [717, 396] width 173 height 34
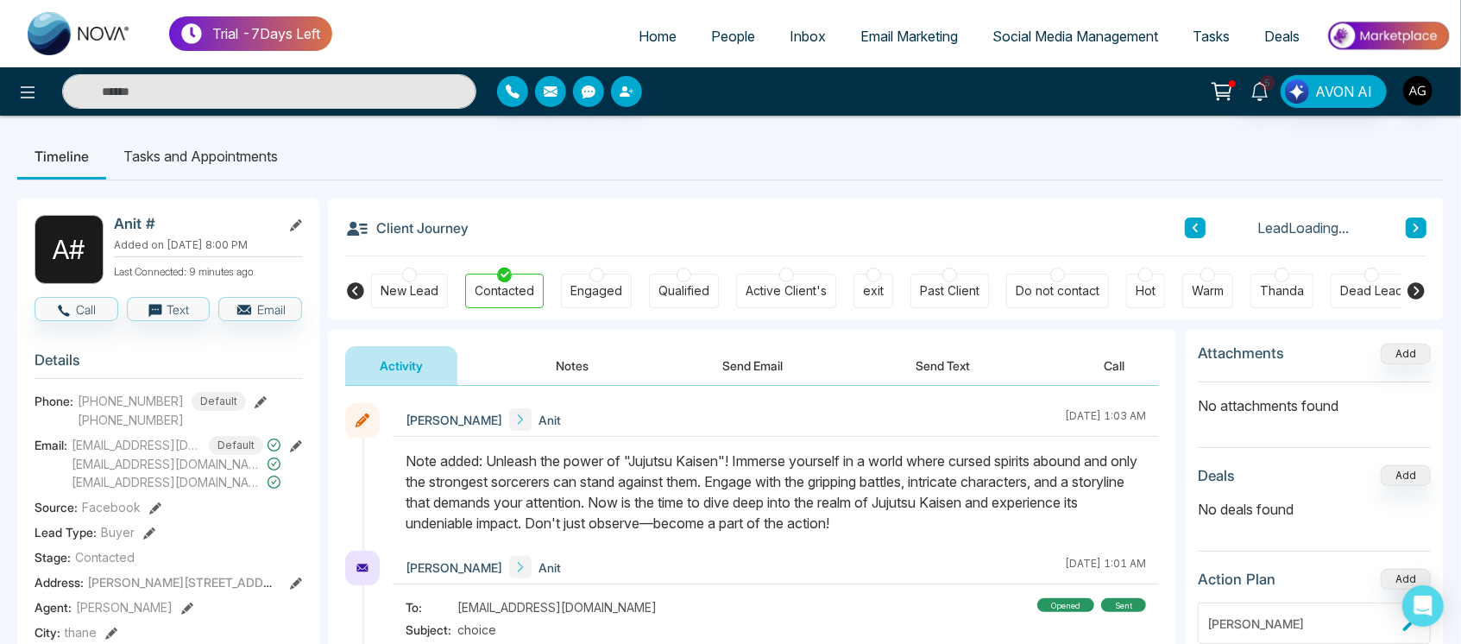
click at [1417, 286] on icon at bounding box center [1415, 290] width 17 height 17
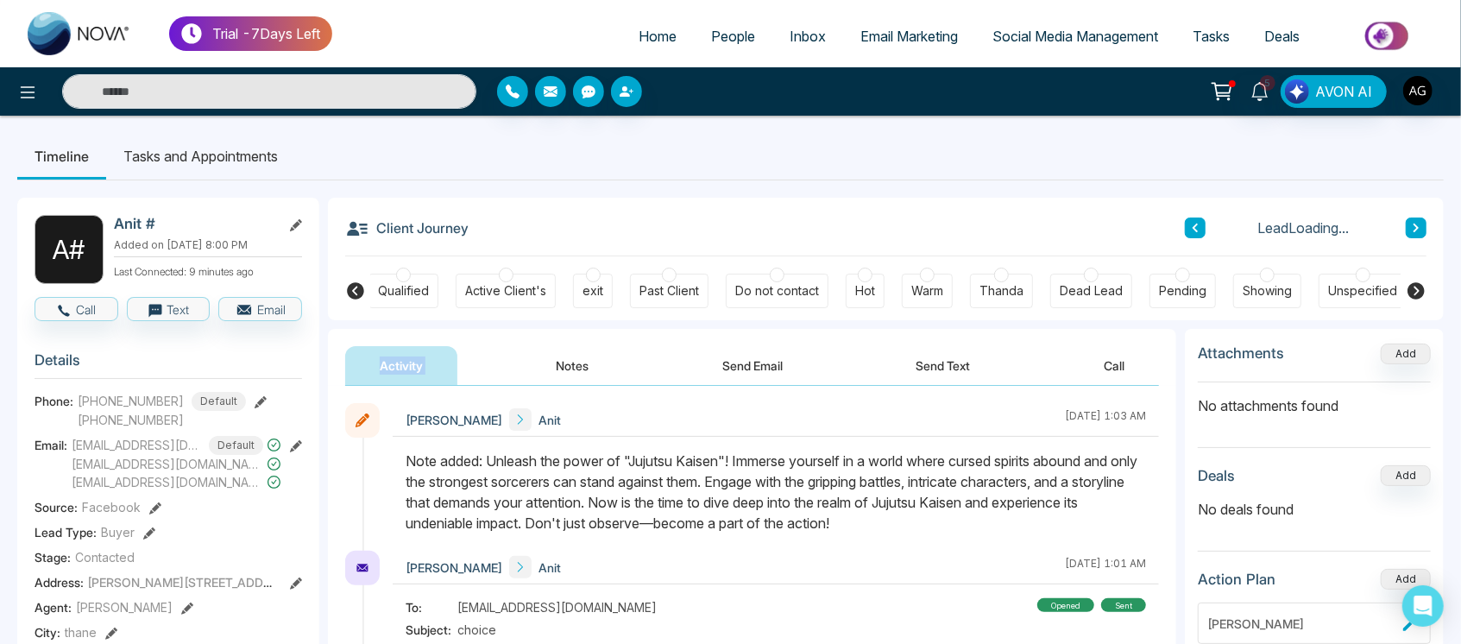
click at [1417, 286] on icon at bounding box center [1415, 290] width 17 height 17
click at [361, 286] on icon at bounding box center [355, 290] width 17 height 17
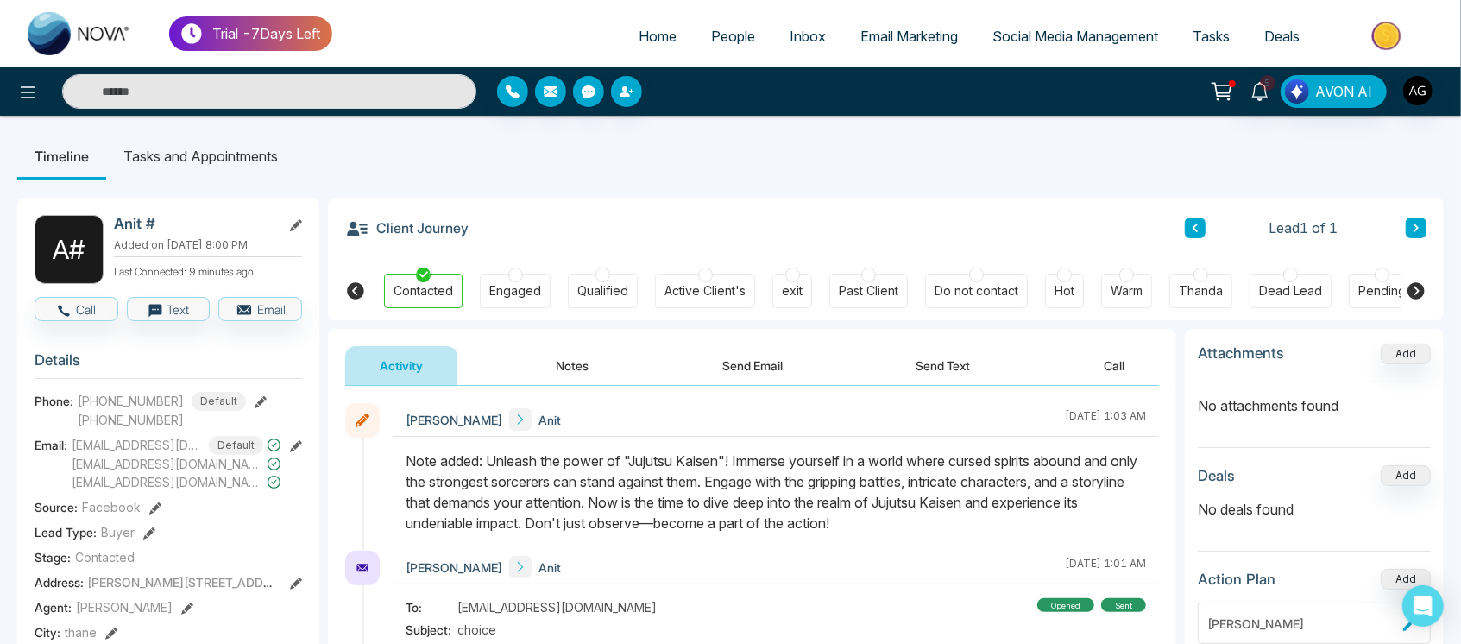
click at [361, 286] on icon at bounding box center [355, 290] width 17 height 17
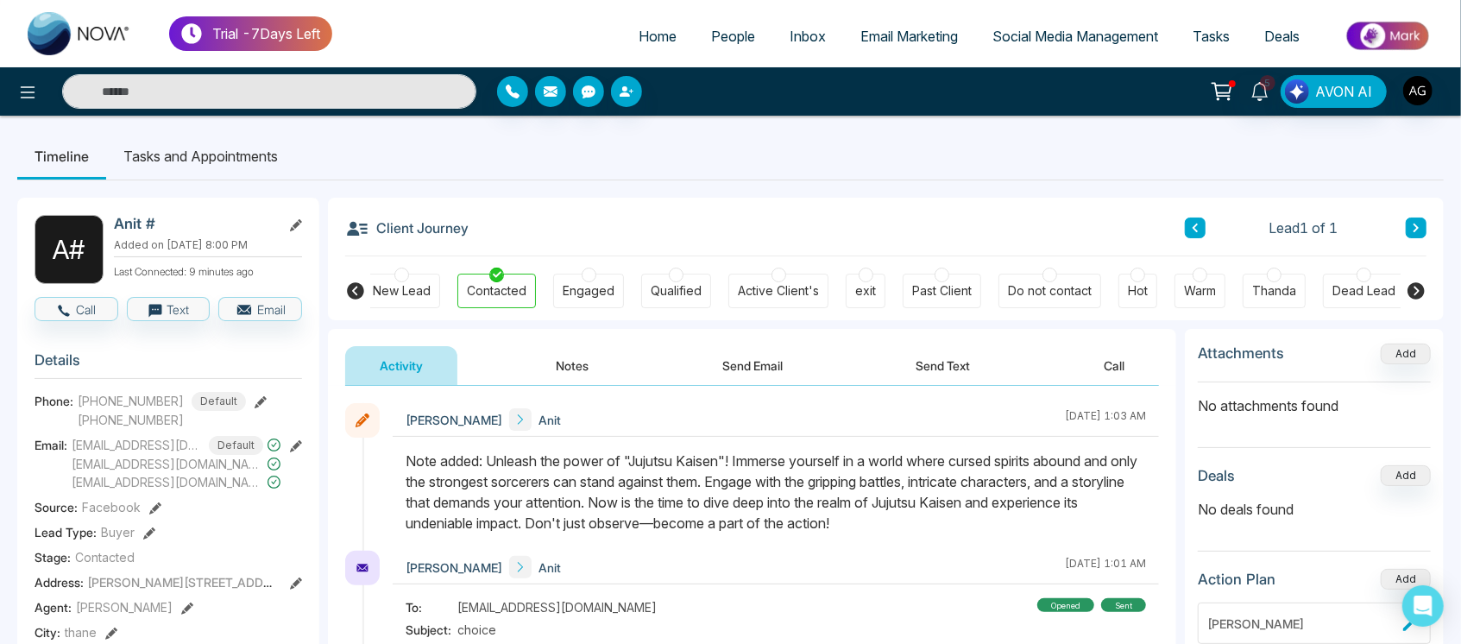
click at [361, 286] on icon at bounding box center [355, 290] width 17 height 17
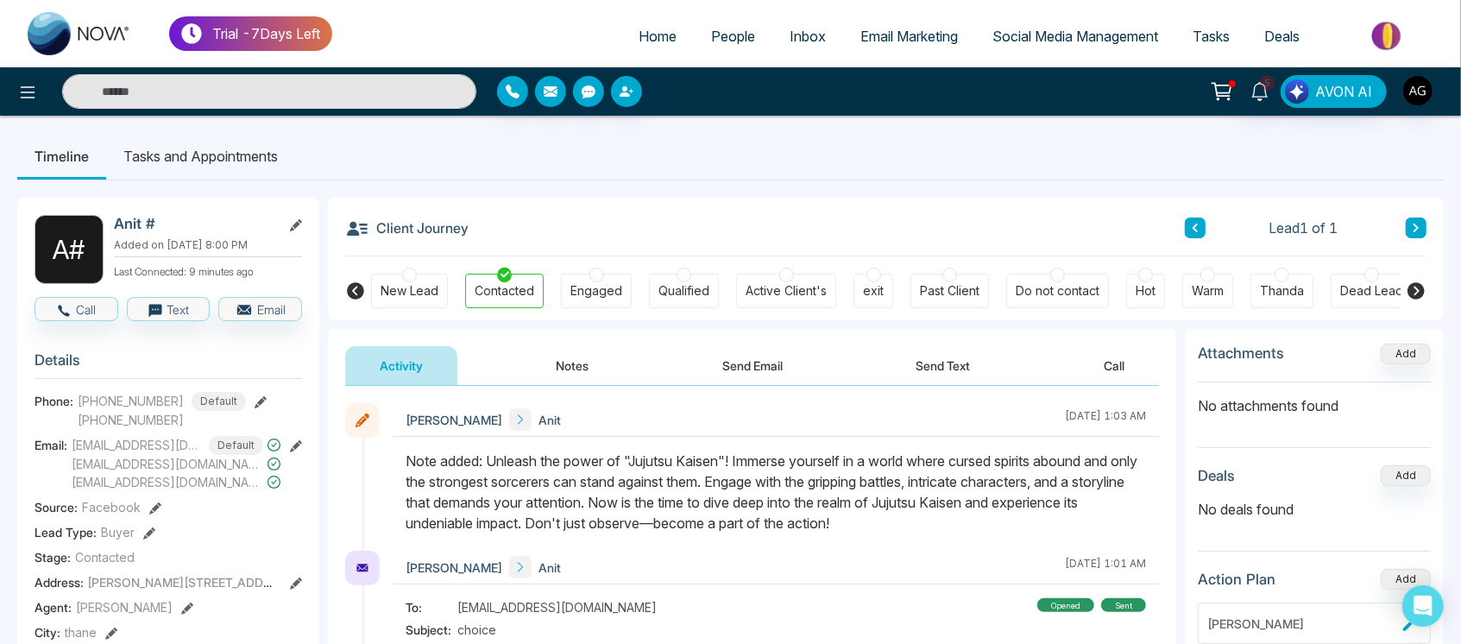
click at [1415, 296] on icon at bounding box center [1415, 290] width 17 height 17
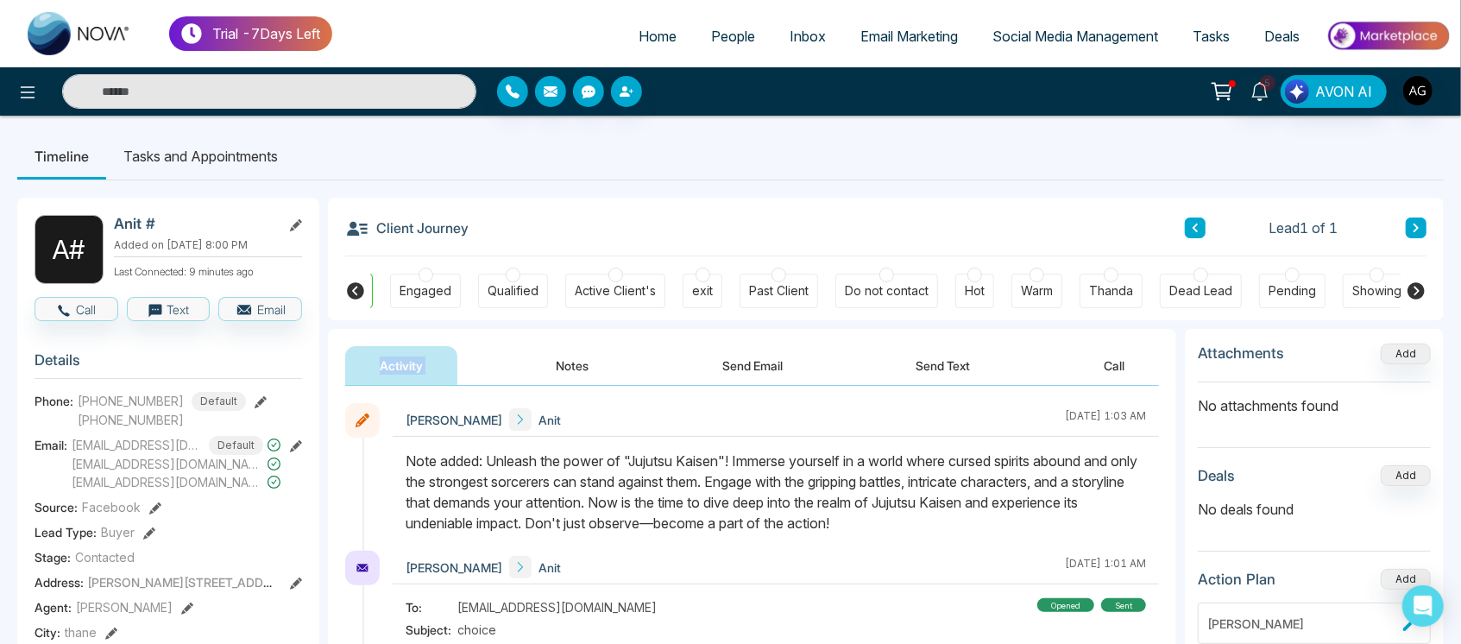
scroll to position [0, 280]
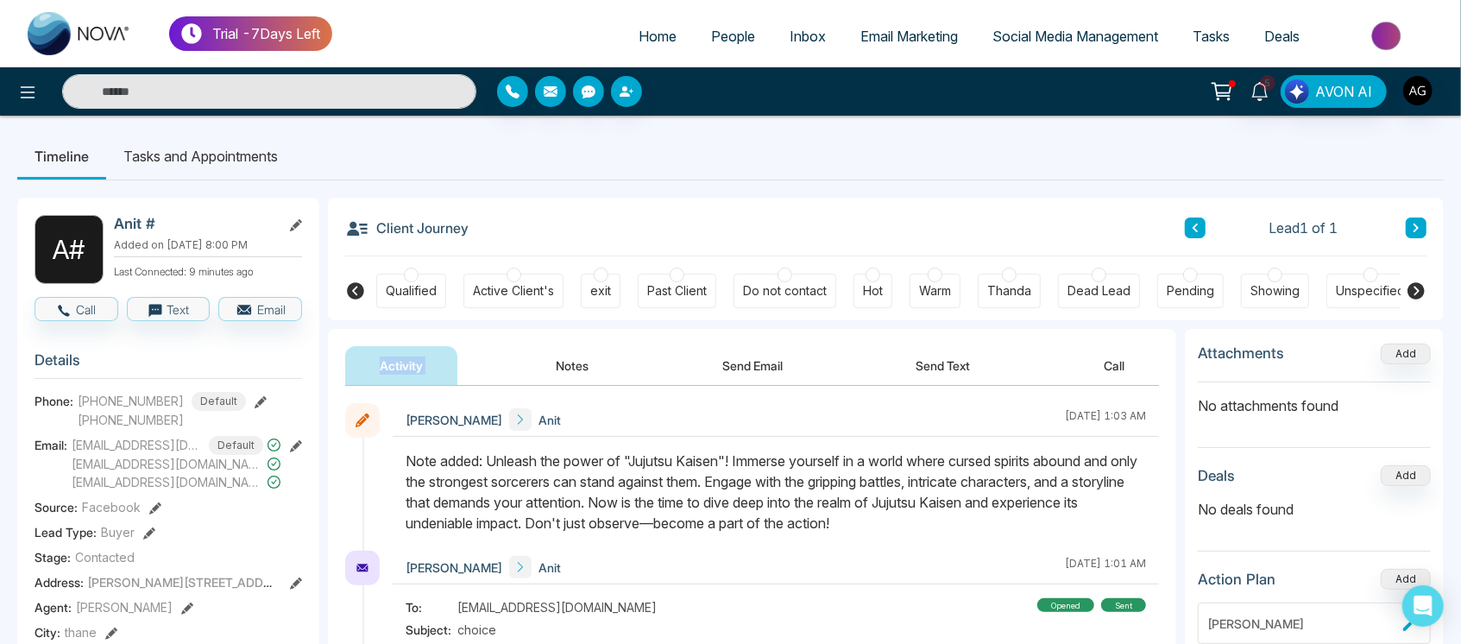
click at [1415, 296] on icon at bounding box center [1415, 290] width 17 height 17
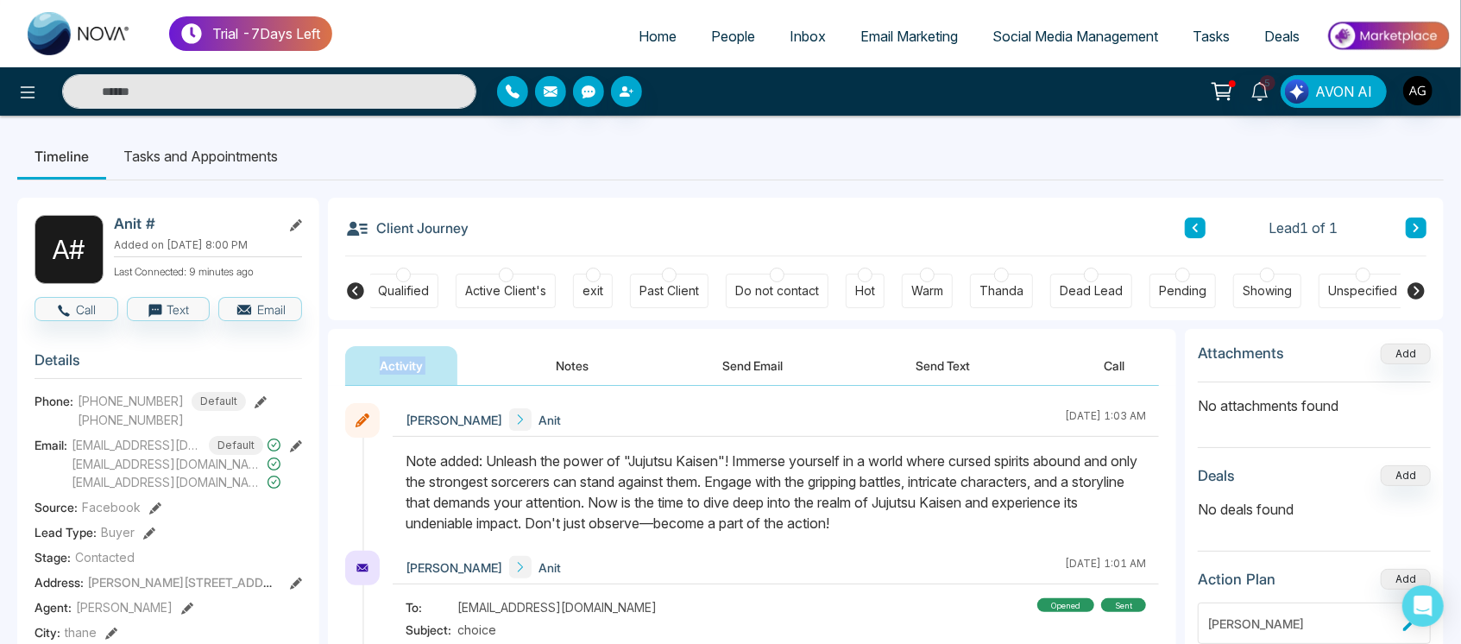
click at [504, 353] on div "Activity Notes Send Email Send Text Call" at bounding box center [752, 366] width 814 height 40
click at [354, 288] on icon at bounding box center [355, 290] width 21 height 21
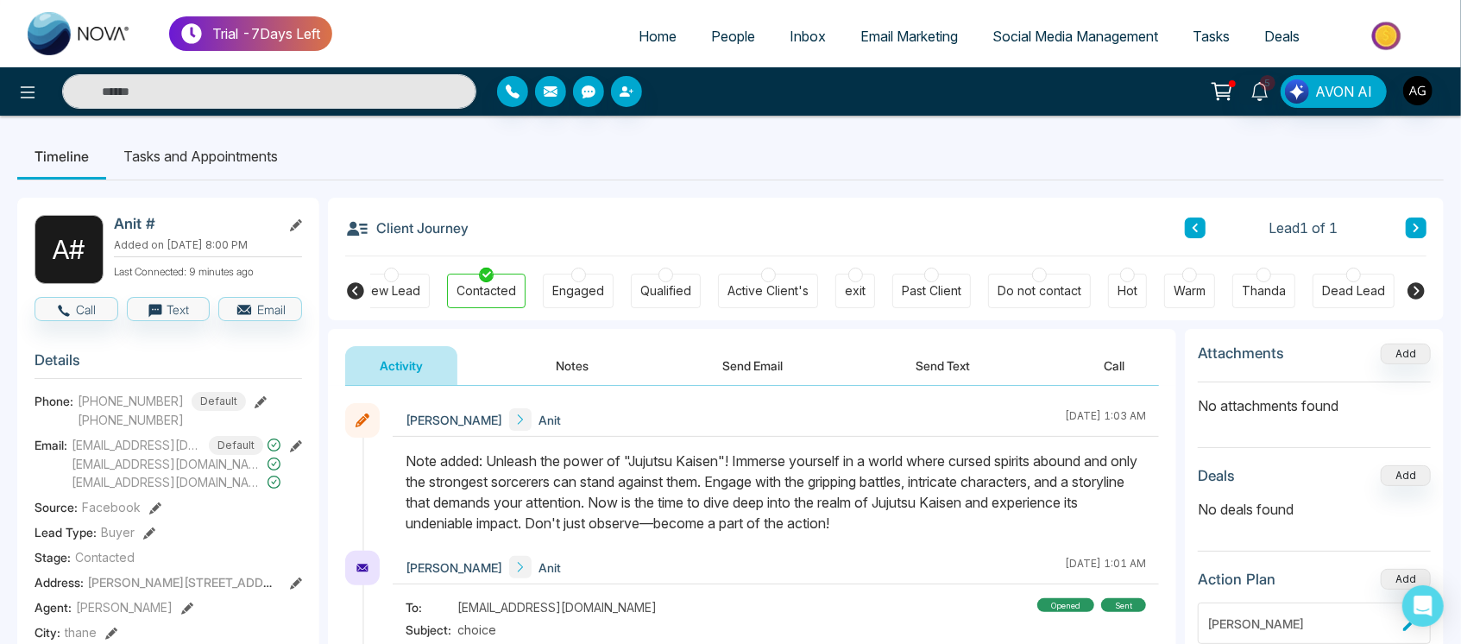
scroll to position [0, 0]
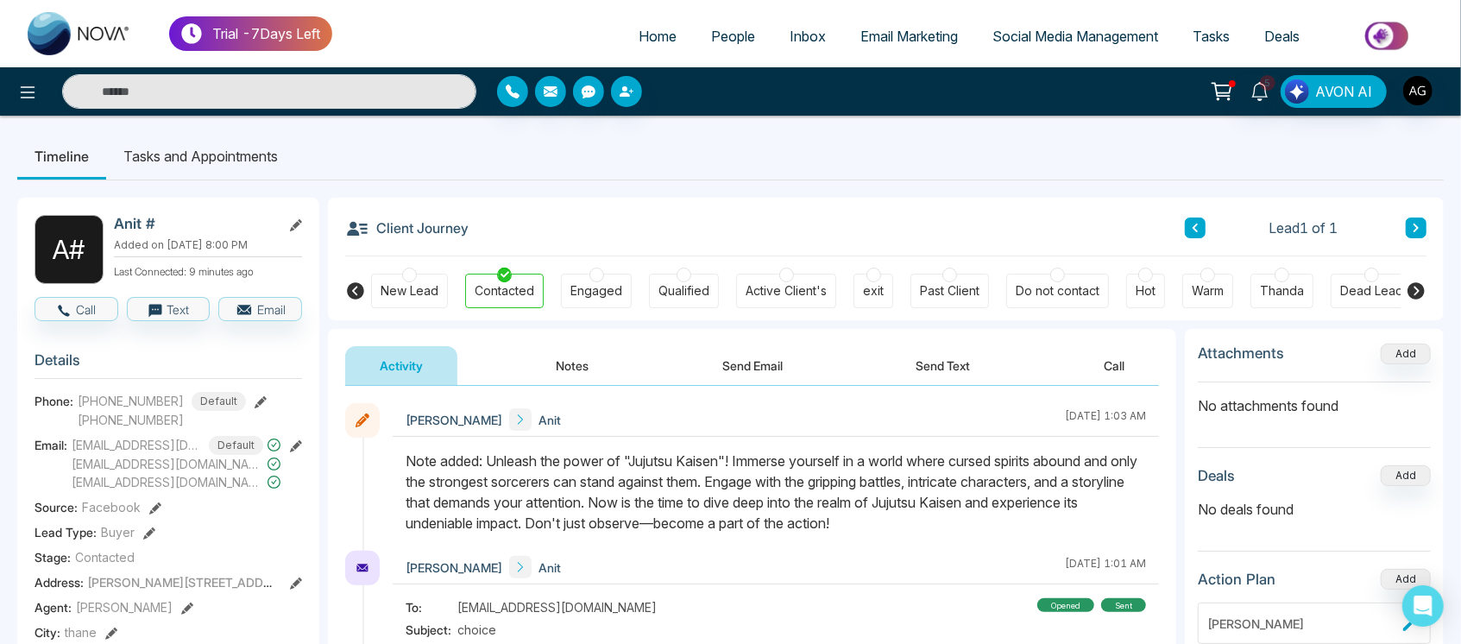
click at [359, 292] on icon at bounding box center [355, 290] width 17 height 17
click at [1412, 291] on icon at bounding box center [1415, 290] width 17 height 17
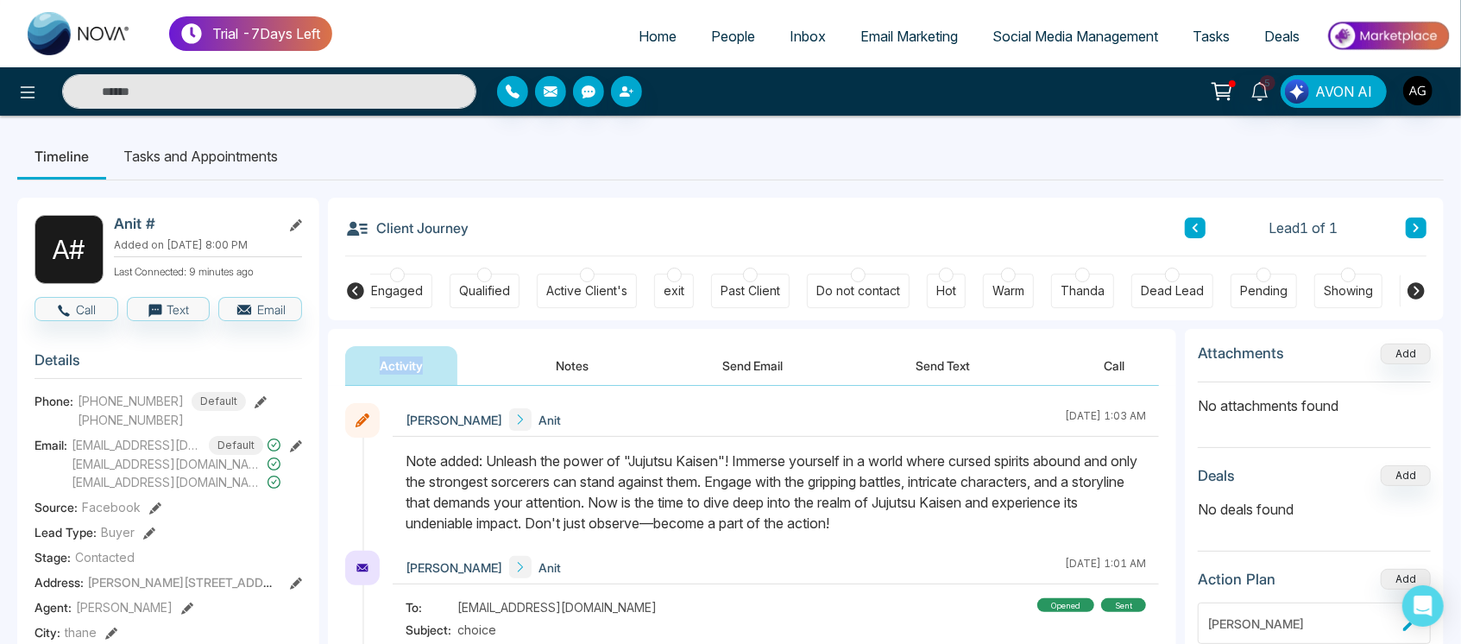
click at [1412, 291] on icon at bounding box center [1415, 290] width 17 height 17
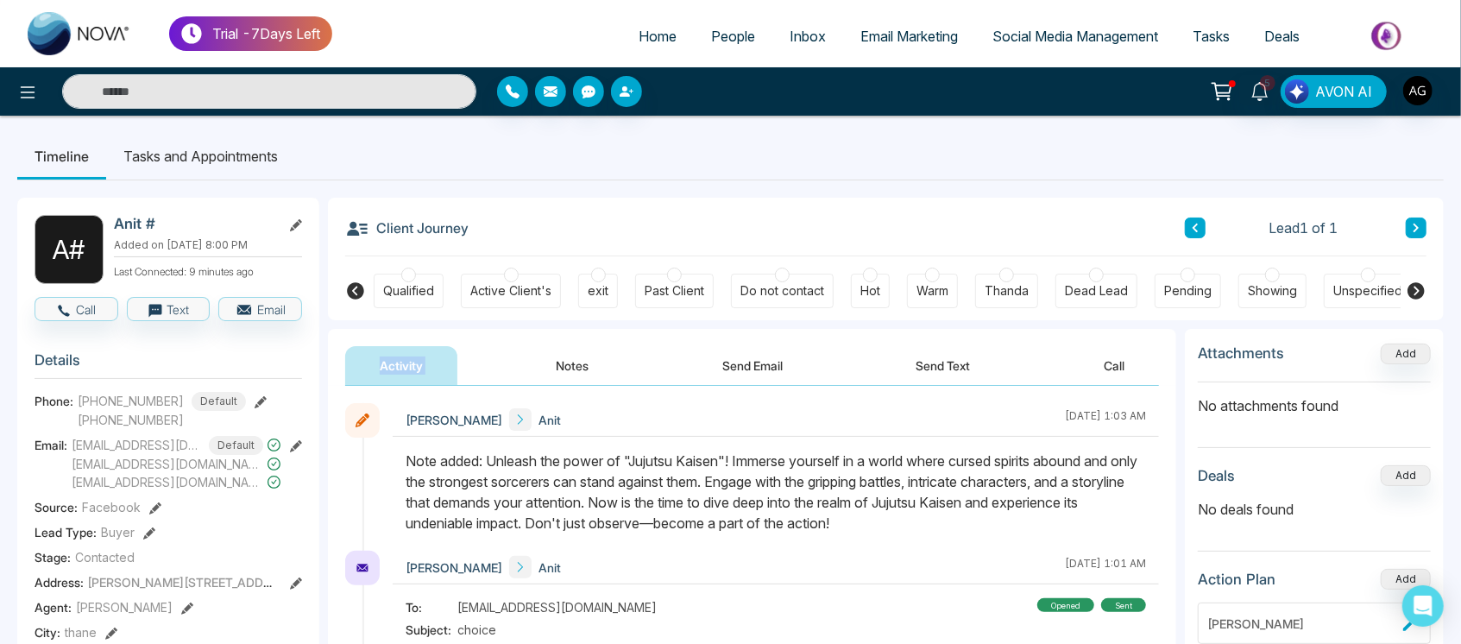
click at [1412, 291] on icon at bounding box center [1415, 290] width 17 height 17
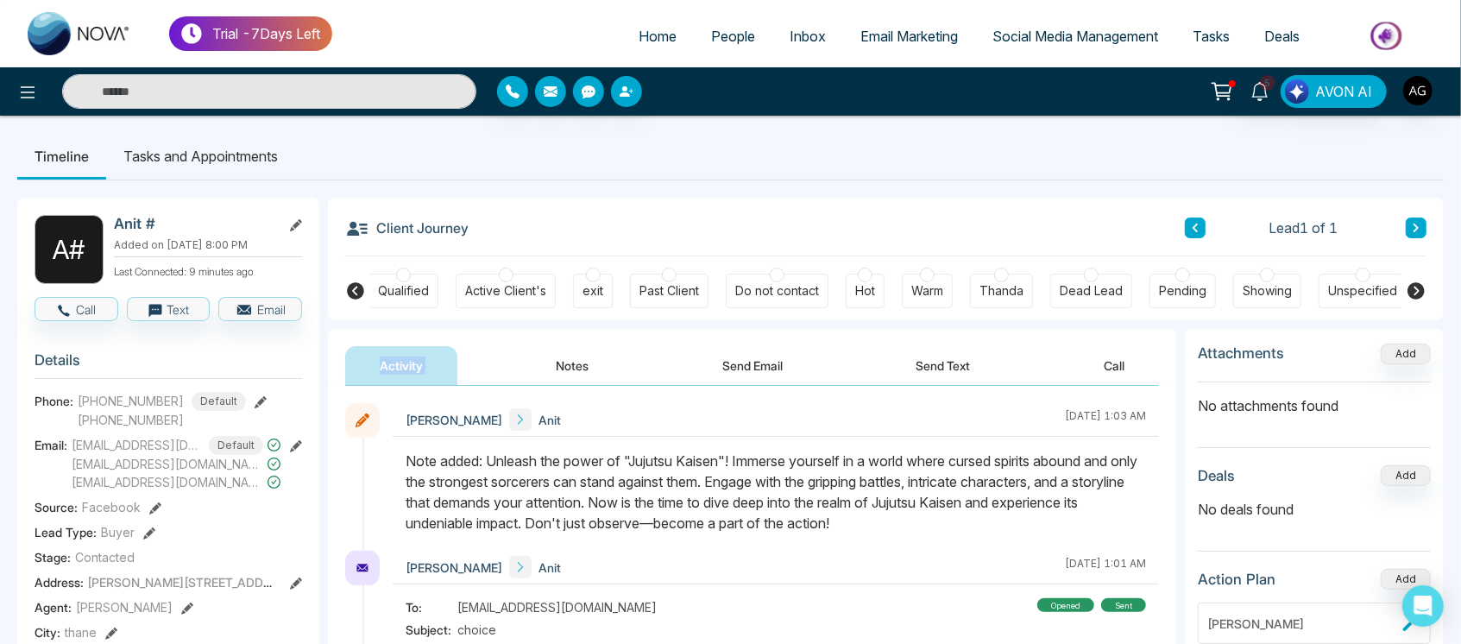
click at [1415, 288] on icon at bounding box center [1415, 290] width 17 height 17
click at [1410, 286] on icon at bounding box center [1415, 290] width 17 height 17
click at [1418, 288] on icon at bounding box center [1415, 290] width 17 height 17
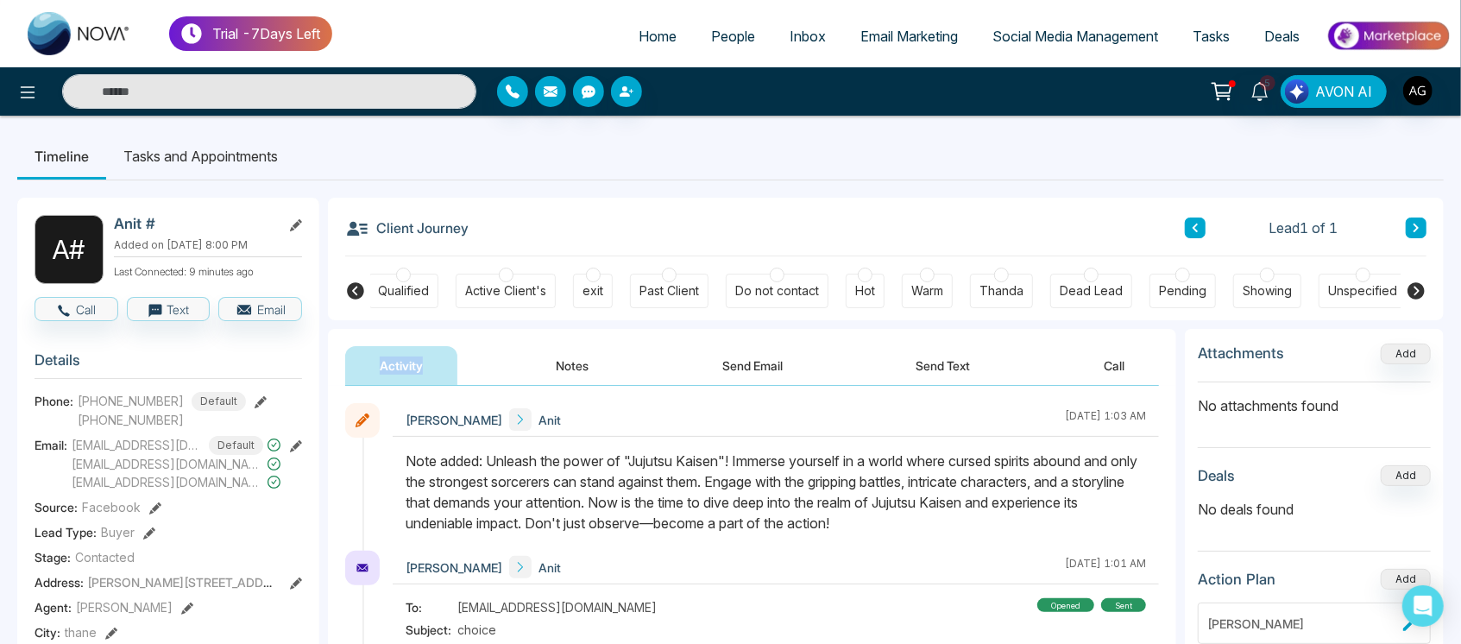
click at [1418, 288] on icon at bounding box center [1415, 290] width 17 height 17
click at [355, 286] on icon at bounding box center [355, 290] width 21 height 21
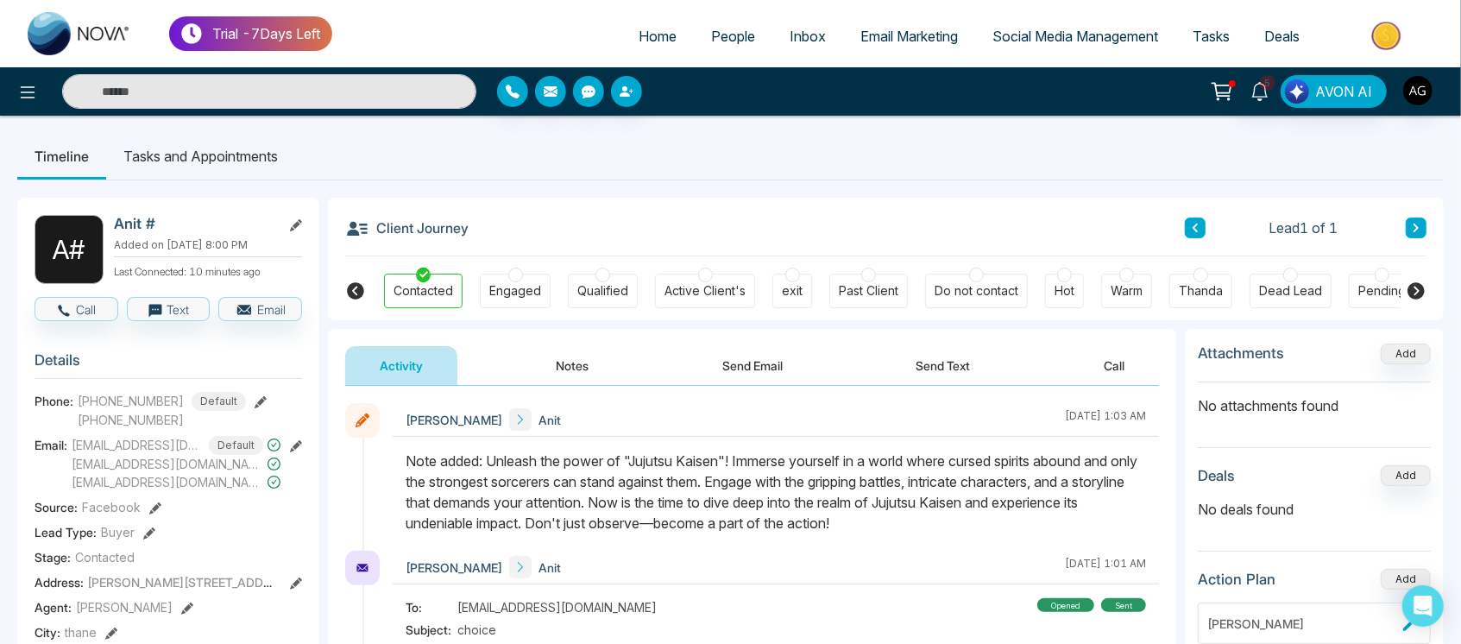
click at [355, 286] on icon at bounding box center [355, 290] width 21 height 21
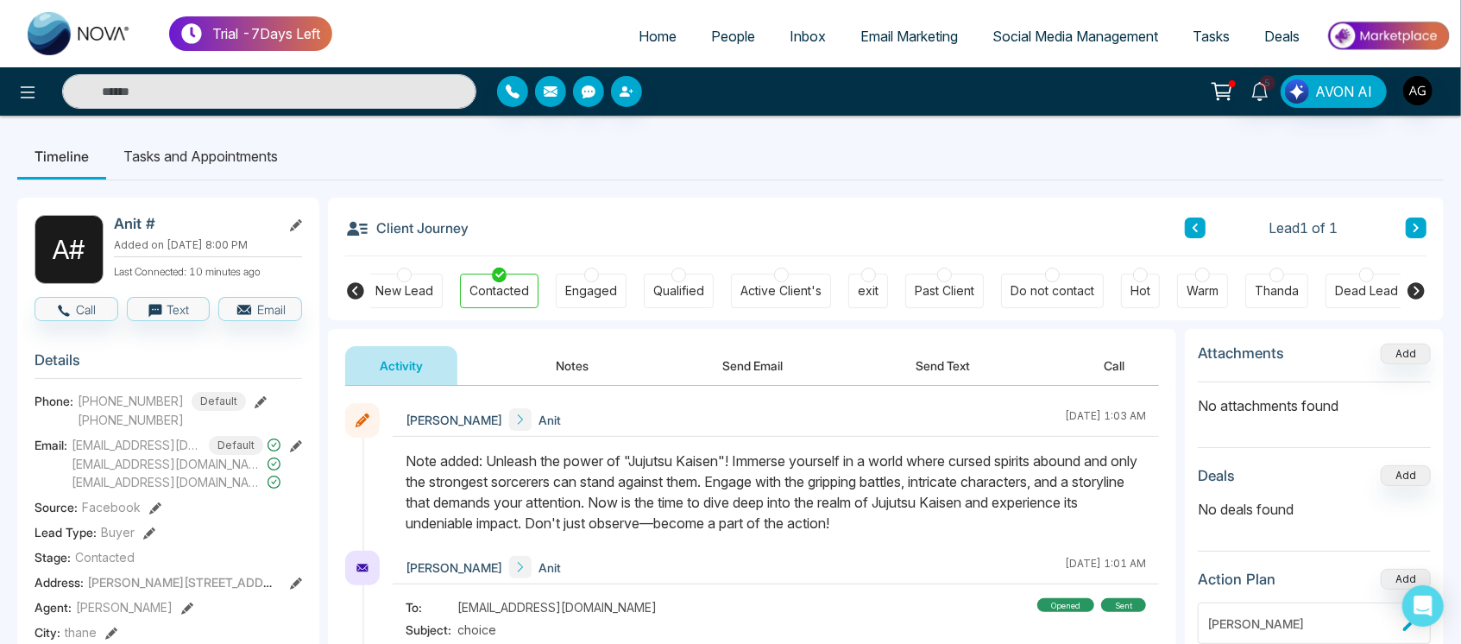
scroll to position [0, 0]
click at [355, 286] on icon at bounding box center [355, 290] width 21 height 21
click at [355, 291] on icon at bounding box center [355, 290] width 21 height 21
click at [1420, 290] on icon at bounding box center [1415, 290] width 17 height 17
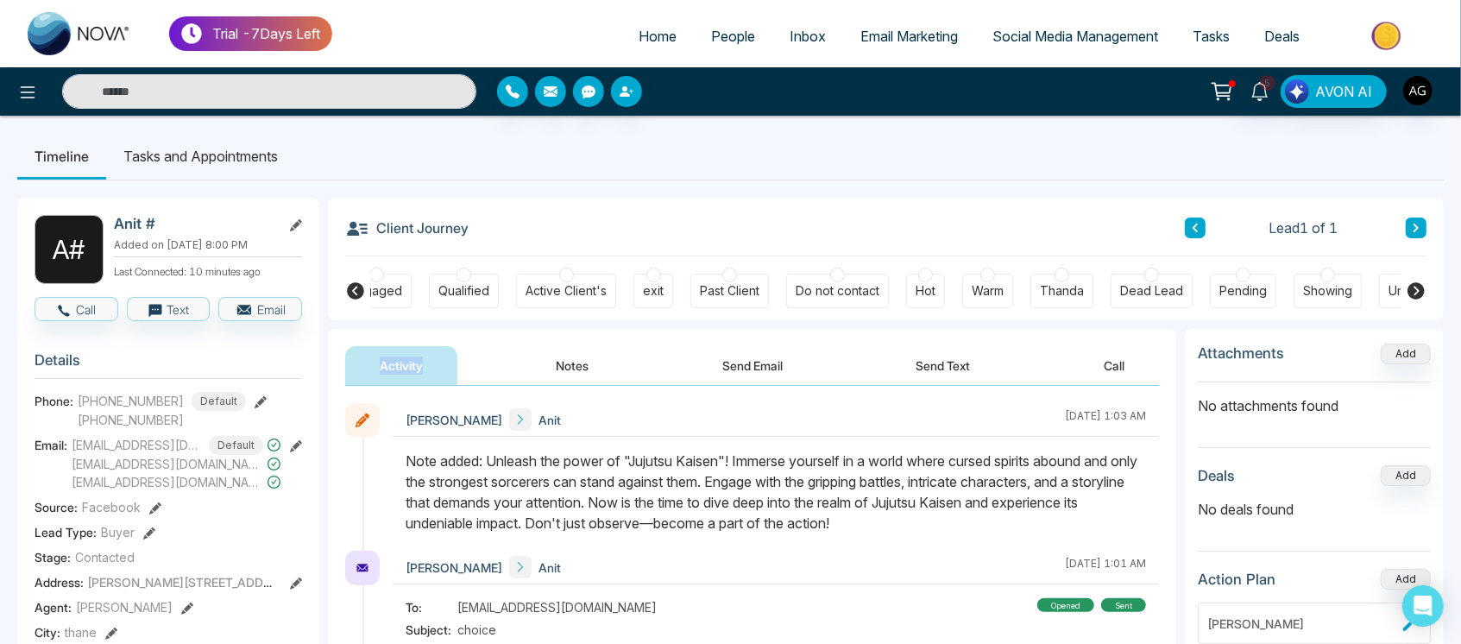
click at [1420, 290] on icon at bounding box center [1415, 290] width 17 height 17
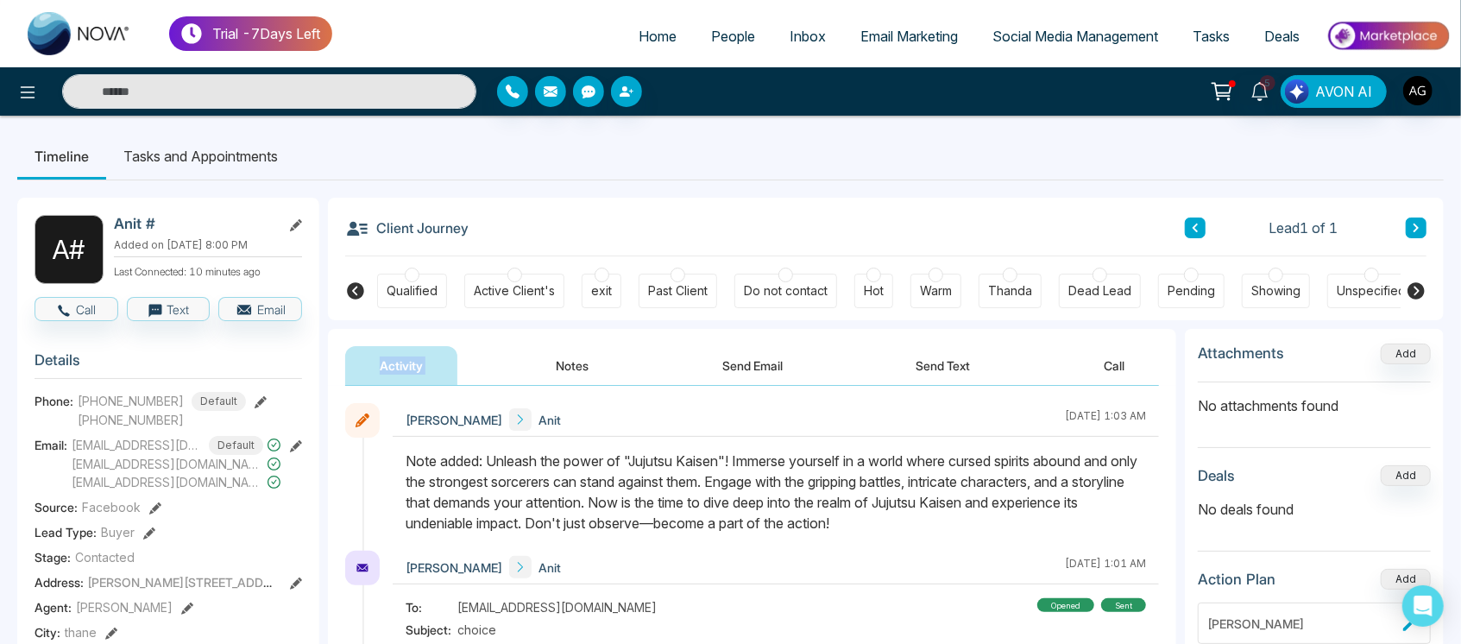
scroll to position [0, 280]
click at [1420, 290] on icon at bounding box center [1415, 290] width 17 height 17
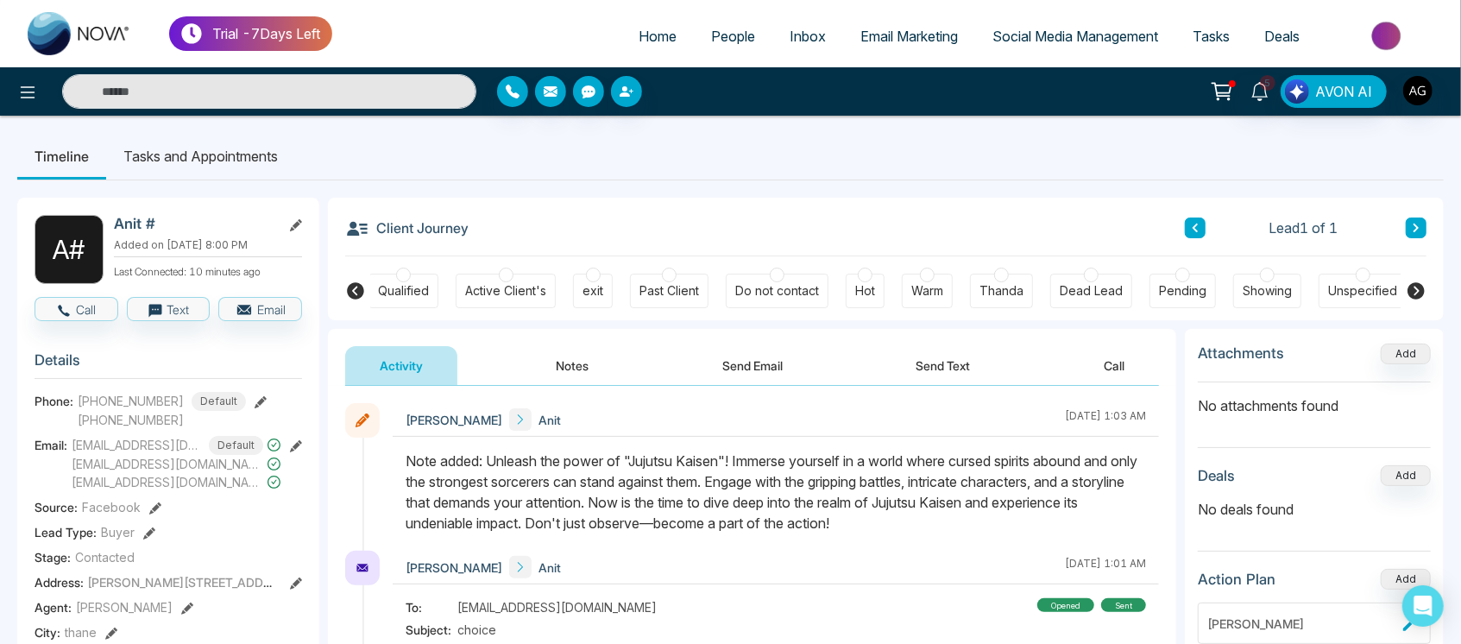
click at [789, 204] on div "Client Journey Lead 1 of 1" at bounding box center [885, 227] width 1081 height 59
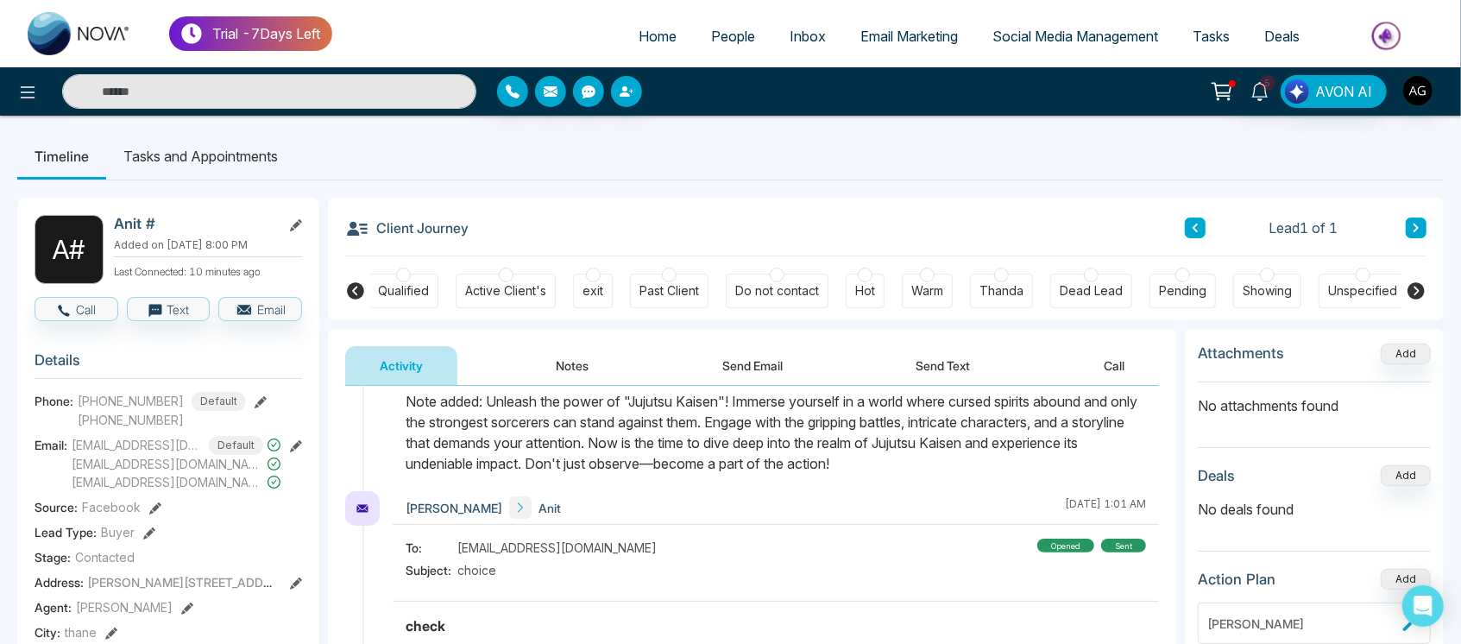
scroll to position [0, 0]
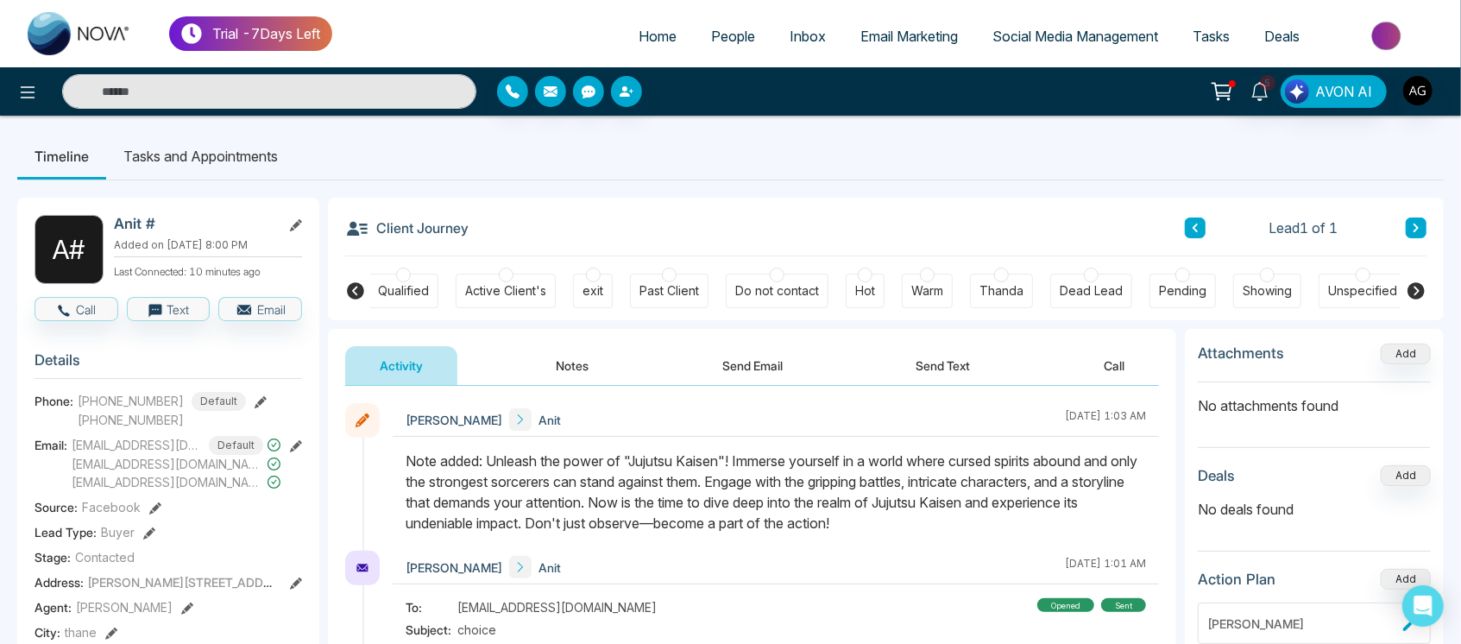
click at [604, 375] on button "Notes" at bounding box center [573, 365] width 102 height 39
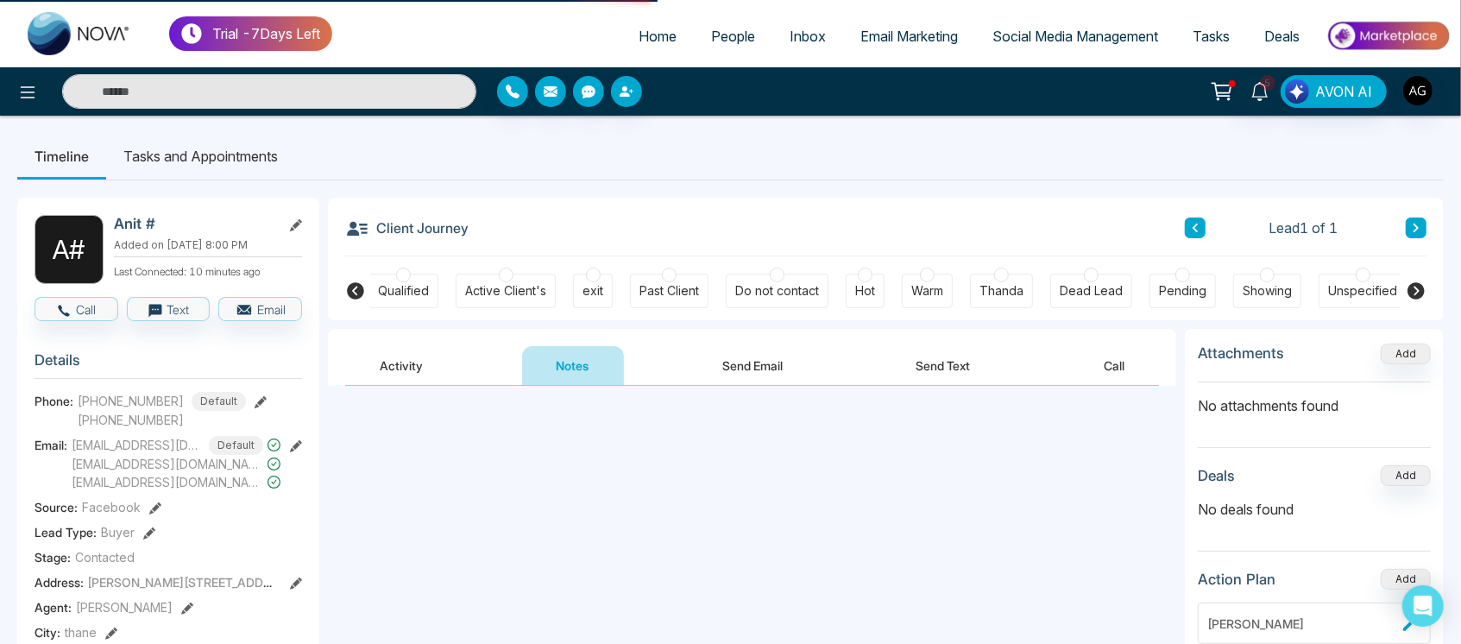
click at [665, 368] on div "Activity Notes Send Email Send Text Call" at bounding box center [752, 366] width 814 height 40
click at [728, 376] on button "Send Email" at bounding box center [752, 365] width 129 height 39
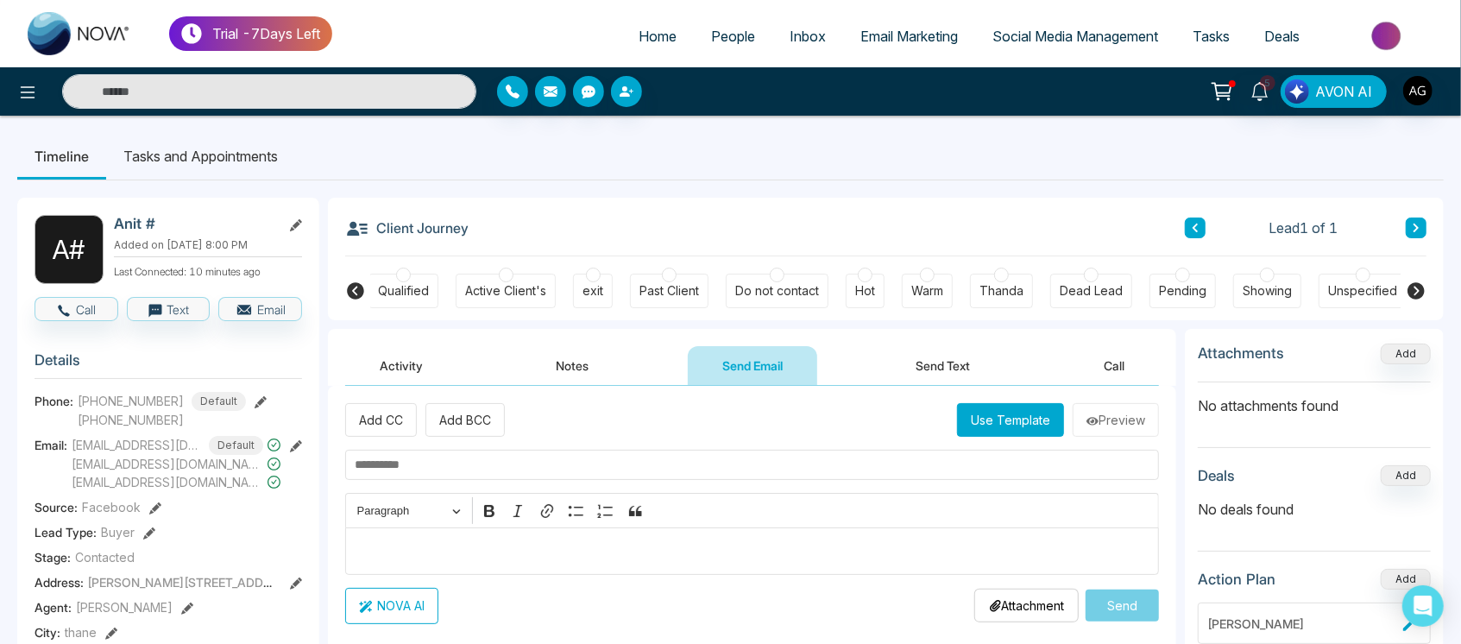
scroll to position [117, 0]
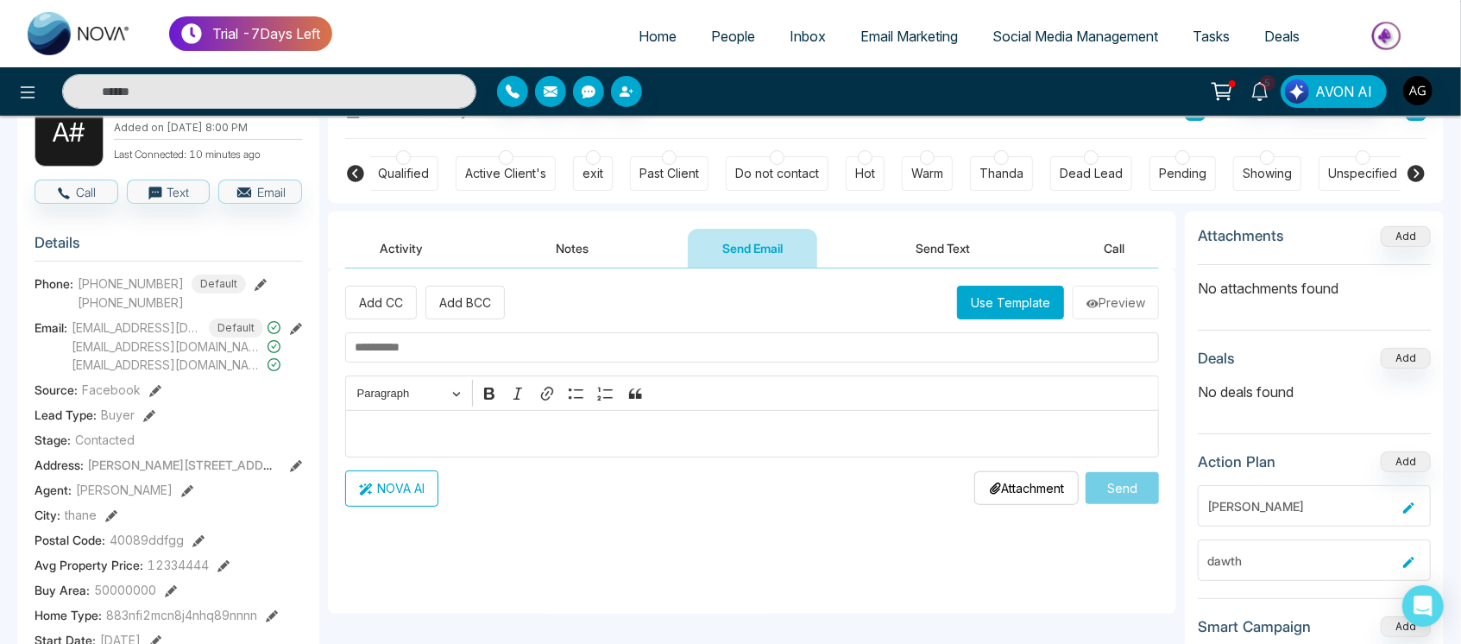
click at [565, 332] on div "Add CC Add BCC Use Template Preview Rich Text Editor Paragraph Bold Italic Link…" at bounding box center [752, 396] width 814 height 220
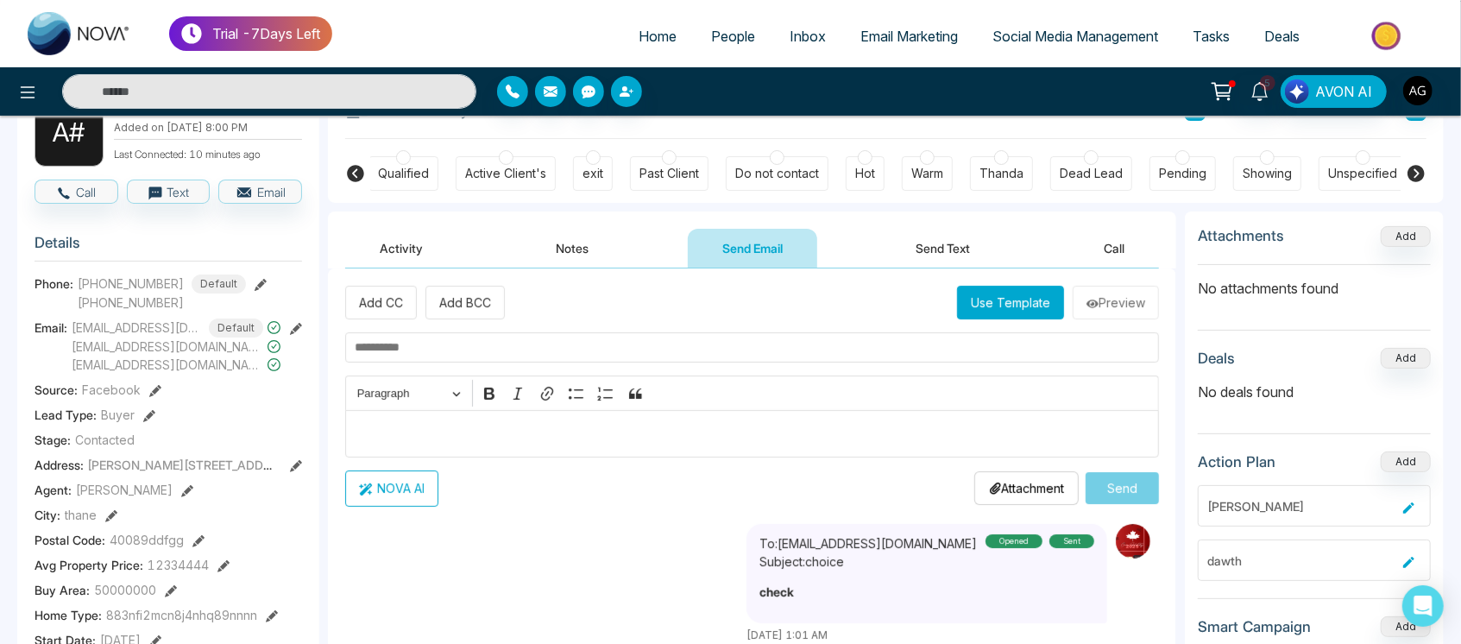
click at [573, 347] on input "text" at bounding box center [752, 347] width 814 height 30
drag, startPoint x: 573, startPoint y: 346, endPoint x: 578, endPoint y: 244, distance: 101.9
click at [578, 244] on button "Notes" at bounding box center [573, 248] width 102 height 39
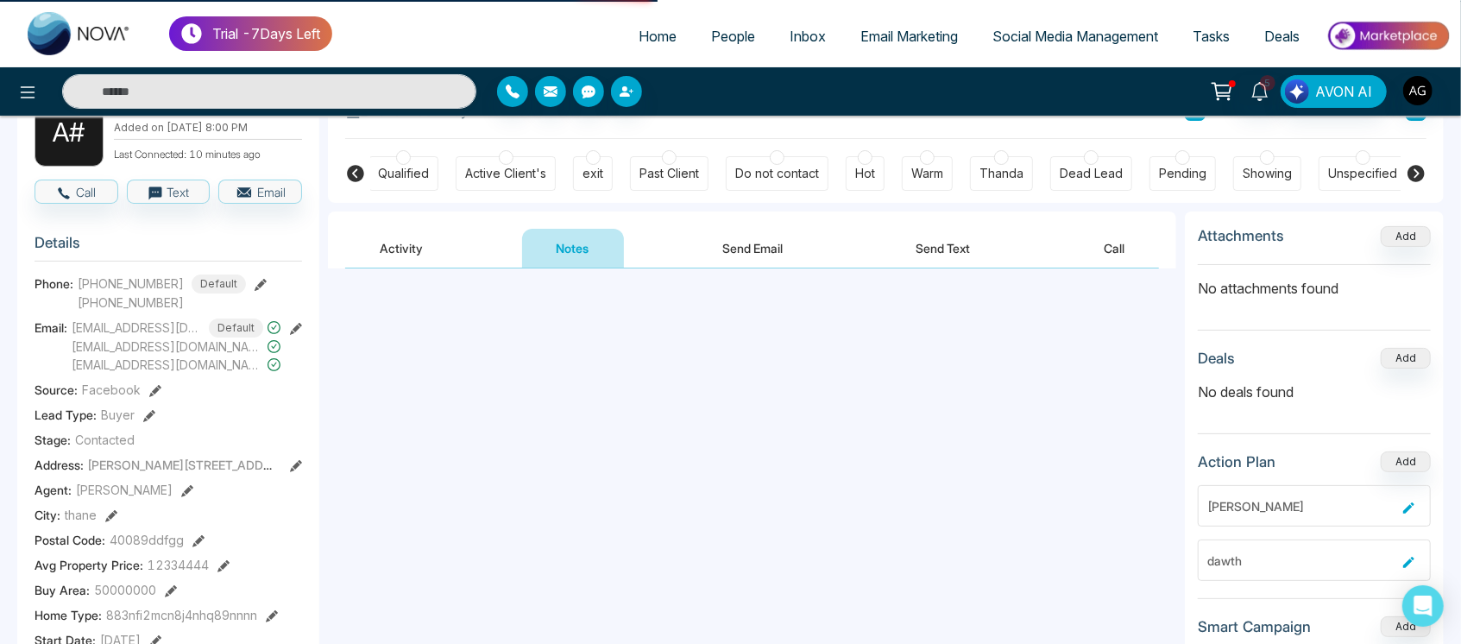
click at [776, 248] on button "Send Email" at bounding box center [752, 248] width 129 height 39
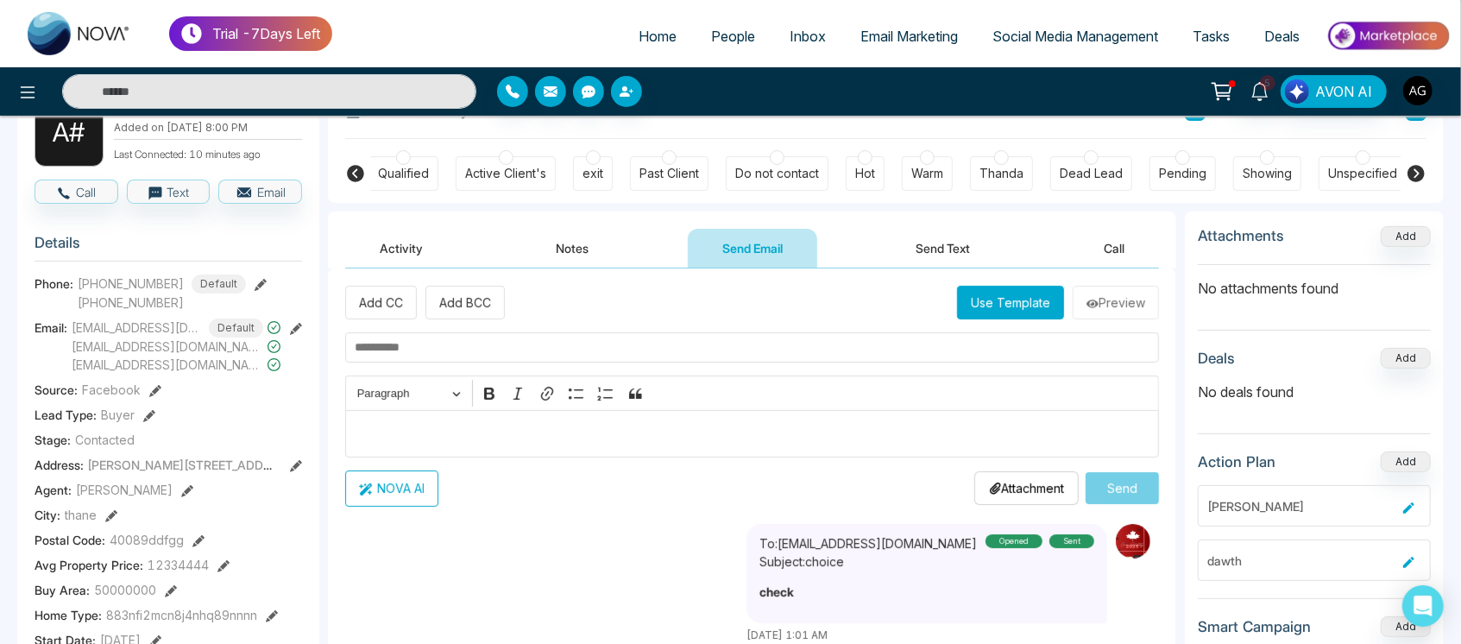
click at [662, 350] on input "text" at bounding box center [752, 347] width 814 height 30
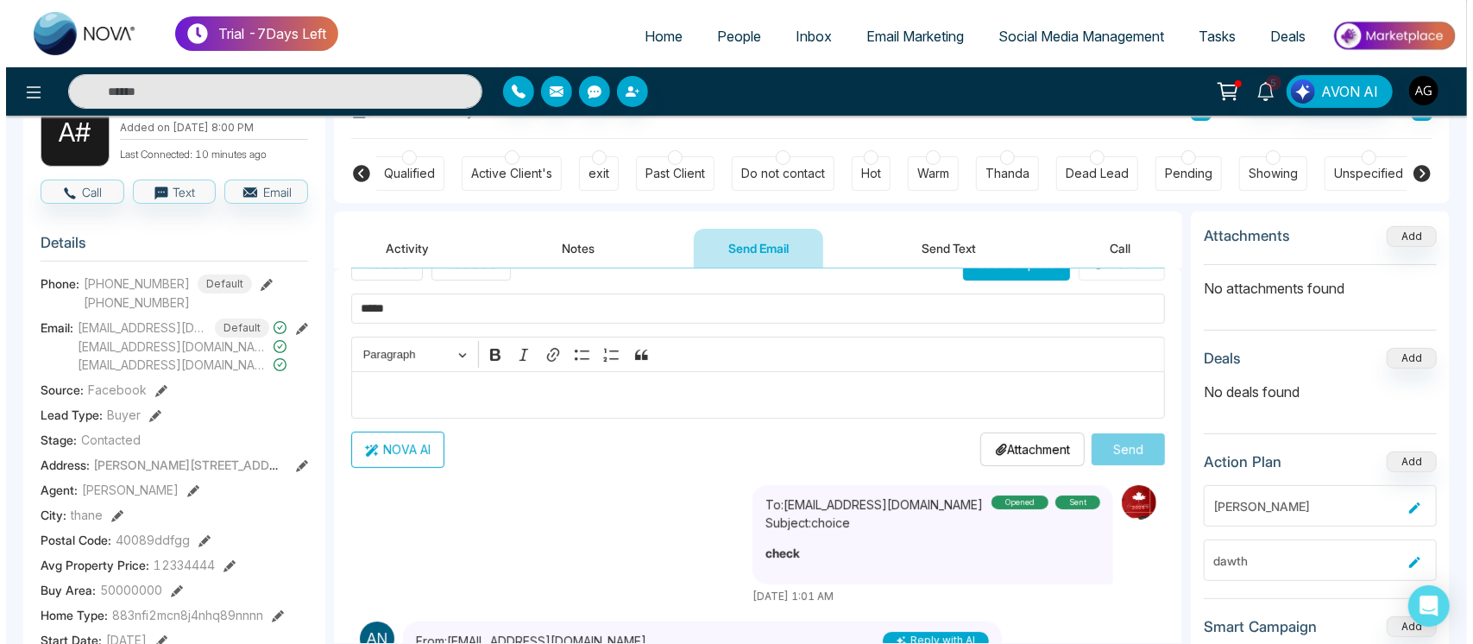
scroll to position [43, 0]
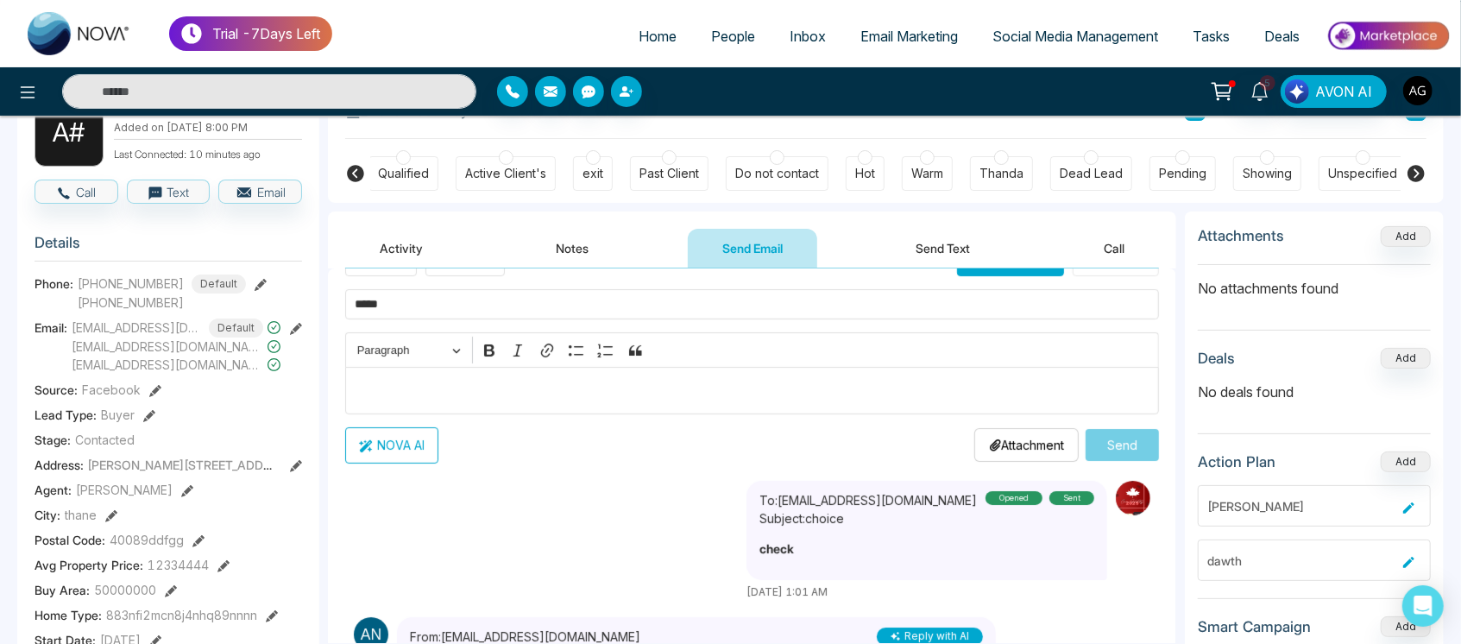
type input "*****"
click at [543, 398] on p "Editor editing area: main" at bounding box center [752, 390] width 795 height 21
click at [404, 439] on button "NOVA AI" at bounding box center [391, 445] width 93 height 36
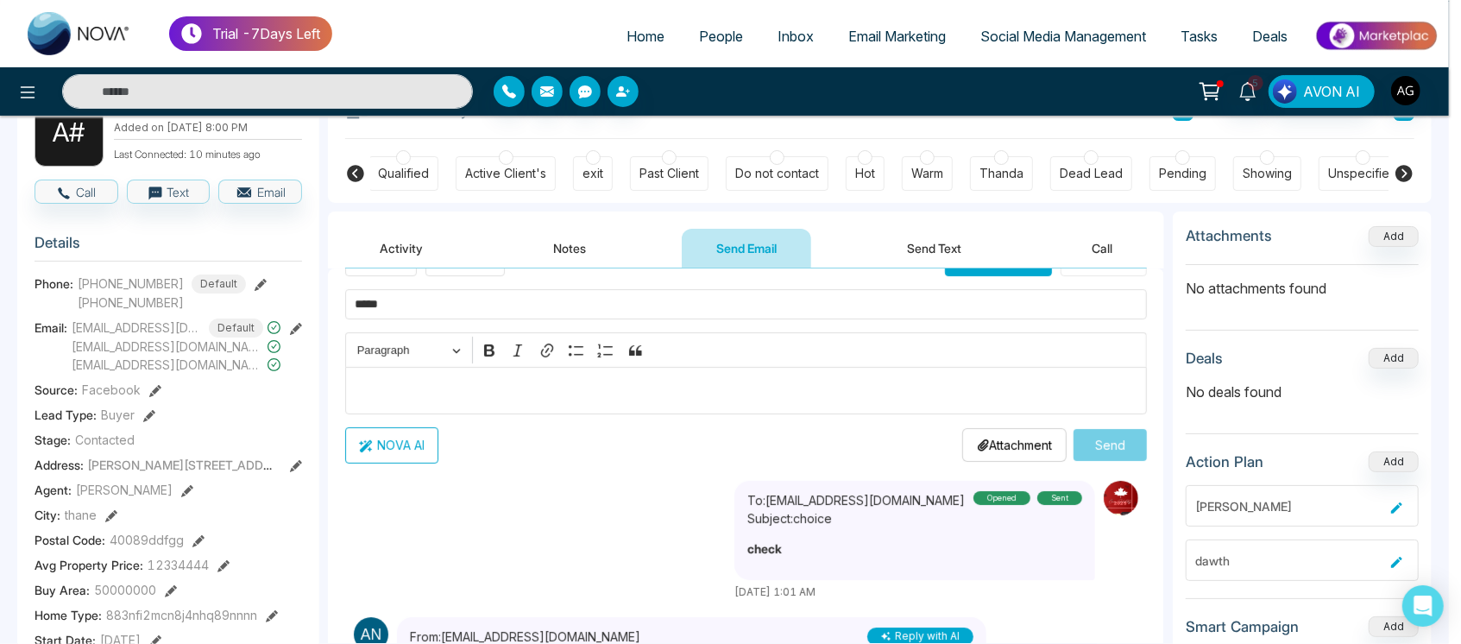
scroll to position [0, 269]
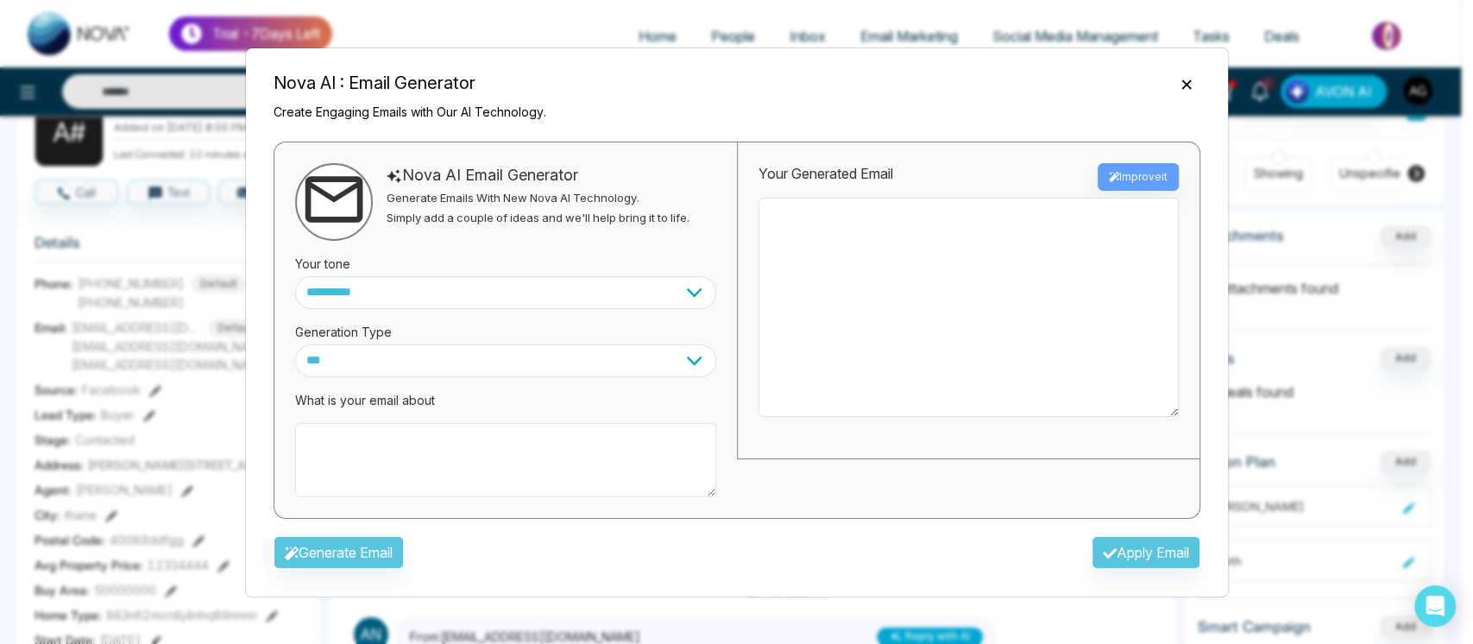
click at [445, 479] on textarea at bounding box center [505, 460] width 421 height 74
click at [422, 447] on textarea at bounding box center [505, 460] width 421 height 74
click at [617, 264] on div "**********" at bounding box center [736, 322] width 983 height 550
click at [496, 456] on textarea at bounding box center [505, 460] width 421 height 74
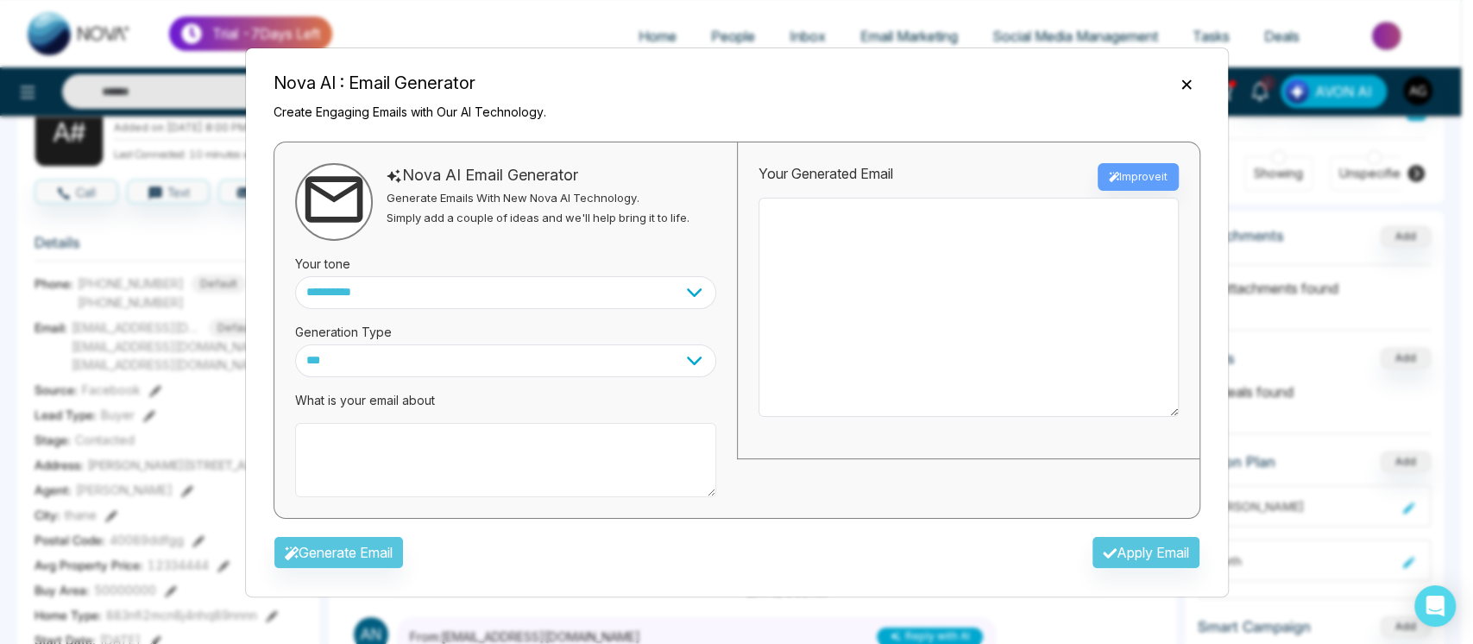
click at [496, 456] on textarea at bounding box center [505, 460] width 421 height 74
click at [442, 443] on textarea at bounding box center [505, 460] width 421 height 74
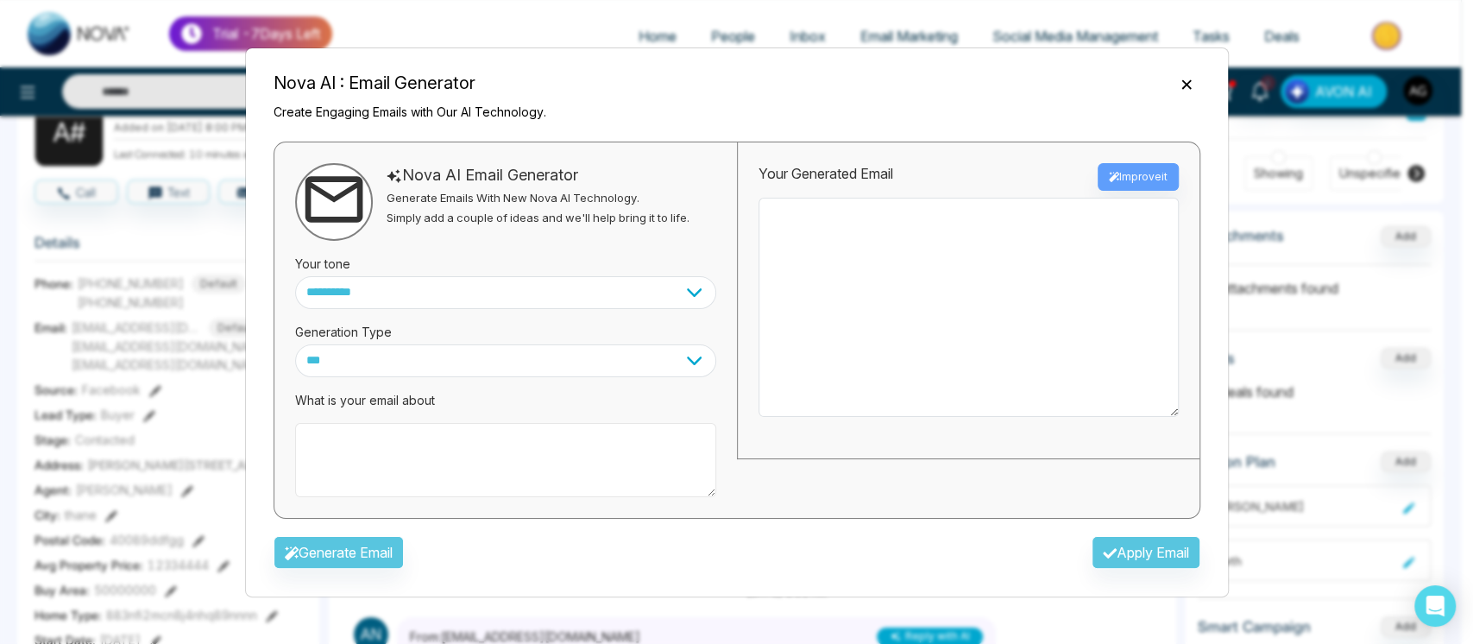
click at [442, 443] on textarea at bounding box center [505, 460] width 421 height 74
click at [893, 104] on div "**********" at bounding box center [736, 322] width 983 height 550
click at [1183, 86] on icon "Close" at bounding box center [1186, 84] width 17 height 17
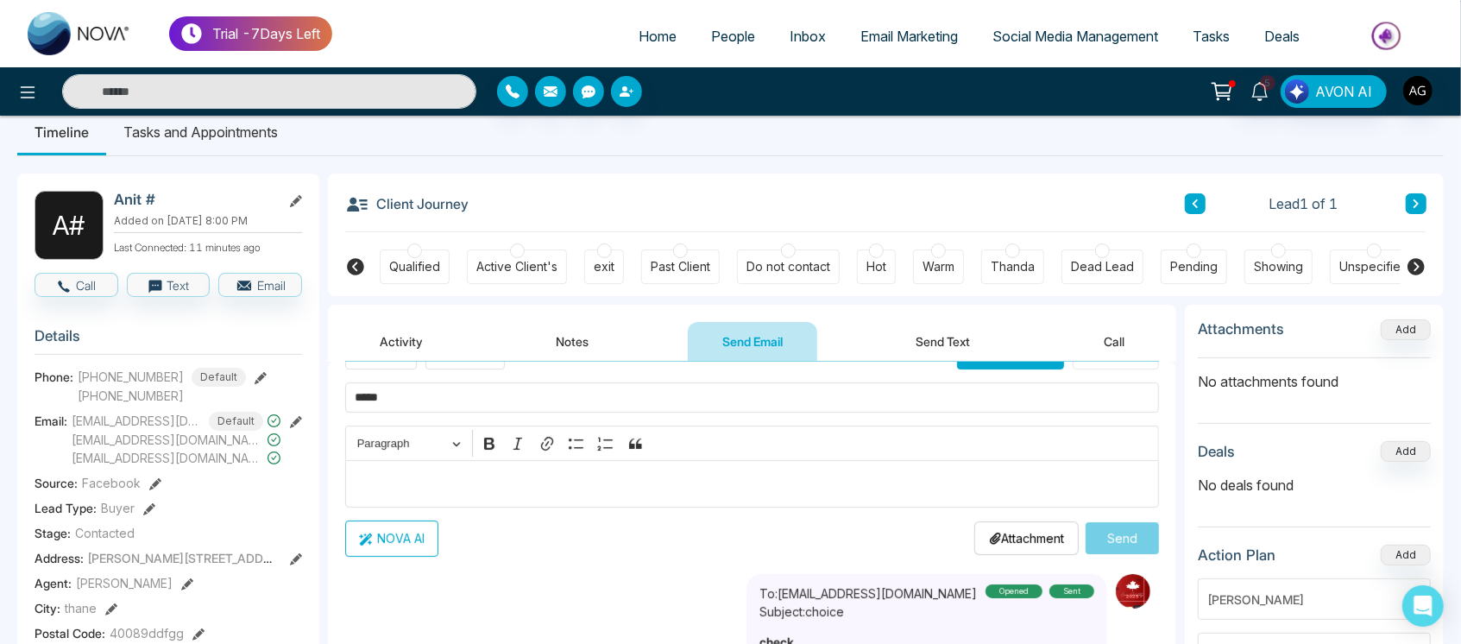
scroll to position [9, 0]
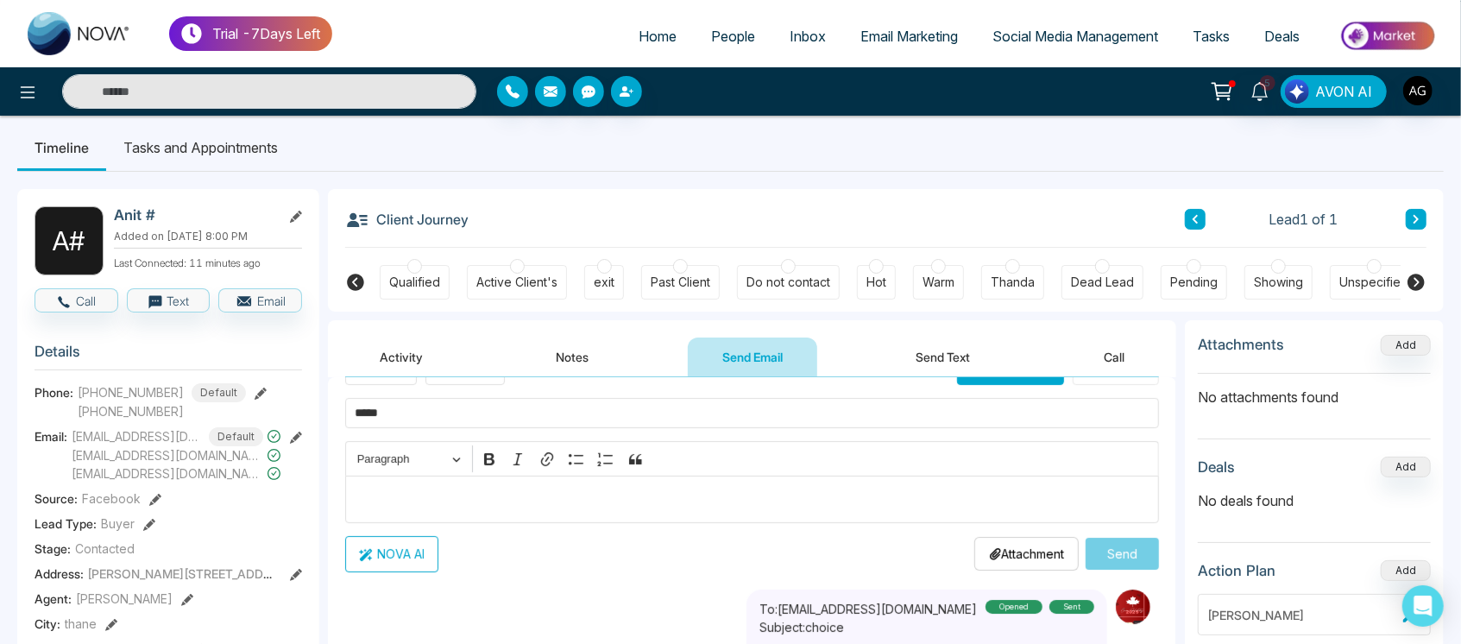
click at [981, 368] on button "Send Text" at bounding box center [943, 356] width 123 height 39
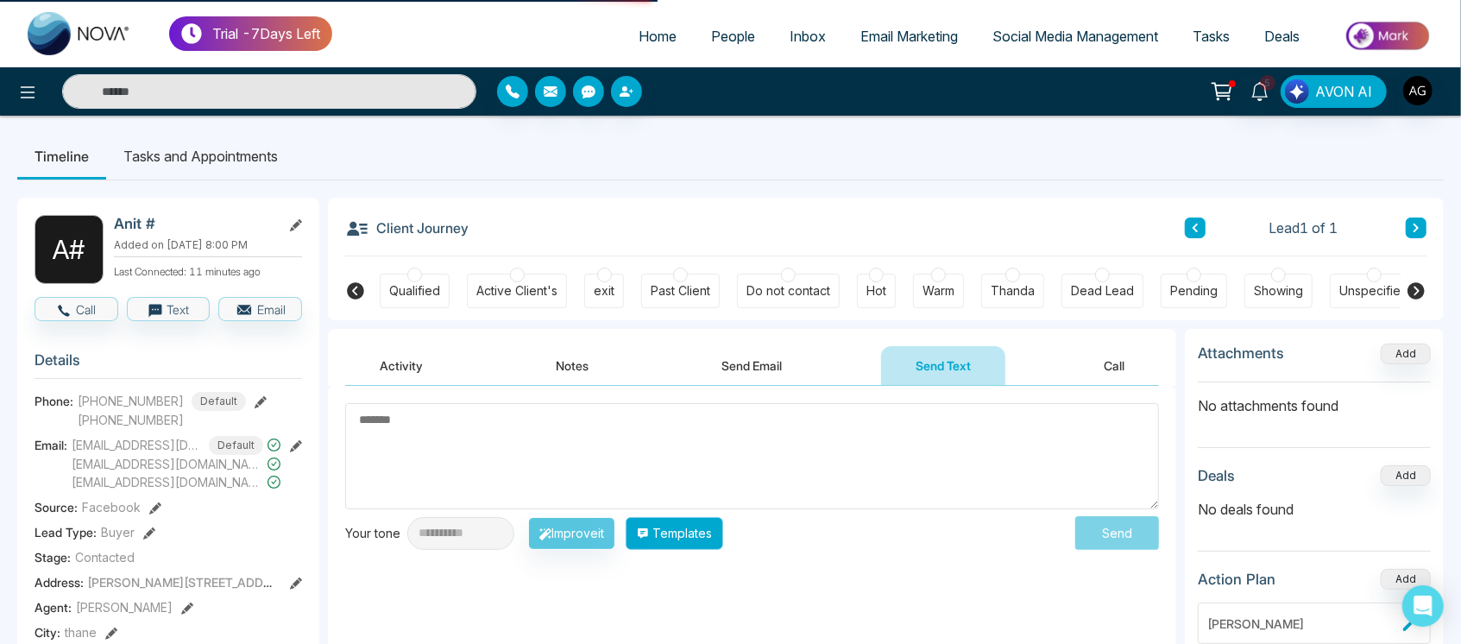
click at [702, 533] on button "Templates" at bounding box center [673, 533] width 97 height 33
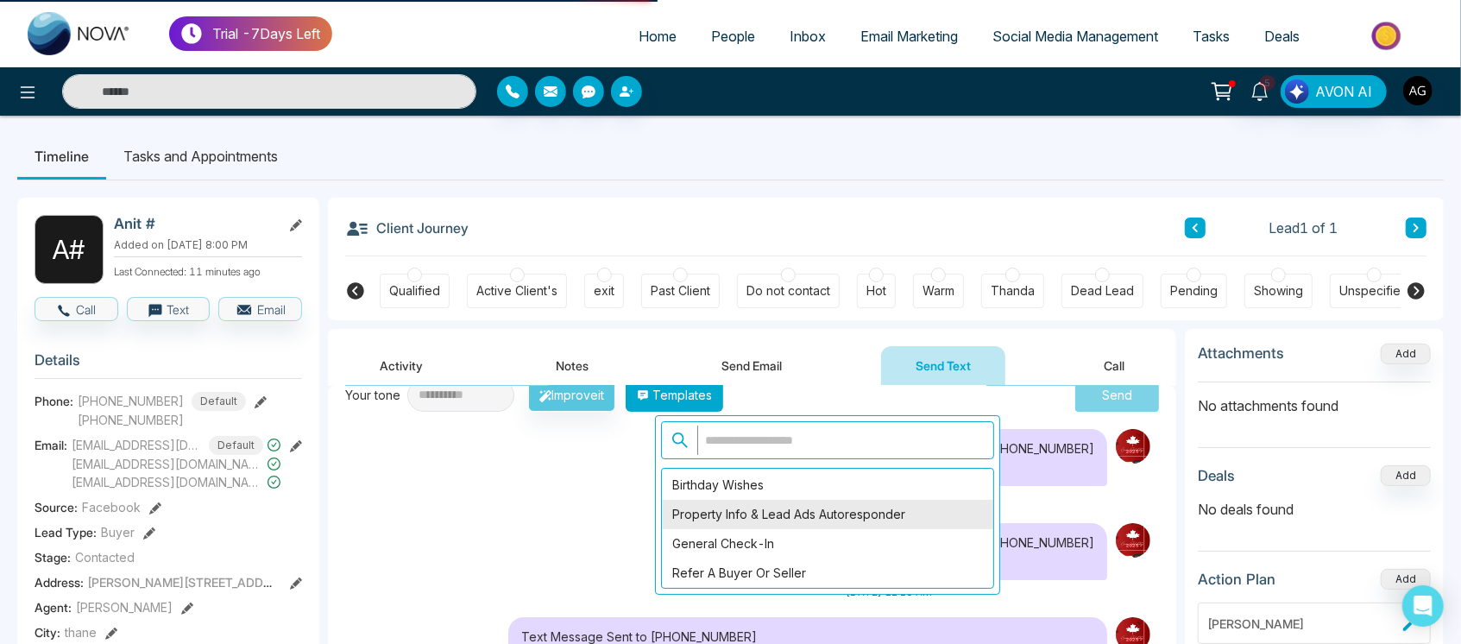
scroll to position [183, 0]
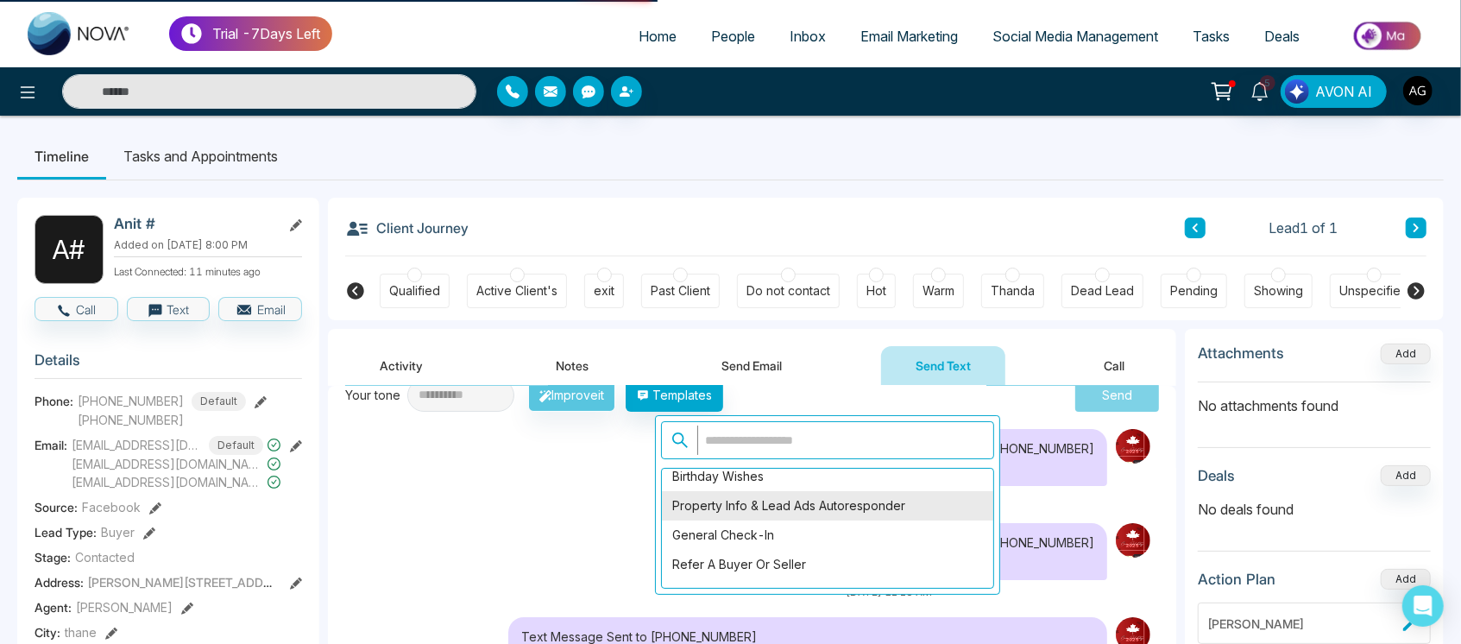
click at [813, 507] on div "Property Info & Lead Ads Autoresponder" at bounding box center [827, 505] width 331 height 29
type textarea "**********"
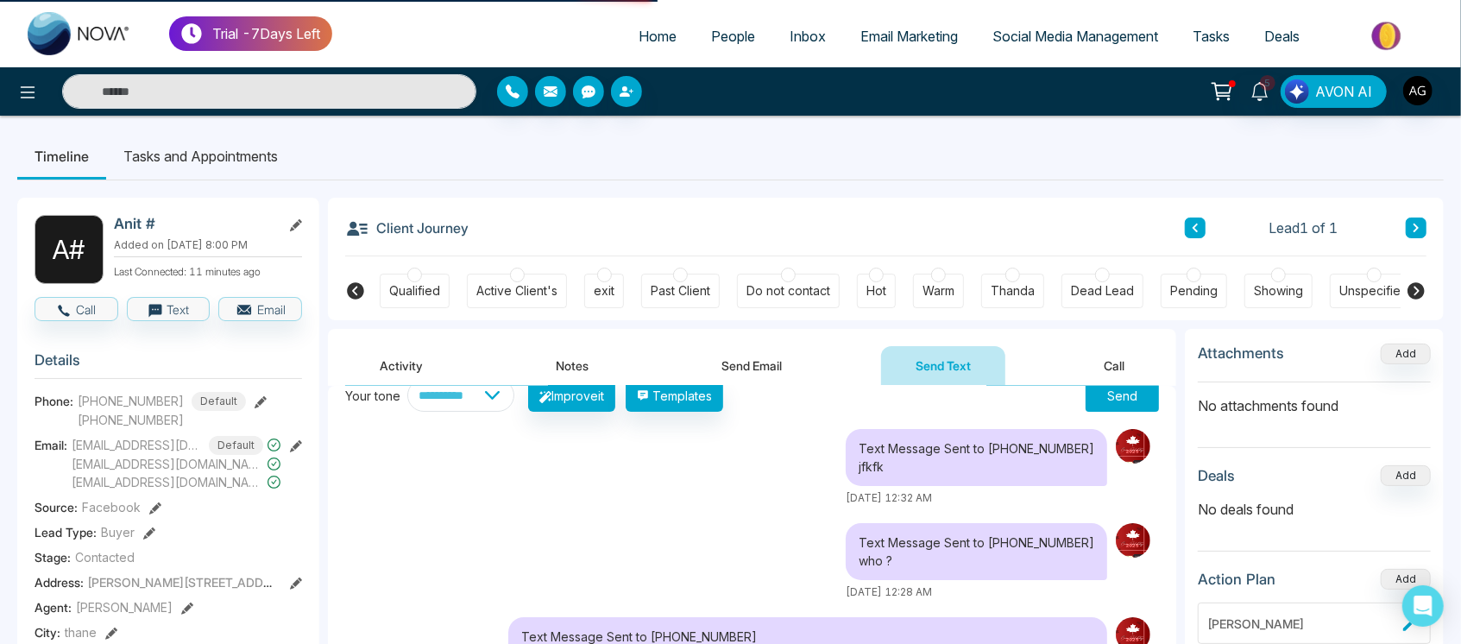
scroll to position [0, 0]
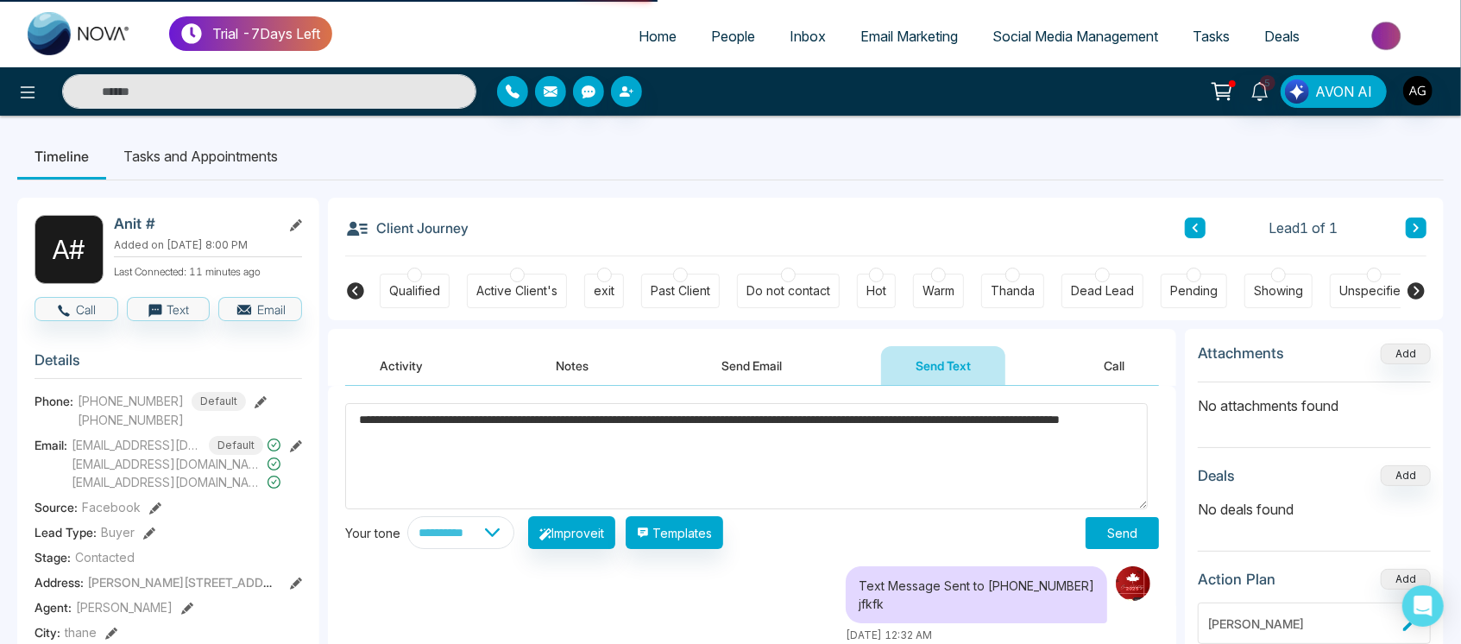
click at [1100, 540] on button "Send" at bounding box center [1121, 533] width 73 height 32
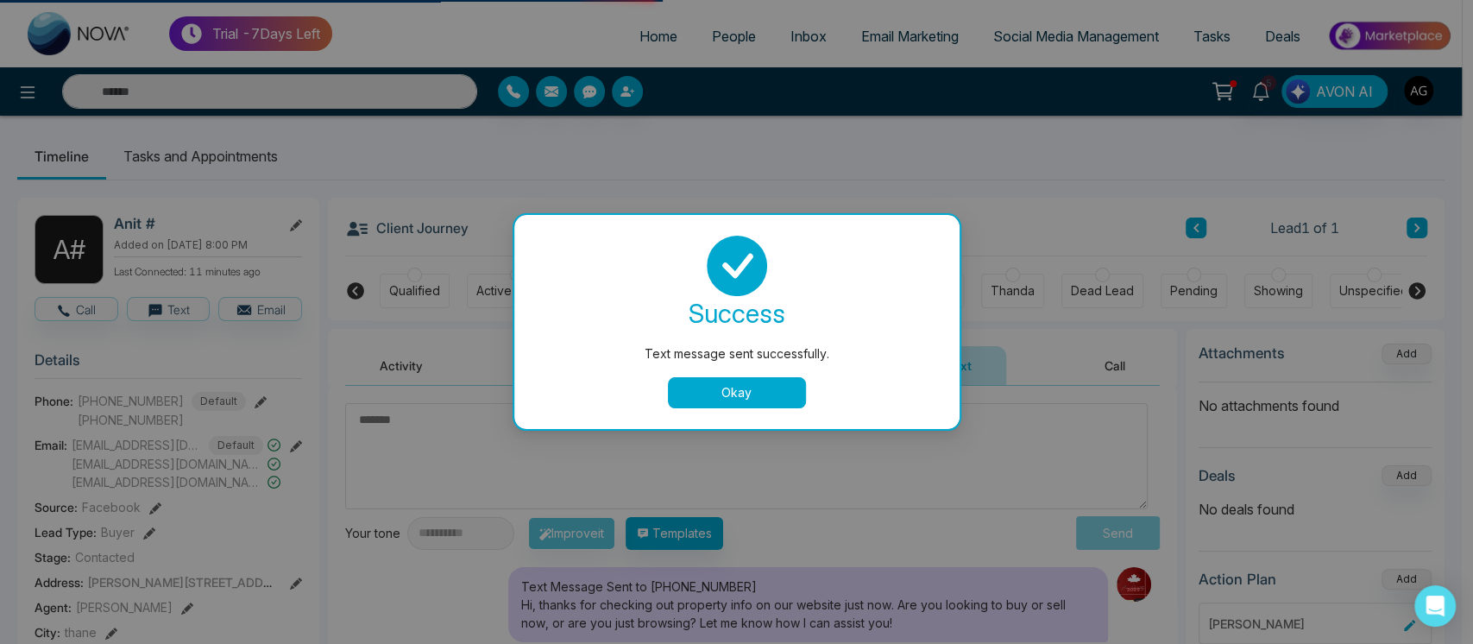
click at [758, 381] on button "Okay" at bounding box center [737, 392] width 138 height 31
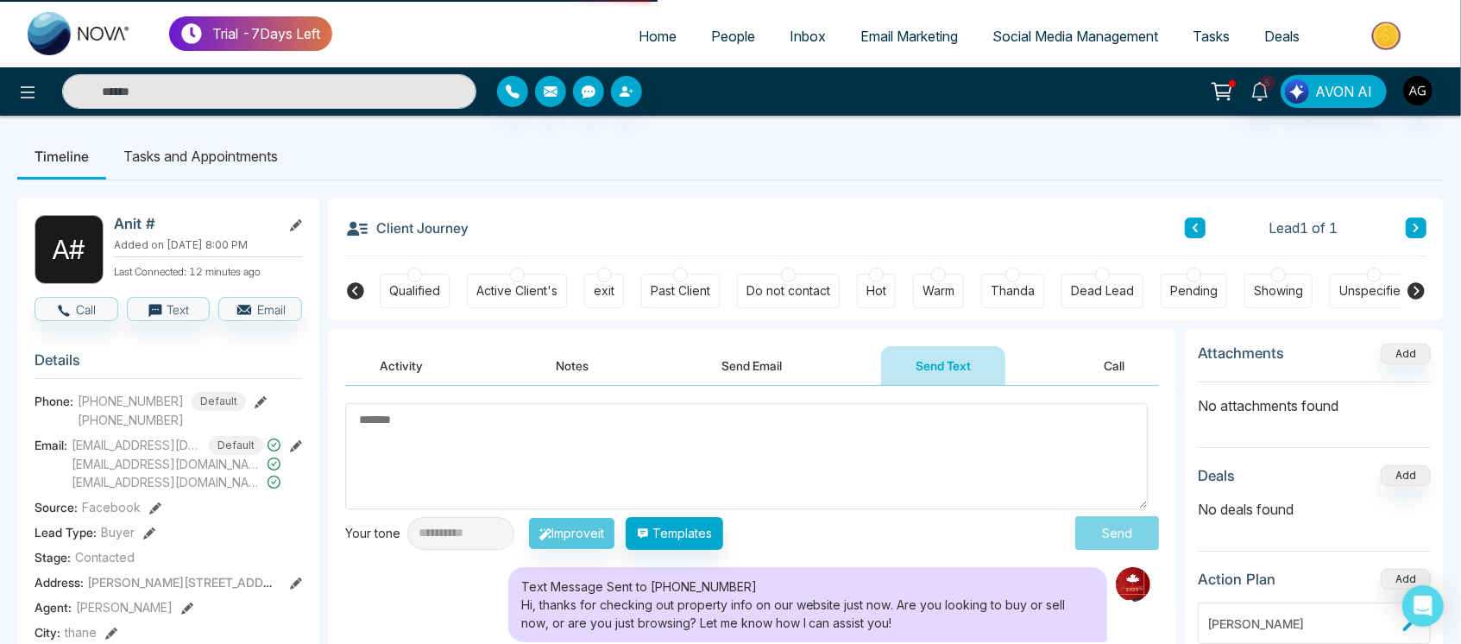
drag, startPoint x: 350, startPoint y: 221, endPoint x: 559, endPoint y: 218, distance: 208.8
click at [559, 218] on div "Client Journey Lead 1 of 1" at bounding box center [885, 227] width 1081 height 59
drag, startPoint x: 468, startPoint y: 230, endPoint x: 489, endPoint y: 252, distance: 29.9
click at [489, 252] on div "Client Journey Lead 1 of 1" at bounding box center [885, 227] width 1081 height 59
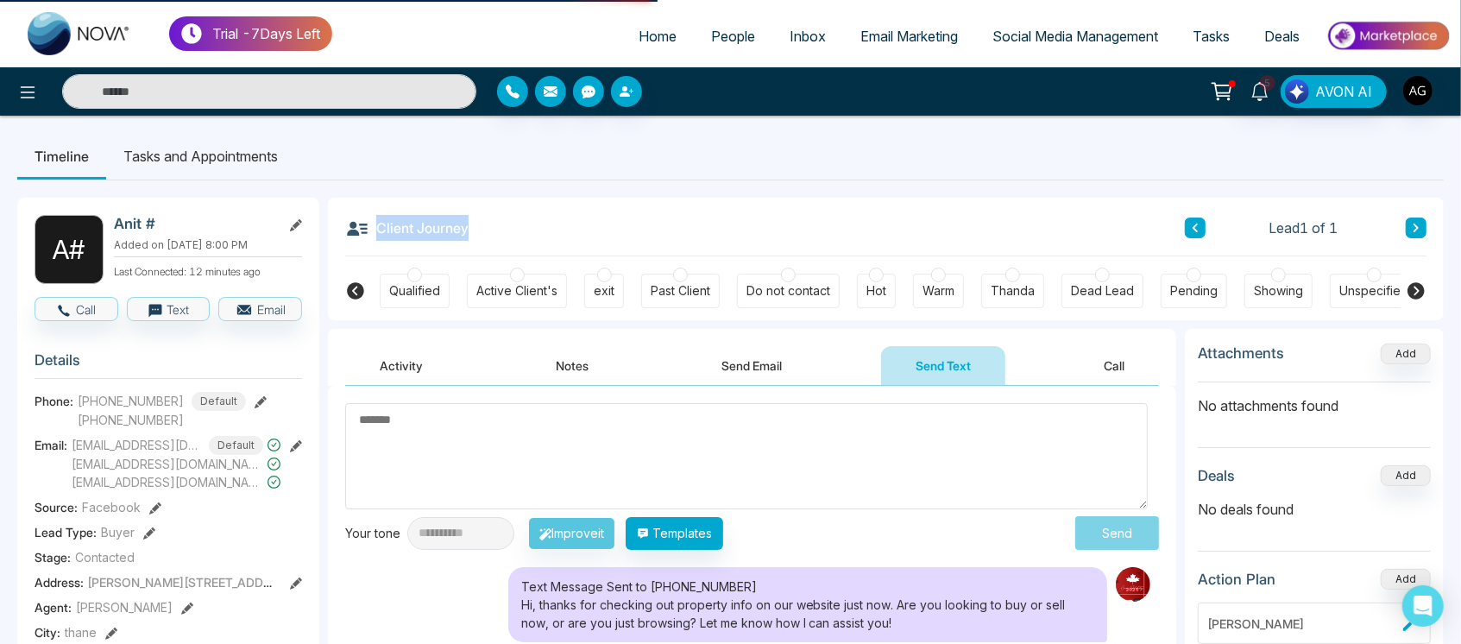
click at [489, 252] on div "Client Journey Lead 1 of 1" at bounding box center [885, 227] width 1081 height 59
drag, startPoint x: 480, startPoint y: 232, endPoint x: 499, endPoint y: 235, distance: 20.0
click at [499, 235] on div "Client Journey Lead 1 of 1" at bounding box center [885, 227] width 1081 height 59
click at [483, 231] on div "Client Journey Lead 1 of 1" at bounding box center [885, 227] width 1081 height 59
drag, startPoint x: 483, startPoint y: 231, endPoint x: 506, endPoint y: 221, distance: 25.5
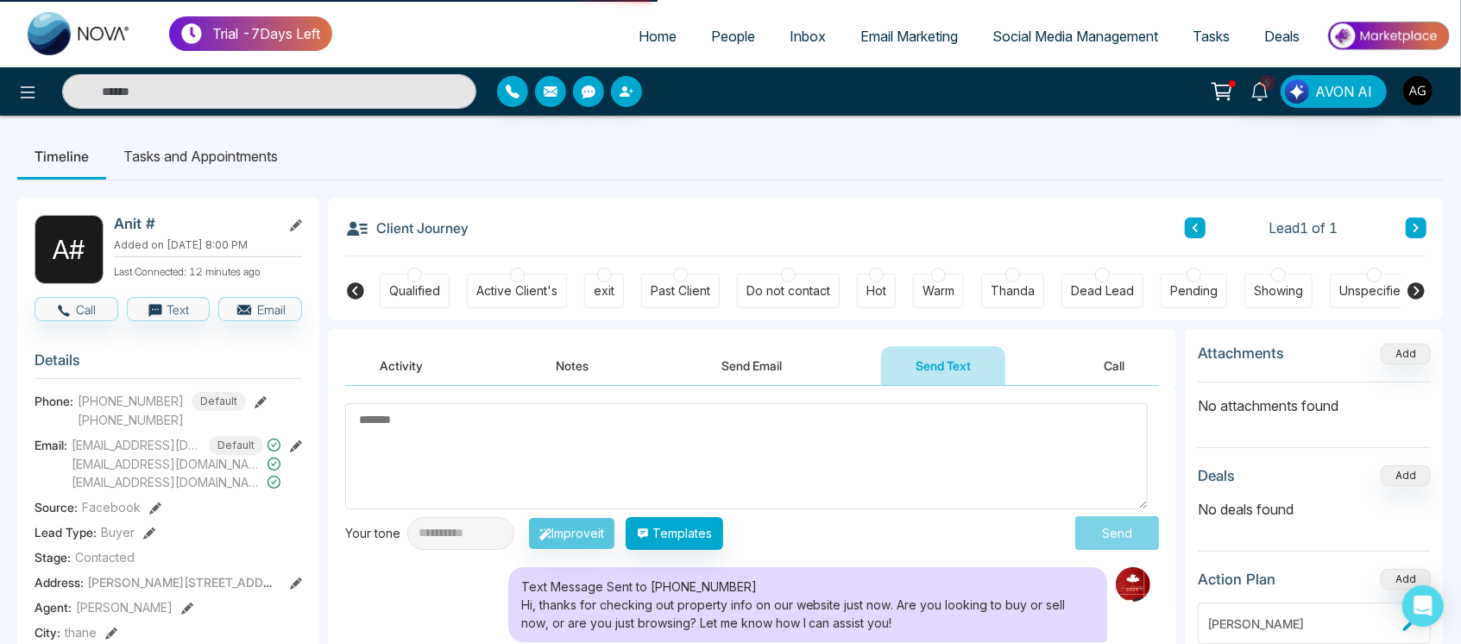
click at [506, 221] on div "Client Journey Lead 1 of 1" at bounding box center [885, 227] width 1081 height 59
drag, startPoint x: 479, startPoint y: 230, endPoint x: 465, endPoint y: 228, distance: 14.0
click at [465, 228] on div "Client Journey Lead 1 of 1" at bounding box center [885, 227] width 1081 height 59
click at [512, 228] on div "Client Journey Lead 1 of 1" at bounding box center [885, 227] width 1081 height 59
drag, startPoint x: 469, startPoint y: 226, endPoint x: 504, endPoint y: 231, distance: 34.9
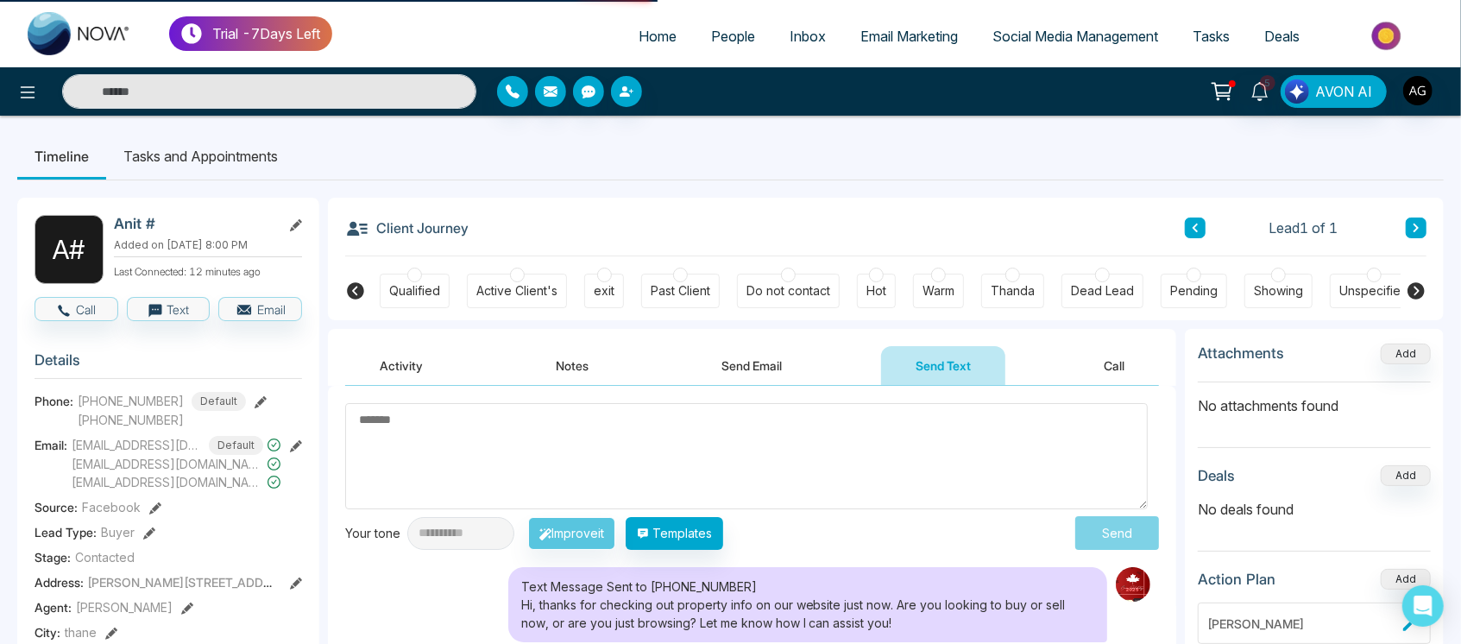
click at [504, 231] on div "Client Journey Lead 1 of 1" at bounding box center [885, 227] width 1081 height 59
drag, startPoint x: 504, startPoint y: 231, endPoint x: 470, endPoint y: 230, distance: 33.7
click at [470, 230] on div "Client Journey Lead 1 of 1" at bounding box center [885, 227] width 1081 height 59
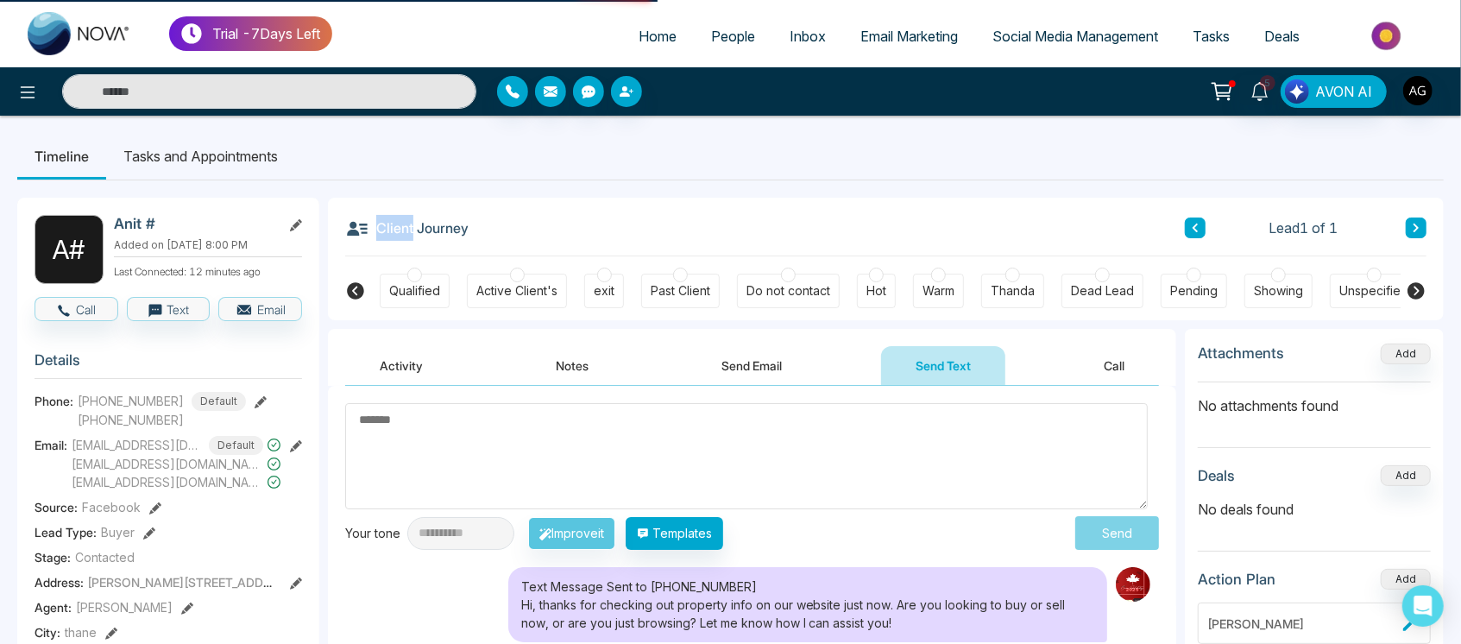
click at [470, 230] on div "Client Journey Lead 1 of 1" at bounding box center [885, 227] width 1081 height 59
click at [608, 210] on div "Client Journey Lead 1 of 1" at bounding box center [885, 227] width 1081 height 59
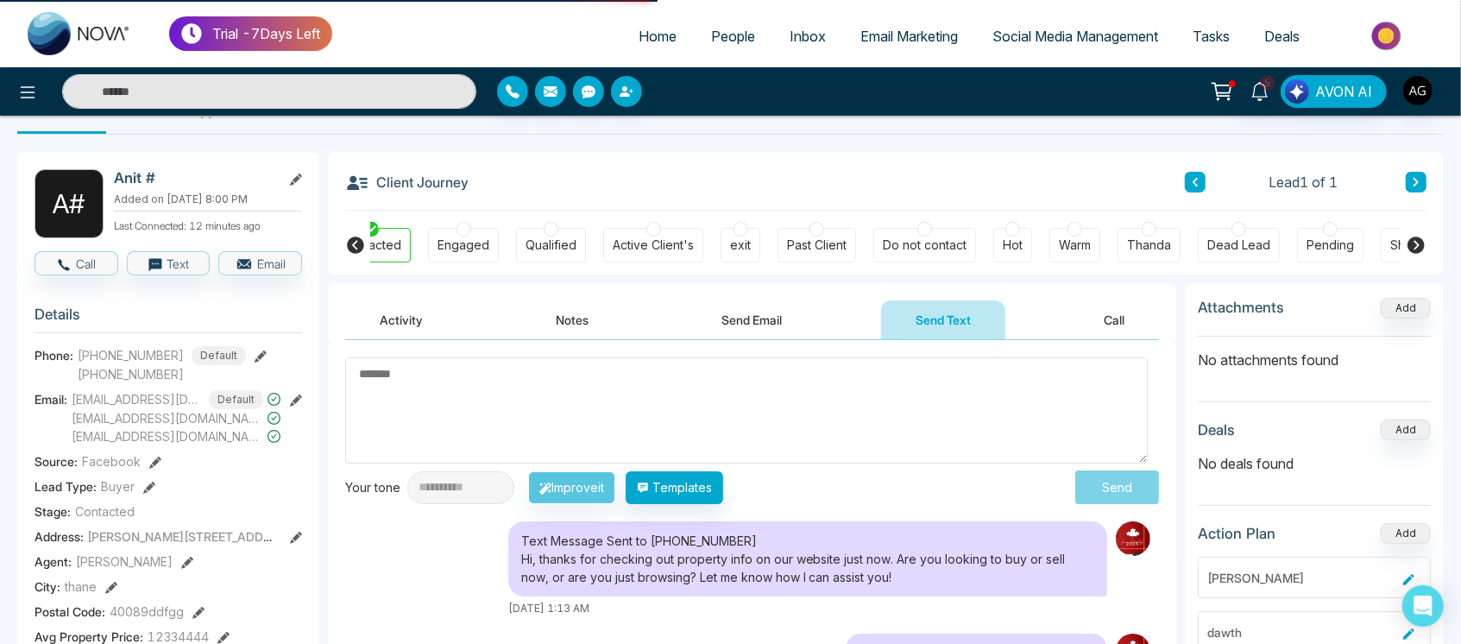
scroll to position [0, 280]
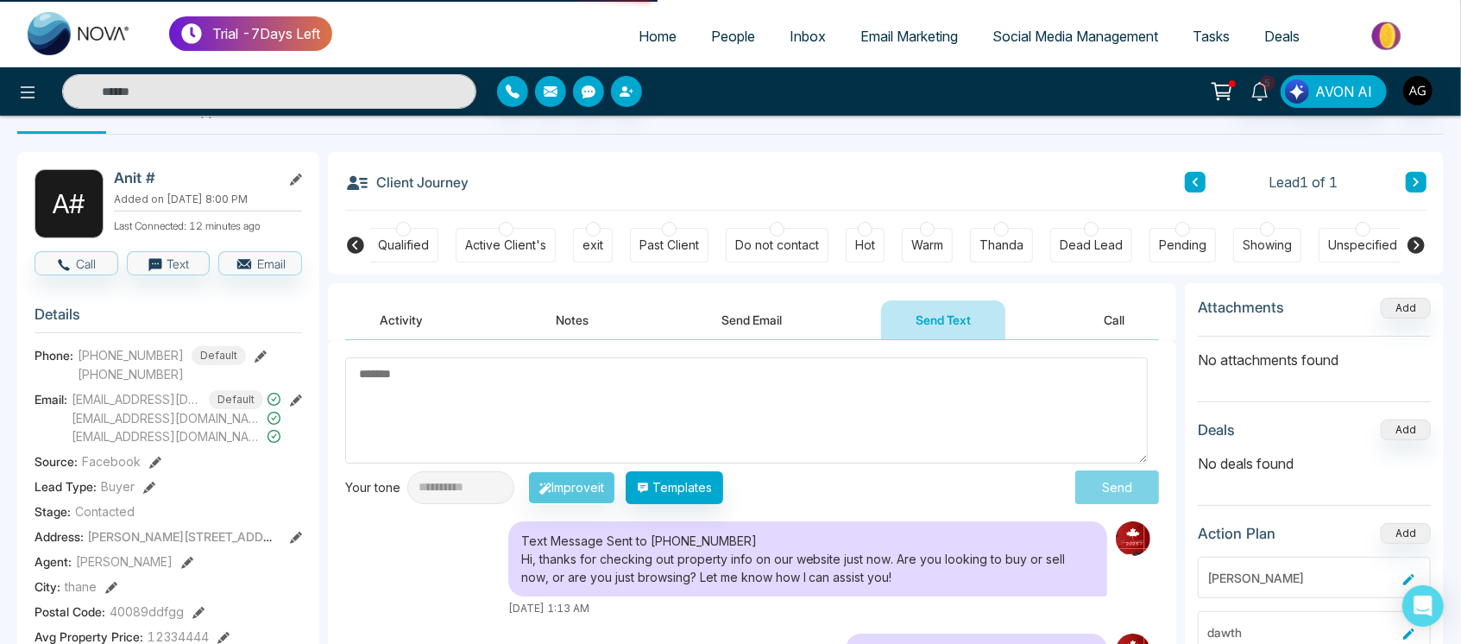
click at [1192, 179] on div "Lead 1 of 1" at bounding box center [1305, 182] width 242 height 21
click at [1417, 177] on div "Lead 1 of 1" at bounding box center [1305, 182] width 242 height 21
drag, startPoint x: 1206, startPoint y: 184, endPoint x: 725, endPoint y: 148, distance: 482.7
drag, startPoint x: 473, startPoint y: 173, endPoint x: 493, endPoint y: 192, distance: 26.9
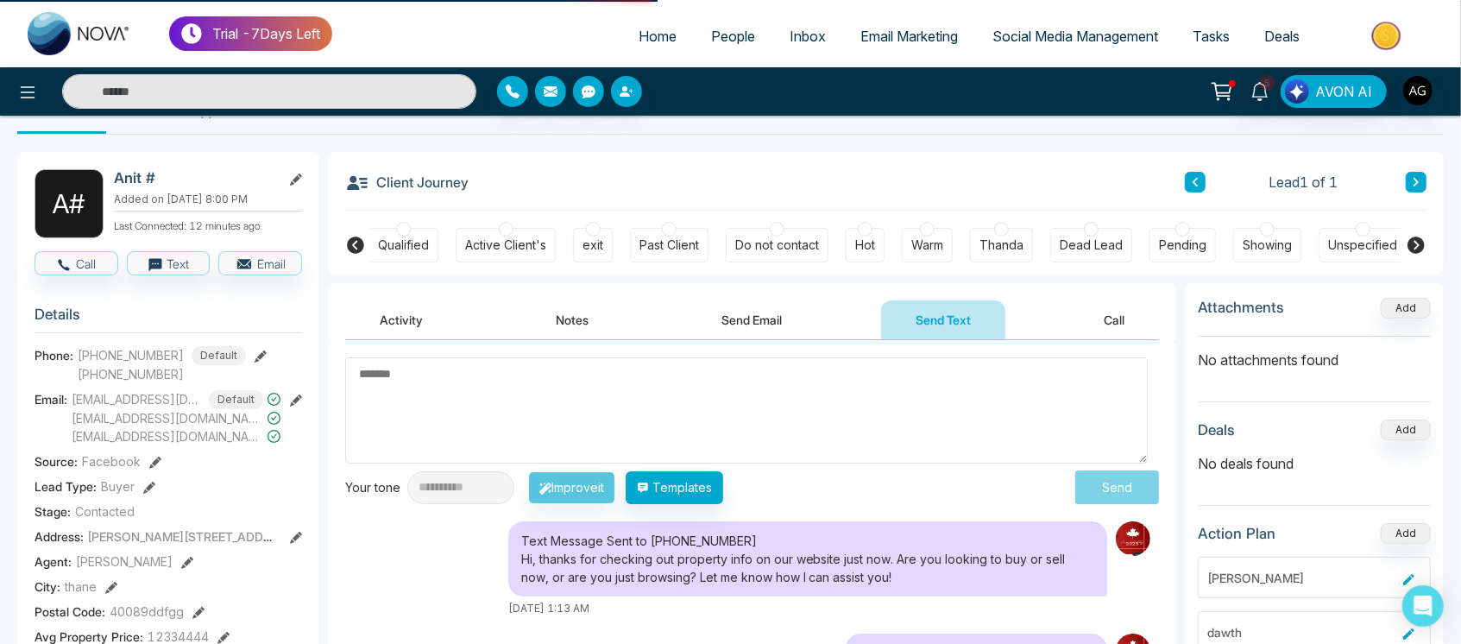
click at [493, 192] on div "Client Journey Lead 1 of 1" at bounding box center [885, 181] width 1081 height 59
drag, startPoint x: 484, startPoint y: 188, endPoint x: 473, endPoint y: 181, distance: 13.2
click at [473, 181] on div "Client Journey Lead 1 of 1" at bounding box center [885, 181] width 1081 height 59
drag, startPoint x: 468, startPoint y: 183, endPoint x: 495, endPoint y: 185, distance: 27.7
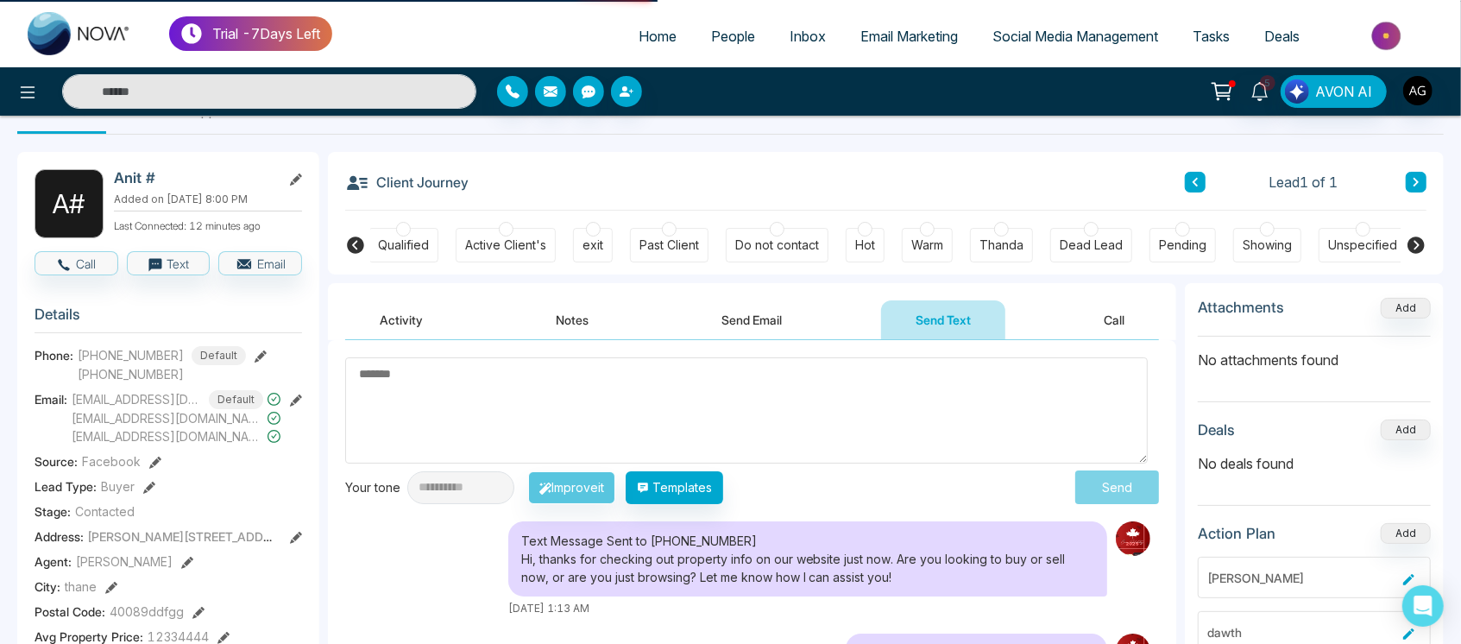
click at [495, 185] on div "Client Journey Lead 1 of 1" at bounding box center [885, 181] width 1081 height 59
drag, startPoint x: 495, startPoint y: 185, endPoint x: 482, endPoint y: 184, distance: 13.0
click at [482, 184] on div "Client Journey Lead 1 of 1" at bounding box center [885, 181] width 1081 height 59
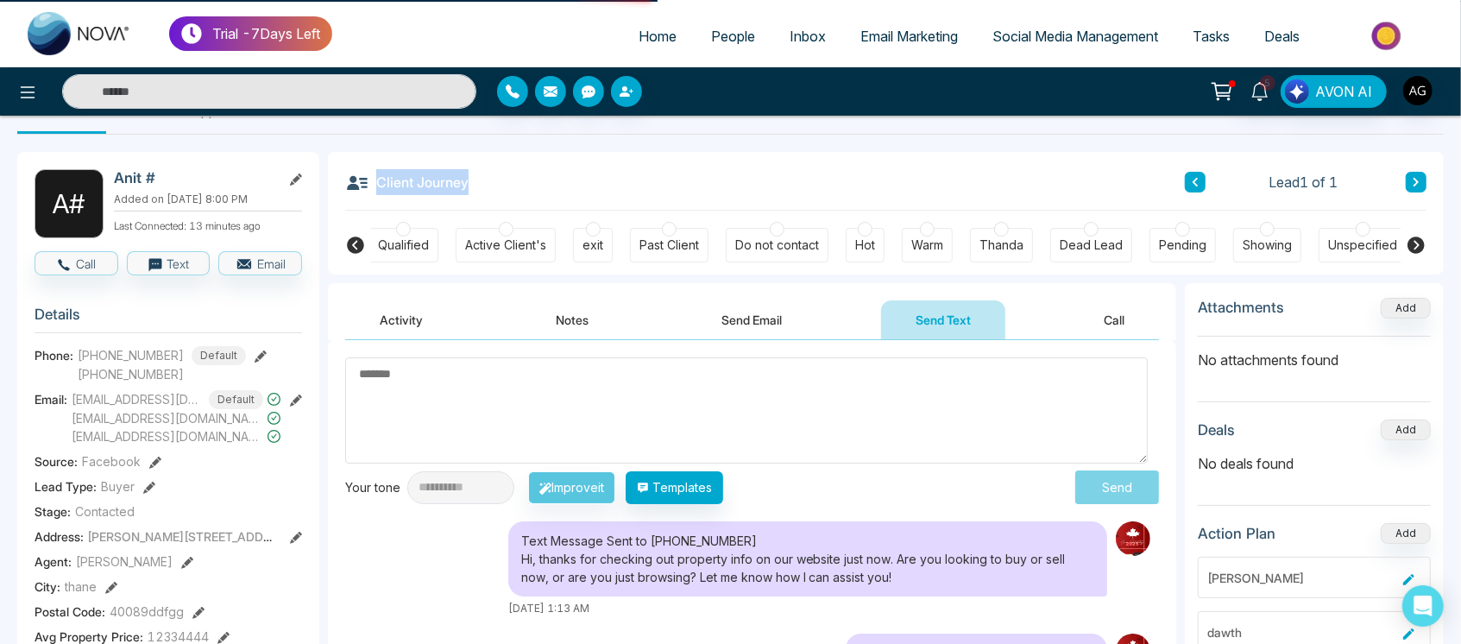
drag, startPoint x: 373, startPoint y: 178, endPoint x: 464, endPoint y: 179, distance: 91.5
click at [464, 179] on h3 "Client Journey" at bounding box center [406, 182] width 123 height 26
click at [525, 183] on div "Client Journey Lead 1 of 1" at bounding box center [885, 181] width 1081 height 59
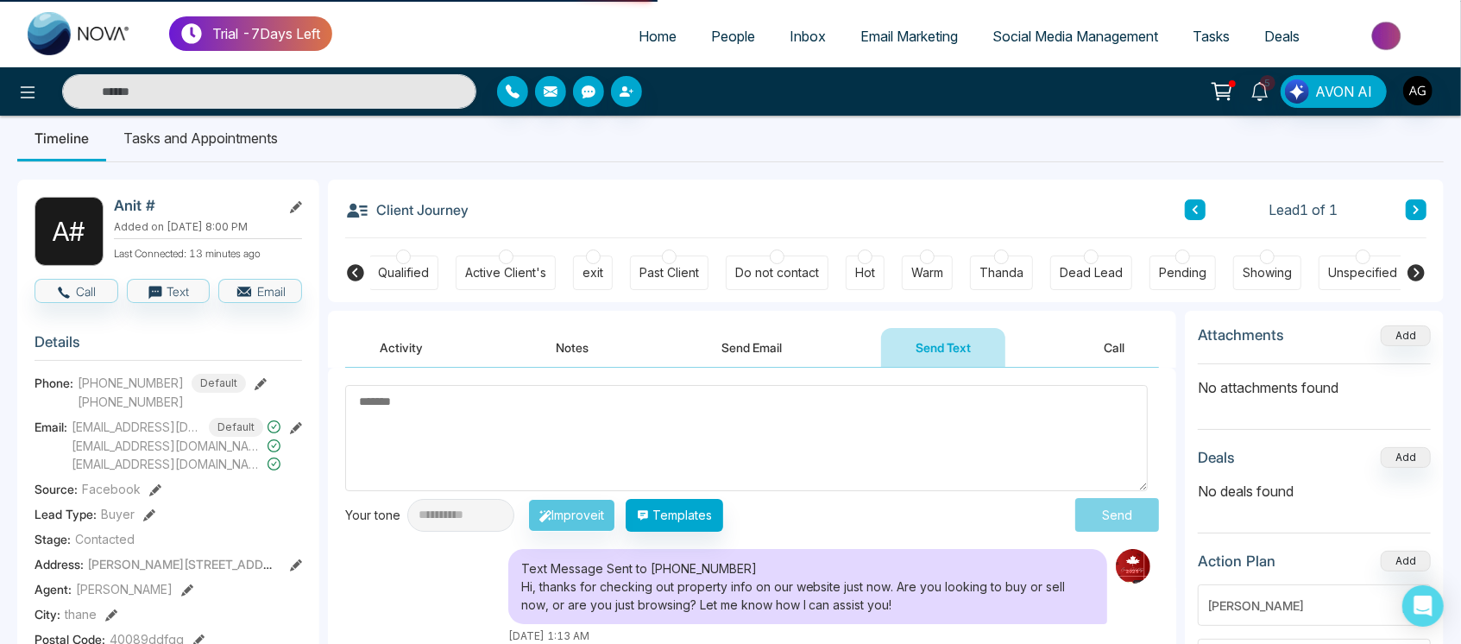
scroll to position [15, 0]
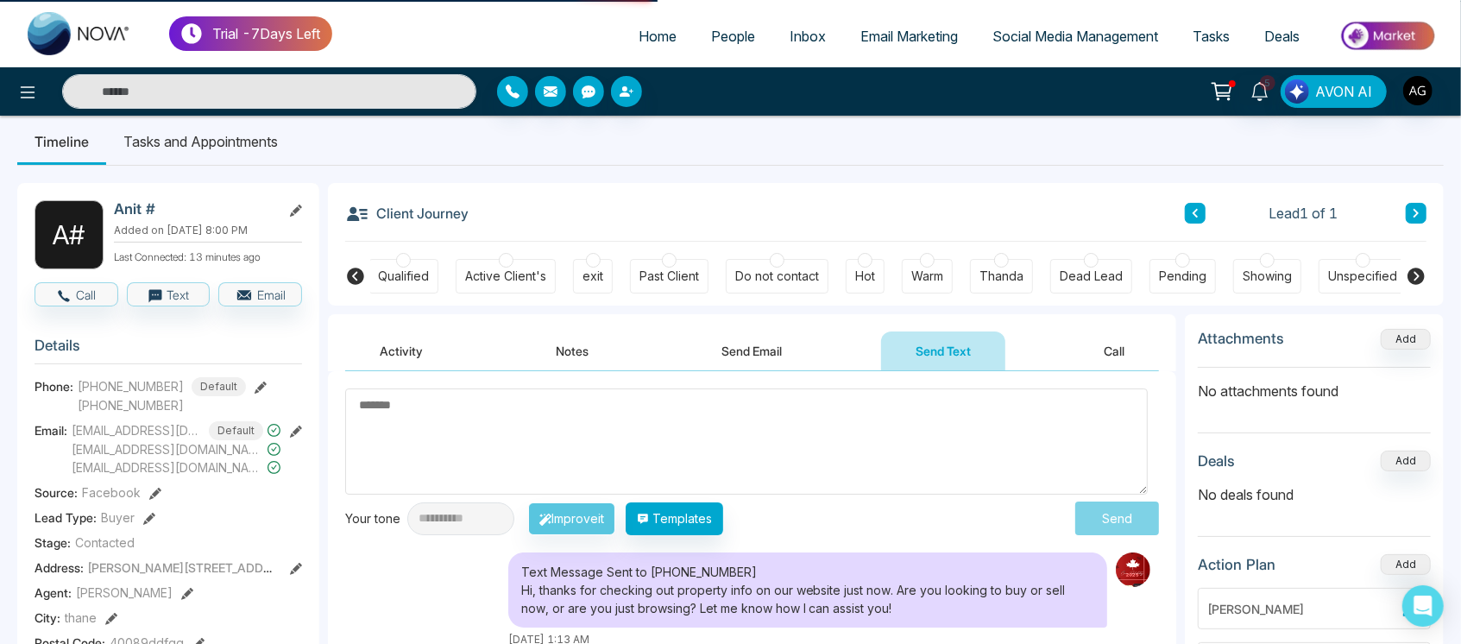
click at [360, 266] on icon at bounding box center [355, 276] width 21 height 21
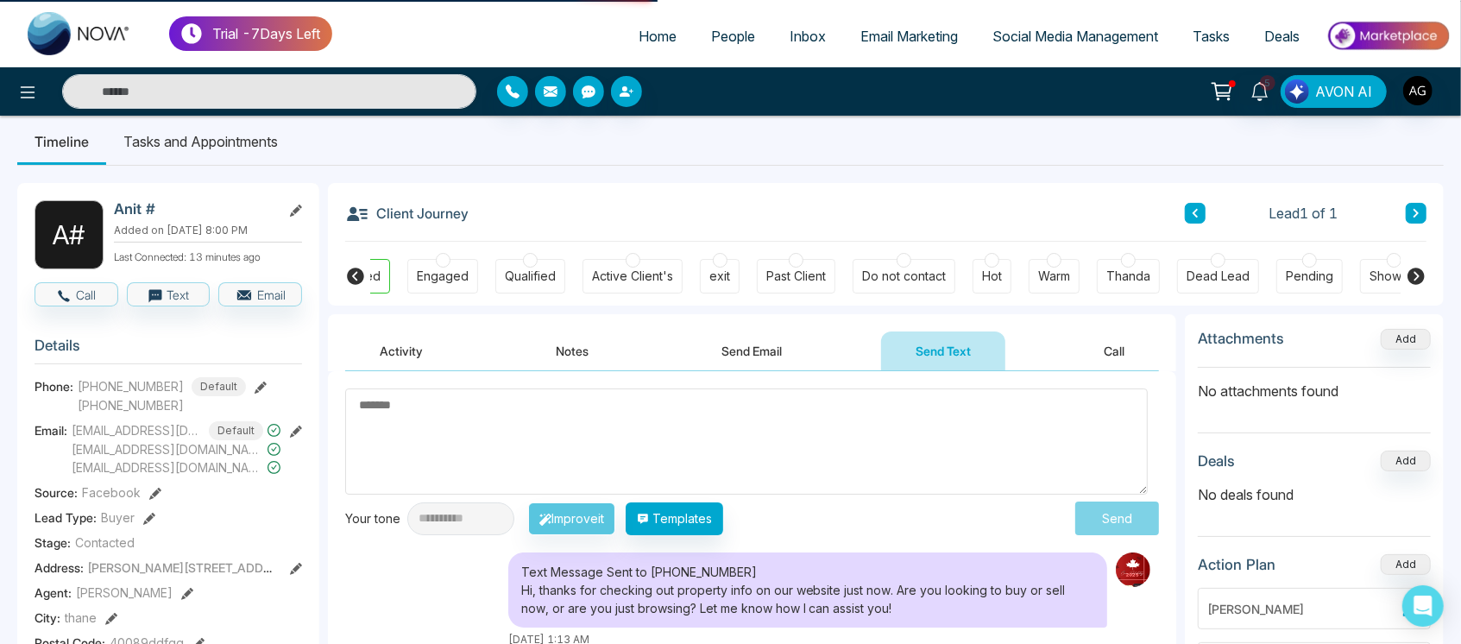
click at [360, 266] on icon at bounding box center [355, 276] width 21 height 21
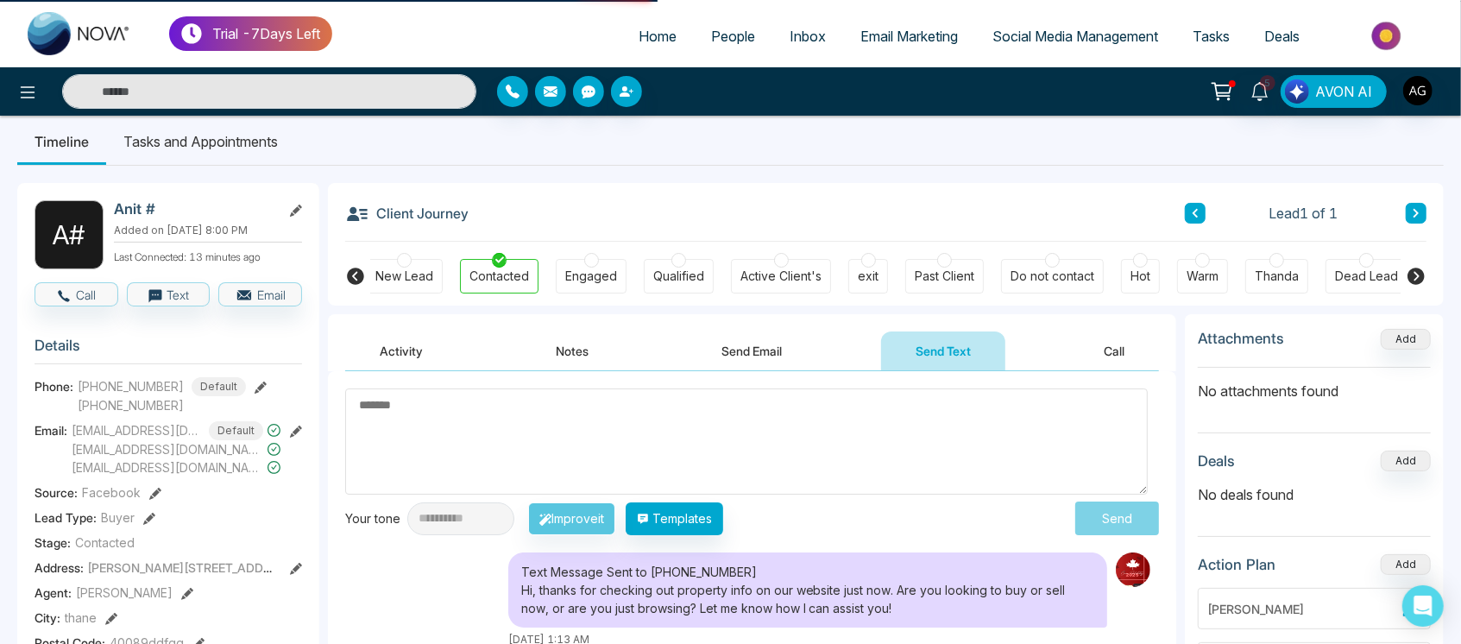
scroll to position [0, 0]
click at [360, 266] on icon at bounding box center [355, 276] width 21 height 21
click at [1414, 273] on icon at bounding box center [1415, 275] width 17 height 17
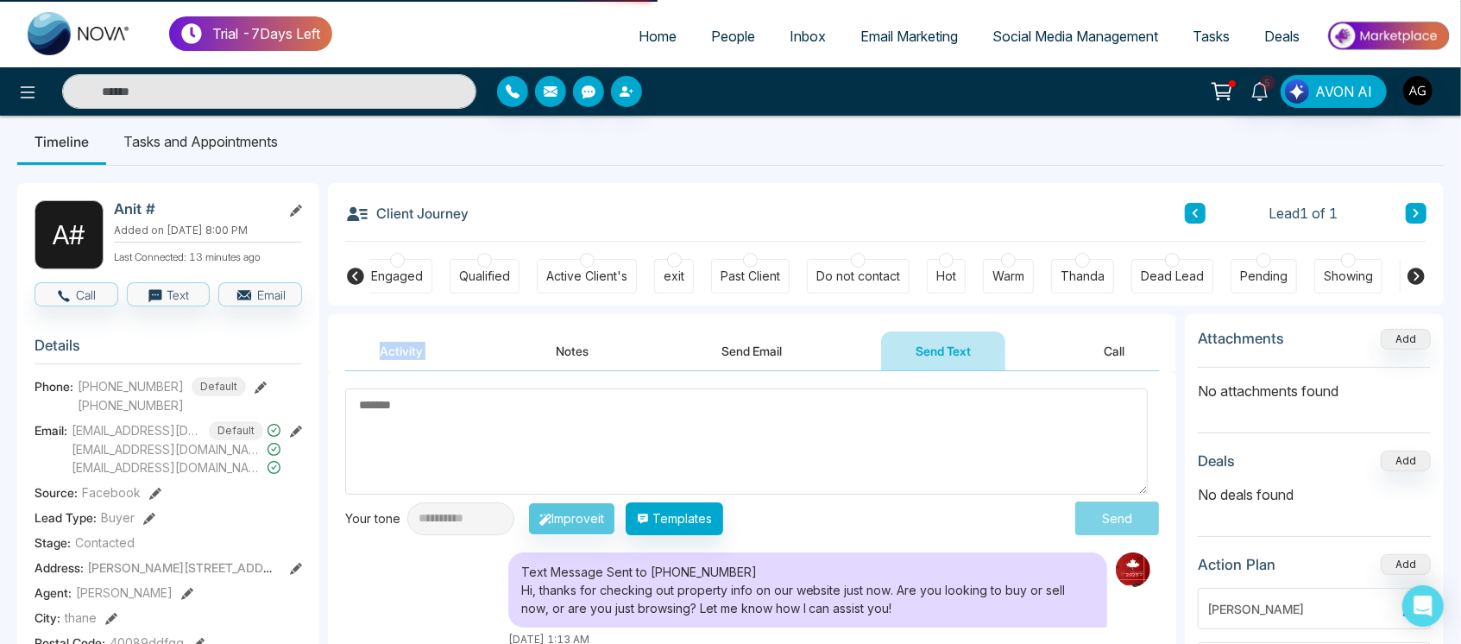
click at [1414, 273] on icon at bounding box center [1415, 275] width 17 height 17
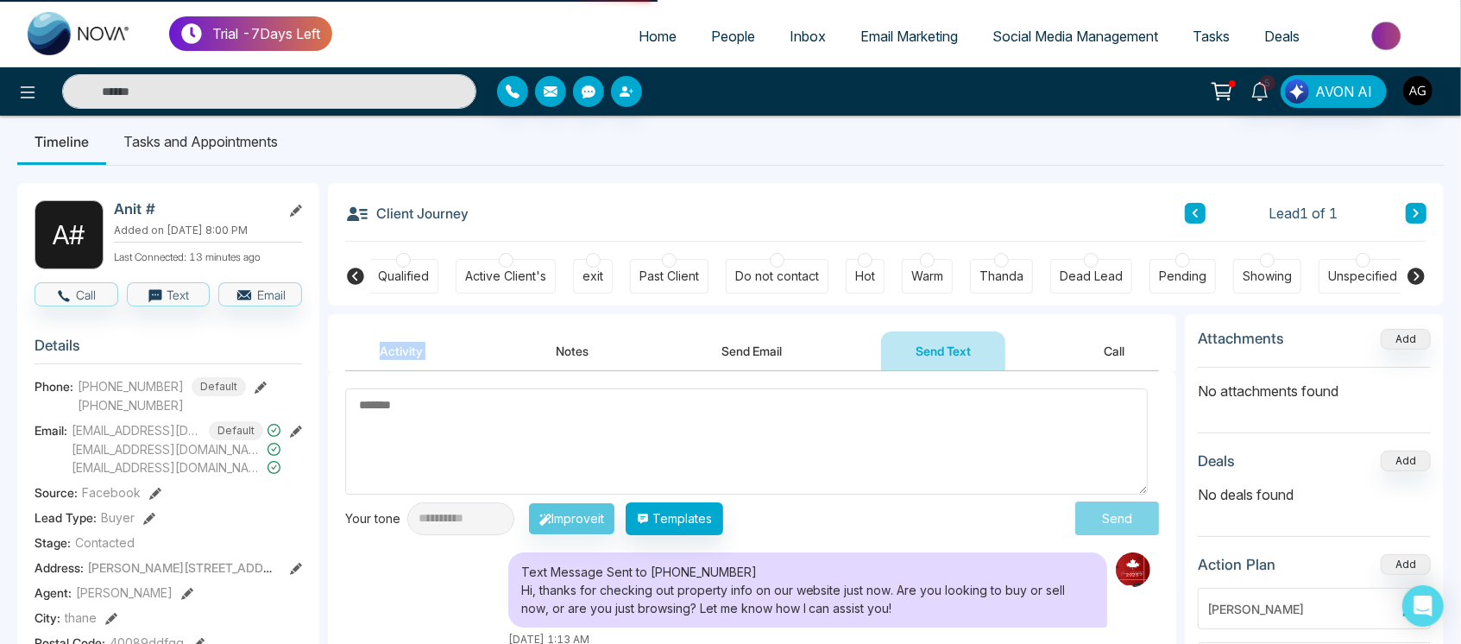
click at [1414, 273] on icon at bounding box center [1415, 275] width 17 height 17
click at [483, 210] on div "Client Journey Lead 1 of 1" at bounding box center [885, 212] width 1081 height 59
click at [481, 216] on div "Client Journey Lead 1 of 1" at bounding box center [885, 212] width 1081 height 59
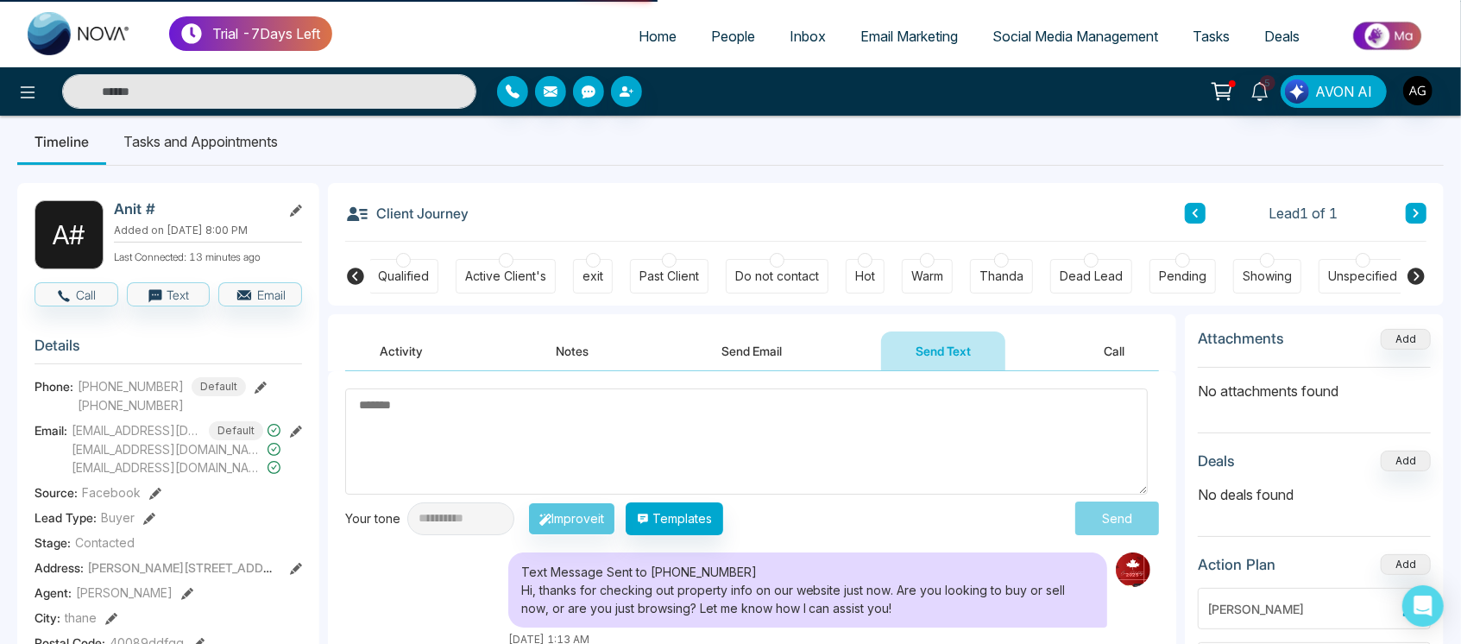
click at [481, 216] on div "Client Journey Lead 1 of 1" at bounding box center [885, 212] width 1081 height 59
drag, startPoint x: 481, startPoint y: 216, endPoint x: 465, endPoint y: 211, distance: 16.1
click at [465, 211] on div "Client Journey Lead 1 of 1" at bounding box center [885, 212] width 1081 height 59
click at [546, 210] on div "Client Journey Lead 1 of 1" at bounding box center [885, 212] width 1081 height 59
drag, startPoint x: 469, startPoint y: 217, endPoint x: 495, endPoint y: 217, distance: 25.9
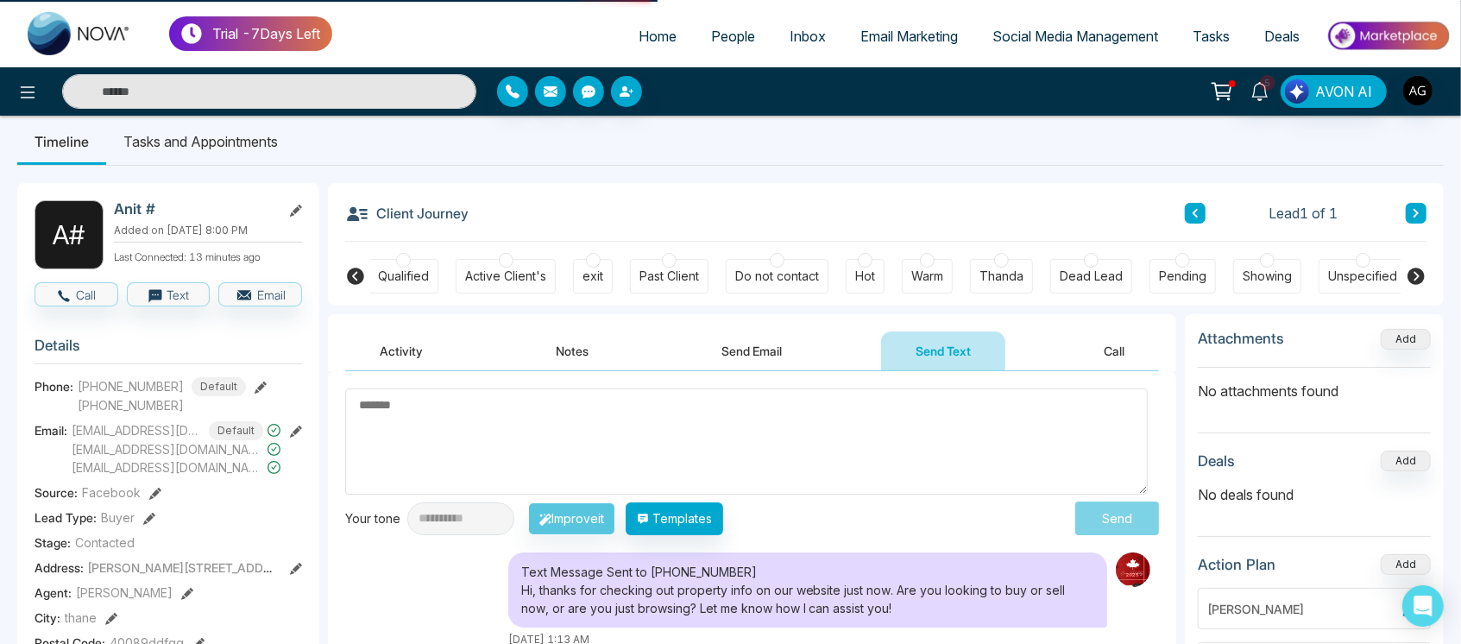
click at [495, 217] on div "Client Journey Lead 1 of 1" at bounding box center [885, 212] width 1081 height 59
click at [487, 217] on div "Client Journey Lead 1 of 1" at bounding box center [885, 212] width 1081 height 59
click at [481, 217] on div "Client Journey Lead 1 of 1" at bounding box center [885, 212] width 1081 height 59
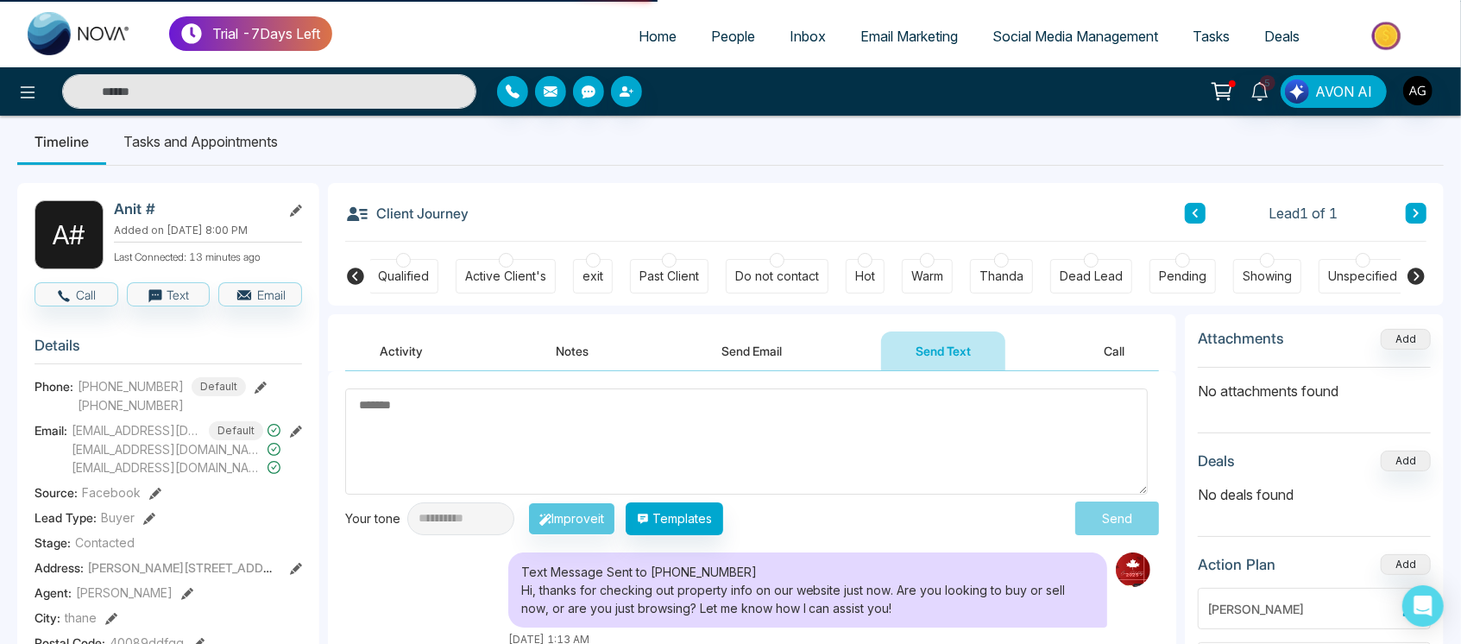
click at [481, 217] on div "Client Journey Lead 1 of 1" at bounding box center [885, 212] width 1081 height 59
drag, startPoint x: 481, startPoint y: 217, endPoint x: 411, endPoint y: 219, distance: 69.0
click at [411, 219] on div "Client Journey Lead 1 of 1" at bounding box center [885, 212] width 1081 height 59
drag, startPoint x: 355, startPoint y: 219, endPoint x: 363, endPoint y: 217, distance: 8.8
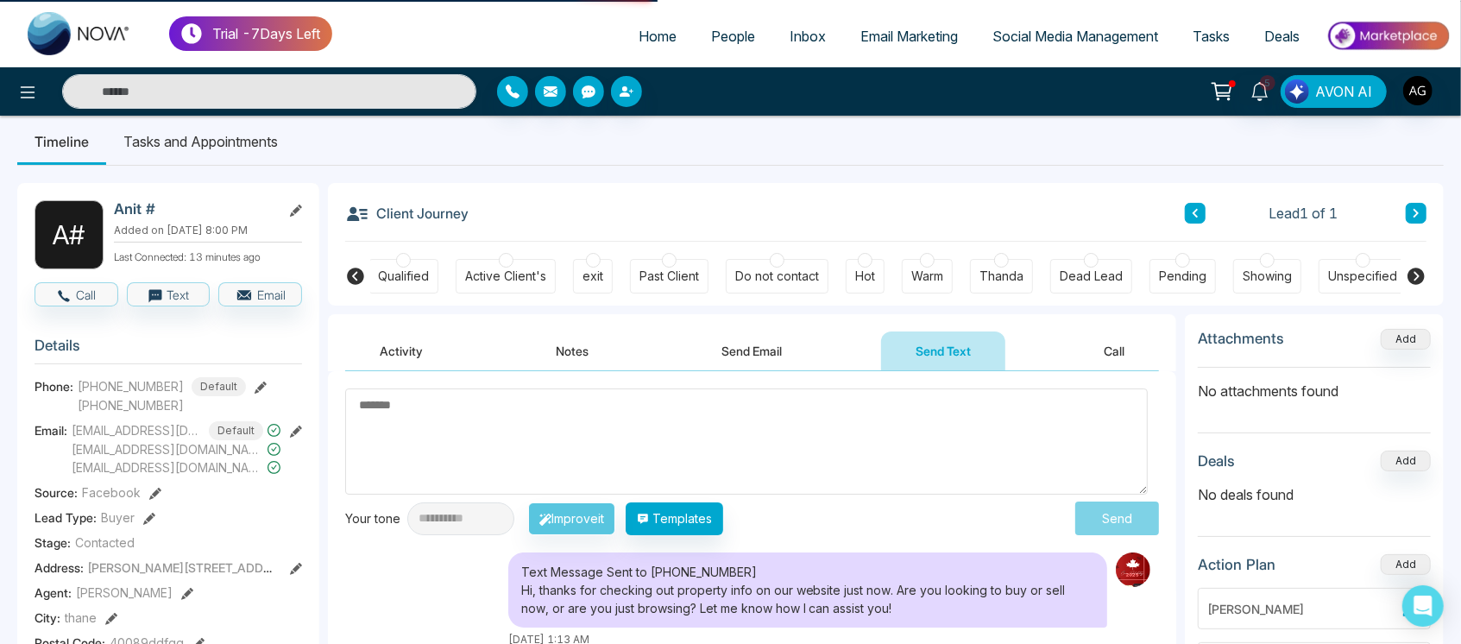
click at [363, 217] on icon at bounding box center [357, 214] width 20 height 14
drag, startPoint x: 363, startPoint y: 217, endPoint x: 493, endPoint y: 225, distance: 130.5
click at [493, 225] on div "Client Journey Lead 1 of 1" at bounding box center [885, 212] width 1081 height 59
drag, startPoint x: 493, startPoint y: 225, endPoint x: 400, endPoint y: 225, distance: 93.2
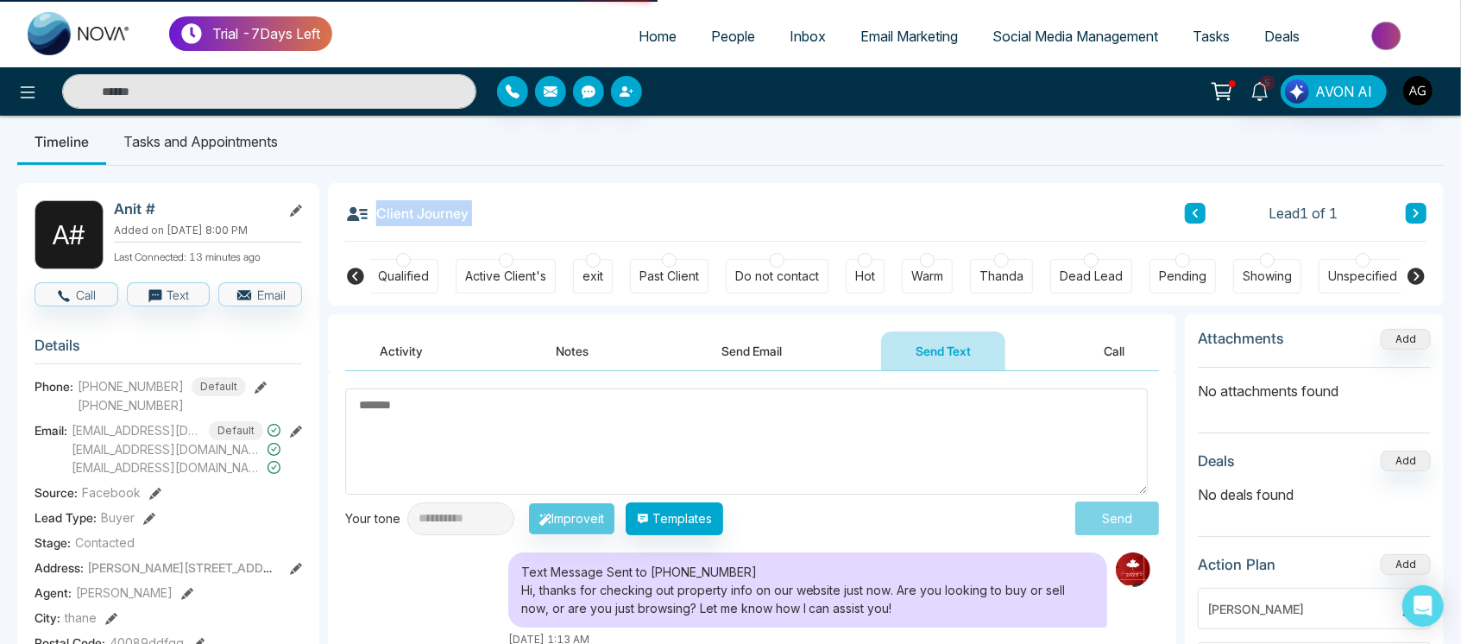
click at [400, 225] on div "Client Journey Lead 1 of 1" at bounding box center [885, 212] width 1081 height 59
click at [490, 215] on div "Client Journey Lead 1 of 1" at bounding box center [885, 212] width 1081 height 59
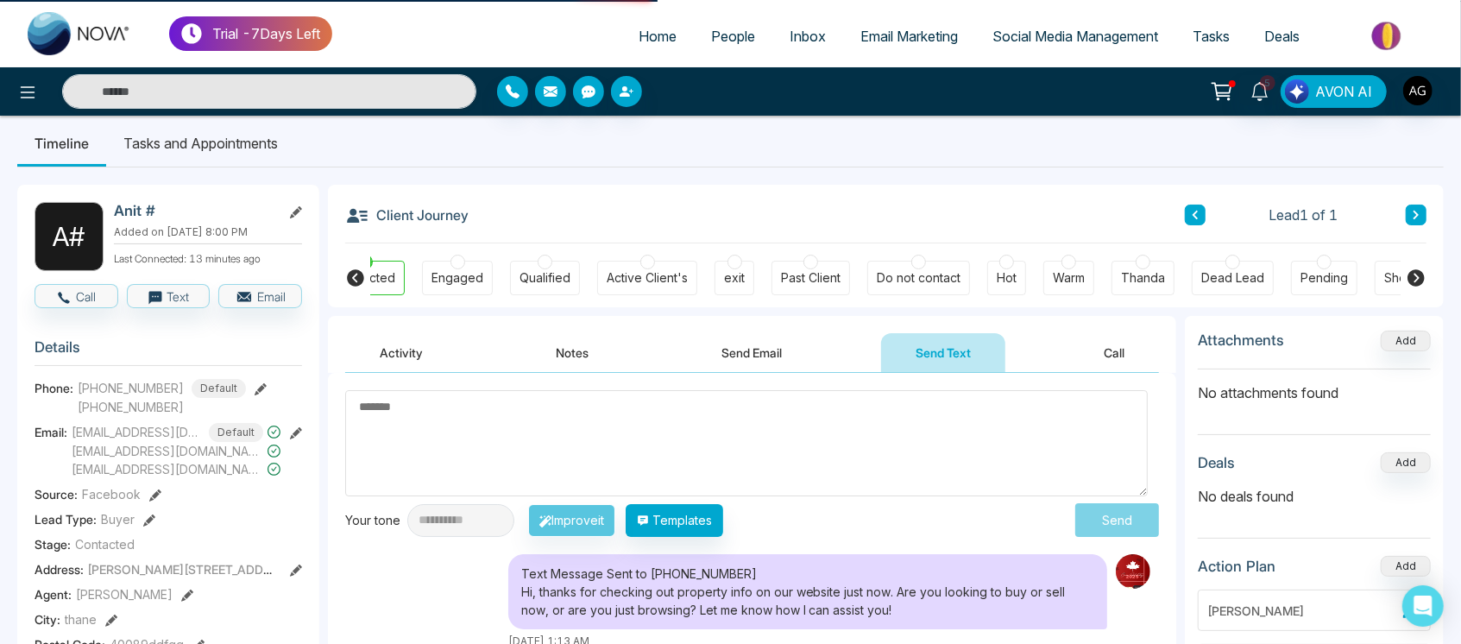
scroll to position [0, 0]
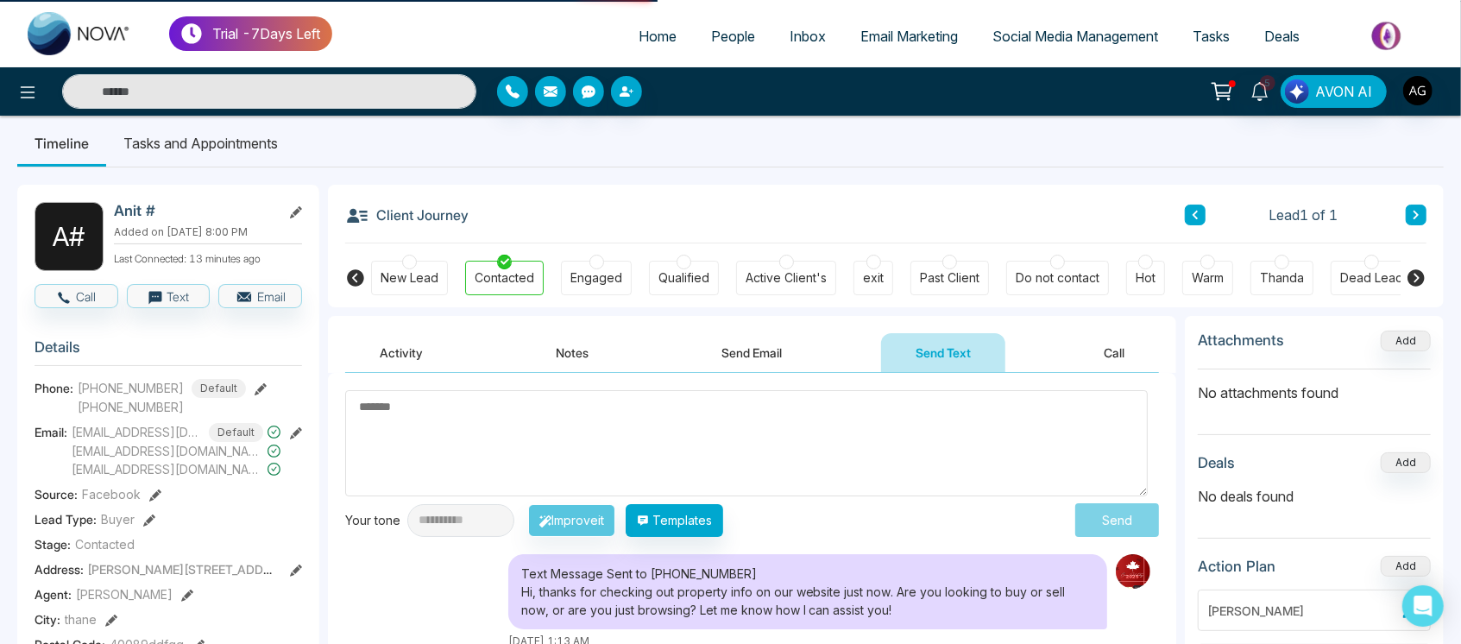
drag, startPoint x: 367, startPoint y: 217, endPoint x: 347, endPoint y: 217, distance: 19.8
click at [347, 217] on icon at bounding box center [357, 216] width 24 height 24
click at [475, 218] on div "Client Journey Lead 1 of 1" at bounding box center [885, 214] width 1081 height 59
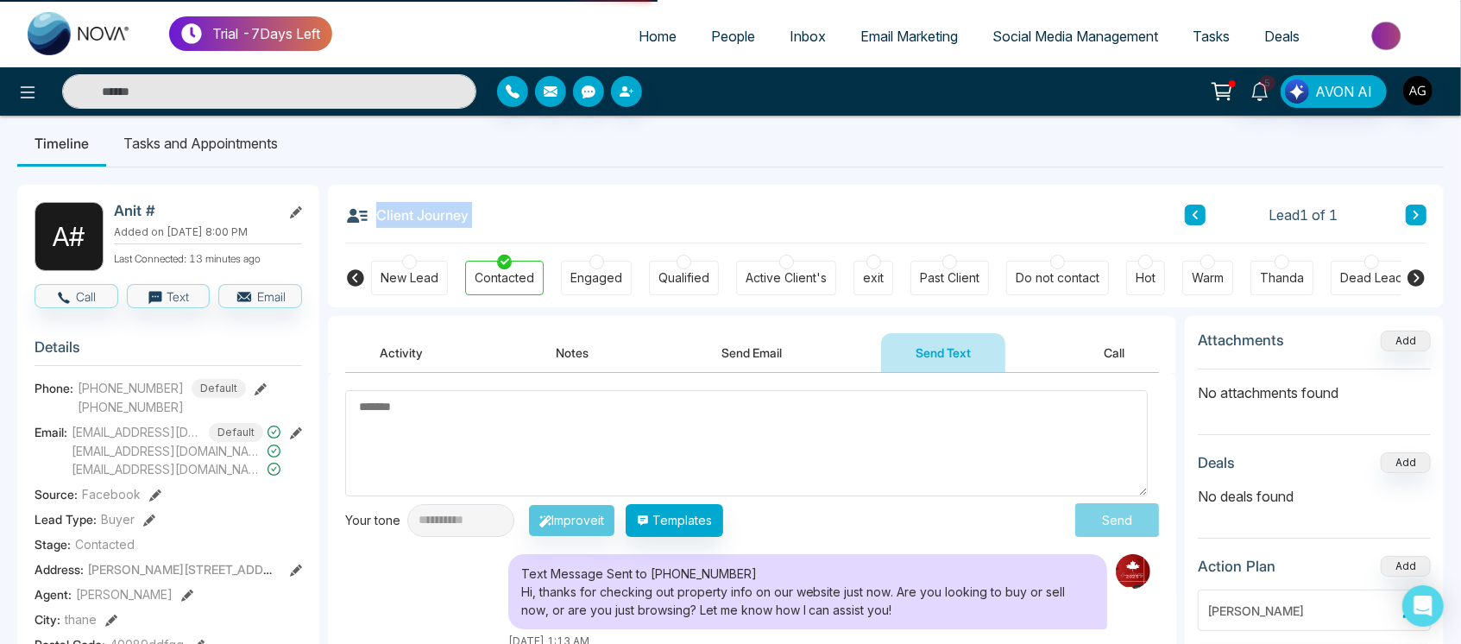
click at [475, 218] on div "Client Journey Lead 1 of 1" at bounding box center [885, 214] width 1081 height 59
click at [523, 217] on div "Client Journey Lead 1 of 1" at bounding box center [885, 214] width 1081 height 59
drag, startPoint x: 375, startPoint y: 212, endPoint x: 487, endPoint y: 217, distance: 112.2
click at [487, 217] on div "Client Journey Lead 1 of 1" at bounding box center [885, 214] width 1081 height 59
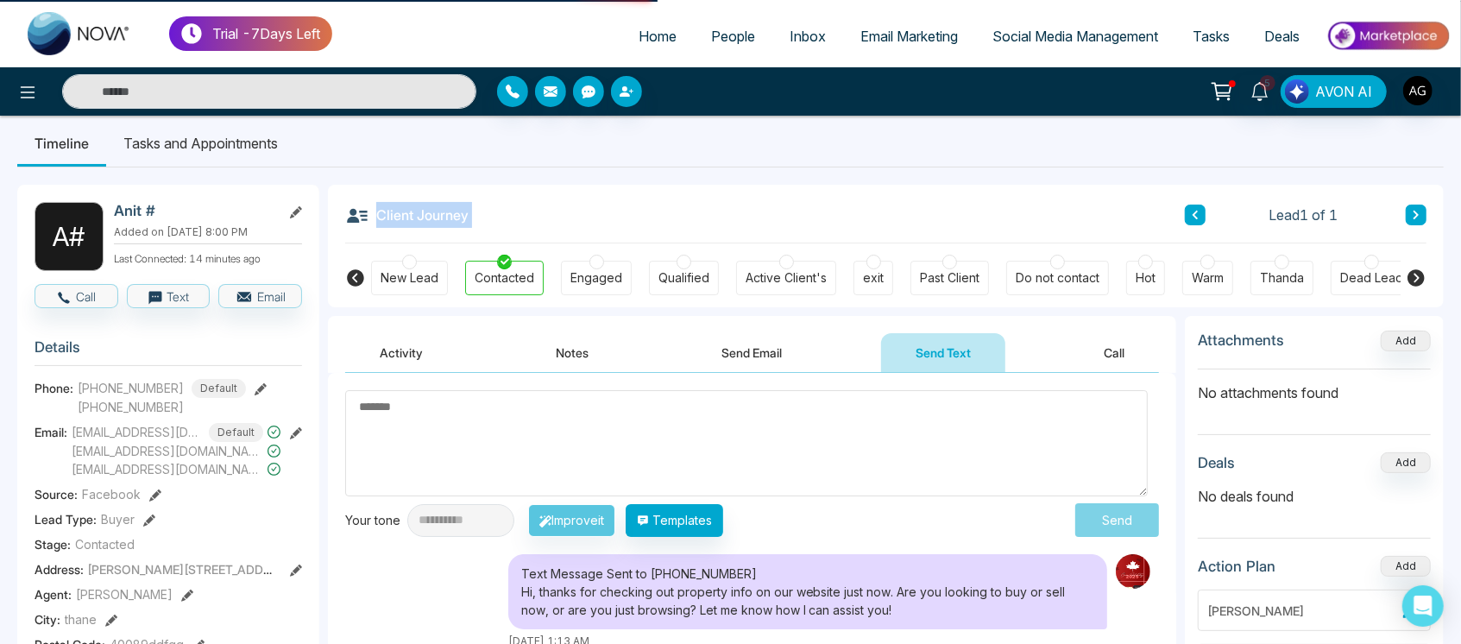
drag, startPoint x: 487, startPoint y: 217, endPoint x: 472, endPoint y: 218, distance: 15.6
click at [472, 218] on div "Client Journey Lead 1 of 1" at bounding box center [885, 214] width 1081 height 59
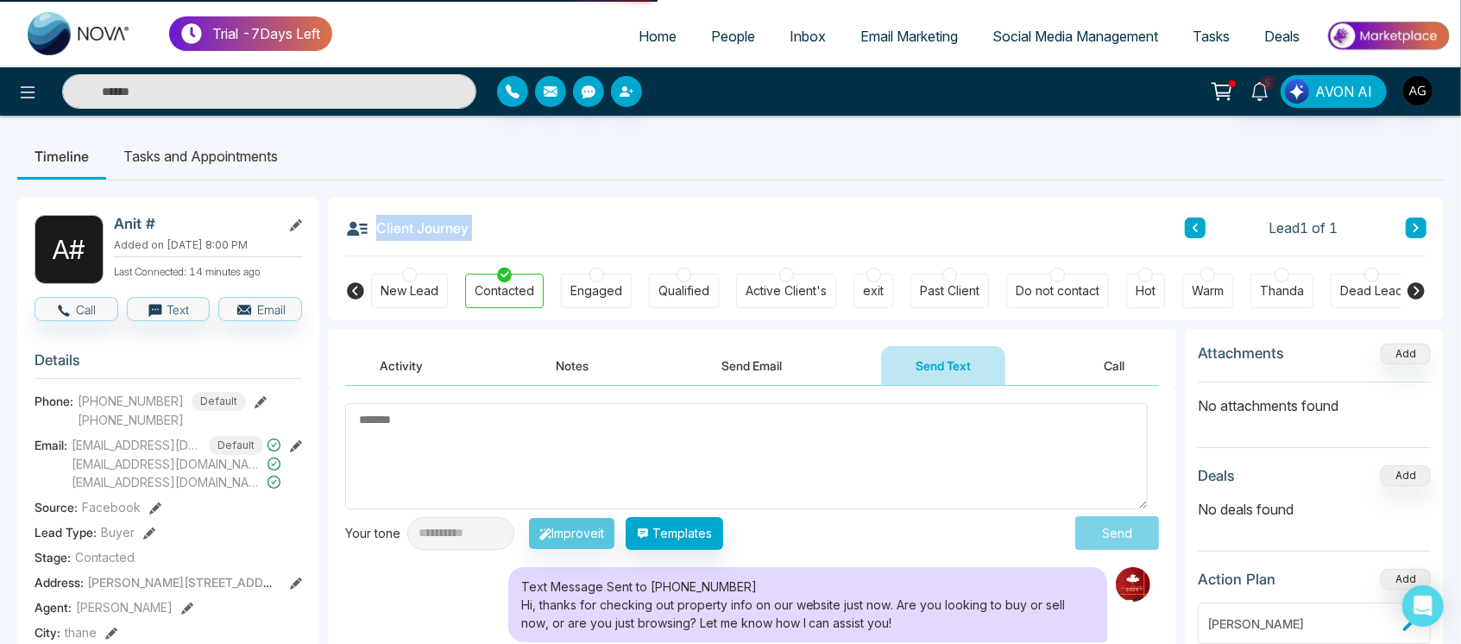
click at [470, 246] on div "Client Journey Lead 1 of 1" at bounding box center [885, 227] width 1081 height 59
drag, startPoint x: 361, startPoint y: 231, endPoint x: 491, endPoint y: 224, distance: 129.6
click at [491, 224] on div "Client Journey Lead 1 of 1" at bounding box center [885, 227] width 1081 height 59
drag, startPoint x: 468, startPoint y: 235, endPoint x: 481, endPoint y: 225, distance: 16.0
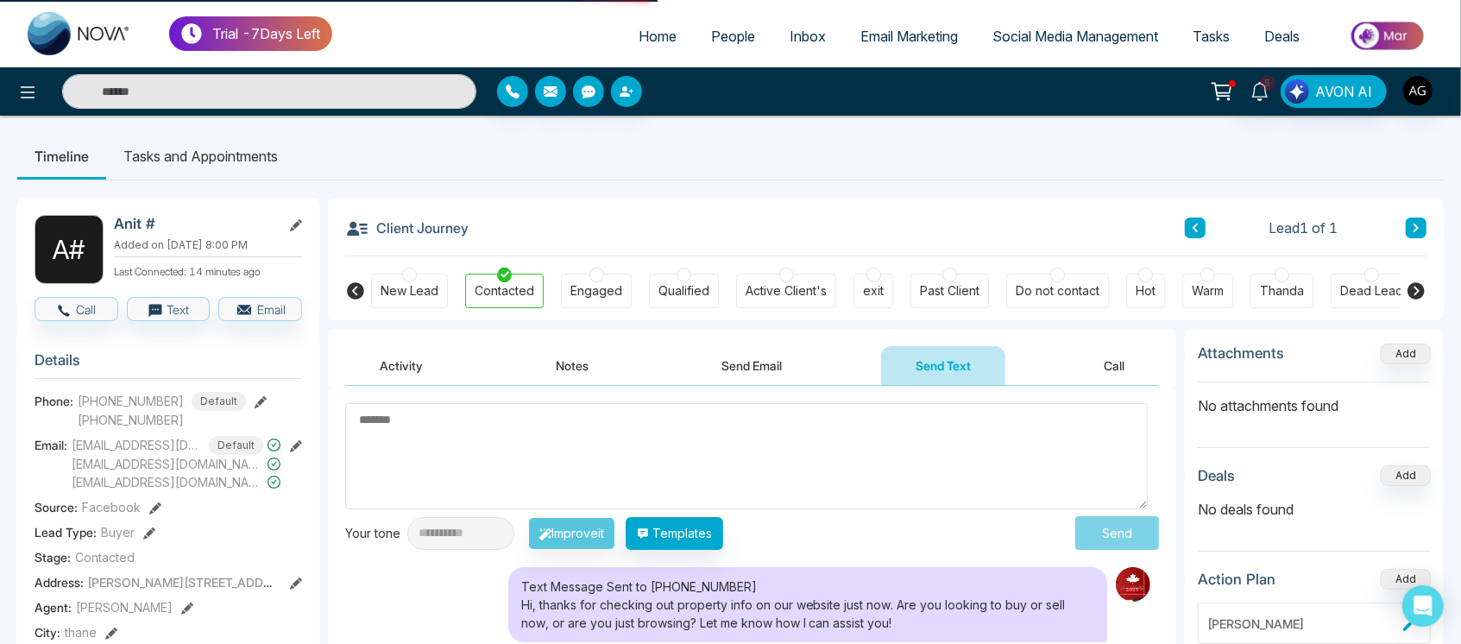
click at [481, 225] on div "Client Journey Lead 1 of 1" at bounding box center [885, 227] width 1081 height 59
click at [474, 225] on div "Client Journey Lead 1 of 1" at bounding box center [885, 227] width 1081 height 59
drag, startPoint x: 474, startPoint y: 225, endPoint x: 474, endPoint y: 236, distance: 11.2
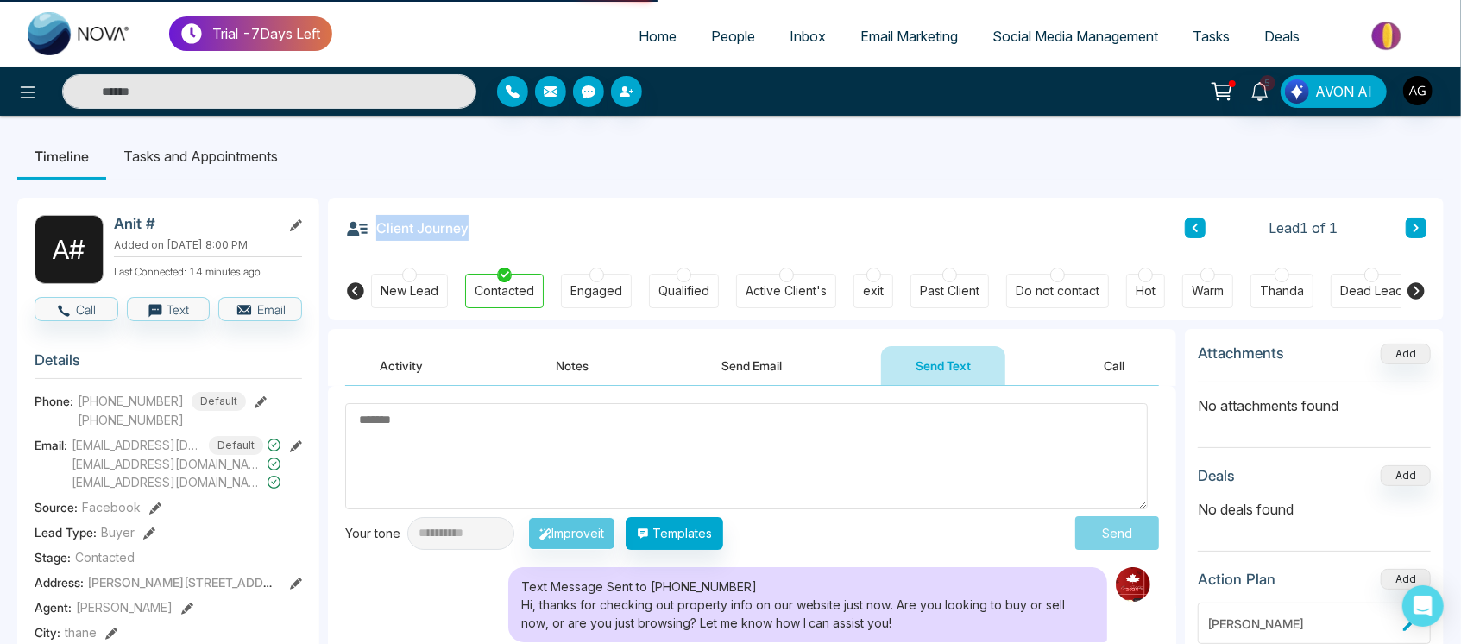
click at [474, 236] on div "Client Journey Lead 1 of 1" at bounding box center [885, 227] width 1081 height 59
drag, startPoint x: 474, startPoint y: 236, endPoint x: 485, endPoint y: 233, distance: 11.7
click at [485, 233] on div "Client Journey Lead 1 of 1" at bounding box center [885, 227] width 1081 height 59
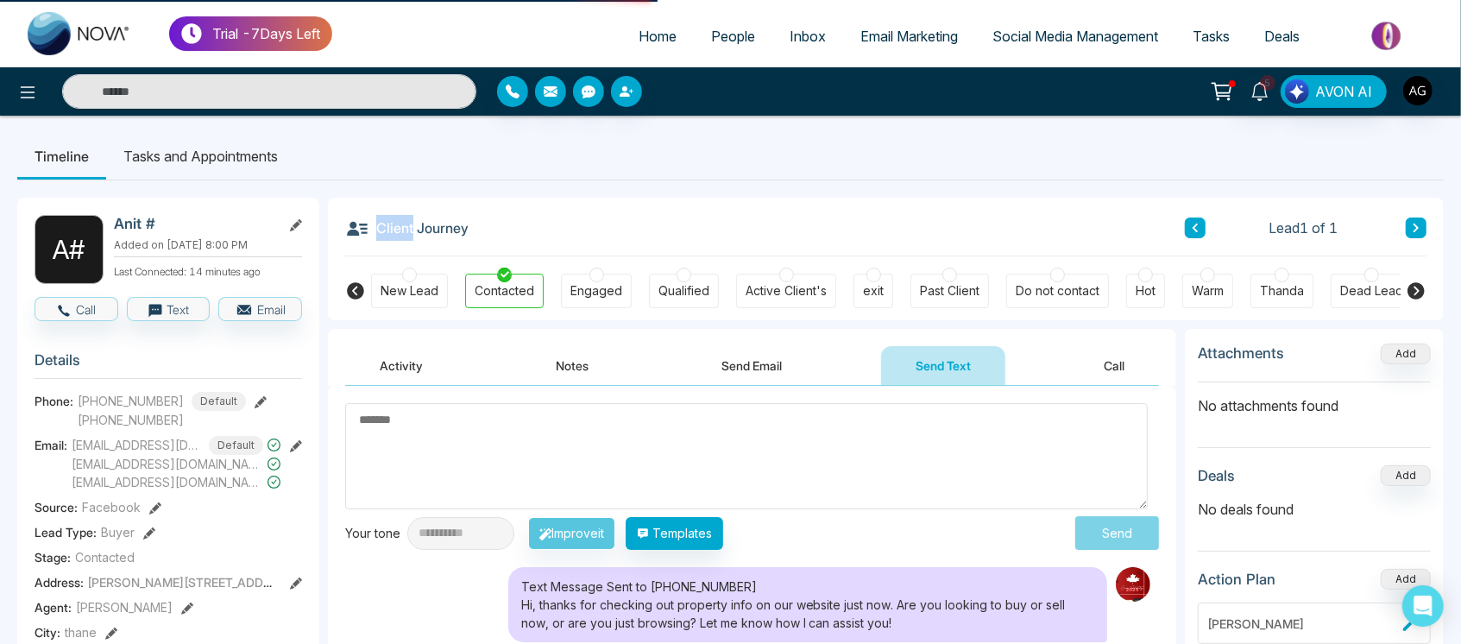
click at [485, 233] on div "Client Journey Lead 1 of 1" at bounding box center [885, 227] width 1081 height 59
drag, startPoint x: 378, startPoint y: 225, endPoint x: 497, endPoint y: 227, distance: 119.1
click at [497, 227] on div "Client Journey Lead 1 of 1" at bounding box center [885, 227] width 1081 height 59
click at [515, 223] on div "Client Journey Lead 1 of 1" at bounding box center [885, 227] width 1081 height 59
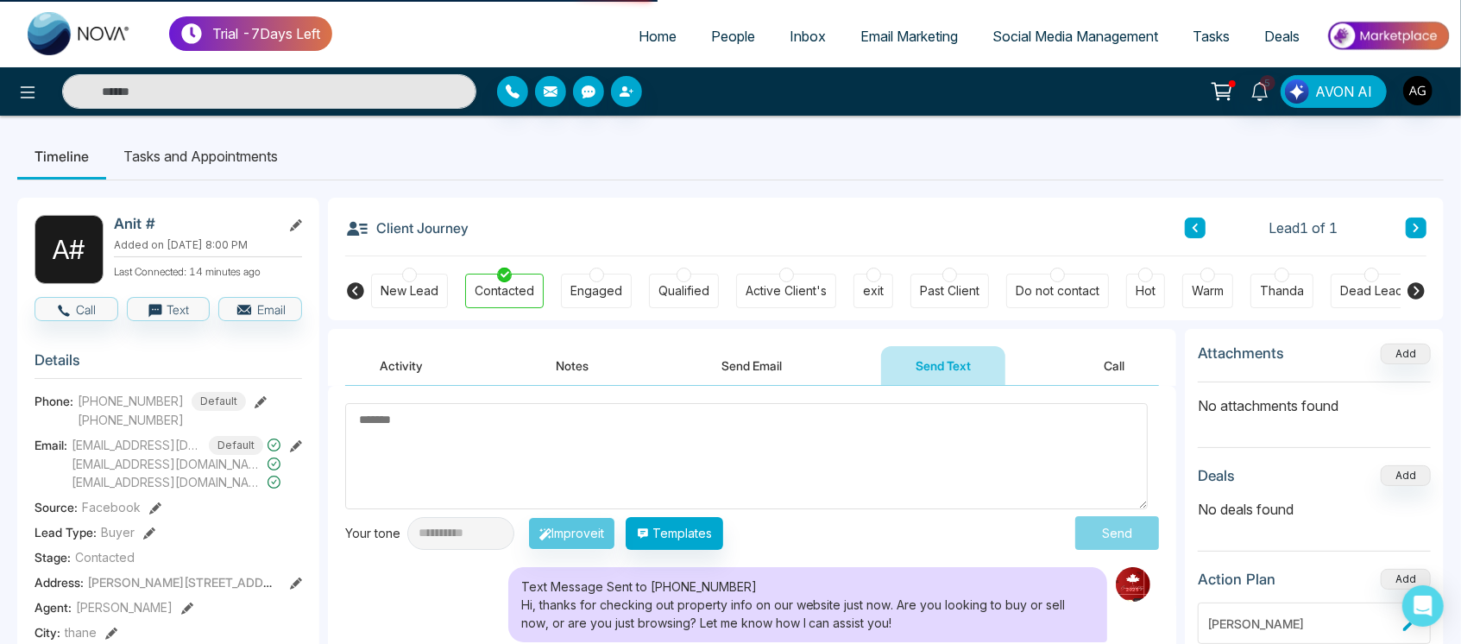
drag, startPoint x: 479, startPoint y: 222, endPoint x: 502, endPoint y: 231, distance: 25.2
click at [502, 231] on div "Client Journey Lead 1 of 1" at bounding box center [885, 227] width 1081 height 59
drag, startPoint x: 478, startPoint y: 234, endPoint x: 493, endPoint y: 229, distance: 15.3
click at [493, 229] on div "Client Journey Lead 1 of 1" at bounding box center [885, 227] width 1081 height 59
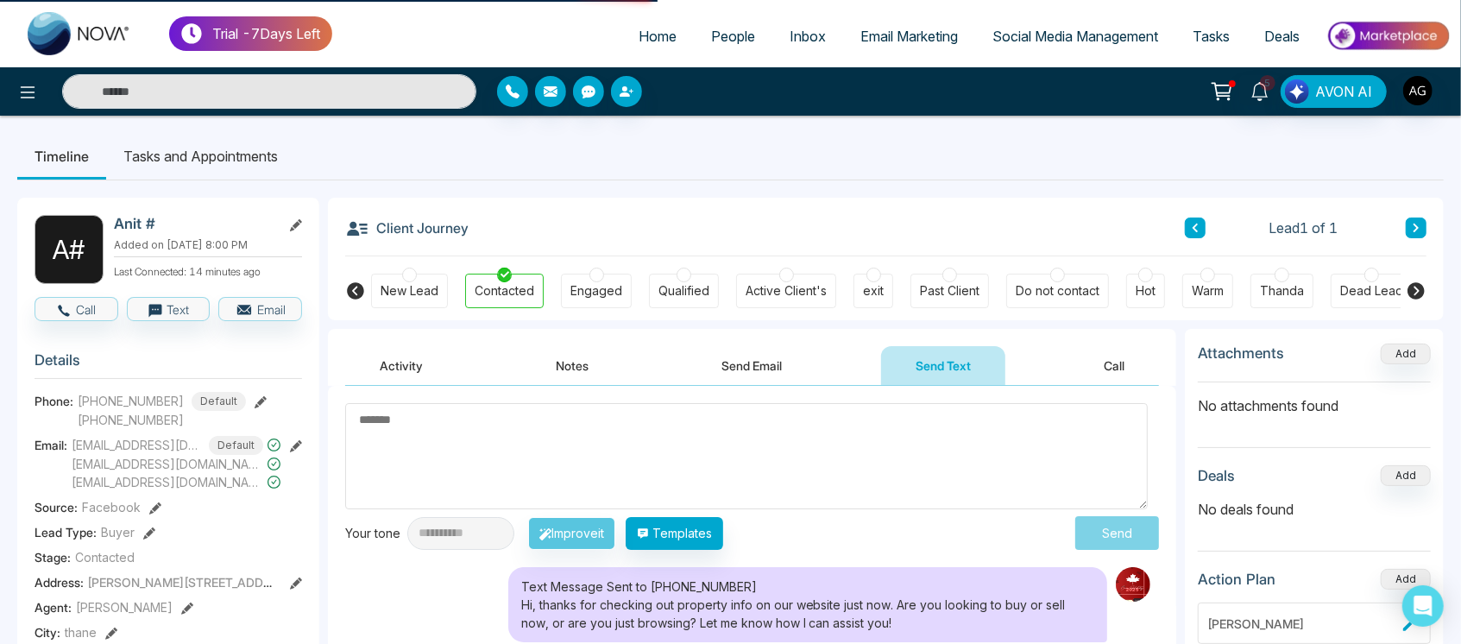
click at [493, 229] on div "Client Journey Lead 1 of 1" at bounding box center [885, 227] width 1081 height 59
drag, startPoint x: 766, startPoint y: 107, endPoint x: 418, endPoint y: 97, distance: 347.8
click at [418, 97] on div "5 AVON AI" at bounding box center [730, 91] width 1461 height 35
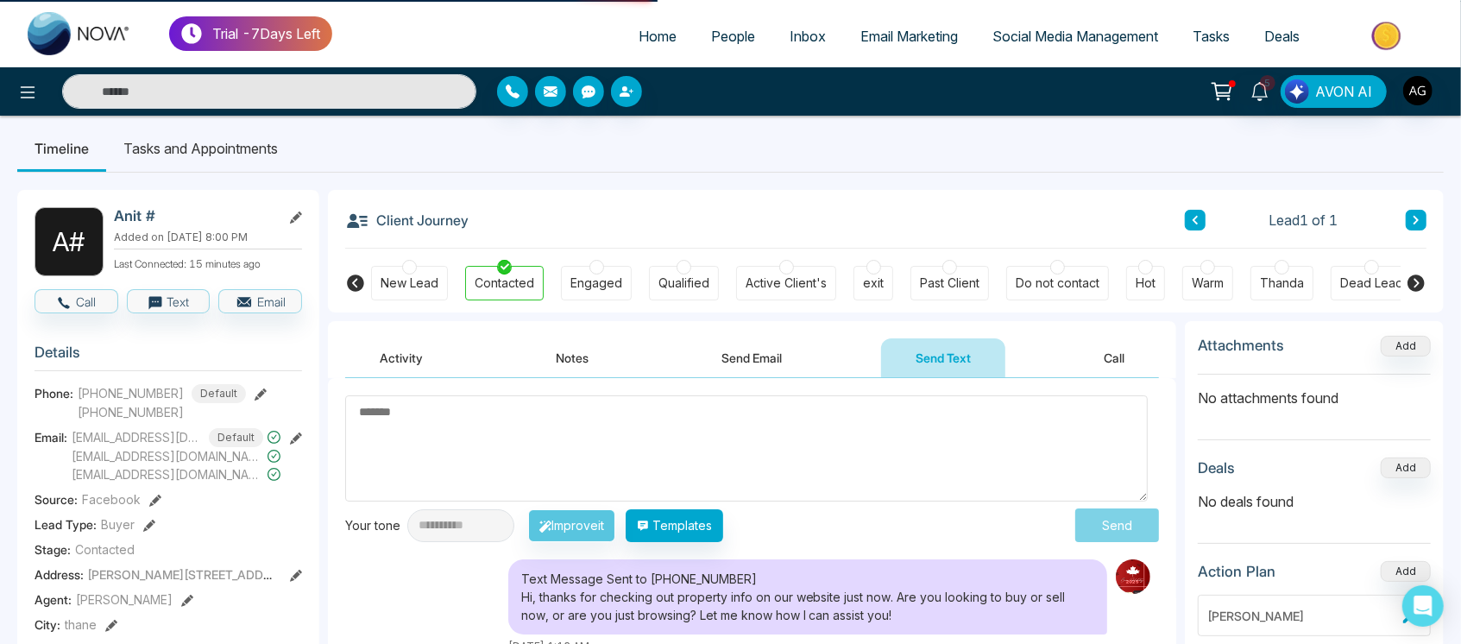
click at [1420, 274] on icon at bounding box center [1415, 282] width 17 height 17
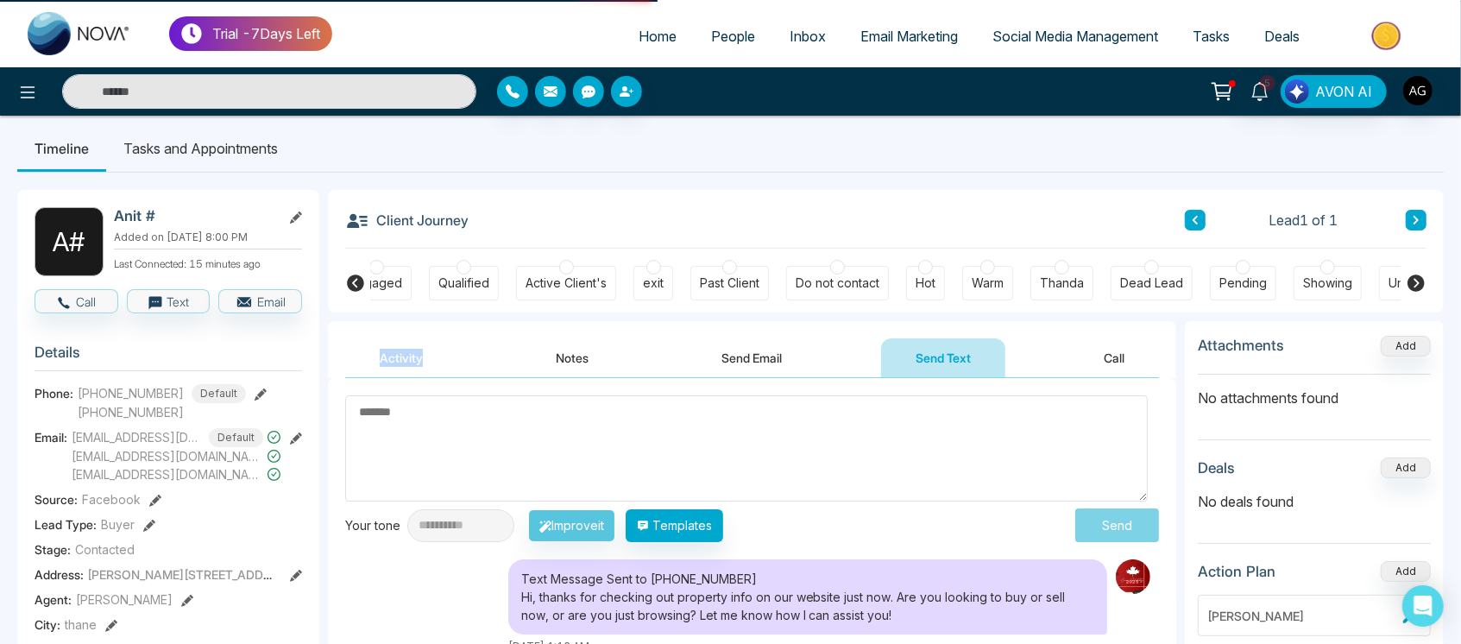
click at [1420, 274] on icon at bounding box center [1415, 282] width 17 height 17
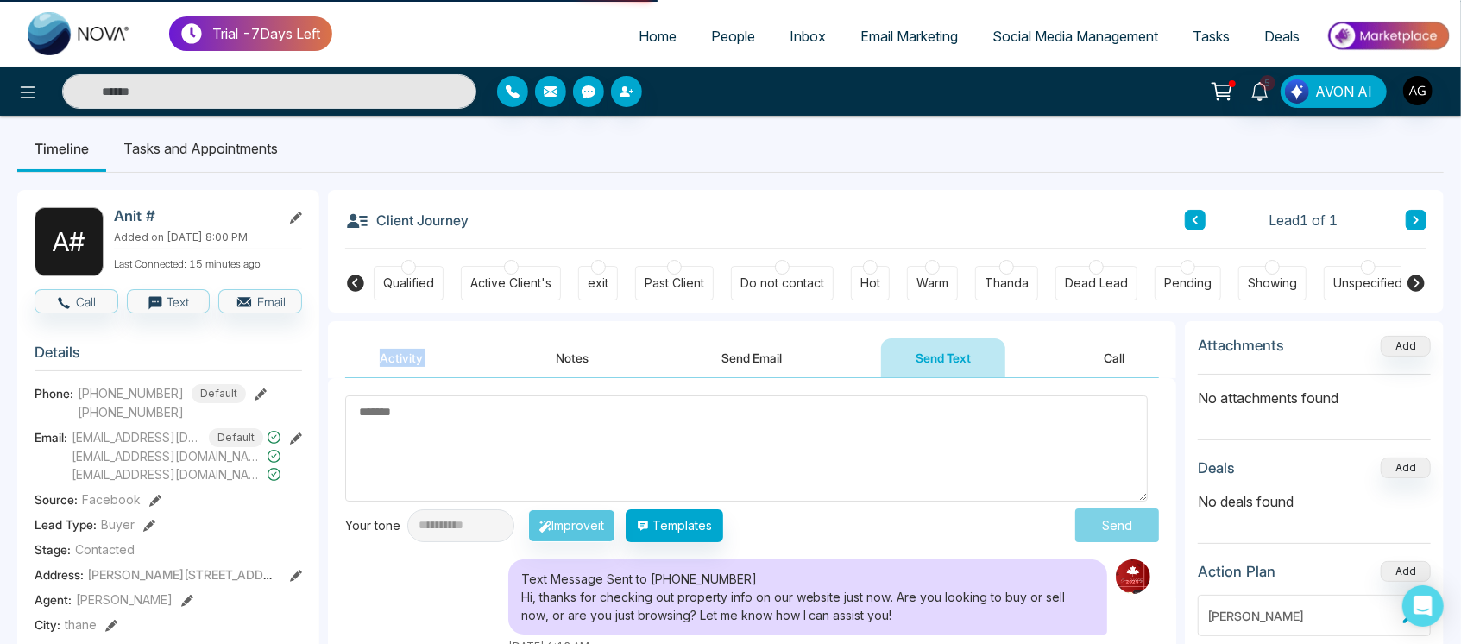
click at [1420, 274] on icon at bounding box center [1415, 282] width 17 height 17
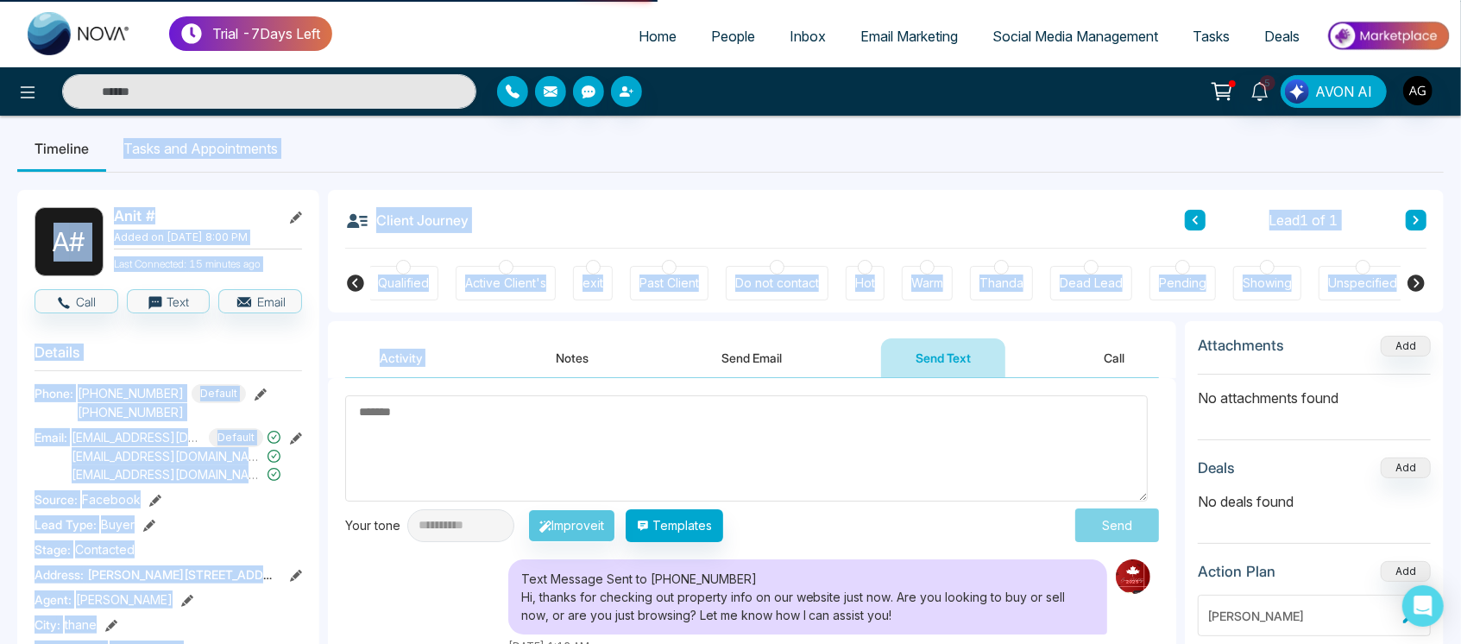
drag, startPoint x: 1420, startPoint y: 274, endPoint x: 846, endPoint y: 135, distance: 590.5
click at [846, 135] on ul "Timeline Tasks and Appointments" at bounding box center [730, 148] width 1426 height 47
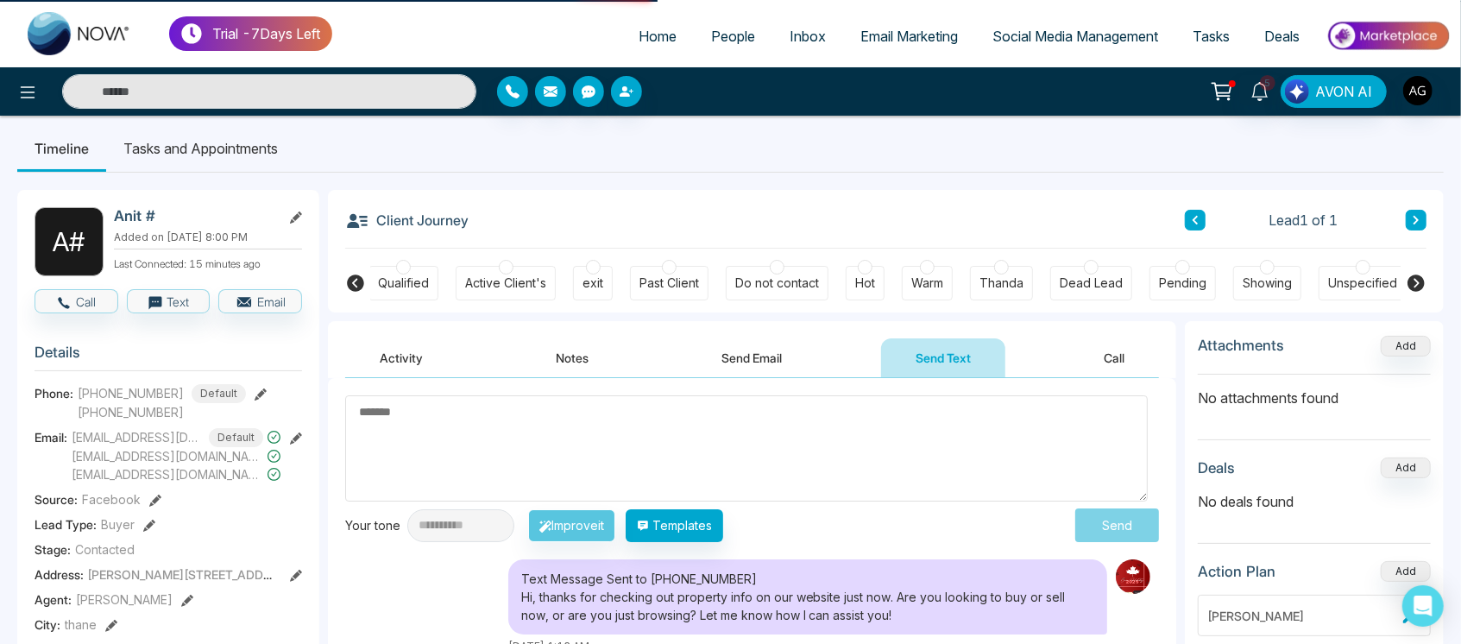
scroll to position [0, 0]
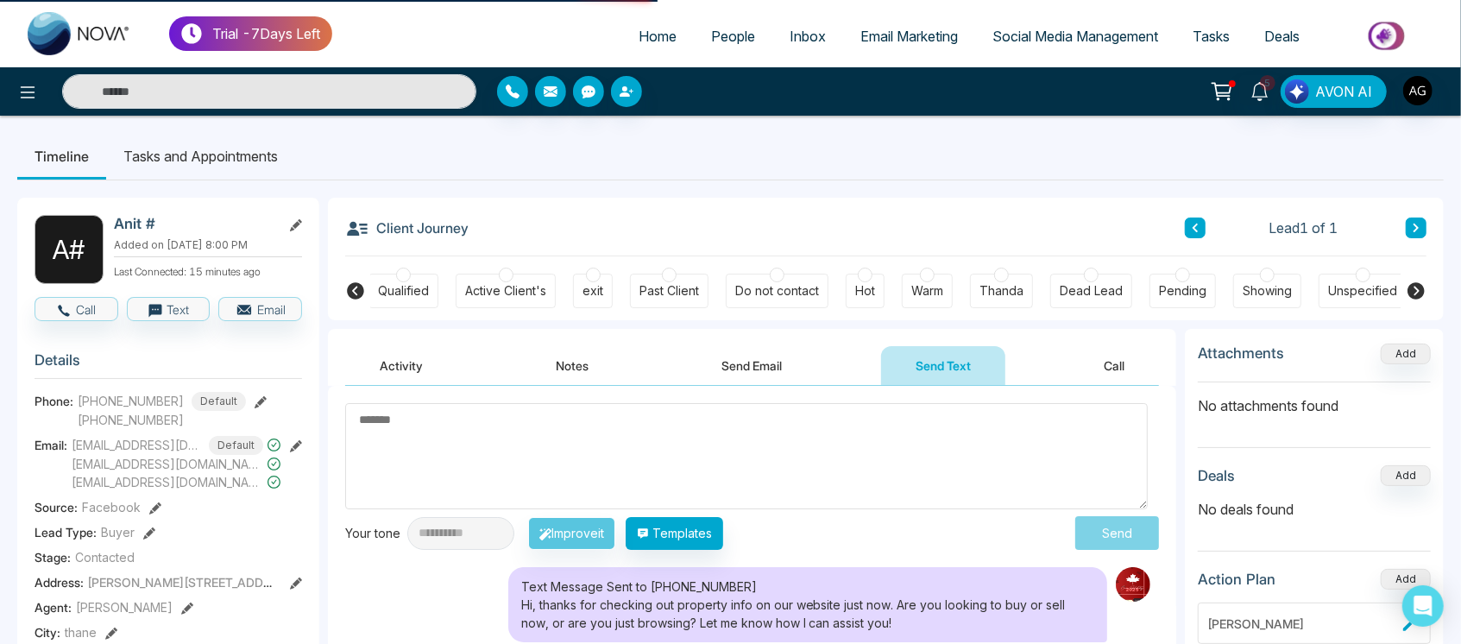
click at [865, 30] on span "Email Marketing" at bounding box center [908, 36] width 97 height 17
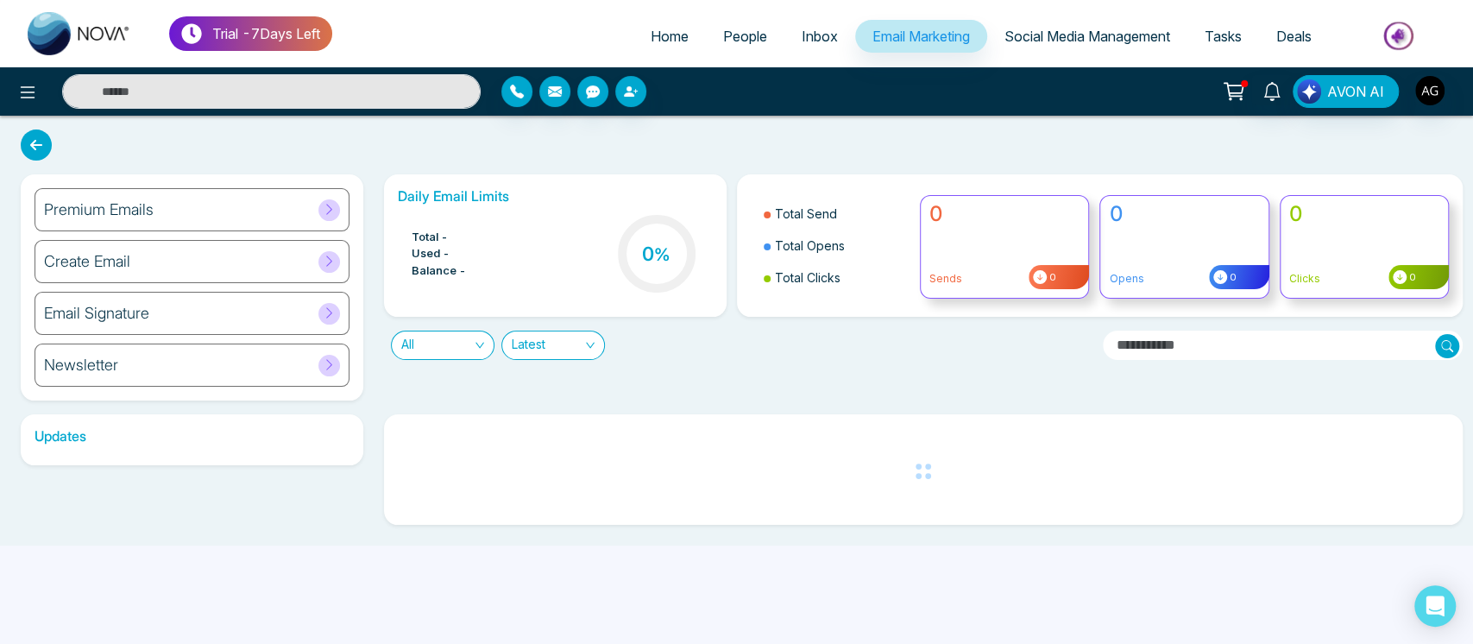
click at [1077, 28] on span "Social Media Management" at bounding box center [1087, 36] width 166 height 17
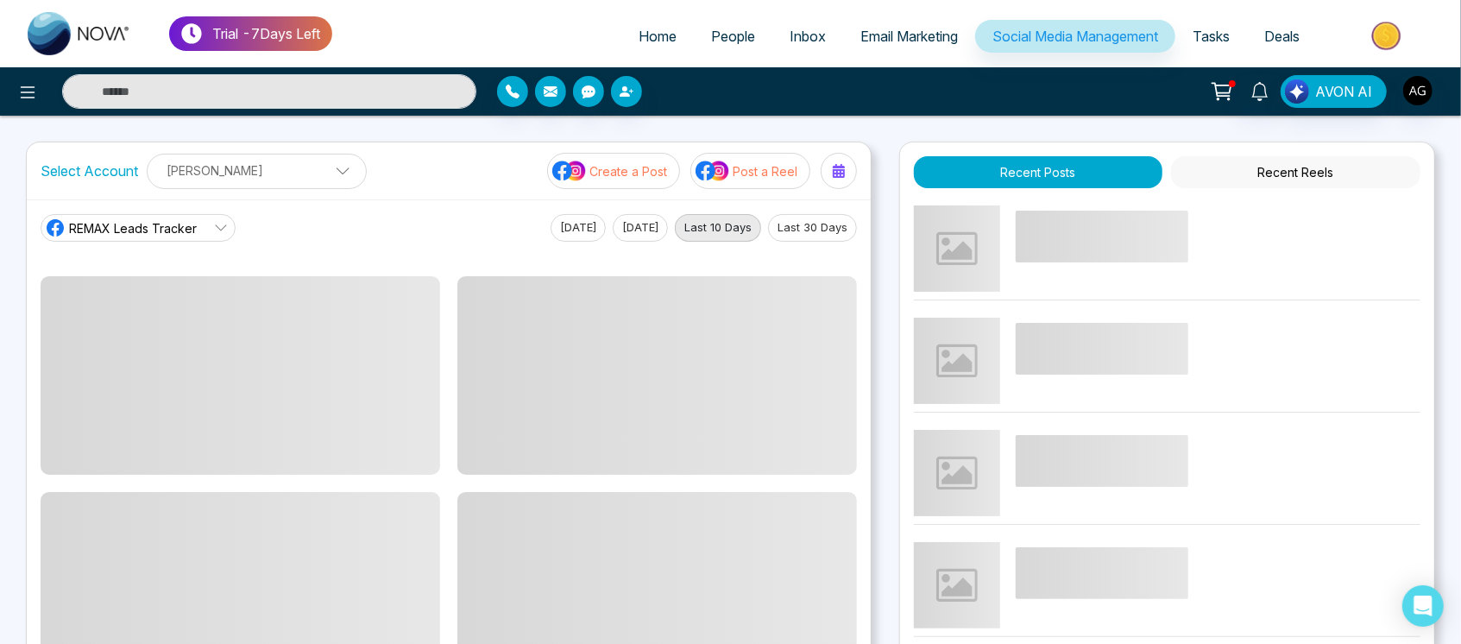
click at [918, 43] on span "Email Marketing" at bounding box center [908, 36] width 97 height 17
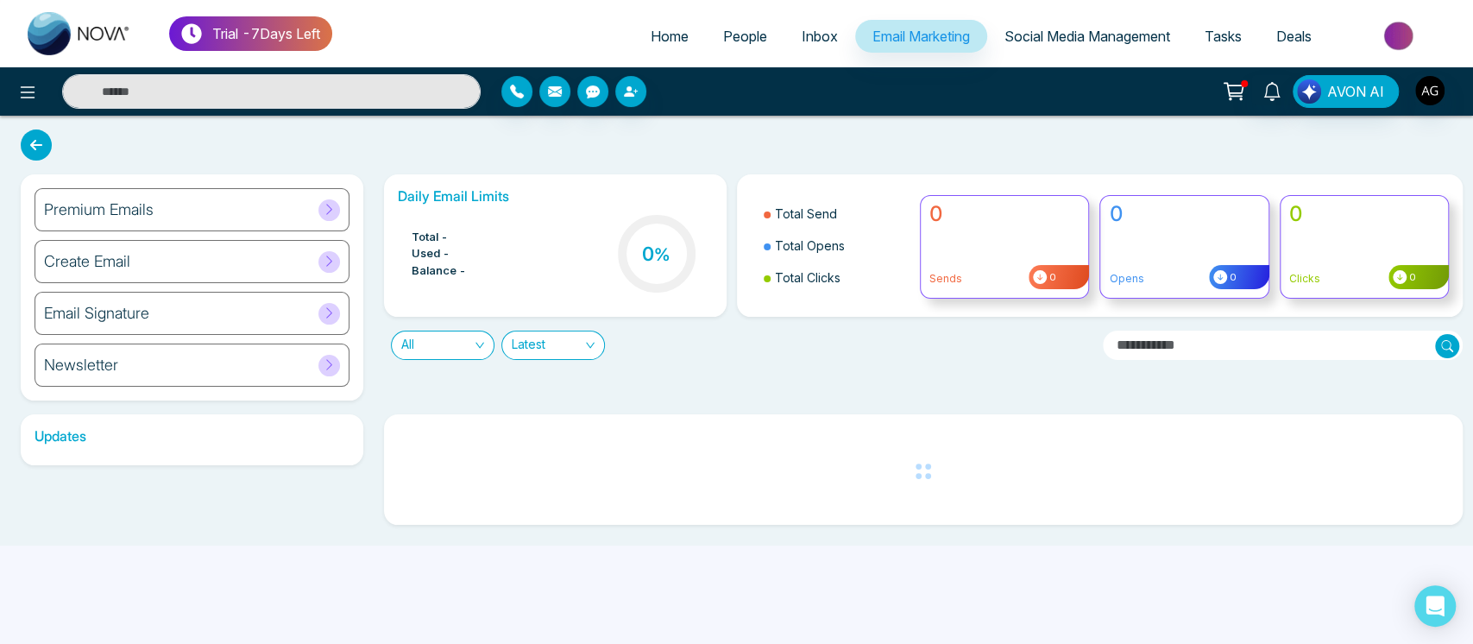
click at [803, 45] on link "Inbox" at bounding box center [819, 36] width 71 height 33
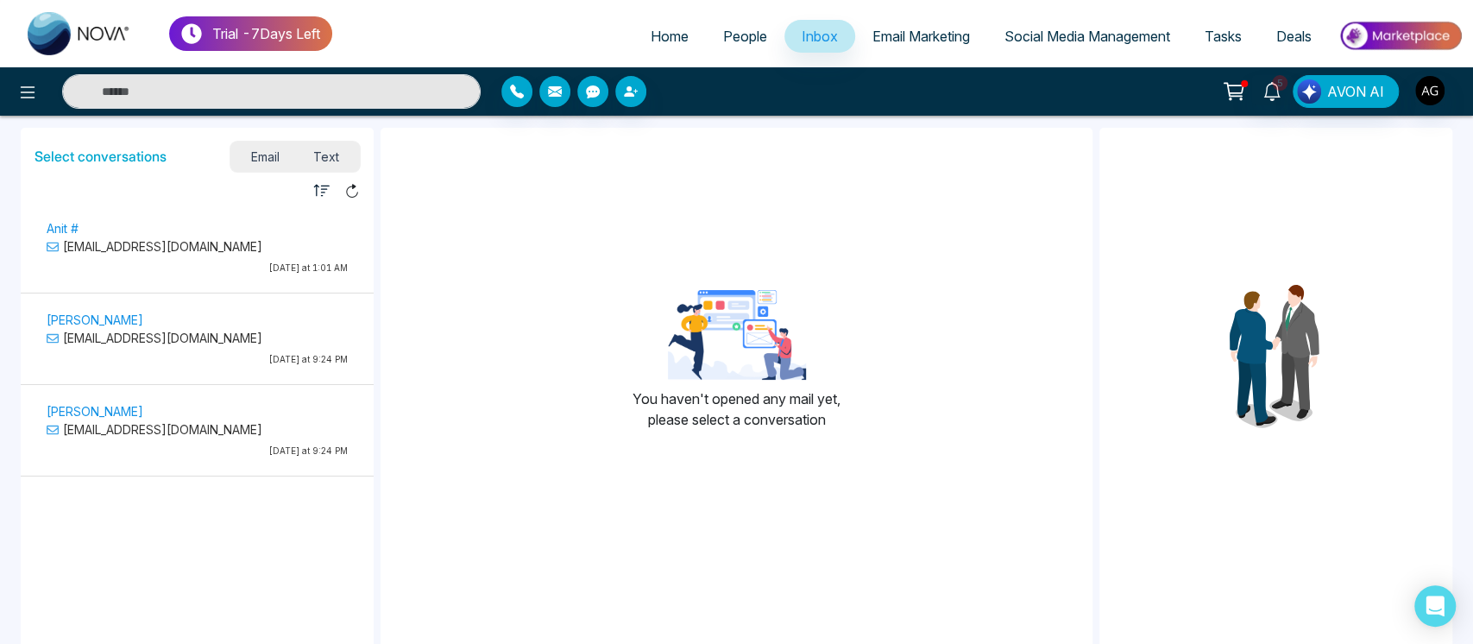
click at [916, 38] on span "Email Marketing" at bounding box center [920, 36] width 97 height 17
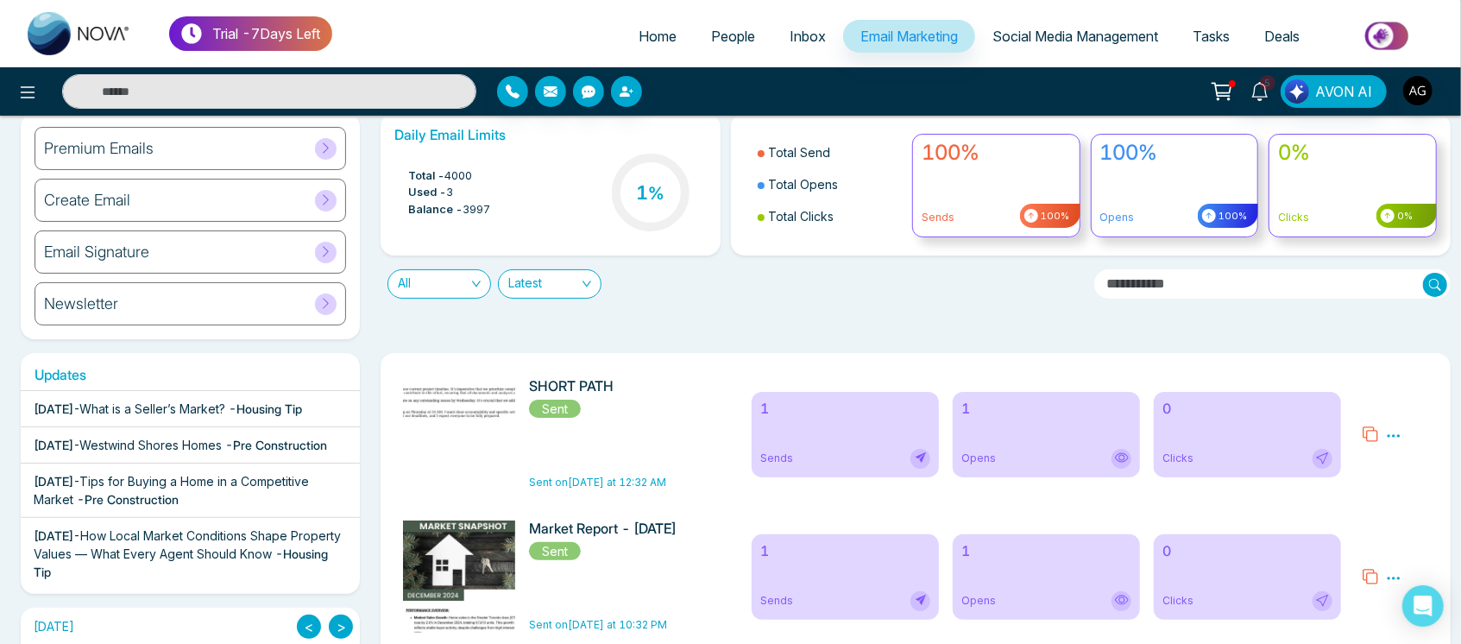
scroll to position [60, 0]
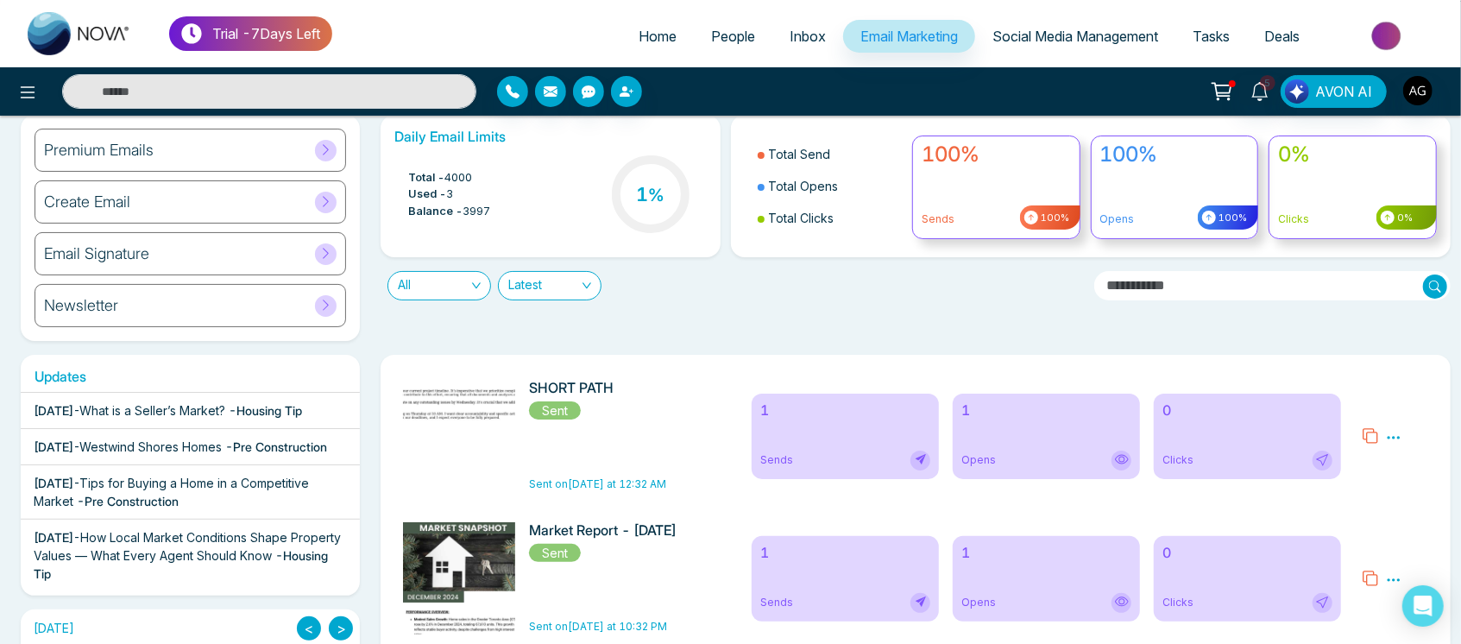
click at [216, 419] on div "Aug 21 2025 - What is a Seller’s Market? - Housing Tip" at bounding box center [168, 410] width 268 height 18
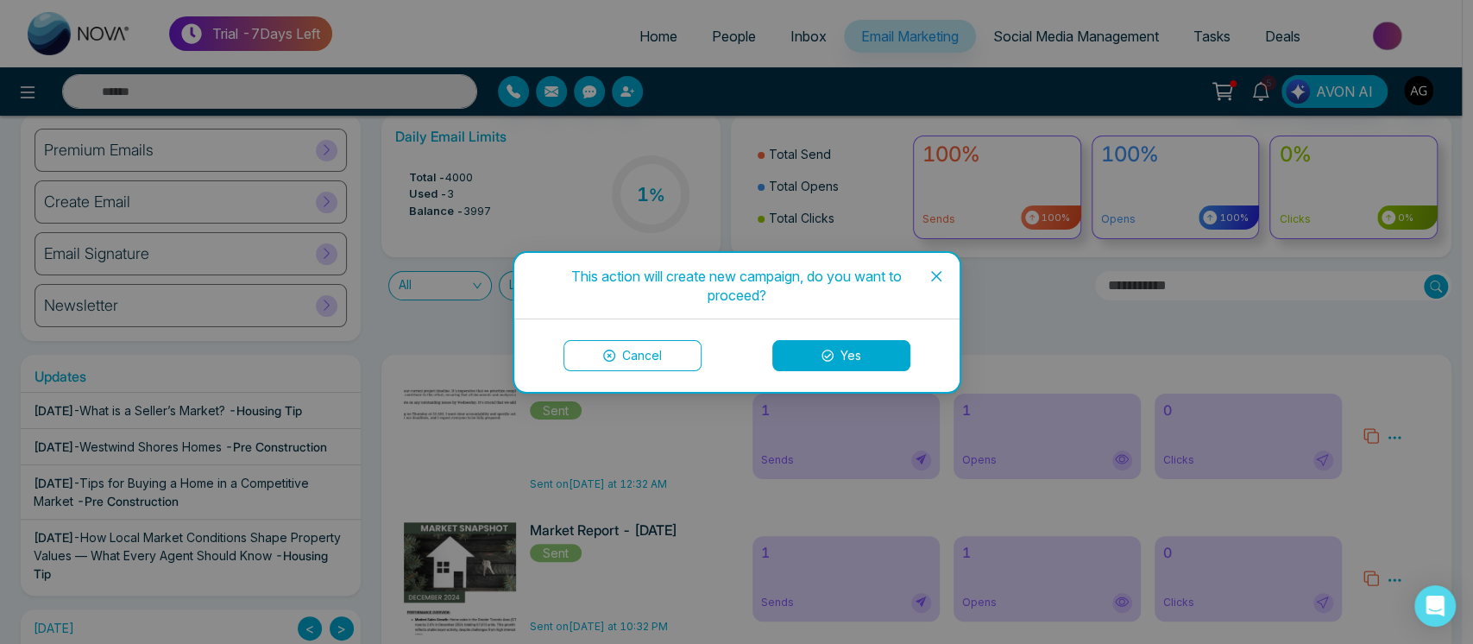
click at [927, 282] on span "Close" at bounding box center [936, 276] width 47 height 47
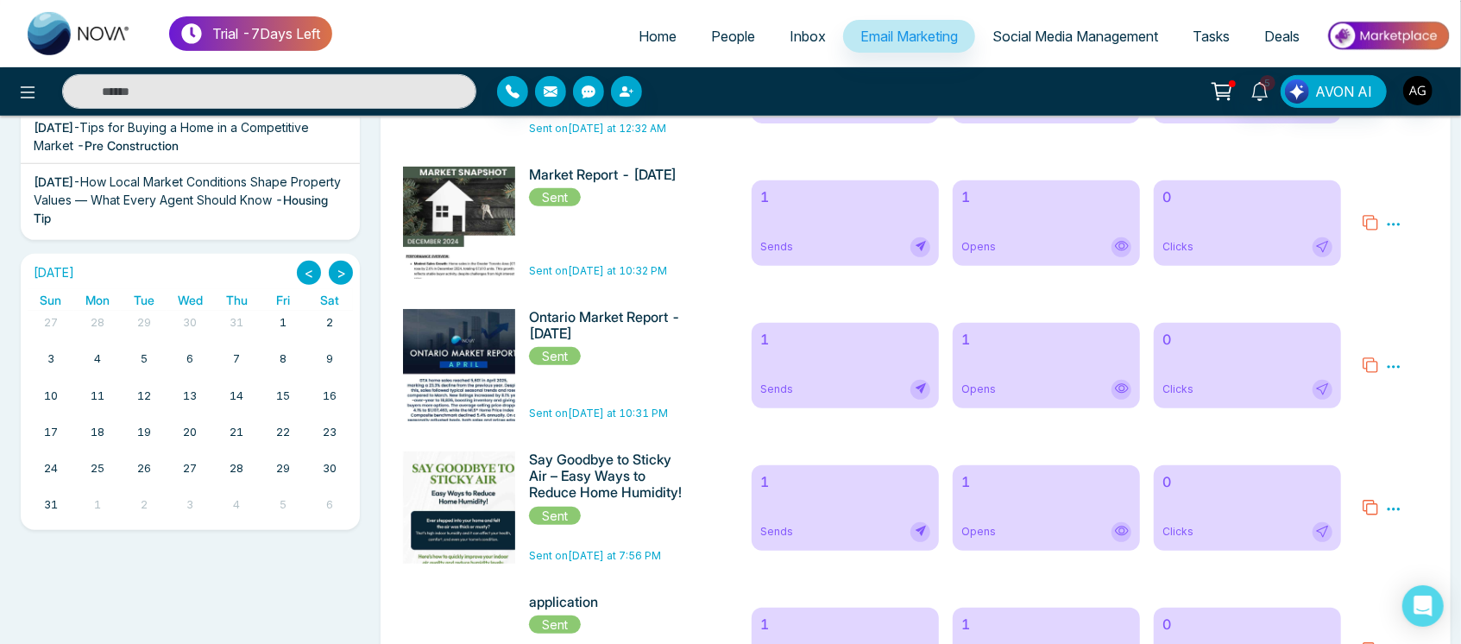
scroll to position [418, 0]
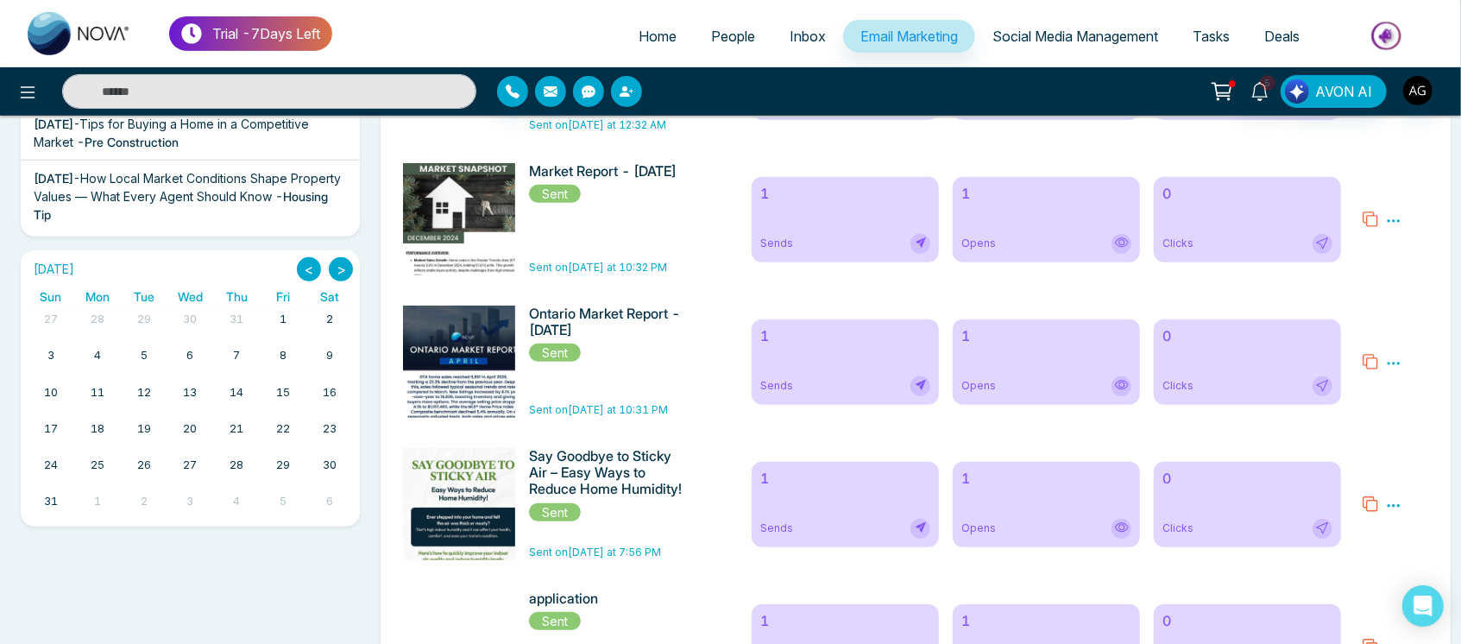
drag, startPoint x: 354, startPoint y: 268, endPoint x: 342, endPoint y: 265, distance: 12.6
click at [342, 265] on div "August 2025 < > Sun Mon Tue Wed Thu Fri Sat 27 28 29 30 31 1 2 3 4 5 6 7 8 9 10…" at bounding box center [190, 388] width 339 height 276
click at [342, 265] on button ">" at bounding box center [341, 269] width 24 height 24
click at [297, 267] on button "<" at bounding box center [309, 269] width 24 height 24
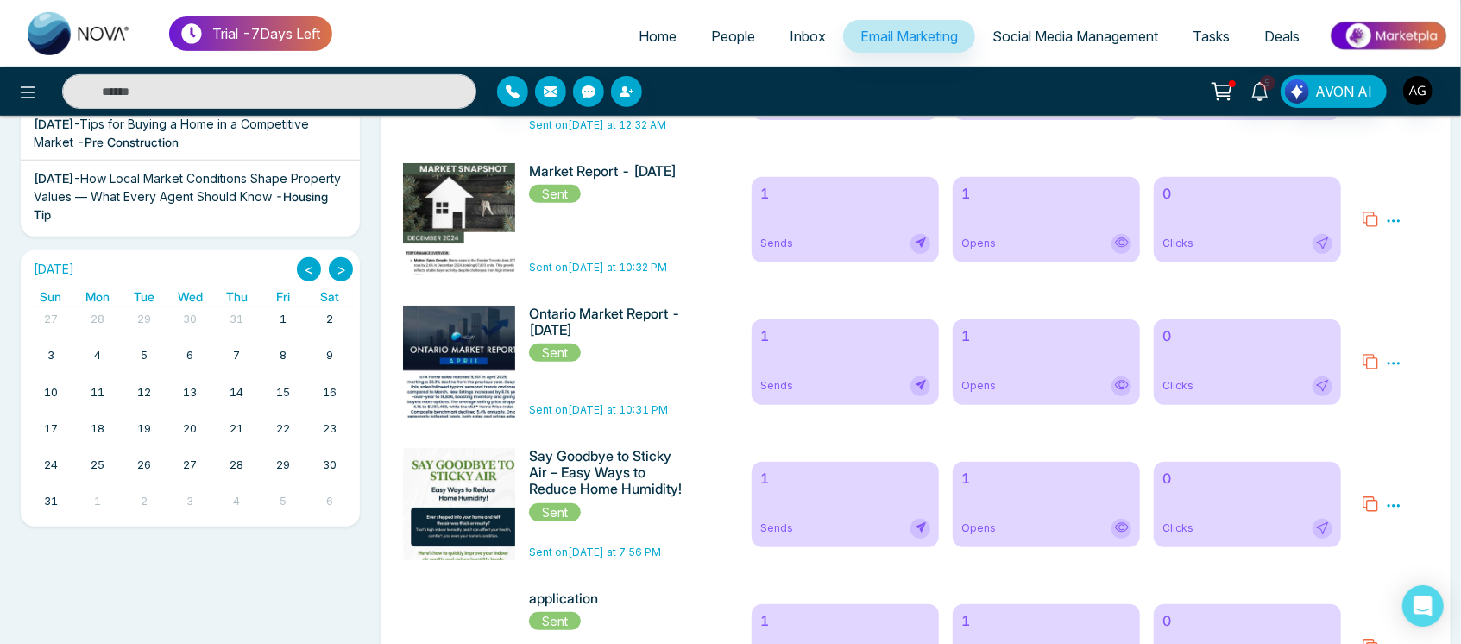
click at [297, 267] on button "<" at bounding box center [309, 269] width 24 height 24
click at [335, 267] on button ">" at bounding box center [341, 269] width 24 height 24
click at [311, 267] on button "<" at bounding box center [309, 269] width 24 height 24
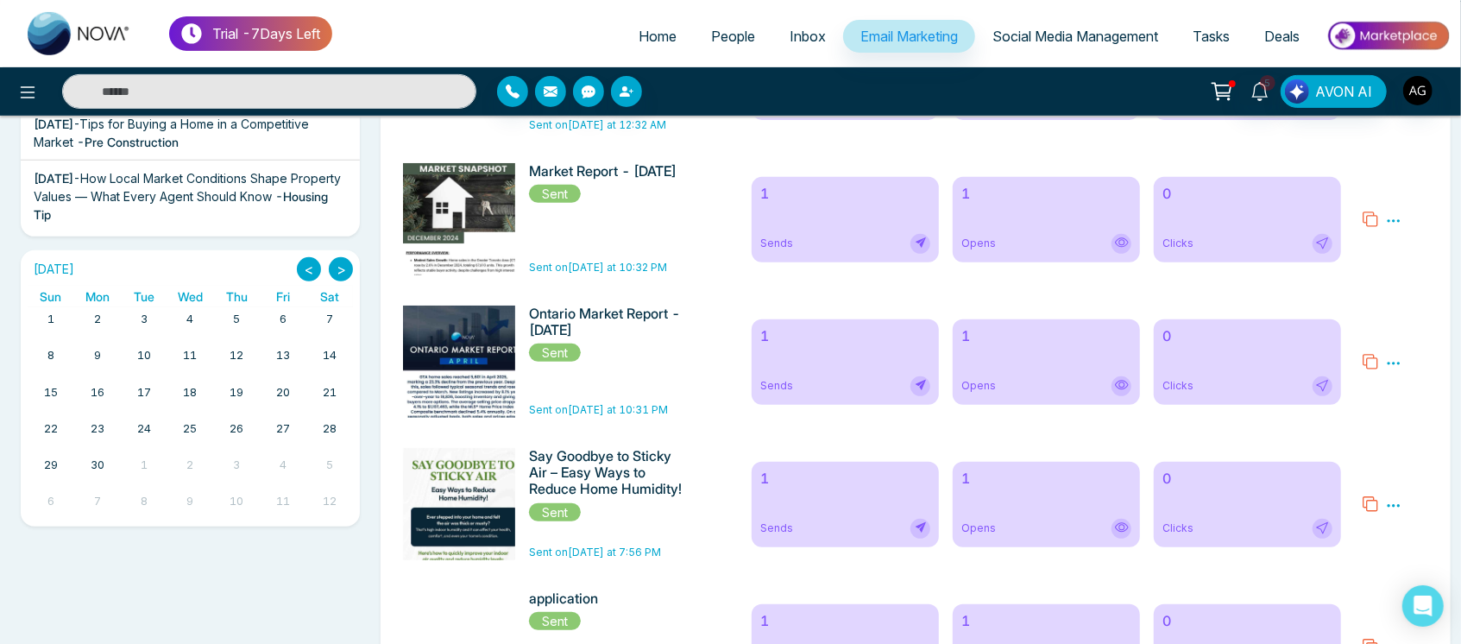
scroll to position [118, 0]
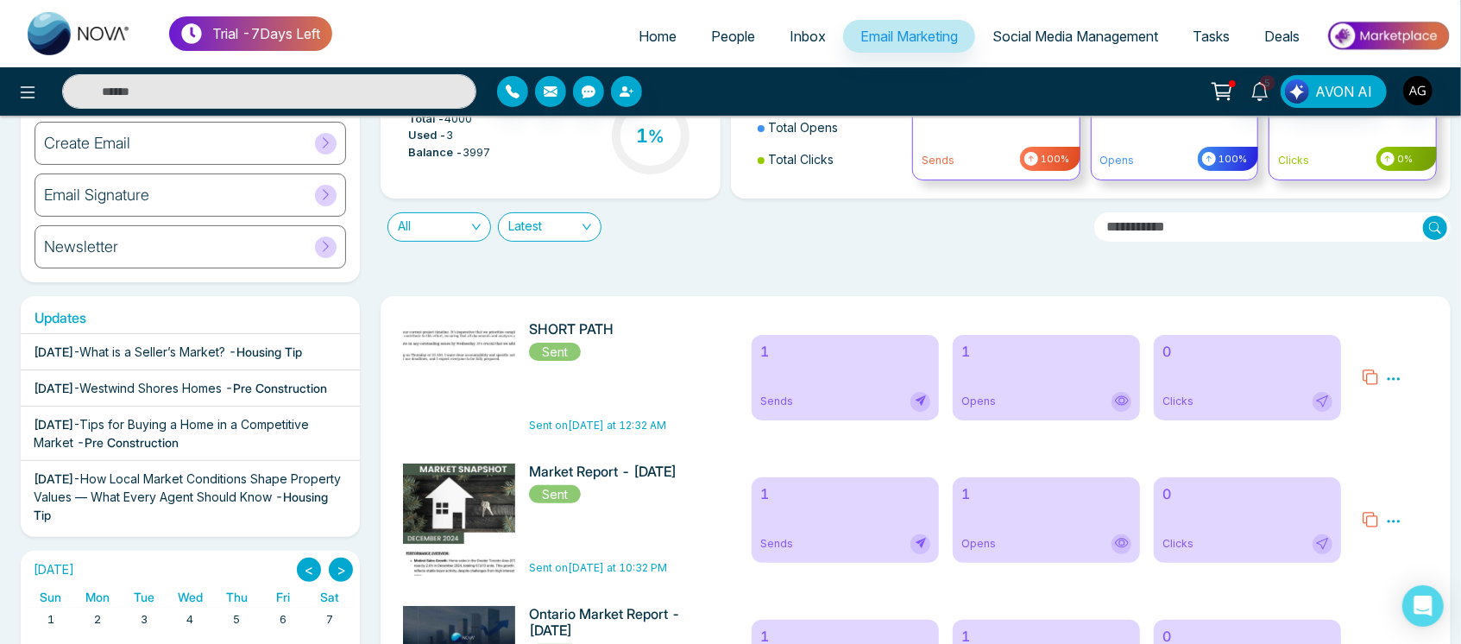
click at [718, 26] on link "People" at bounding box center [733, 36] width 79 height 33
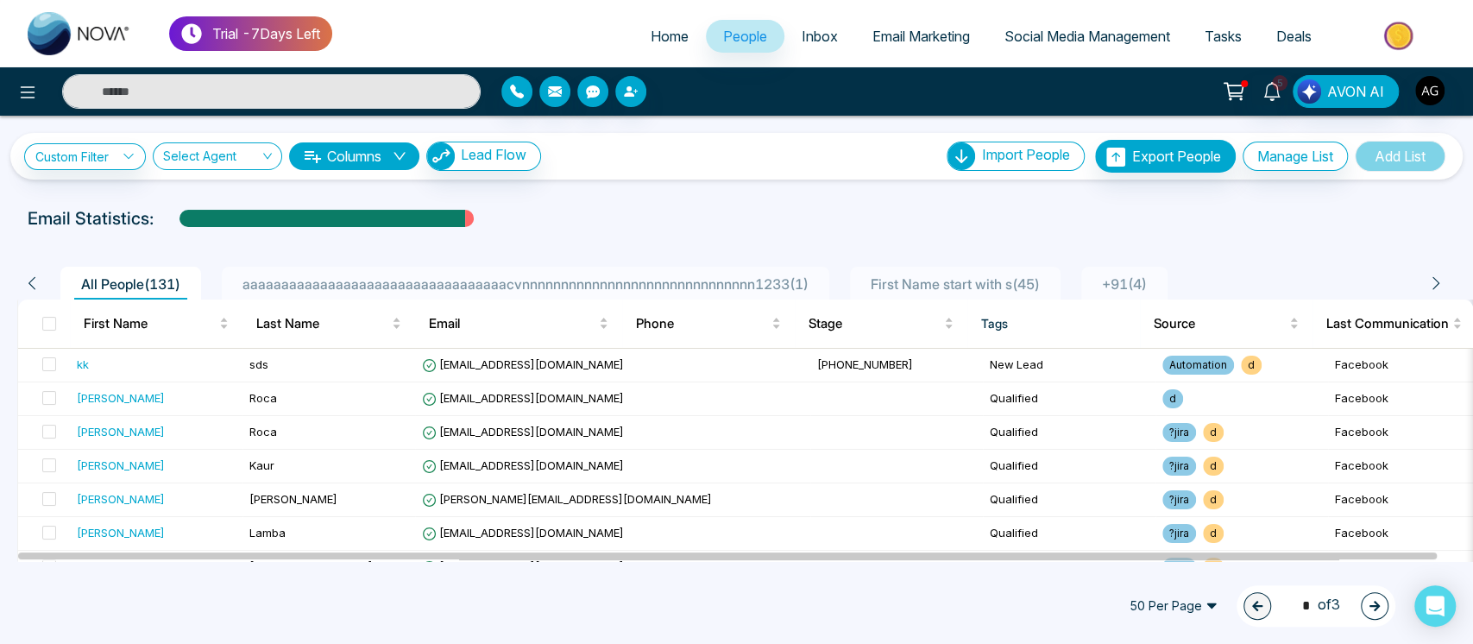
click at [752, 273] on div "aaaaaaaaaaaaaaaaaaaaaaaaaaaaaaaaaacvnnnnnnnnnnnnnnnnnnnnnnnnnnnnnn1233 ( 1 )" at bounding box center [526, 283] width 580 height 21
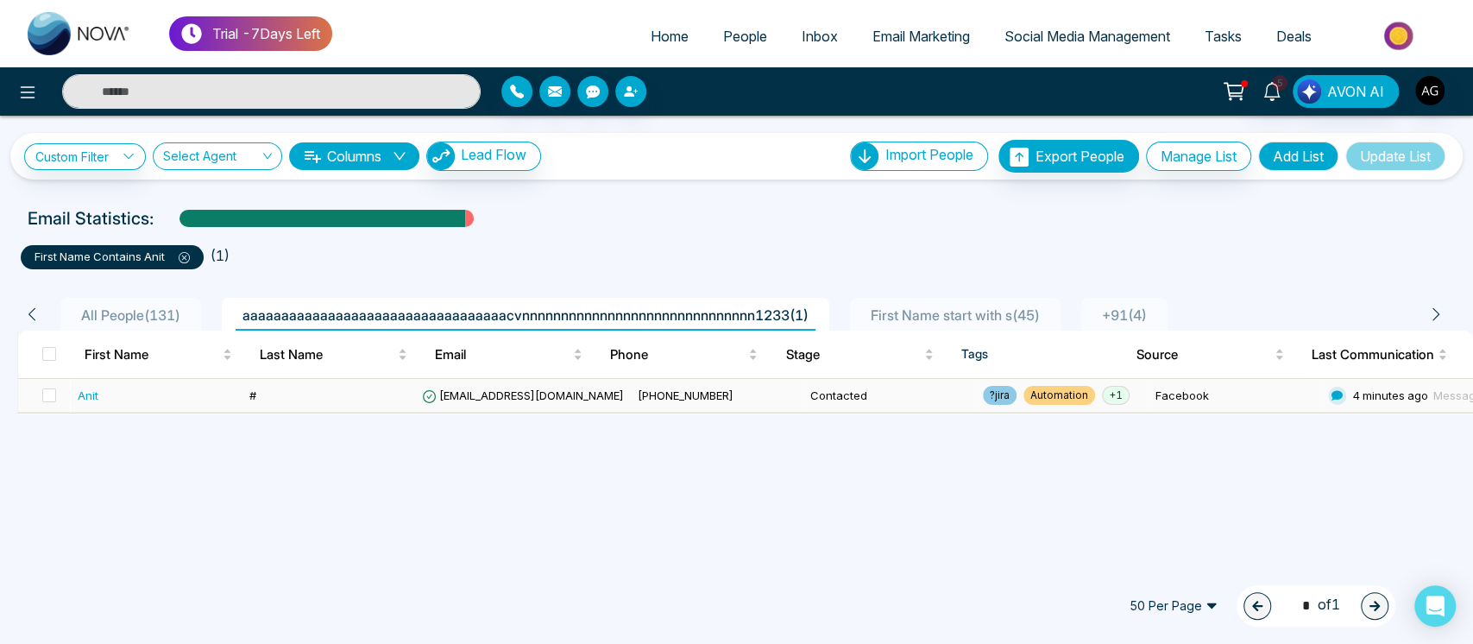
click at [713, 392] on td "[PHONE_NUMBER]" at bounding box center [717, 396] width 173 height 34
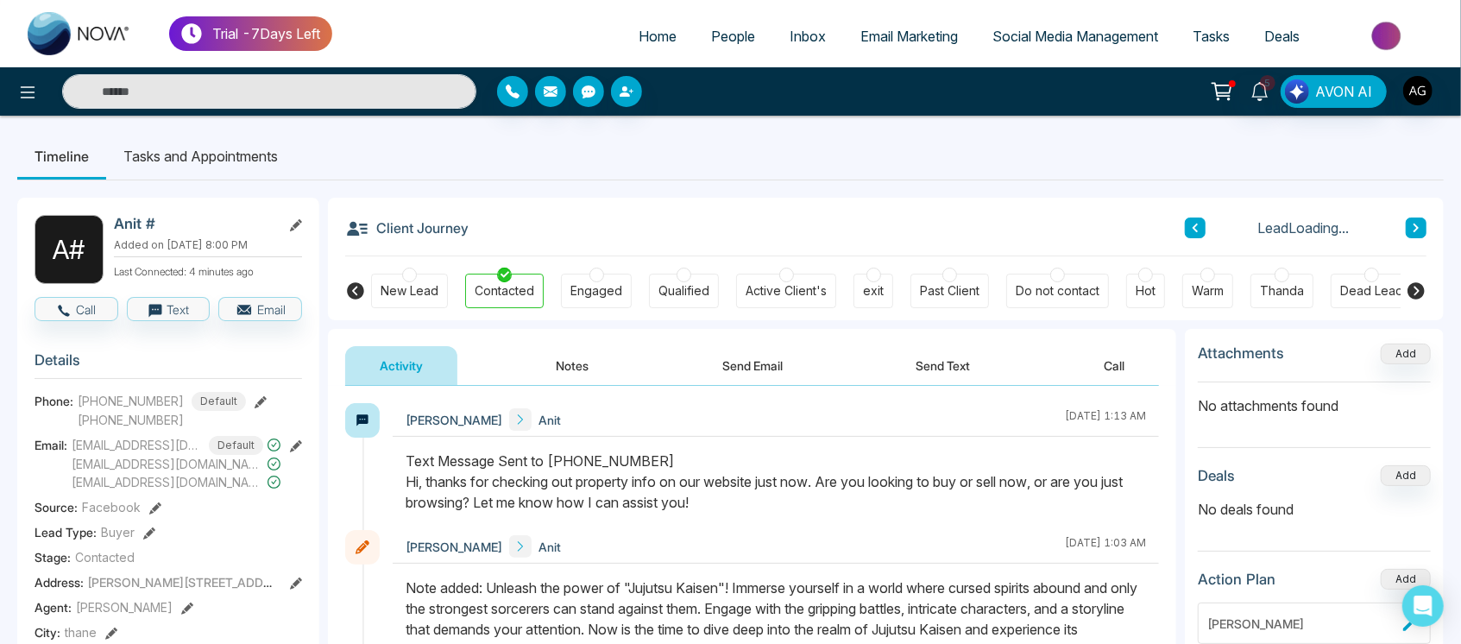
click at [744, 370] on button "Send Email" at bounding box center [752, 365] width 129 height 39
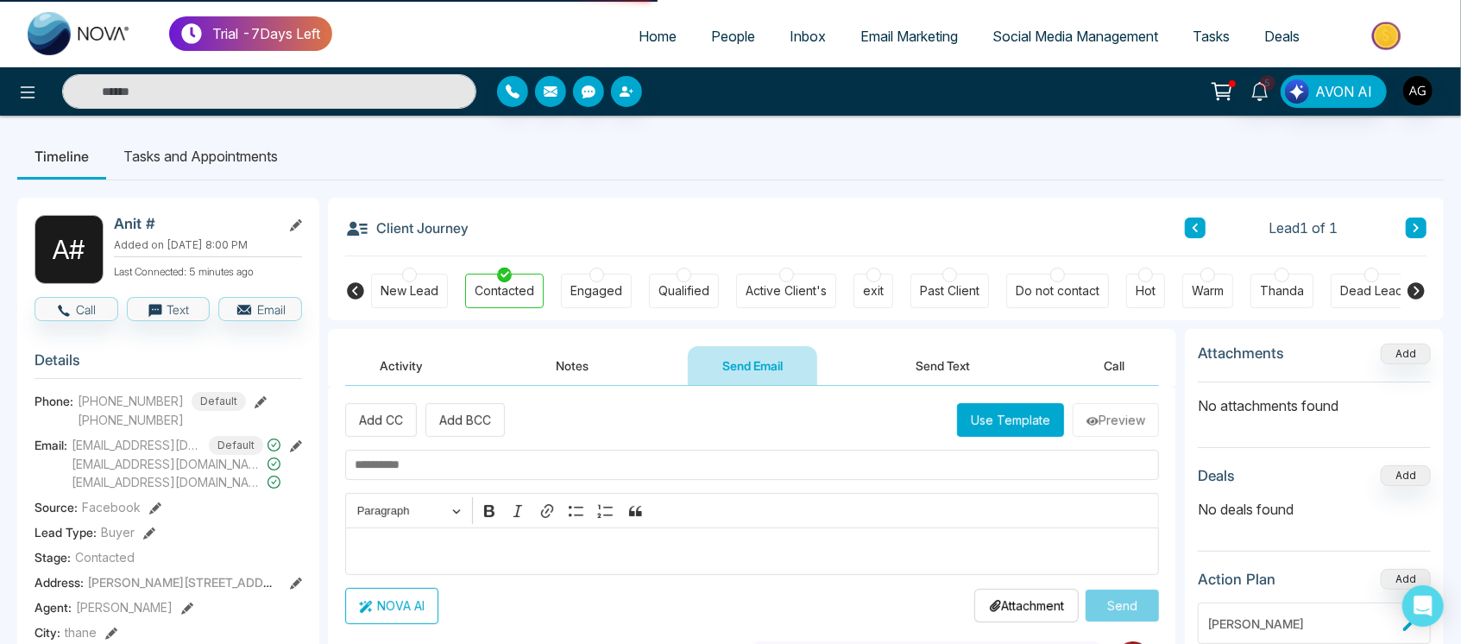
scroll to position [42, 0]
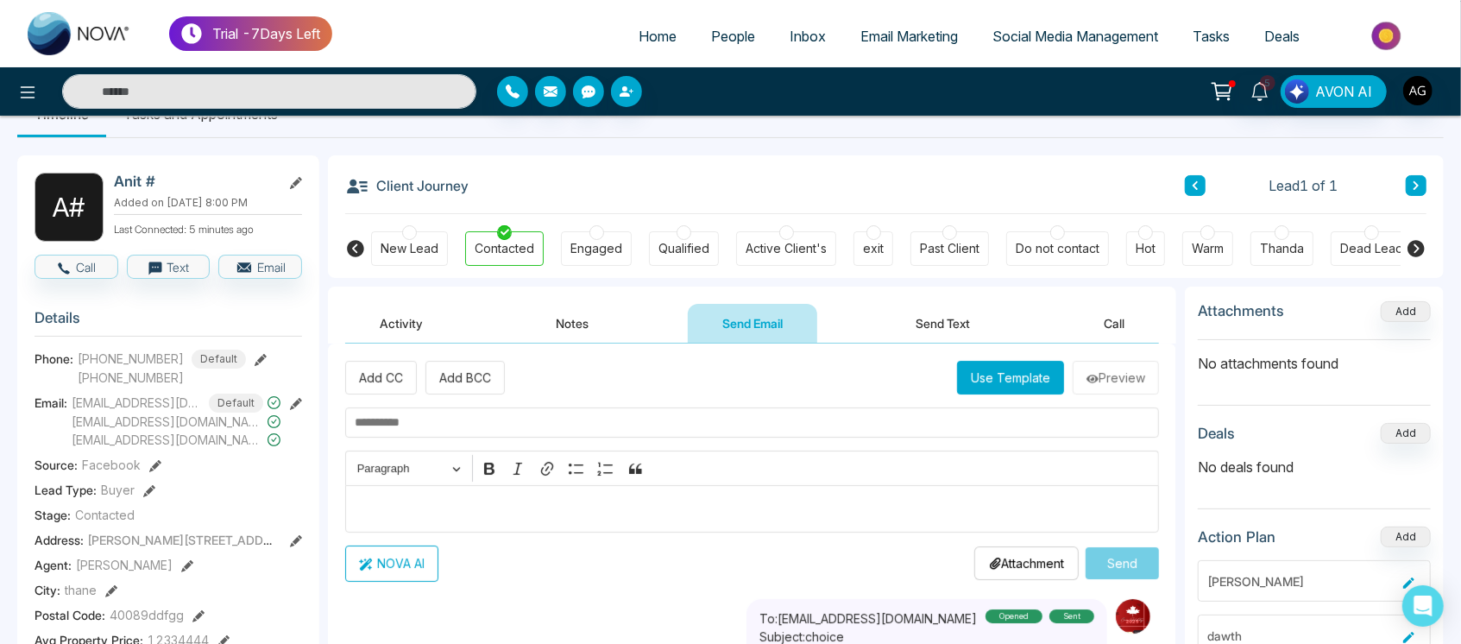
click at [531, 431] on input "text" at bounding box center [752, 422] width 814 height 30
type input "******"
click at [385, 568] on button "NOVA AI" at bounding box center [391, 563] width 93 height 36
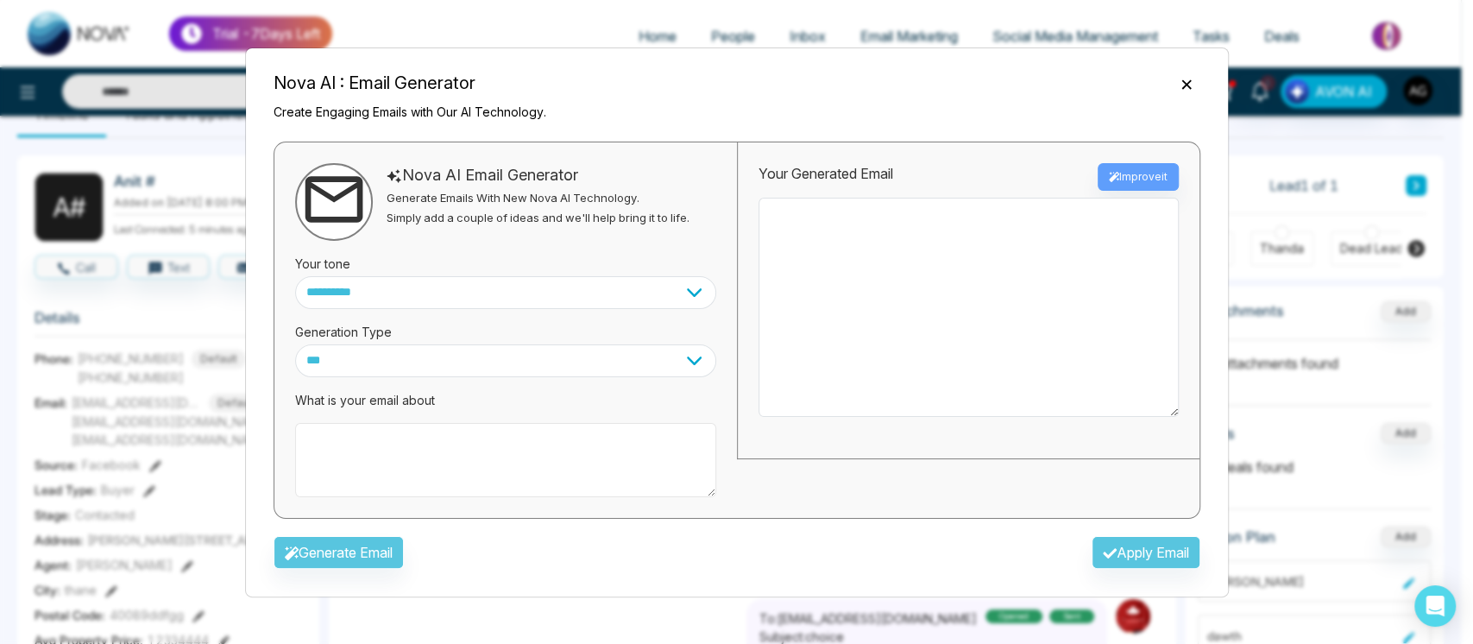
click at [454, 454] on textarea at bounding box center [505, 460] width 421 height 74
click at [579, 287] on select "**********" at bounding box center [505, 292] width 421 height 33
select select "*******"
click at [295, 276] on select "**********" at bounding box center [505, 292] width 421 height 33
drag, startPoint x: 676, startPoint y: 352, endPoint x: 650, endPoint y: 370, distance: 32.3
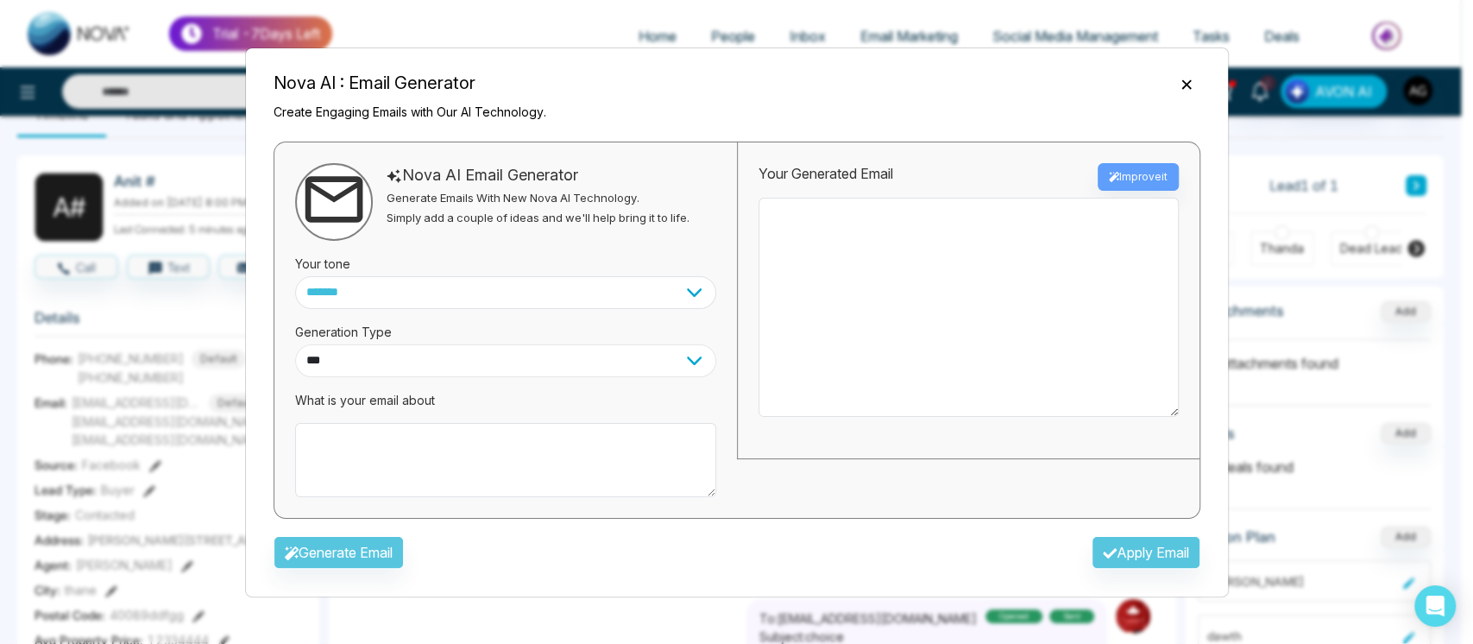
click at [676, 352] on select "*** ***** ******* ******* ********" at bounding box center [505, 360] width 421 height 33
select select "*******"
click at [295, 344] on select "*** ***** ******* ******* ********" at bounding box center [505, 360] width 421 height 33
click at [456, 449] on textarea at bounding box center [505, 460] width 421 height 74
type textarea "*"
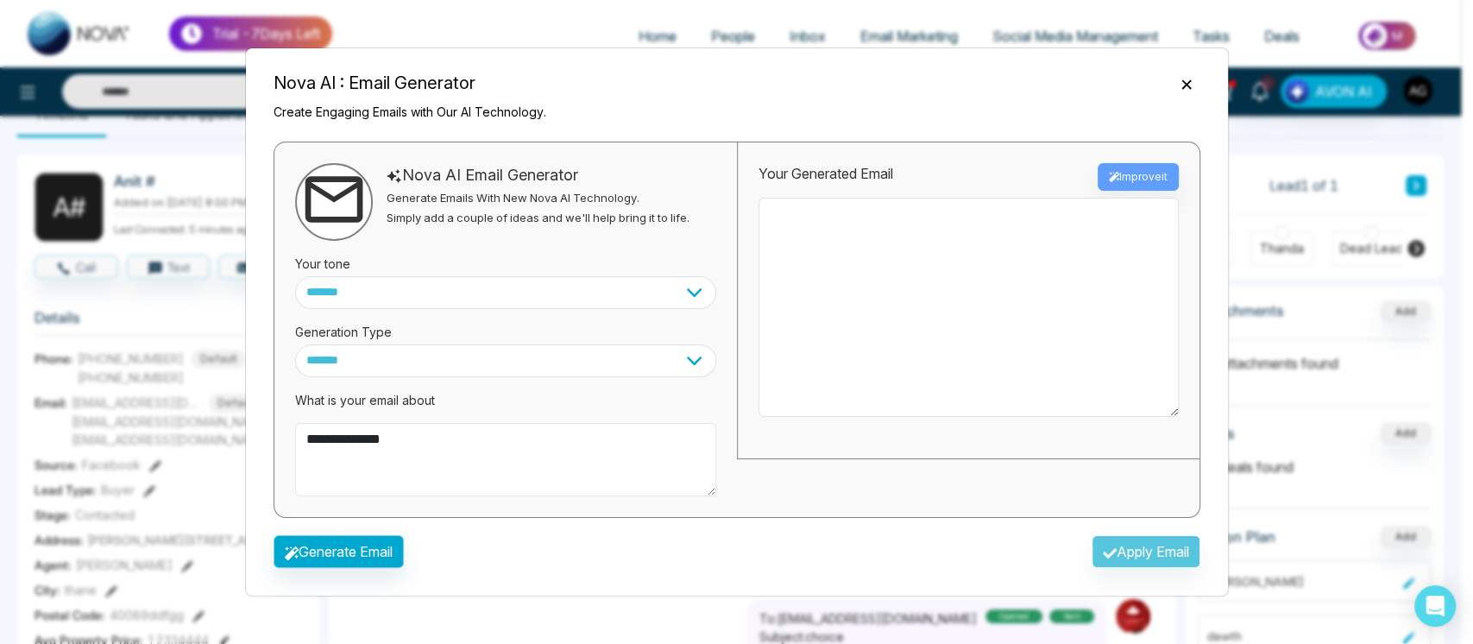
type textarea "**********"
click at [370, 558] on button "Generate Email" at bounding box center [338, 551] width 130 height 33
type textarea "**********"
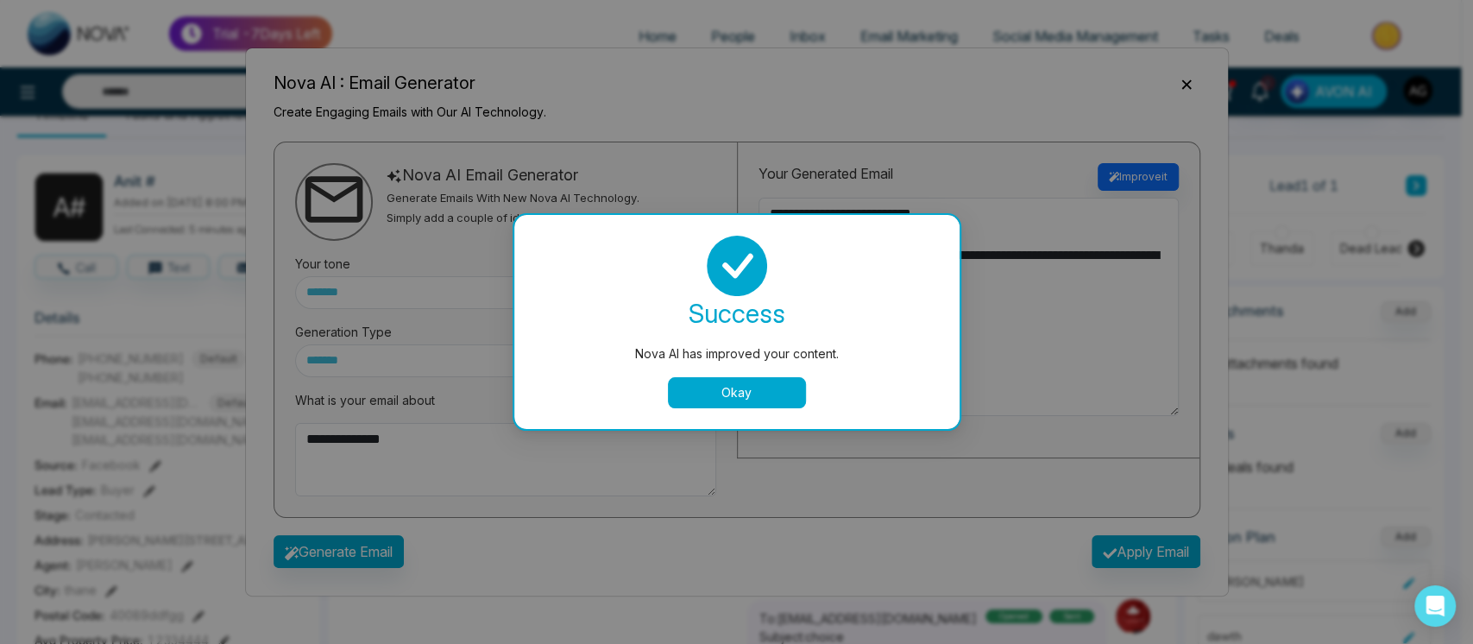
click at [737, 368] on div "success Nova AI has improved your content. Okay" at bounding box center [737, 322] width 404 height 173
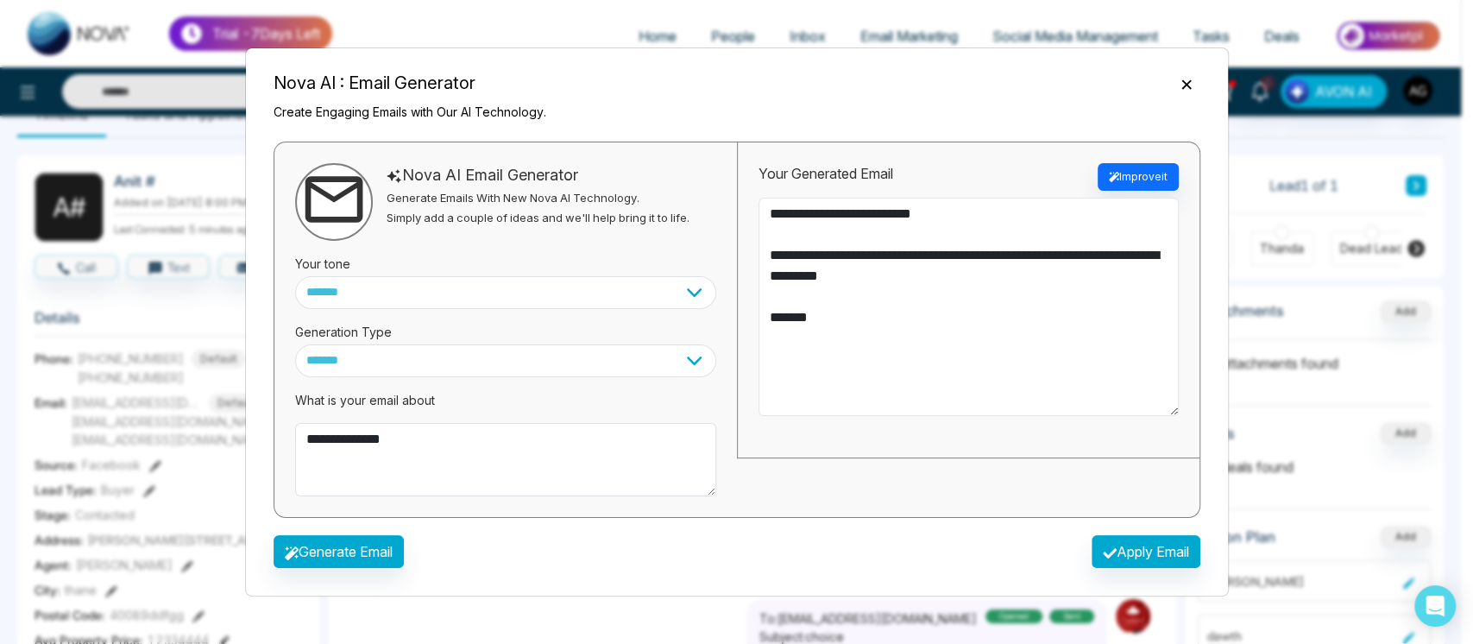
click at [775, 390] on textarea "**********" at bounding box center [968, 307] width 420 height 219
click at [1115, 539] on button "Apply Email" at bounding box center [1145, 551] width 109 height 33
click at [1128, 549] on button "Apply Email" at bounding box center [1145, 551] width 109 height 33
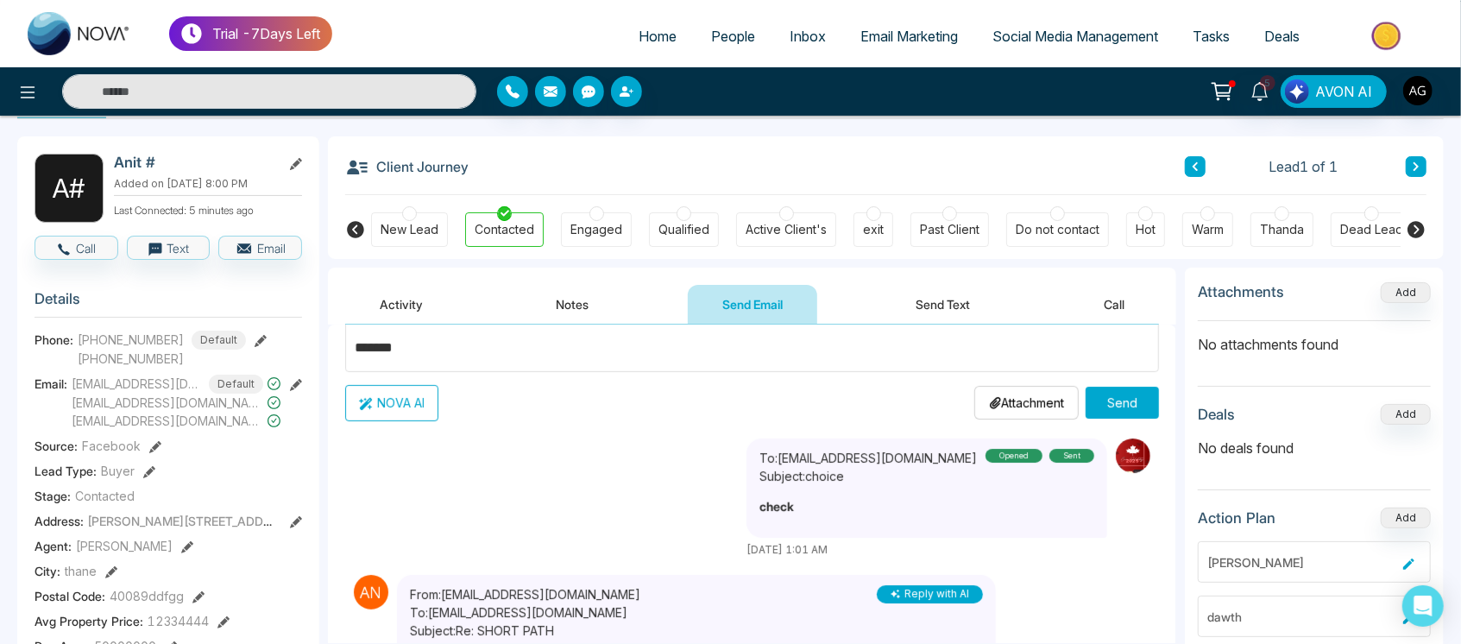
scroll to position [227, 0]
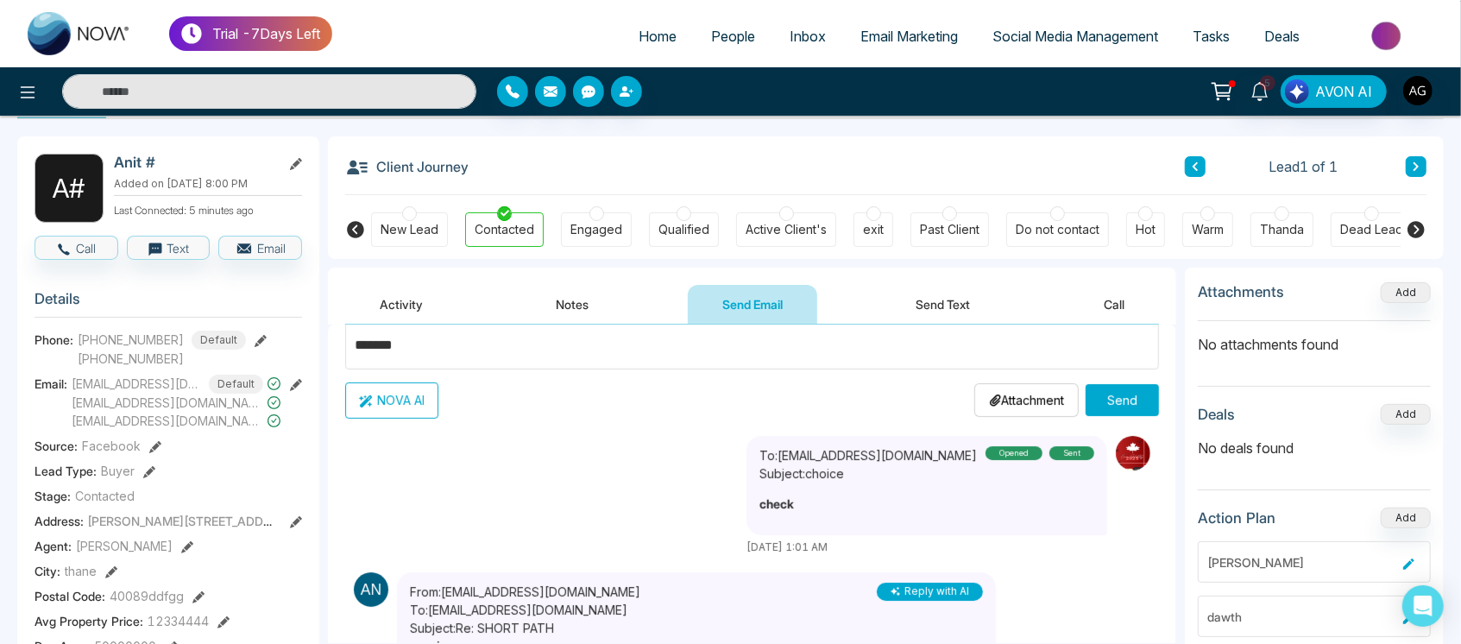
click at [1018, 405] on p "Attachment" at bounding box center [1026, 400] width 75 height 18
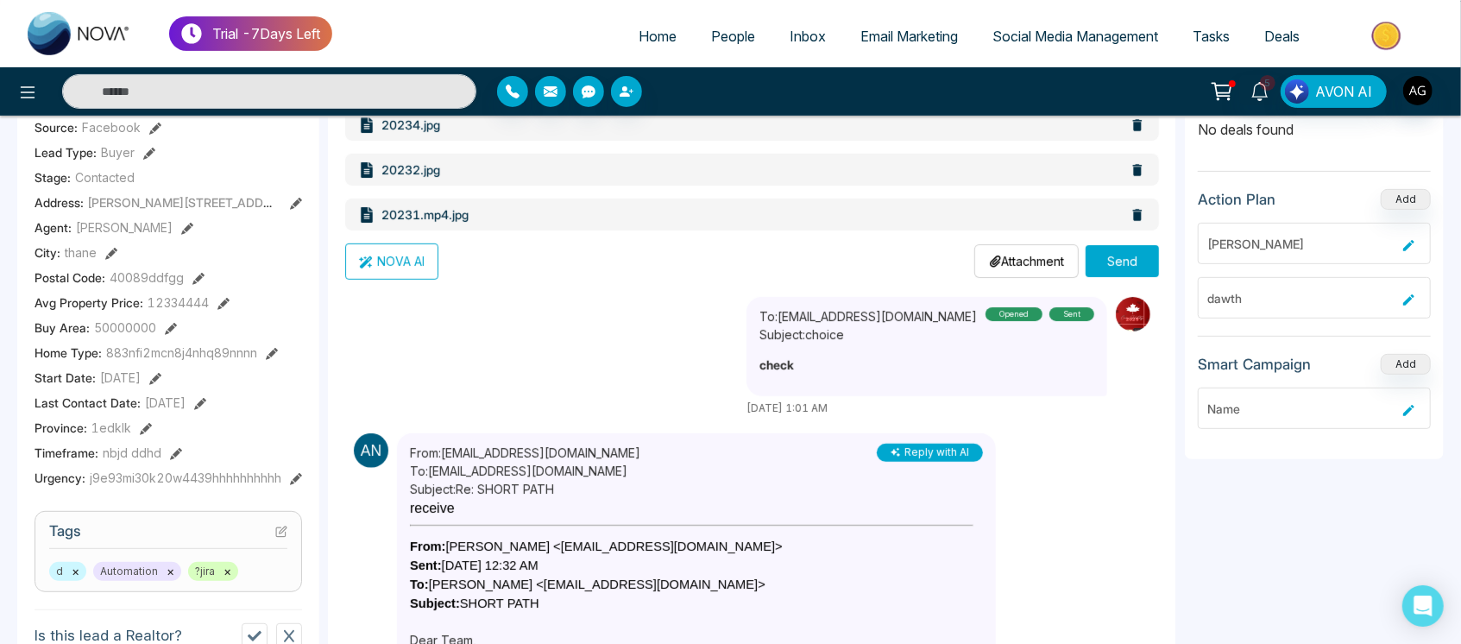
scroll to position [380, 0]
click at [1113, 250] on button "Send" at bounding box center [1121, 260] width 73 height 32
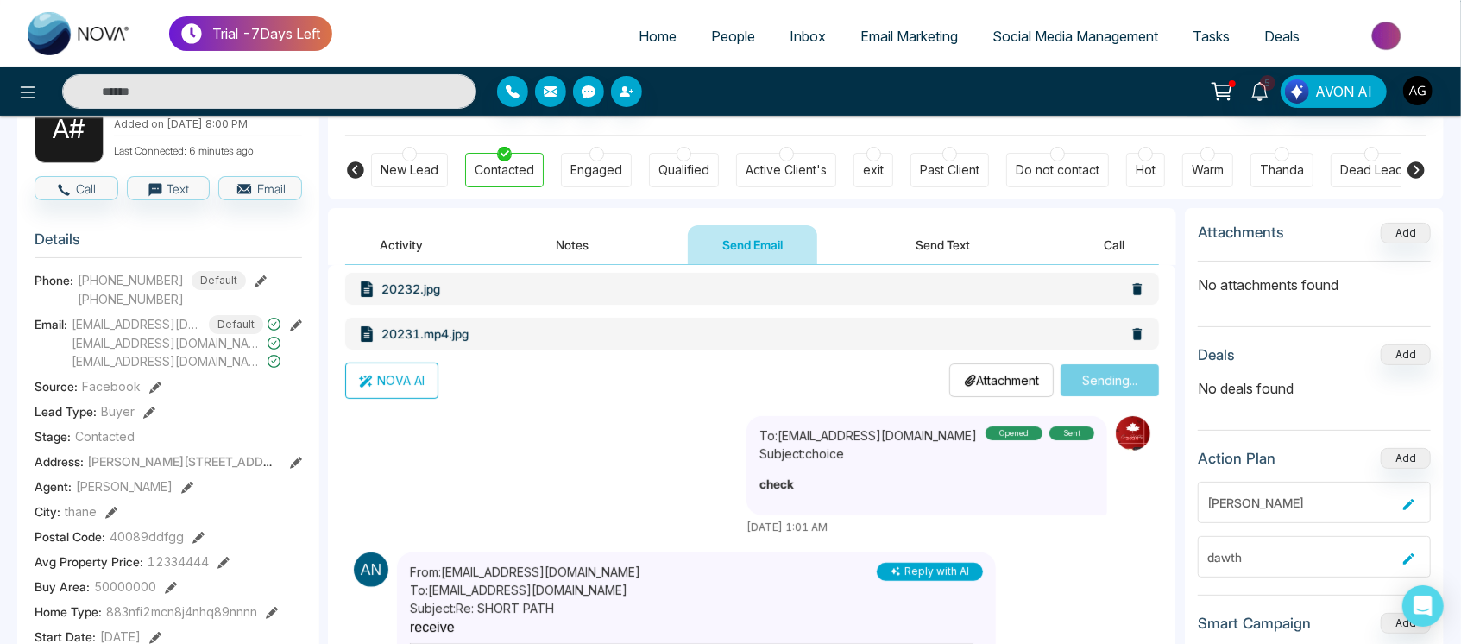
scroll to position [0, 0]
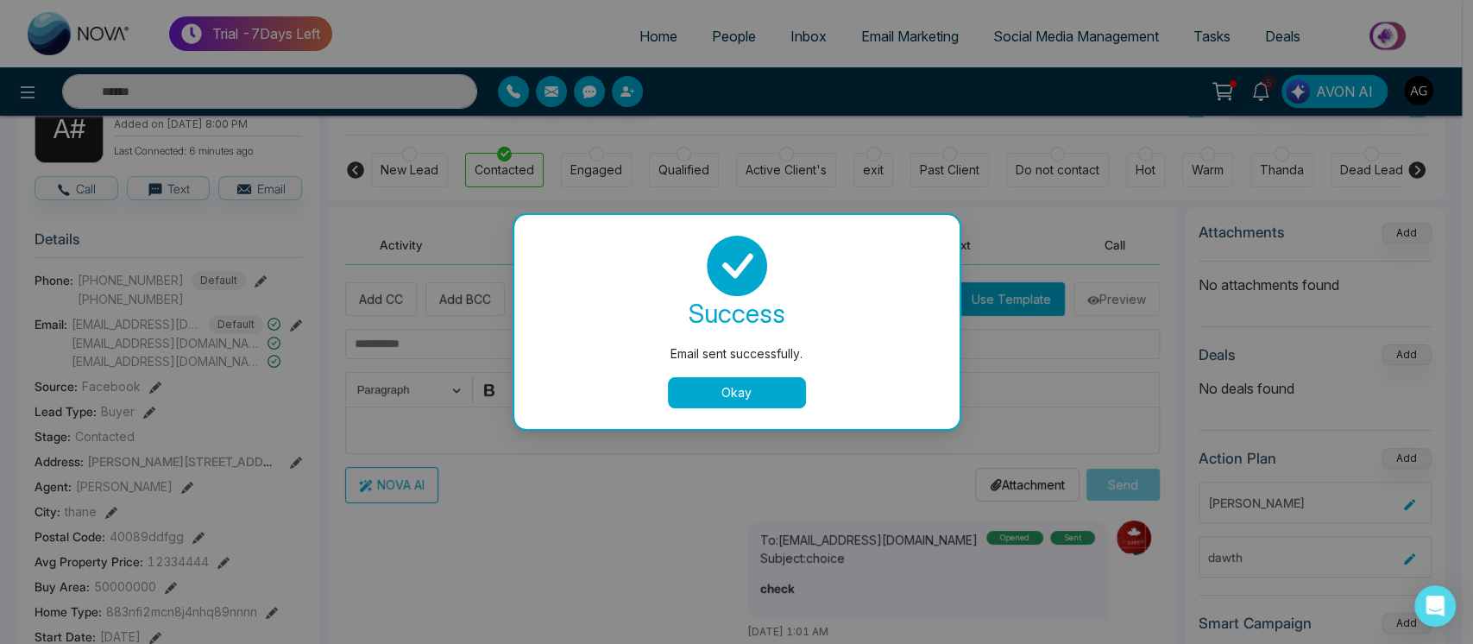
click at [738, 390] on button "Okay" at bounding box center [737, 392] width 138 height 31
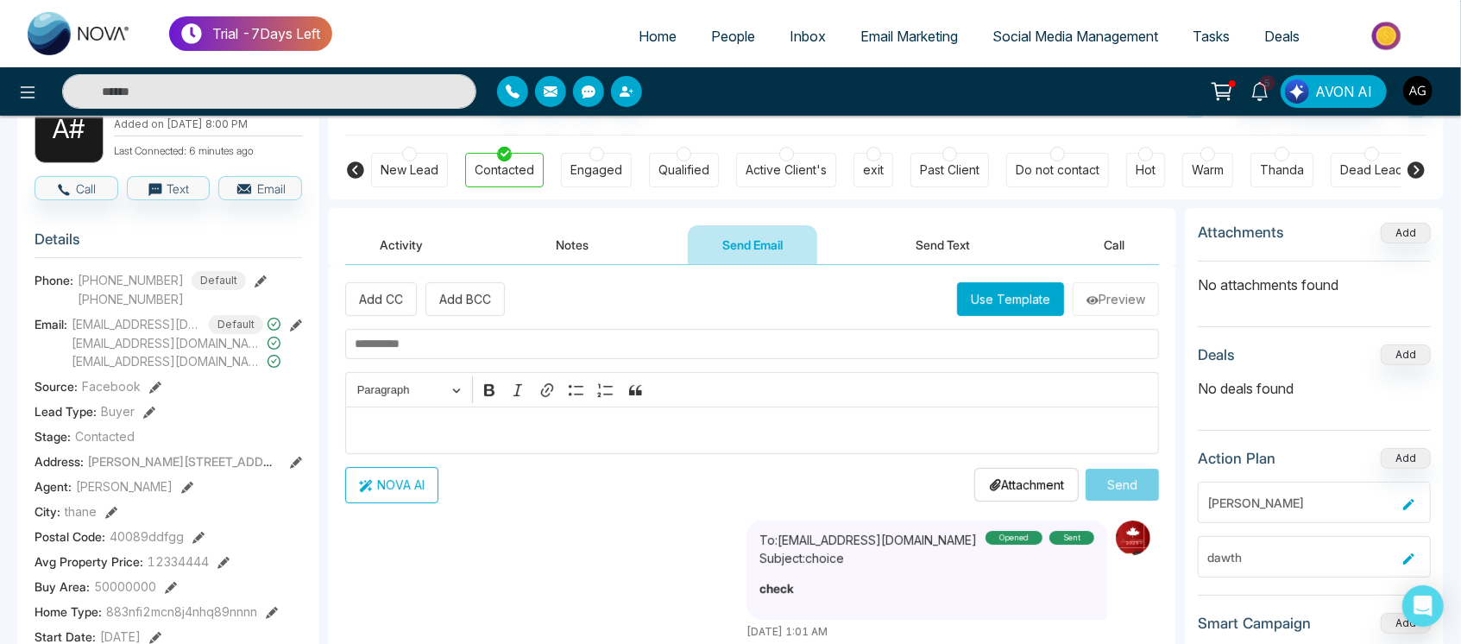
scroll to position [76, 0]
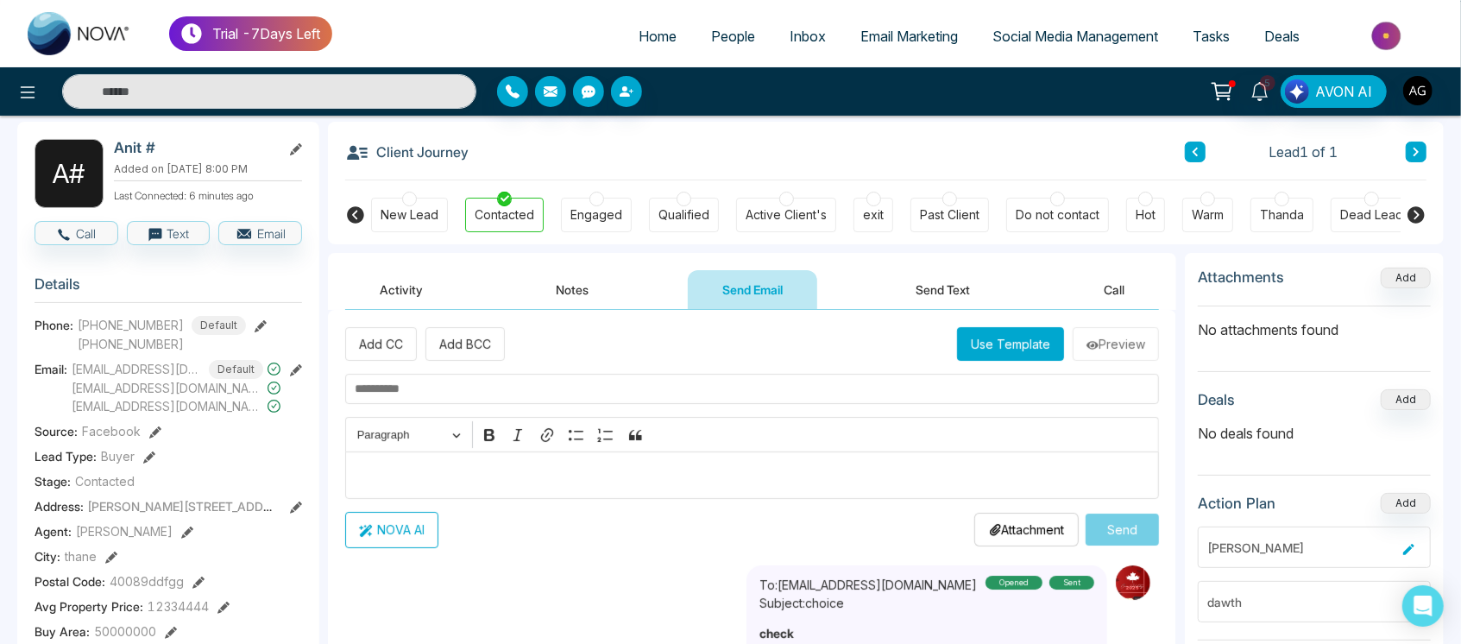
click at [600, 279] on button "Notes" at bounding box center [573, 289] width 102 height 39
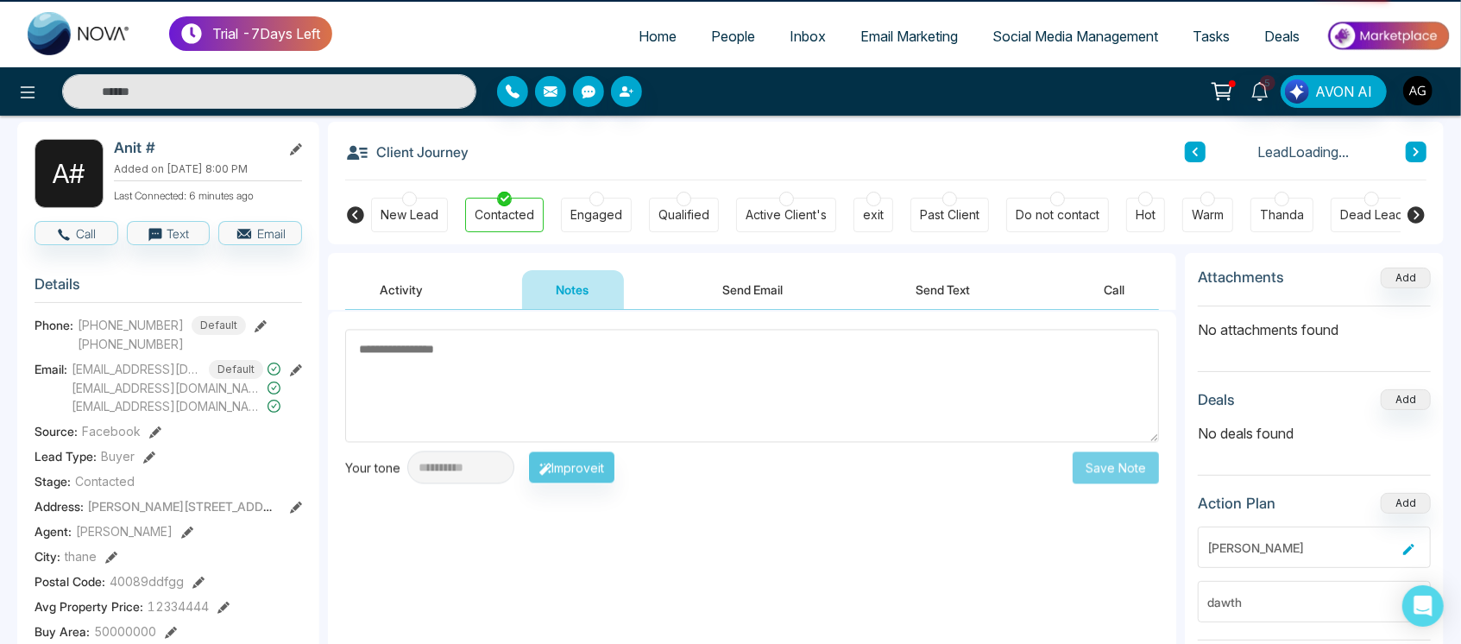
click at [737, 284] on button "Send Email" at bounding box center [752, 289] width 129 height 39
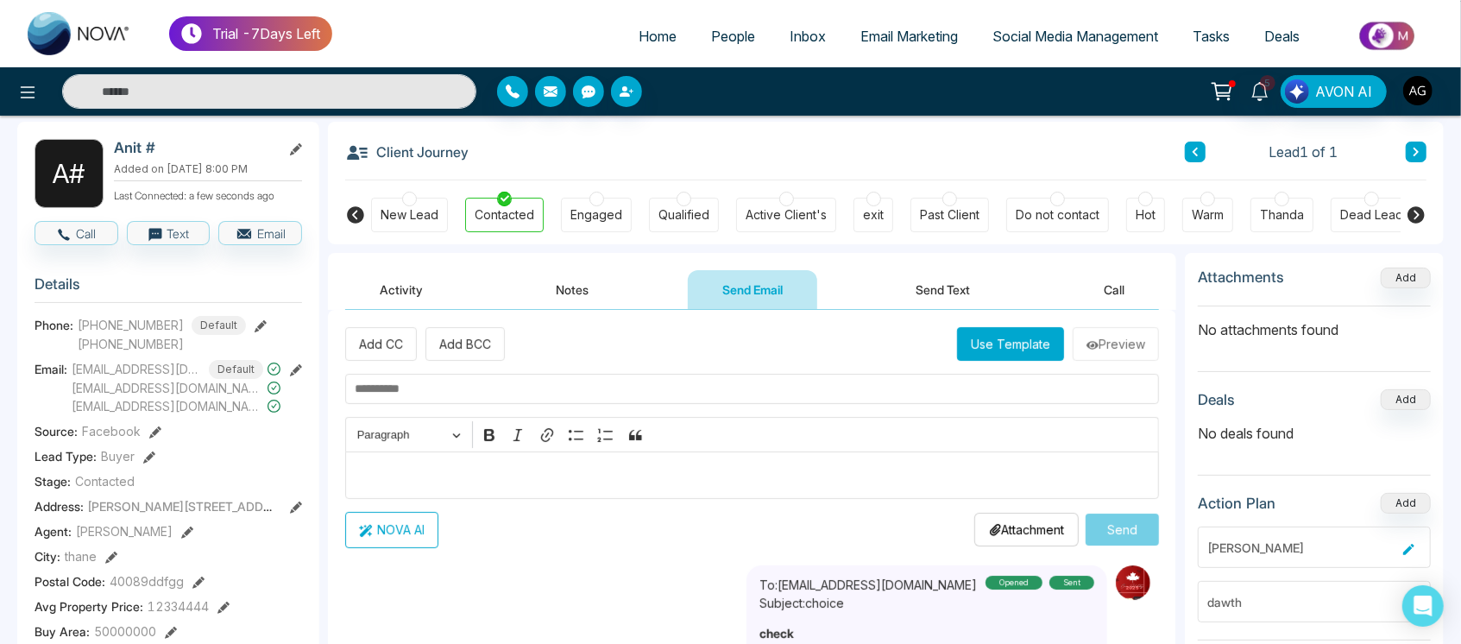
click at [906, 286] on button "Send Text" at bounding box center [943, 289] width 123 height 39
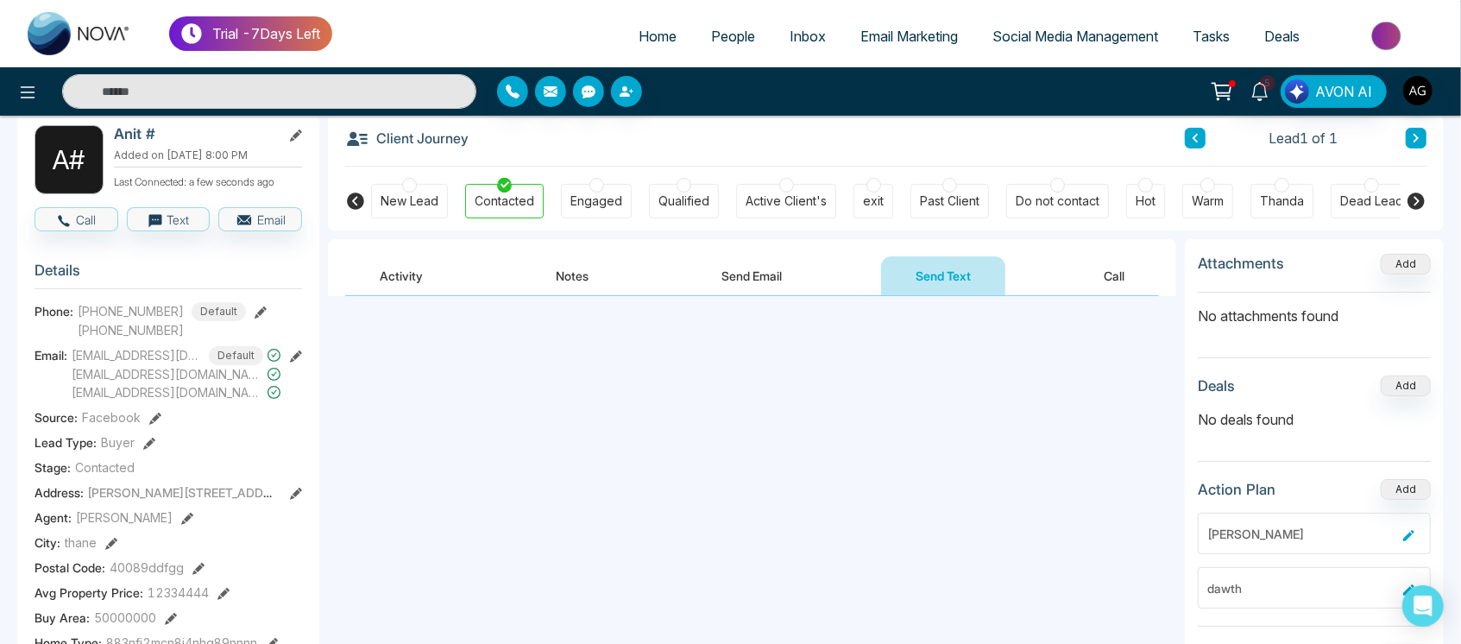
scroll to position [93, 0]
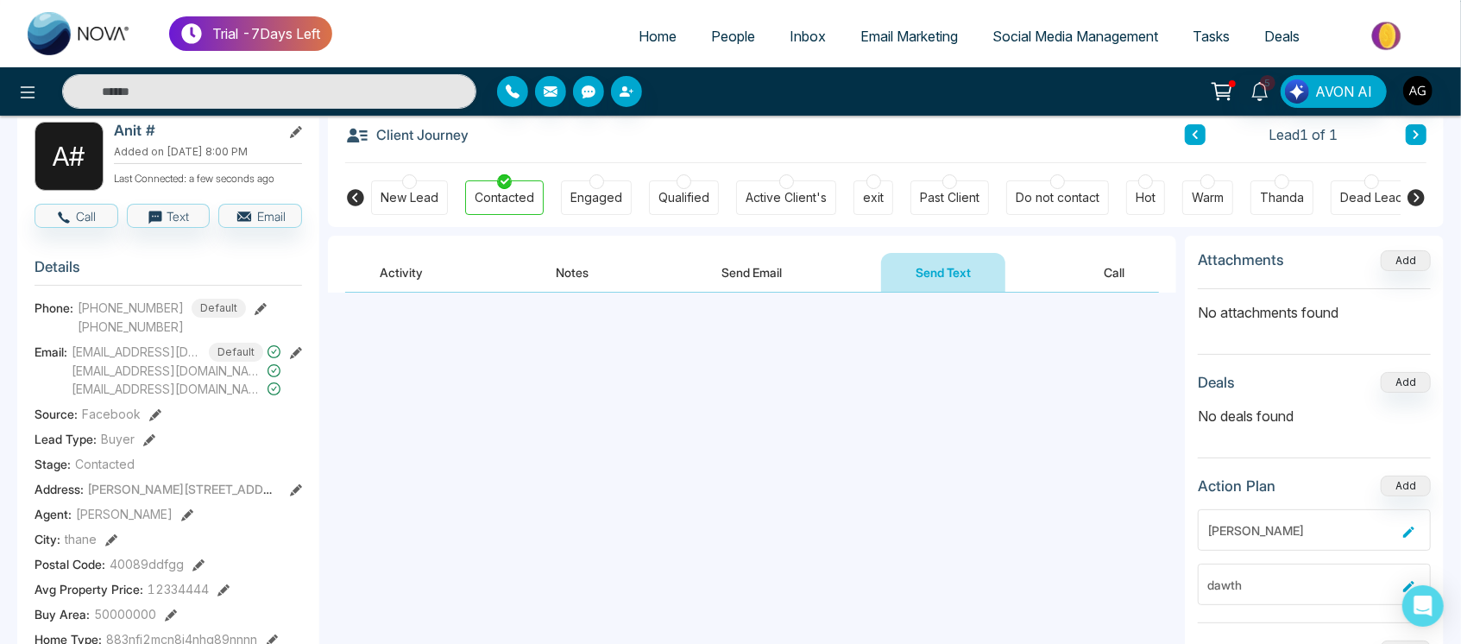
click at [754, 284] on button "Send Email" at bounding box center [752, 272] width 129 height 39
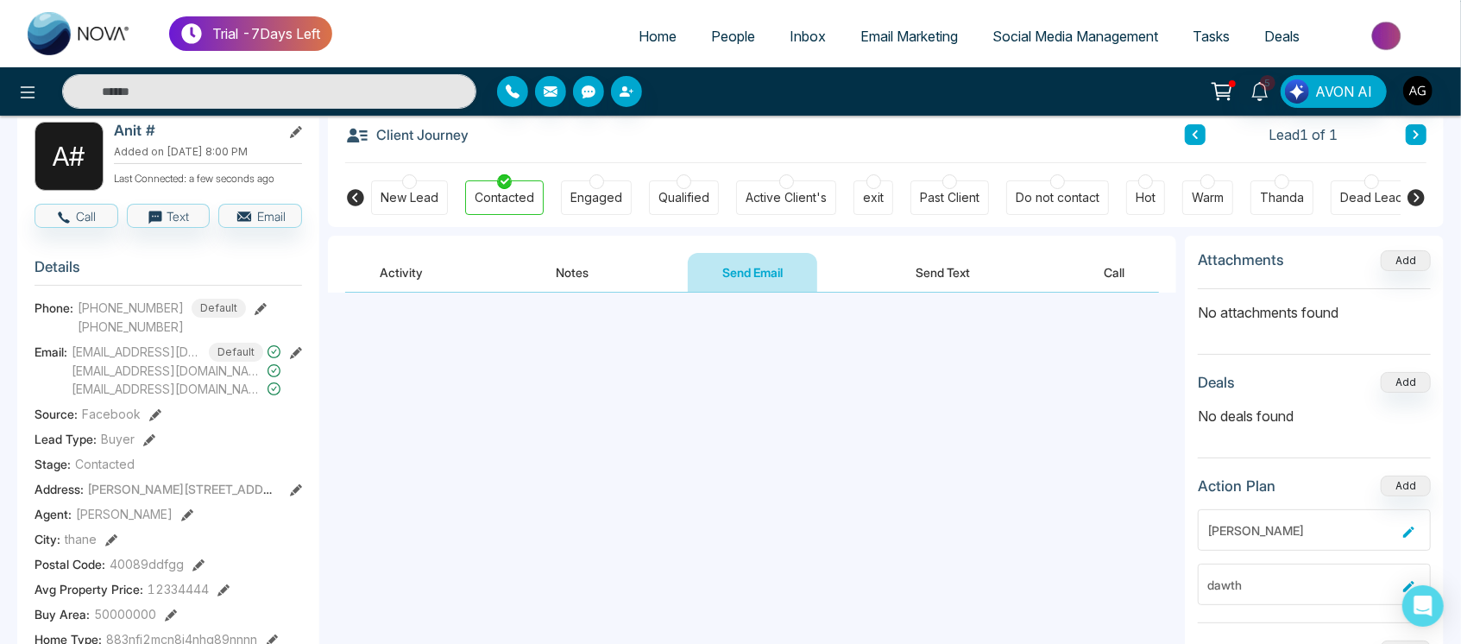
click at [923, 284] on button "Send Text" at bounding box center [943, 272] width 123 height 39
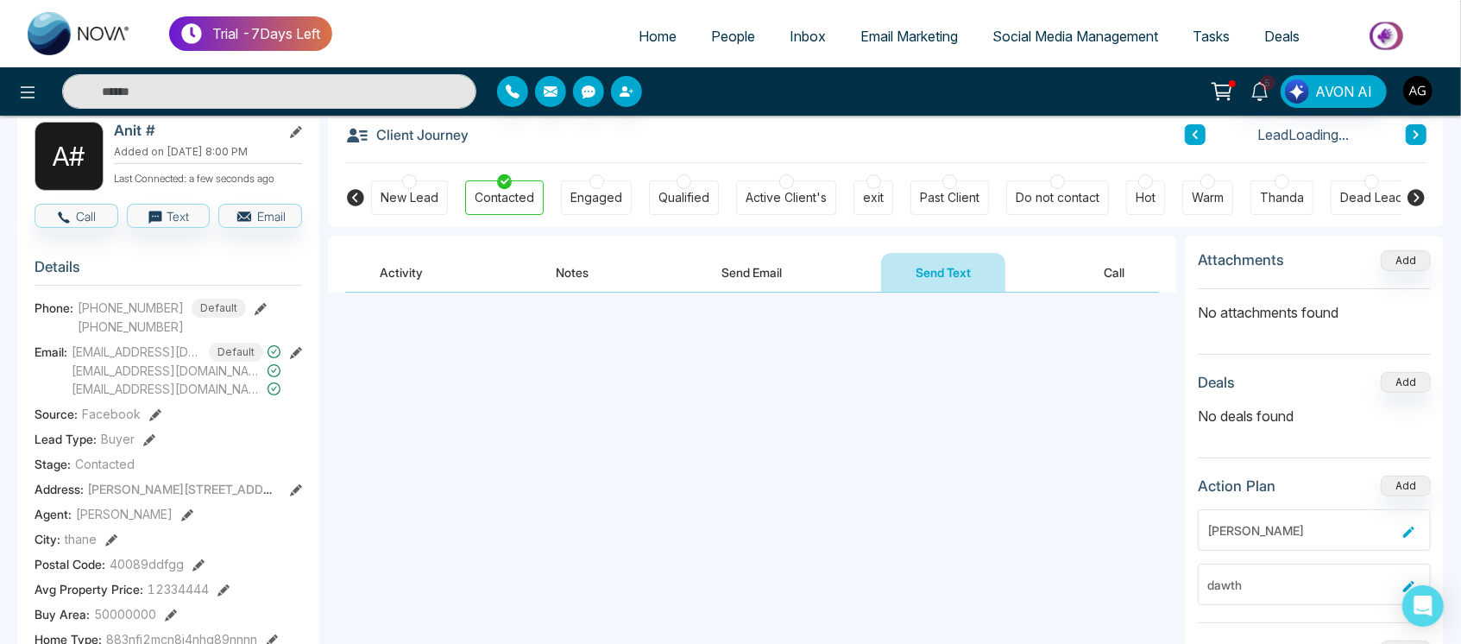
click at [928, 282] on button "Send Text" at bounding box center [943, 272] width 124 height 39
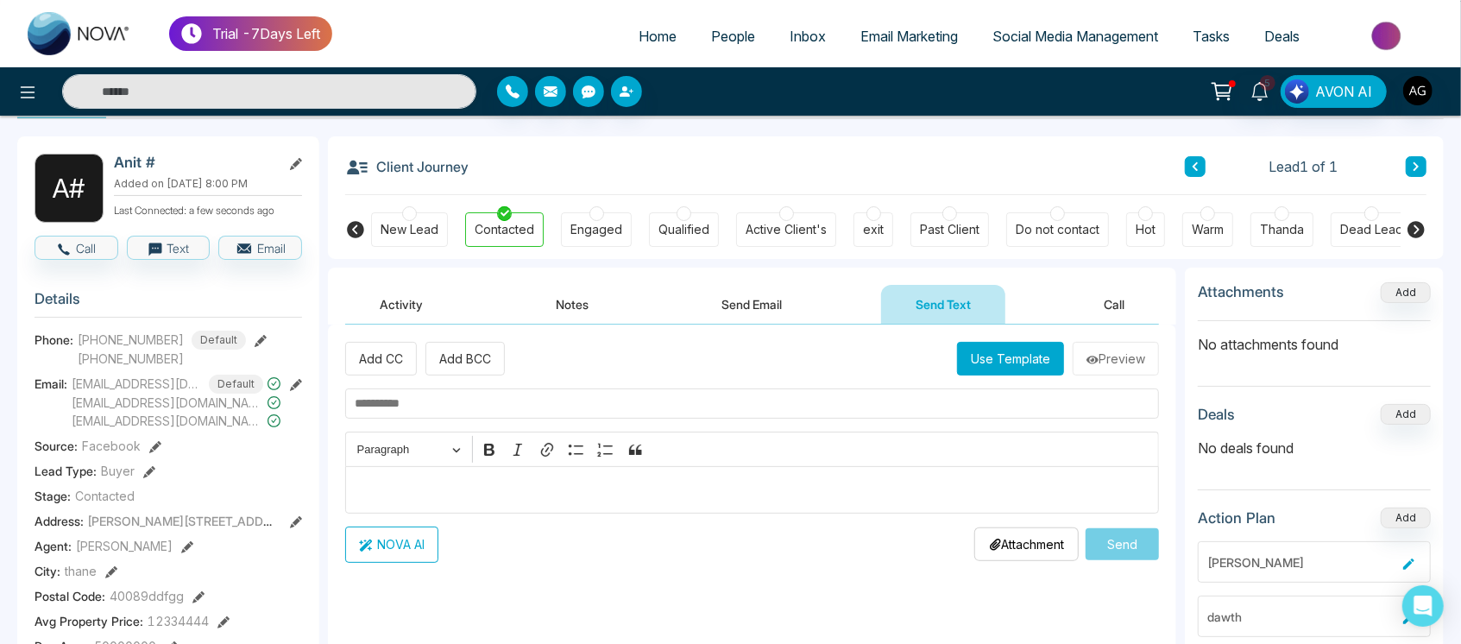
scroll to position [60, 0]
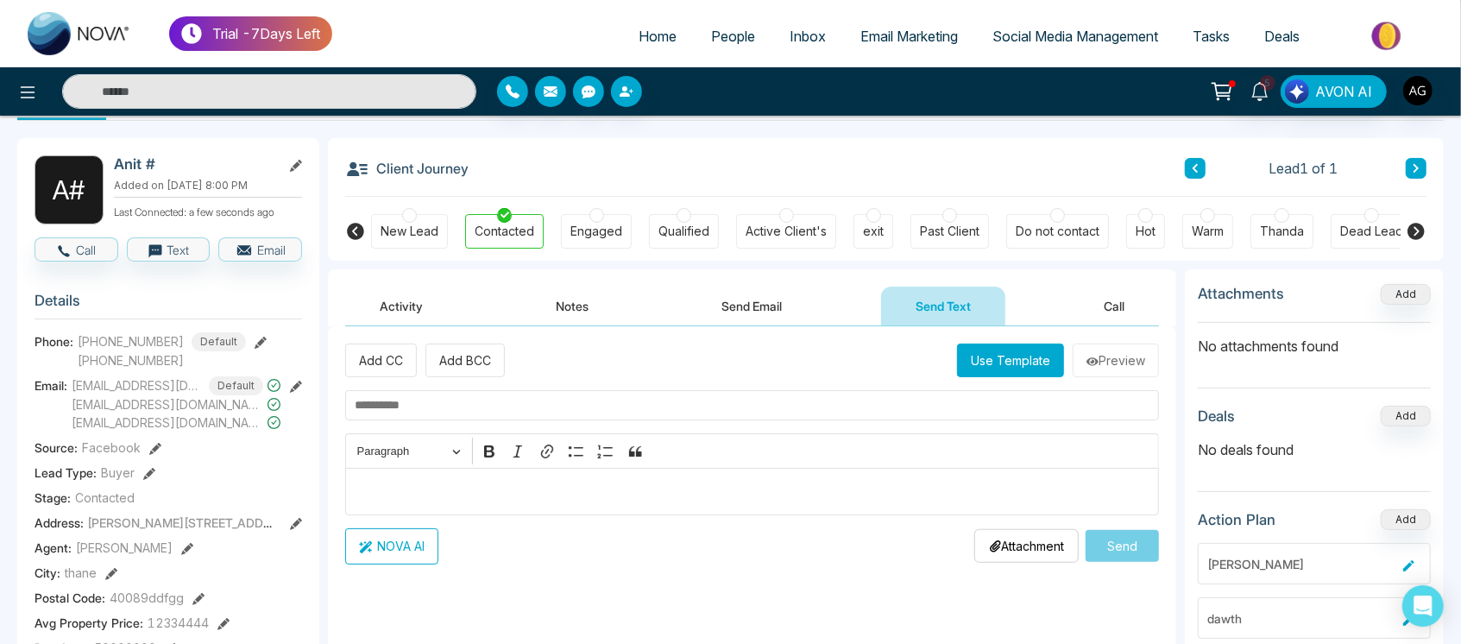
click at [763, 300] on button "Send Email" at bounding box center [752, 305] width 129 height 39
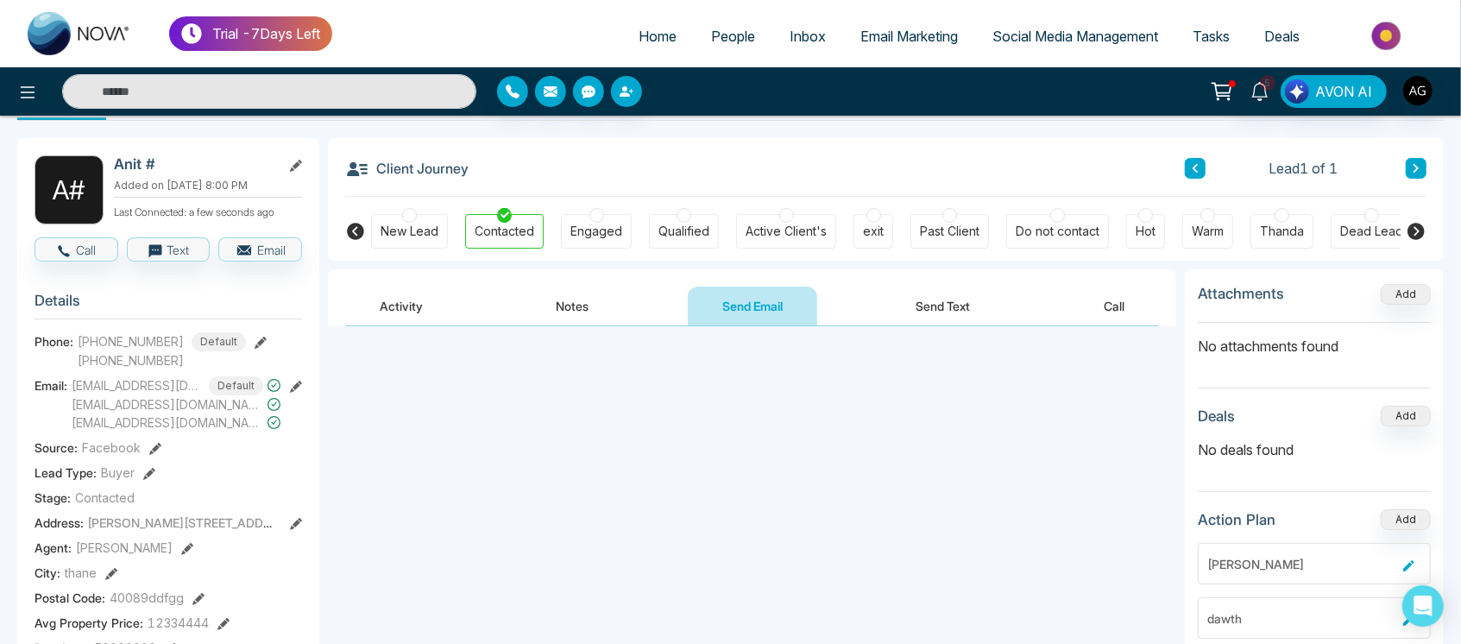
click at [939, 312] on button "Send Text" at bounding box center [943, 305] width 123 height 39
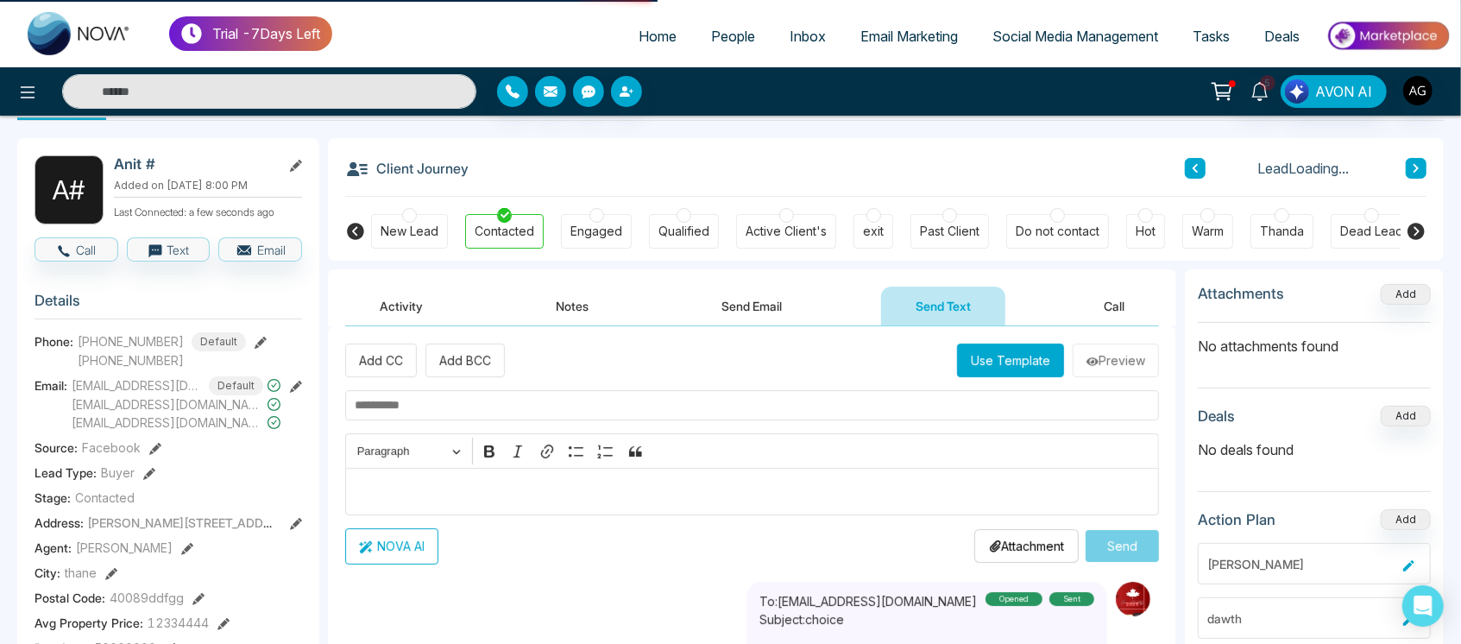
click at [939, 312] on button "Send Text" at bounding box center [943, 305] width 124 height 39
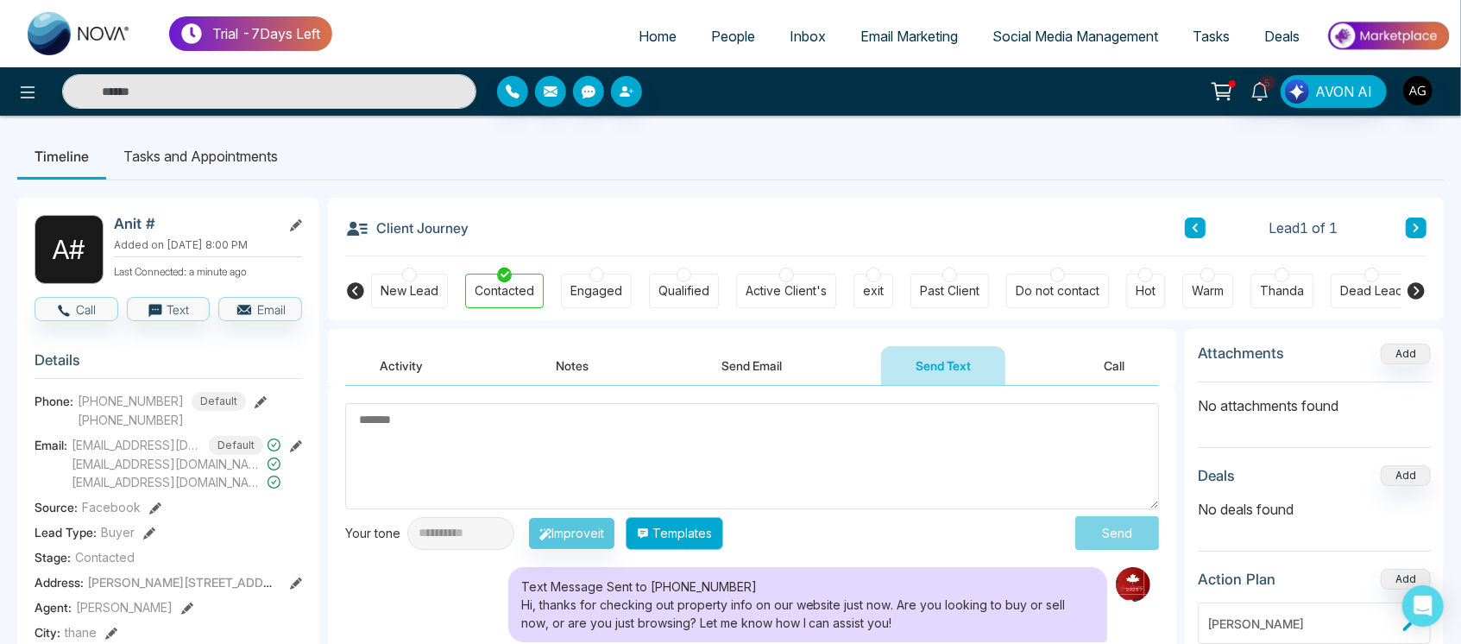
click at [694, 520] on button "Templates" at bounding box center [673, 533] width 97 height 33
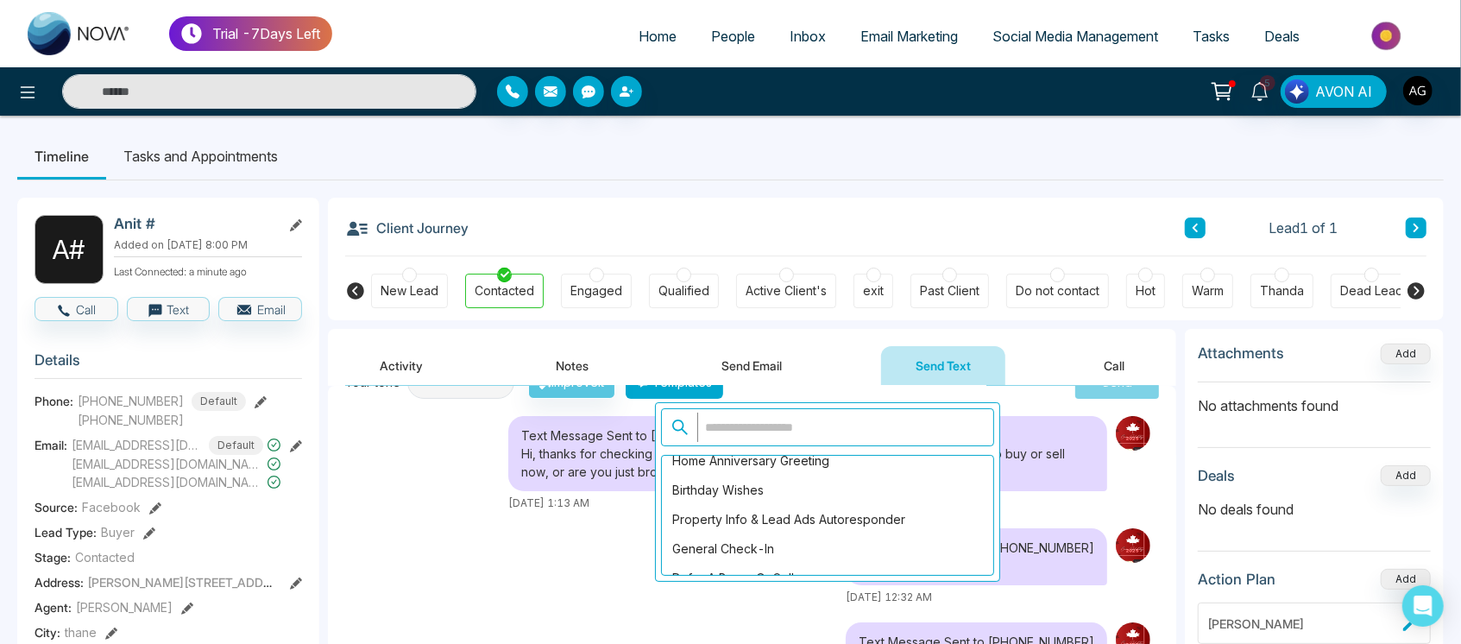
scroll to position [159, 0]
click at [780, 500] on div "Birthday Wishes" at bounding box center [827, 487] width 331 height 29
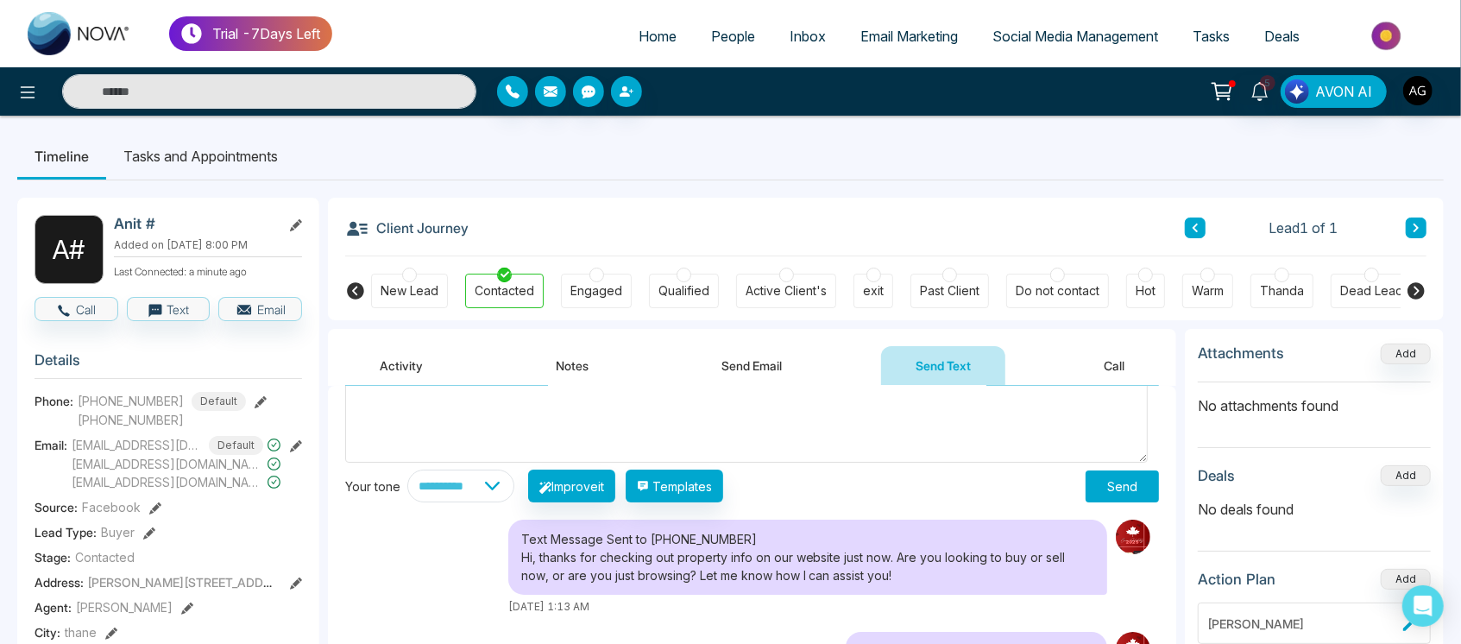
scroll to position [0, 0]
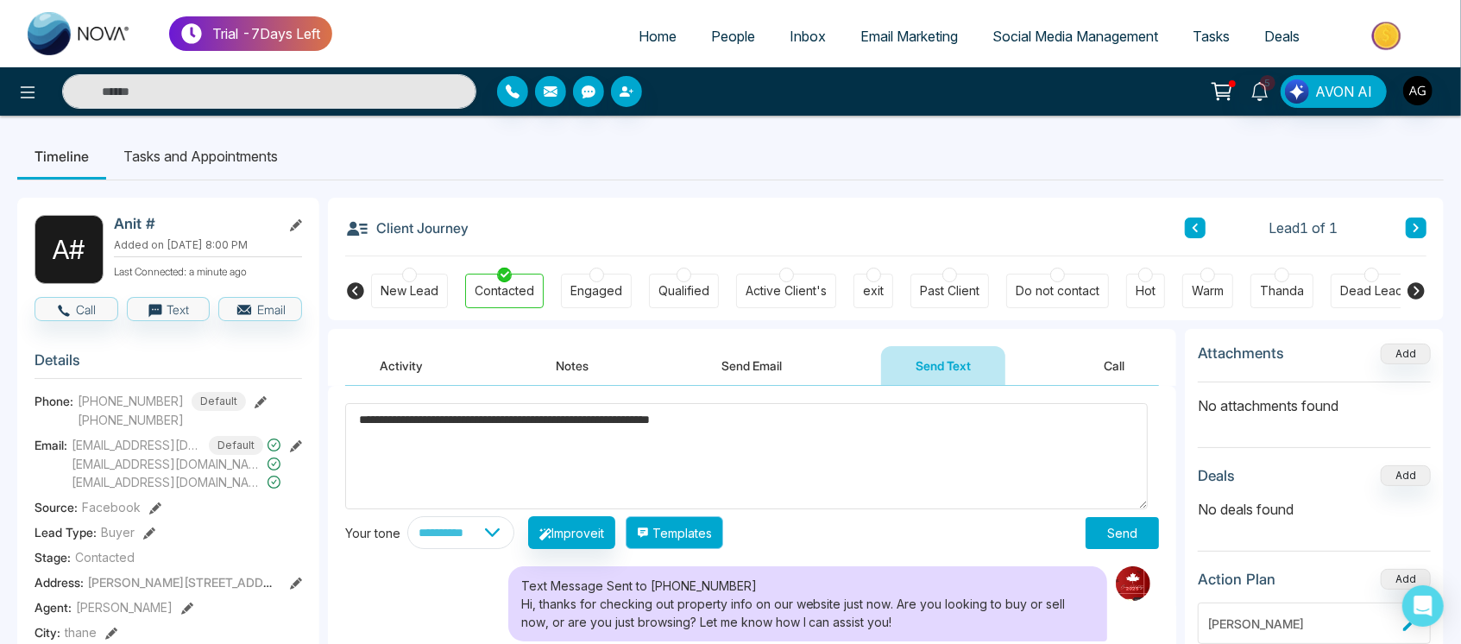
click at [707, 543] on button "Templates" at bounding box center [673, 532] width 97 height 33
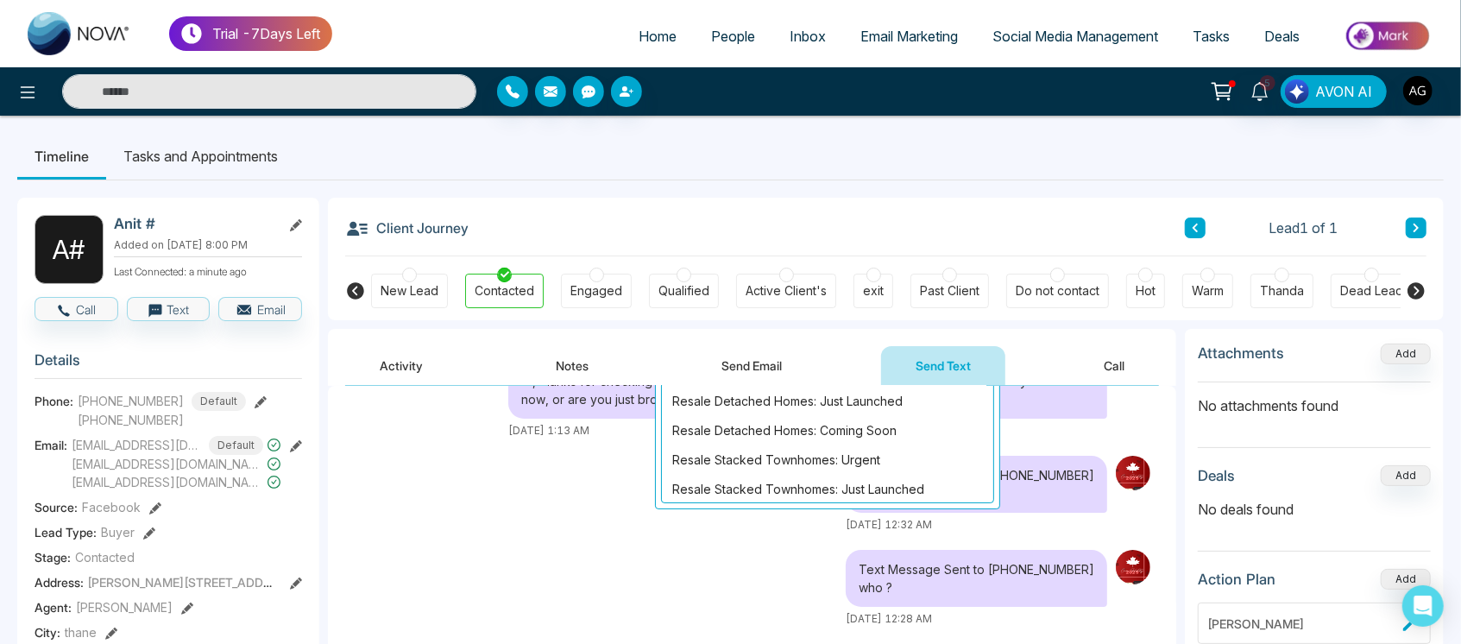
scroll to position [321, 0]
click at [788, 445] on div "Resale Stacked Townhomes: Urgent" at bounding box center [827, 457] width 331 height 29
type textarea "**********"
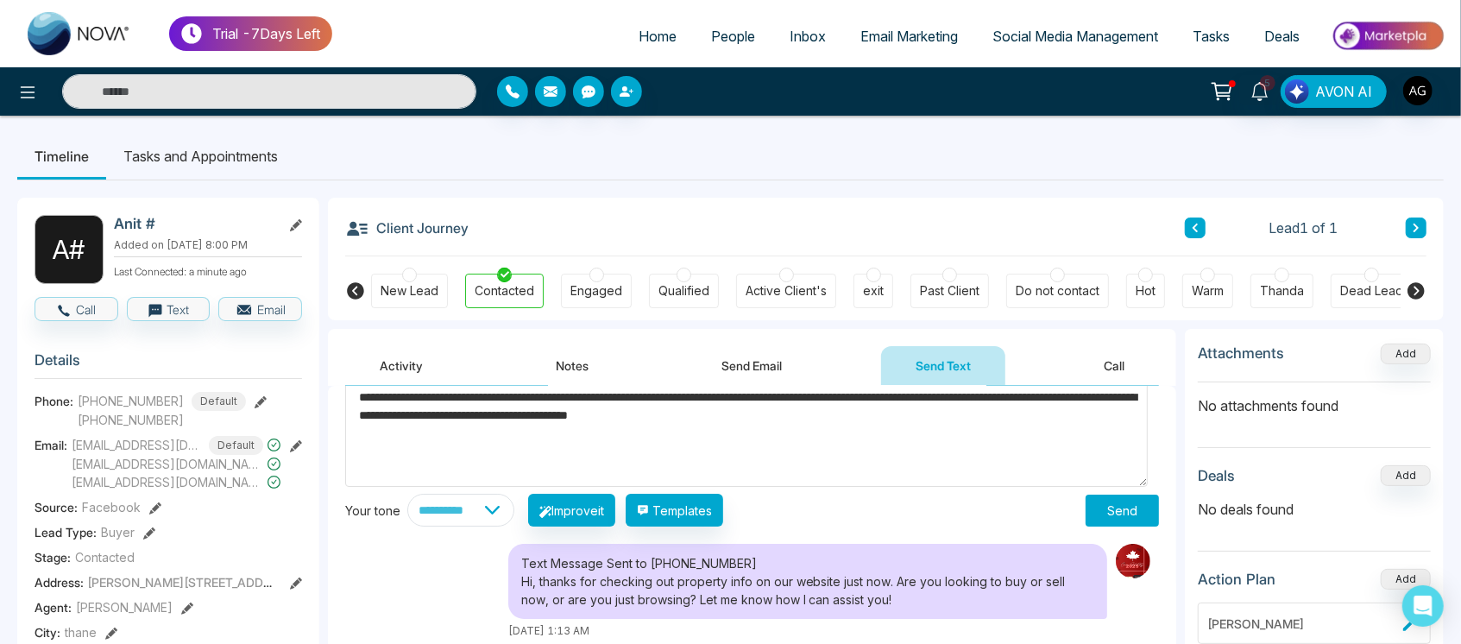
scroll to position [0, 0]
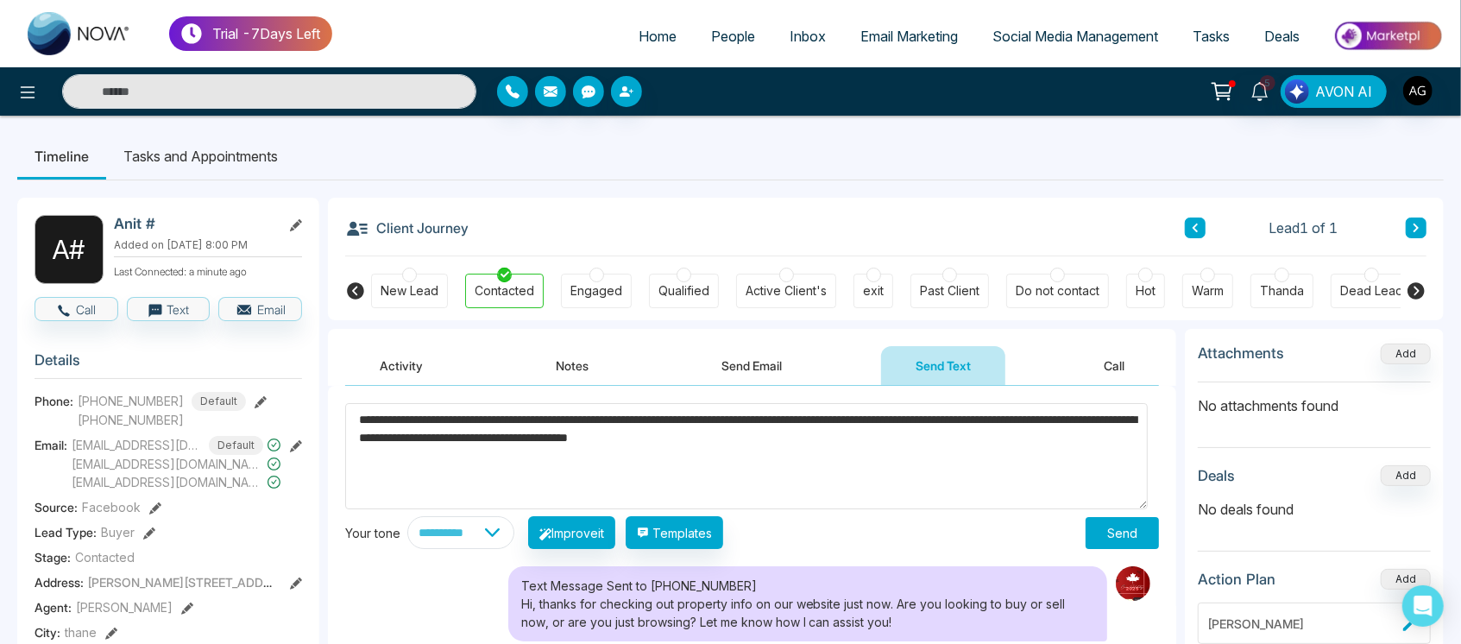
click at [1109, 531] on button "Send" at bounding box center [1121, 533] width 73 height 32
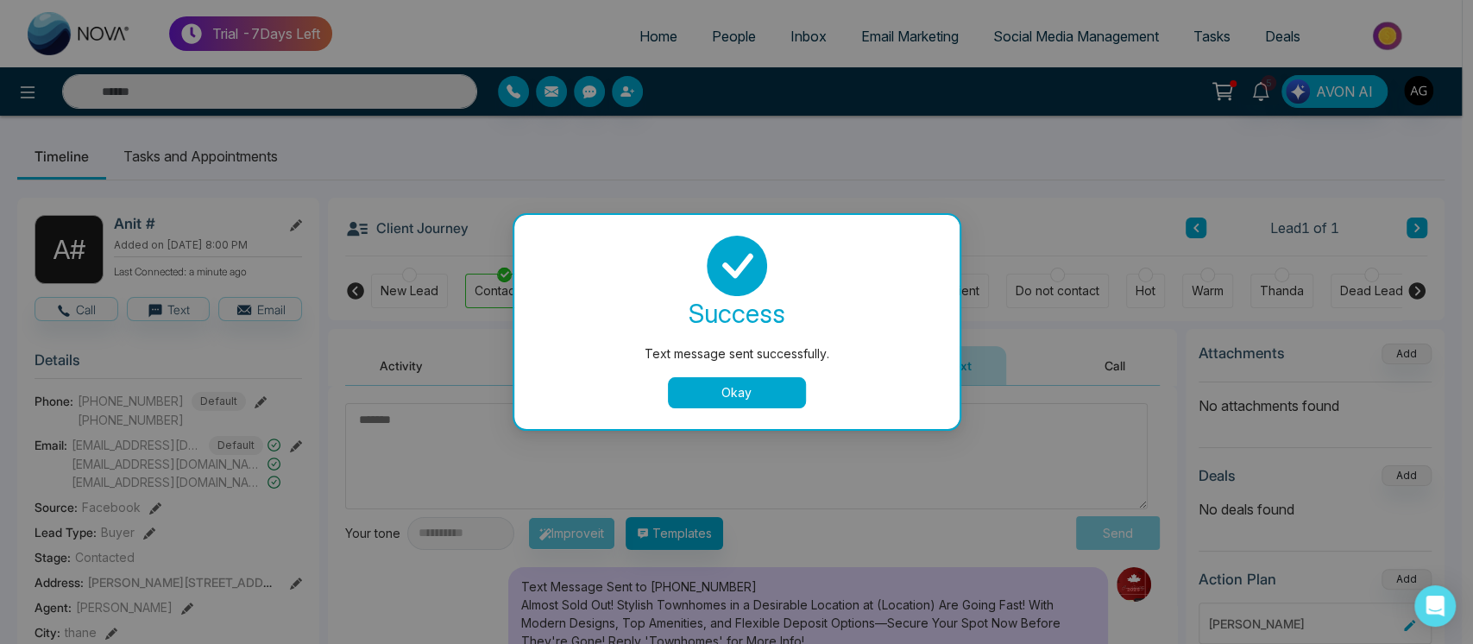
click at [744, 391] on button "Okay" at bounding box center [737, 392] width 138 height 31
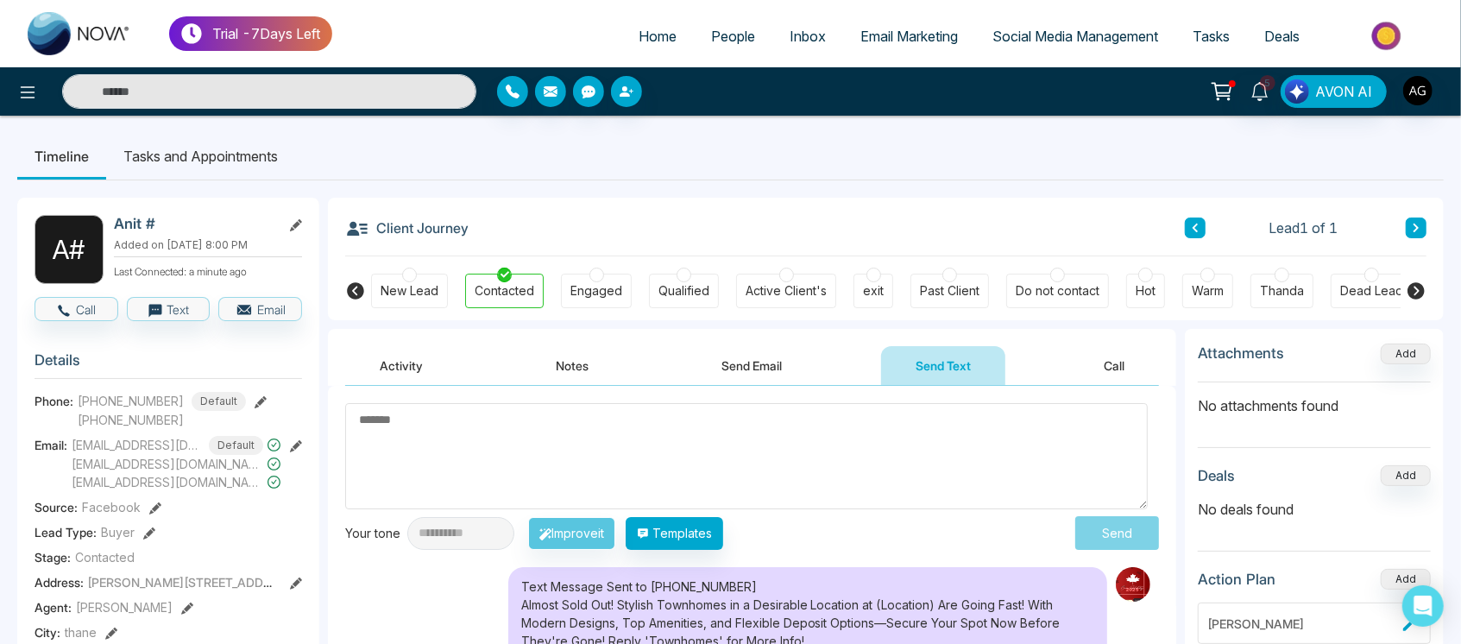
click at [1084, 367] on button "Call" at bounding box center [1114, 365] width 90 height 39
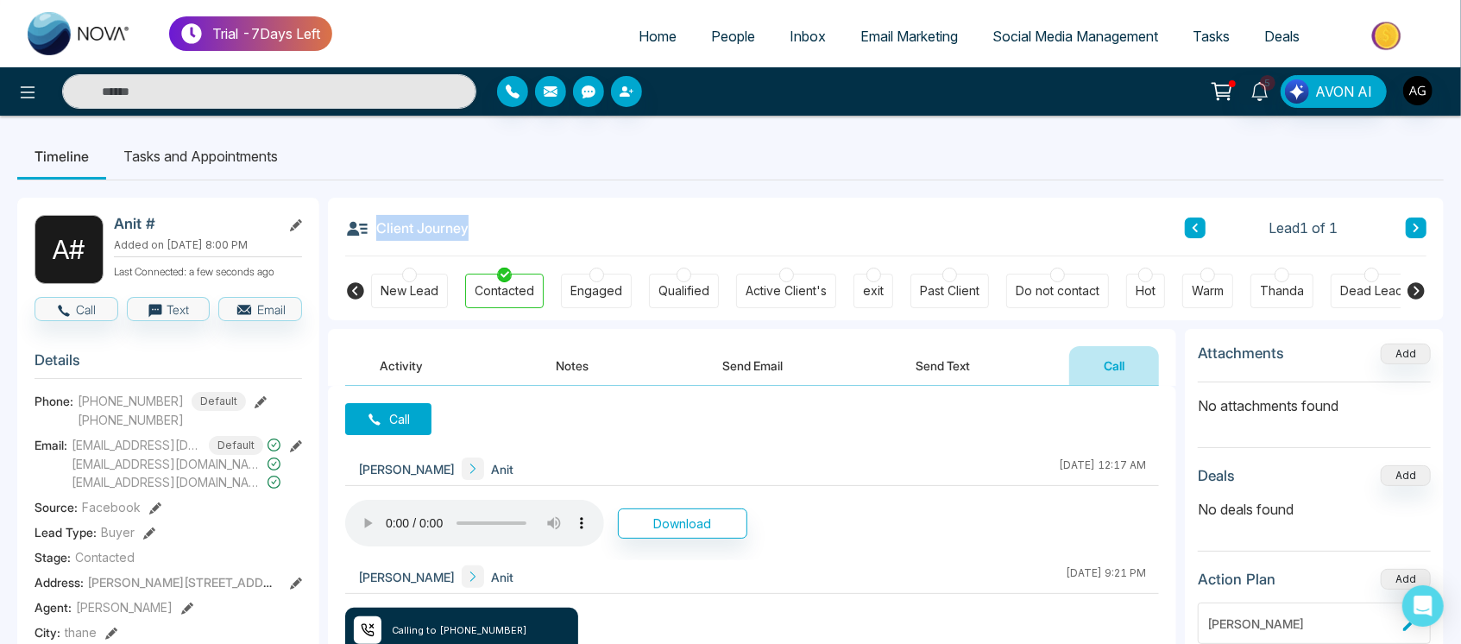
drag, startPoint x: 369, startPoint y: 223, endPoint x: 519, endPoint y: 254, distance: 153.3
click at [519, 254] on div "Client Journey Lead 1 of 1" at bounding box center [885, 227] width 1081 height 59
click at [533, 247] on div "Client Journey Lead 1 of 1" at bounding box center [885, 227] width 1081 height 59
drag, startPoint x: 492, startPoint y: 222, endPoint x: 504, endPoint y: 240, distance: 21.8
click at [504, 240] on div "Client Journey Lead 1 of 1" at bounding box center [885, 227] width 1081 height 59
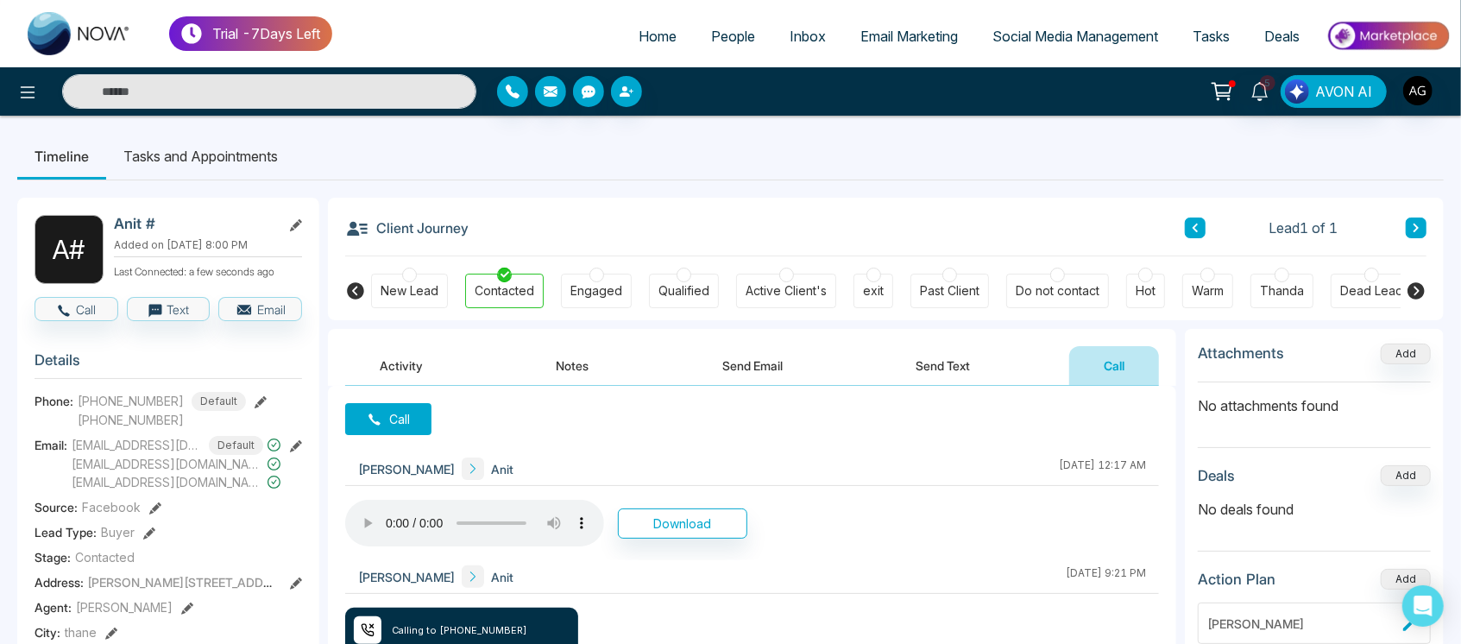
click at [504, 240] on div "Client Journey Lead 1 of 1" at bounding box center [885, 227] width 1081 height 59
drag, startPoint x: 504, startPoint y: 240, endPoint x: 476, endPoint y: 228, distance: 30.1
click at [476, 228] on div "Client Journey Lead 1 of 1" at bounding box center [885, 227] width 1081 height 59
click at [643, 236] on div "Client Journey Lead 1 of 1" at bounding box center [885, 227] width 1081 height 59
drag, startPoint x: 369, startPoint y: 228, endPoint x: 485, endPoint y: 234, distance: 115.8
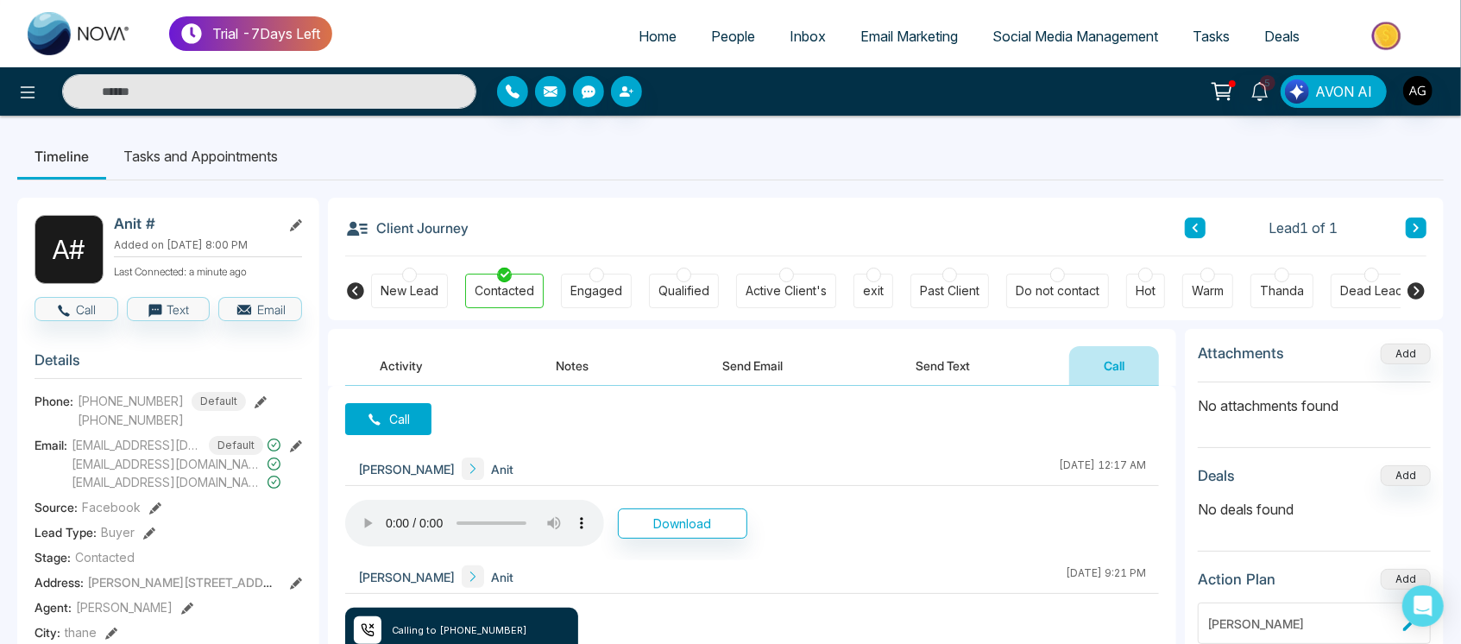
click at [485, 234] on div "Client Journey Lead 1 of 1" at bounding box center [885, 227] width 1081 height 59
click at [208, 167] on li "Tasks and Appointments" at bounding box center [200, 156] width 189 height 47
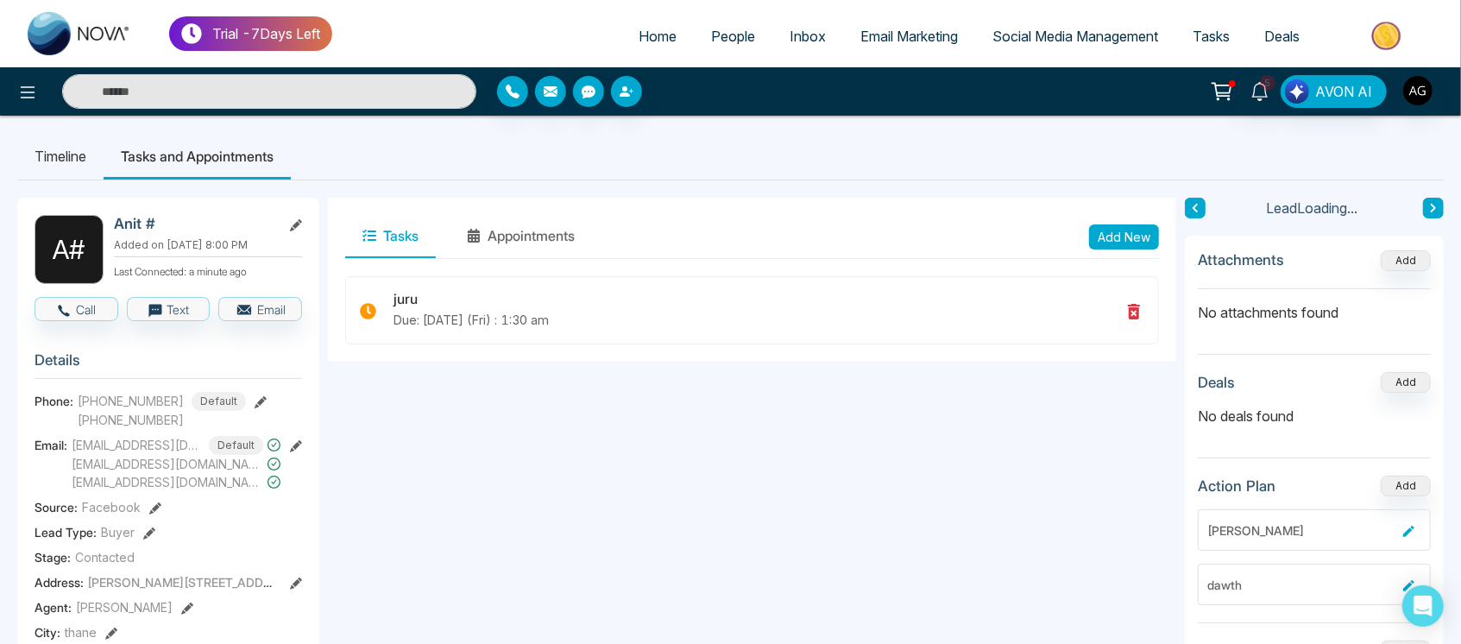
click at [66, 144] on li "Timeline" at bounding box center [60, 156] width 86 height 47
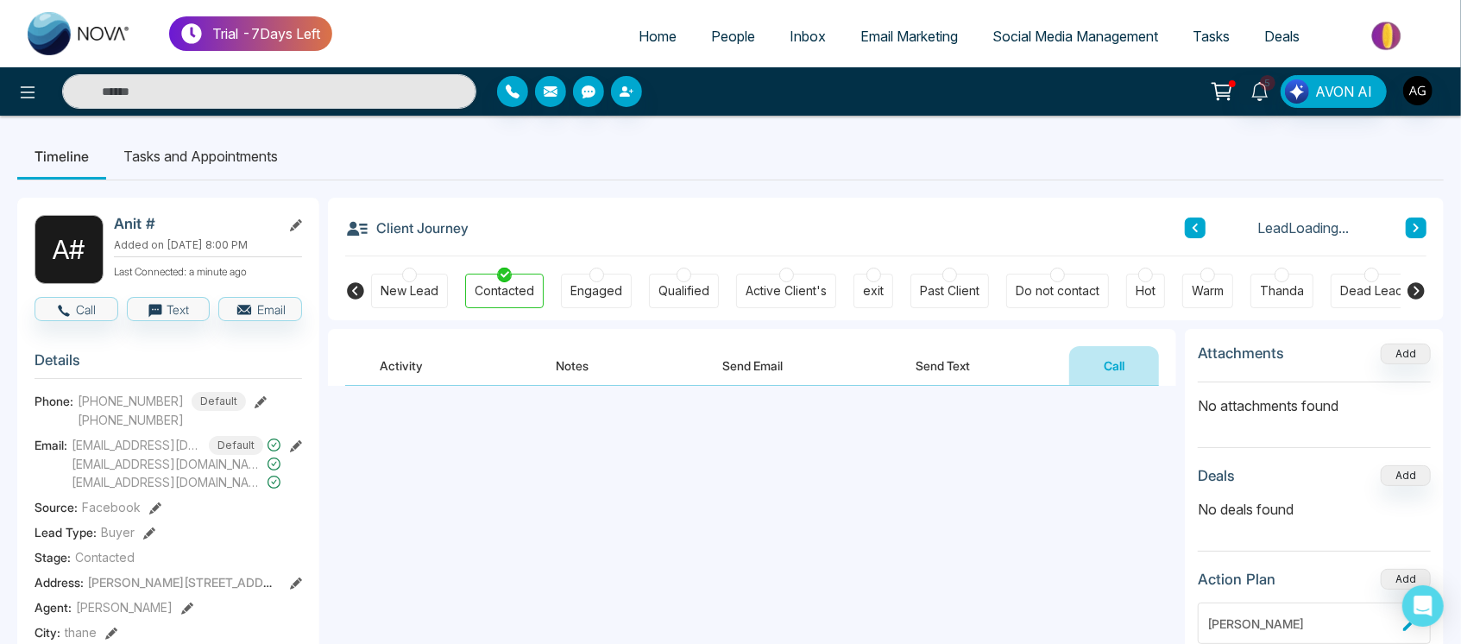
click at [210, 158] on li "Tasks and Appointments" at bounding box center [200, 156] width 189 height 47
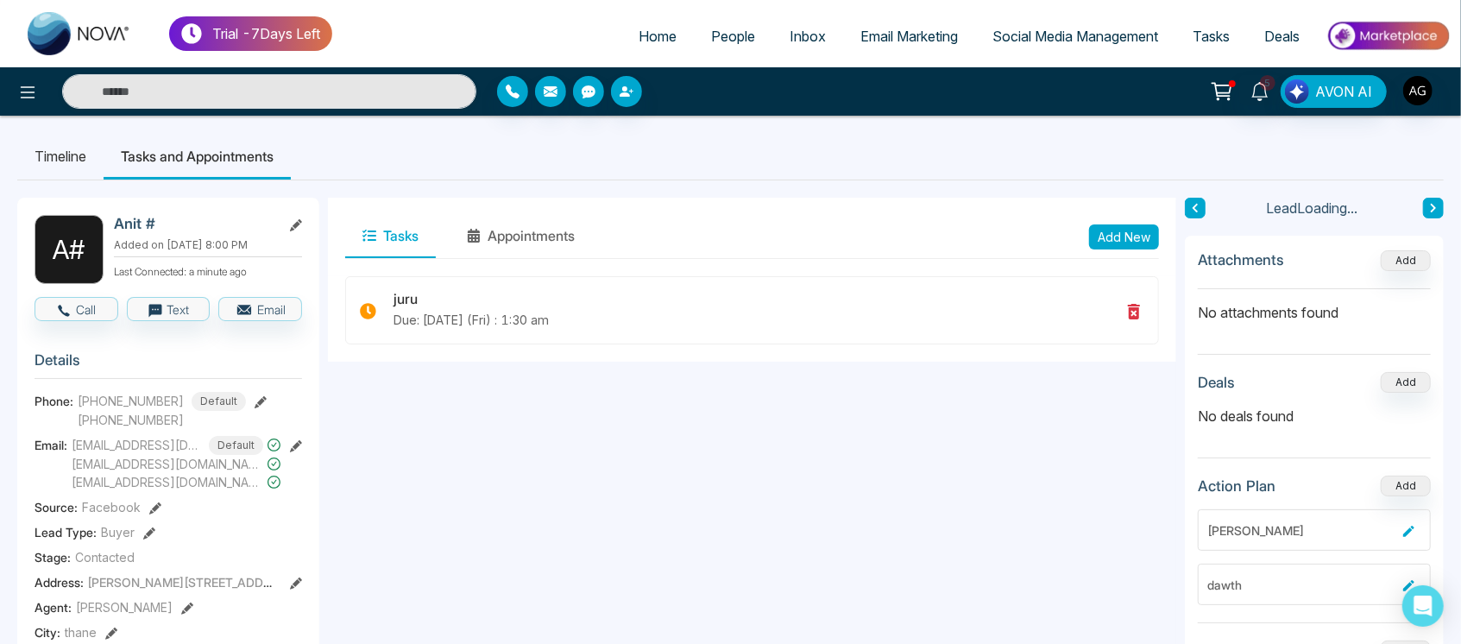
click at [65, 153] on li "Timeline" at bounding box center [60, 156] width 86 height 47
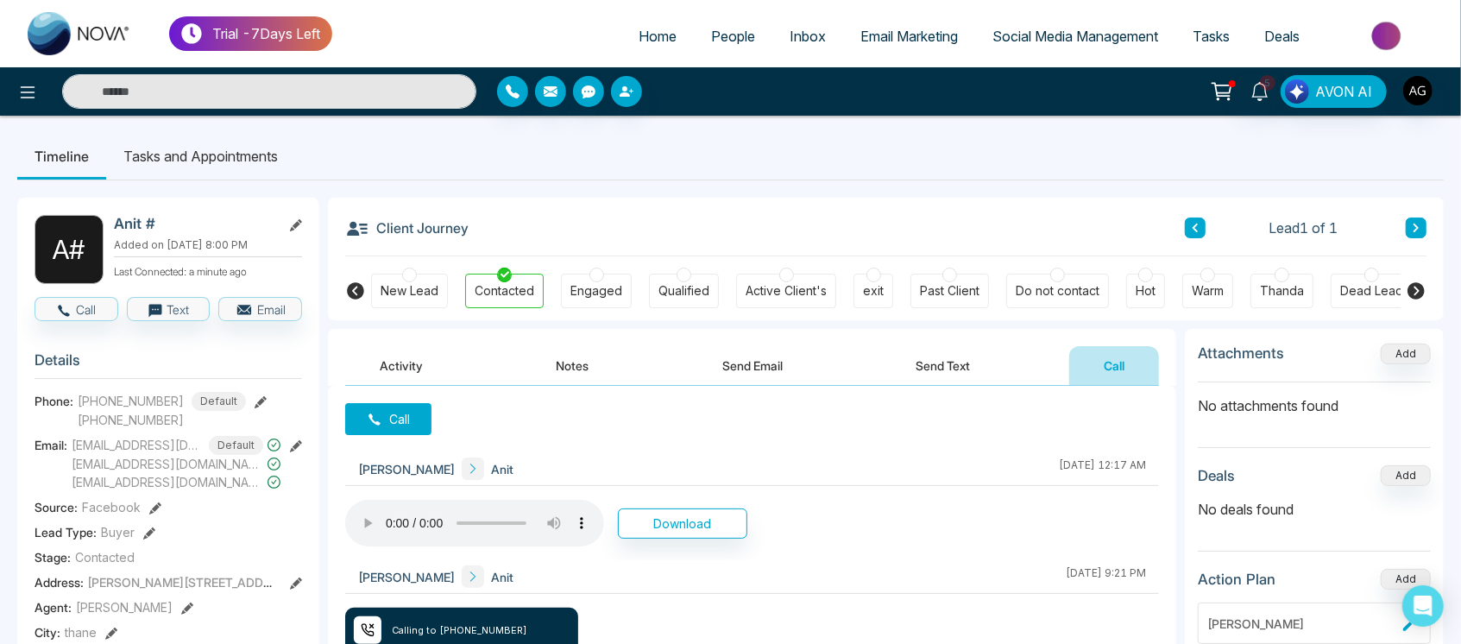
drag, startPoint x: 376, startPoint y: 218, endPoint x: 531, endPoint y: 221, distance: 154.4
click at [531, 221] on div "Client Journey Lead 1 of 1" at bounding box center [885, 227] width 1081 height 59
drag, startPoint x: 486, startPoint y: 224, endPoint x: 359, endPoint y: 236, distance: 127.3
click at [359, 236] on div "Client Journey Lead 1 of 1" at bounding box center [885, 227] width 1081 height 59
drag, startPoint x: 473, startPoint y: 232, endPoint x: 562, endPoint y: 244, distance: 90.5
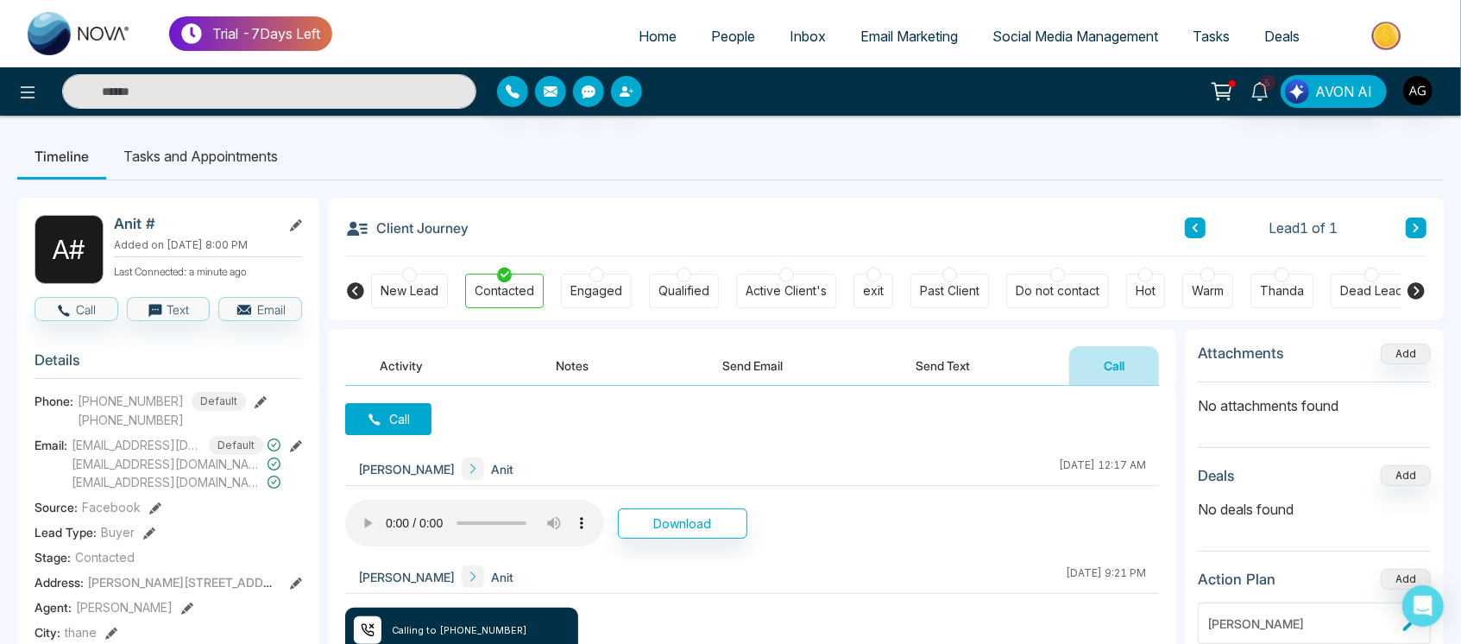
click at [562, 244] on div "Client Journey Lead 1 of 1" at bounding box center [885, 227] width 1081 height 59
click at [656, 234] on div "Client Journey Lead 1 of 1" at bounding box center [885, 227] width 1081 height 59
click at [897, 41] on span "Email Marketing" at bounding box center [908, 36] width 97 height 17
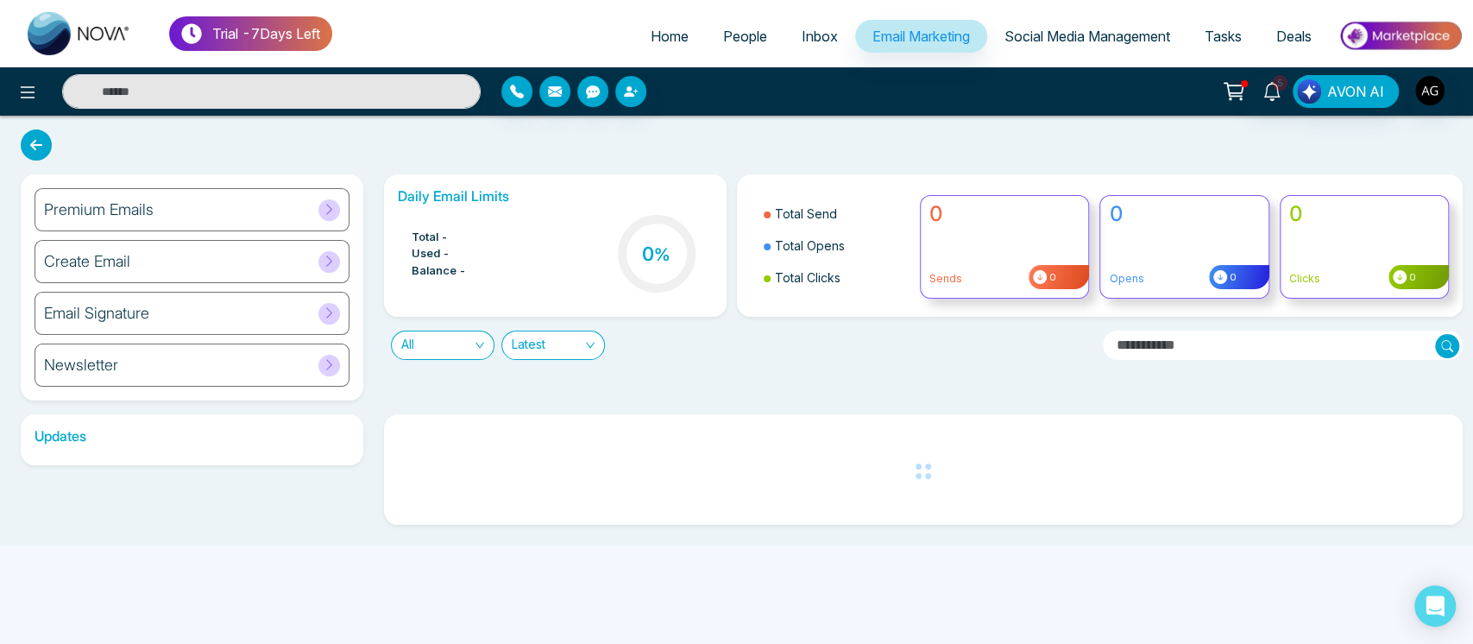
click at [260, 220] on div "Premium Emails" at bounding box center [192, 209] width 315 height 43
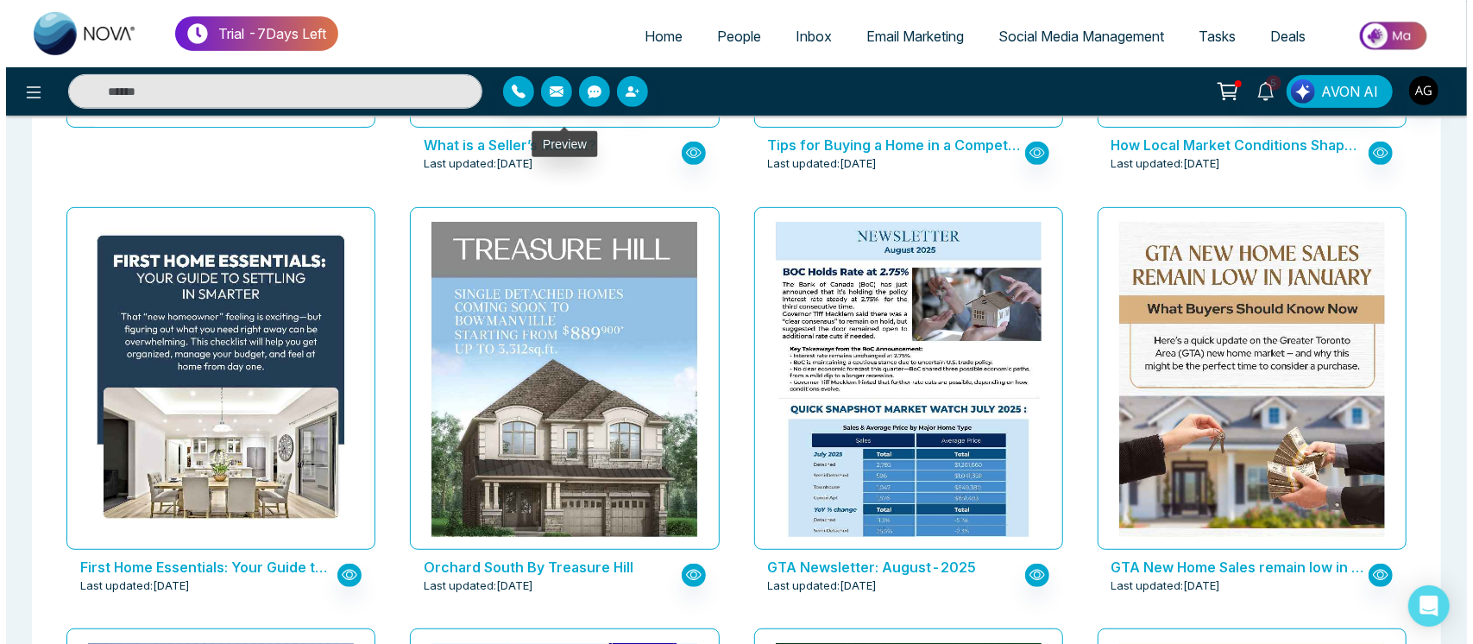
scroll to position [487, 0]
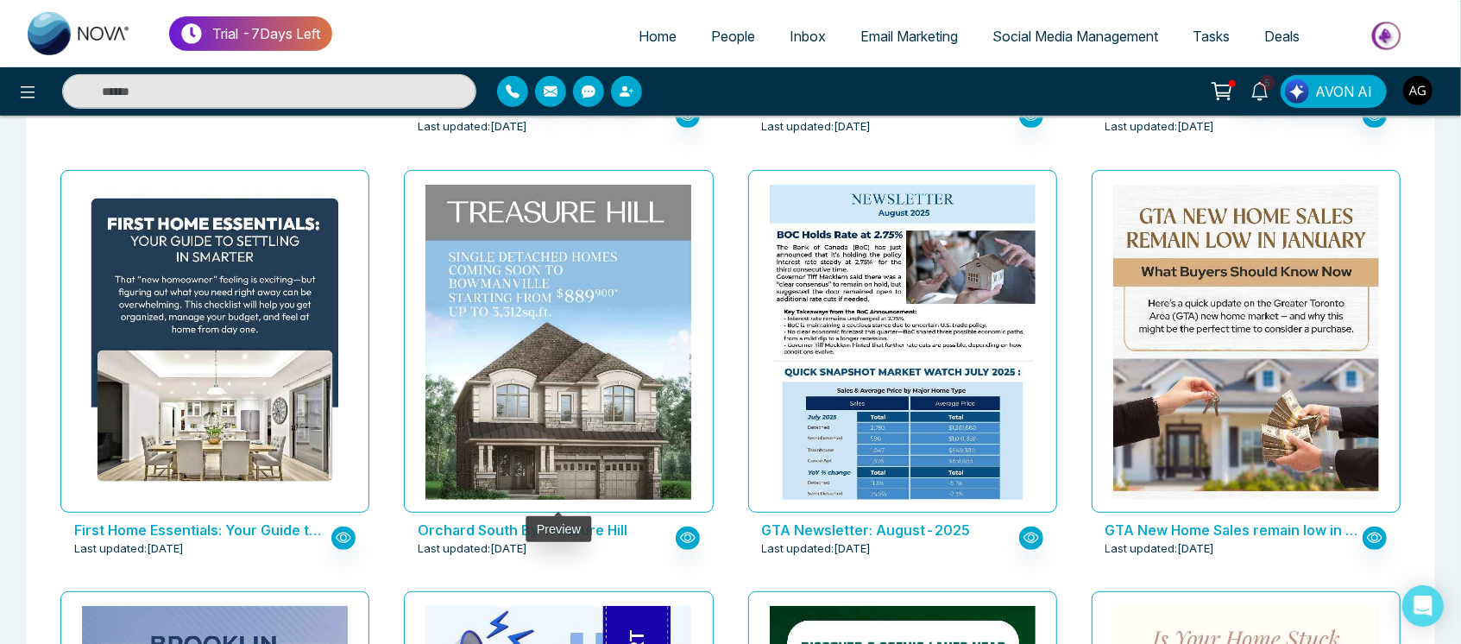
click at [573, 507] on div at bounding box center [558, 341] width 309 height 342
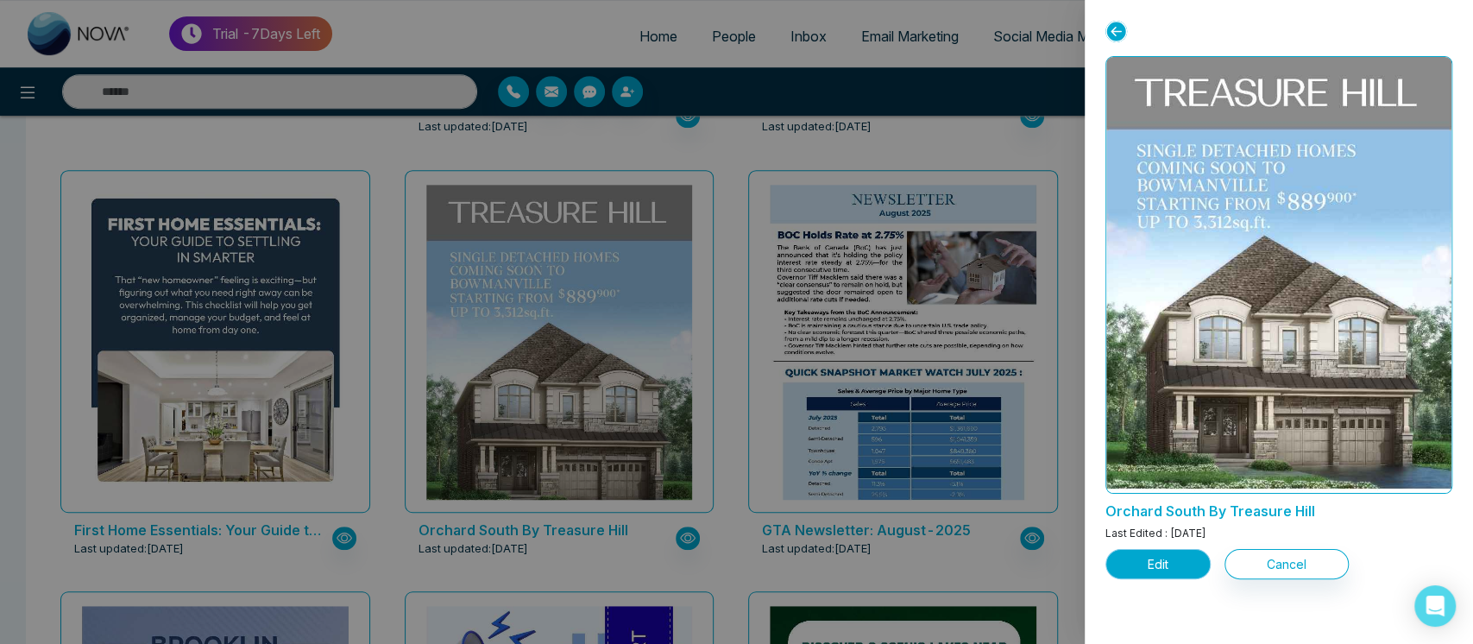
click at [1153, 560] on button "Edit" at bounding box center [1157, 564] width 105 height 30
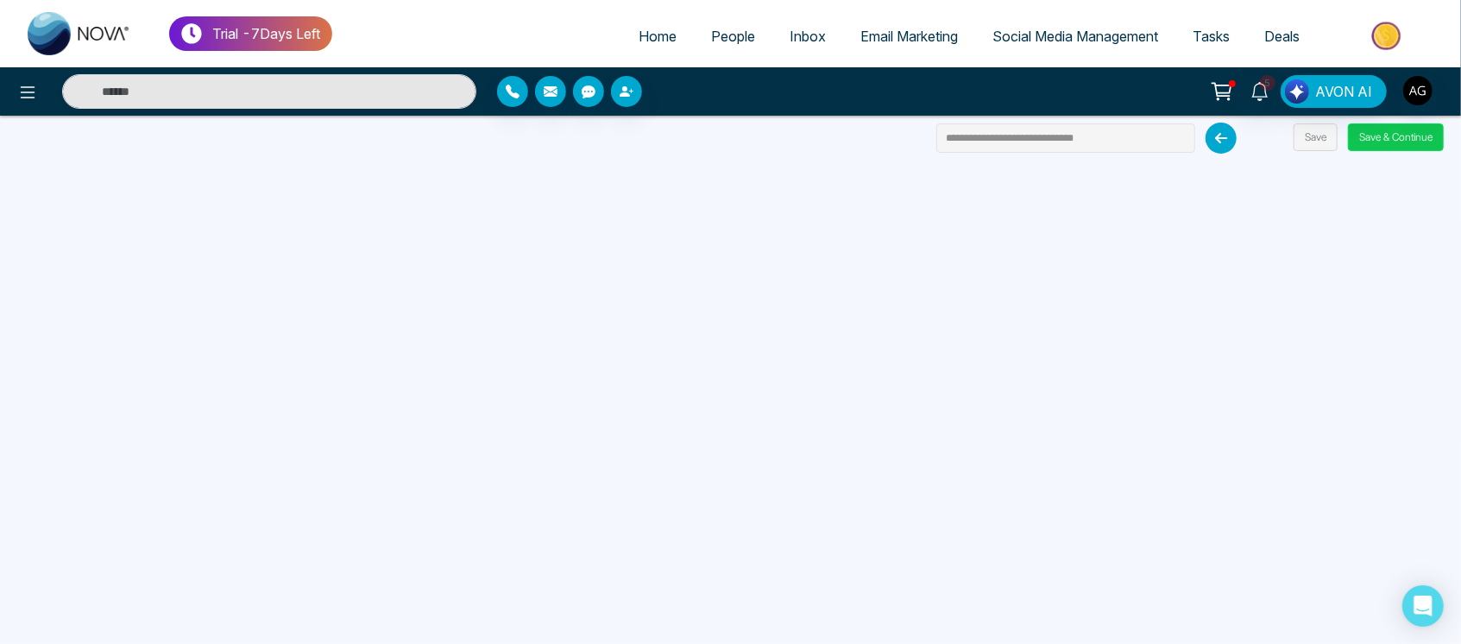
click at [1389, 144] on button "Save & Continue" at bounding box center [1396, 137] width 96 height 28
click at [1222, 135] on icon at bounding box center [1220, 138] width 31 height 31
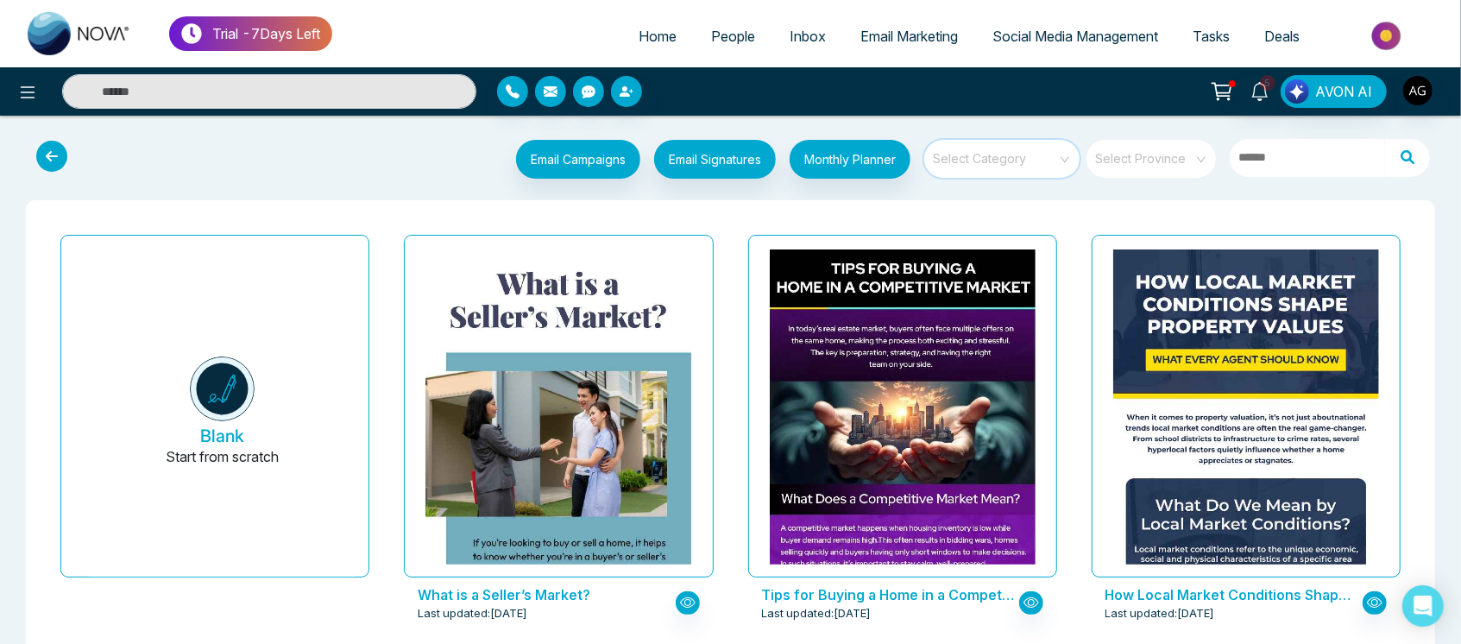
click at [1043, 148] on input "search" at bounding box center [995, 153] width 124 height 26
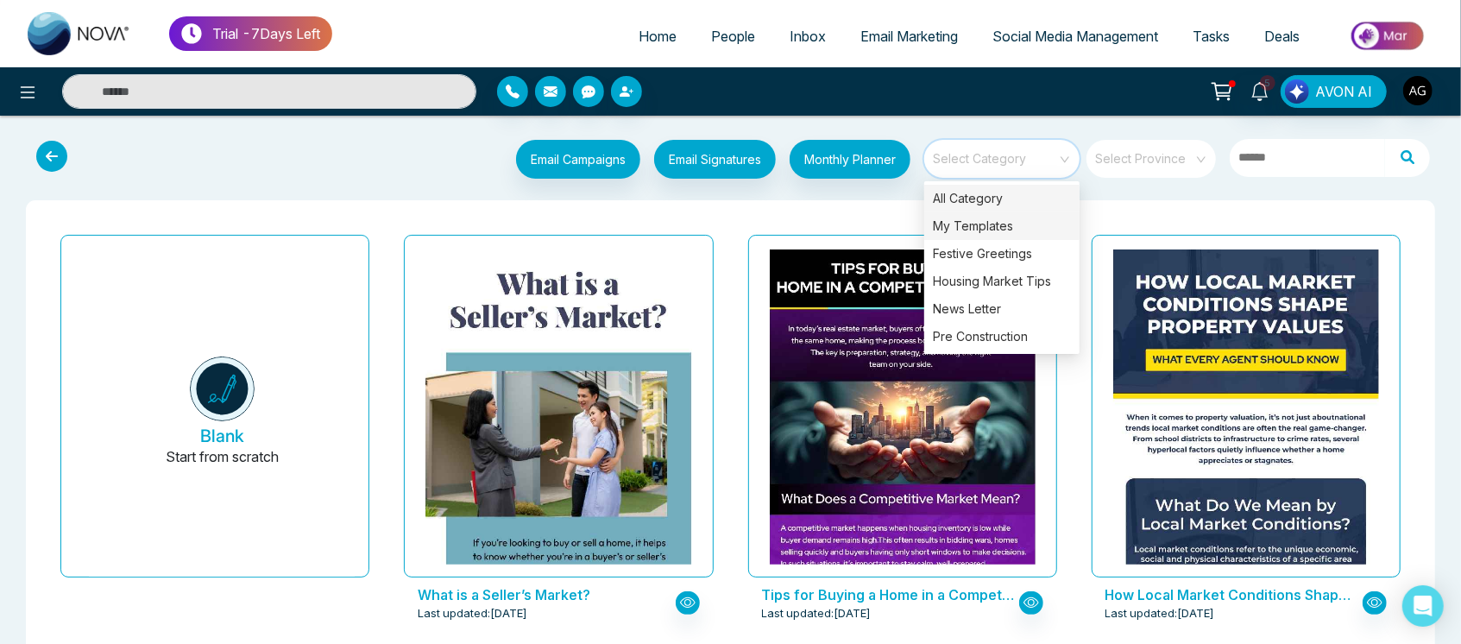
click at [1002, 222] on div "My Templates" at bounding box center [1001, 226] width 155 height 28
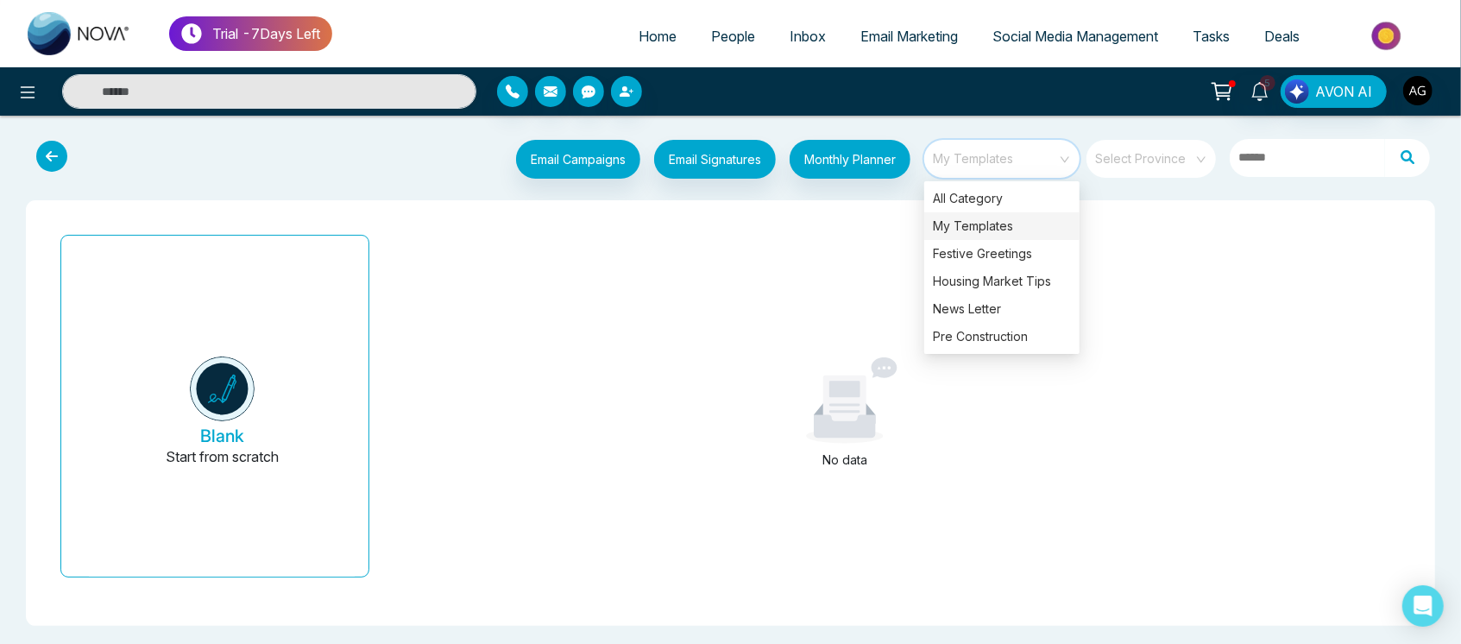
click at [1005, 166] on span "My Templates" at bounding box center [1003, 159] width 141 height 26
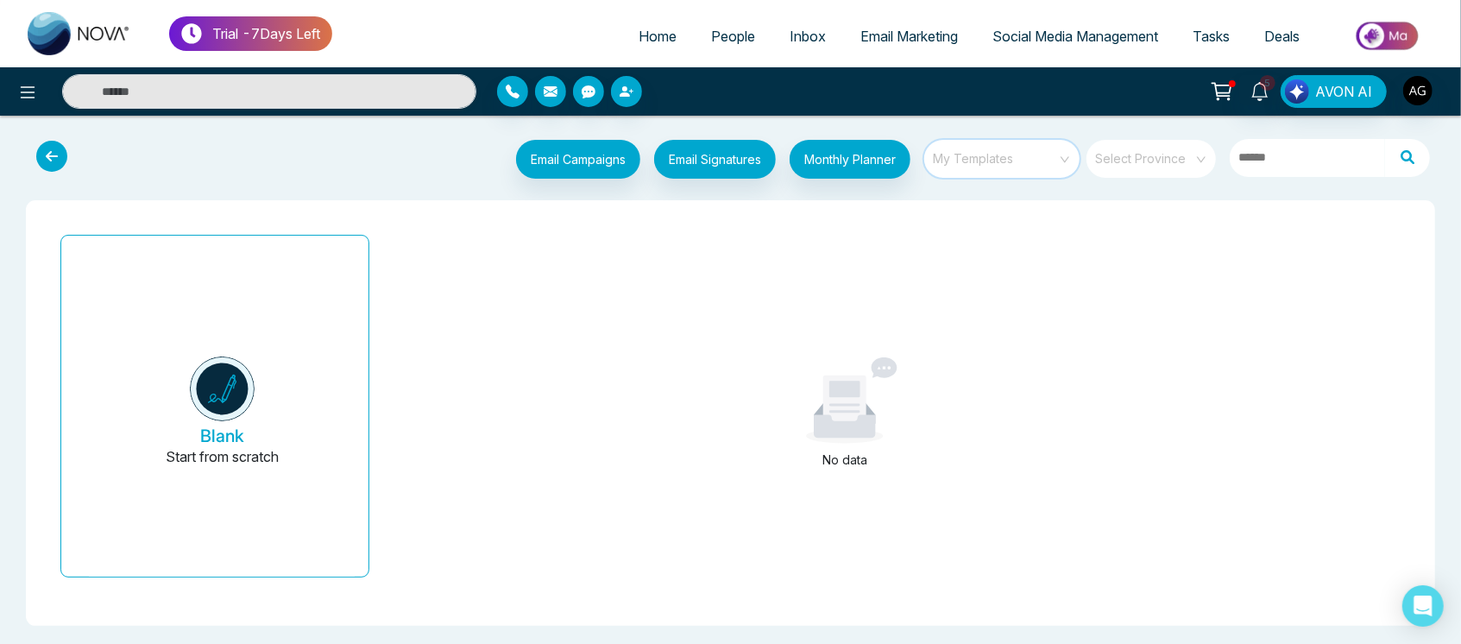
click at [1005, 166] on span "My Templates" at bounding box center [1003, 159] width 141 height 26
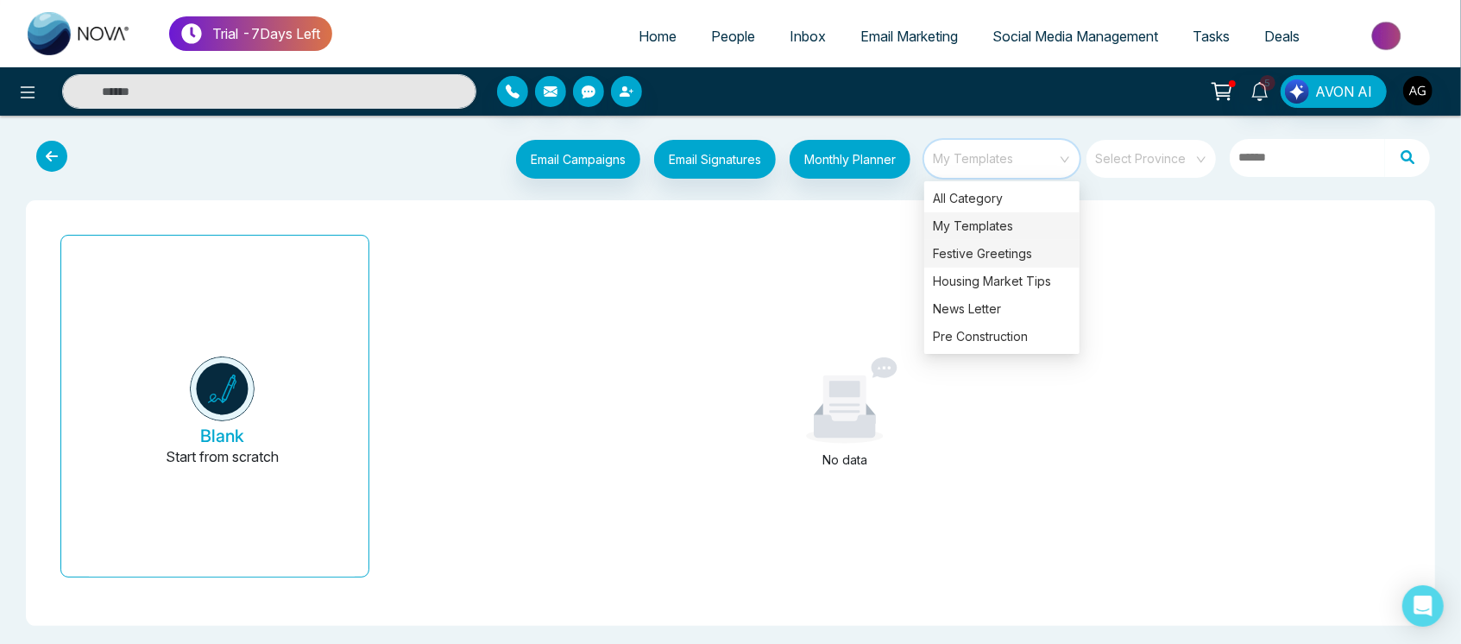
click at [1005, 260] on div "Festive Greetings" at bounding box center [1001, 254] width 155 height 28
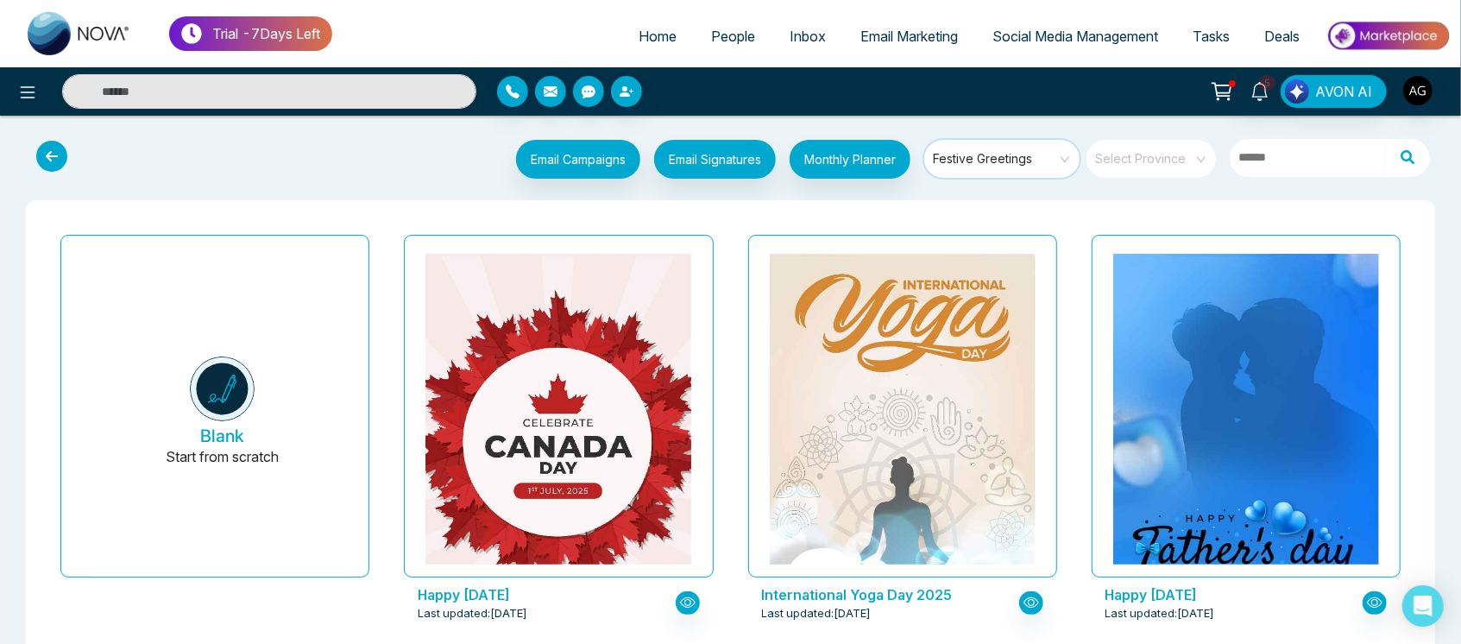
click at [1066, 154] on span "Festive Greetings" at bounding box center [1003, 159] width 141 height 26
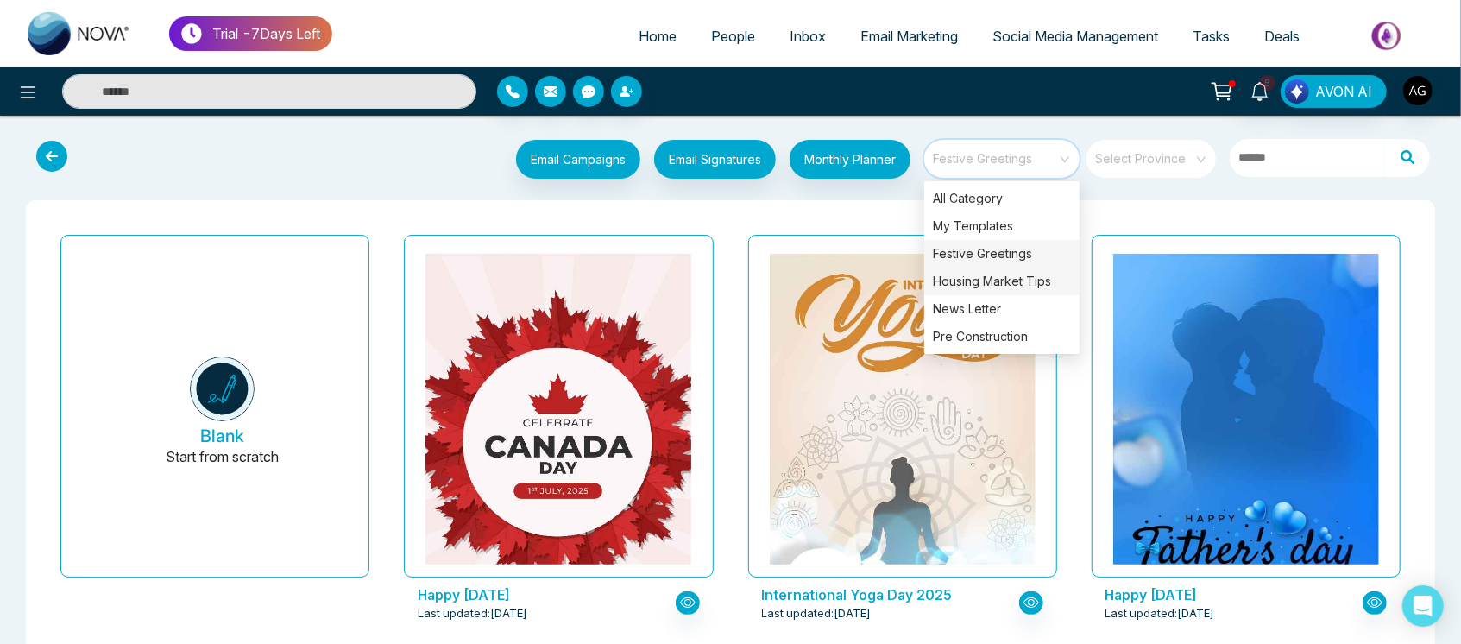
click at [1033, 273] on div "Housing Market Tips" at bounding box center [1001, 281] width 155 height 28
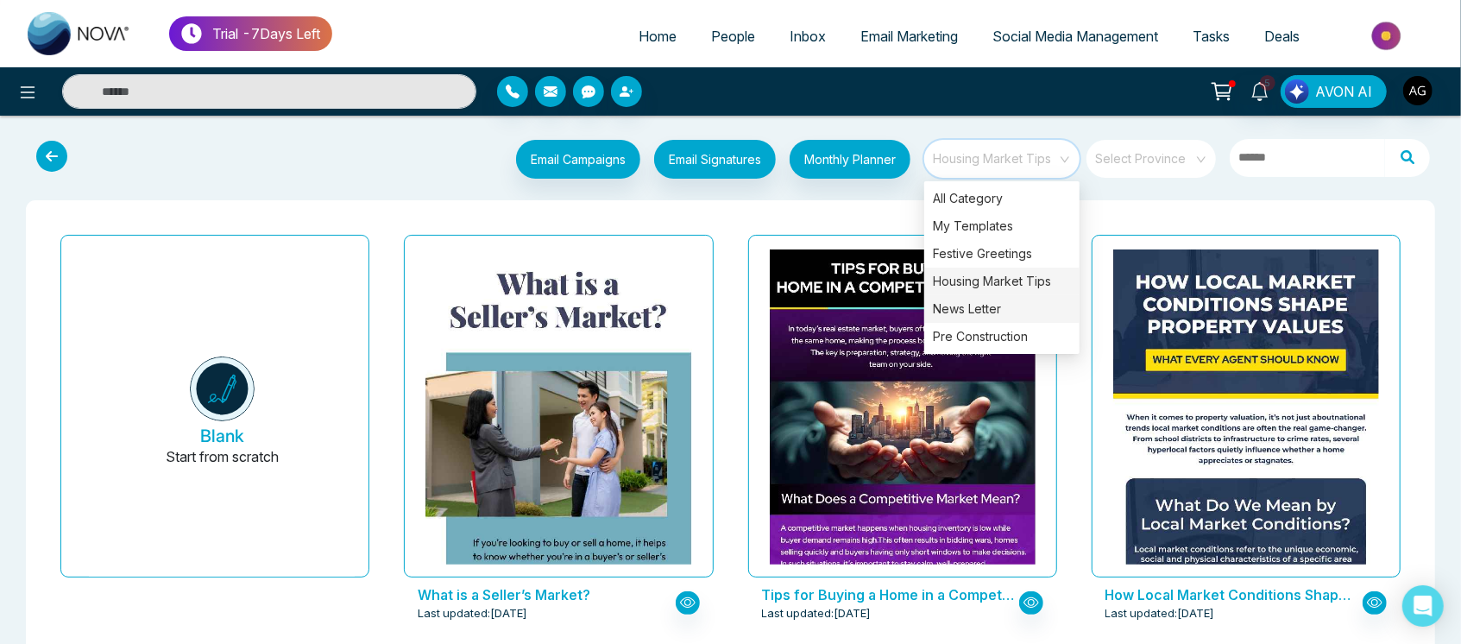
click at [1000, 307] on div "News Letter" at bounding box center [1001, 309] width 155 height 28
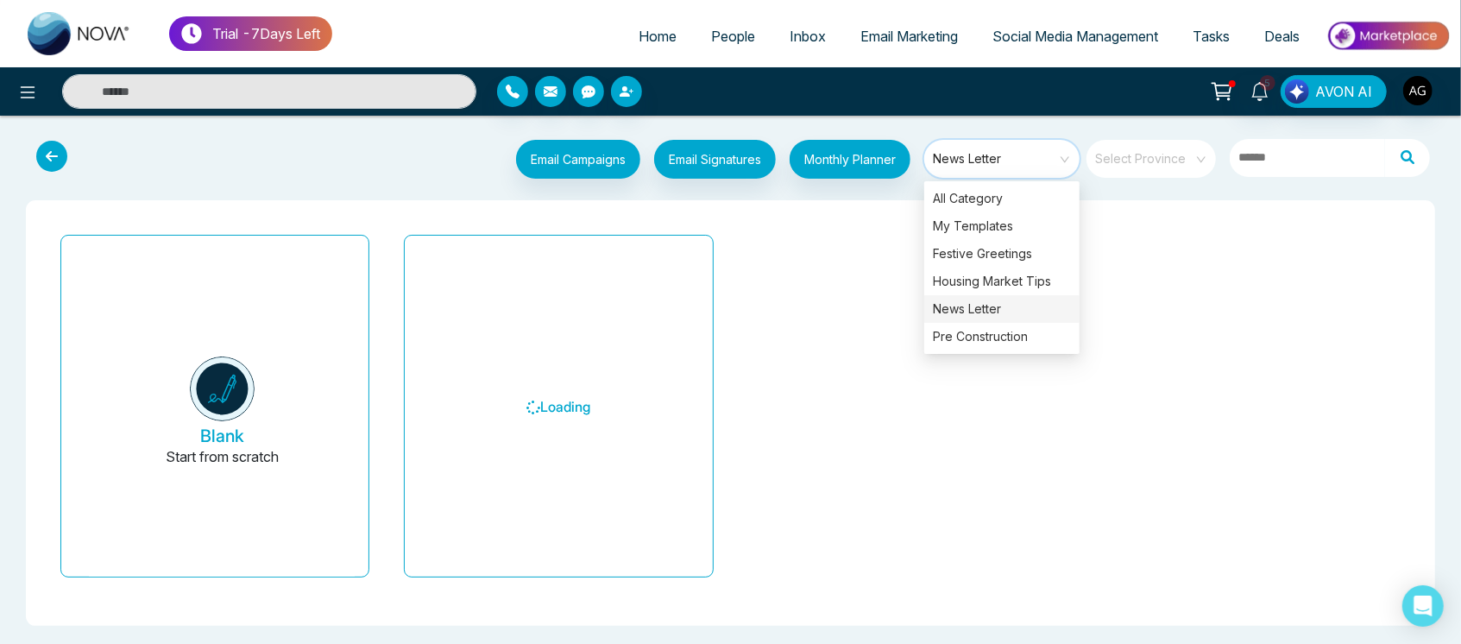
click at [1011, 166] on span "News Letter" at bounding box center [1003, 159] width 141 height 26
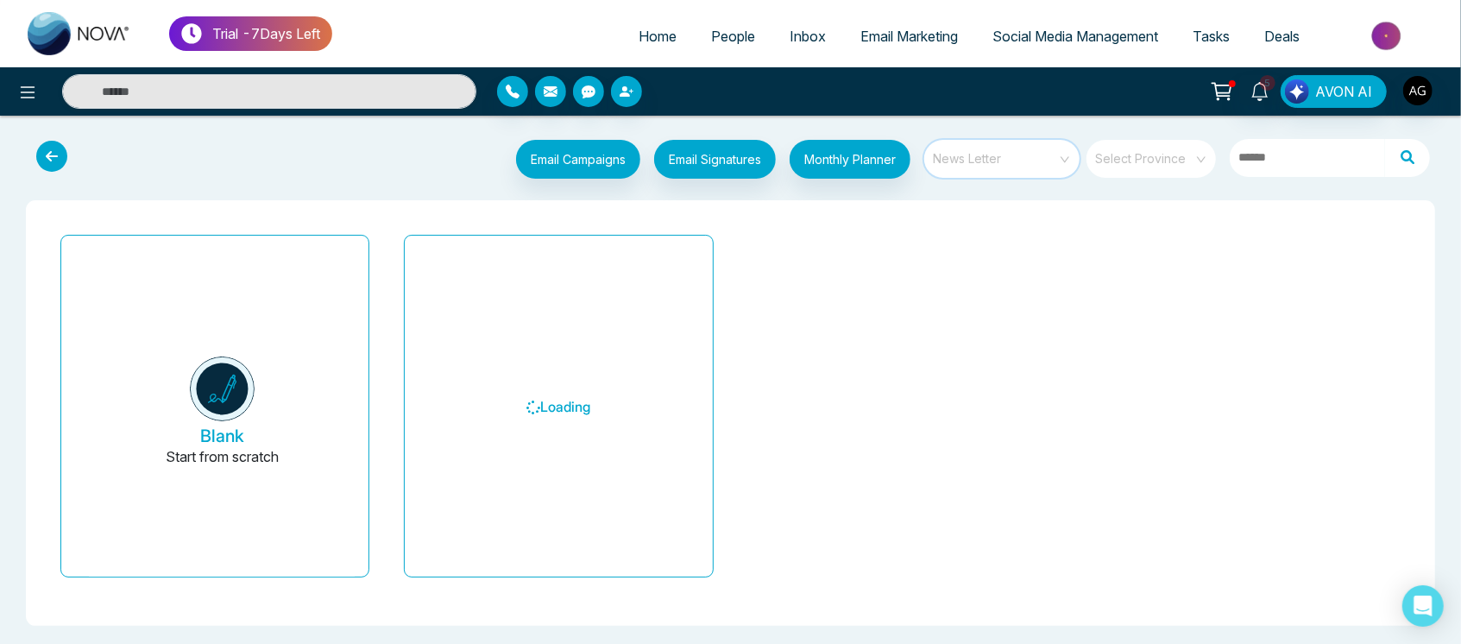
click at [1011, 166] on span "News Letter" at bounding box center [1003, 159] width 141 height 26
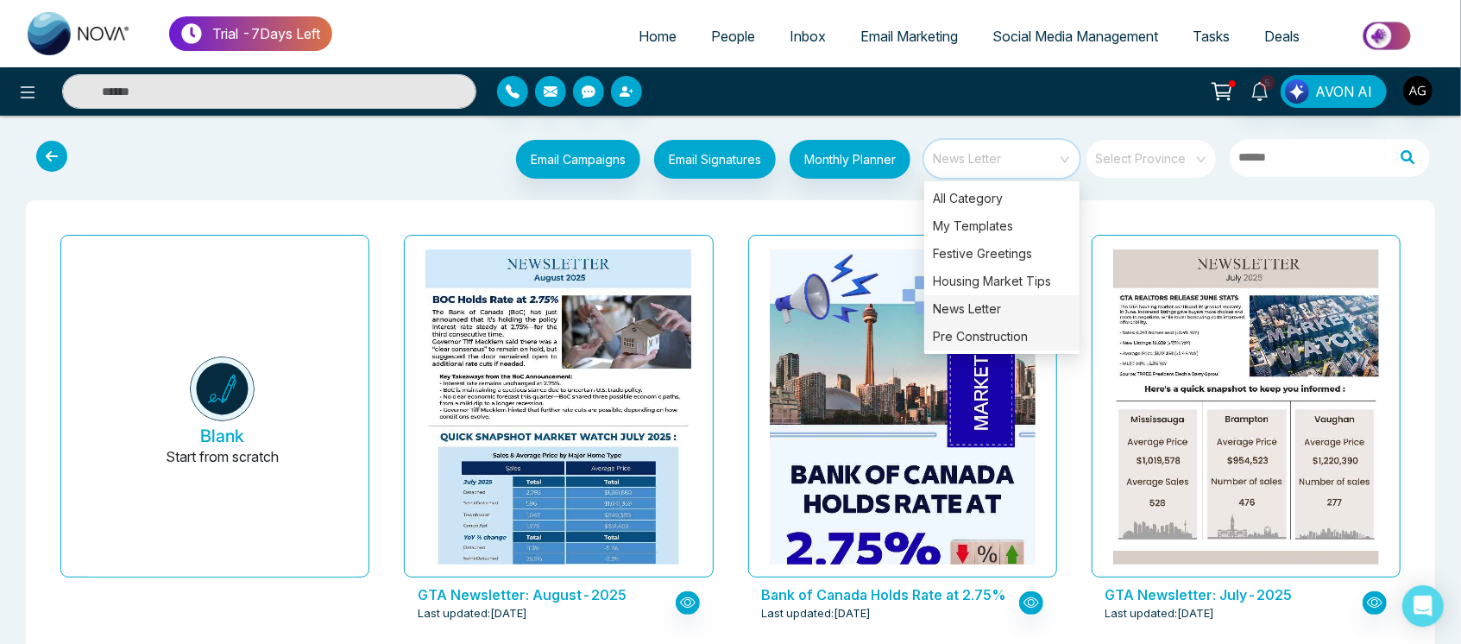
click at [1013, 332] on div "Pre Construction" at bounding box center [1001, 337] width 155 height 28
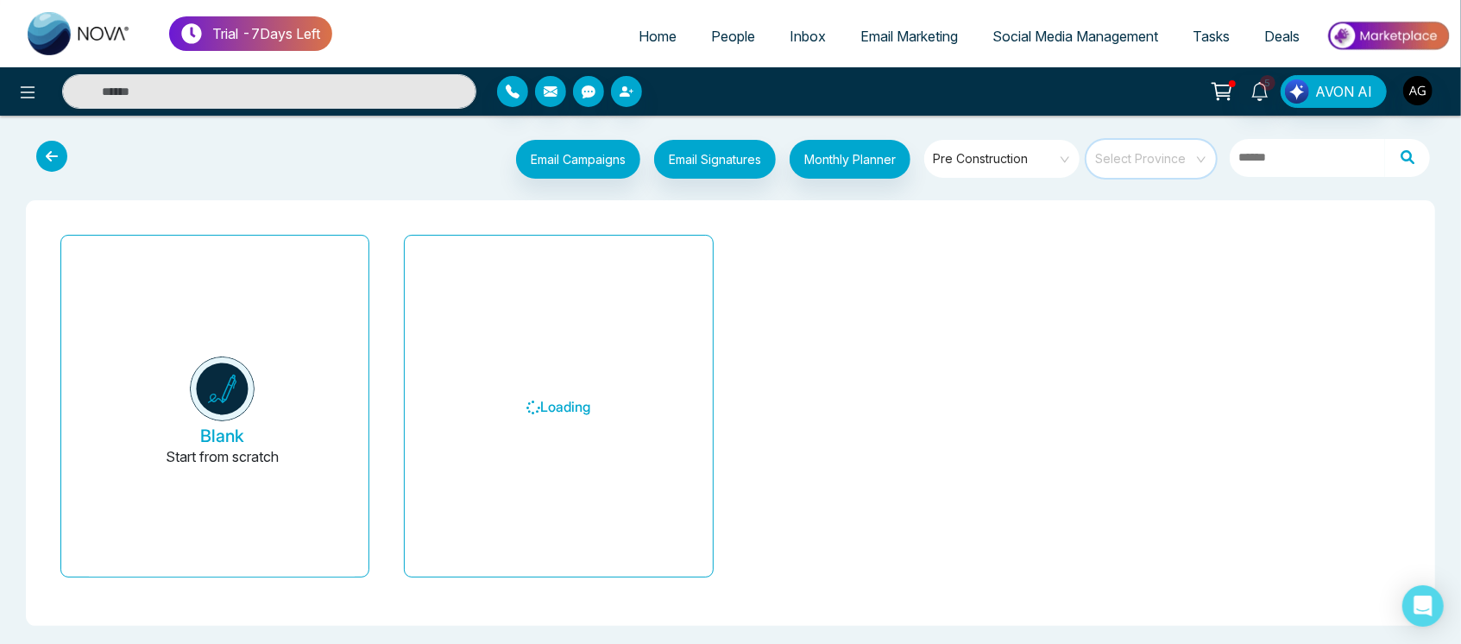
click at [1154, 164] on input "search" at bounding box center [1145, 153] width 98 height 26
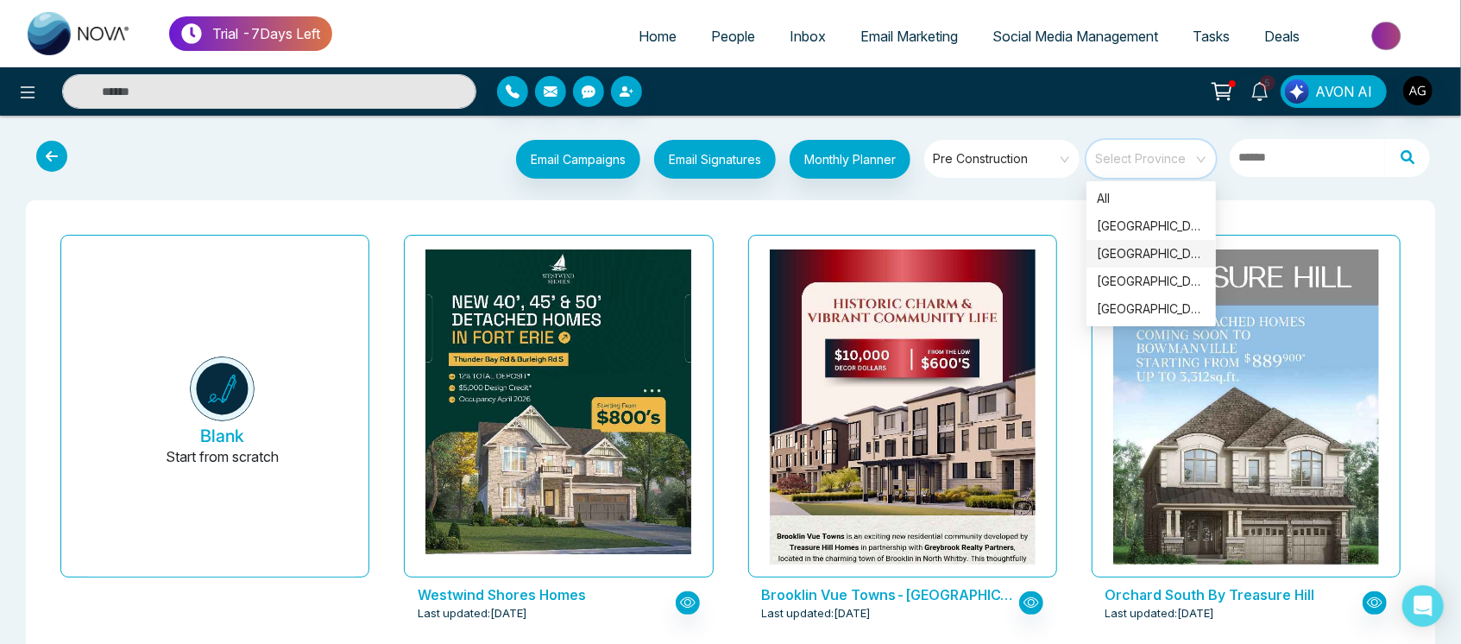
click at [1171, 264] on div "[GEOGRAPHIC_DATA]" at bounding box center [1150, 254] width 129 height 28
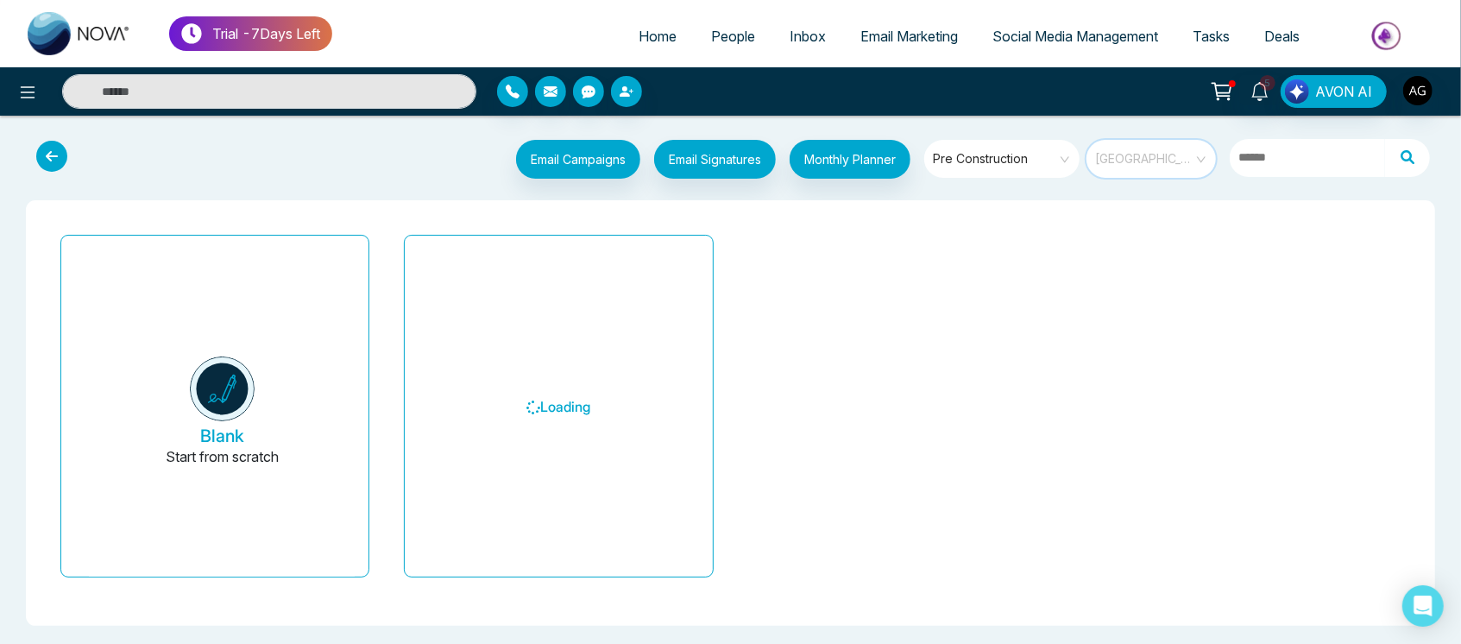
click at [1203, 157] on span "[GEOGRAPHIC_DATA]" at bounding box center [1152, 159] width 115 height 26
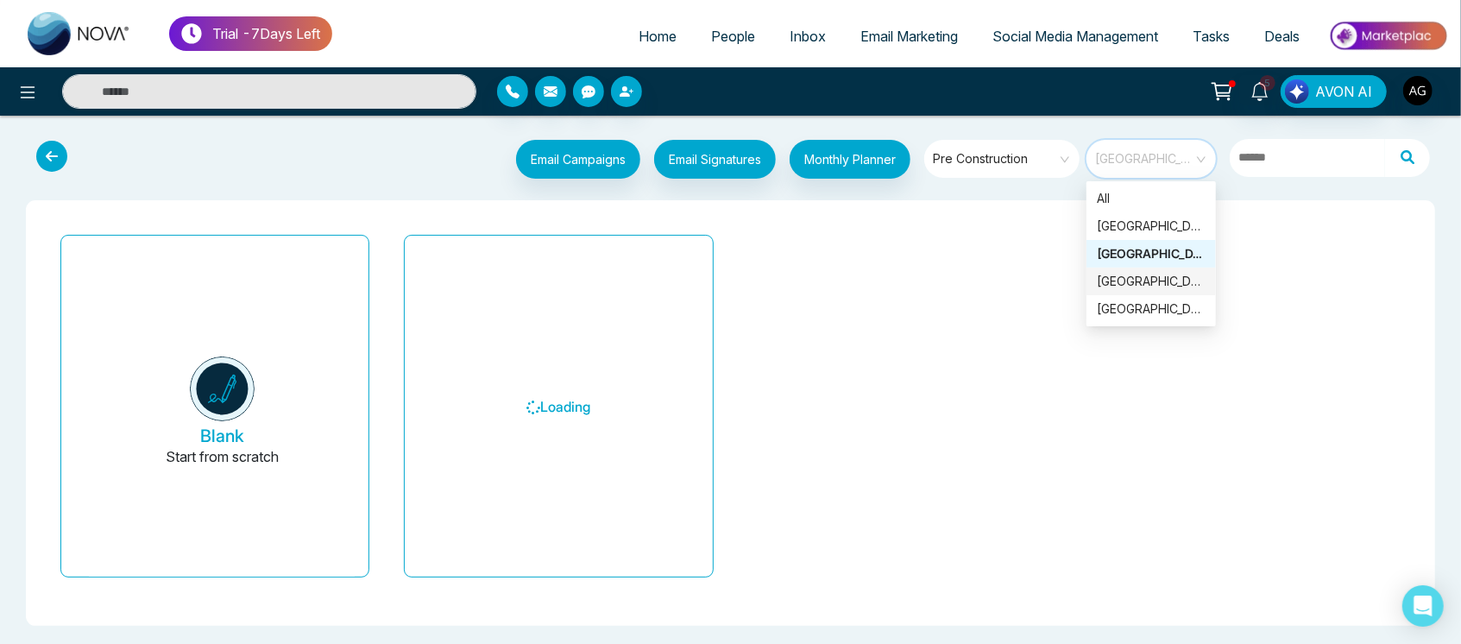
click at [1157, 282] on div "[GEOGRAPHIC_DATA]" at bounding box center [1150, 281] width 109 height 19
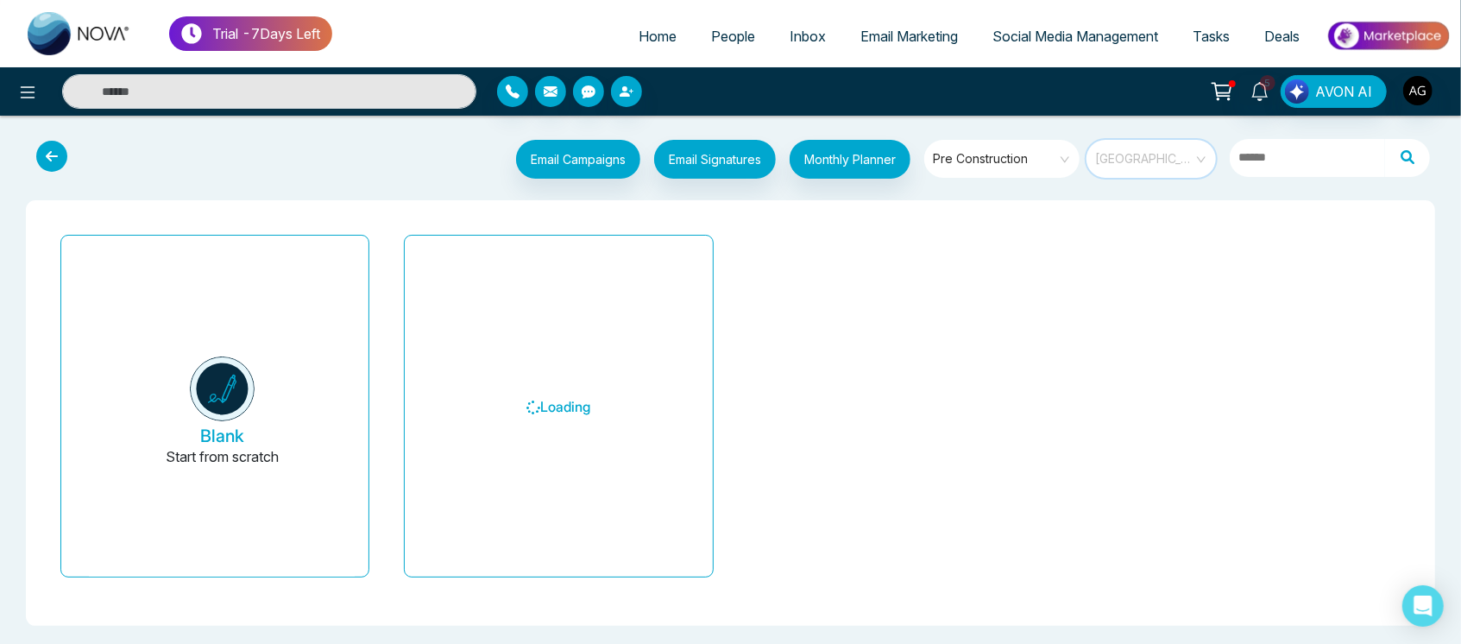
click at [1159, 166] on span "[GEOGRAPHIC_DATA]" at bounding box center [1152, 159] width 115 height 26
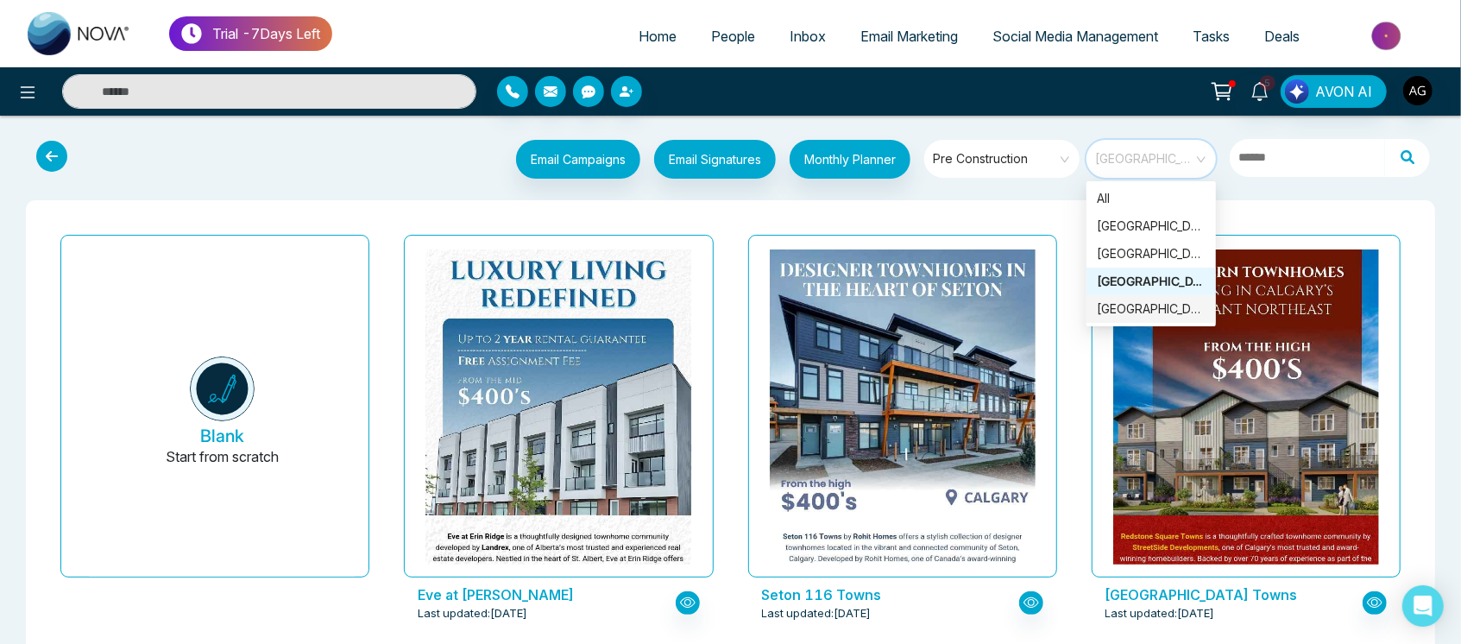
click at [1149, 303] on div "[GEOGRAPHIC_DATA]" at bounding box center [1150, 308] width 109 height 19
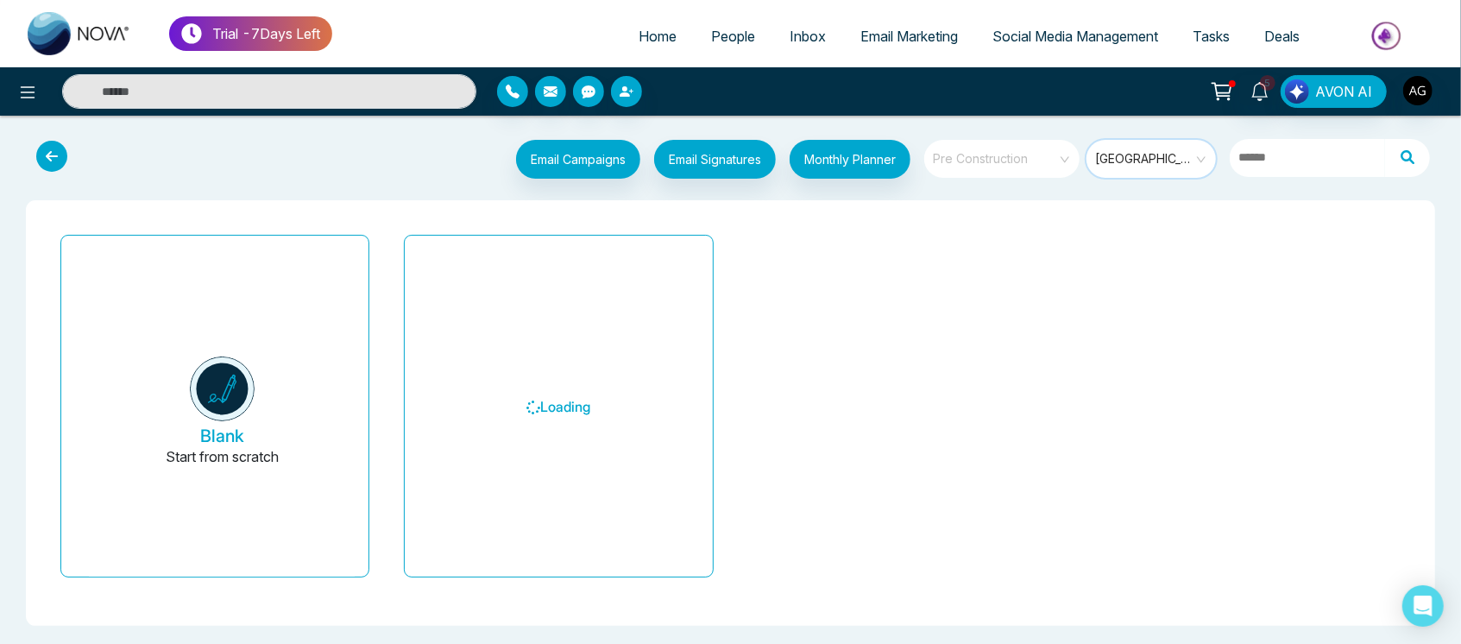
click at [1039, 173] on span at bounding box center [995, 159] width 124 height 38
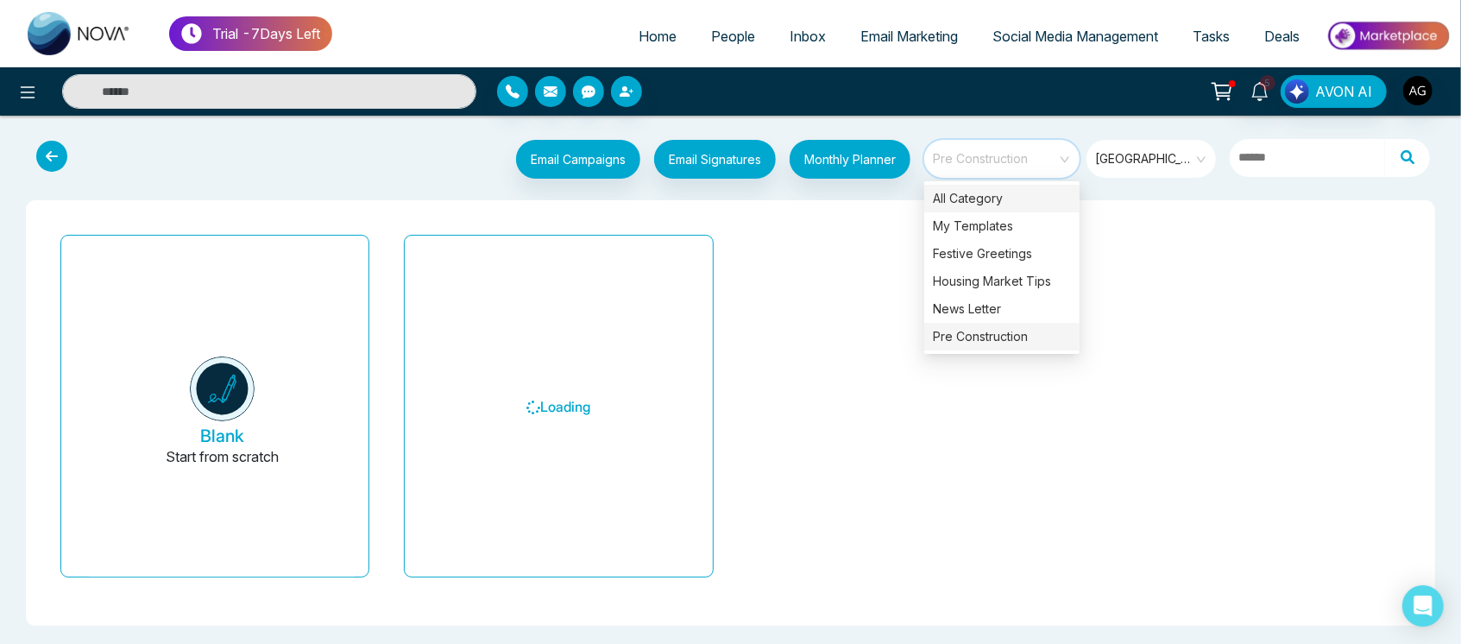
click at [989, 194] on div "All Category" at bounding box center [1001, 199] width 155 height 28
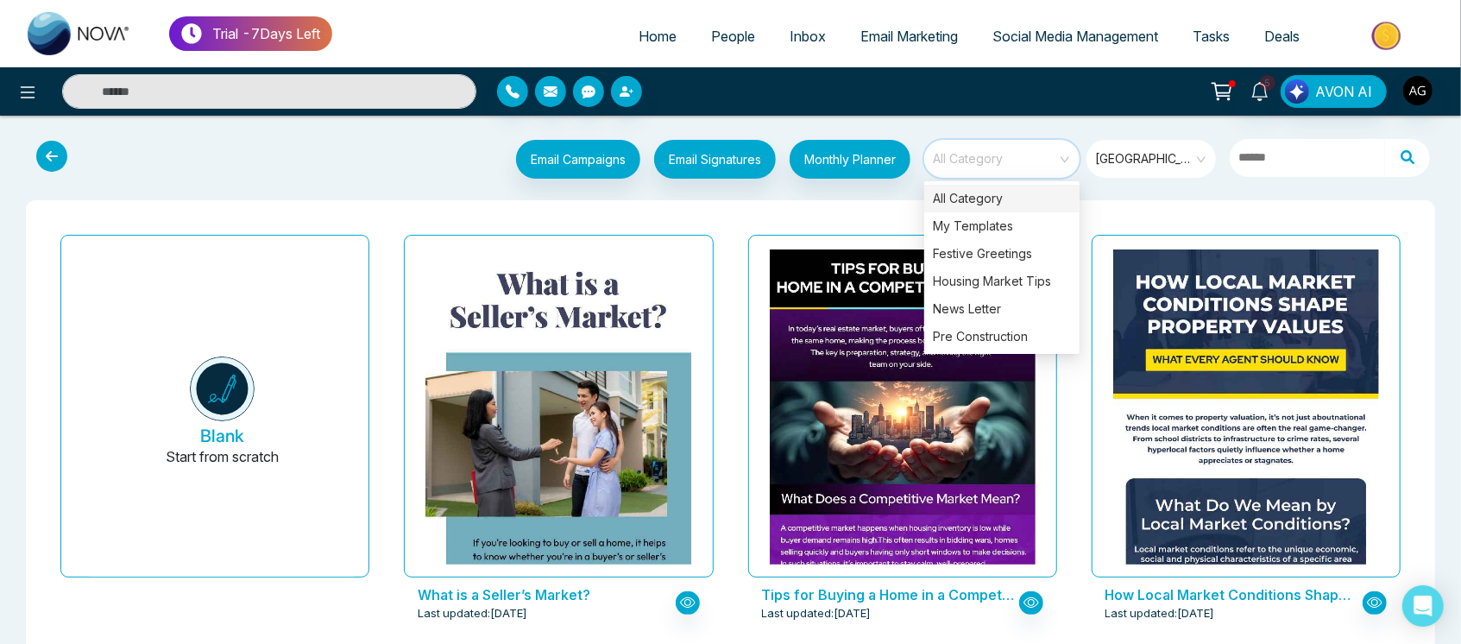
click at [1008, 191] on div "All Category" at bounding box center [1001, 199] width 155 height 28
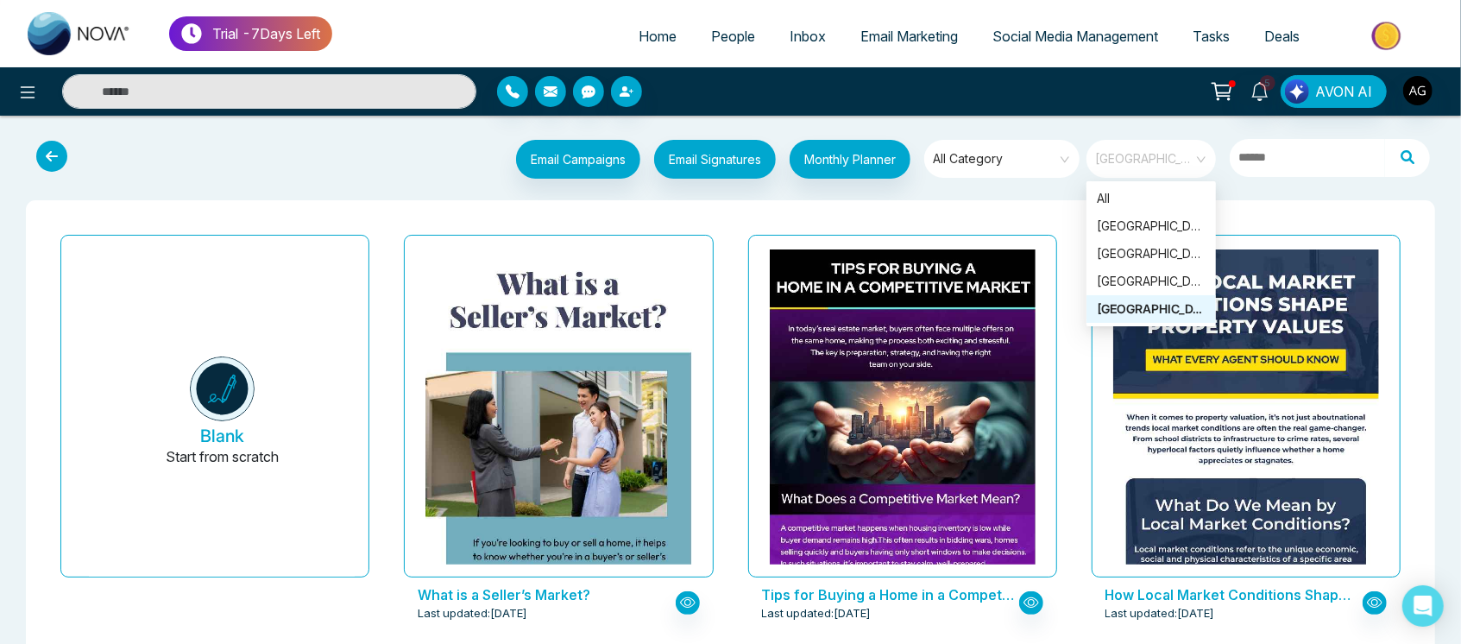
click at [1184, 155] on span "[GEOGRAPHIC_DATA]" at bounding box center [1152, 159] width 115 height 26
click at [1178, 192] on div "All" at bounding box center [1150, 198] width 109 height 19
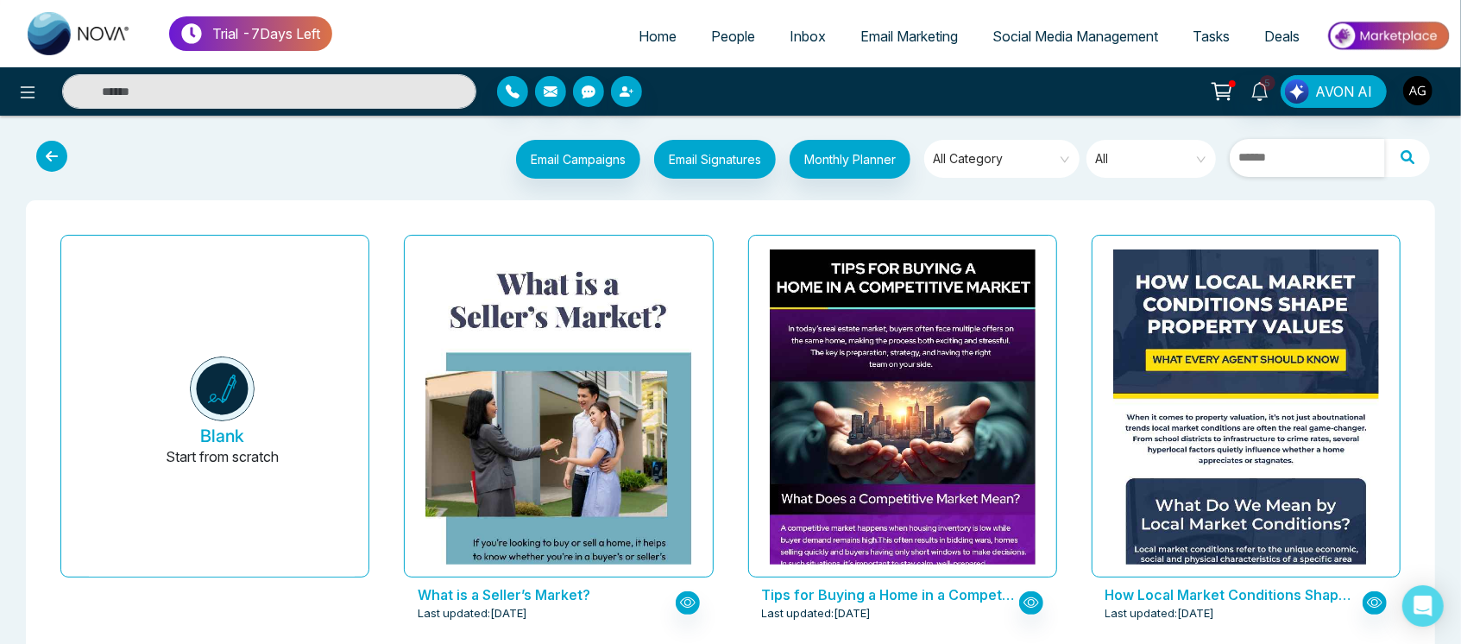
click at [1334, 160] on input "text" at bounding box center [1306, 158] width 155 height 38
click at [443, 176] on div "Email Campaigns Start from scratch? View my campaigns Email Signatures Monthly …" at bounding box center [789, 161] width 1301 height 43
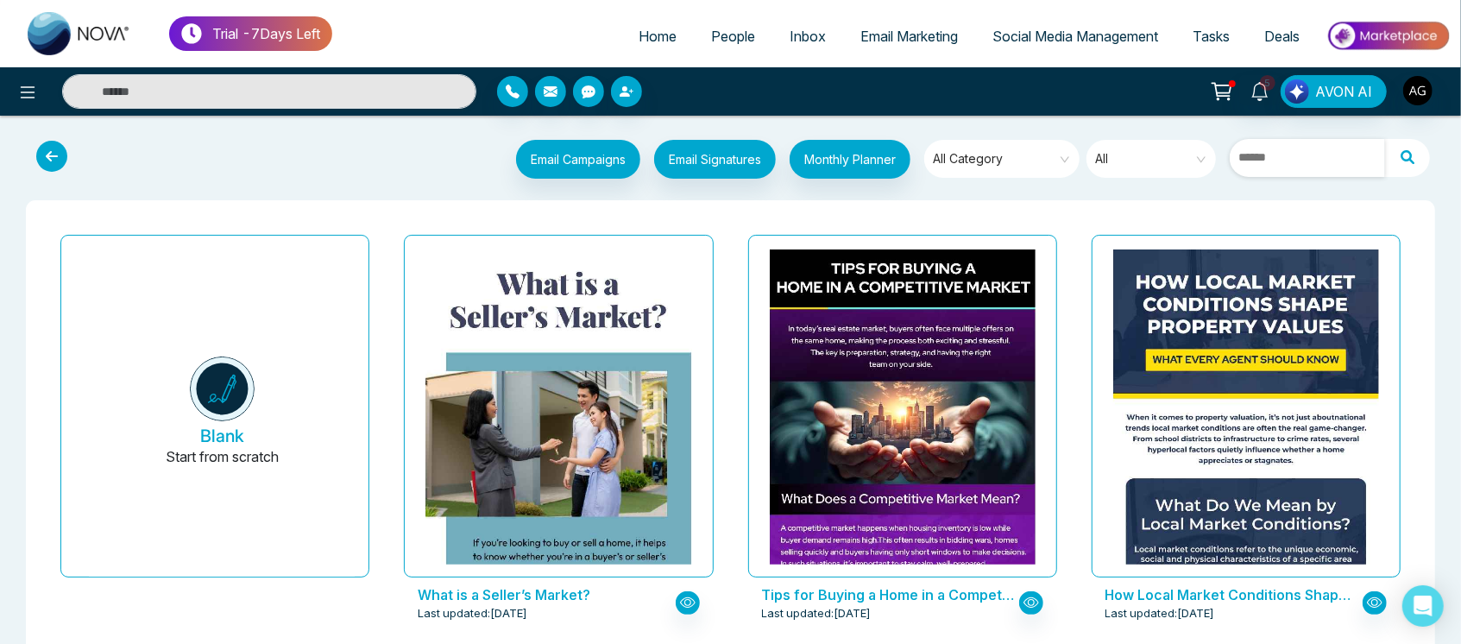
click at [1319, 159] on input "text" at bounding box center [1306, 158] width 155 height 38
click at [45, 146] on icon at bounding box center [51, 156] width 31 height 31
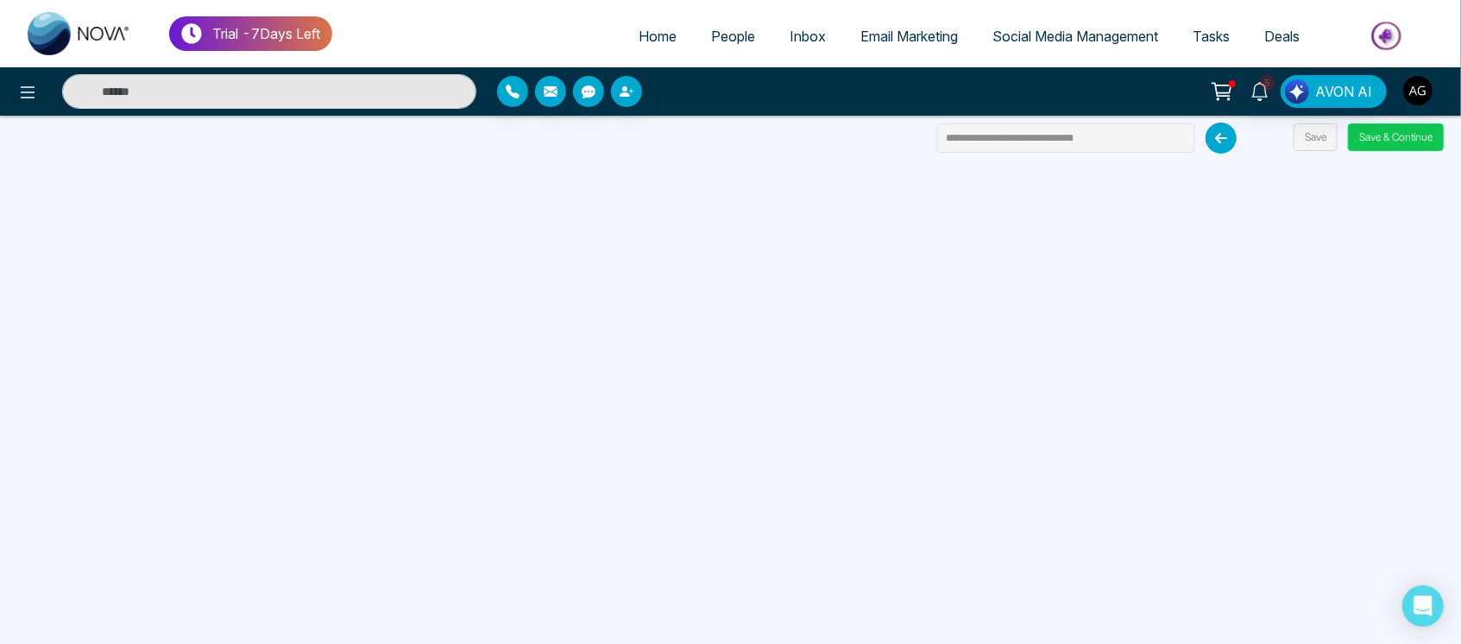
click at [1418, 135] on button "Save & Continue" at bounding box center [1396, 137] width 96 height 28
click at [1401, 132] on button "Save & Continue" at bounding box center [1396, 137] width 96 height 28
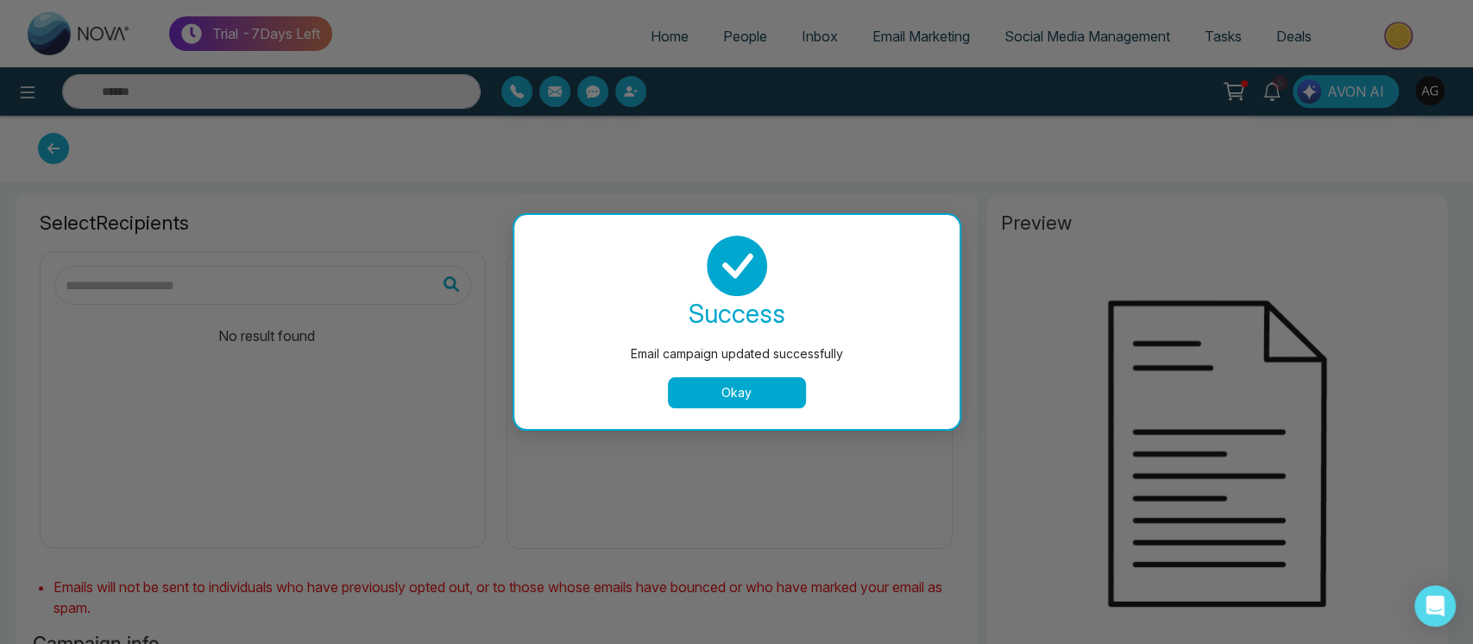
click at [762, 383] on button "Okay" at bounding box center [737, 392] width 138 height 31
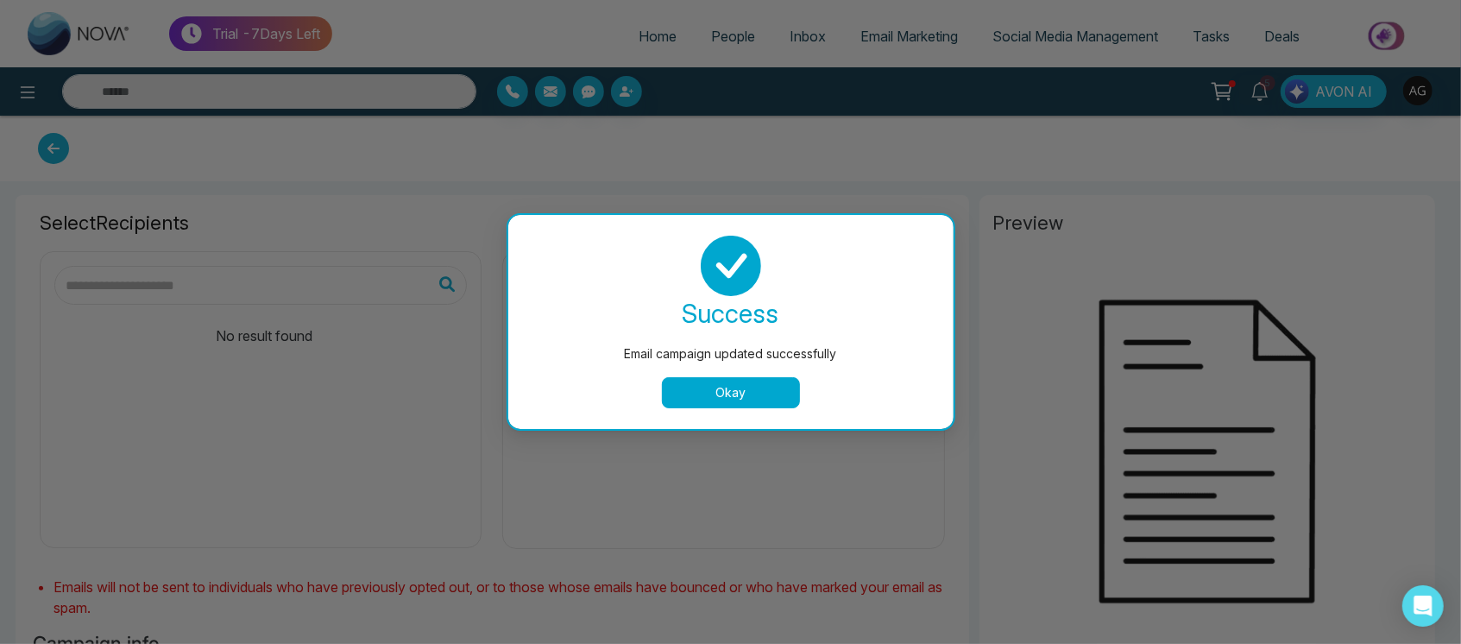
type input "**********"
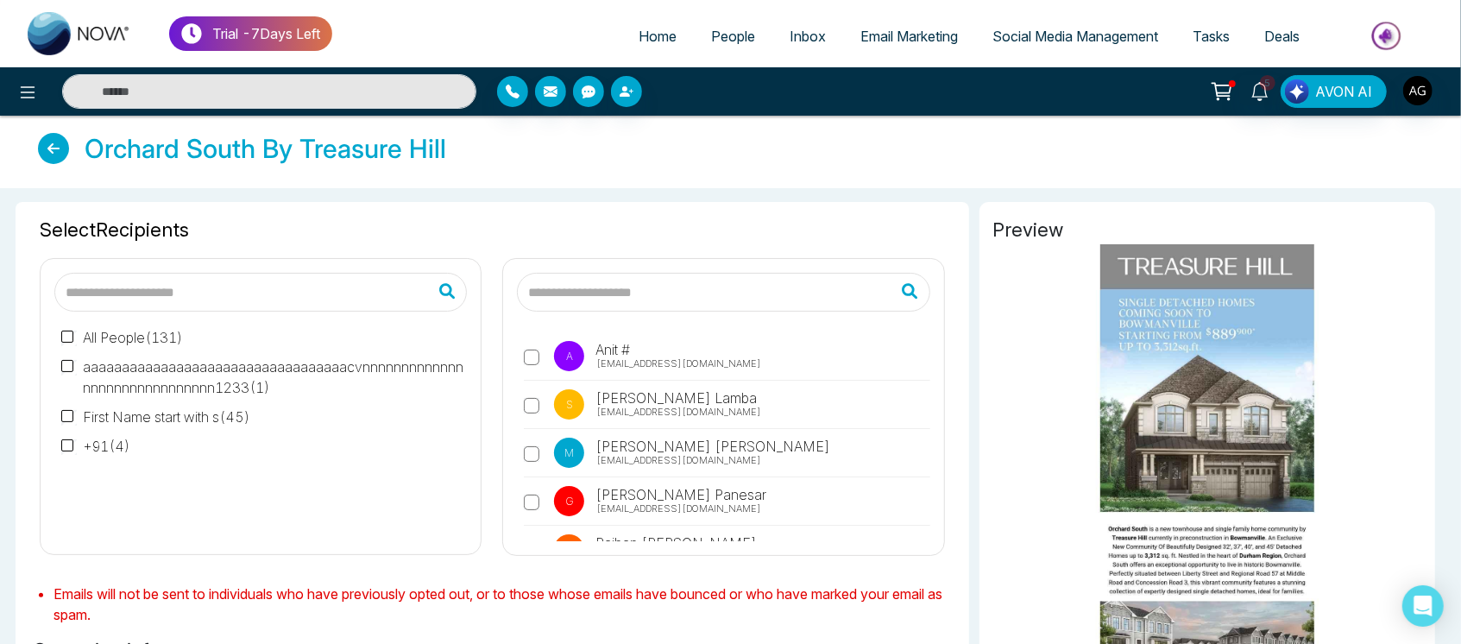
click at [527, 343] on label "A Anit # [EMAIL_ADDRESS][DOMAIN_NAME]" at bounding box center [726, 361] width 405 height 40
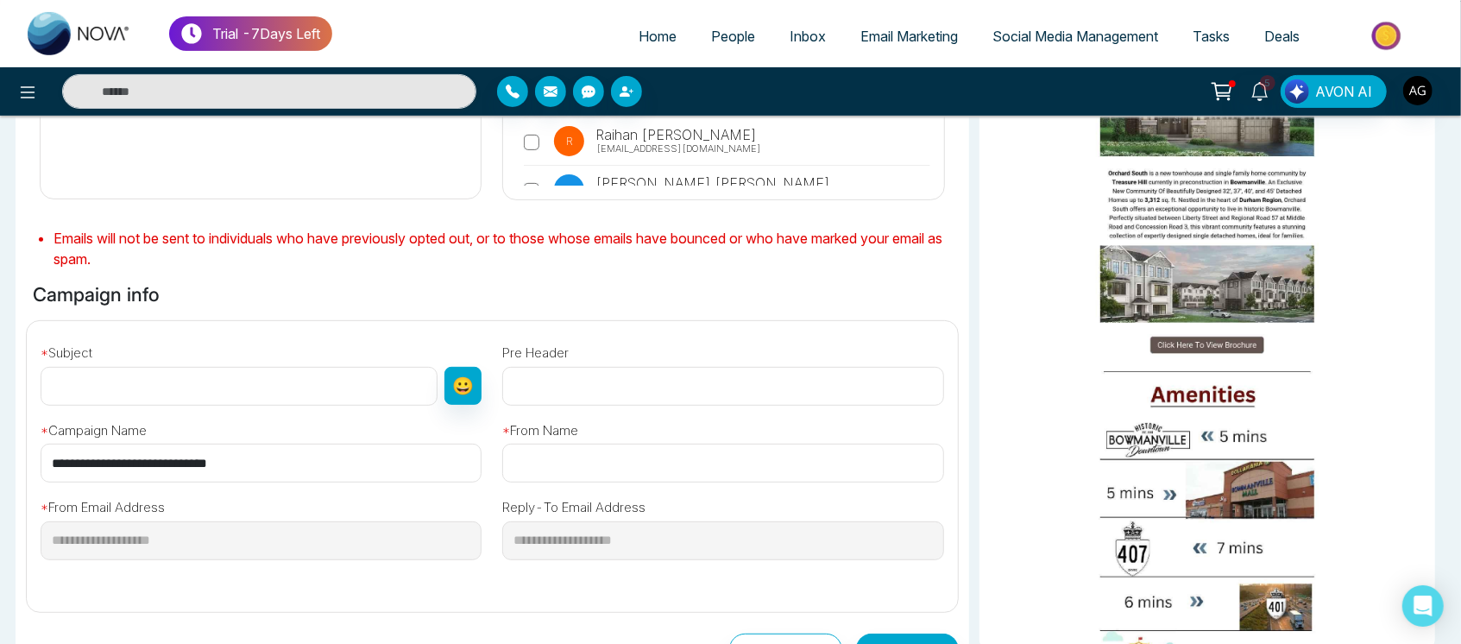
scroll to position [356, 0]
drag, startPoint x: 271, startPoint y: 468, endPoint x: 28, endPoint y: 468, distance: 243.3
click at [28, 468] on div "**********" at bounding box center [492, 458] width 952 height 277
click at [262, 386] on input "text" at bounding box center [239, 385] width 397 height 39
paste input "**********"
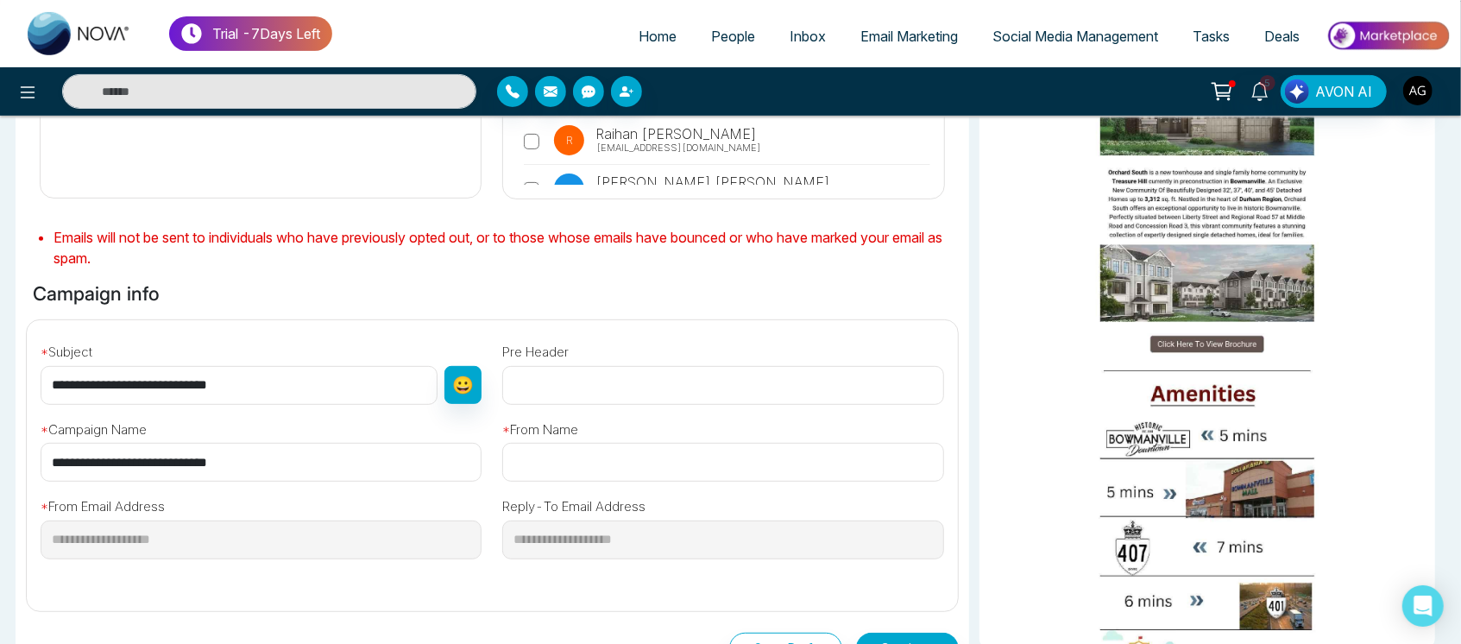
type input "**********"
drag, startPoint x: 600, startPoint y: 443, endPoint x: 559, endPoint y: 457, distance: 42.8
click at [559, 457] on input "text" at bounding box center [722, 462] width 441 height 39
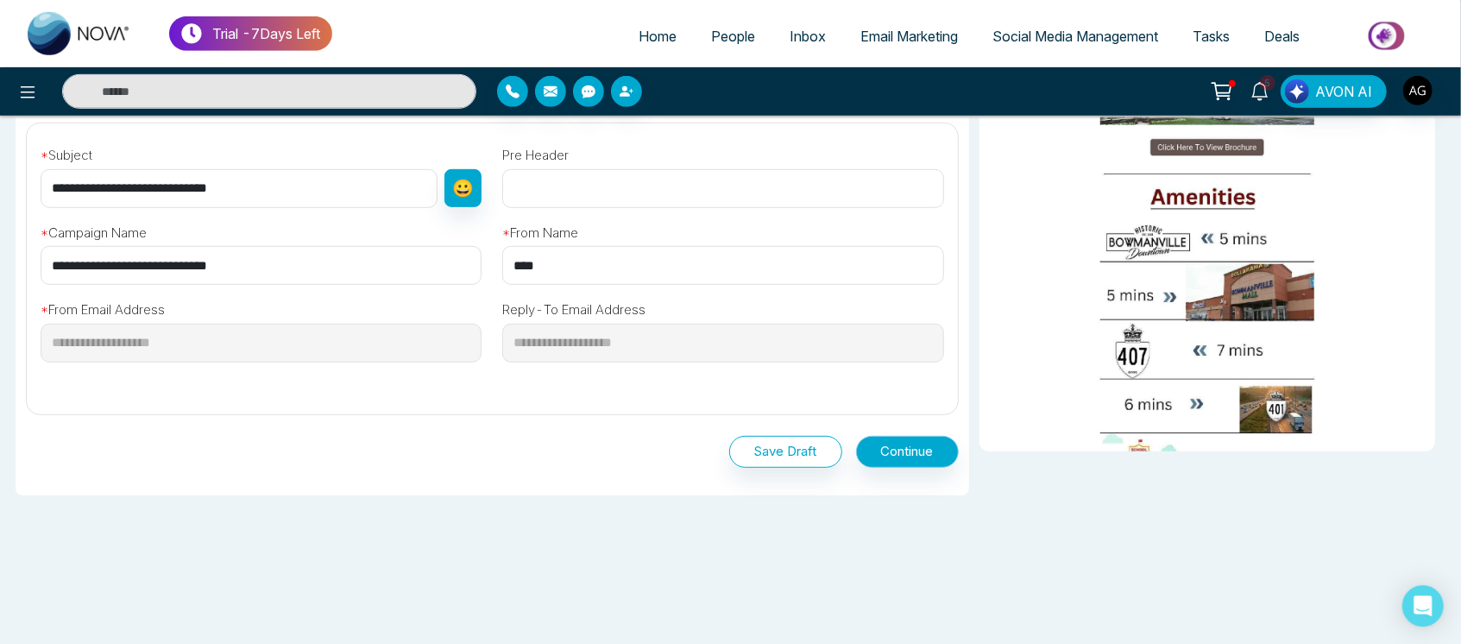
type input "****"
click at [939, 459] on button "Continue" at bounding box center [907, 452] width 103 height 32
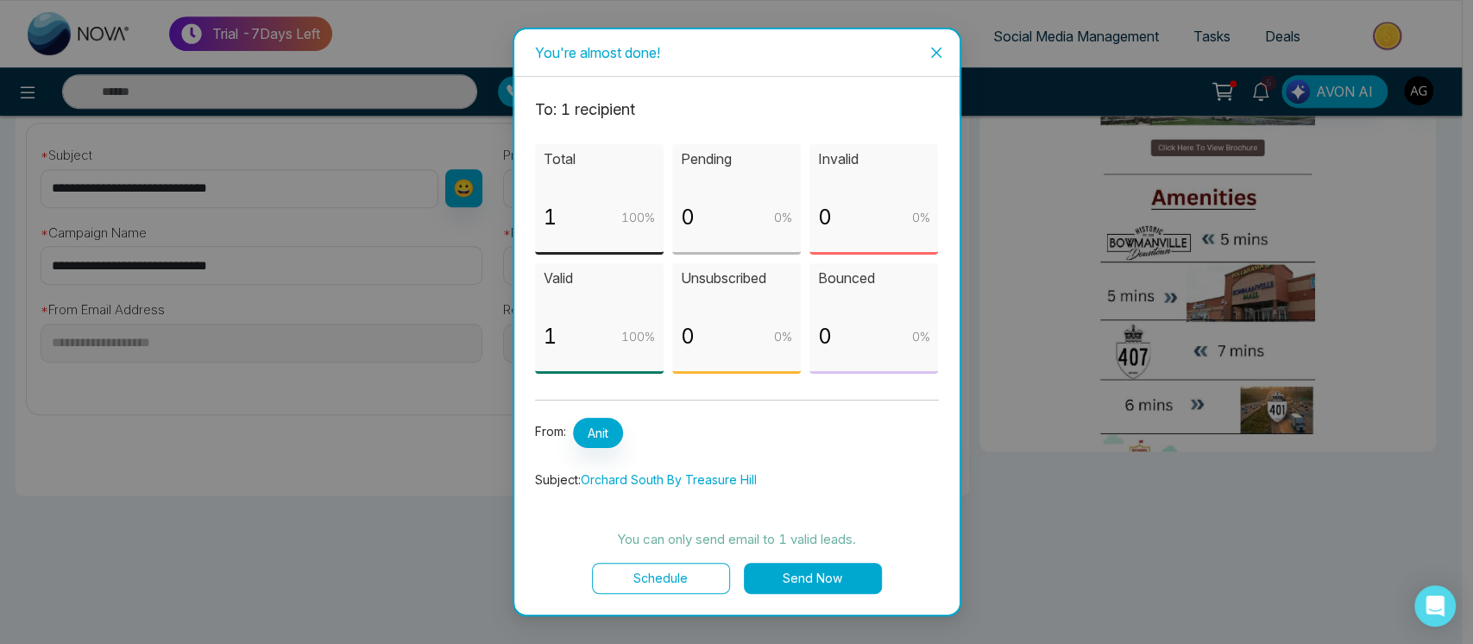
click at [691, 570] on button "Schedule" at bounding box center [661, 577] width 138 height 31
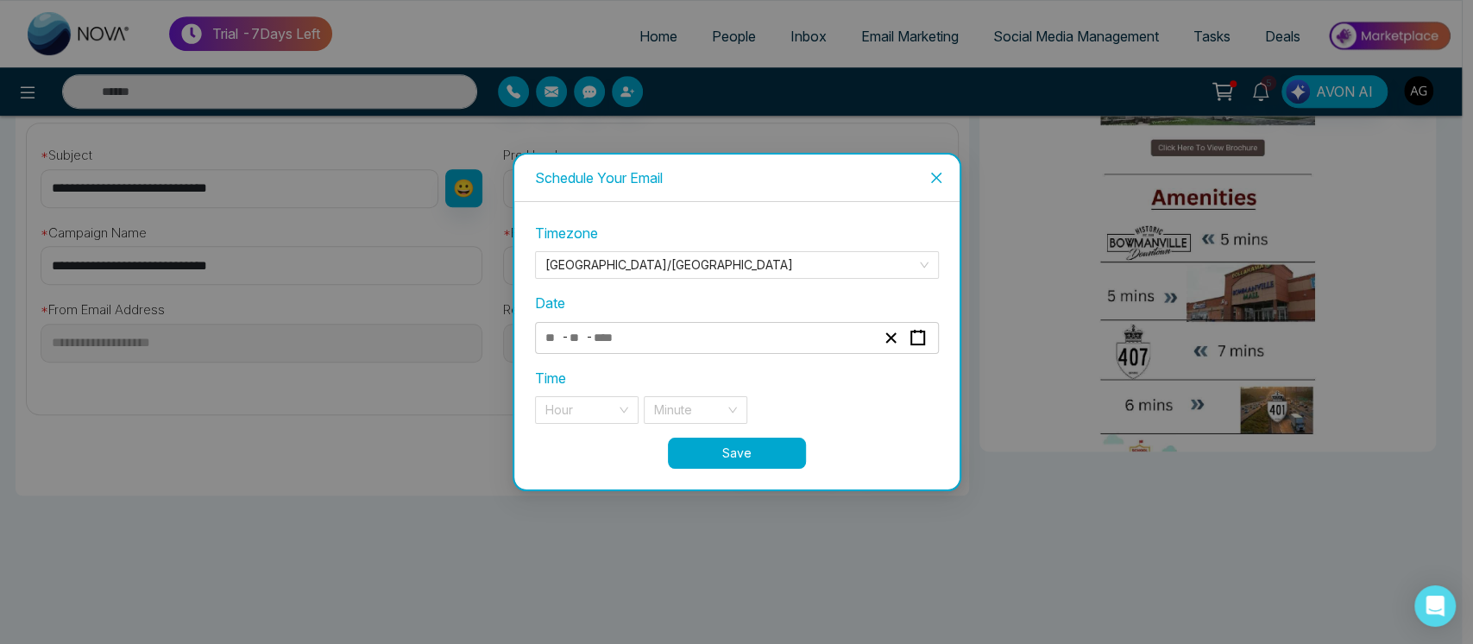
click at [725, 349] on div "- -" at bounding box center [737, 338] width 404 height 32
click at [679, 337] on div "- -" at bounding box center [710, 337] width 335 height 23
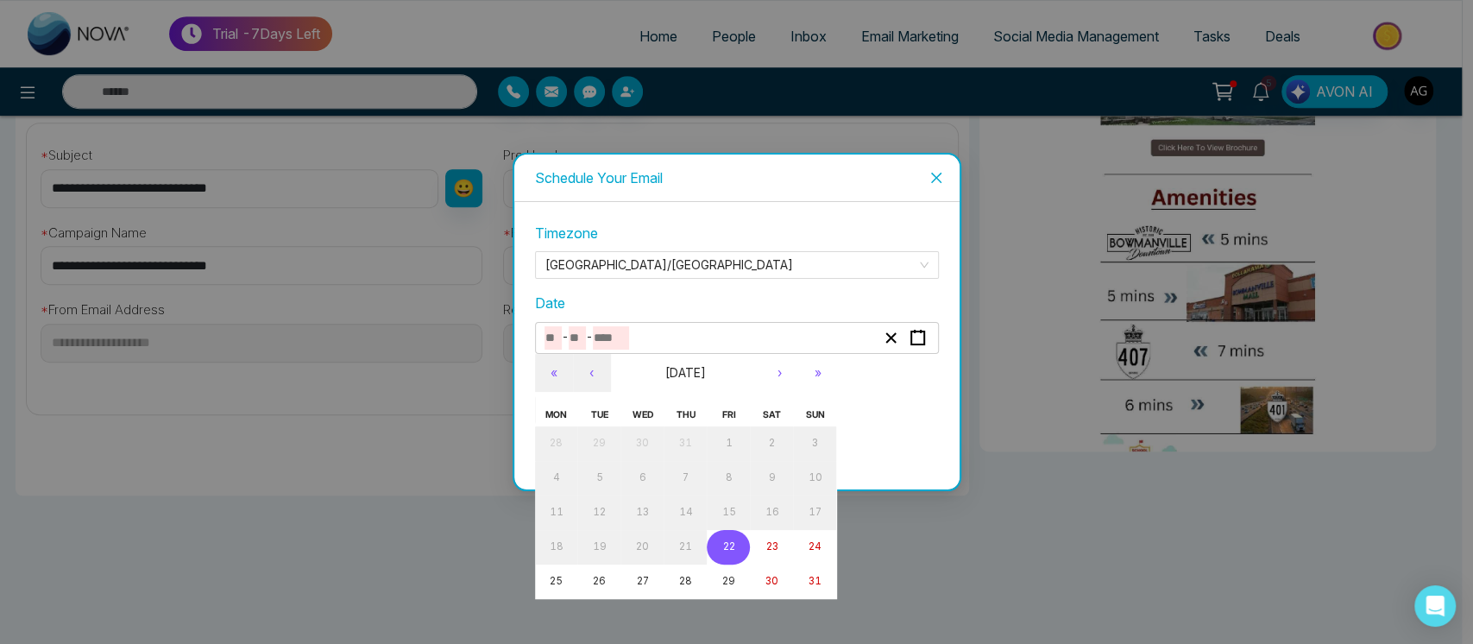
click at [724, 542] on abbr "22" at bounding box center [728, 546] width 12 height 12
type input "*"
type input "**"
type input "****"
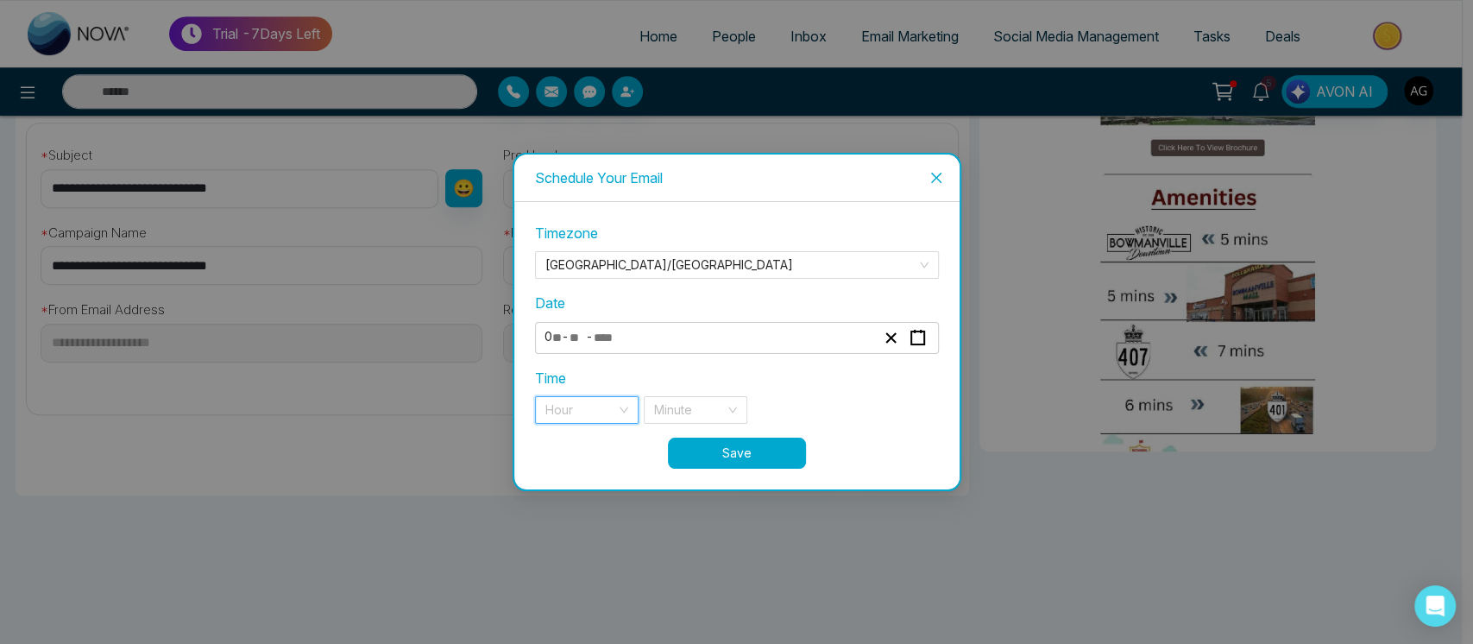
click at [597, 410] on input "search" at bounding box center [580, 410] width 71 height 26
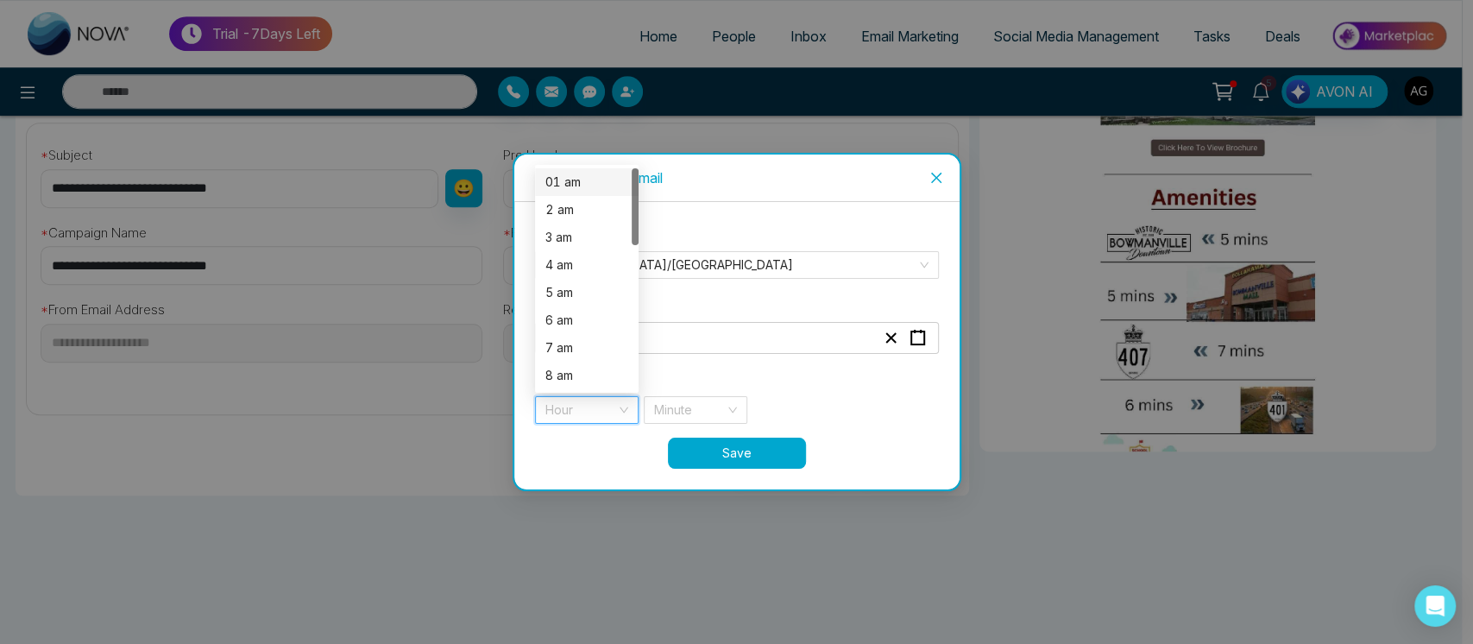
click at [595, 173] on div "01 am" at bounding box center [586, 182] width 83 height 19
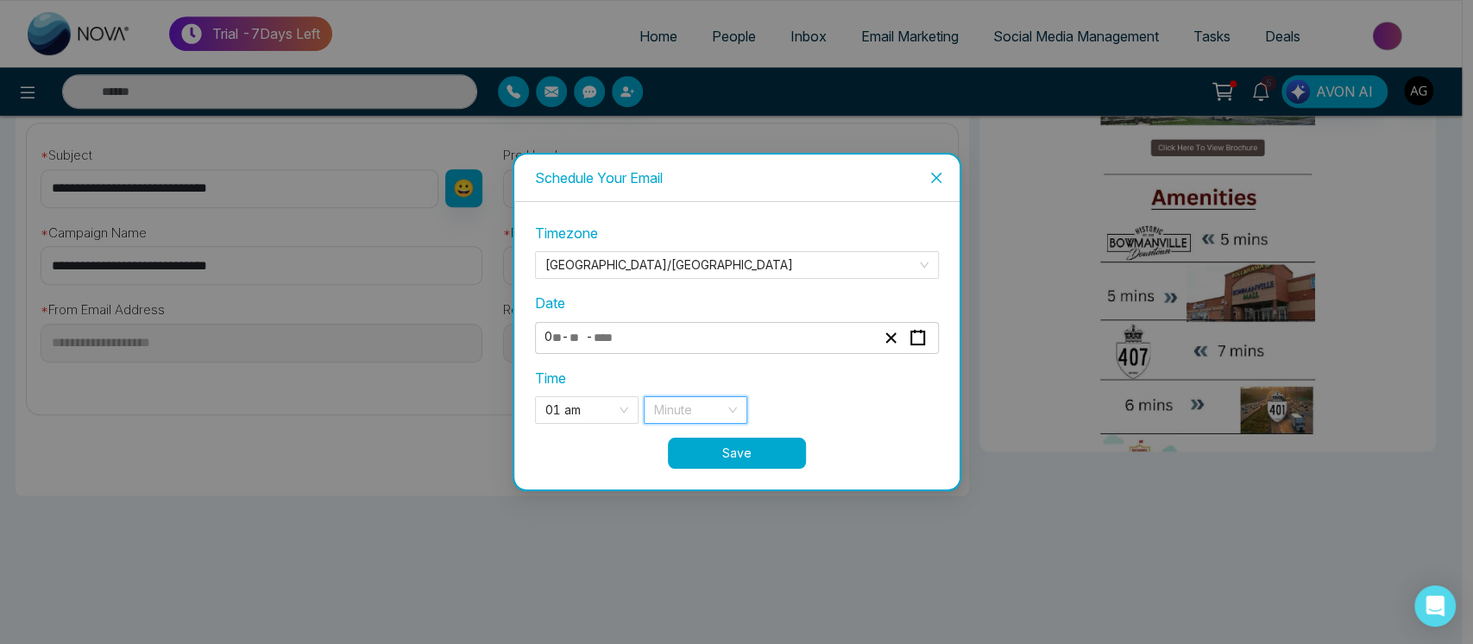
click at [699, 412] on input "search" at bounding box center [689, 410] width 71 height 26
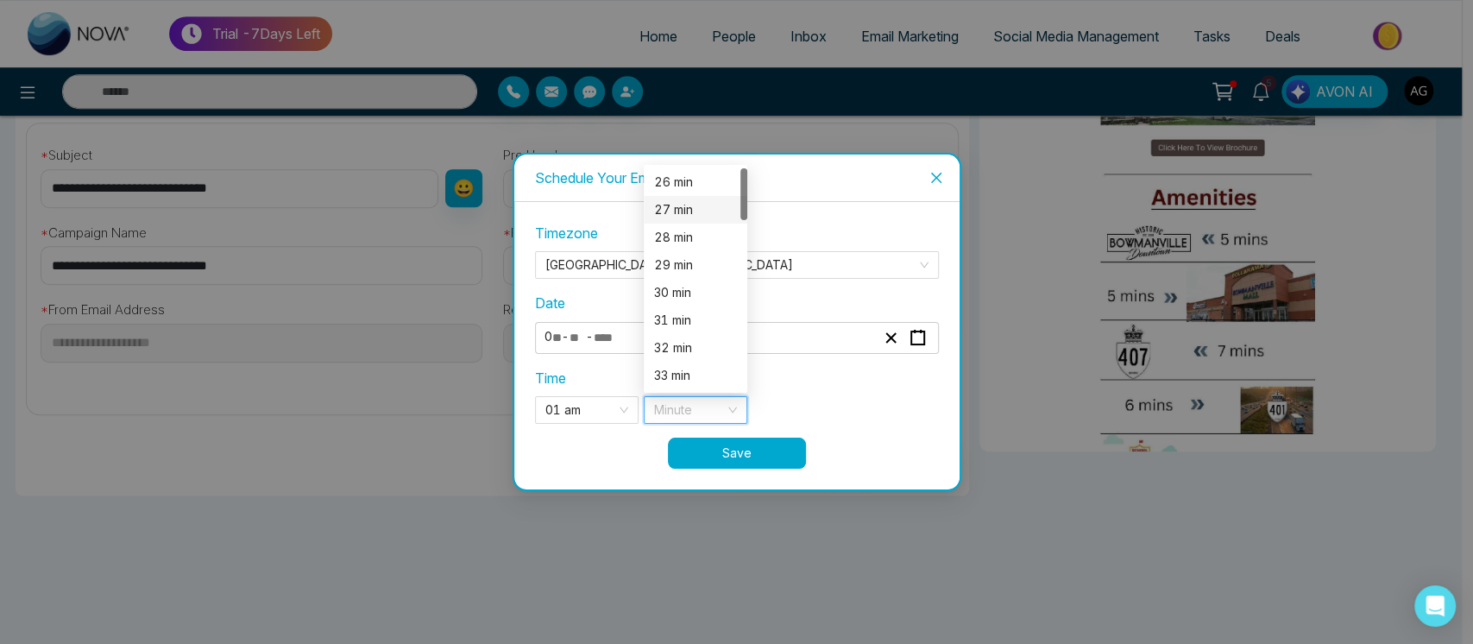
click at [704, 200] on div "27 min" at bounding box center [695, 209] width 83 height 19
click at [790, 449] on button "Save" at bounding box center [737, 452] width 138 height 31
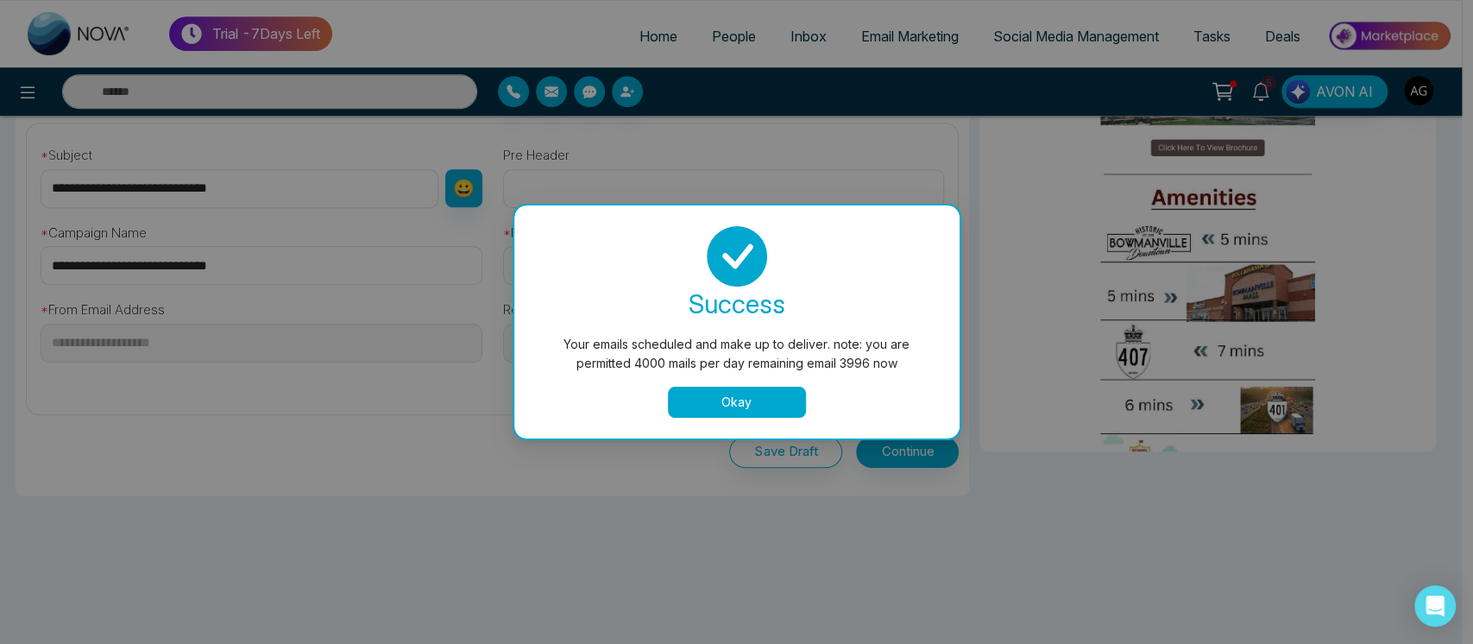
click at [759, 397] on button "Okay" at bounding box center [737, 401] width 138 height 31
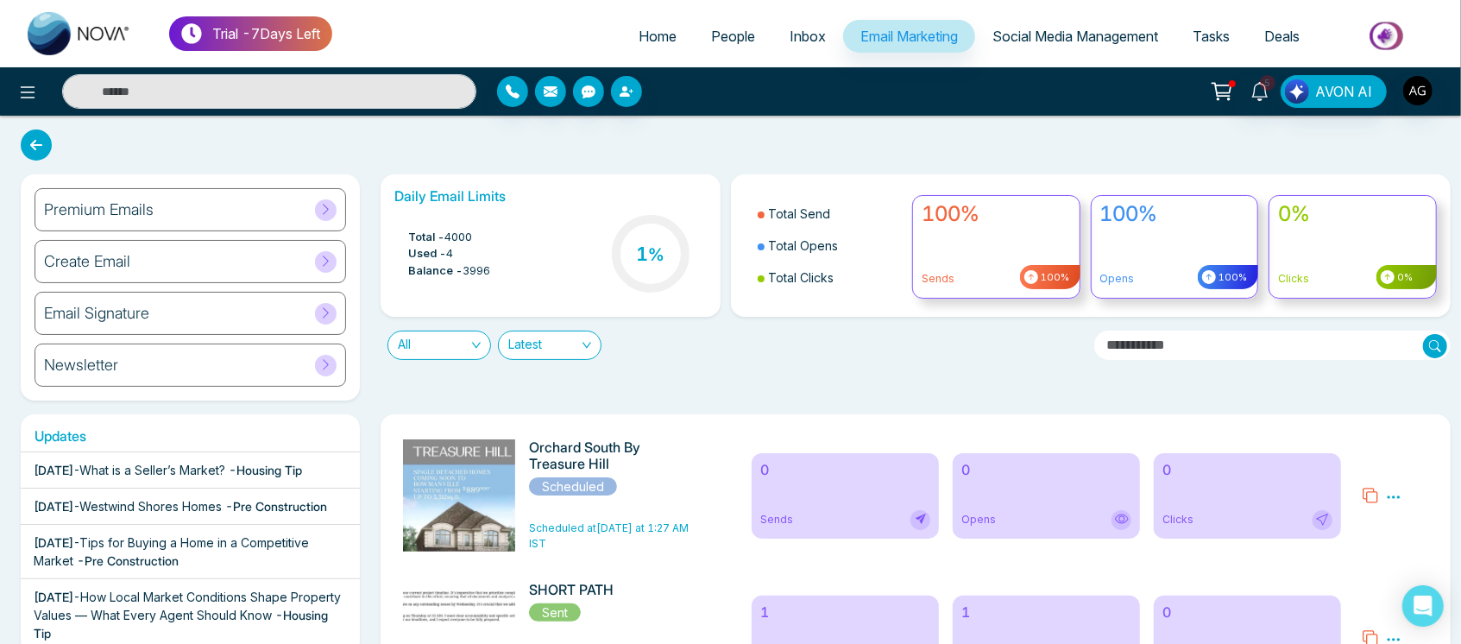
click at [33, 144] on icon at bounding box center [36, 144] width 31 height 31
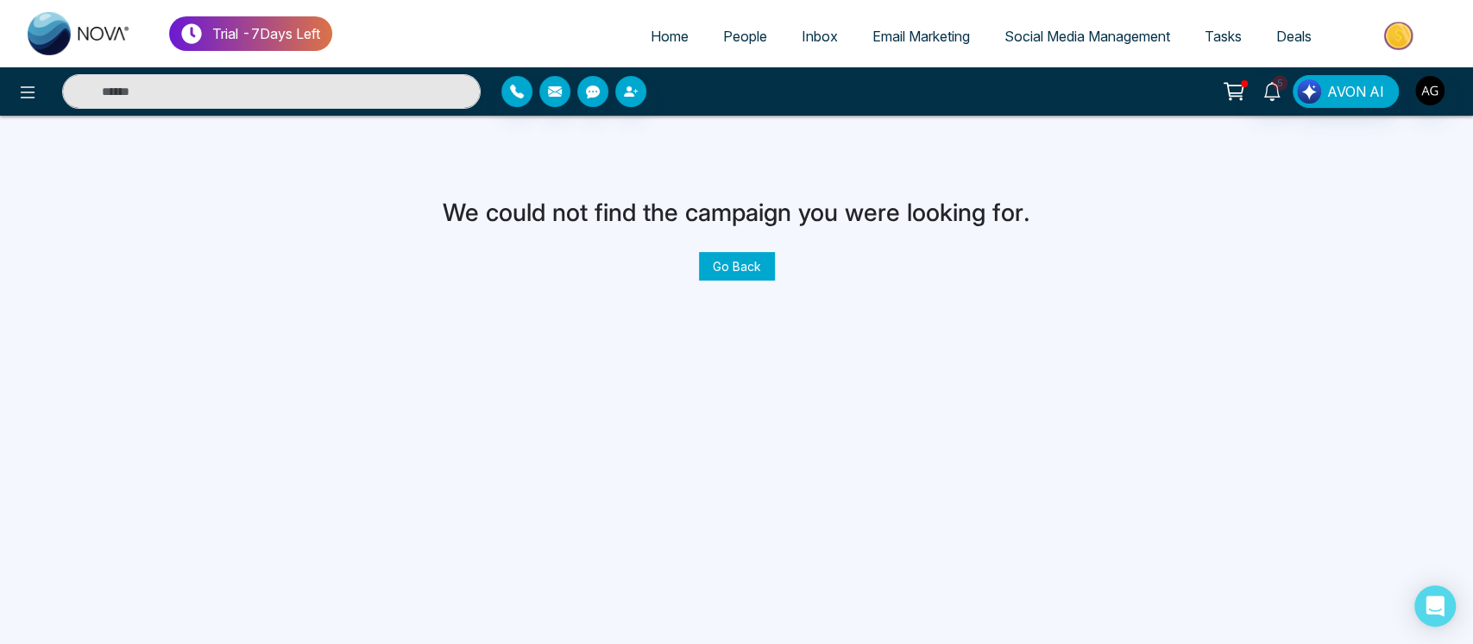
click at [735, 259] on link "Go Back" at bounding box center [737, 266] width 76 height 28
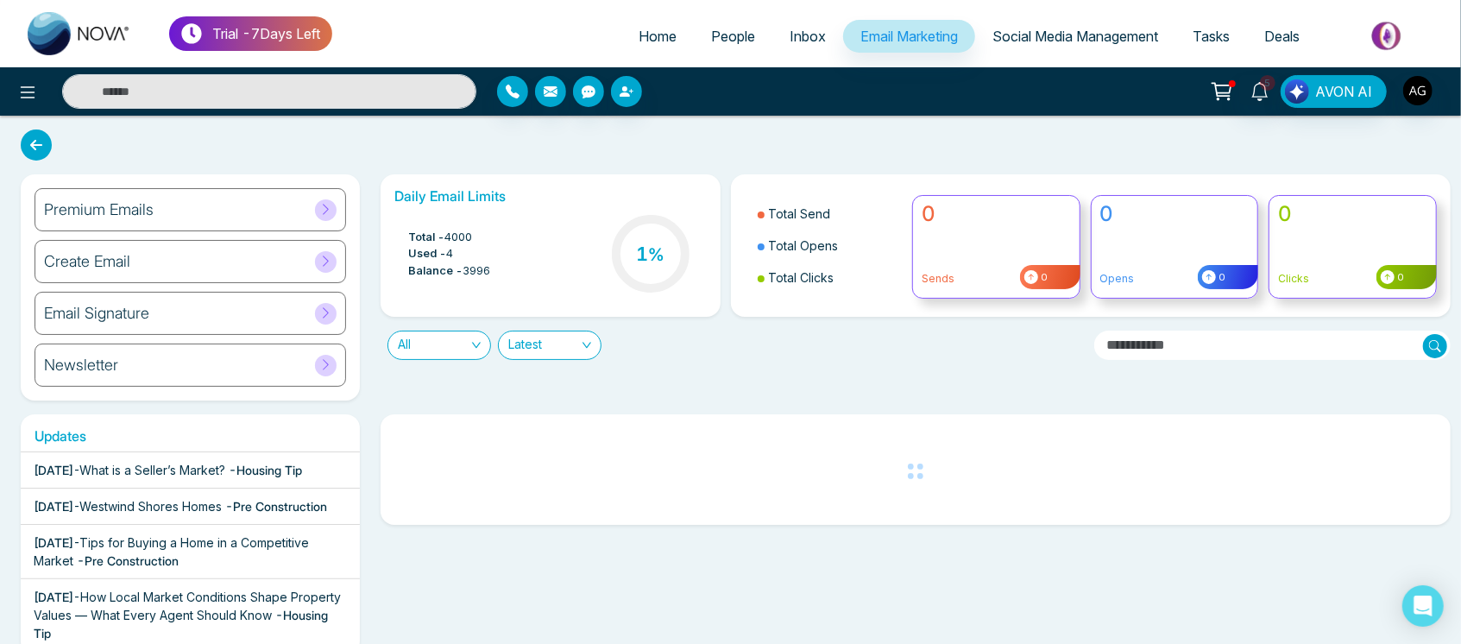
drag, startPoint x: 759, startPoint y: 217, endPoint x: 848, endPoint y: 284, distance: 110.9
click at [848, 284] on ul "Total Send Total Opens Total Clicks" at bounding box center [823, 245] width 158 height 115
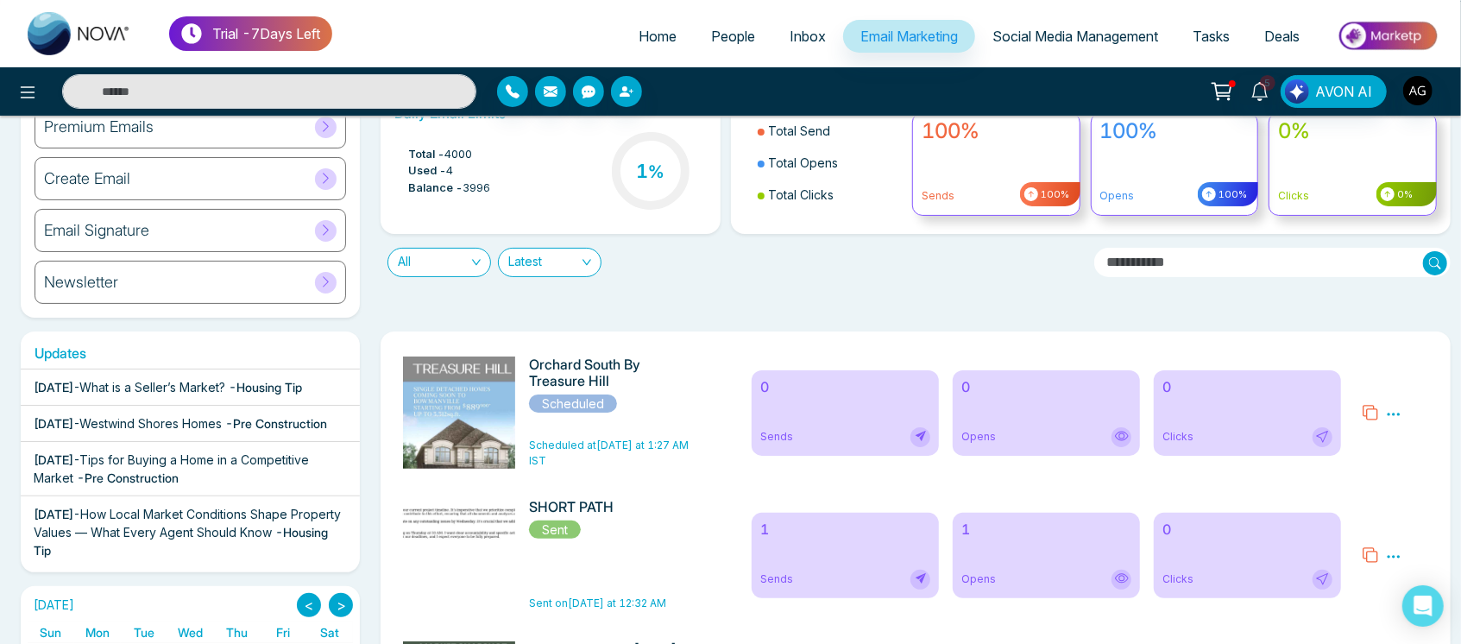
scroll to position [89, 0]
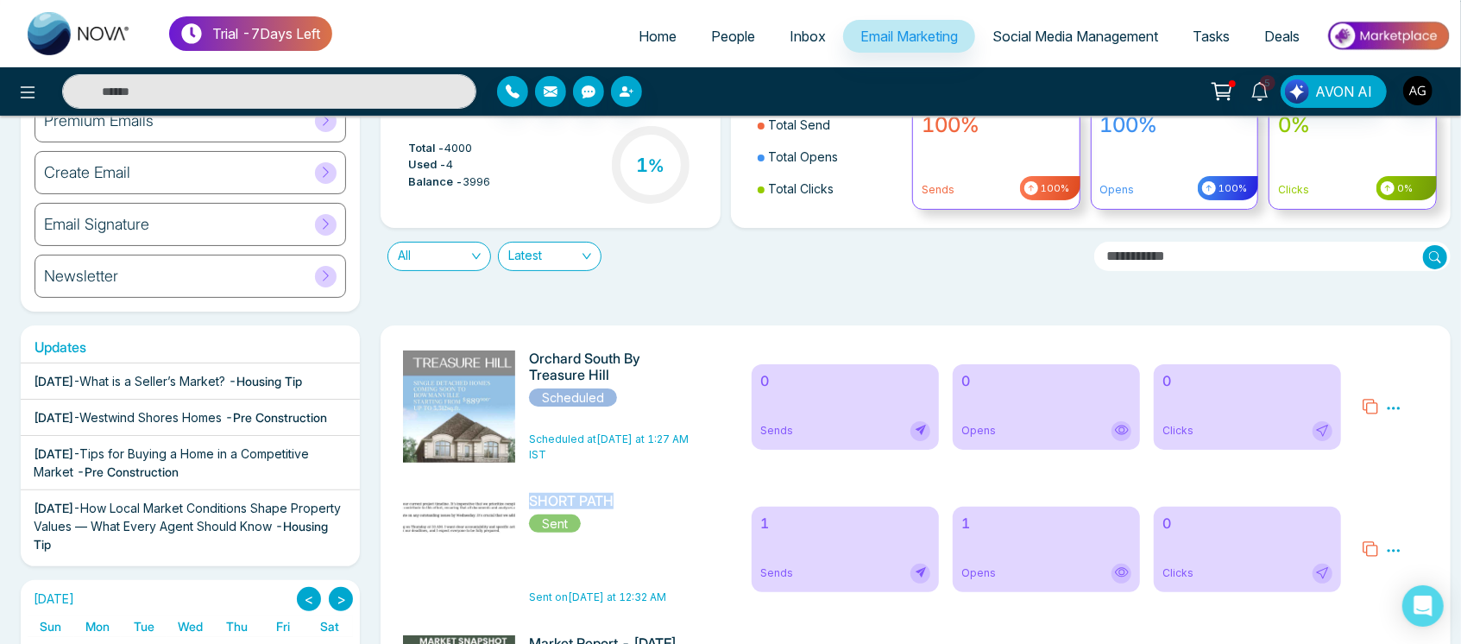
drag, startPoint x: 537, startPoint y: 506, endPoint x: 638, endPoint y: 493, distance: 101.8
click at [638, 493] on div "SHORT PATH Sent Sent on [DATE] at 12:32 AM 1 Sends 1 Opens 0 Clicks Preview Ana…" at bounding box center [915, 548] width 1042 height 129
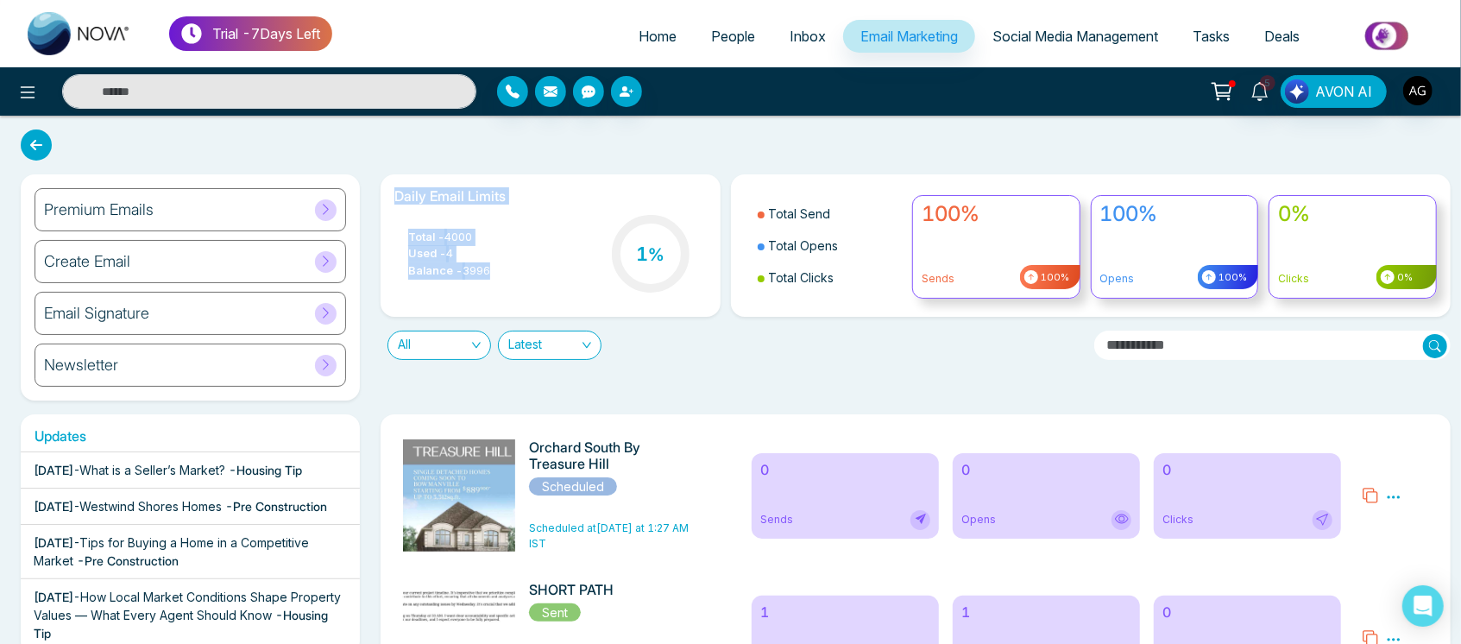
drag, startPoint x: 380, startPoint y: 188, endPoint x: 535, endPoint y: 269, distance: 175.2
click at [535, 269] on div "Daily Email Limits Total - 4000 Used - 4 Balance - 3996 1 %" at bounding box center [550, 245] width 360 height 142
click at [535, 269] on div "Total - 4000 Used - 4 Balance - 3996 1 %" at bounding box center [549, 255] width 311 height 88
drag, startPoint x: 535, startPoint y: 269, endPoint x: 412, endPoint y: 184, distance: 149.3
click at [412, 184] on div "Daily Email Limits Total - 4000 Used - 4 Balance - 3996 1 %" at bounding box center [549, 245] width 339 height 142
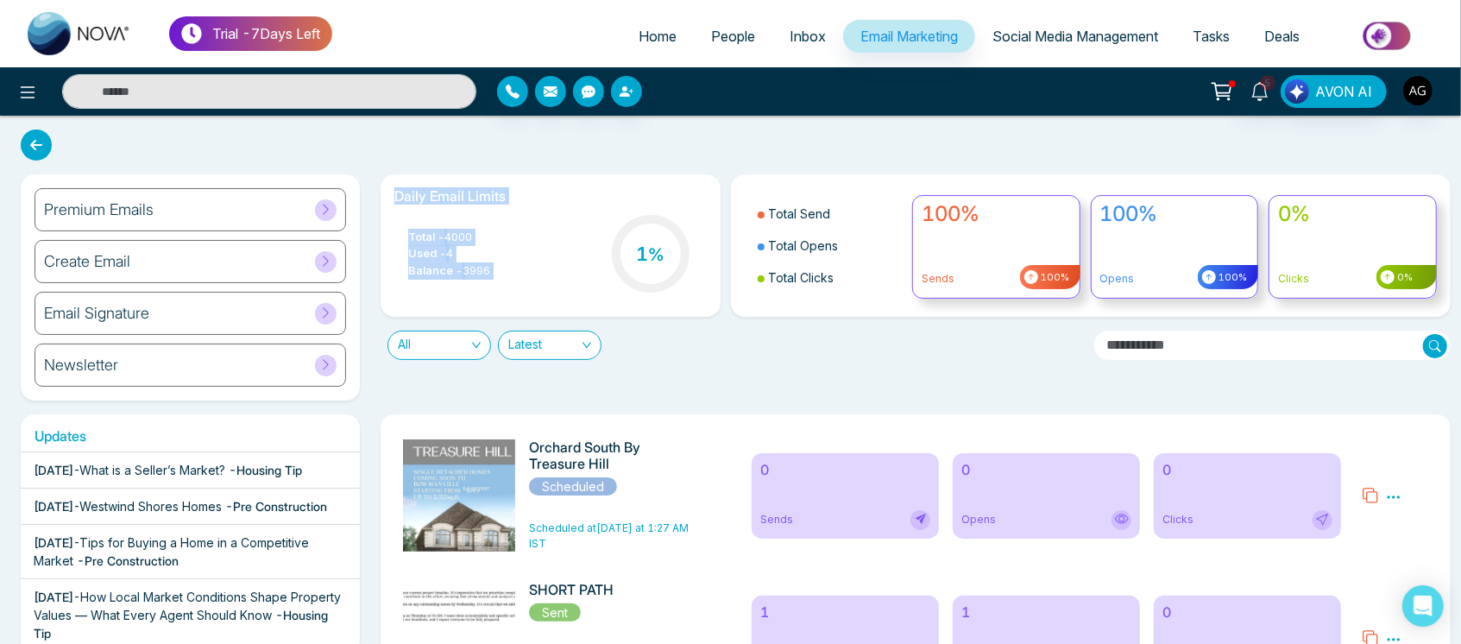
click at [503, 186] on div "Daily Email Limits Total - 4000 Used - 4 Balance - 3996 1 %" at bounding box center [549, 245] width 339 height 142
drag, startPoint x: 378, startPoint y: 191, endPoint x: 505, endPoint y: 278, distance: 153.9
click at [505, 278] on div "Daily Email Limits Total - 4000 Used - 4 Balance - 3996 1 %" at bounding box center [550, 245] width 360 height 142
click at [505, 278] on div "Total - 4000 Used - 4 Balance - 3996 1 %" at bounding box center [549, 255] width 311 height 88
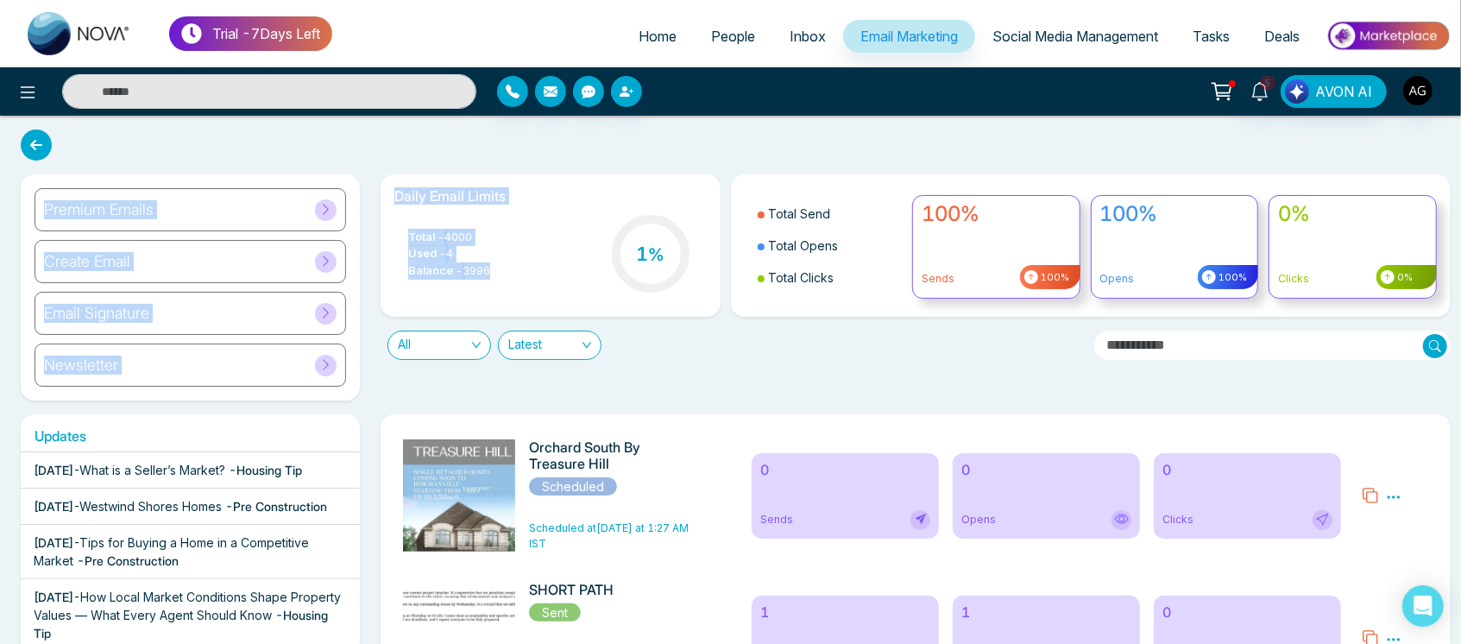
drag, startPoint x: 505, startPoint y: 278, endPoint x: 392, endPoint y: 173, distance: 153.8
click at [392, 174] on div "Daily Email Limits Total - 4000 Used - 4 Balance - 3996 1 %" at bounding box center [549, 245] width 339 height 142
click at [504, 192] on h6 "Daily Email Limits" at bounding box center [549, 196] width 311 height 16
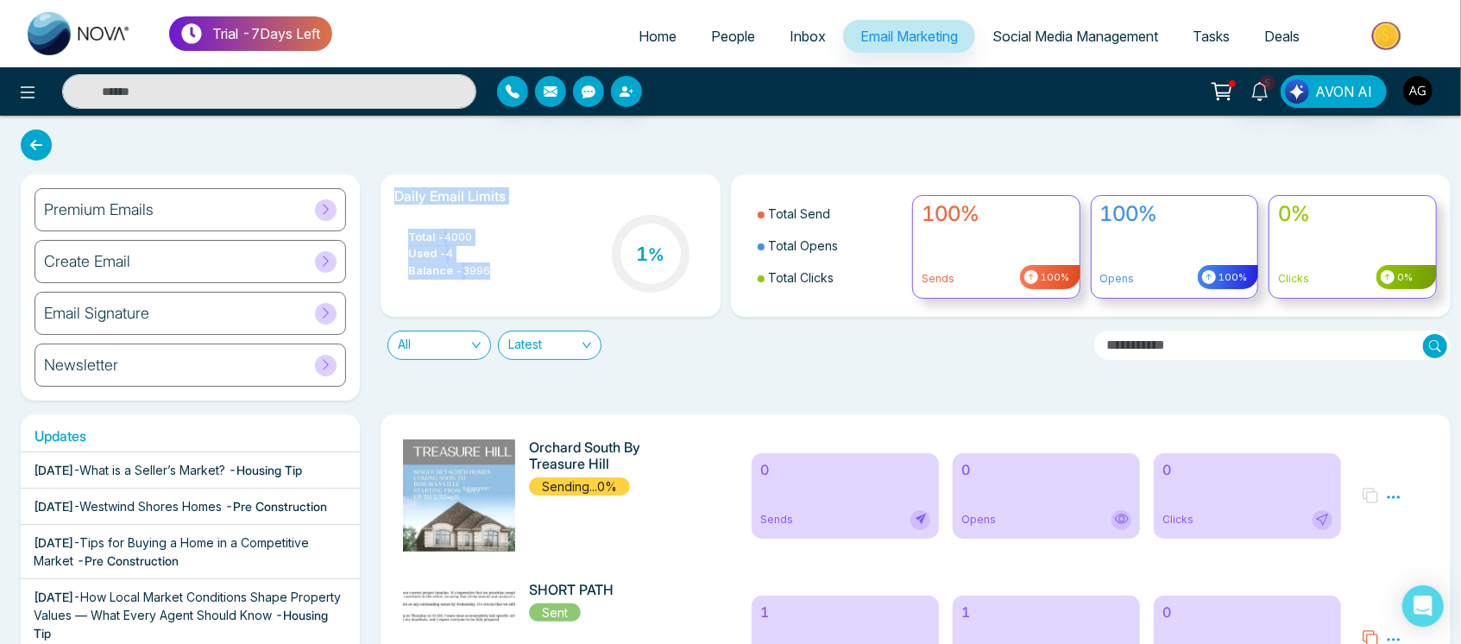
drag, startPoint x: 393, startPoint y: 195, endPoint x: 510, endPoint y: 266, distance: 137.0
click at [510, 266] on div "Daily Email Limits Total - 4000 Used - 4 Balance - 3996 1 %" at bounding box center [549, 245] width 339 height 142
click at [510, 266] on div "Total - 4000 Used - 4 Balance - 3996 1 %" at bounding box center [549, 255] width 311 height 88
drag, startPoint x: 510, startPoint y: 266, endPoint x: 399, endPoint y: 182, distance: 139.2
click at [399, 182] on div "Daily Email Limits Total - 4000 Used - 4 Balance - 3996 1 %" at bounding box center [549, 245] width 339 height 142
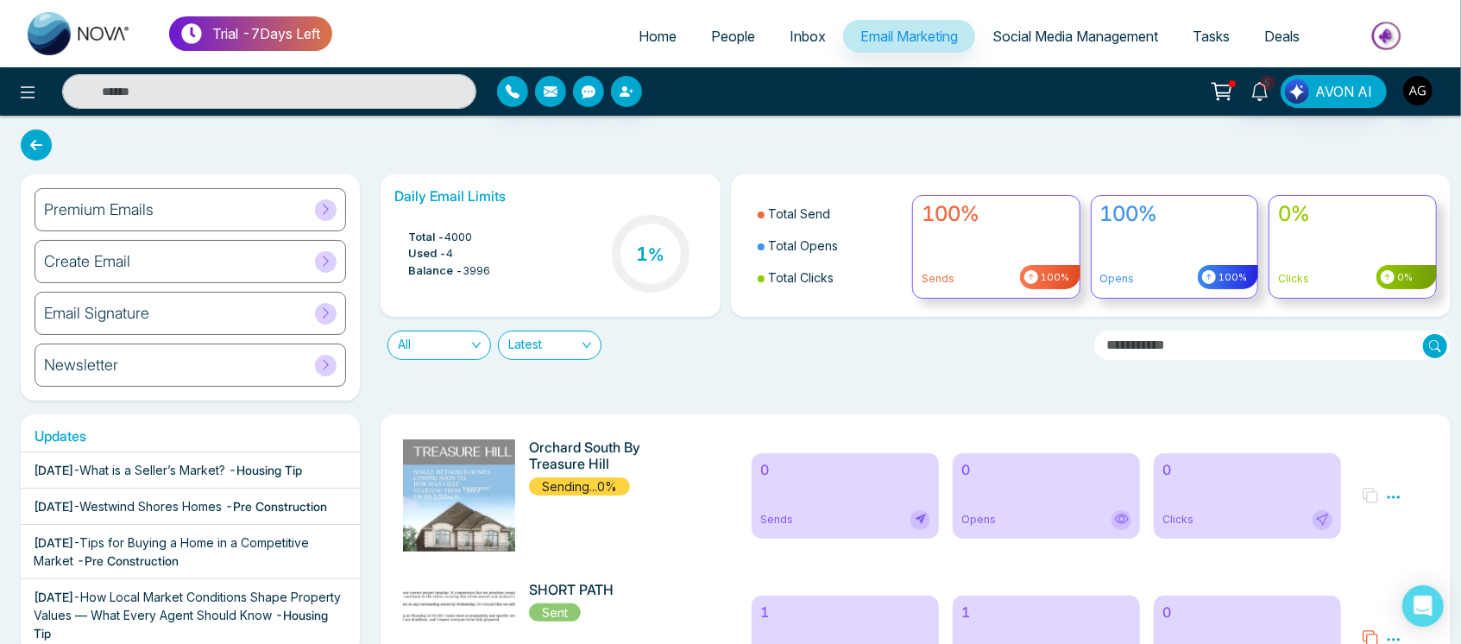
click at [549, 111] on div "5 AVON AI" at bounding box center [730, 91] width 1461 height 48
drag, startPoint x: 407, startPoint y: 225, endPoint x: 503, endPoint y: 265, distance: 103.7
click at [503, 265] on div "Total - 4000 Used - 4 Balance - 3996 1 %" at bounding box center [549, 255] width 311 height 88
drag, startPoint x: 503, startPoint y: 265, endPoint x: 398, endPoint y: 233, distance: 110.0
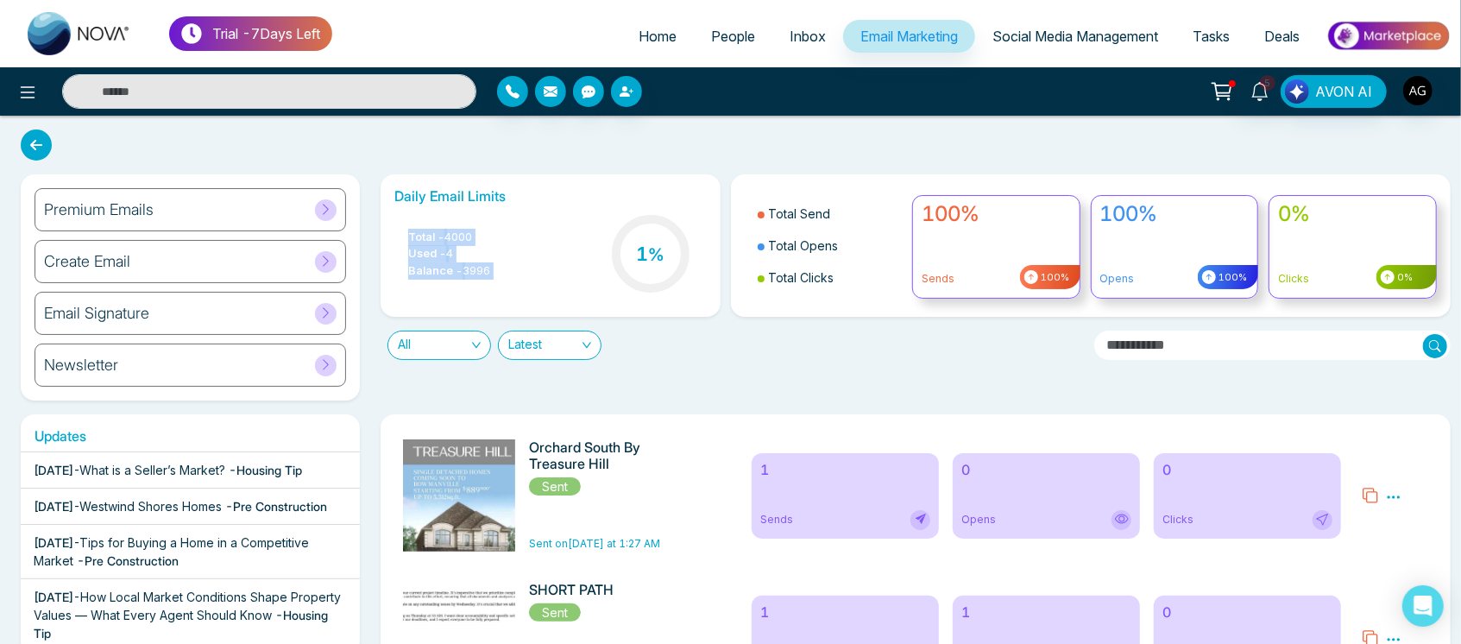
click at [398, 233] on div "Total - 4000 Used - 4 Balance - 3996 1 %" at bounding box center [549, 255] width 311 height 88
click at [398, 233] on ul "Total - 4000 Used - 4 Balance - 3996" at bounding box center [442, 254] width 96 height 51
drag, startPoint x: 398, startPoint y: 233, endPoint x: 504, endPoint y: 275, distance: 114.2
click at [504, 275] on div "Total - 4000 Used - 4 Balance - 3996 1 %" at bounding box center [549, 255] width 311 height 88
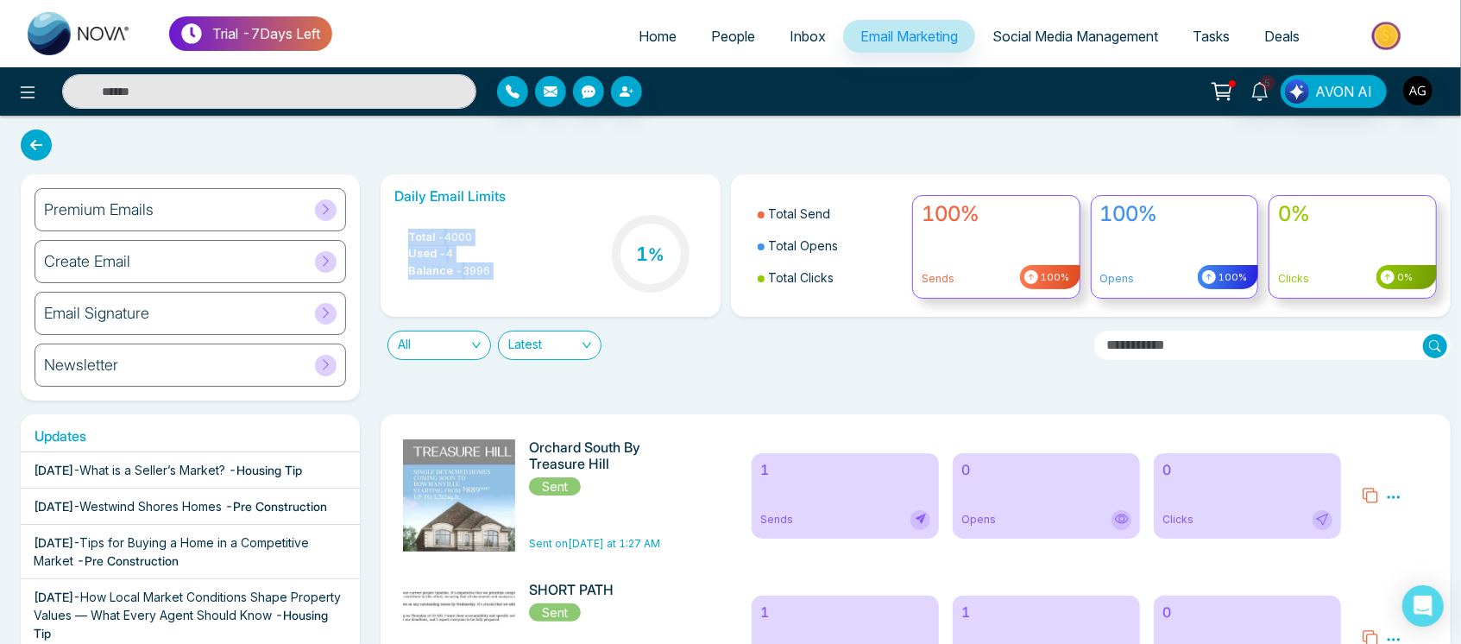
drag, startPoint x: 504, startPoint y: 275, endPoint x: 386, endPoint y: 229, distance: 126.2
click at [386, 229] on div "Daily Email Limits Total - 4000 Used - 4 Balance - 3996 1 %" at bounding box center [549, 245] width 339 height 142
drag, startPoint x: 395, startPoint y: 186, endPoint x: 514, endPoint y: 259, distance: 139.4
click at [514, 259] on div "Daily Email Limits Total - 4000 Used - 4 Balance - 3996 1 %" at bounding box center [549, 245] width 339 height 142
click at [514, 259] on div "Total - 4000 Used - 4 Balance - 3996 1 %" at bounding box center [549, 255] width 311 height 88
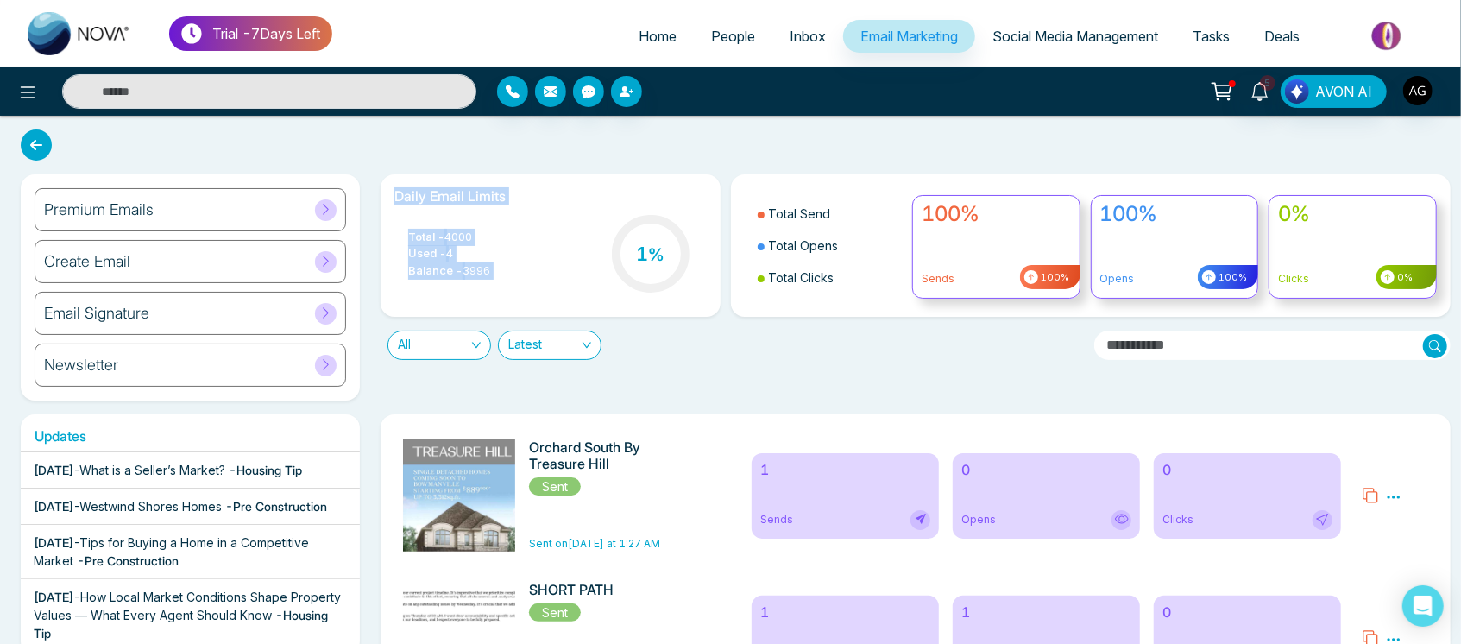
drag, startPoint x: 382, startPoint y: 190, endPoint x: 555, endPoint y: 275, distance: 192.5
click at [555, 275] on div "Daily Email Limits Total - 4000 Used - 4 Balance - 3996 1 %" at bounding box center [549, 245] width 339 height 142
click at [555, 275] on div "Total - 4000 Used - 4 Balance - 3996 1 %" at bounding box center [549, 255] width 311 height 88
drag, startPoint x: 518, startPoint y: 271, endPoint x: 398, endPoint y: 192, distance: 144.5
click at [398, 192] on div "Daily Email Limits Total - 4000 Used - 4 Balance - 3996 1 %" at bounding box center [549, 245] width 339 height 142
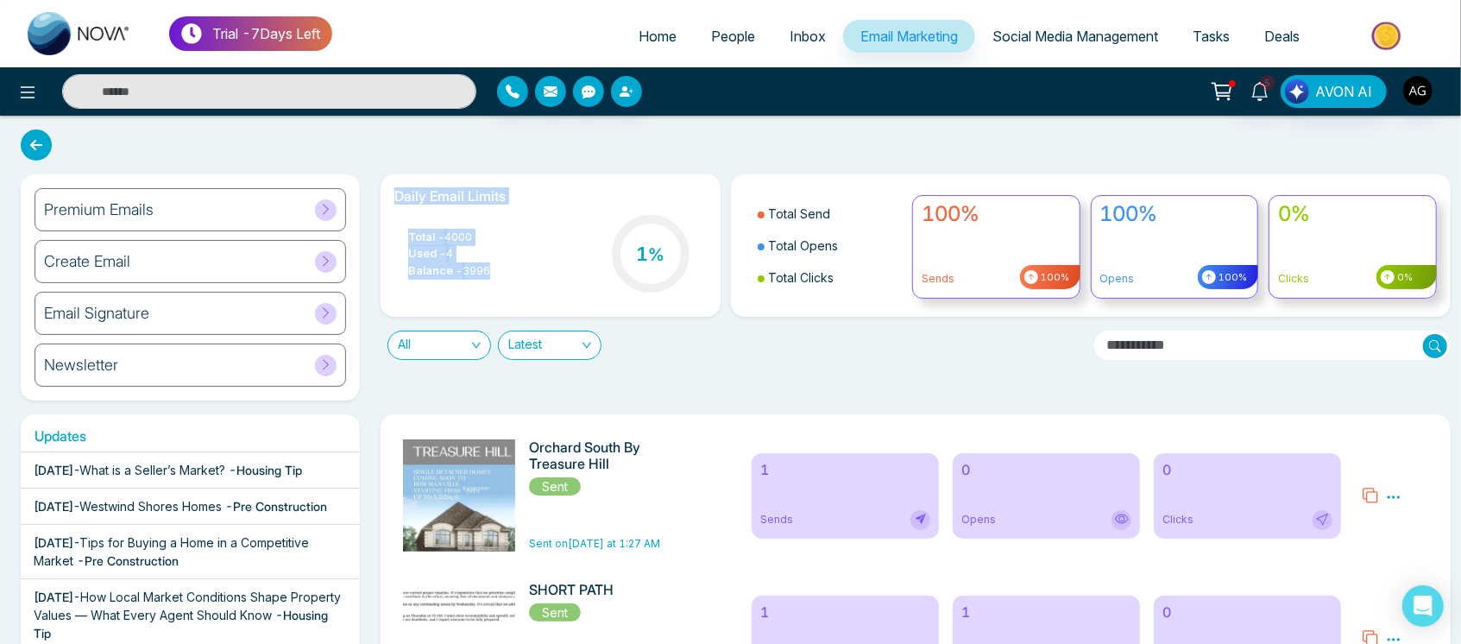
click at [550, 231] on div "Total - 4000 Used - 4 Balance - 3996 1 %" at bounding box center [549, 255] width 311 height 88
drag, startPoint x: 501, startPoint y: 270, endPoint x: 385, endPoint y: 190, distance: 141.4
click at [385, 190] on div "Daily Email Limits Total - 4000 Used - 4 Balance - 3996 1 %" at bounding box center [549, 245] width 339 height 142
click at [535, 325] on div "All Latest" at bounding box center [730, 338] width 720 height 43
click at [565, 344] on span "Latest" at bounding box center [549, 345] width 83 height 28
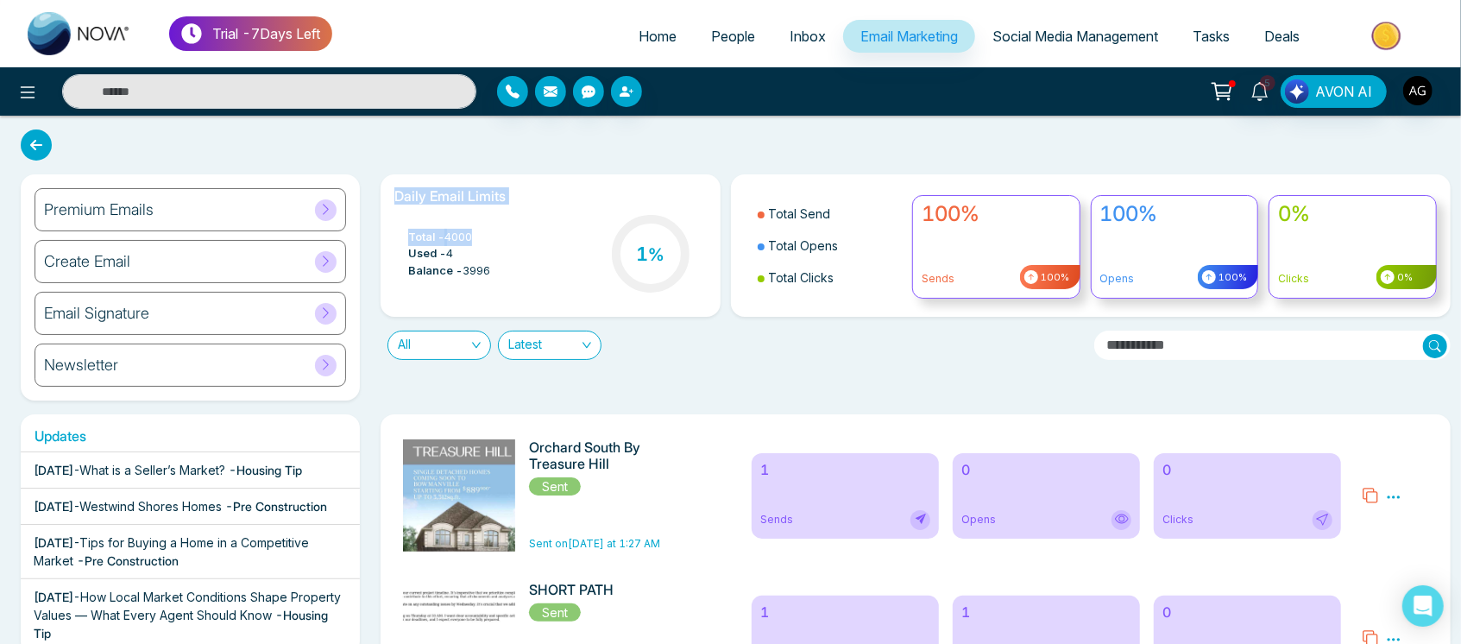
drag, startPoint x: 389, startPoint y: 178, endPoint x: 512, endPoint y: 259, distance: 147.6
click at [512, 259] on div "Daily Email Limits Total - 4000 Used - 4 Balance - 3996 1 %" at bounding box center [549, 245] width 339 height 142
click at [512, 259] on div "Total - 4000 Used - 4 Balance - 3996 1 %" at bounding box center [549, 255] width 311 height 88
drag, startPoint x: 512, startPoint y: 261, endPoint x: 386, endPoint y: 192, distance: 143.2
click at [386, 192] on div "Daily Email Limits Total - 4000 Used - 4 Balance - 3996 1 %" at bounding box center [549, 245] width 339 height 142
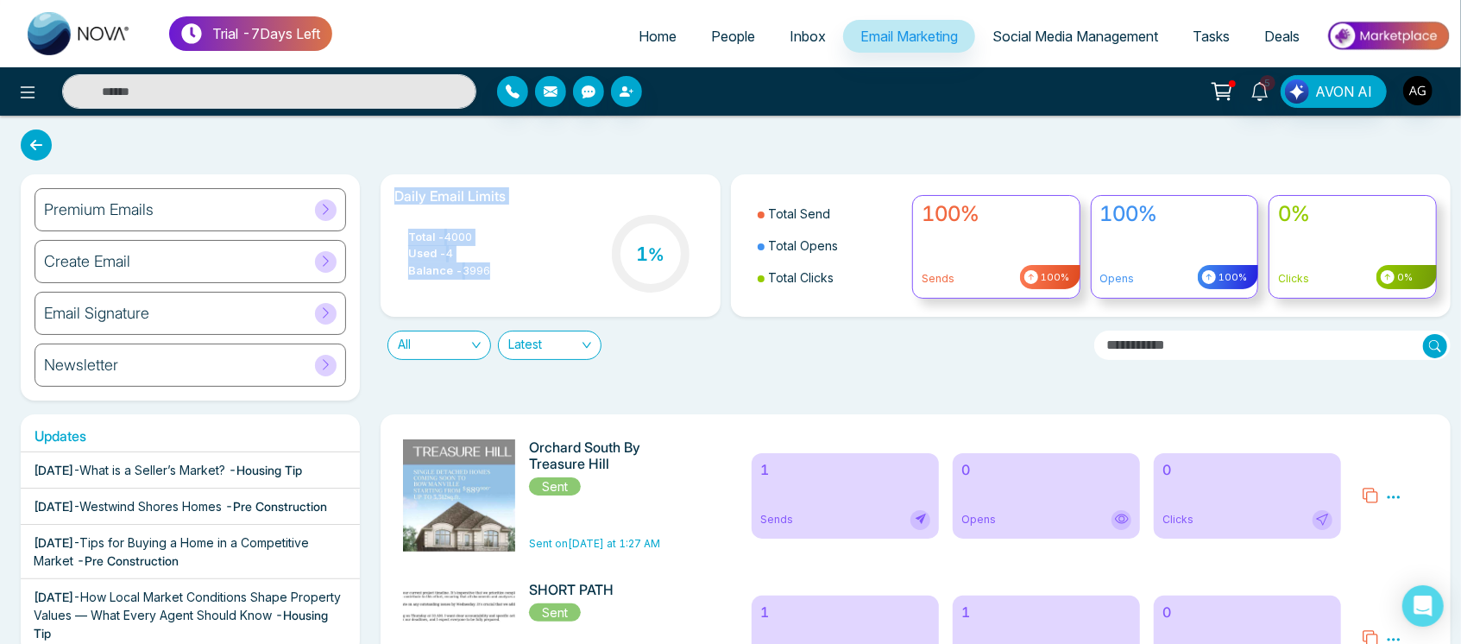
drag, startPoint x: 504, startPoint y: 269, endPoint x: 377, endPoint y: 185, distance: 151.9
click at [377, 185] on div "Daily Email Limits Total - 4000 Used - 4 Balance - 3996 1 %" at bounding box center [550, 245] width 360 height 142
click at [533, 198] on h6 "Daily Email Limits" at bounding box center [549, 196] width 311 height 16
drag, startPoint x: 510, startPoint y: 288, endPoint x: 376, endPoint y: 193, distance: 164.0
click at [376, 193] on div "Daily Email Limits Total - 4000 Used - 4 Balance - 3996 1 %" at bounding box center [550, 245] width 360 height 142
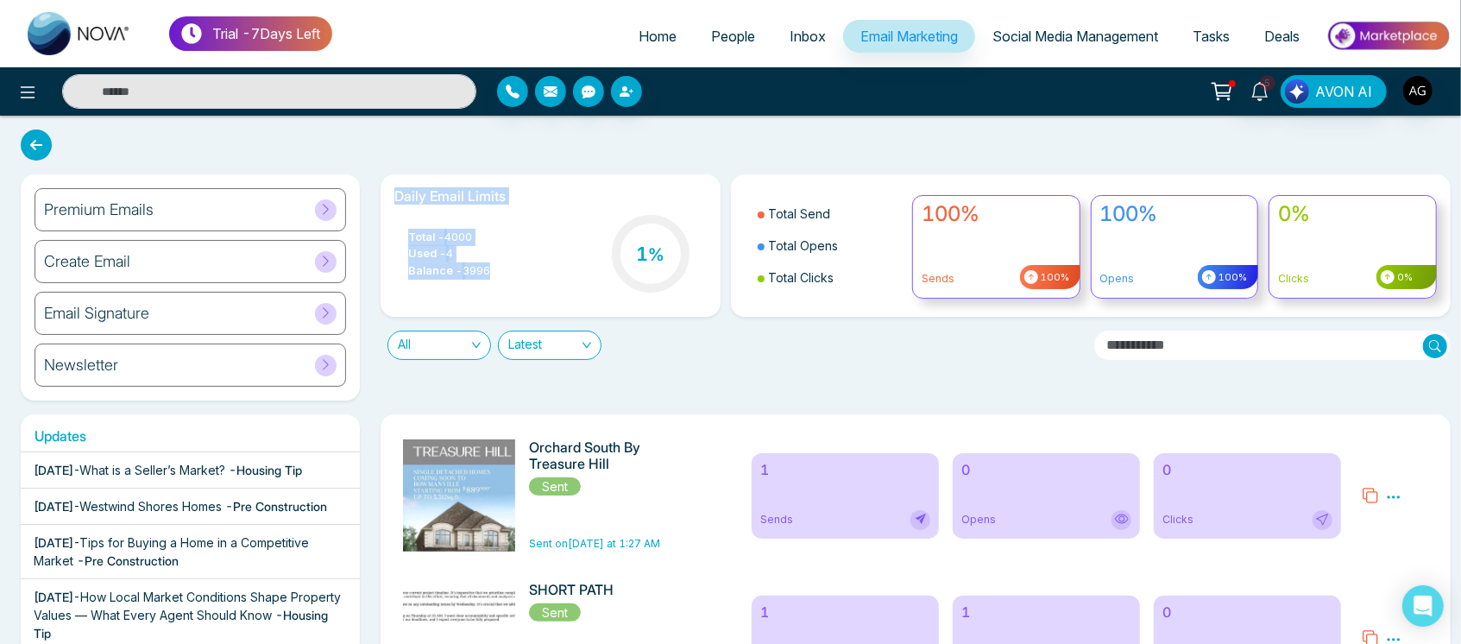
click at [549, 178] on div "Daily Email Limits Total - 4000 Used - 4 Balance - 3996 1 %" at bounding box center [549, 245] width 339 height 142
click at [1065, 47] on link "Social Media Management" at bounding box center [1075, 36] width 200 height 33
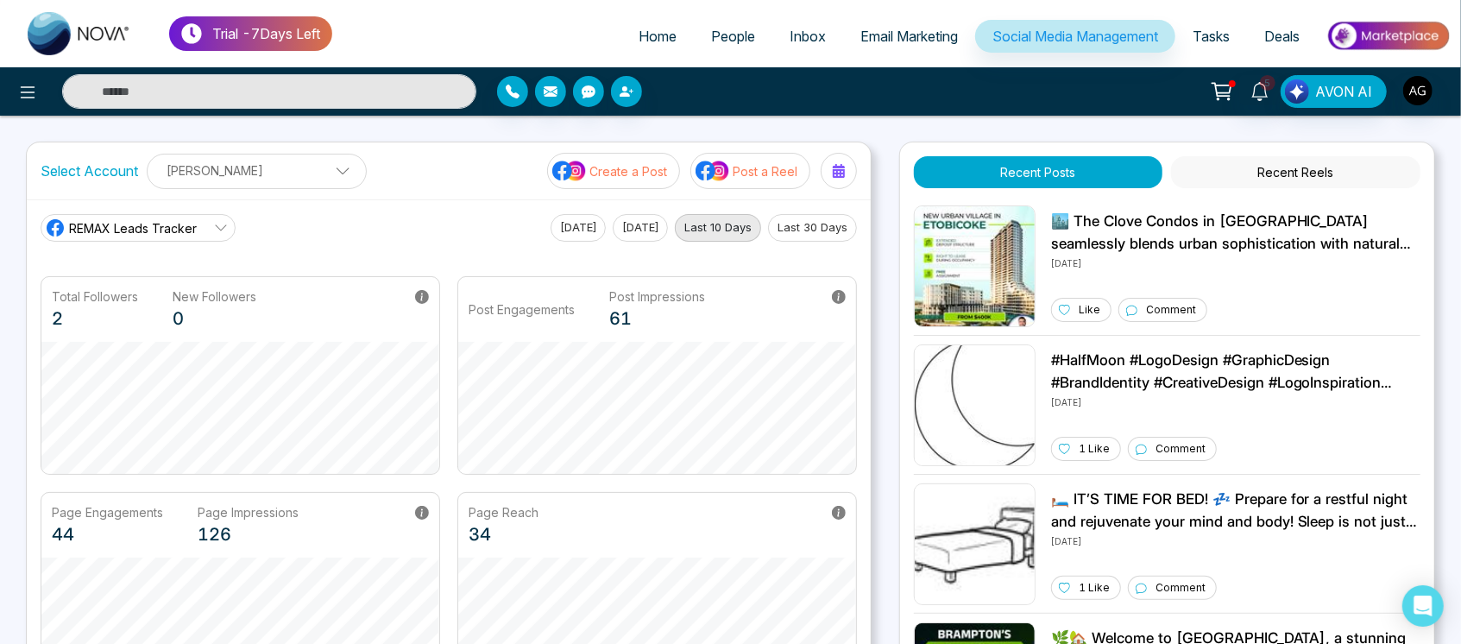
click at [646, 184] on button "Create a Post" at bounding box center [613, 171] width 133 height 36
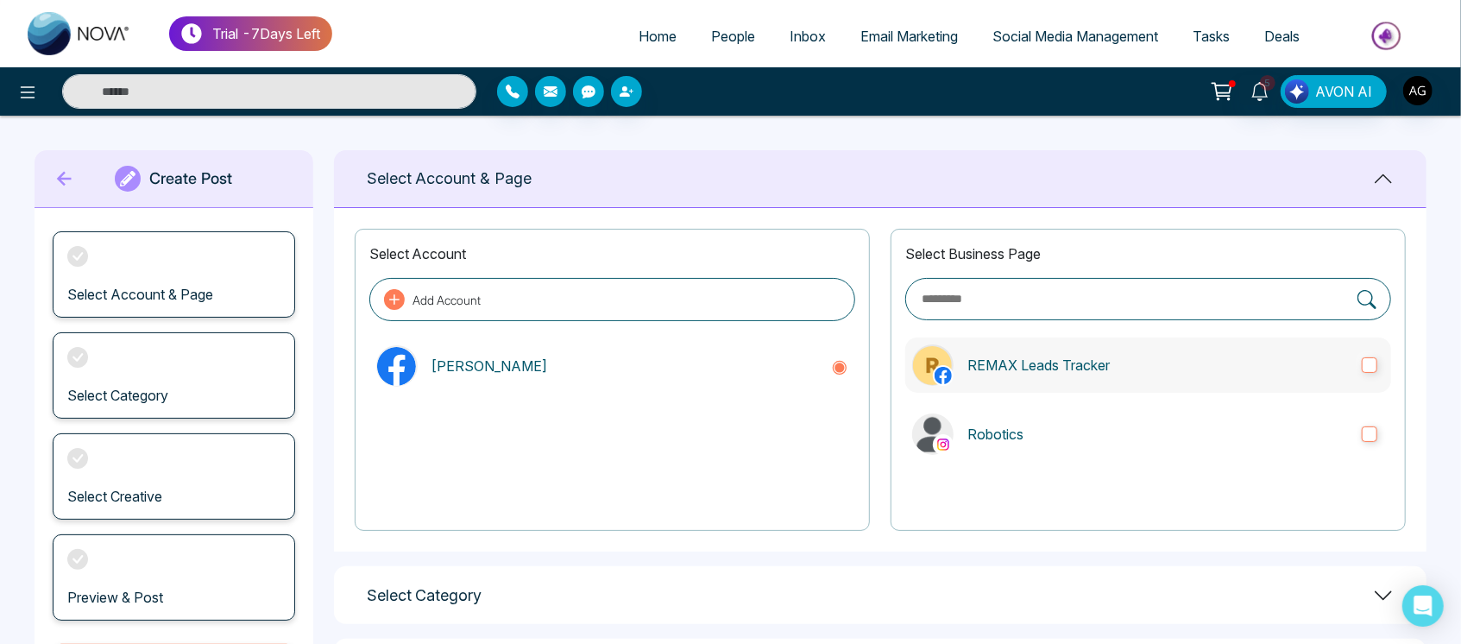
click at [1115, 355] on p "REMAX Leads Tracker" at bounding box center [1157, 365] width 380 height 21
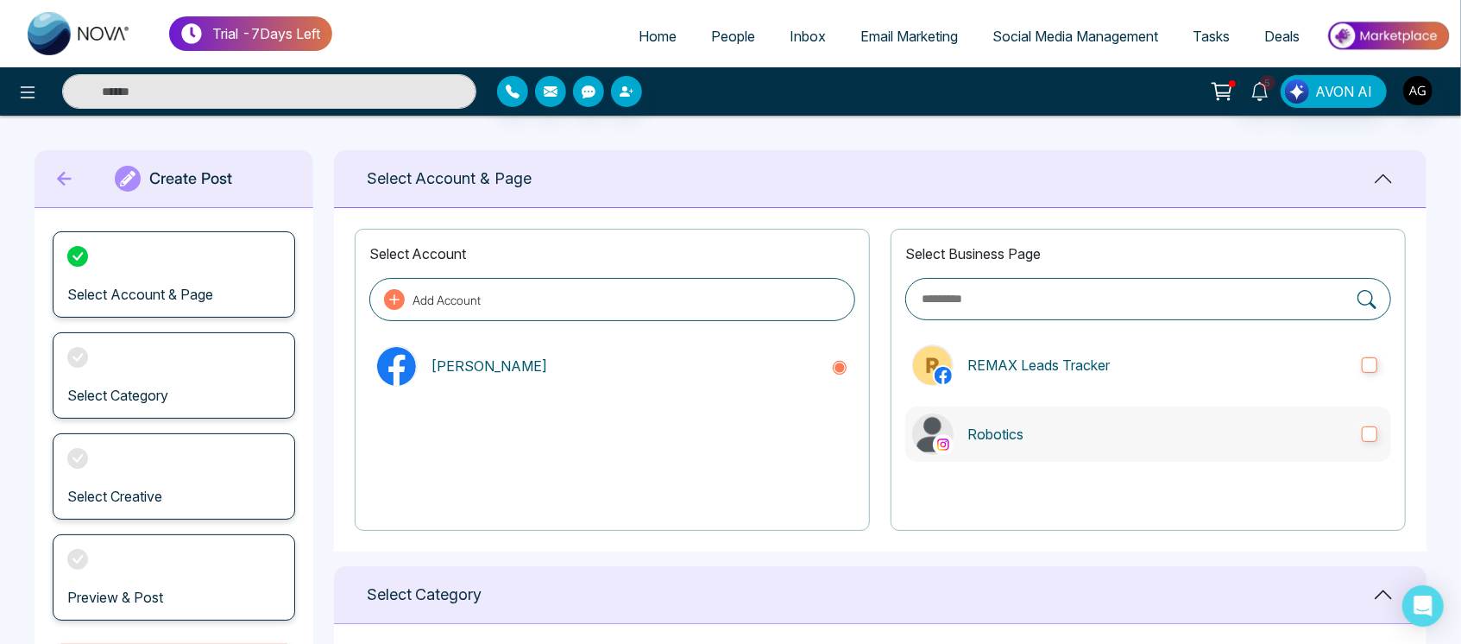
click at [1155, 438] on p "Robotics" at bounding box center [1157, 434] width 380 height 21
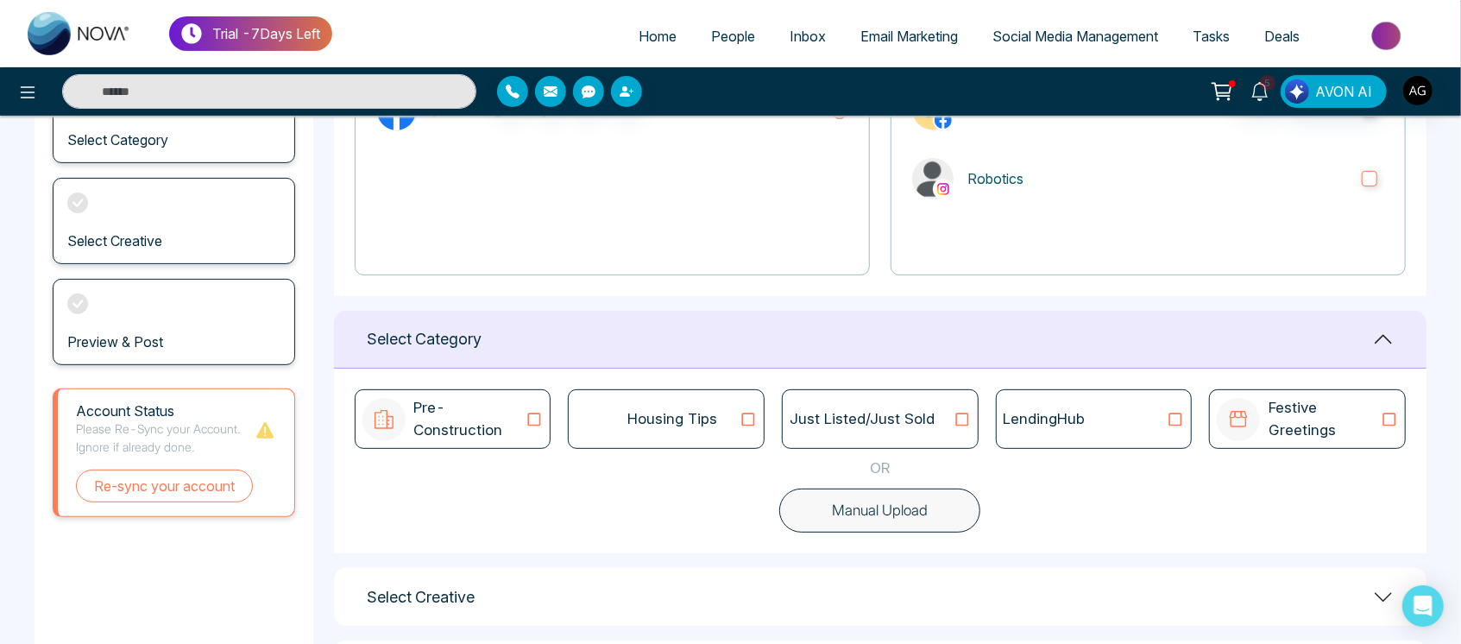
scroll to position [260, 0]
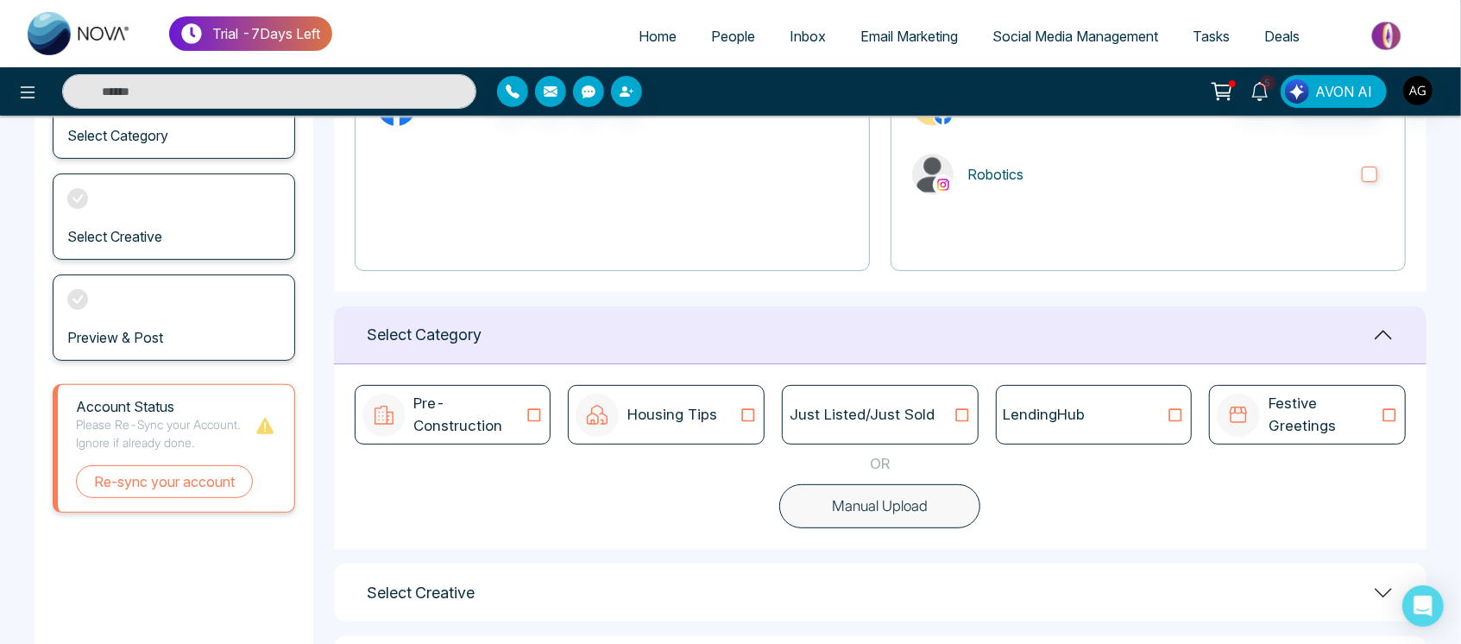
click at [748, 413] on icon at bounding box center [748, 414] width 22 height 17
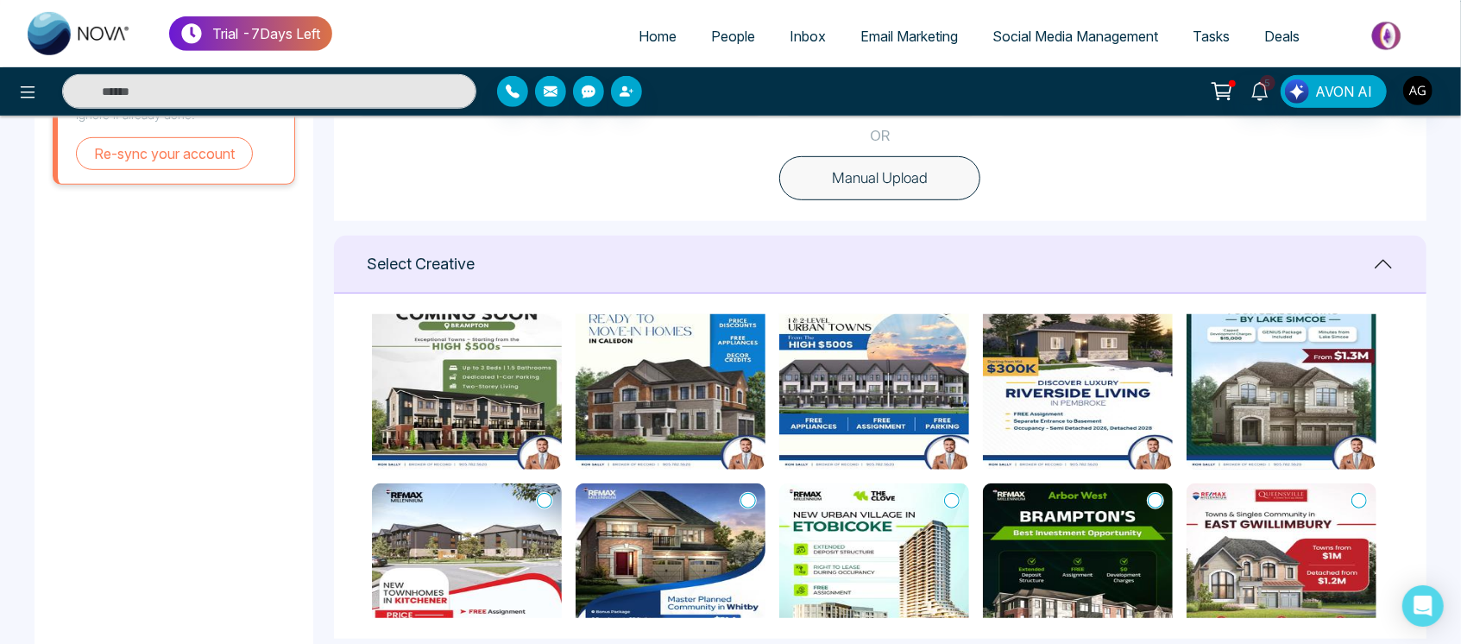
scroll to position [0, 0]
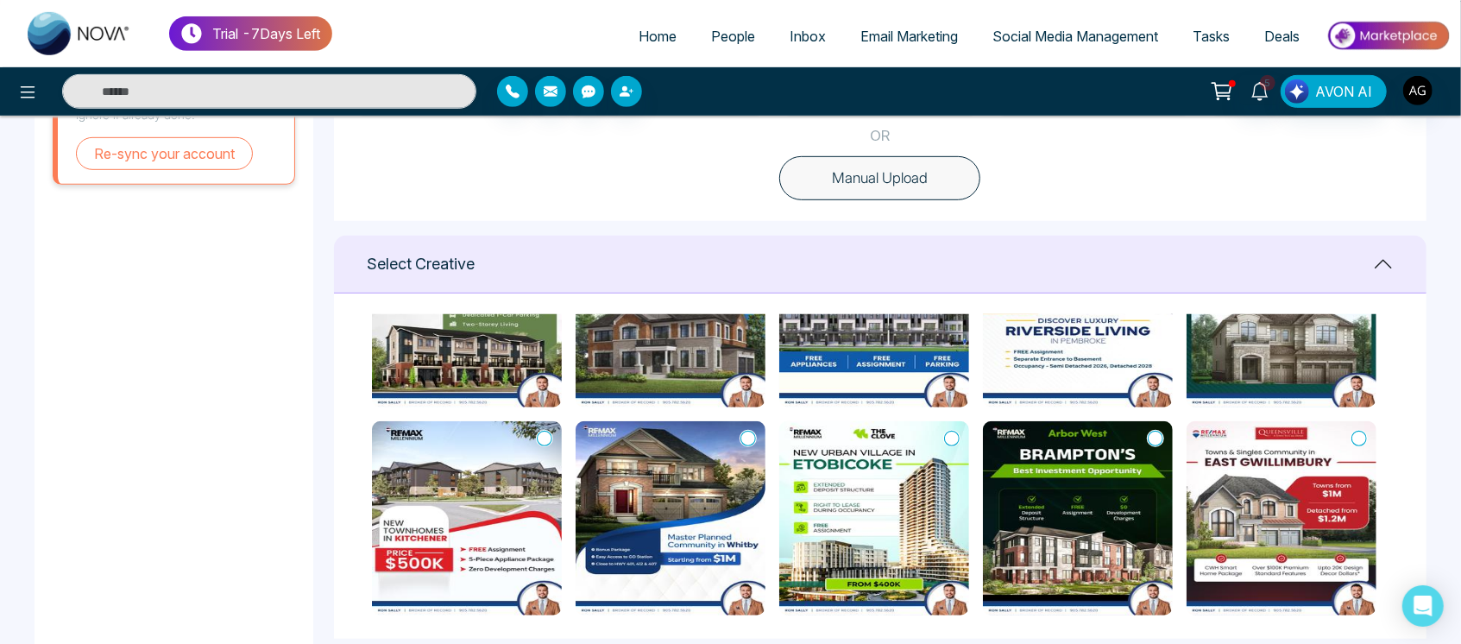
click at [914, 499] on img at bounding box center [874, 518] width 190 height 194
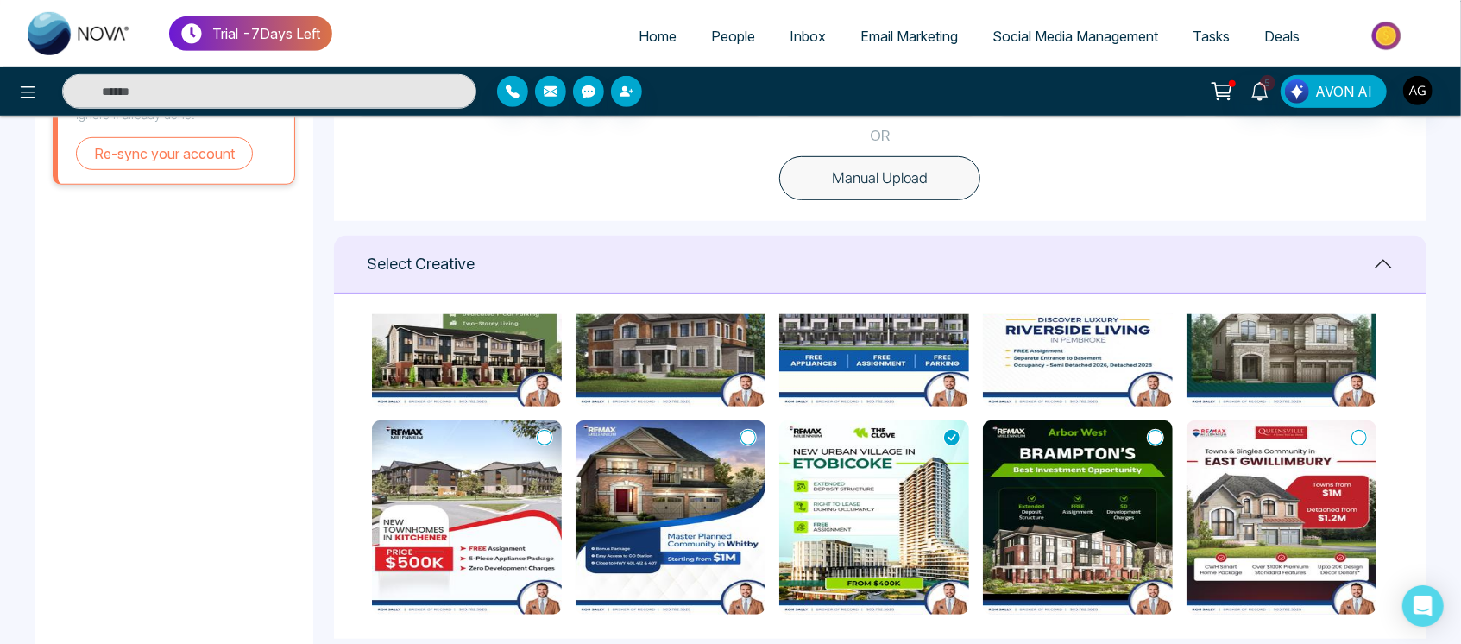
click at [941, 467] on img at bounding box center [874, 517] width 190 height 194
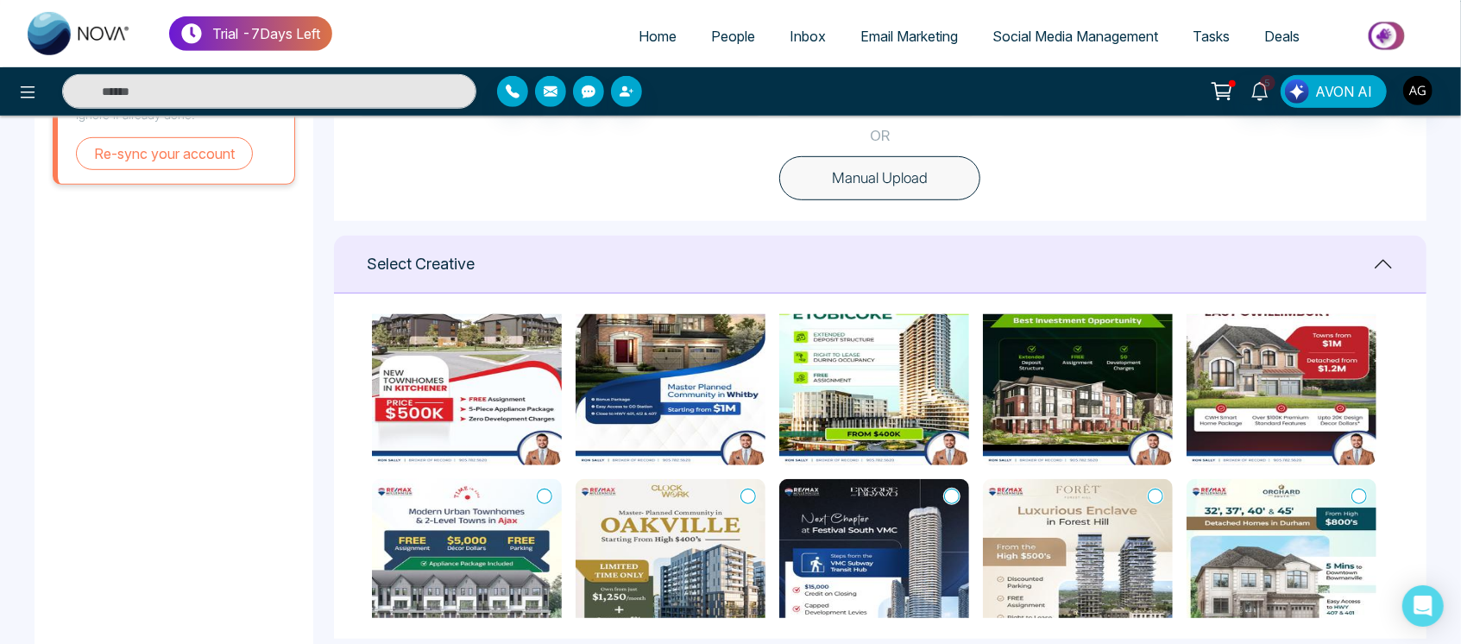
scroll to position [273, 0]
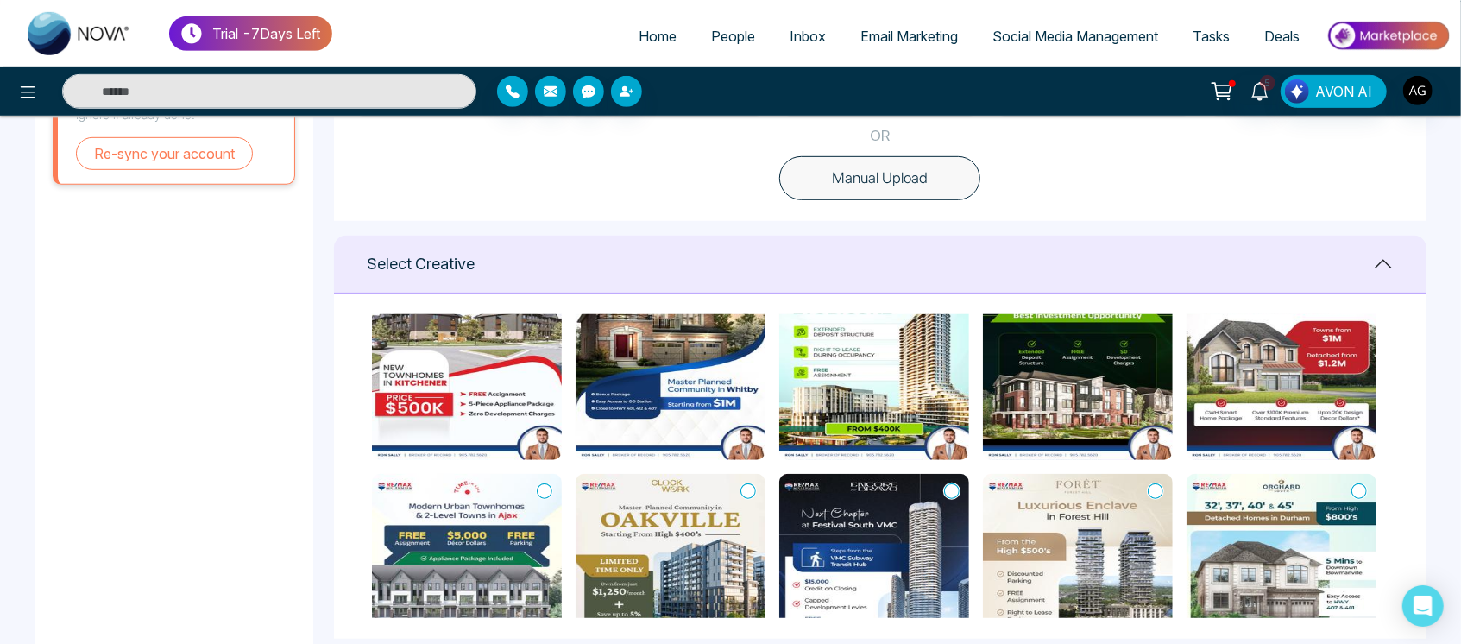
click at [746, 483] on icon at bounding box center [748, 490] width 16 height 17
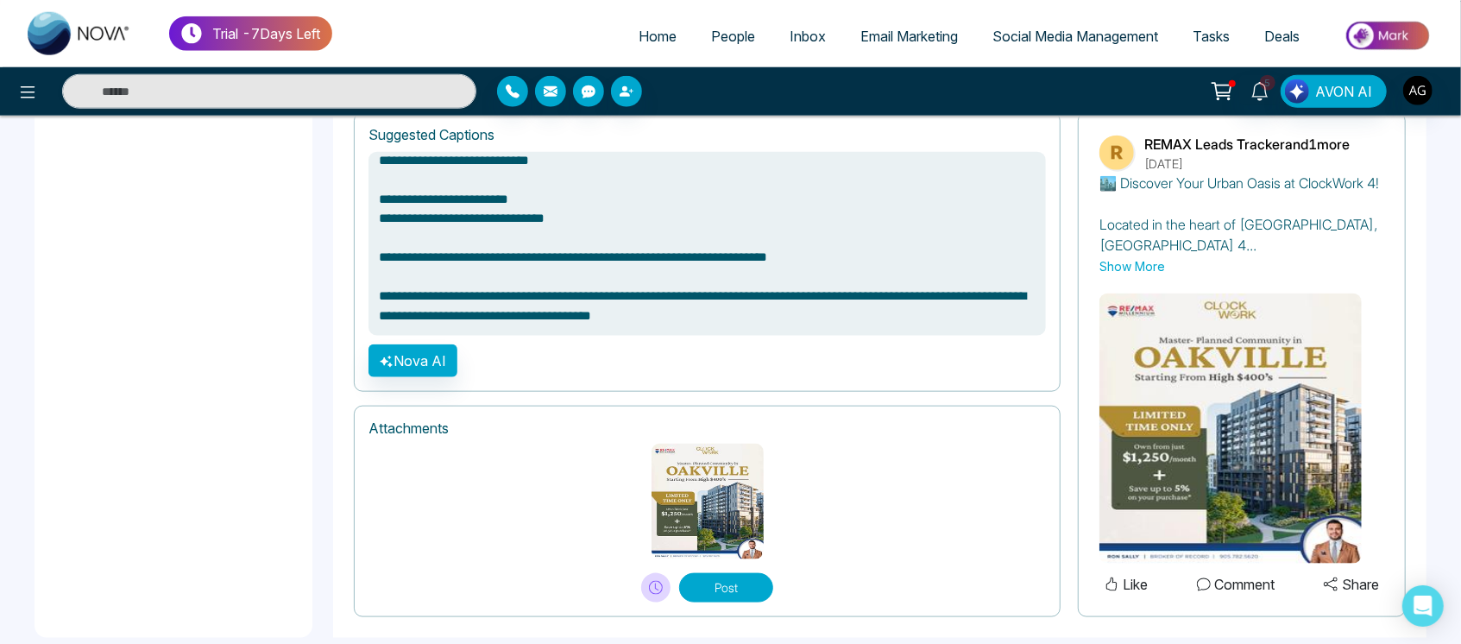
scroll to position [1234, 0]
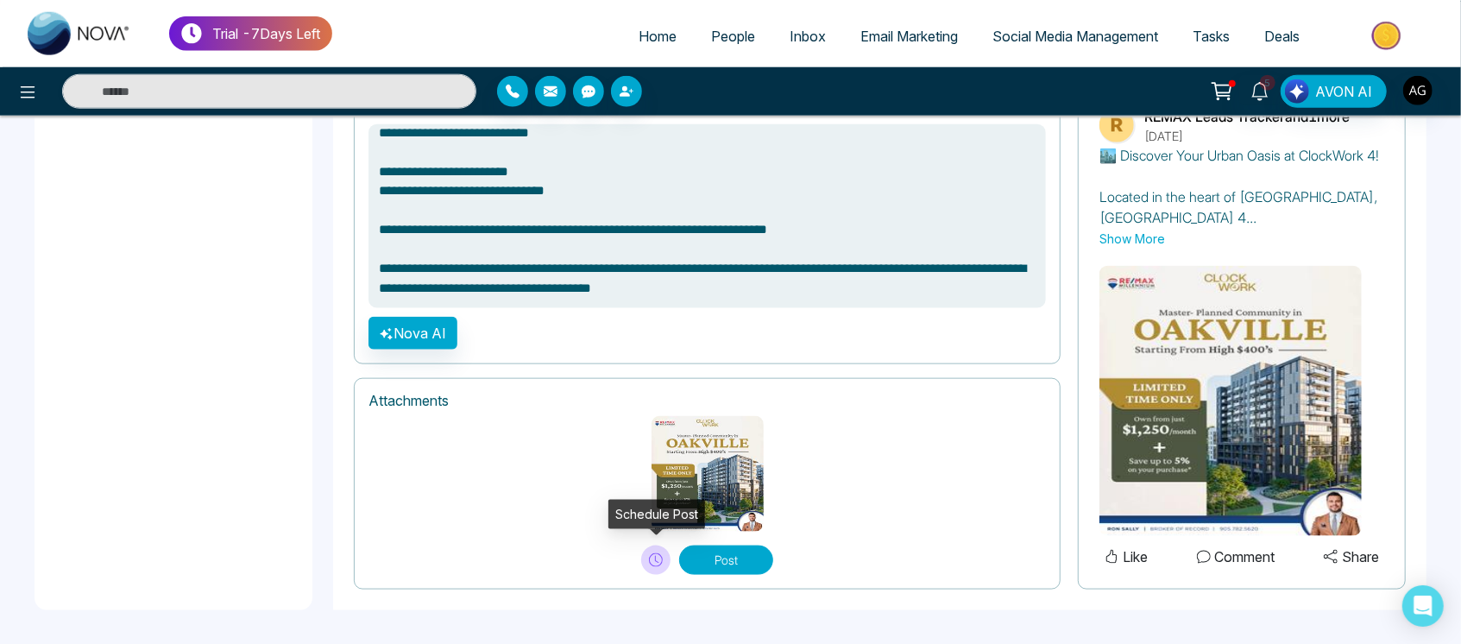
click at [656, 550] on button at bounding box center [655, 559] width 29 height 29
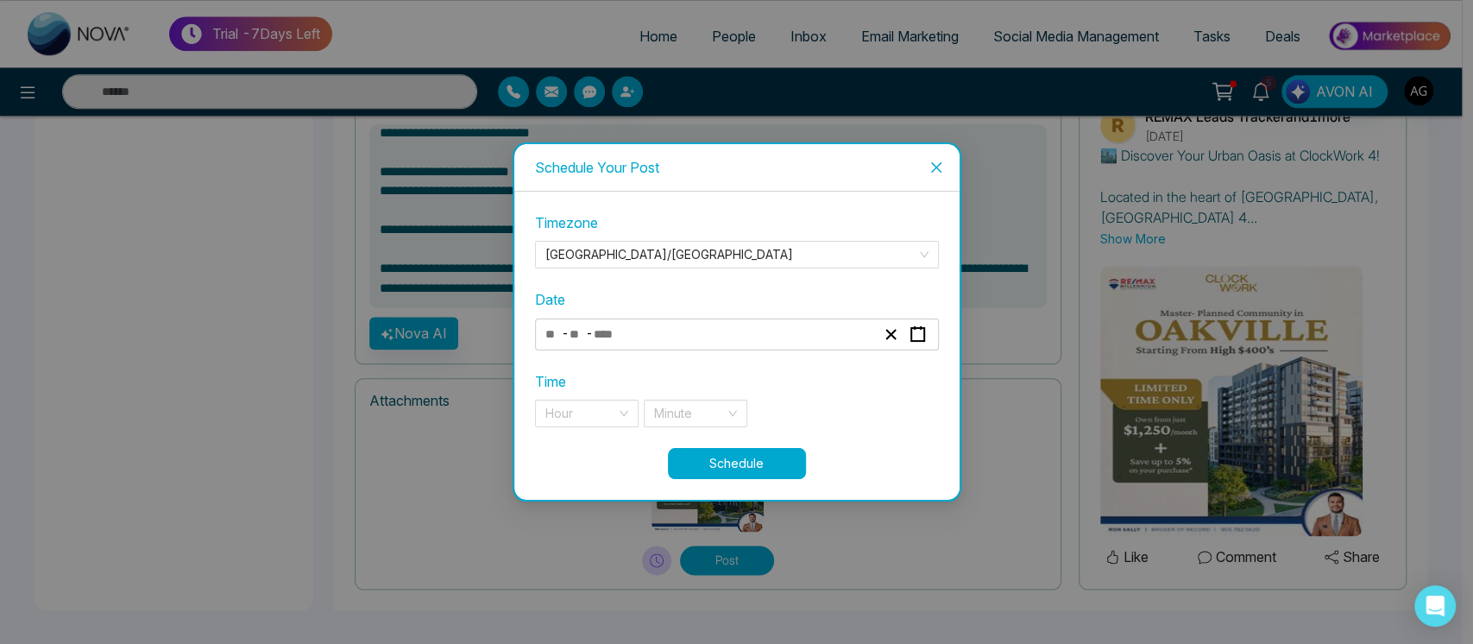
click at [769, 328] on div "- -" at bounding box center [710, 334] width 335 height 23
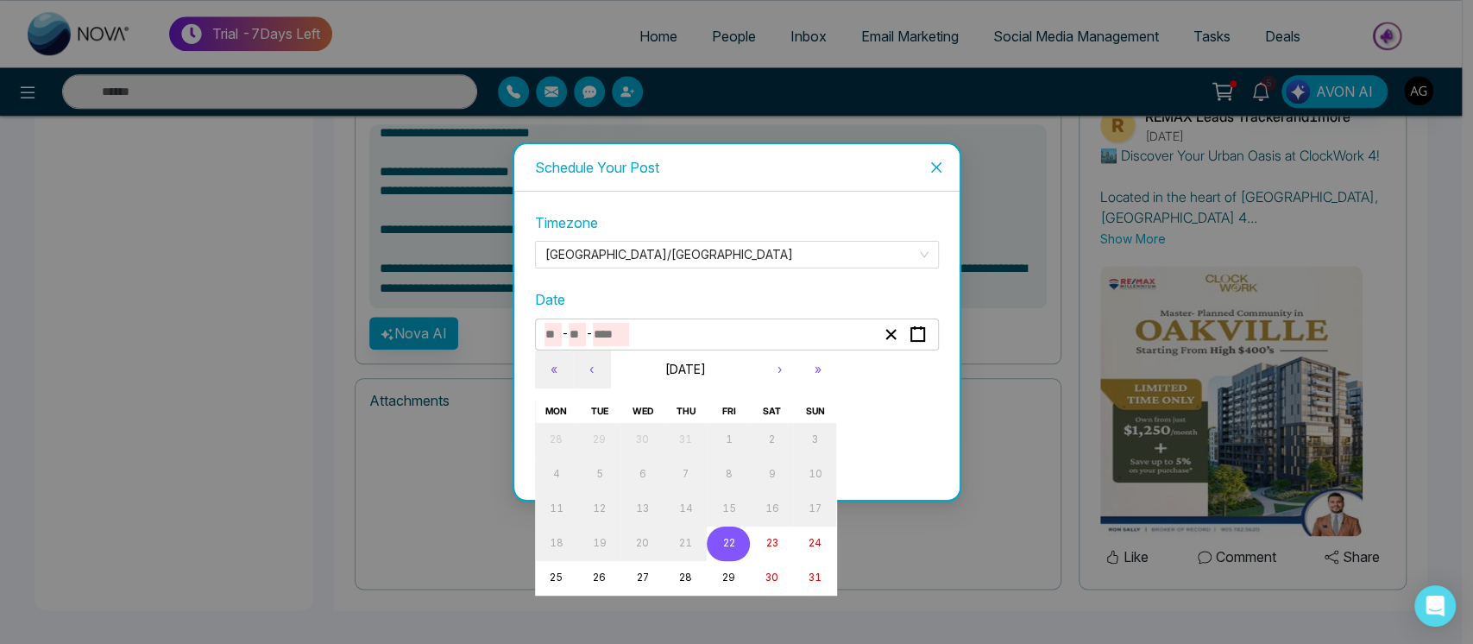
type textarea "**********"
click at [720, 532] on button "22" at bounding box center [728, 543] width 43 height 35
type input "*"
type input "**"
type input "****"
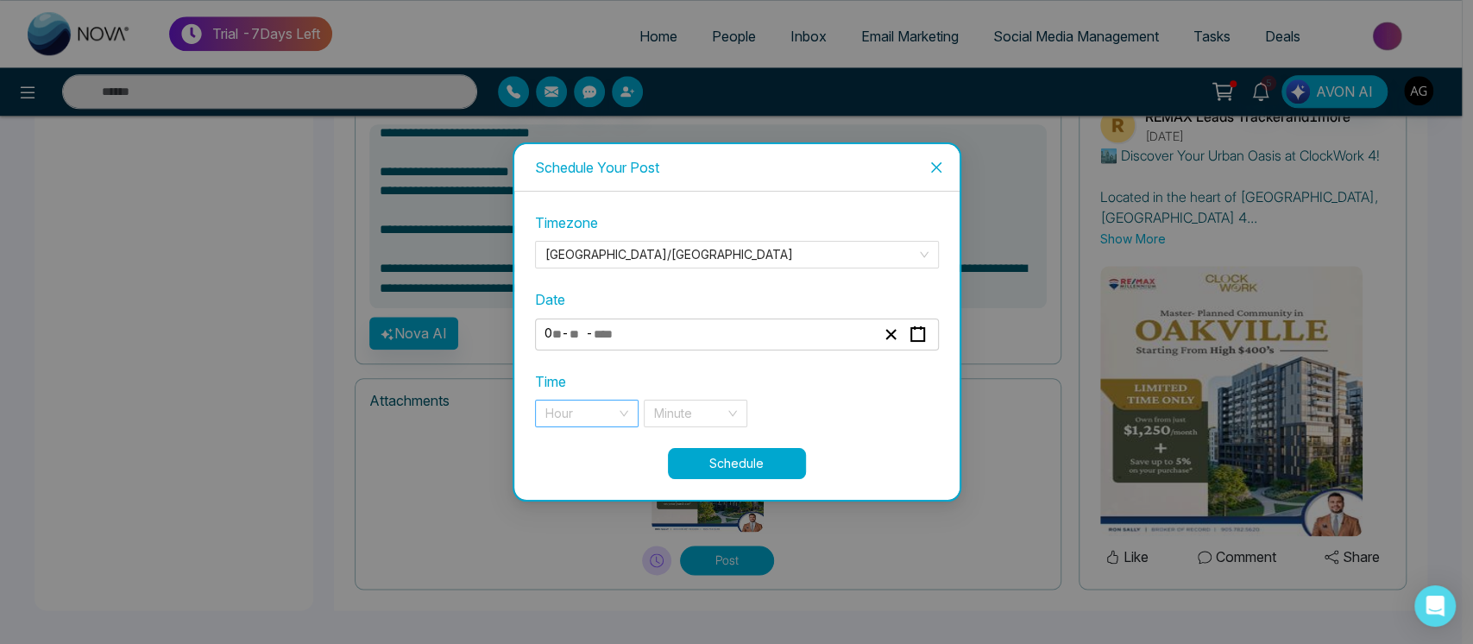
click at [592, 403] on input "search" at bounding box center [580, 413] width 71 height 26
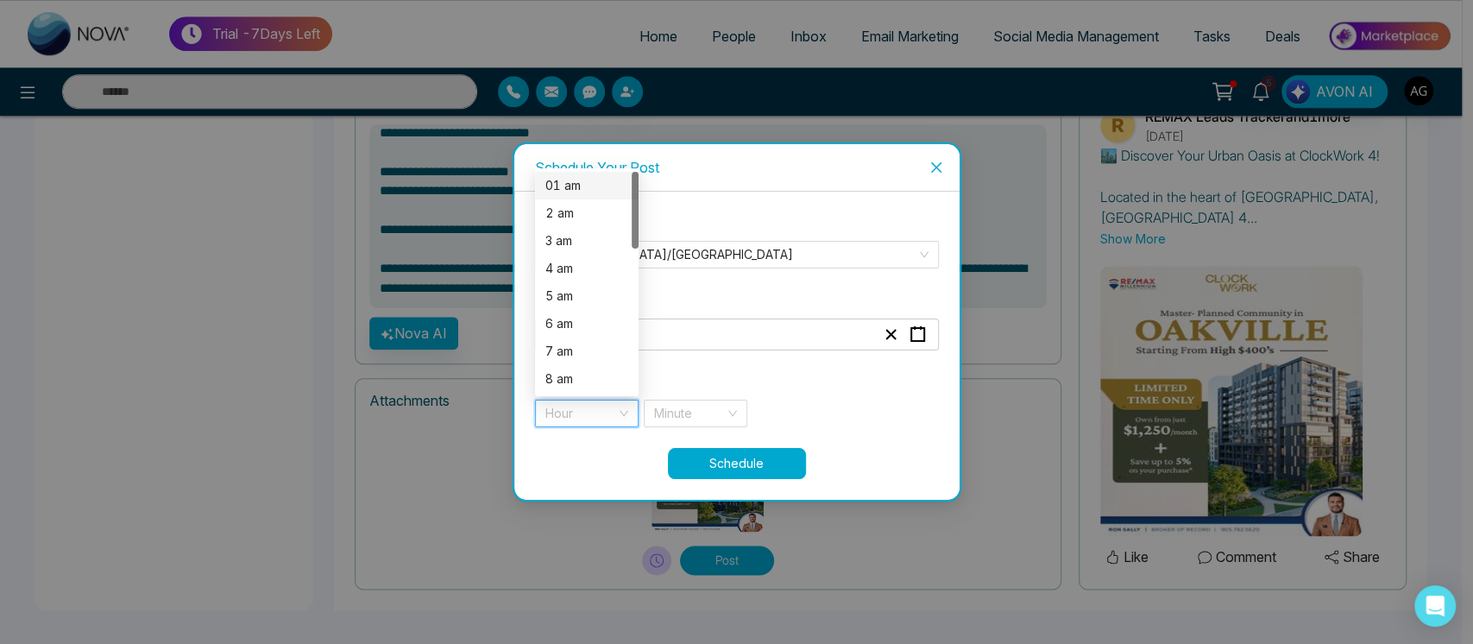
click at [586, 187] on div "01 am" at bounding box center [586, 185] width 83 height 19
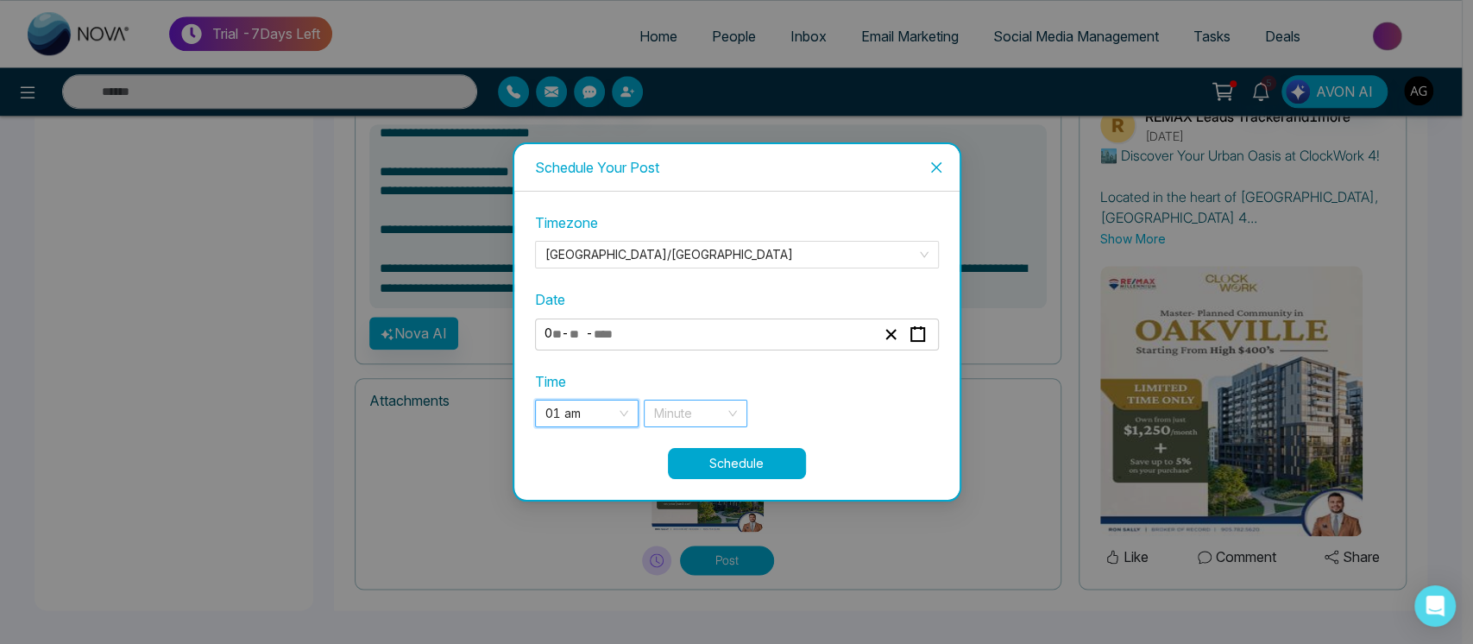
click at [702, 411] on input "search" at bounding box center [689, 413] width 71 height 26
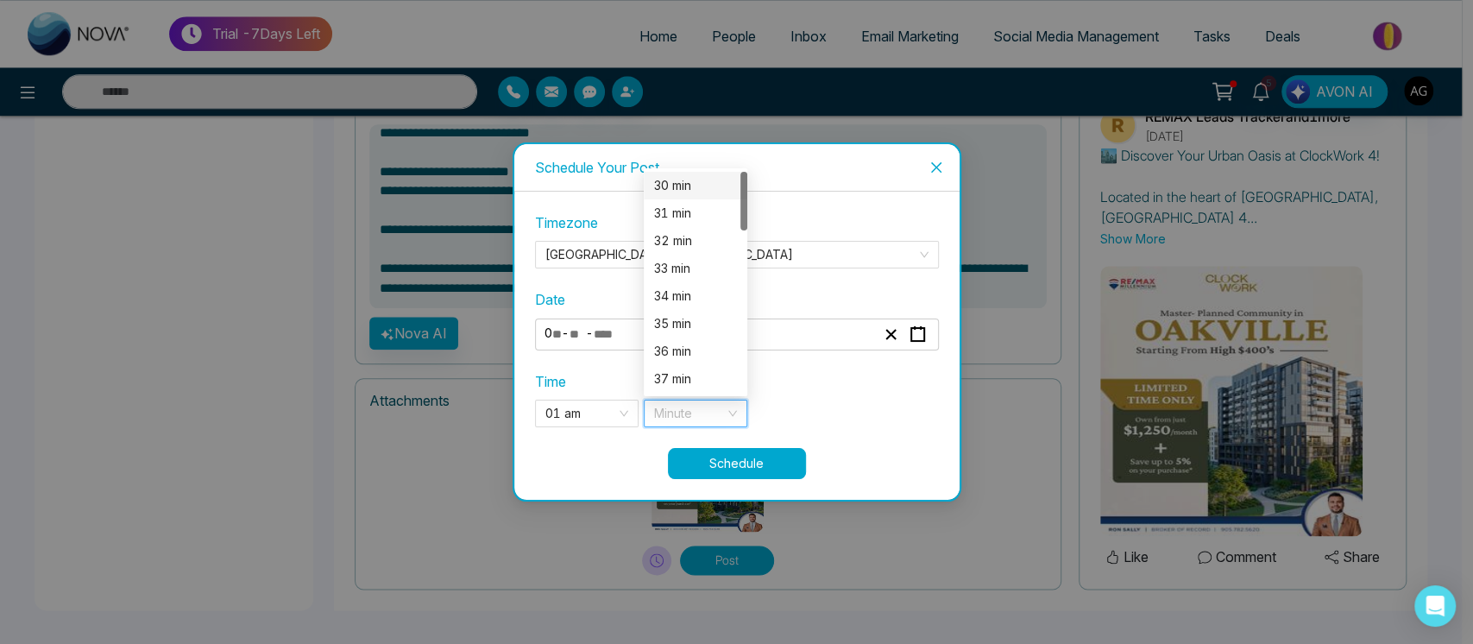
click at [692, 179] on div "30 min" at bounding box center [695, 185] width 83 height 19
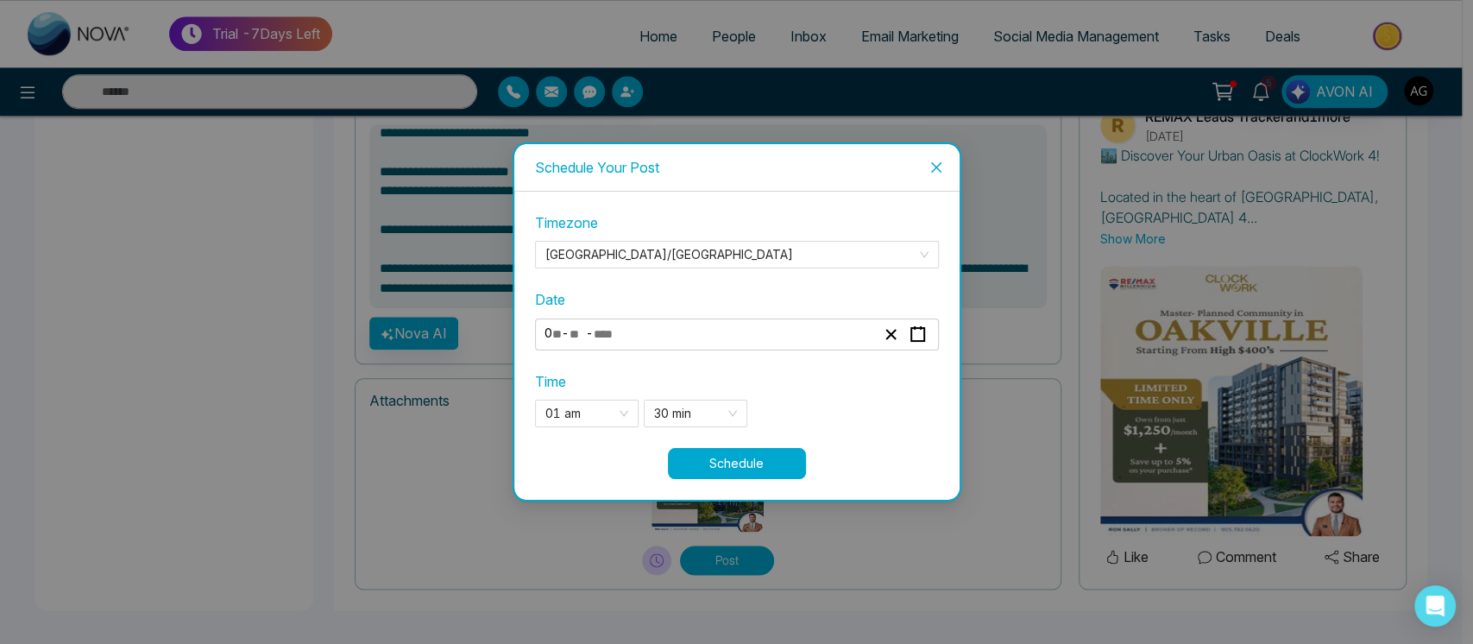
click at [747, 456] on button "Schedule" at bounding box center [737, 463] width 138 height 31
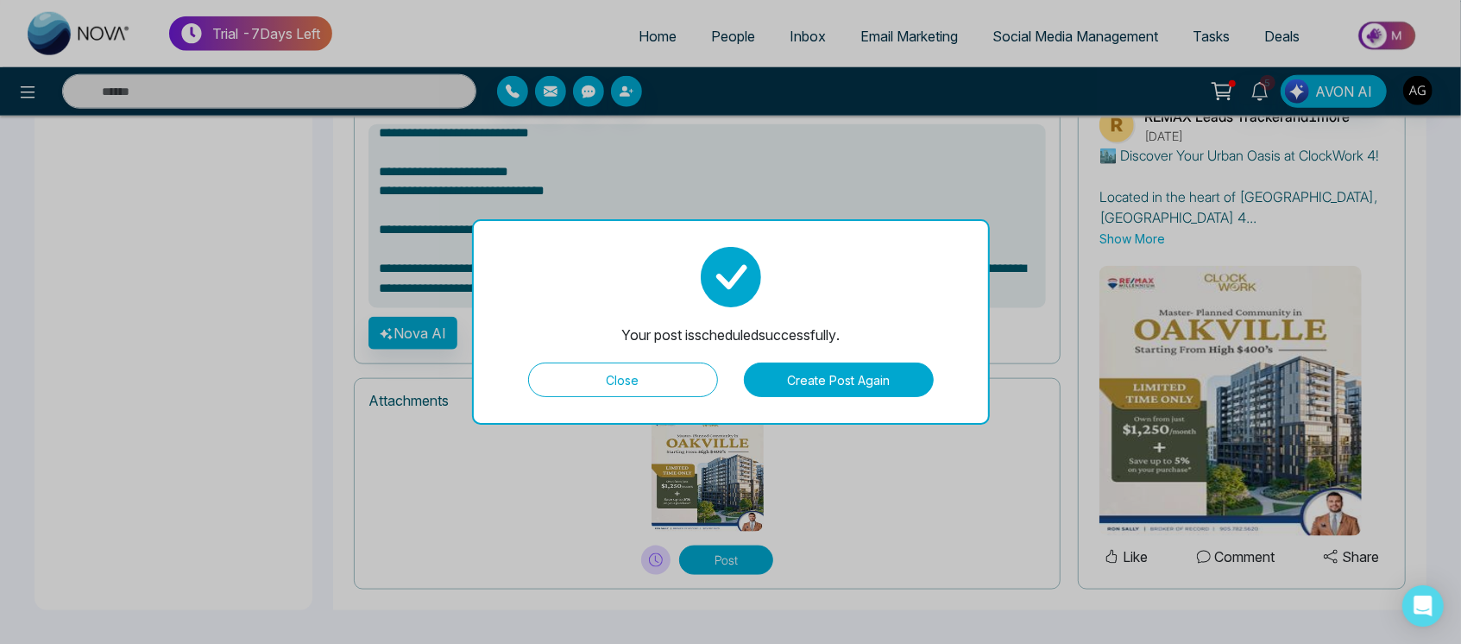
click at [673, 377] on button "Close" at bounding box center [623, 379] width 190 height 35
type textarea "**********"
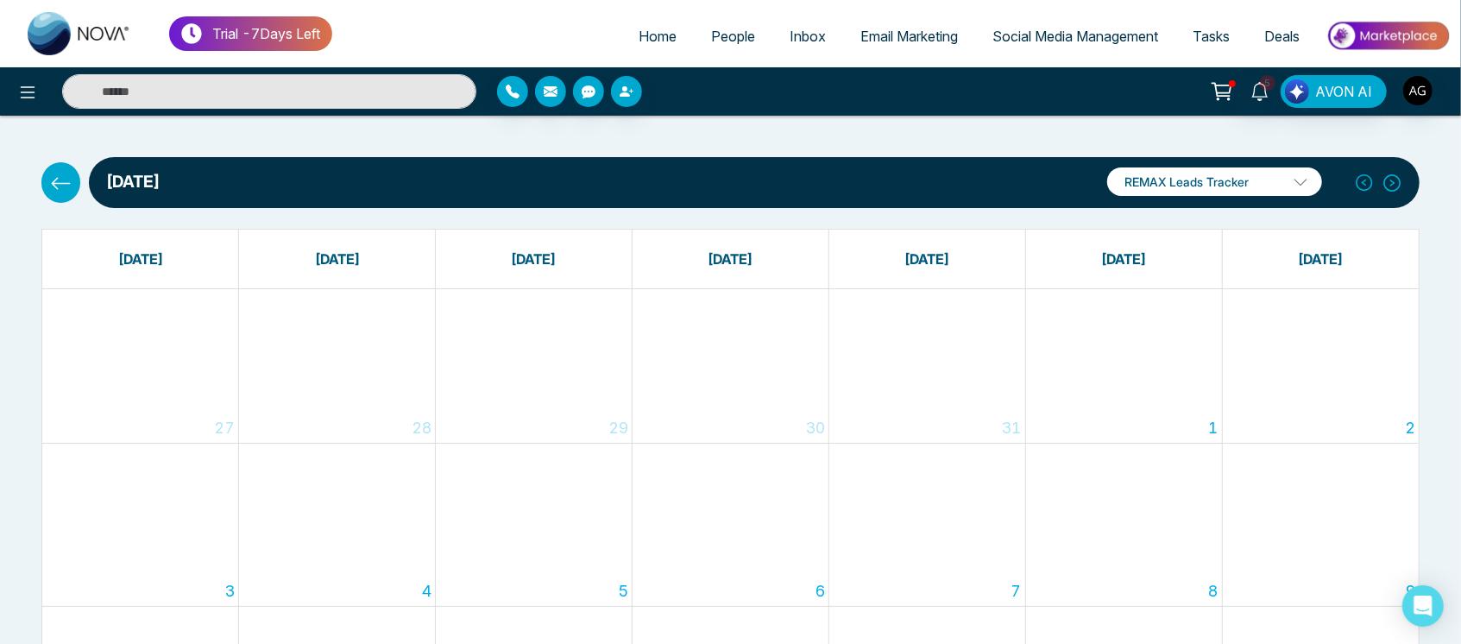
click at [66, 190] on icon at bounding box center [61, 184] width 22 height 22
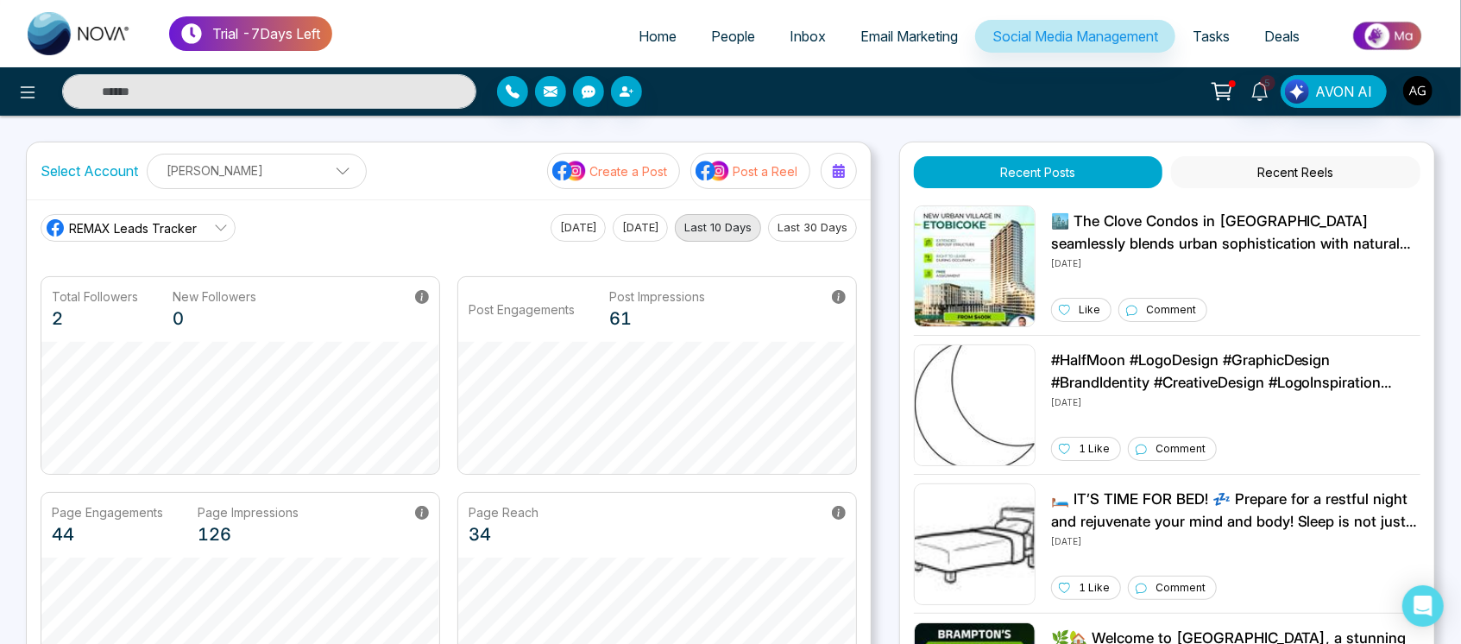
click at [627, 155] on button "Create a Post" at bounding box center [613, 171] width 133 height 36
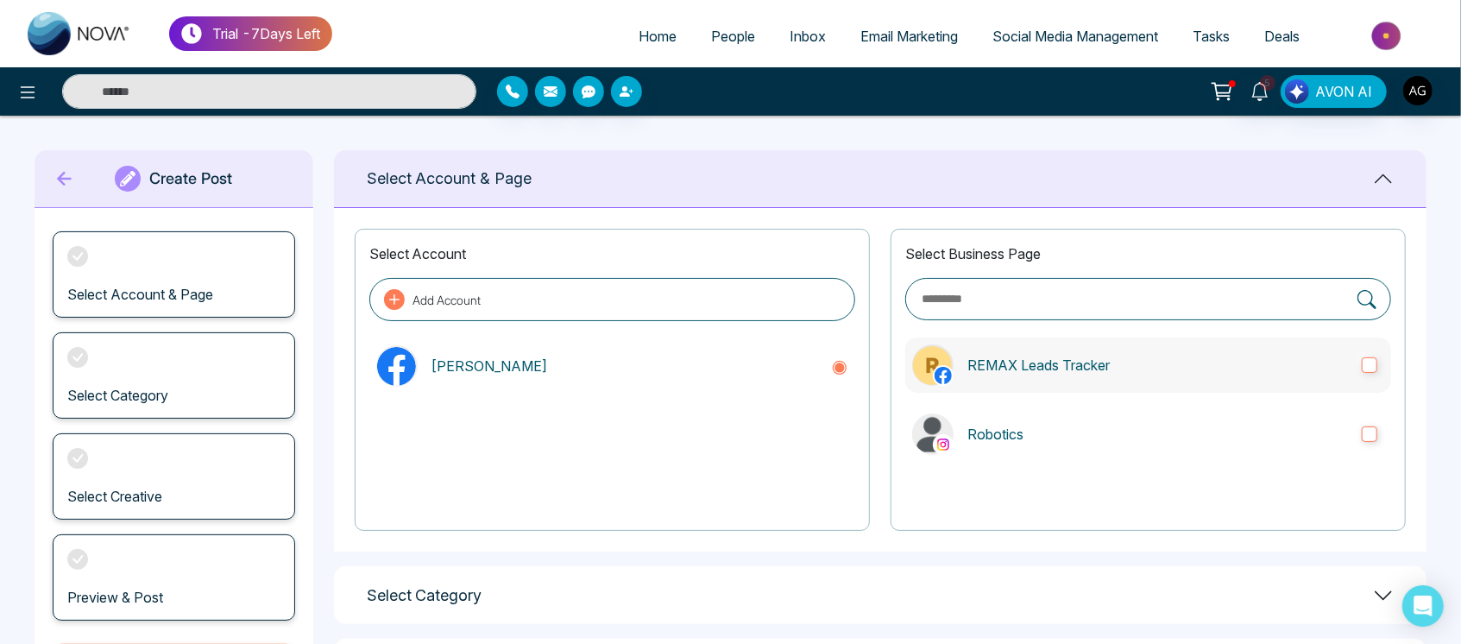
click at [1222, 383] on label "REMAX Leads Tracker" at bounding box center [1148, 364] width 486 height 55
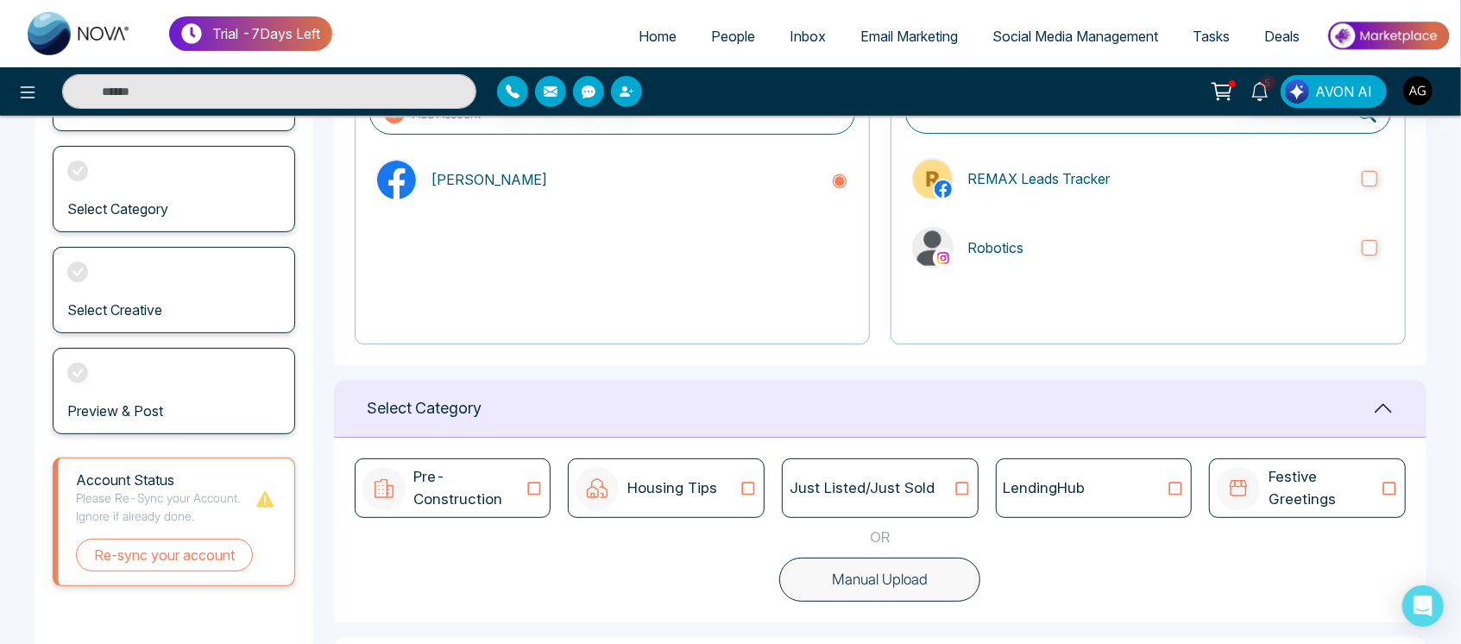
scroll to position [202, 0]
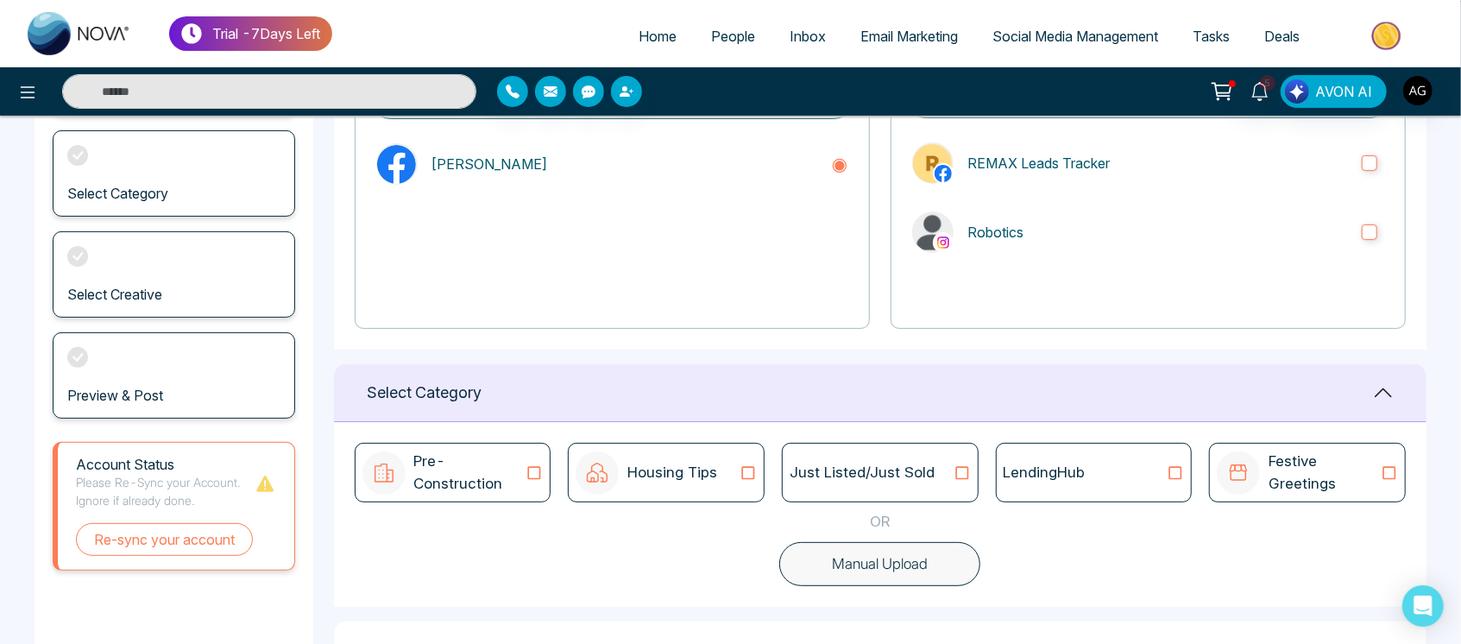
click at [1091, 462] on div "LendingHub" at bounding box center [1093, 473] width 181 height 22
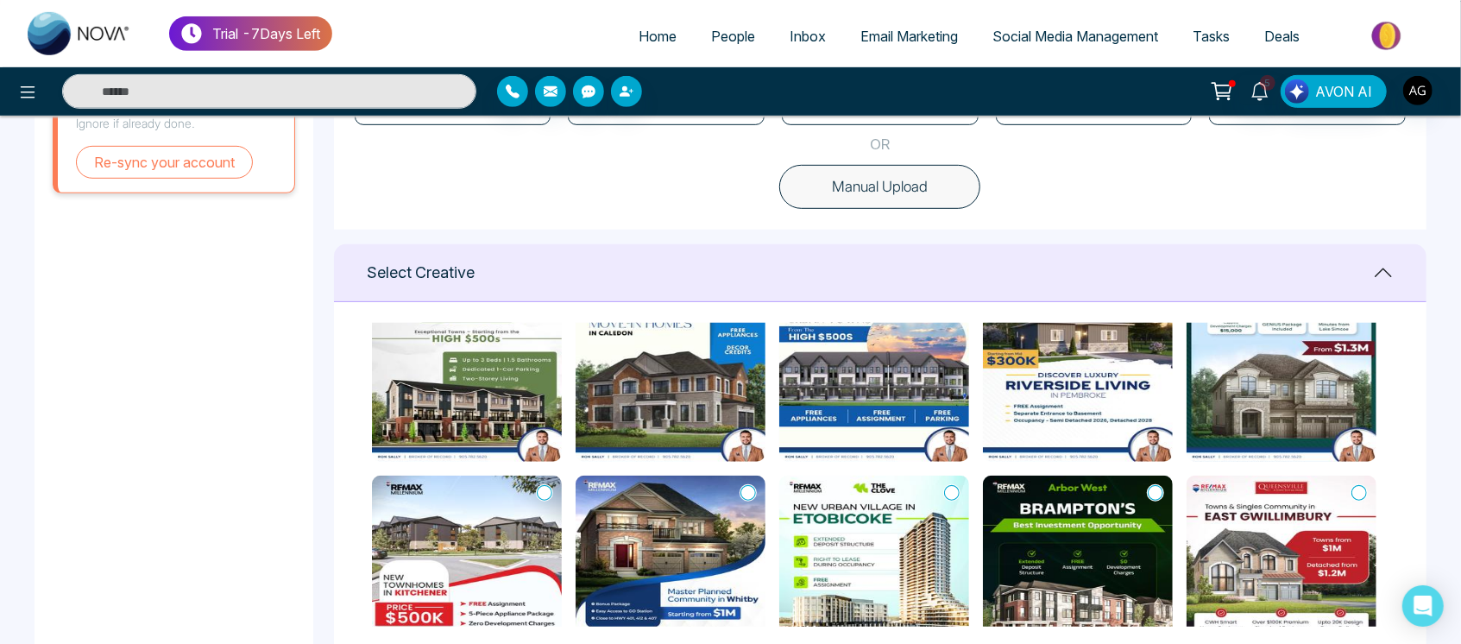
scroll to position [136, 0]
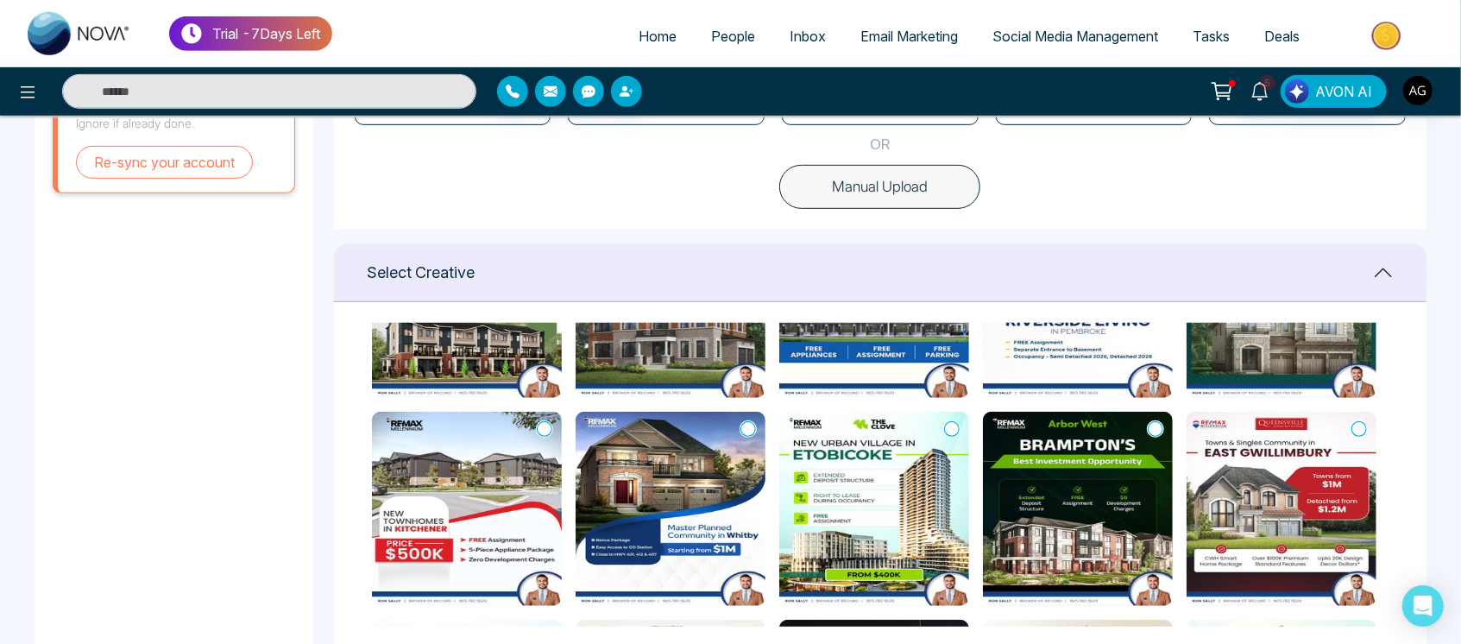
click at [952, 434] on icon at bounding box center [952, 428] width 16 height 17
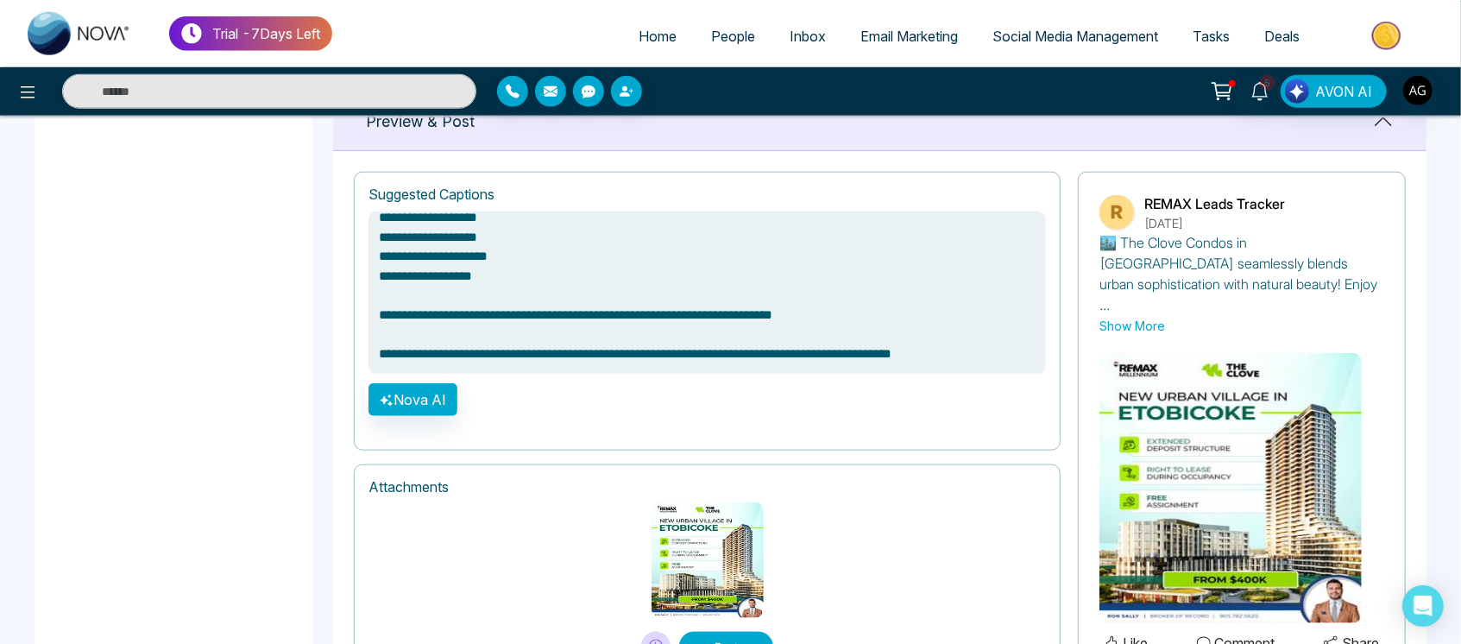
scroll to position [1214, 0]
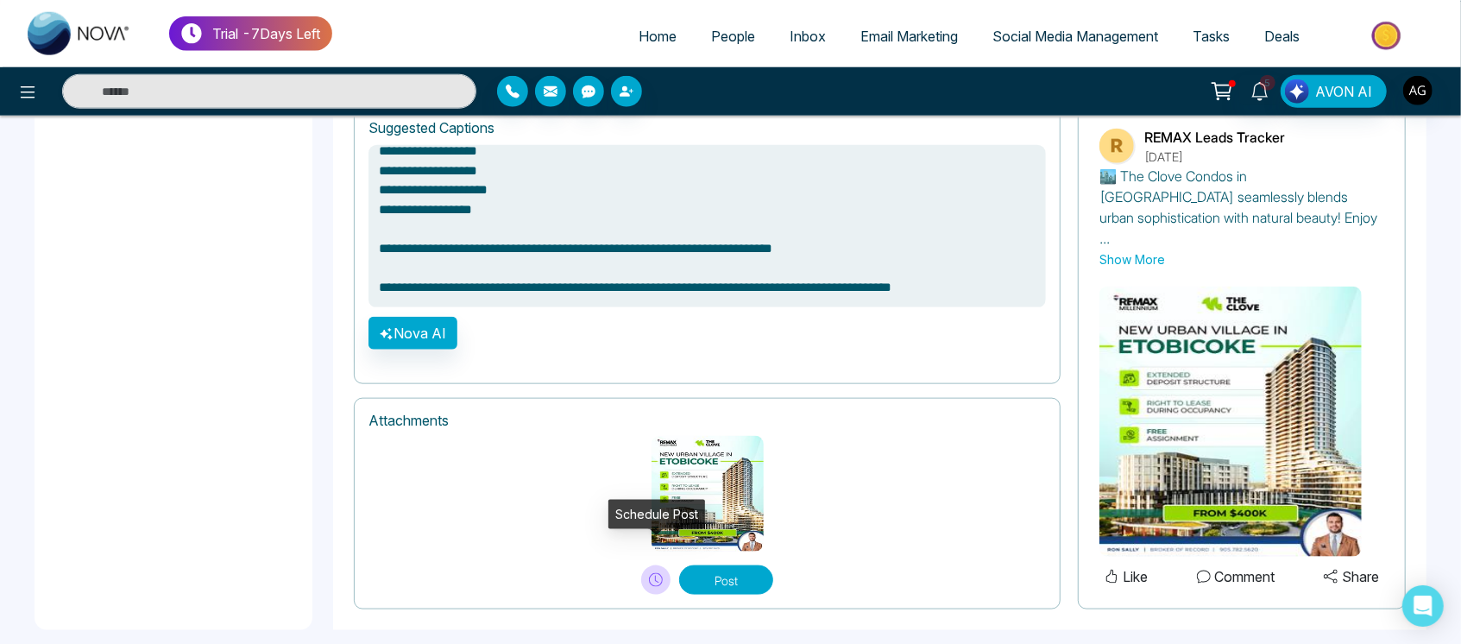
click at [659, 573] on icon at bounding box center [656, 580] width 14 height 14
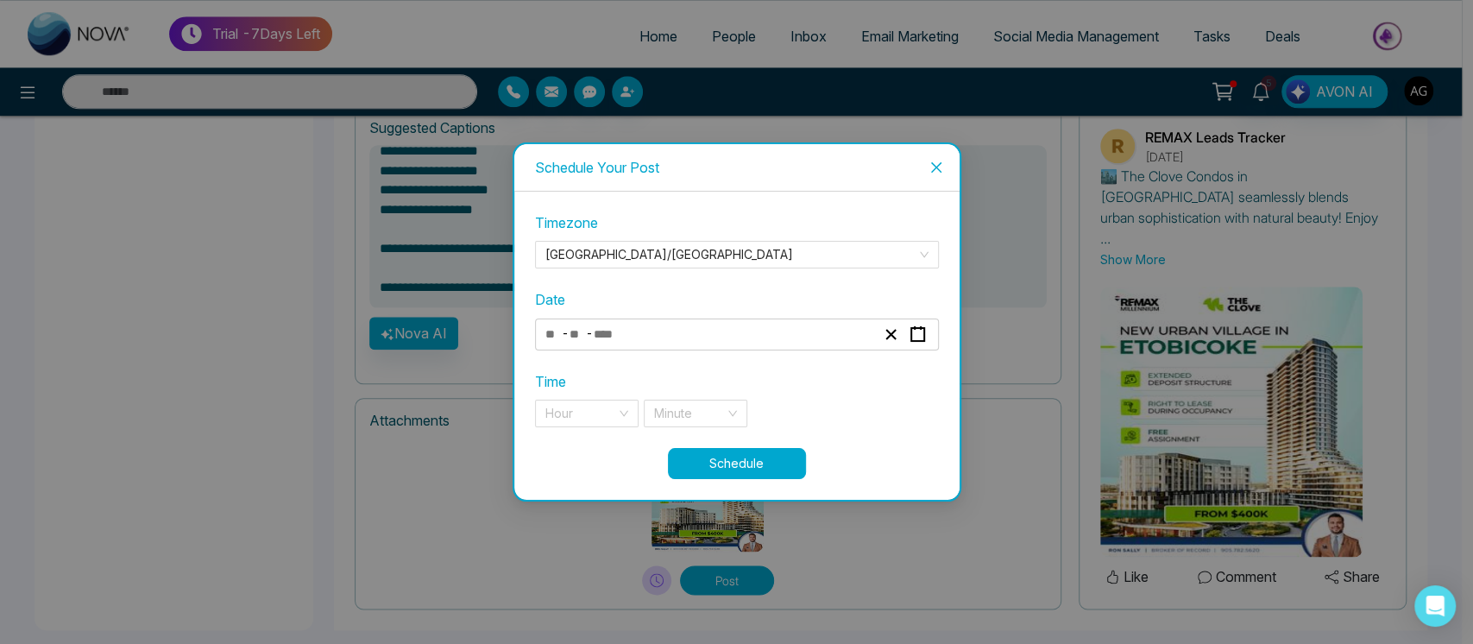
click at [759, 335] on div "- -" at bounding box center [710, 334] width 335 height 23
click at [909, 441] on div "Timezone [GEOGRAPHIC_DATA]/[GEOGRAPHIC_DATA] Date - - « ‹ [DATE] › » Mon Tue We…" at bounding box center [737, 329] width 404 height 235
click at [934, 154] on span "Close" at bounding box center [936, 167] width 47 height 47
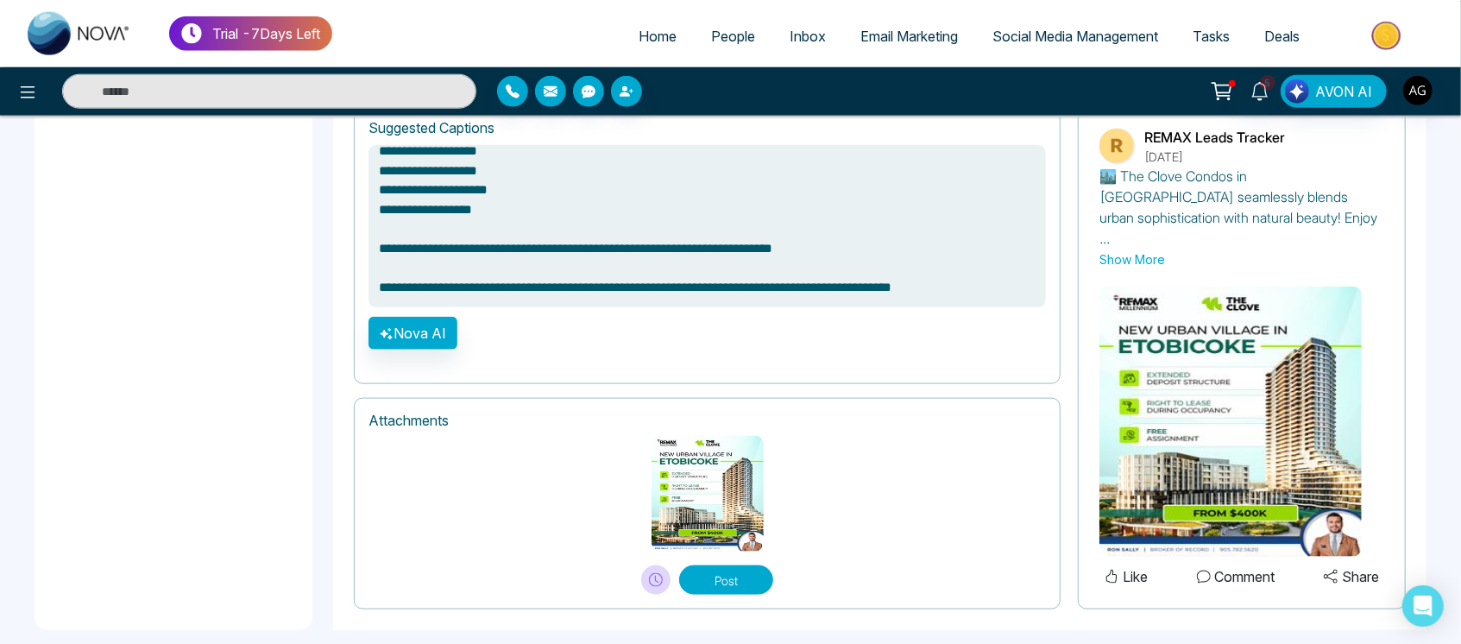
click at [723, 565] on button "Post" at bounding box center [726, 579] width 94 height 29
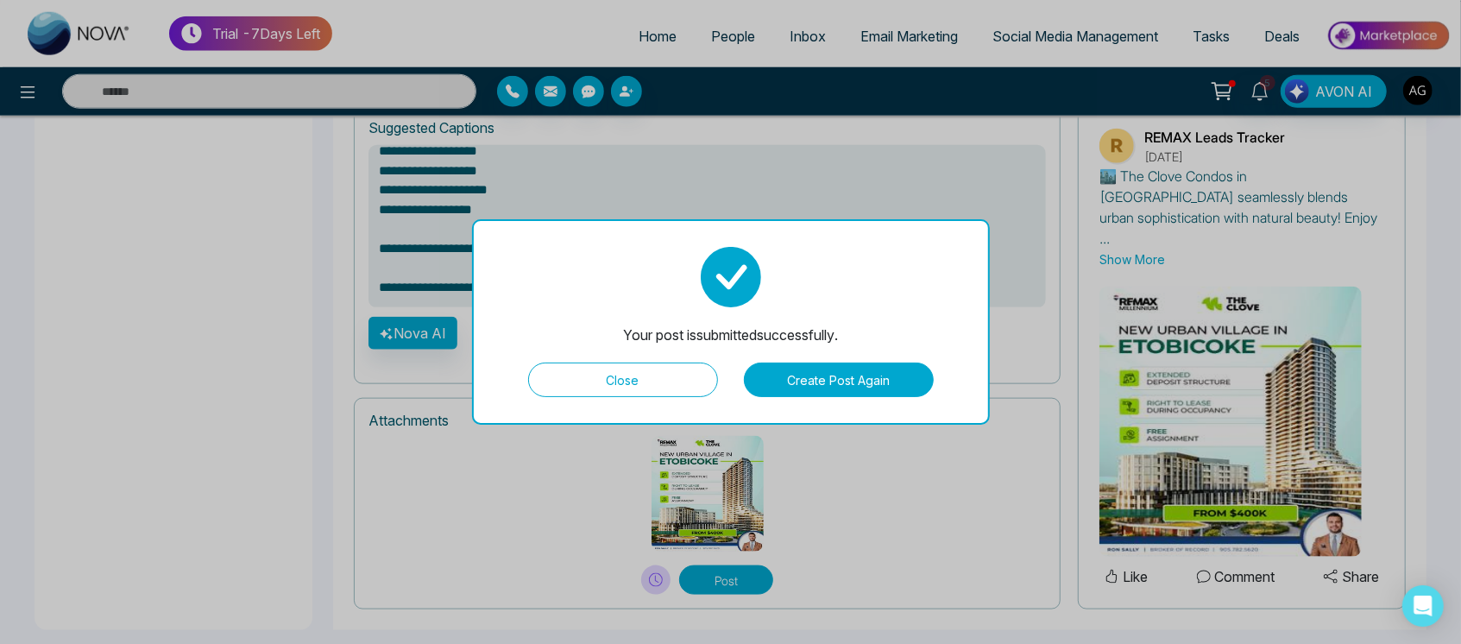
click at [650, 374] on button "Close" at bounding box center [623, 379] width 190 height 35
type textarea "**********"
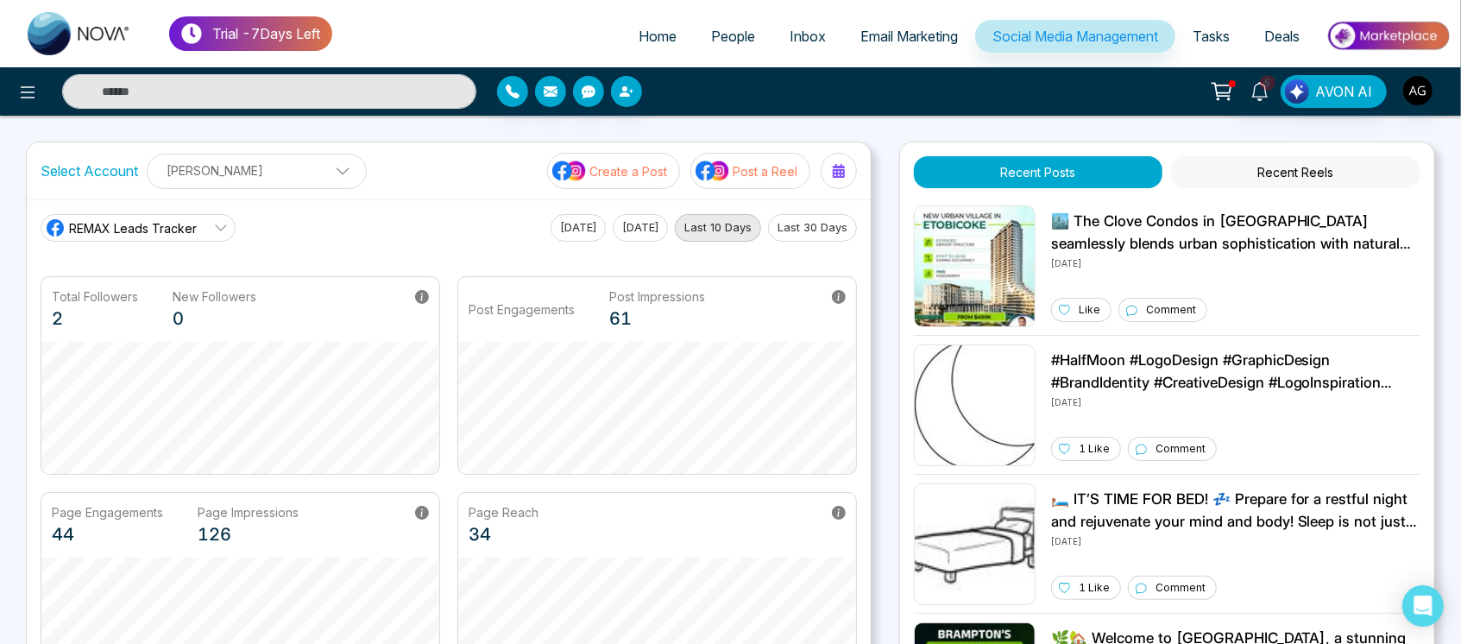
click at [649, 187] on button "Create a Post" at bounding box center [613, 171] width 133 height 36
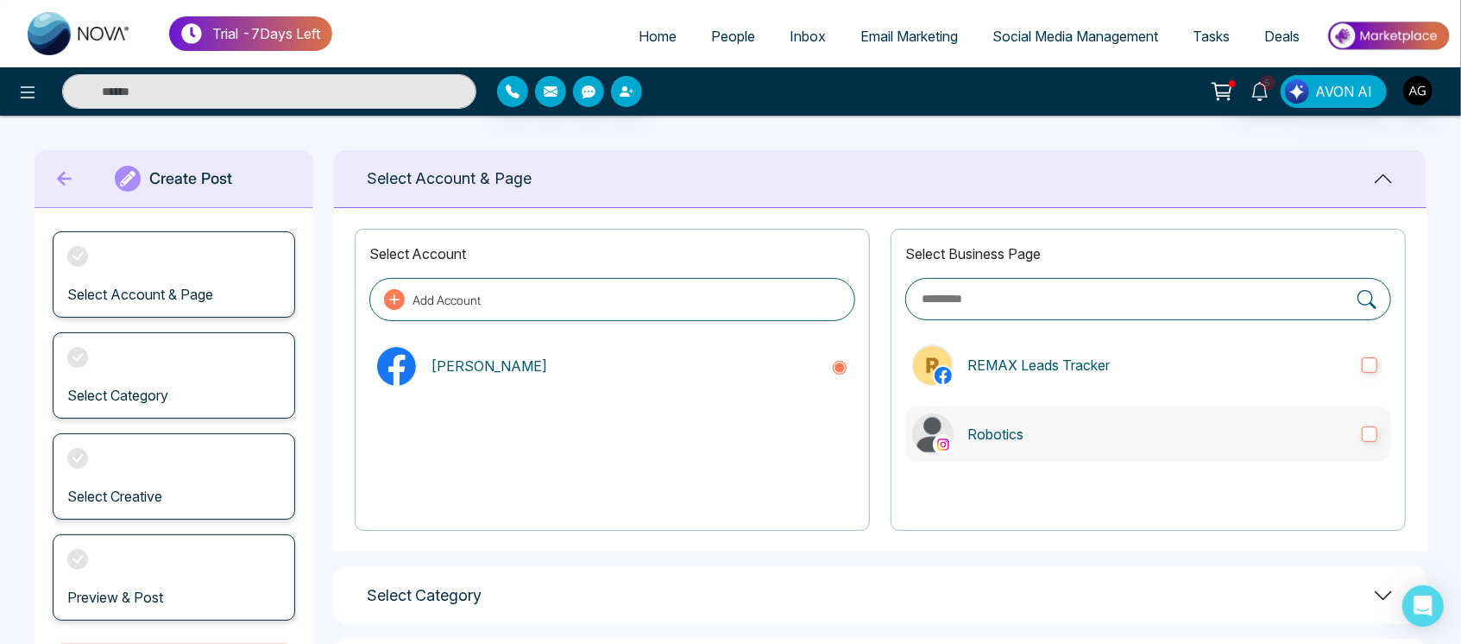
click at [1129, 437] on p "Robotics" at bounding box center [1157, 434] width 380 height 21
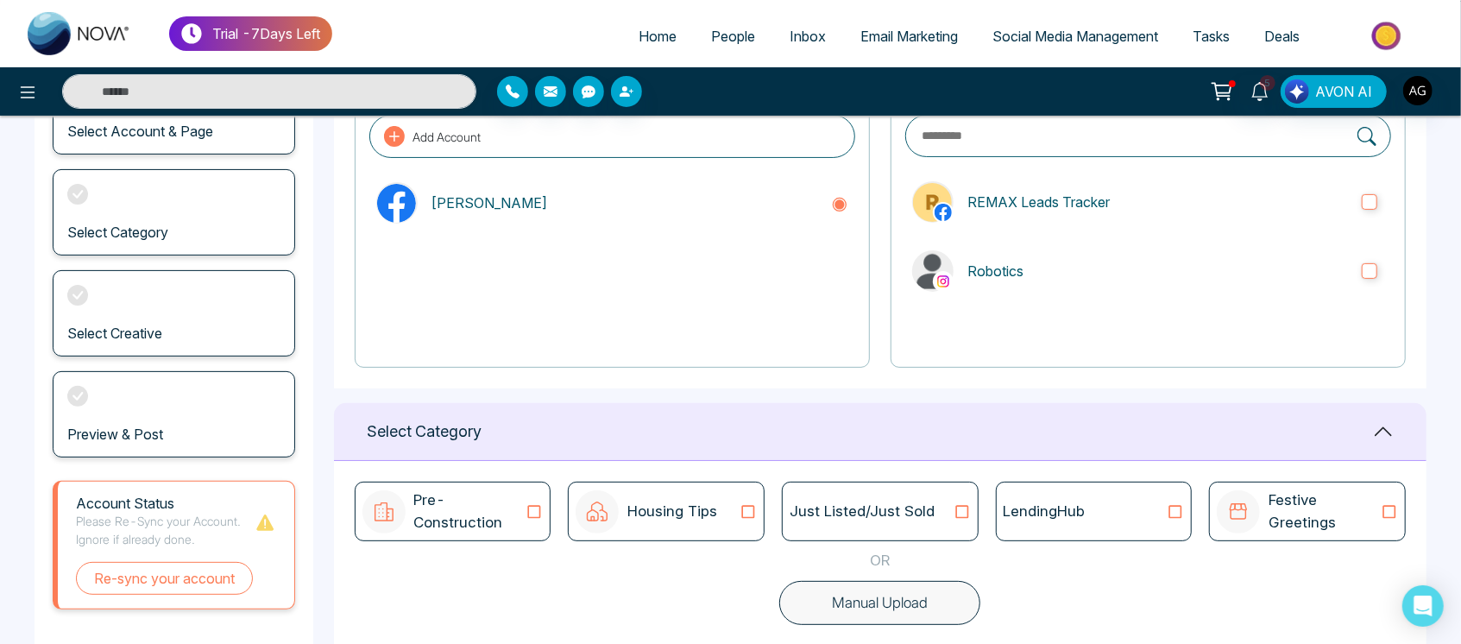
scroll to position [174, 0]
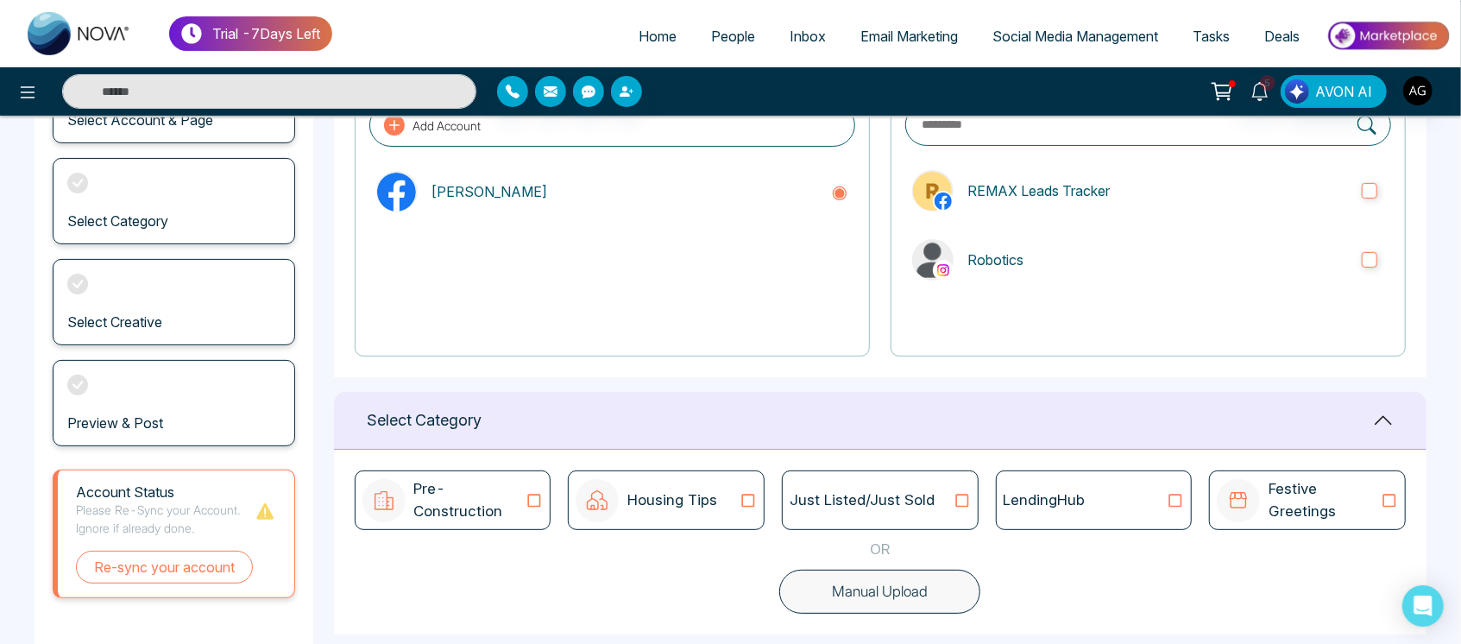
click at [1091, 500] on div "LendingHub" at bounding box center [1093, 500] width 181 height 22
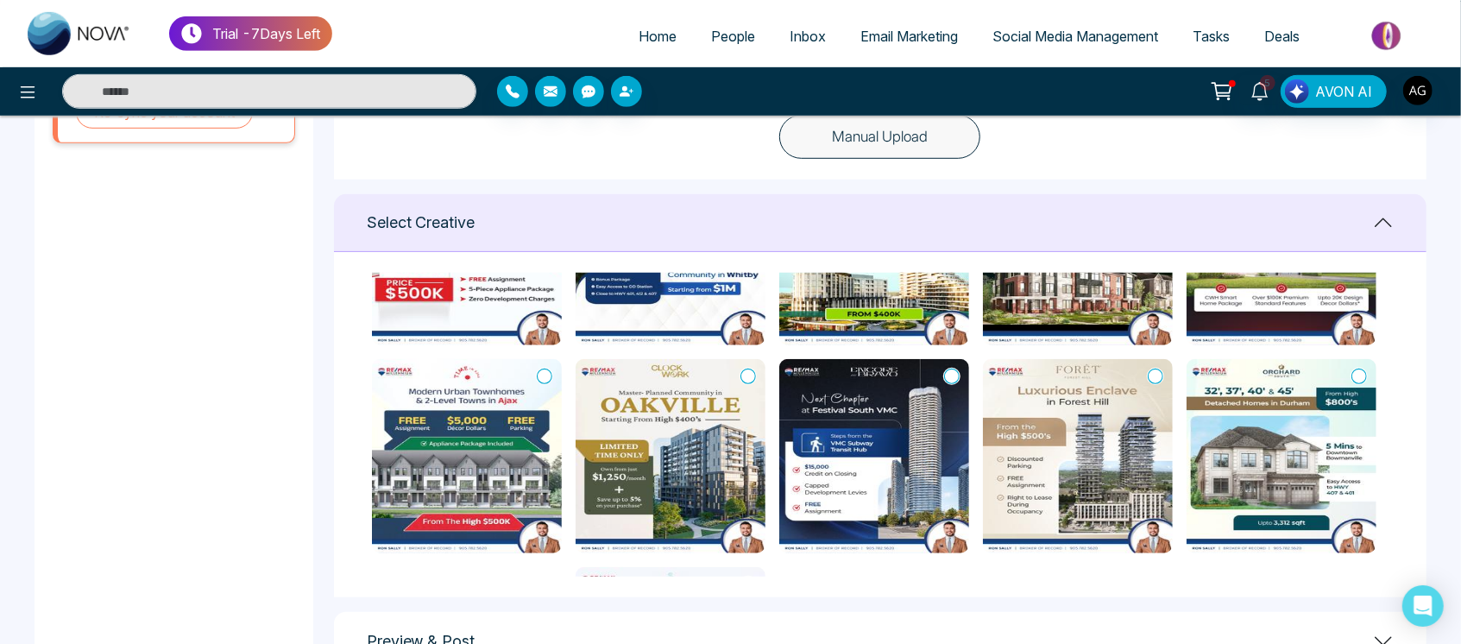
scroll to position [365, 0]
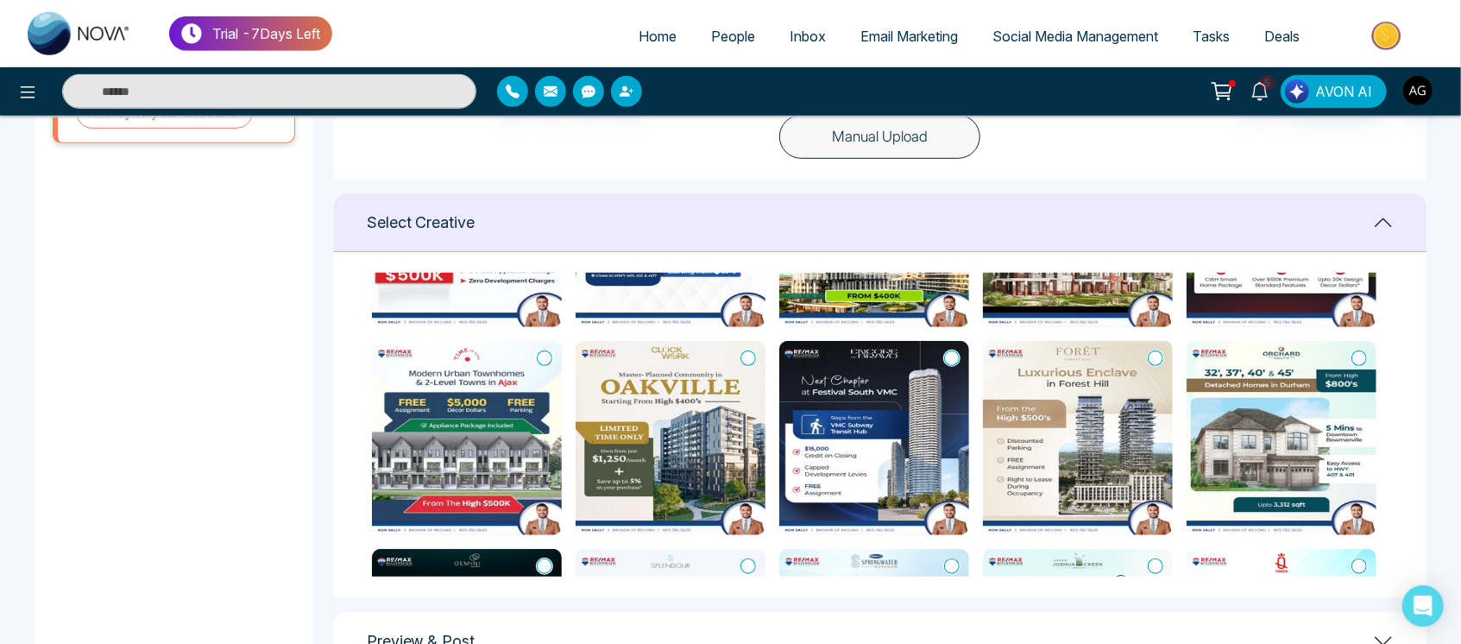
click at [744, 355] on icon at bounding box center [748, 357] width 16 height 17
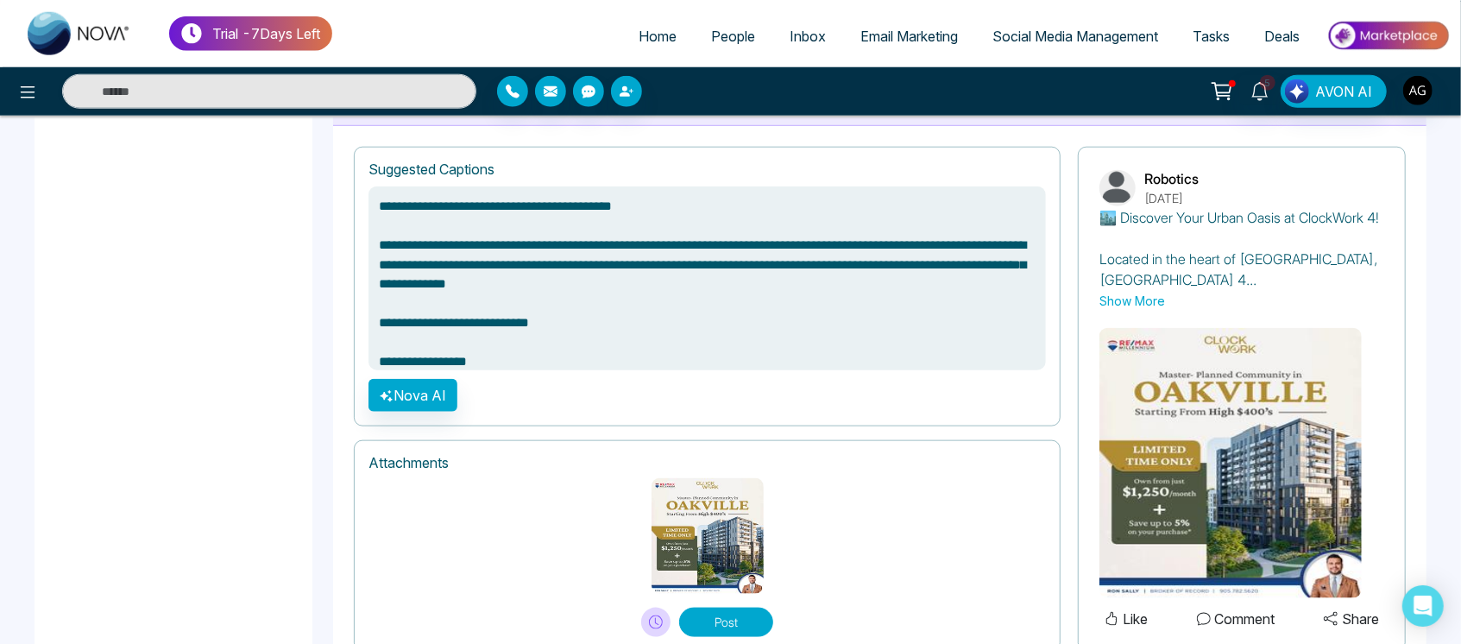
scroll to position [1234, 0]
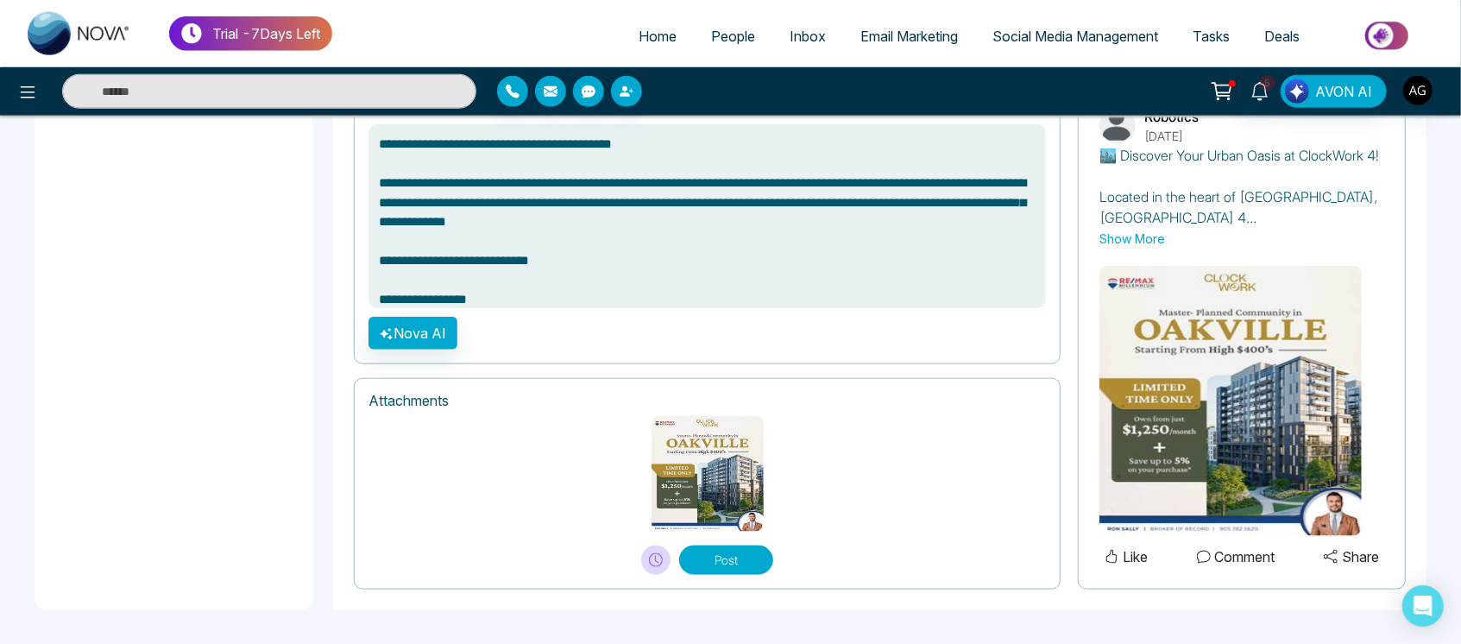
click at [714, 554] on button "Post" at bounding box center [726, 559] width 94 height 29
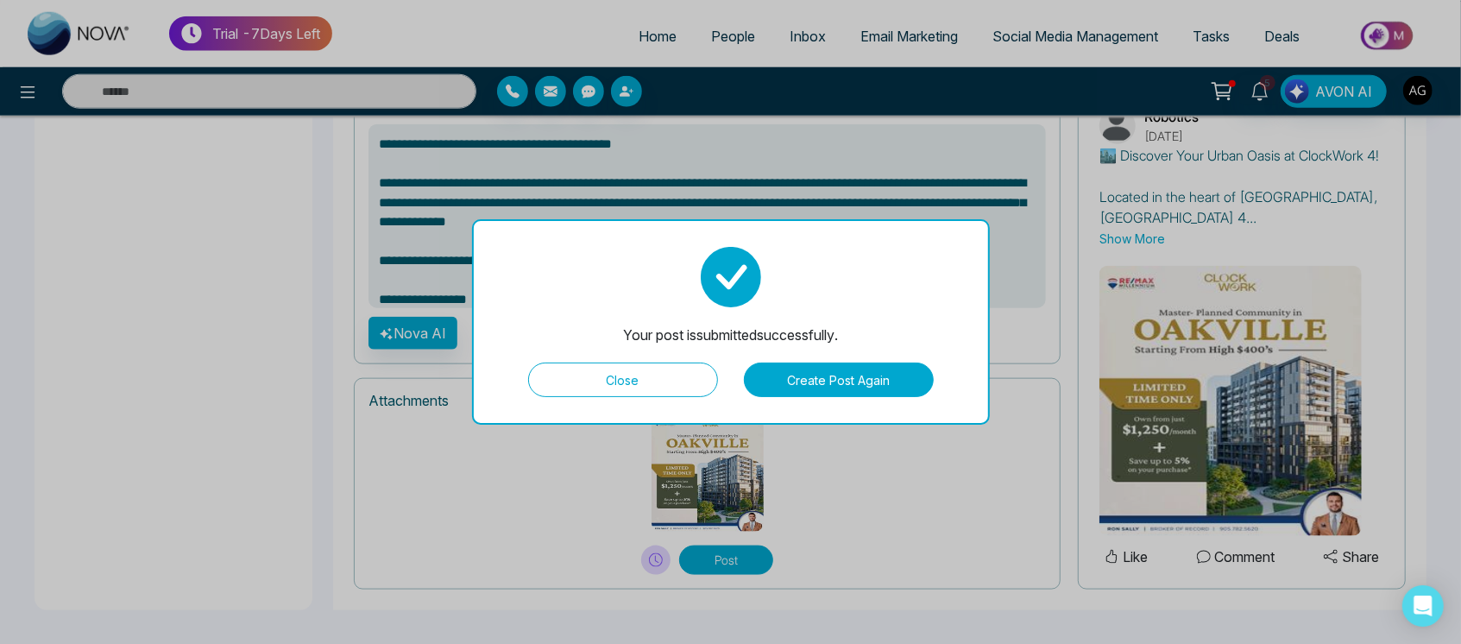
click at [623, 376] on button "Close" at bounding box center [623, 379] width 190 height 35
type textarea "**********"
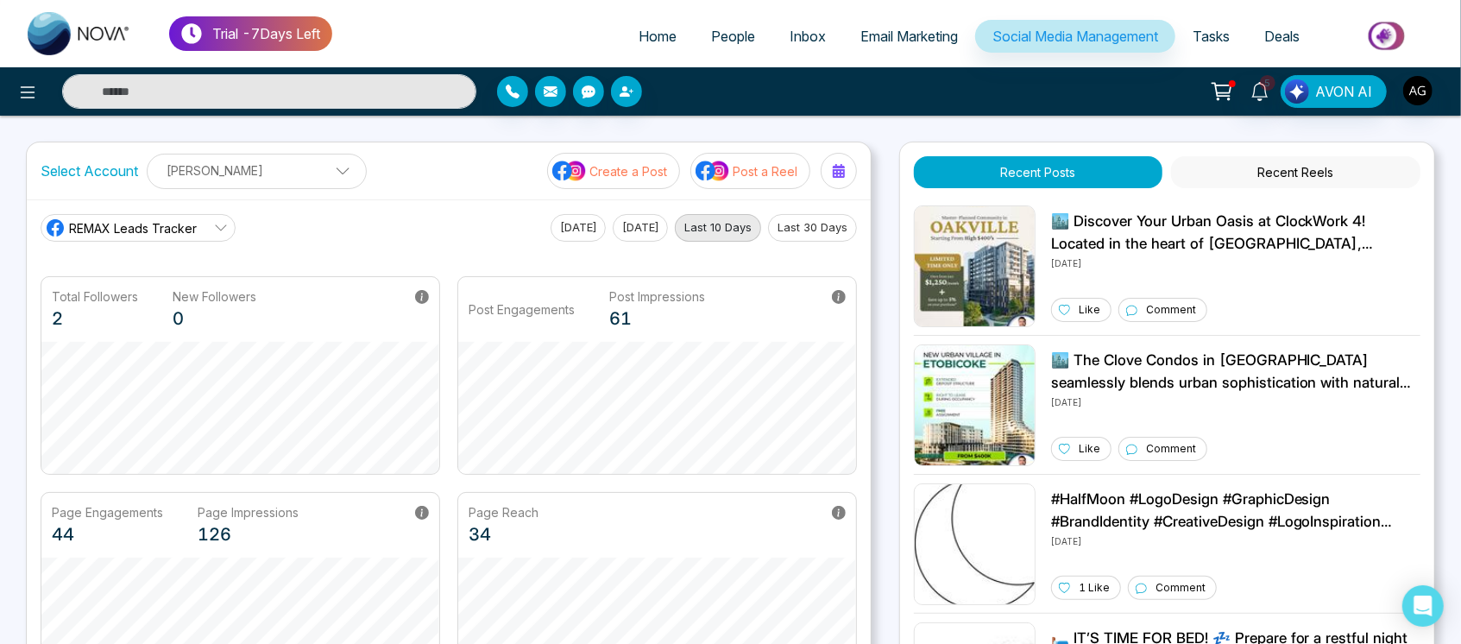
click at [644, 173] on p "Create a Post" at bounding box center [628, 171] width 78 height 18
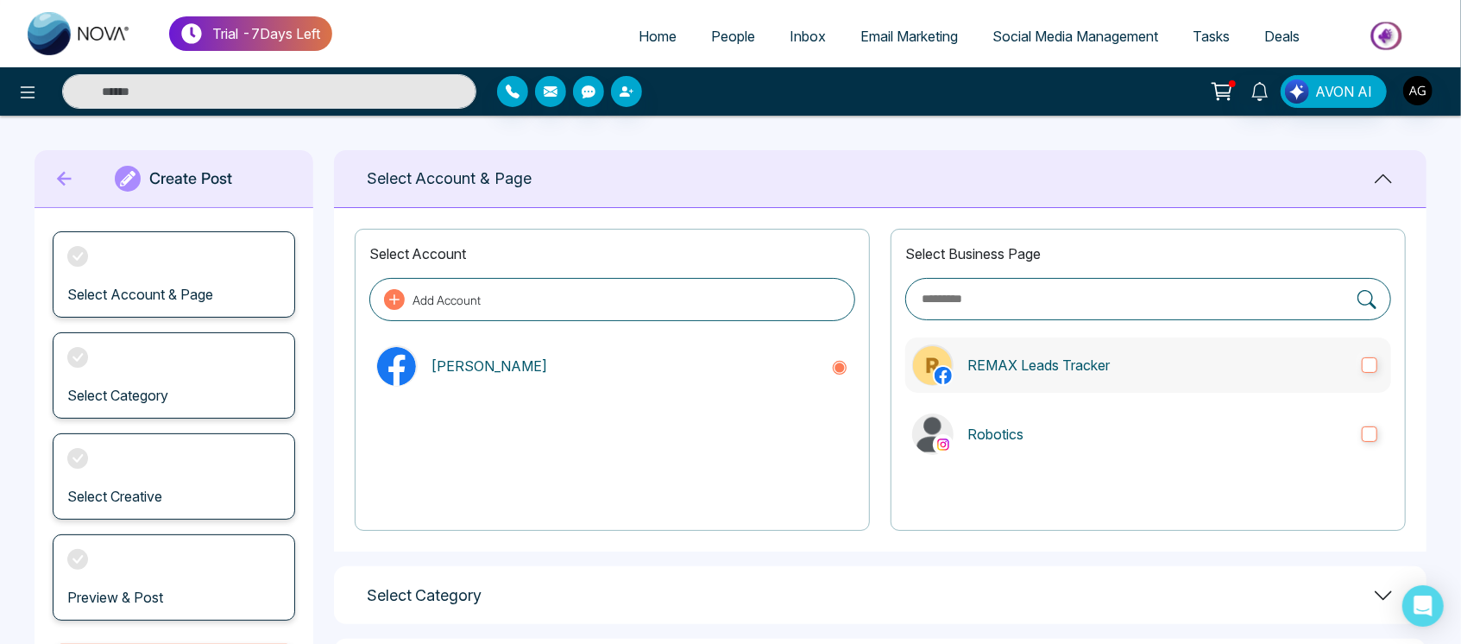
click at [1150, 347] on label "REMAX Leads Tracker" at bounding box center [1148, 364] width 486 height 55
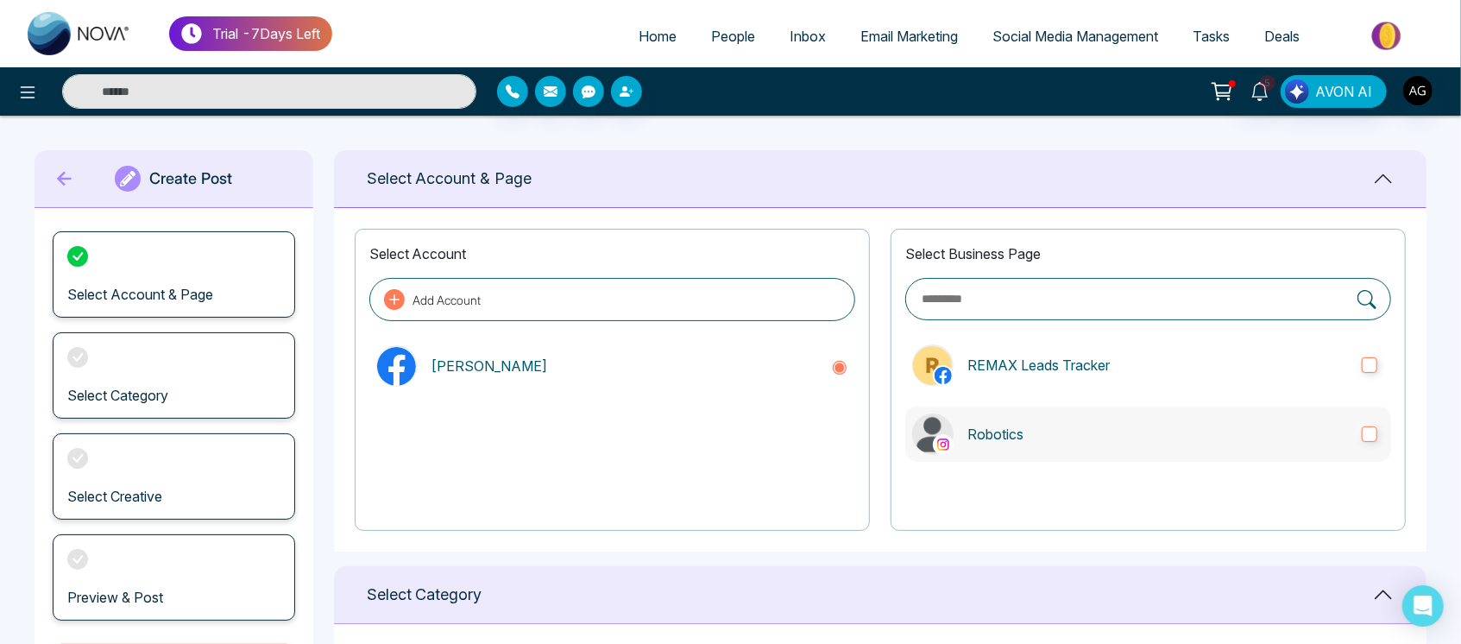
click at [1198, 435] on p "Robotics" at bounding box center [1157, 434] width 380 height 21
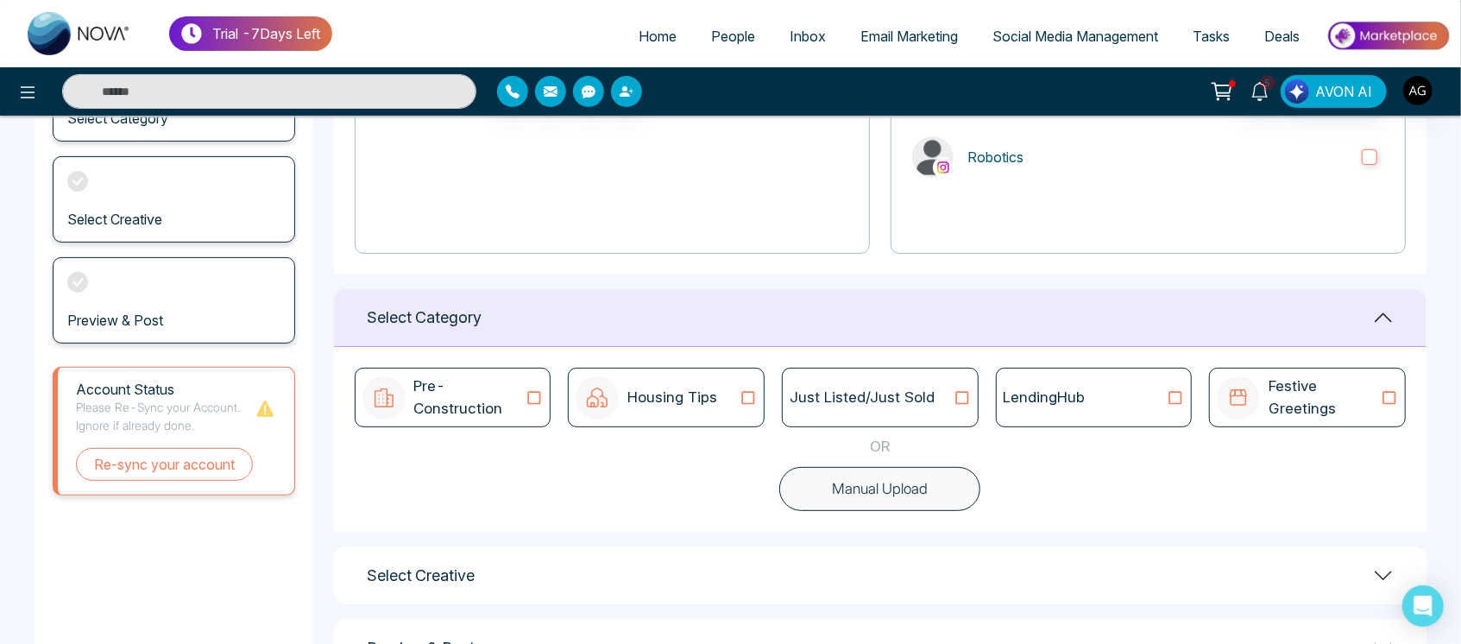
scroll to position [290, 0]
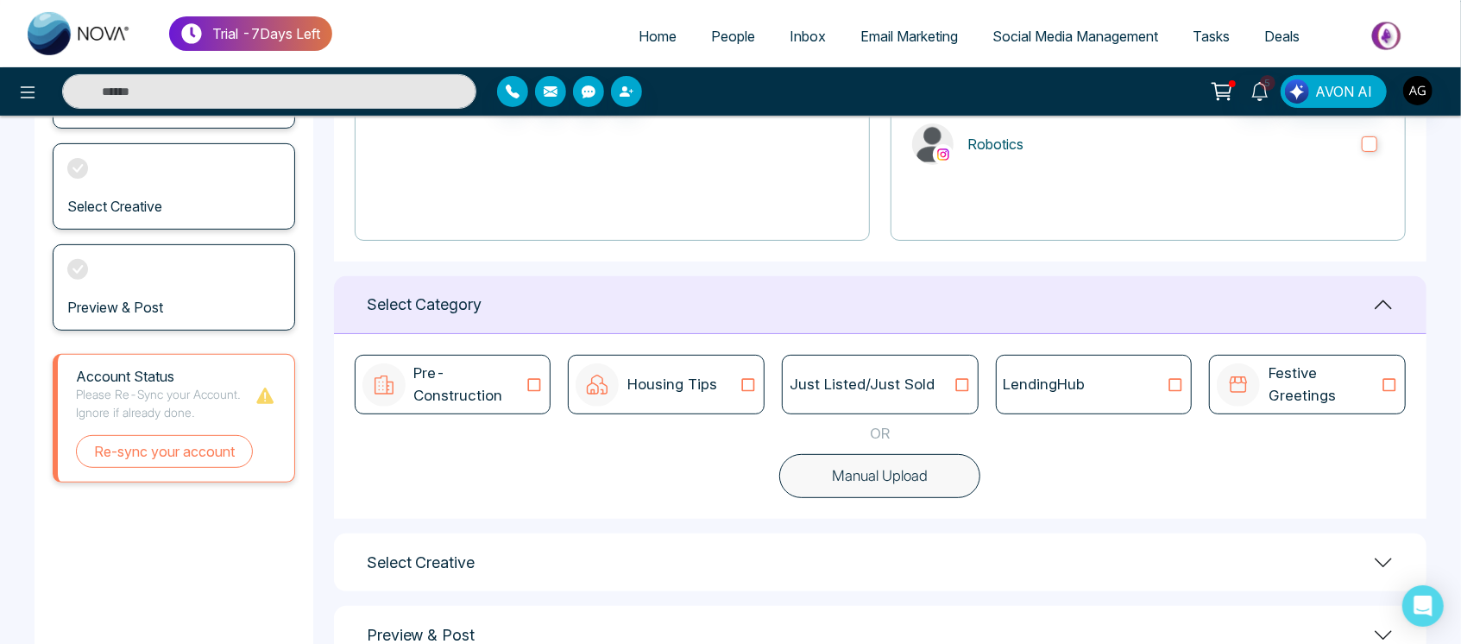
click at [953, 382] on icon at bounding box center [962, 384] width 22 height 17
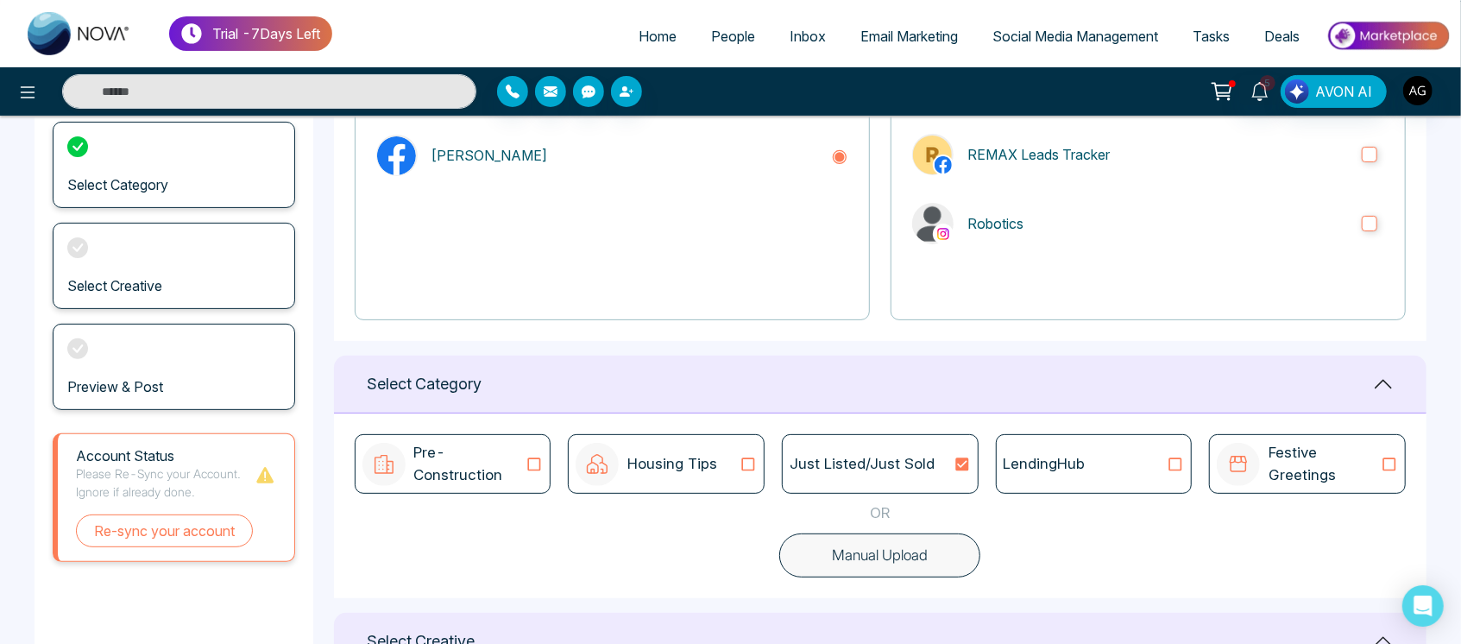
scroll to position [303, 0]
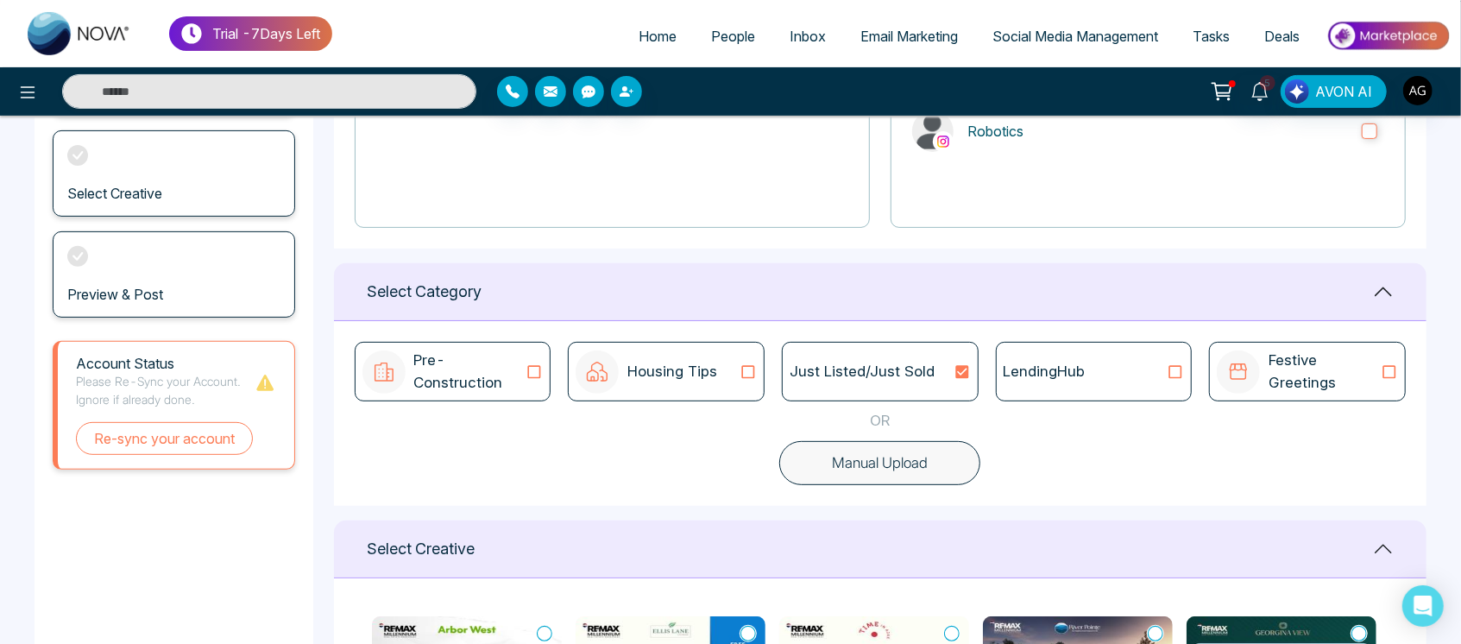
click at [837, 452] on button "Manual Upload" at bounding box center [879, 463] width 201 height 45
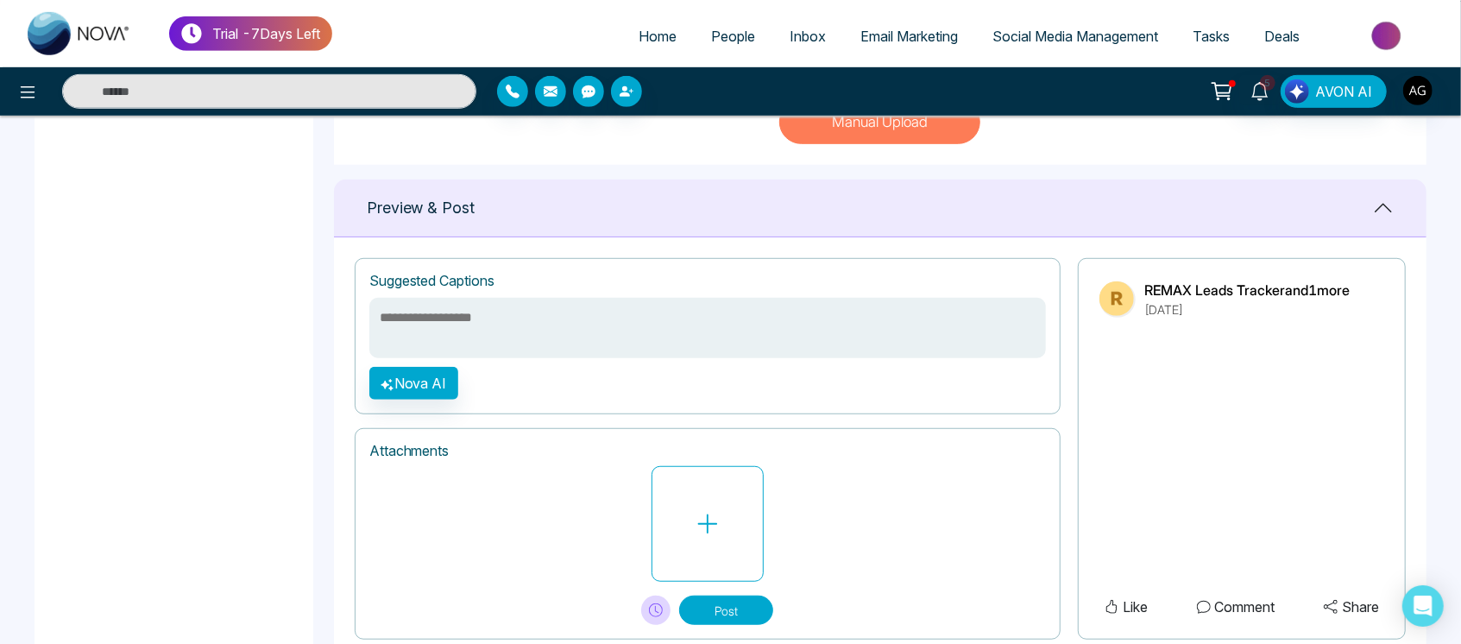
scroll to position [650, 0]
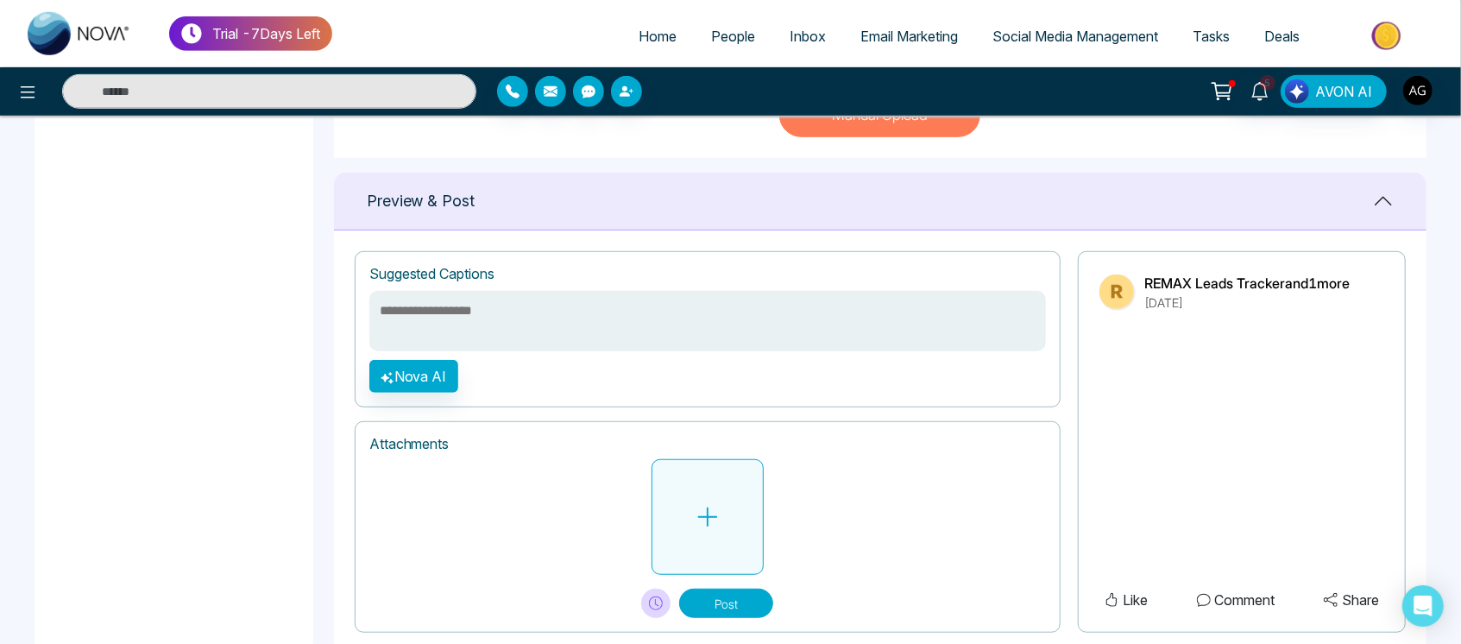
click at [736, 533] on button at bounding box center [707, 517] width 112 height 116
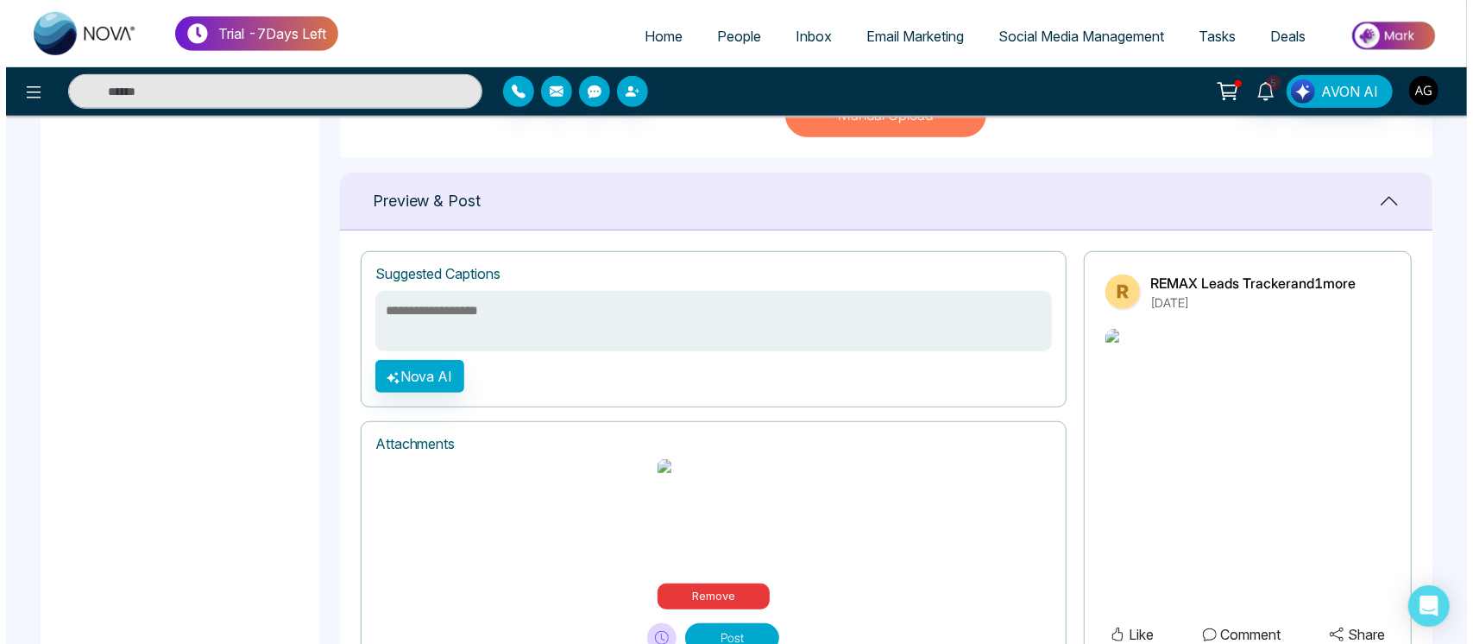
scroll to position [713, 0]
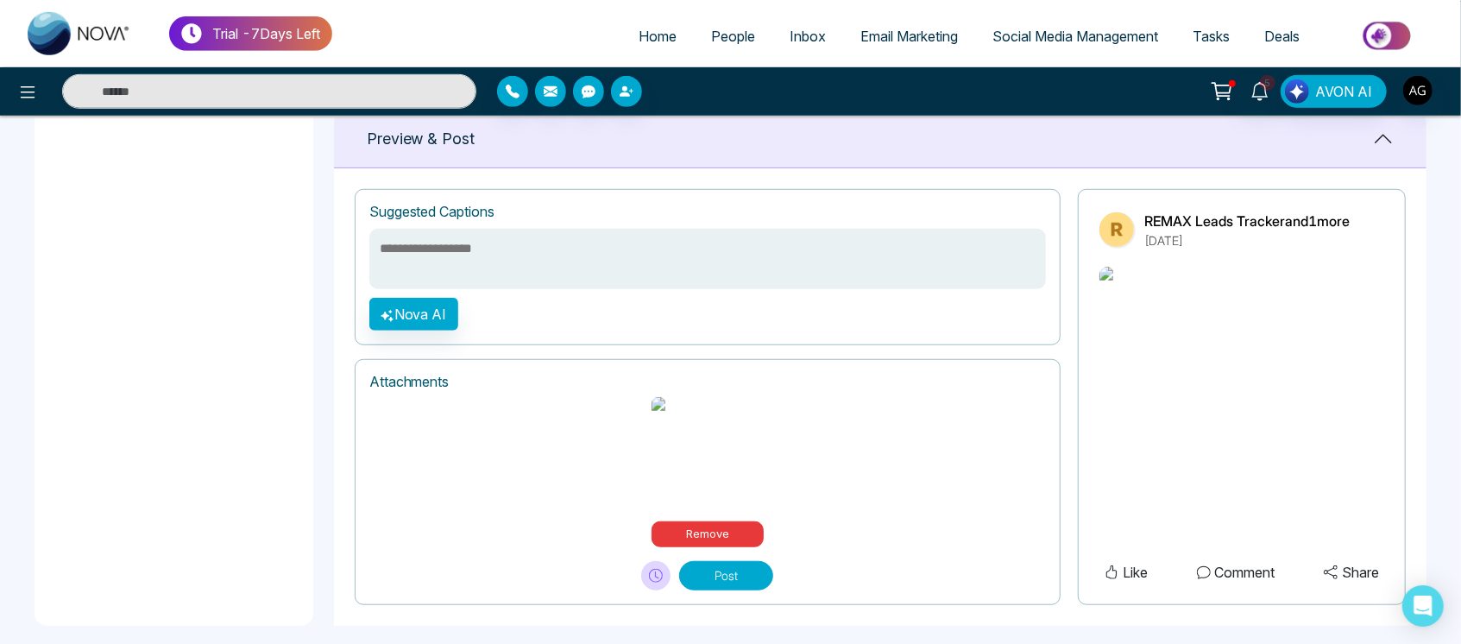
click at [441, 268] on textarea at bounding box center [707, 259] width 676 height 60
click at [444, 330] on button "Nova AI" at bounding box center [413, 314] width 89 height 33
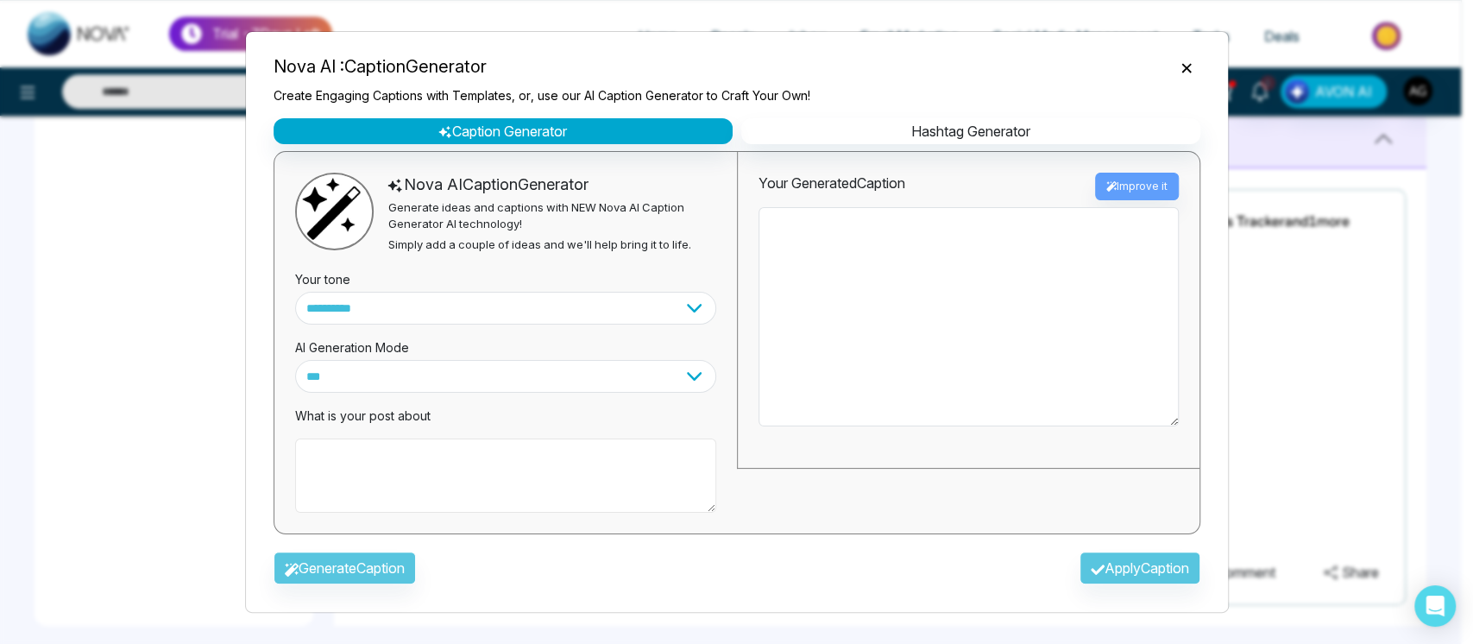
click at [374, 460] on textarea at bounding box center [505, 475] width 421 height 74
type textarea "*"
type textarea "**********"
click at [397, 579] on button "Generate Caption" at bounding box center [344, 567] width 142 height 33
type textarea "**********"
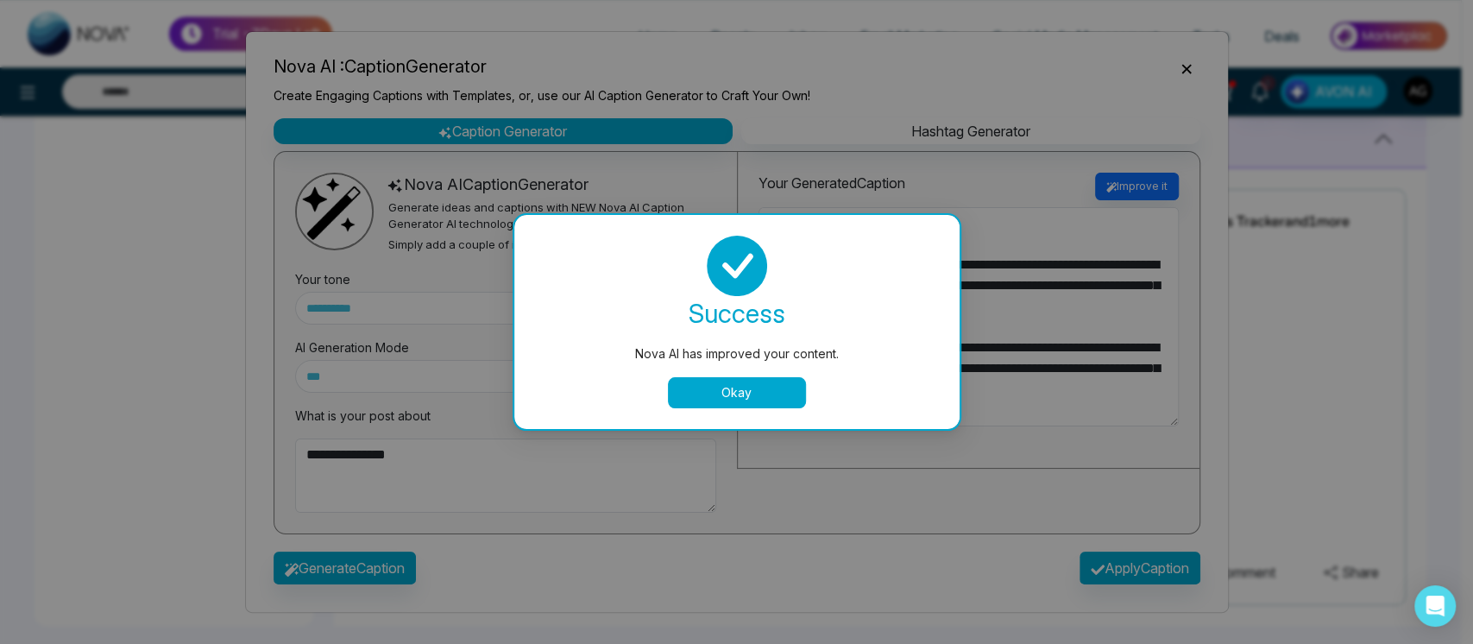
click at [770, 378] on button "Okay" at bounding box center [737, 392] width 138 height 31
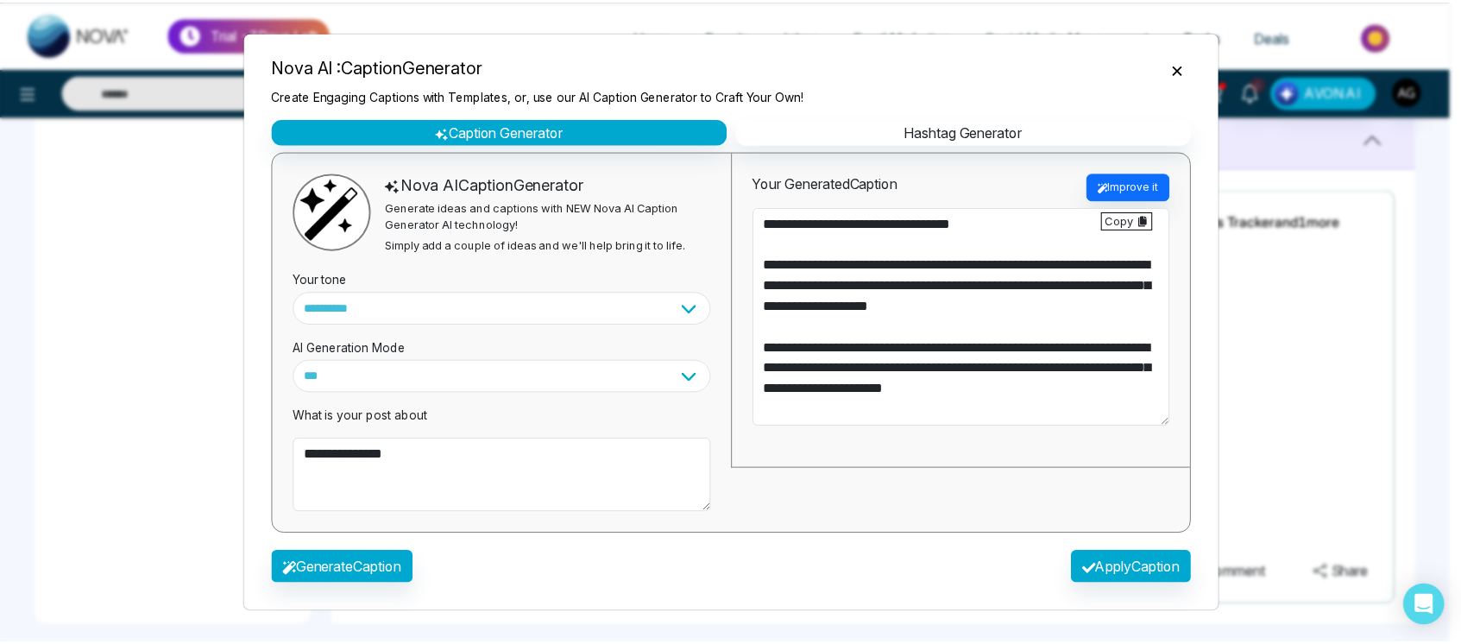
scroll to position [104, 0]
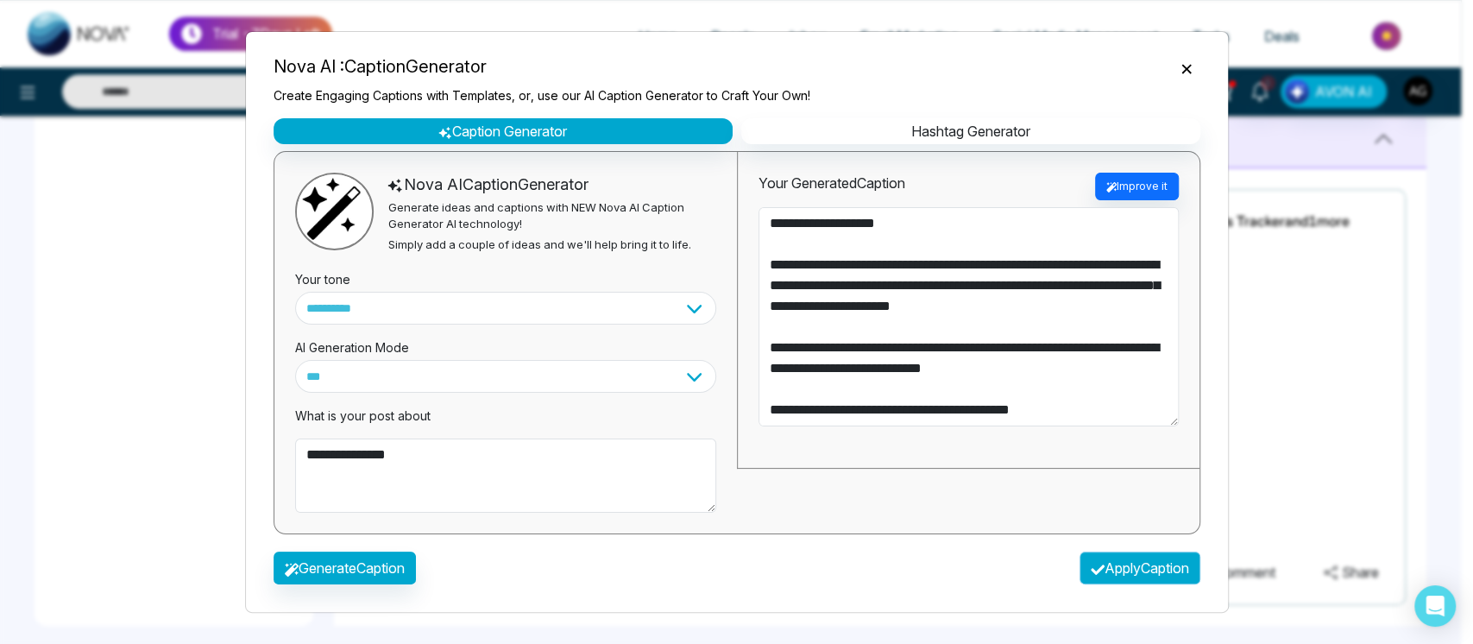
click at [1116, 566] on button "Apply Caption" at bounding box center [1139, 567] width 121 height 33
type textarea "**********"
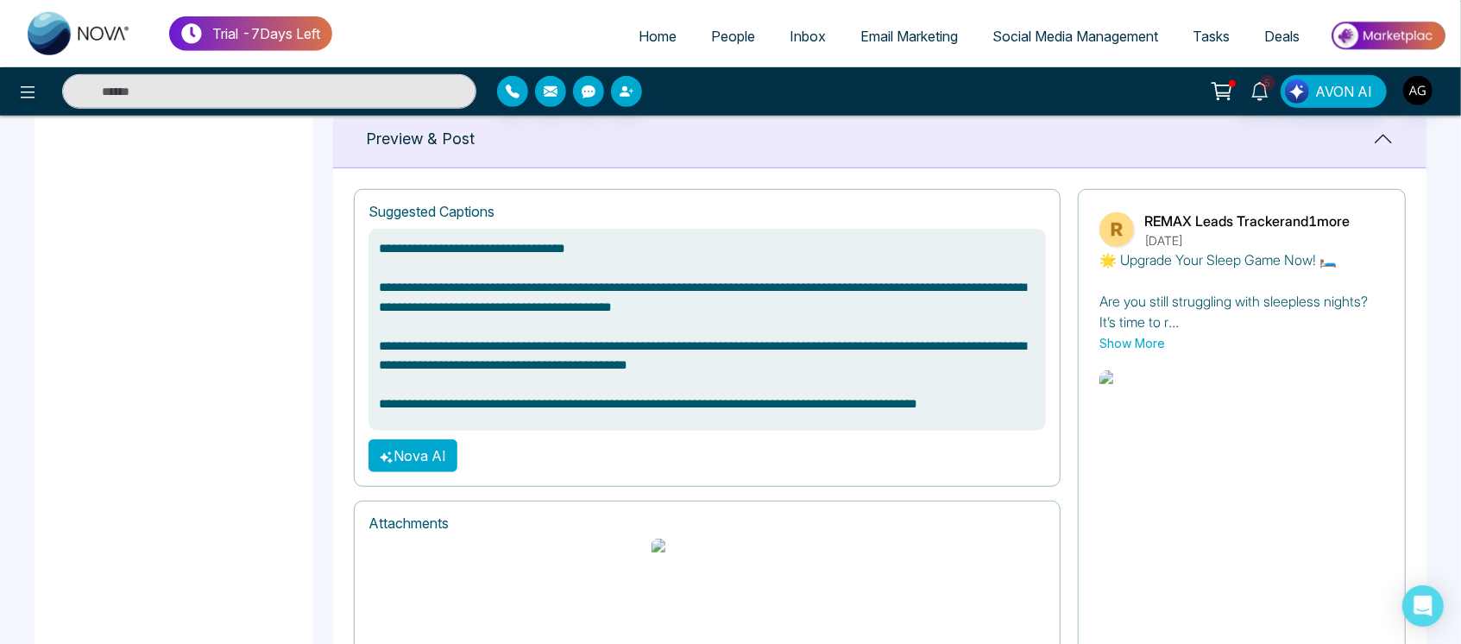
scroll to position [816, 0]
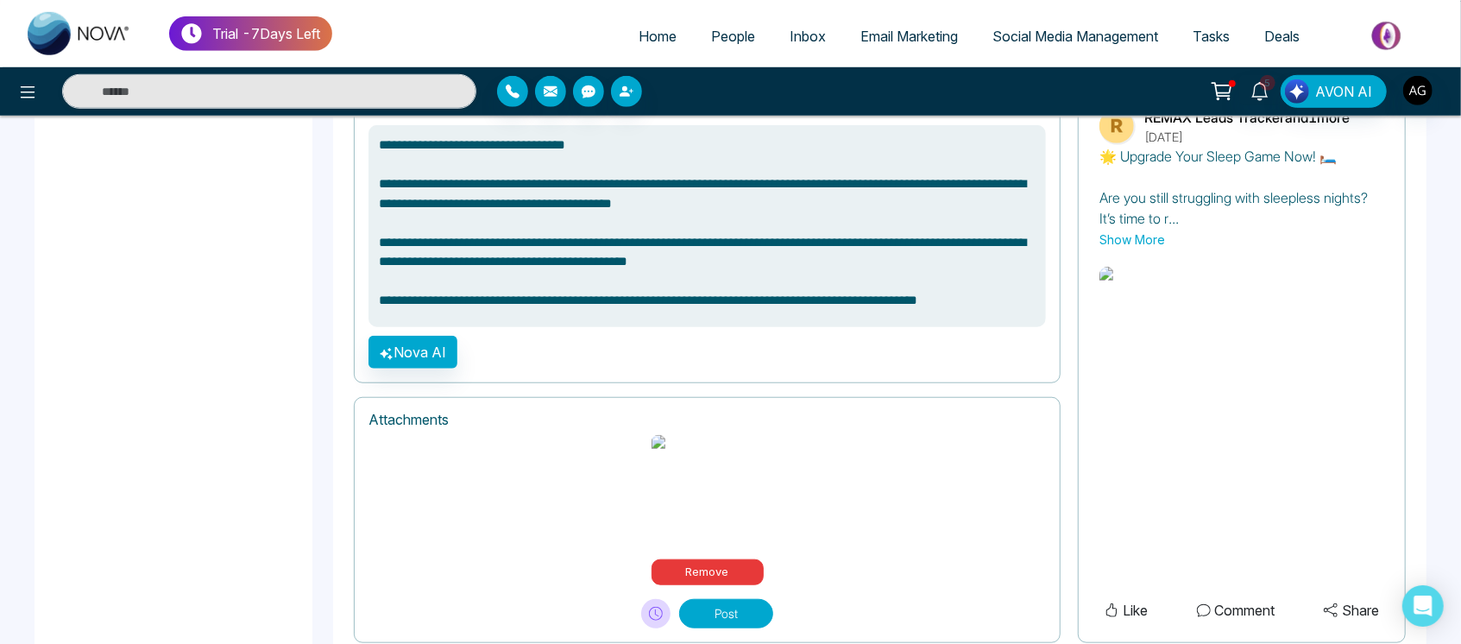
click at [653, 606] on icon at bounding box center [656, 613] width 14 height 14
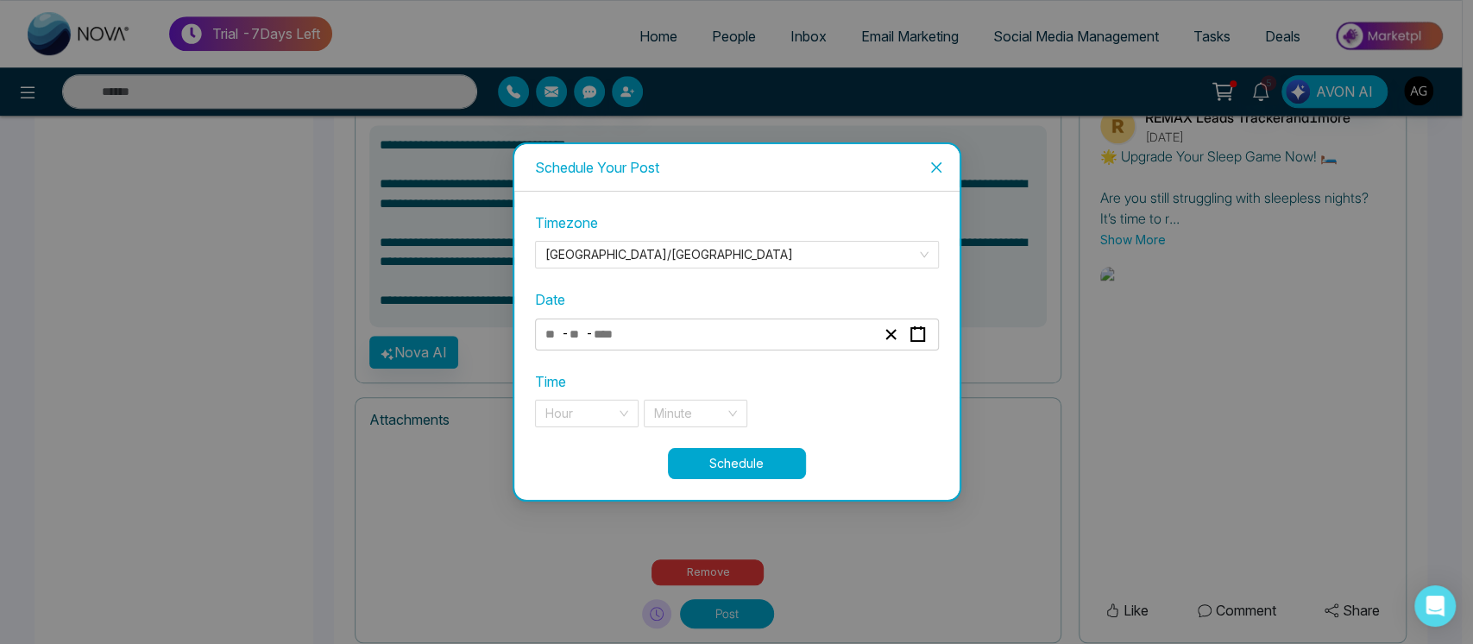
click at [704, 337] on div "- -" at bounding box center [710, 334] width 335 height 23
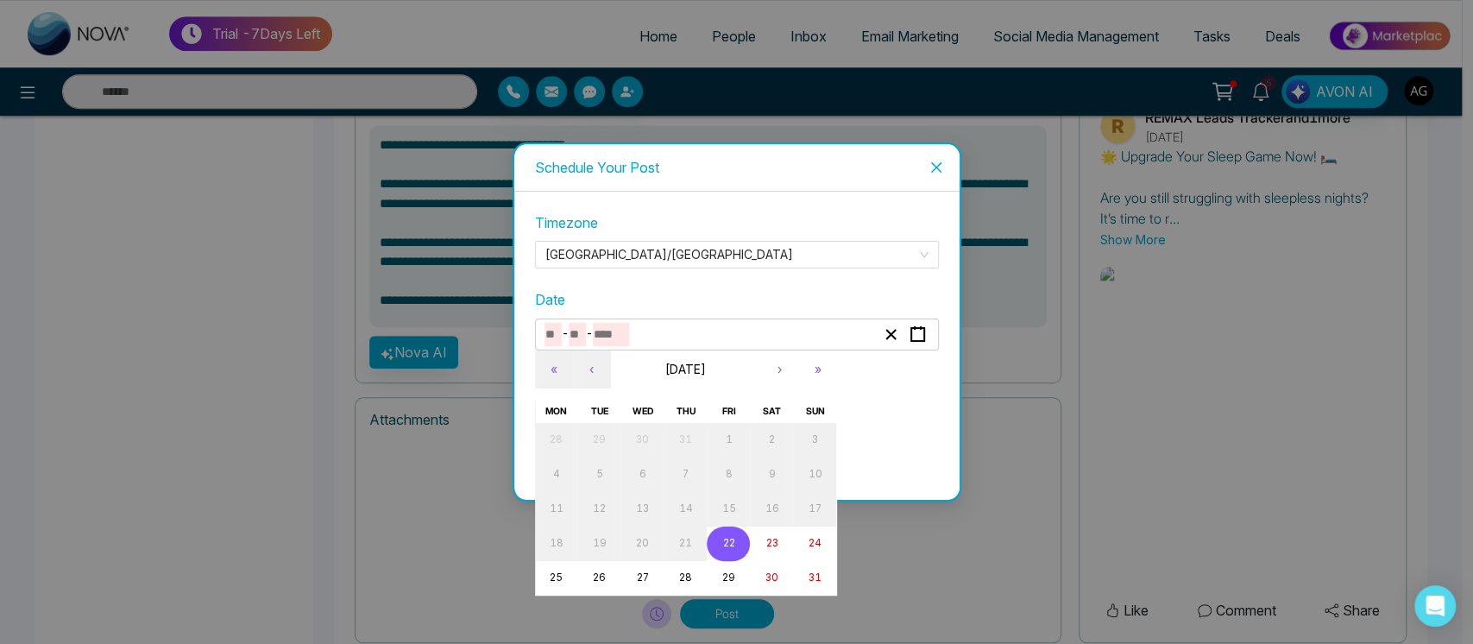
click at [732, 542] on abbr "22" at bounding box center [728, 543] width 12 height 12
type input "*"
type input "**"
type input "****"
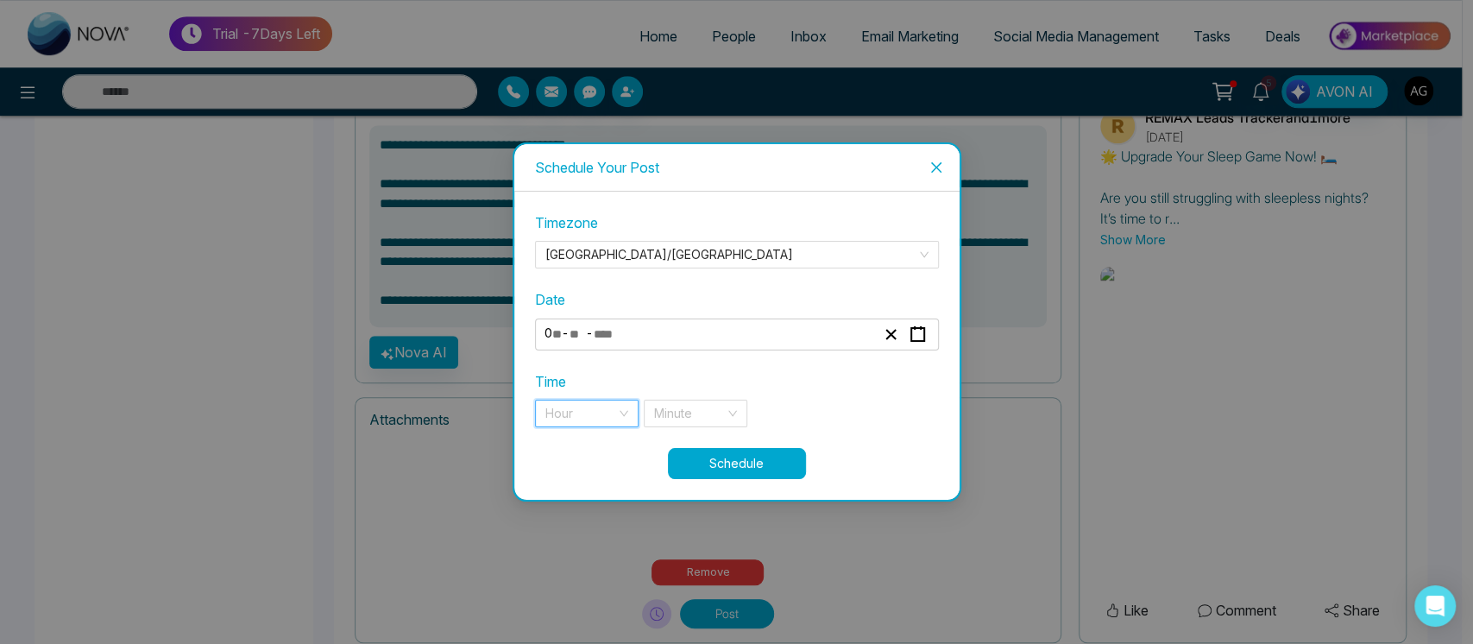
click at [607, 409] on input "search" at bounding box center [580, 413] width 71 height 26
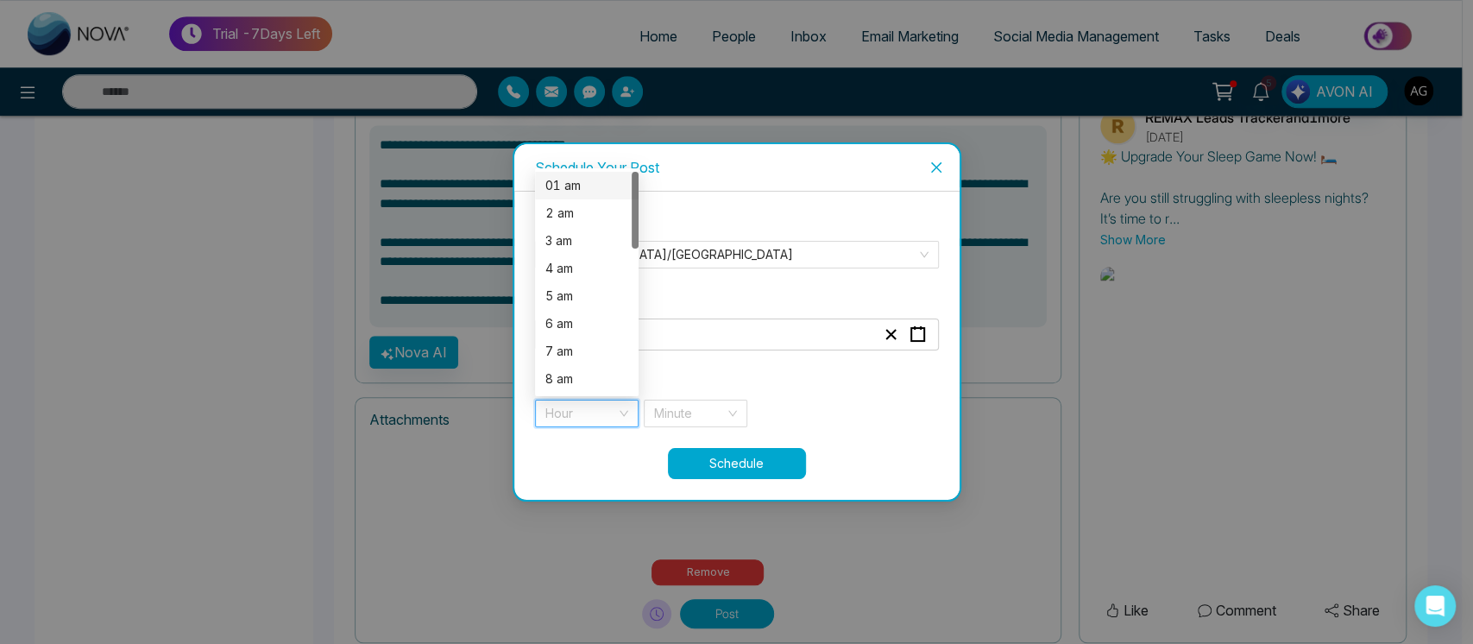
click at [580, 183] on div "01 am" at bounding box center [586, 185] width 83 height 19
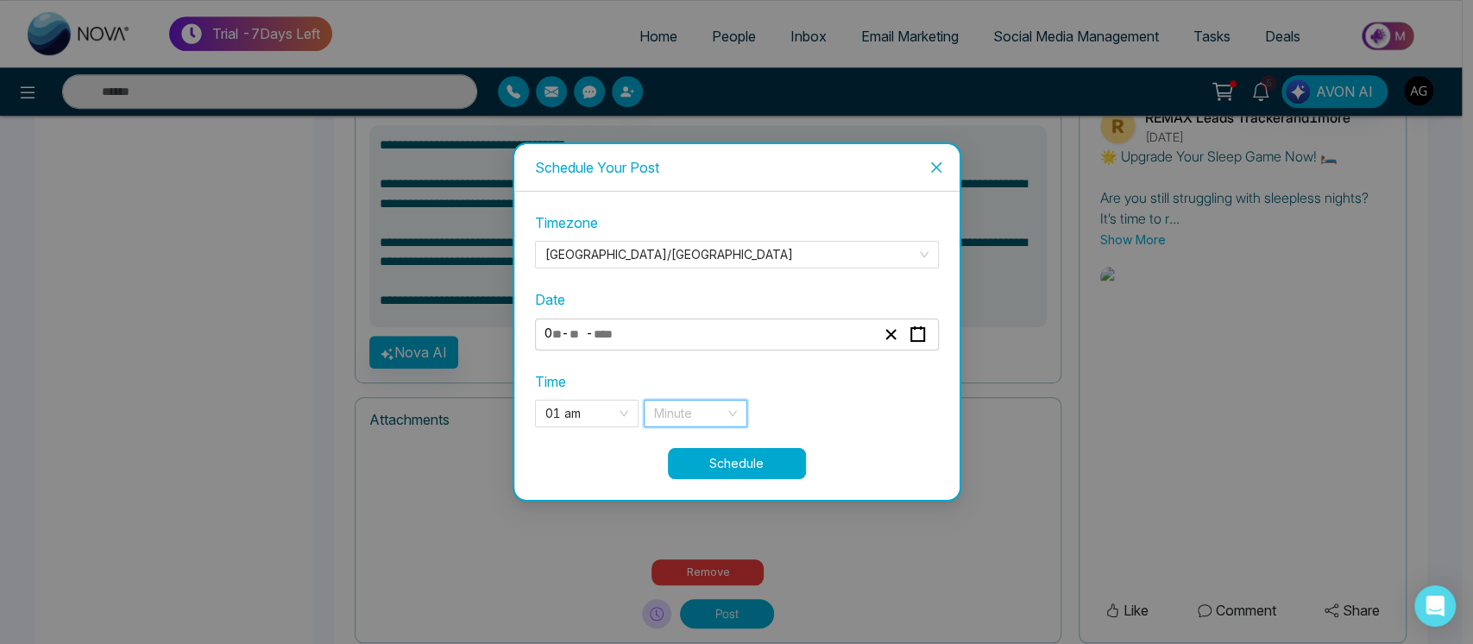
click at [708, 418] on input "search" at bounding box center [689, 413] width 71 height 26
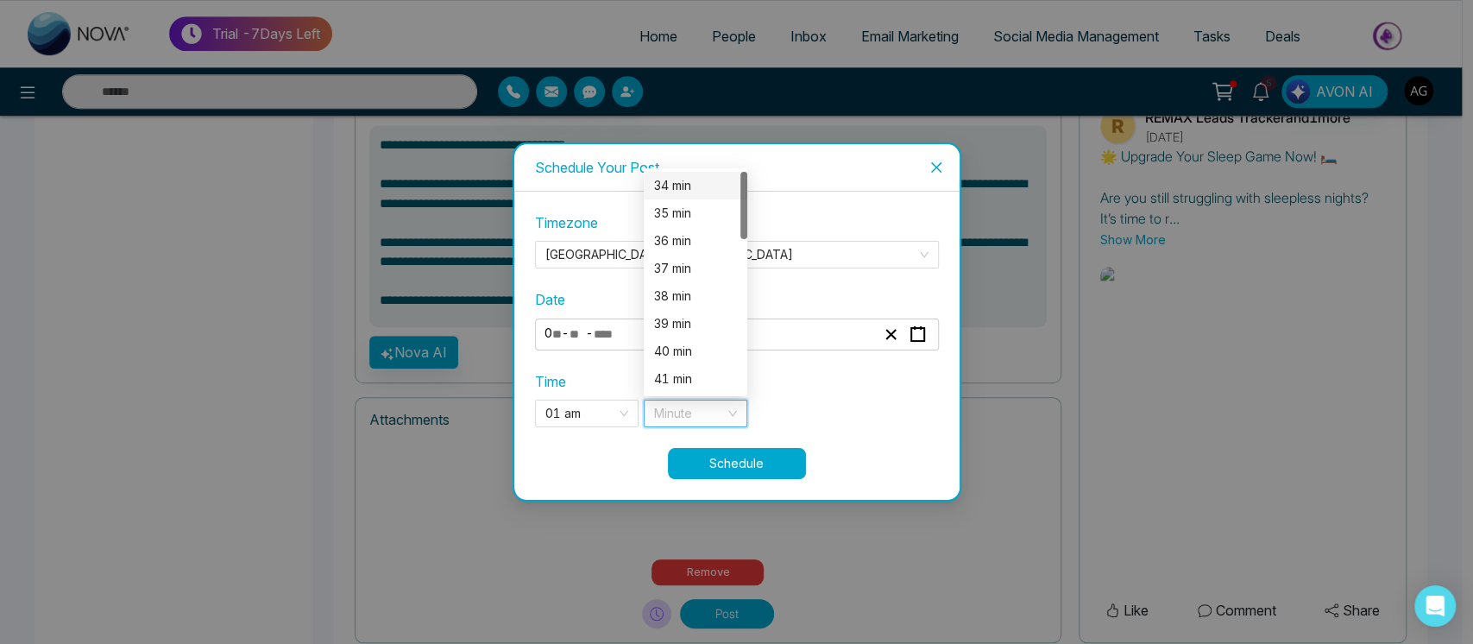
click at [670, 186] on div "34 min" at bounding box center [695, 185] width 83 height 19
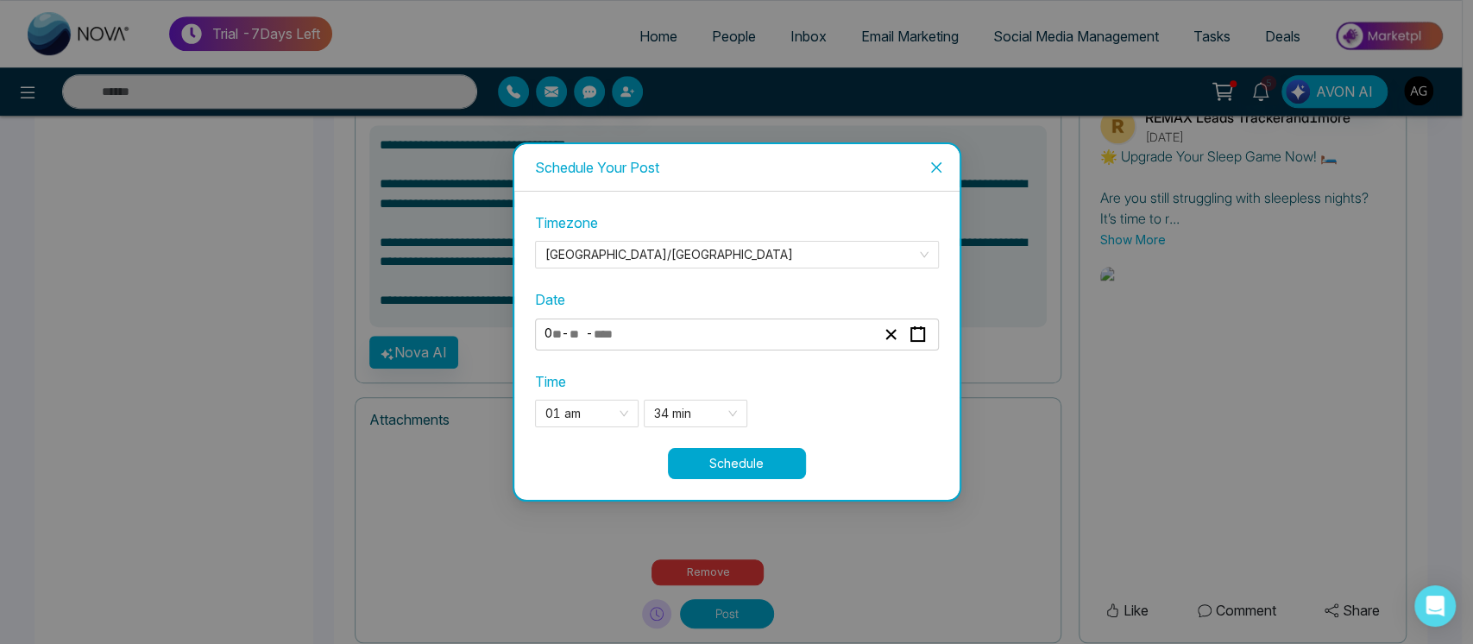
click at [752, 459] on button "Schedule" at bounding box center [737, 463] width 138 height 31
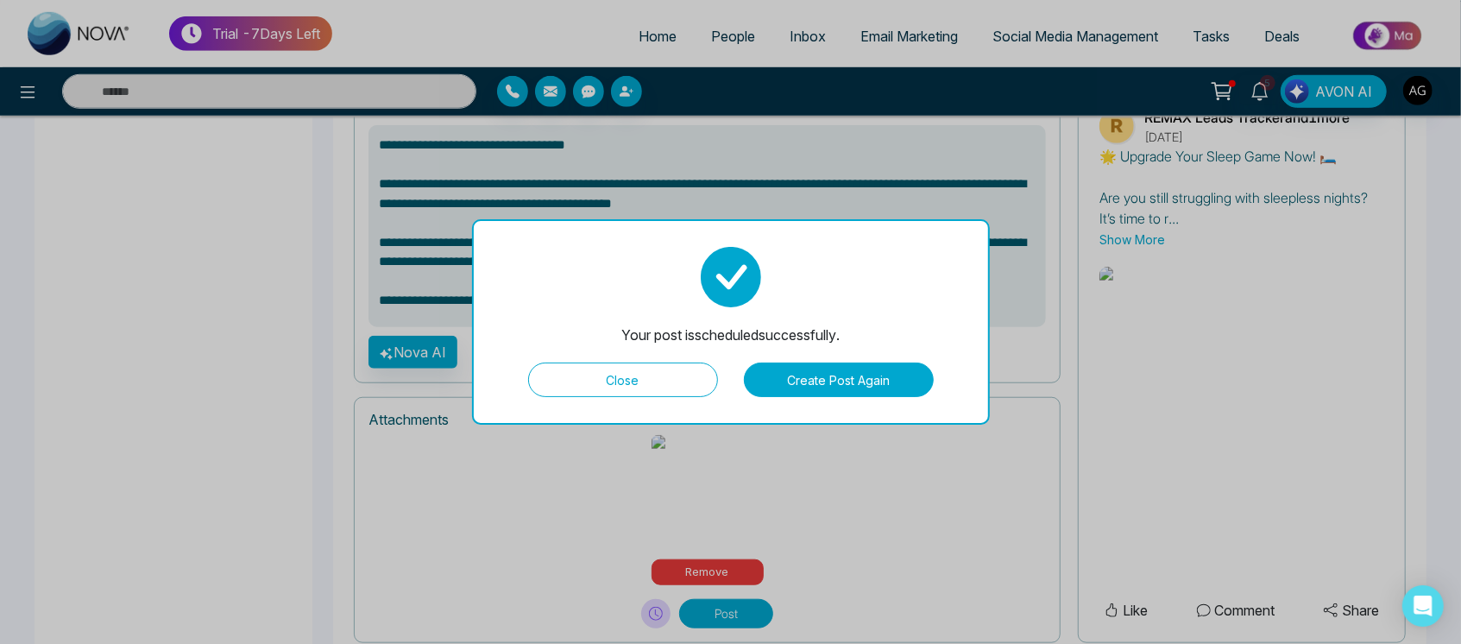
click at [658, 369] on button "Close" at bounding box center [623, 379] width 190 height 35
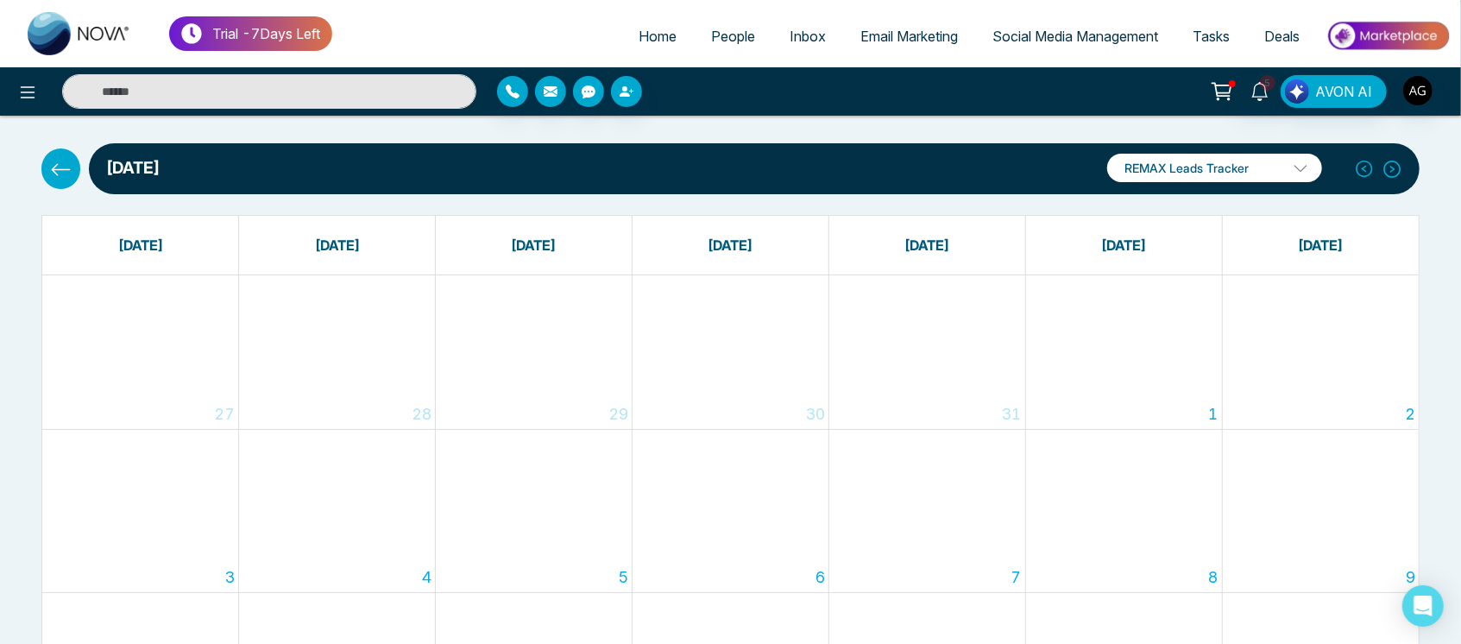
scroll to position [15, 0]
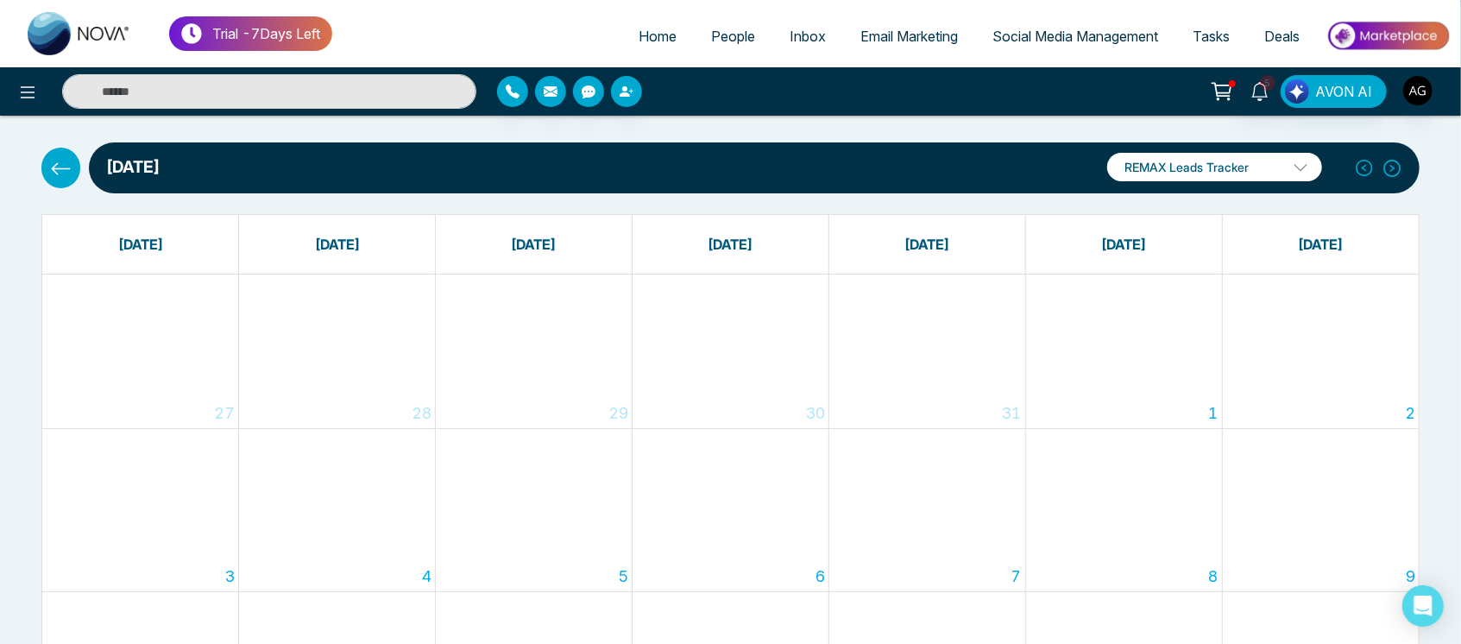
click at [65, 166] on icon at bounding box center [61, 168] width 19 height 12
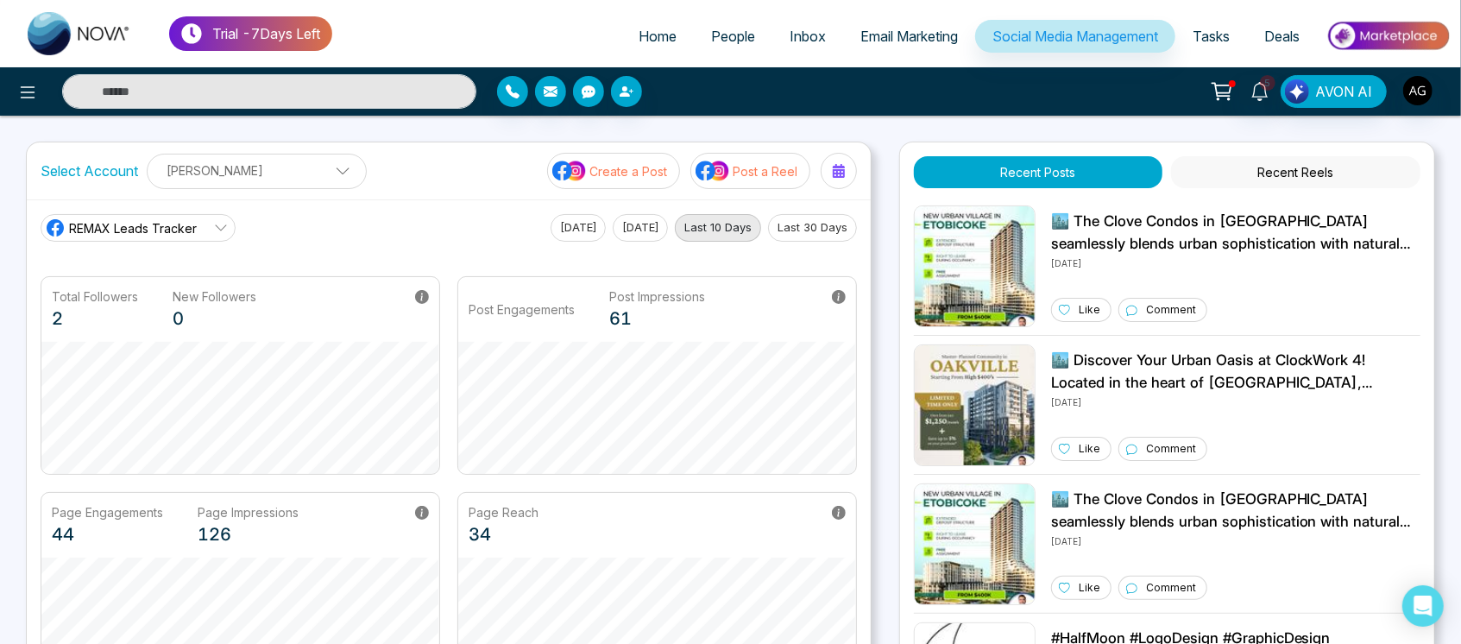
click at [643, 172] on p "Create a Post" at bounding box center [628, 171] width 78 height 18
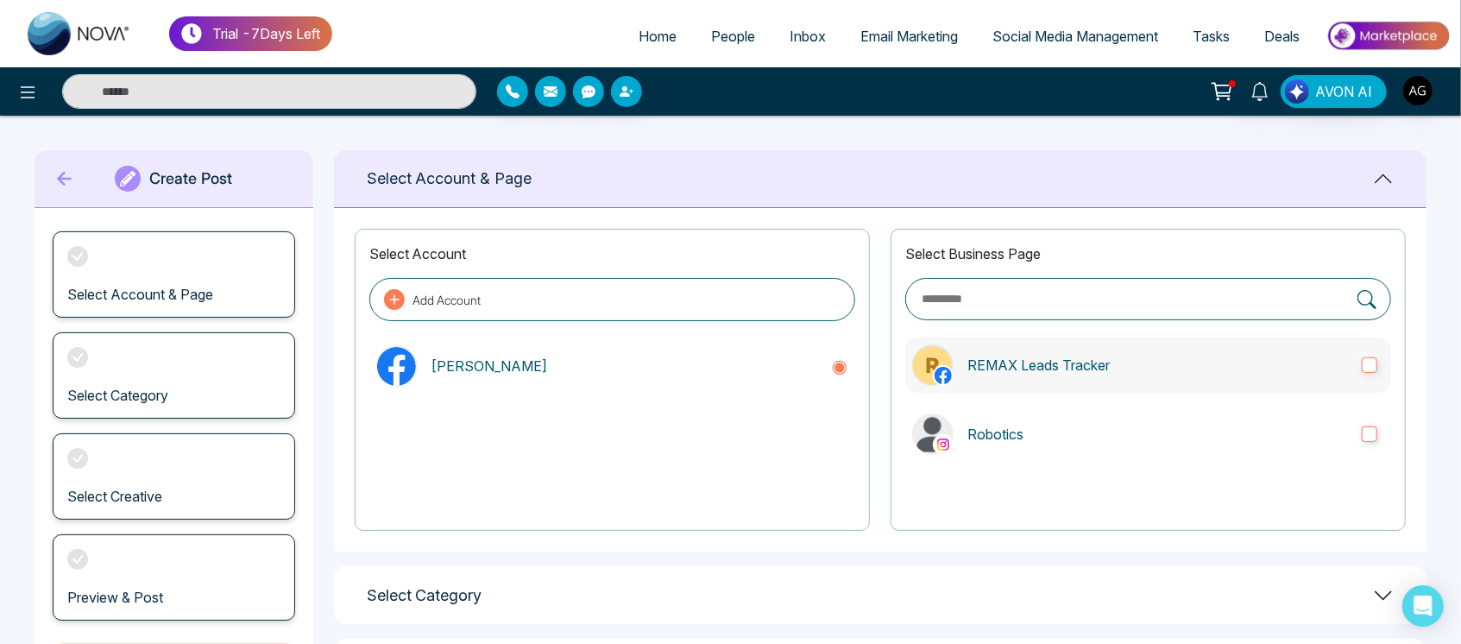
click at [1065, 342] on label "REMAX Leads Tracker" at bounding box center [1148, 364] width 486 height 55
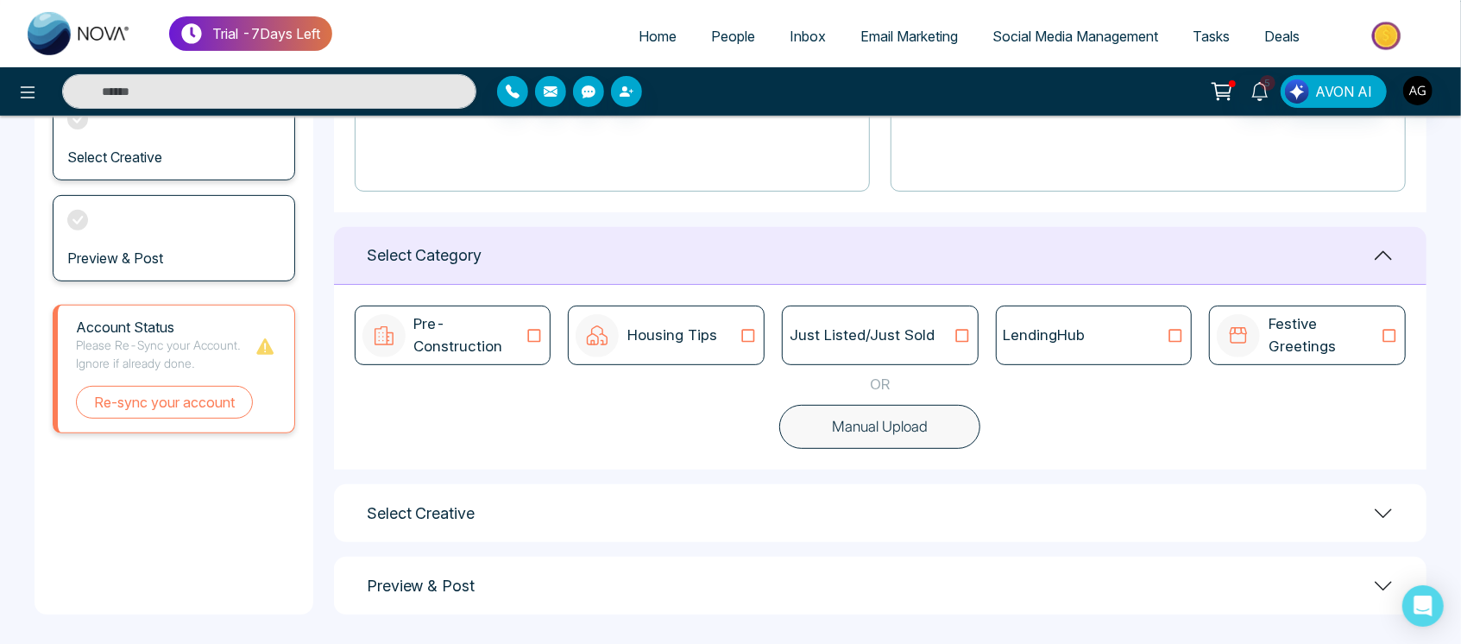
scroll to position [344, 0]
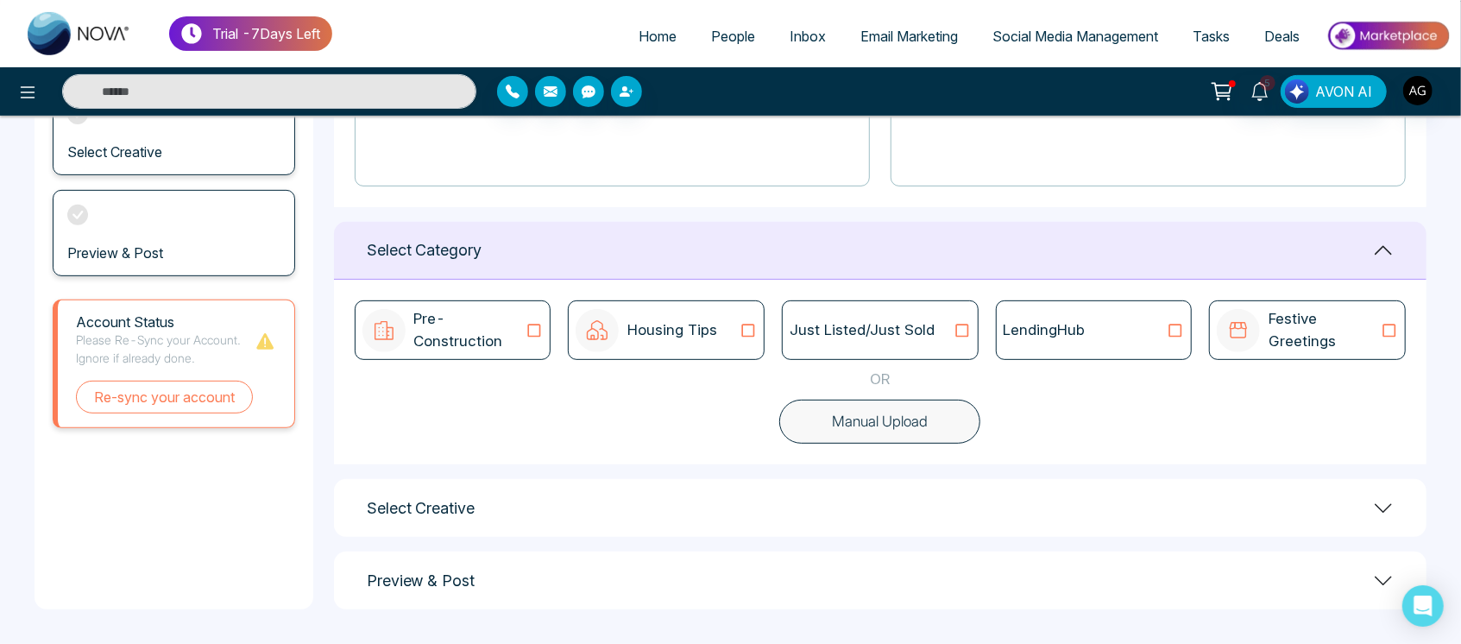
click at [881, 436] on button "Manual Upload" at bounding box center [879, 421] width 201 height 45
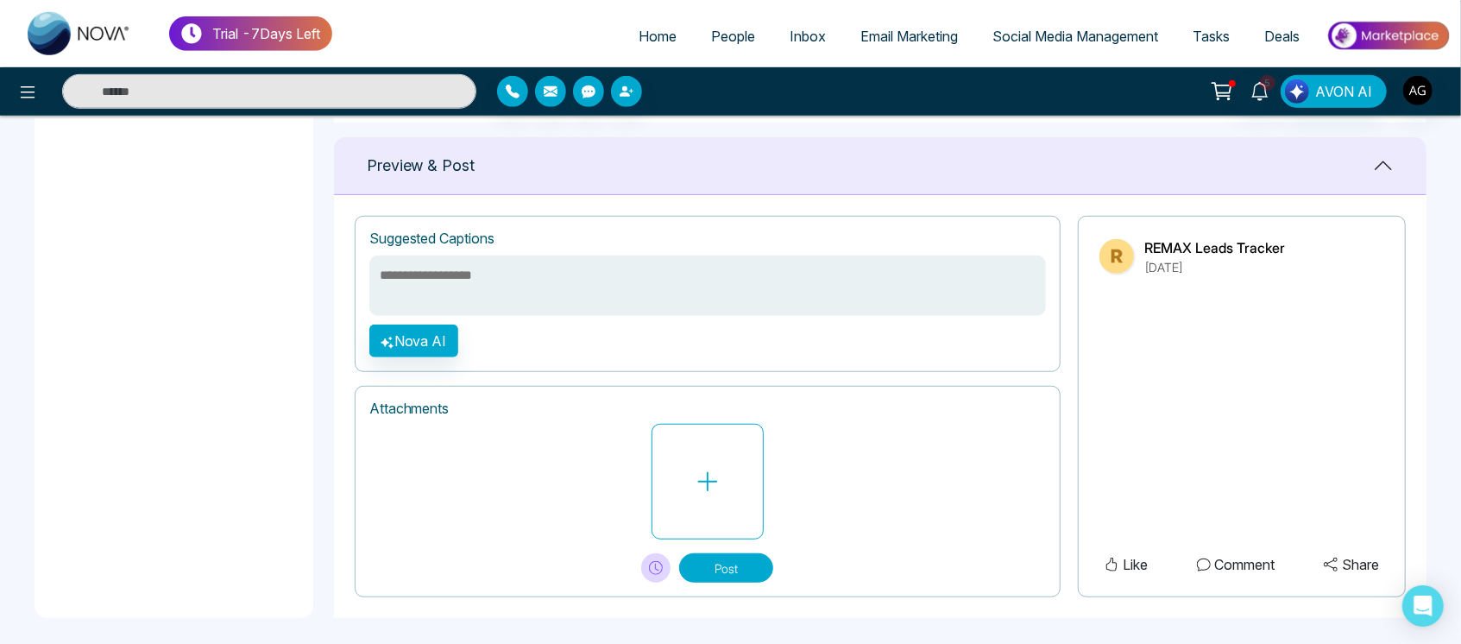
scroll to position [694, 0]
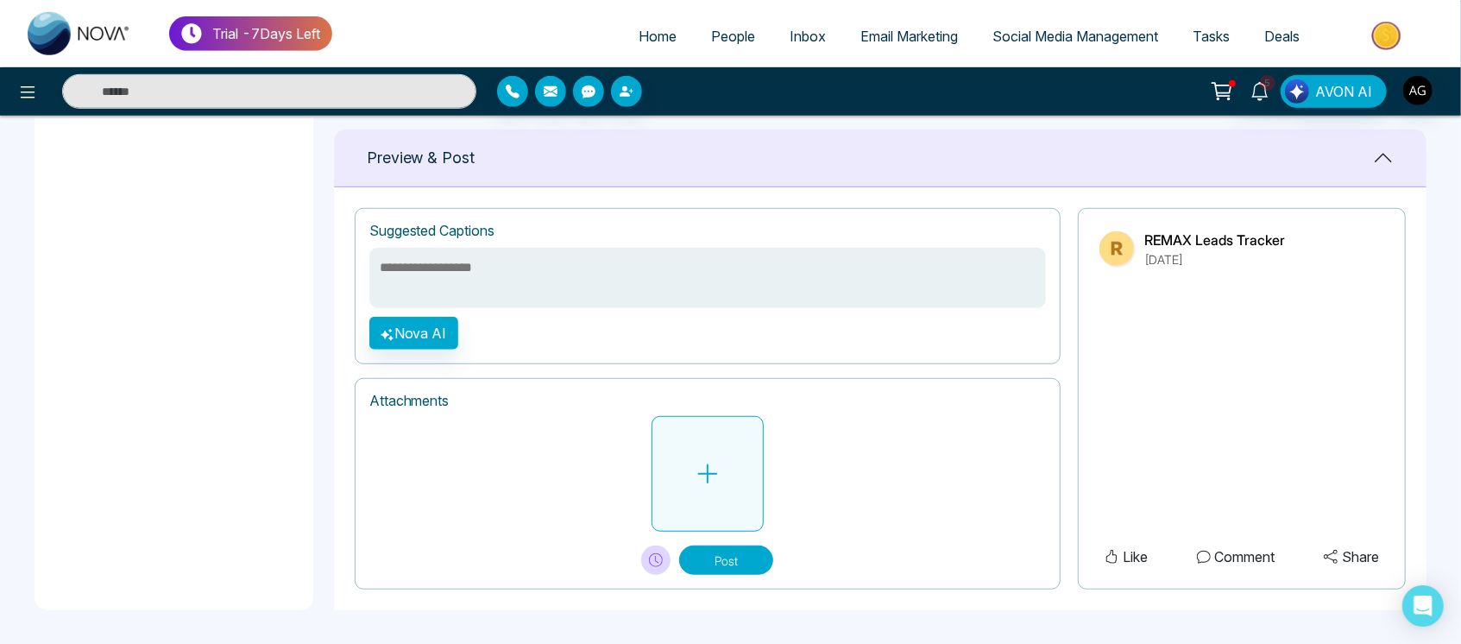
click at [731, 484] on button at bounding box center [707, 474] width 112 height 116
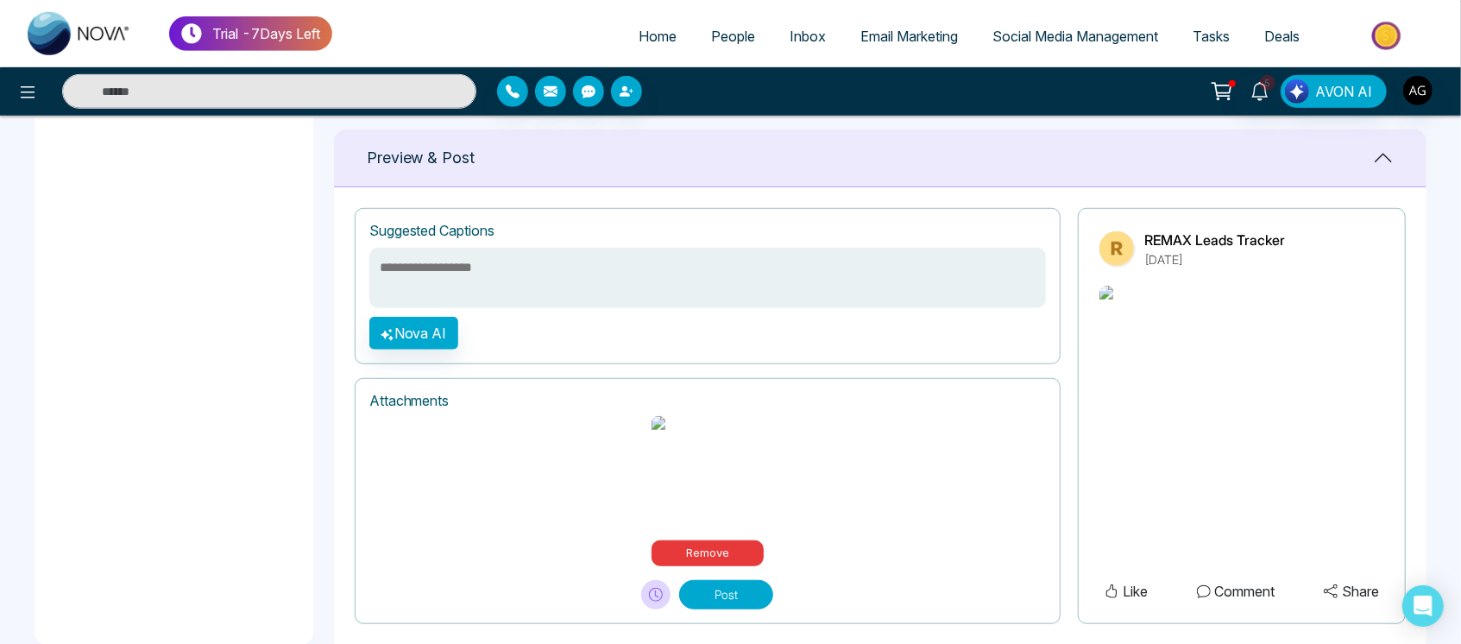
click at [606, 292] on textarea at bounding box center [707, 278] width 676 height 60
click at [437, 334] on button "Nova AI" at bounding box center [413, 333] width 89 height 33
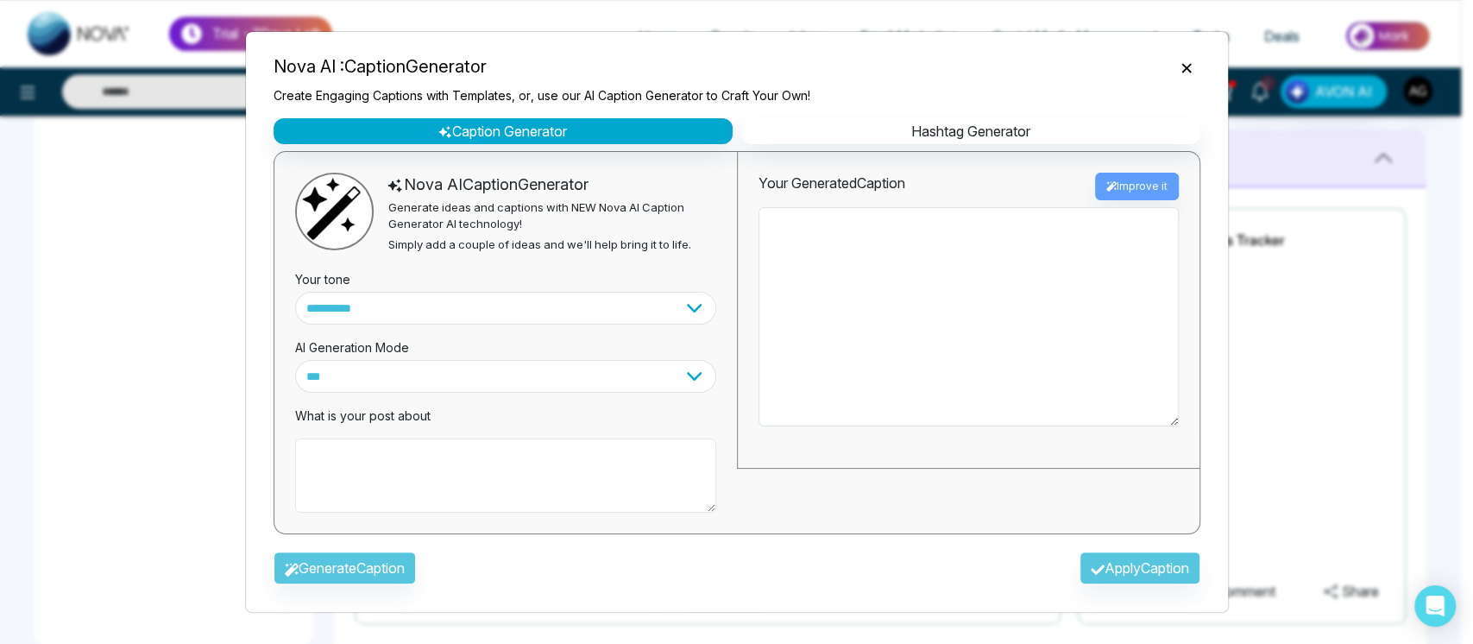
click at [495, 478] on textarea at bounding box center [505, 475] width 421 height 74
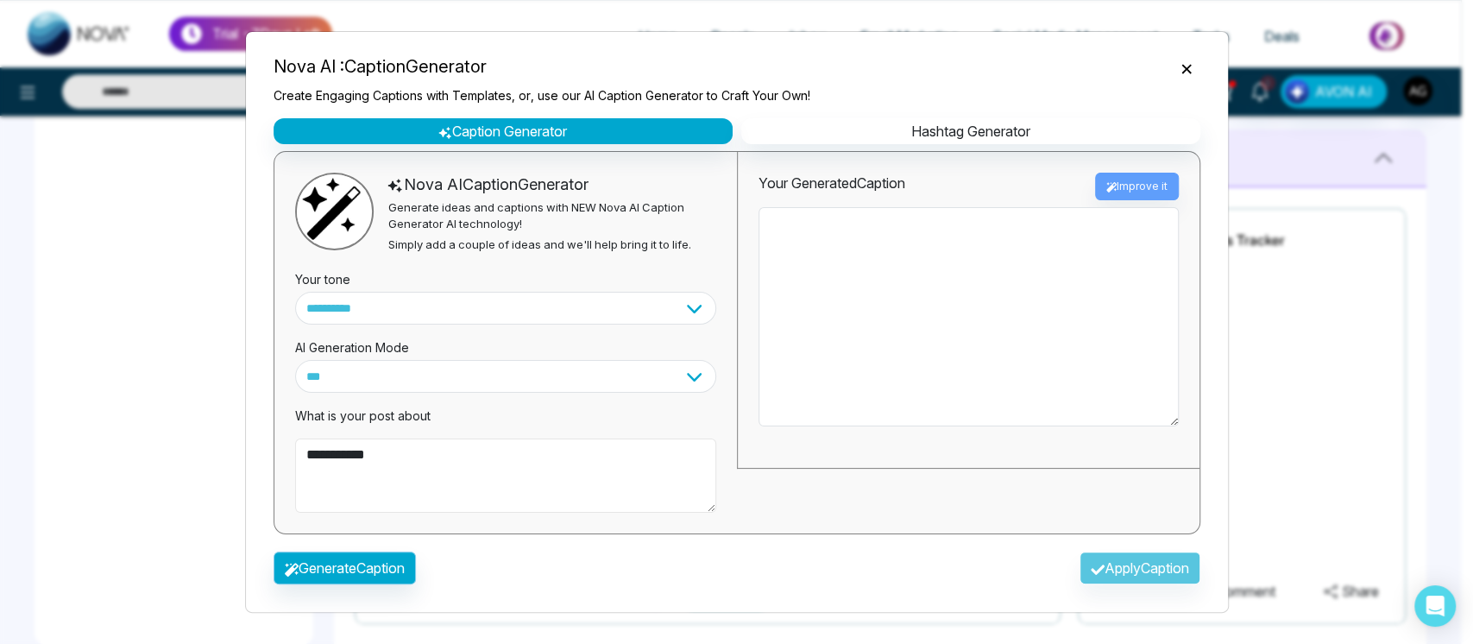
type textarea "*********"
click at [344, 576] on button "Generate Caption" at bounding box center [344, 567] width 142 height 33
type textarea "**********"
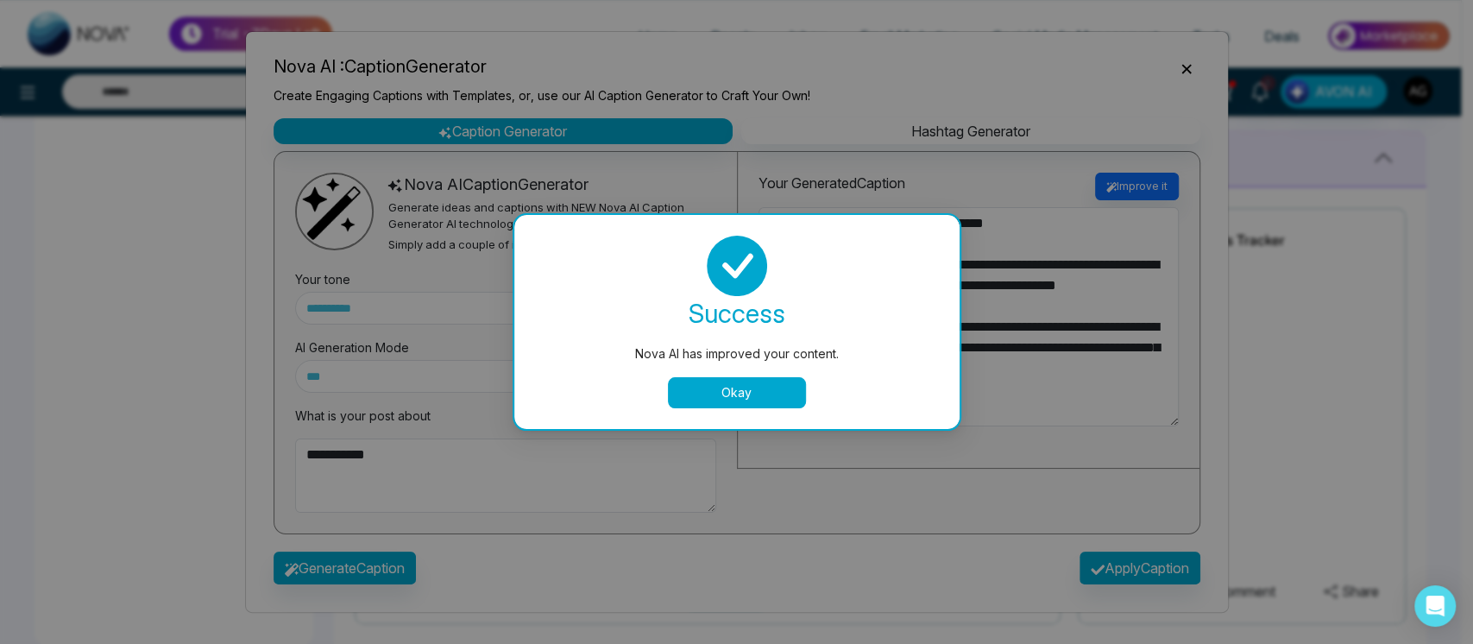
click at [752, 394] on button "Okay" at bounding box center [737, 392] width 138 height 31
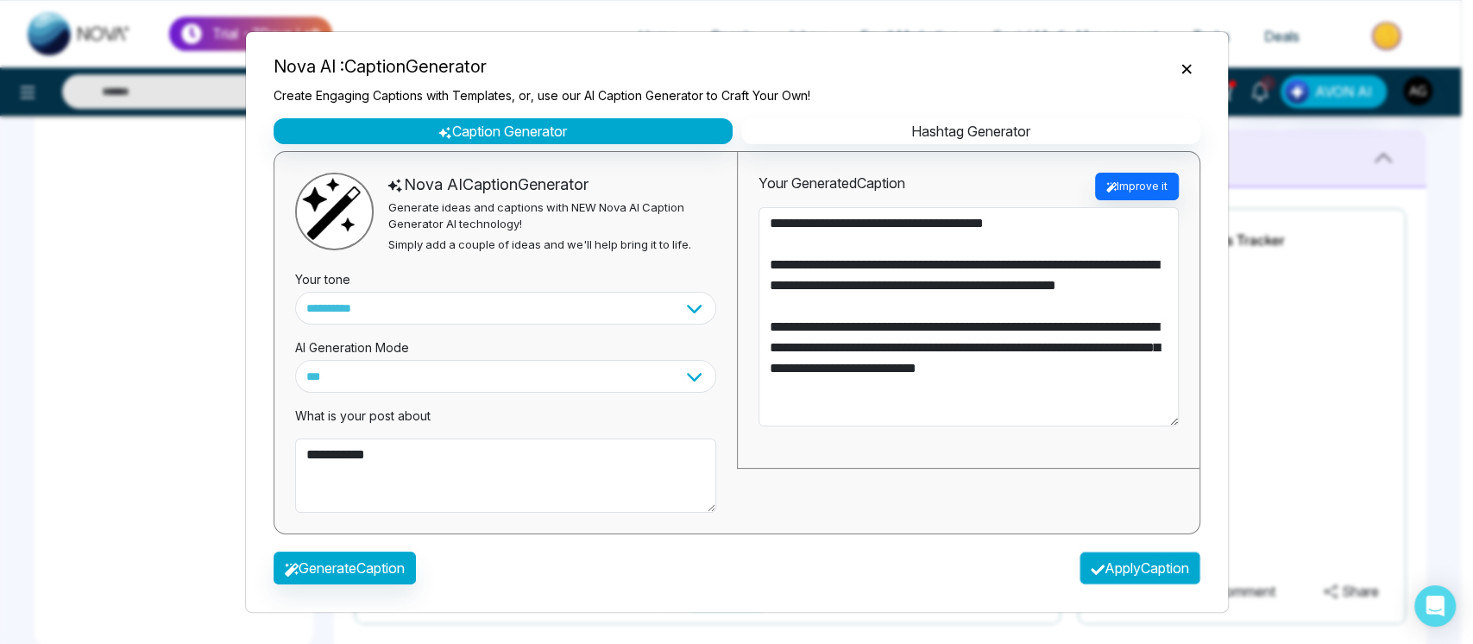
click at [1120, 579] on button "Apply Caption" at bounding box center [1139, 567] width 121 height 33
type textarea "**********"
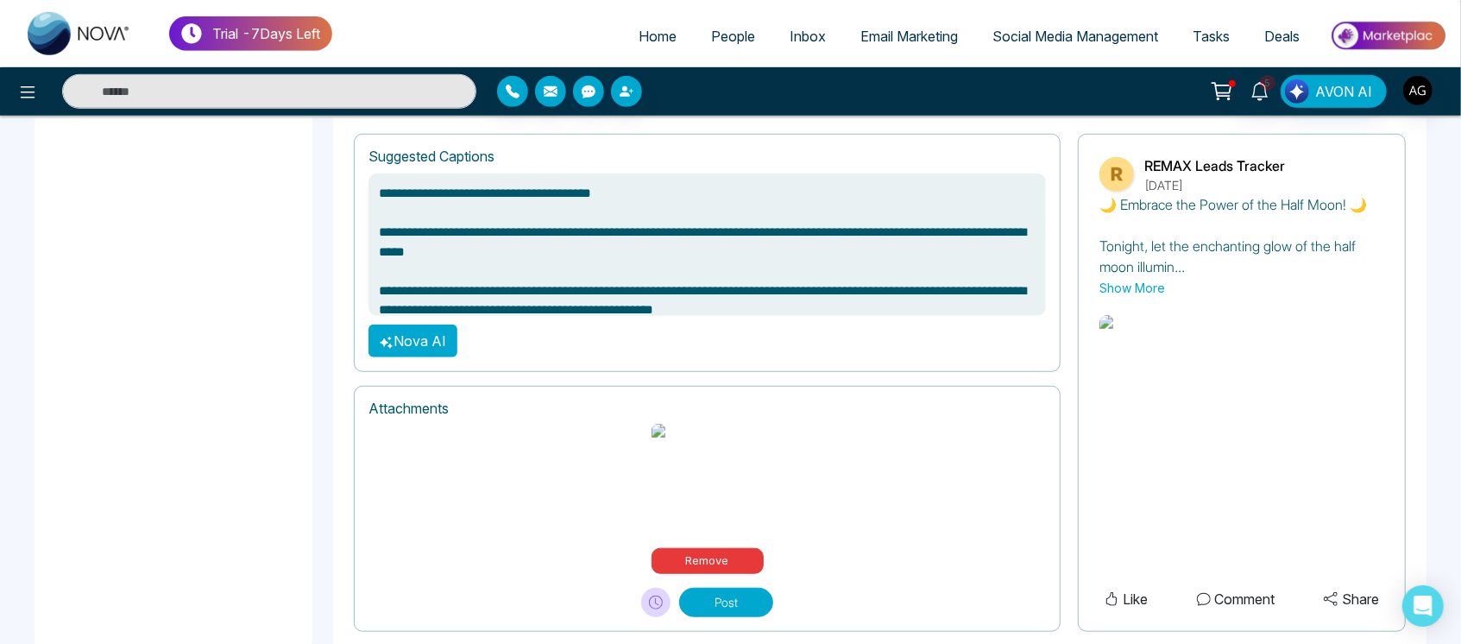
scroll to position [816, 0]
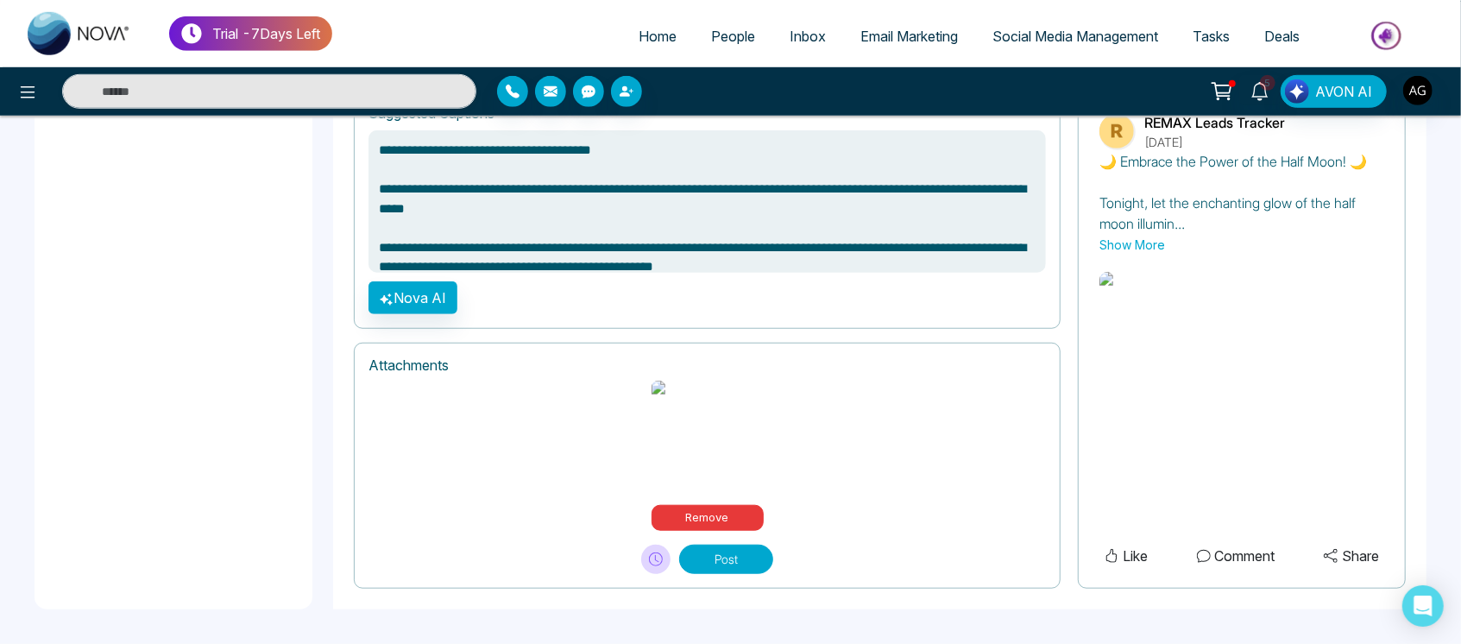
click at [748, 568] on button "Post" at bounding box center [726, 558] width 94 height 29
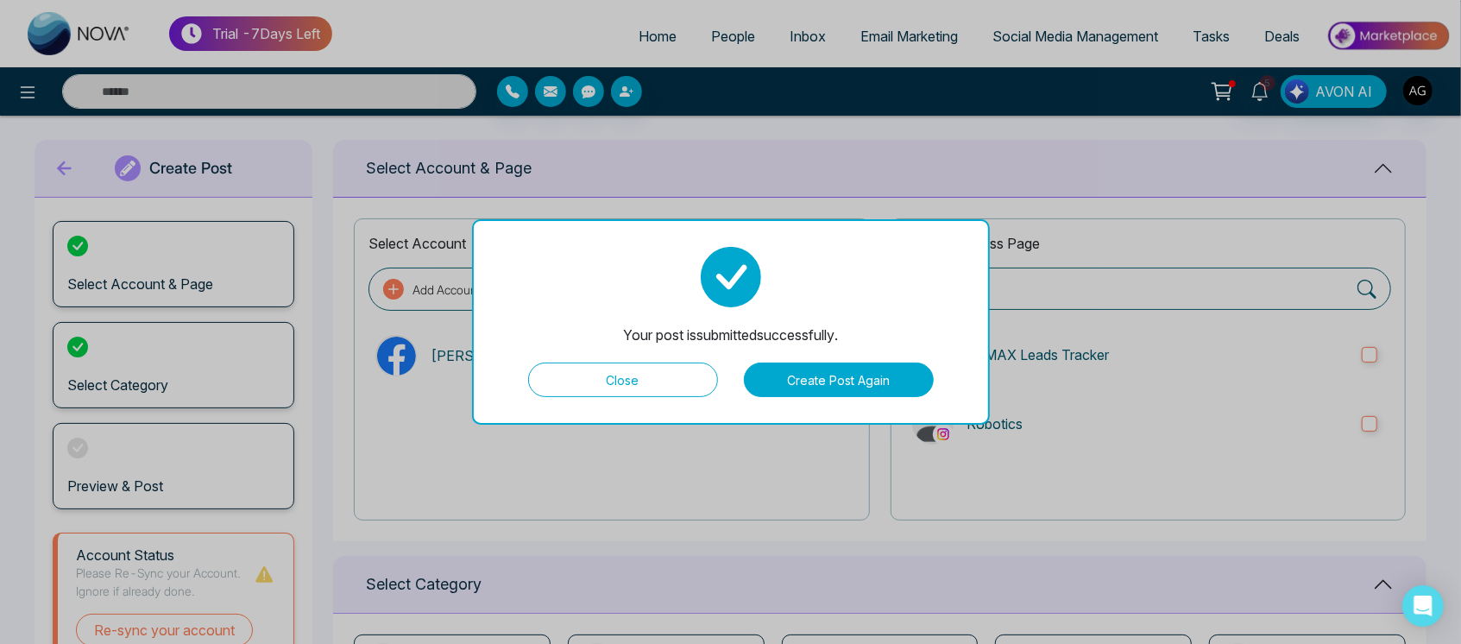
scroll to position [0, 0]
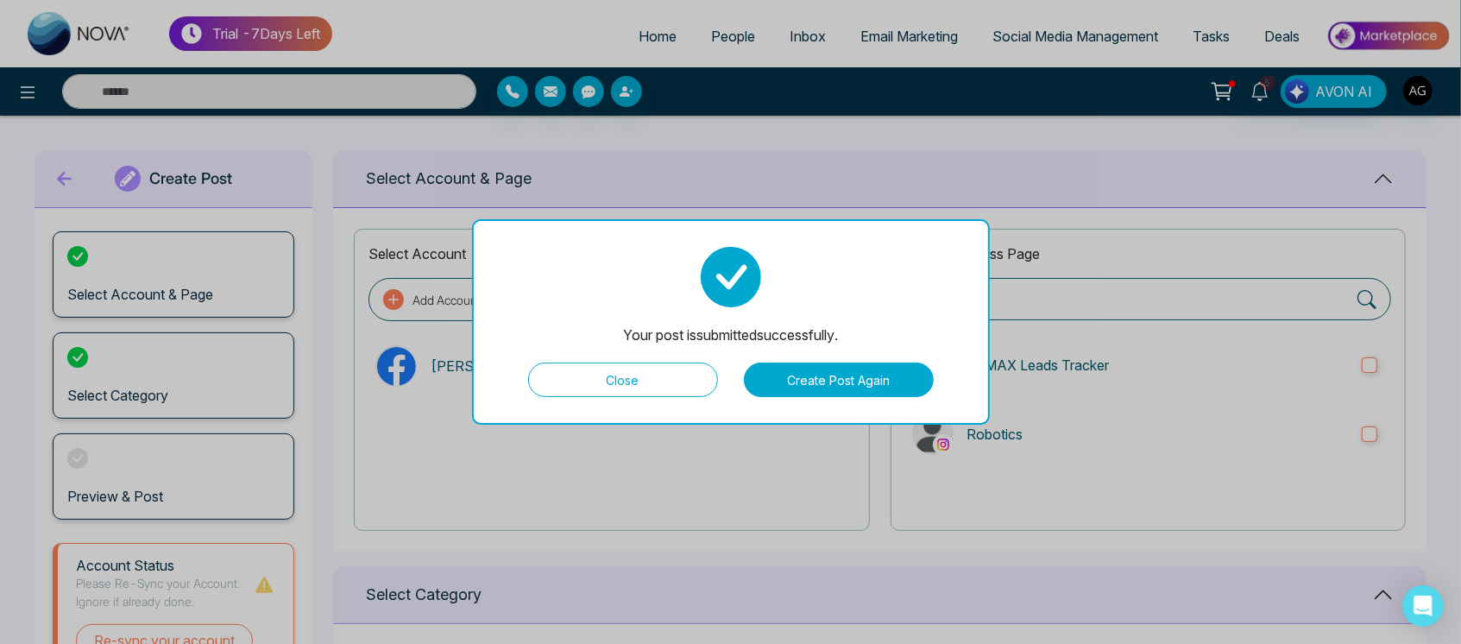
click at [631, 379] on button "Close" at bounding box center [623, 379] width 190 height 35
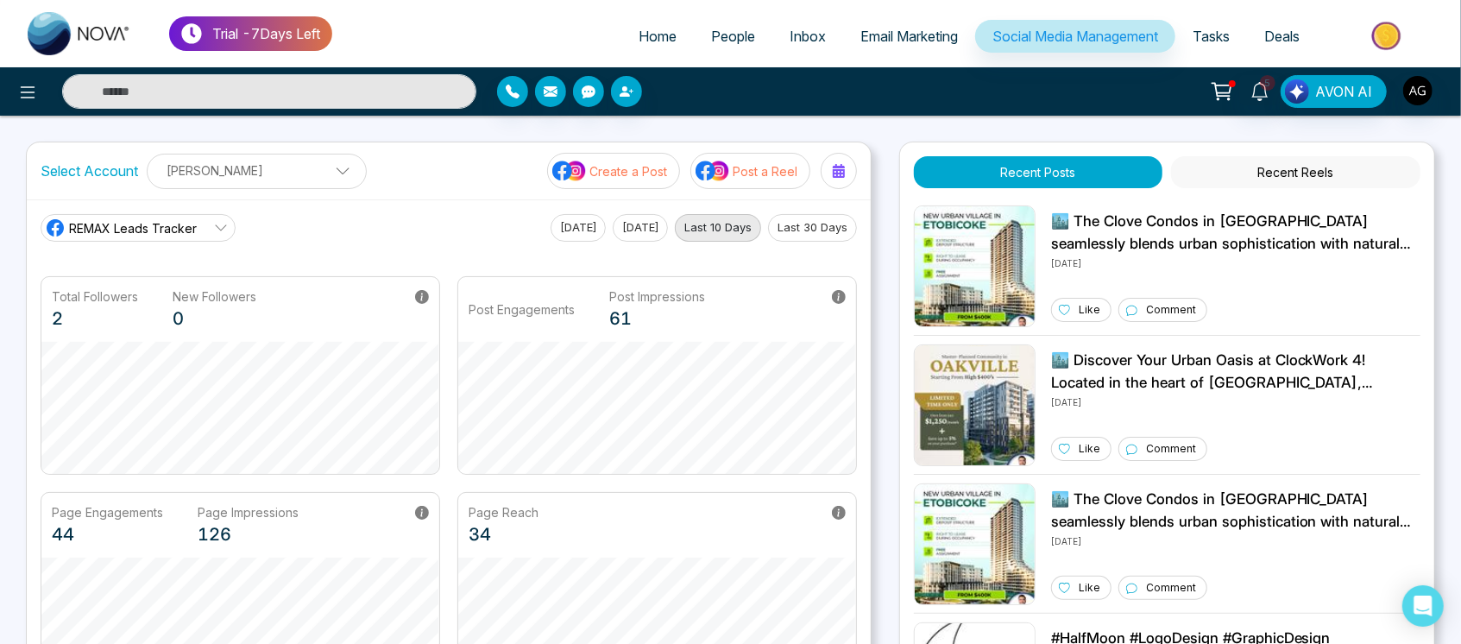
click at [669, 162] on button "Create a Post" at bounding box center [613, 171] width 133 height 36
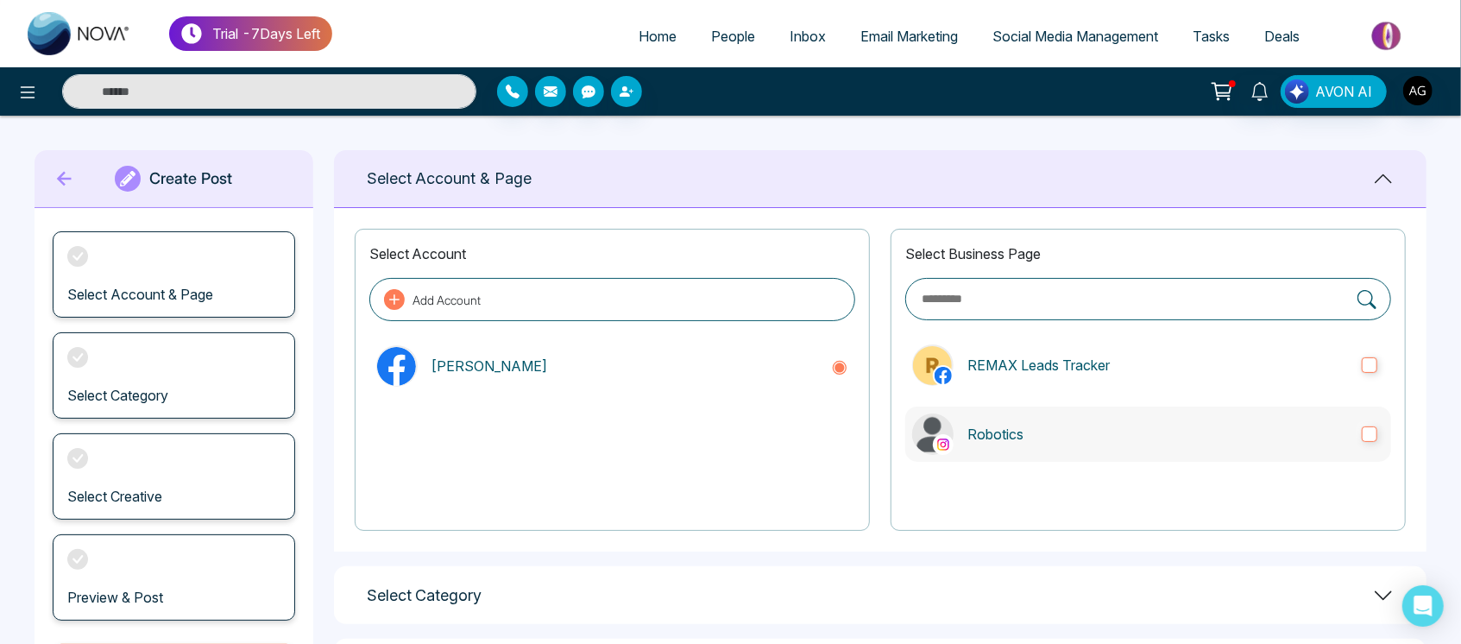
click at [1099, 430] on p "Robotics" at bounding box center [1157, 434] width 380 height 21
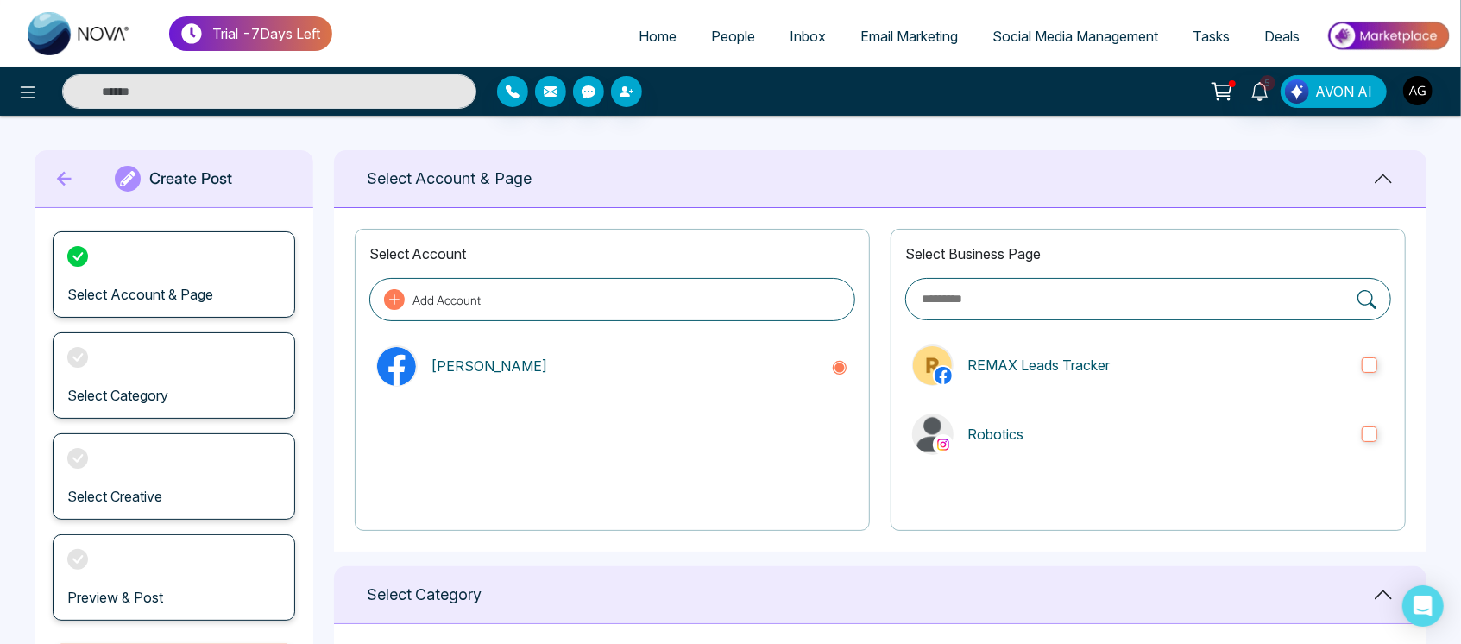
scroll to position [344, 0]
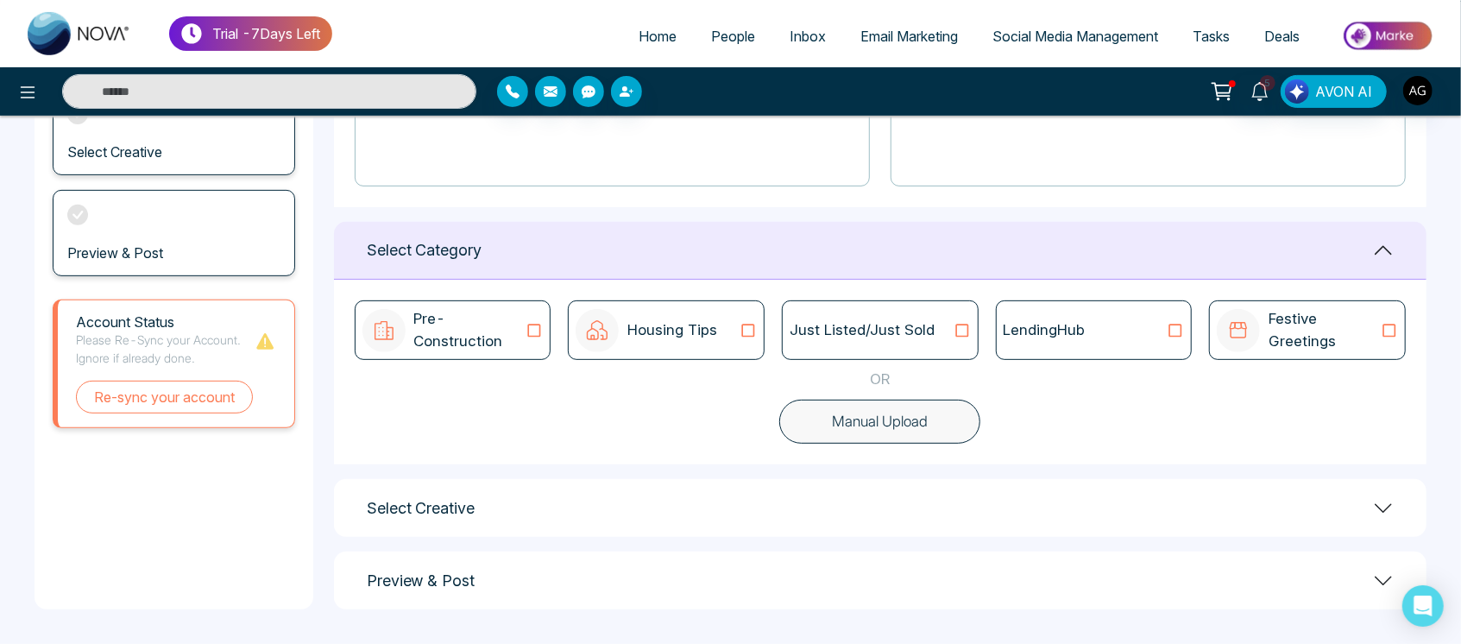
click at [1090, 319] on div "LendingHub" at bounding box center [1093, 330] width 181 height 22
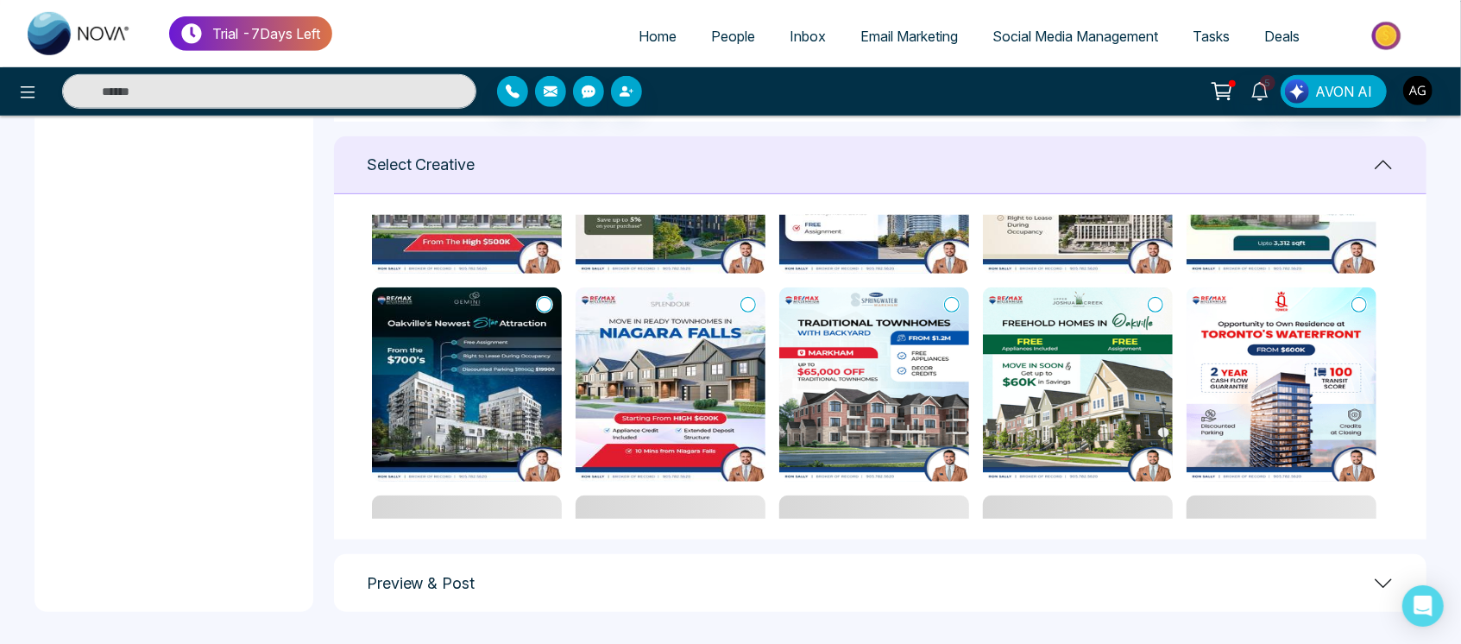
scroll to position [569, 0]
click at [948, 297] on icon at bounding box center [952, 303] width 16 height 17
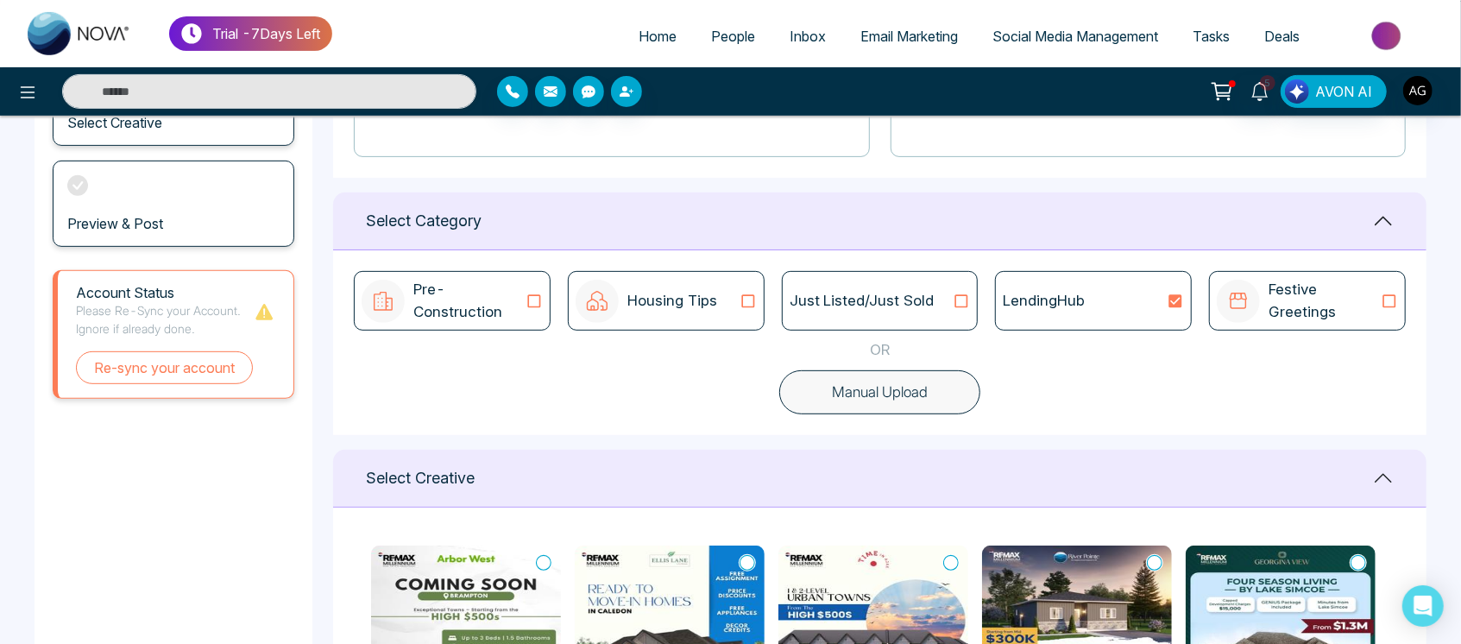
scroll to position [335, 0]
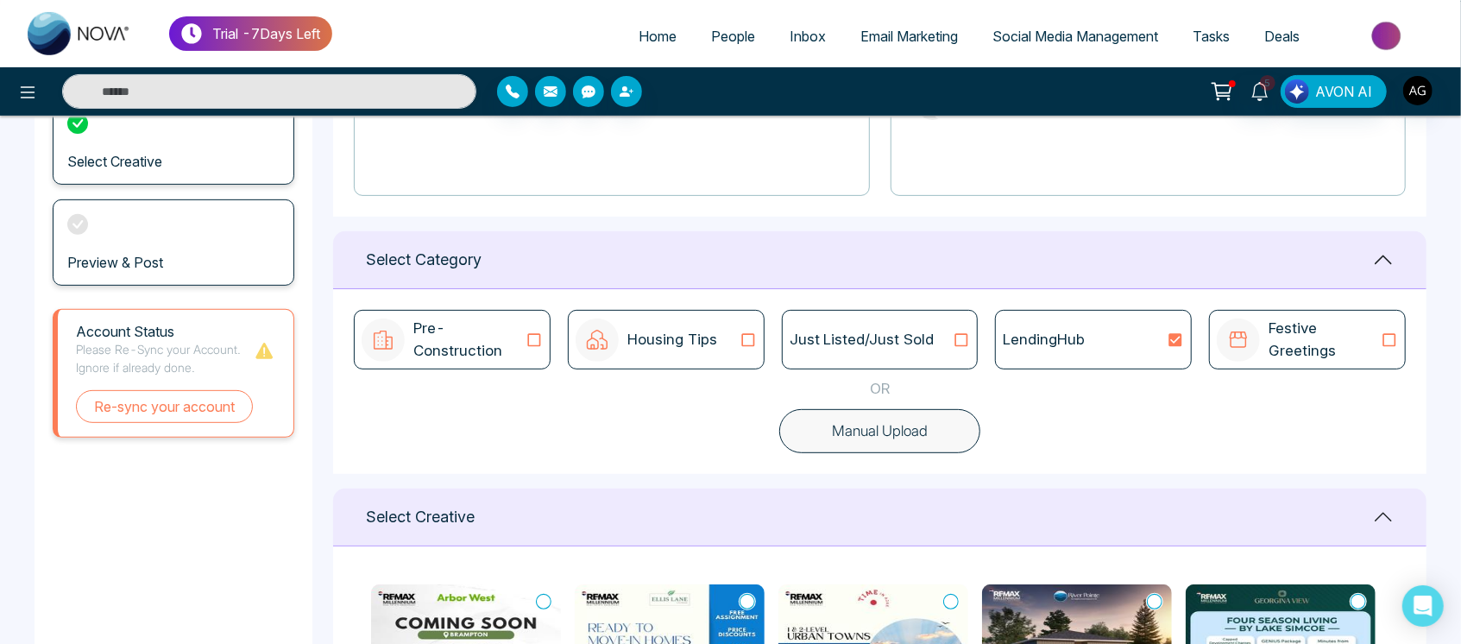
click at [858, 436] on button "Manual Upload" at bounding box center [879, 431] width 201 height 45
type textarea "**********"
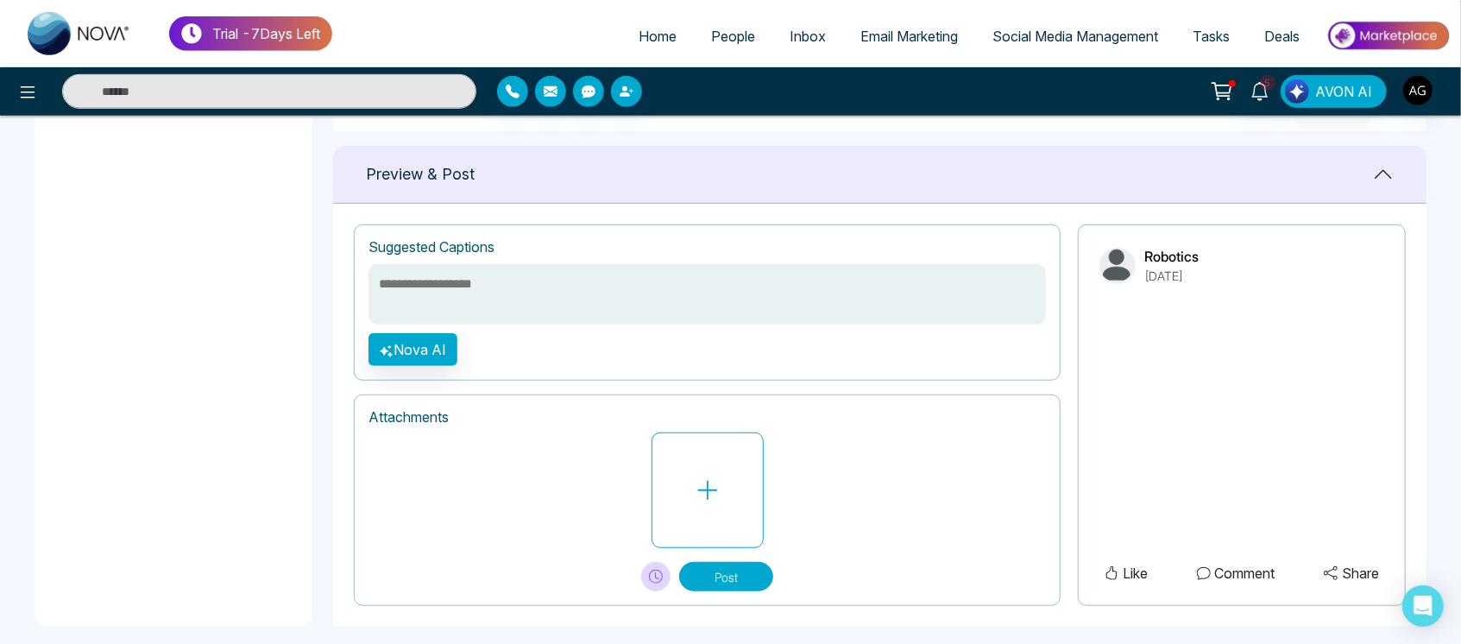
scroll to position [694, 0]
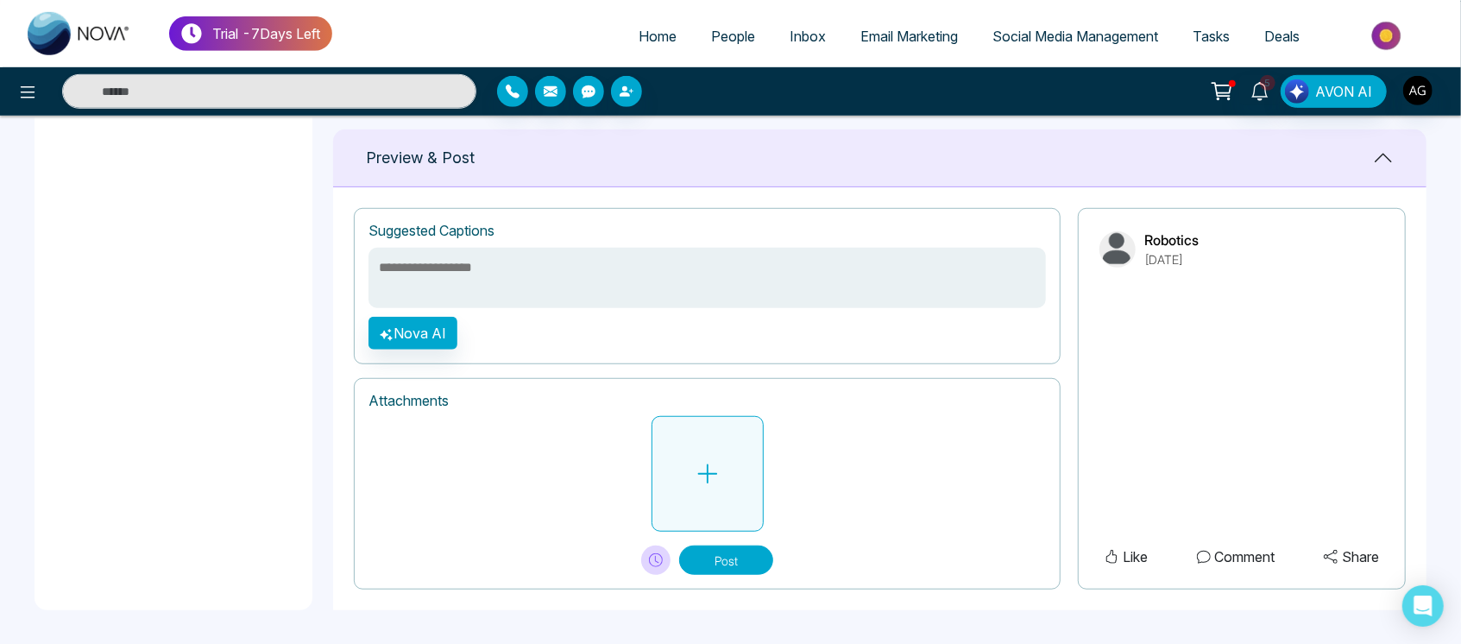
drag, startPoint x: 630, startPoint y: 470, endPoint x: 705, endPoint y: 470, distance: 75.1
click at [705, 470] on div at bounding box center [706, 474] width 677 height 116
click at [705, 470] on icon at bounding box center [707, 474] width 26 height 26
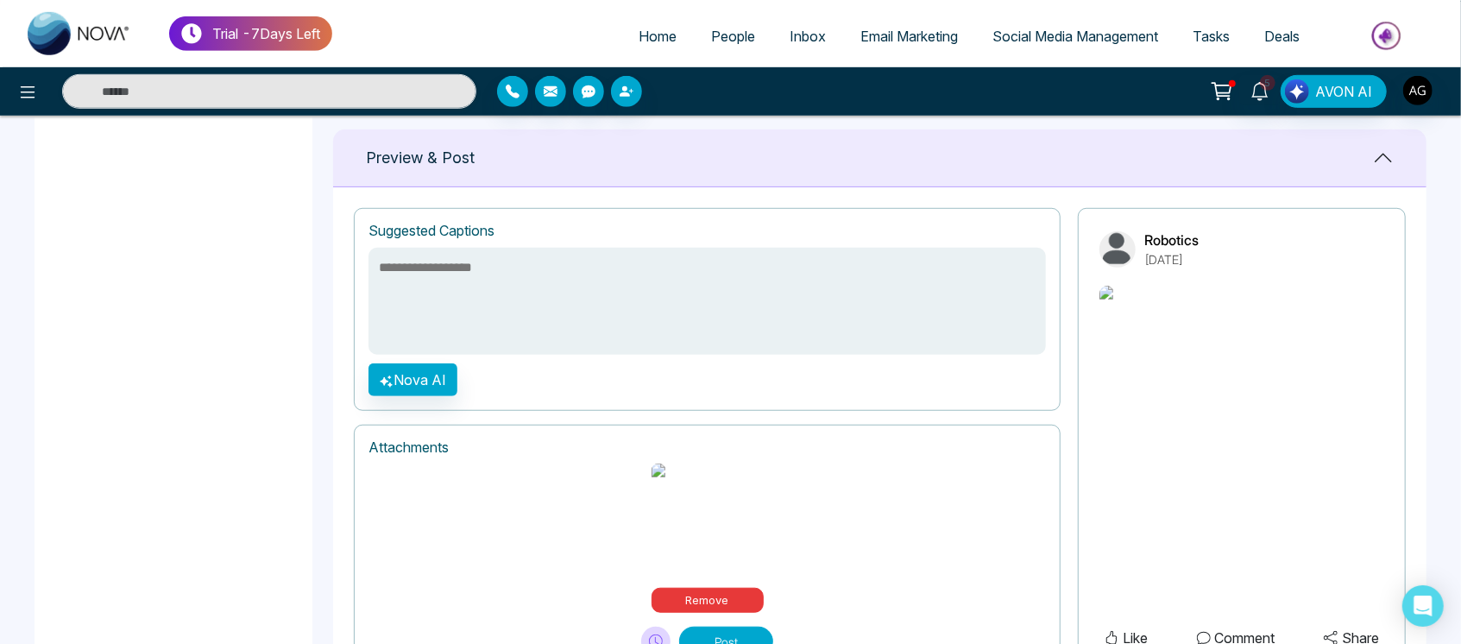
click at [449, 243] on div "**********" at bounding box center [707, 309] width 707 height 203
click at [454, 274] on textarea at bounding box center [706, 301] width 677 height 107
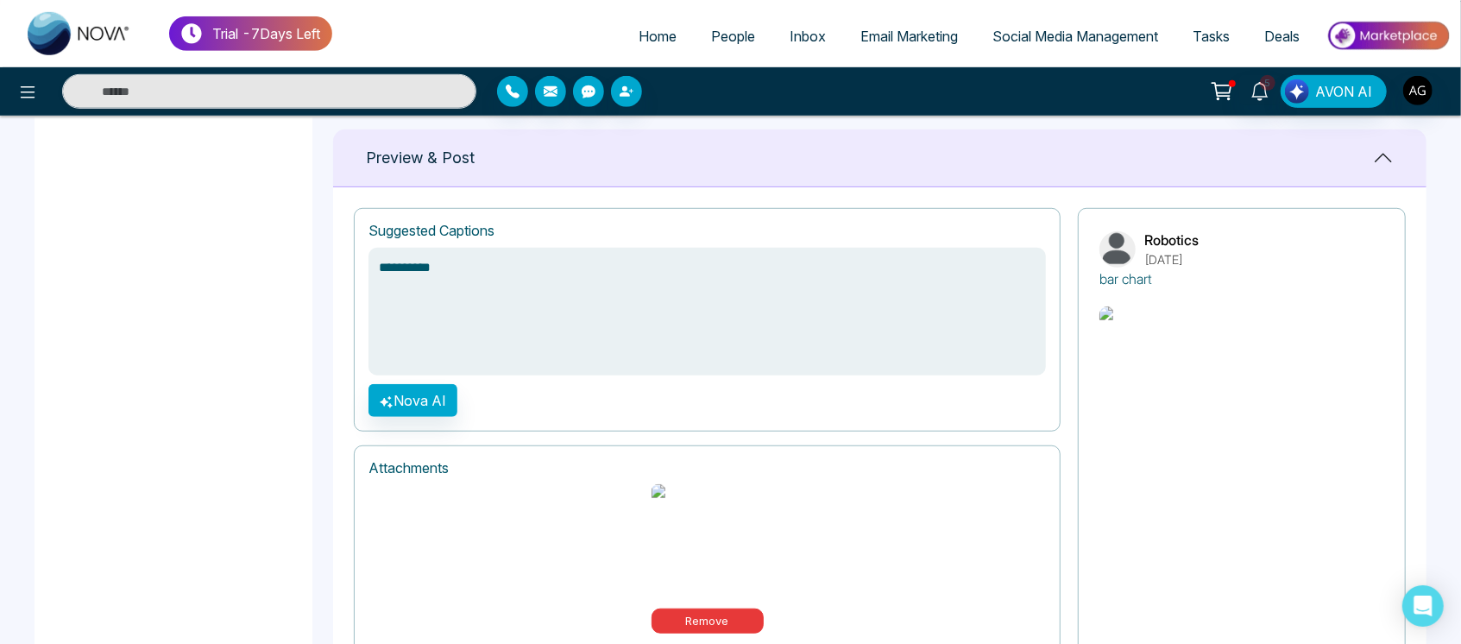
type textarea "**********"
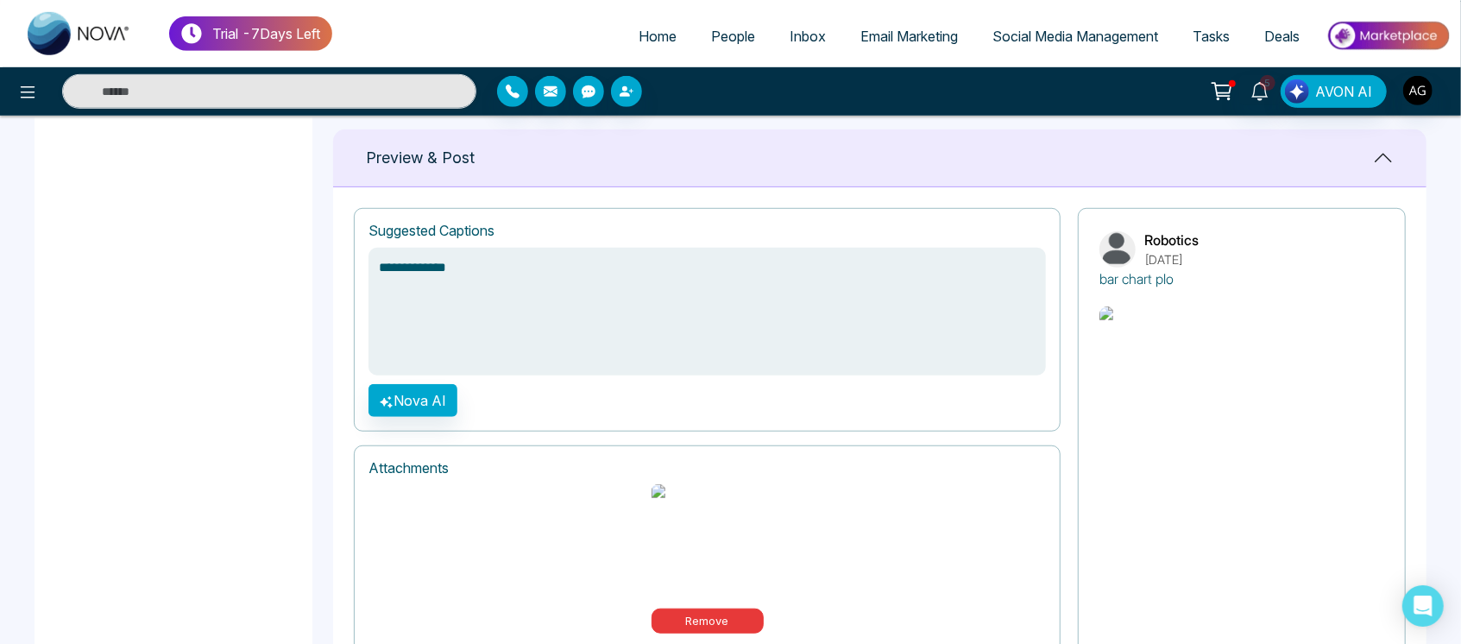
type textarea "**********"
click at [424, 405] on button "Nova AI" at bounding box center [412, 400] width 89 height 33
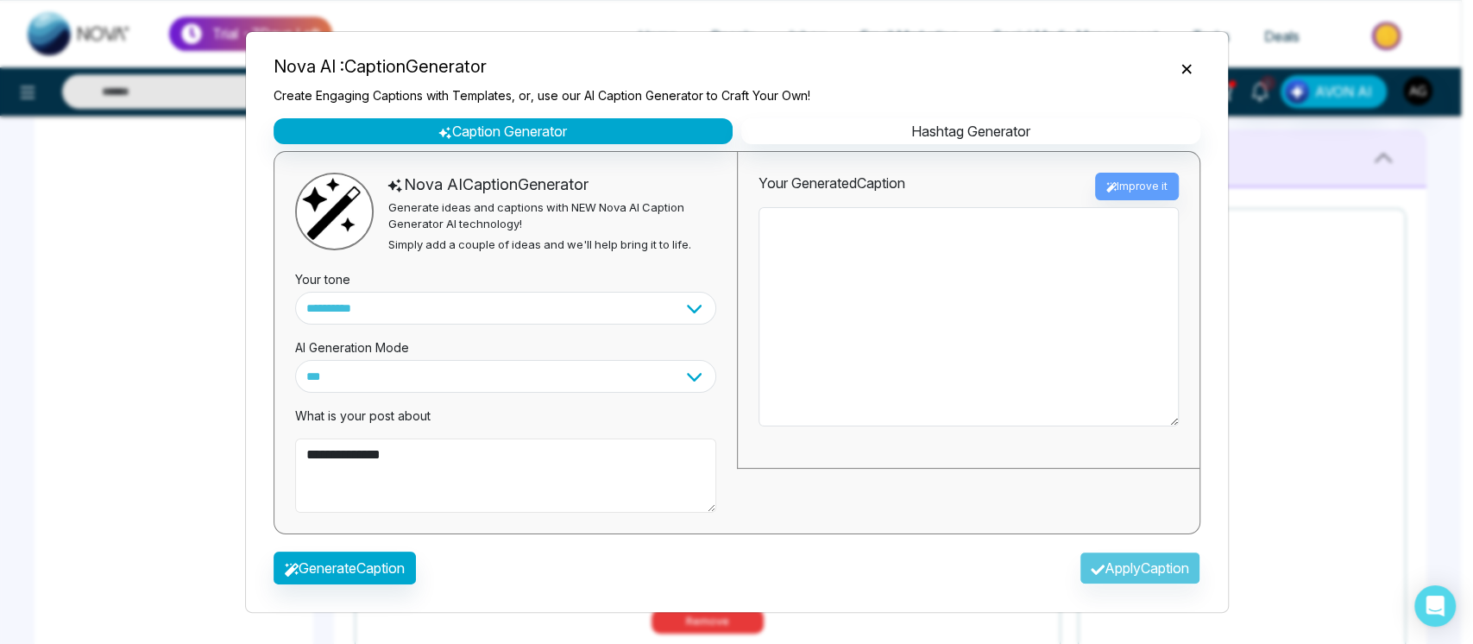
click at [474, 455] on textarea "**********" at bounding box center [505, 475] width 421 height 74
click at [388, 558] on button "Generate Caption" at bounding box center [344, 567] width 142 height 33
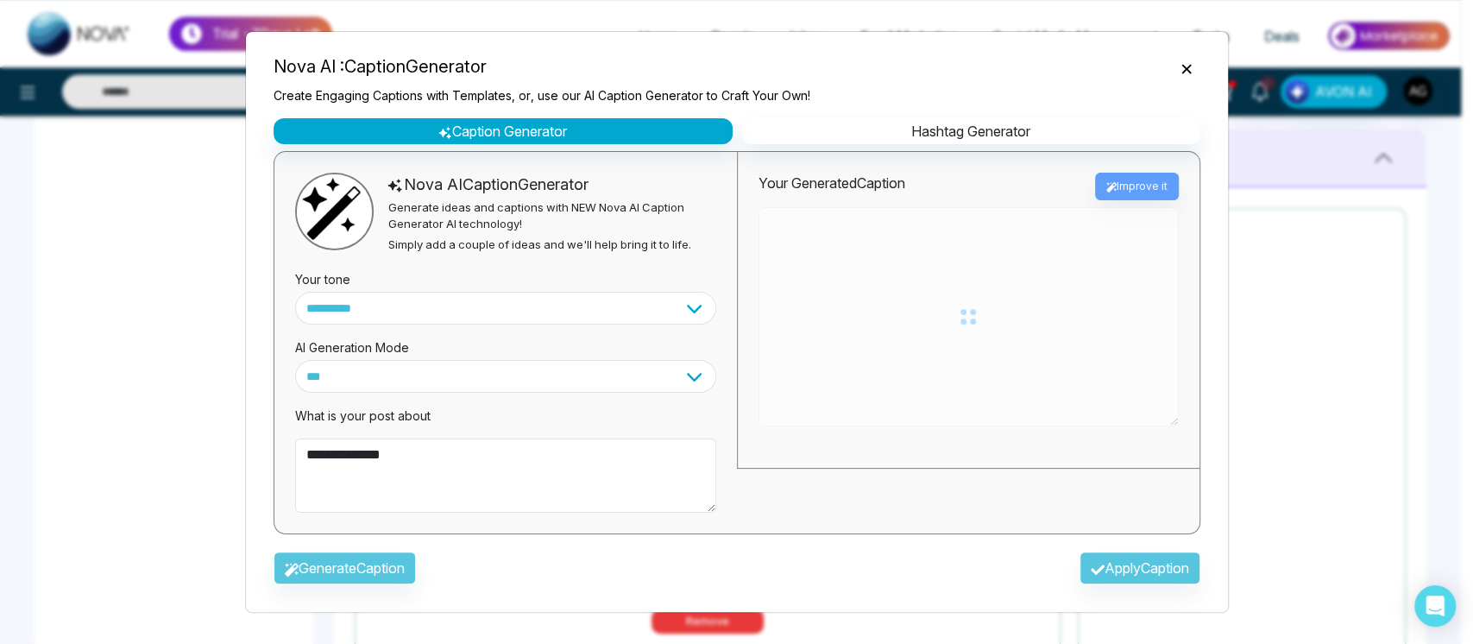
type textarea "**********"
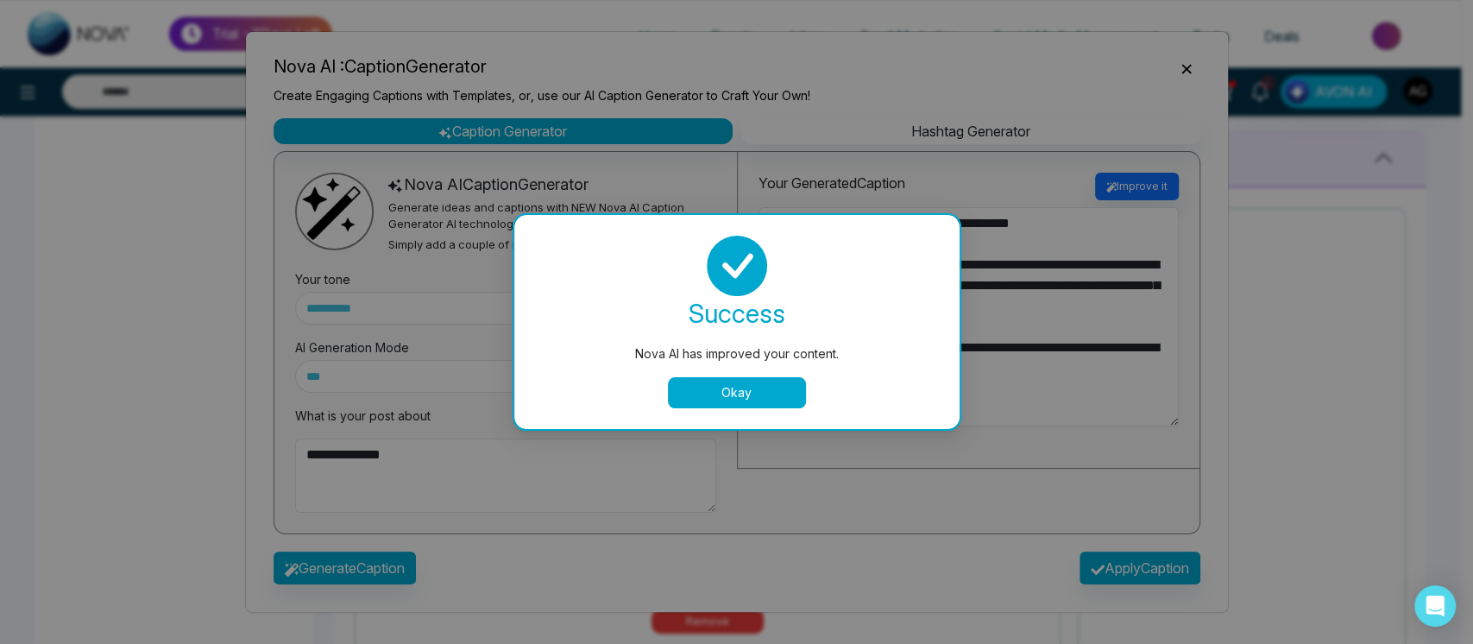
click at [776, 386] on button "Okay" at bounding box center [737, 392] width 138 height 31
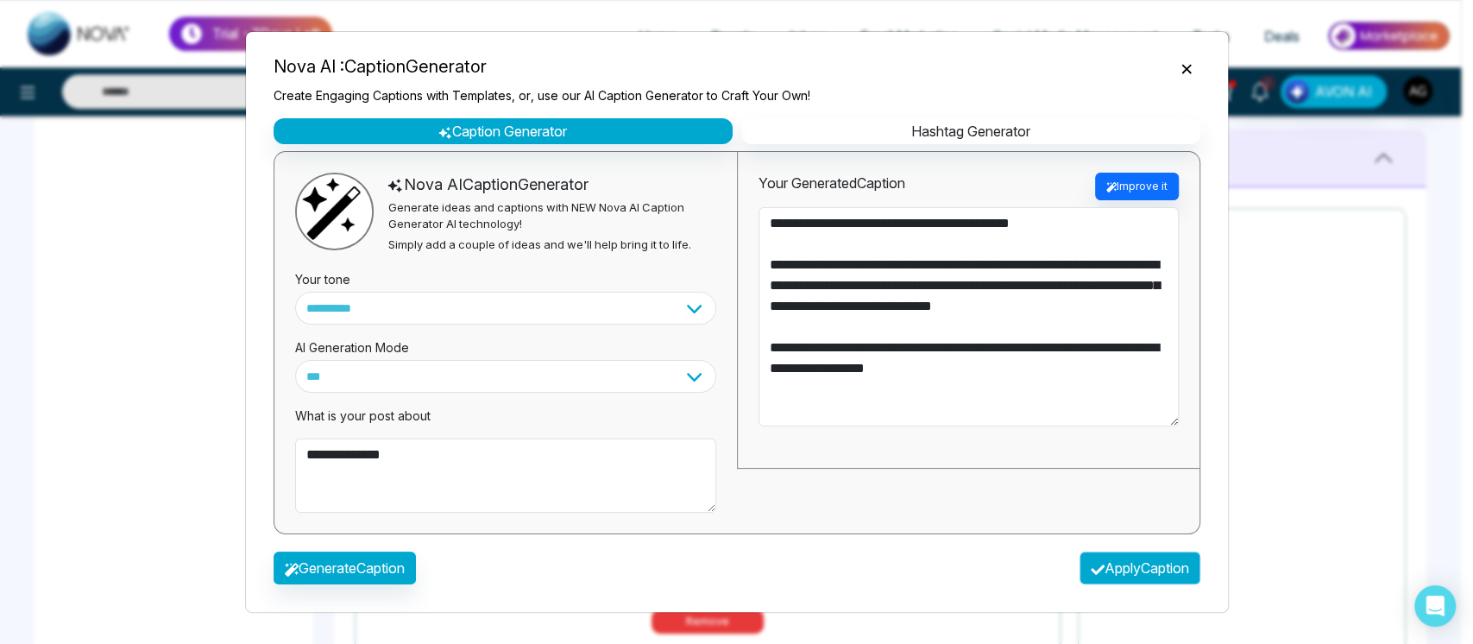
click at [1131, 562] on button "Apply Caption" at bounding box center [1139, 567] width 121 height 33
type textarea "**********"
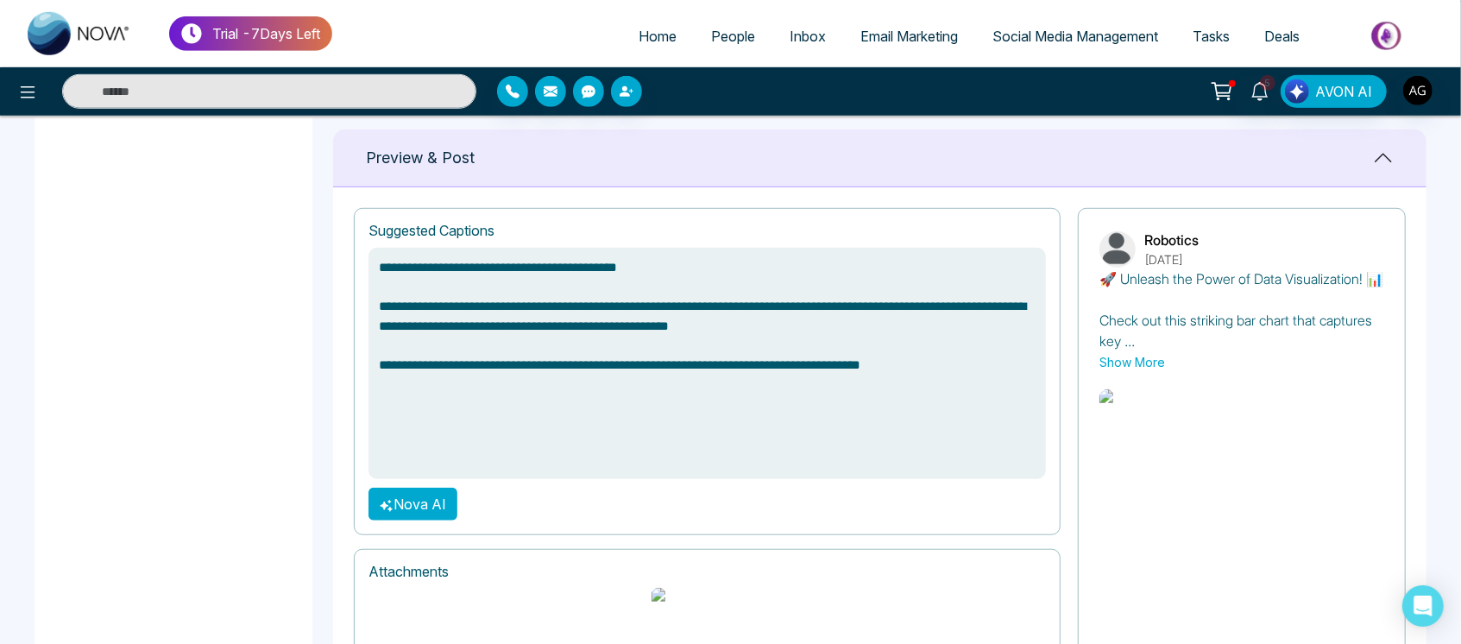
scroll to position [837, 0]
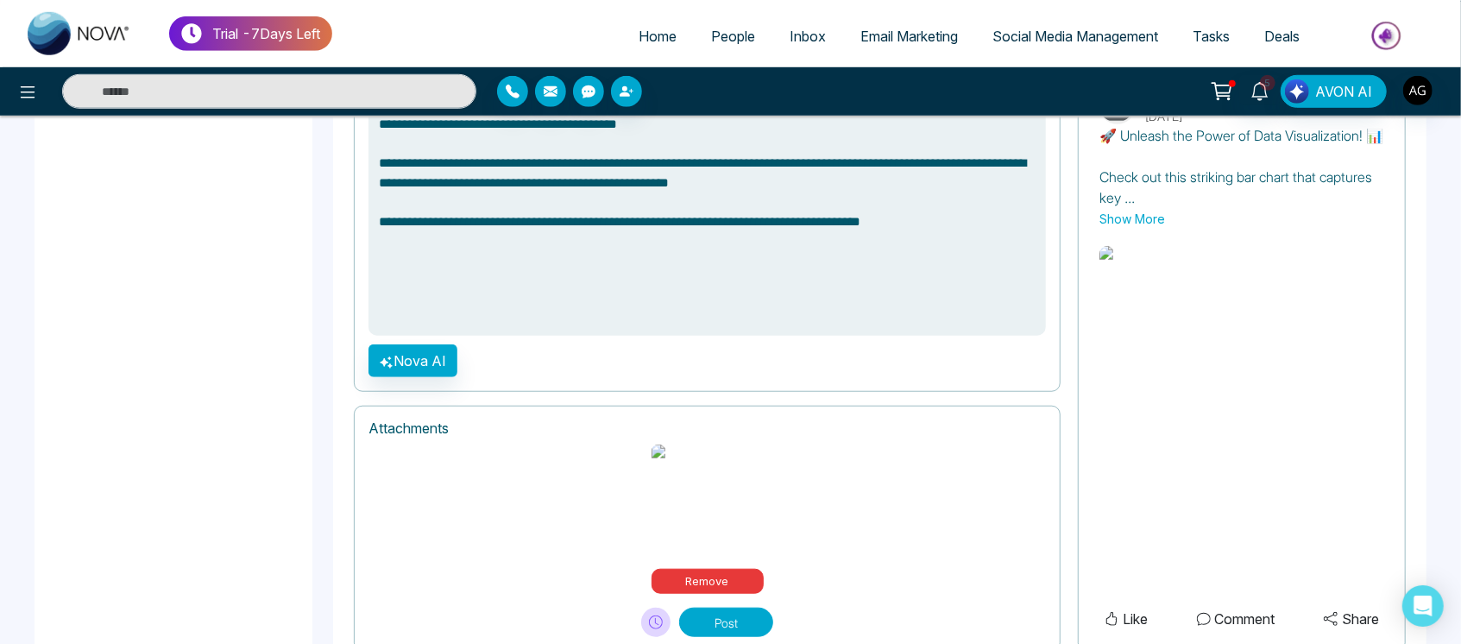
click at [732, 607] on button "Post" at bounding box center [726, 621] width 94 height 29
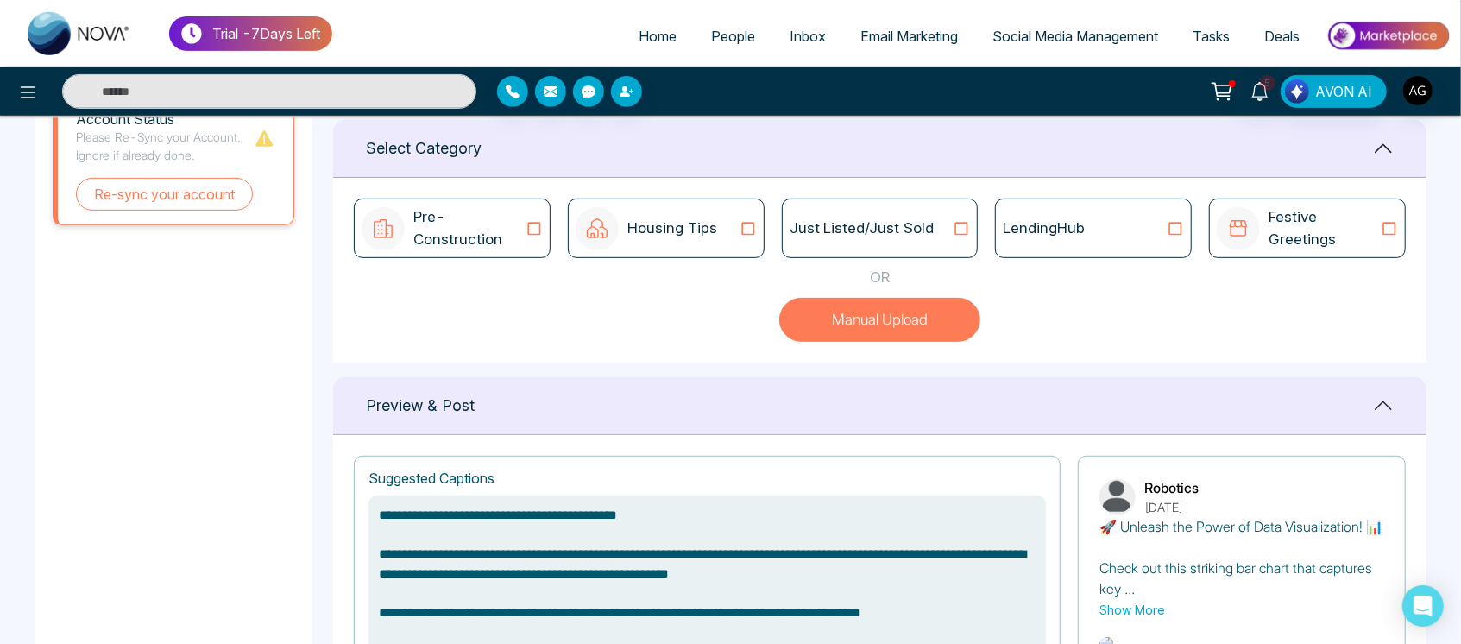
scroll to position [342, 0]
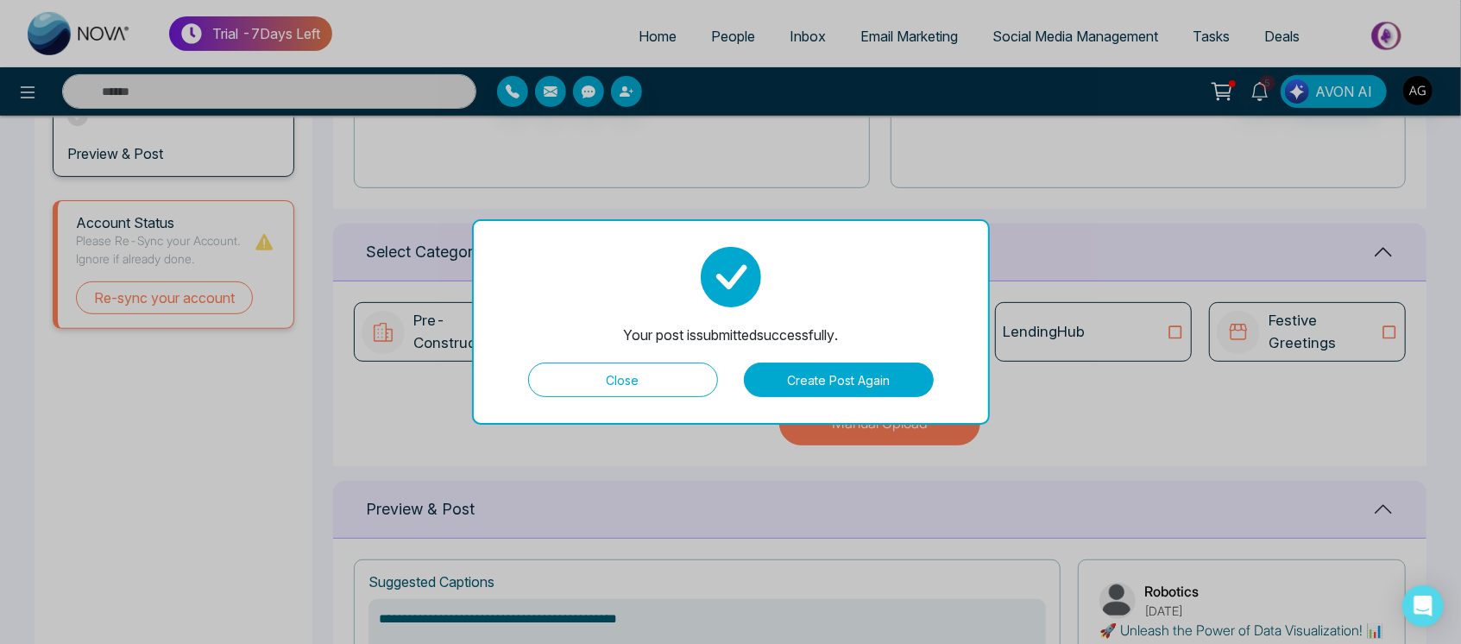
click at [635, 383] on button "Close" at bounding box center [623, 379] width 190 height 35
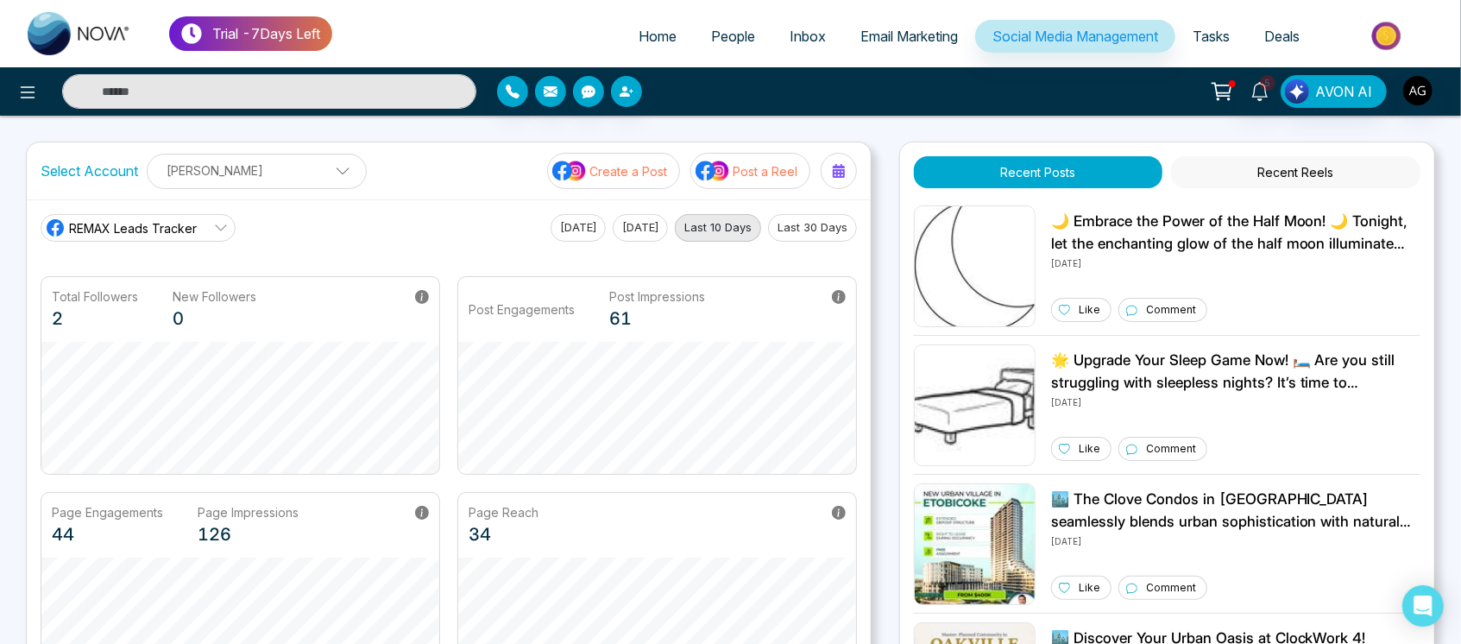
click at [742, 167] on p "Post a Reel" at bounding box center [764, 171] width 65 height 18
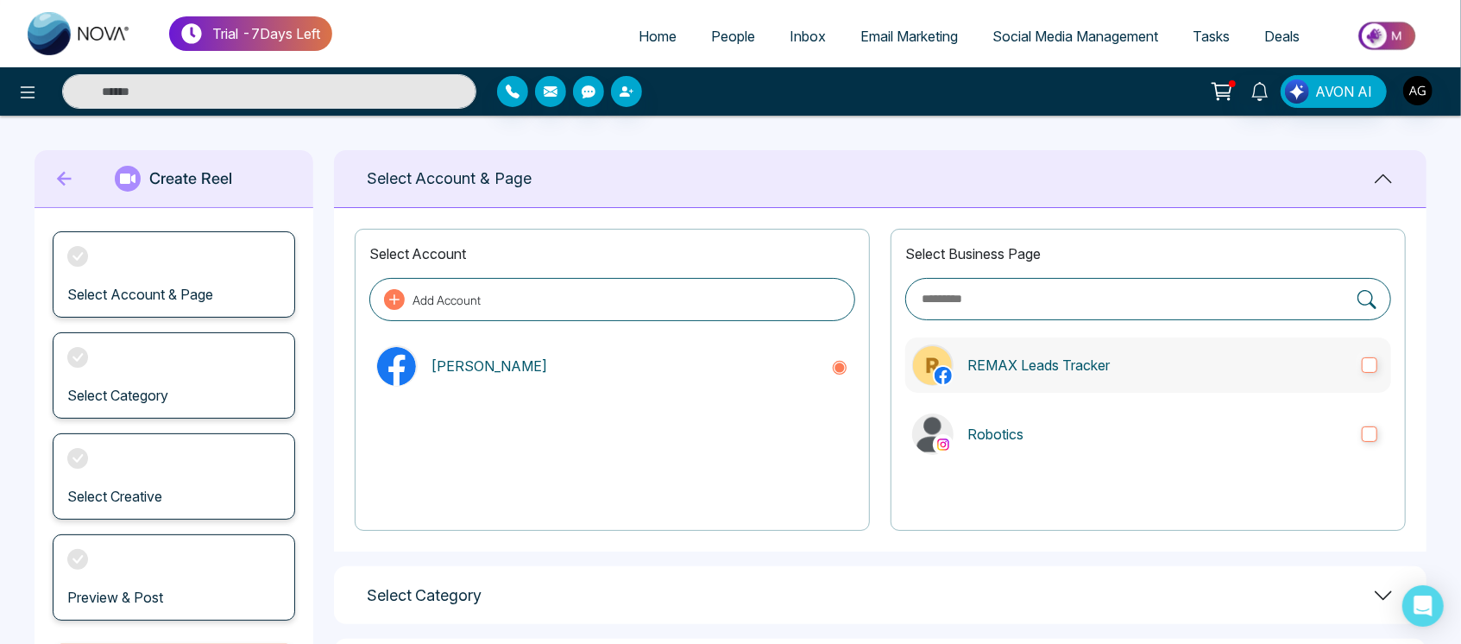
click at [1158, 352] on label "REMAX Leads Tracker" at bounding box center [1148, 364] width 486 height 55
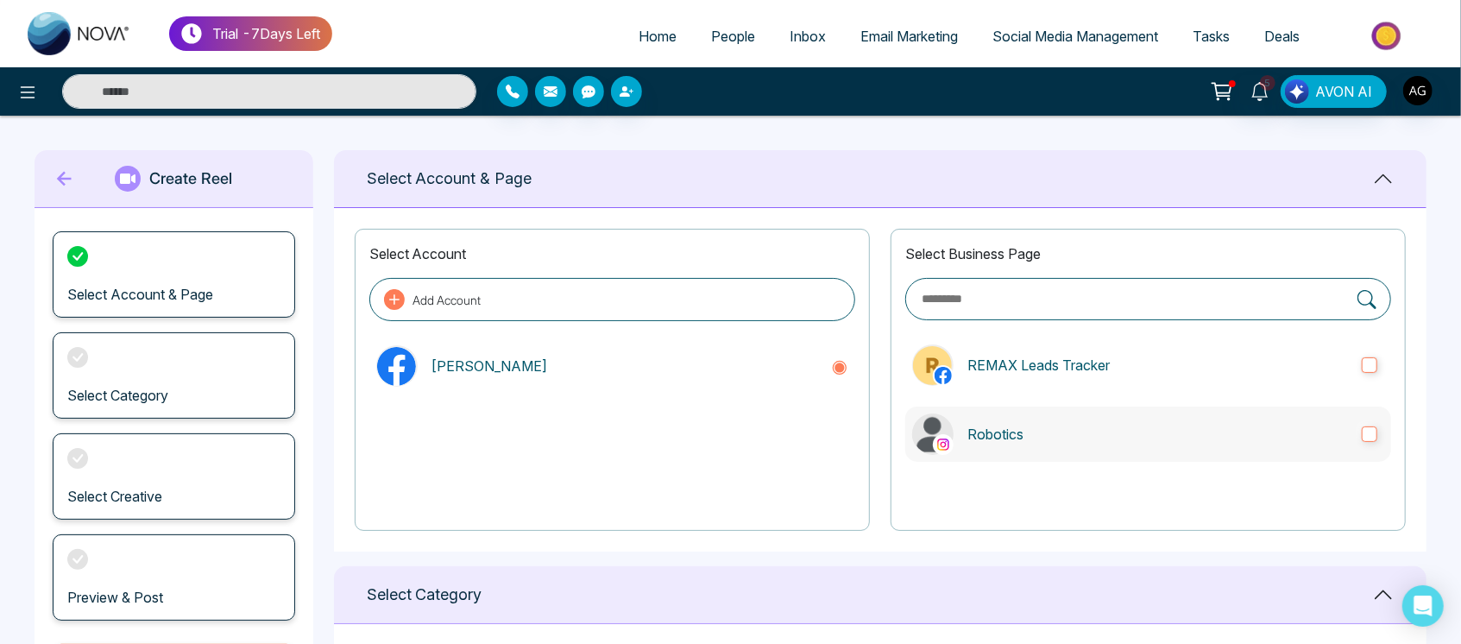
click at [1186, 441] on p "Robotics" at bounding box center [1157, 434] width 380 height 21
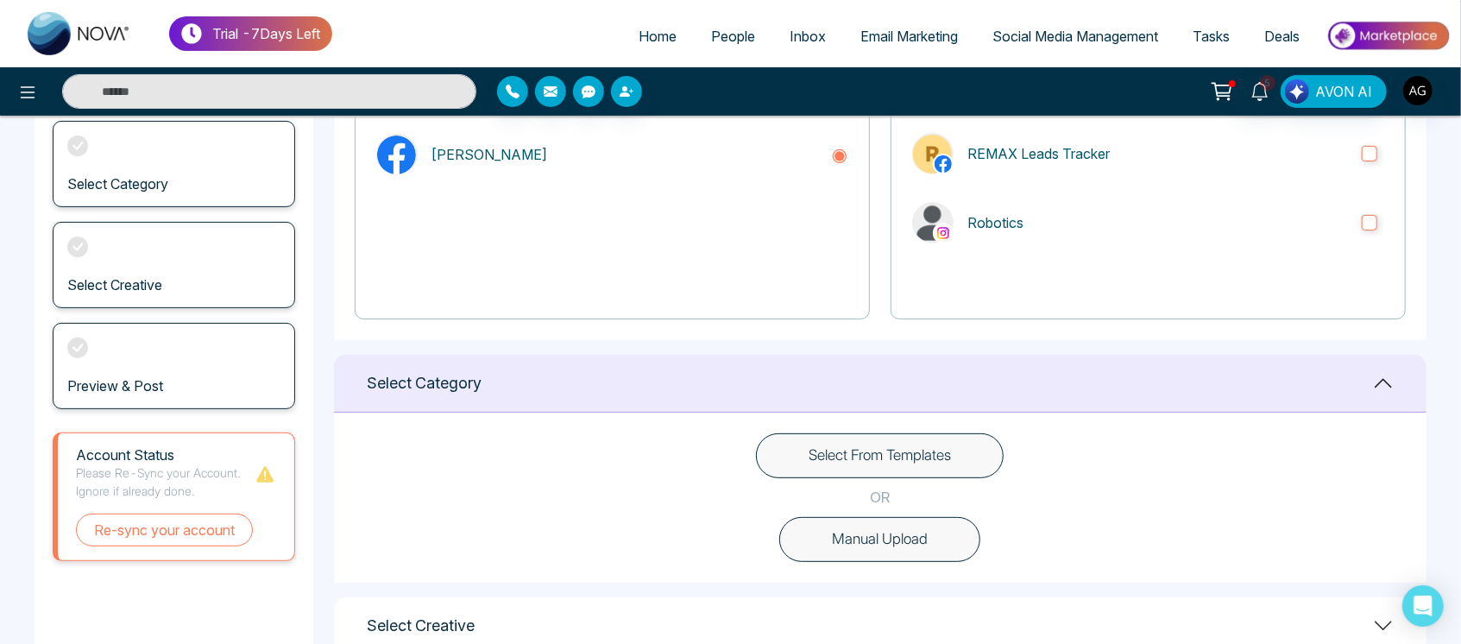
scroll to position [213, 0]
drag, startPoint x: 513, startPoint y: 378, endPoint x: 348, endPoint y: 387, distance: 165.9
click at [348, 387] on div "Select Category" at bounding box center [880, 382] width 1092 height 58
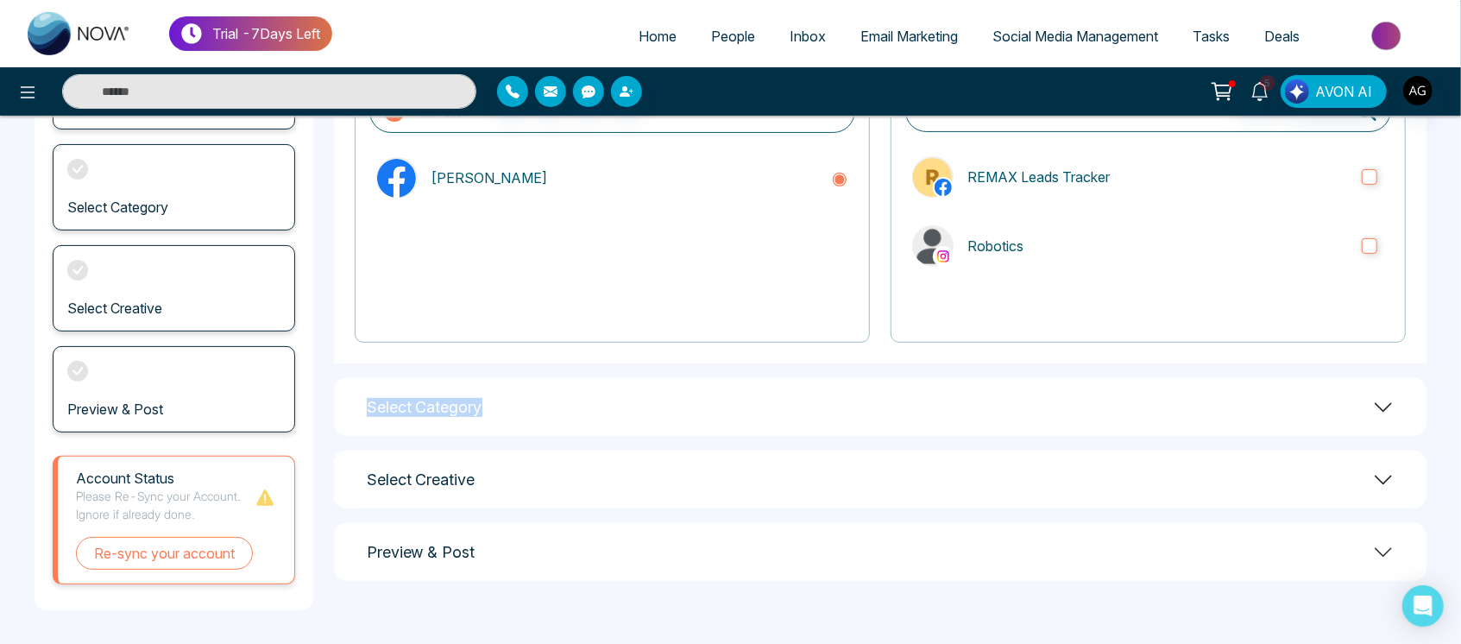
click at [696, 395] on div "Select Category" at bounding box center [880, 407] width 1092 height 58
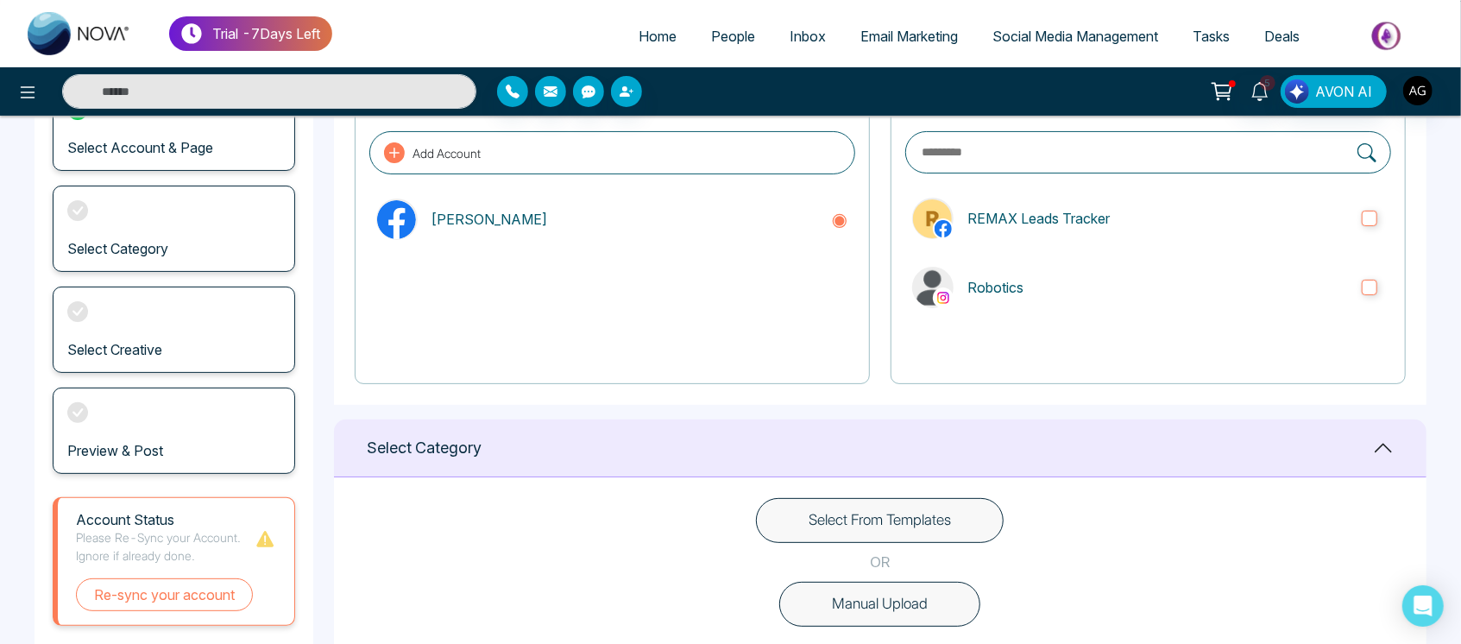
scroll to position [186, 0]
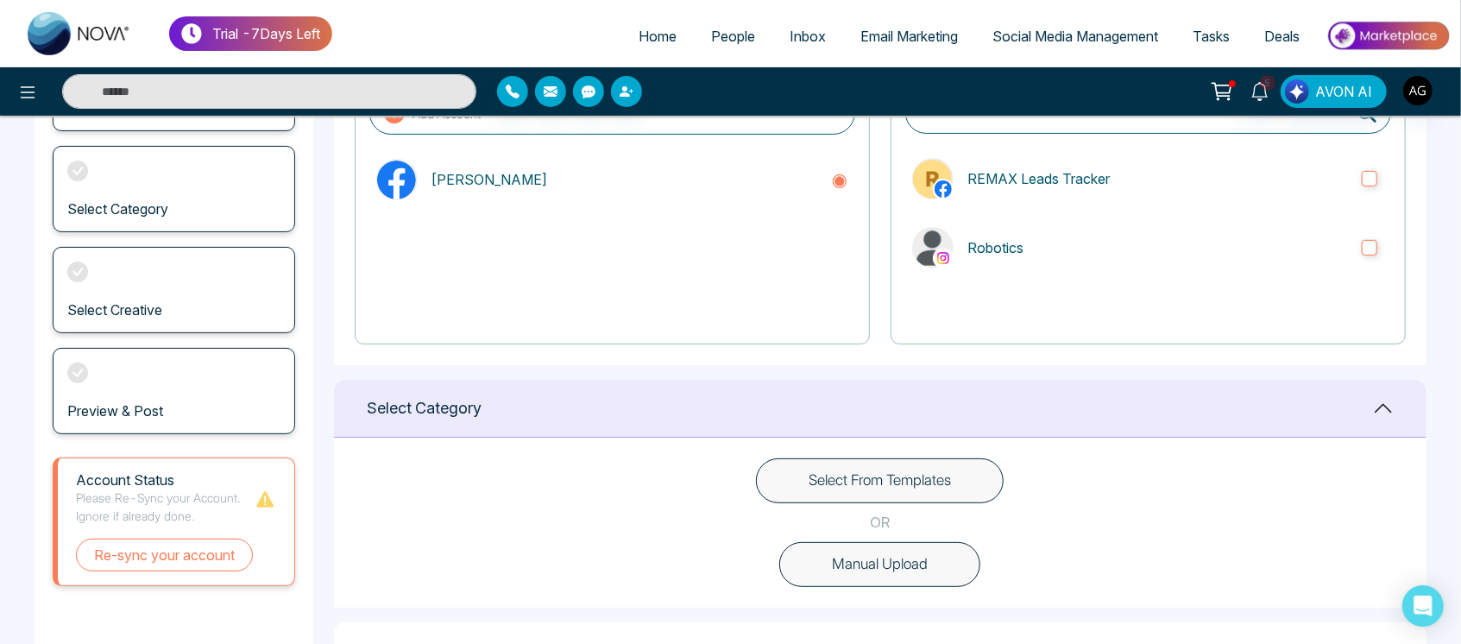
click at [902, 495] on button "Select From Templates" at bounding box center [880, 480] width 248 height 45
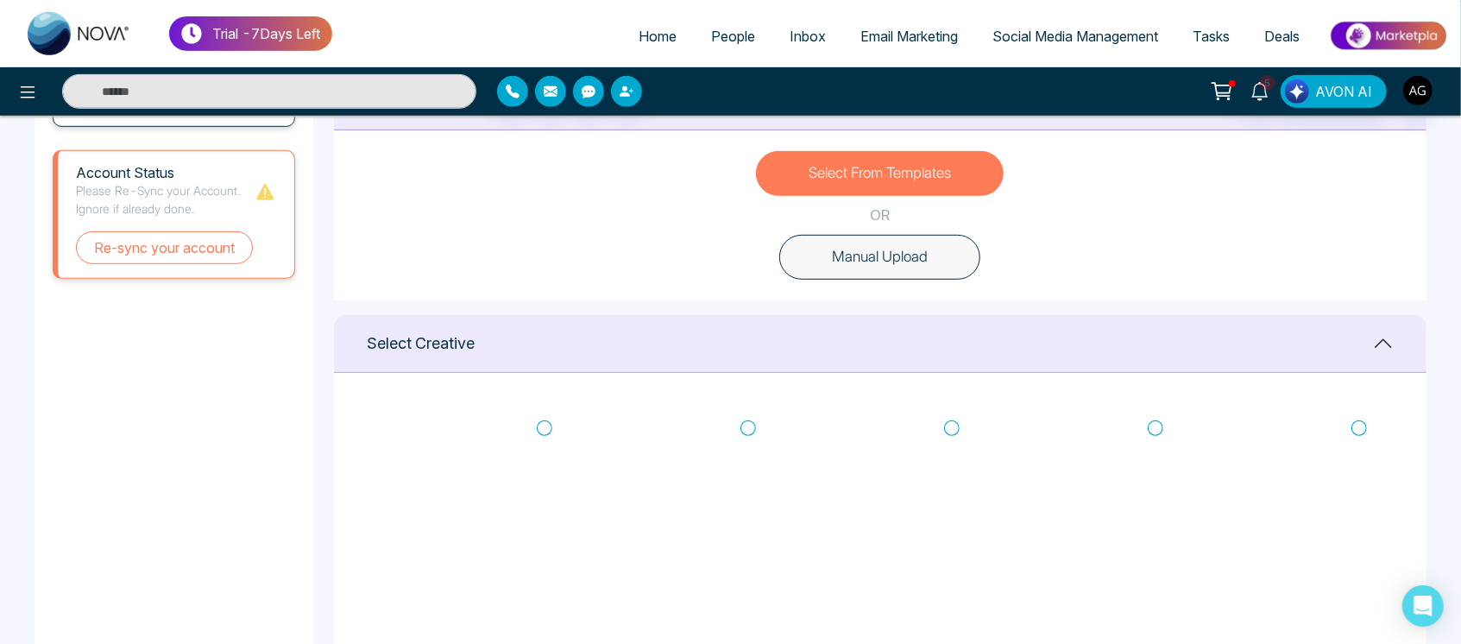
scroll to position [511, 0]
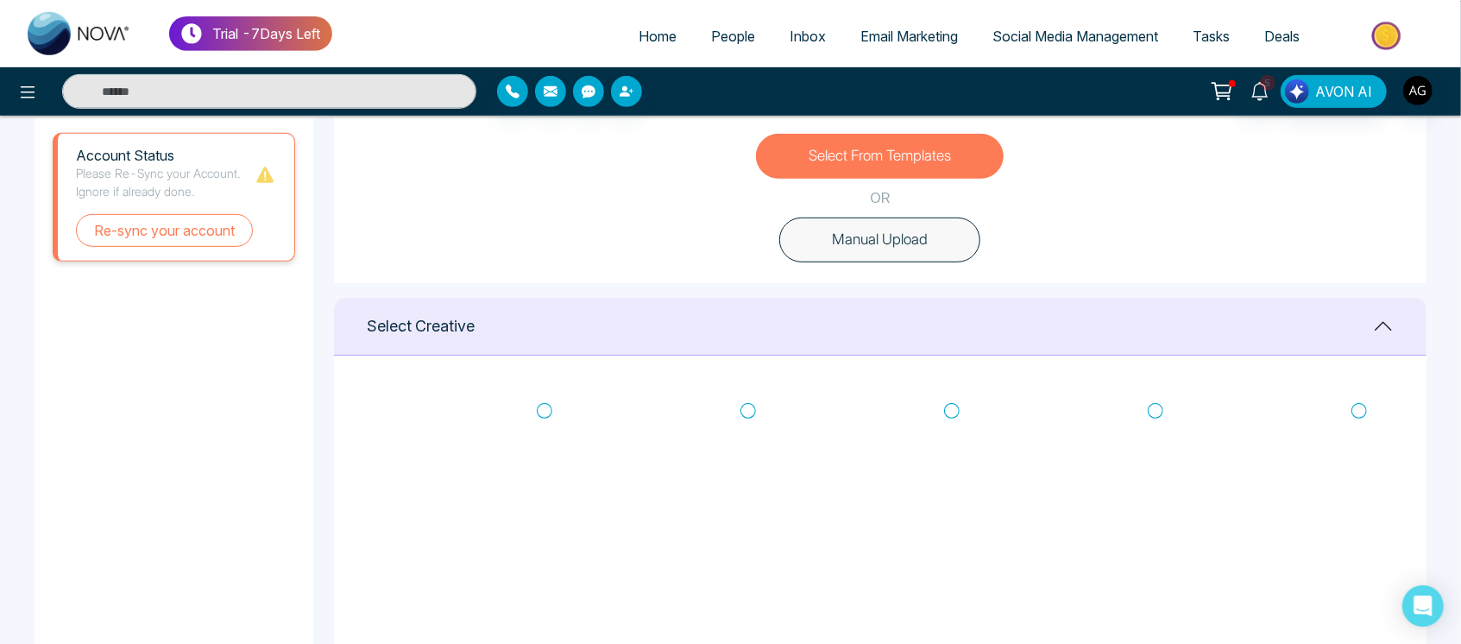
click at [745, 404] on icon at bounding box center [748, 410] width 16 height 17
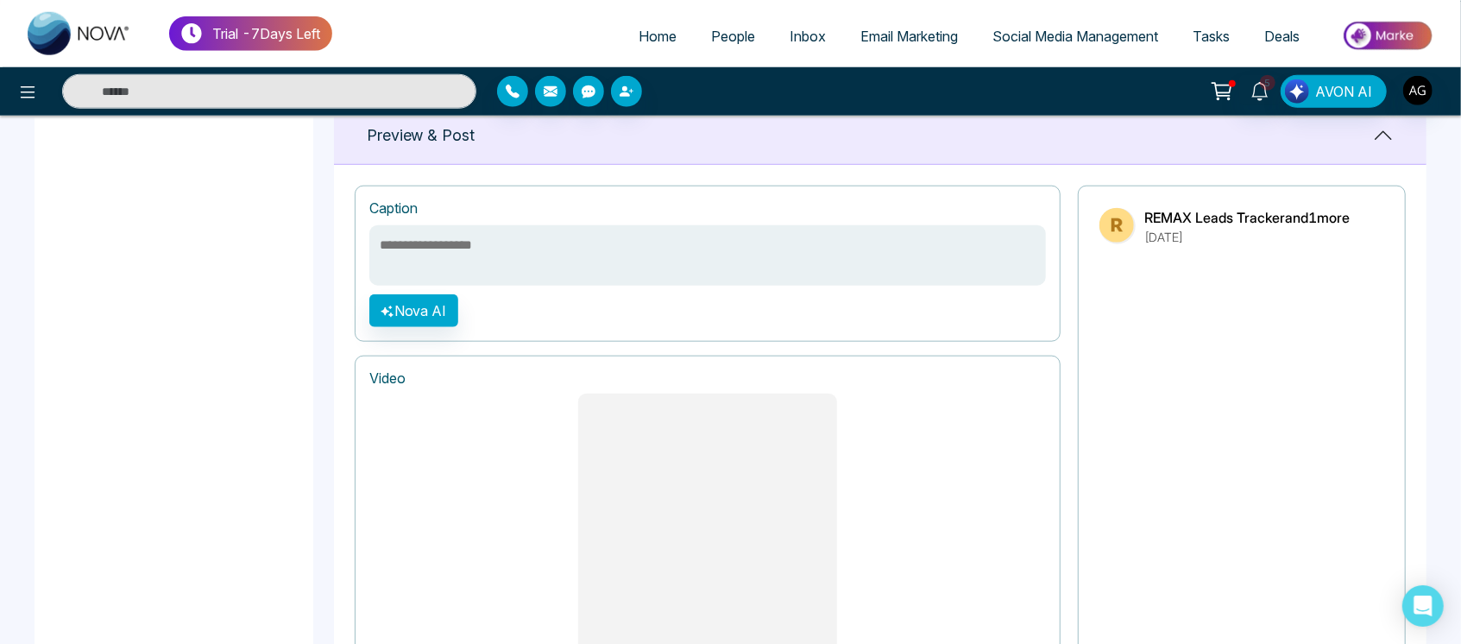
scroll to position [1121, 0]
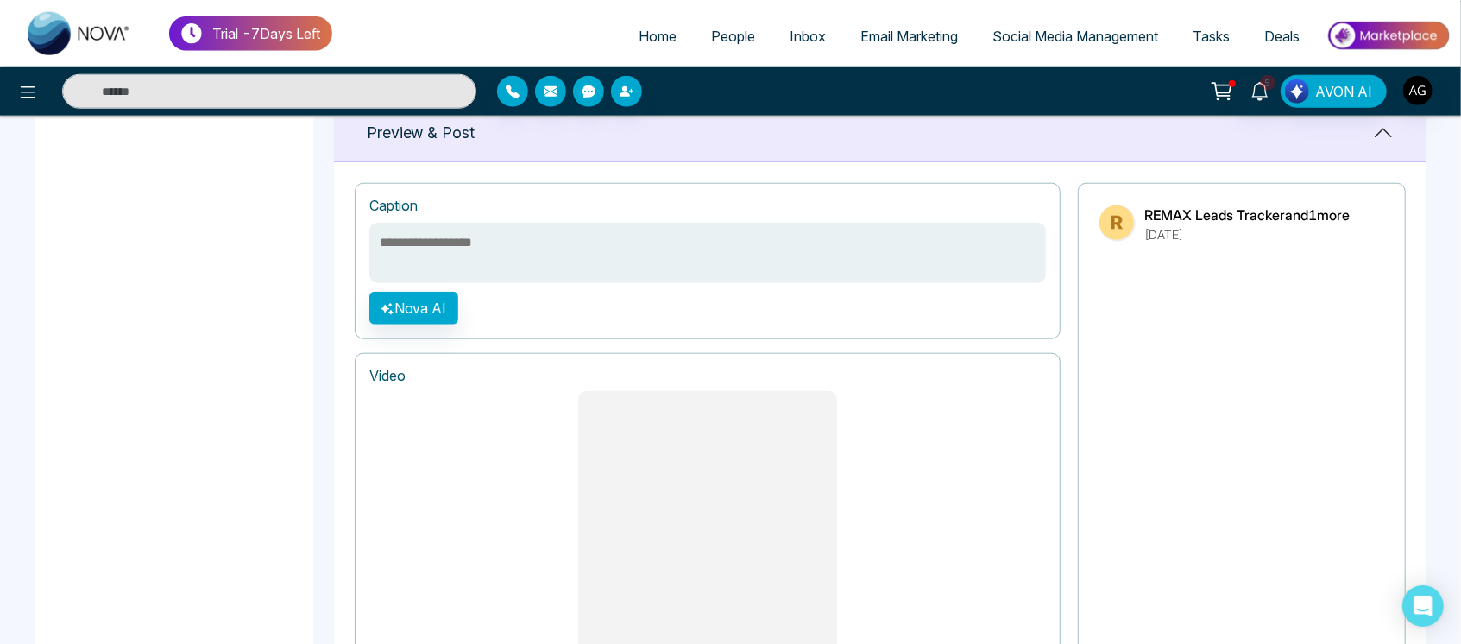
click at [537, 237] on textarea at bounding box center [707, 253] width 676 height 60
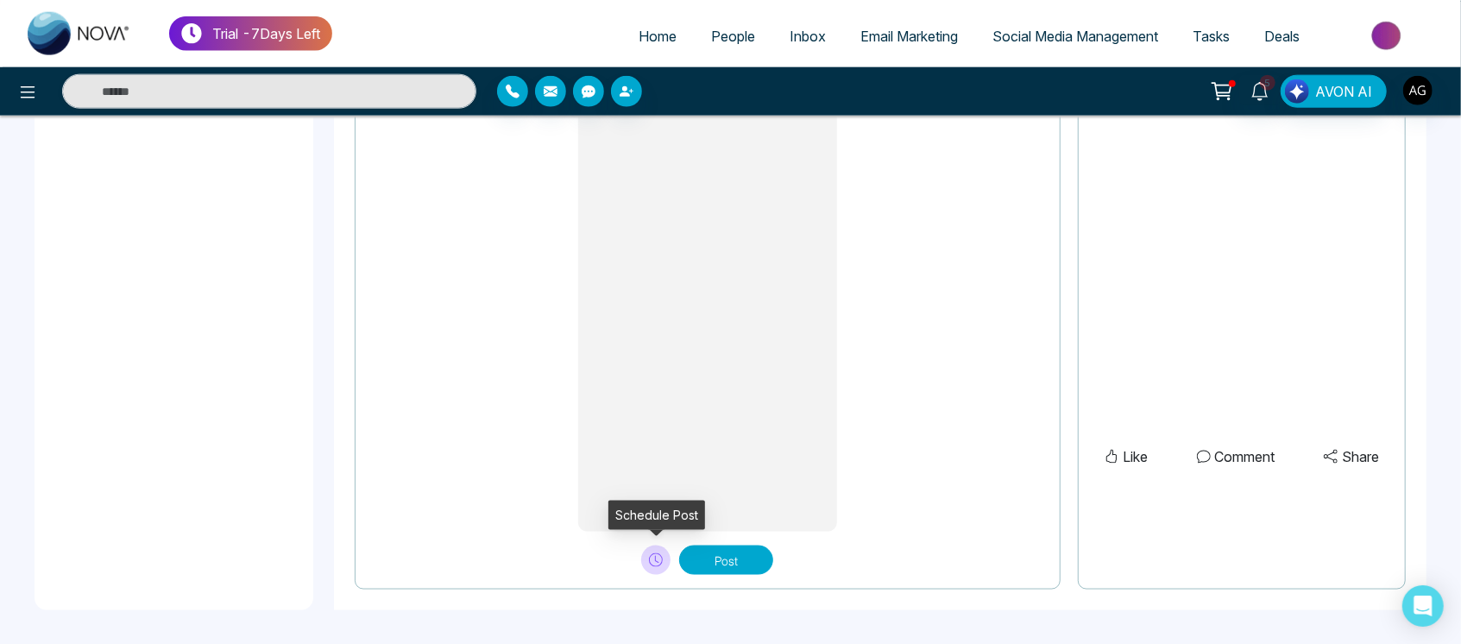
click at [651, 553] on icon at bounding box center [656, 560] width 14 height 14
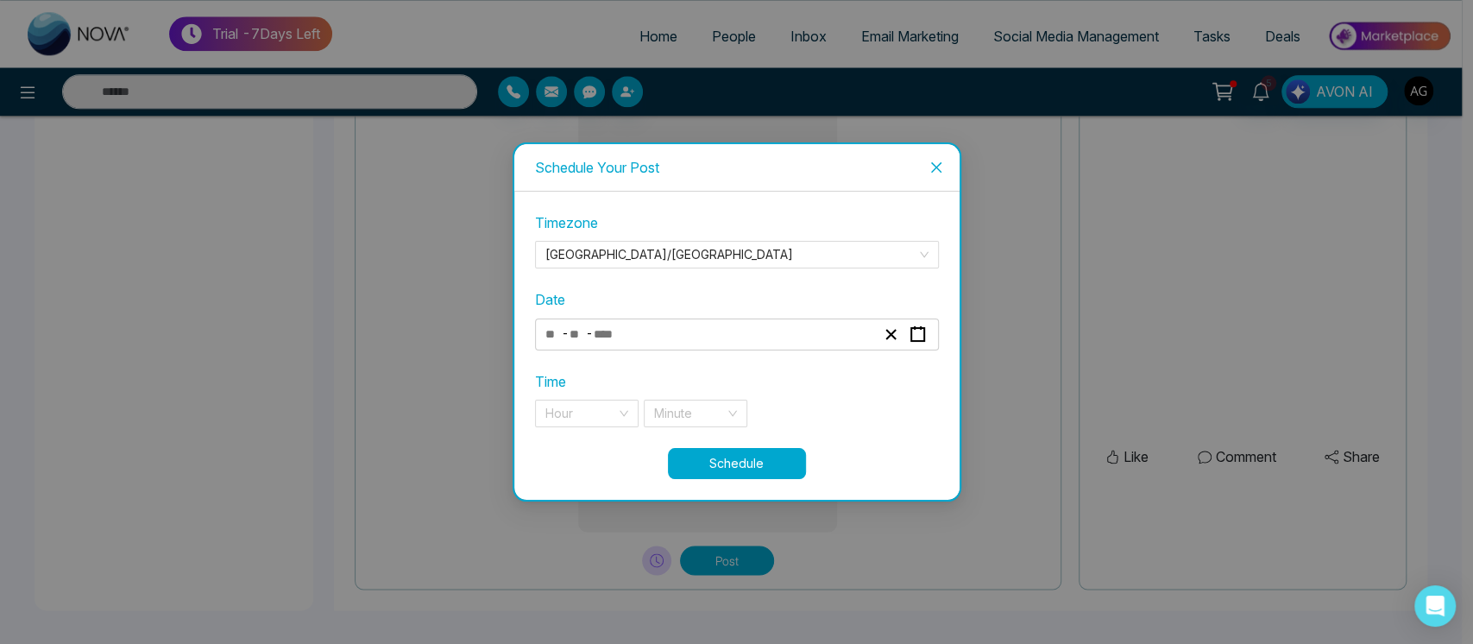
click at [669, 330] on div "- -" at bounding box center [710, 334] width 335 height 23
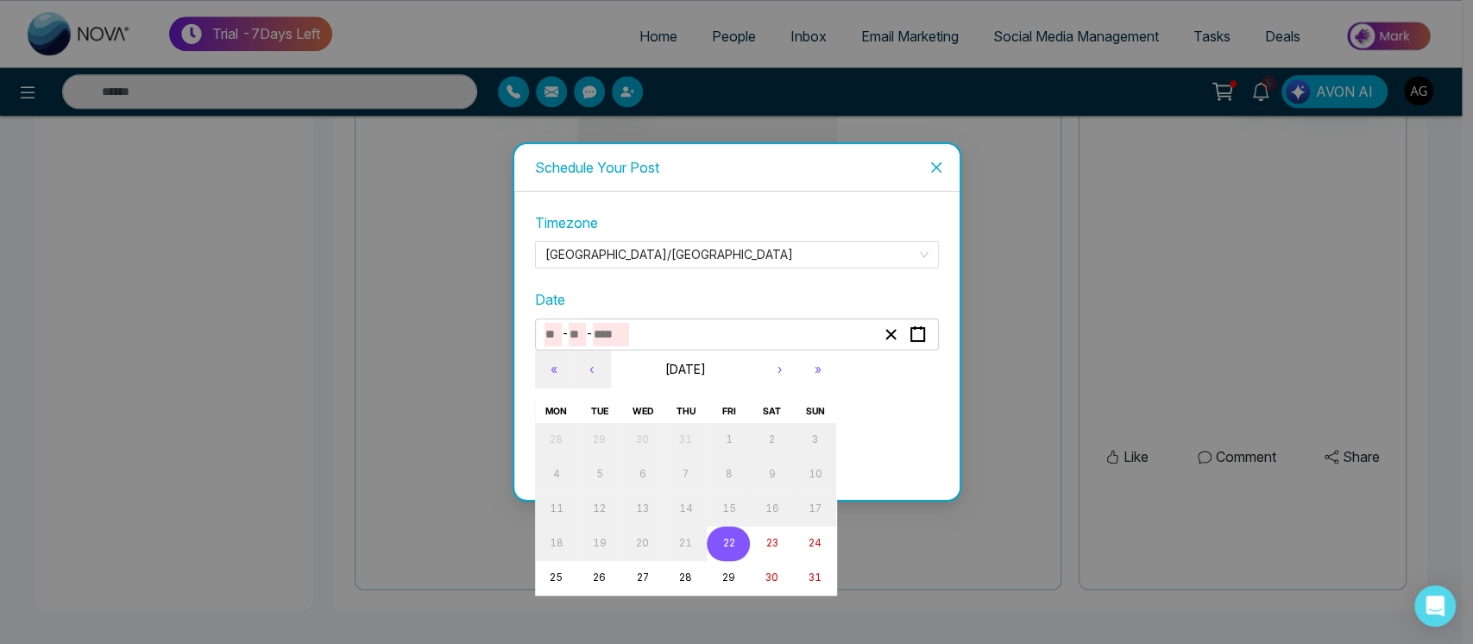
click at [738, 549] on button "22" at bounding box center [728, 543] width 43 height 35
type input "*"
type input "**"
type input "****"
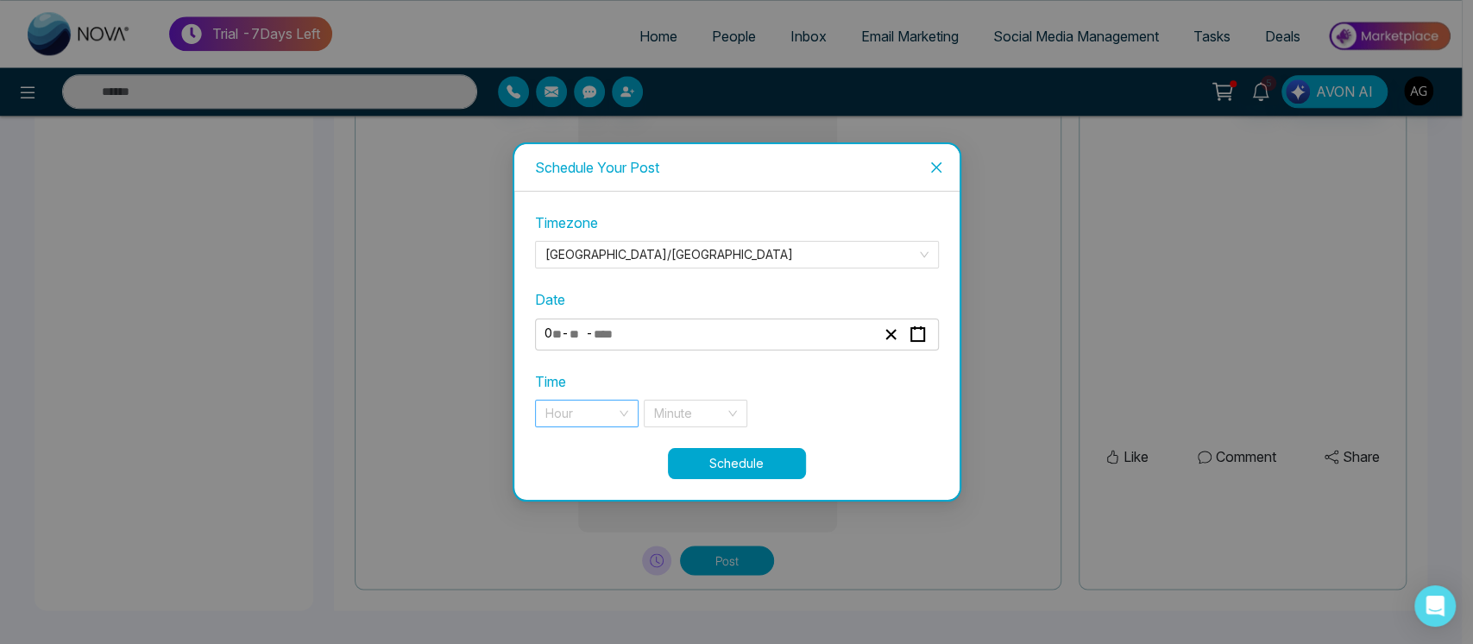
click at [608, 411] on input "search" at bounding box center [580, 413] width 71 height 26
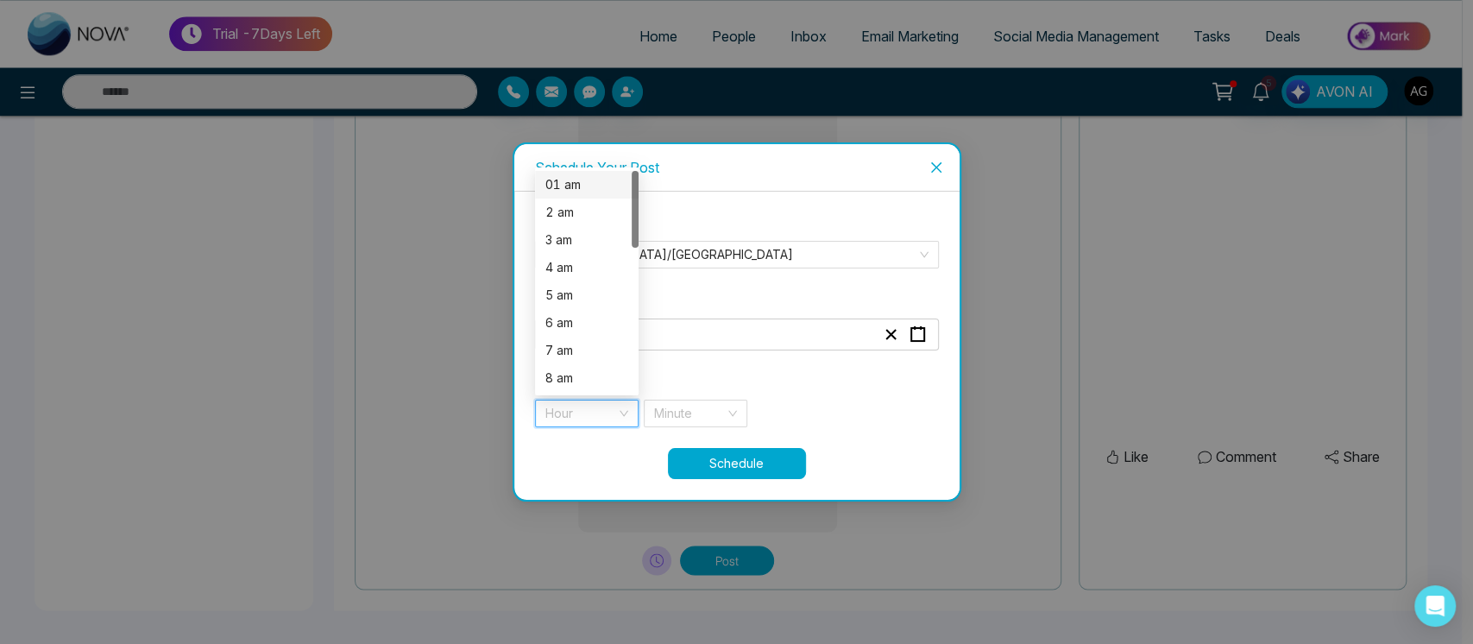
click at [572, 192] on div "01 am" at bounding box center [586, 184] width 83 height 19
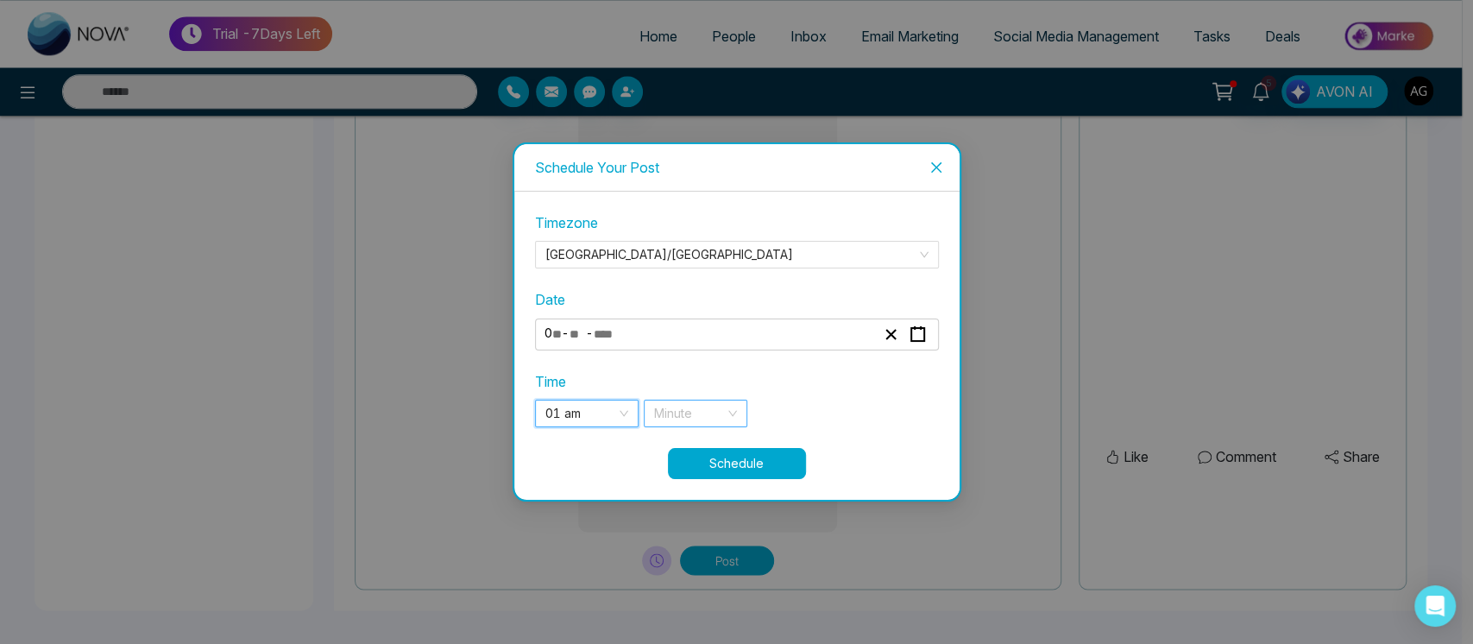
click at [726, 414] on div "Minute" at bounding box center [696, 413] width 104 height 28
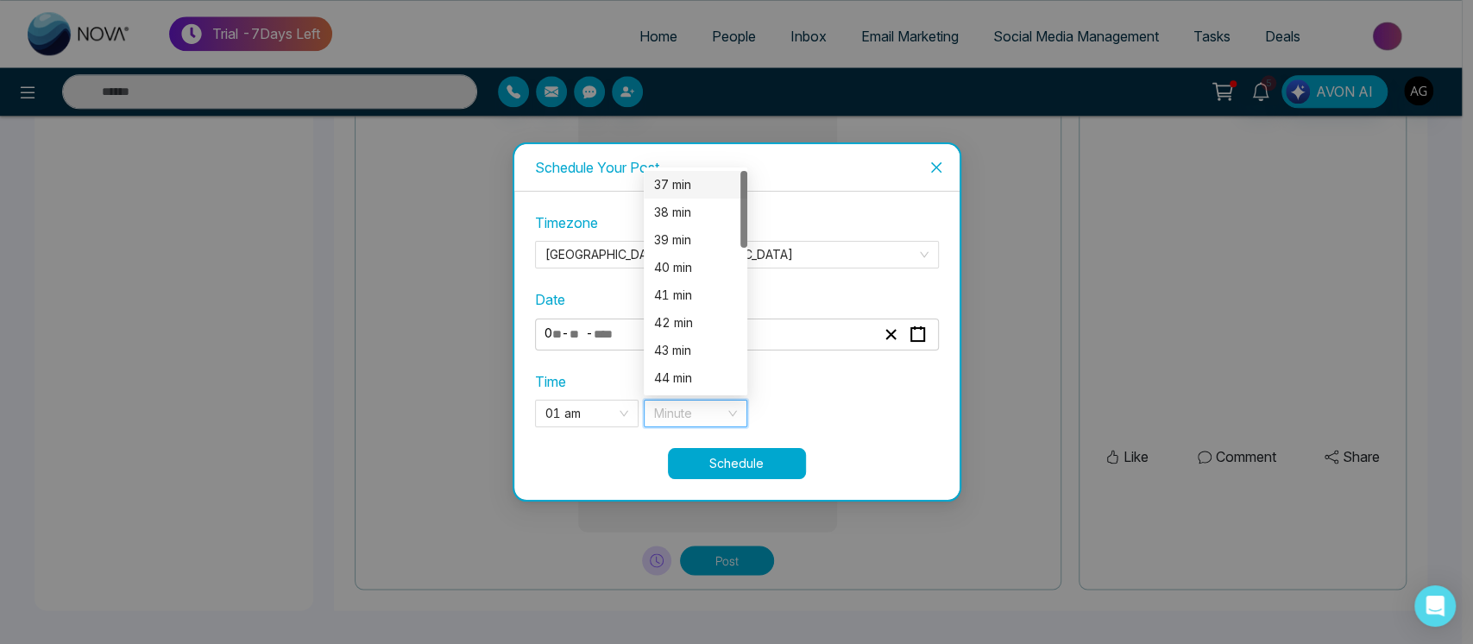
click at [701, 189] on div "37 min" at bounding box center [695, 184] width 83 height 19
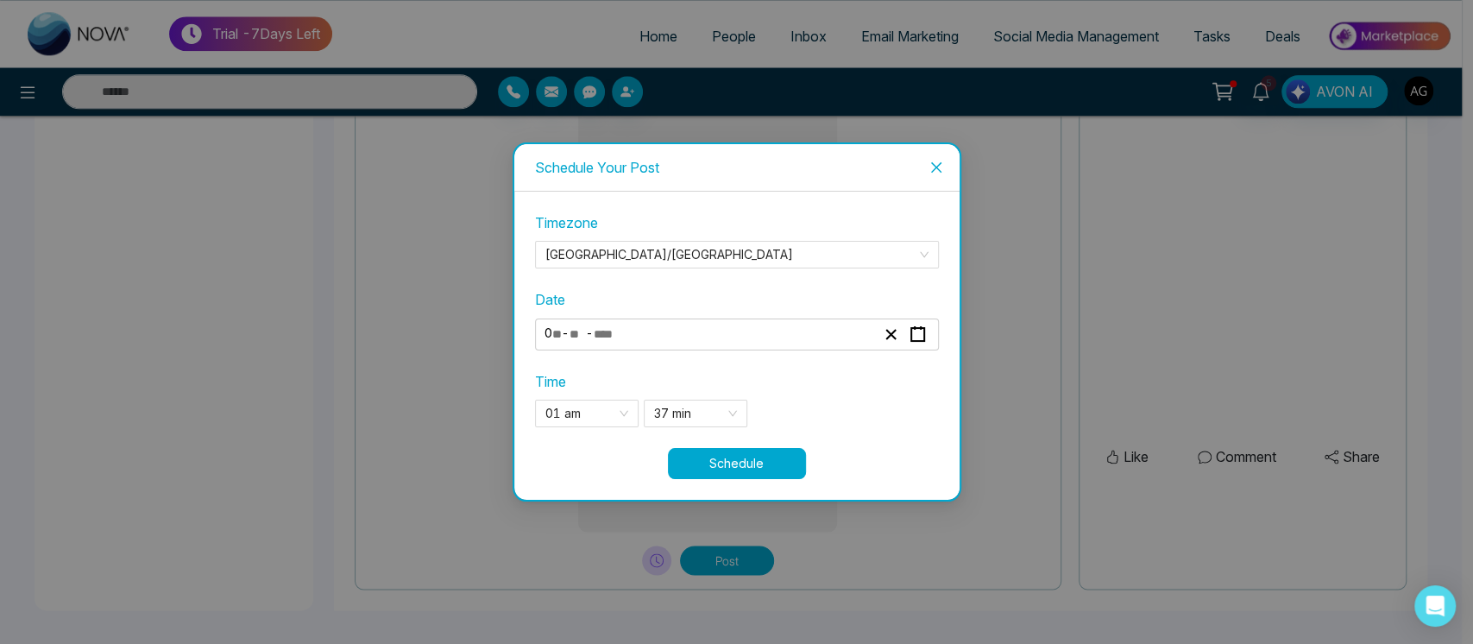
click at [763, 455] on button "Schedule" at bounding box center [737, 463] width 138 height 31
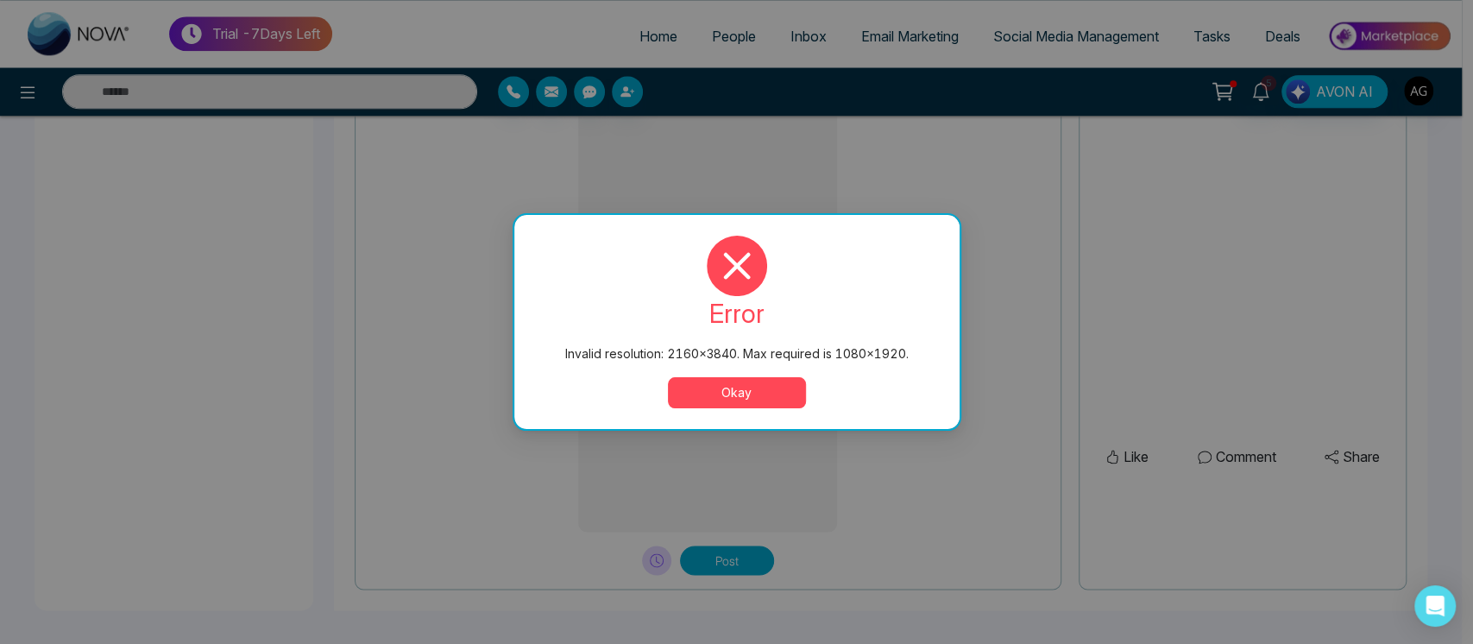
click at [709, 391] on button "Okay" at bounding box center [737, 392] width 138 height 31
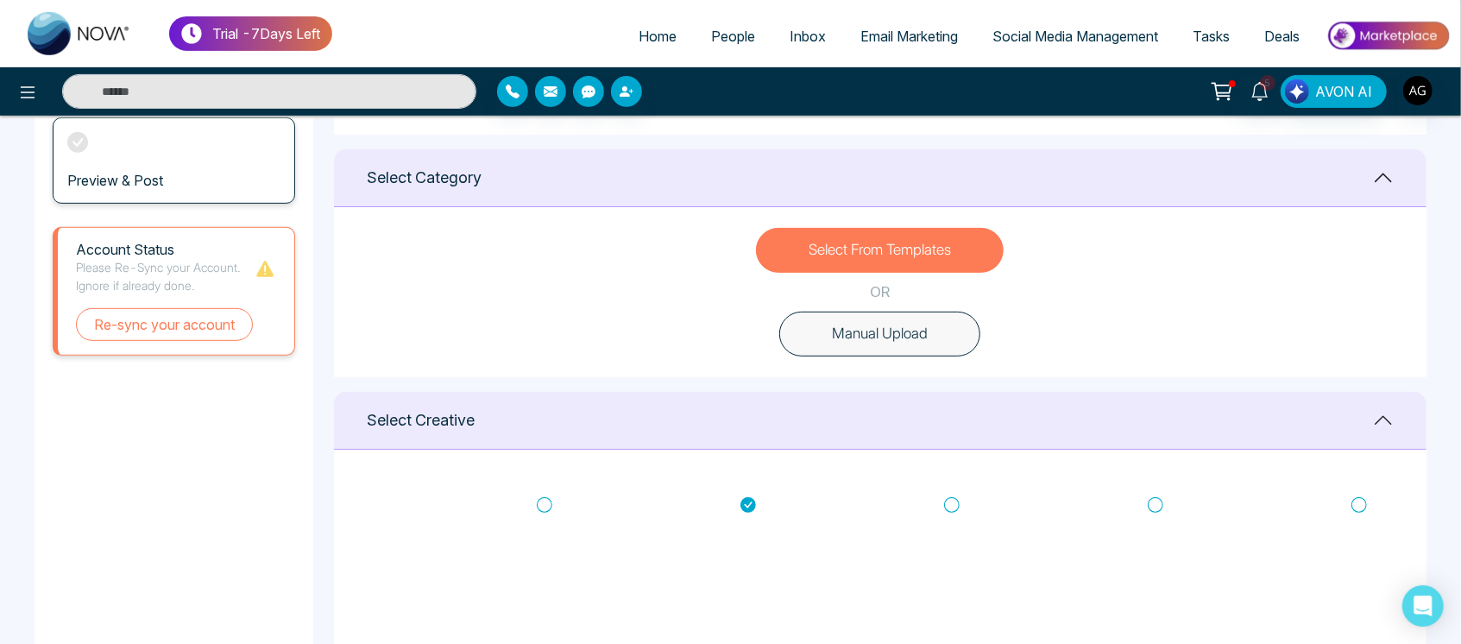
scroll to position [341, 0]
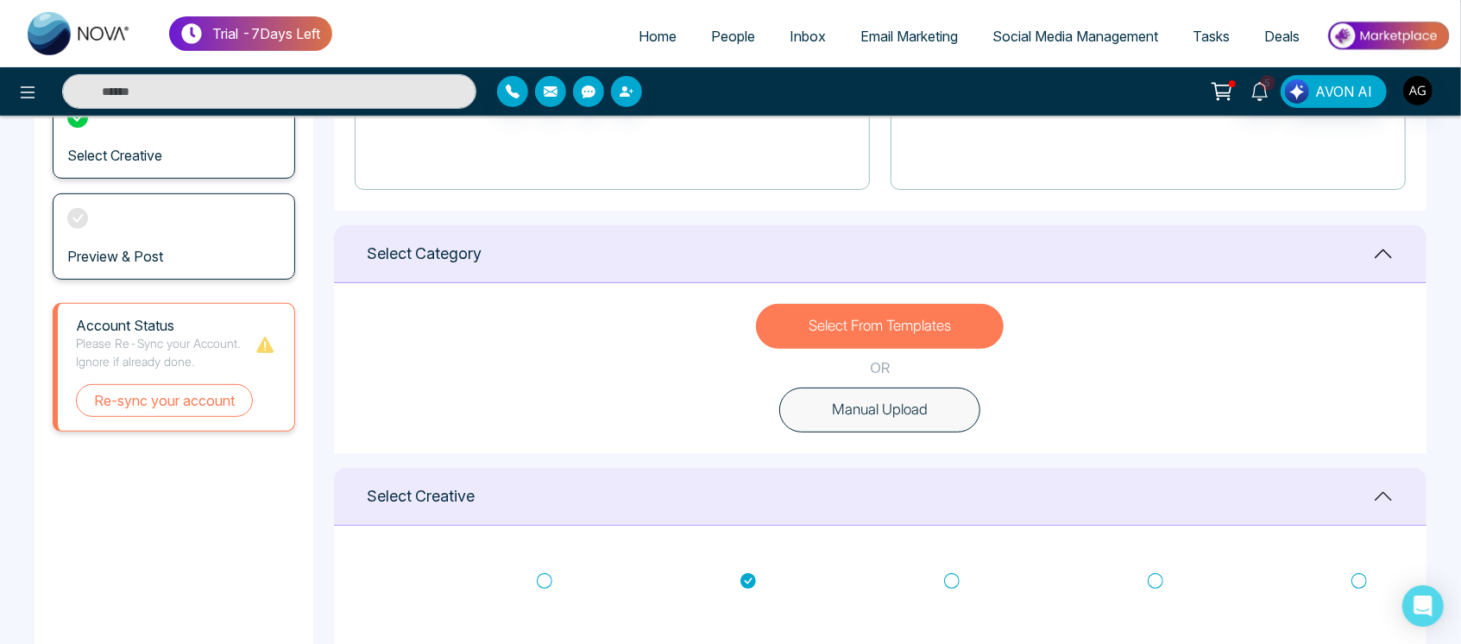
click at [946, 575] on icon at bounding box center [952, 580] width 16 height 17
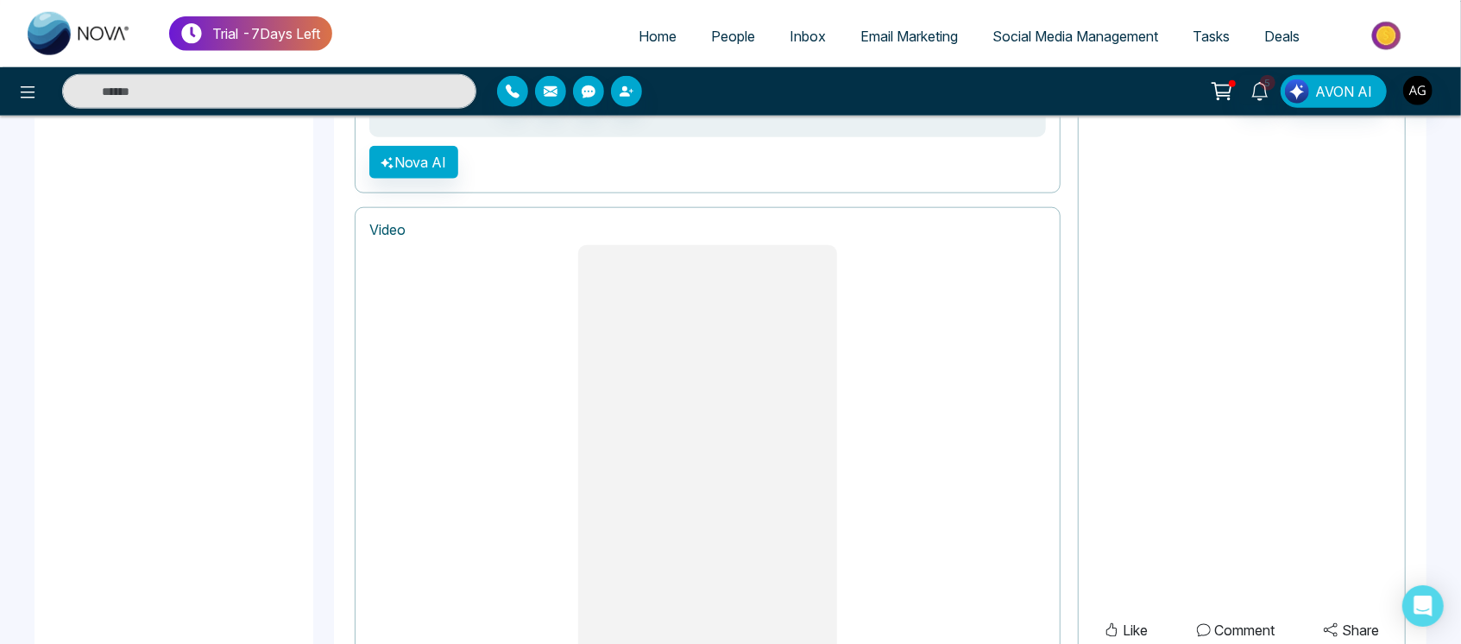
scroll to position [1441, 0]
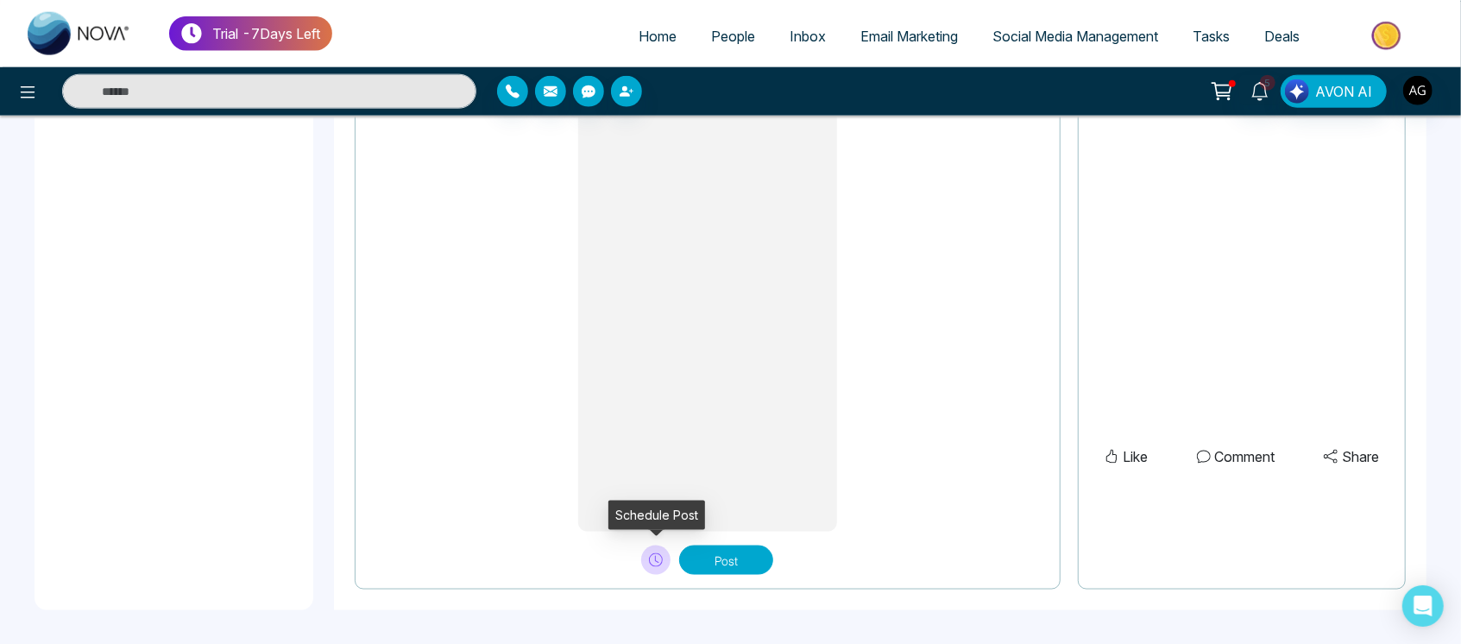
click at [657, 559] on icon at bounding box center [656, 560] width 14 height 14
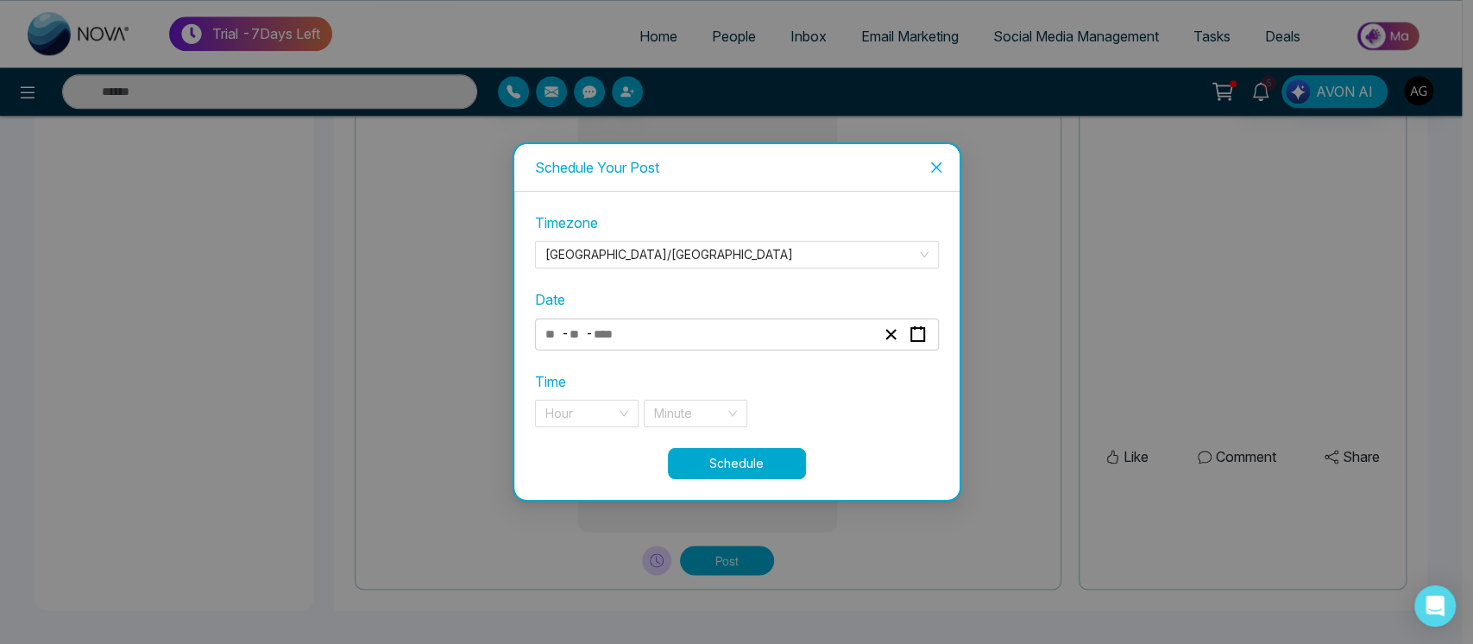
drag, startPoint x: 613, startPoint y: 355, endPoint x: 675, endPoint y: 324, distance: 69.1
click at [675, 324] on div "Timezone Asia/Kolkata Date - - Time Hour Minute" at bounding box center [737, 329] width 404 height 235
click at [675, 324] on div "- -" at bounding box center [710, 334] width 335 height 23
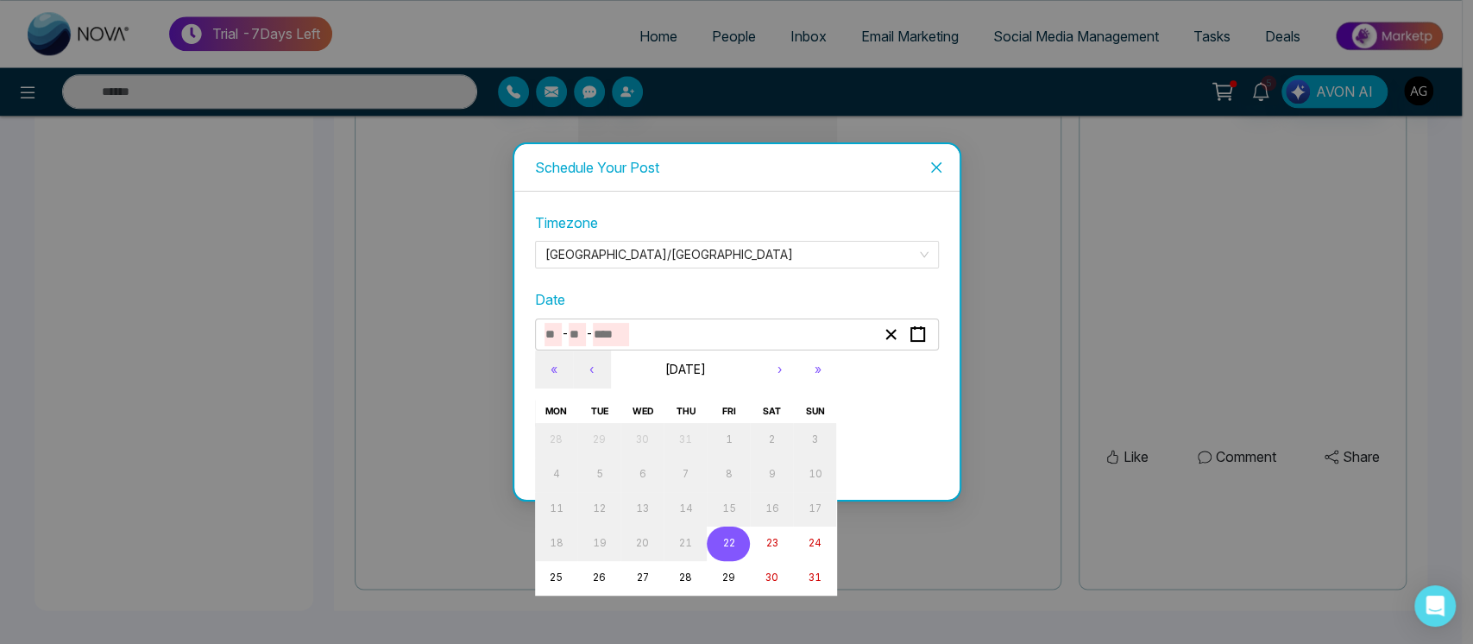
click at [723, 542] on abbr "22" at bounding box center [728, 543] width 12 height 12
type input "*"
type input "**"
type input "****"
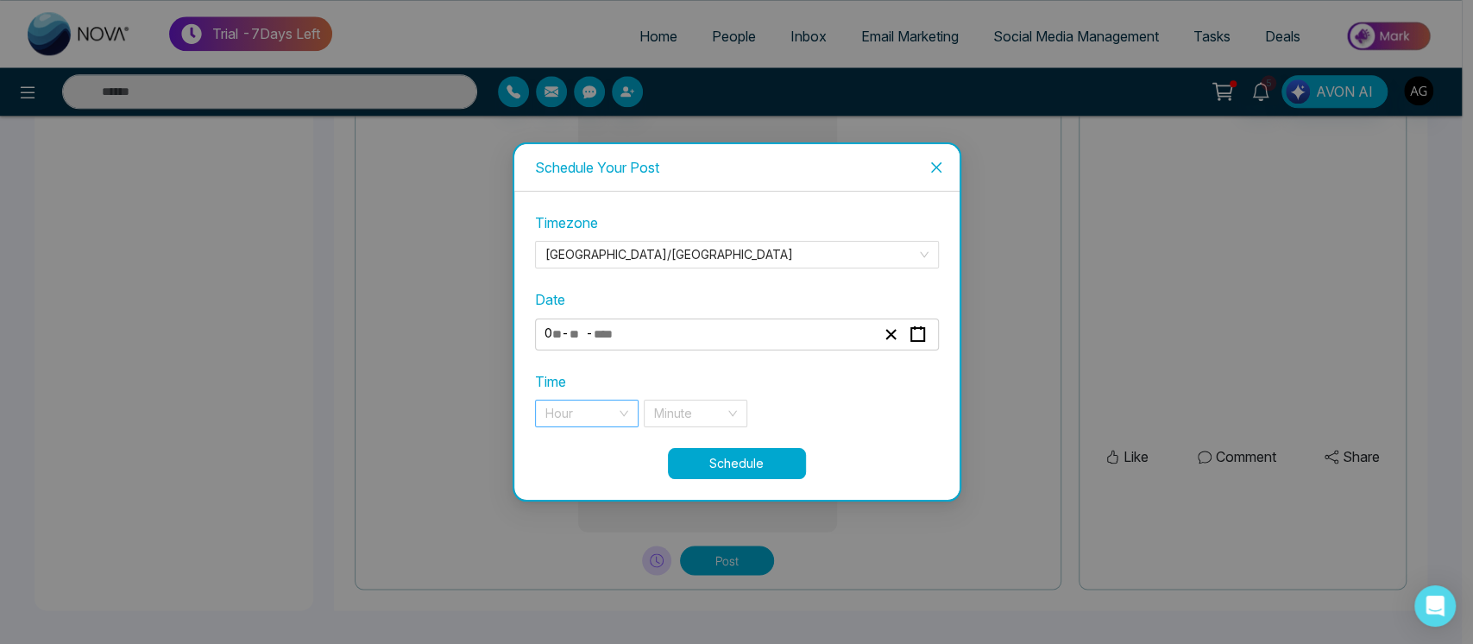
click at [587, 401] on input "search" at bounding box center [580, 413] width 71 height 26
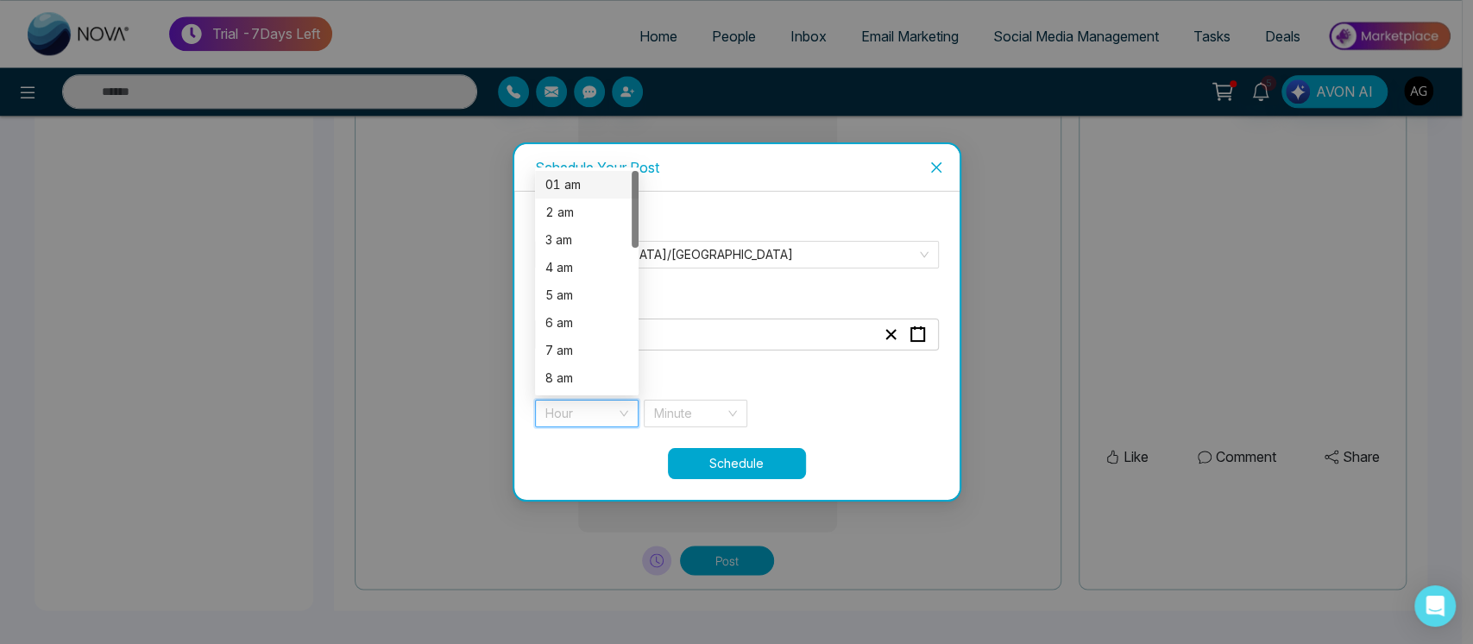
click at [569, 190] on div "01 am" at bounding box center [586, 184] width 83 height 19
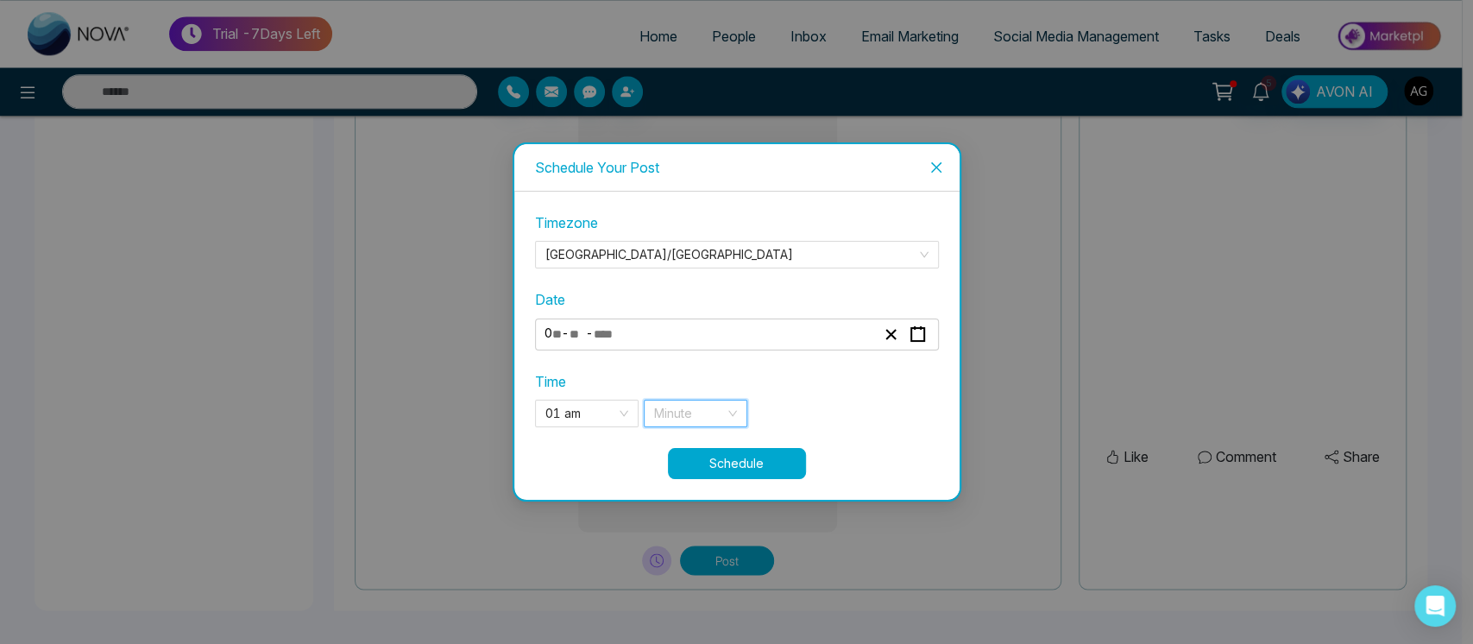
click at [720, 412] on input "search" at bounding box center [689, 413] width 71 height 26
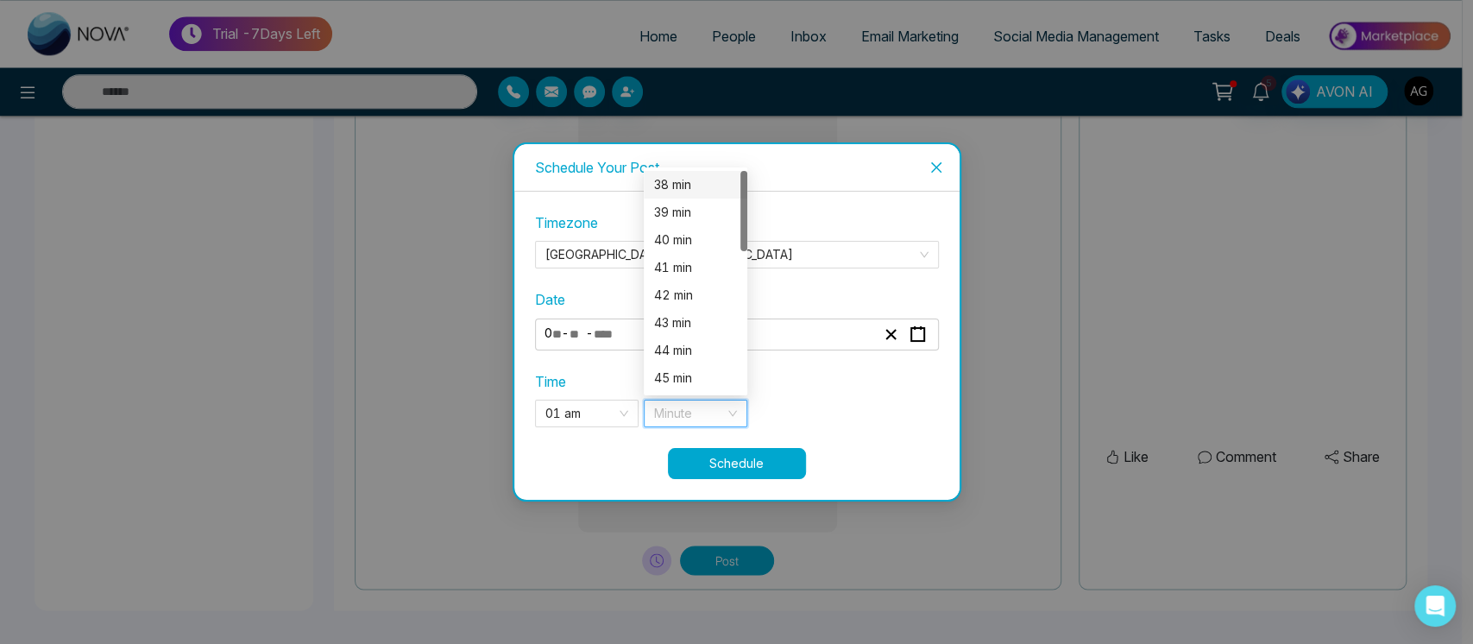
click at [720, 192] on div "38 min" at bounding box center [695, 184] width 83 height 19
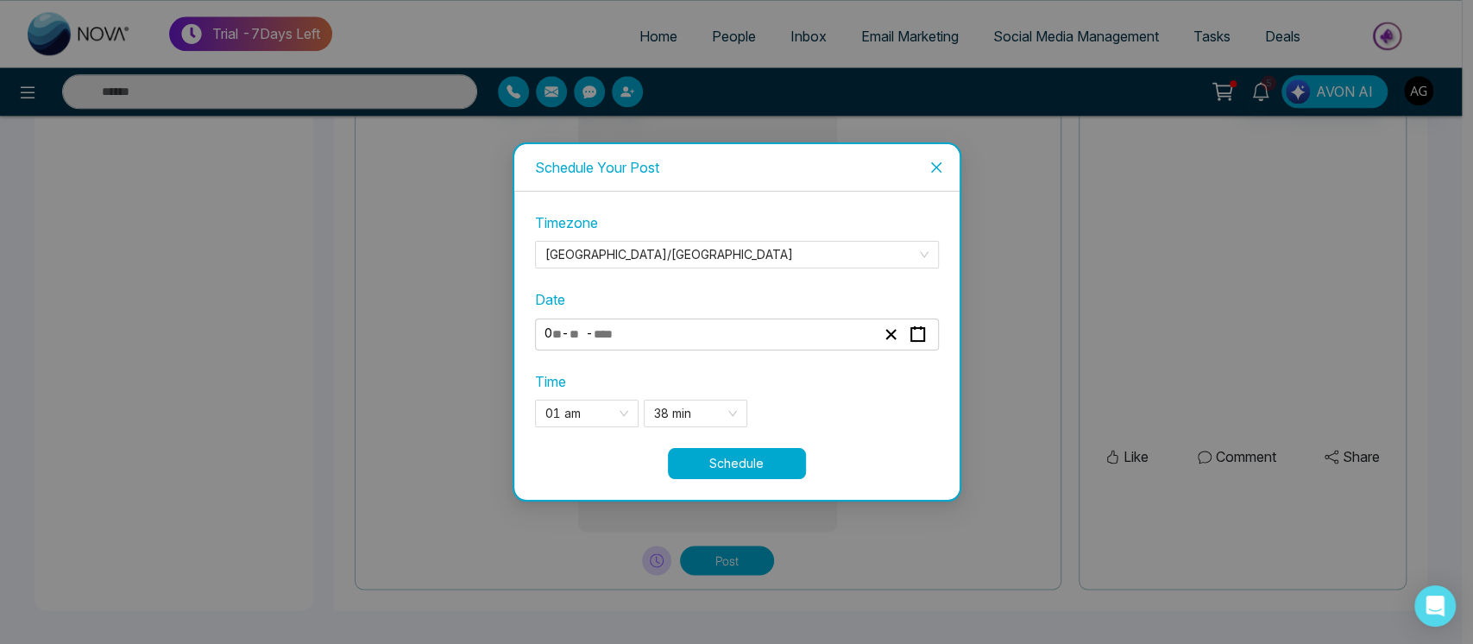
click at [746, 452] on button "Schedule" at bounding box center [737, 463] width 138 height 31
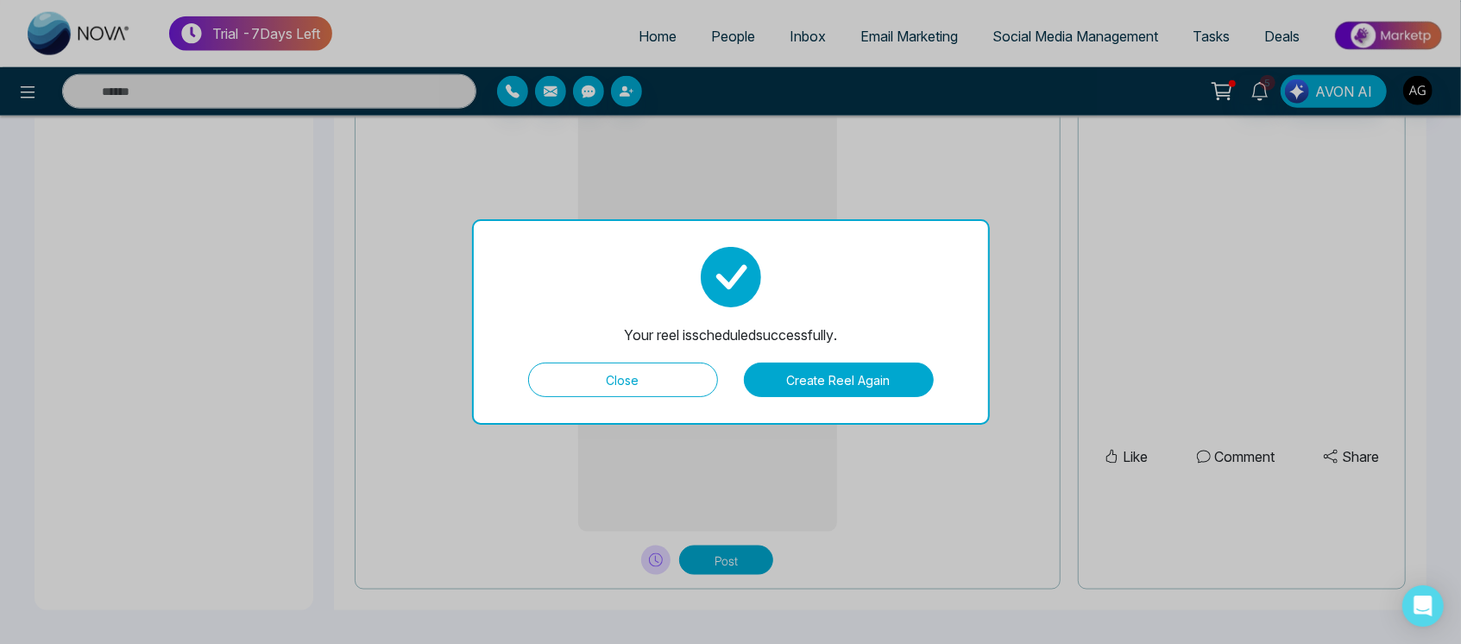
click at [663, 373] on button "Close" at bounding box center [623, 379] width 190 height 35
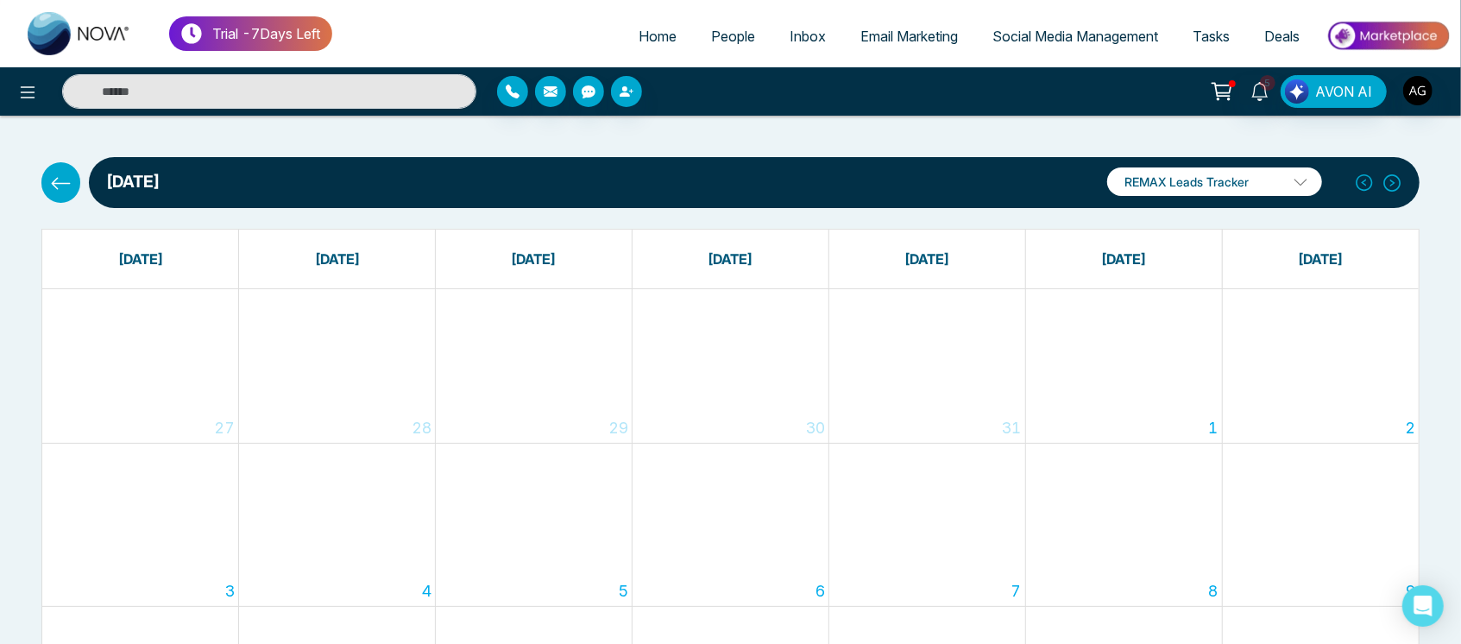
click at [69, 189] on icon at bounding box center [61, 184] width 22 height 22
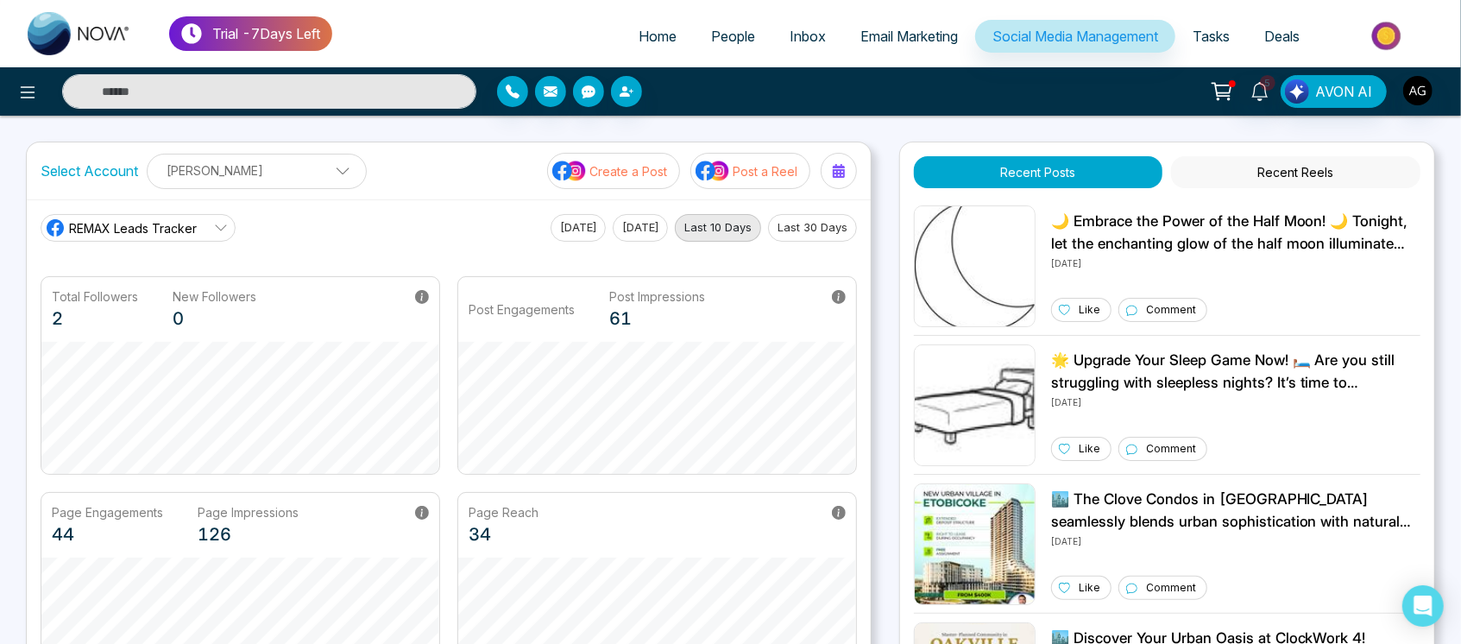
click at [771, 163] on p "Post a Reel" at bounding box center [764, 171] width 65 height 18
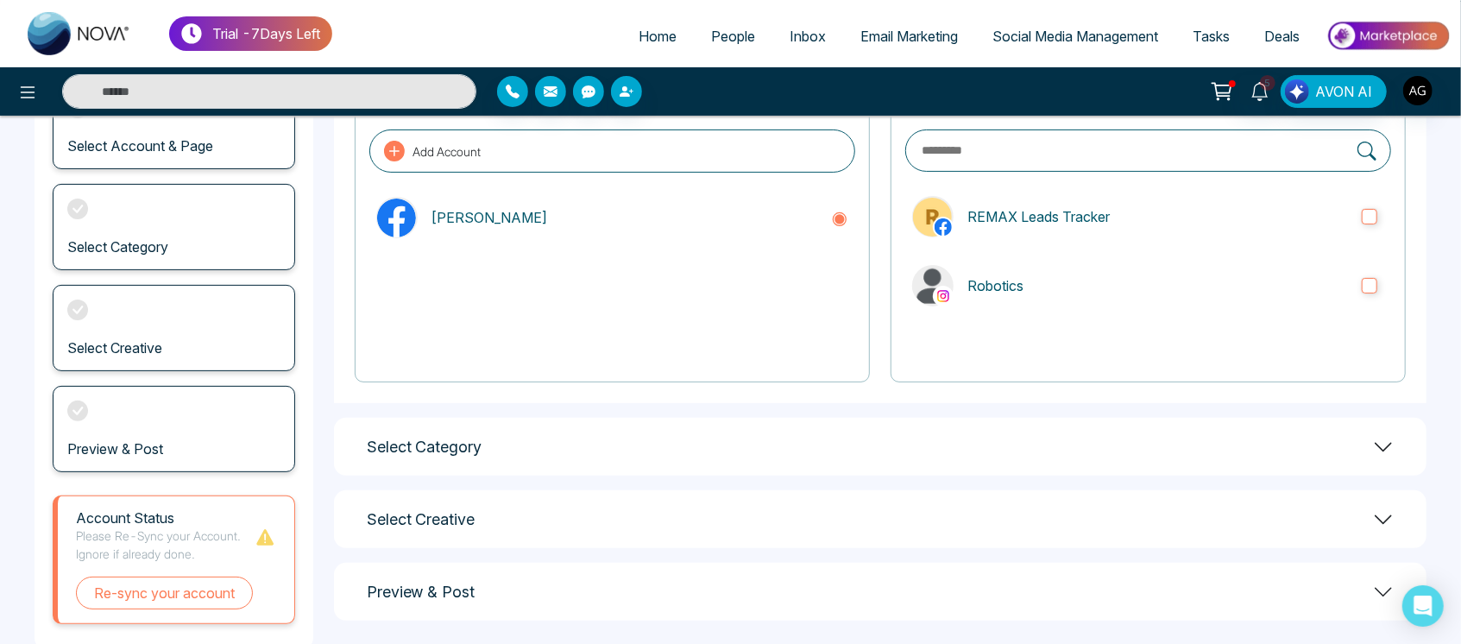
scroll to position [158, 0]
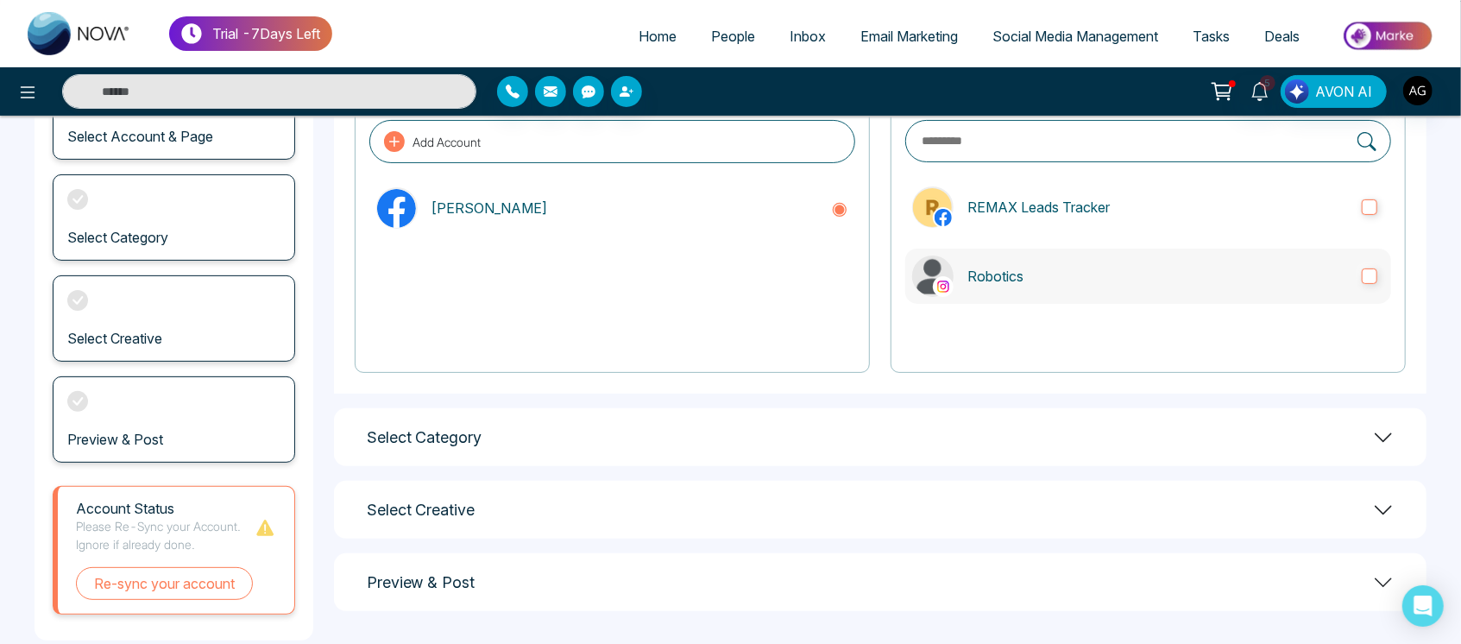
click at [1140, 273] on p "Robotics" at bounding box center [1157, 276] width 380 height 21
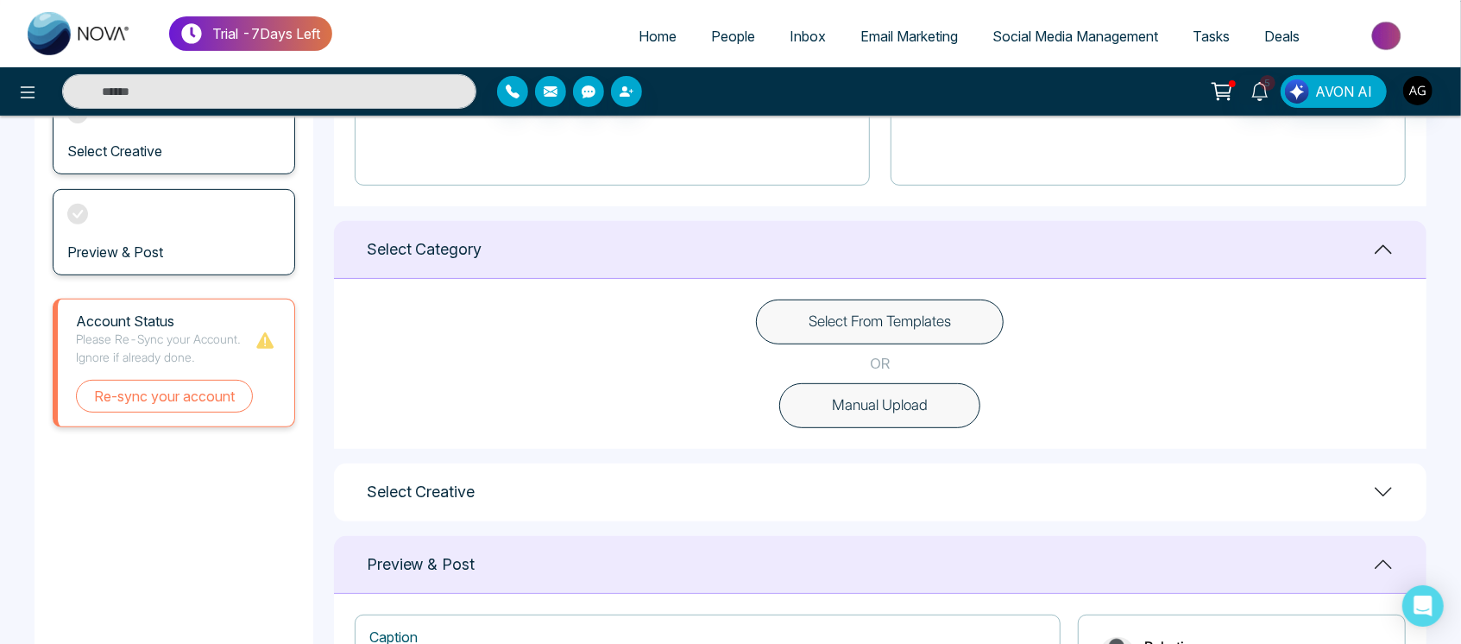
scroll to position [346, 0]
click at [949, 324] on button "Select From Templates" at bounding box center [880, 320] width 248 height 45
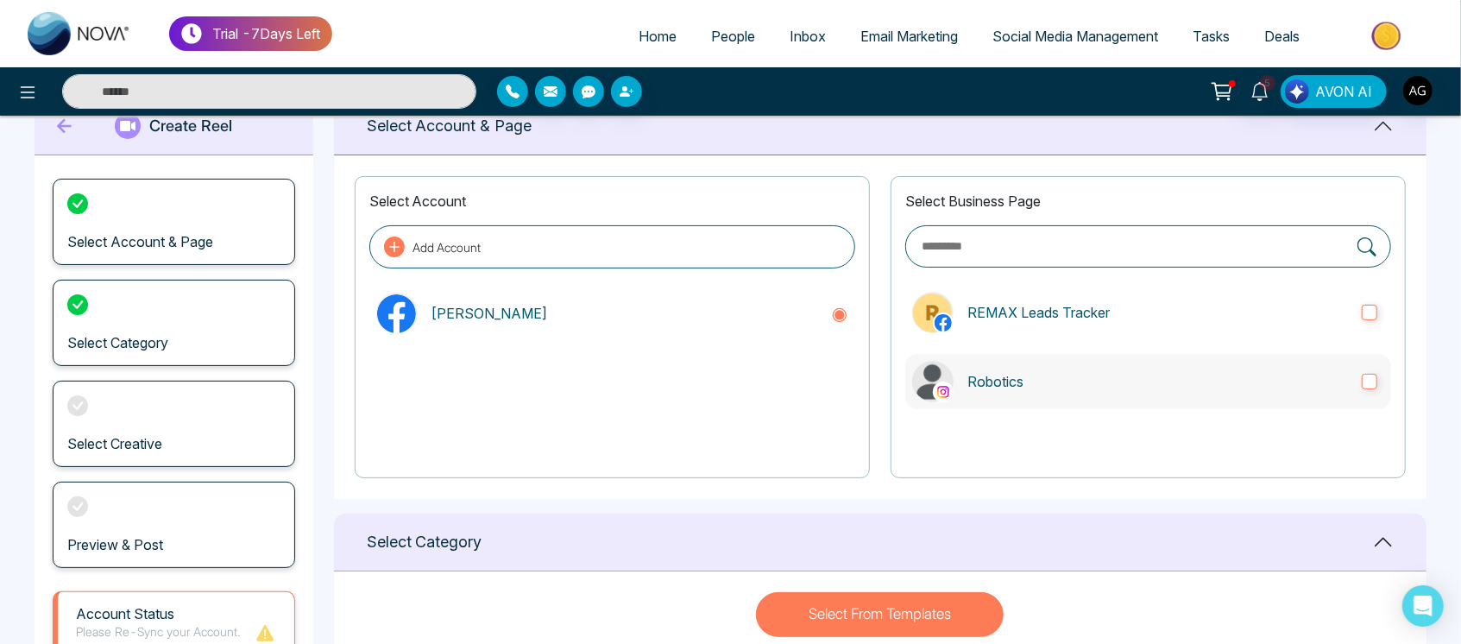
scroll to position [43, 0]
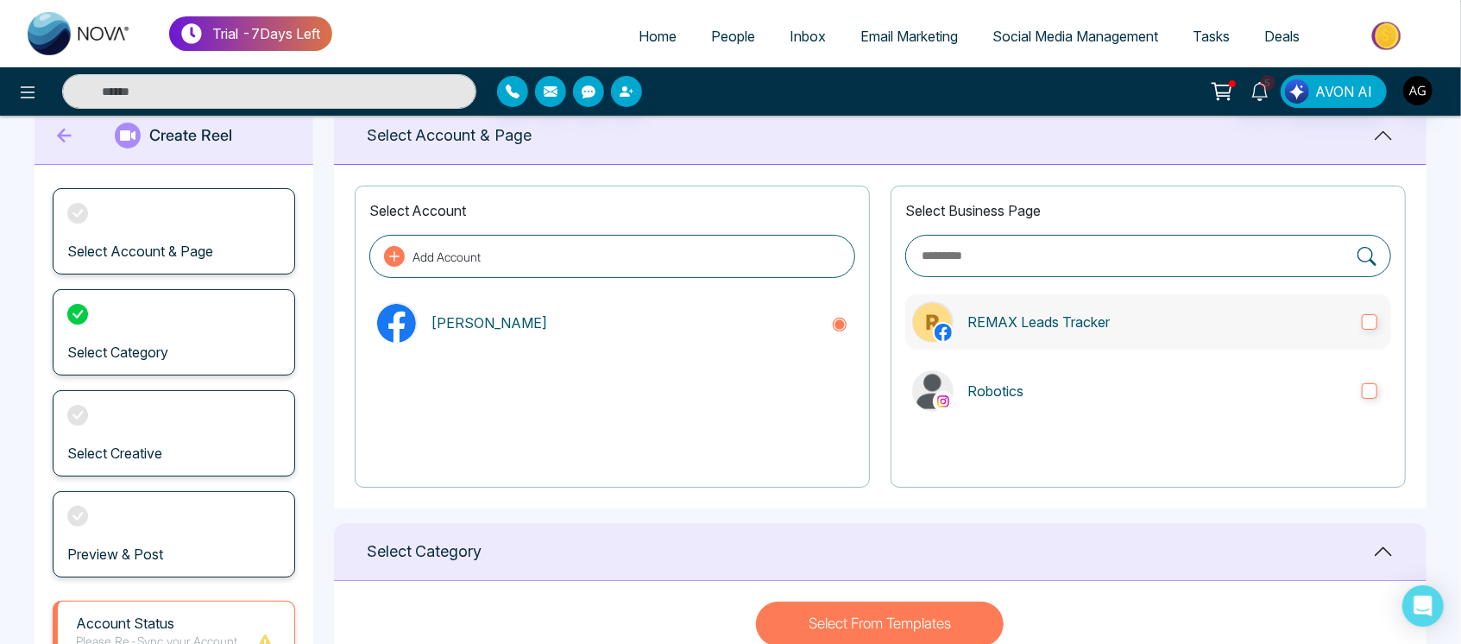
click at [1369, 330] on label "REMAX Leads Tracker" at bounding box center [1148, 321] width 486 height 55
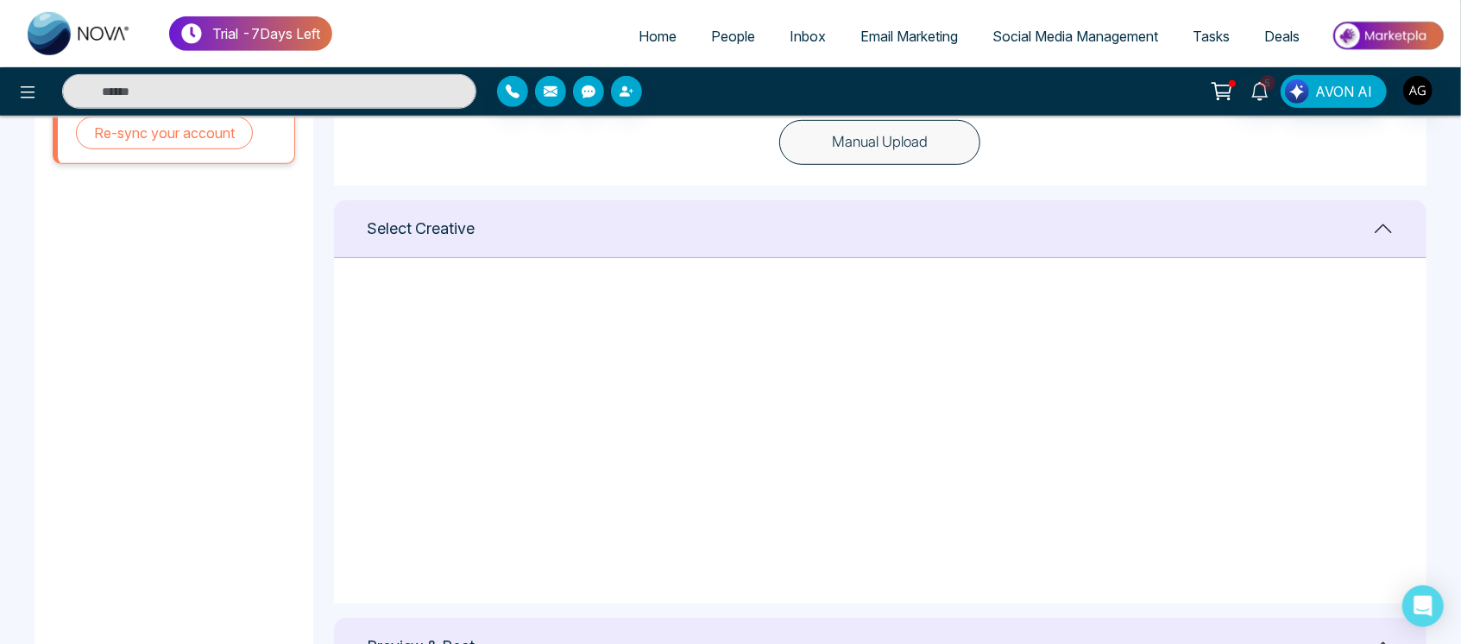
scroll to position [0, 0]
drag, startPoint x: 1360, startPoint y: 311, endPoint x: 1266, endPoint y: 217, distance: 132.4
click at [1266, 217] on div "Select Creative Select Select Select Select Select Select Select" at bounding box center [880, 401] width 1092 height 403
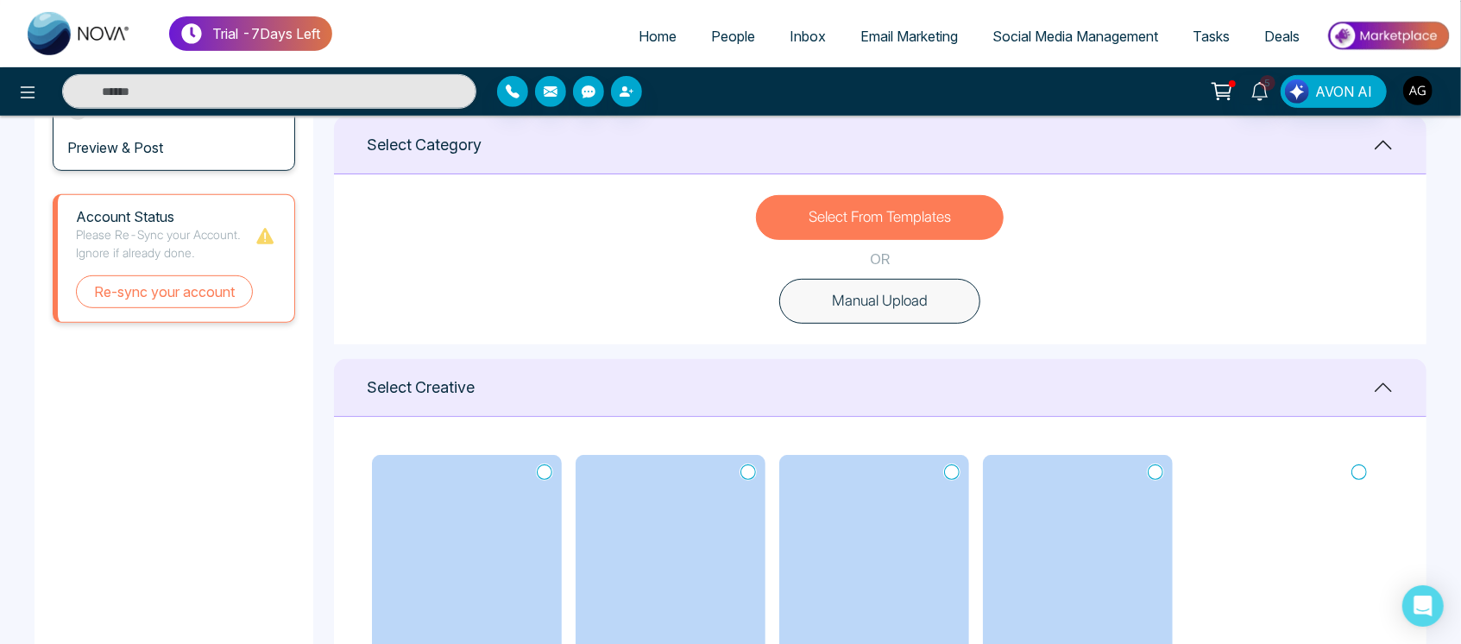
scroll to position [452, 0]
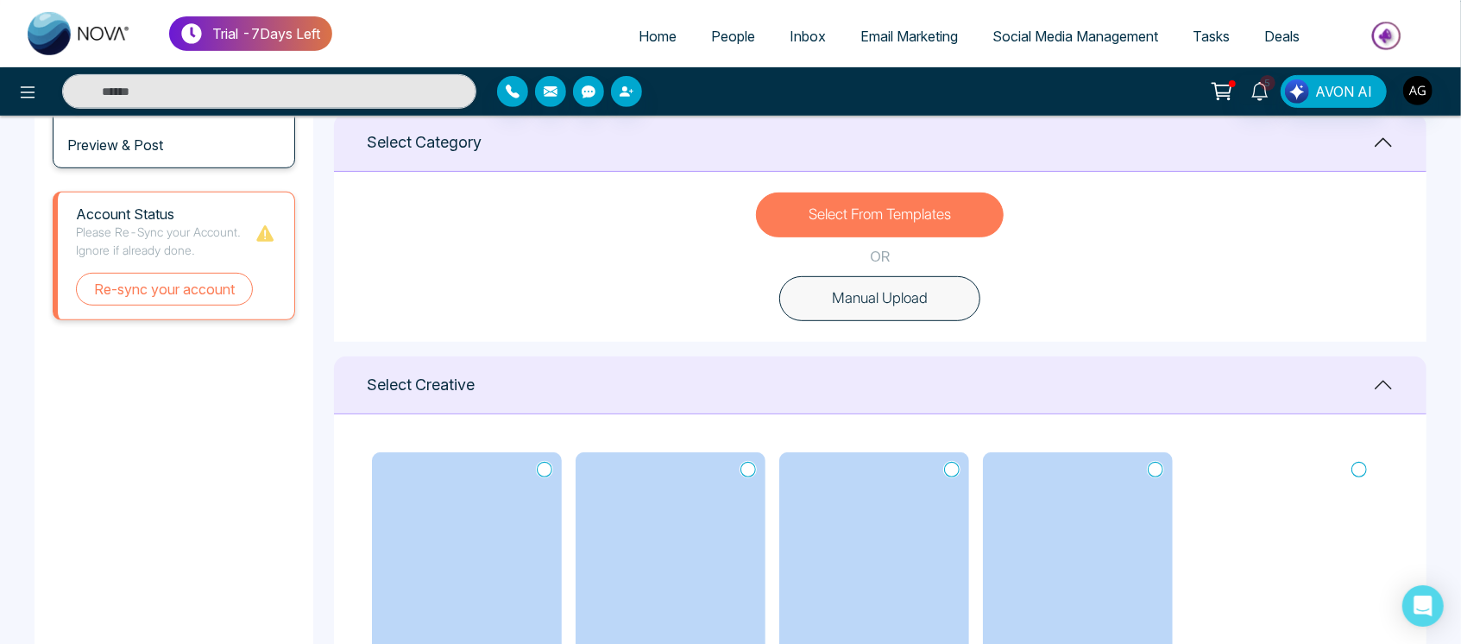
click at [1360, 468] on icon at bounding box center [1359, 469] width 16 height 17
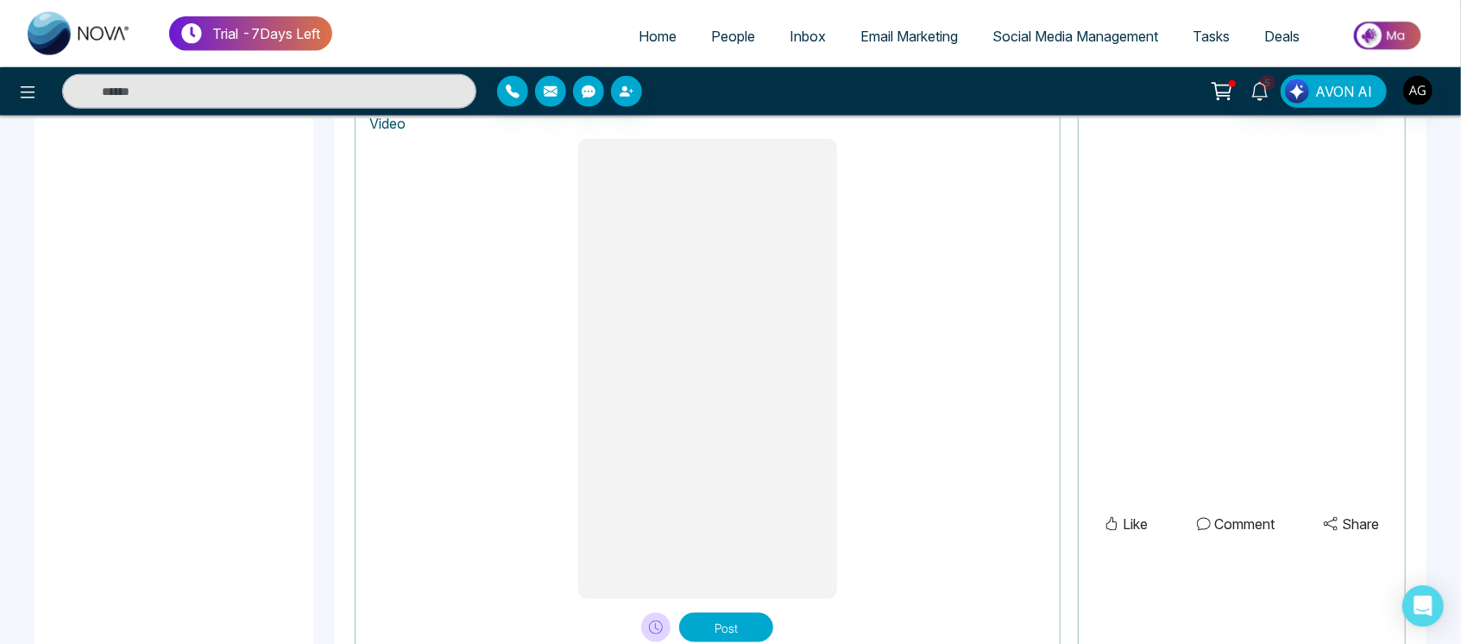
scroll to position [1441, 0]
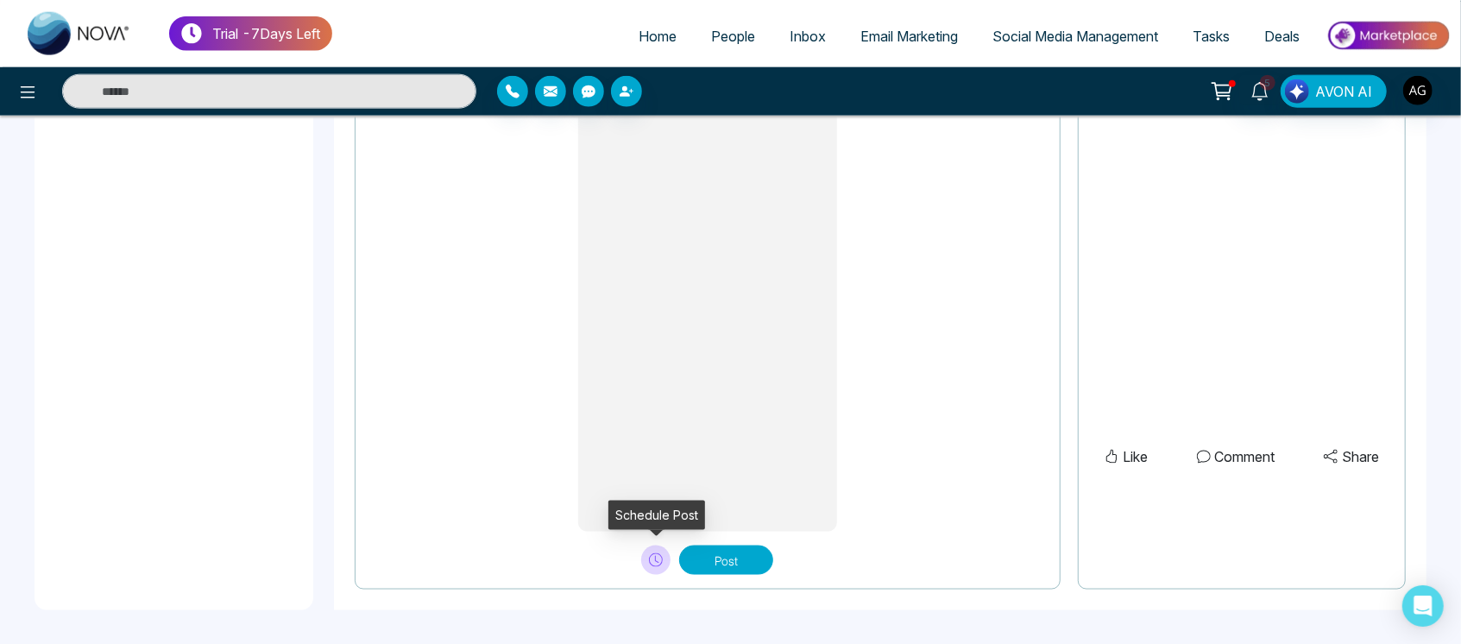
click at [650, 556] on icon at bounding box center [656, 560] width 14 height 14
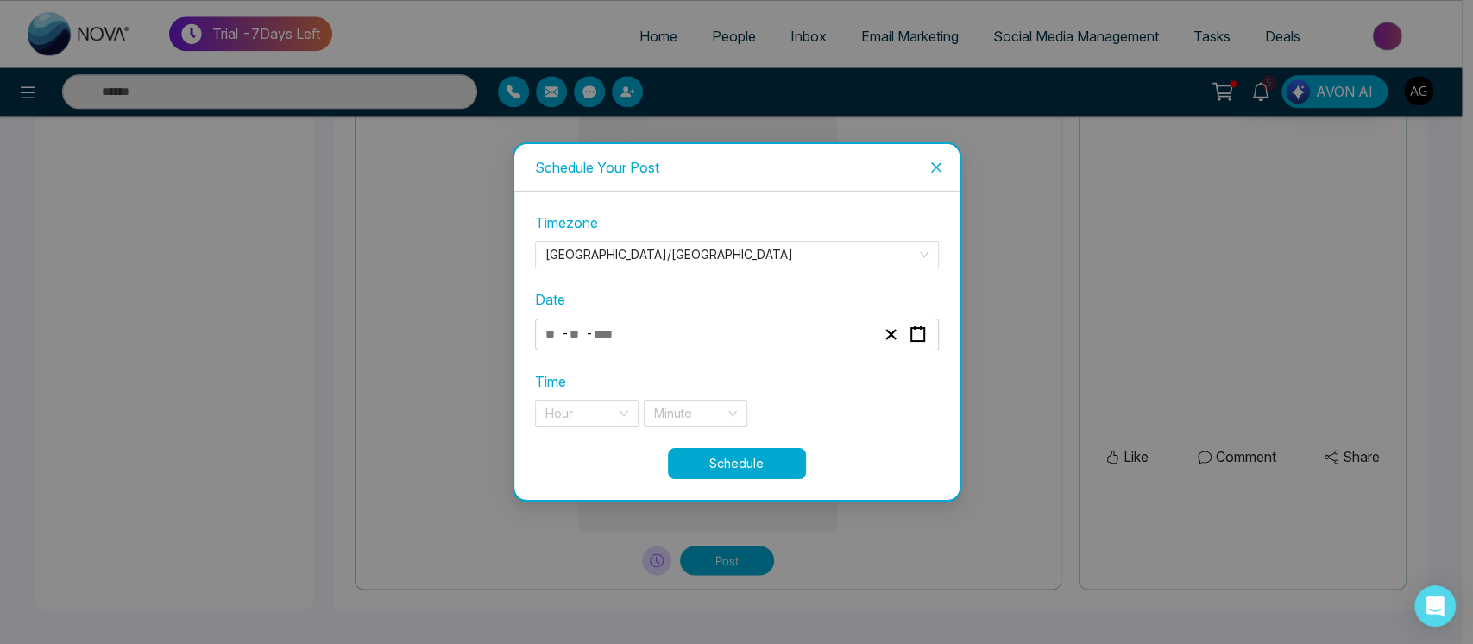
click at [676, 335] on div "- -" at bounding box center [710, 334] width 335 height 23
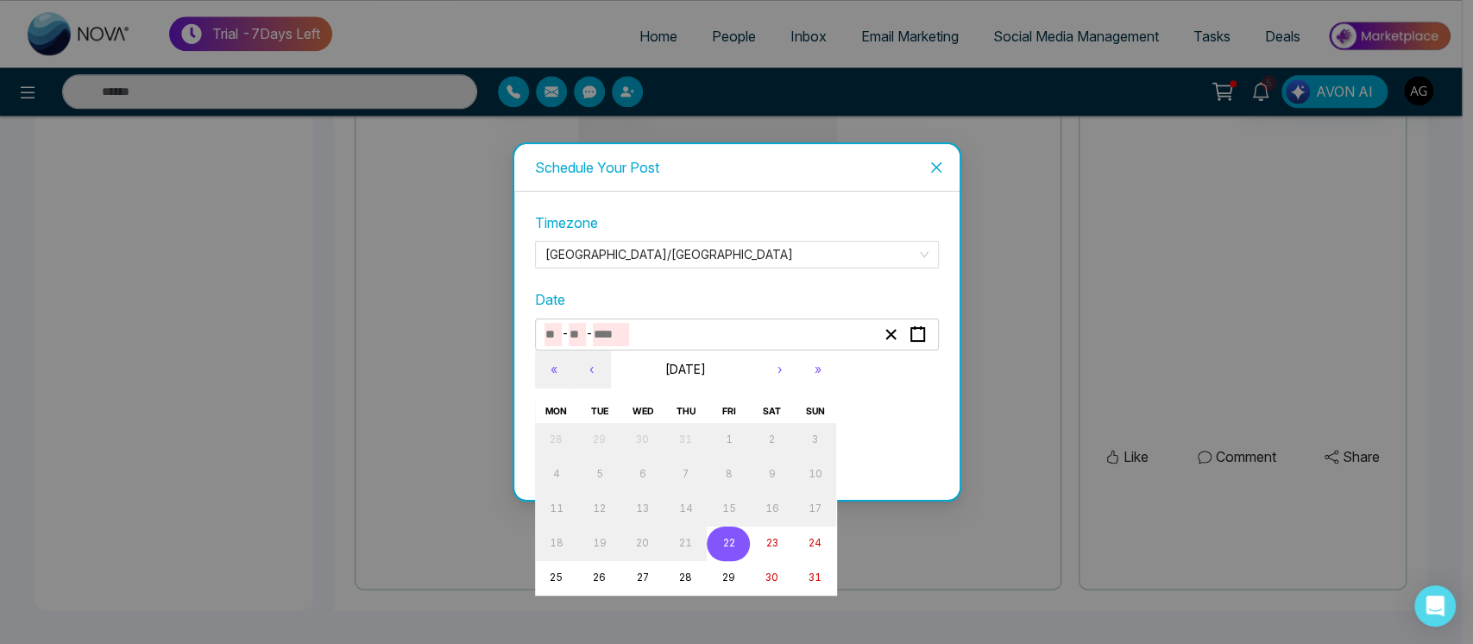
click at [732, 535] on button "22" at bounding box center [728, 543] width 43 height 35
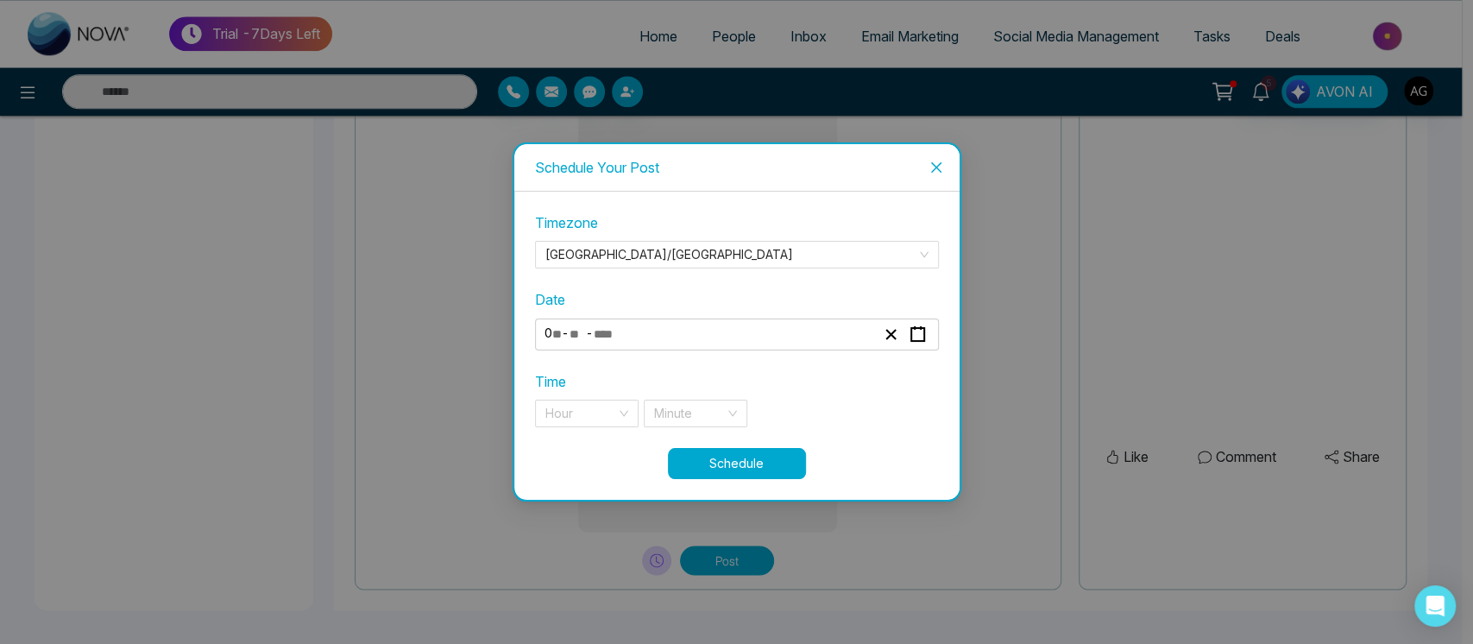
type input "*"
type input "**"
type input "****"
click at [614, 403] on input "search" at bounding box center [580, 413] width 71 height 26
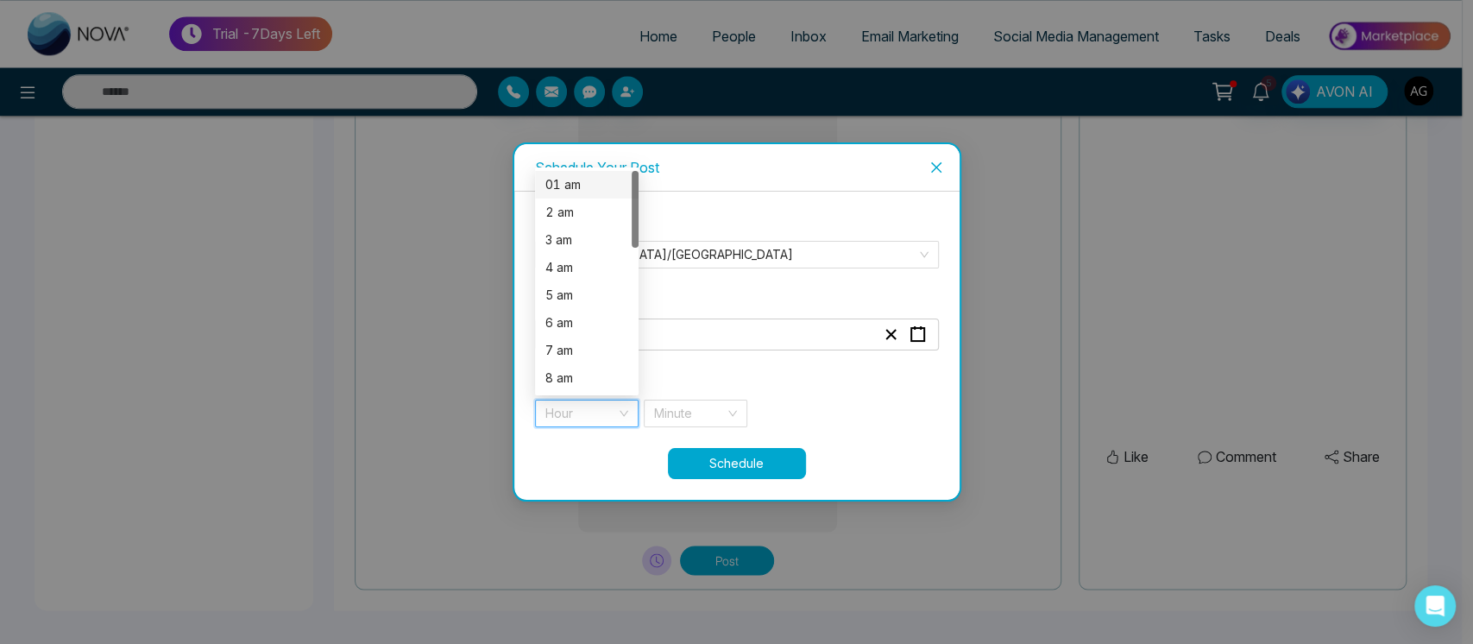
click at [590, 181] on div "01 am" at bounding box center [586, 184] width 83 height 19
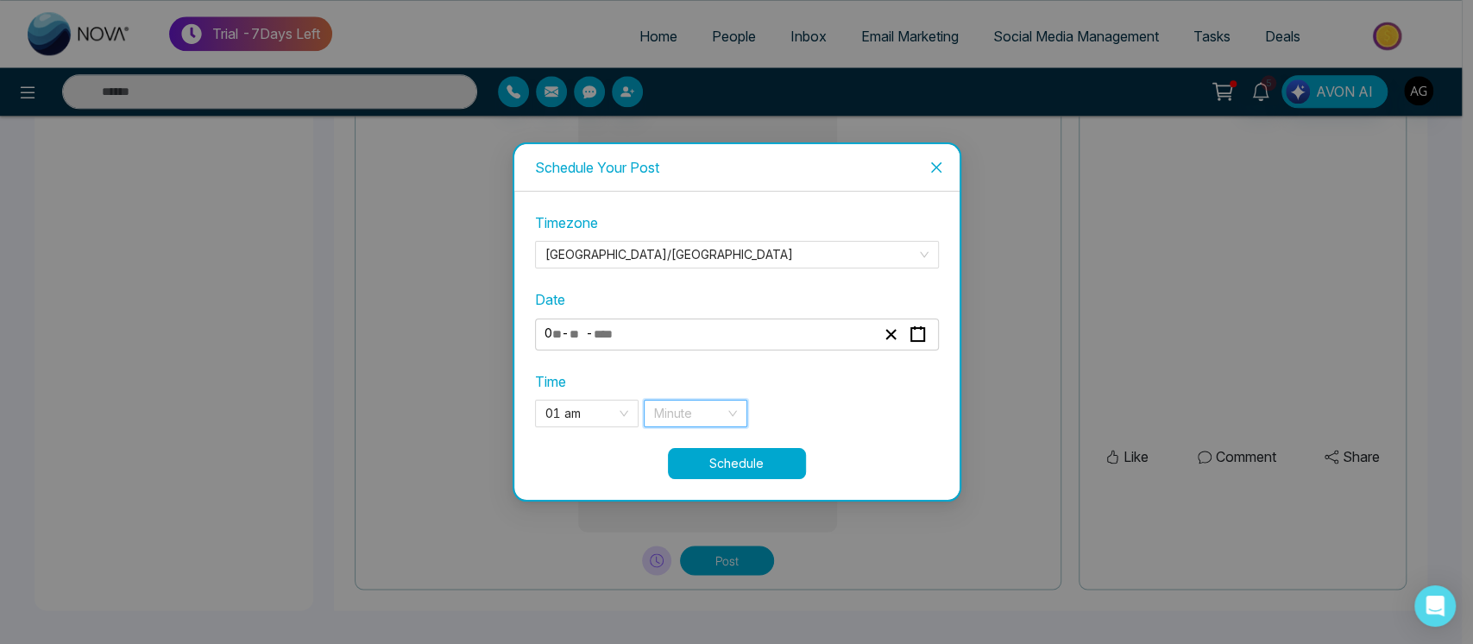
click at [673, 404] on input "search" at bounding box center [689, 413] width 71 height 26
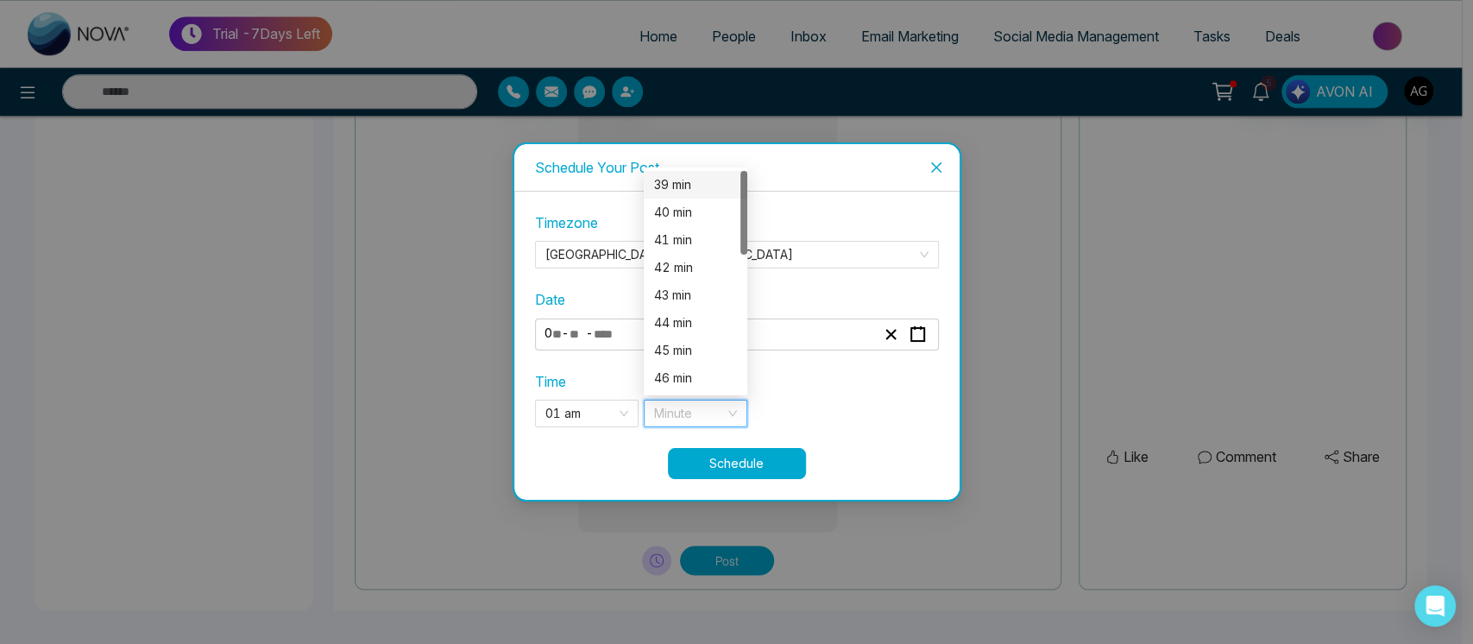
click at [688, 192] on div "39 min" at bounding box center [695, 184] width 83 height 19
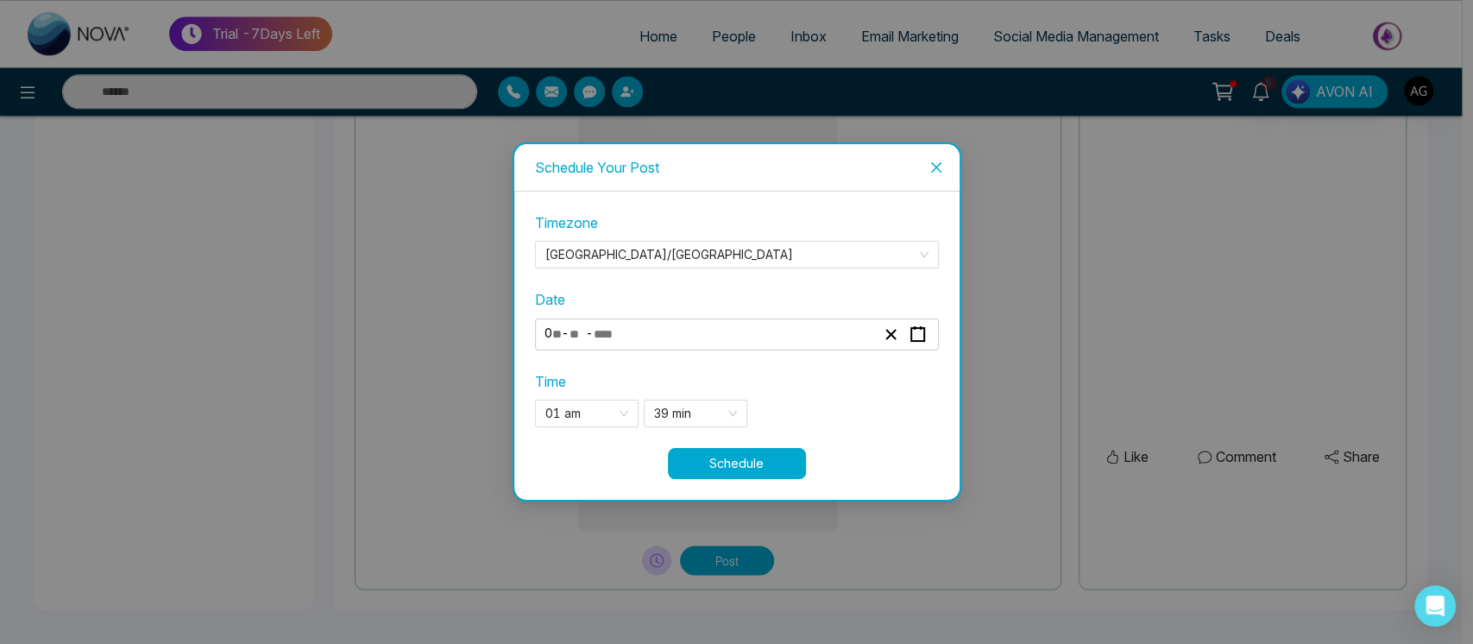
click at [738, 463] on button "Schedule" at bounding box center [737, 463] width 138 height 31
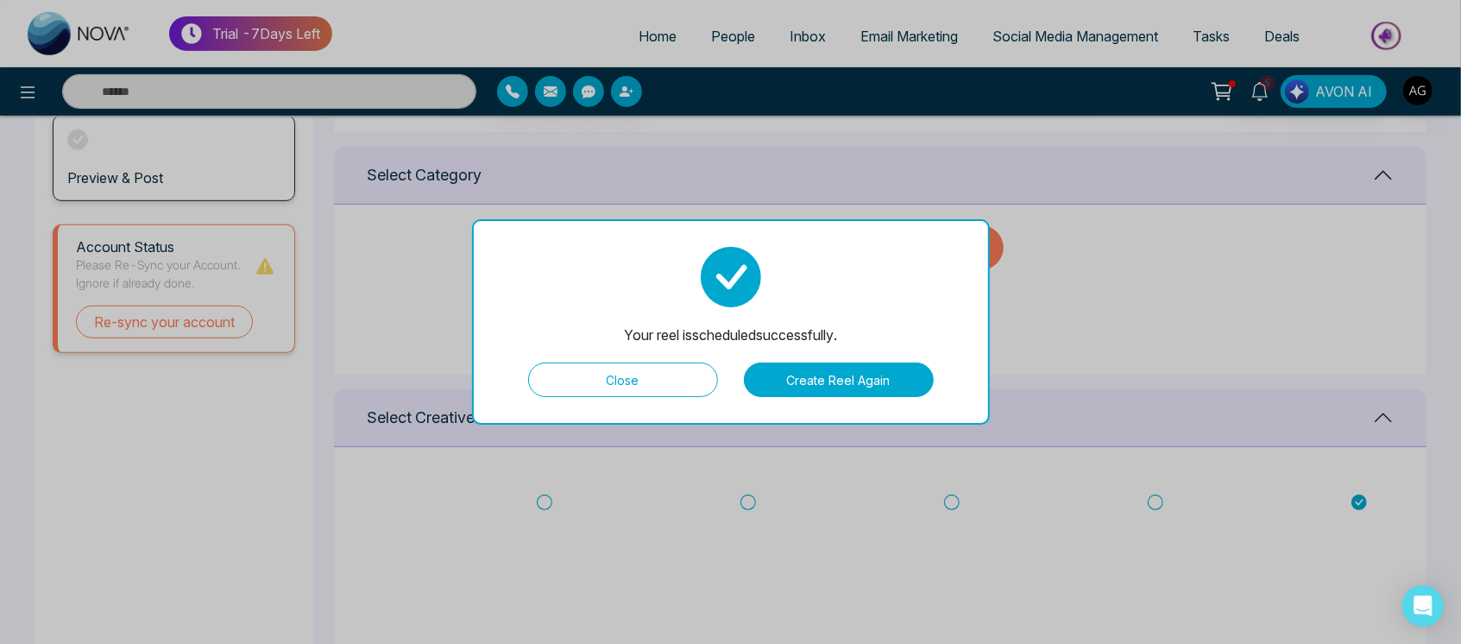
scroll to position [421, 0]
click at [621, 373] on button "Close" at bounding box center [623, 379] width 190 height 35
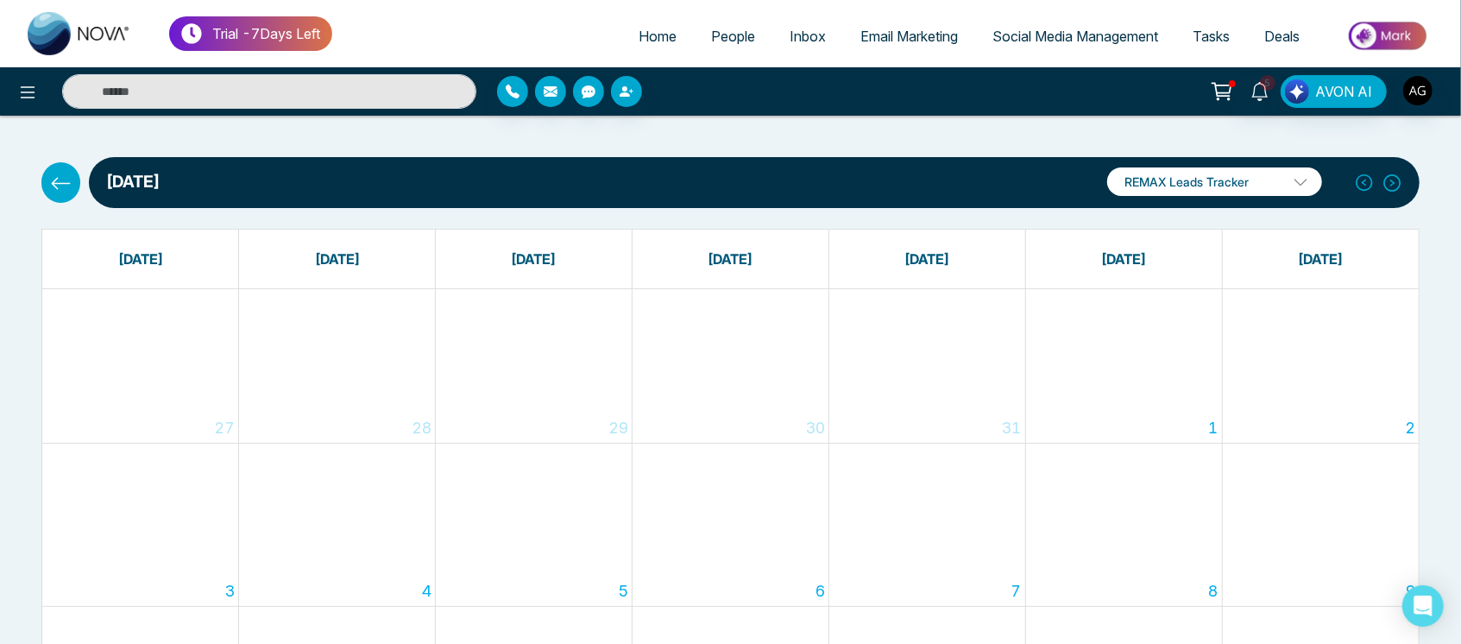
click at [58, 183] on icon at bounding box center [61, 183] width 19 height 12
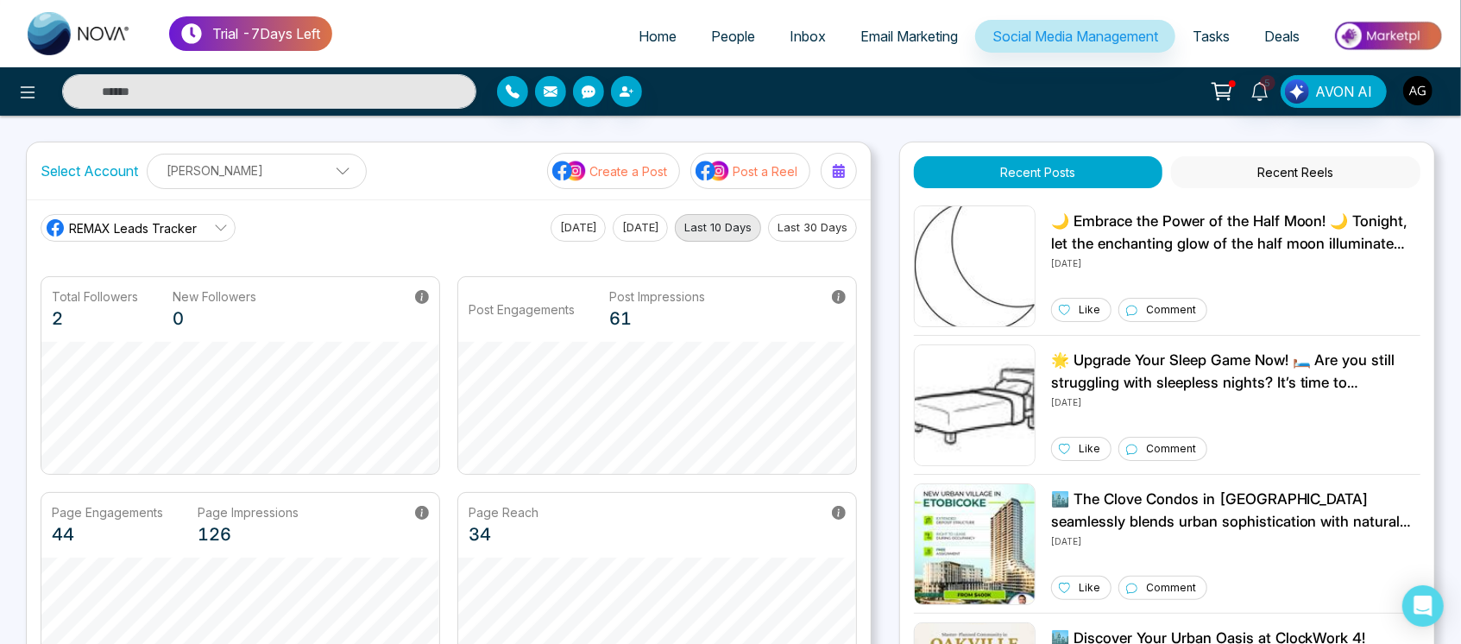
click at [780, 162] on p "Post a Reel" at bounding box center [764, 171] width 65 height 18
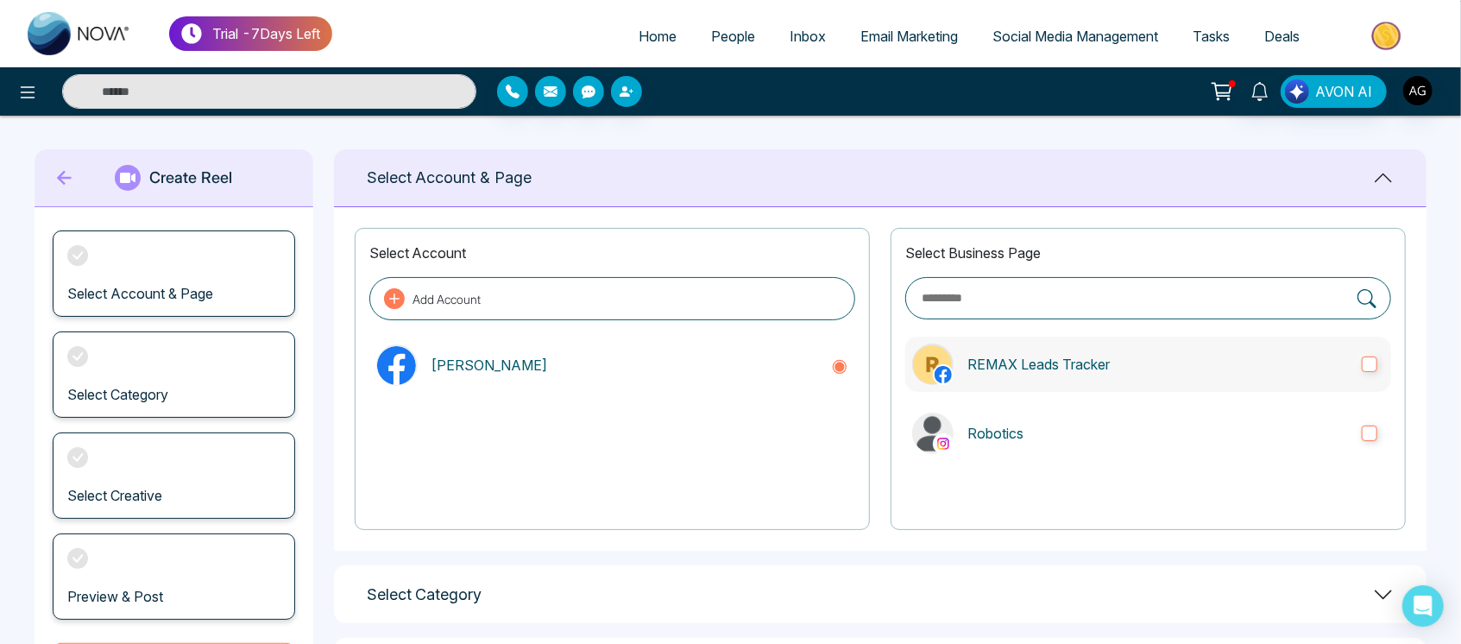
scroll to position [87, 0]
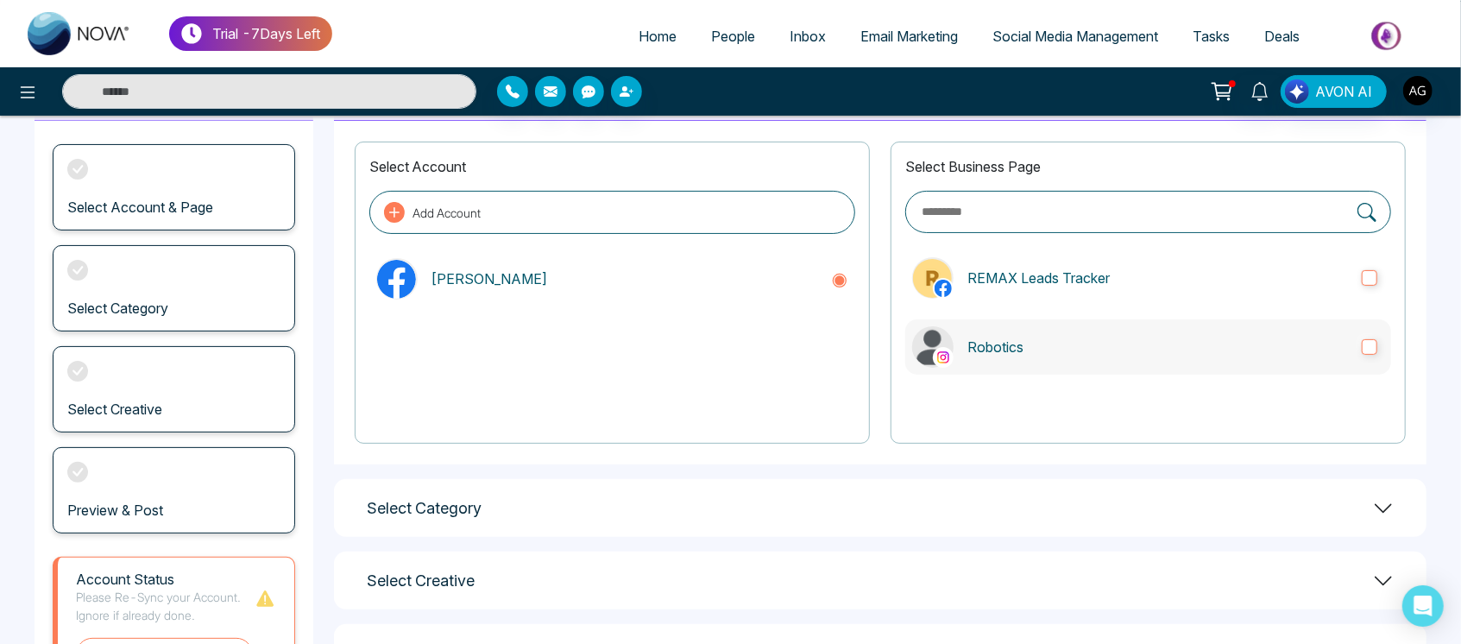
click at [1132, 344] on p "Robotics" at bounding box center [1157, 346] width 380 height 21
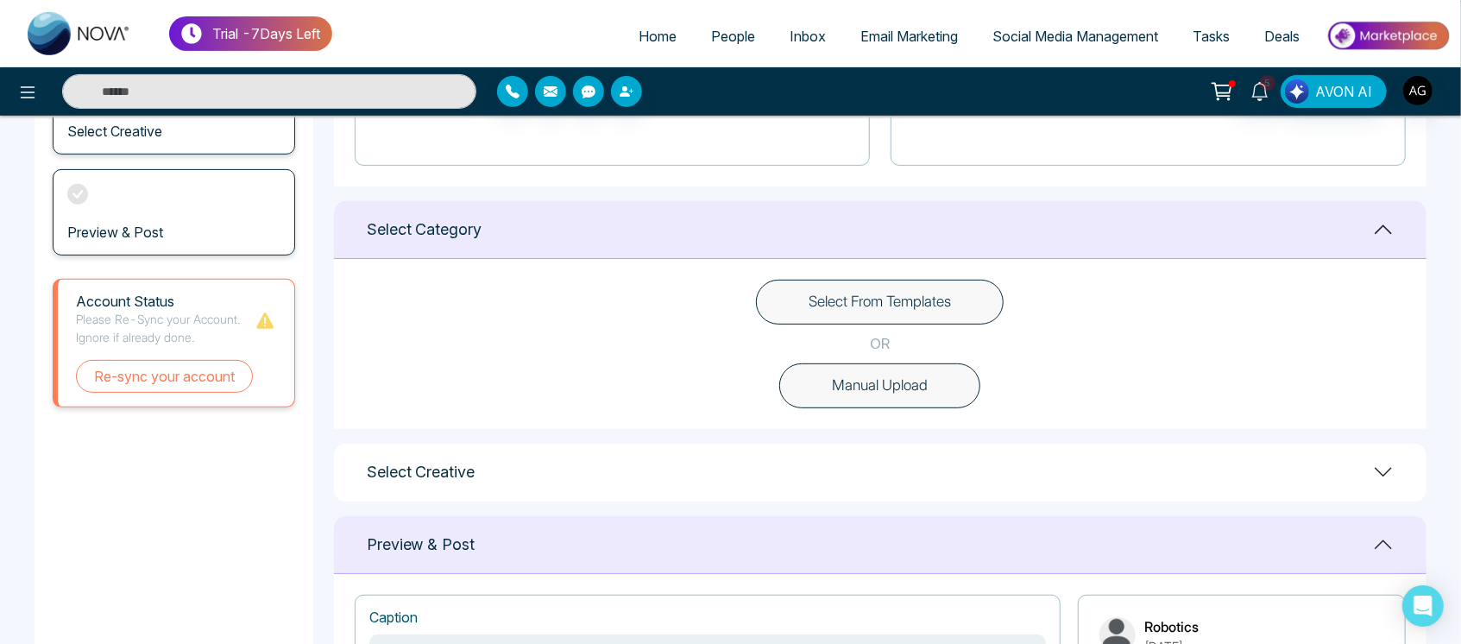
scroll to position [367, 0]
click at [925, 308] on button "Select From Templates" at bounding box center [880, 300] width 248 height 45
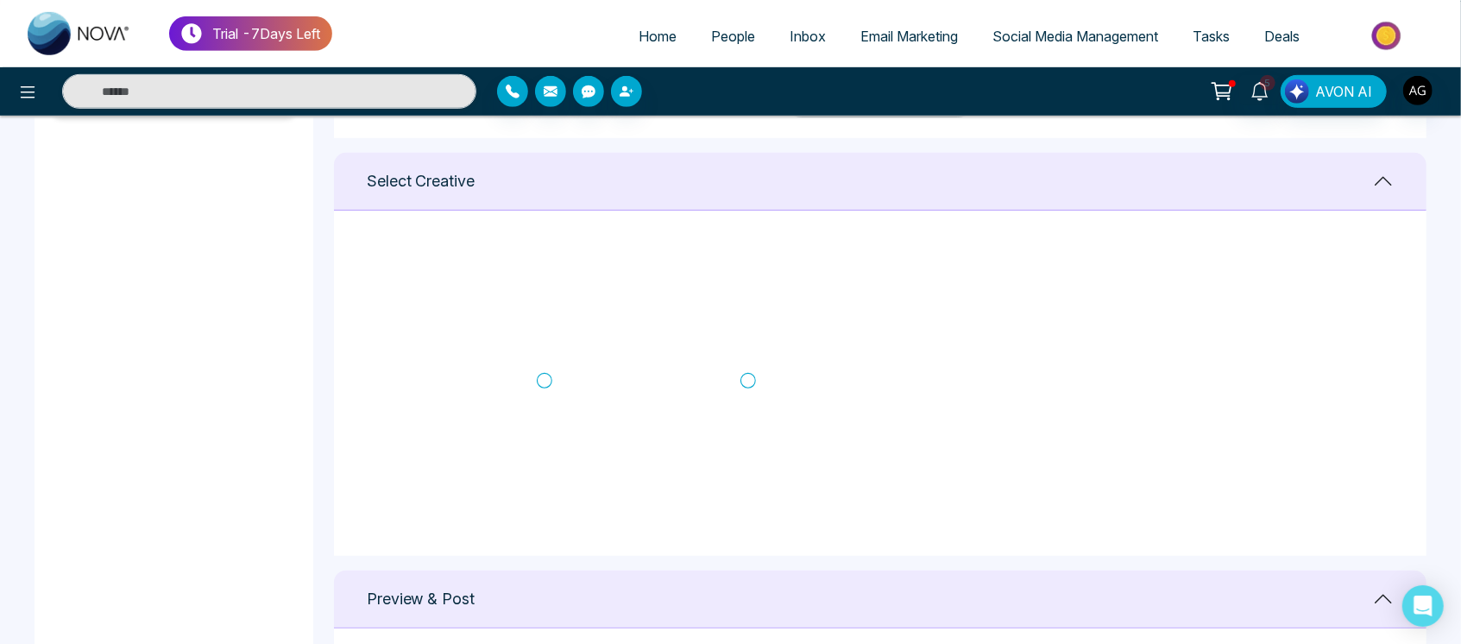
scroll to position [238, 0]
click at [544, 374] on icon at bounding box center [545, 378] width 16 height 17
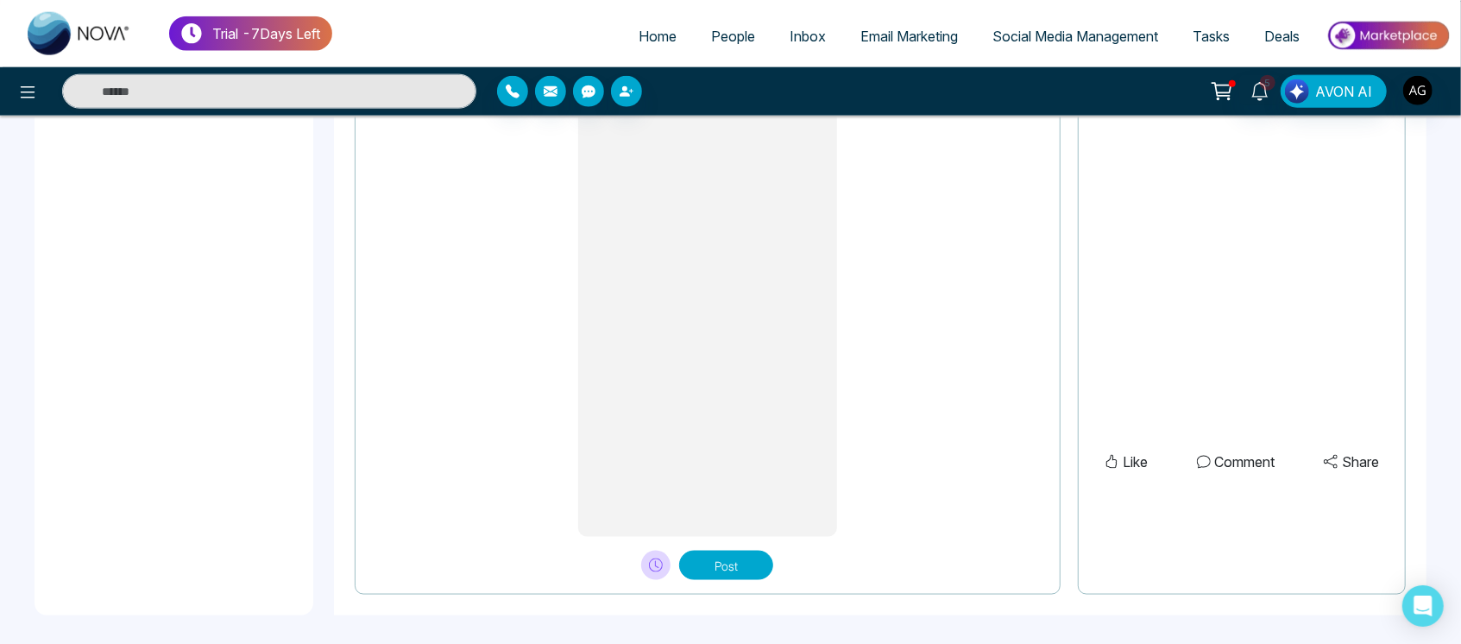
scroll to position [1441, 0]
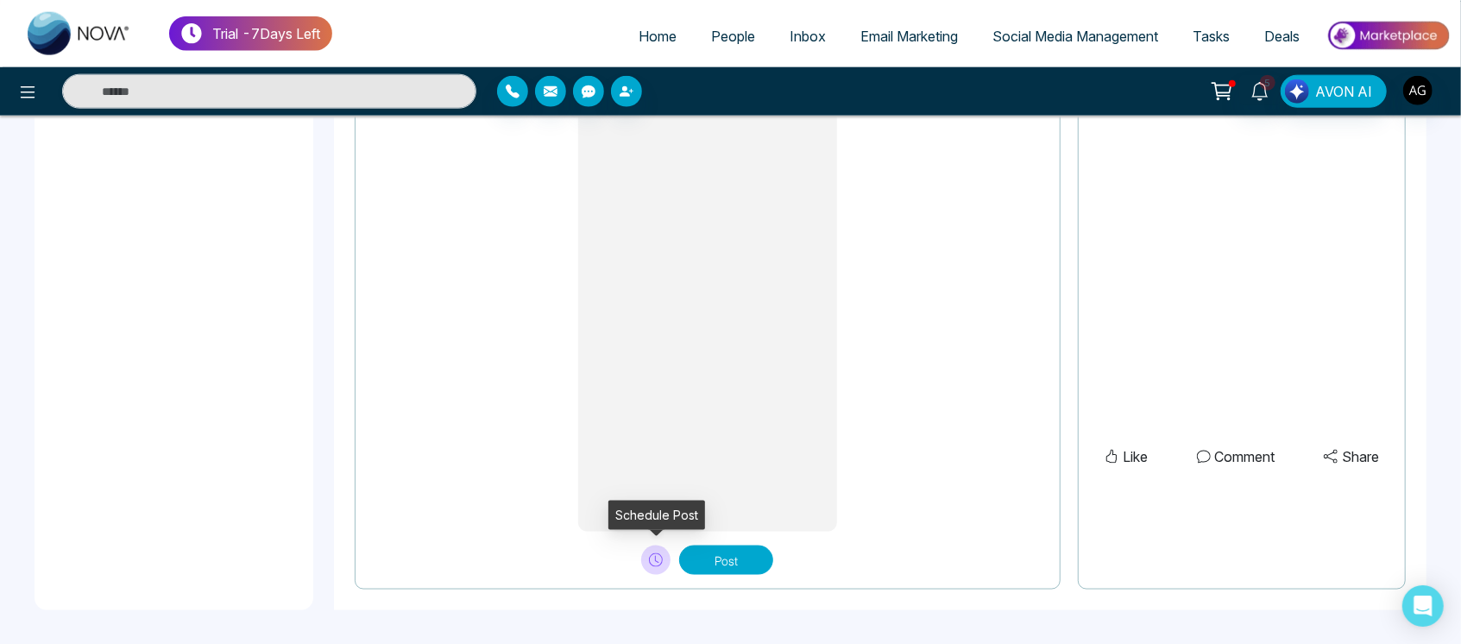
click at [658, 562] on icon at bounding box center [656, 559] width 3 height 7
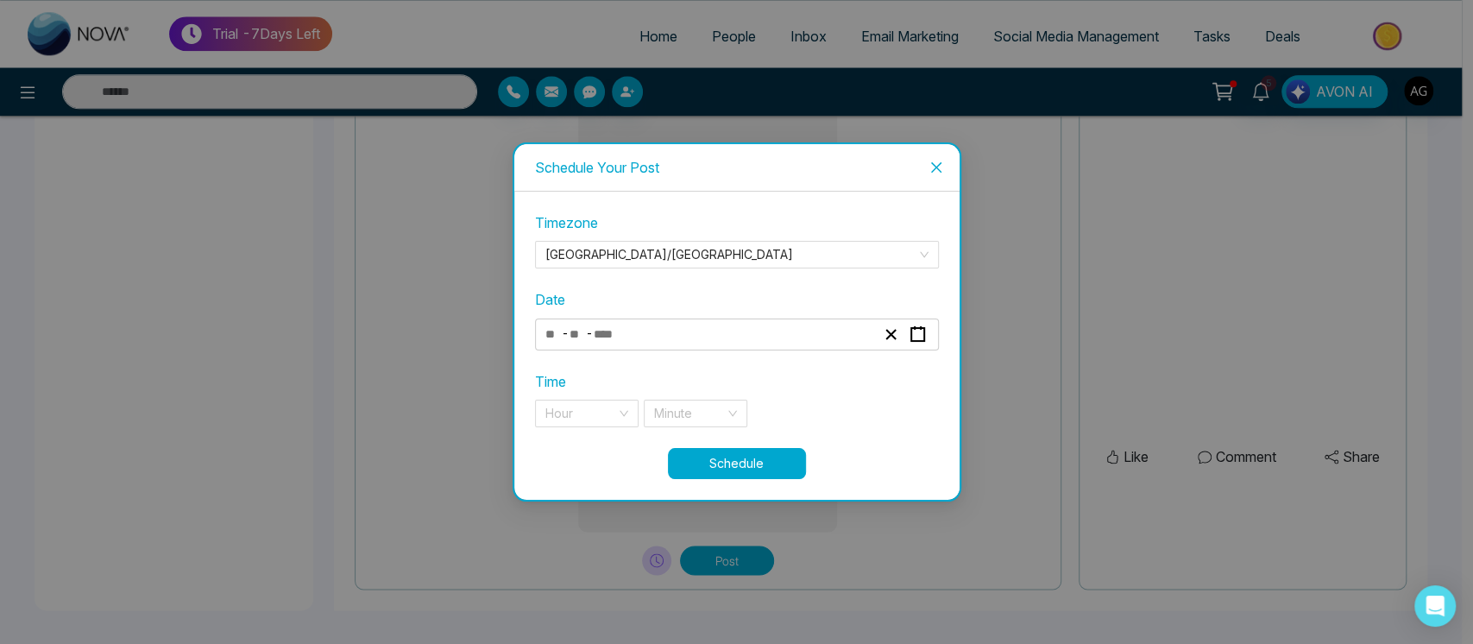
click at [644, 320] on div "- -" at bounding box center [737, 334] width 404 height 32
click at [656, 342] on div "- -" at bounding box center [710, 334] width 335 height 23
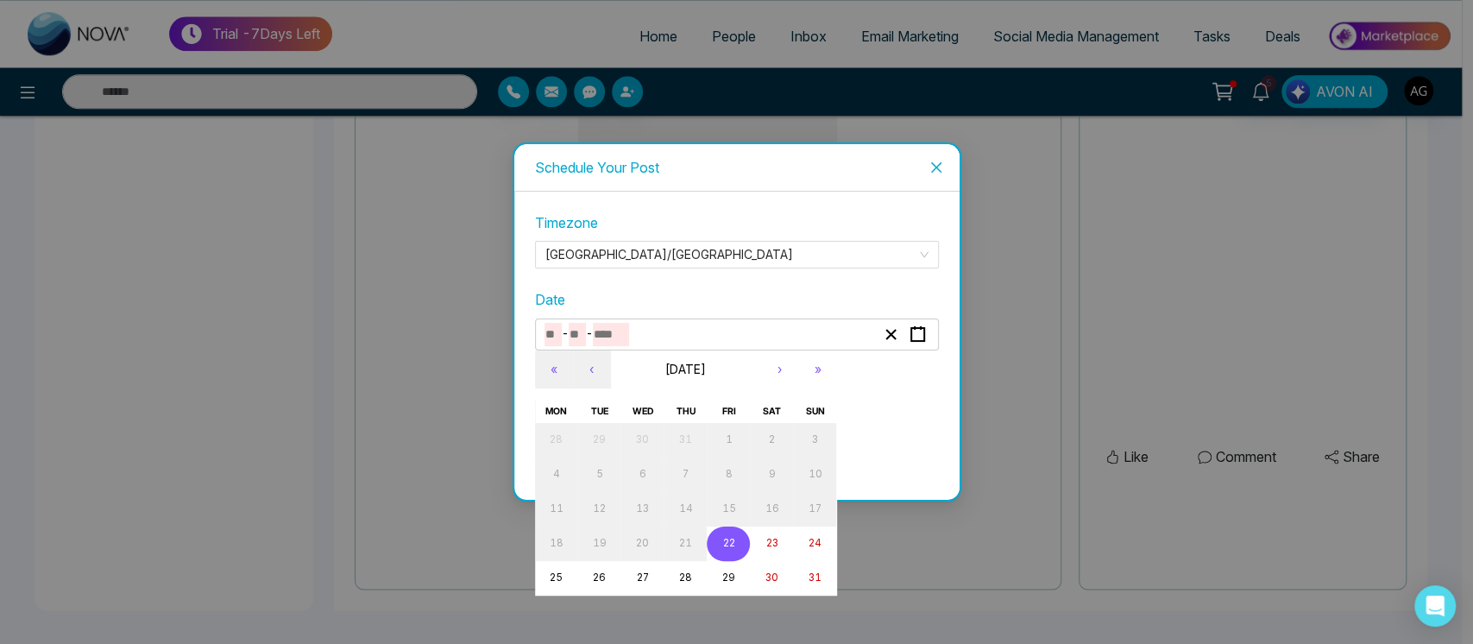
click at [738, 538] on button "22" at bounding box center [728, 543] width 43 height 35
type input "*"
type input "**"
type input "****"
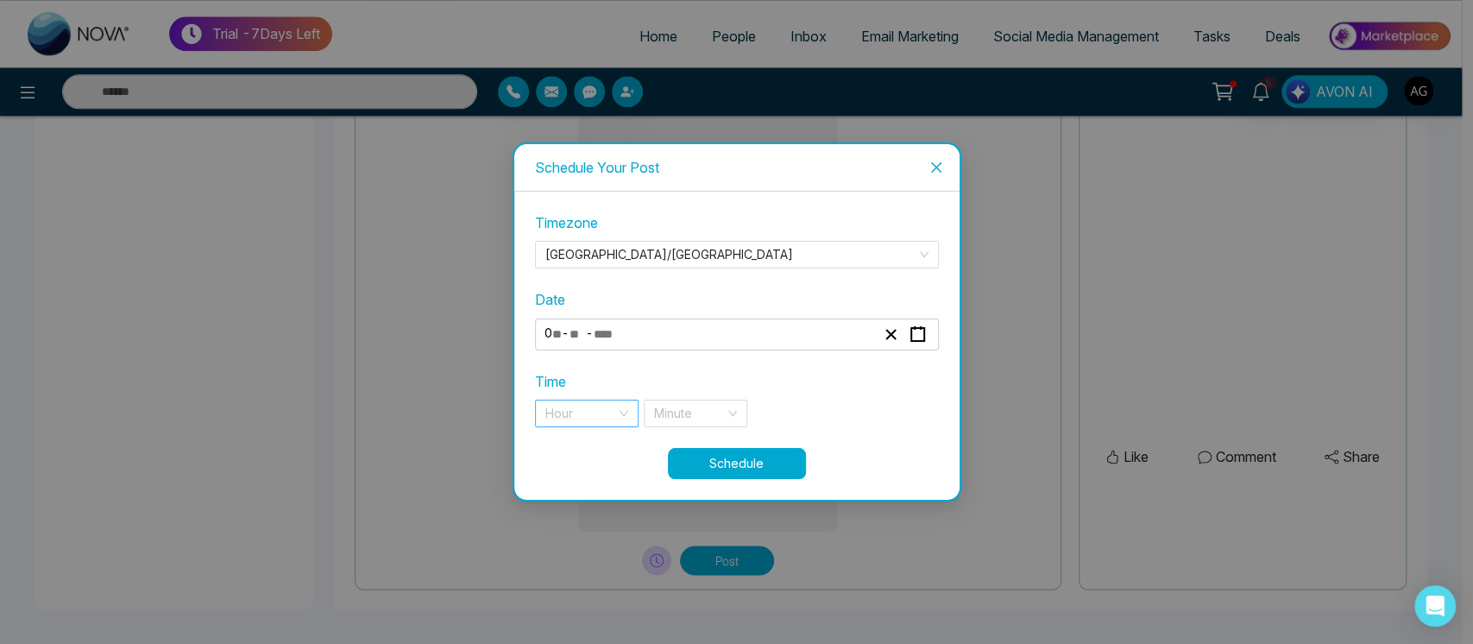
click at [577, 409] on input "search" at bounding box center [580, 413] width 71 height 26
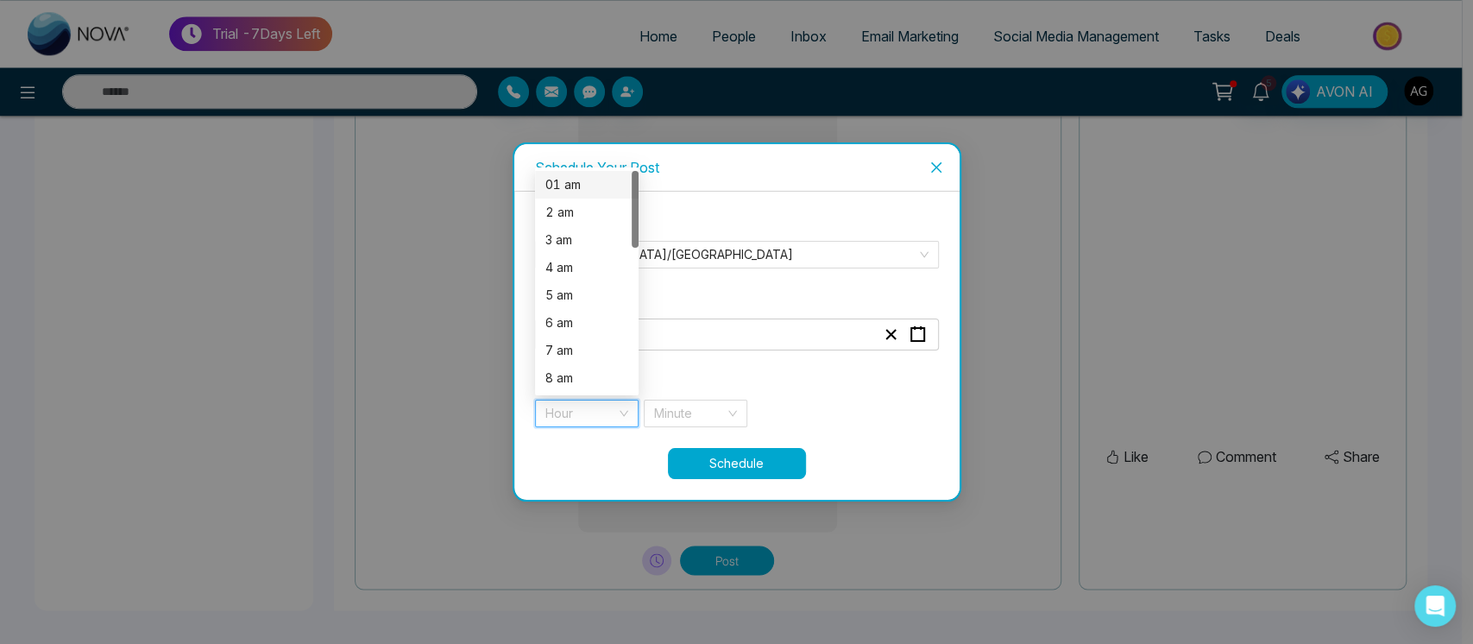
click at [607, 183] on div "01 am" at bounding box center [586, 184] width 83 height 19
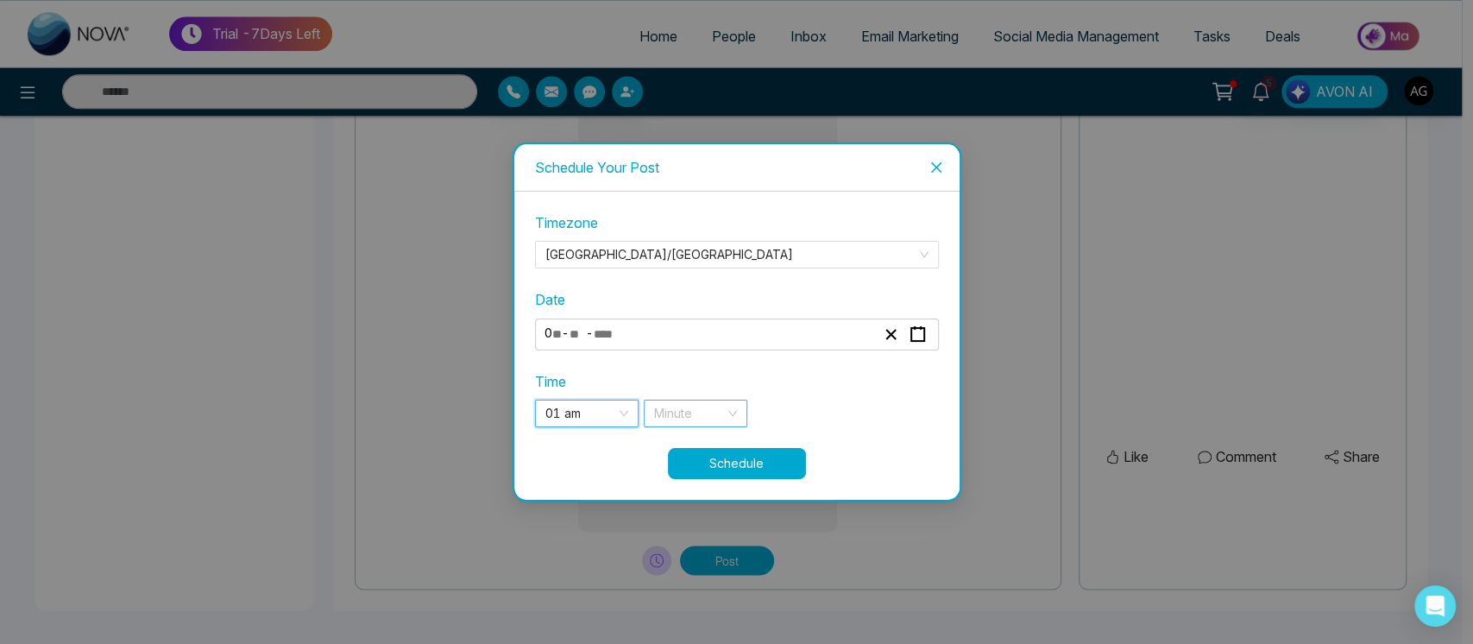
click at [700, 411] on input "search" at bounding box center [689, 413] width 71 height 26
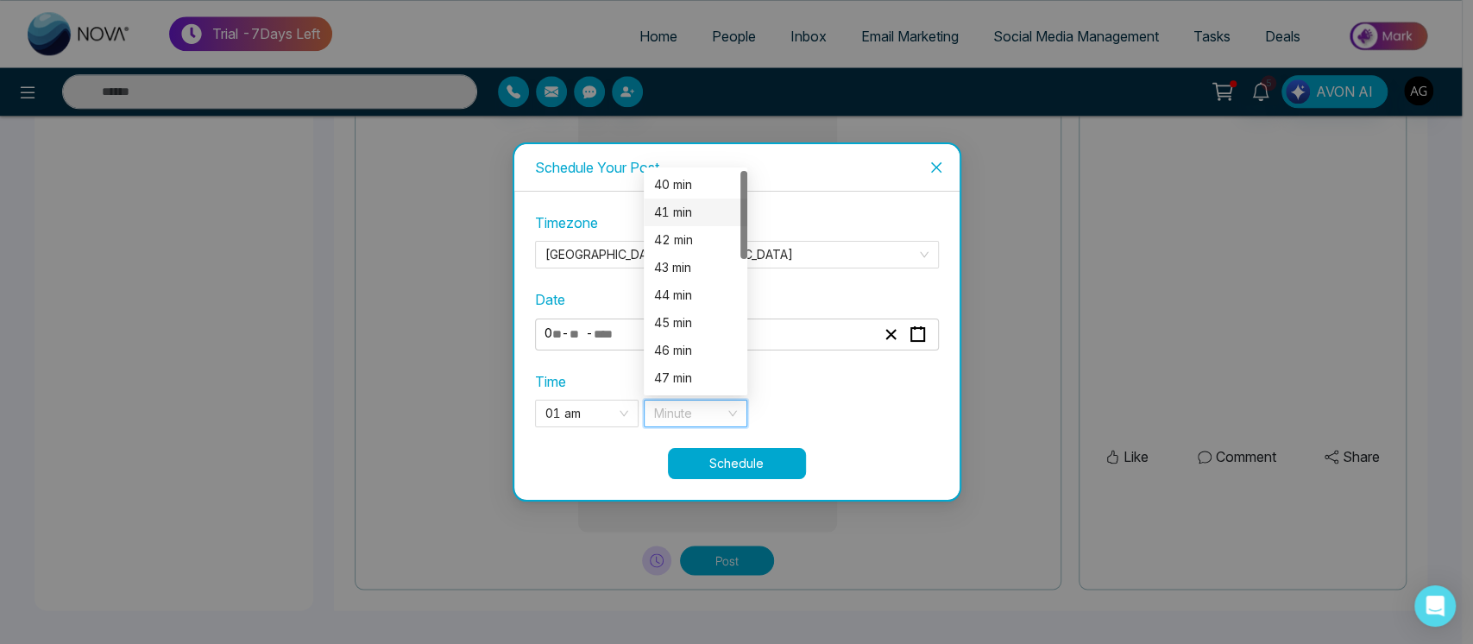
click at [700, 212] on div "41 min" at bounding box center [695, 212] width 83 height 19
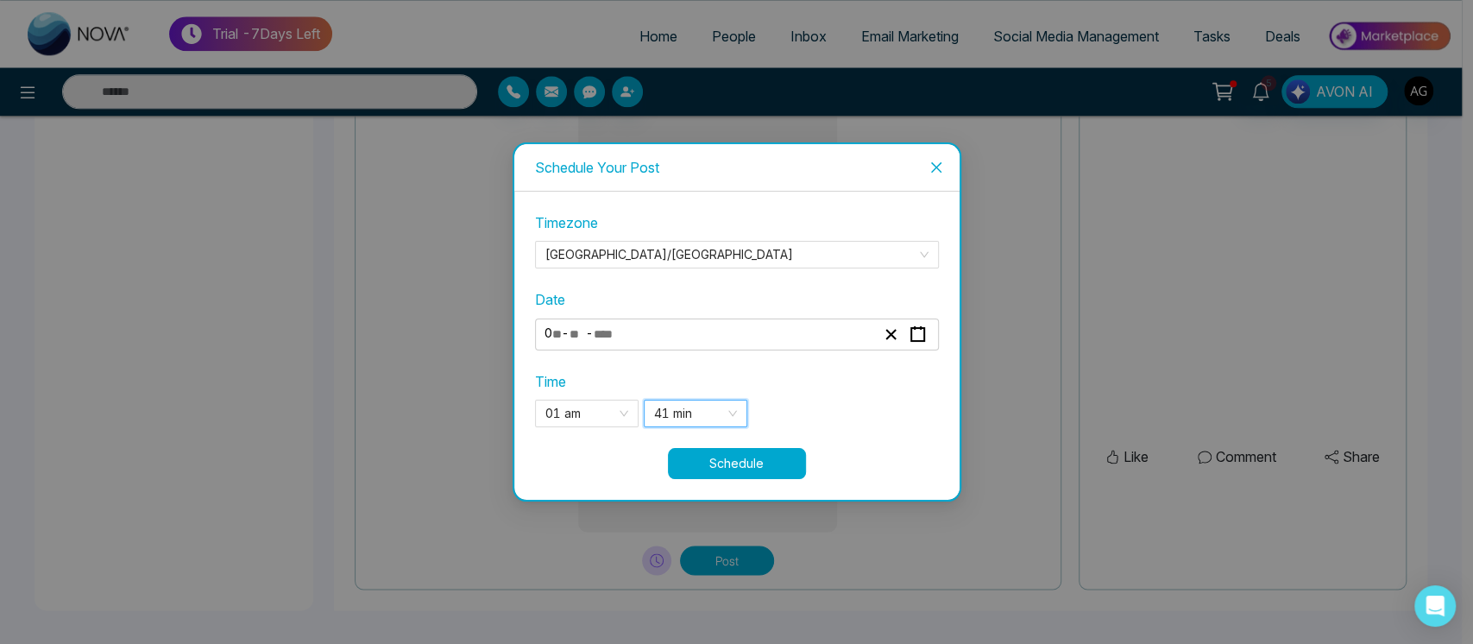
click at [761, 467] on button "Schedule" at bounding box center [737, 463] width 138 height 31
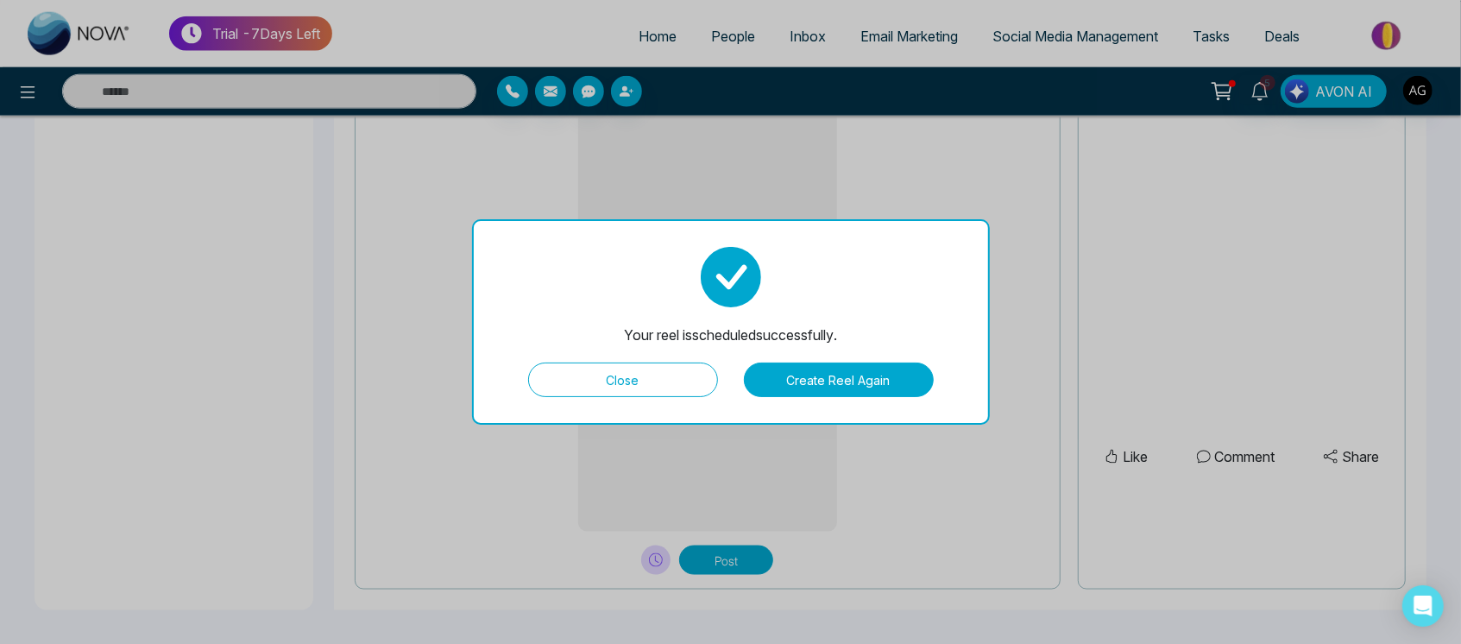
click at [653, 387] on button "Close" at bounding box center [623, 379] width 190 height 35
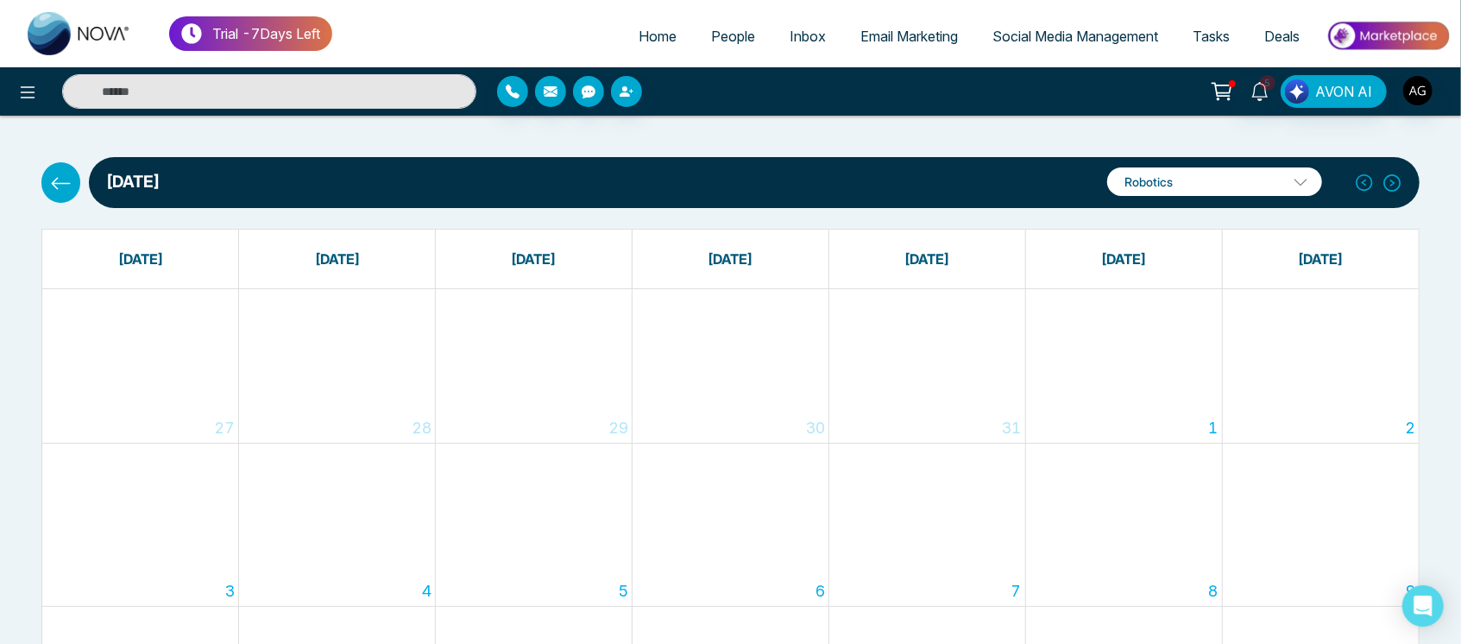
click at [66, 174] on icon at bounding box center [61, 184] width 22 height 22
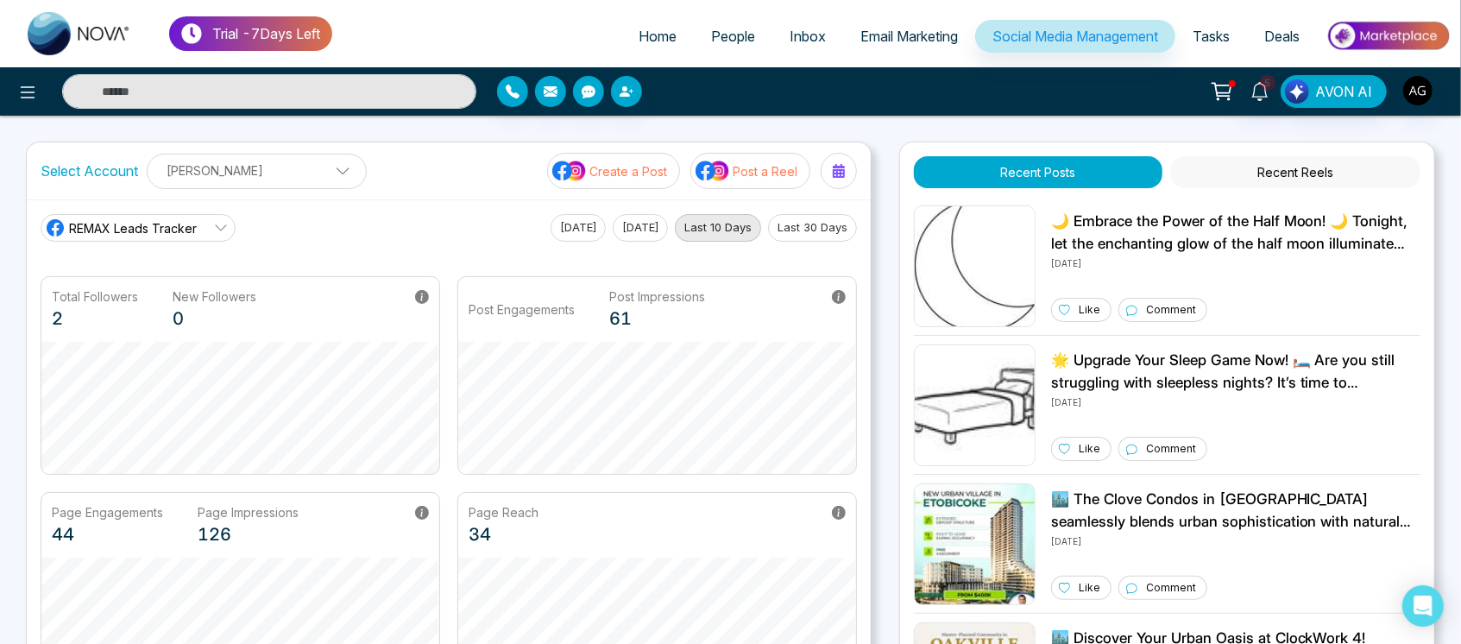
click at [760, 176] on p "Post a Reel" at bounding box center [764, 171] width 65 height 18
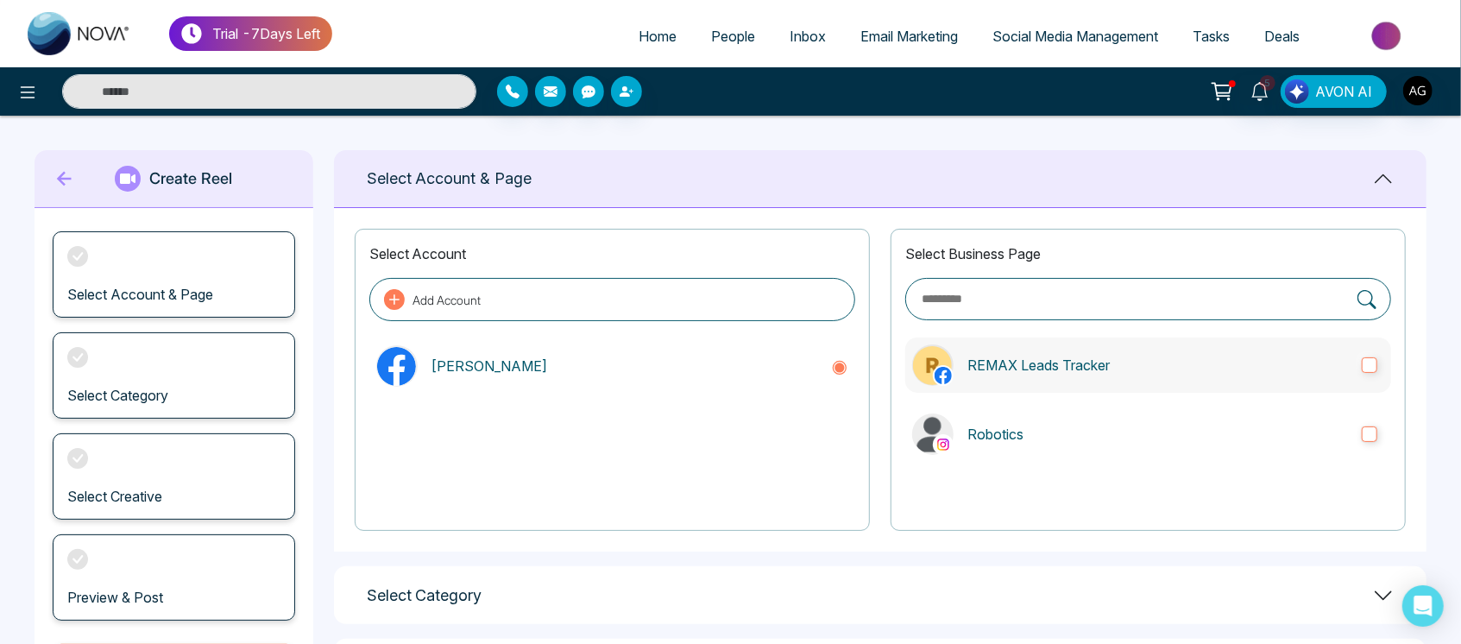
click at [1136, 349] on label "REMAX Leads Tracker" at bounding box center [1148, 364] width 486 height 55
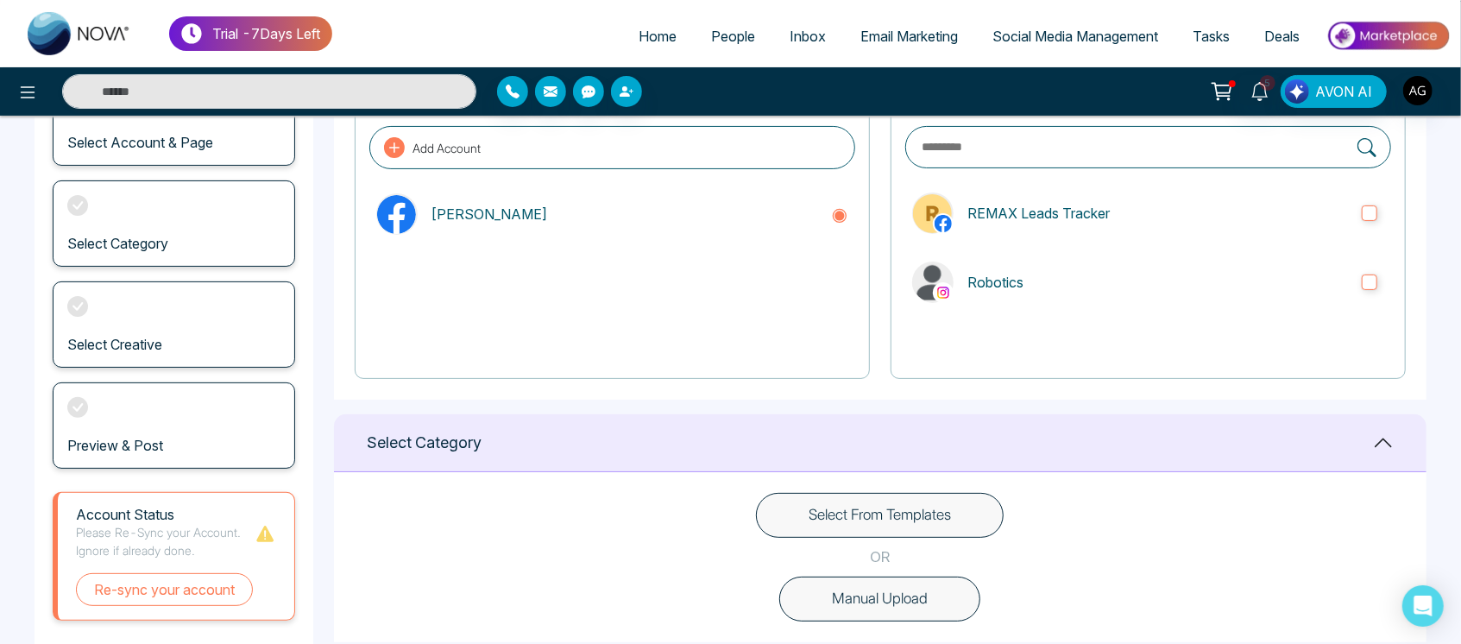
scroll to position [179, 0]
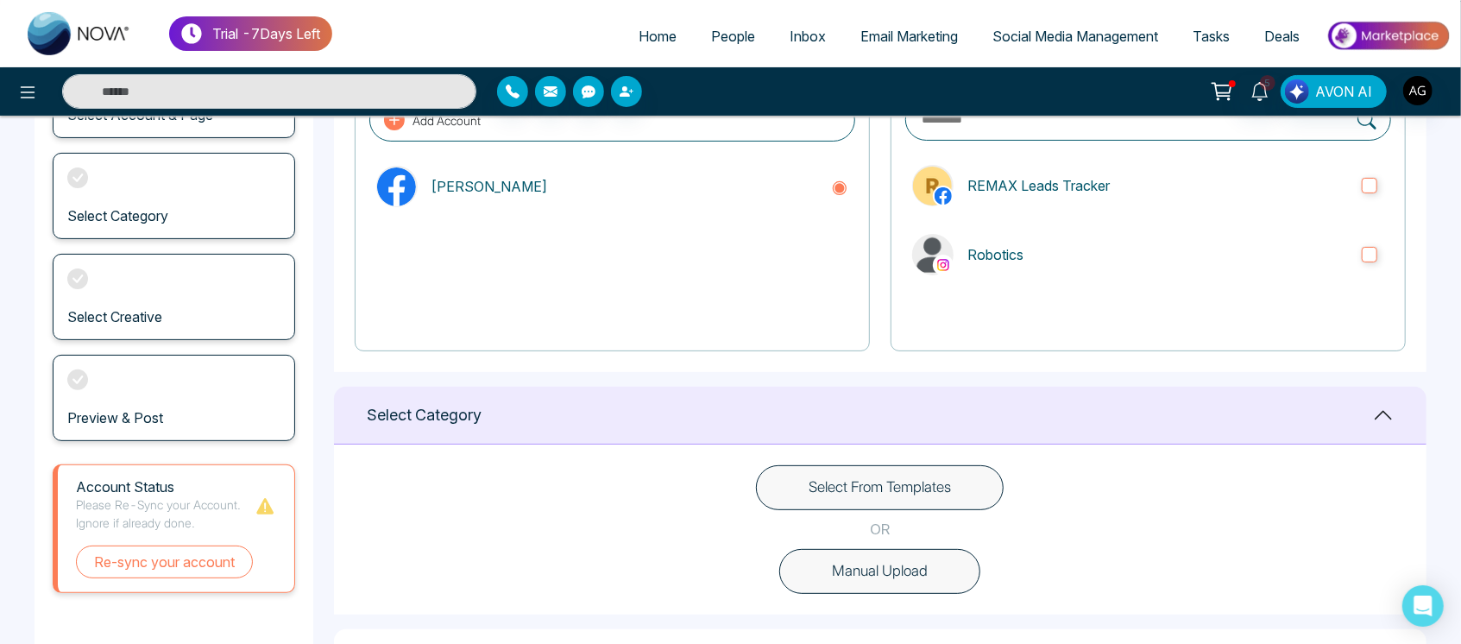
click at [927, 562] on button "Manual Upload" at bounding box center [879, 571] width 201 height 45
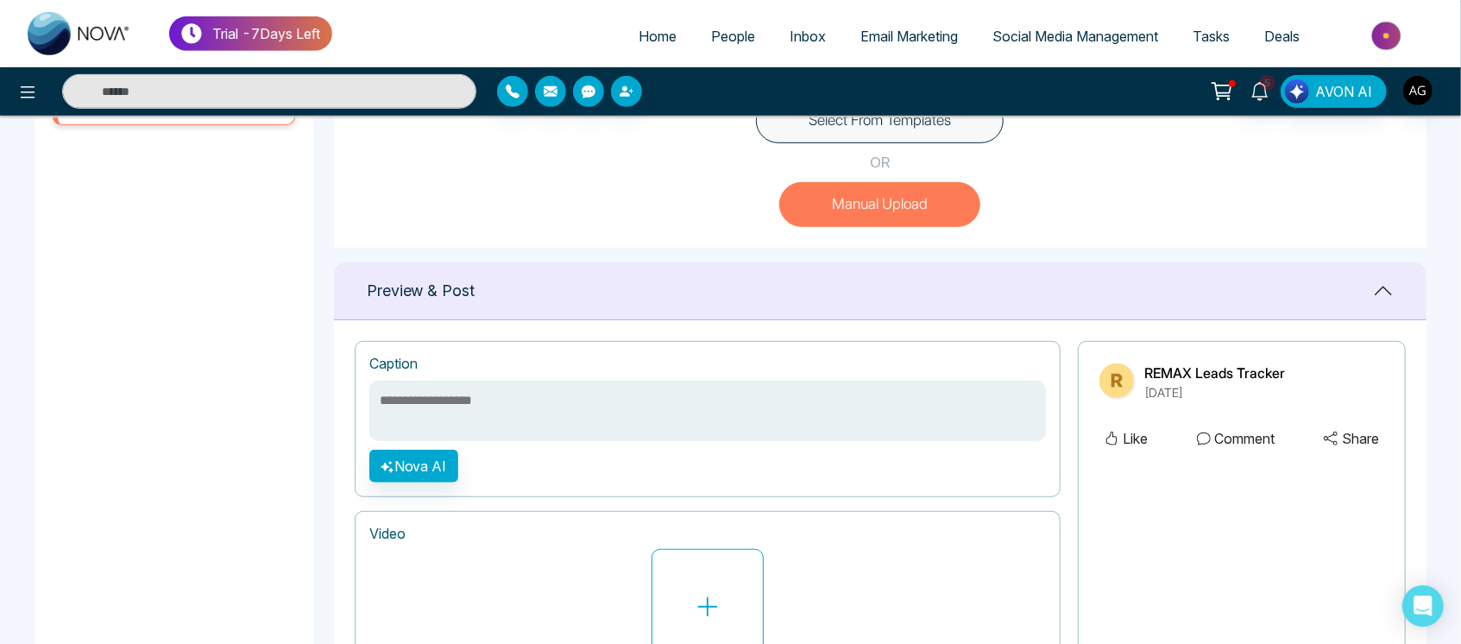
scroll to position [678, 0]
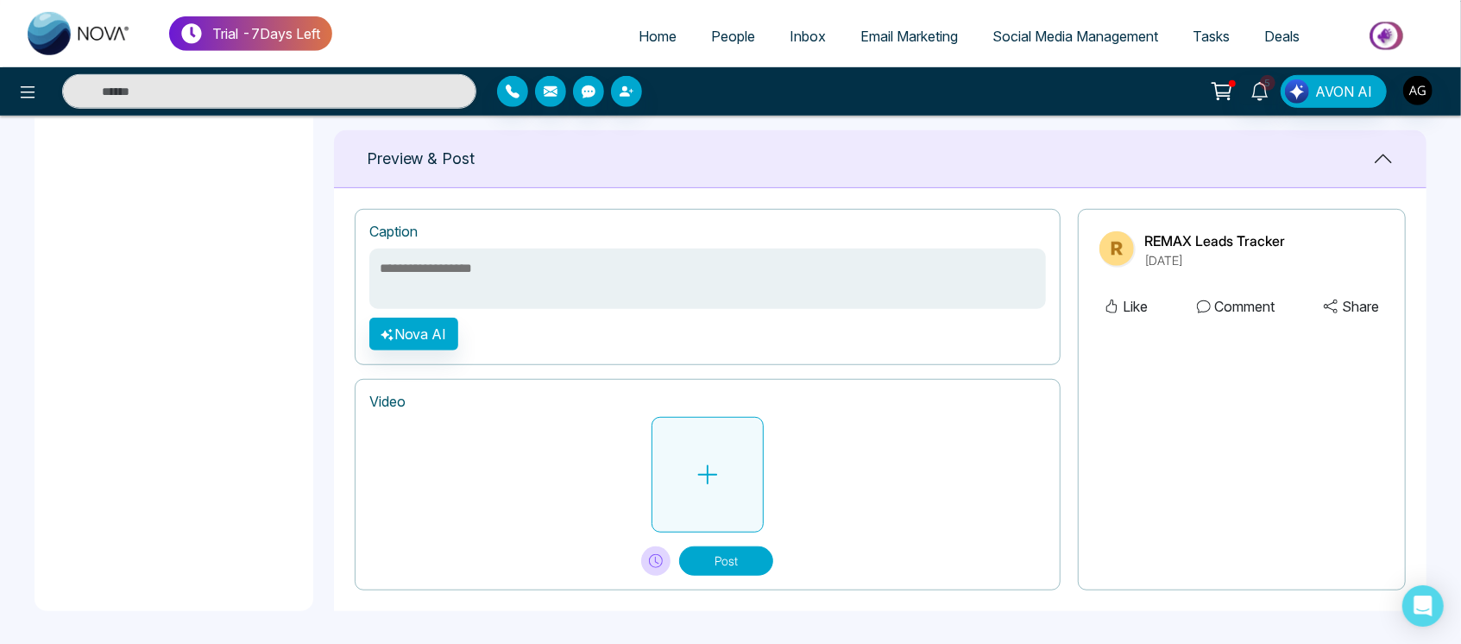
click at [680, 494] on button at bounding box center [707, 475] width 112 height 116
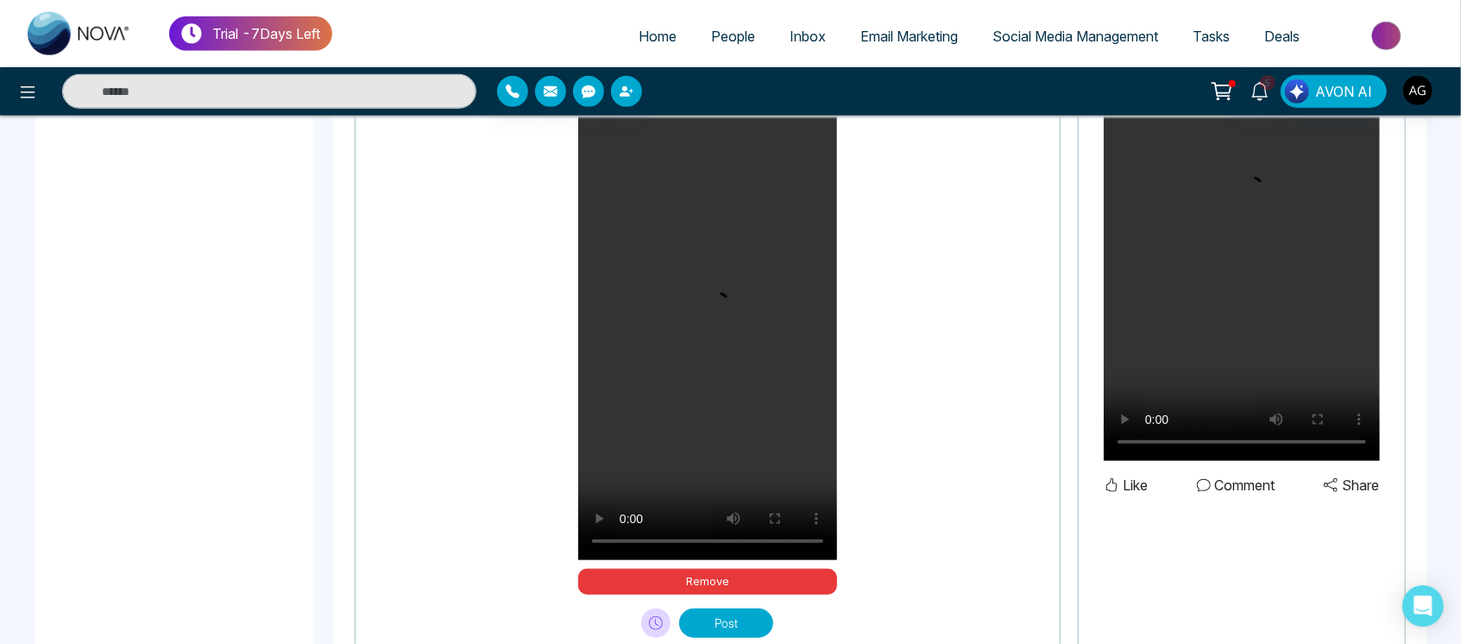
scroll to position [1057, 0]
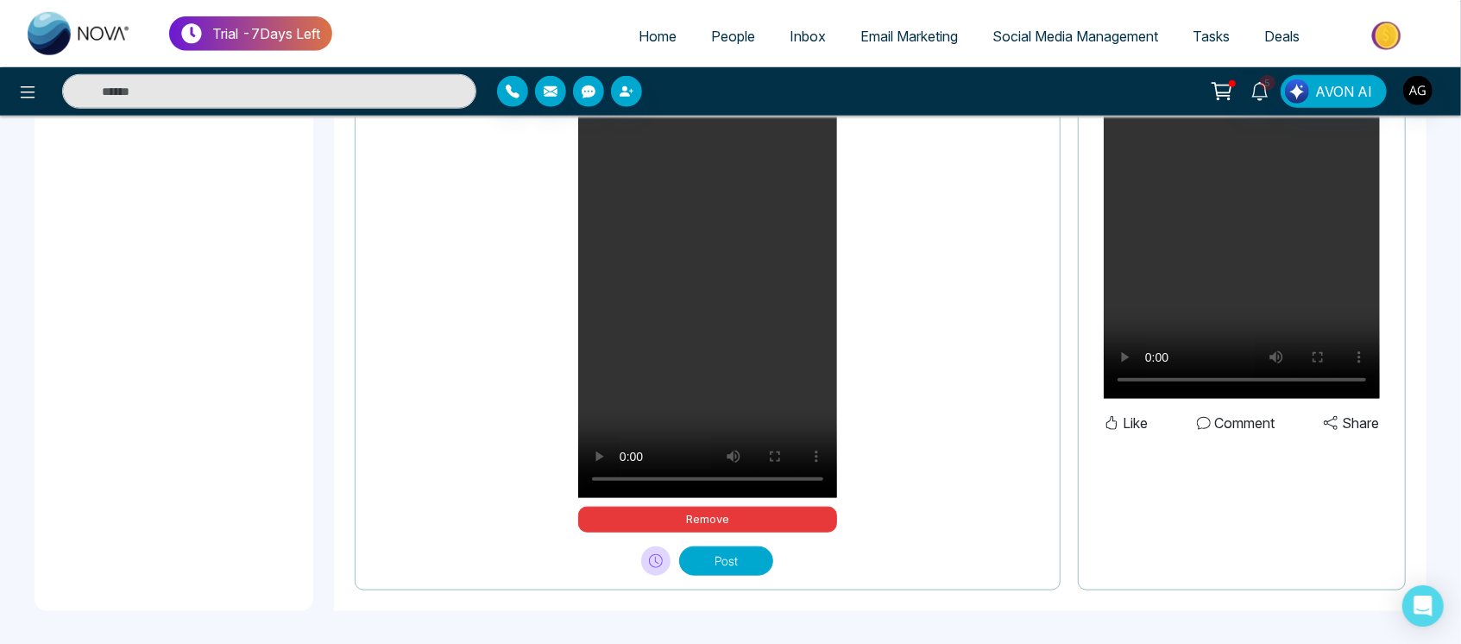
click at [738, 556] on button "Post" at bounding box center [726, 560] width 94 height 29
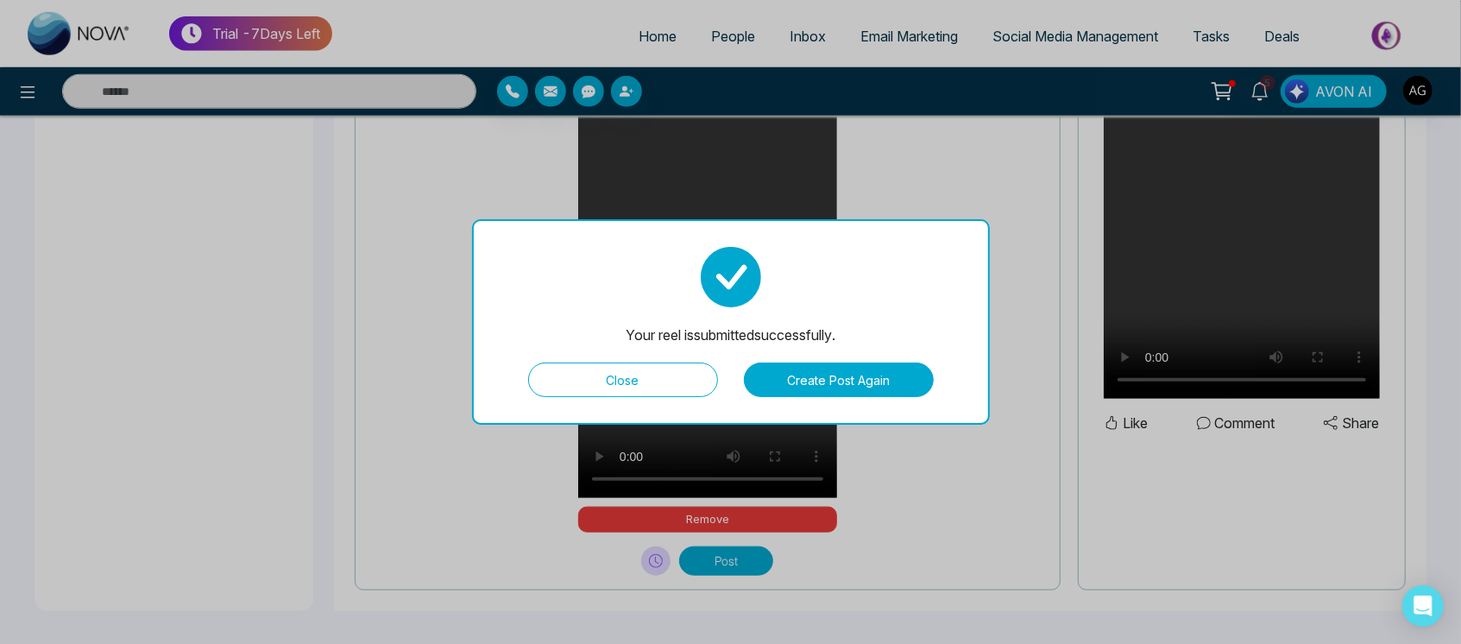
click at [639, 380] on button "Close" at bounding box center [623, 379] width 190 height 35
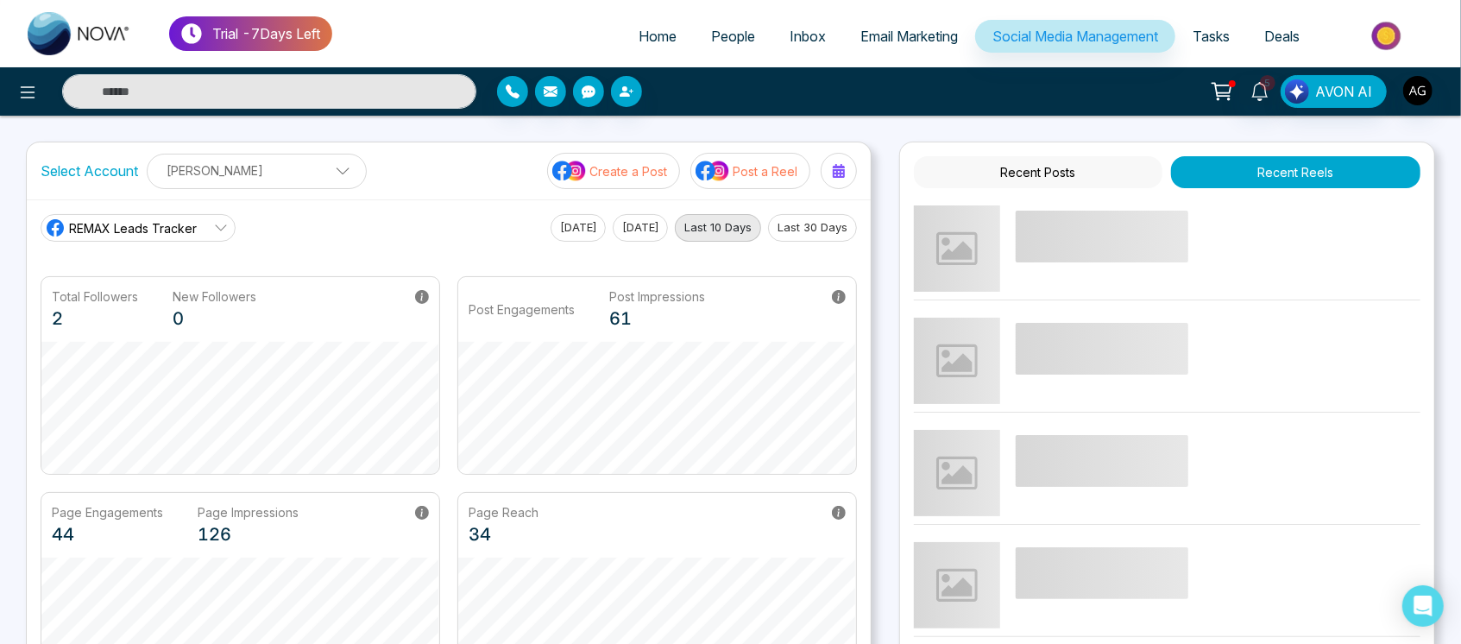
click at [769, 166] on p "Post a Reel" at bounding box center [764, 171] width 65 height 18
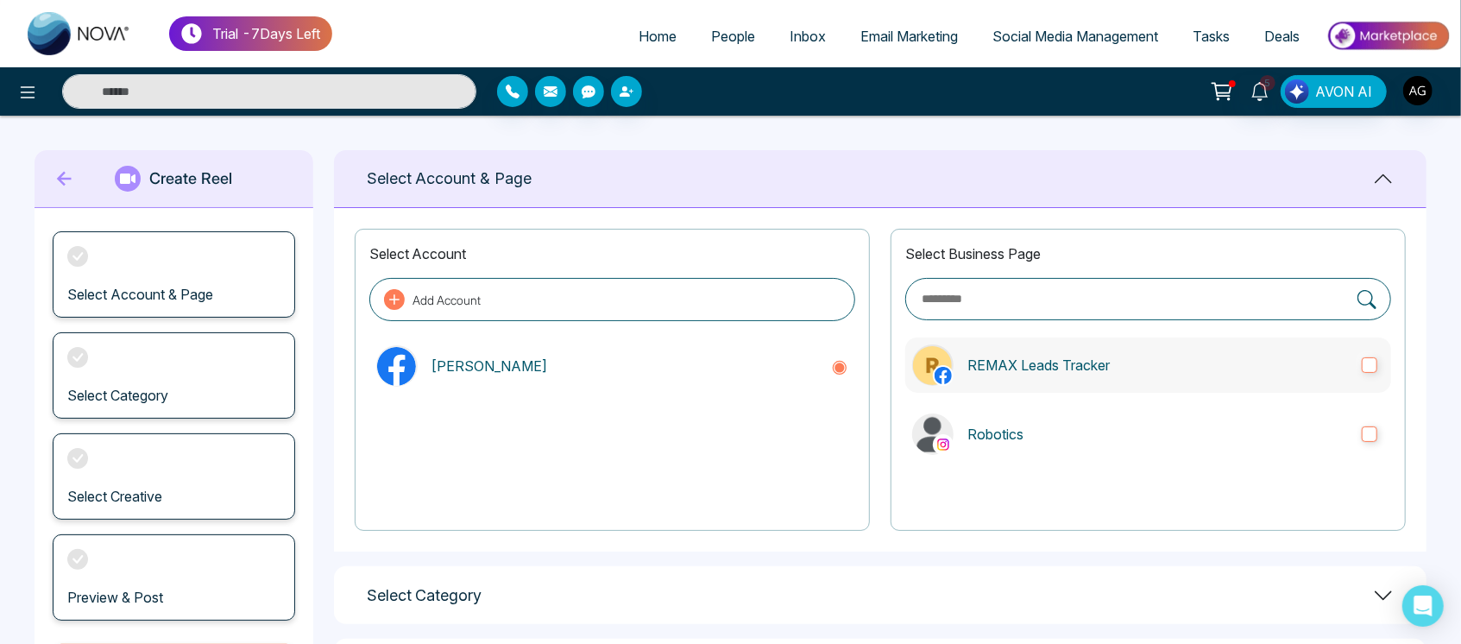
click at [1013, 351] on label "REMAX Leads Tracker" at bounding box center [1148, 364] width 486 height 55
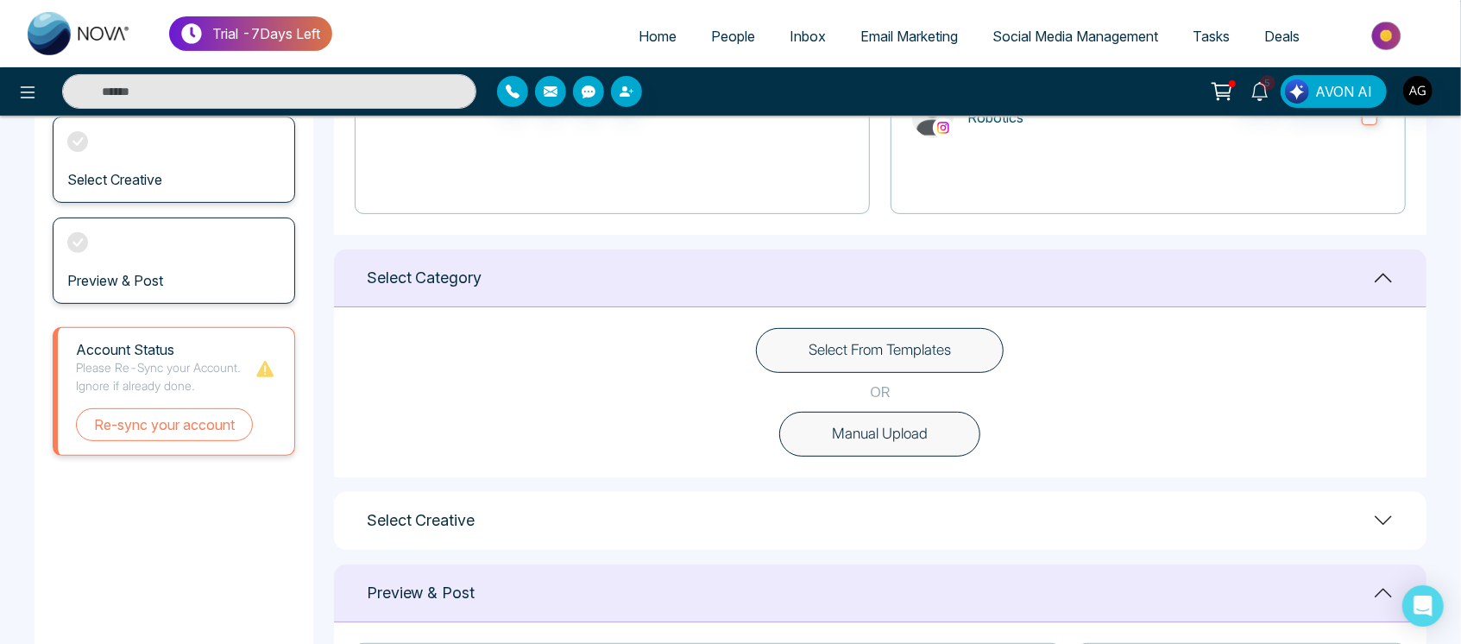
scroll to position [324, 0]
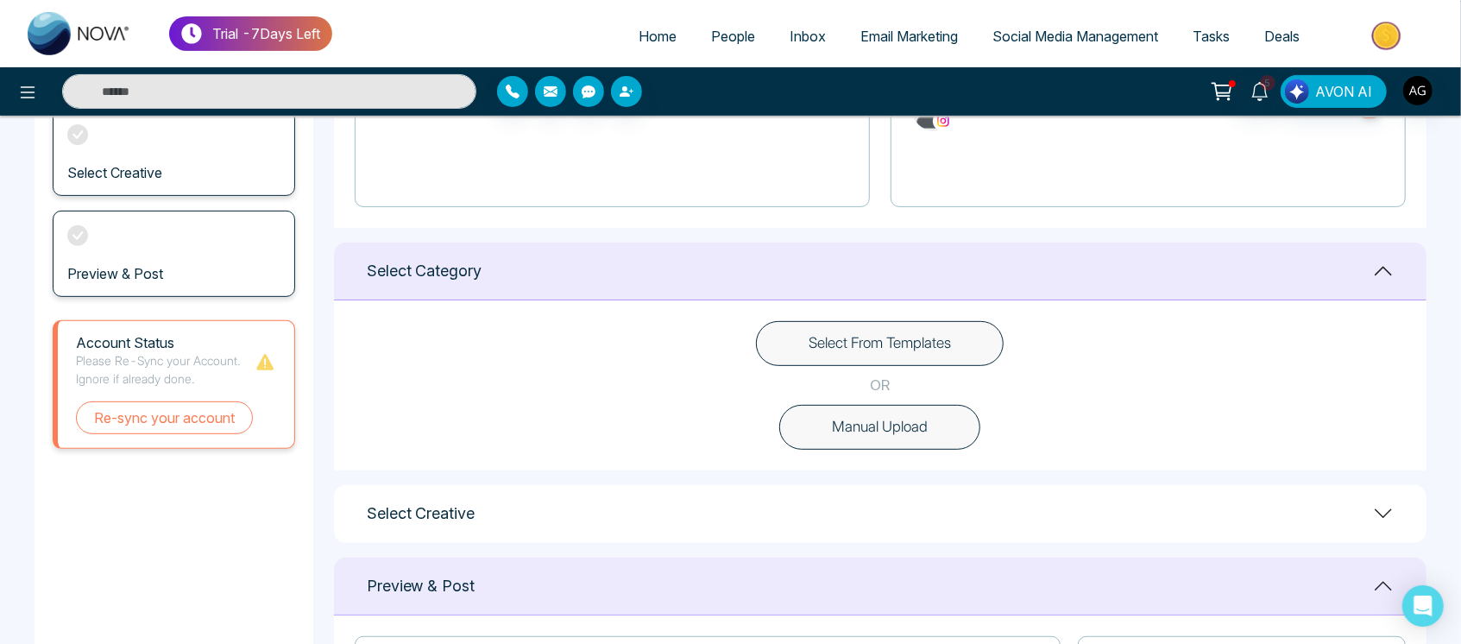
click at [899, 438] on button "Manual Upload" at bounding box center [879, 427] width 201 height 45
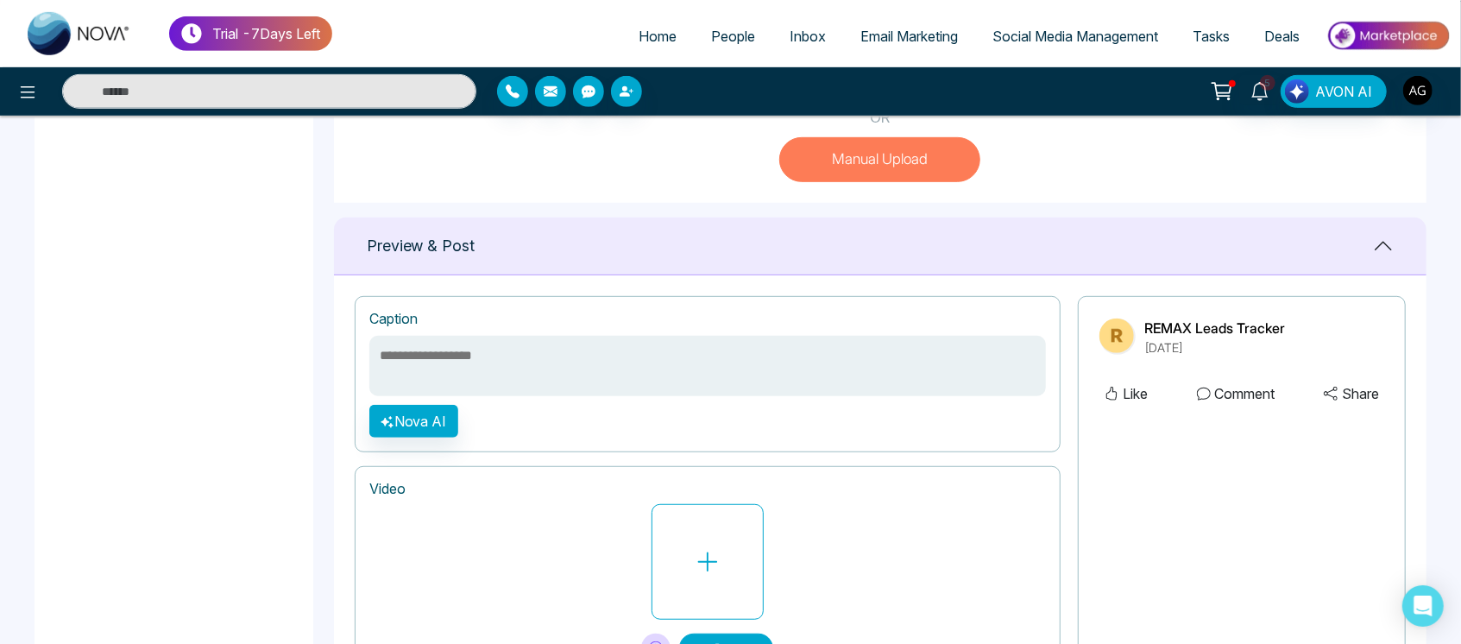
scroll to position [678, 0]
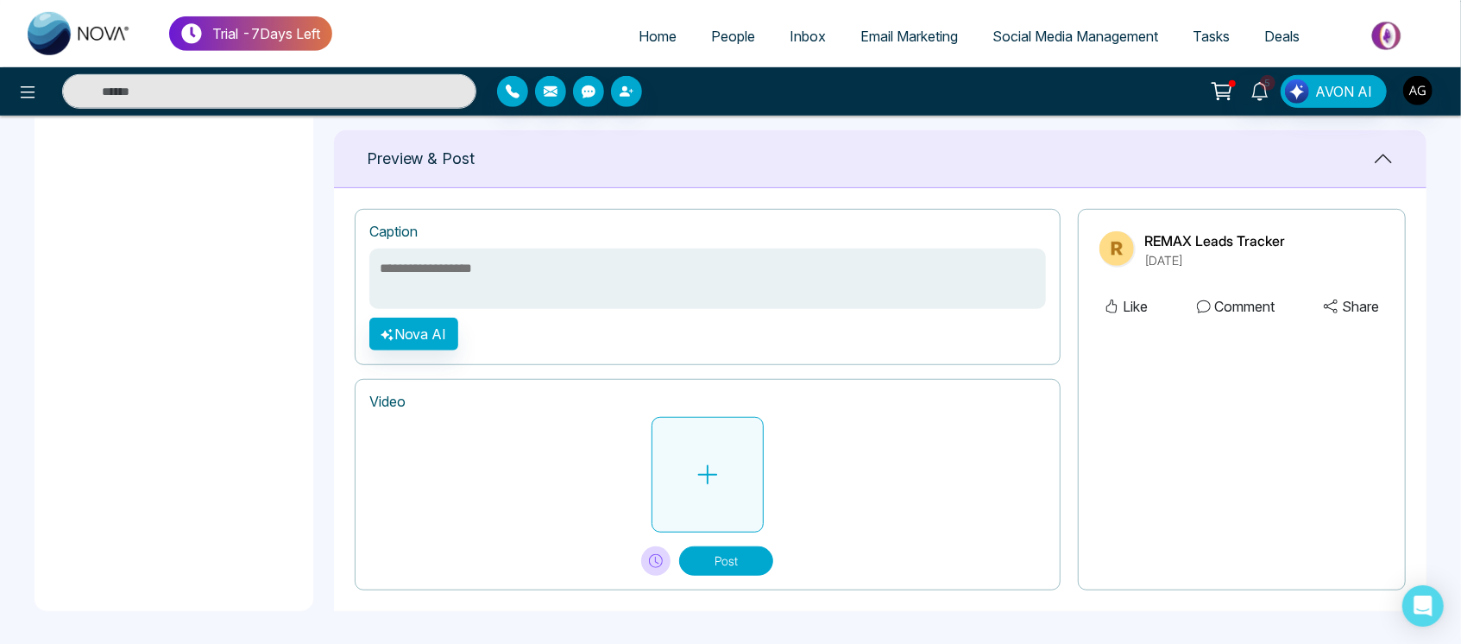
click at [737, 491] on button at bounding box center [707, 475] width 112 height 116
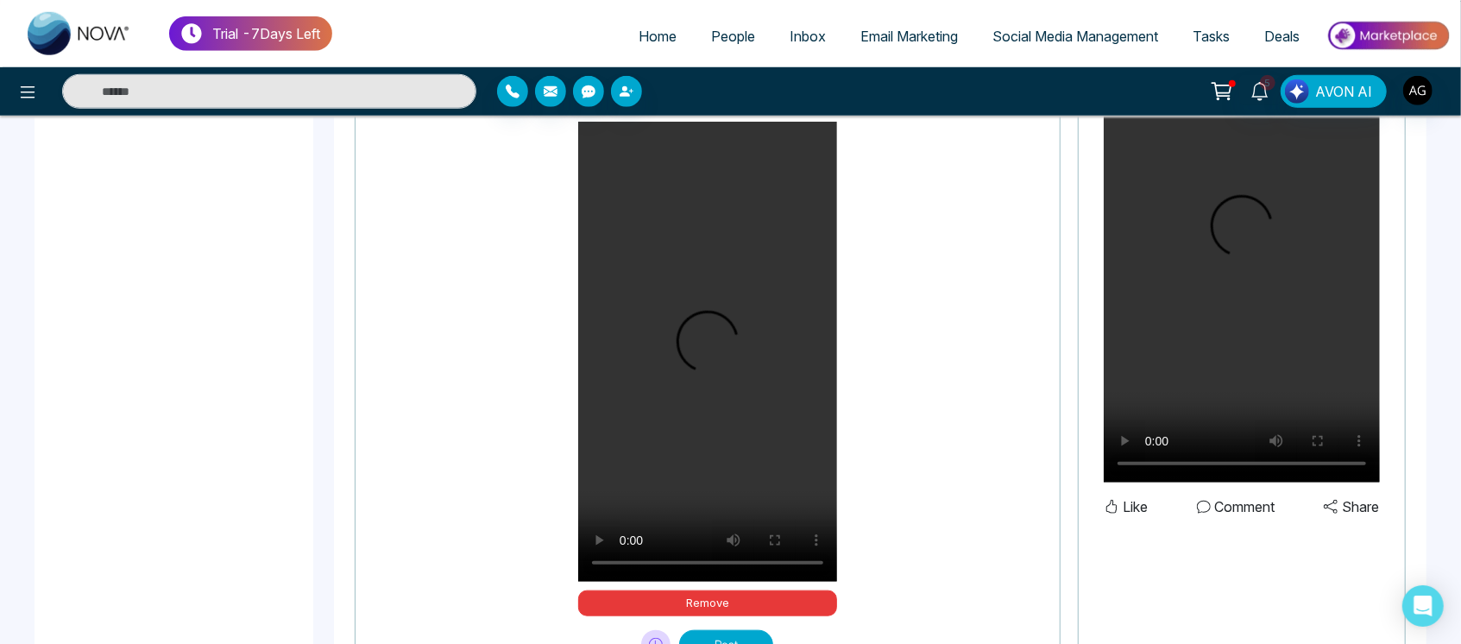
scroll to position [1057, 0]
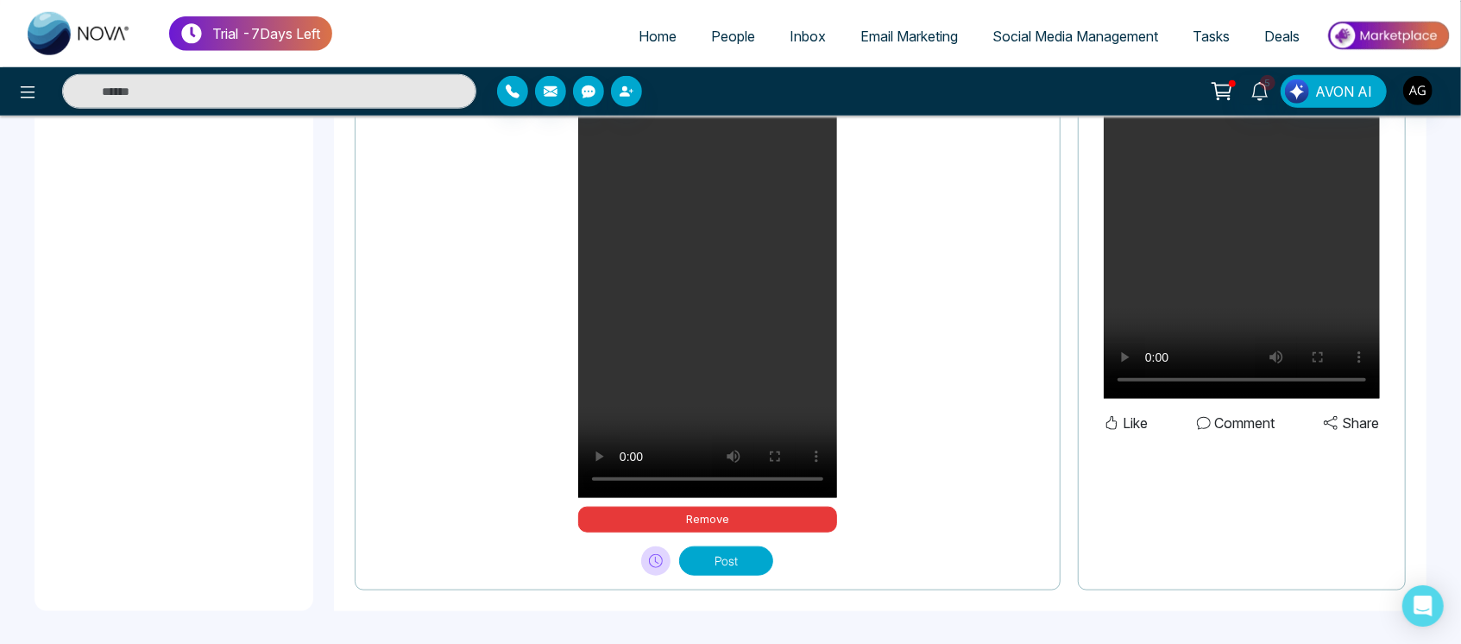
click at [706, 549] on button "Post" at bounding box center [726, 560] width 94 height 29
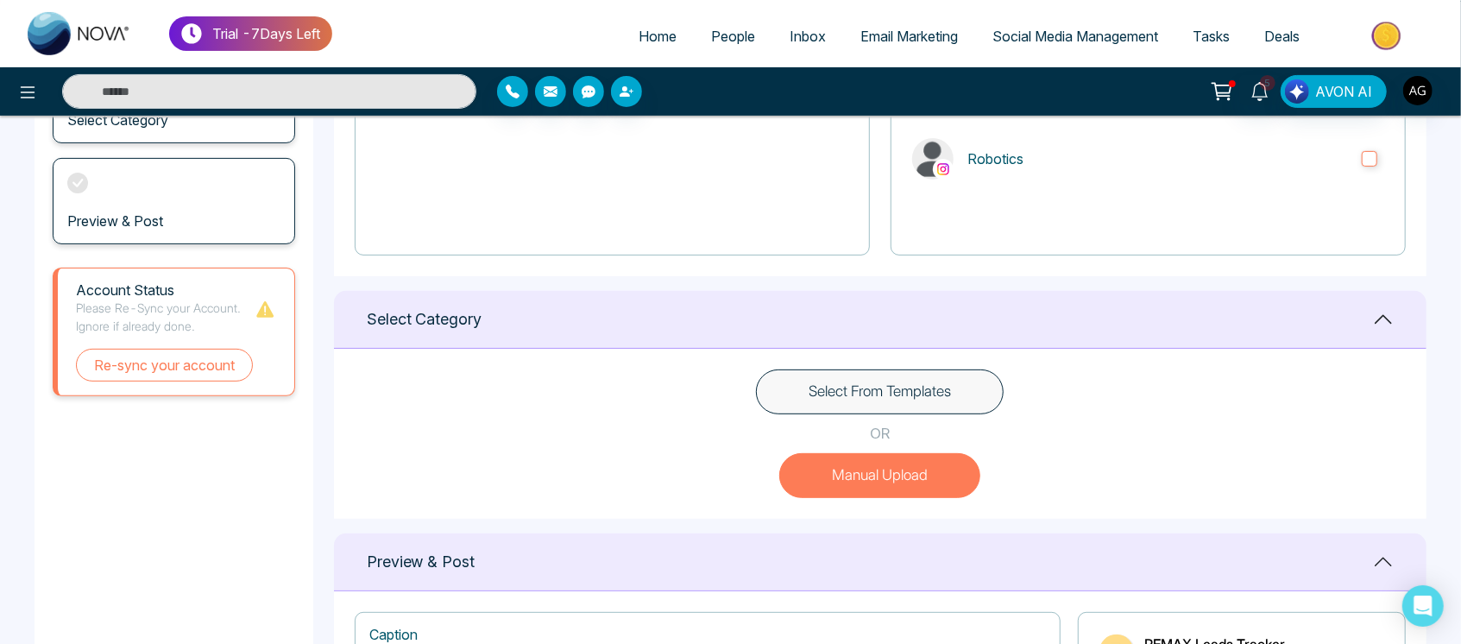
scroll to position [266, 0]
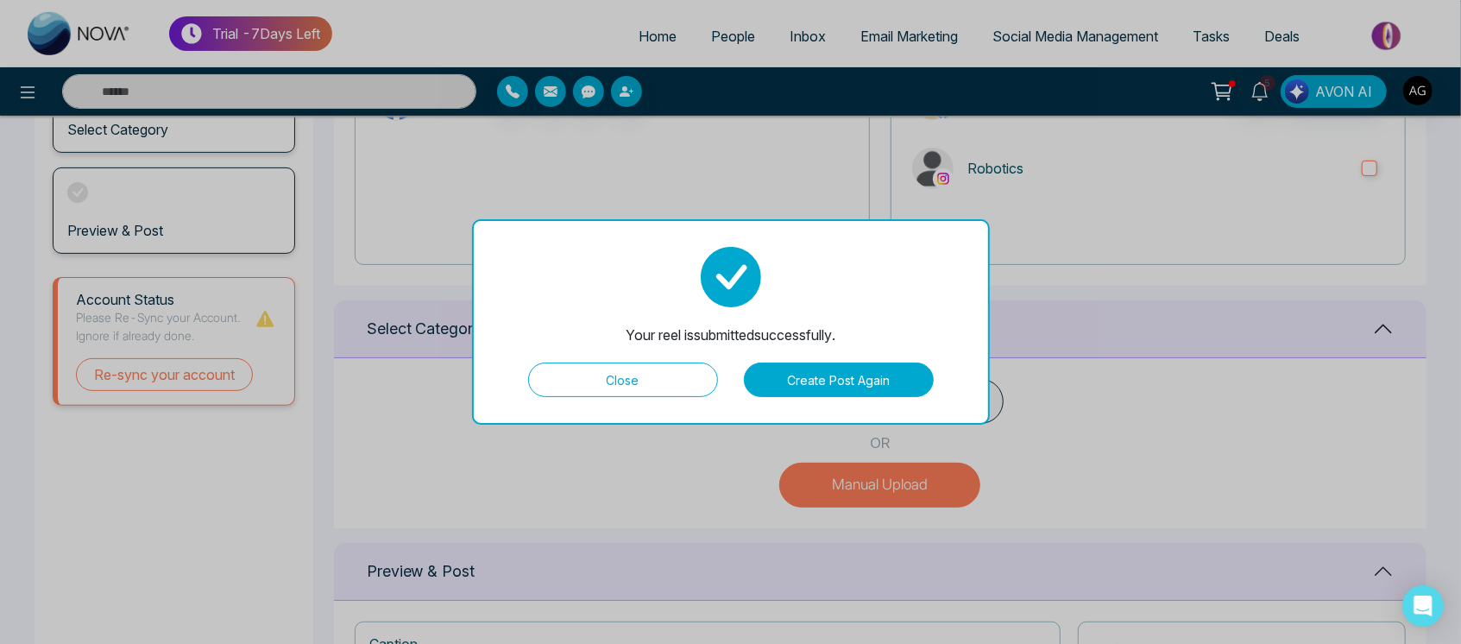
click at [656, 378] on button "Close" at bounding box center [623, 379] width 190 height 35
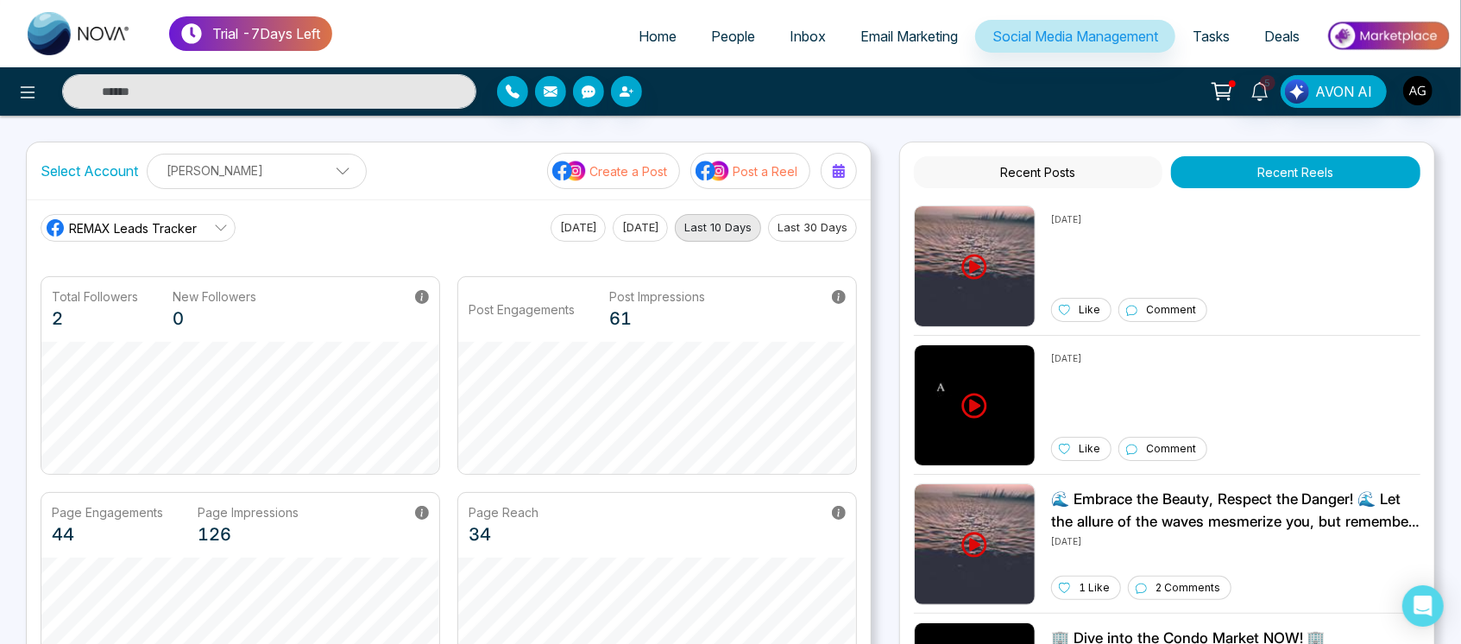
click at [624, 164] on p "Create a Post" at bounding box center [628, 171] width 78 height 18
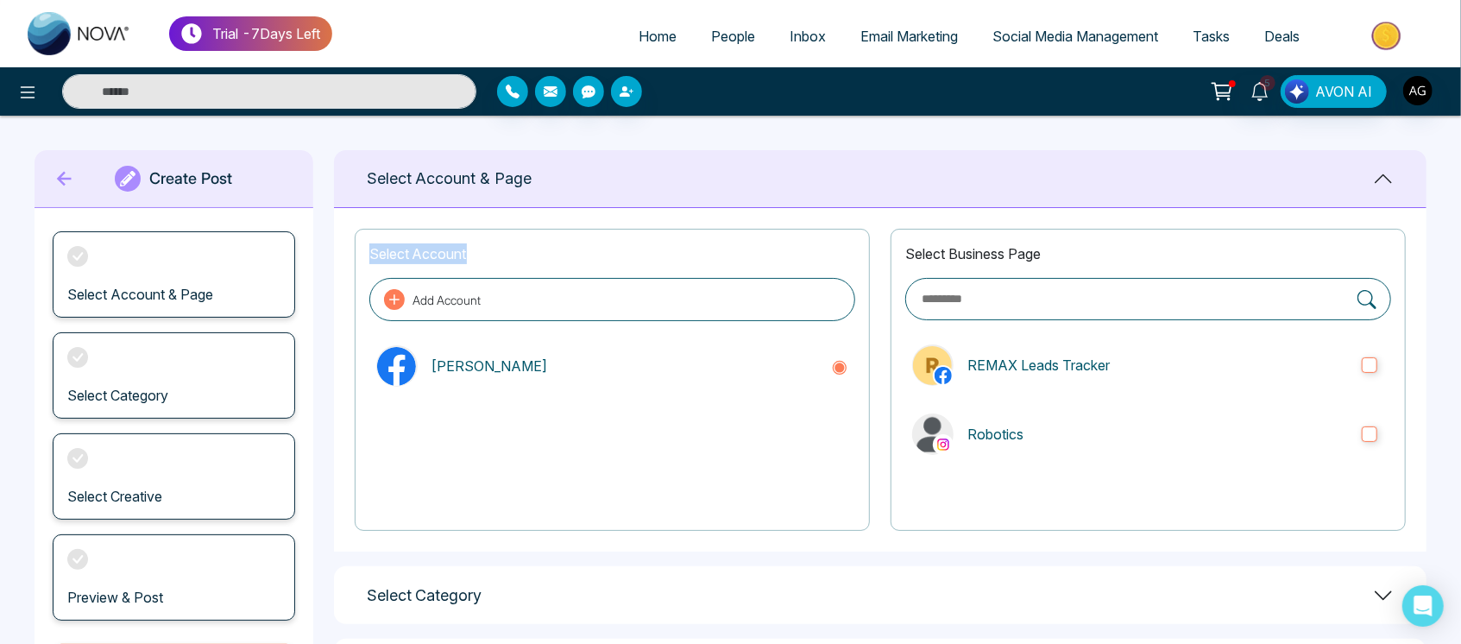
drag, startPoint x: 507, startPoint y: 248, endPoint x: 352, endPoint y: 249, distance: 155.3
click at [352, 249] on div "Select Account Add Account Anit Gupta Select Business Page REMAX Leads Tracker …" at bounding box center [880, 379] width 1092 height 343
drag, startPoint x: 356, startPoint y: 162, endPoint x: 678, endPoint y: 176, distance: 322.1
click at [678, 176] on div "Select Account & Page" at bounding box center [880, 179] width 1092 height 58
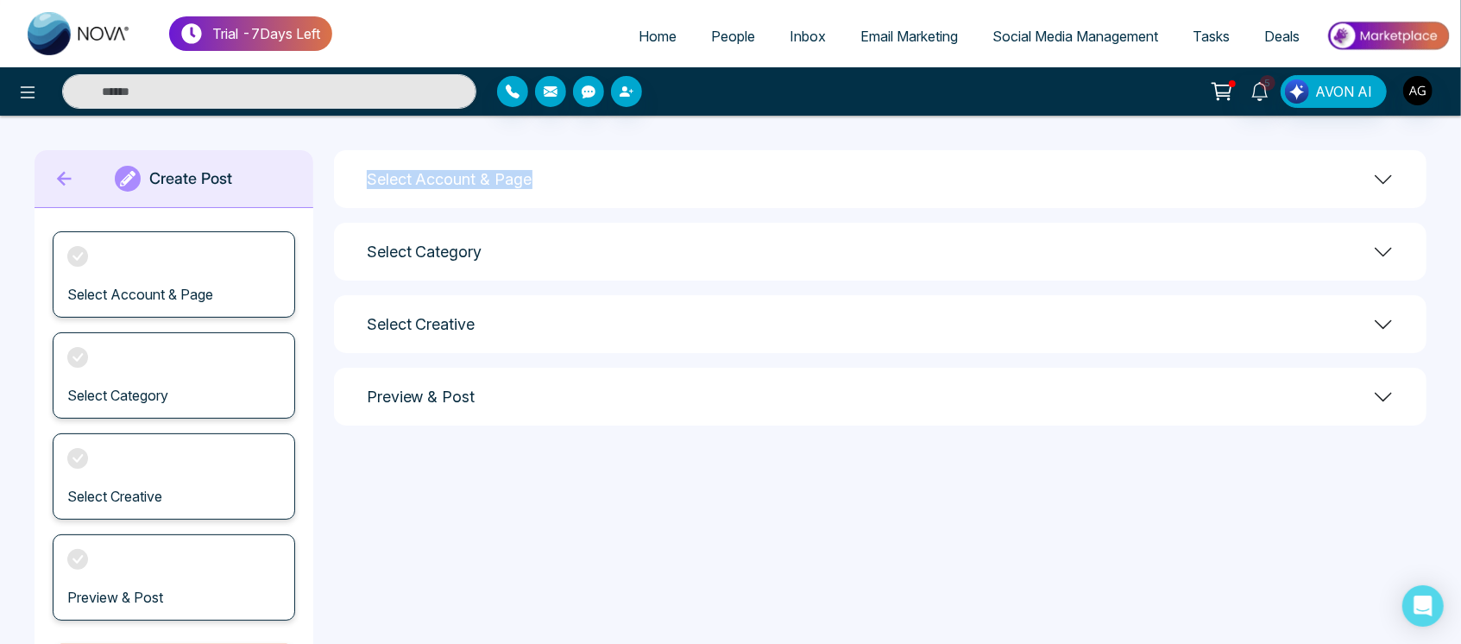
click at [678, 176] on div "Select Account & Page" at bounding box center [880, 179] width 1092 height 58
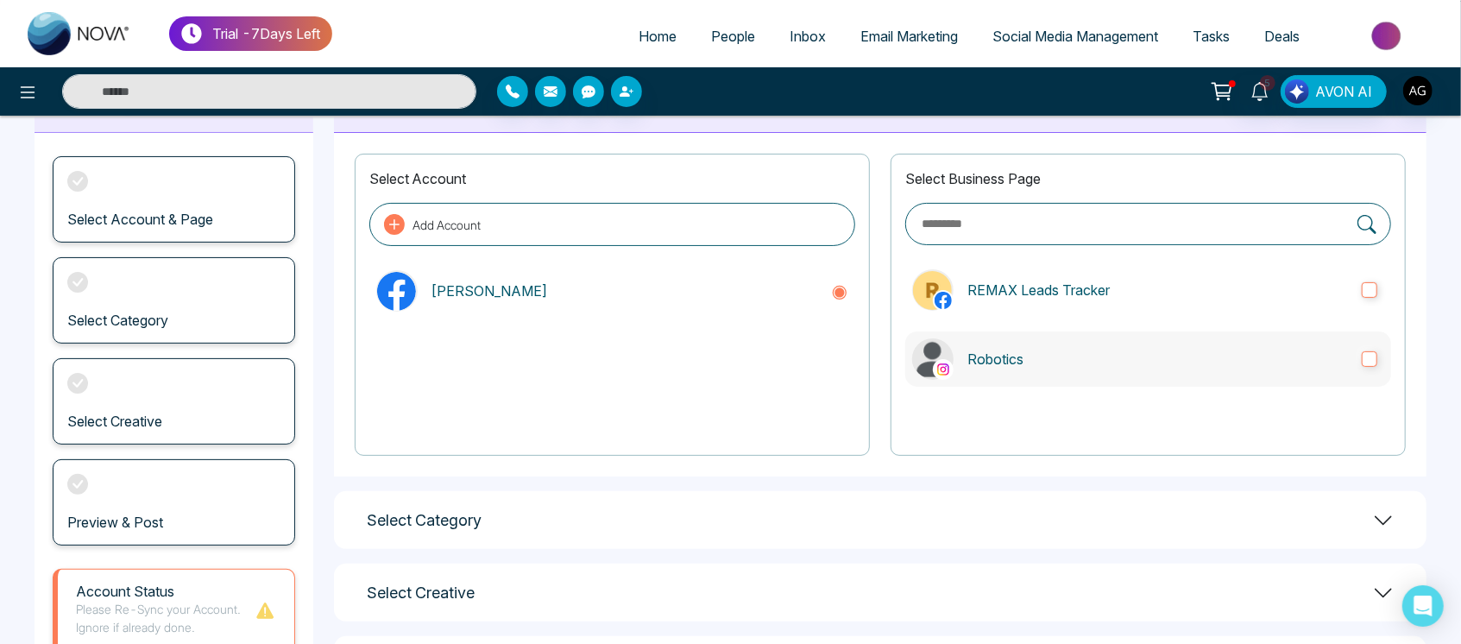
scroll to position [82, 0]
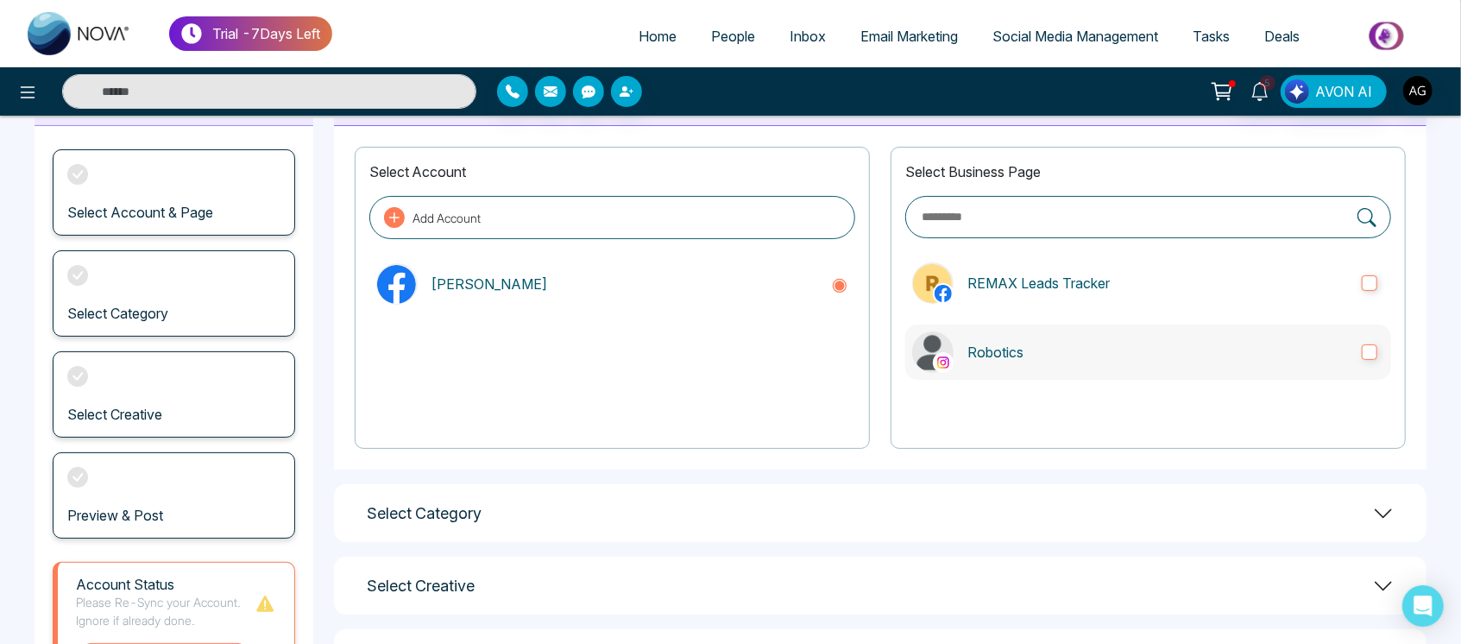
click at [1090, 370] on label "Robotics" at bounding box center [1148, 351] width 486 height 55
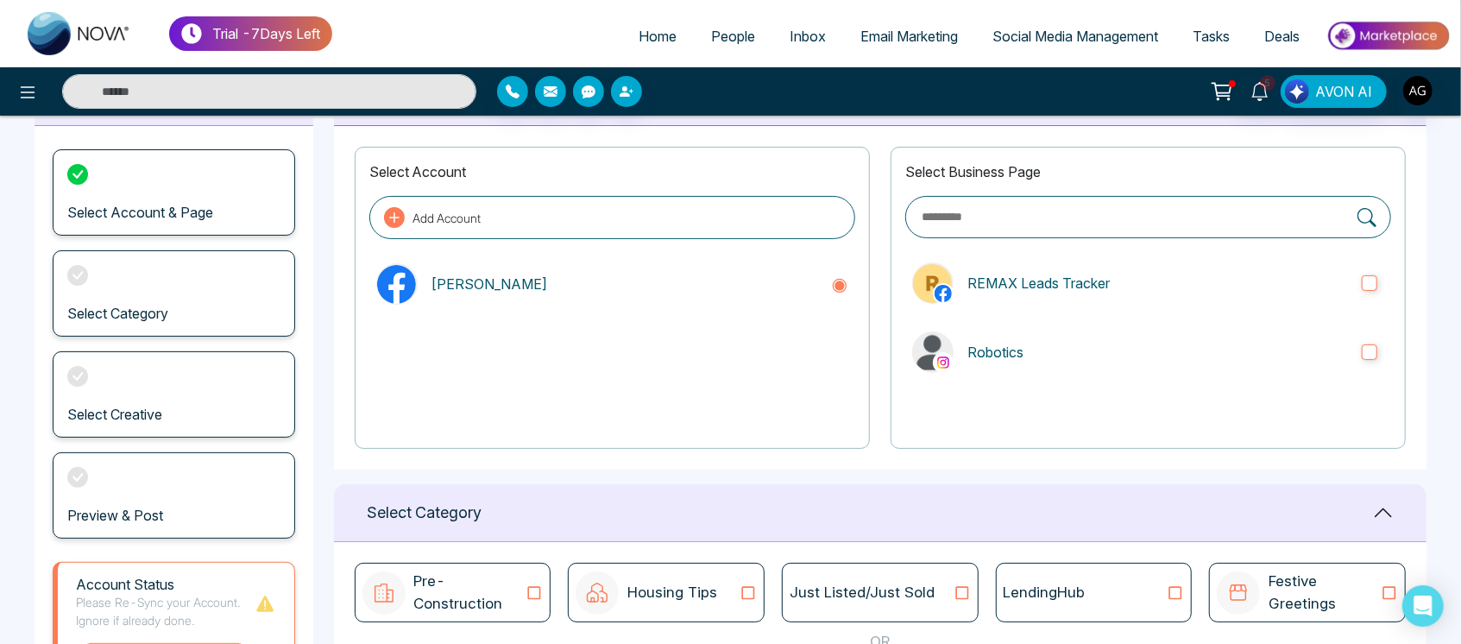
scroll to position [344, 0]
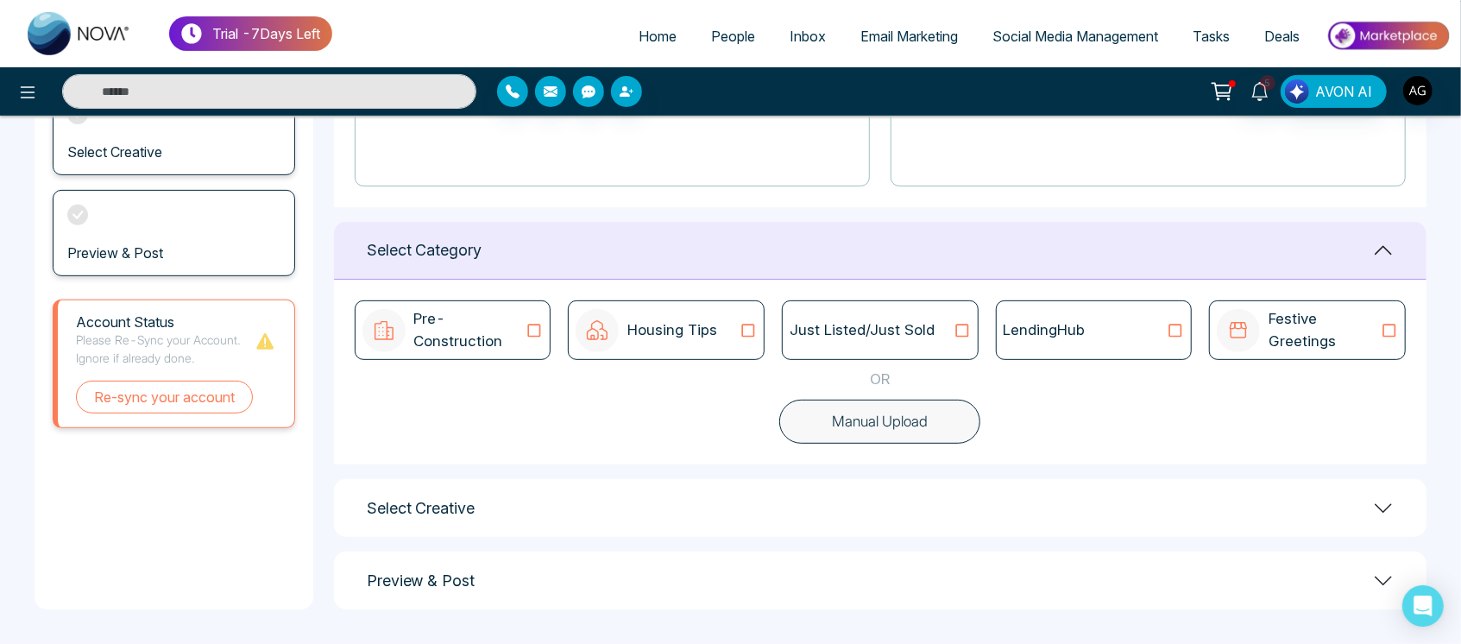
click at [961, 329] on icon at bounding box center [962, 330] width 22 height 17
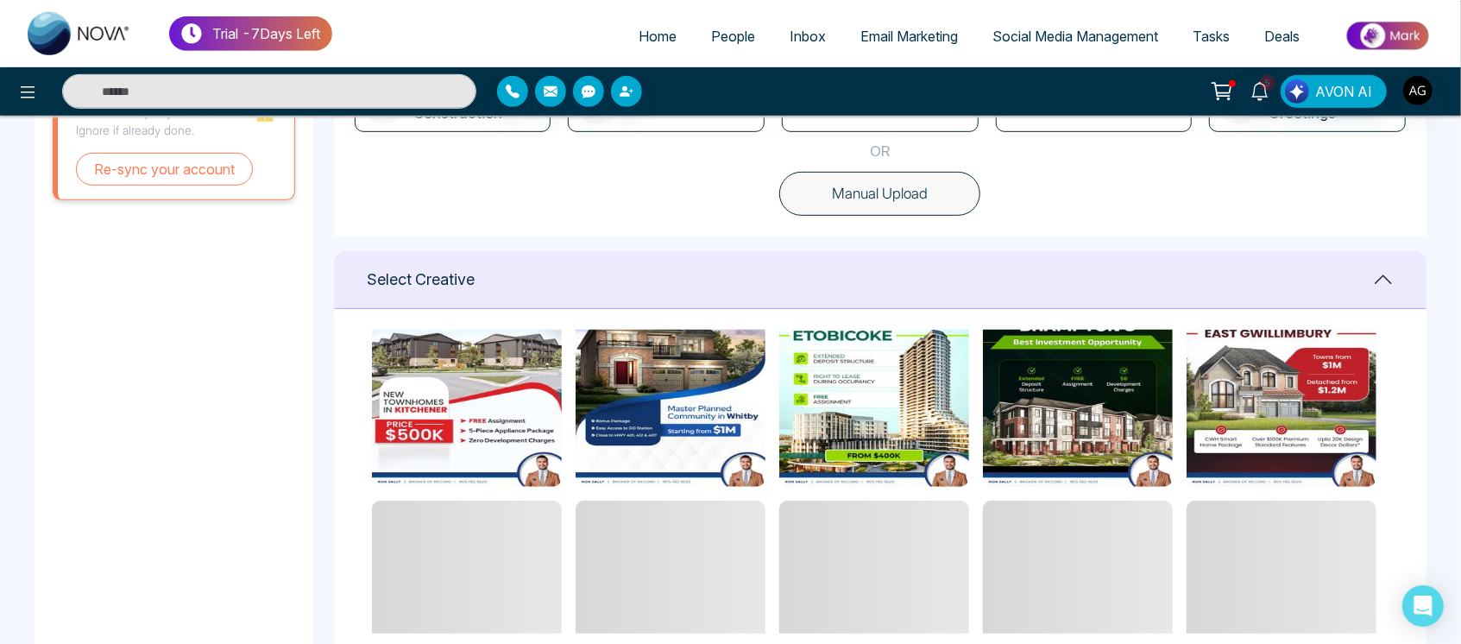
scroll to position [275, 0]
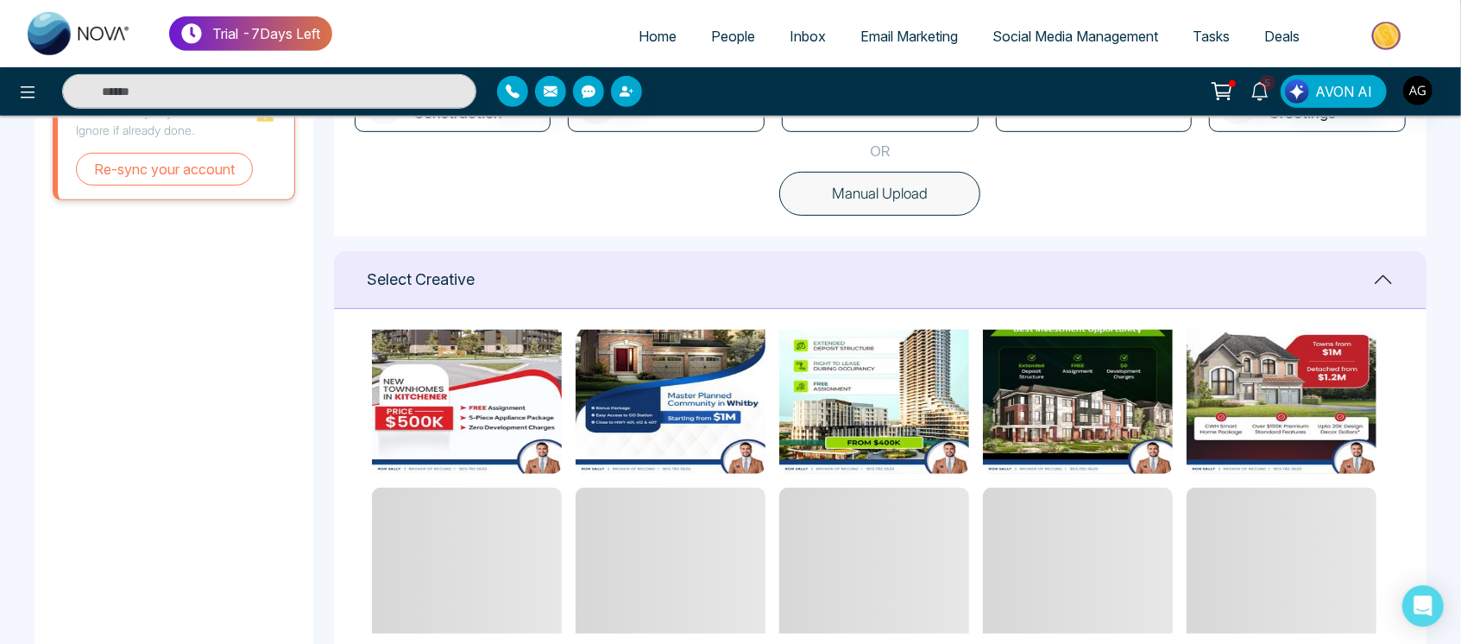
click at [890, 191] on button "Manual Upload" at bounding box center [879, 194] width 201 height 45
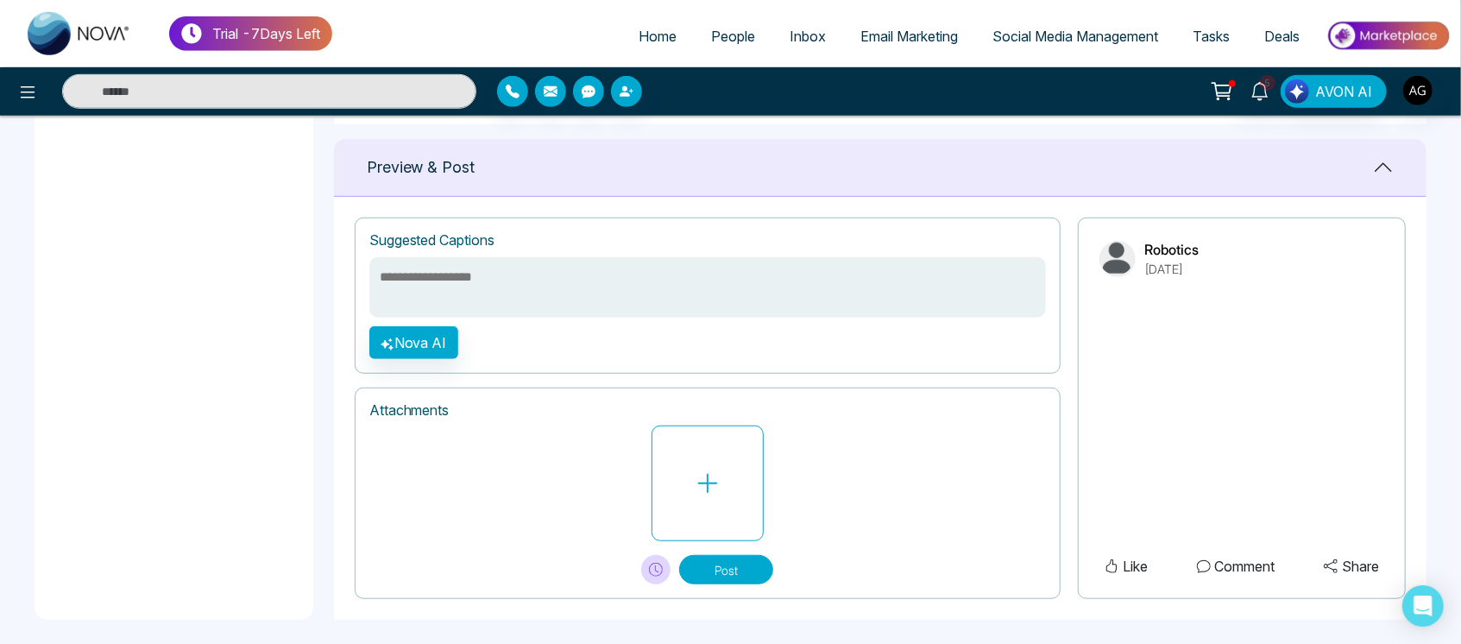
scroll to position [694, 0]
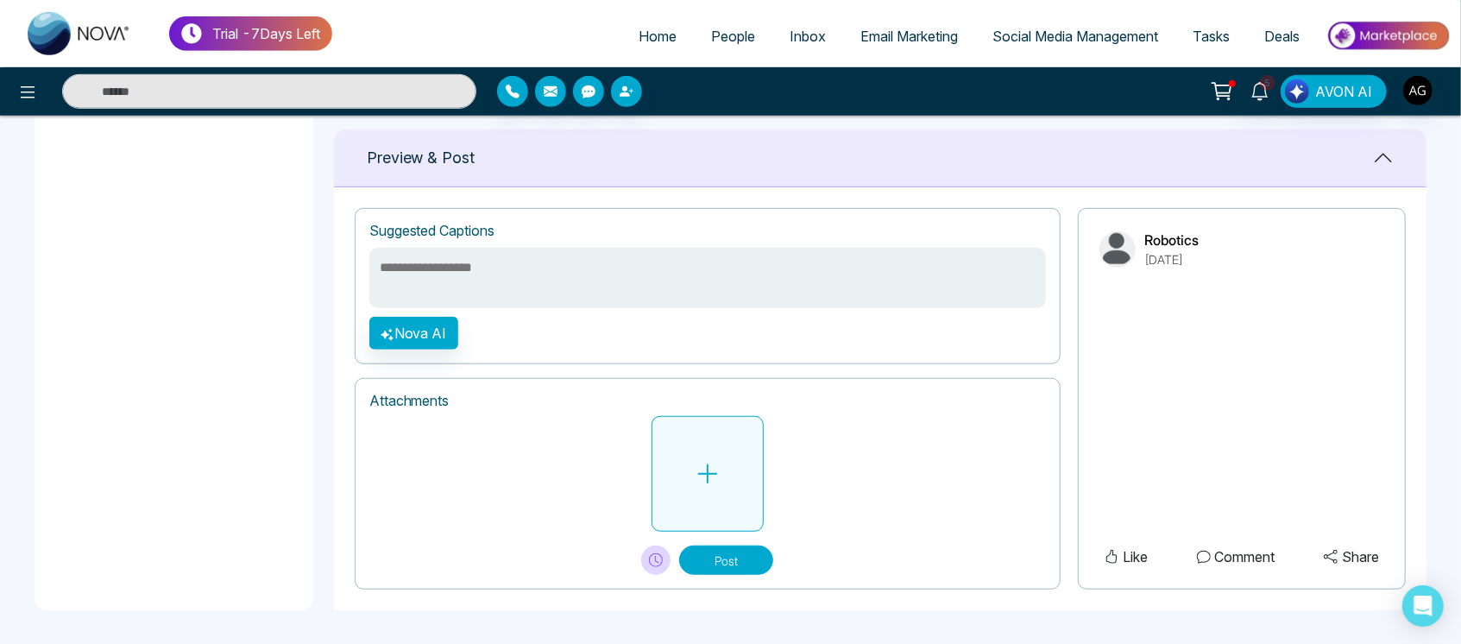
click at [708, 514] on button at bounding box center [707, 474] width 112 height 116
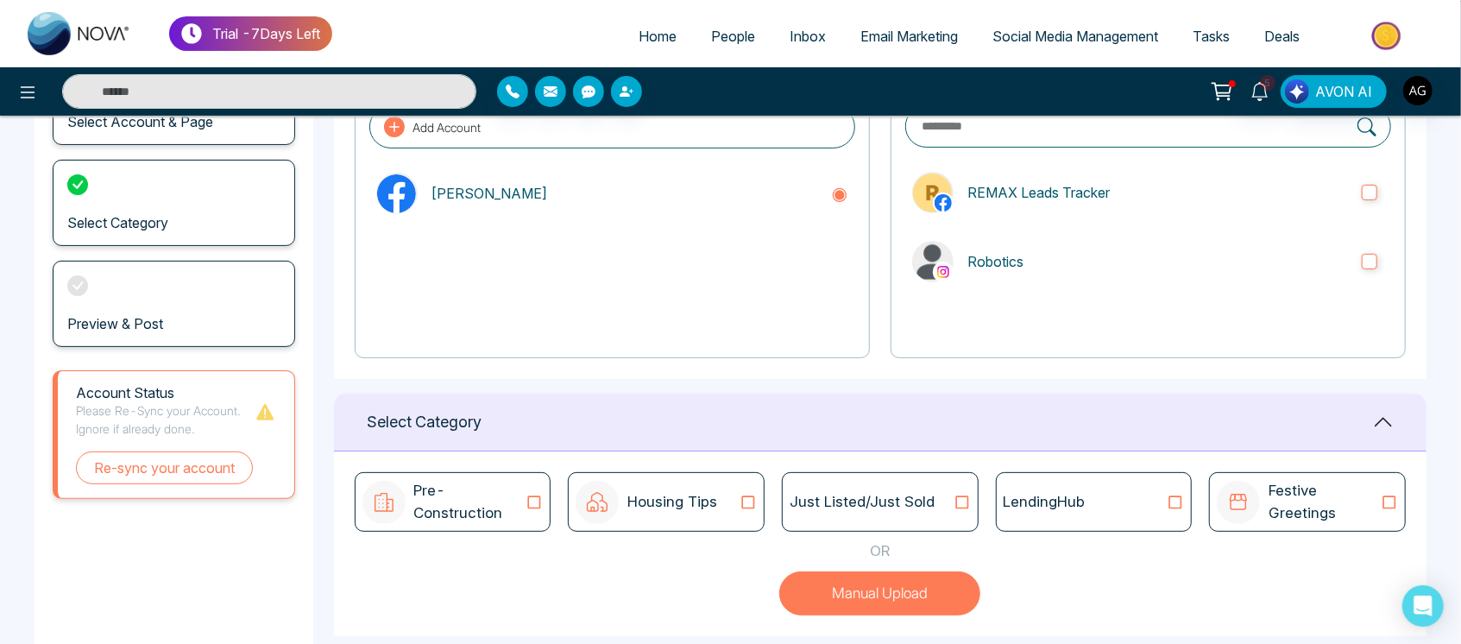
scroll to position [0, 0]
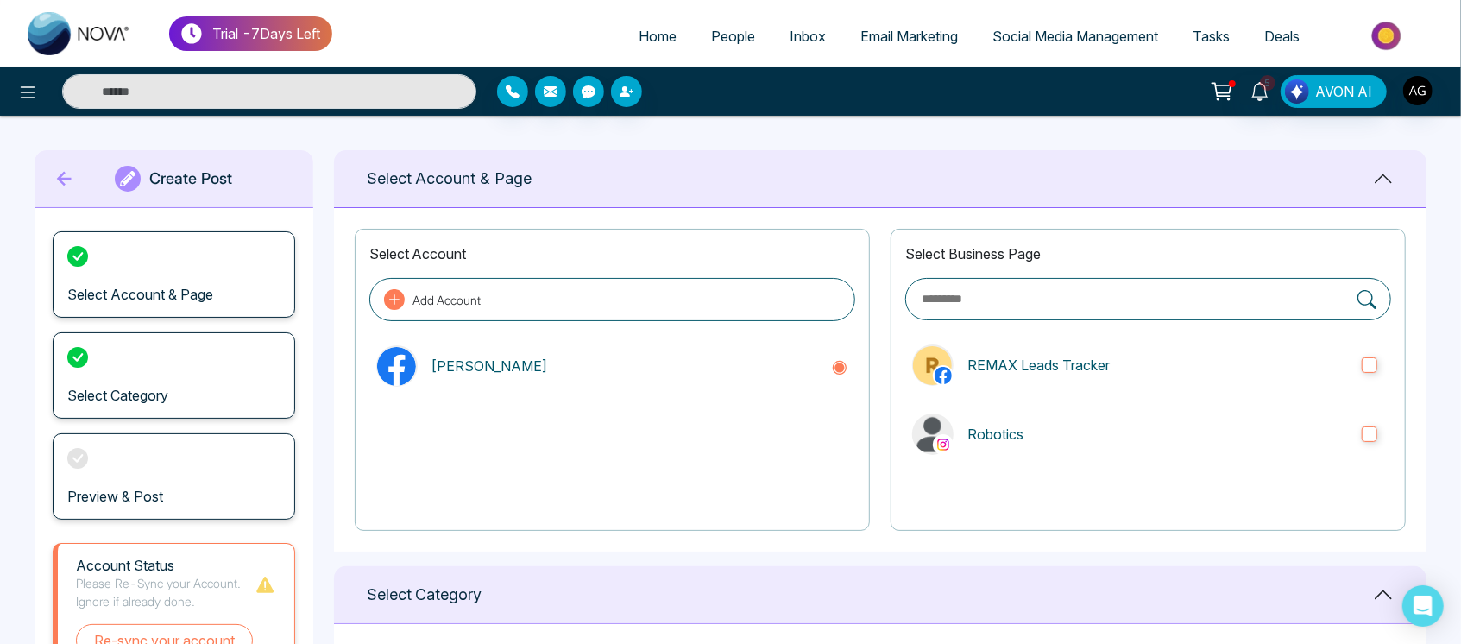
click at [62, 174] on icon at bounding box center [64, 179] width 15 height 15
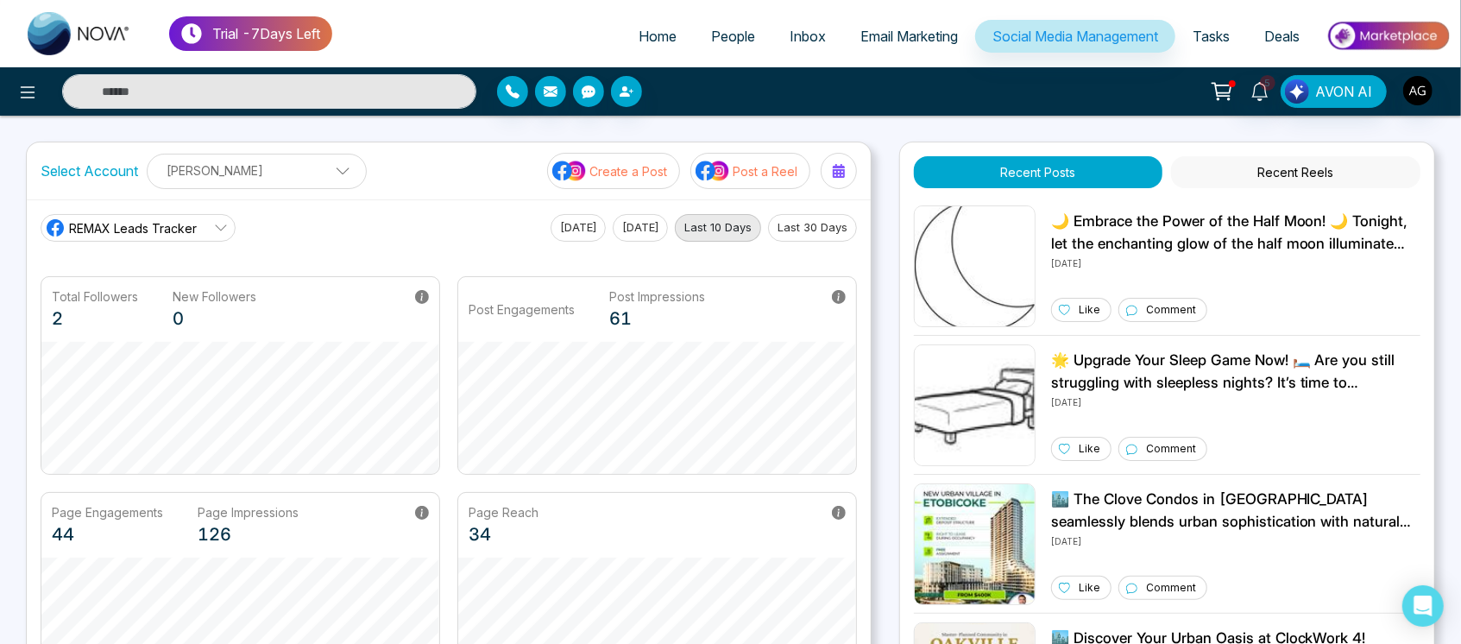
click at [755, 160] on button "Post a Reel" at bounding box center [750, 171] width 120 height 36
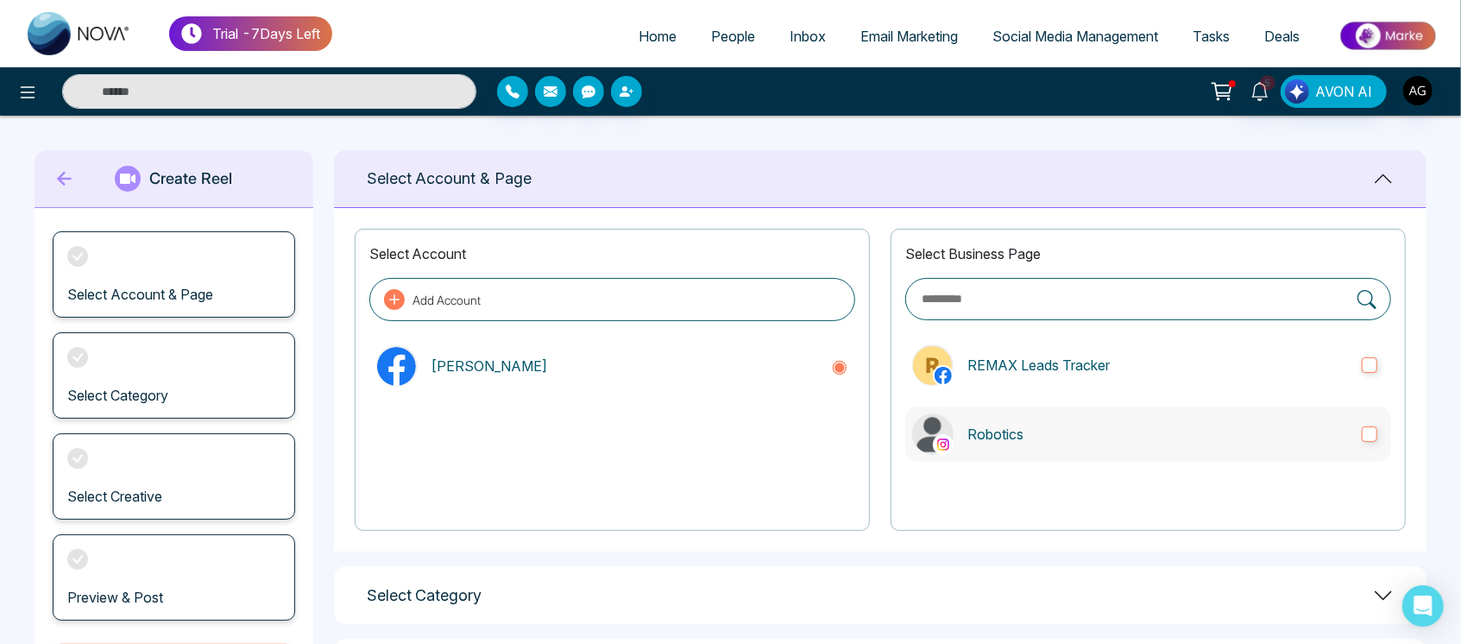
click at [1071, 444] on label "Robotics" at bounding box center [1148, 433] width 486 height 55
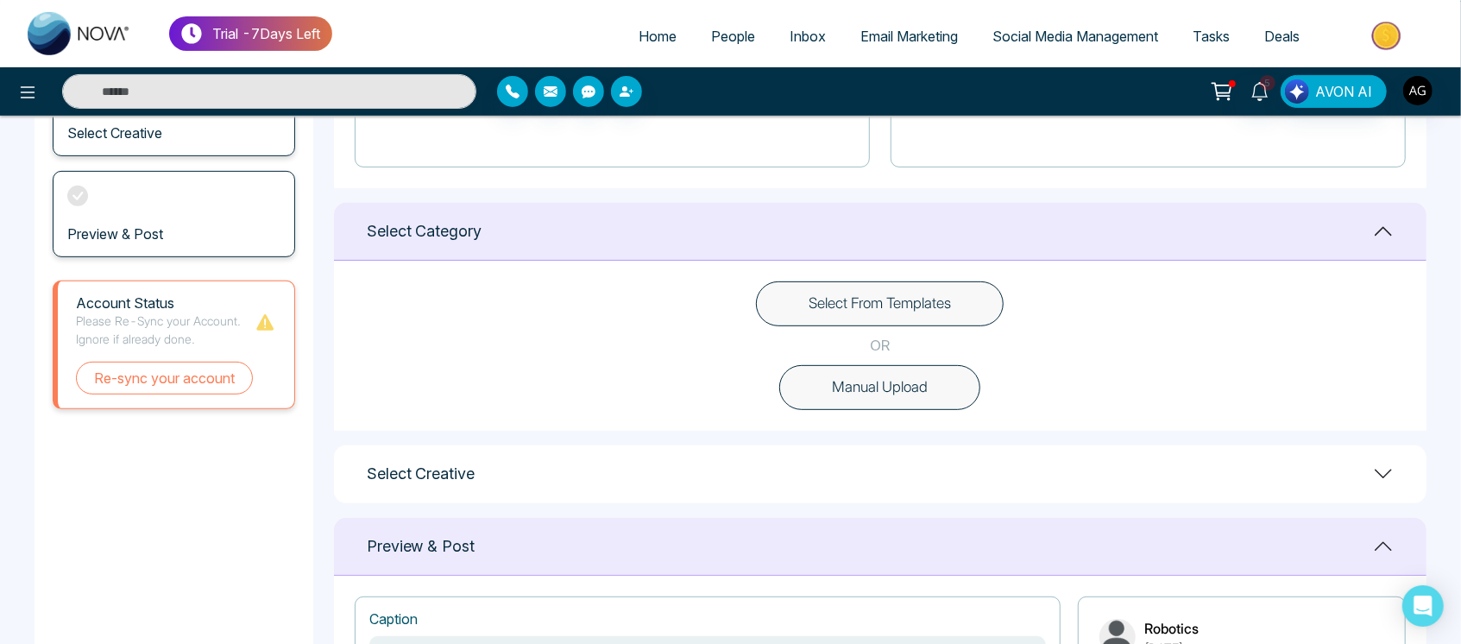
scroll to position [359, 0]
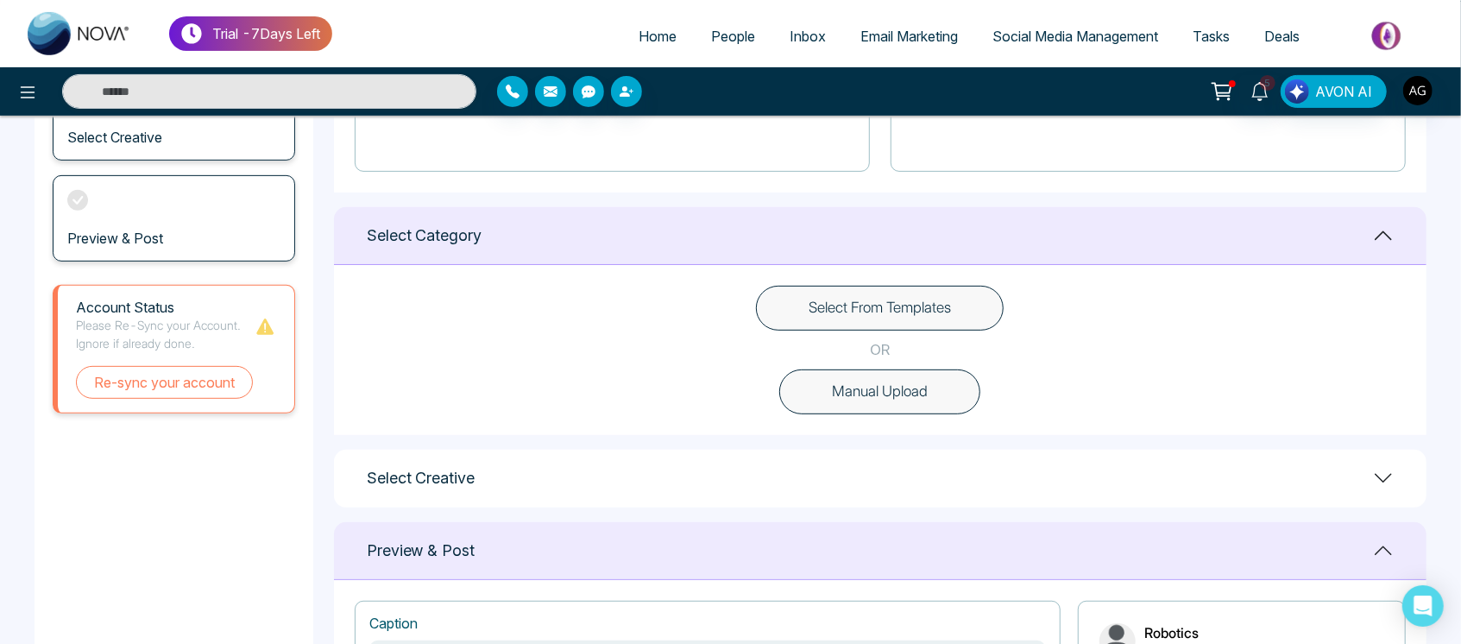
click at [934, 399] on button "Manual Upload" at bounding box center [879, 391] width 201 height 45
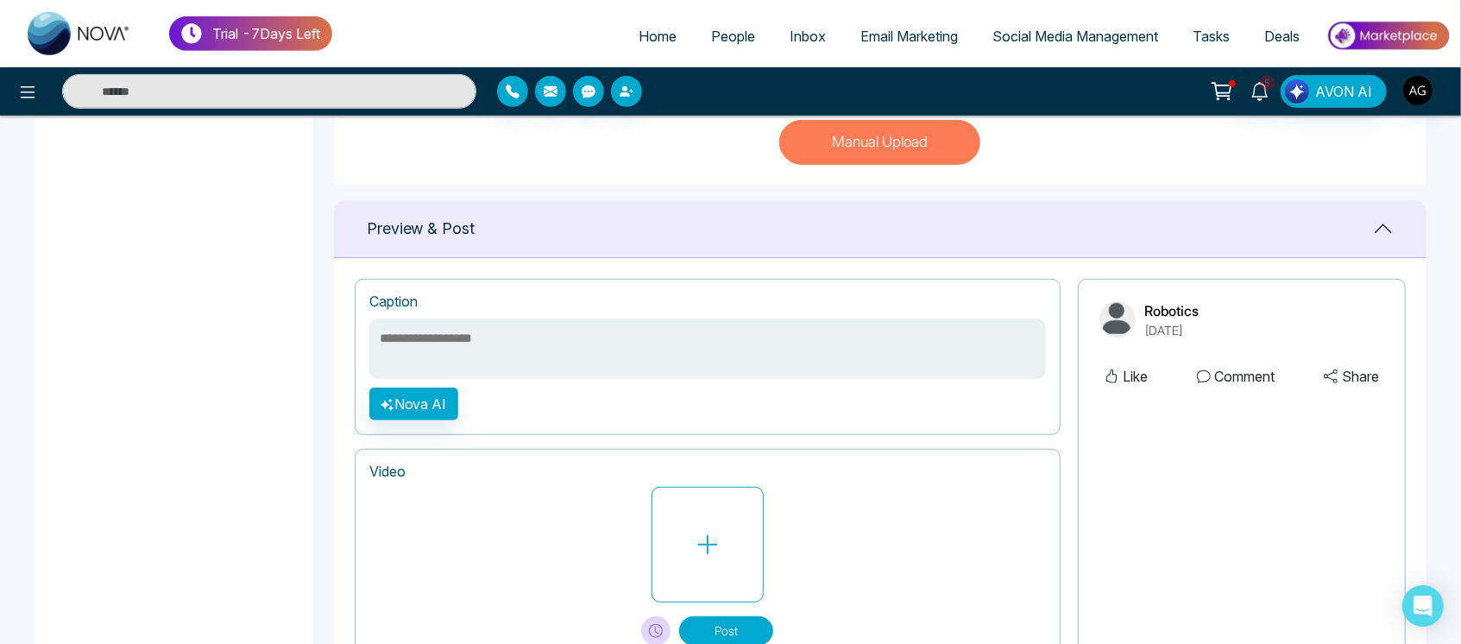
scroll to position [678, 0]
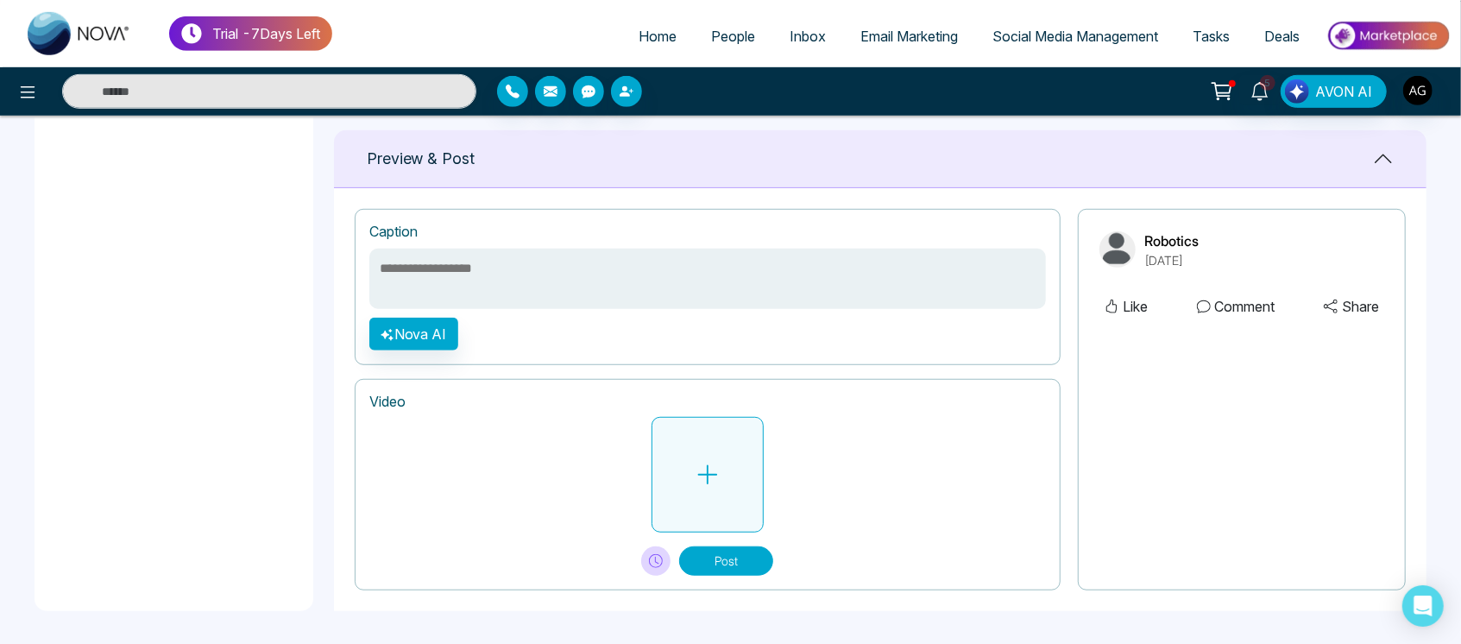
click at [736, 417] on button at bounding box center [707, 475] width 112 height 116
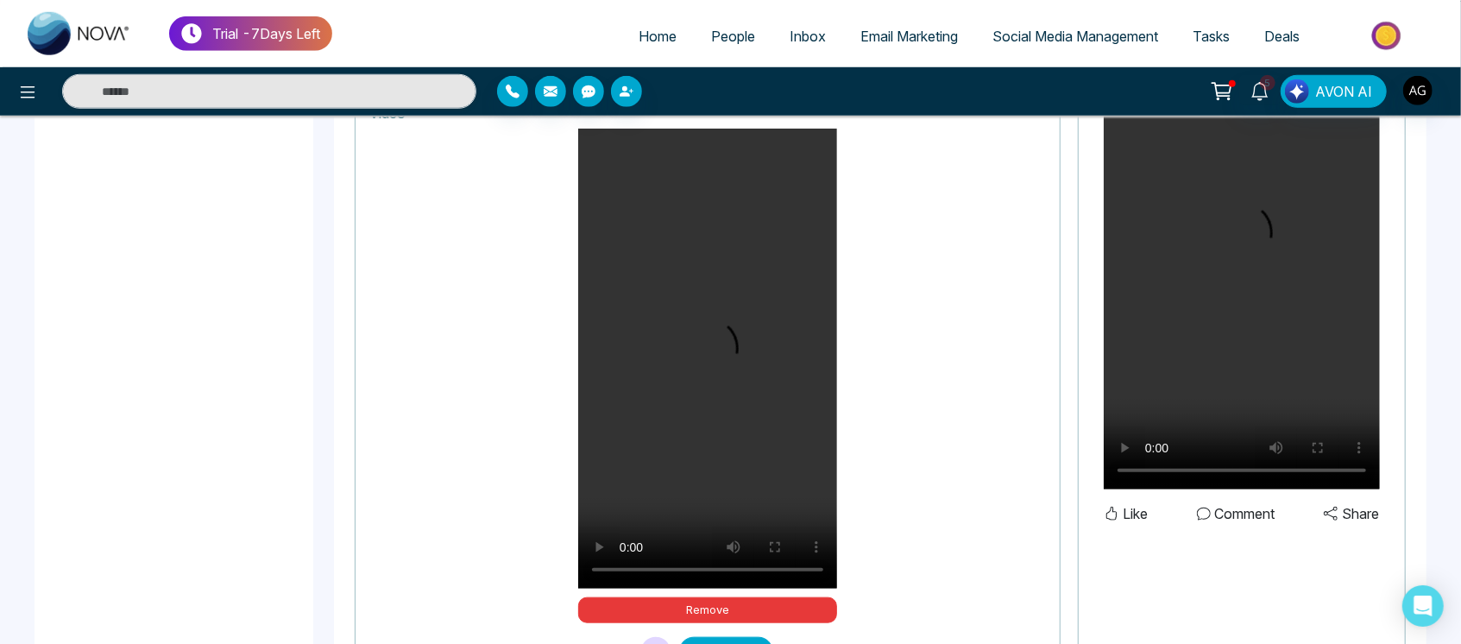
scroll to position [1057, 0]
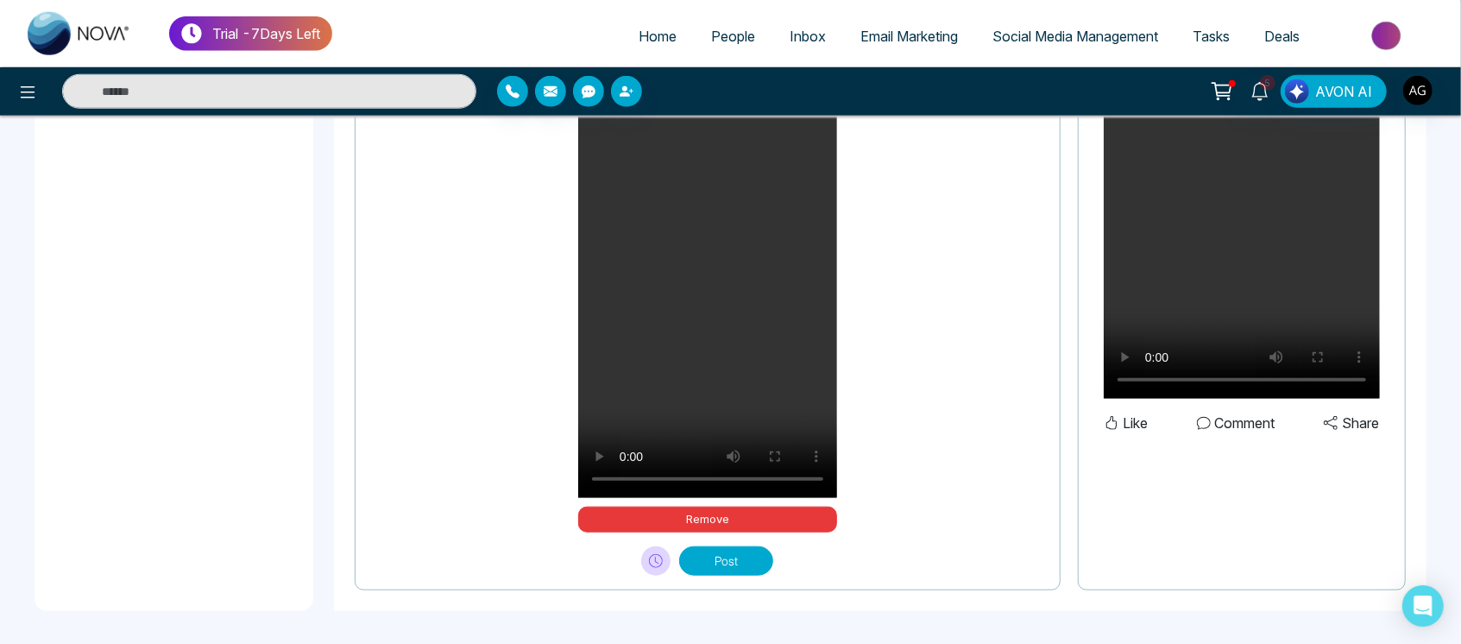
click at [728, 564] on button "Post" at bounding box center [726, 560] width 94 height 29
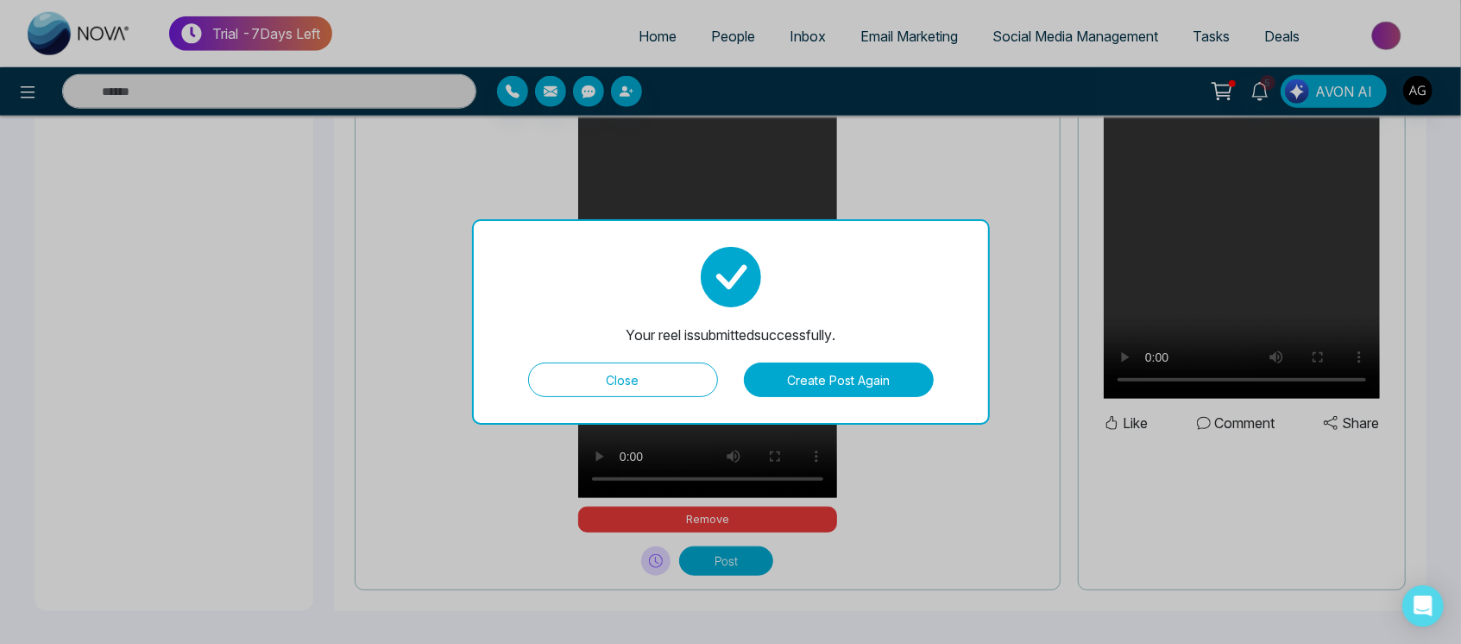
click at [634, 375] on button "Close" at bounding box center [623, 379] width 190 height 35
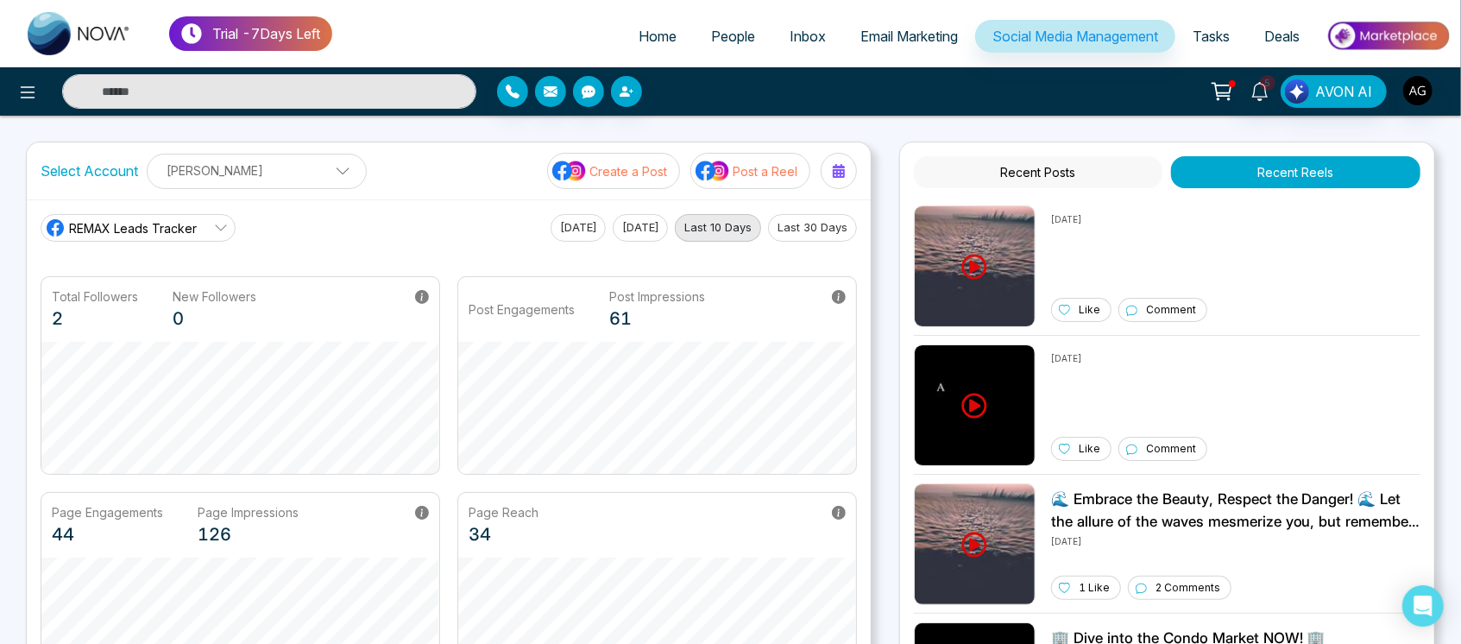
click at [300, 171] on p "[PERSON_NAME]" at bounding box center [257, 170] width 198 height 28
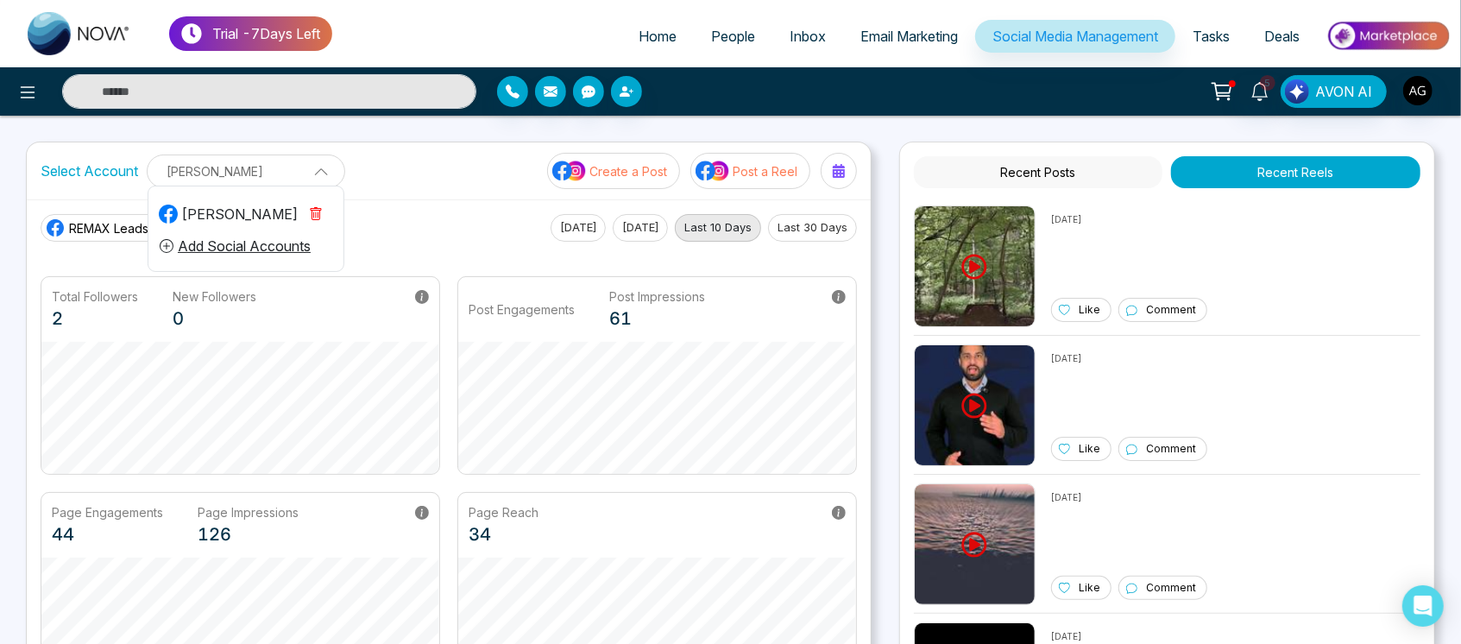
click at [300, 171] on p "[PERSON_NAME]" at bounding box center [246, 171] width 176 height 28
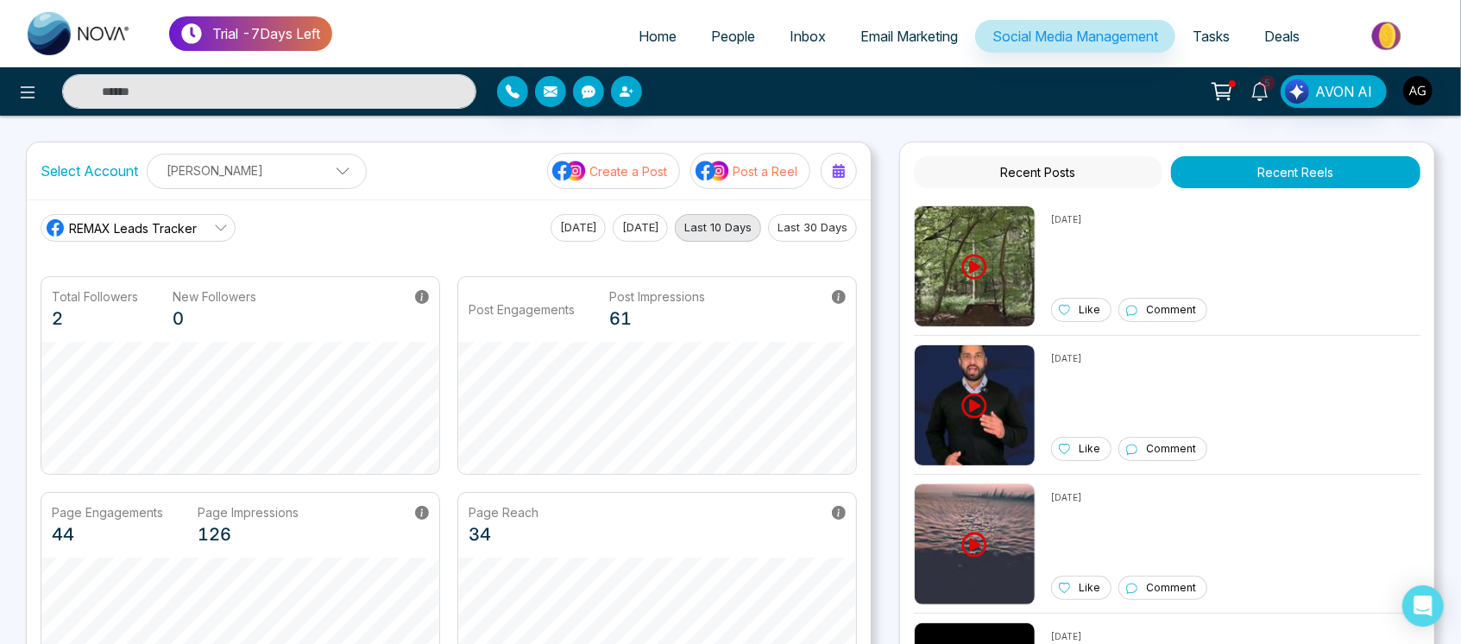
click at [329, 170] on span at bounding box center [337, 175] width 16 height 16
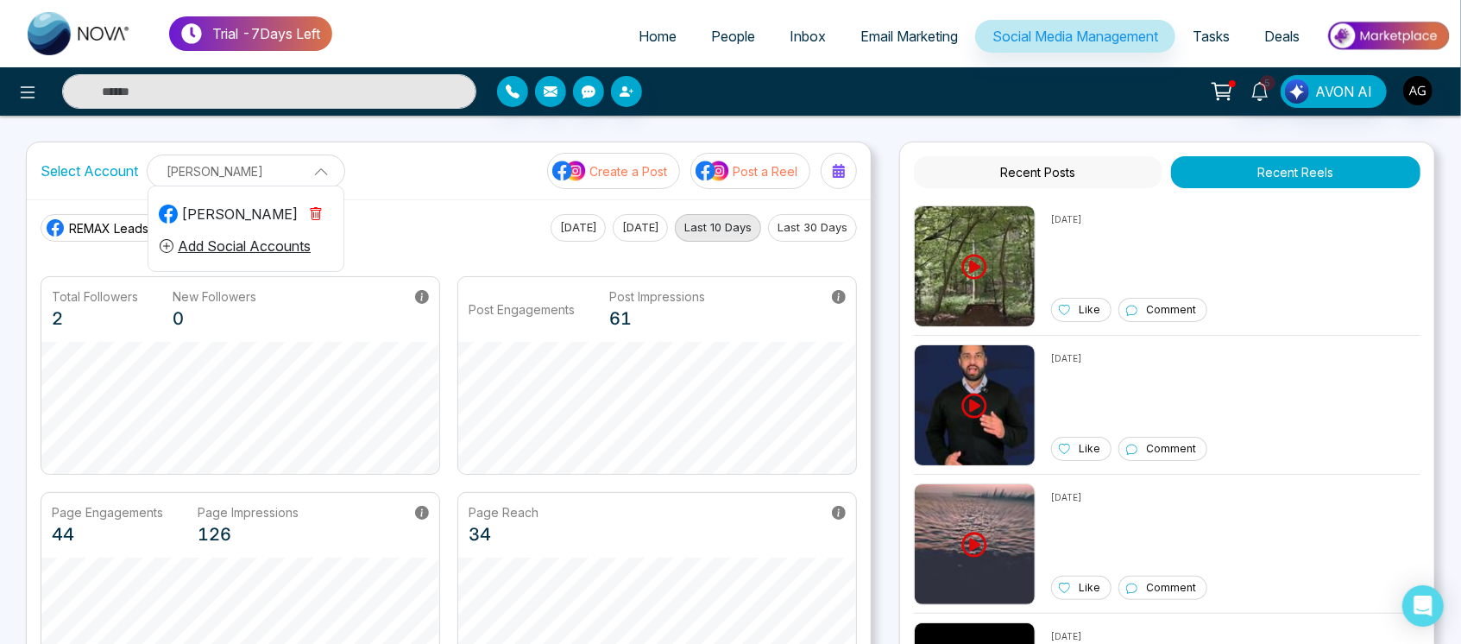
click at [323, 170] on span at bounding box center [315, 170] width 16 height 16
click at [329, 170] on span at bounding box center [337, 175] width 16 height 16
click at [323, 170] on span at bounding box center [315, 170] width 16 height 16
click at [329, 170] on span at bounding box center [337, 175] width 16 height 16
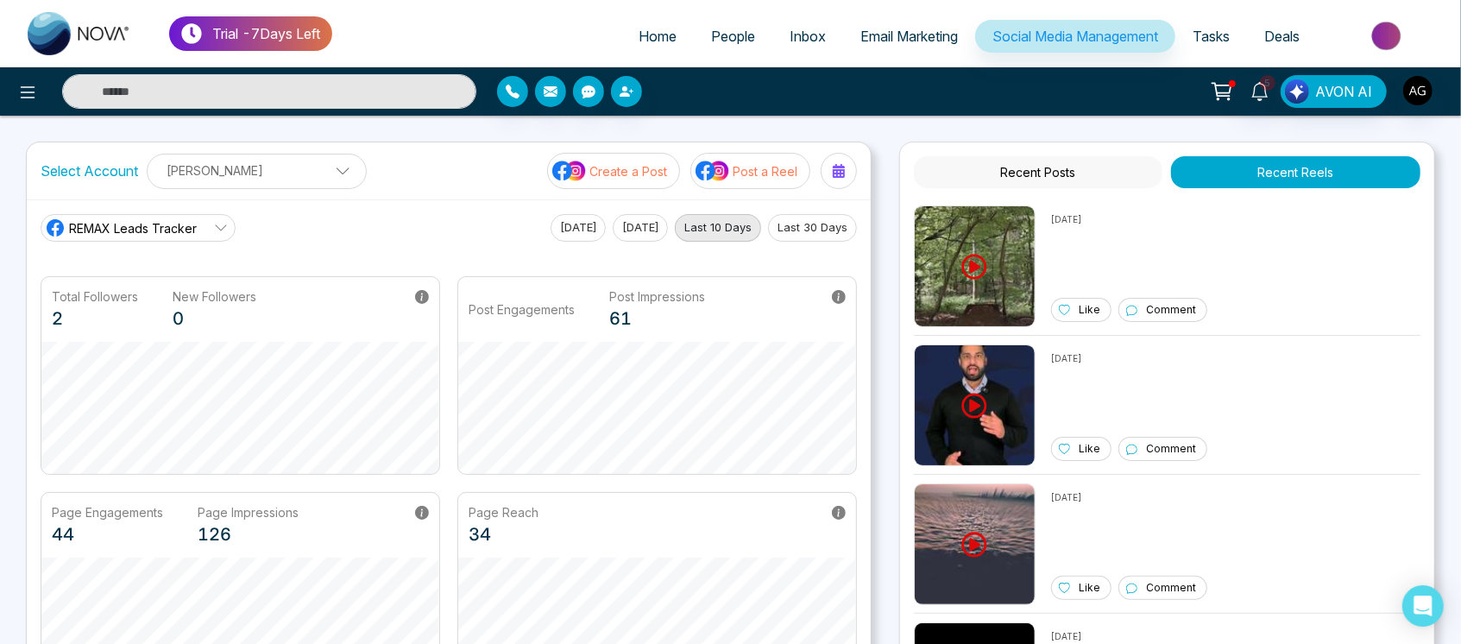
click at [329, 169] on span at bounding box center [337, 175] width 16 height 16
click at [331, 169] on p "[PERSON_NAME]" at bounding box center [246, 171] width 176 height 28
click at [1222, 43] on span "Tasks" at bounding box center [1210, 36] width 37 height 17
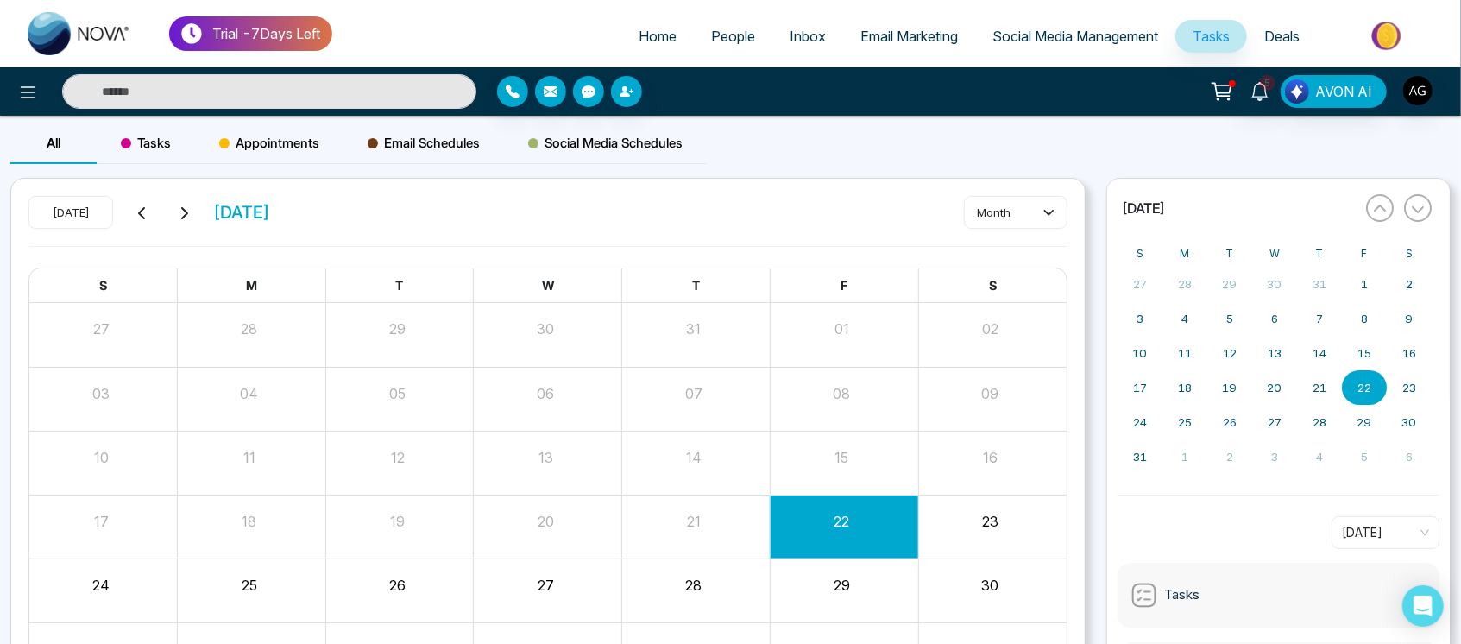
click at [1274, 36] on span "Deals" at bounding box center [1281, 36] width 35 height 17
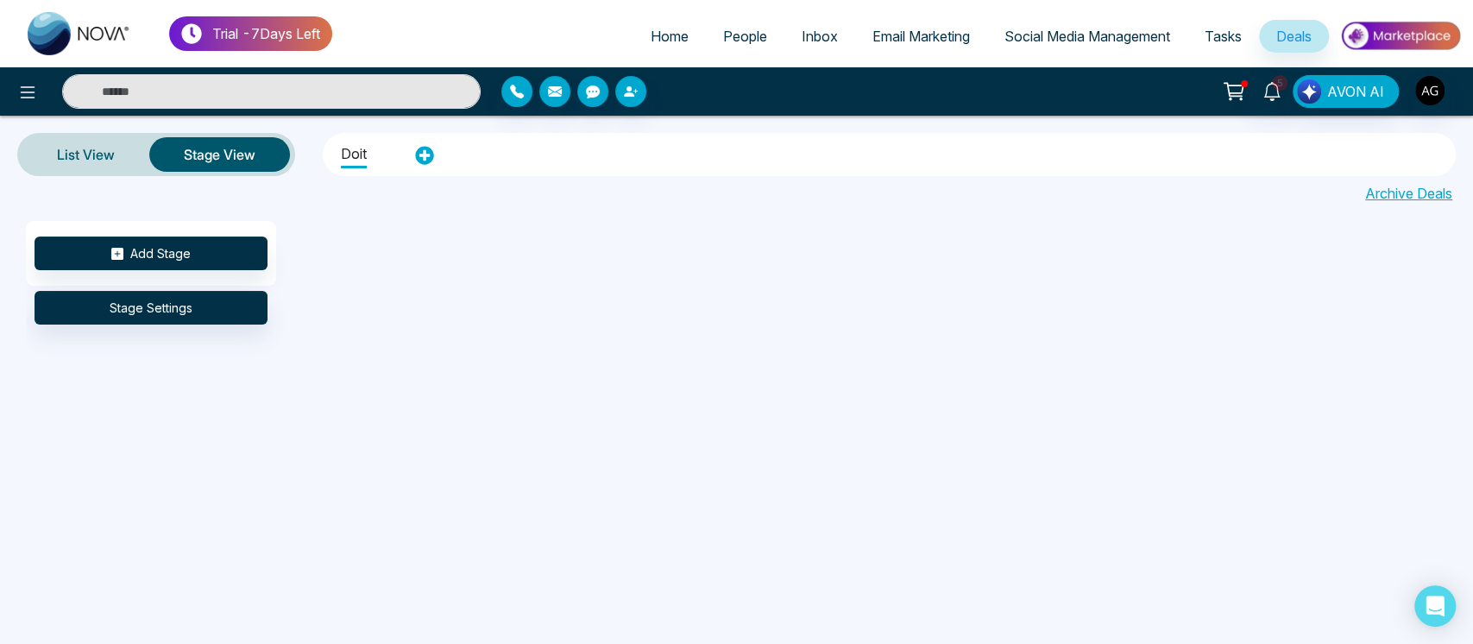
click at [682, 24] on link "Home" at bounding box center [669, 36] width 72 height 33
select select "*"
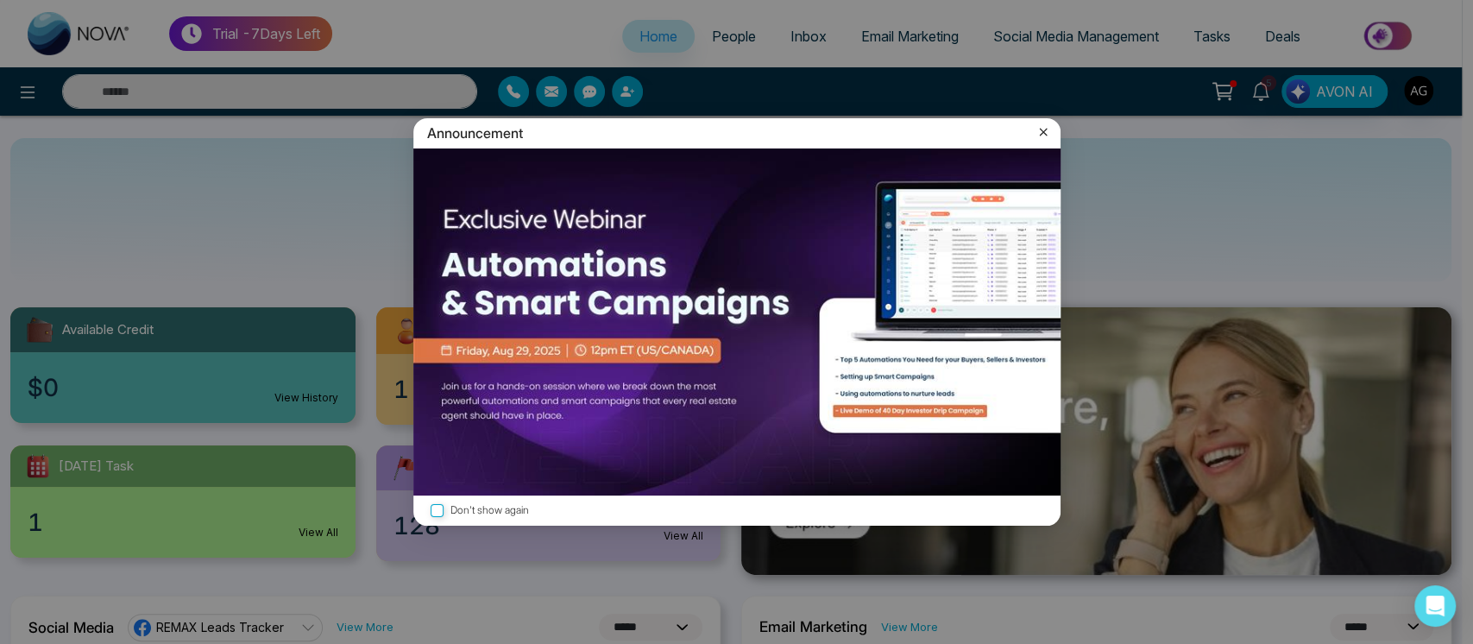
click at [1034, 130] on icon at bounding box center [1042, 131] width 17 height 17
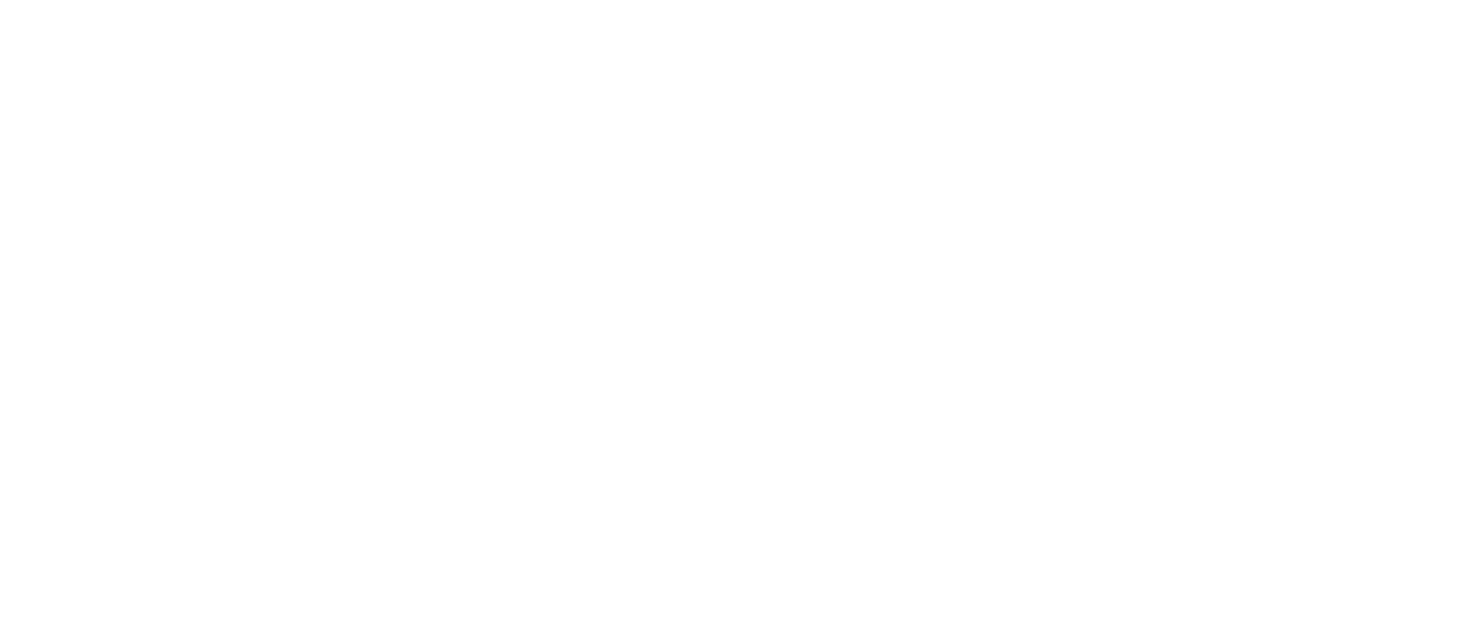
select select "*"
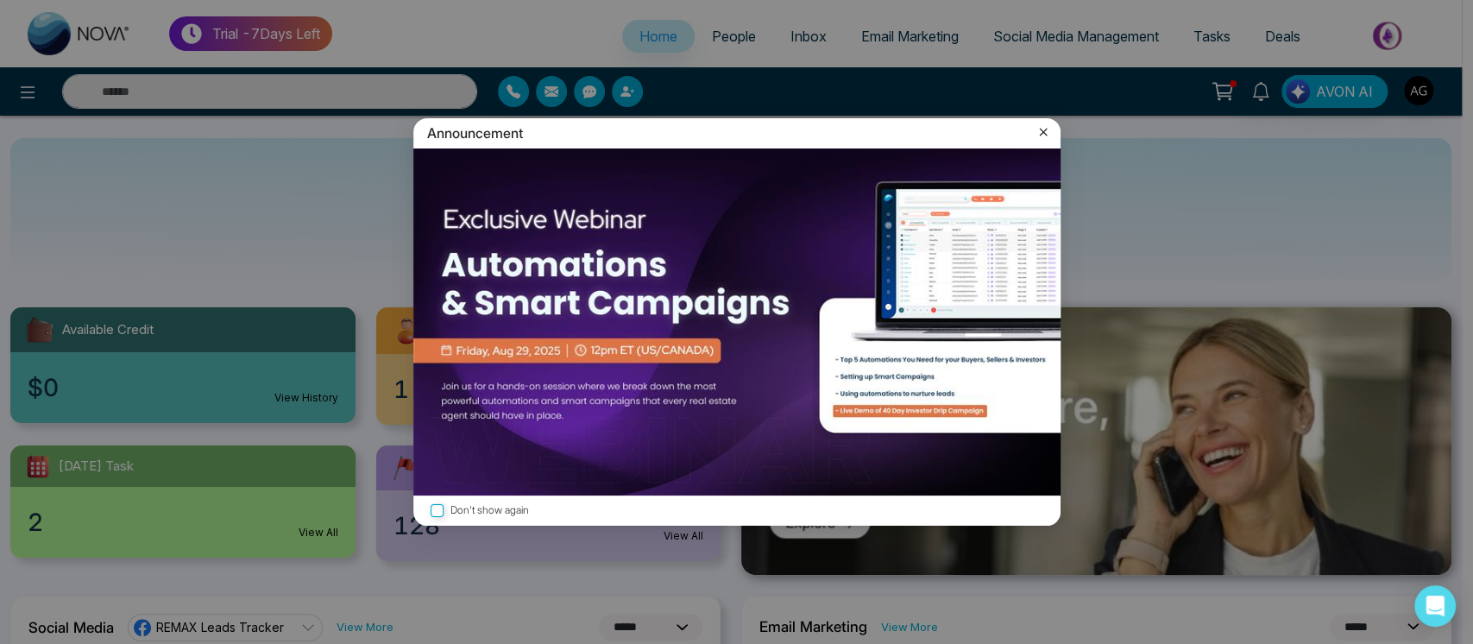
click at [1046, 127] on icon at bounding box center [1042, 131] width 17 height 17
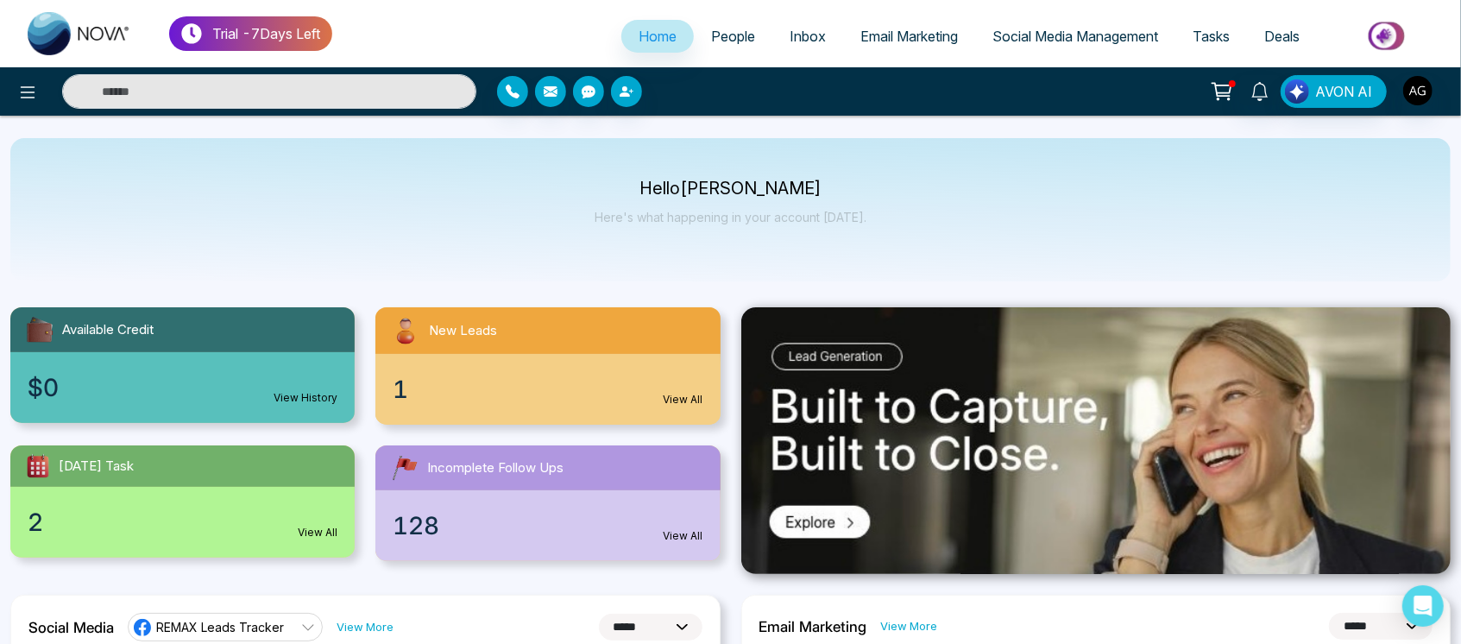
click at [745, 37] on link "People" at bounding box center [733, 36] width 79 height 33
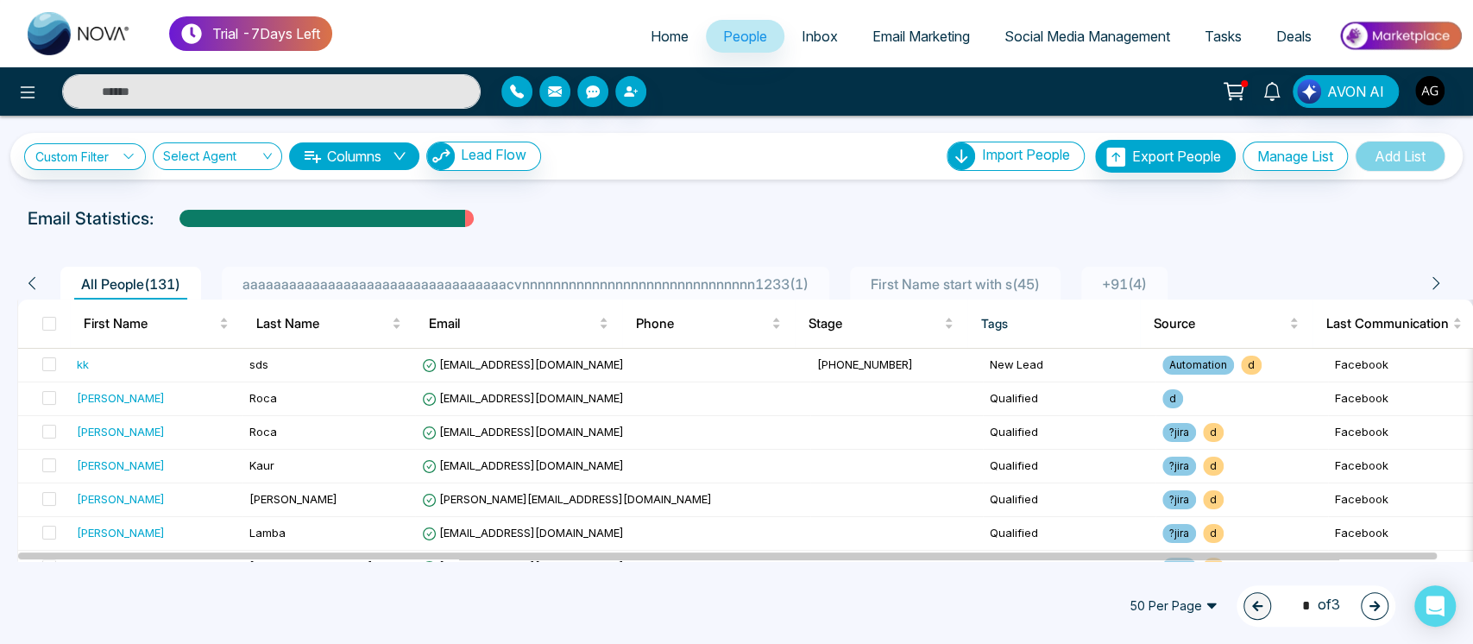
click at [13, 80] on div at bounding box center [245, 91] width 491 height 35
click at [28, 90] on icon at bounding box center [27, 92] width 21 height 21
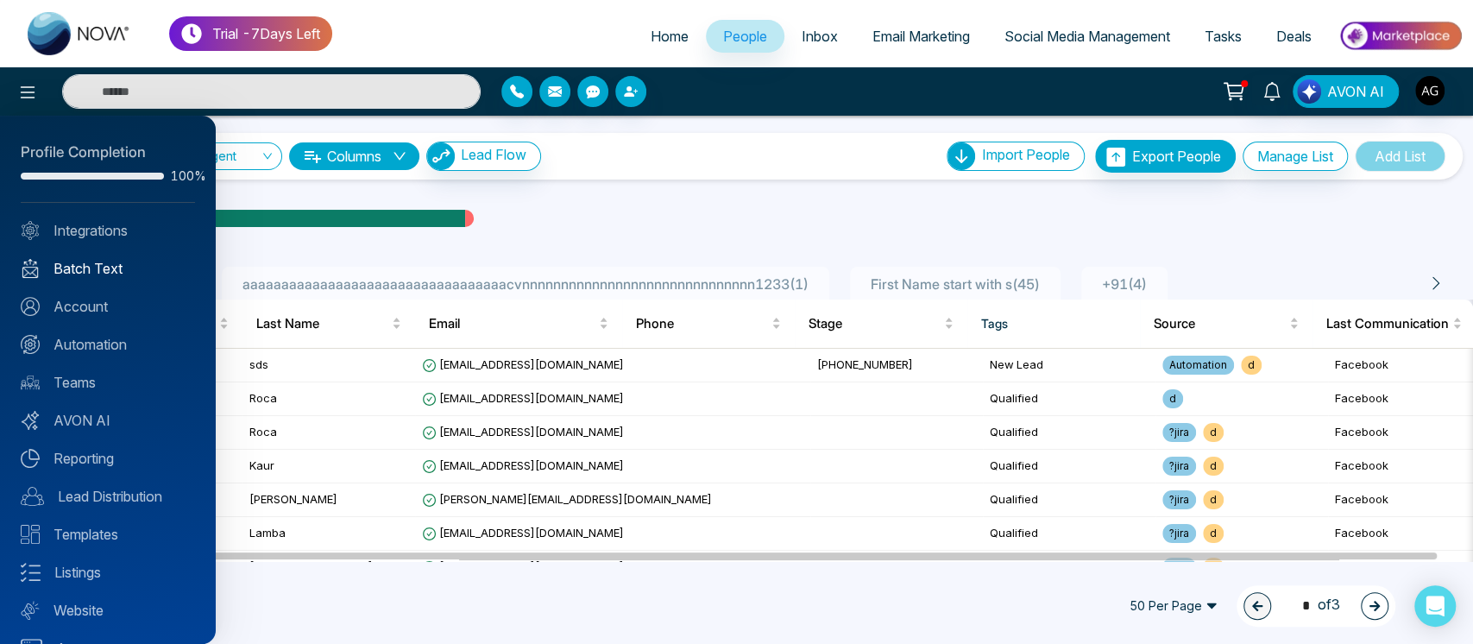
click at [97, 272] on link "Batch Text" at bounding box center [108, 268] width 174 height 21
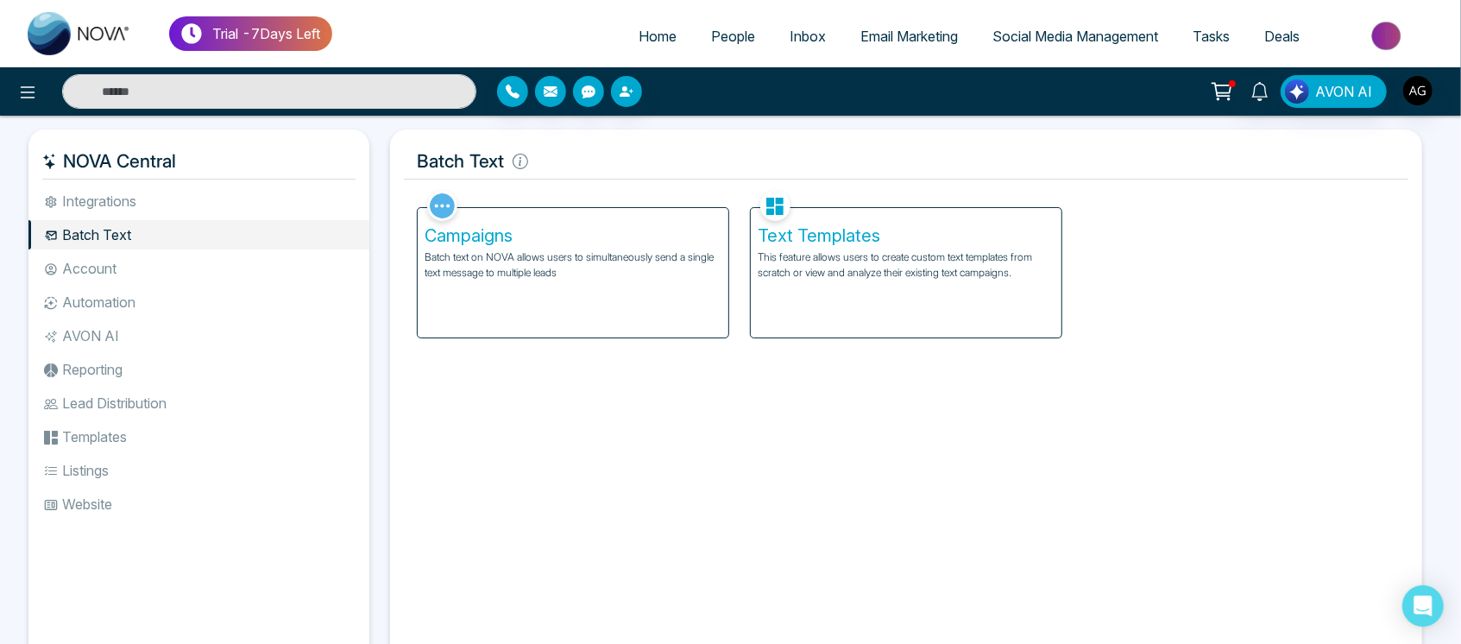
click at [565, 267] on p "Batch text on NOVA allows users to simultaneously send a single text message to…" at bounding box center [572, 264] width 297 height 31
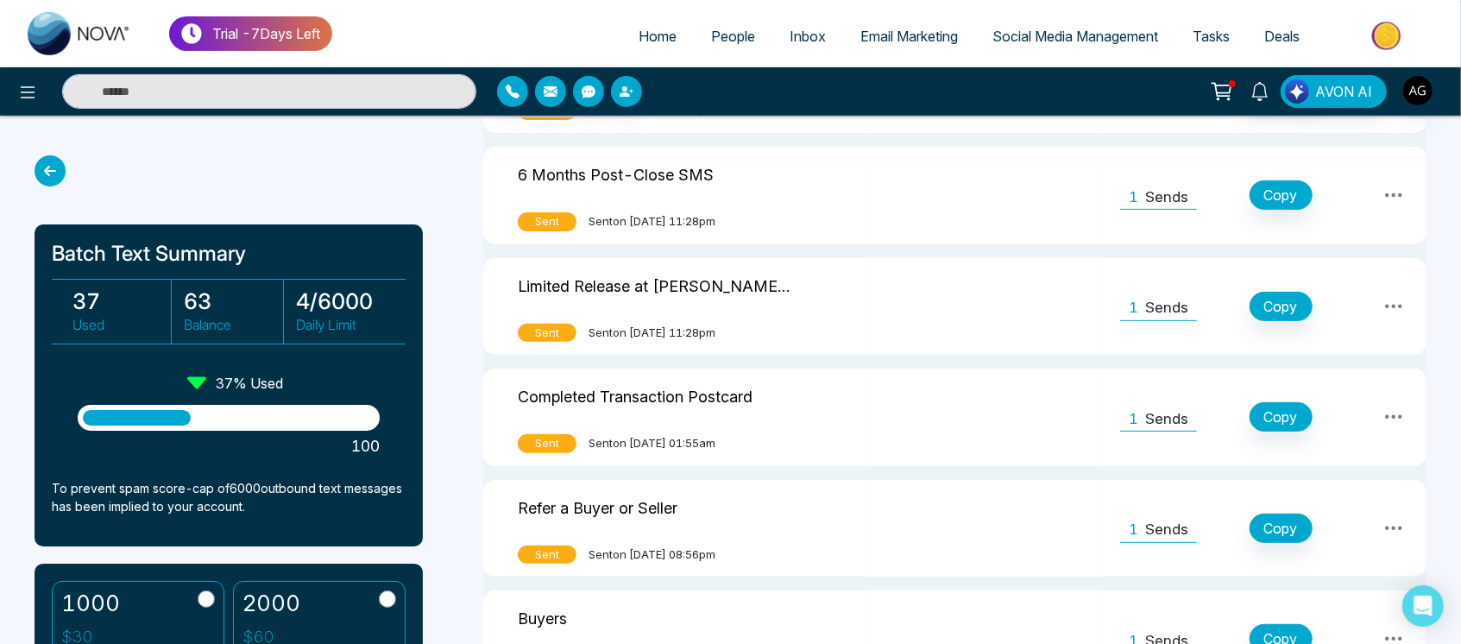
scroll to position [310, 0]
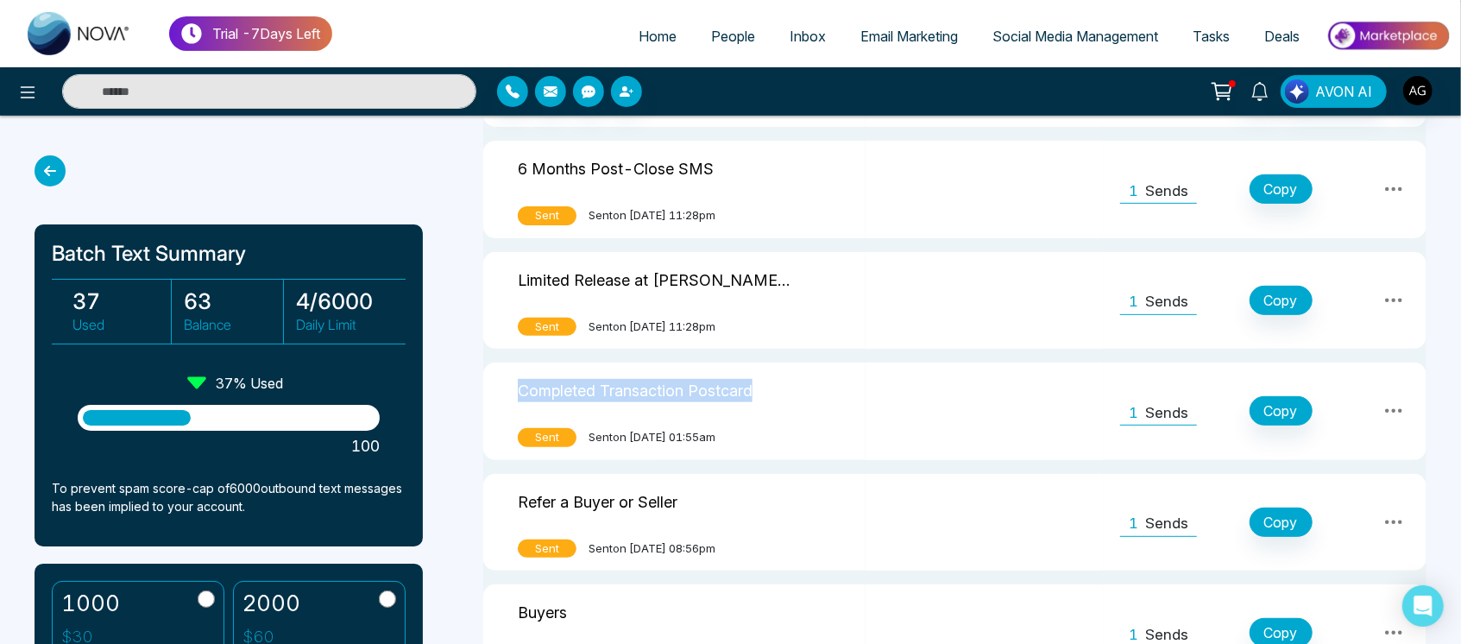
drag, startPoint x: 511, startPoint y: 387, endPoint x: 790, endPoint y: 399, distance: 279.8
click at [790, 399] on td "Completed Transaction Postcard Sent Sent on [DATE] 01:55am" at bounding box center [674, 410] width 382 height 97
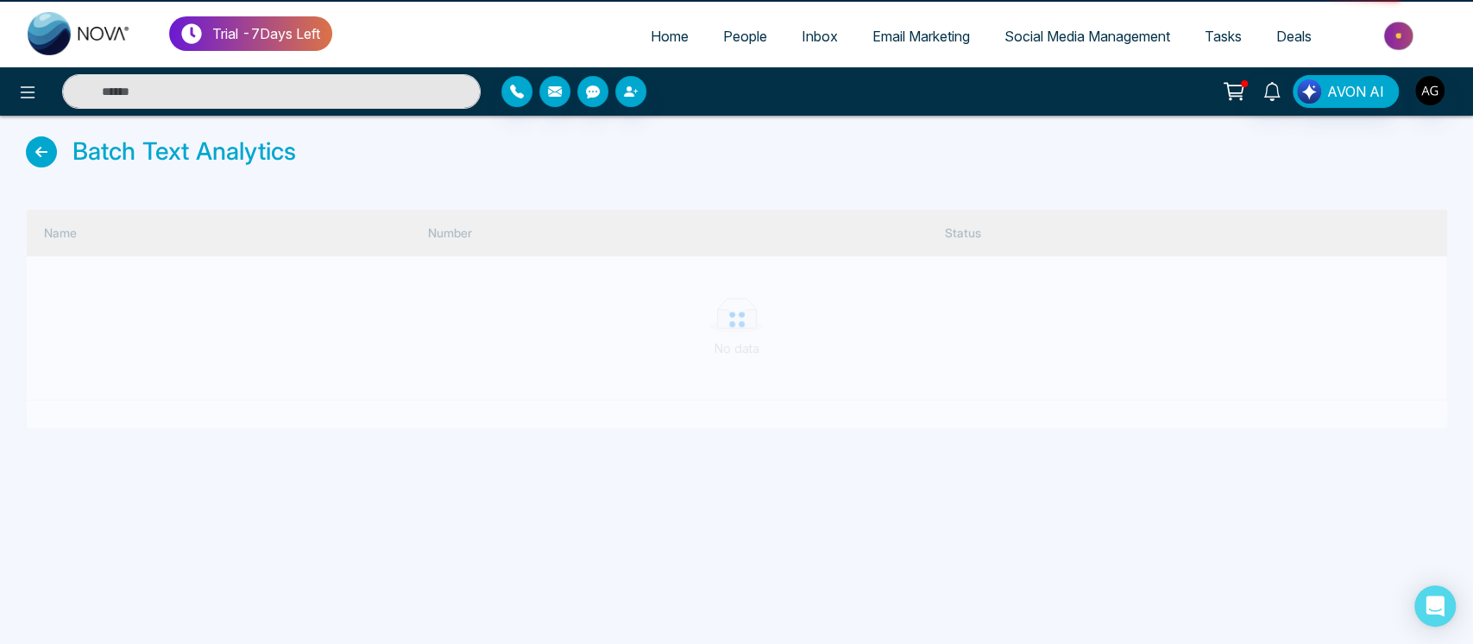
click at [731, 28] on span "People" at bounding box center [745, 36] width 44 height 17
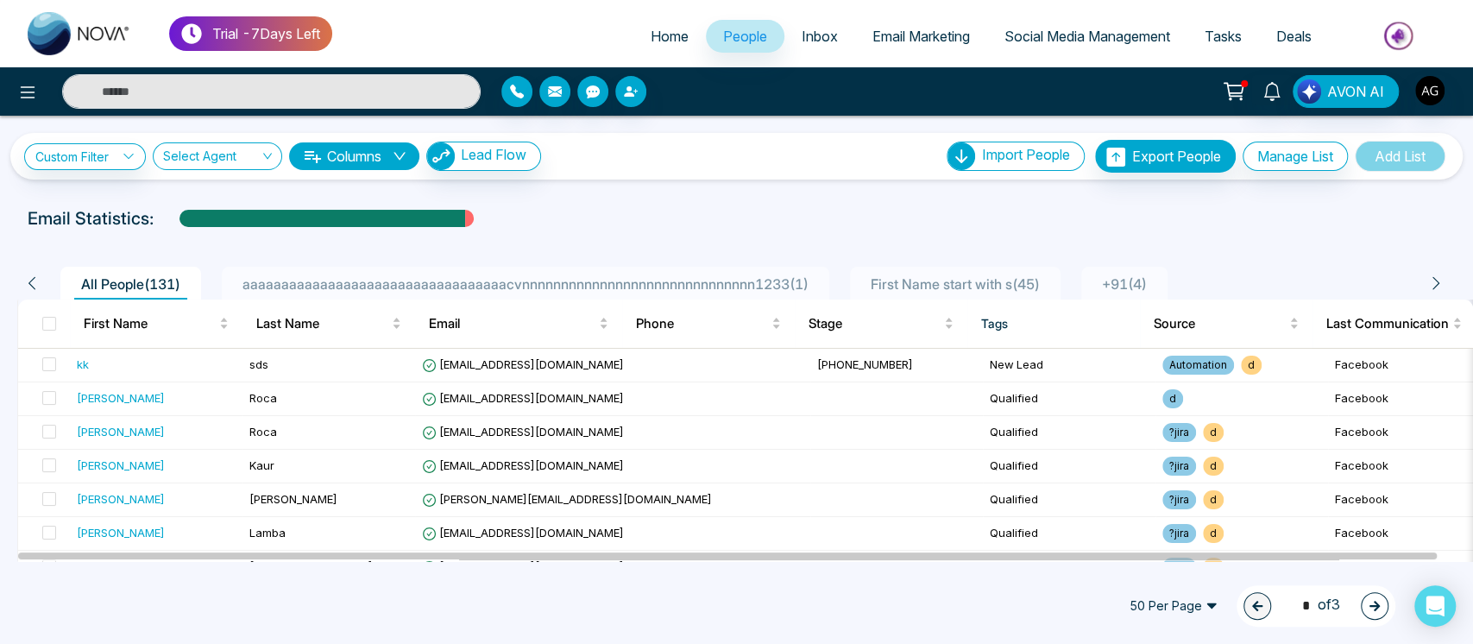
click at [704, 275] on span "aaaaaaaaaaaaaaaaaaaaaaaaaaaaaaaaaacvnnnnnnnnnnnnnnnnnnnnnnnnnnnnnn1233 ( 1 )" at bounding box center [526, 283] width 580 height 17
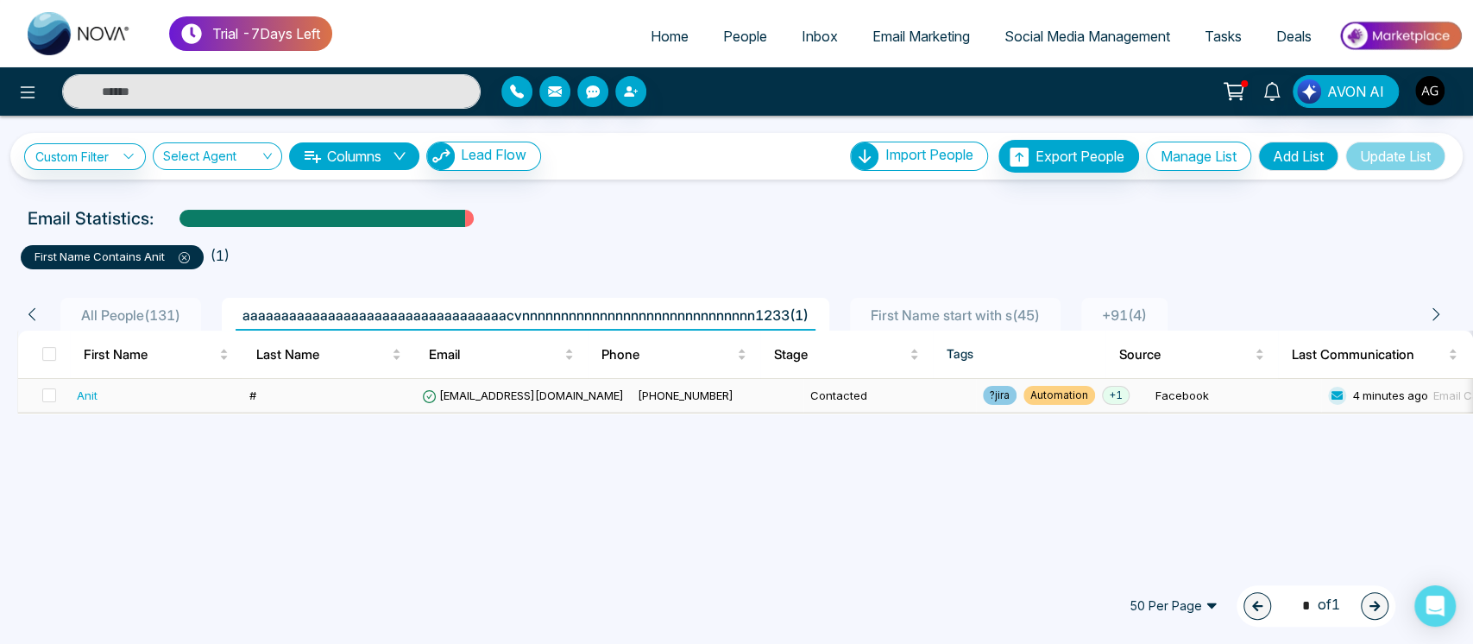
click at [575, 391] on td "[EMAIL_ADDRESS][DOMAIN_NAME]" at bounding box center [523, 396] width 216 height 34
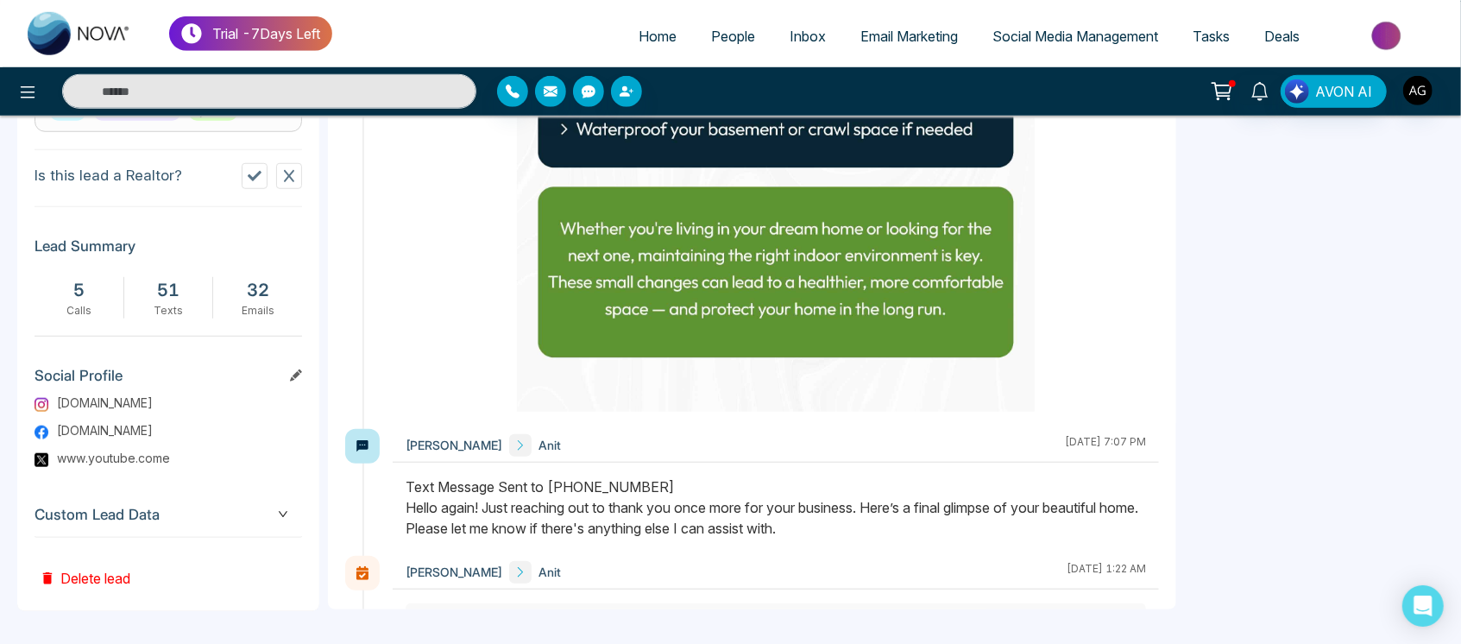
scroll to position [16065, 0]
drag, startPoint x: 400, startPoint y: 442, endPoint x: 822, endPoint y: 484, distance: 424.0
click at [822, 484] on div at bounding box center [776, 516] width 766 height 79
drag, startPoint x: 1011, startPoint y: 388, endPoint x: 1158, endPoint y: 392, distance: 146.7
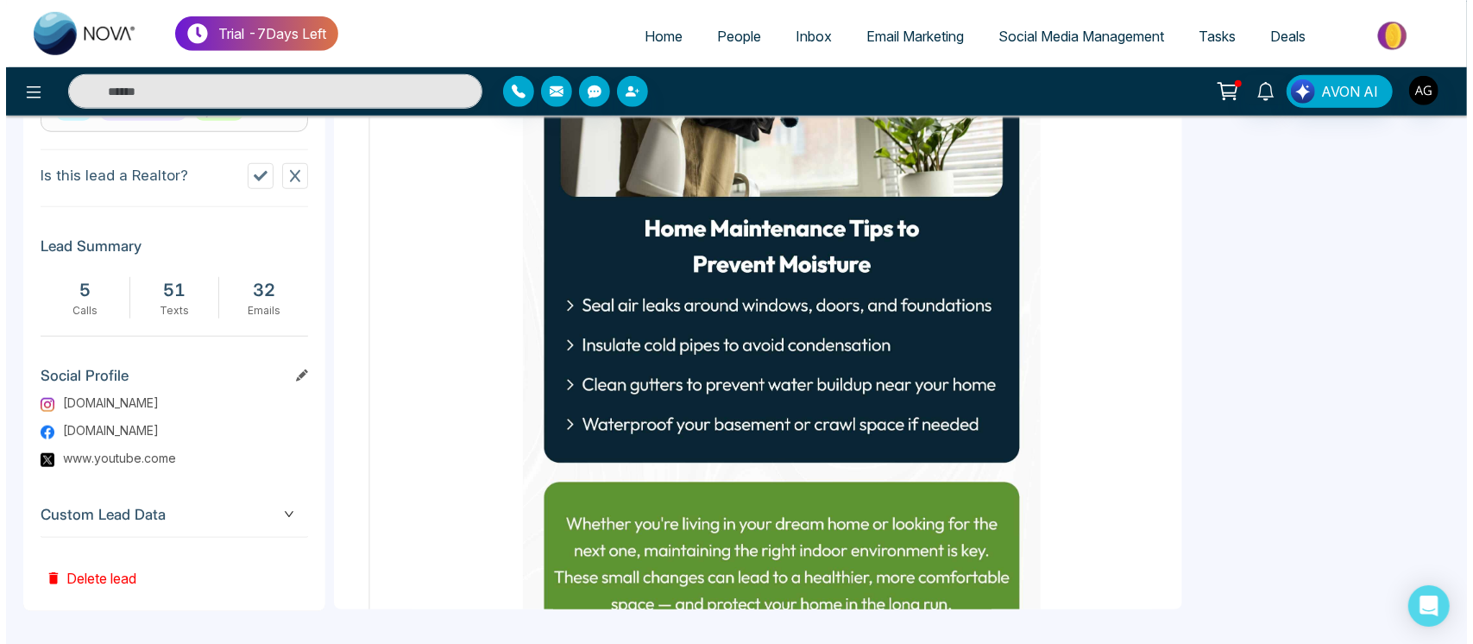
scroll to position [15765, 0]
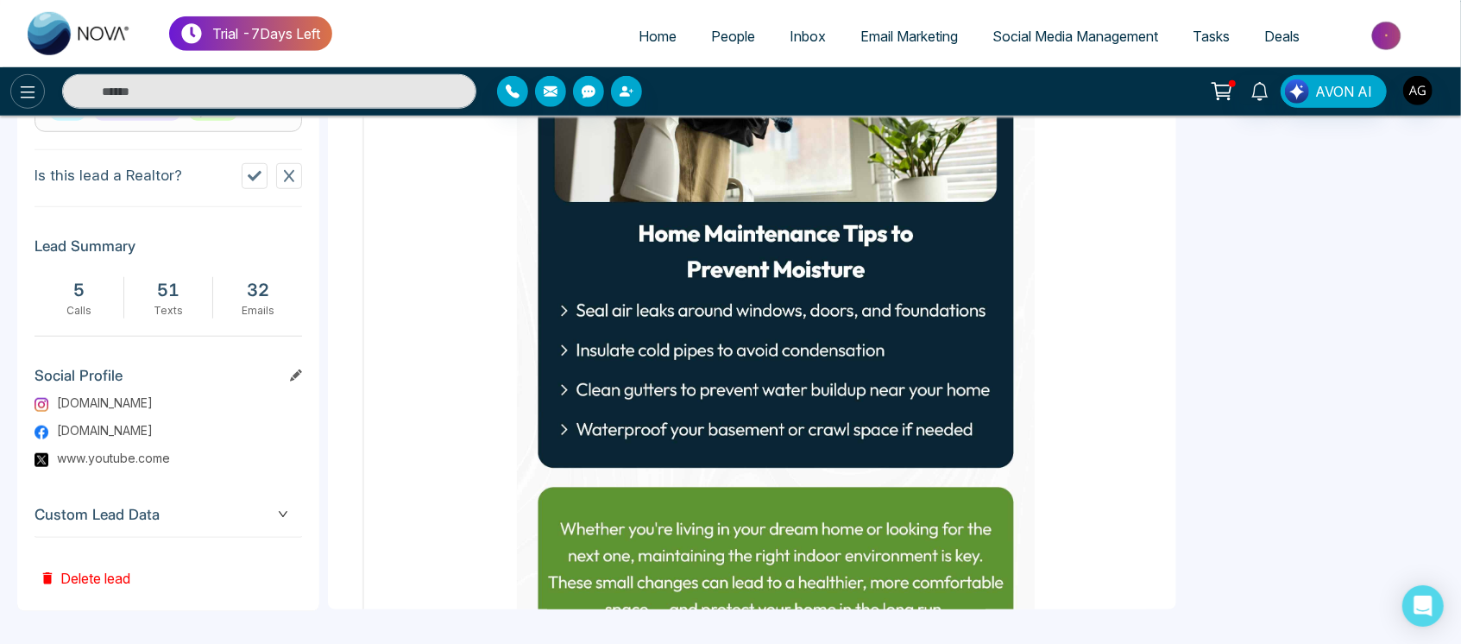
click at [35, 97] on icon at bounding box center [27, 92] width 21 height 21
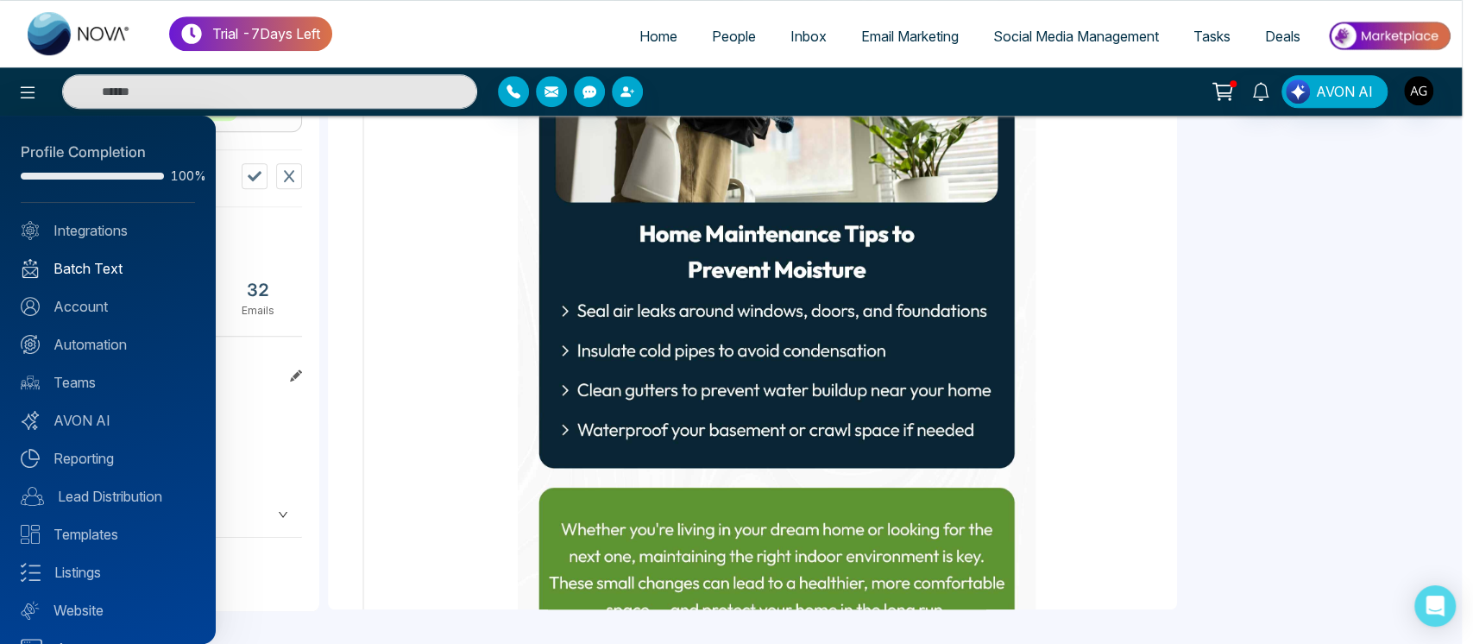
click at [121, 277] on link "Batch Text" at bounding box center [108, 268] width 174 height 21
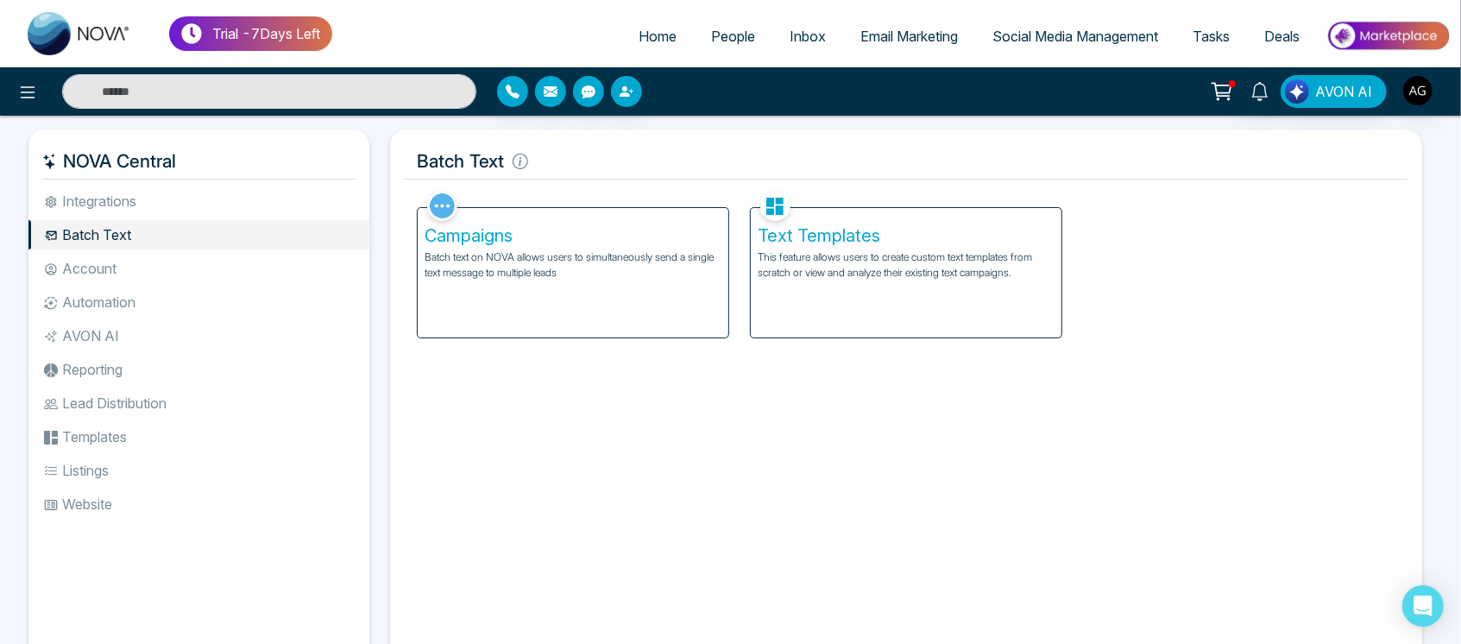
click at [578, 286] on div "Campaigns Batch text on NOVA allows users to simultaneously send a single text …" at bounding box center [573, 272] width 311 height 129
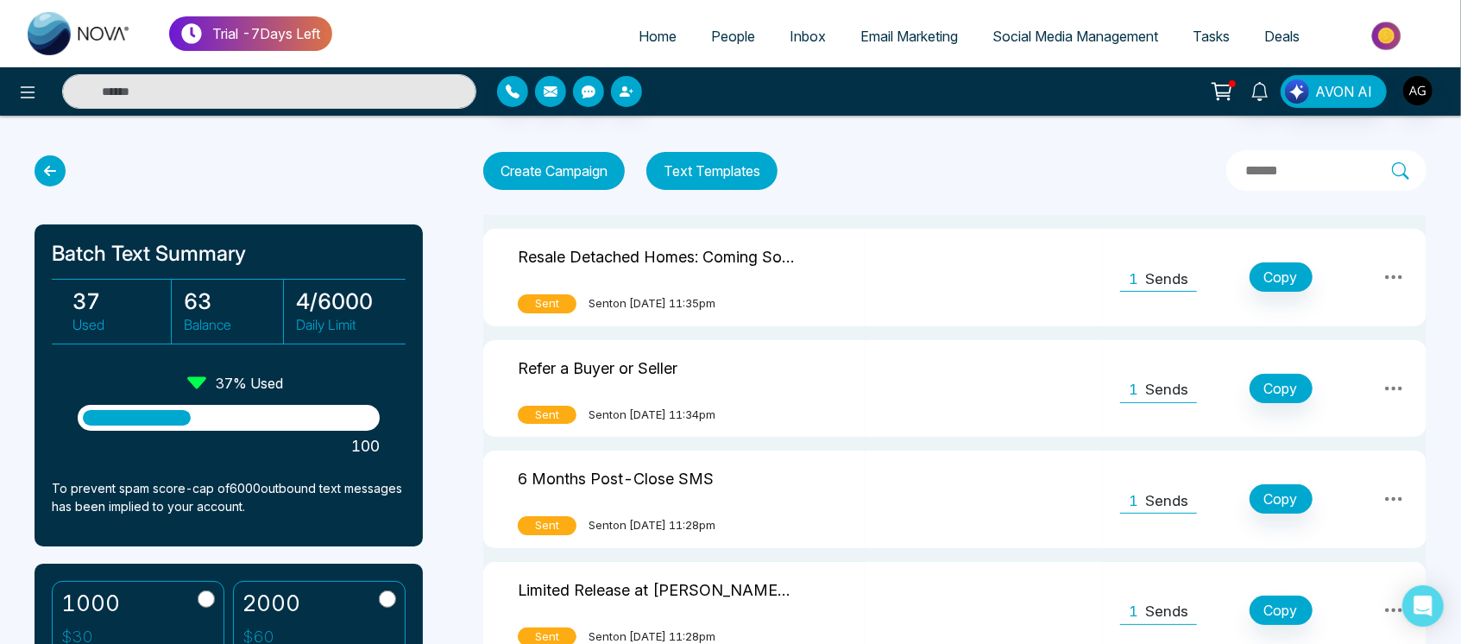
click at [1394, 275] on icon at bounding box center [1393, 277] width 17 height 4
click at [827, 280] on td "Resale Detached Homes: Coming Soon Sent Sent on [DATE] 11:35pm" at bounding box center [674, 277] width 382 height 97
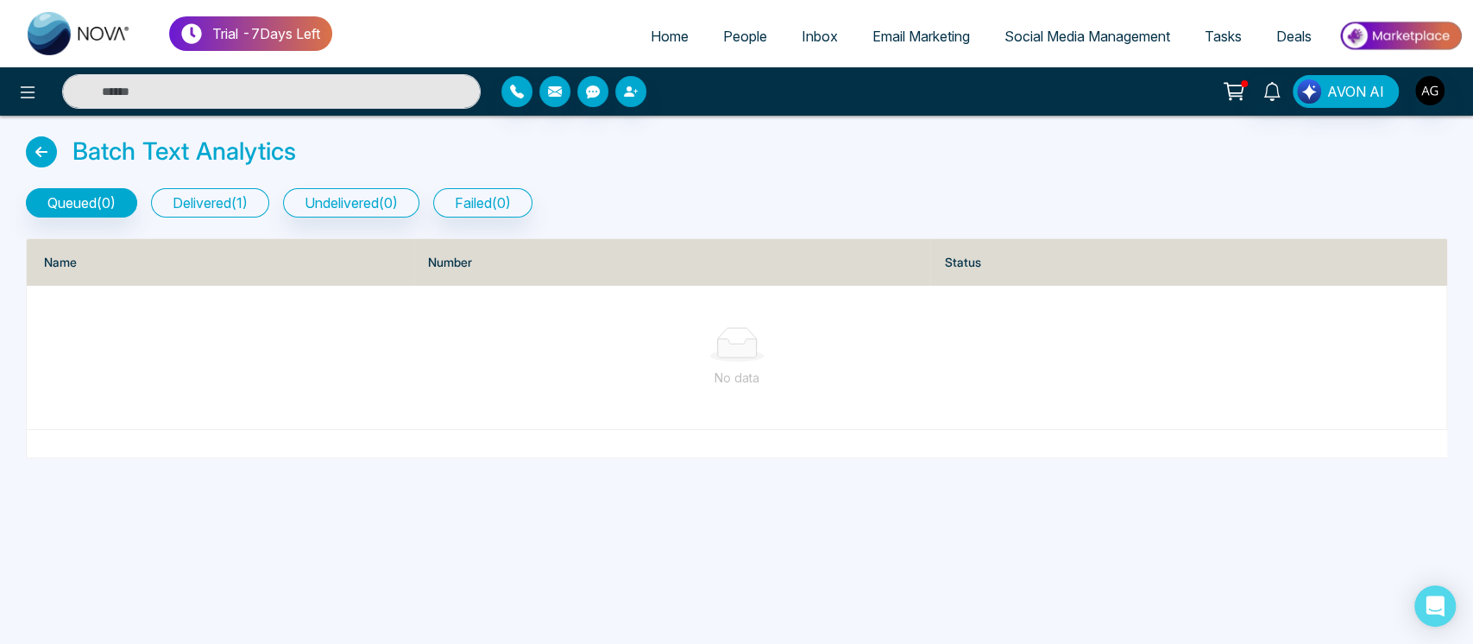
click at [234, 188] on button "delivered ( 1 )" at bounding box center [210, 202] width 118 height 29
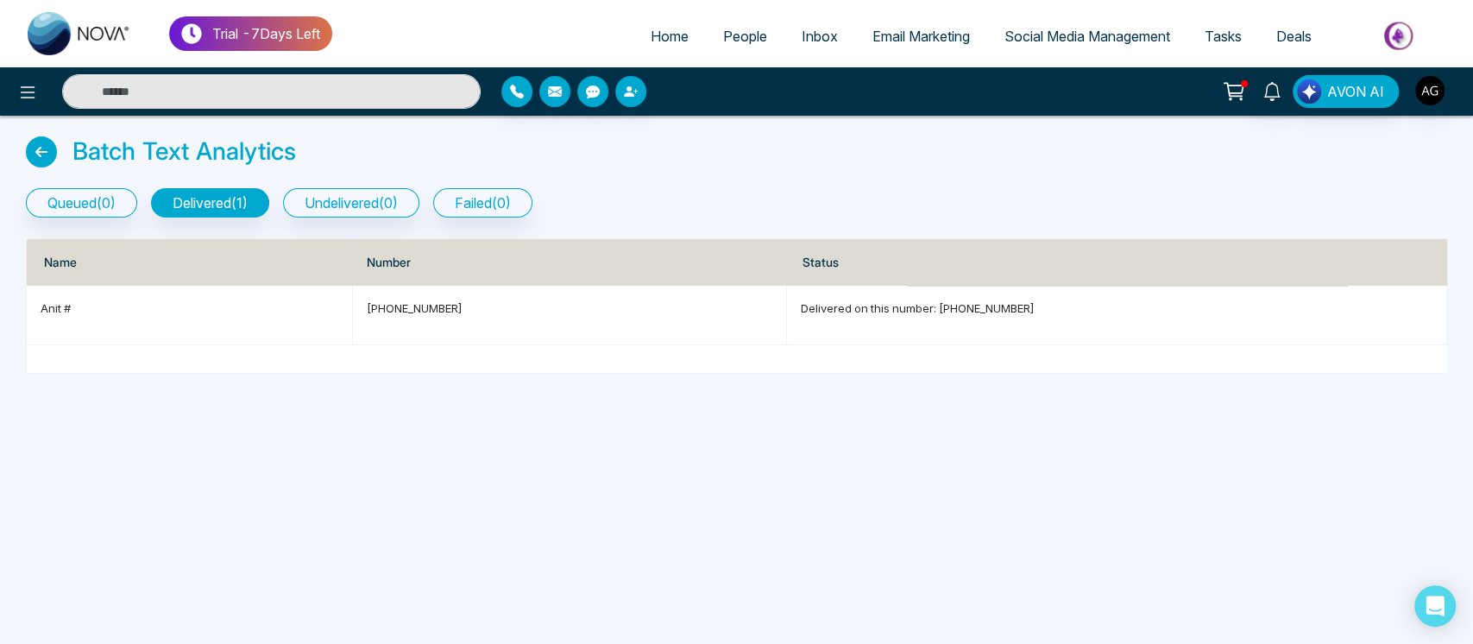
click at [891, 36] on span "Email Marketing" at bounding box center [920, 36] width 97 height 17
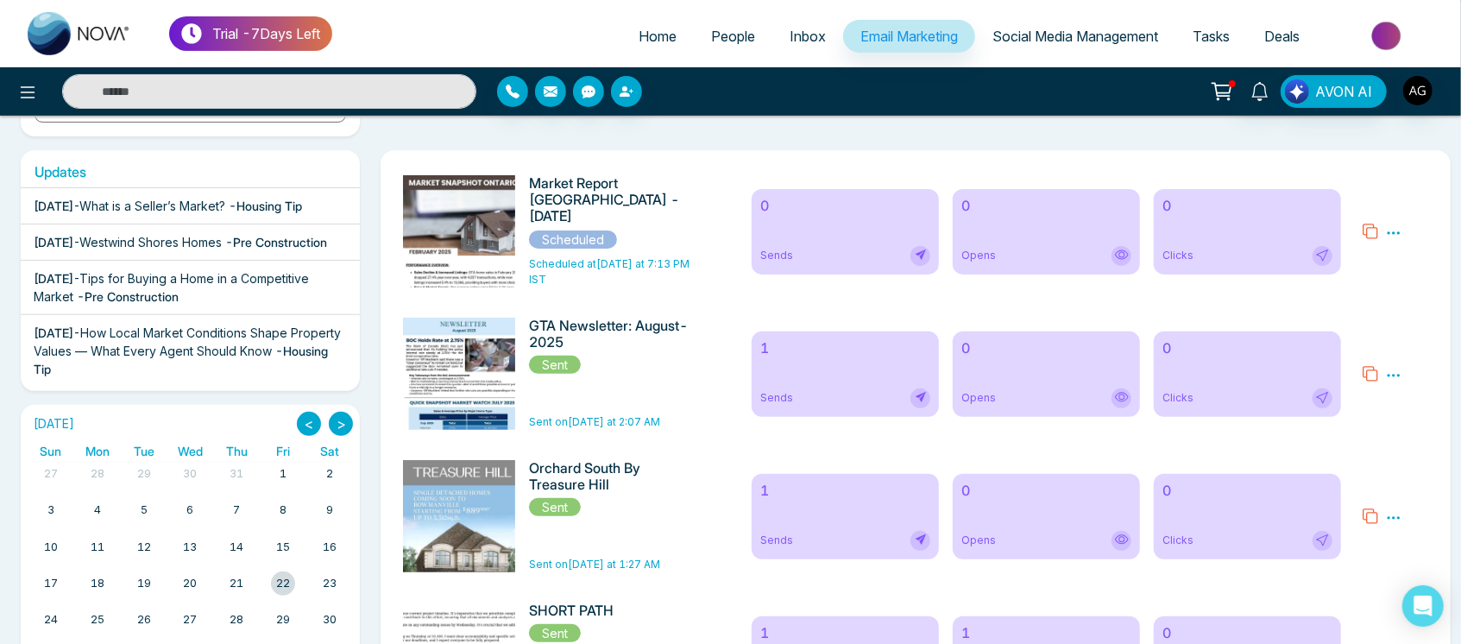
scroll to position [257, 0]
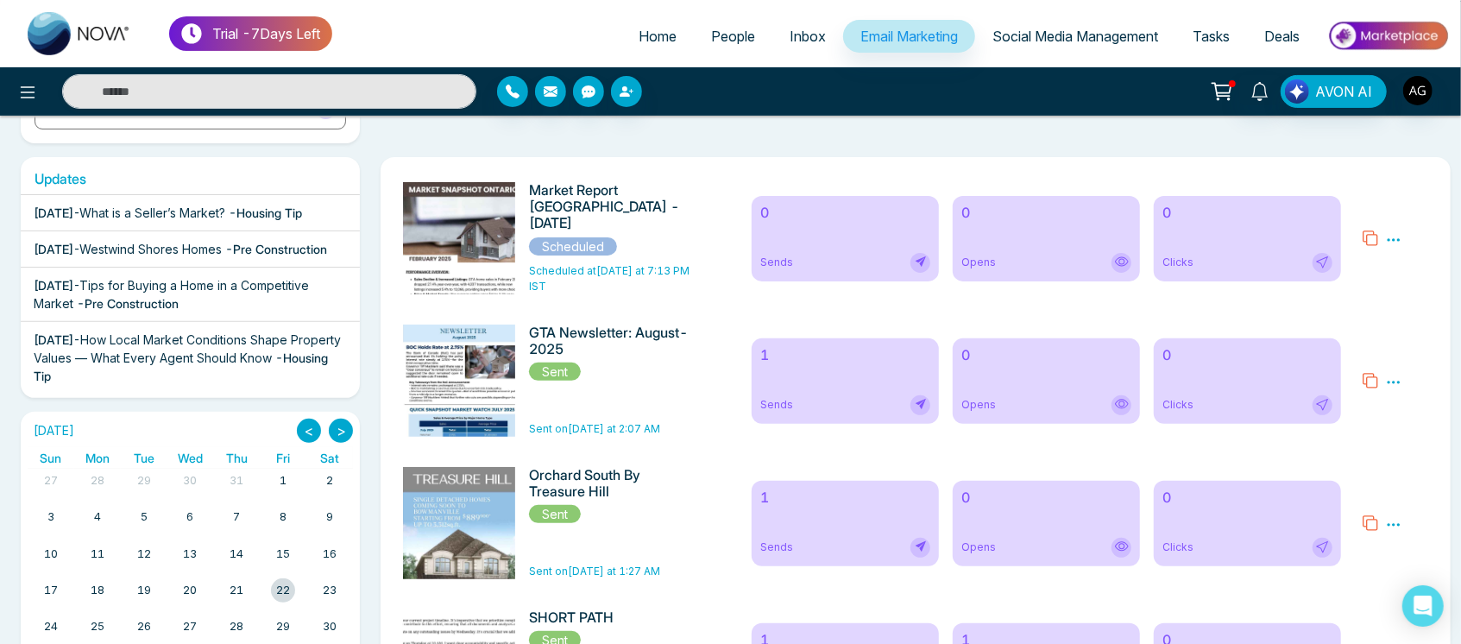
click at [1387, 376] on icon at bounding box center [1393, 382] width 16 height 16
click at [1360, 437] on link "Analytics" at bounding box center [1362, 432] width 50 height 15
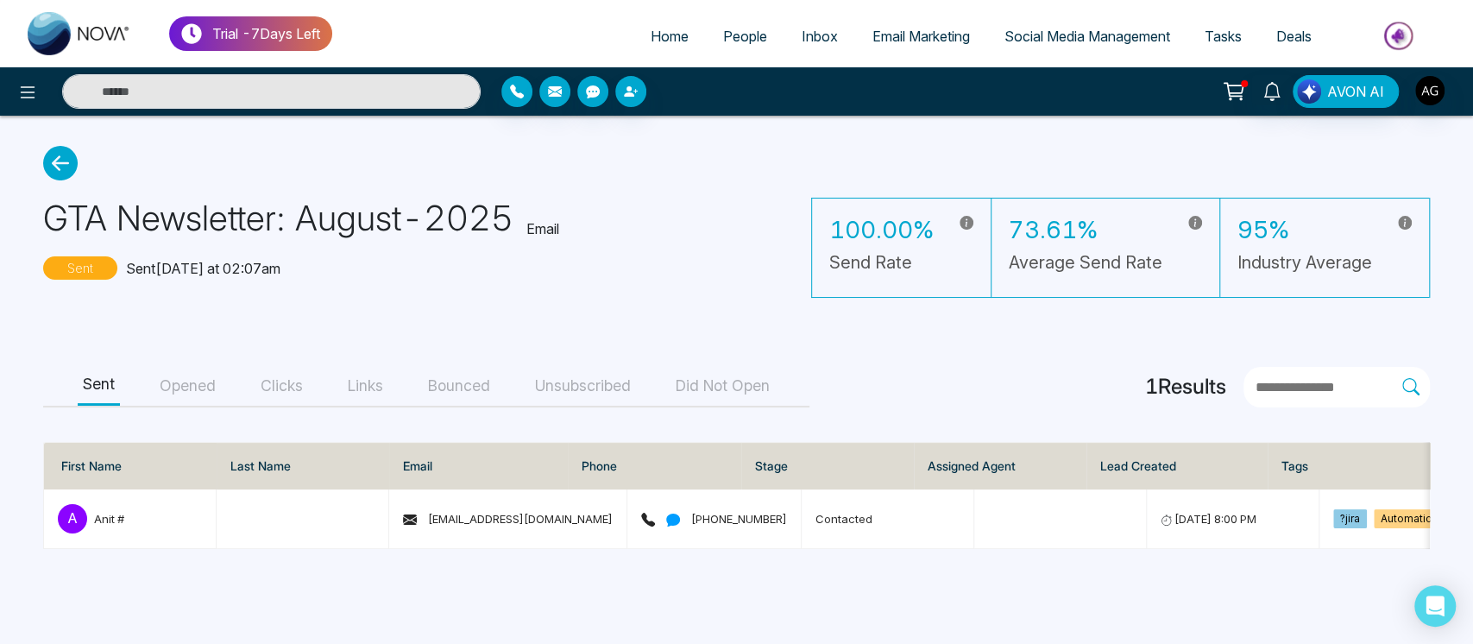
click at [54, 155] on icon at bounding box center [60, 163] width 35 height 35
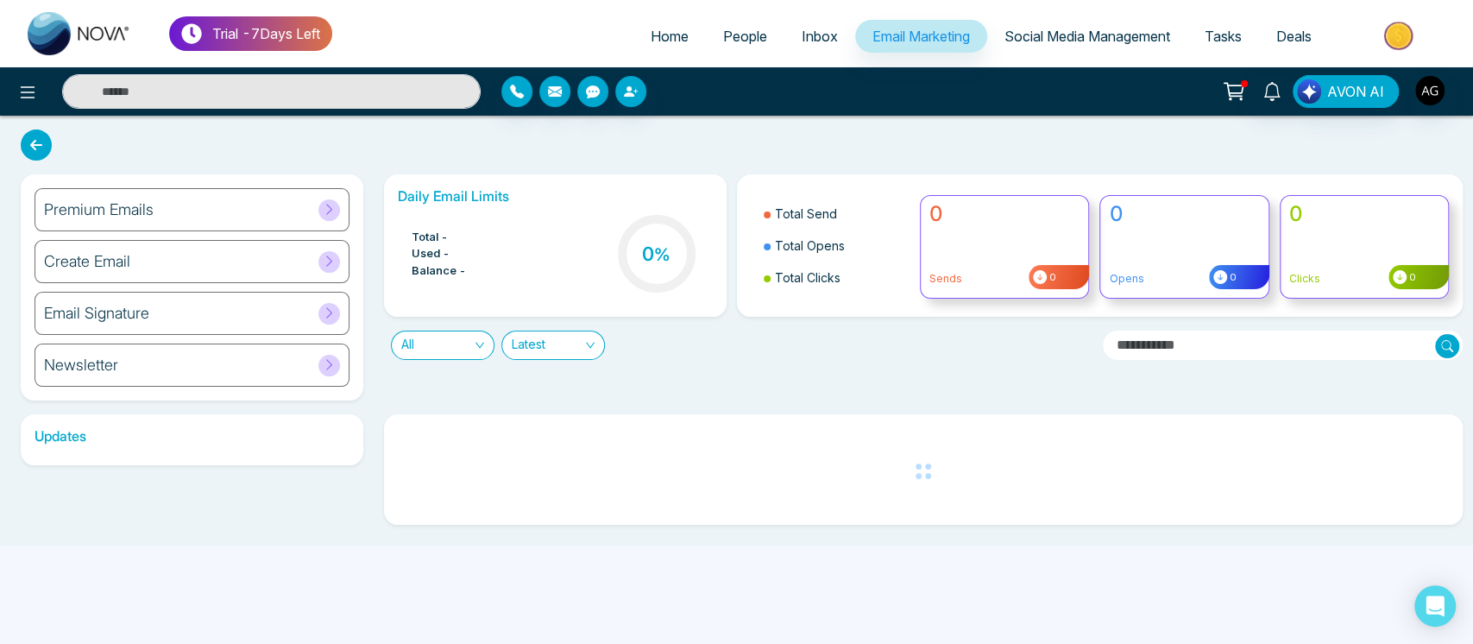
click at [23, 136] on icon at bounding box center [36, 144] width 31 height 31
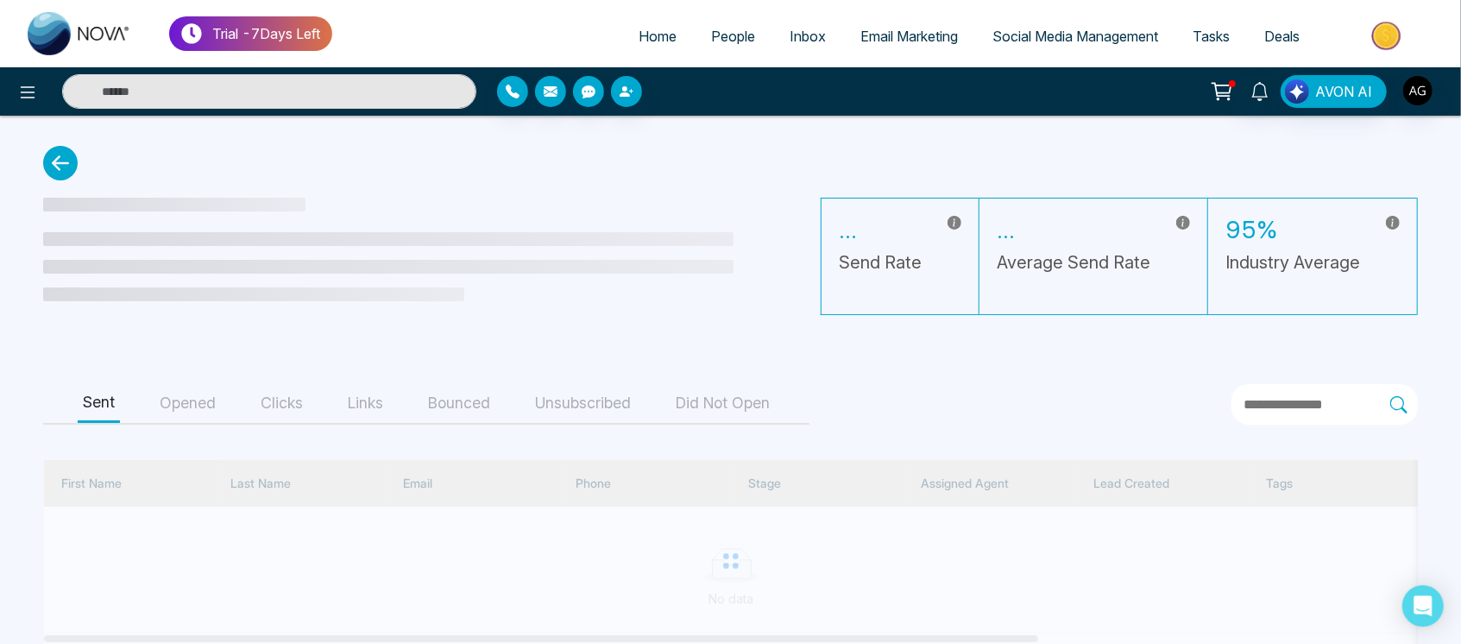
click at [64, 163] on icon at bounding box center [60, 163] width 35 height 35
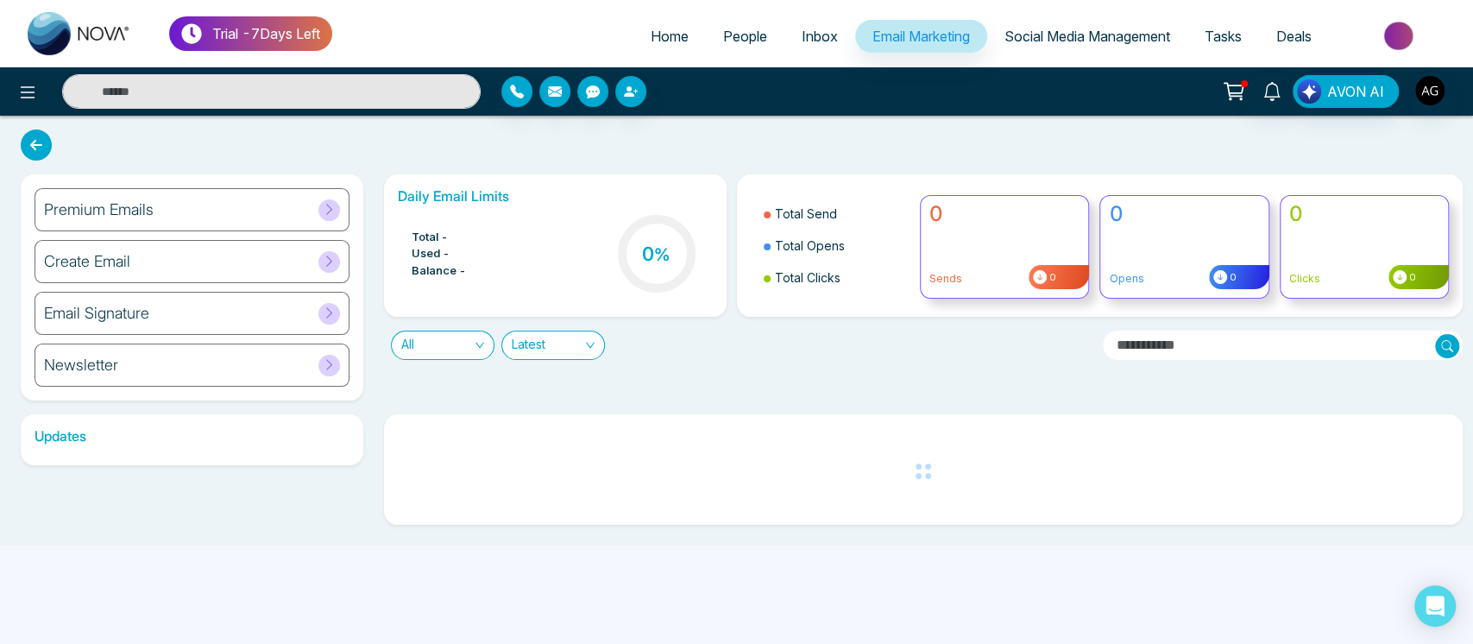
click at [36, 148] on icon at bounding box center [36, 144] width 31 height 31
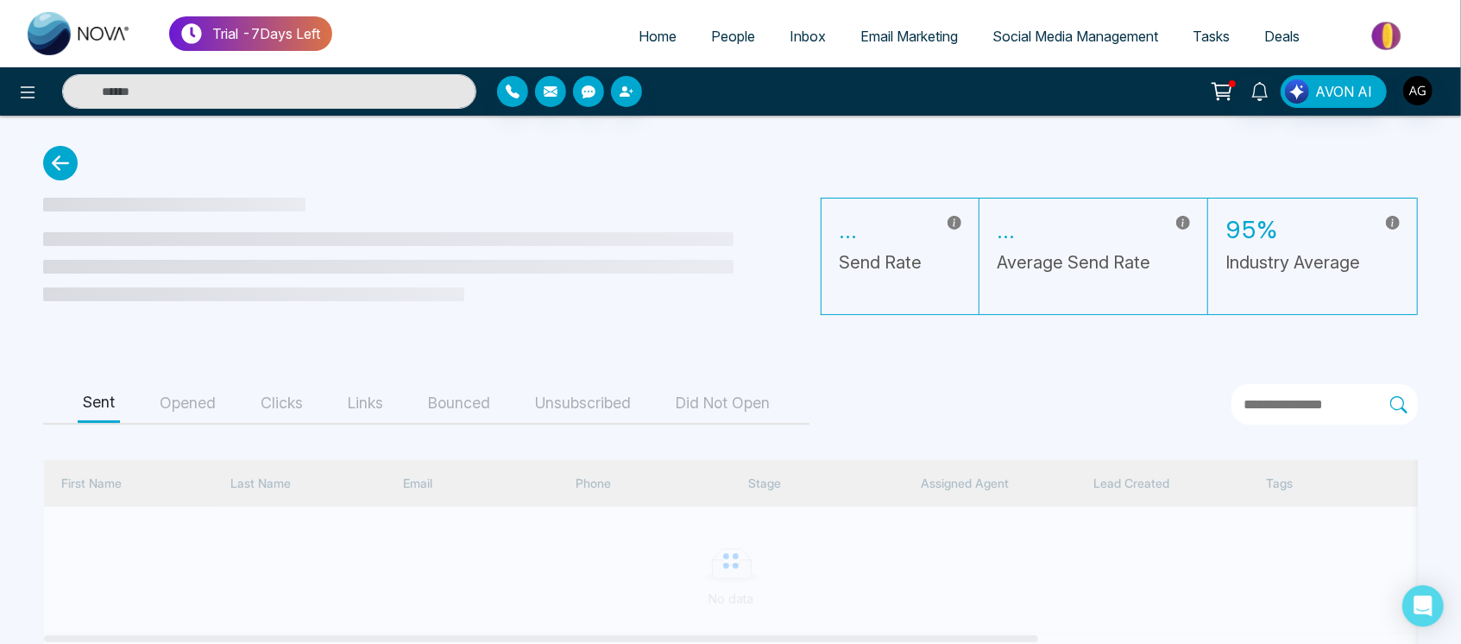
click at [57, 162] on icon at bounding box center [60, 163] width 35 height 35
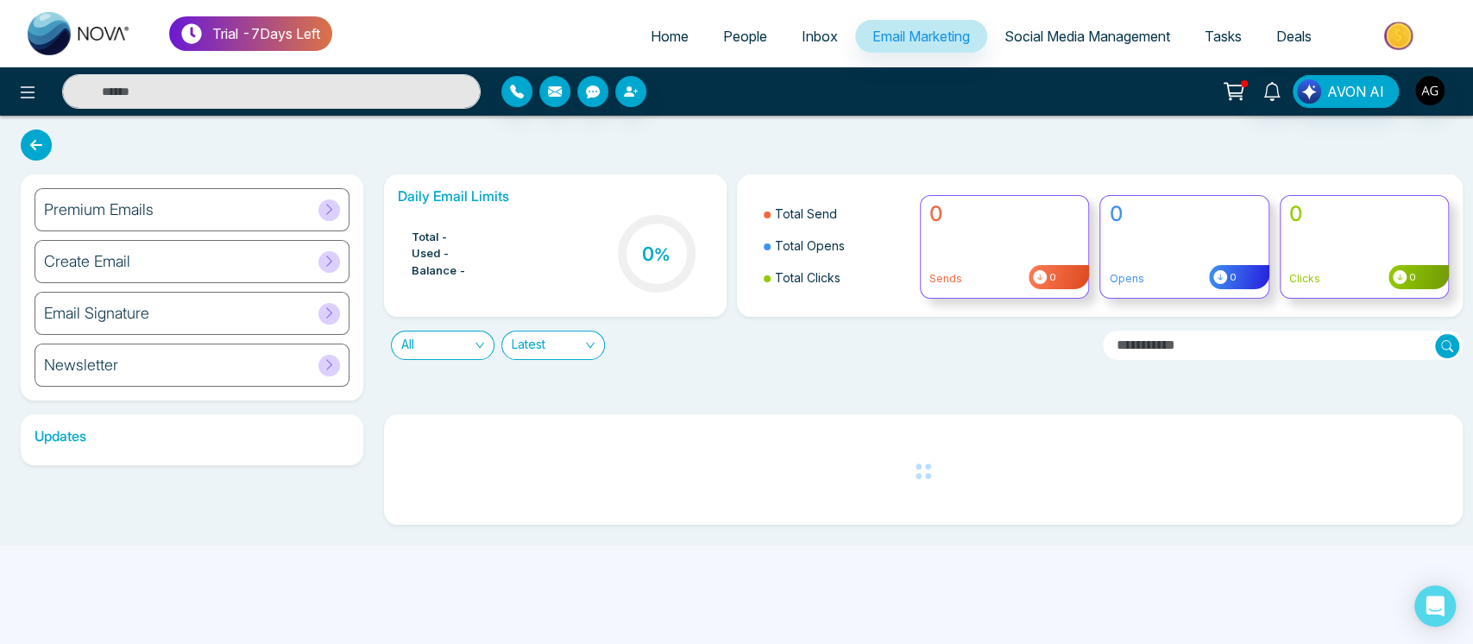
click at [29, 135] on icon at bounding box center [36, 144] width 31 height 31
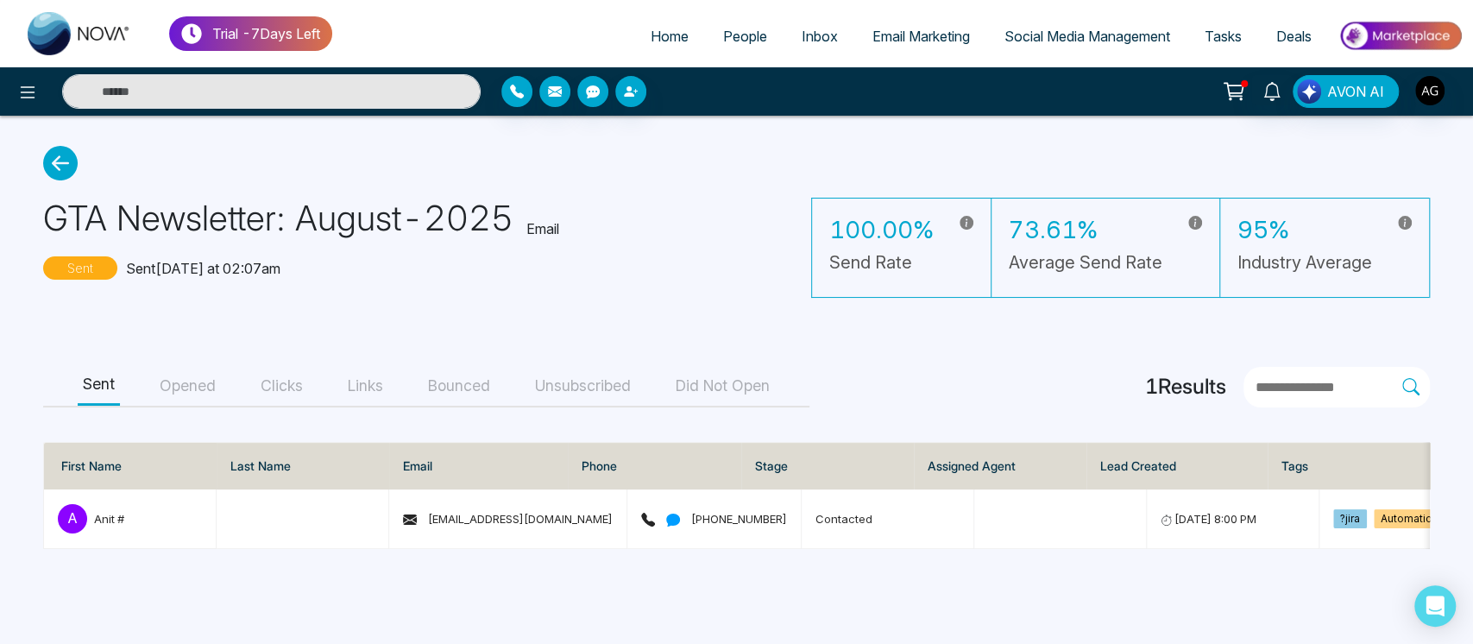
click at [1318, 148] on main "GTA Newsletter: August-2025 Email Sent Sent [DATE] at 02:07am 100.00% Send Rate…" at bounding box center [736, 347] width 1473 height 463
click at [825, 22] on link "Inbox" at bounding box center [819, 36] width 71 height 33
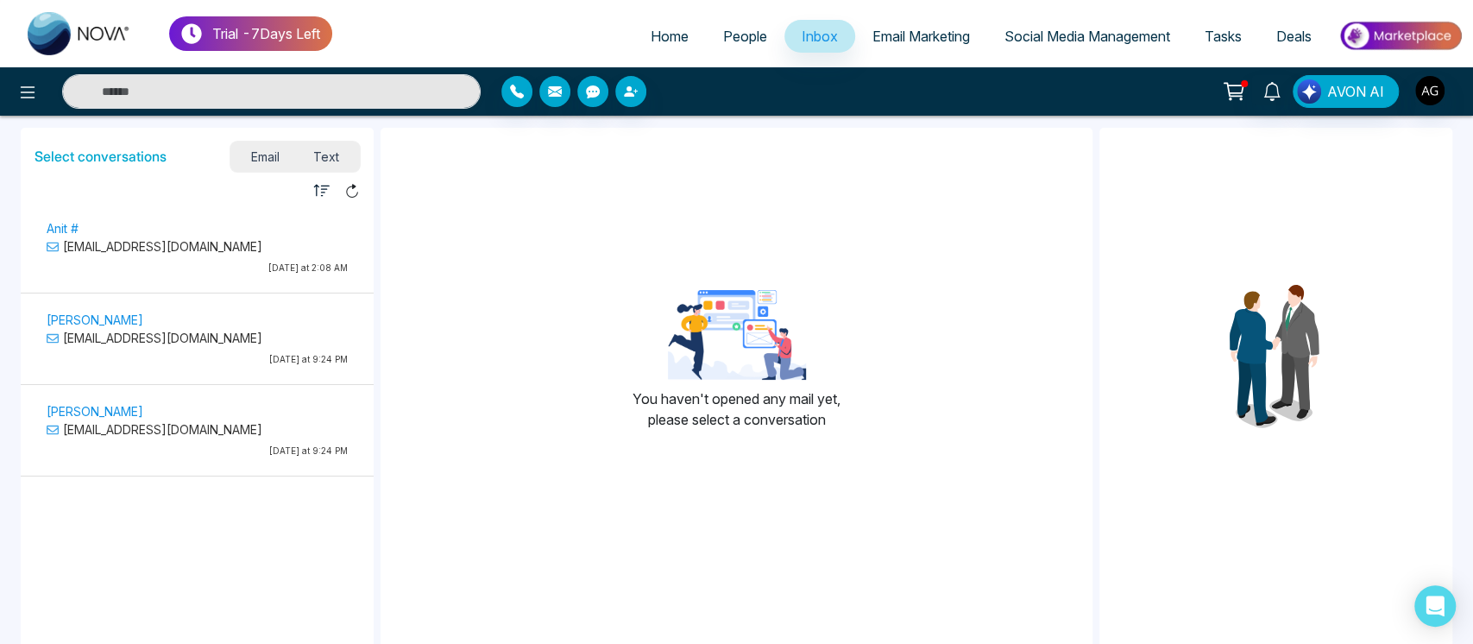
click at [240, 250] on p "[EMAIL_ADDRESS][DOMAIN_NAME]" at bounding box center [197, 246] width 301 height 18
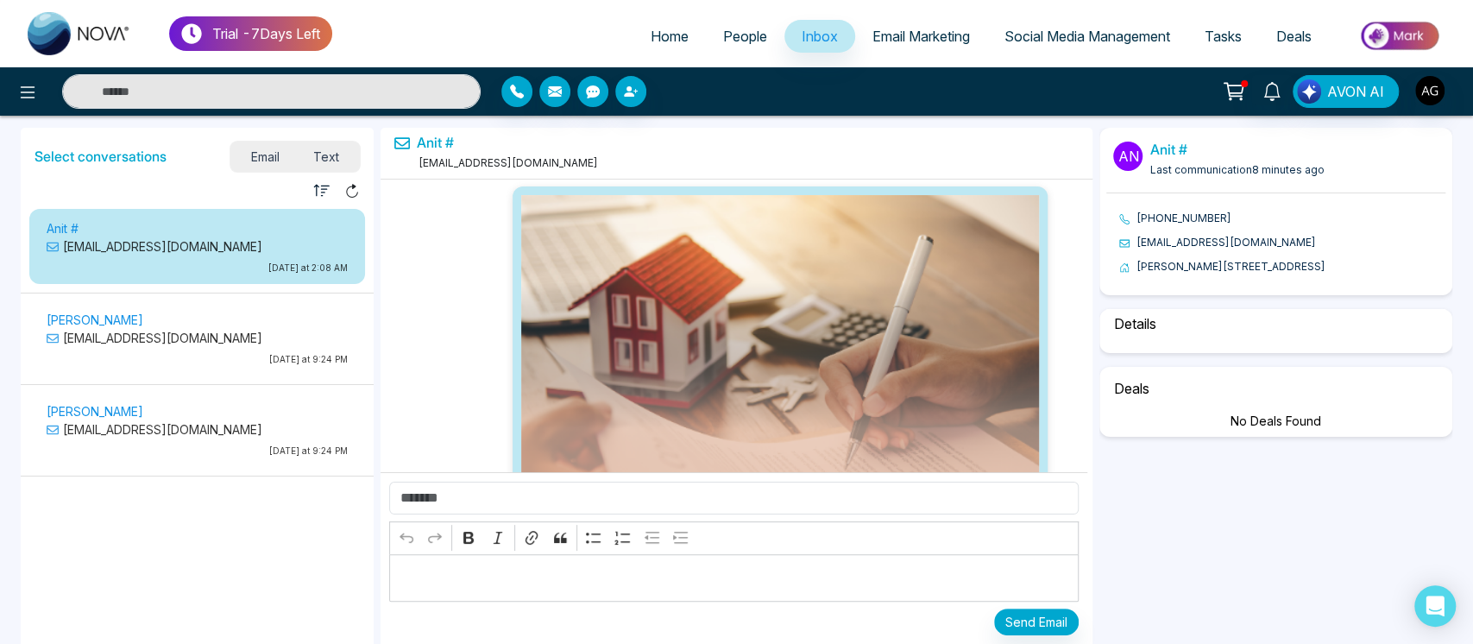
scroll to position [61615, 0]
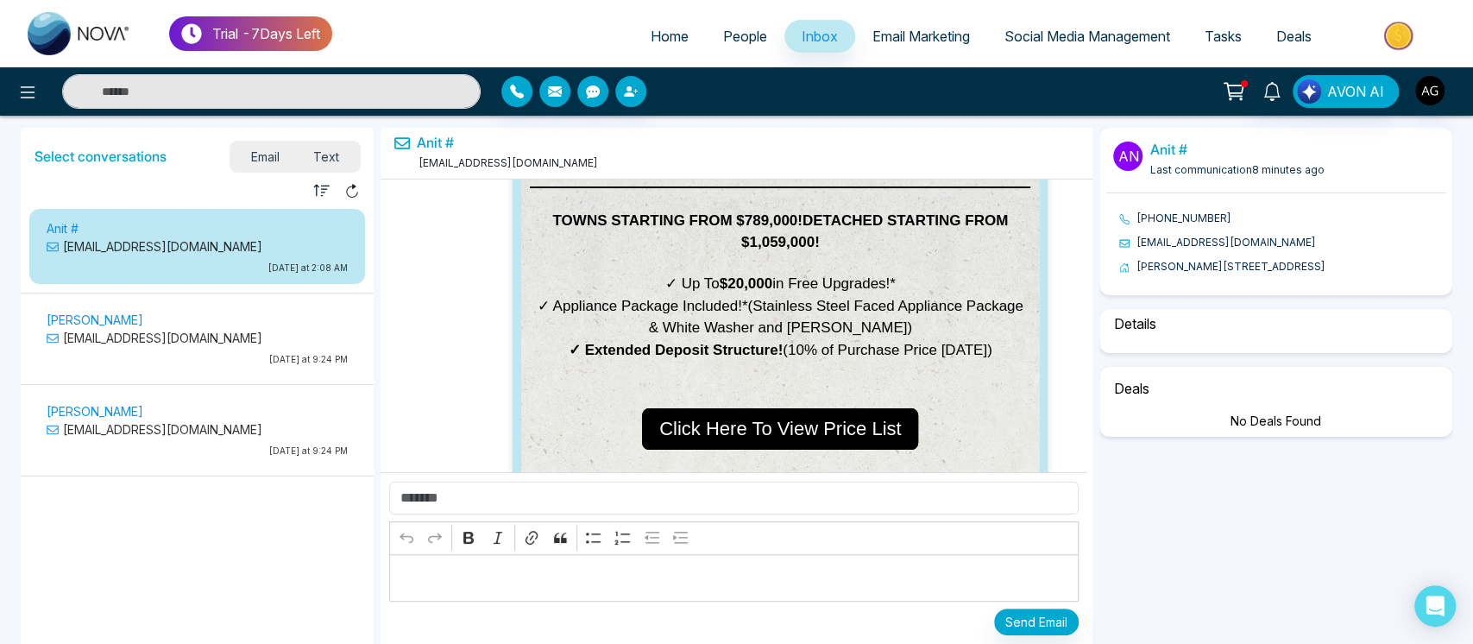
select select "****"
select select "********"
select select "*****"
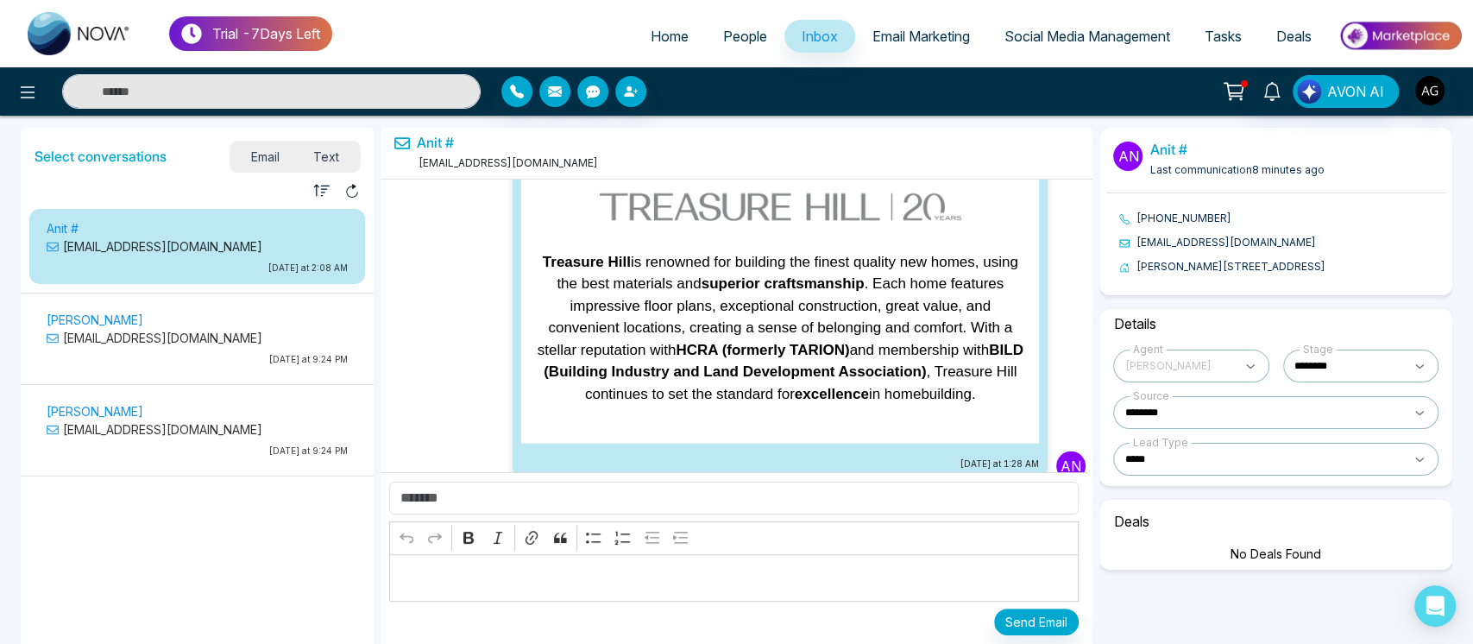
scroll to position [100184, 0]
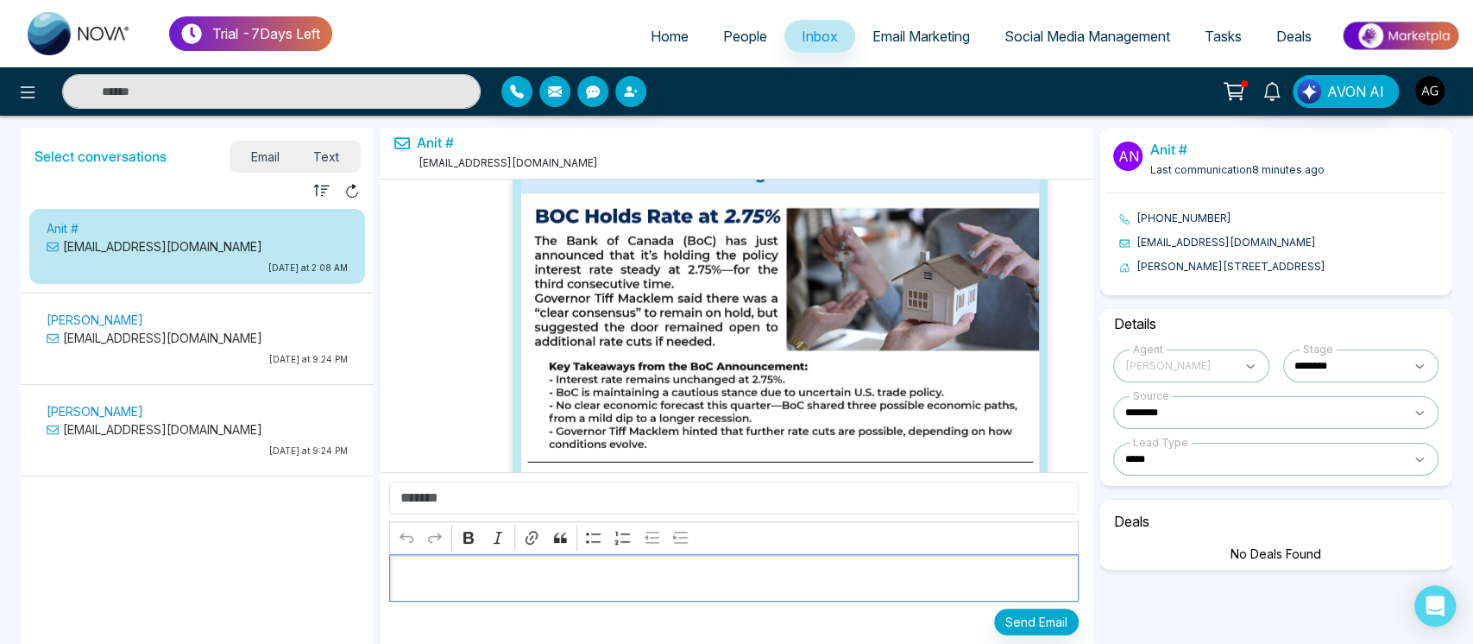
drag, startPoint x: 503, startPoint y: 591, endPoint x: 713, endPoint y: 643, distance: 216.8
click at [713, 643] on div "Rich Text Editor Undo Redo Bold Italic Link Block quote Bulleted List Numbered …" at bounding box center [733, 558] width 707 height 172
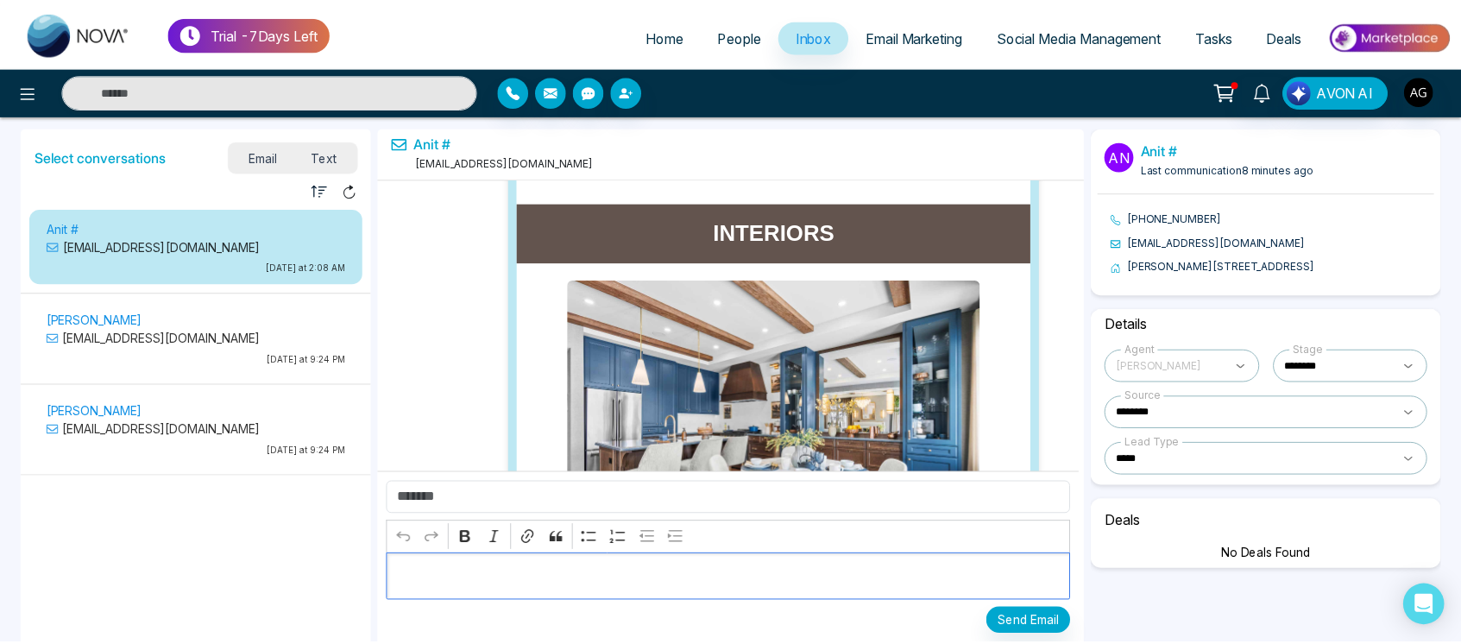
scroll to position [99229, 0]
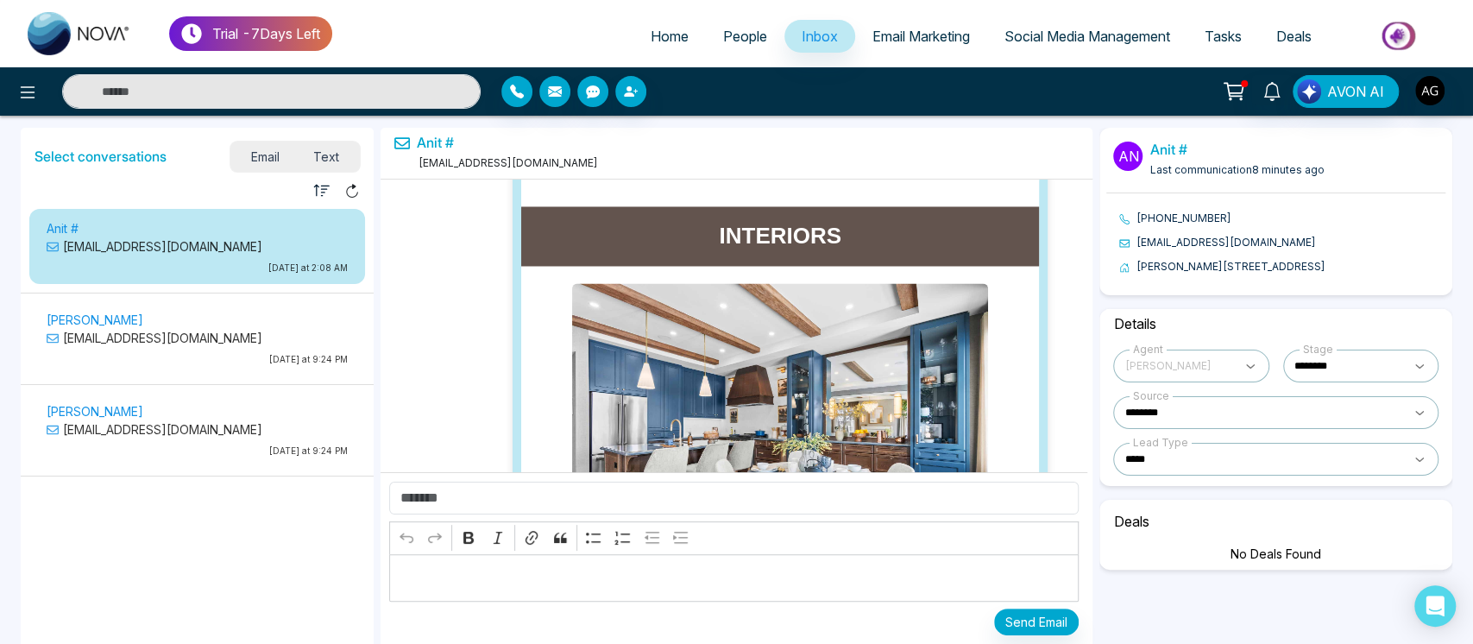
click at [353, 155] on span "Text" at bounding box center [326, 156] width 60 height 23
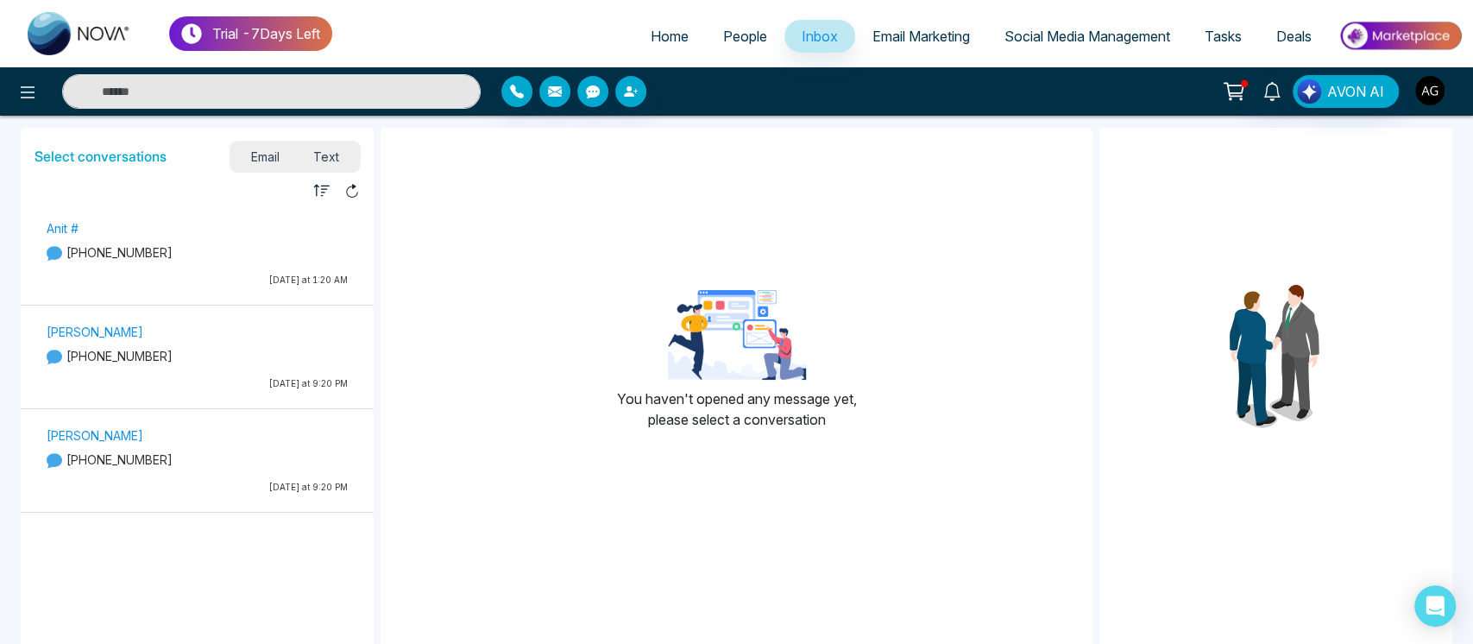
click at [1439, 93] on img "button" at bounding box center [1429, 90] width 29 height 29
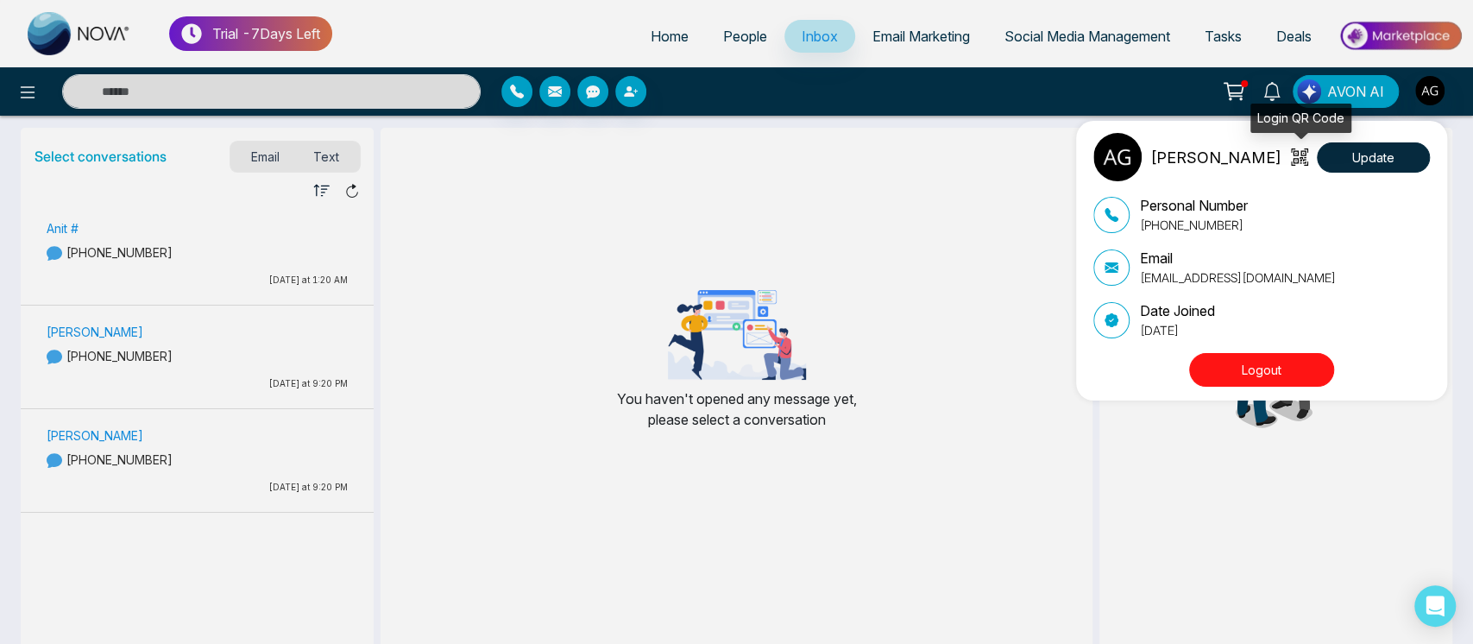
click at [1305, 153] on icon at bounding box center [1302, 157] width 7 height 13
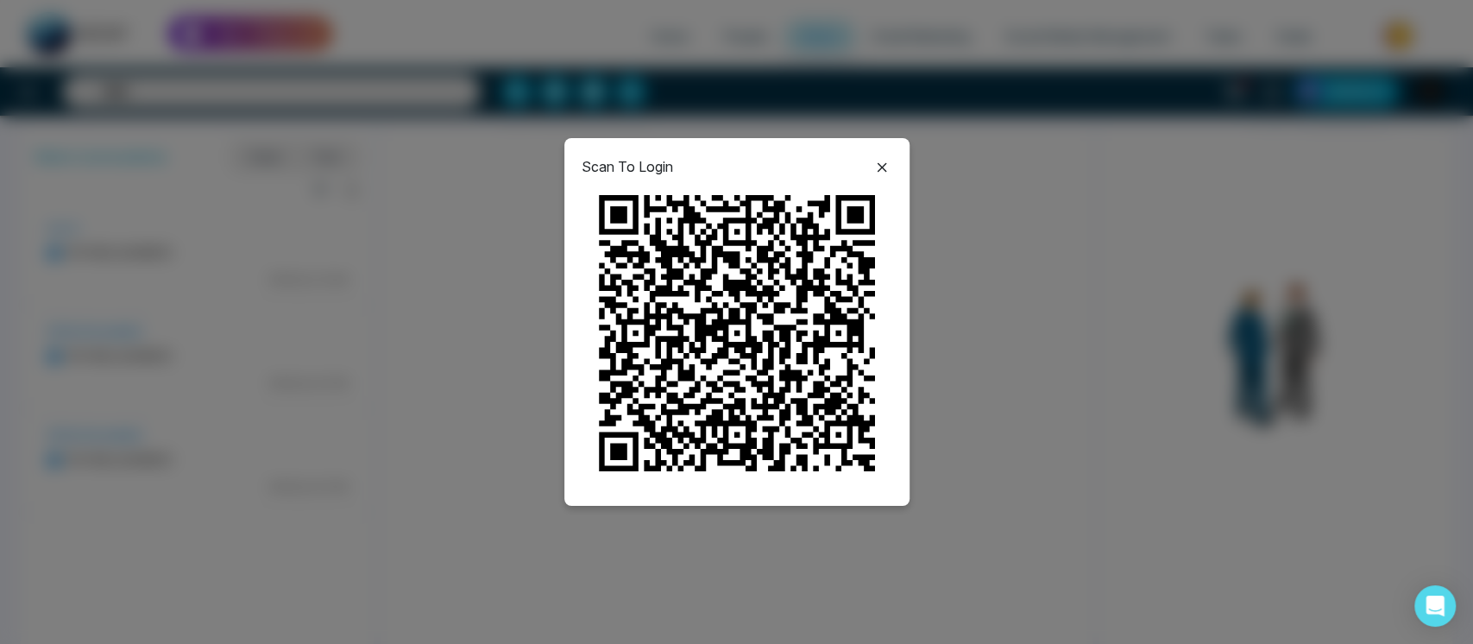
click at [876, 165] on icon at bounding box center [881, 167] width 21 height 21
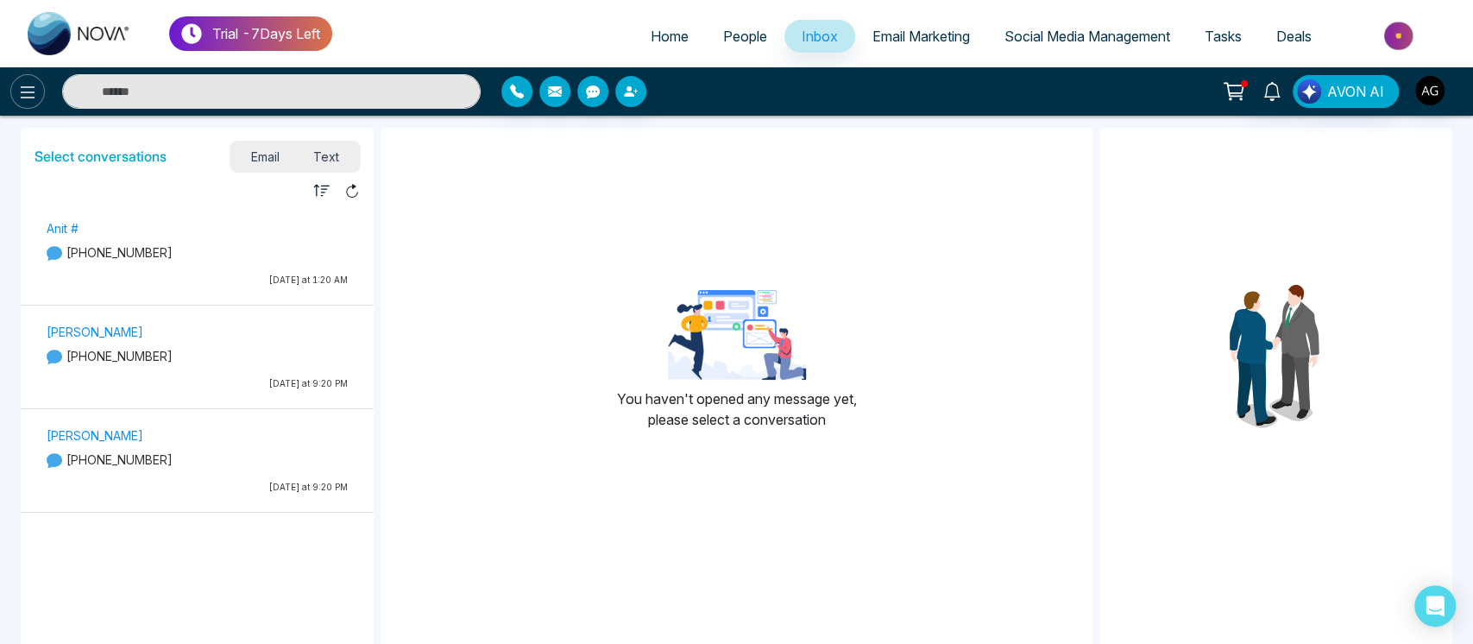
click at [22, 82] on icon at bounding box center [27, 92] width 21 height 21
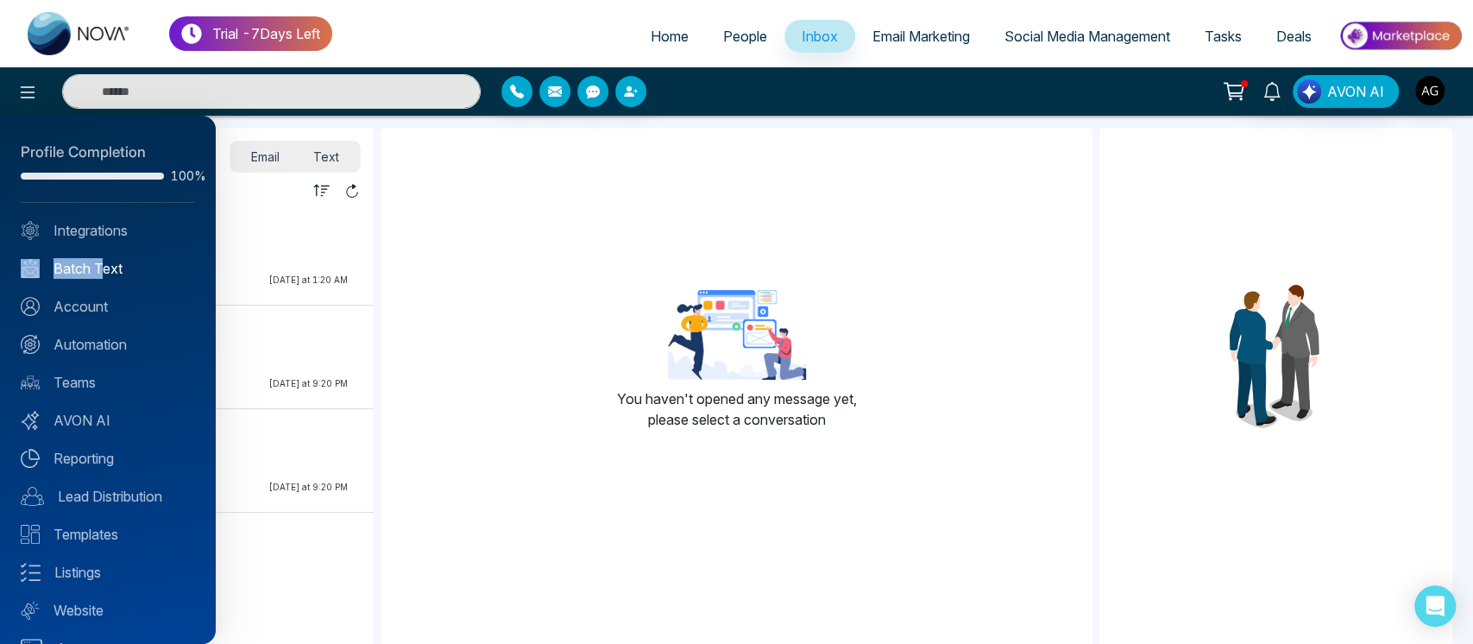
drag, startPoint x: 142, startPoint y: 254, endPoint x: 95, endPoint y: 264, distance: 48.4
click at [95, 264] on div "Profile Completion 100% Integrations Batch Text Account Automation Teams AVON A…" at bounding box center [108, 380] width 216 height 528
click at [95, 264] on link "Batch Text" at bounding box center [108, 268] width 174 height 21
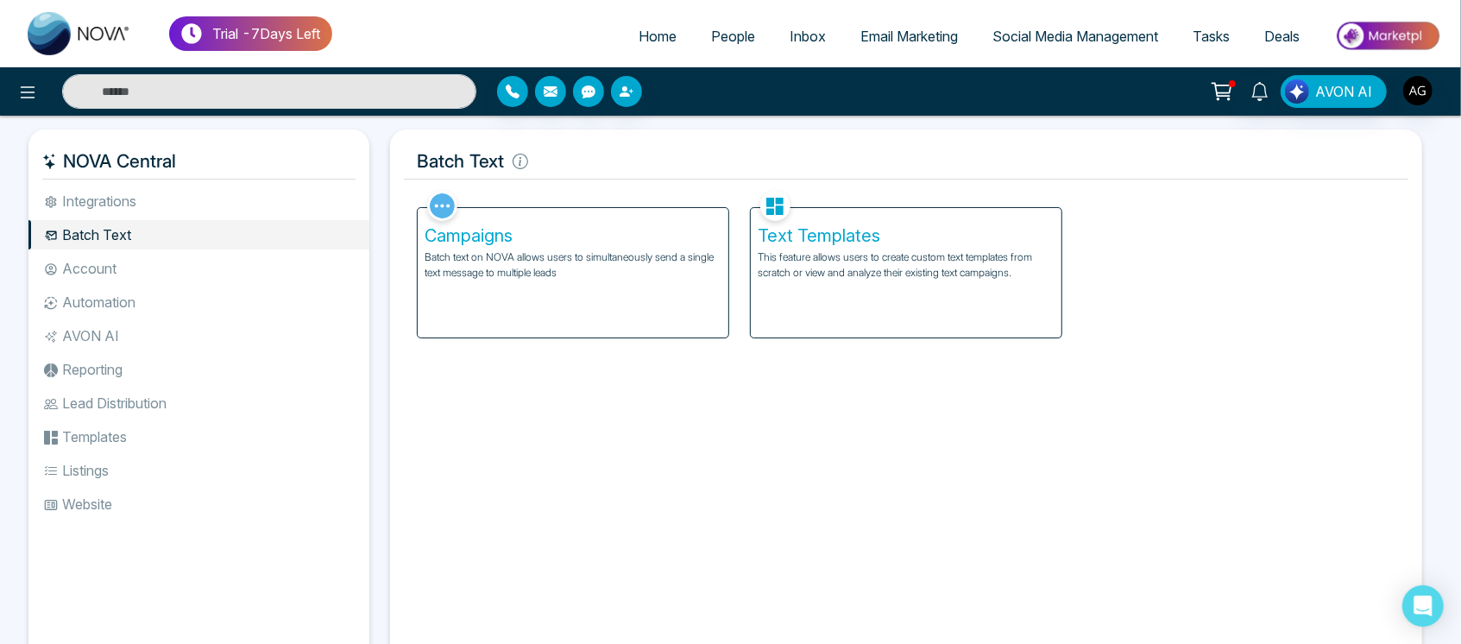
click at [706, 242] on h5 "Campaigns" at bounding box center [572, 235] width 297 height 21
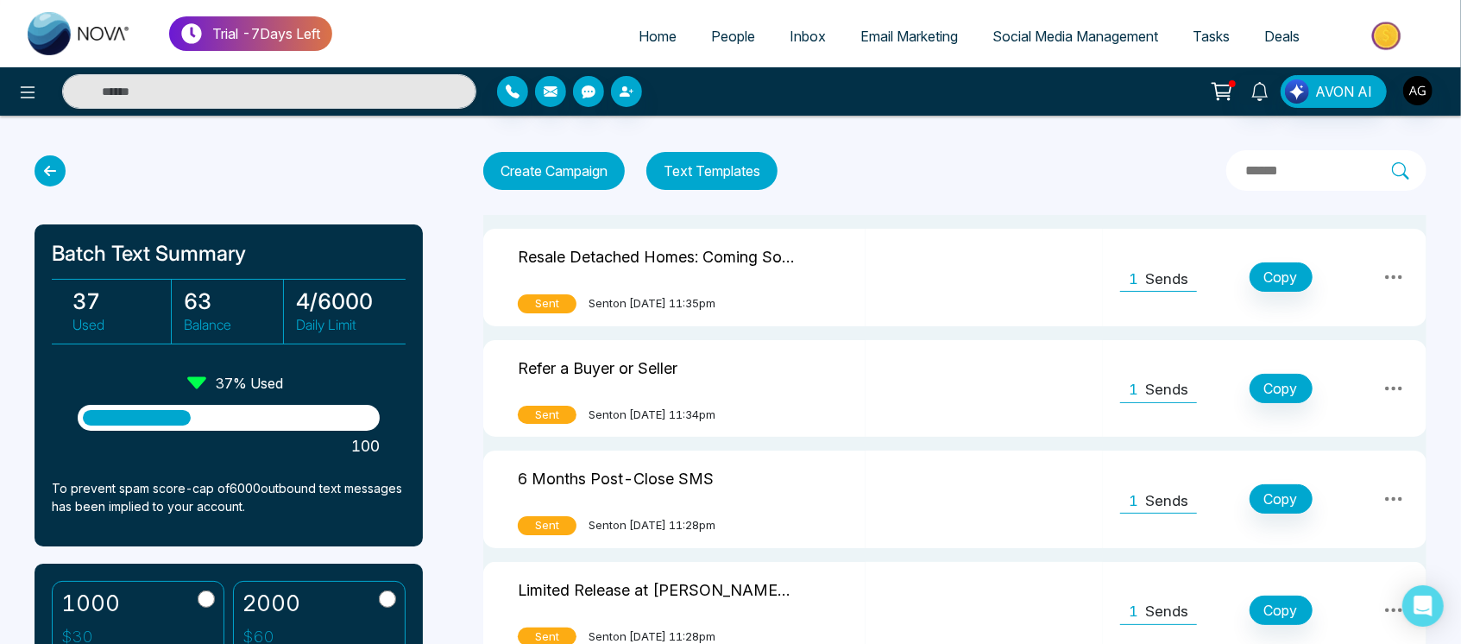
click at [711, 164] on button "Text Templates" at bounding box center [711, 171] width 131 height 38
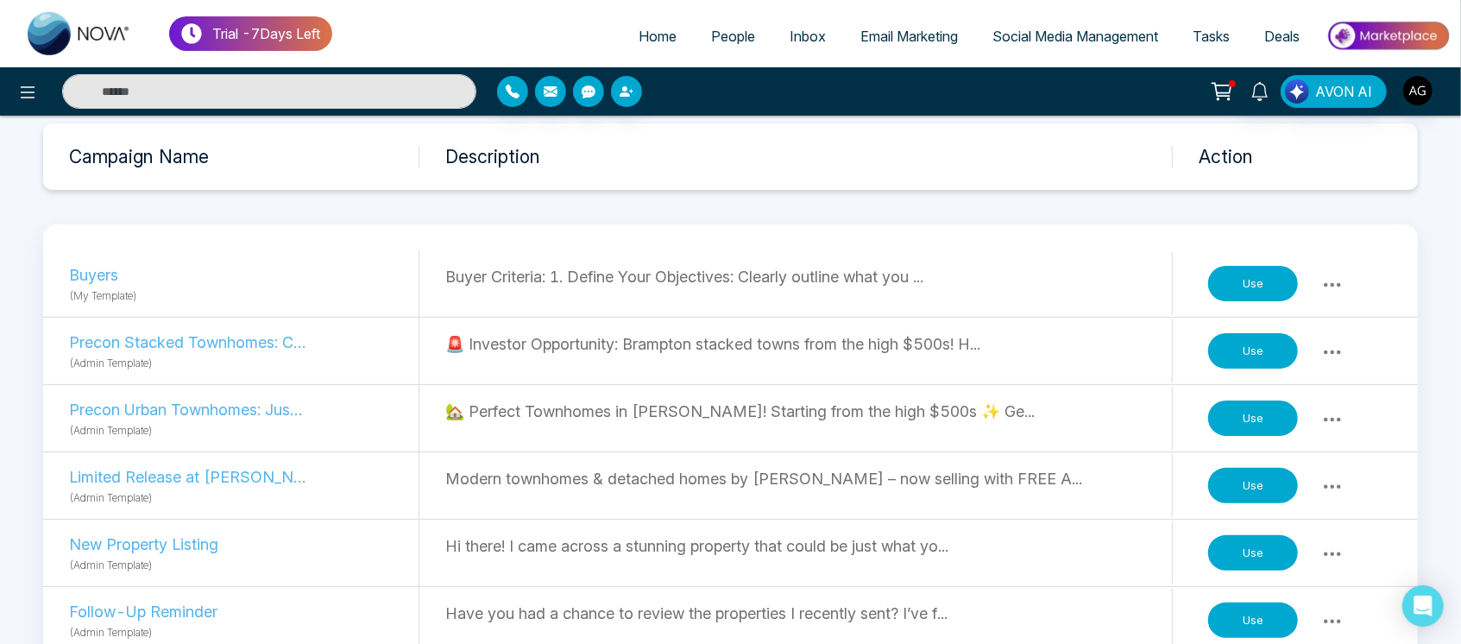
scroll to position [111, 0]
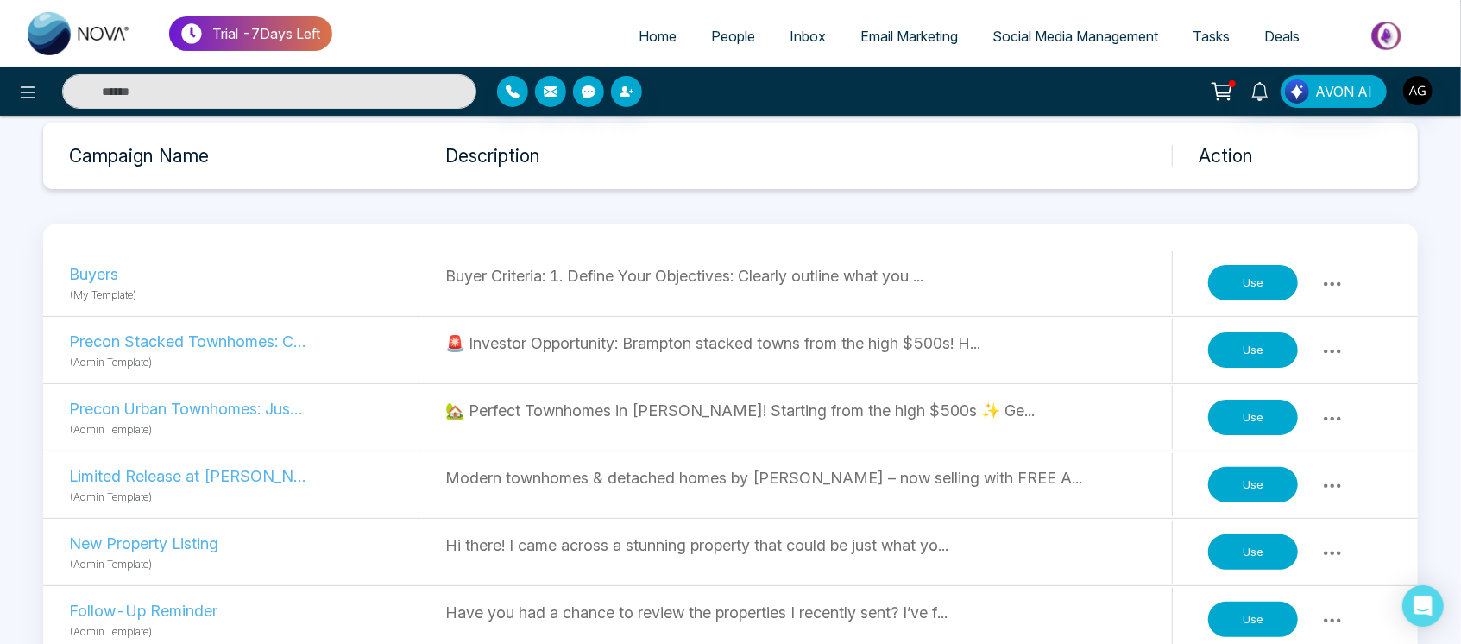
click at [1222, 407] on button "Use" at bounding box center [1253, 417] width 90 height 36
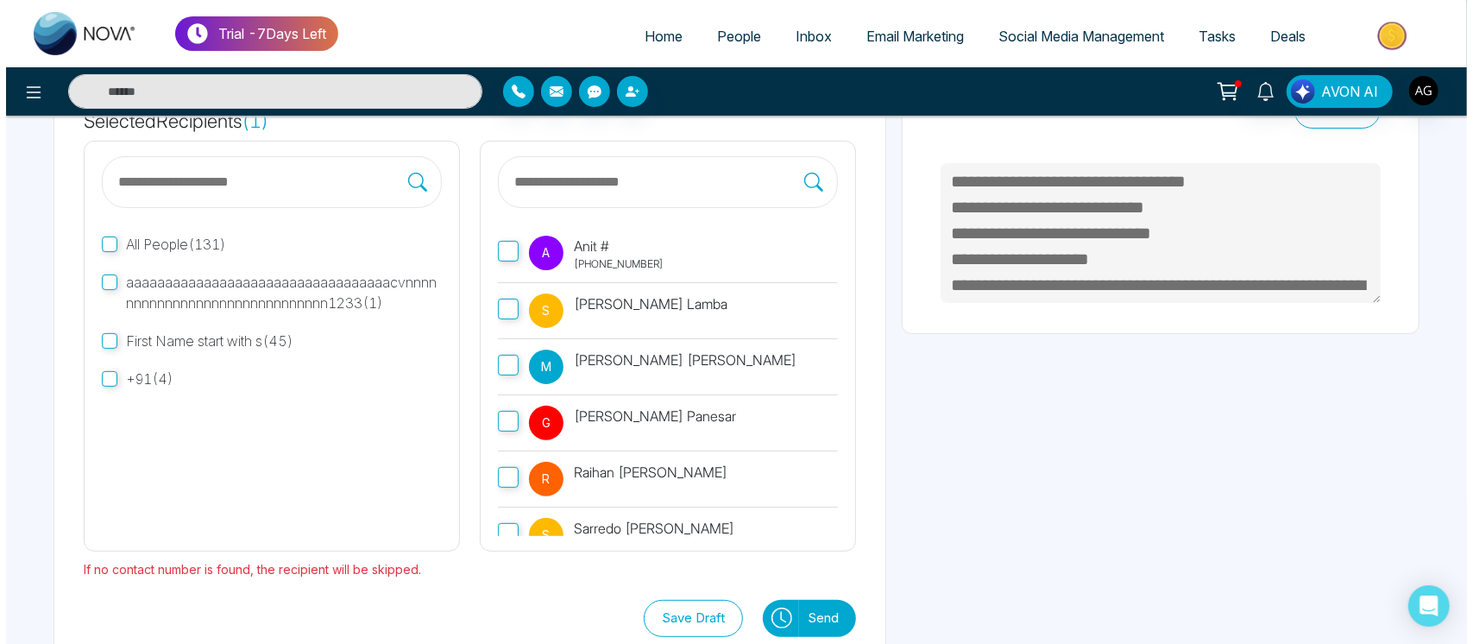
scroll to position [193, 0]
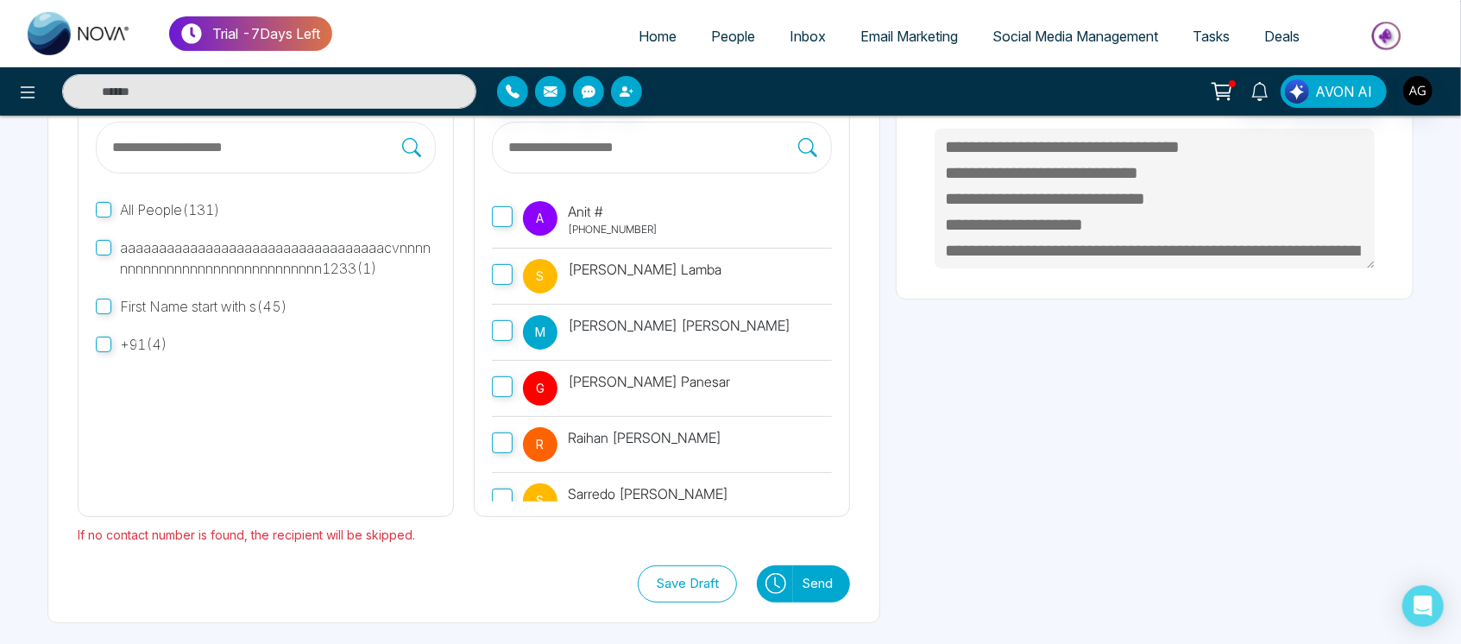
click at [780, 580] on icon at bounding box center [775, 583] width 21 height 21
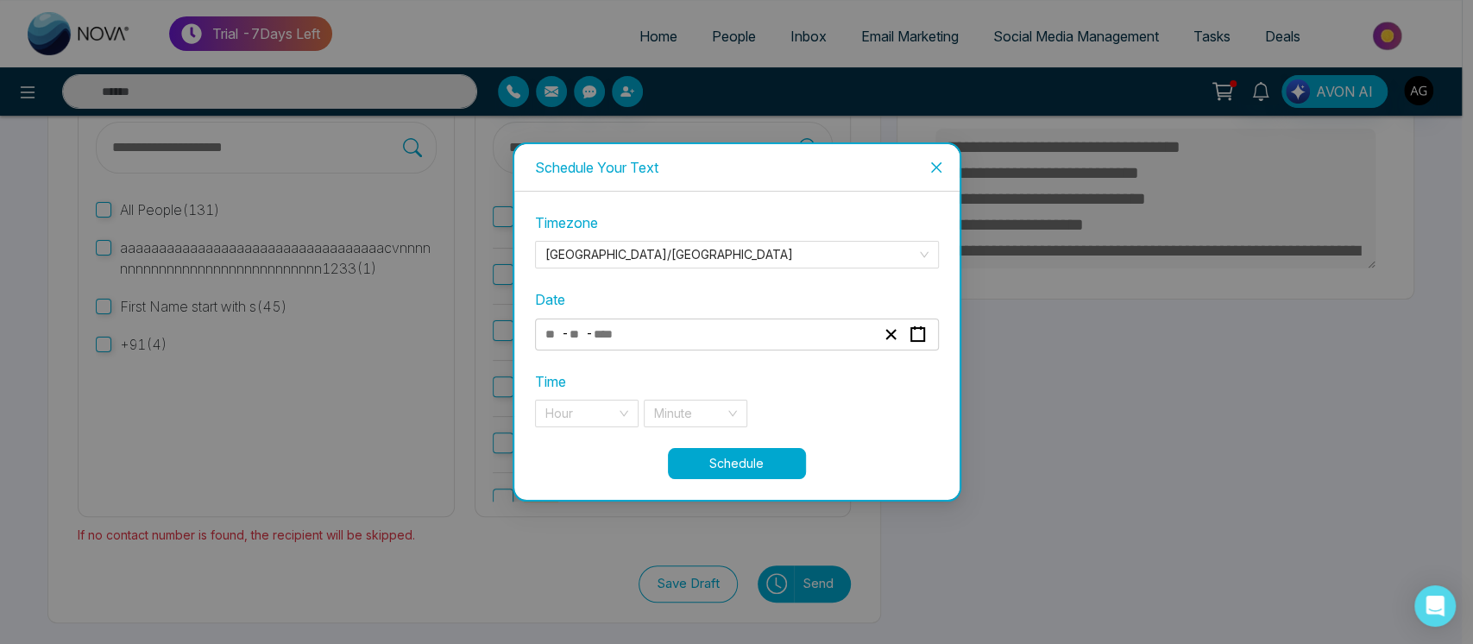
click at [729, 336] on div "- -" at bounding box center [710, 334] width 335 height 23
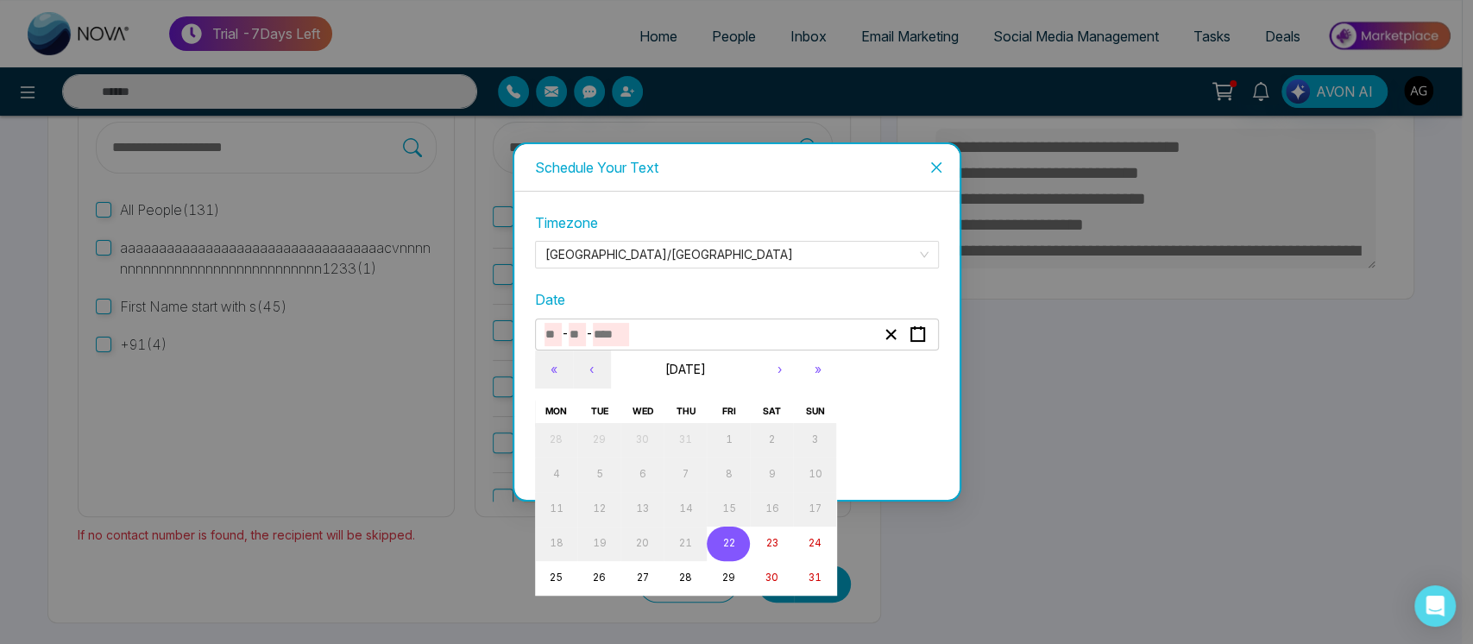
type textarea "**********"
click at [728, 543] on abbr "22" at bounding box center [728, 543] width 12 height 12
type input "*"
type input "**"
type input "****"
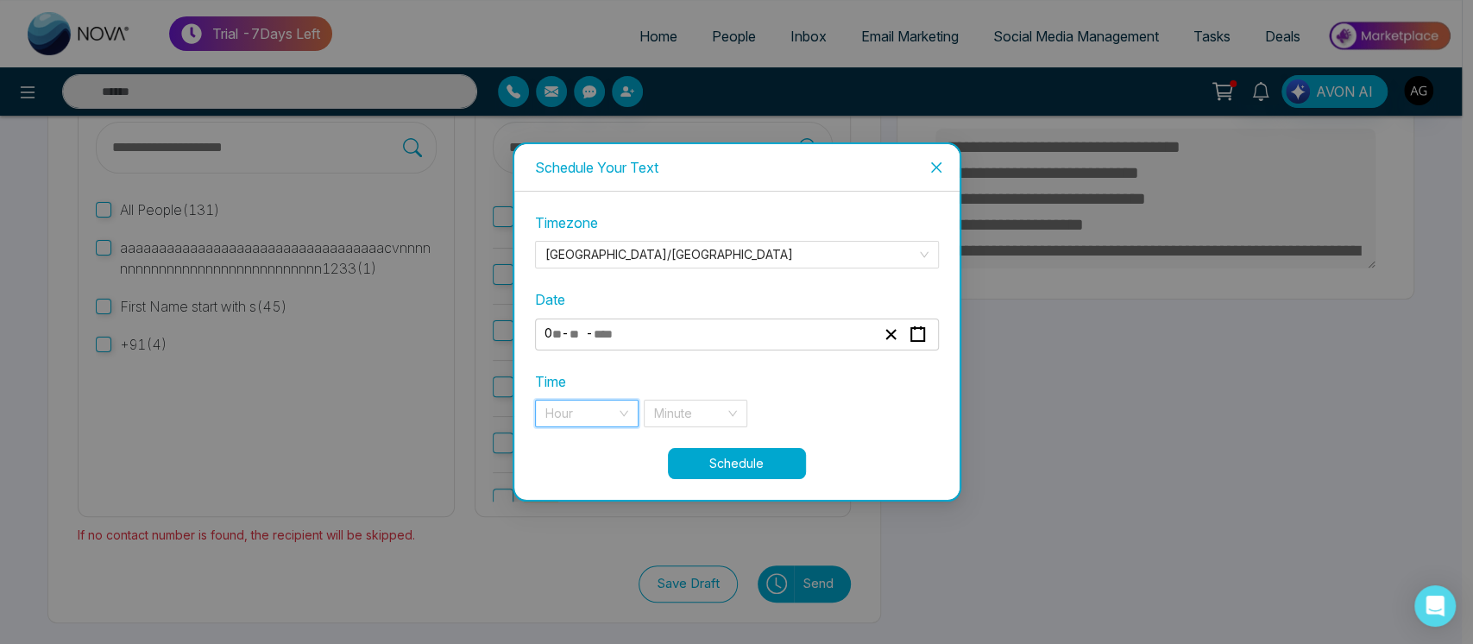
click at [578, 413] on input "search" at bounding box center [580, 413] width 71 height 26
click at [575, 192] on div "02 am" at bounding box center [586, 185] width 83 height 19
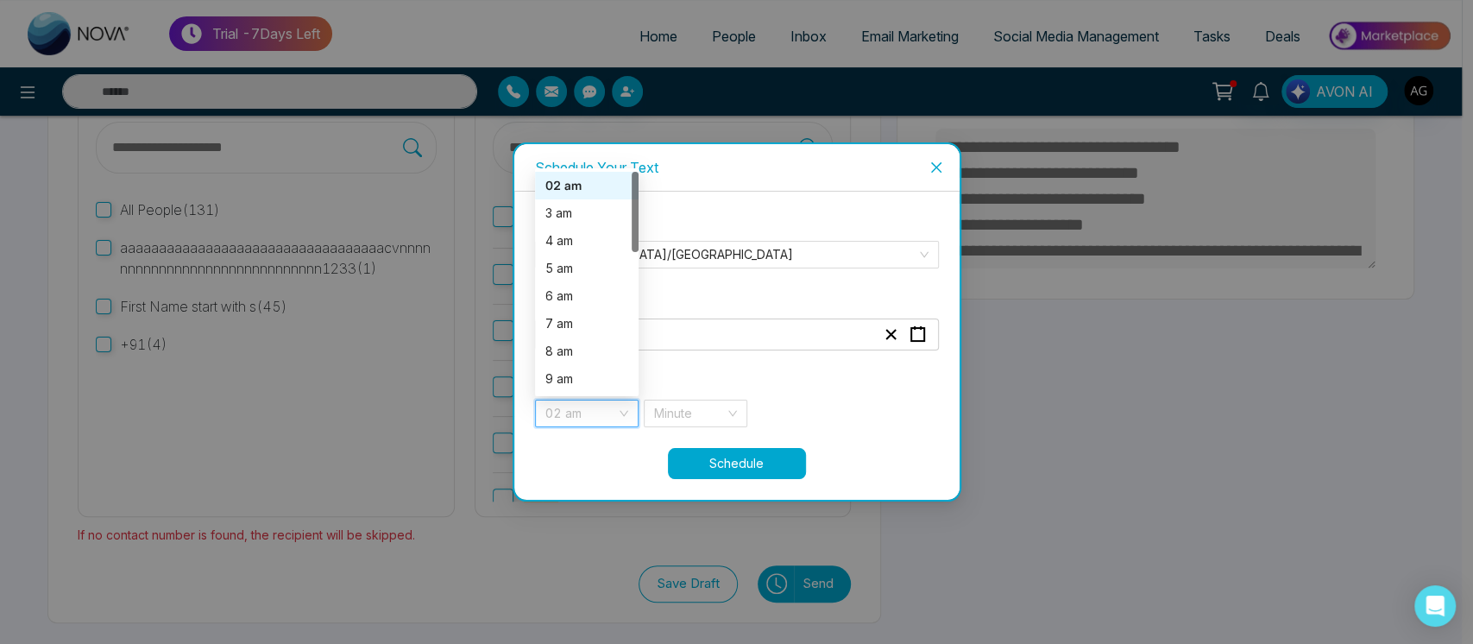
click at [606, 404] on span "02 am" at bounding box center [586, 413] width 83 height 26
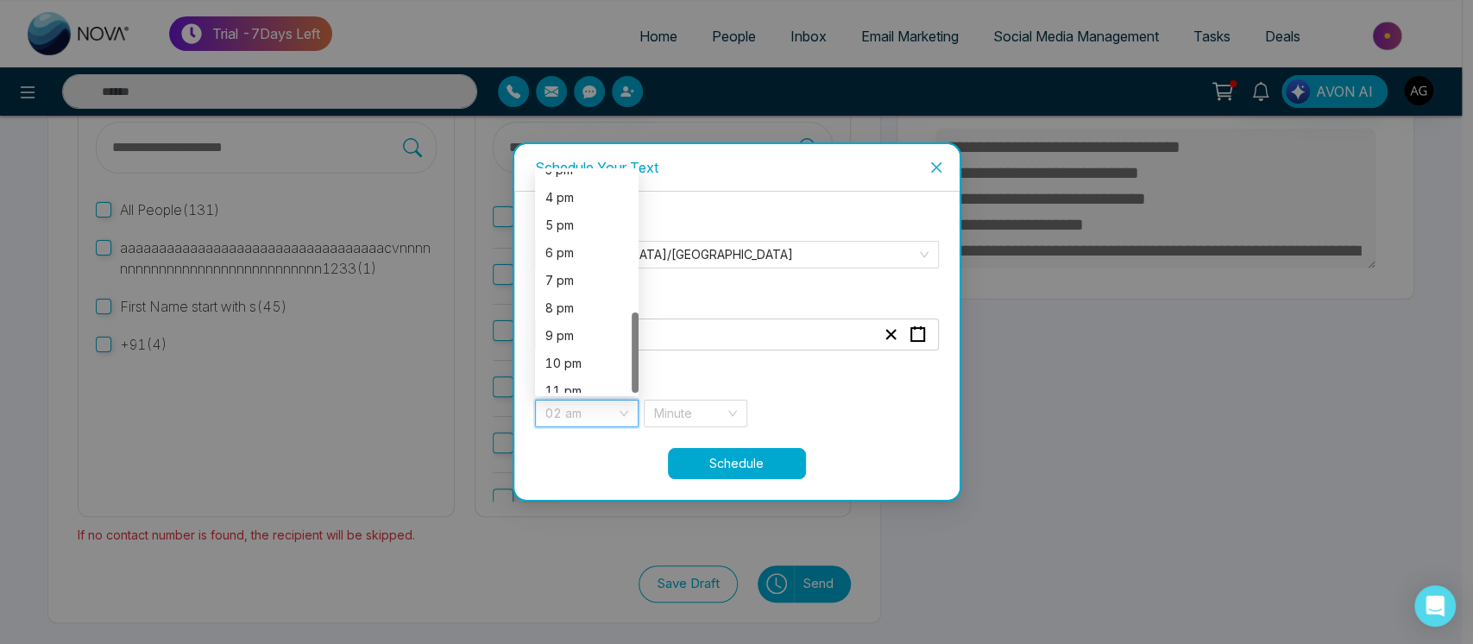
scroll to position [386, 0]
click at [580, 282] on div "8 pm" at bounding box center [587, 296] width 104 height 28
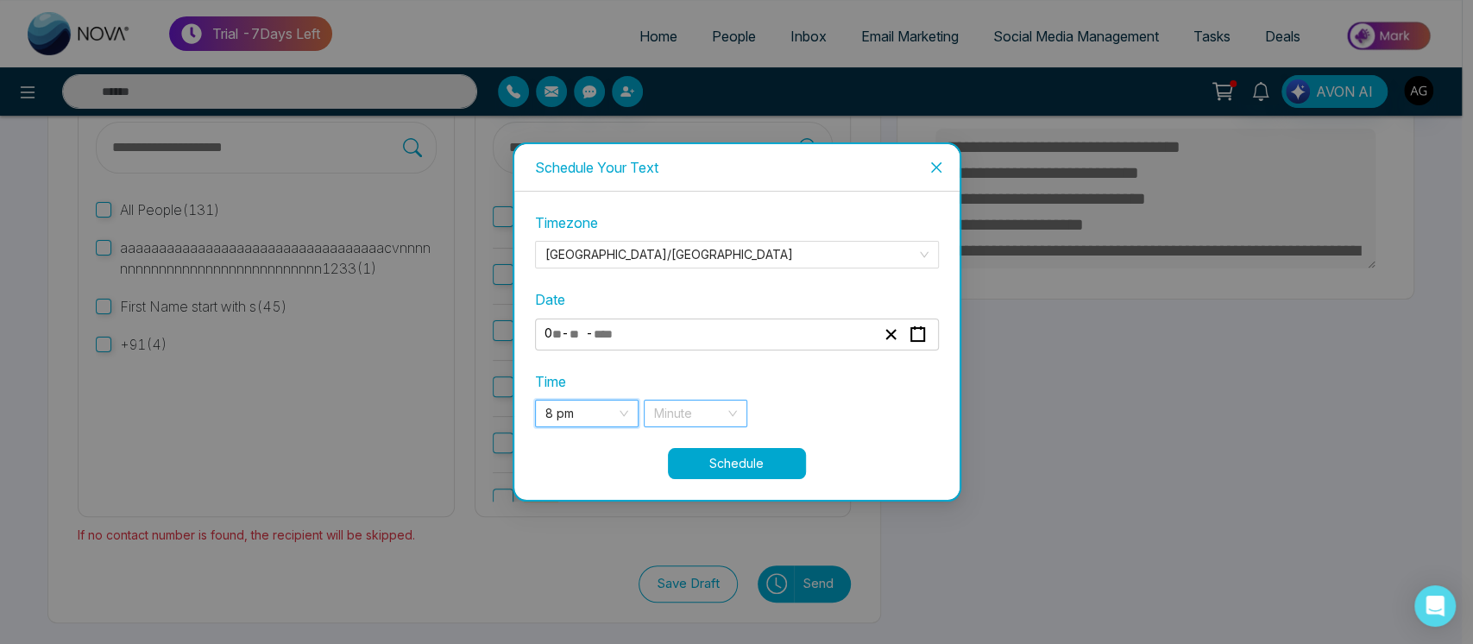
click at [685, 423] on input "search" at bounding box center [689, 413] width 71 height 26
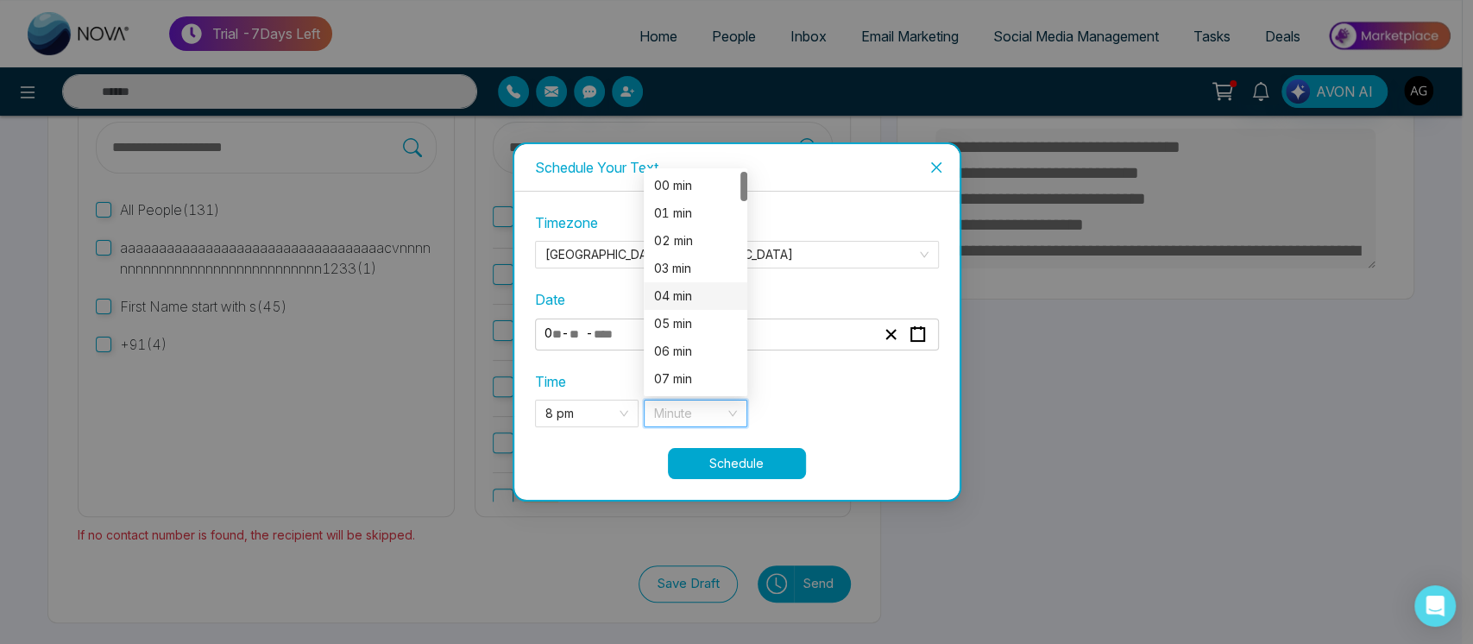
click at [677, 284] on div "04 min" at bounding box center [696, 296] width 104 height 28
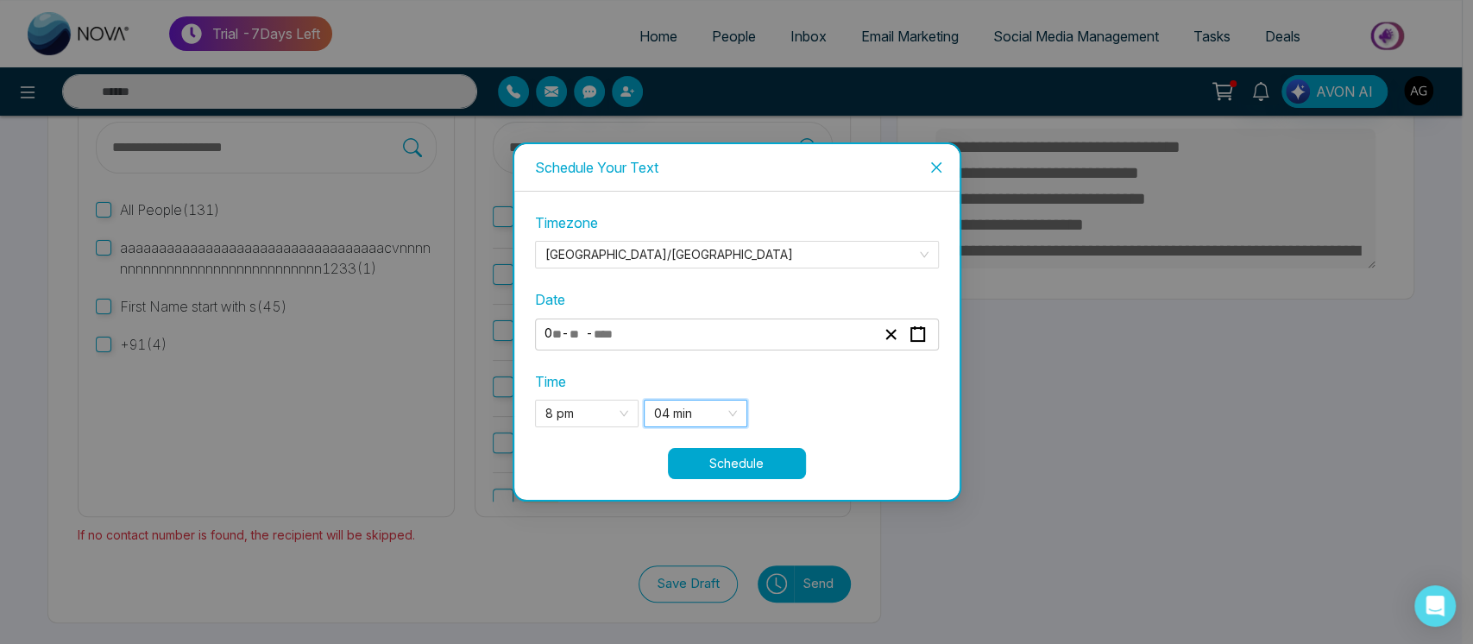
click at [745, 451] on button "Schedule" at bounding box center [737, 463] width 138 height 31
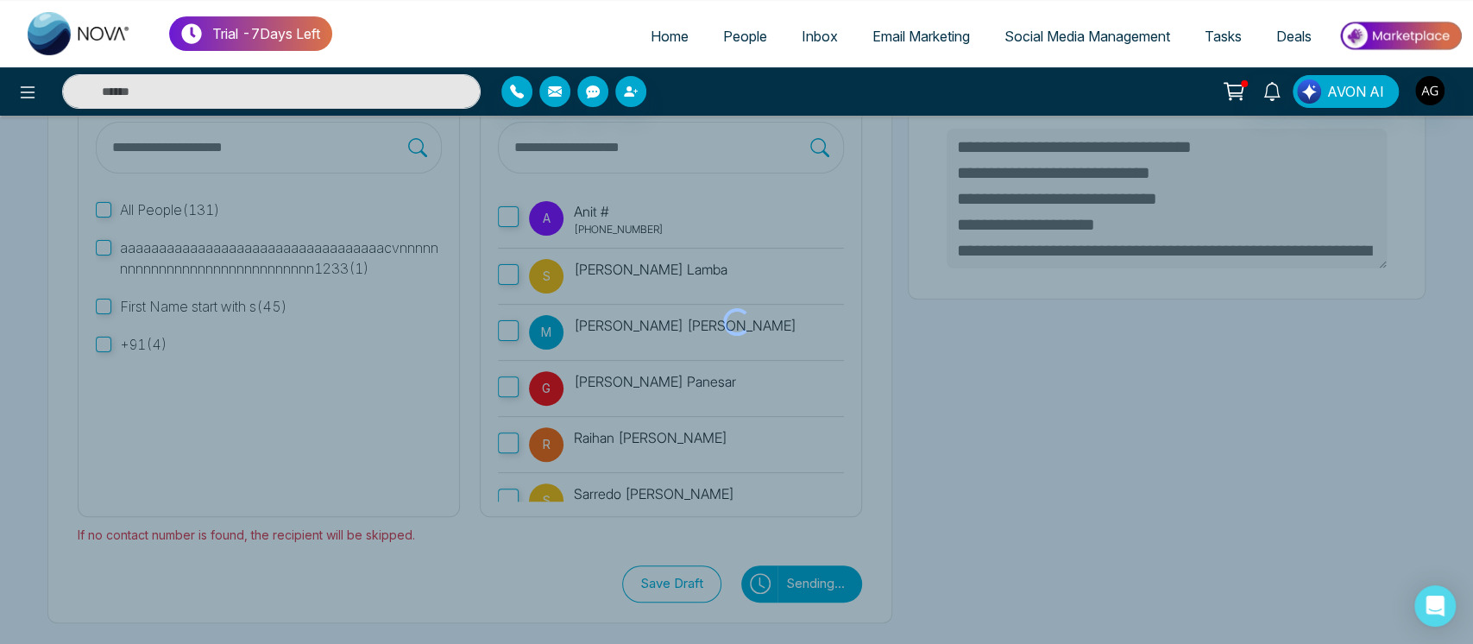
type textarea "**********"
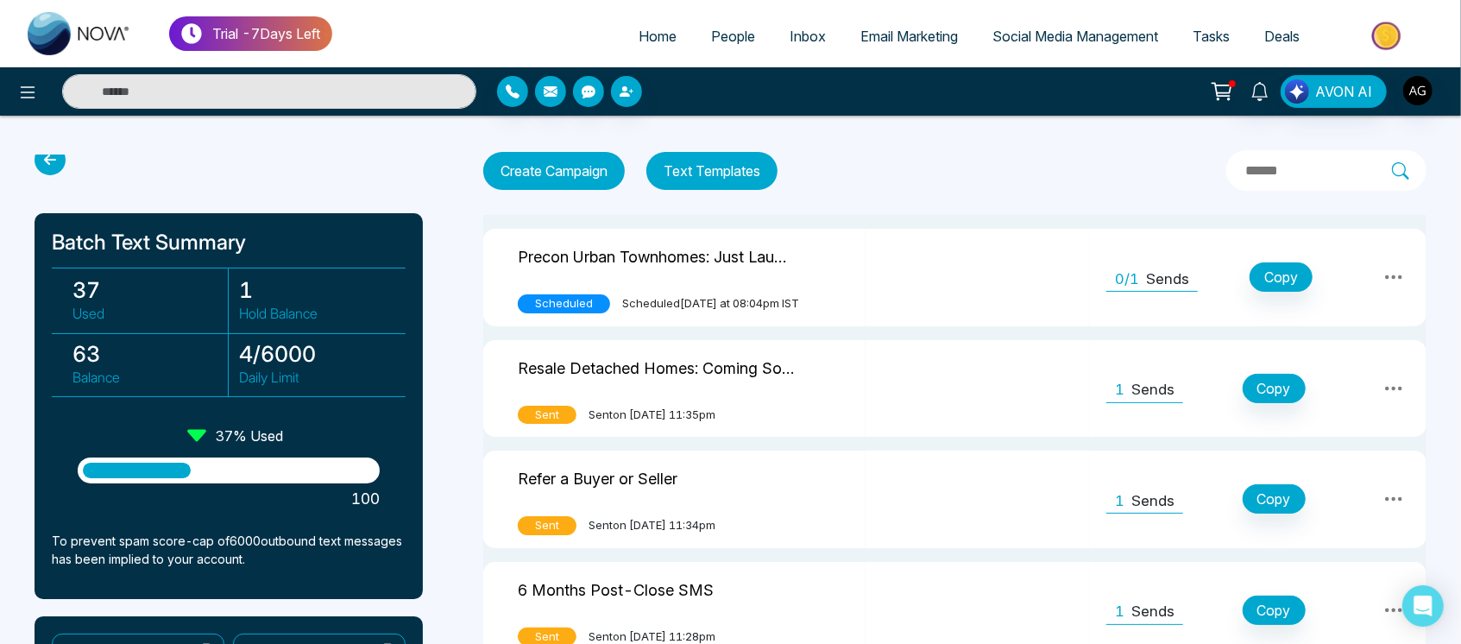
scroll to position [10, 0]
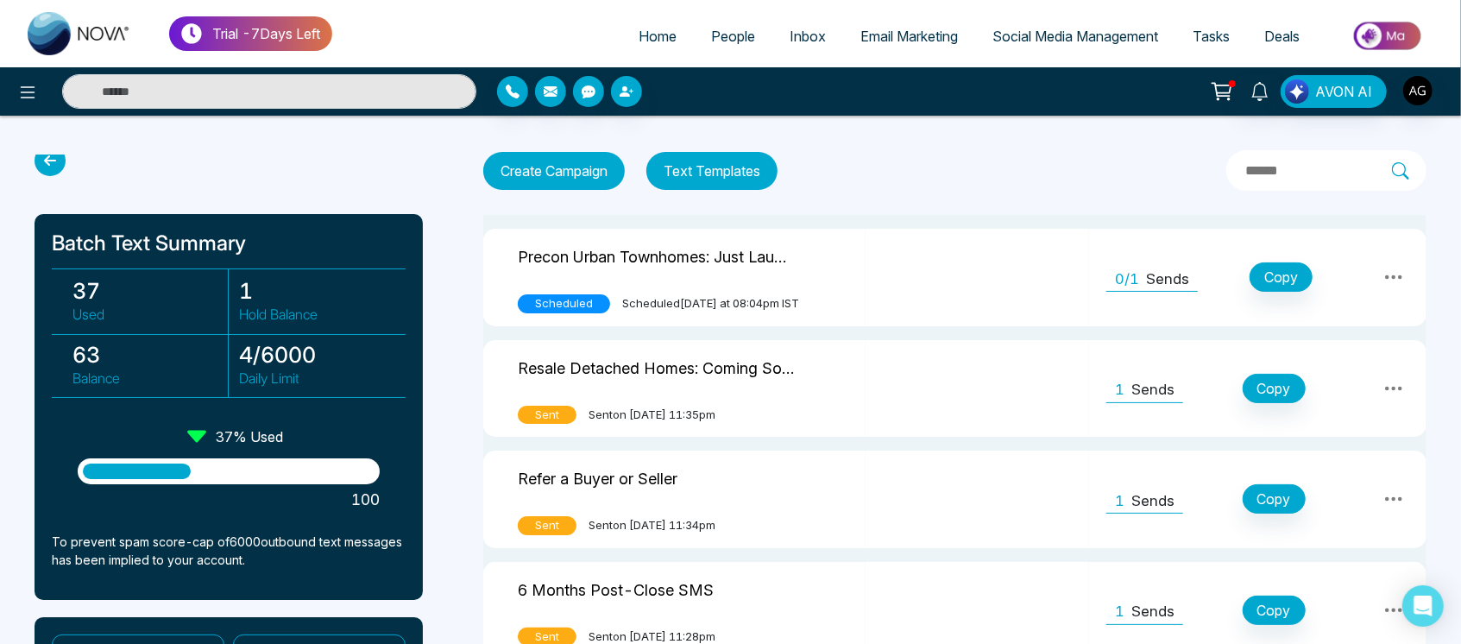
drag, startPoint x: 192, startPoint y: 430, endPoint x: 362, endPoint y: 438, distance: 171.0
click at [362, 438] on div "Batch Text Summary 37 Used 1 Hold Balance 63 Balance 4 / 6000 Daily Limit 37 % …" at bounding box center [229, 407] width 388 height 386
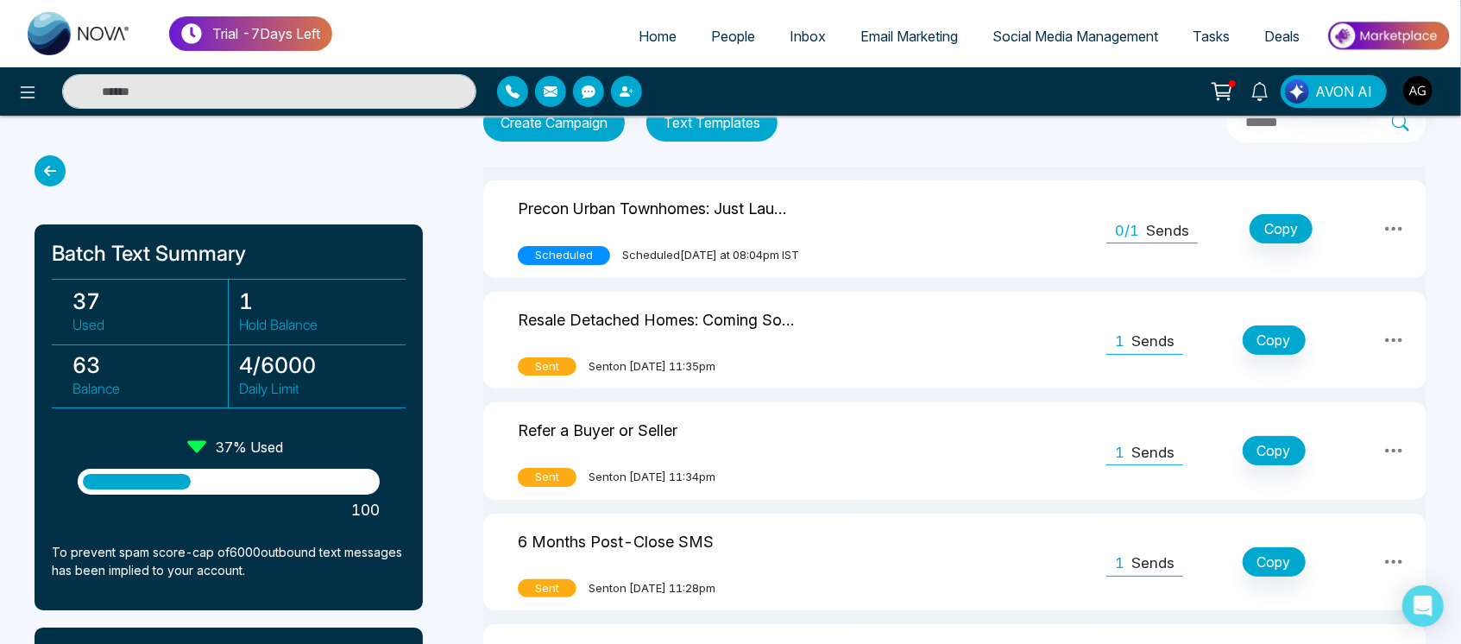
scroll to position [0, 0]
